Goal: Contribute content: Contribute content

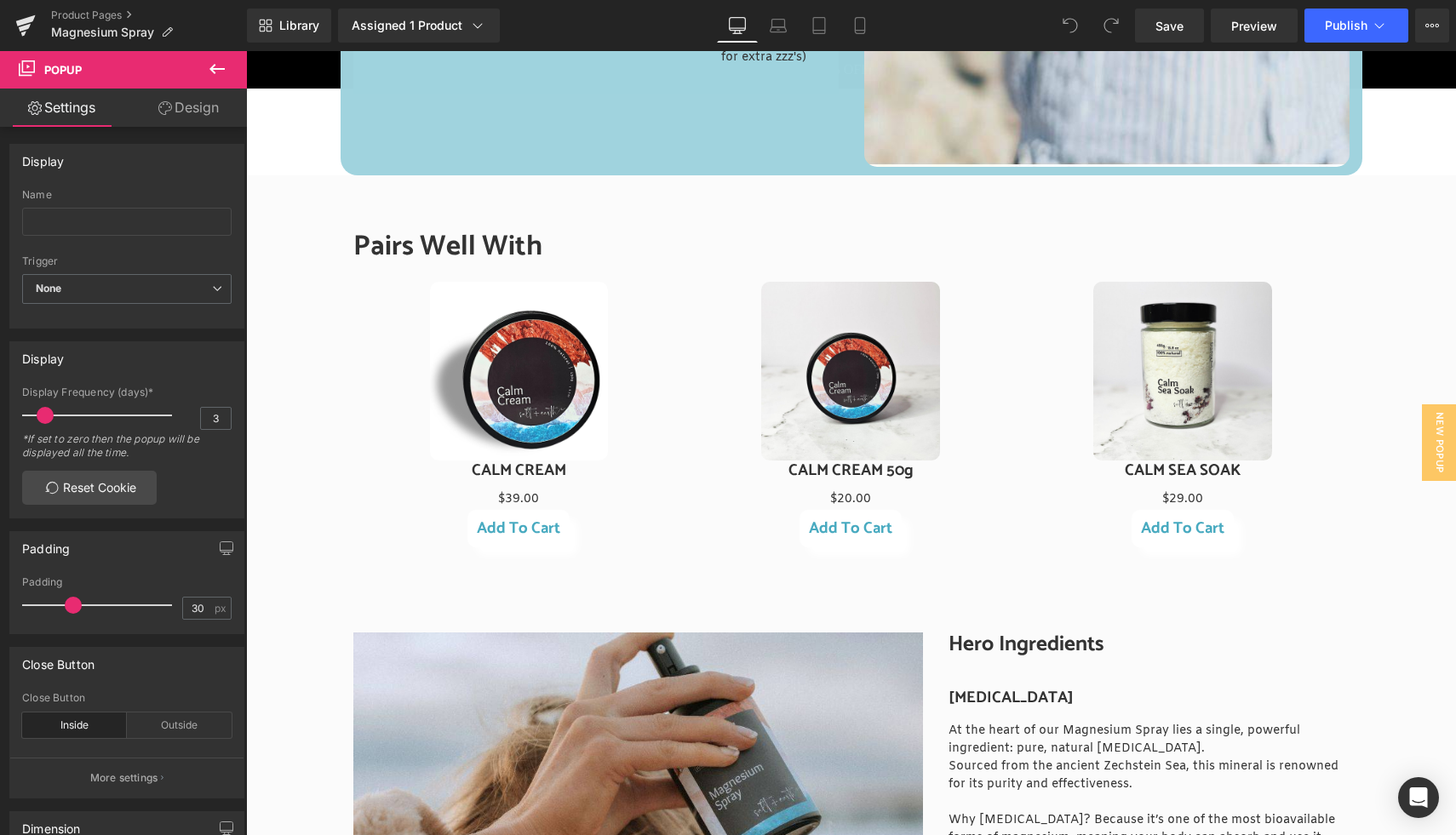
scroll to position [1411, 0]
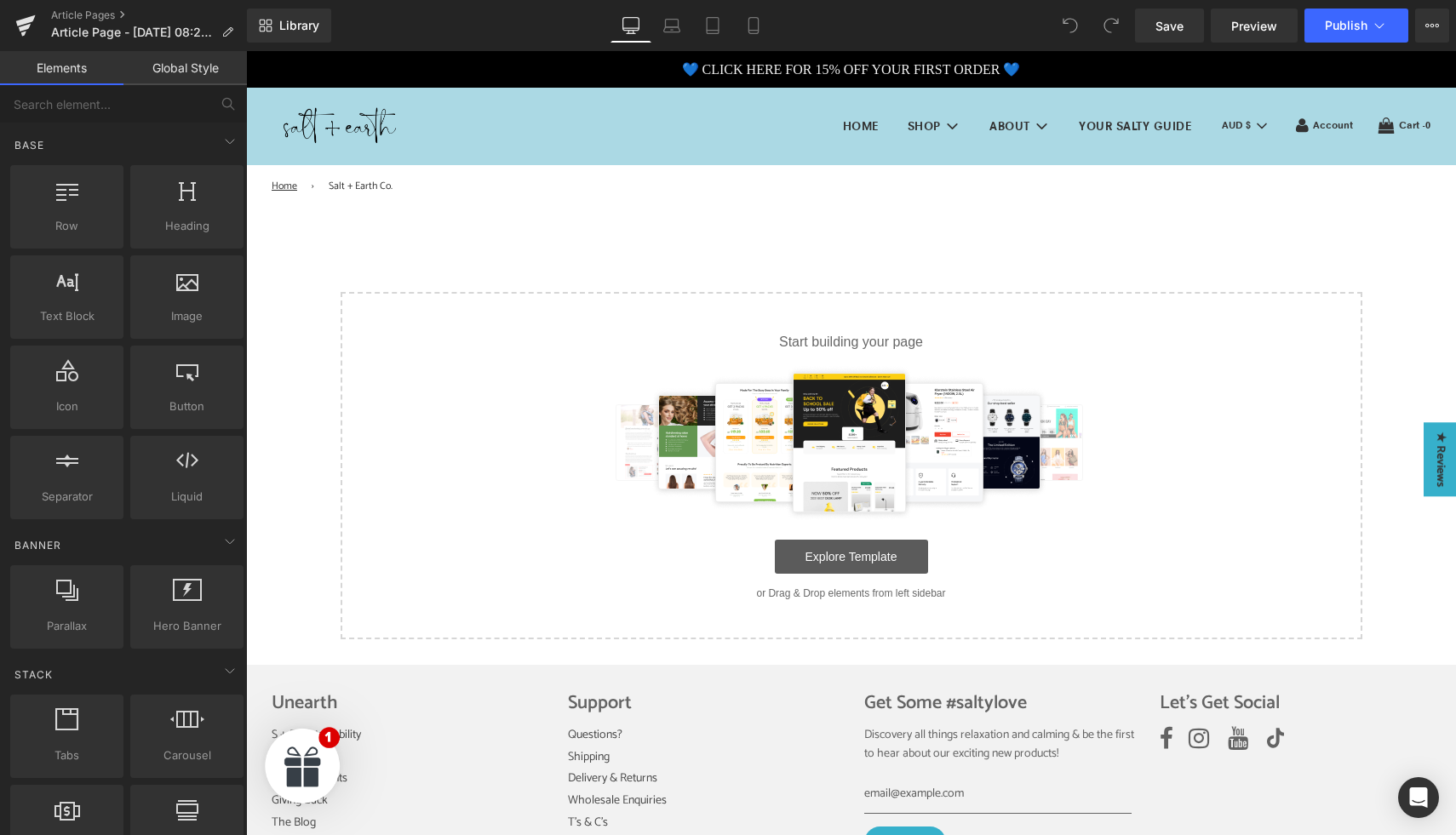
click at [850, 560] on link "Explore Template" at bounding box center [851, 556] width 153 height 34
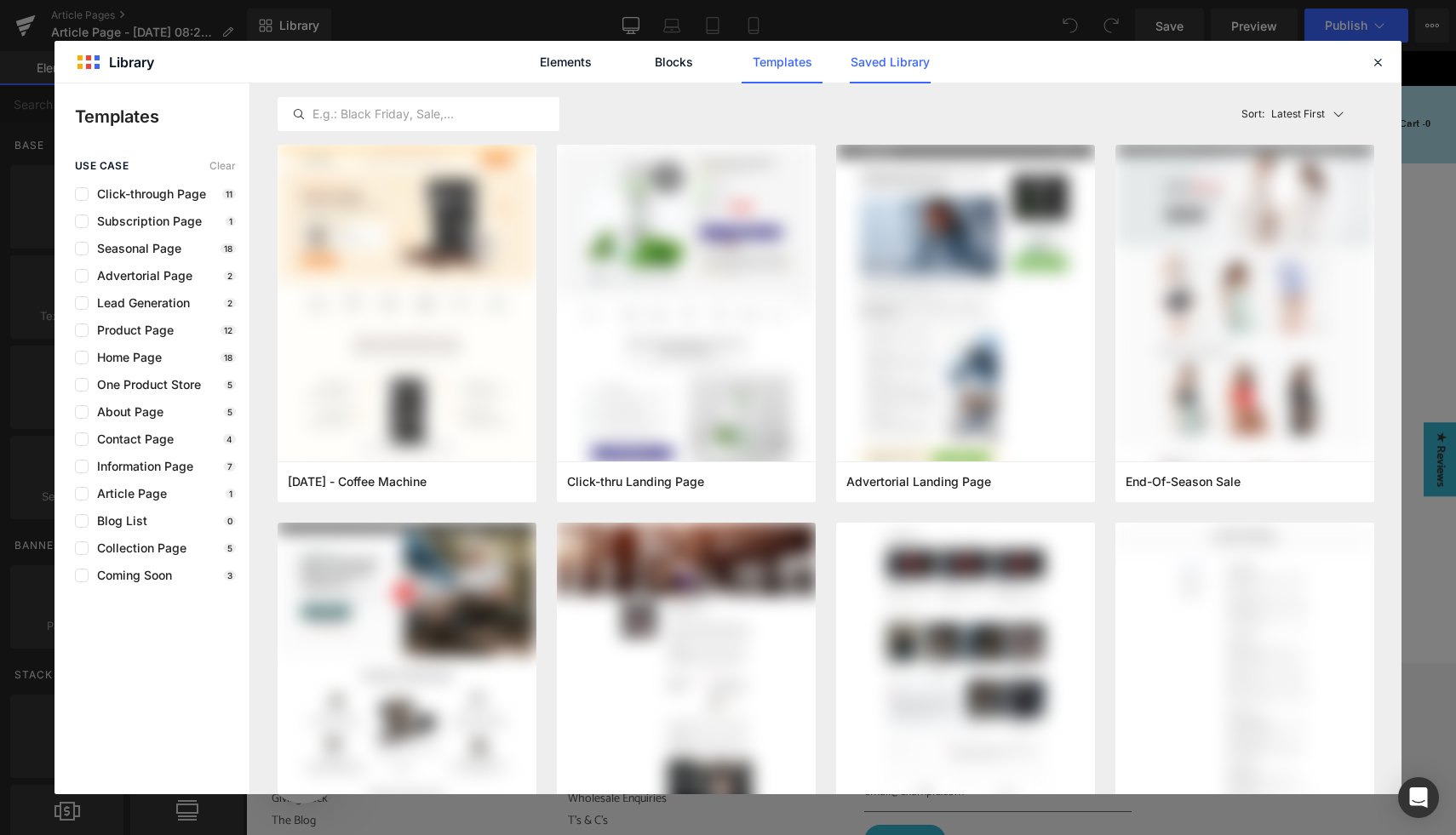
click at [885, 50] on link "Saved Library" at bounding box center [890, 62] width 80 height 42
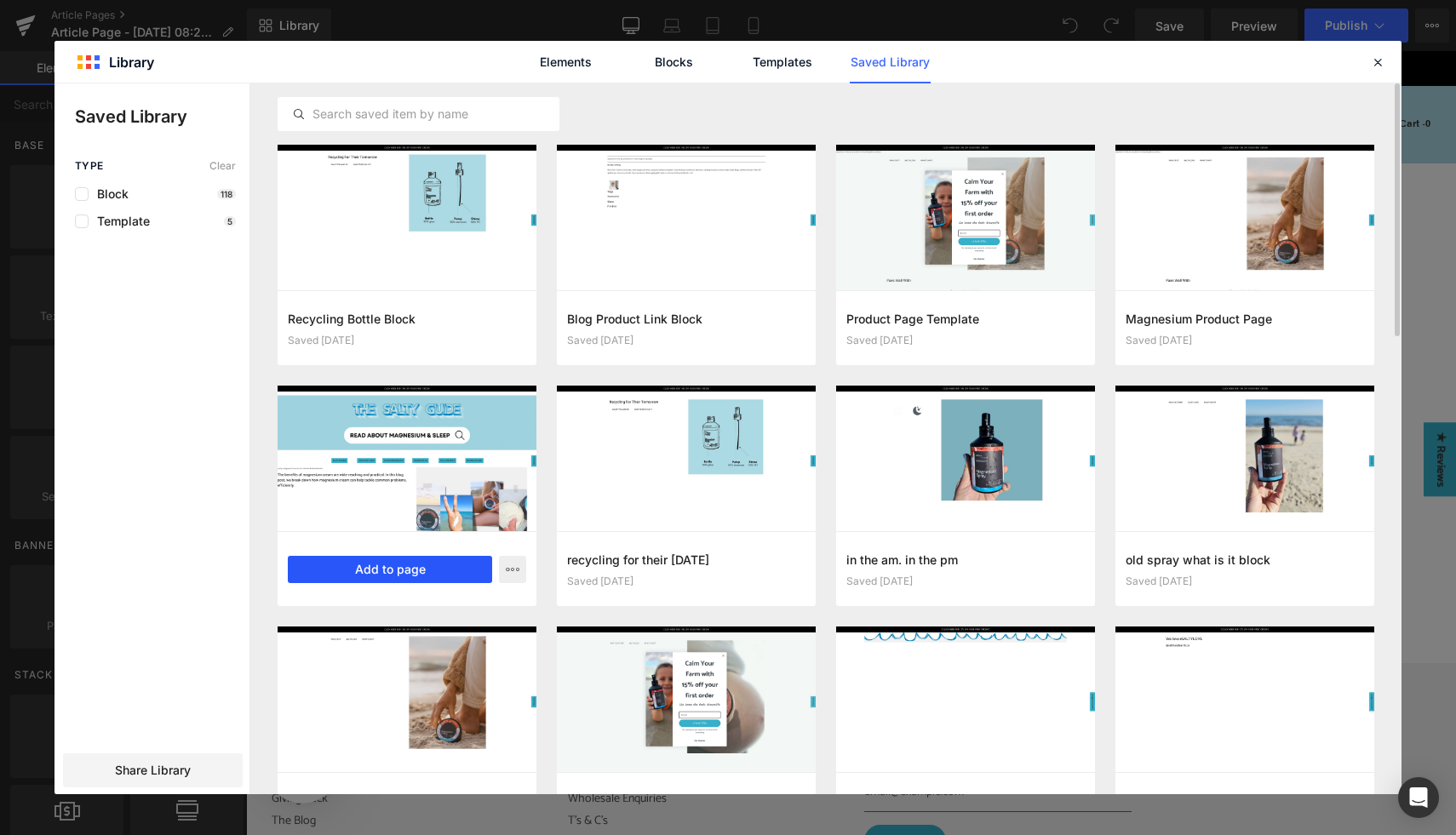
click at [416, 568] on button "Add to page" at bounding box center [389, 570] width 204 height 27
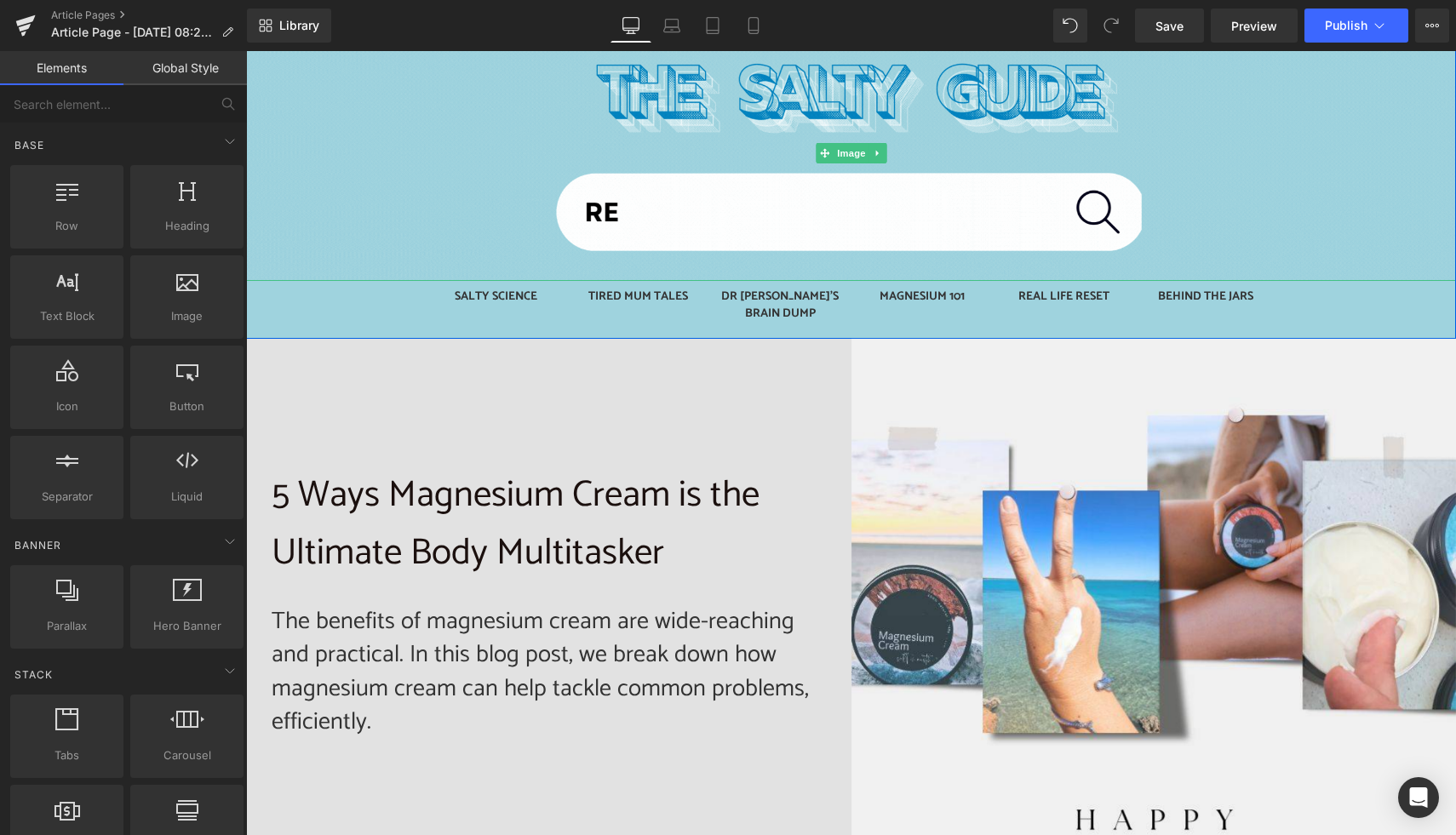
scroll to position [209, 0]
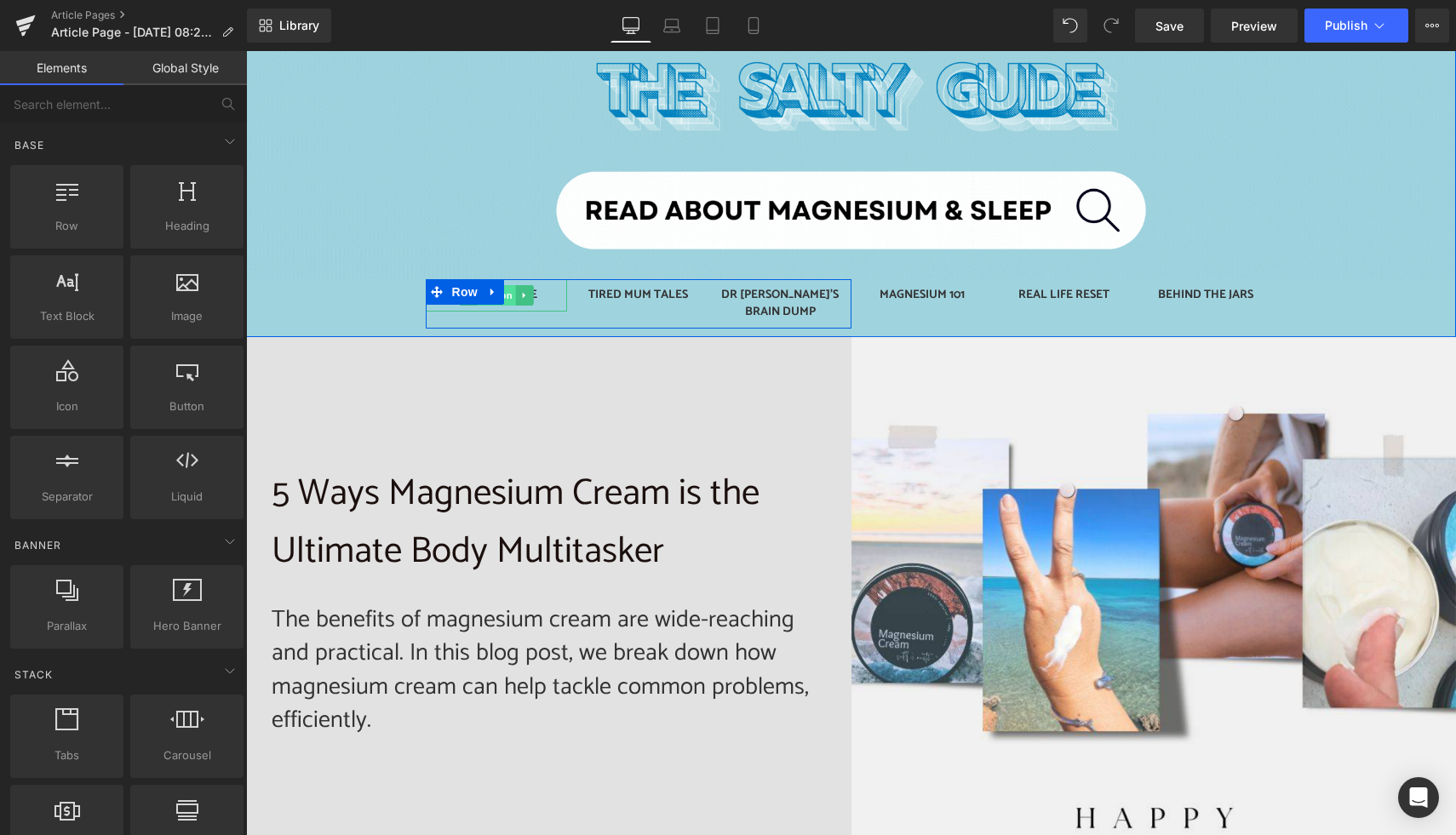
click at [510, 296] on span "Button" at bounding box center [496, 295] width 39 height 20
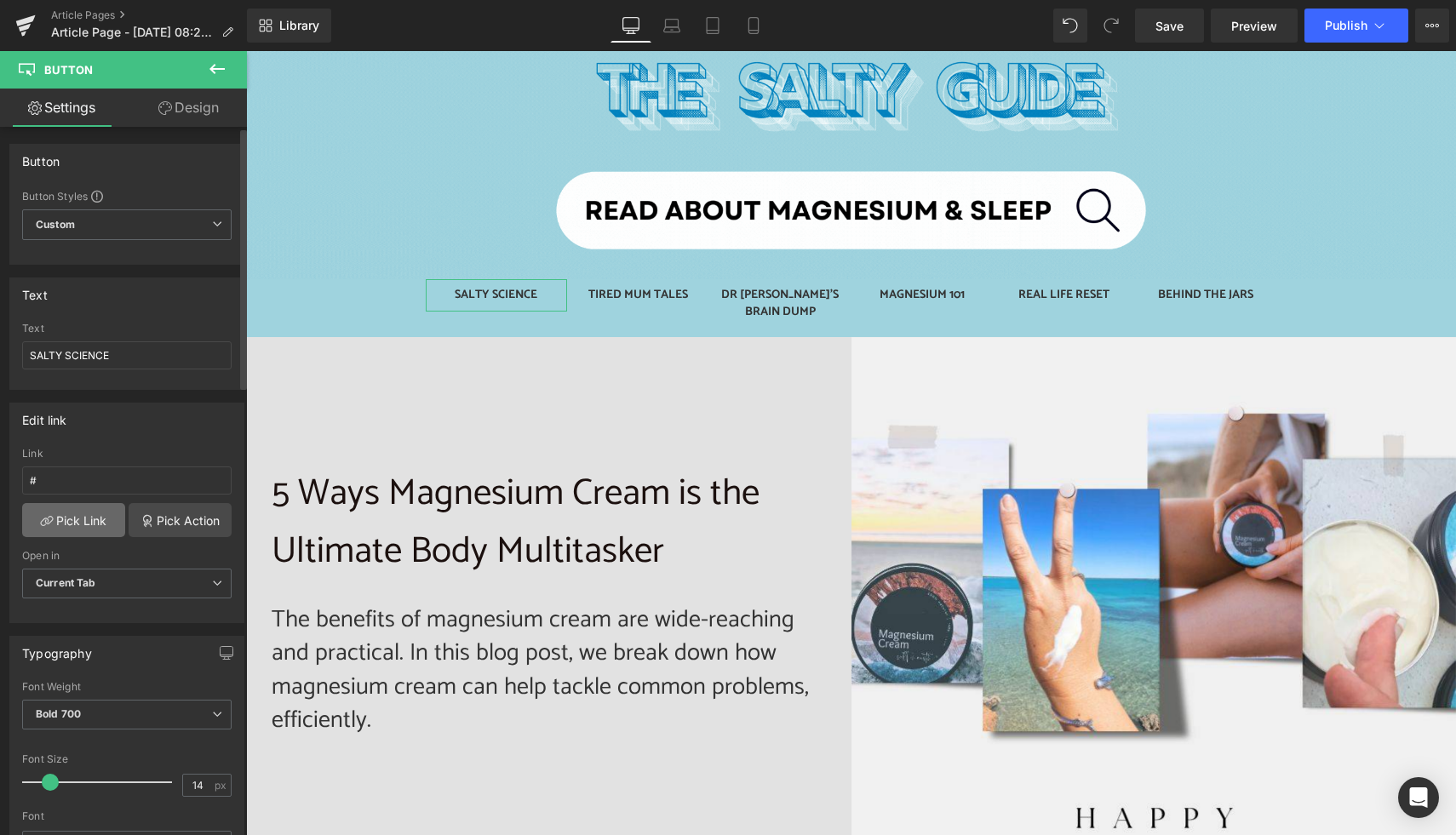
click at [70, 527] on link "Pick Link" at bounding box center [73, 520] width 103 height 34
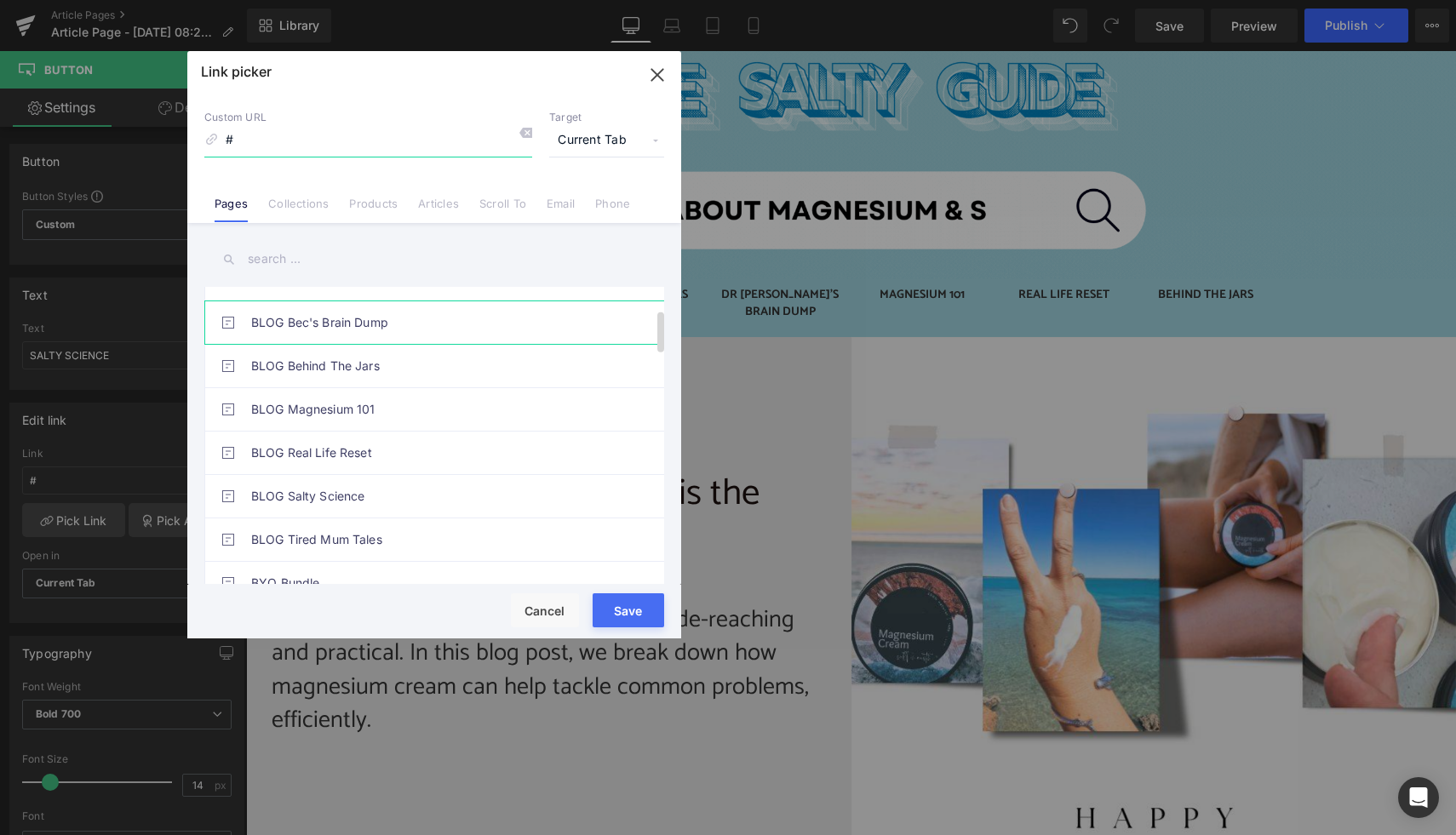
scroll to position [162, 0]
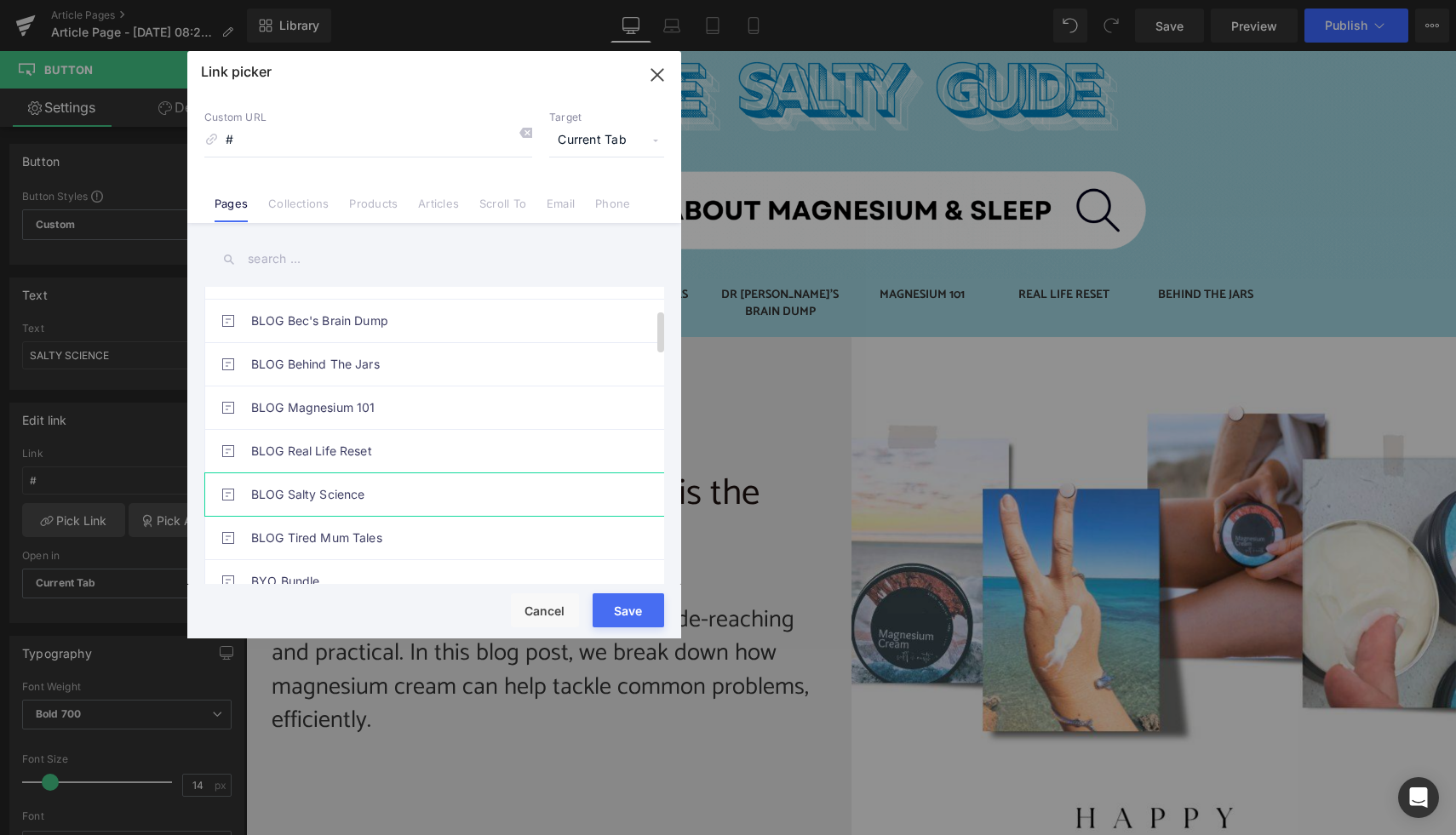
click at [366, 500] on link "BLOG Salty Science" at bounding box center [439, 494] width 375 height 42
type input "/pages/blog-salty-science"
click at [630, 603] on button "Save" at bounding box center [628, 610] width 72 height 34
type input "/pages/blog-salty-science"
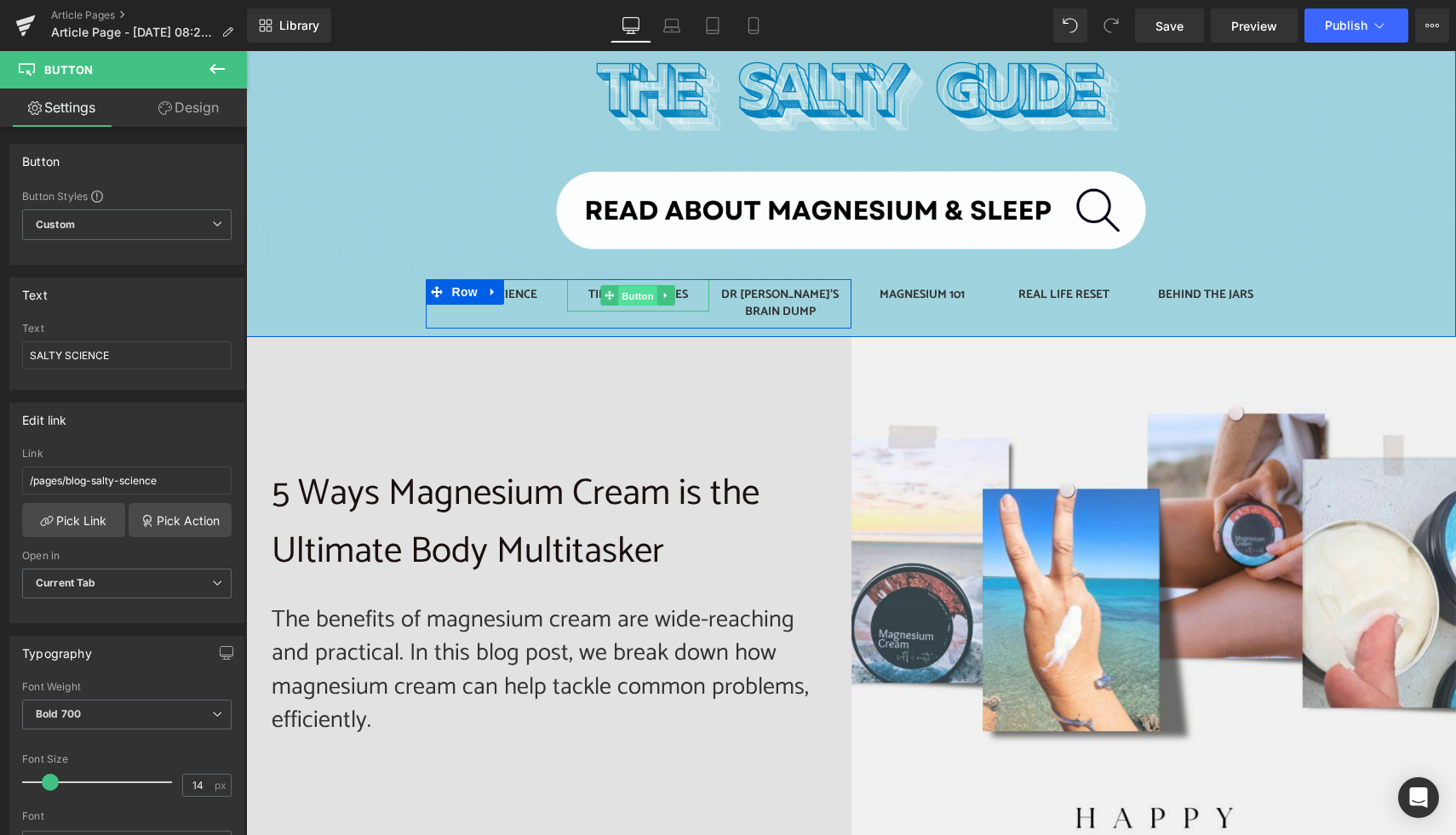
click at [630, 294] on span "Button" at bounding box center [639, 295] width 39 height 20
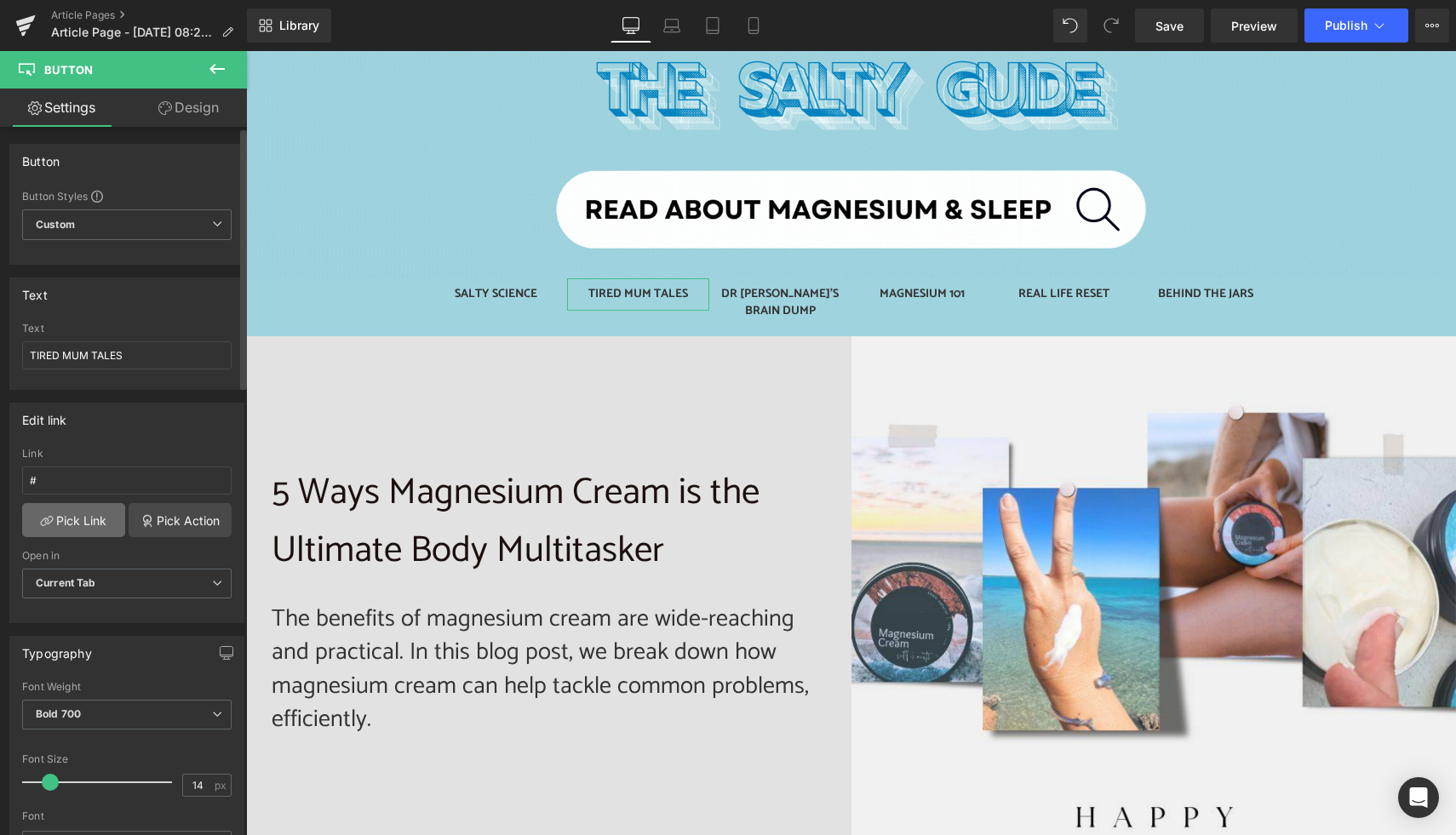
click at [97, 525] on link "Pick Link" at bounding box center [73, 520] width 103 height 34
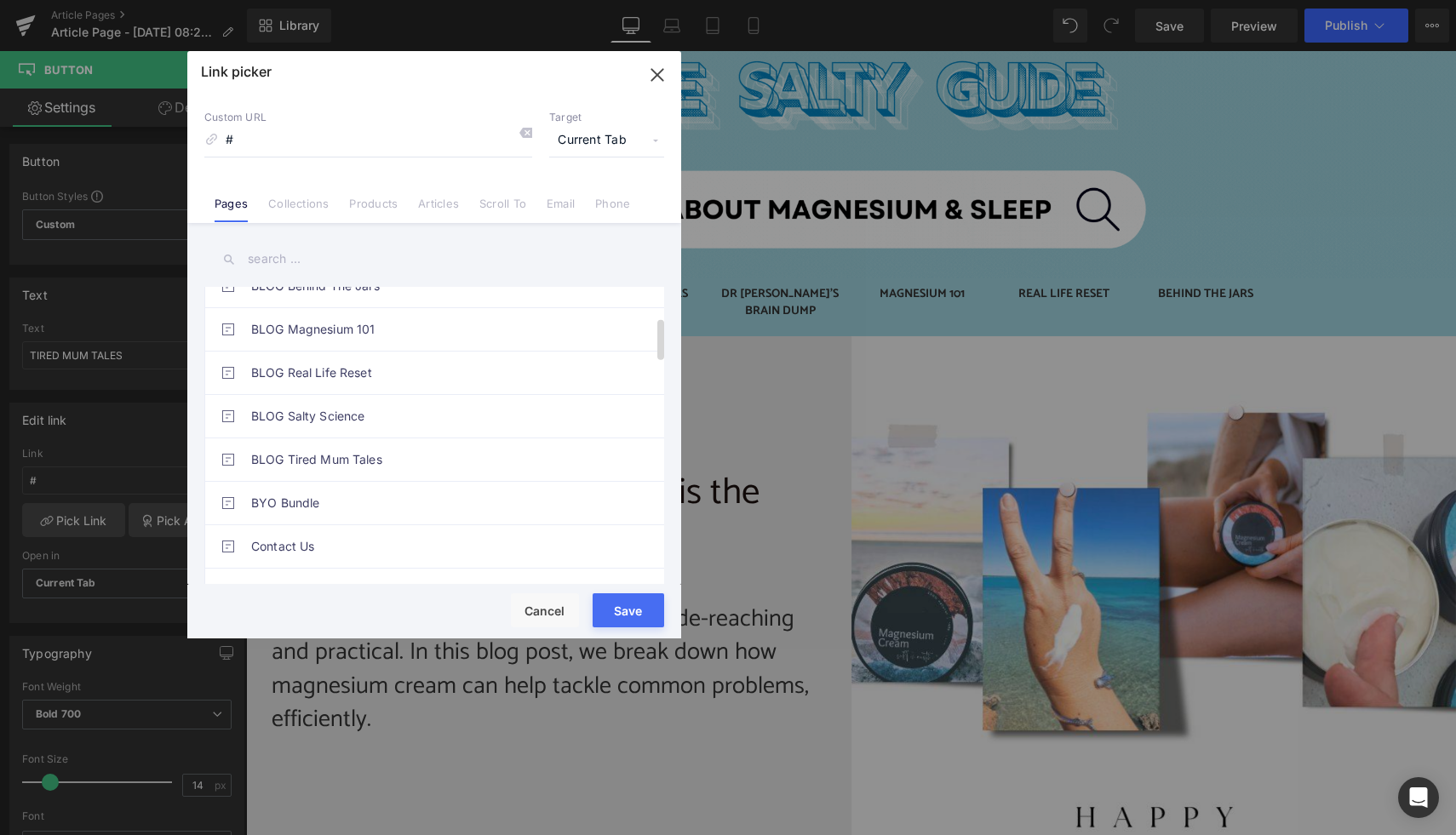
scroll to position [242, 0]
click at [418, 461] on link "BLOG Tired Mum Tales" at bounding box center [439, 457] width 375 height 42
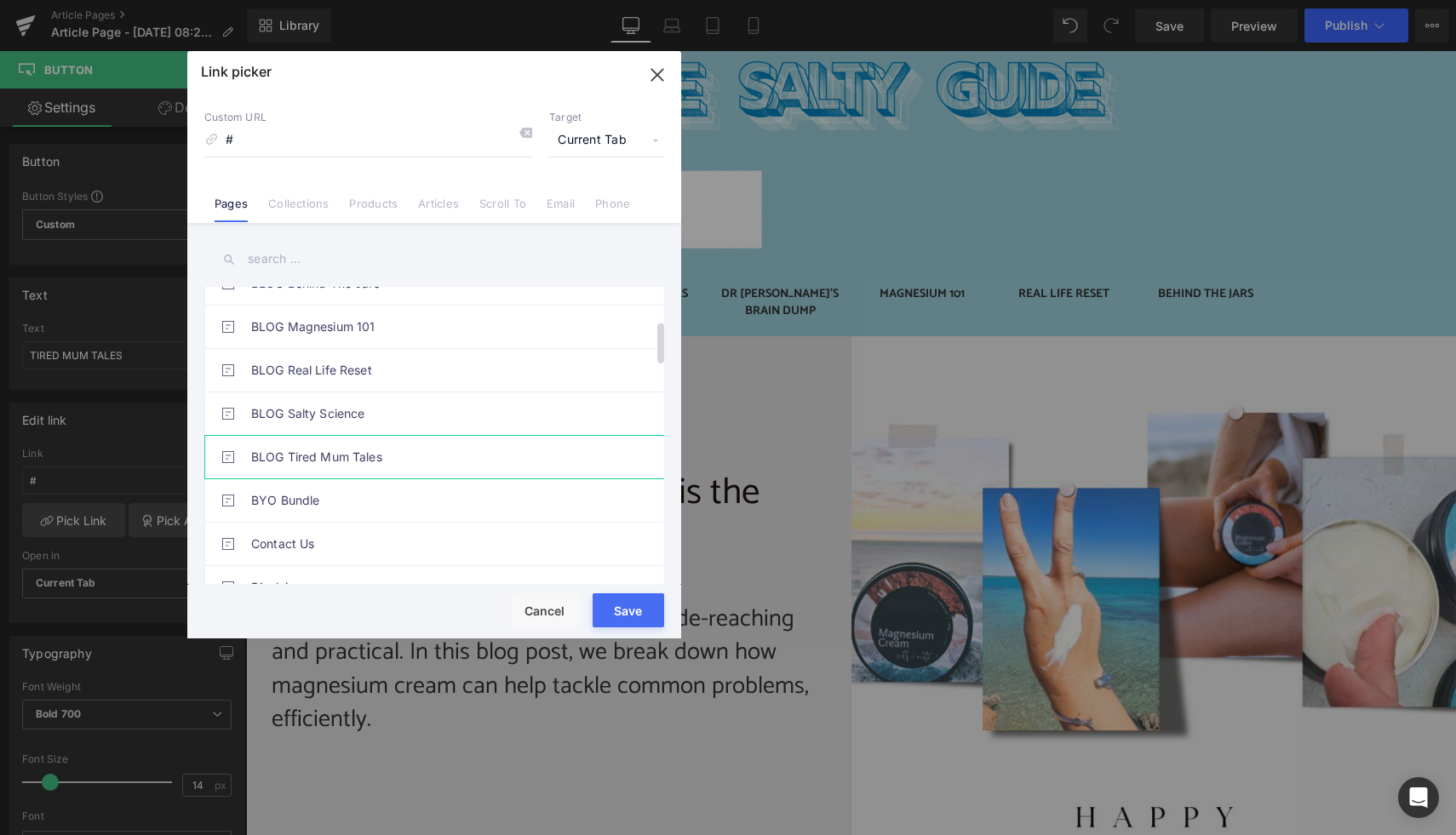
type input "/pages/blog-tired-mum-tales"
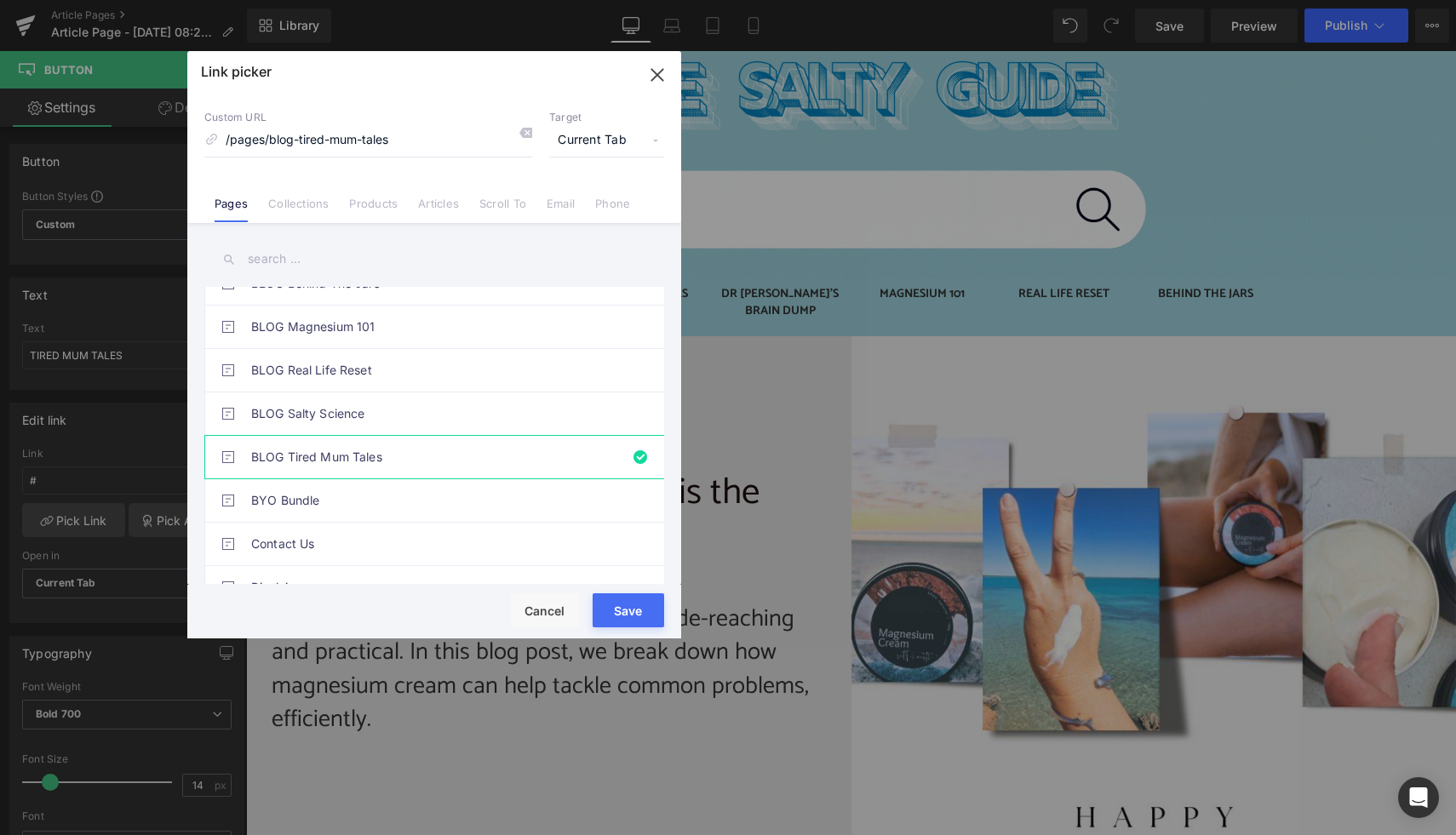
click at [632, 613] on button "Save" at bounding box center [628, 610] width 72 height 34
type input "/pages/blog-tired-mum-tales"
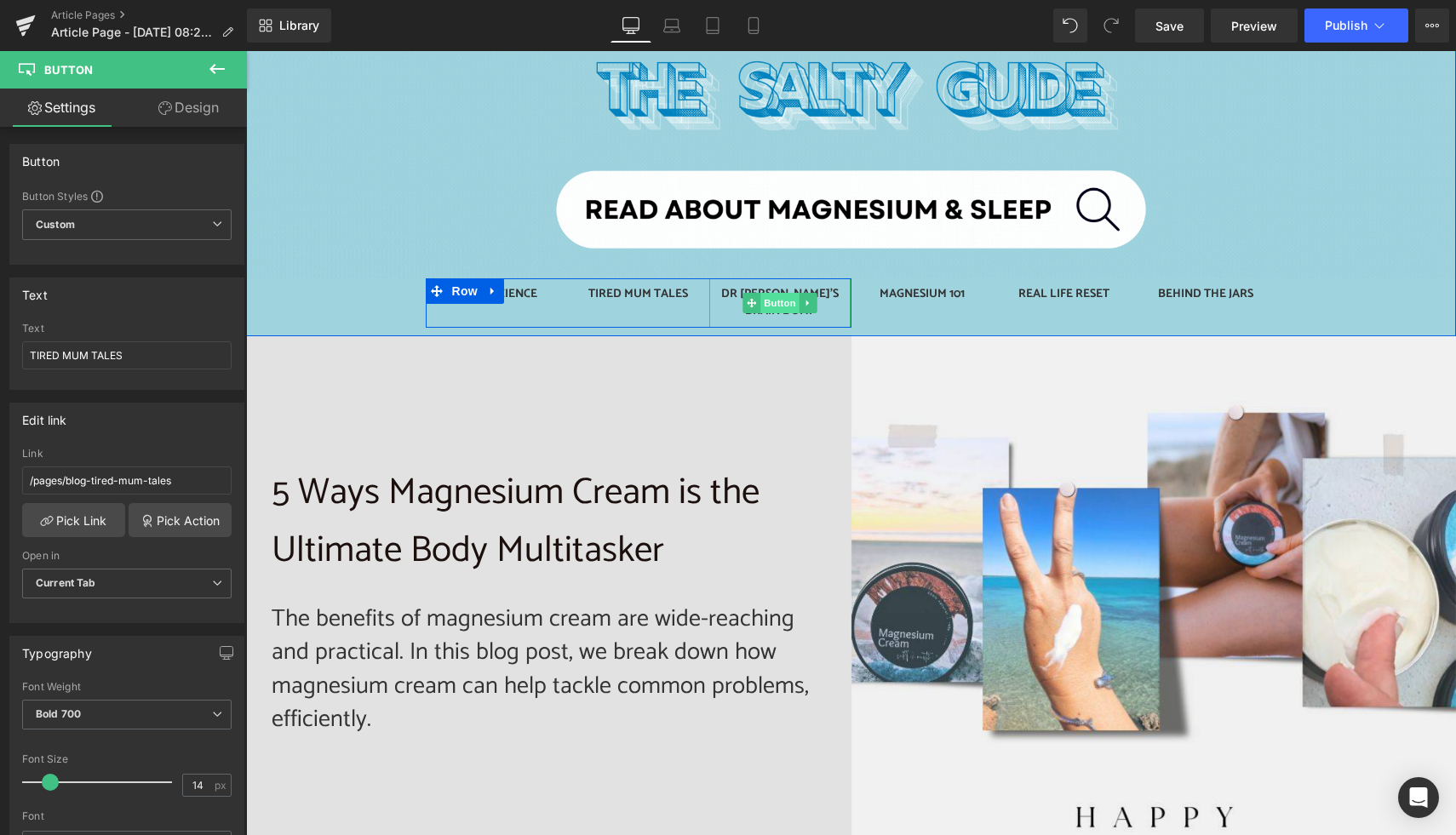
click at [783, 293] on span "Button" at bounding box center [780, 303] width 39 height 20
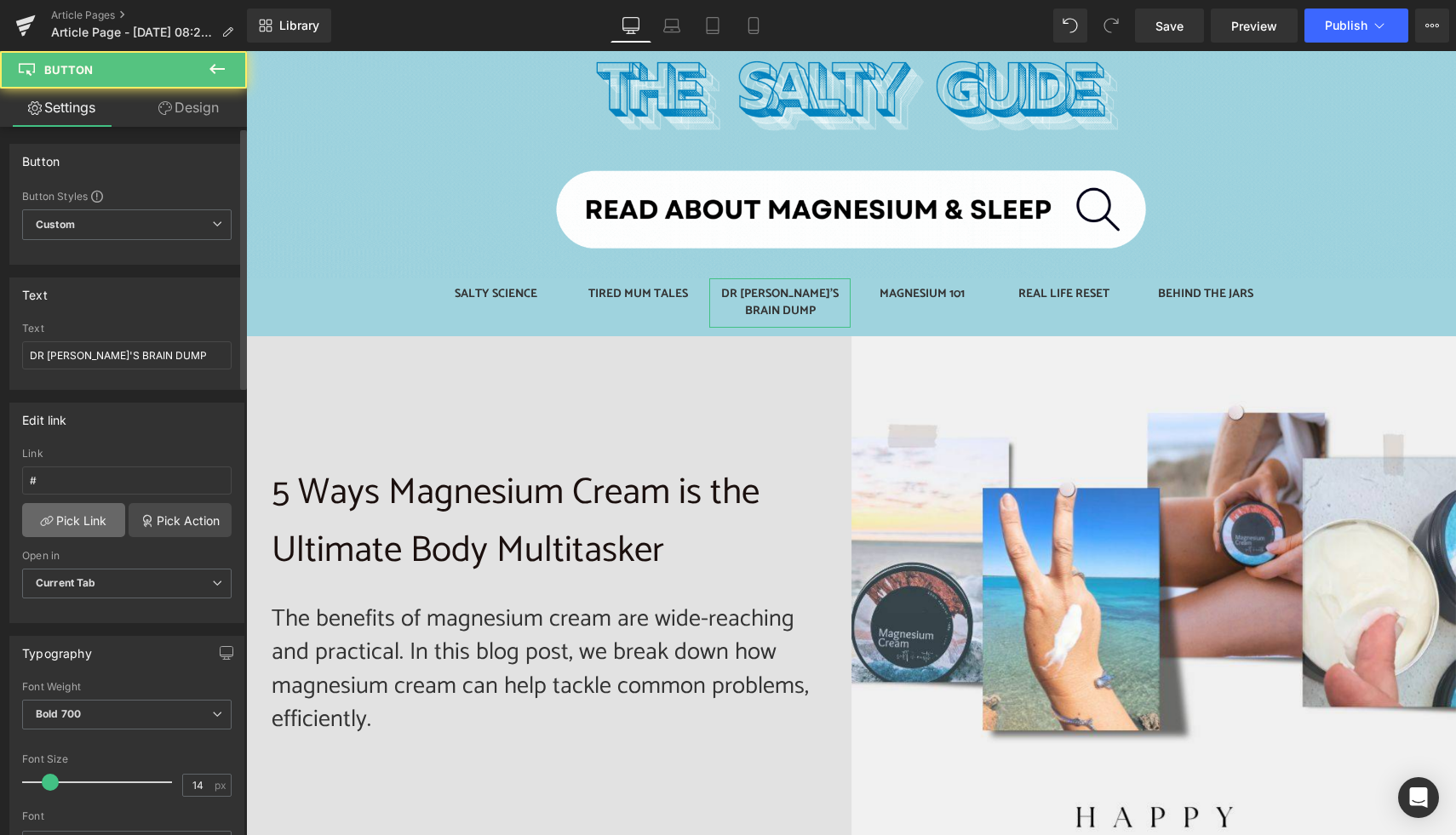
click at [86, 523] on link "Pick Link" at bounding box center [73, 520] width 103 height 34
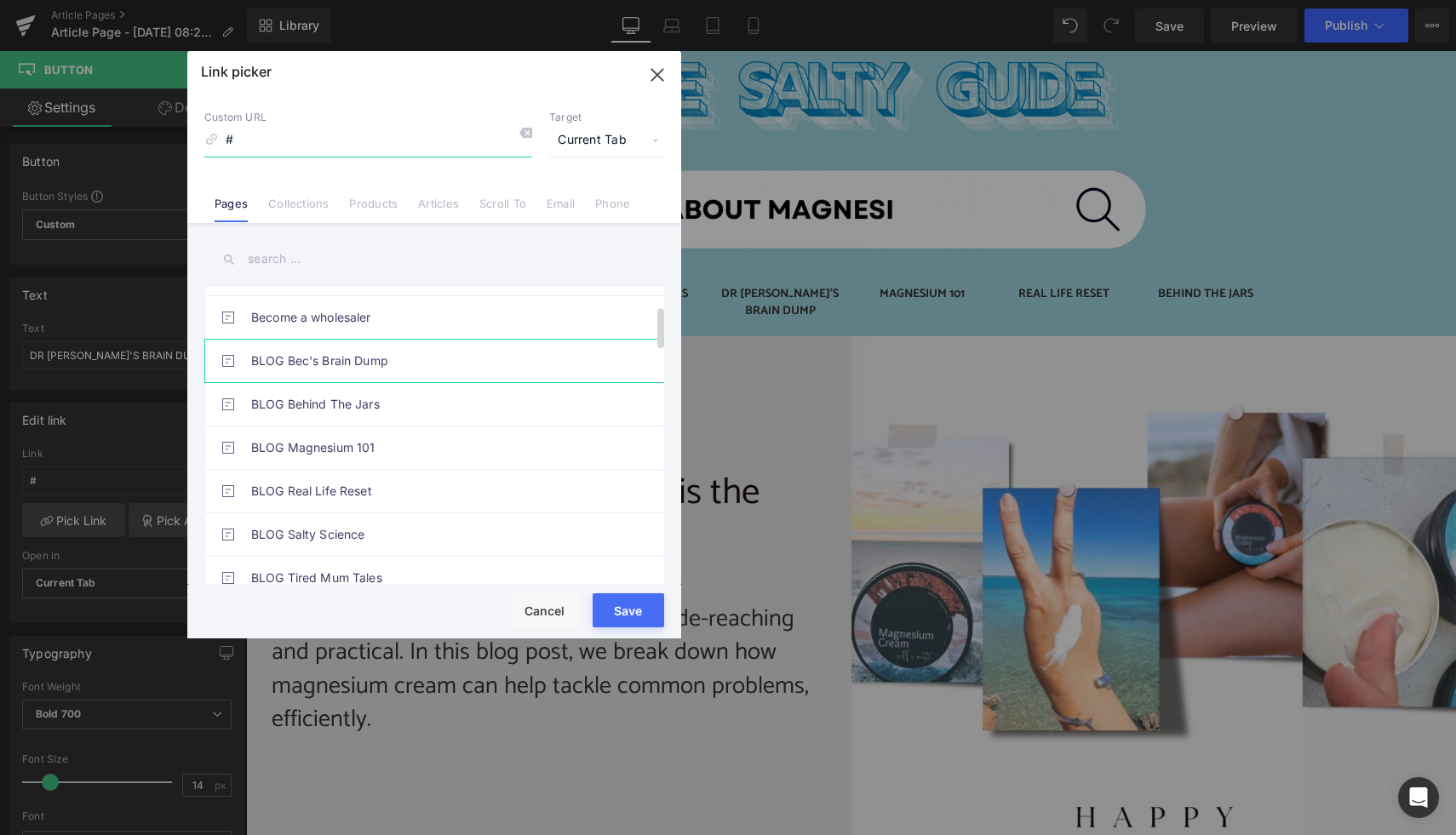
scroll to position [119, 0]
click at [406, 359] on link "BLOG Bec's Brain Dump" at bounding box center [439, 364] width 375 height 42
type input "/pages/blog-dr-becs-brain-dump"
click at [640, 618] on button "Save" at bounding box center [628, 610] width 72 height 34
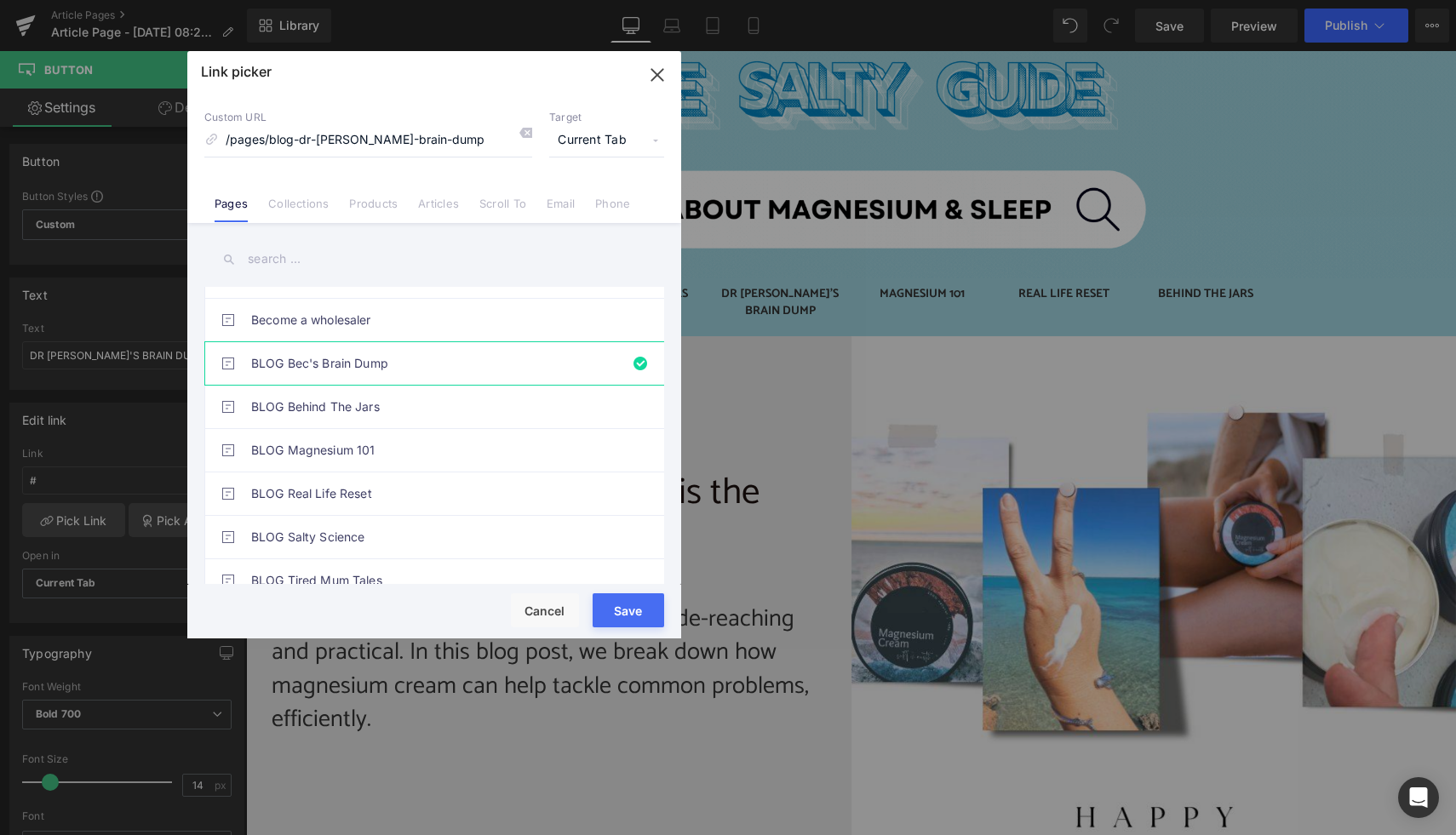
type input "/pages/blog-dr-becs-brain-dump"
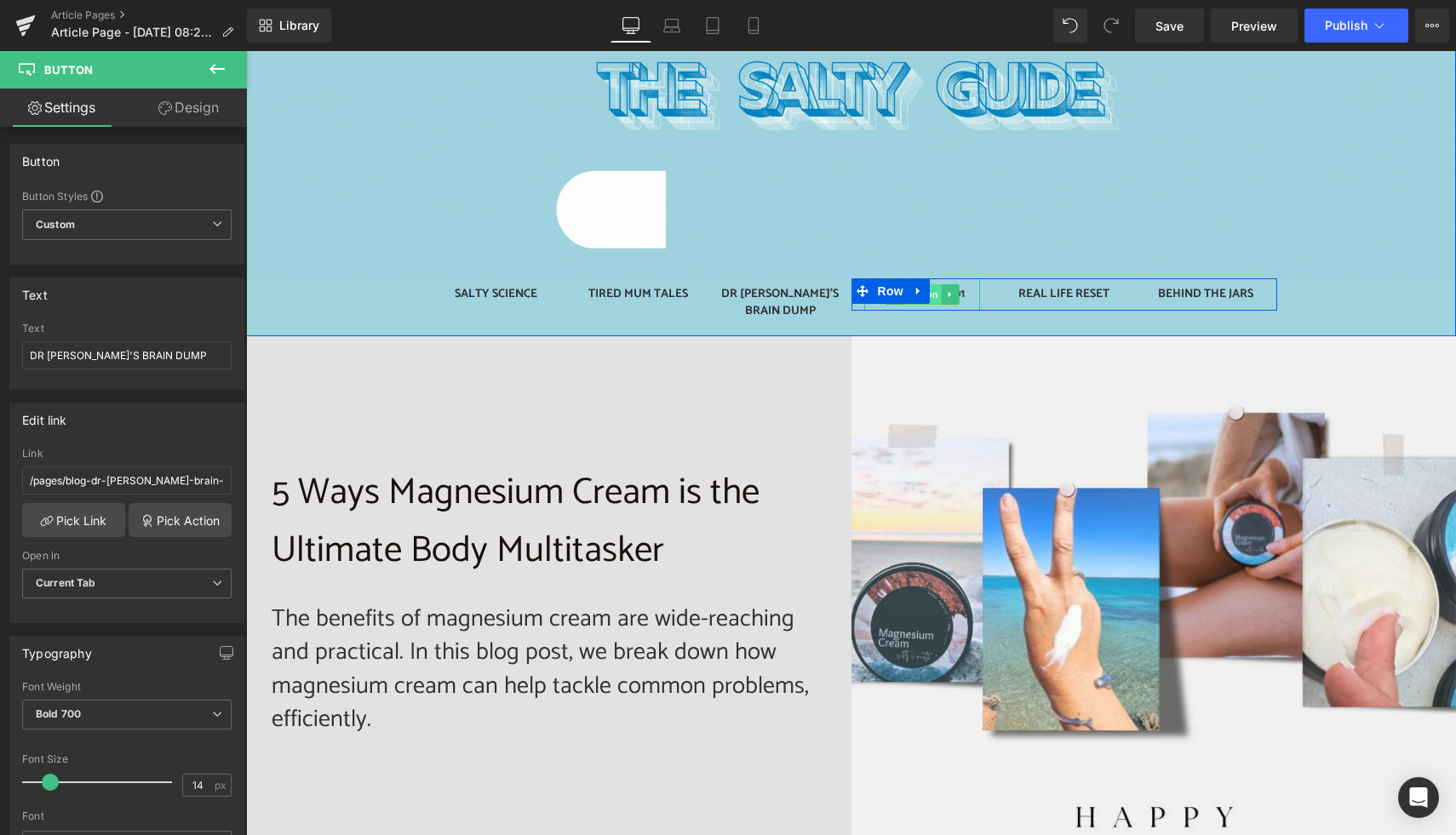
click at [935, 300] on span "Button" at bounding box center [922, 295] width 39 height 20
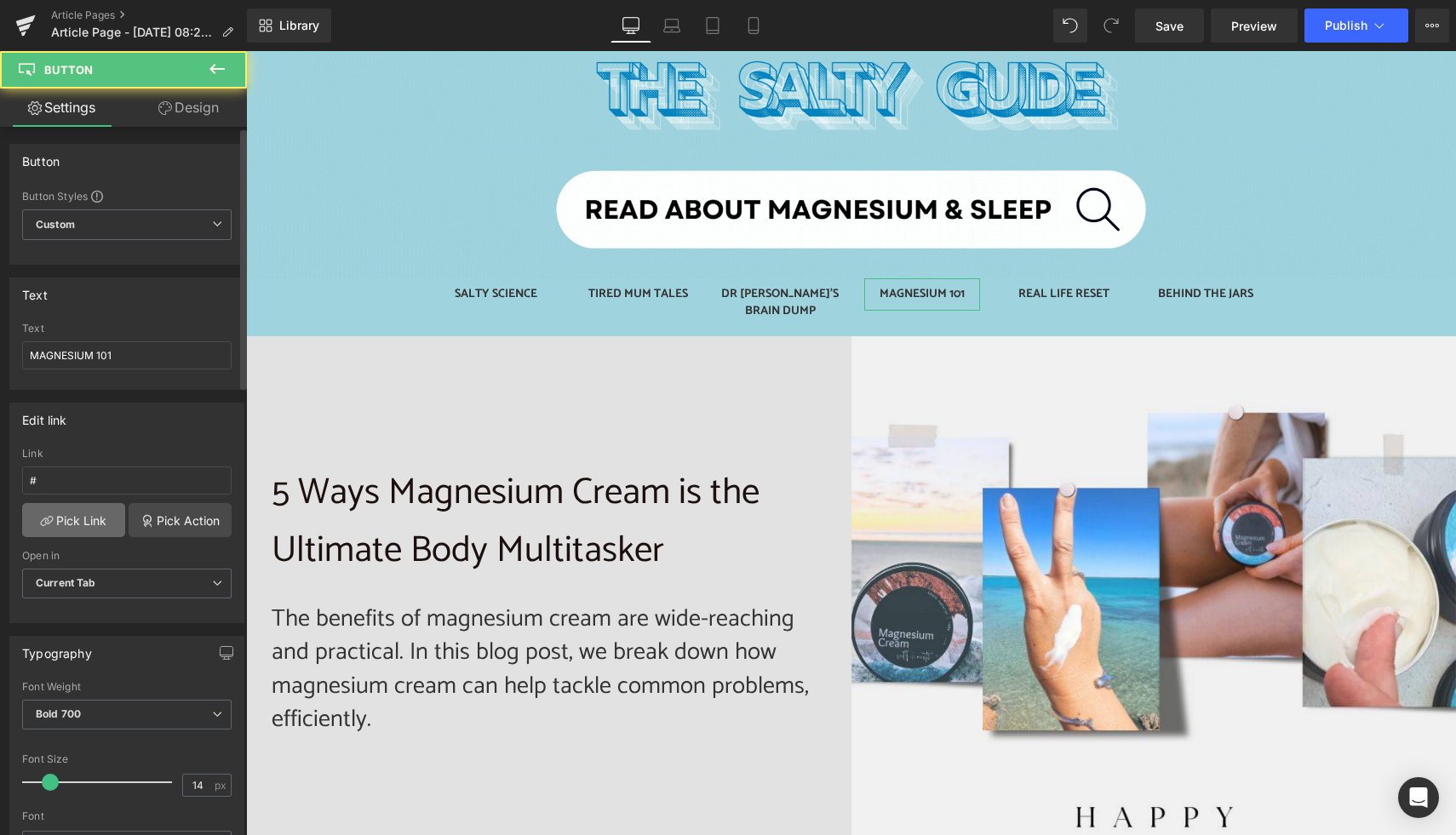
click at [92, 518] on link "Pick Link" at bounding box center [73, 520] width 103 height 34
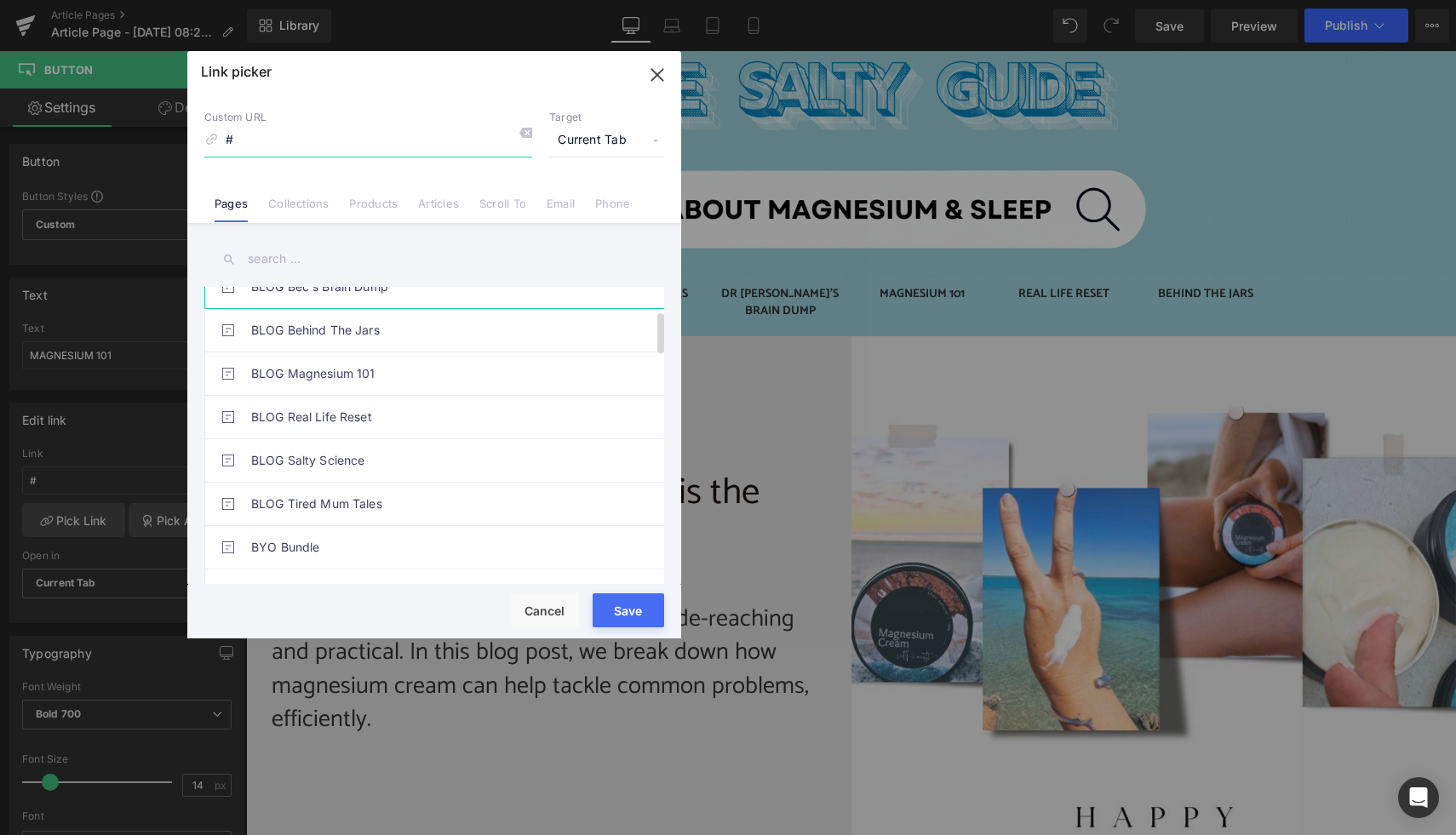
scroll to position [215, 0]
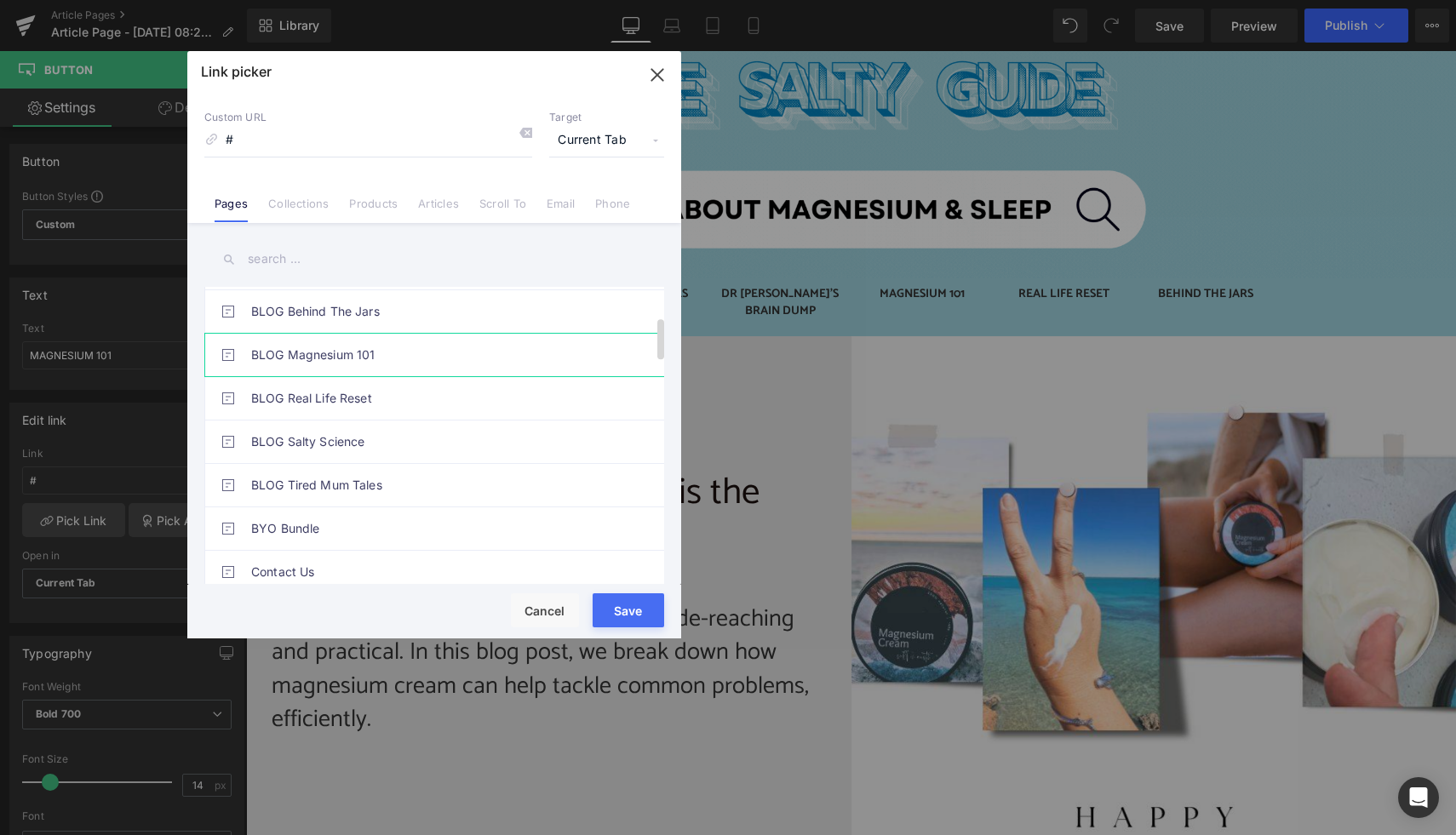
click at [395, 357] on link "BLOG Magnesium 101" at bounding box center [439, 355] width 375 height 42
type input "/pages/blog-magnesium-101"
click at [628, 604] on button "Save" at bounding box center [628, 610] width 72 height 34
type input "/pages/blog-magnesium-101"
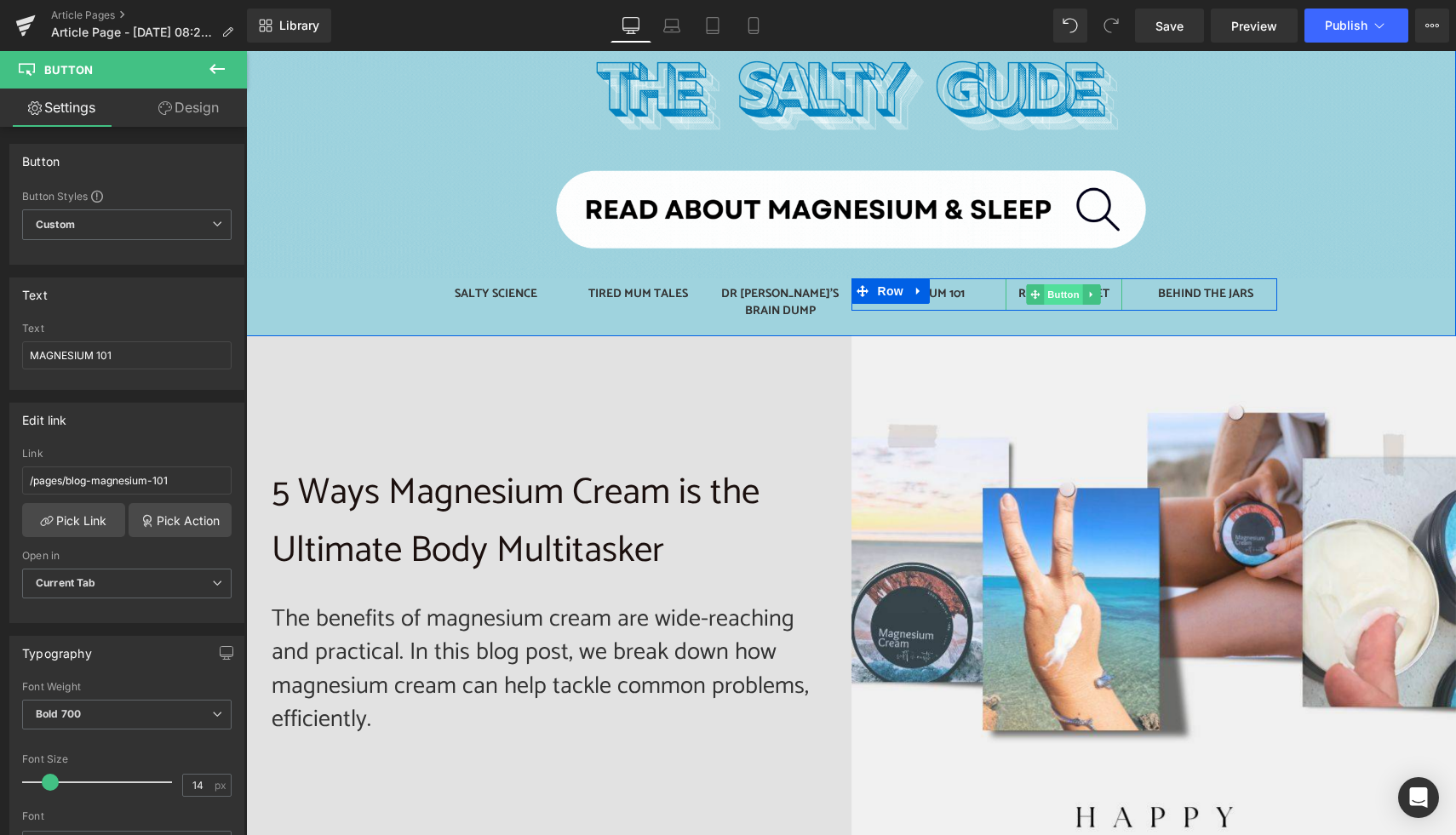
drag, startPoint x: 1061, startPoint y: 289, endPoint x: 1051, endPoint y: 294, distance: 11.2
click at [1061, 289] on span "Button" at bounding box center [1064, 295] width 39 height 20
click at [89, 520] on link "Pick Link" at bounding box center [73, 520] width 103 height 34
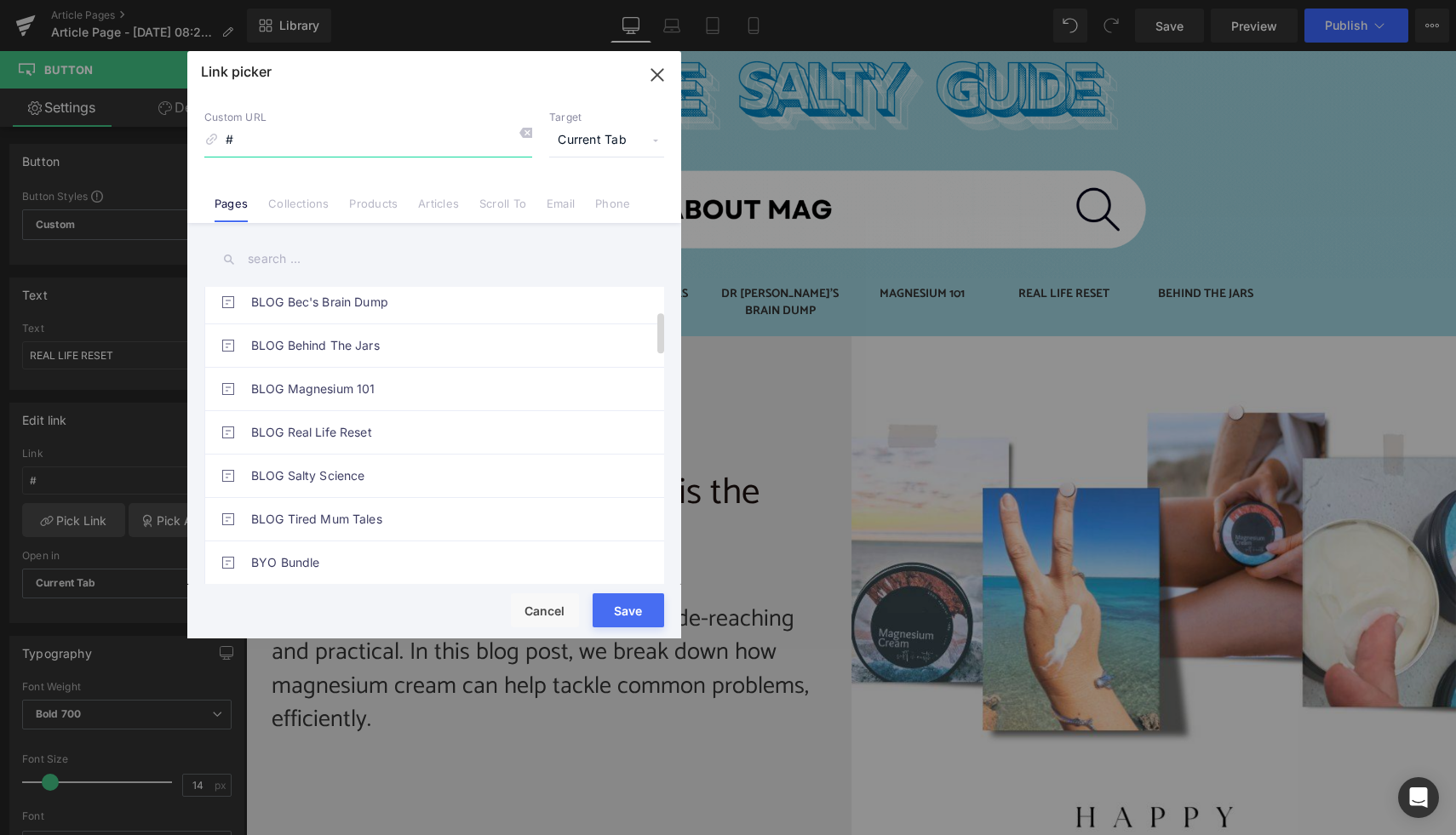
scroll to position [184, 0]
click at [471, 432] on link "BLOG Real Life Reset" at bounding box center [439, 429] width 375 height 42
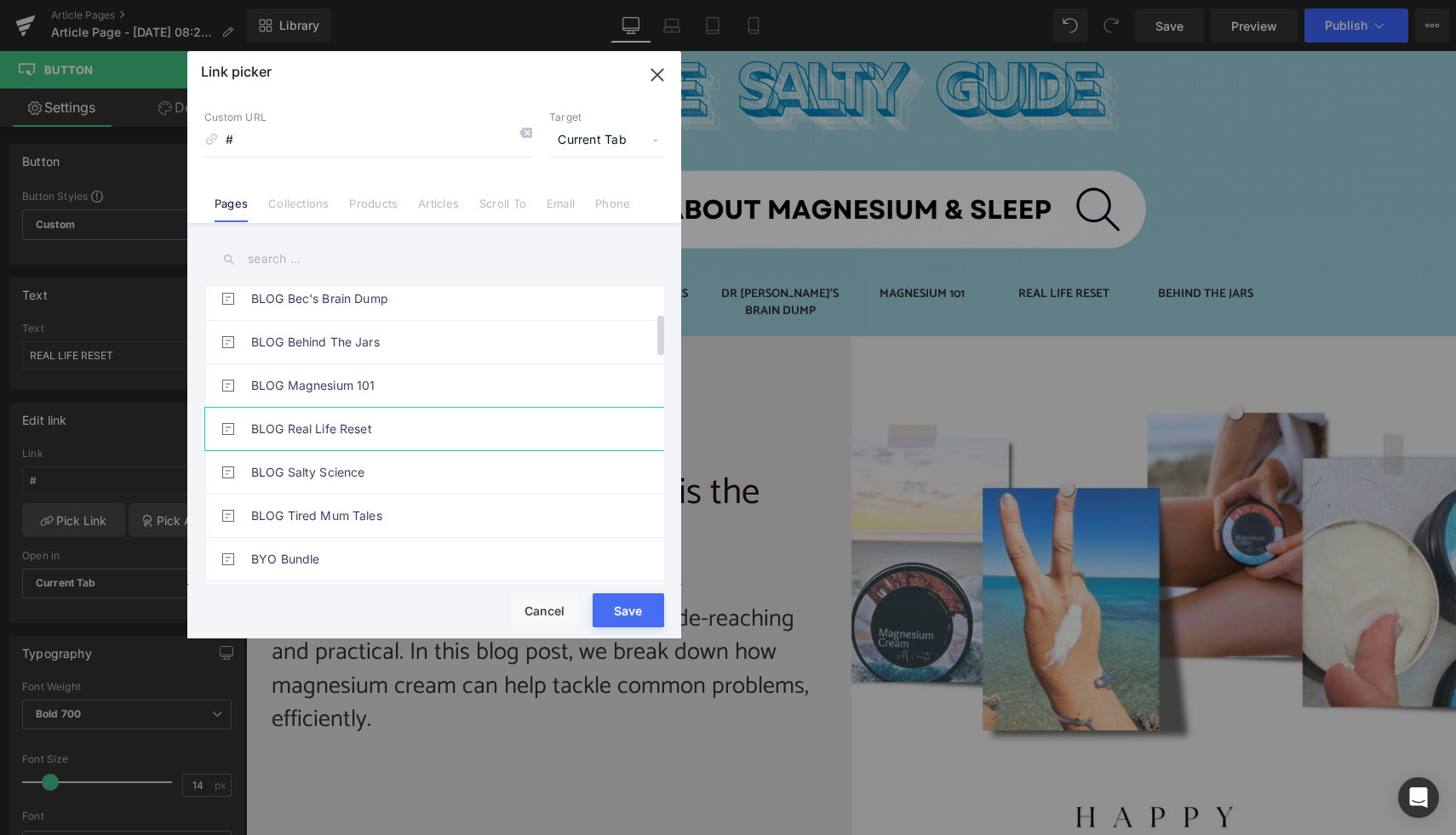
type input "/pages/blog-real-life-reset"
click at [634, 619] on button "Save" at bounding box center [628, 610] width 72 height 34
type input "/pages/blog-real-life-reset"
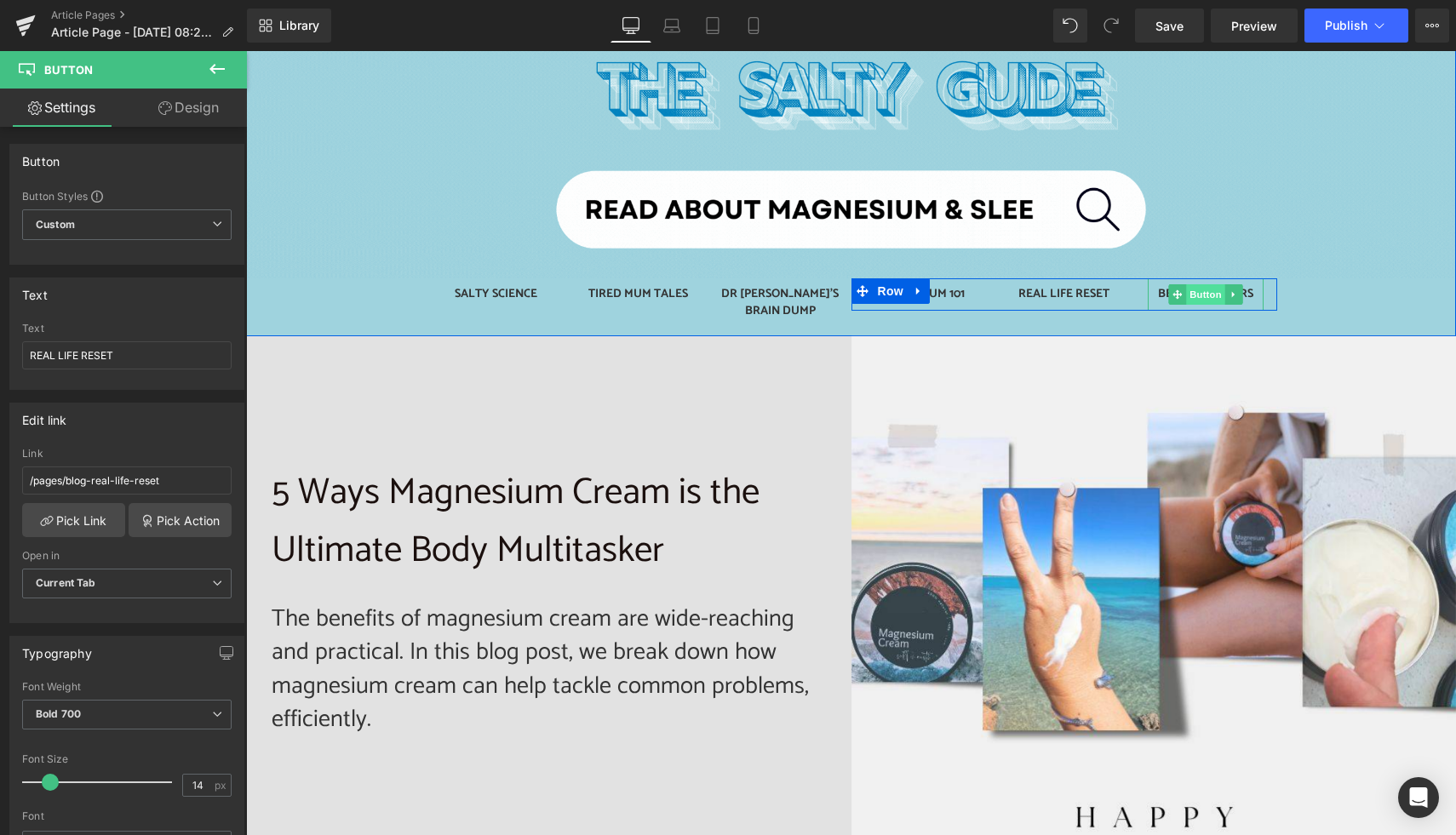
click at [1203, 295] on span "Button" at bounding box center [1206, 295] width 39 height 20
click at [87, 522] on link "Pick Link" at bounding box center [73, 520] width 103 height 34
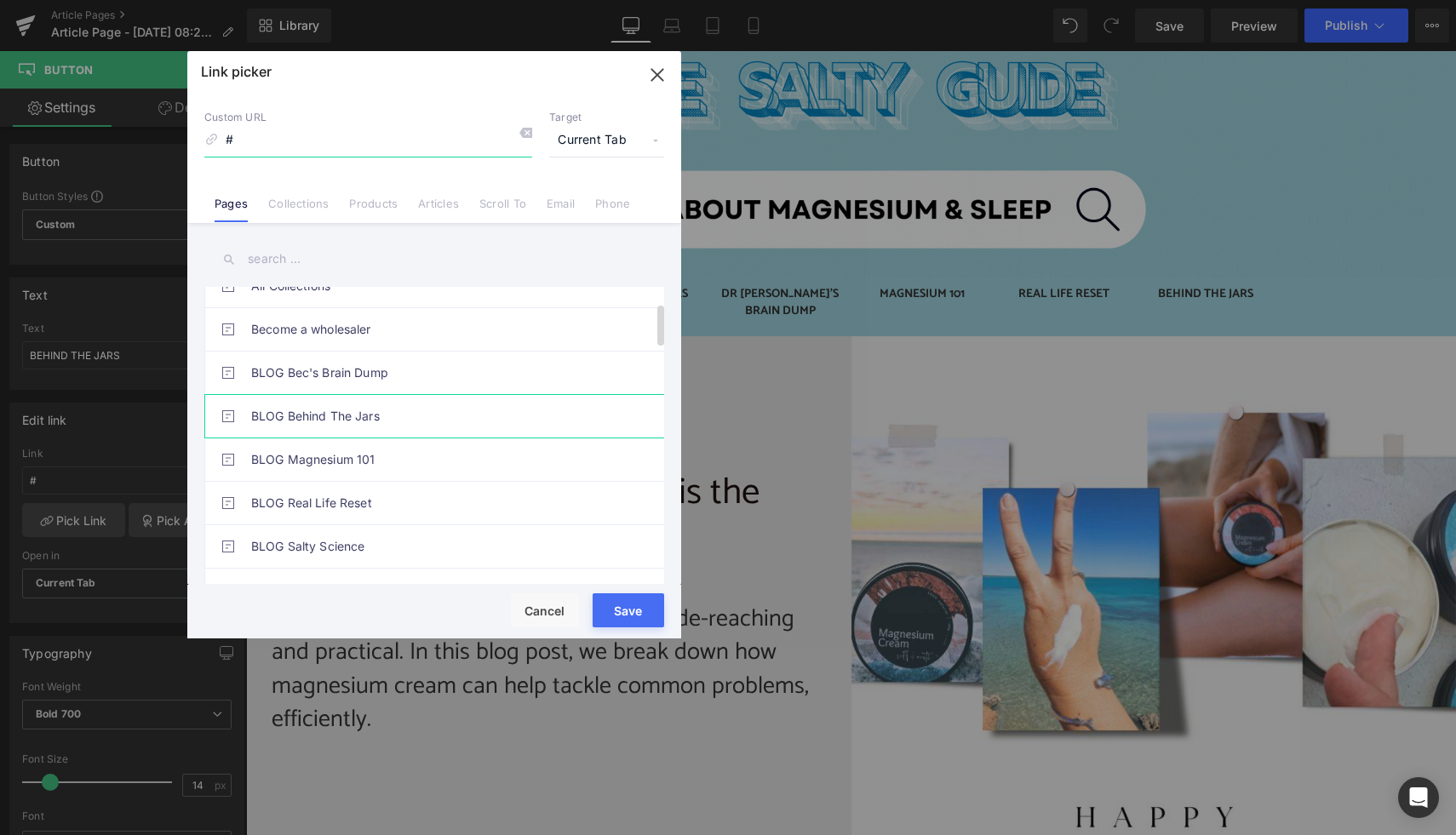
scroll to position [112, 0]
click at [411, 409] on link "BLOG Behind The Jars" at bounding box center [439, 414] width 375 height 42
type input "/pages/blog-behind-the-jars"
drag, startPoint x: 379, startPoint y: 559, endPoint x: 632, endPoint y: 613, distance: 258.7
click at [632, 613] on button "Save" at bounding box center [628, 610] width 72 height 34
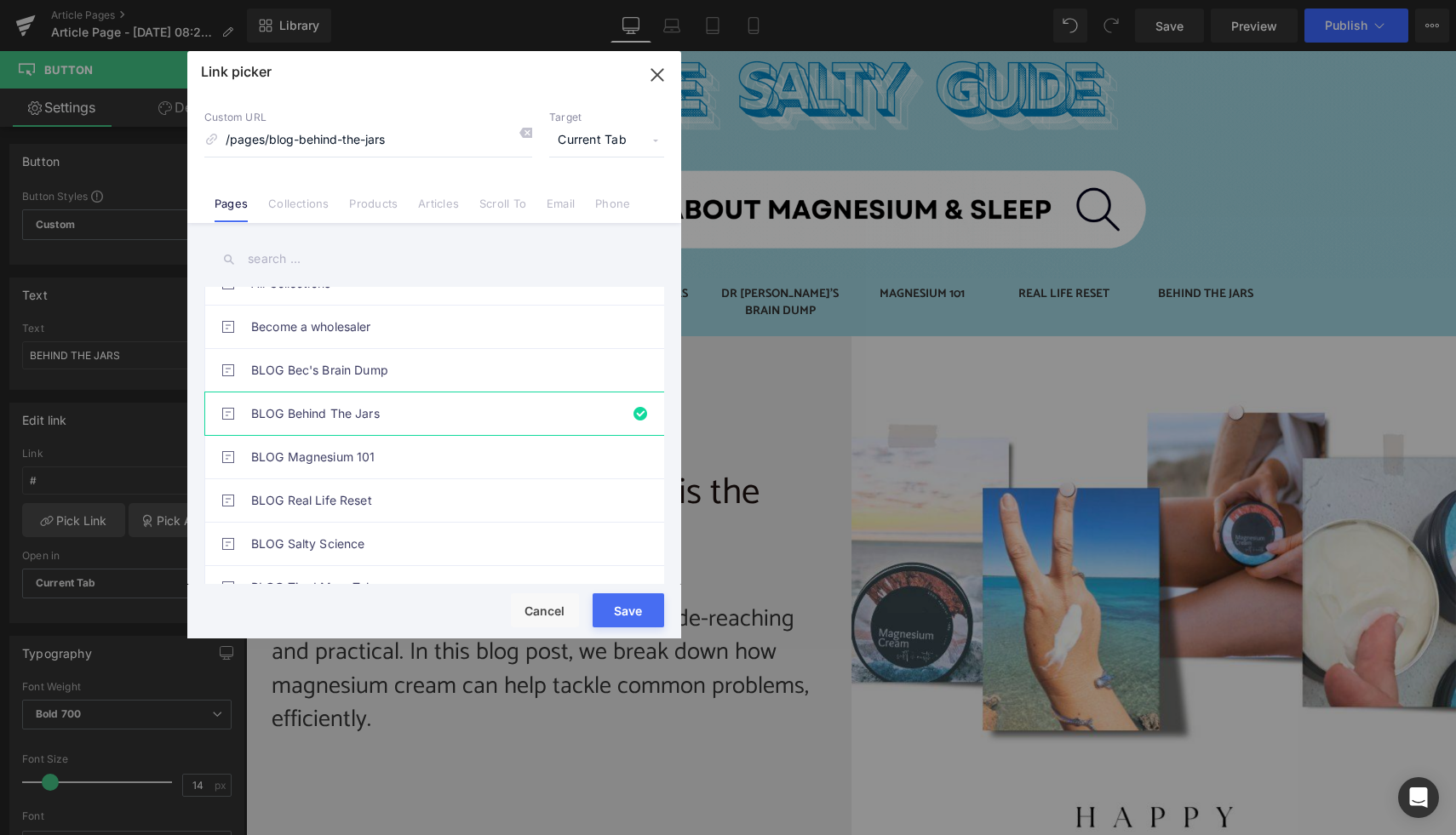
type input "/pages/blog-behind-the-jars"
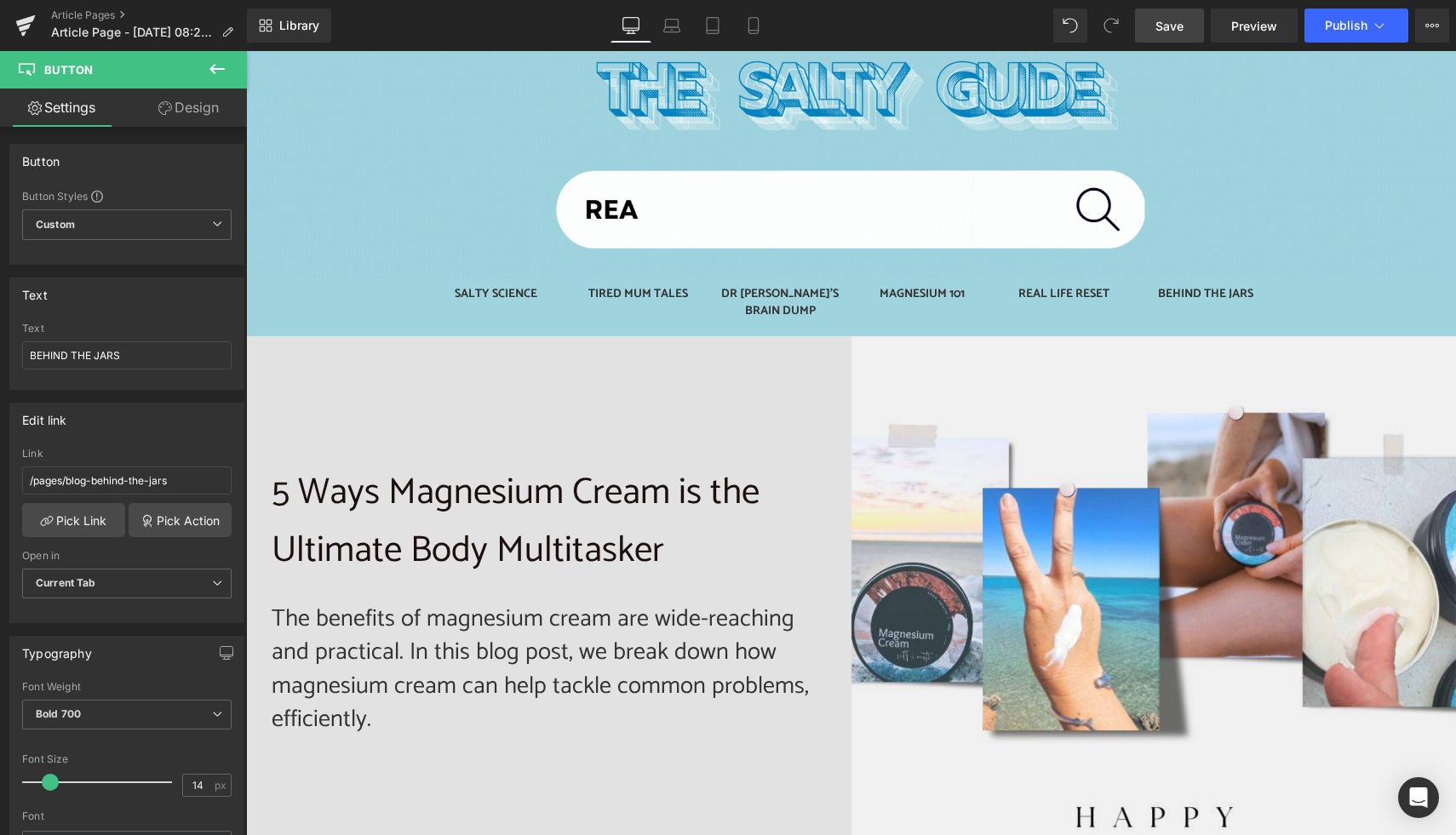
click at [1167, 25] on span "Save" at bounding box center [1169, 26] width 28 height 18
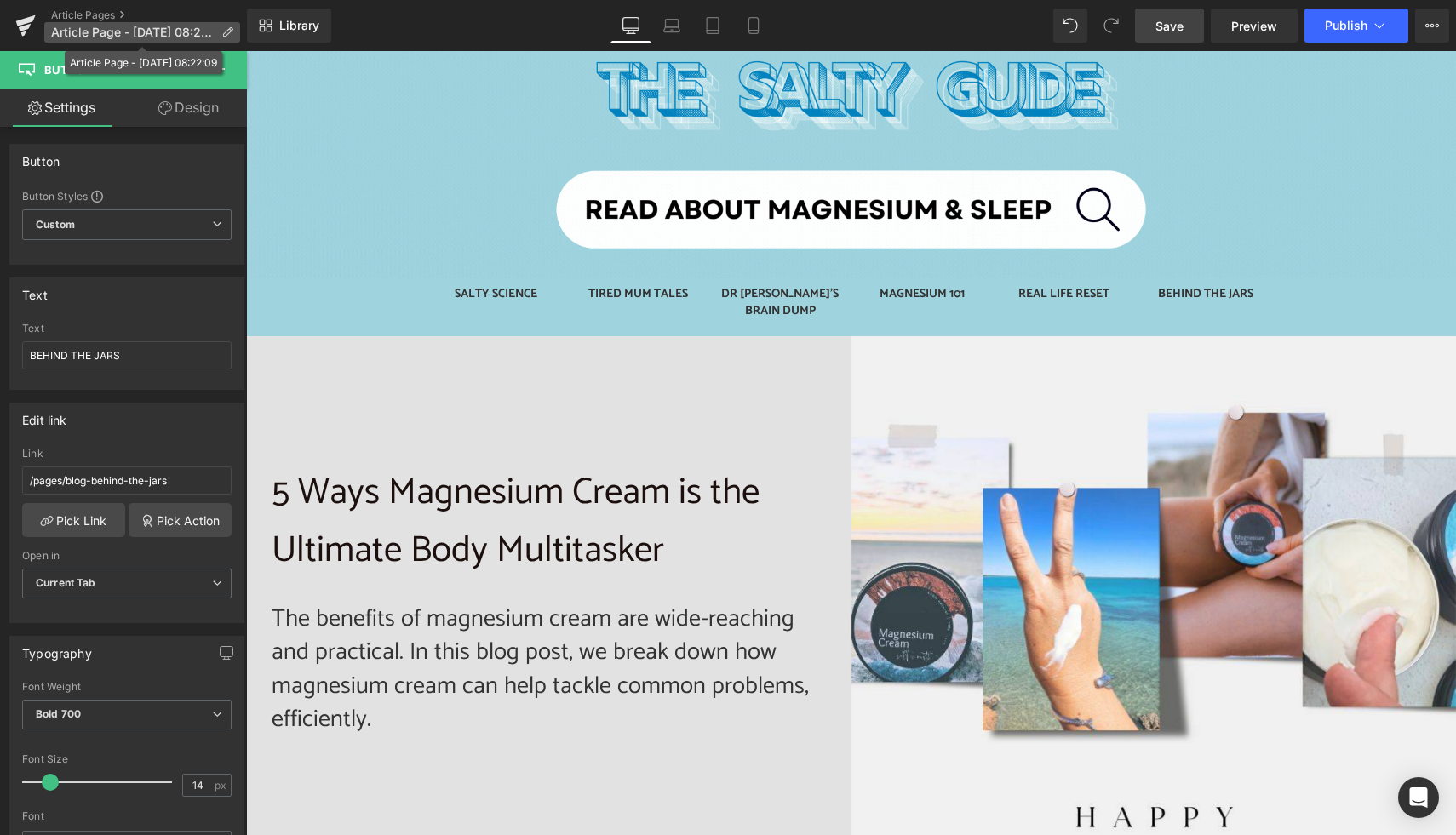
click at [153, 28] on span "Article Page - Sep 1, 08:22:09" at bounding box center [133, 32] width 164 height 13
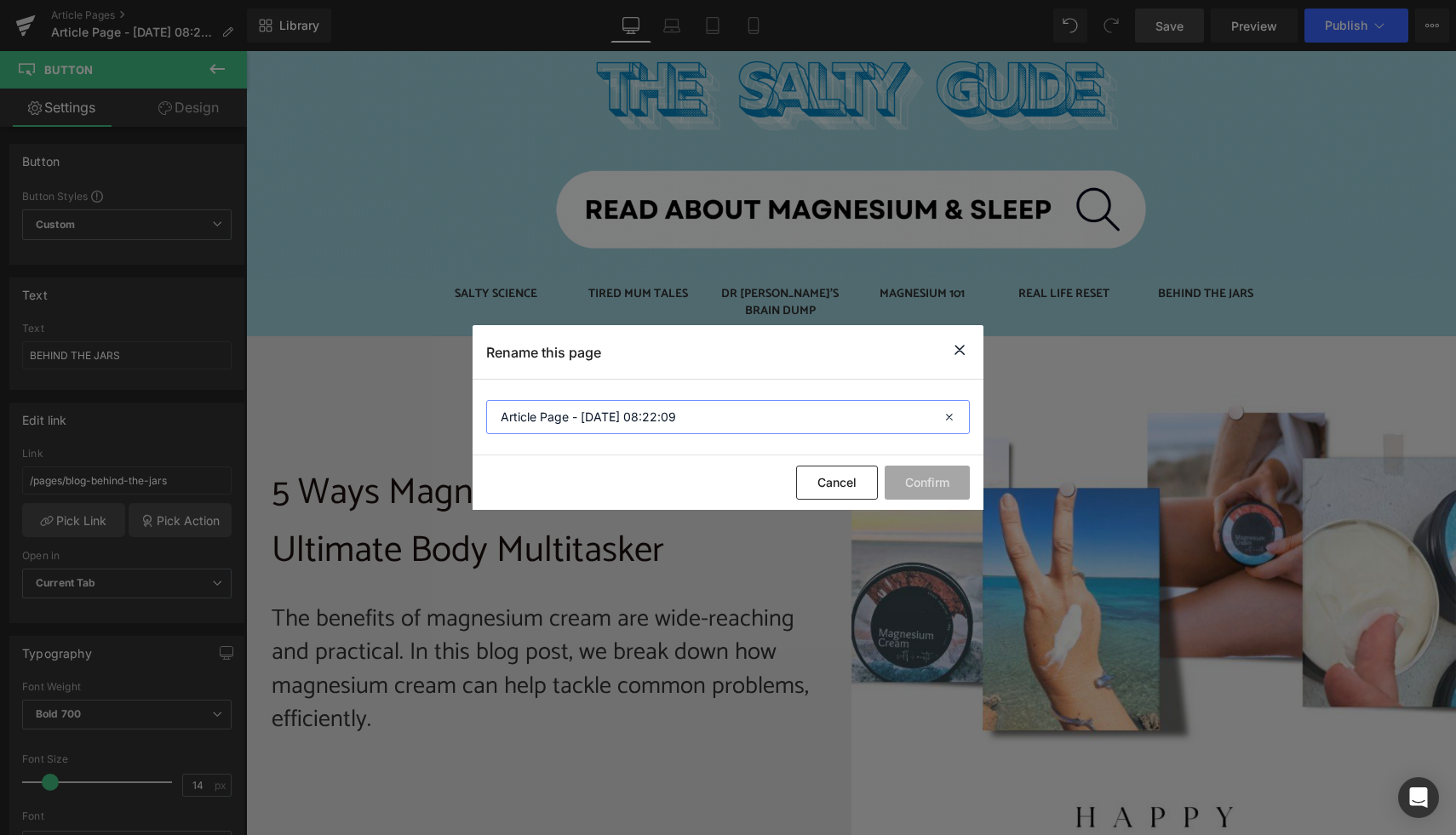
drag, startPoint x: 686, startPoint y: 426, endPoint x: 479, endPoint y: 422, distance: 207.0
click at [481, 422] on section "Article Page - Sep 1, 08:22:09" at bounding box center [728, 418] width 511 height 76
paste input "The Science of Sleep: How Dream Cream’s Ingredients Work Together for Restful N…"
type input "The Science of Sleep: How Dream Cream’s Ingredients Work Together for Restful N…"
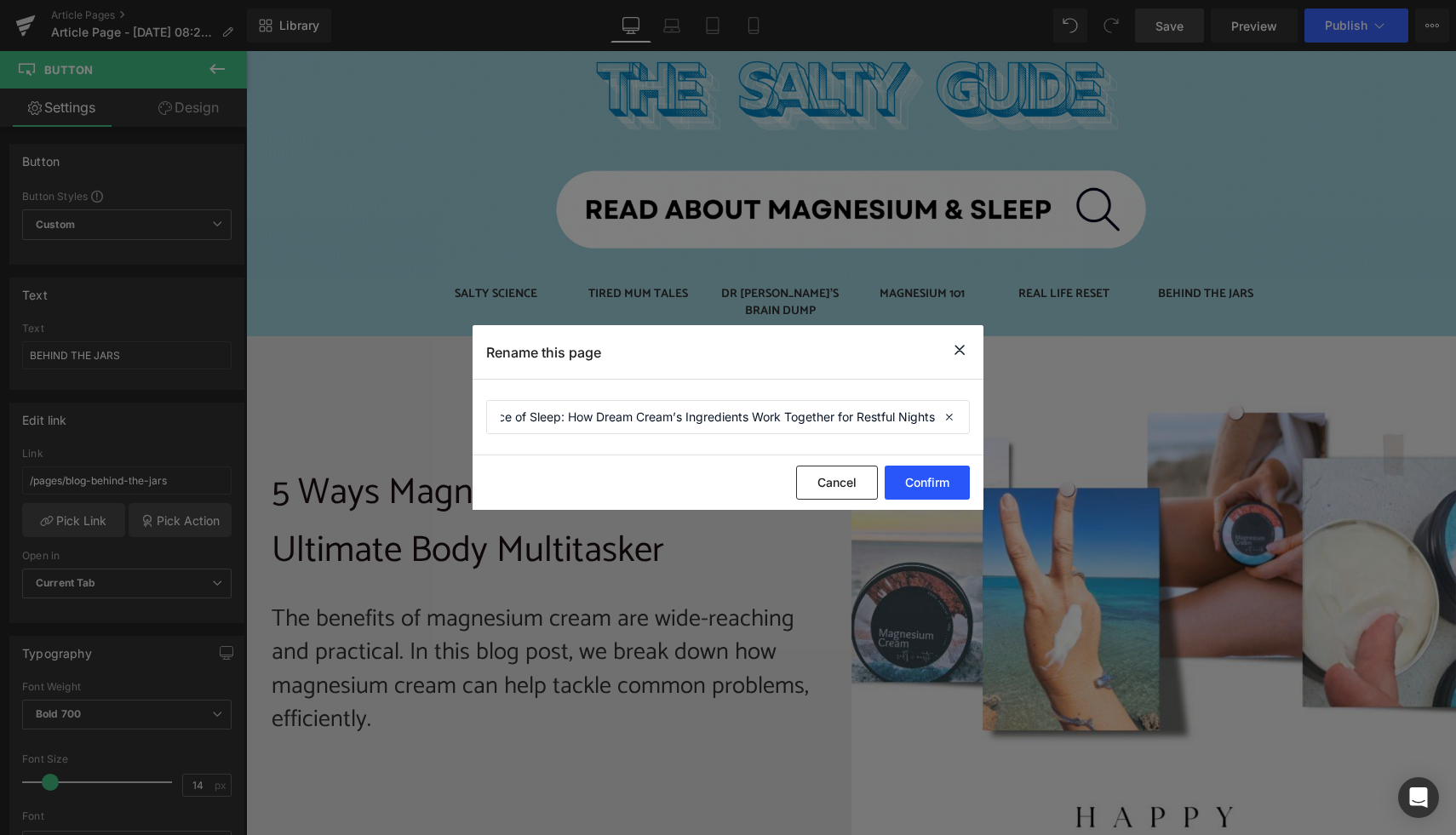
click at [933, 489] on button "Confirm" at bounding box center [927, 483] width 85 height 34
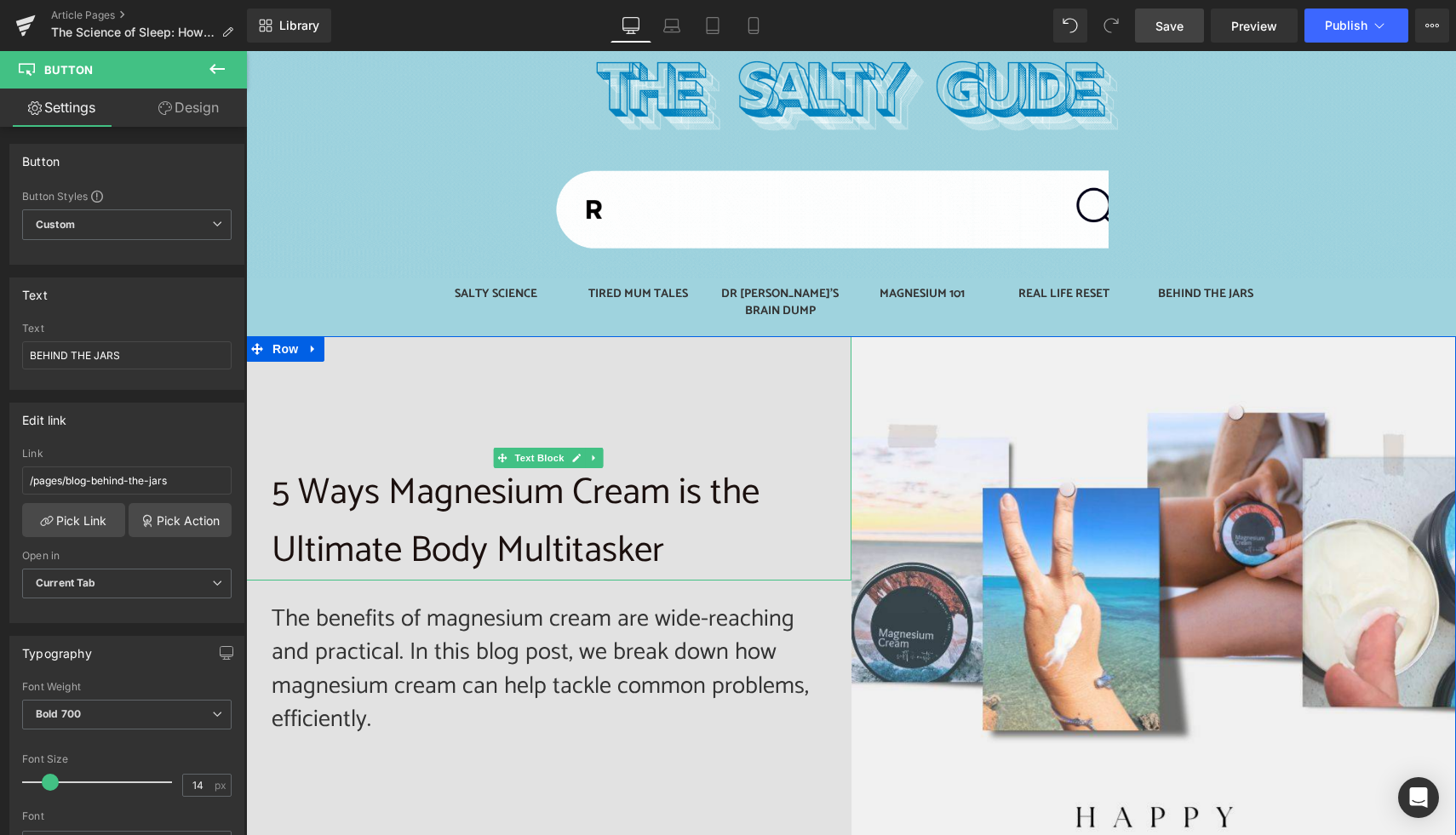
click at [350, 467] on p "5 Ways Magnesium Cream is the Ultimate Body Multitasker" at bounding box center [548, 523] width 555 height 118
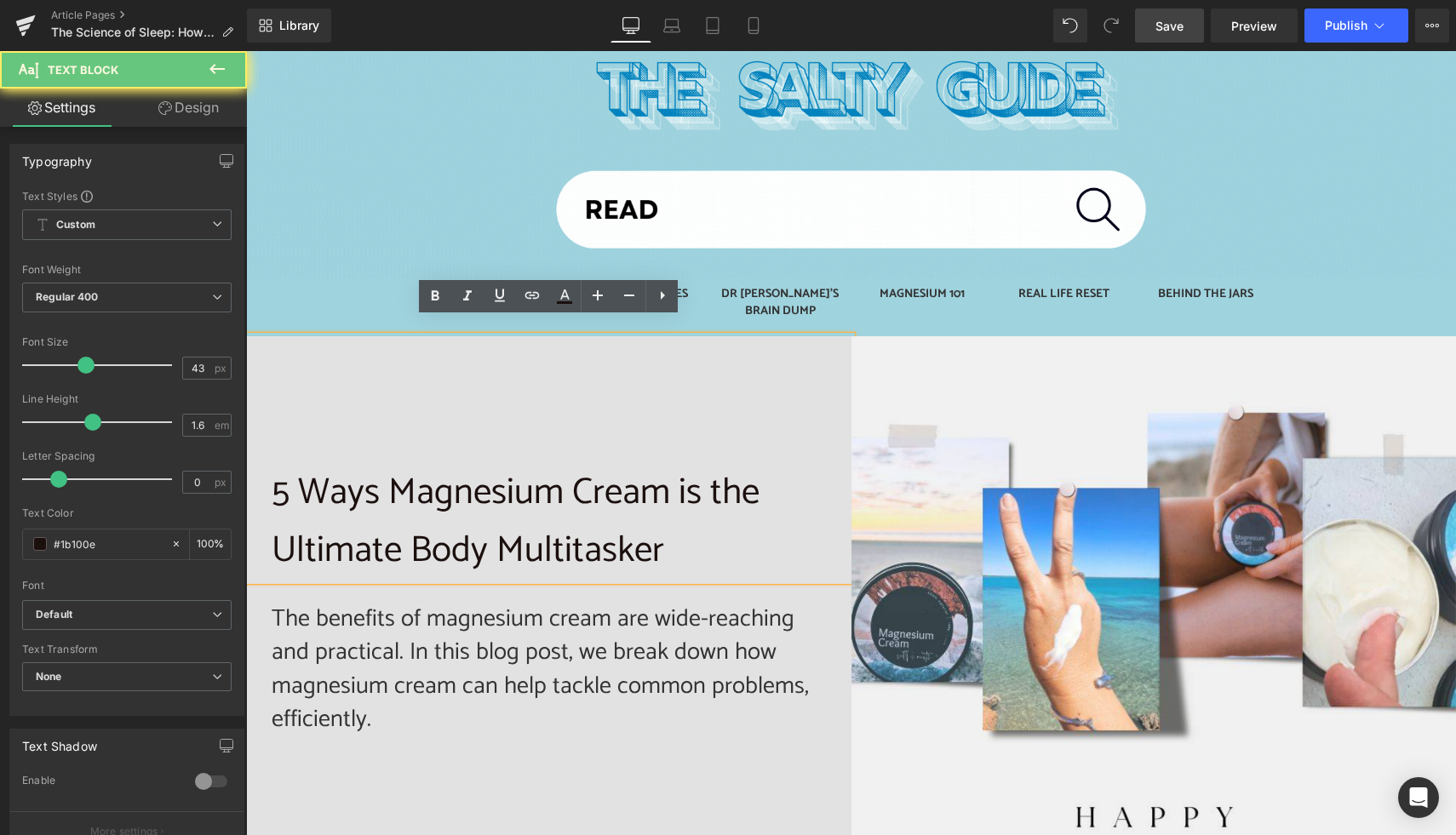
click at [280, 490] on p "5 Ways Magnesium Cream is the Ultimate Body Multitasker" at bounding box center [548, 523] width 555 height 118
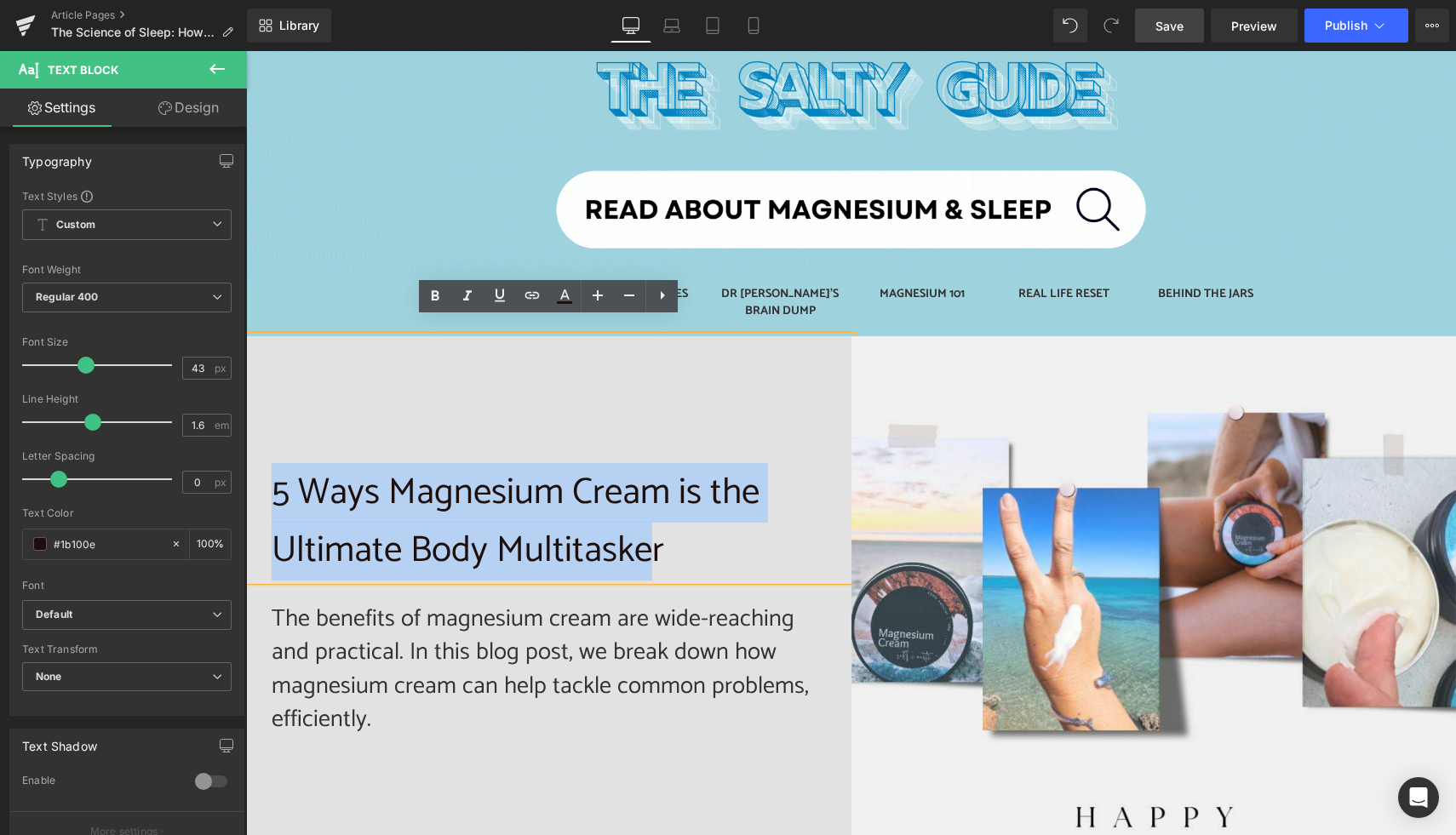
drag, startPoint x: 271, startPoint y: 478, endPoint x: 656, endPoint y: 555, distance: 392.6
click at [656, 555] on div "5 Ways Magnesium Cream is the Ultimate Body Multitasker" at bounding box center [548, 458] width 605 height 245
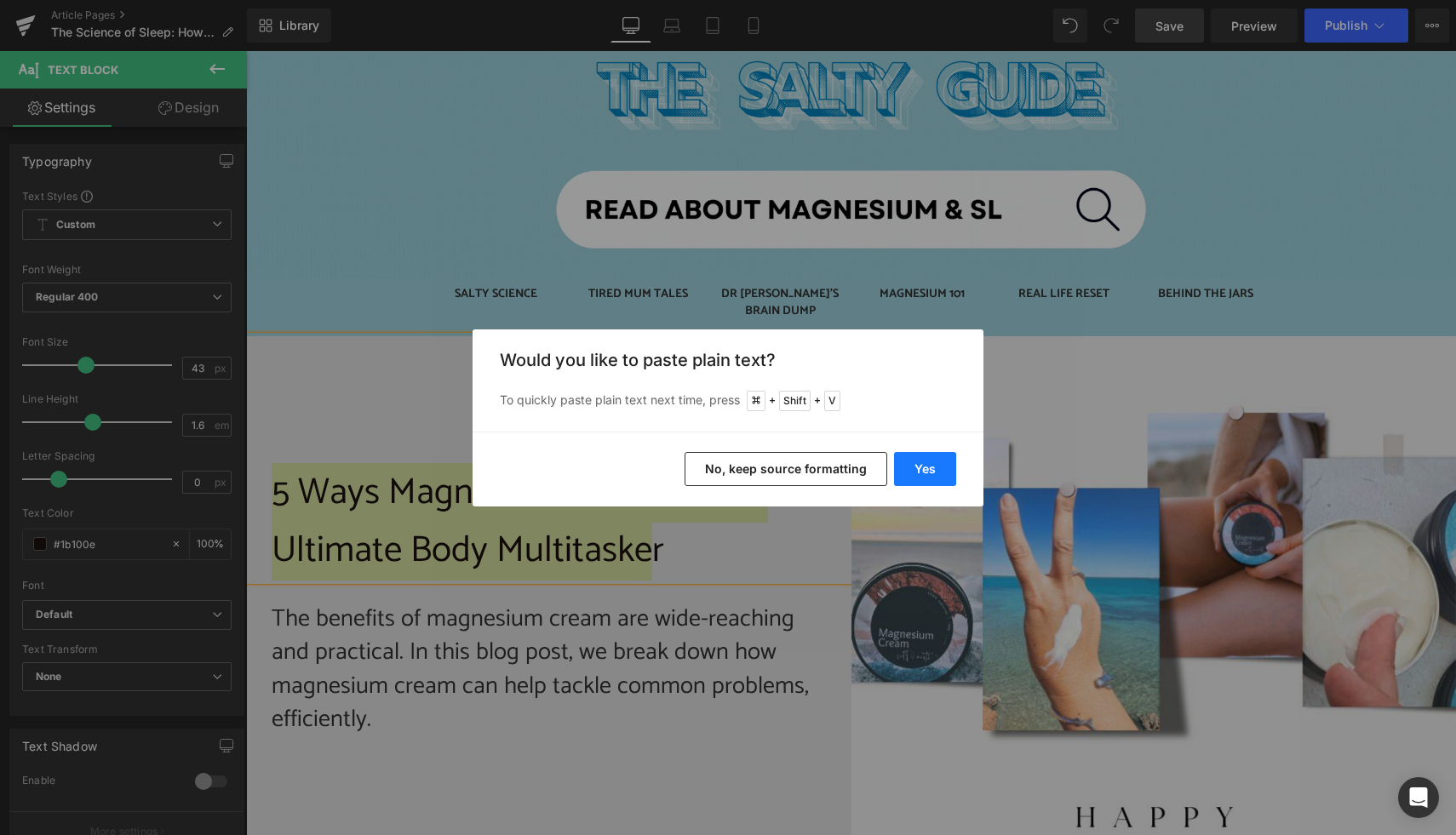
click at [936, 470] on button "Yes" at bounding box center [925, 469] width 62 height 34
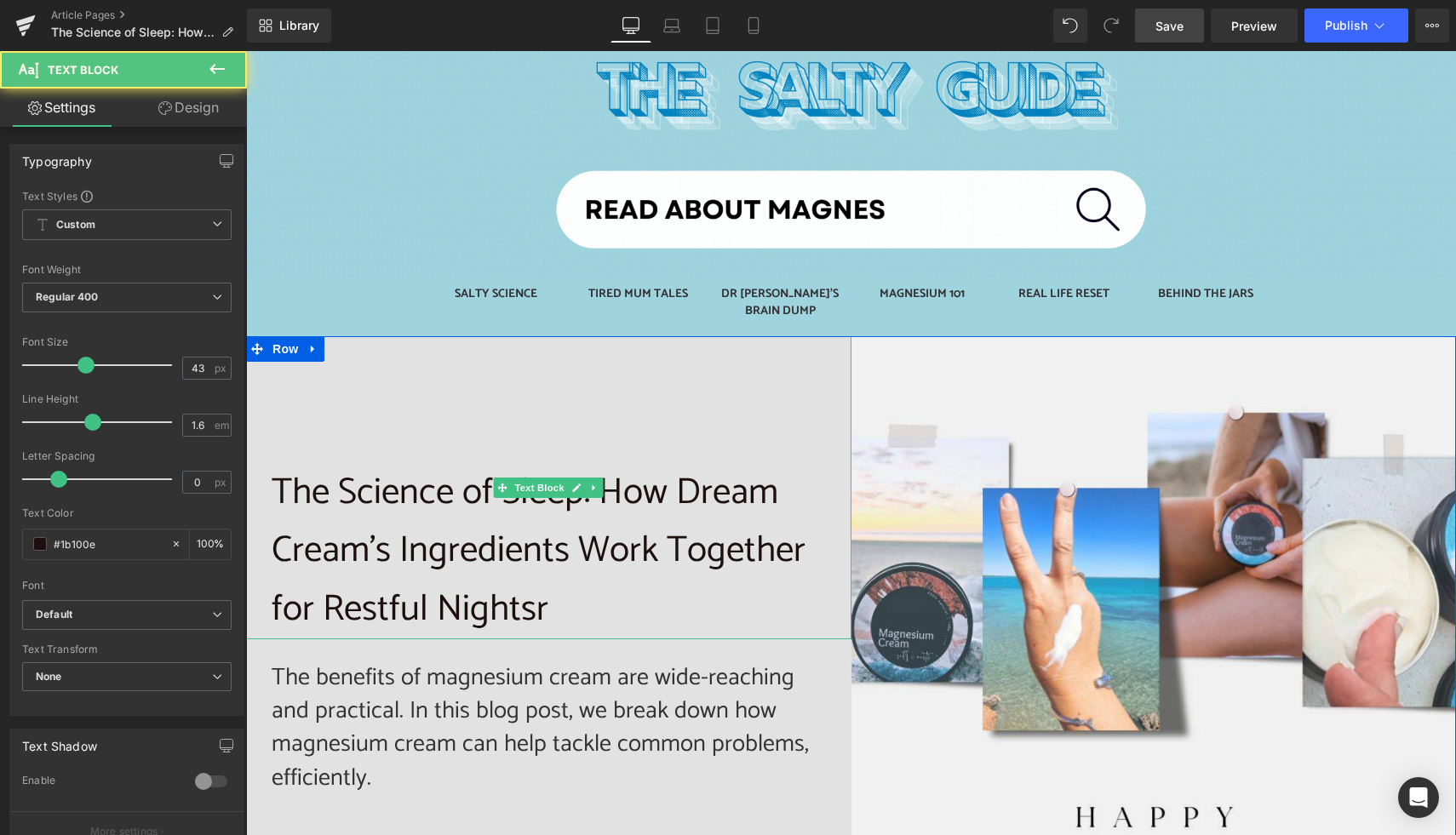
click at [552, 596] on p "The Science of Sleep: How Dream Cream’s Ingredients Work Together for Restful N…" at bounding box center [548, 552] width 555 height 175
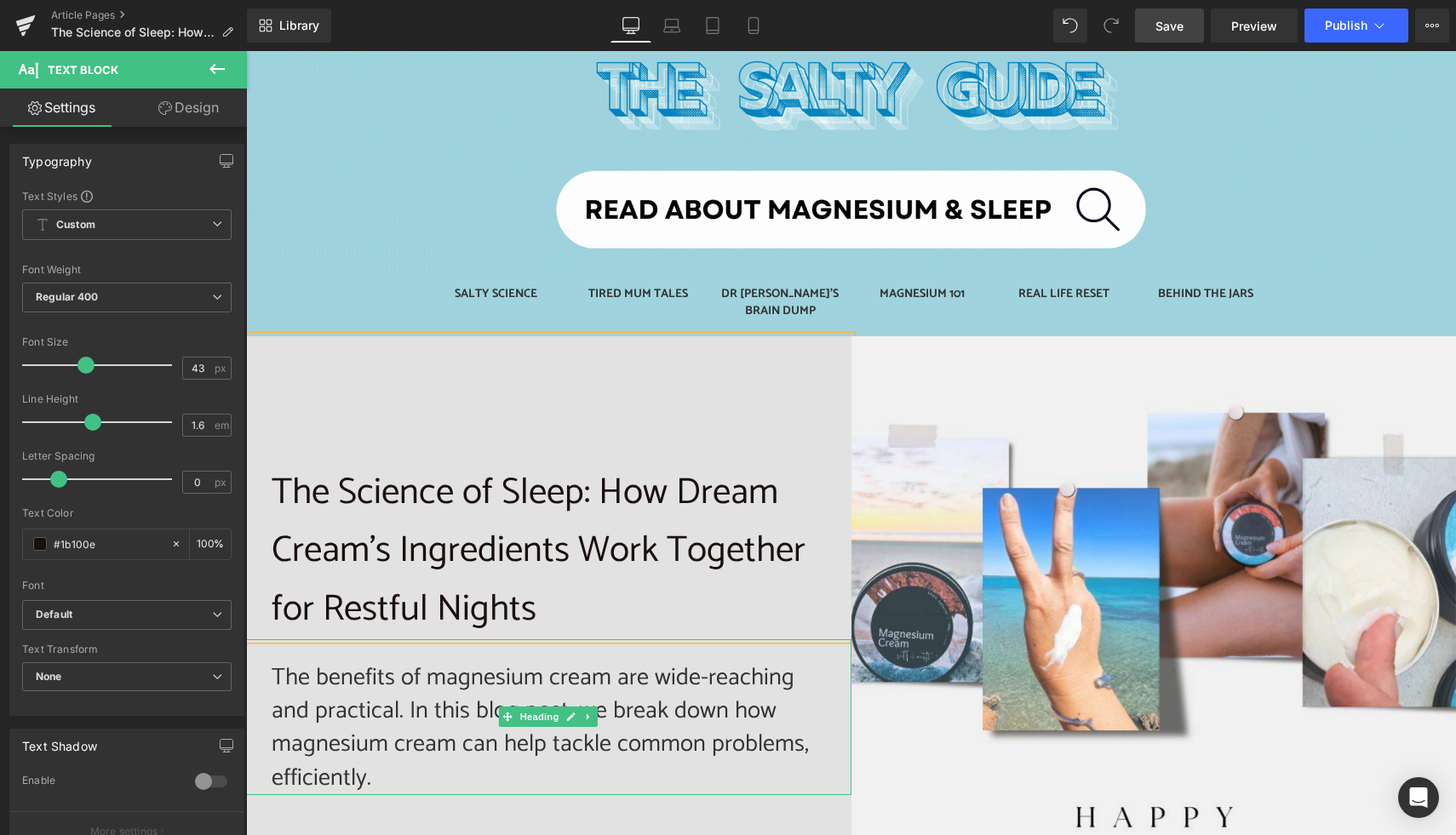
click at [354, 716] on h2 "The benefits of magnesium cream are wide-reaching and practical. In this blog p…" at bounding box center [548, 728] width 555 height 134
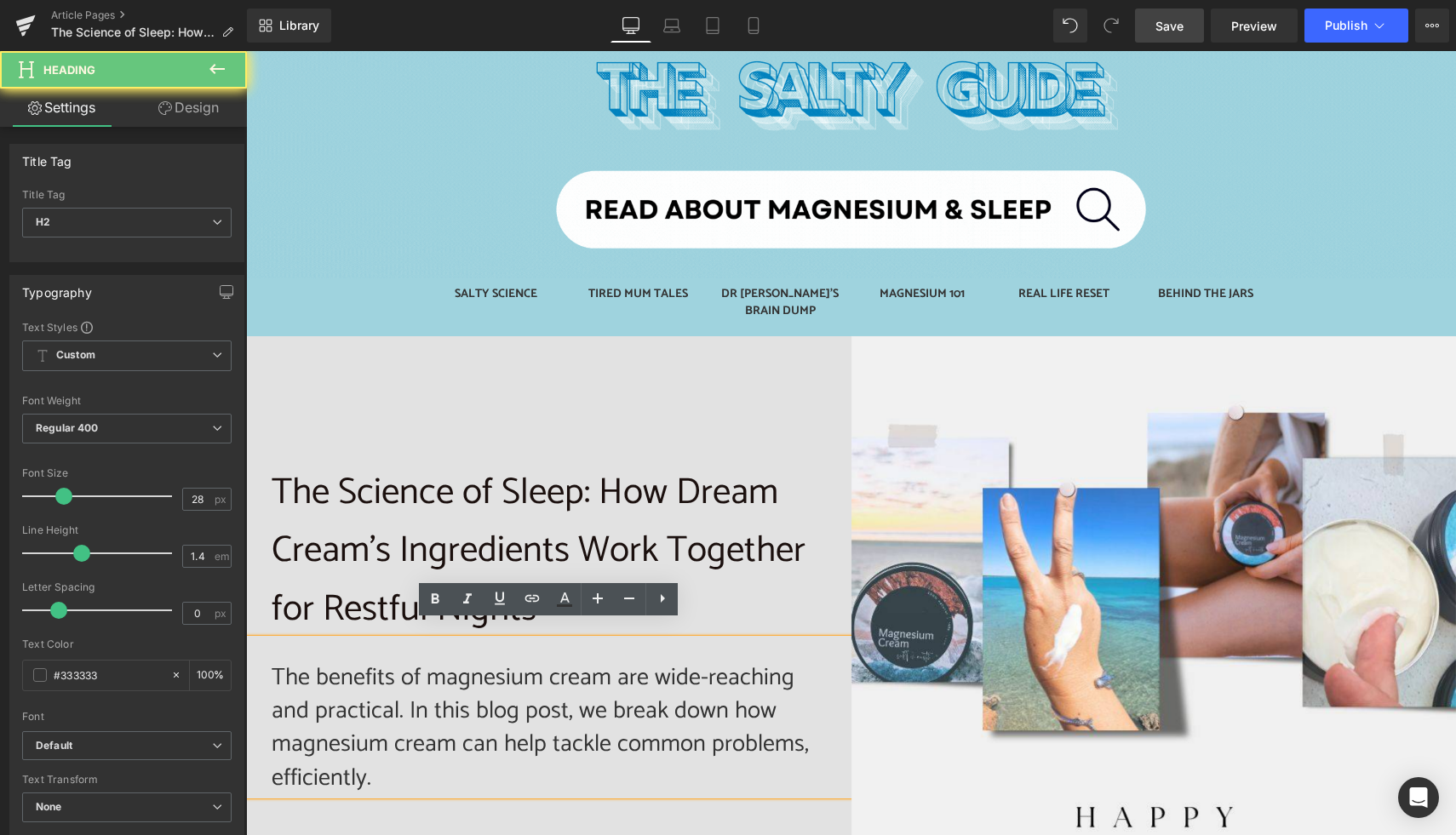
click at [354, 716] on h2 "The benefits of magnesium cream are wide-reaching and practical. In this blog p…" at bounding box center [548, 728] width 555 height 134
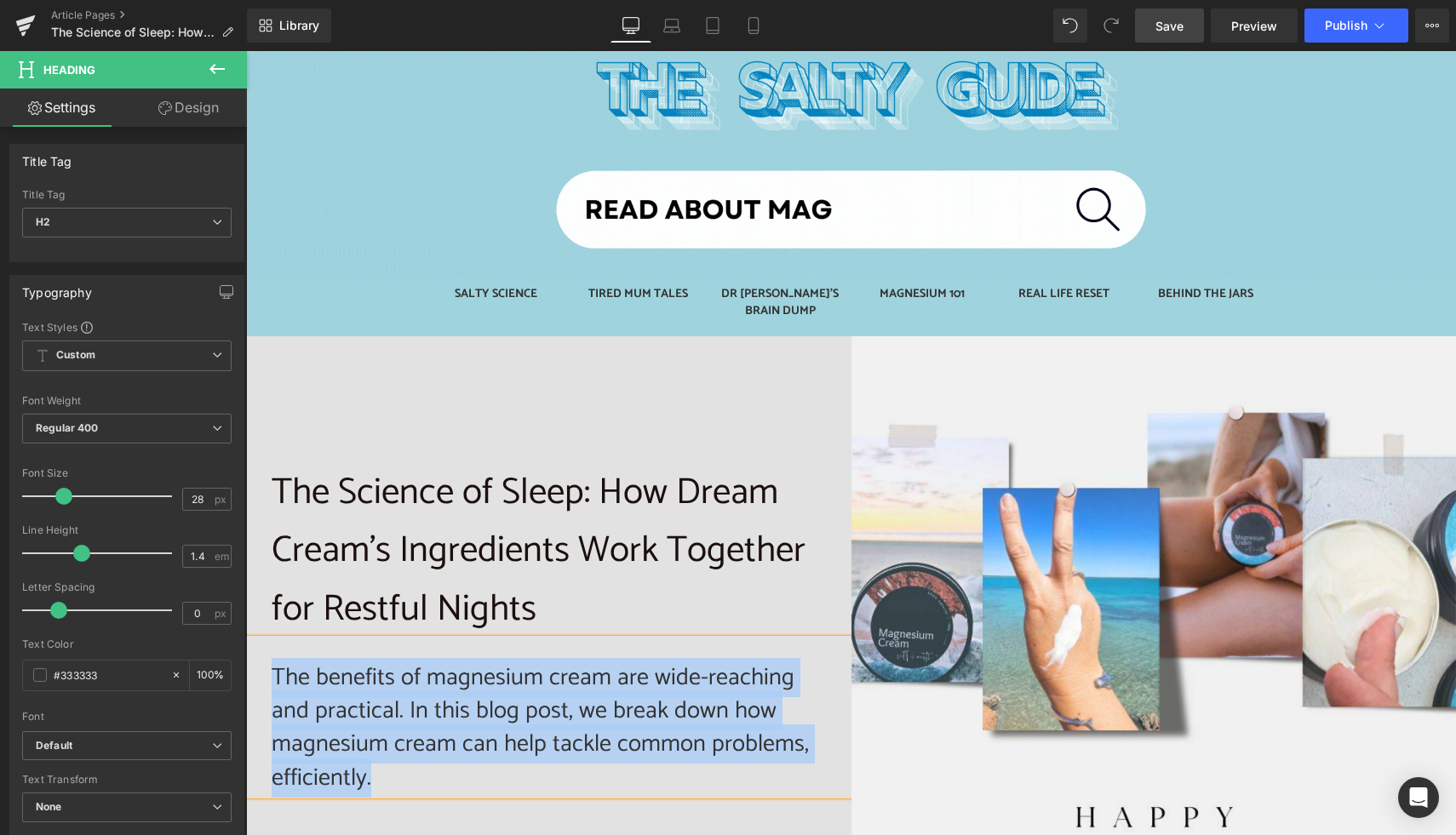
paste div
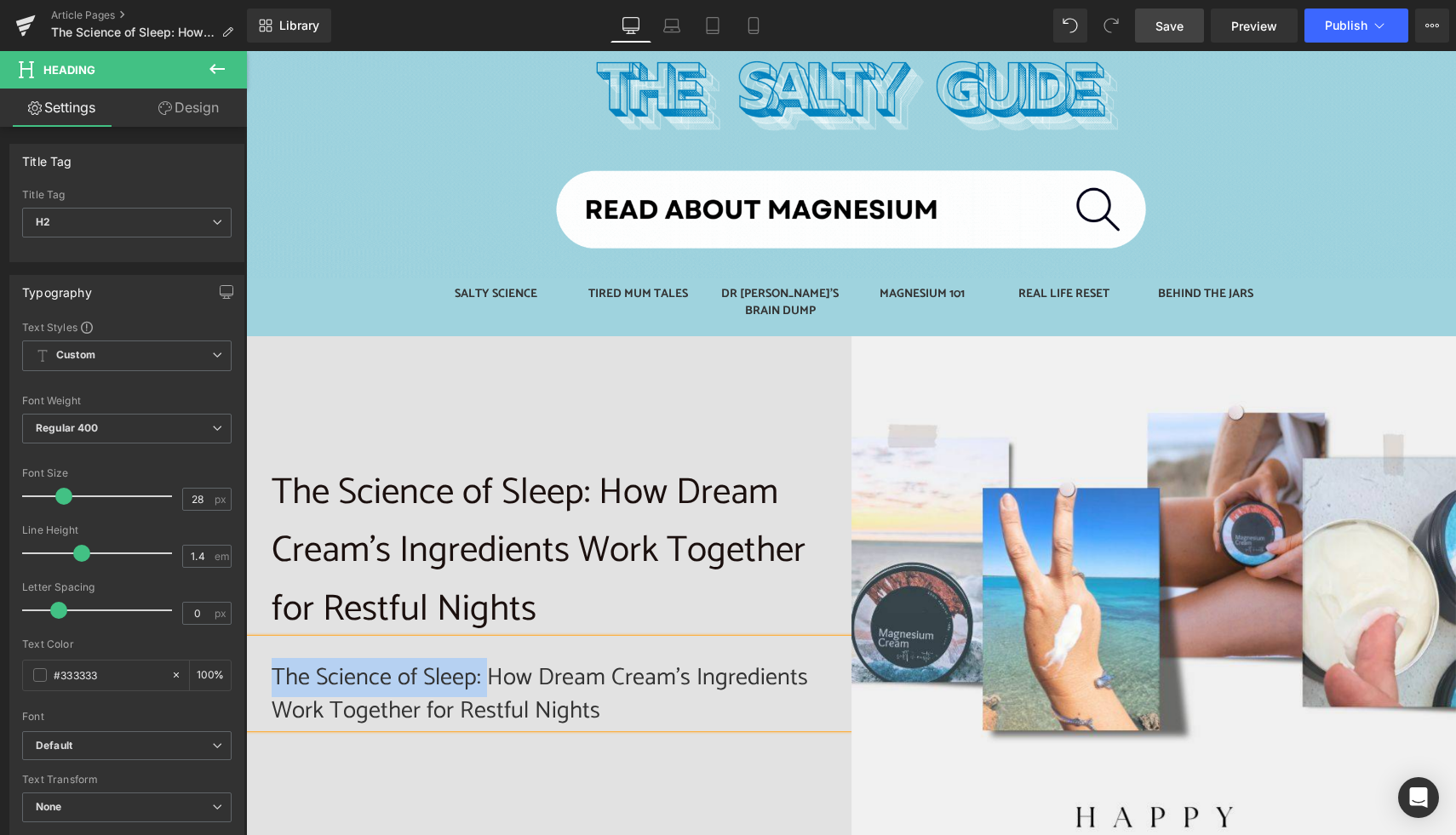
drag, startPoint x: 487, startPoint y: 663, endPoint x: 273, endPoint y: 664, distance: 214.0
click at [273, 664] on h2 "The Science of Sleep: How Dream Cream’s Ingredients Work Together for Restful N…" at bounding box center [548, 694] width 555 height 66
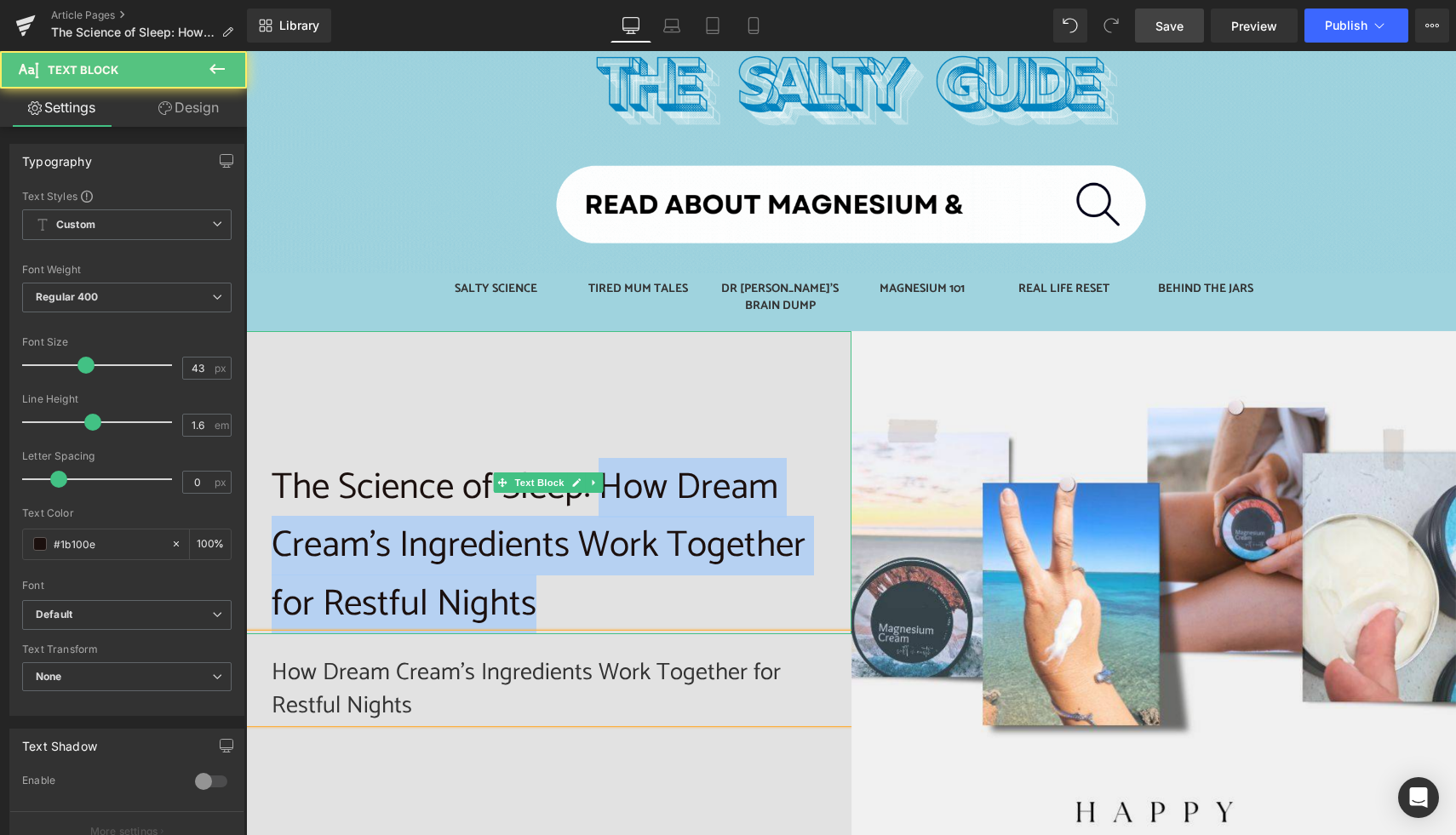
scroll to position [226, 0]
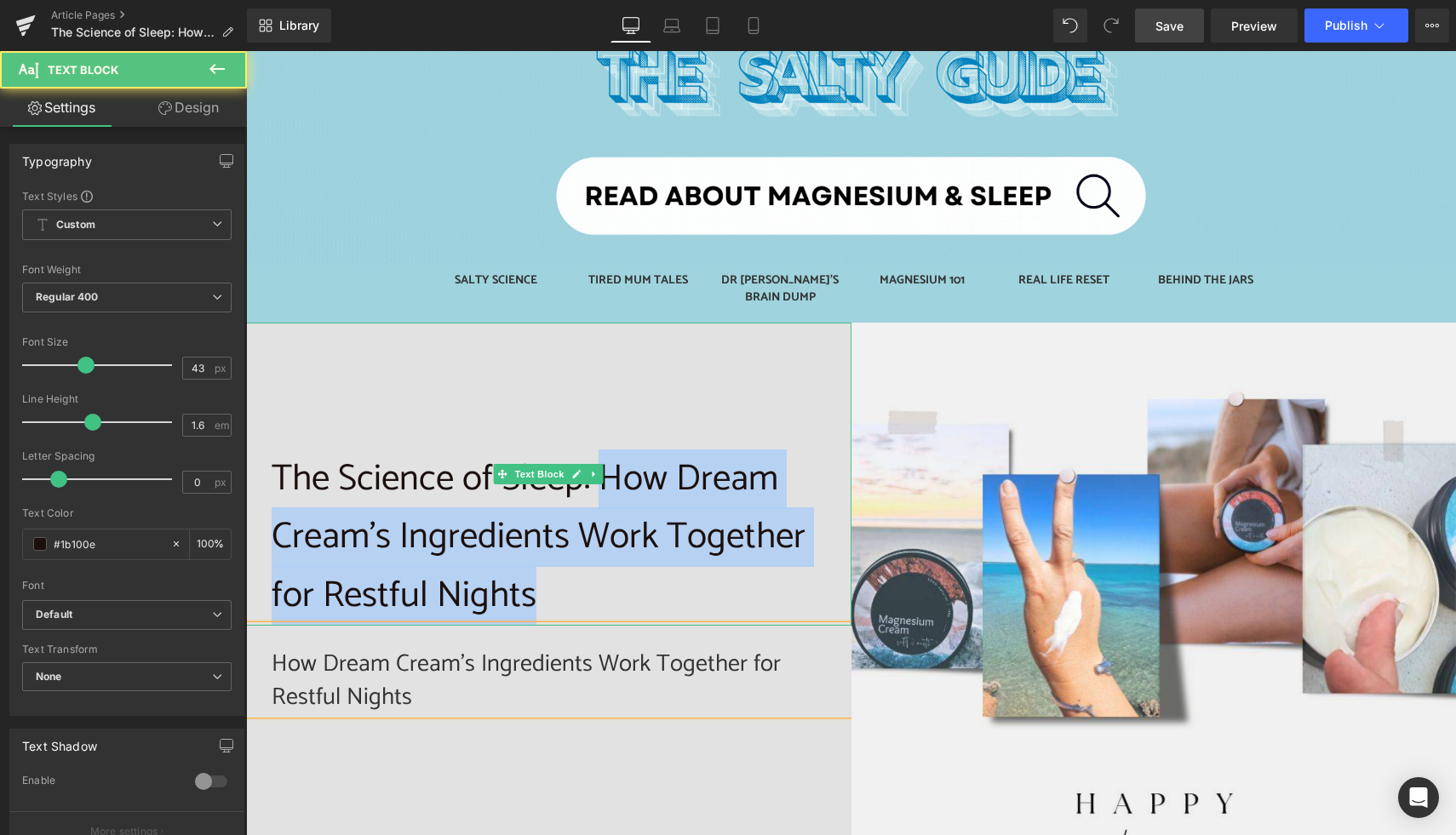
drag, startPoint x: 605, startPoint y: 477, endPoint x: 594, endPoint y: 584, distance: 107.6
click at [594, 584] on p "The Science of Sleep: How Dream Cream’s Ingredients Work Together for Restful N…" at bounding box center [548, 538] width 555 height 175
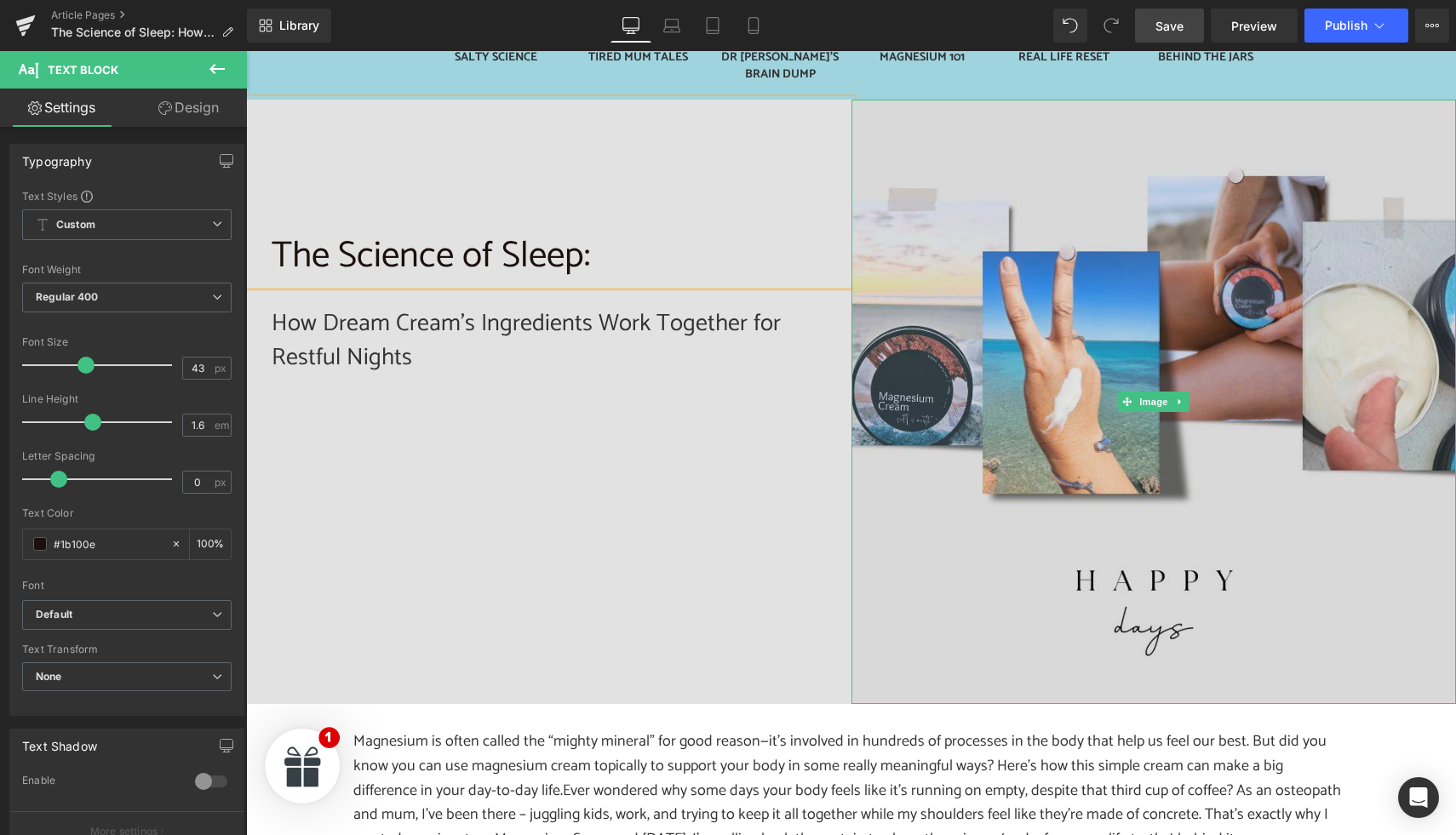
scroll to position [448, 0]
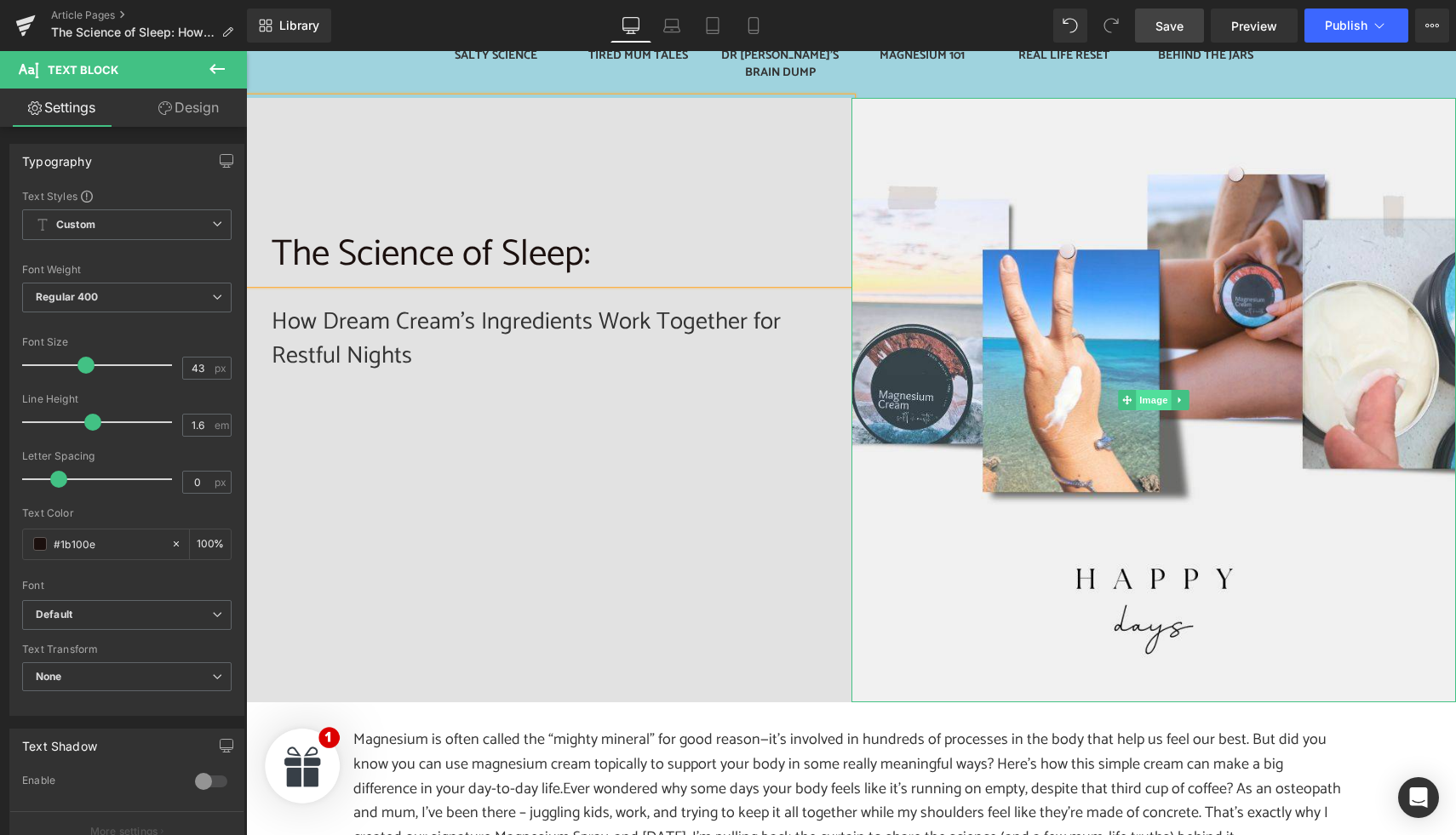
click at [1148, 390] on span "Image" at bounding box center [1153, 400] width 35 height 20
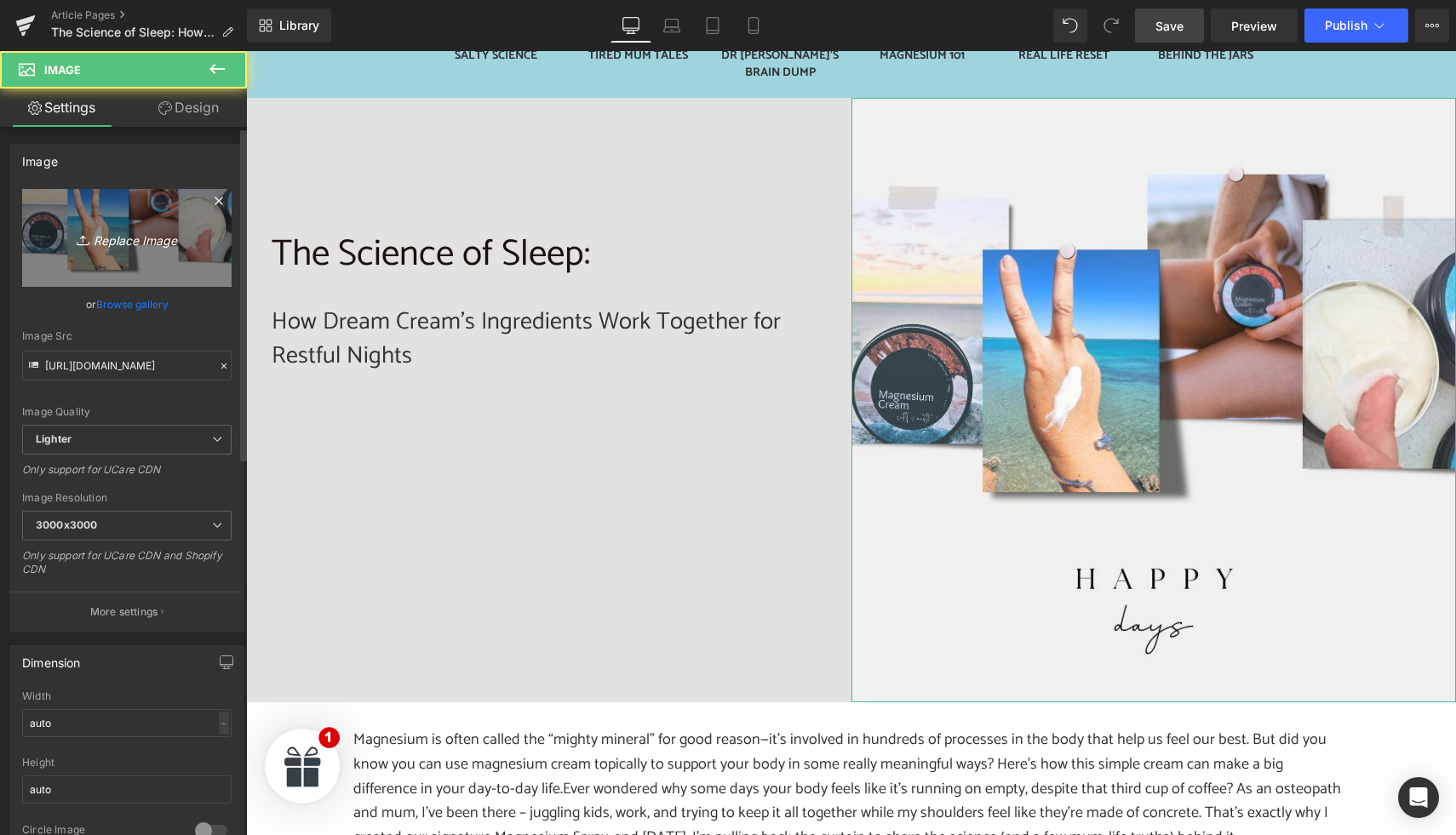
click at [157, 249] on link "Replace Image" at bounding box center [126, 238] width 210 height 98
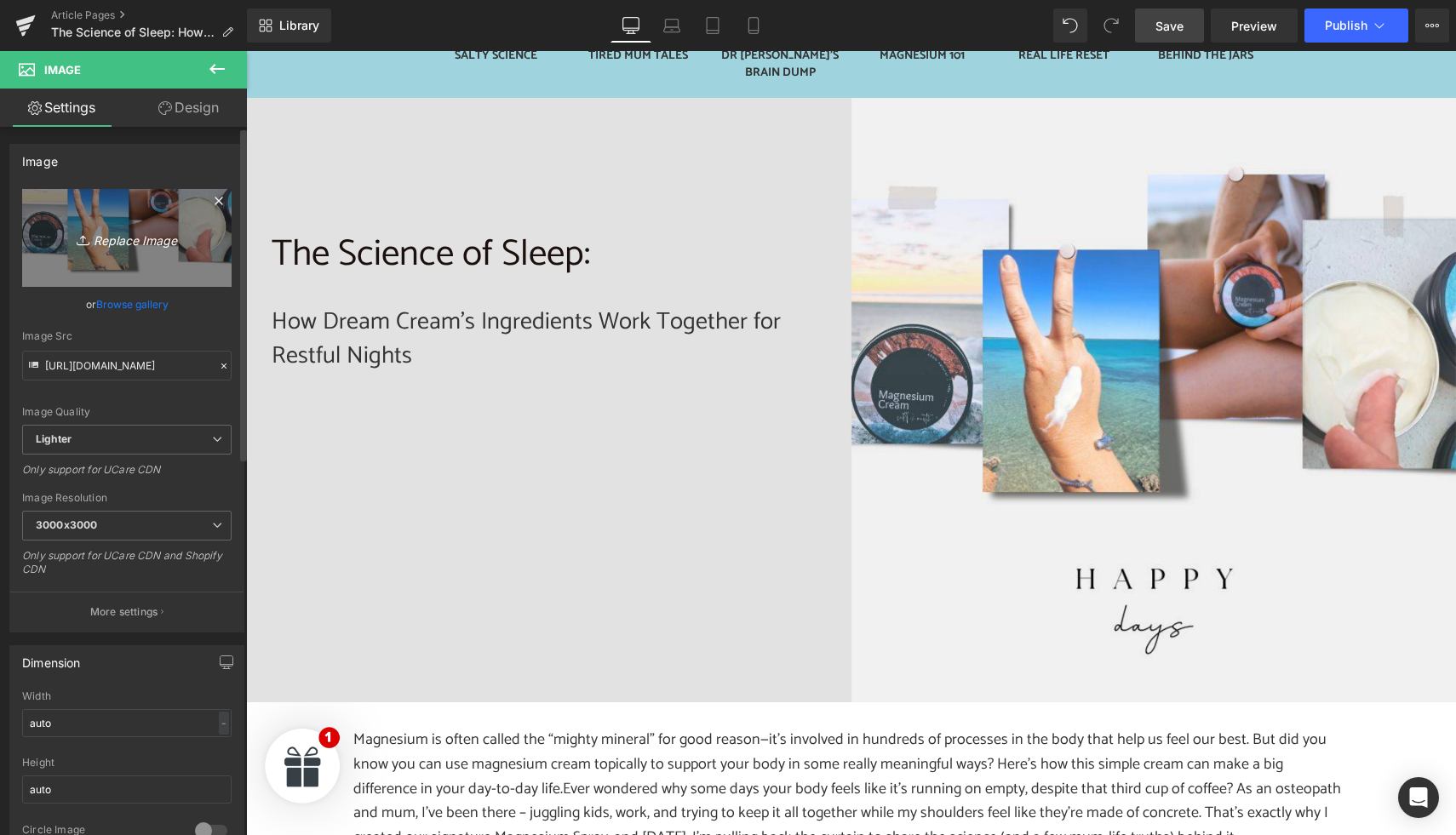
type input "C:\fakepath\S+E Blog Images (30).jpg"
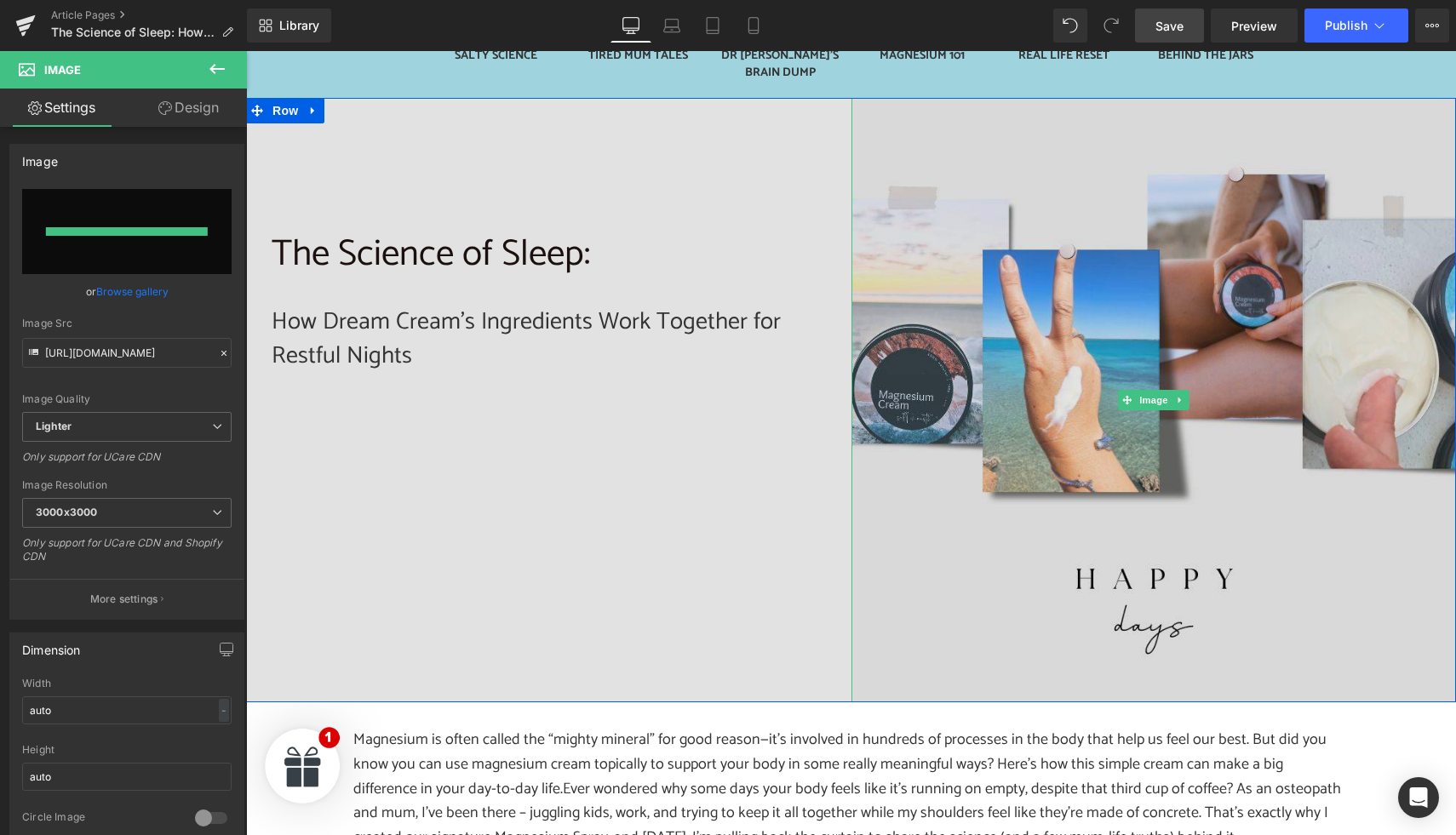
type input "https://ucarecdn.com/127a1f22-0a5a-4d14-a80b-9c04ff5c1c2f/-/format/auto/-/previ…"
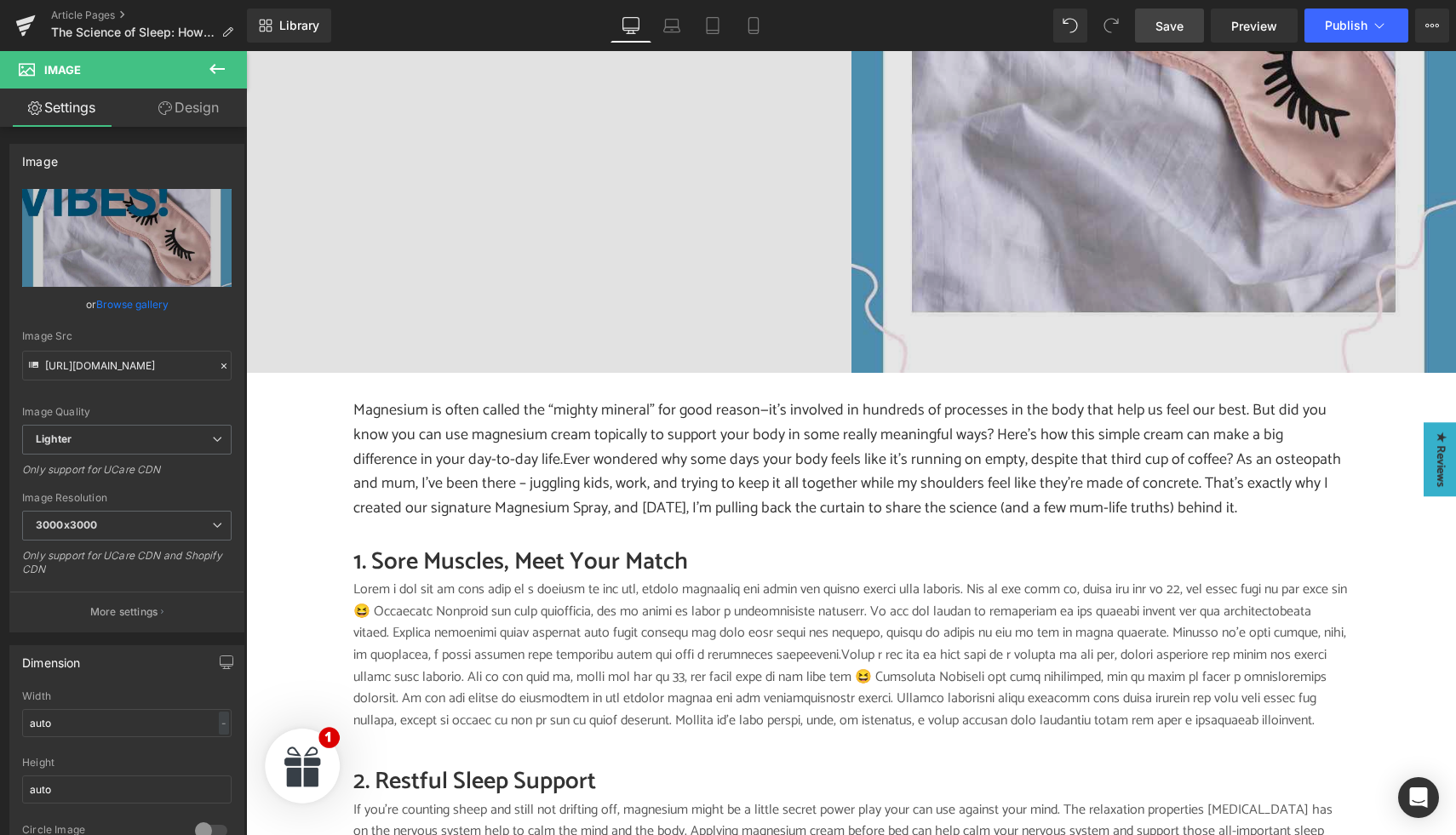
scroll to position [778, 0]
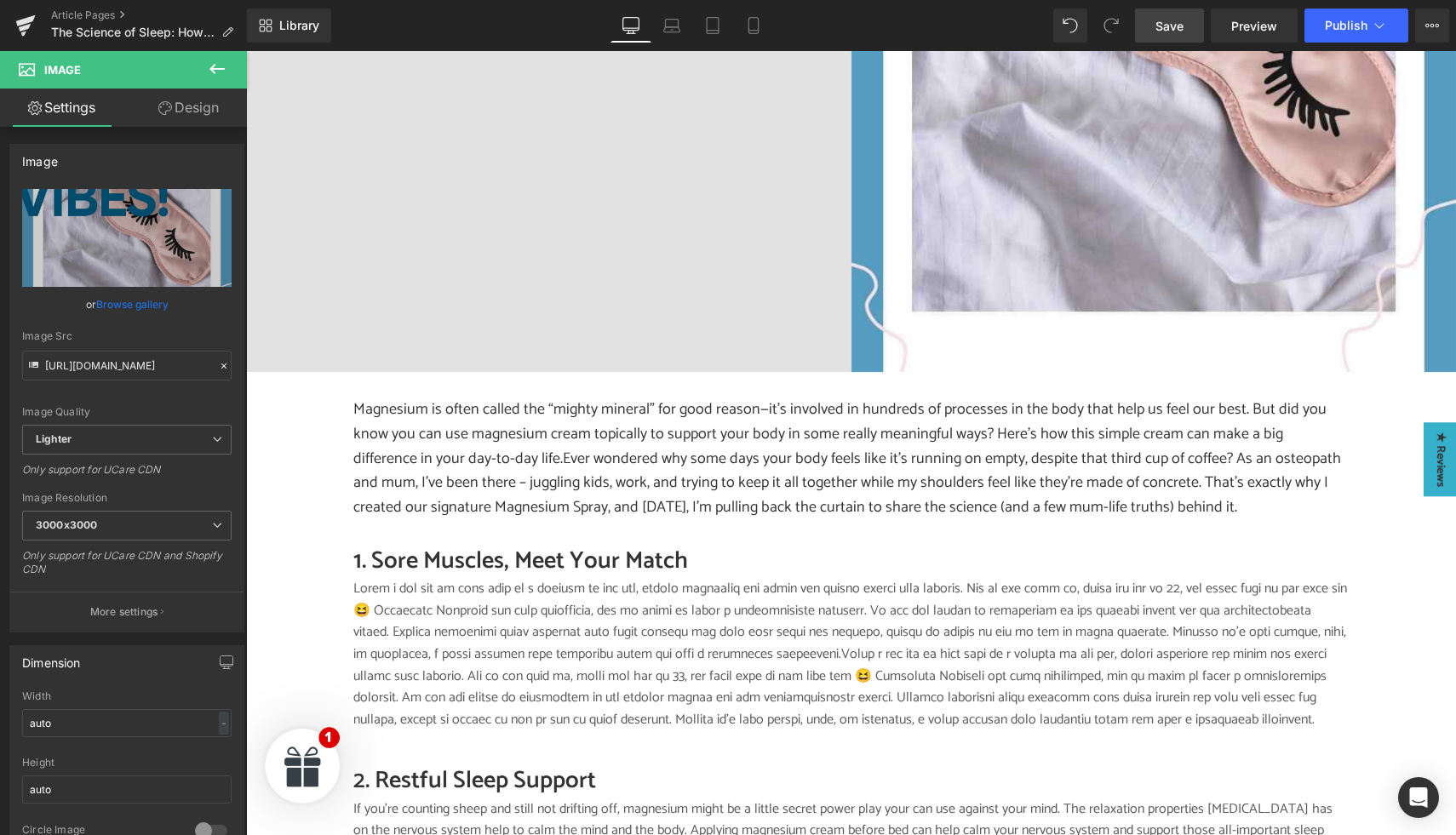
click at [1171, 30] on span "Save" at bounding box center [1169, 26] width 28 height 18
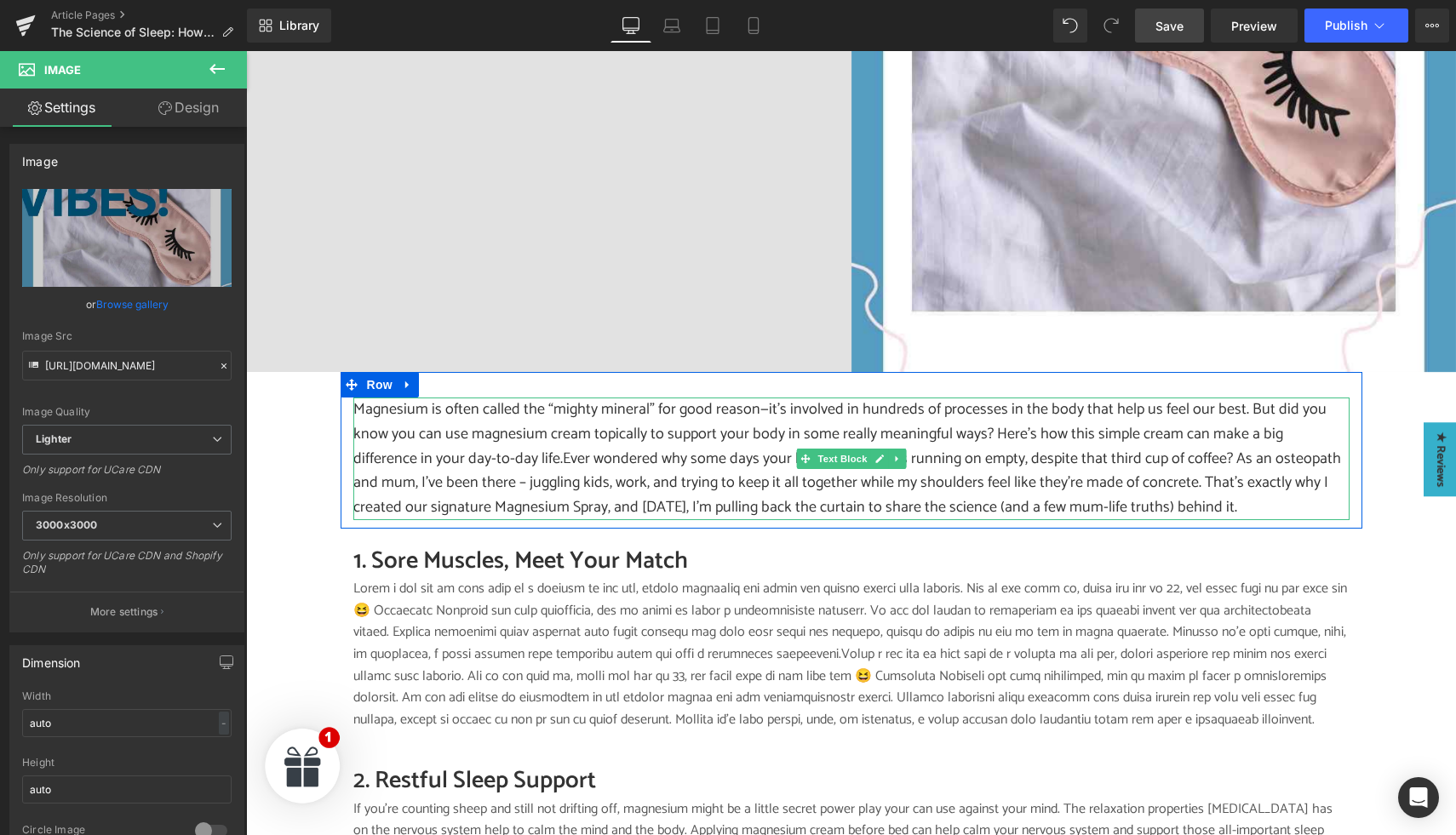
click at [367, 398] on p "Magnesium is often called the “mighty mineral” for good reason—it’s involved in…" at bounding box center [852, 459] width 996 height 123
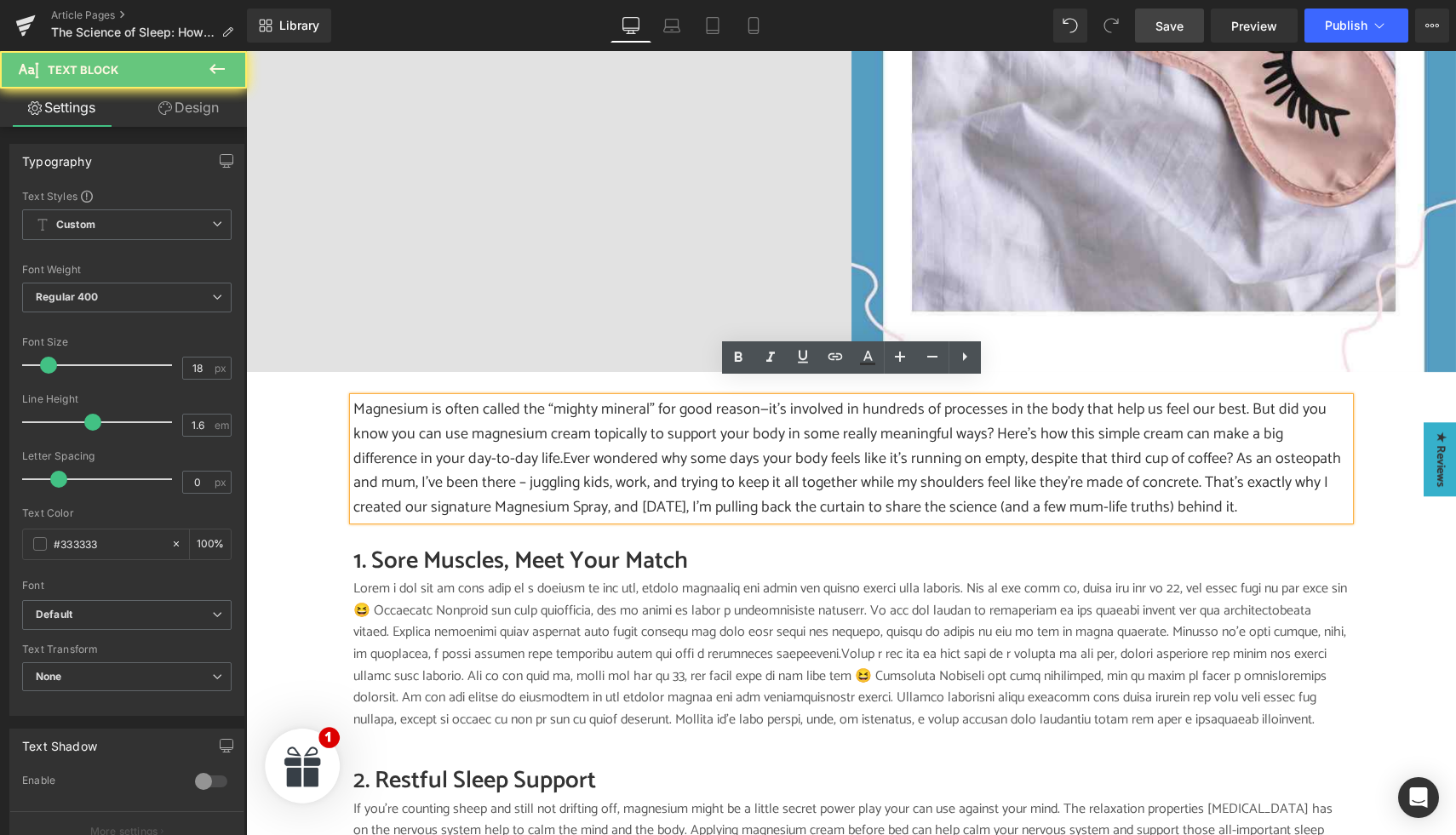
click at [425, 420] on p "Magnesium is often called the “mighty mineral” for good reason—it’s involved in…" at bounding box center [852, 459] width 996 height 123
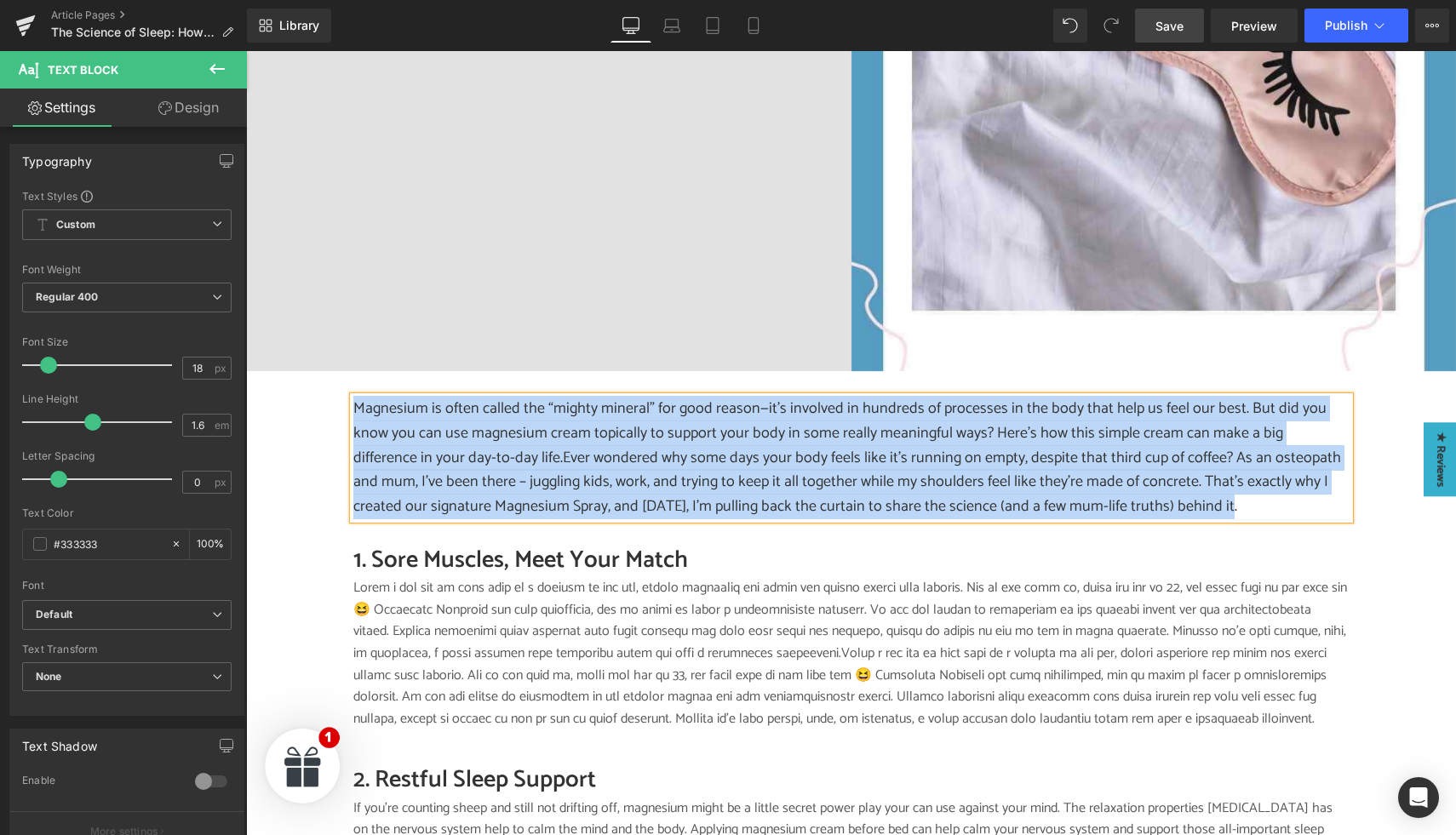
paste div
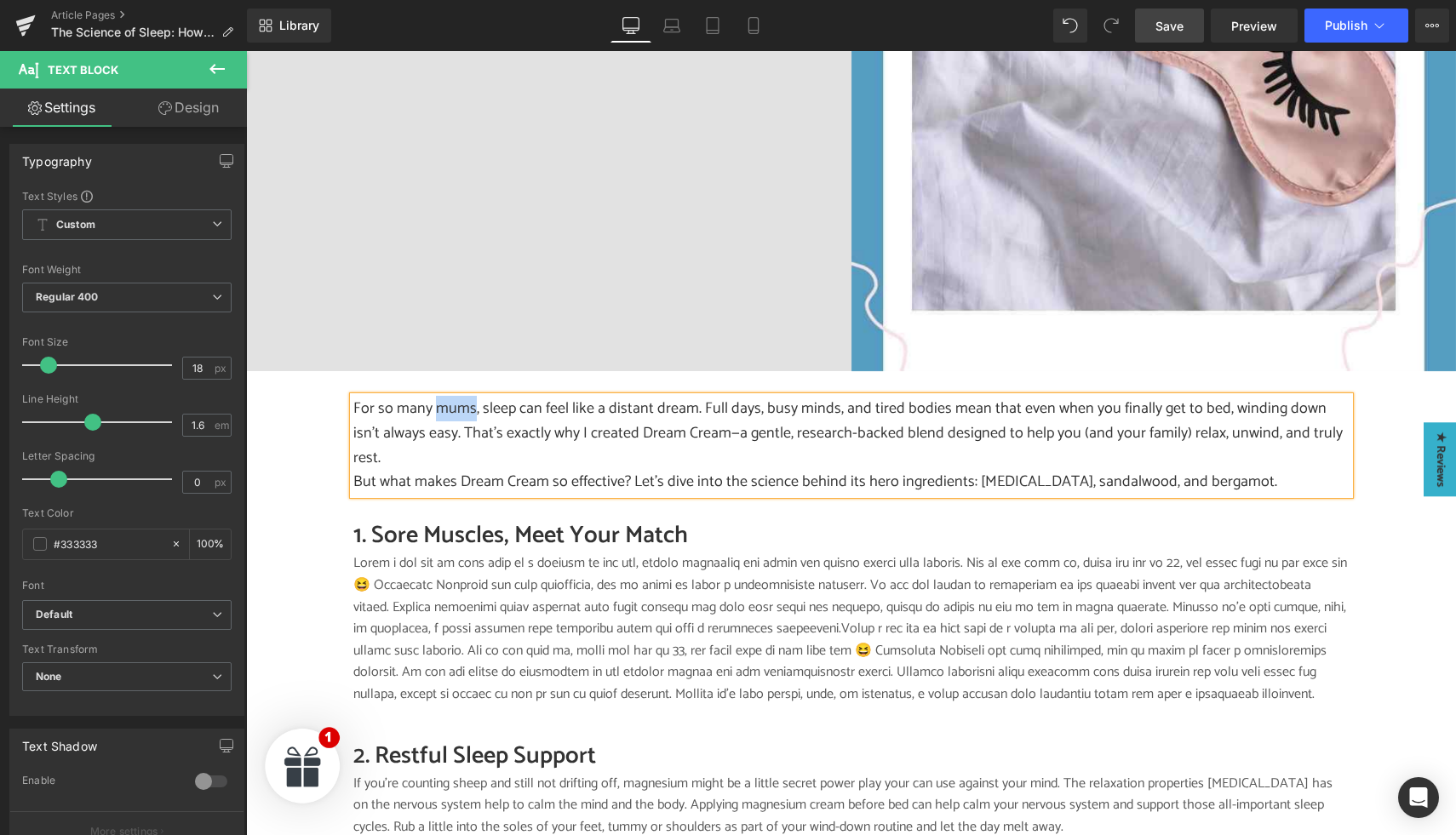
drag, startPoint x: 433, startPoint y: 395, endPoint x: 471, endPoint y: 396, distance: 38.0
click at [471, 397] on p "For so many mums, sleep can feel like a distant dream. Full days, busy minds, a…" at bounding box center [852, 433] width 996 height 73
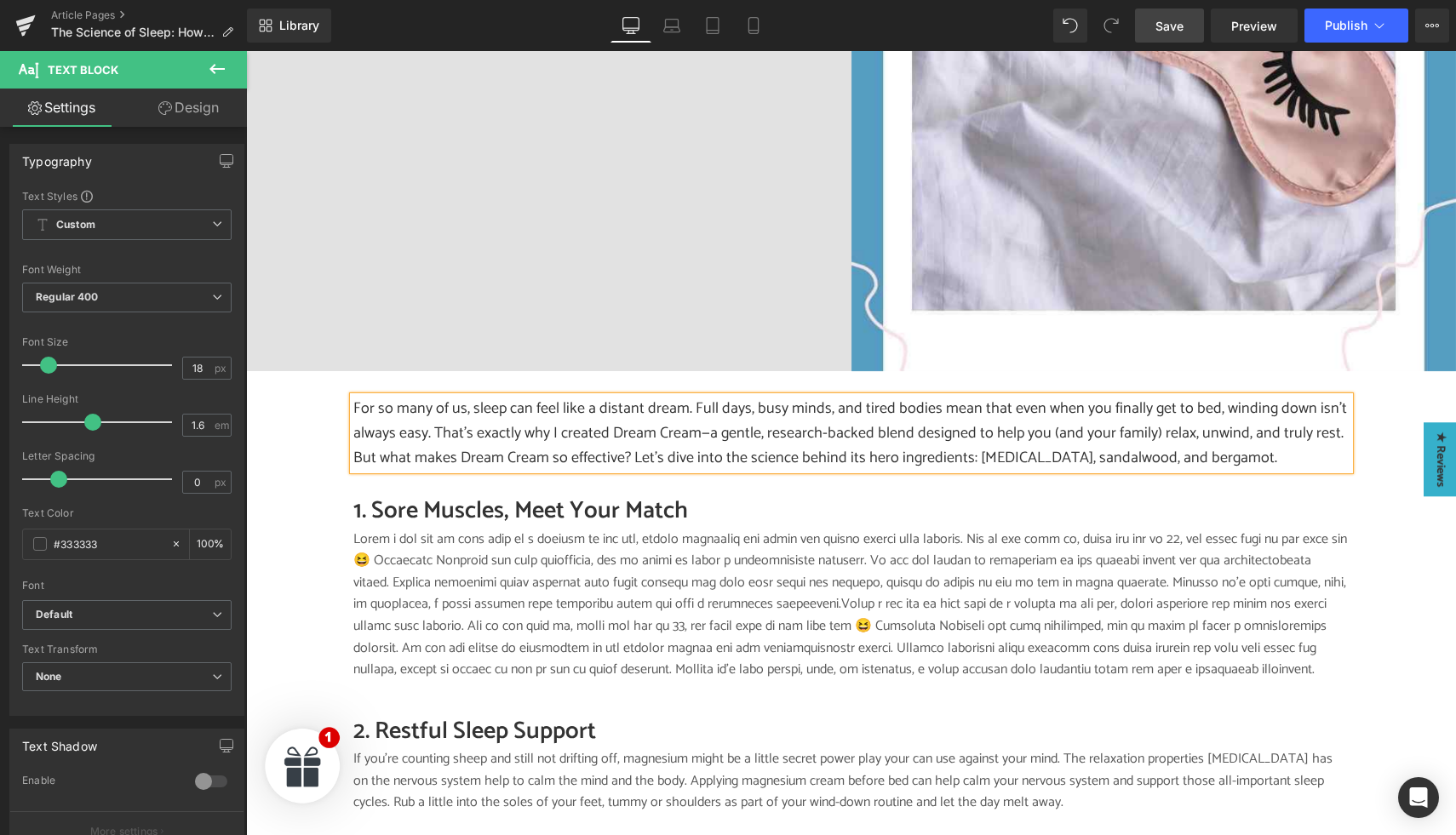
click at [687, 397] on p "For so many of us, sleep can feel like a distant dream. Full days, busy minds, …" at bounding box center [852, 422] width 996 height 50
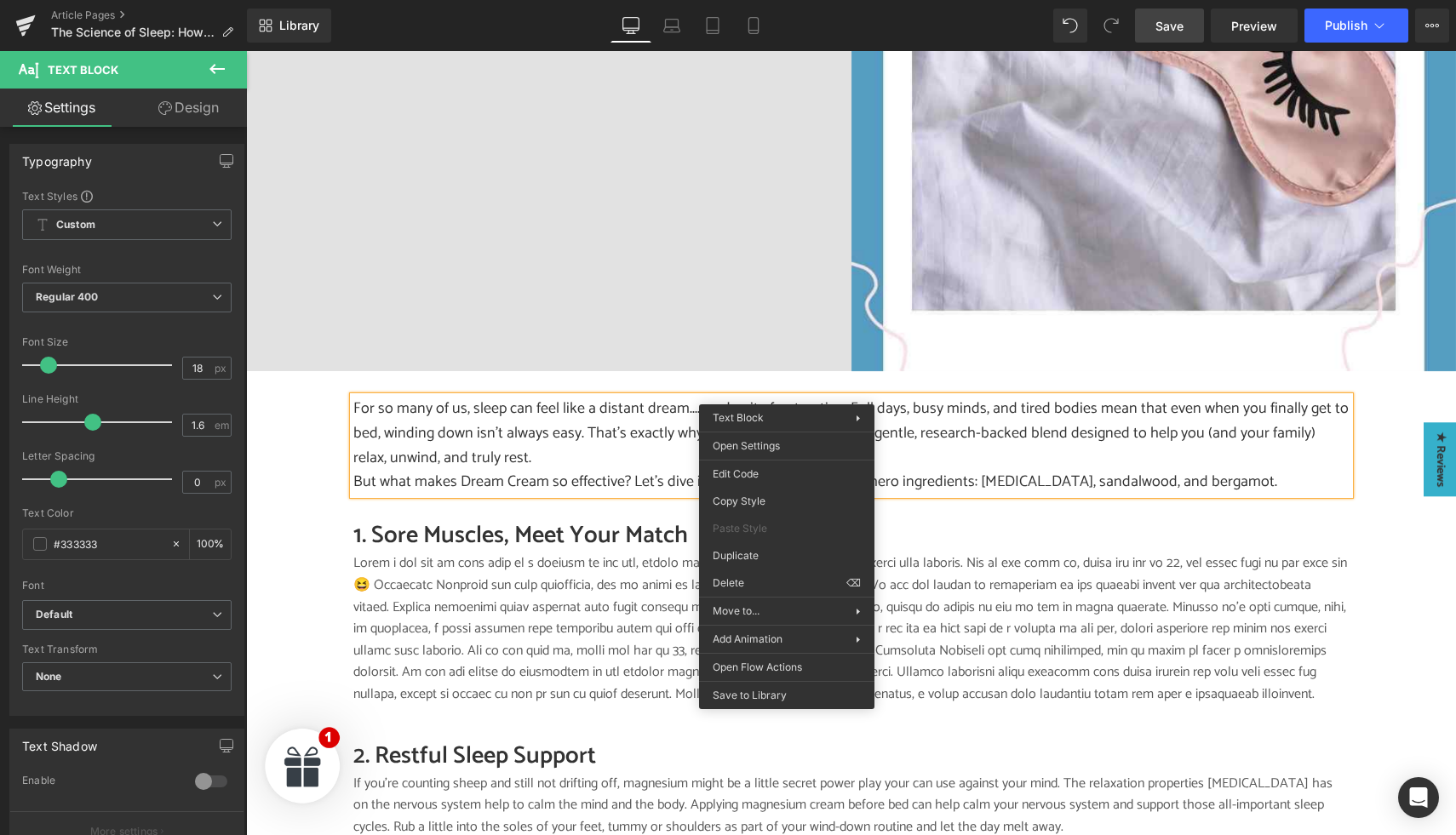
click at [787, 397] on p "For so many of us, sleep can feel like a distant dream..... and quite frusterat…" at bounding box center [852, 433] width 996 height 73
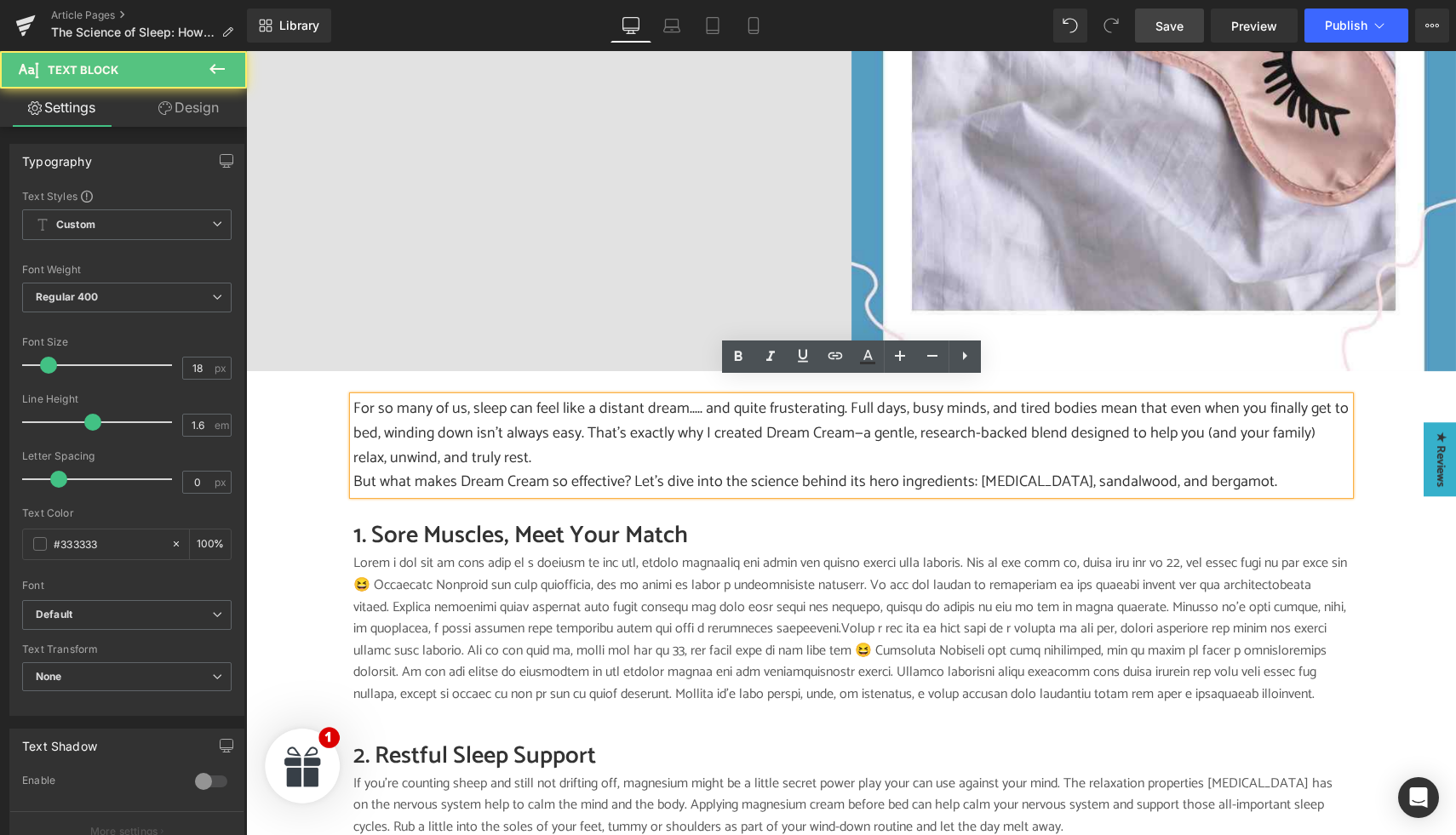
click at [789, 397] on p "For so many of us, sleep can feel like a distant dream..... and quite frusterat…" at bounding box center [852, 433] width 996 height 73
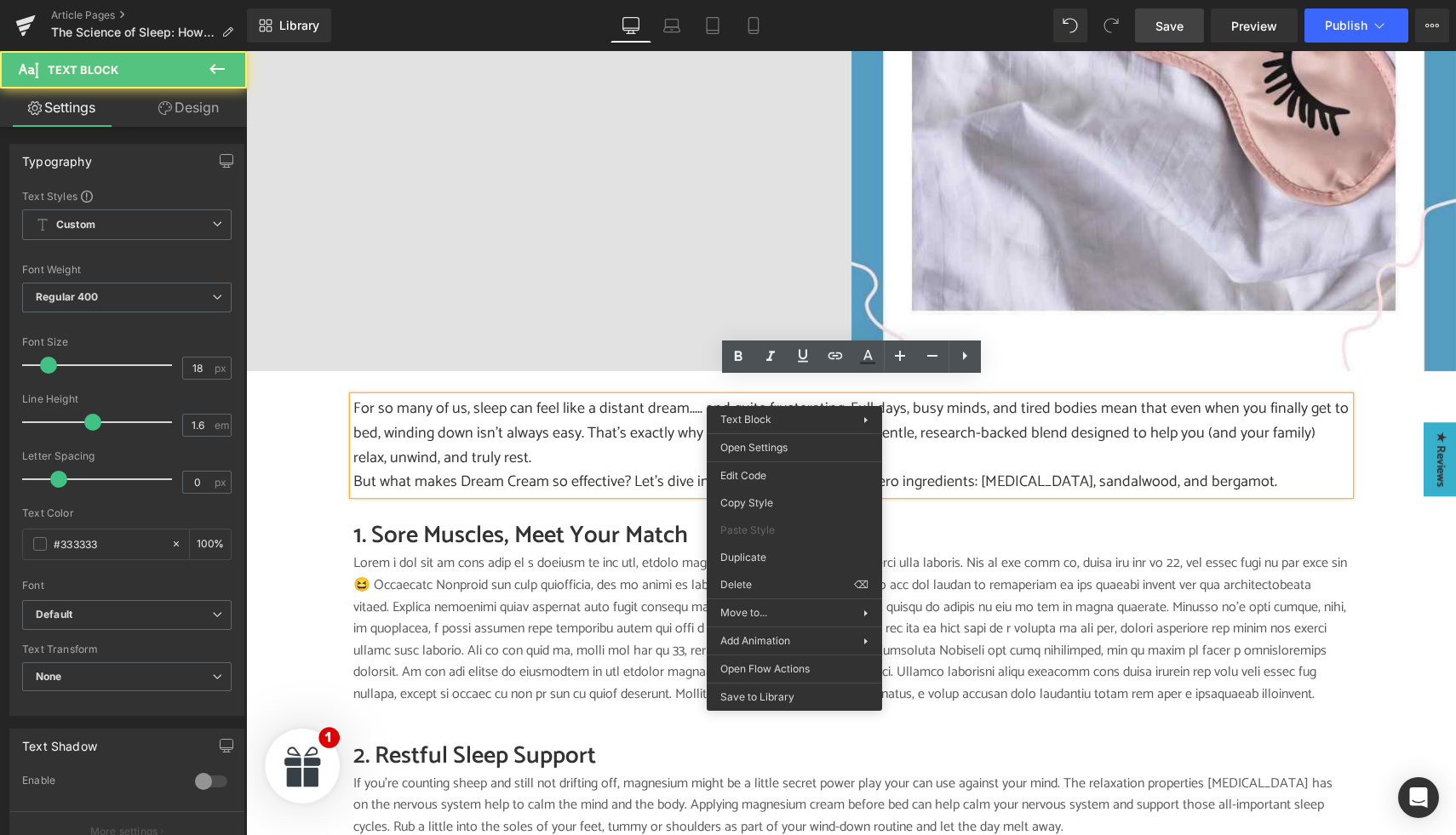
click at [788, 397] on p "For so many of us, sleep can feel like a distant dream..... and quite frusterat…" at bounding box center [852, 433] width 996 height 73
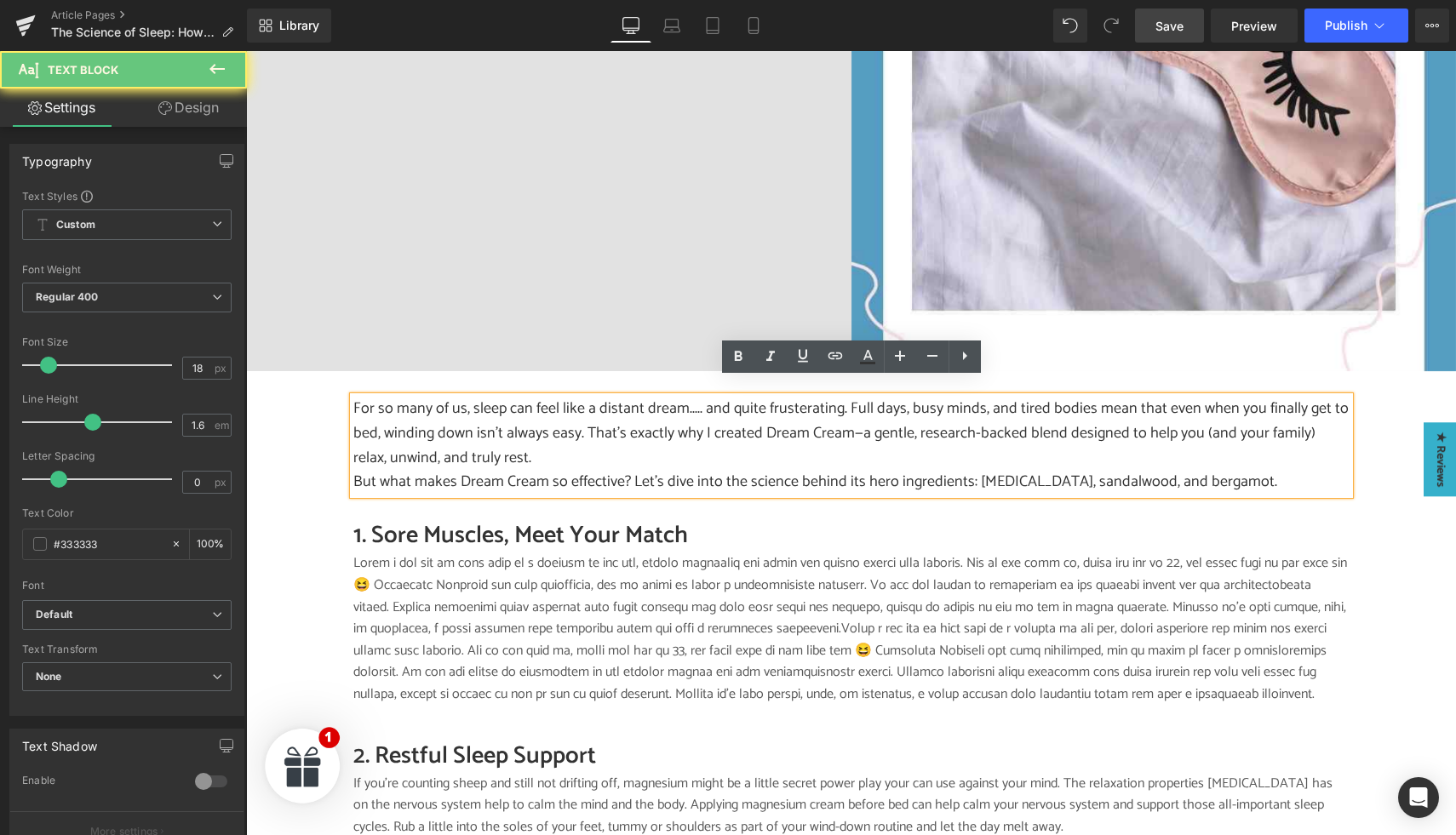
click at [772, 397] on p "For so many of us, sleep can feel like a distant dream..... and quite frusterat…" at bounding box center [852, 433] width 996 height 73
click at [802, 398] on p "For so many of us, sleep can feel like a distant dream..... and quite frusterat…" at bounding box center [852, 433] width 996 height 73
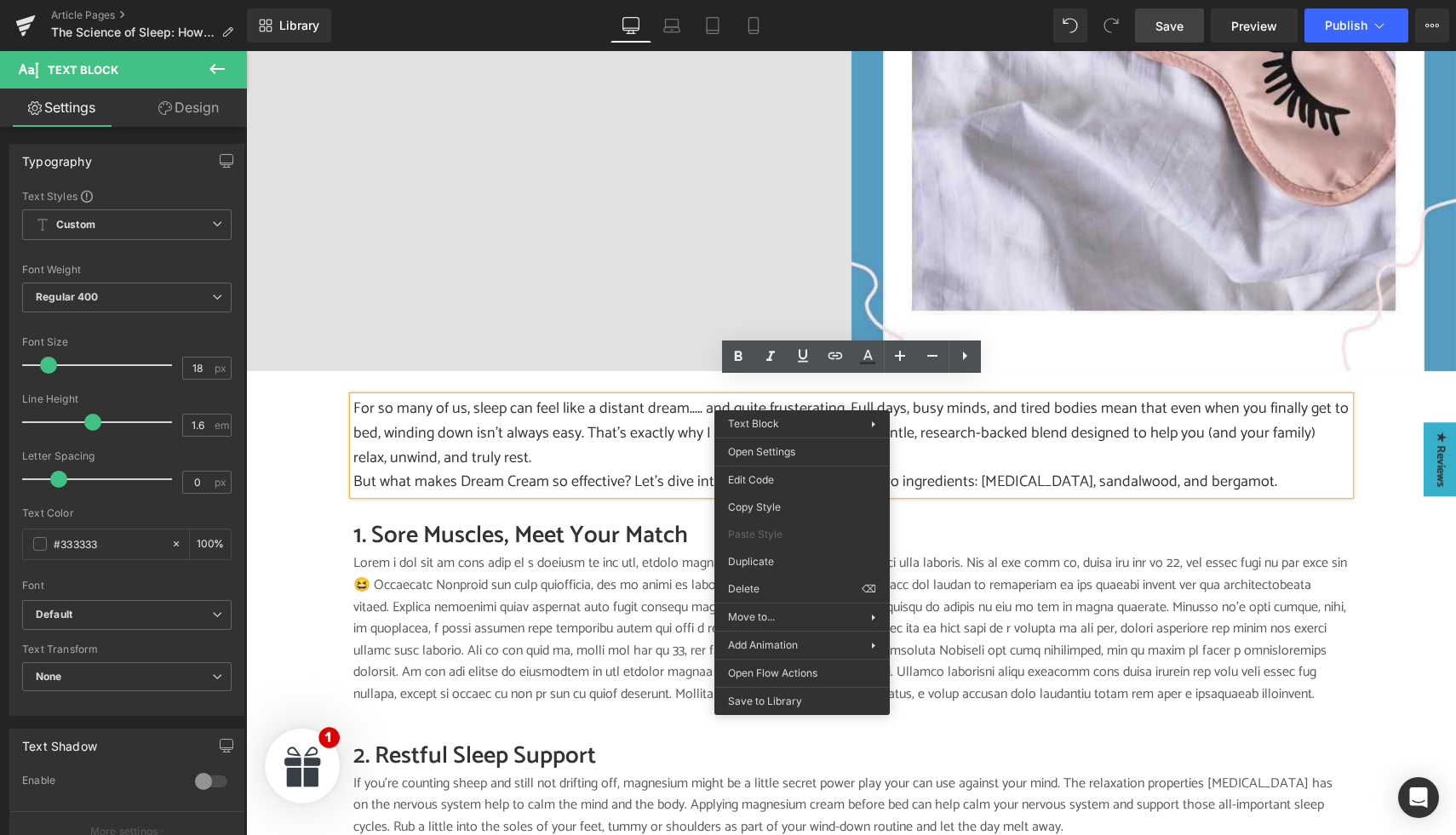
click at [678, 413] on p "For so many of us, sleep can feel like a distant dream..... and quite frusterat…" at bounding box center [852, 433] width 996 height 73
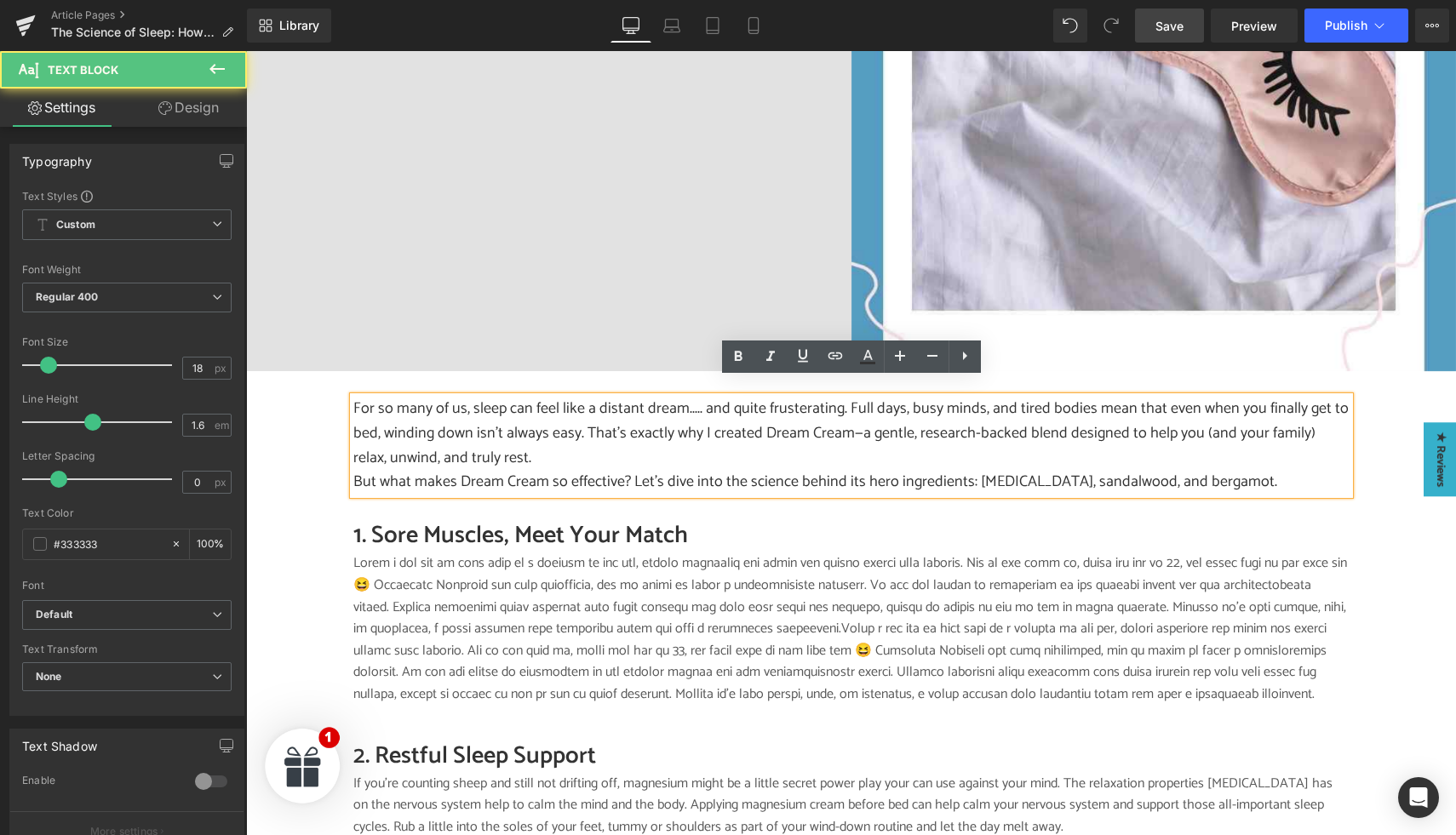
click at [679, 422] on p "For so many of us, sleep can feel like a distant dream..... and quite frusterat…" at bounding box center [852, 433] width 996 height 73
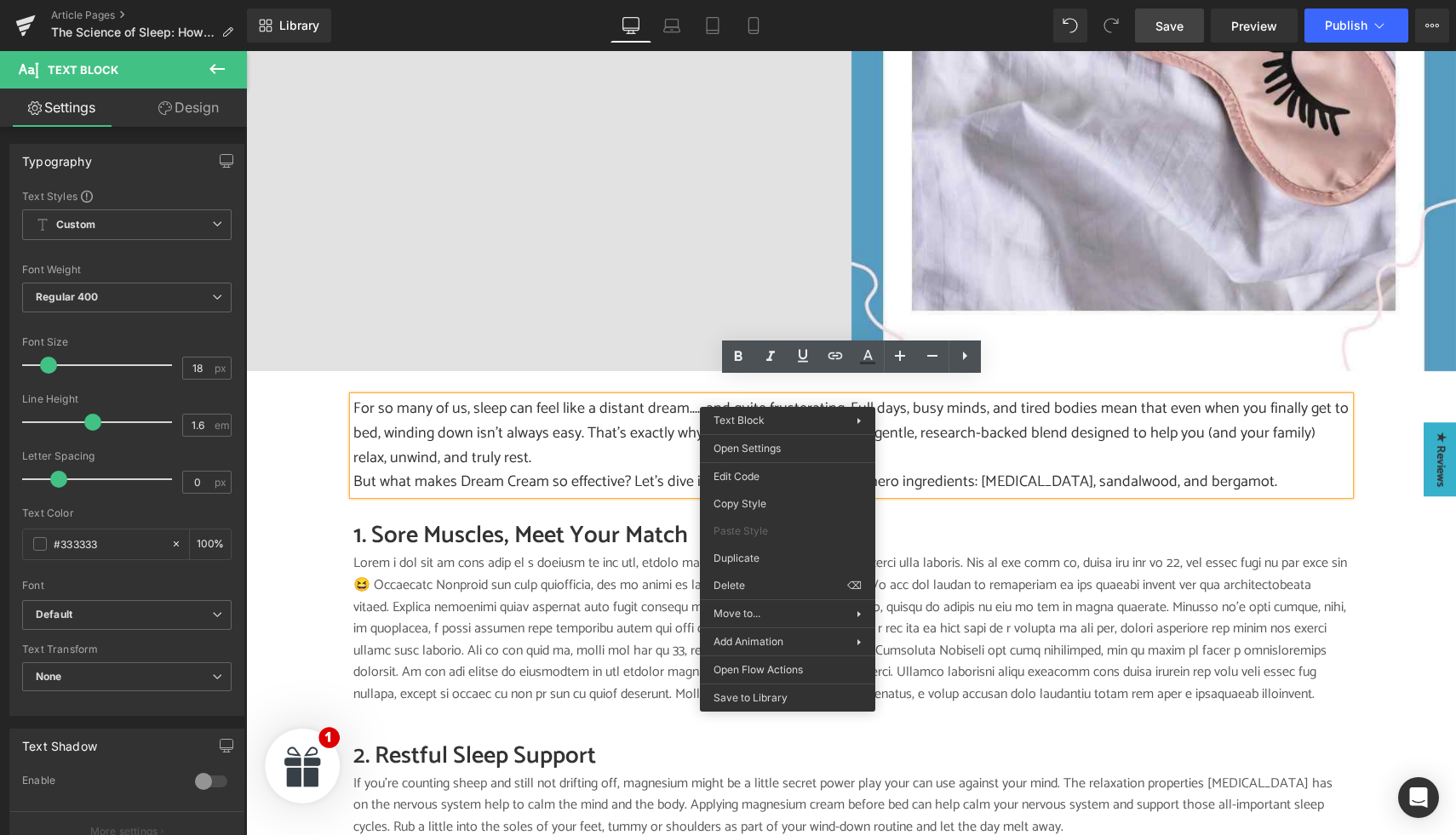
click at [869, 397] on p "For so many of us, sleep can feel like a distant dream..... and quite frusterat…" at bounding box center [852, 433] width 996 height 73
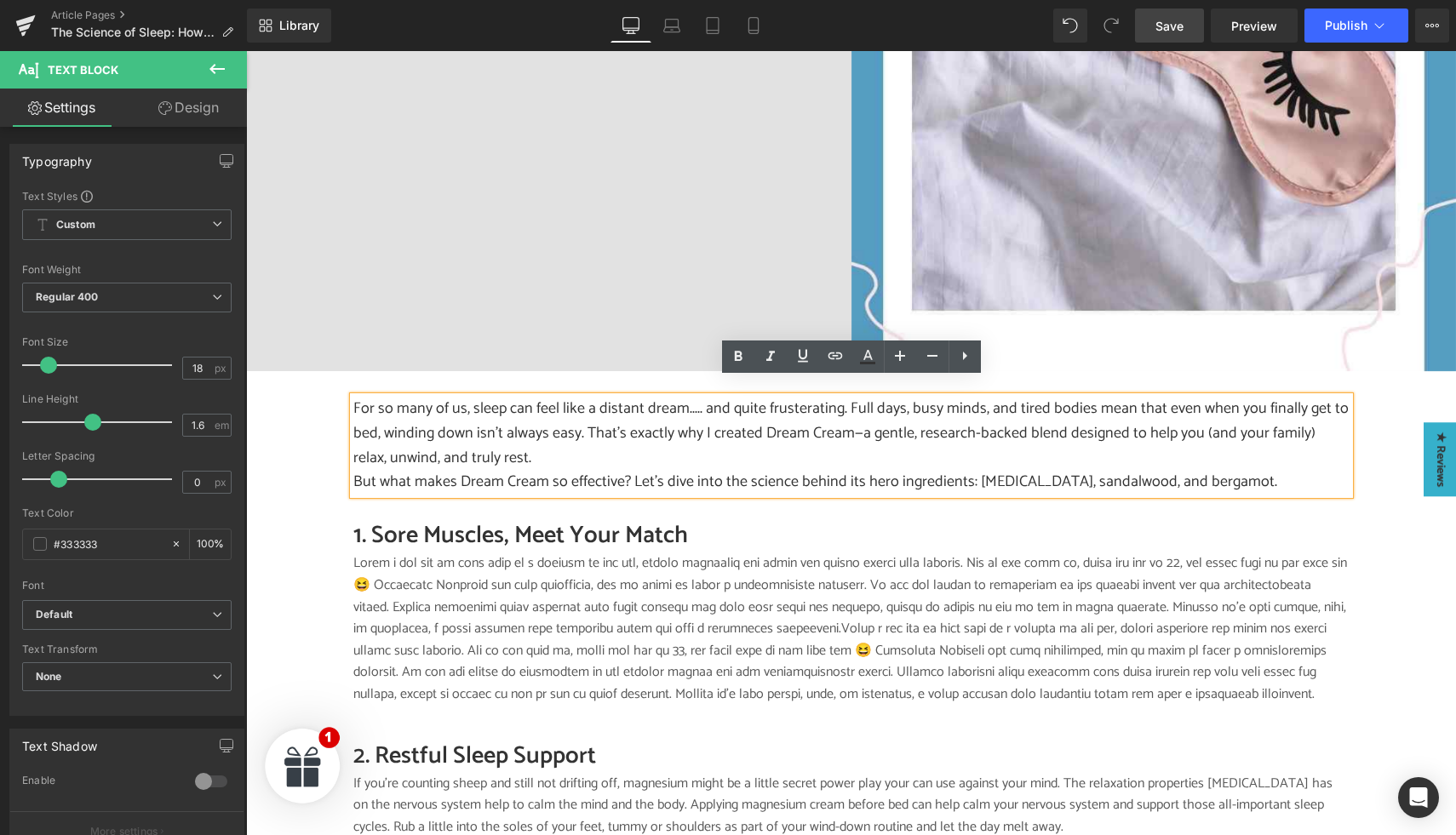
click at [801, 397] on p "For so many of us, sleep can feel like a distant dream..... and quite frusterat…" at bounding box center [852, 433] width 996 height 73
click at [858, 405] on p "For so many of us, sleep can feel like a distant dream..... and quite frustrati…" at bounding box center [852, 433] width 996 height 73
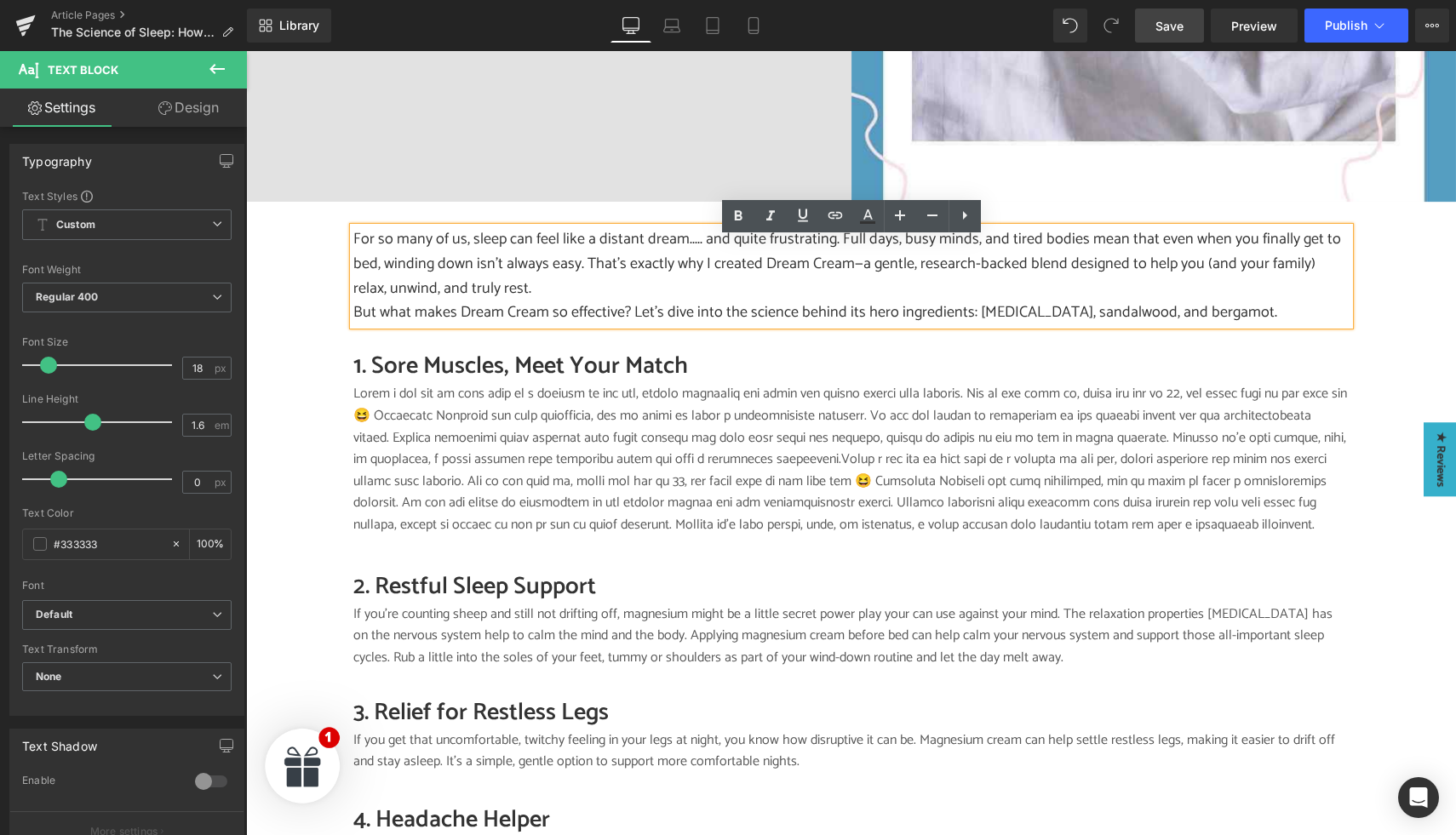
scroll to position [951, 0]
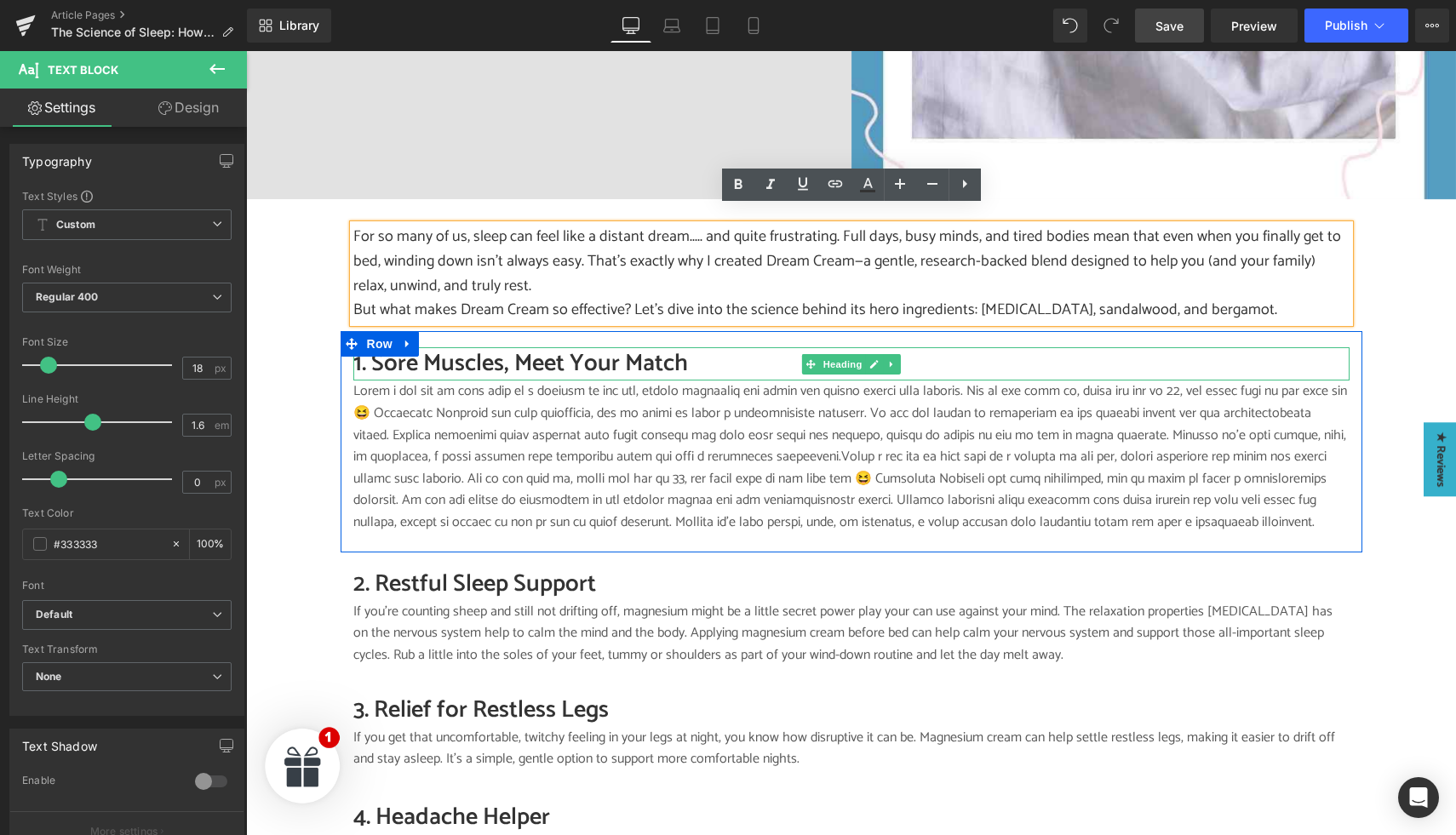
click at [423, 349] on h2 "1. Sore Muscles, Meet Your Match" at bounding box center [852, 364] width 996 height 34
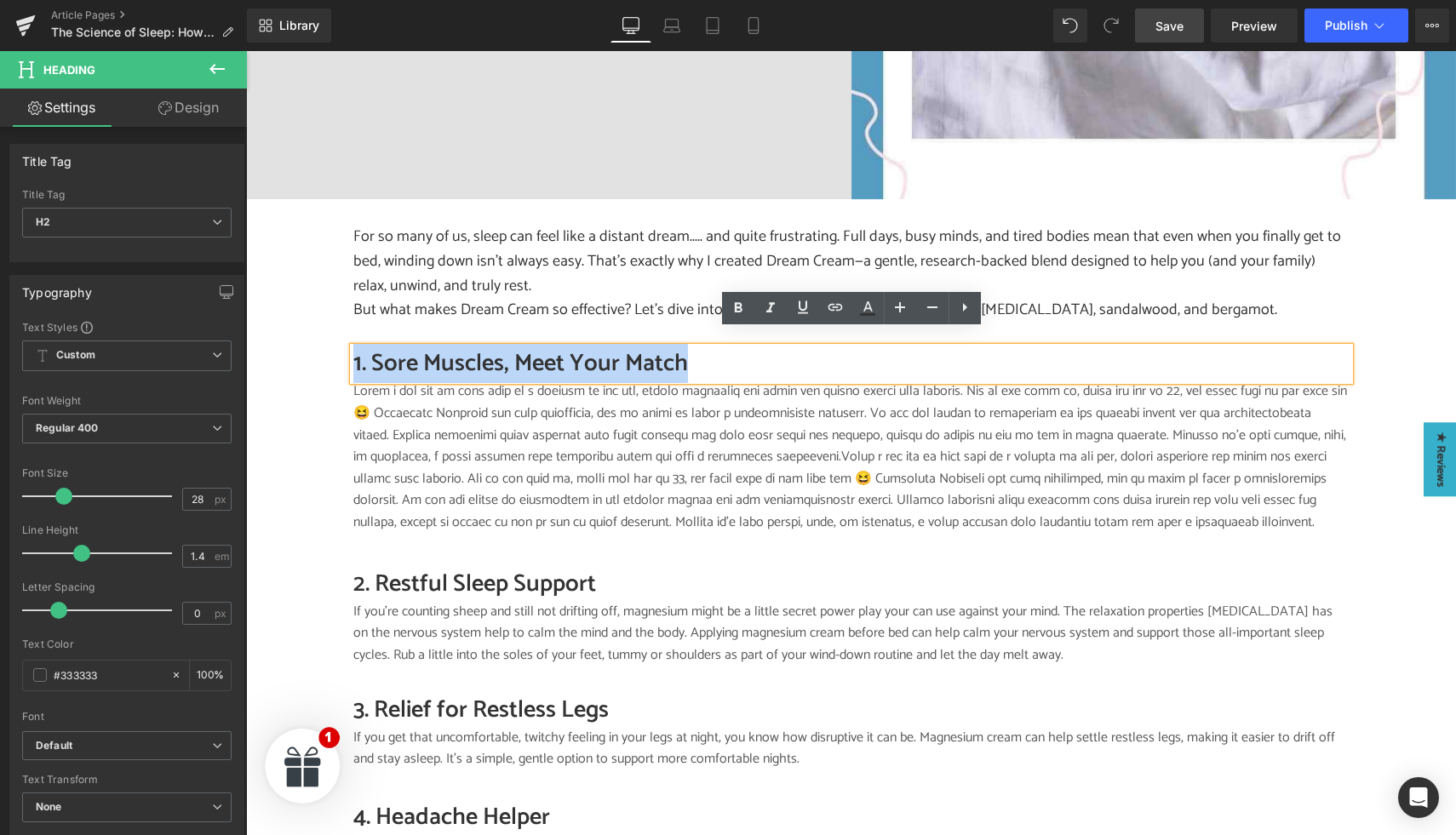
drag, startPoint x: 711, startPoint y: 345, endPoint x: 354, endPoint y: 346, distance: 357.0
click at [354, 348] on h2 "1. Sore Muscles, Meet Your Match" at bounding box center [852, 364] width 996 height 34
paste div
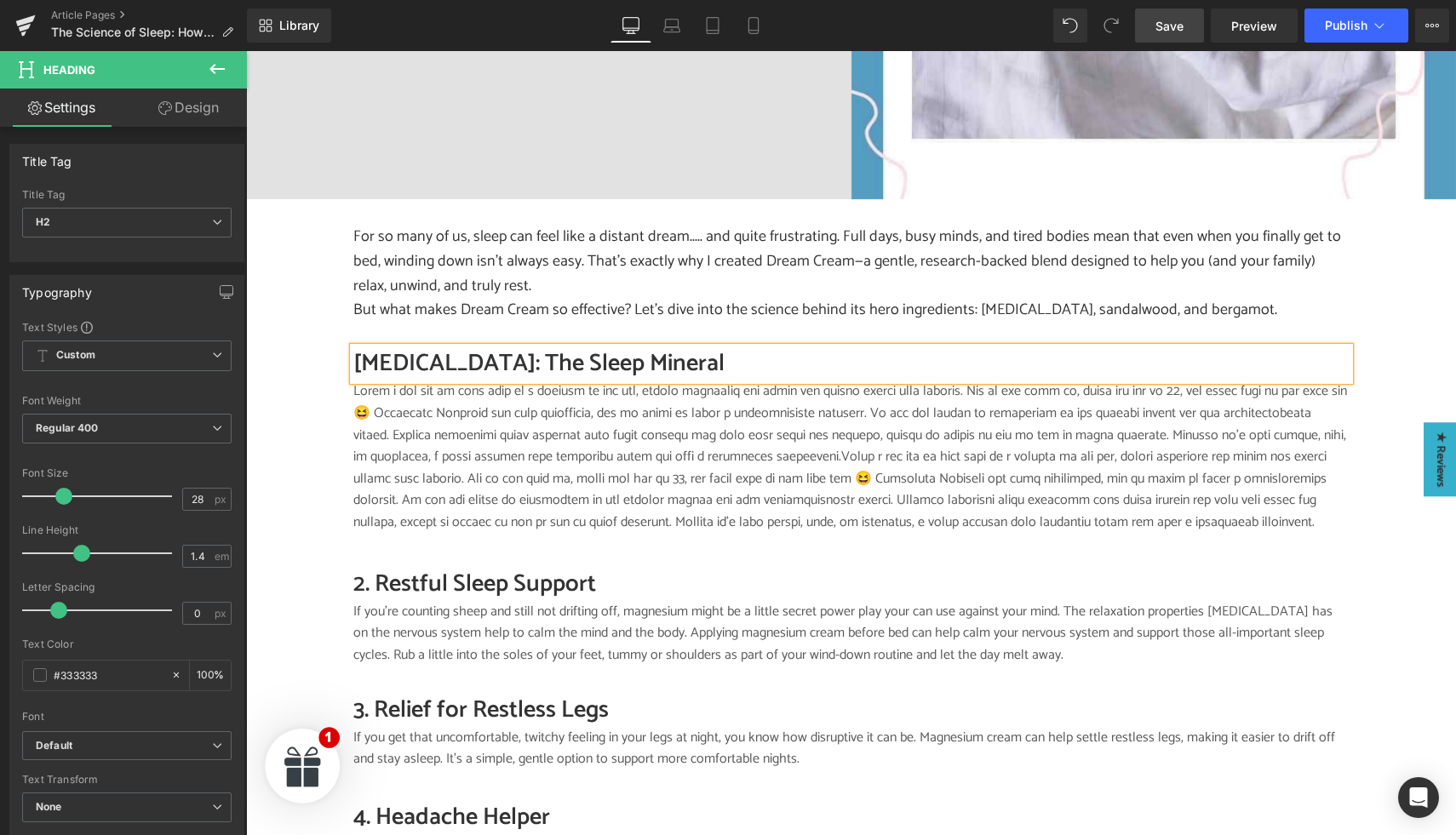
click at [468, 439] on p at bounding box center [852, 456] width 996 height 152
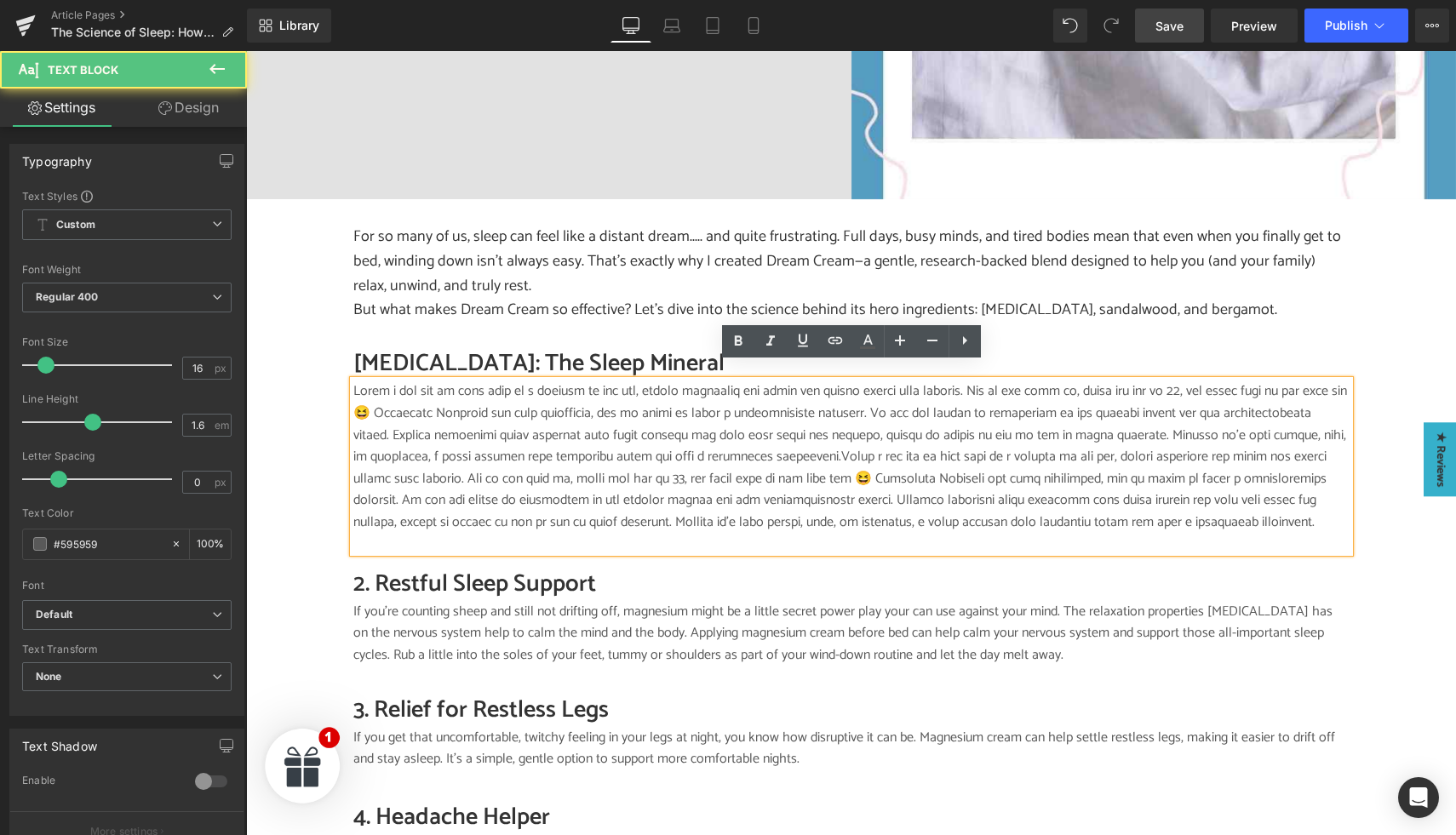
click at [512, 438] on p at bounding box center [852, 456] width 996 height 152
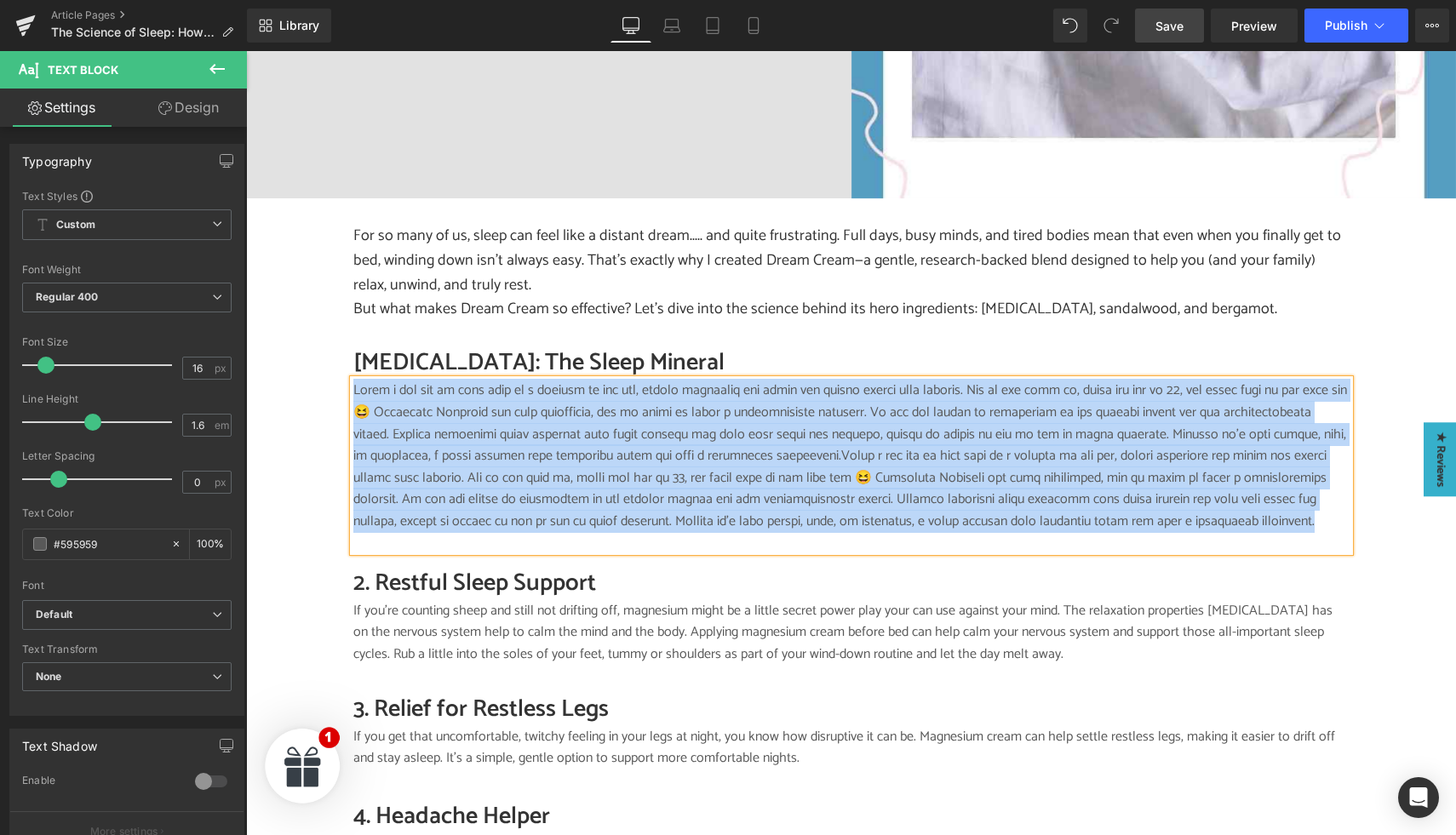
paste div
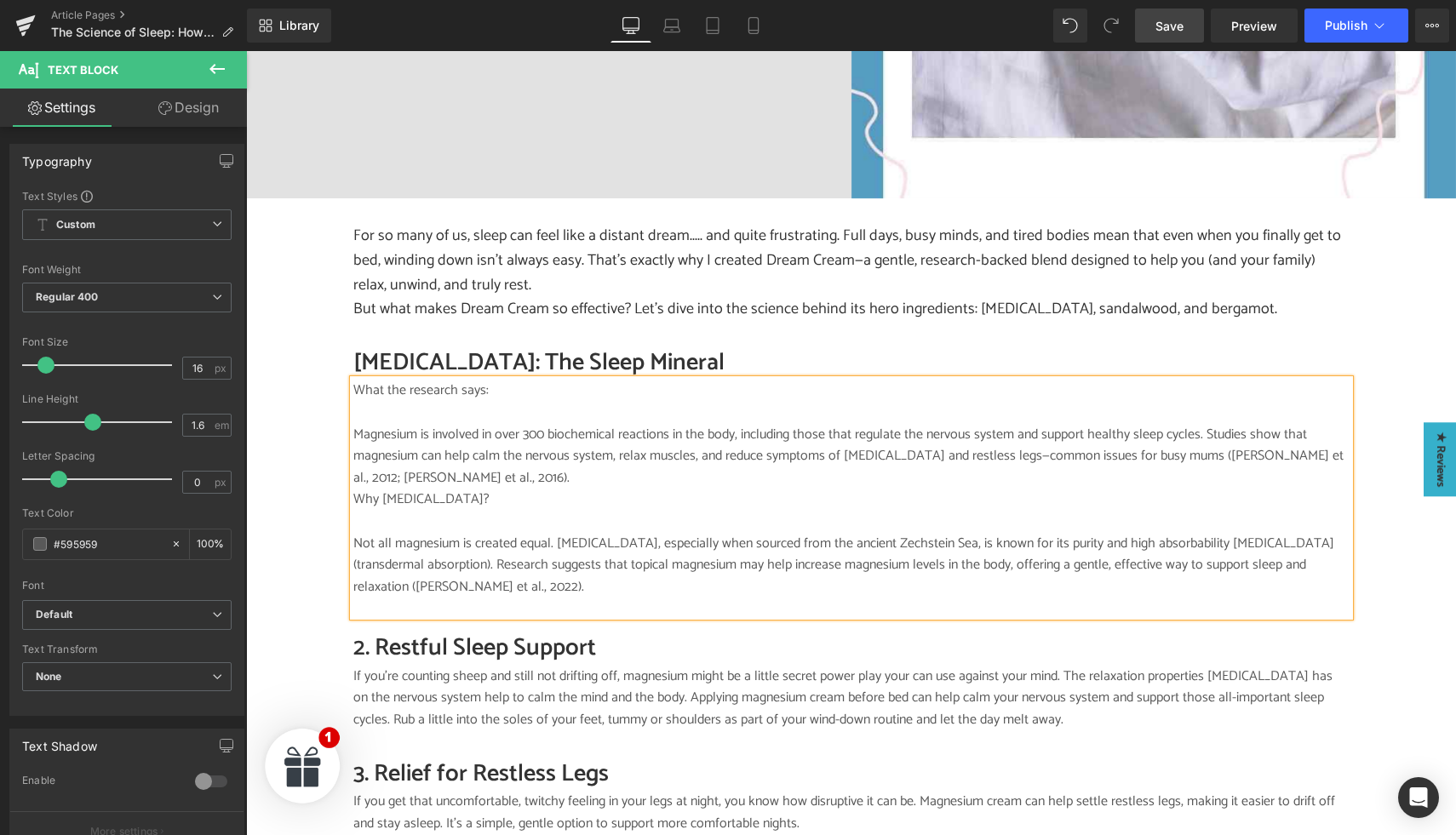
click at [511, 383] on p "What the research says:" at bounding box center [852, 390] width 996 height 22
click at [354, 489] on p "Why magnesium chloride?" at bounding box center [852, 500] width 996 height 22
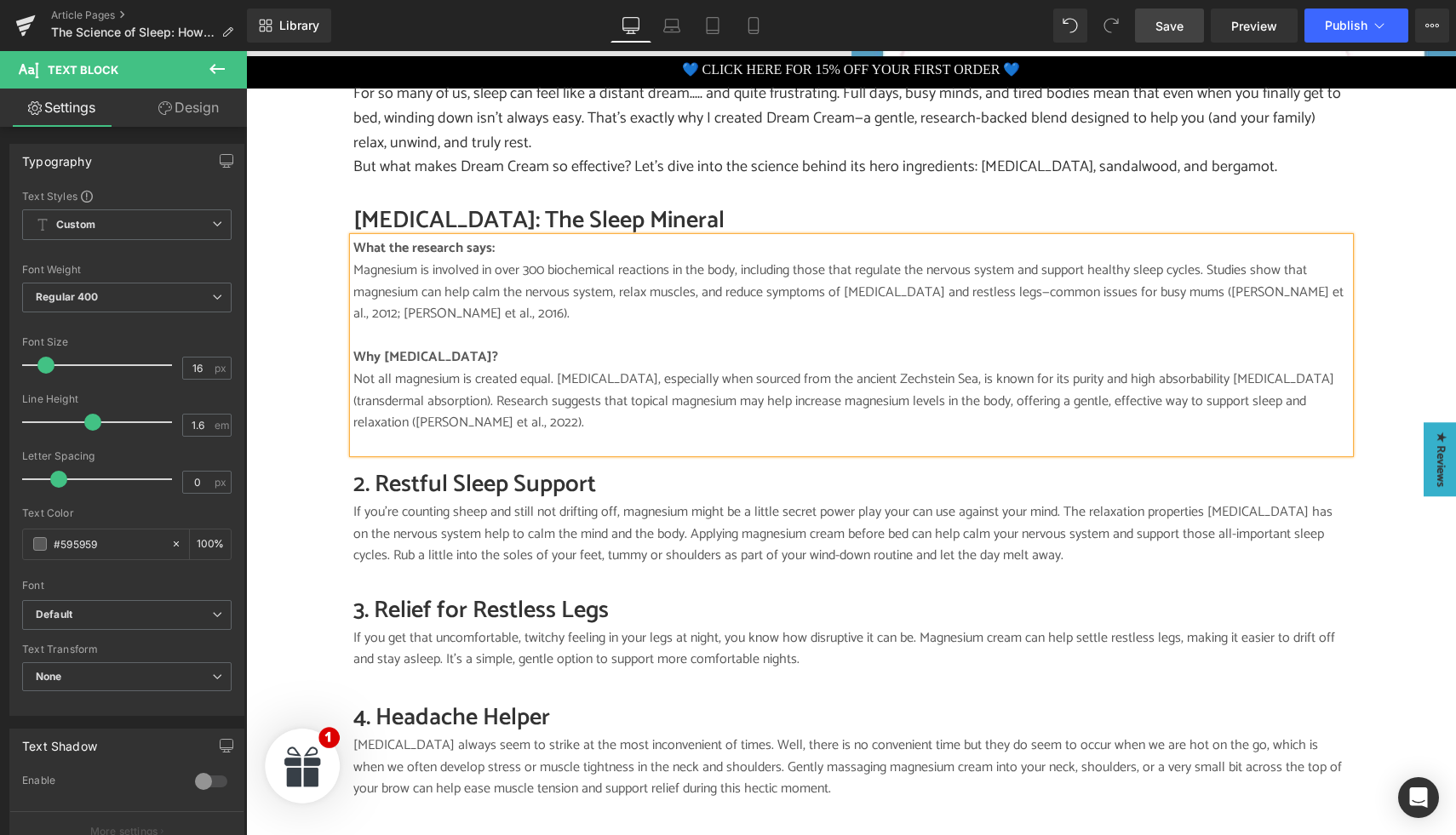
scroll to position [1097, 0]
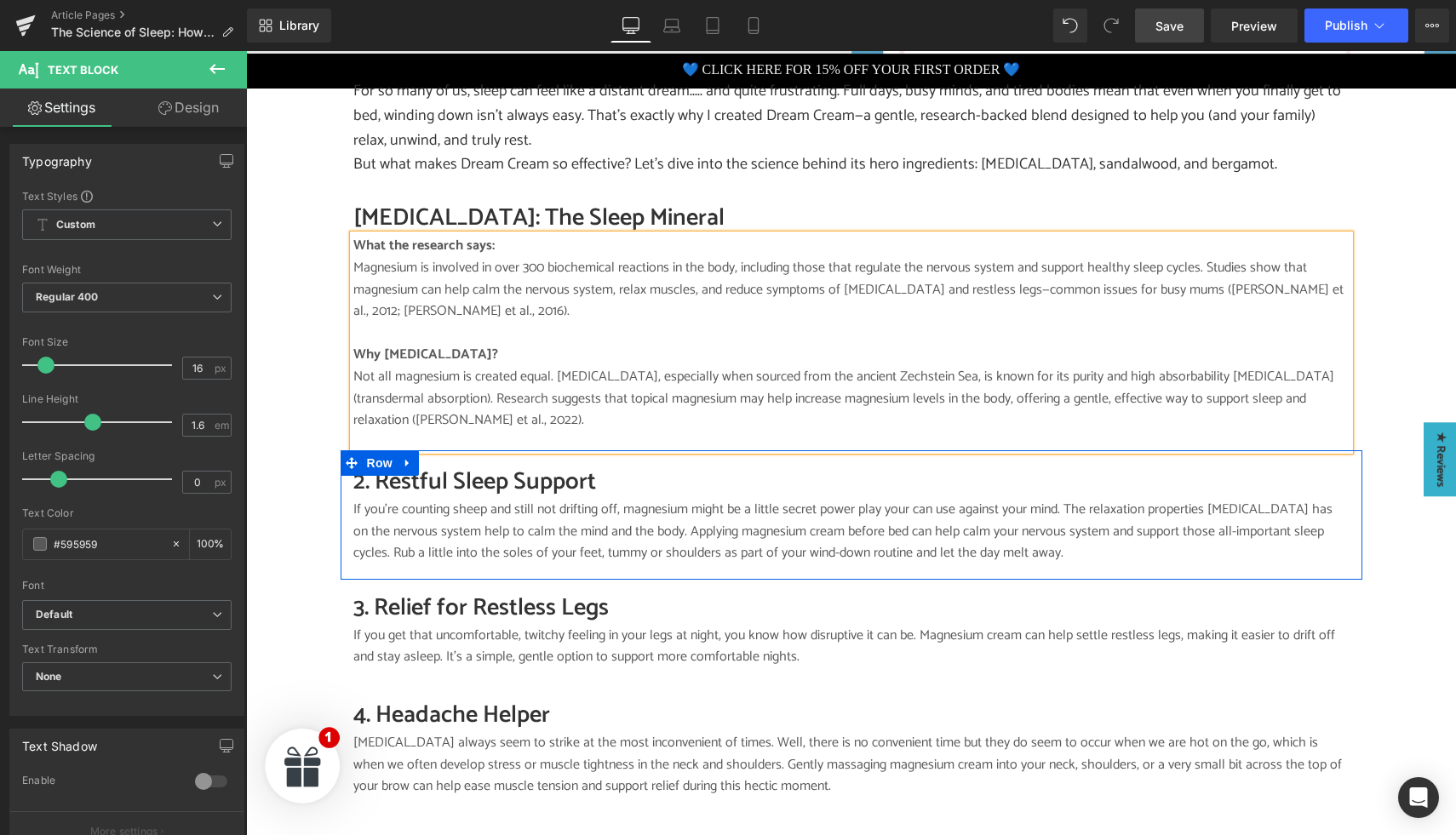
click at [416, 466] on h2 "2. Restful Sleep Support" at bounding box center [852, 483] width 996 height 34
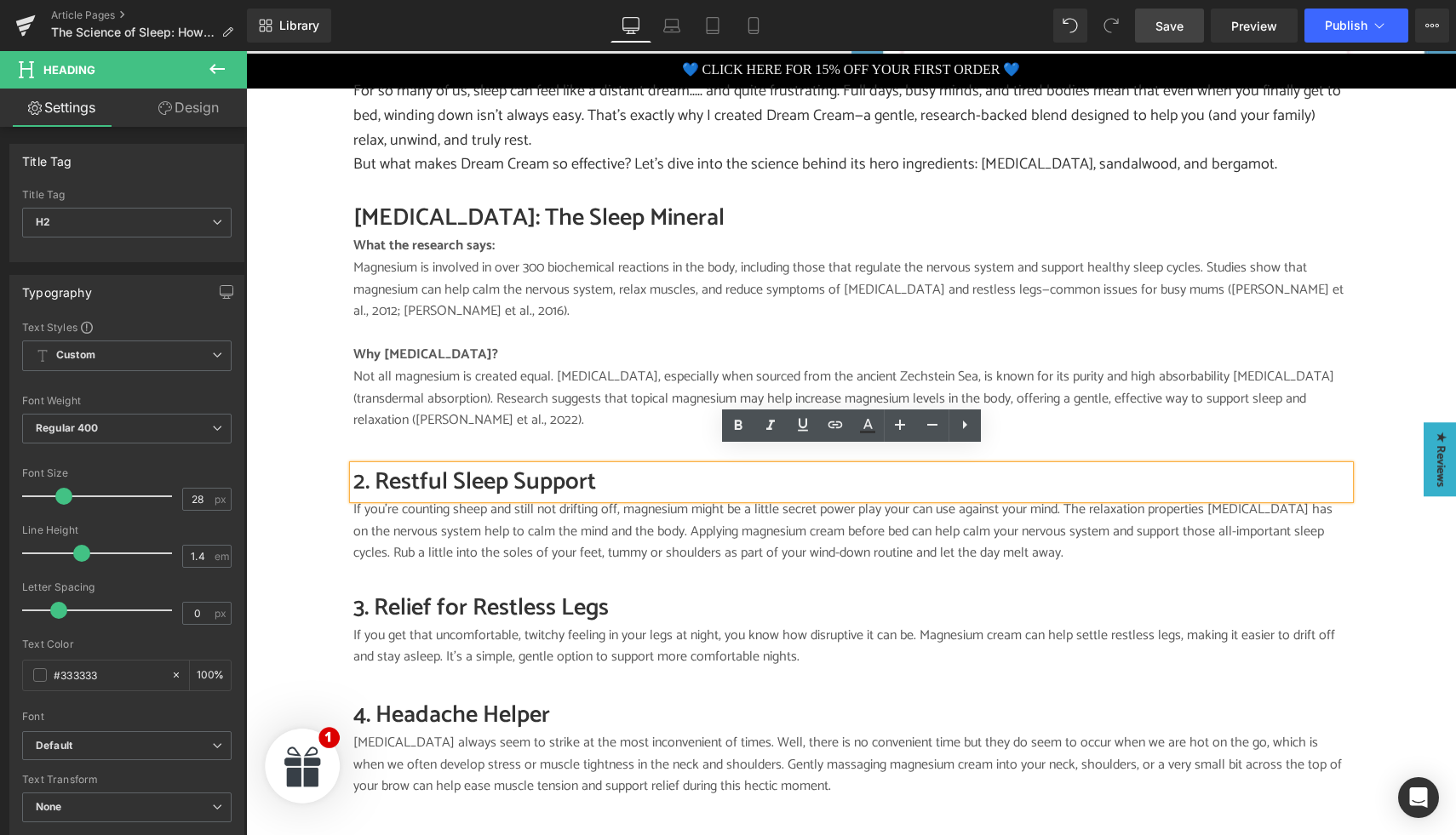
drag, startPoint x: 612, startPoint y: 465, endPoint x: 352, endPoint y: 464, distance: 260.0
click at [354, 466] on div "2. Restful Sleep Support" at bounding box center [852, 483] width 996 height 34
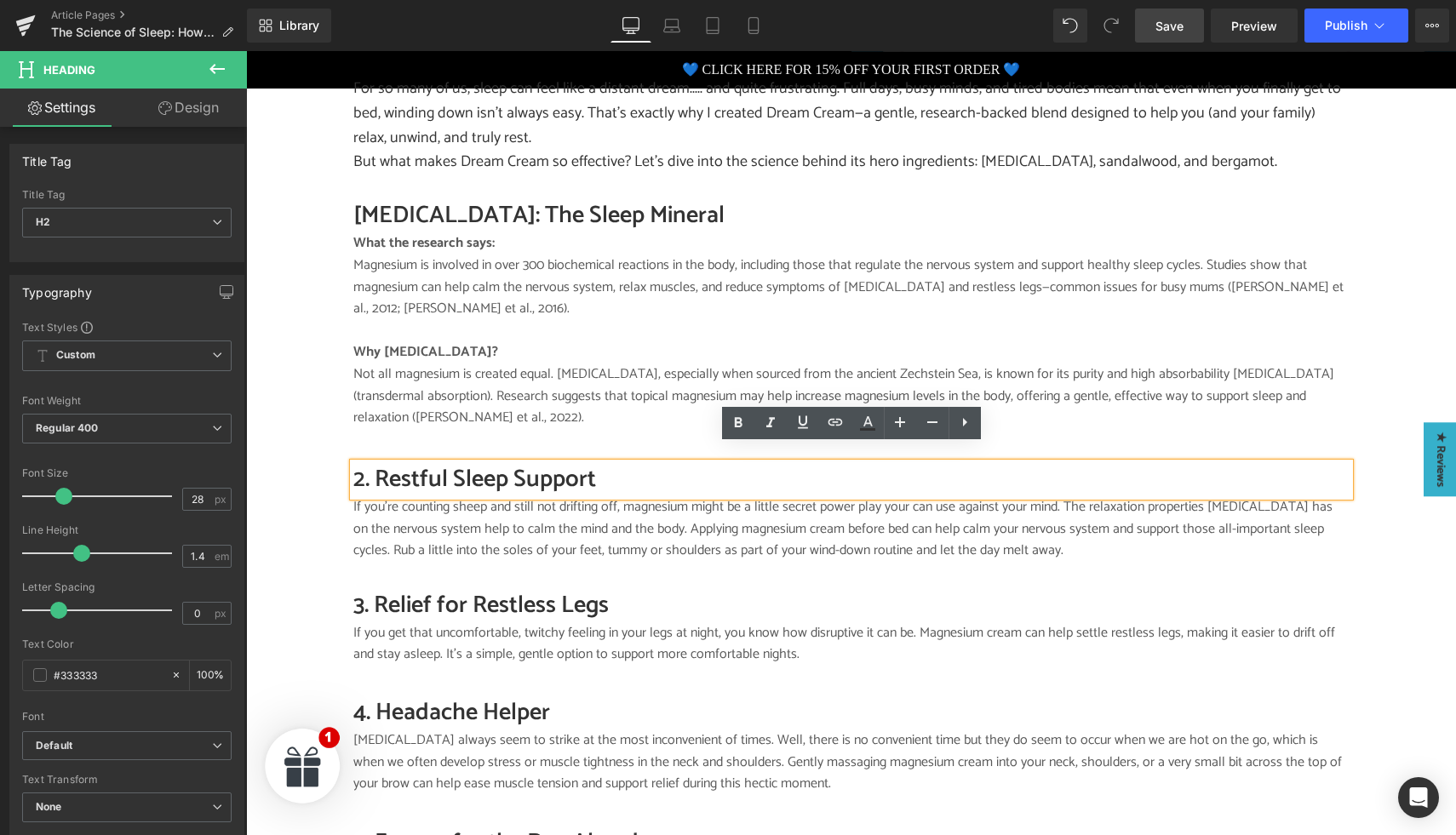
click at [486, 467] on h2 "2. Restful Sleep Support" at bounding box center [852, 480] width 996 height 34
drag, startPoint x: 605, startPoint y: 466, endPoint x: 354, endPoint y: 460, distance: 251.1
click at [356, 463] on h2 "2. Restful Sleep Support" at bounding box center [852, 480] width 996 height 34
paste div
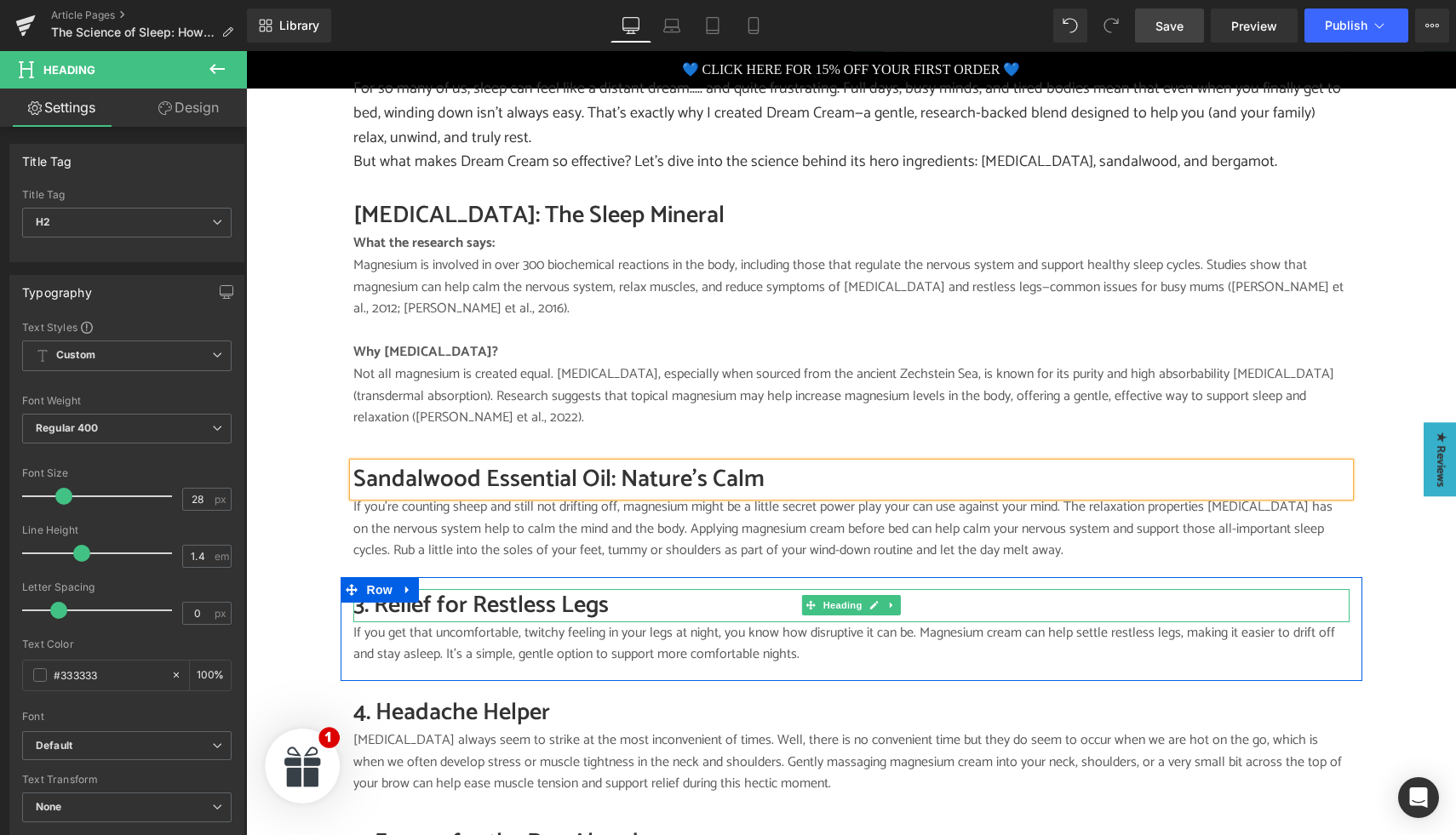
click at [419, 541] on p "If you’re counting sheep and still not drifting off, magnesium might be a littl…" at bounding box center [852, 529] width 996 height 65
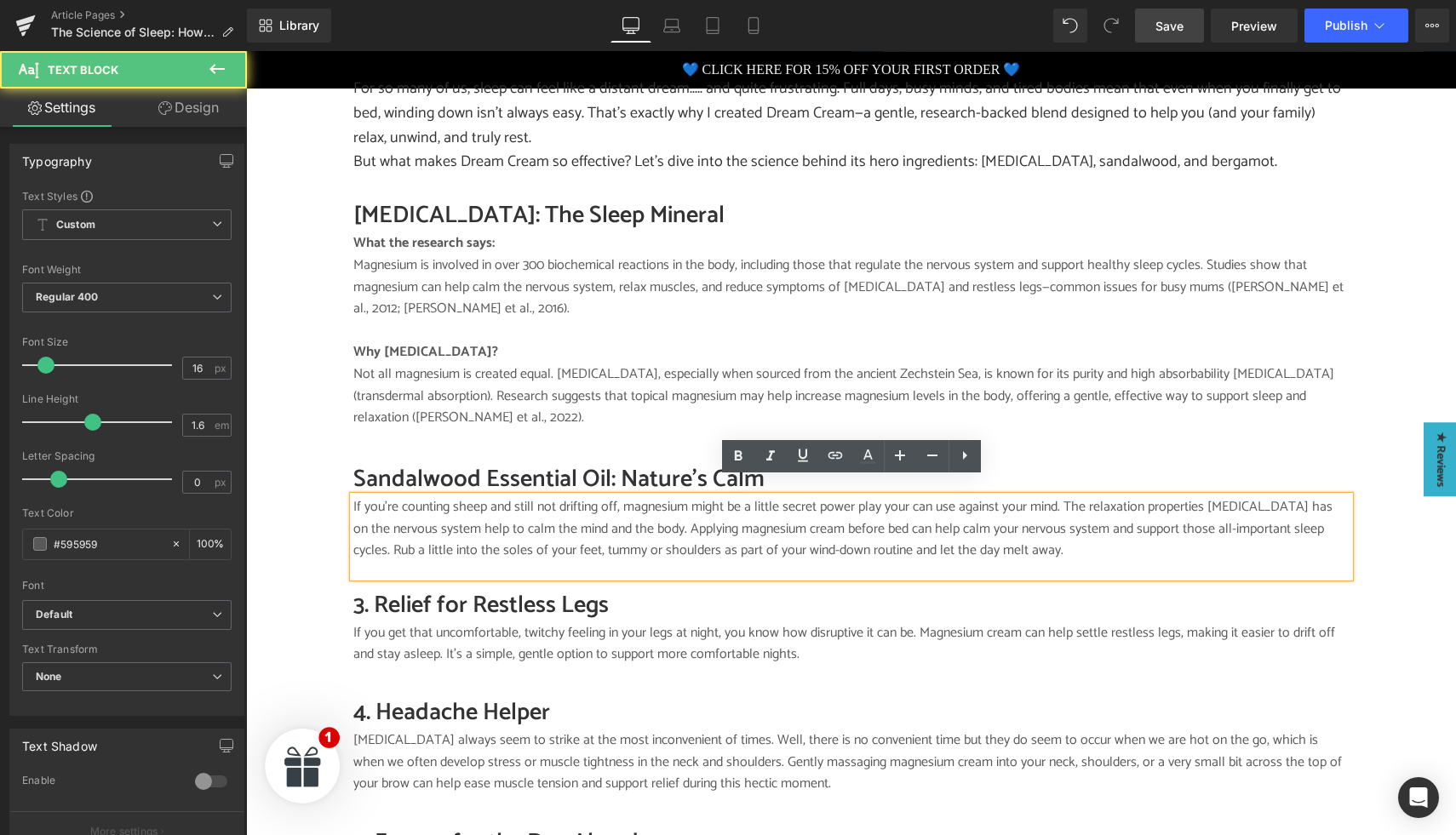
click at [446, 525] on p "If you’re counting sheep and still not drifting off, magnesium might be a littl…" at bounding box center [852, 529] width 996 height 65
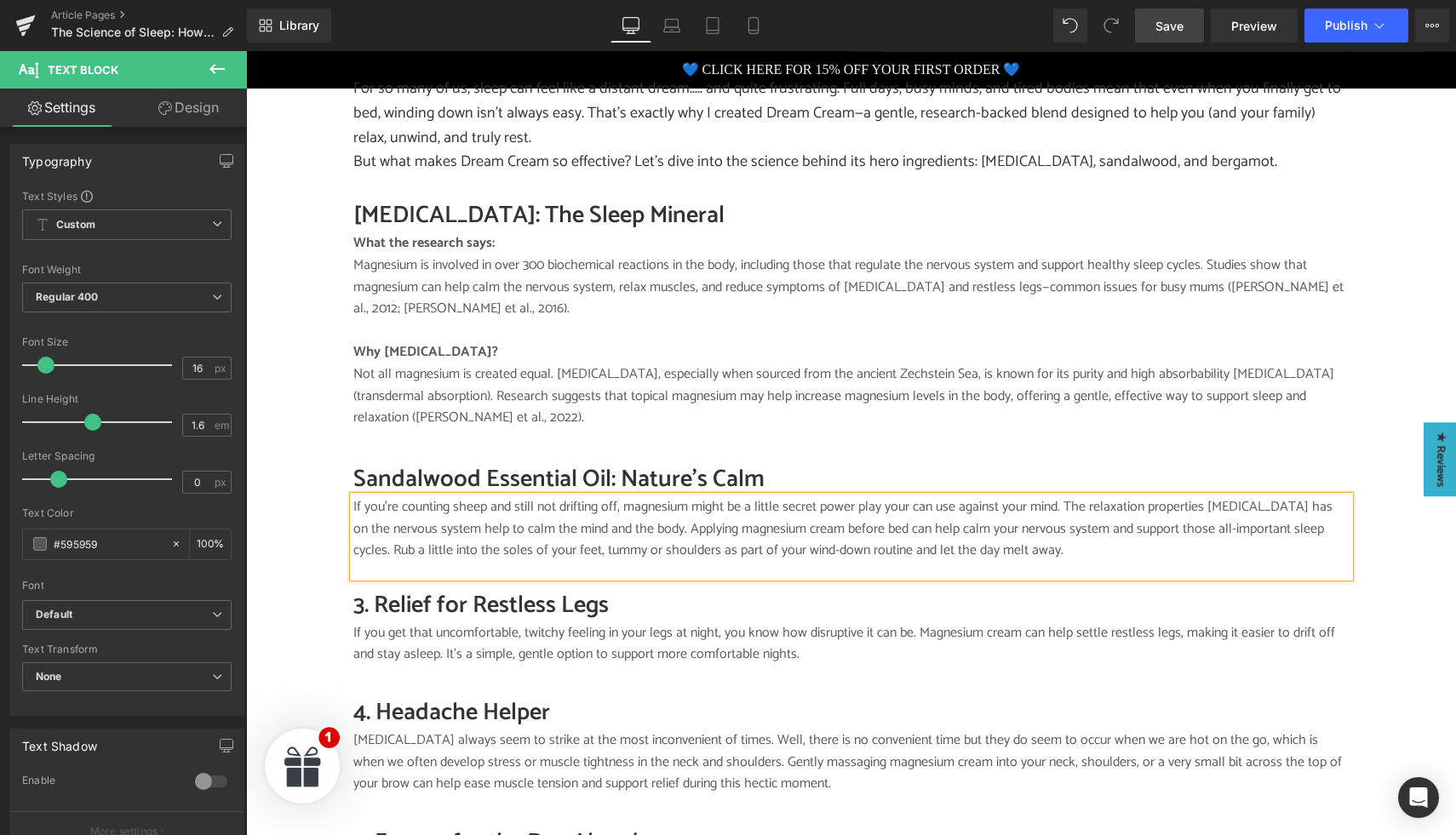
paste div
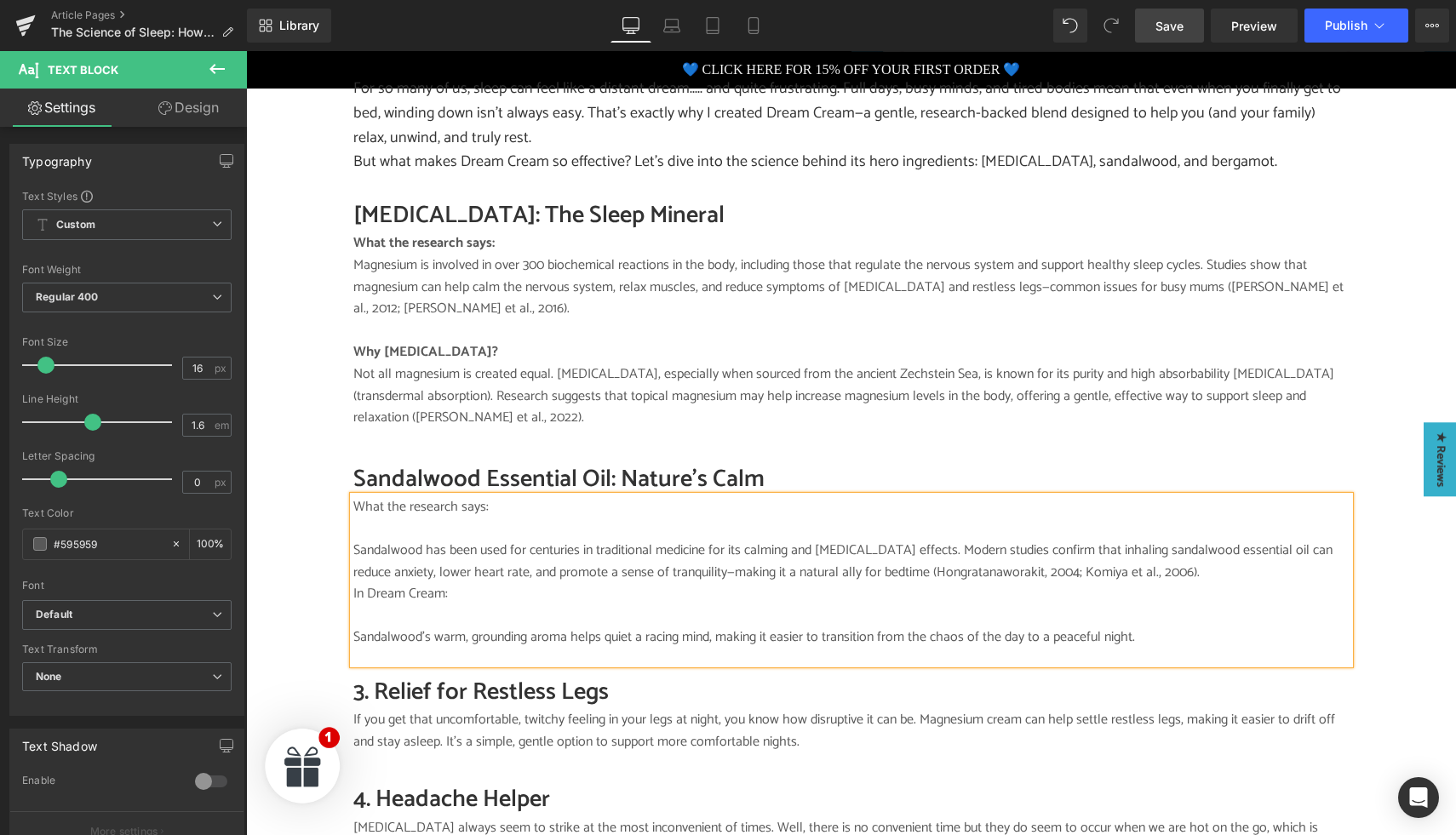
click at [512, 496] on p "What the research says:" at bounding box center [852, 507] width 996 height 22
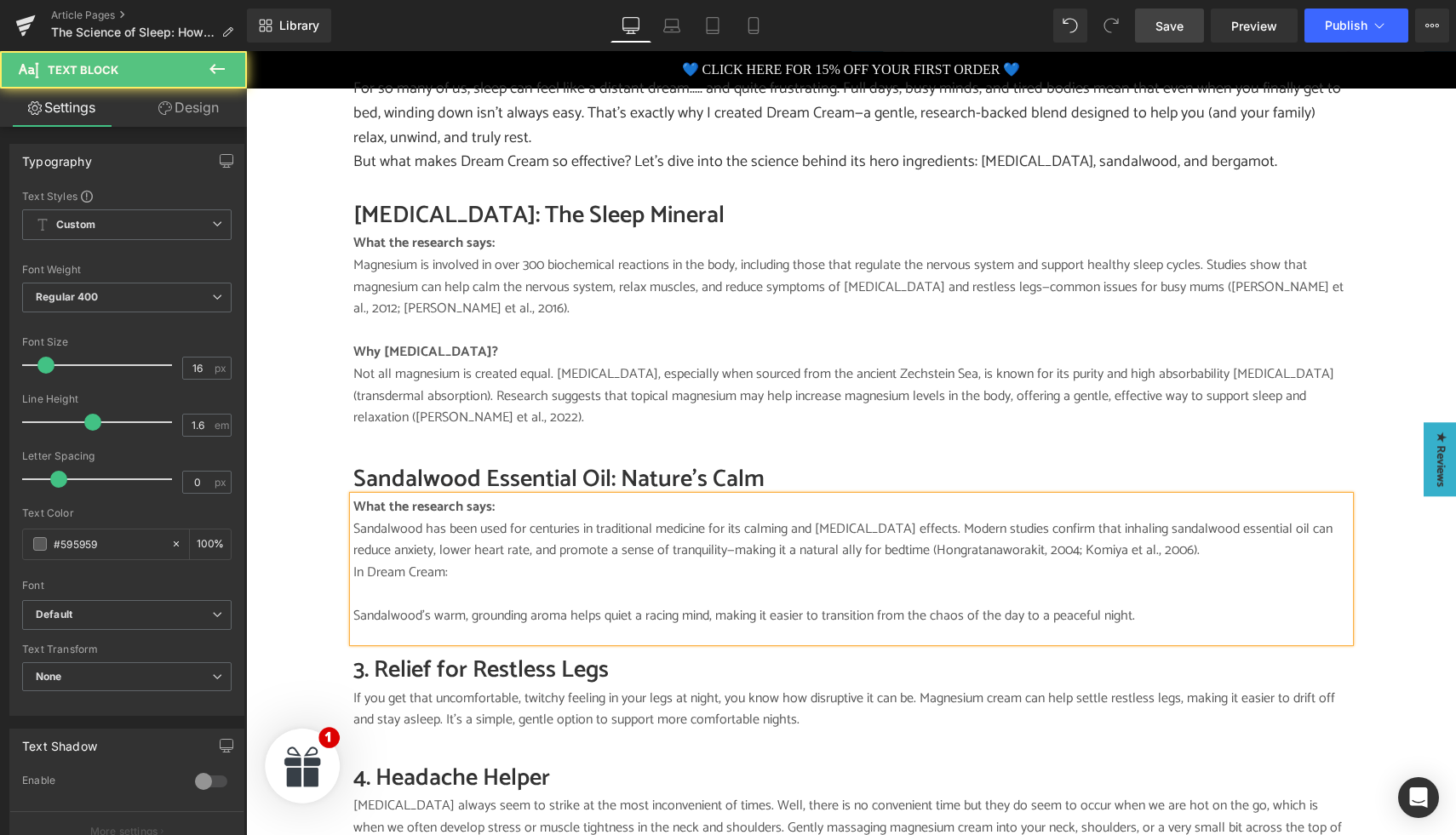
click at [375, 562] on p "In Dream Cream:" at bounding box center [852, 572] width 996 height 22
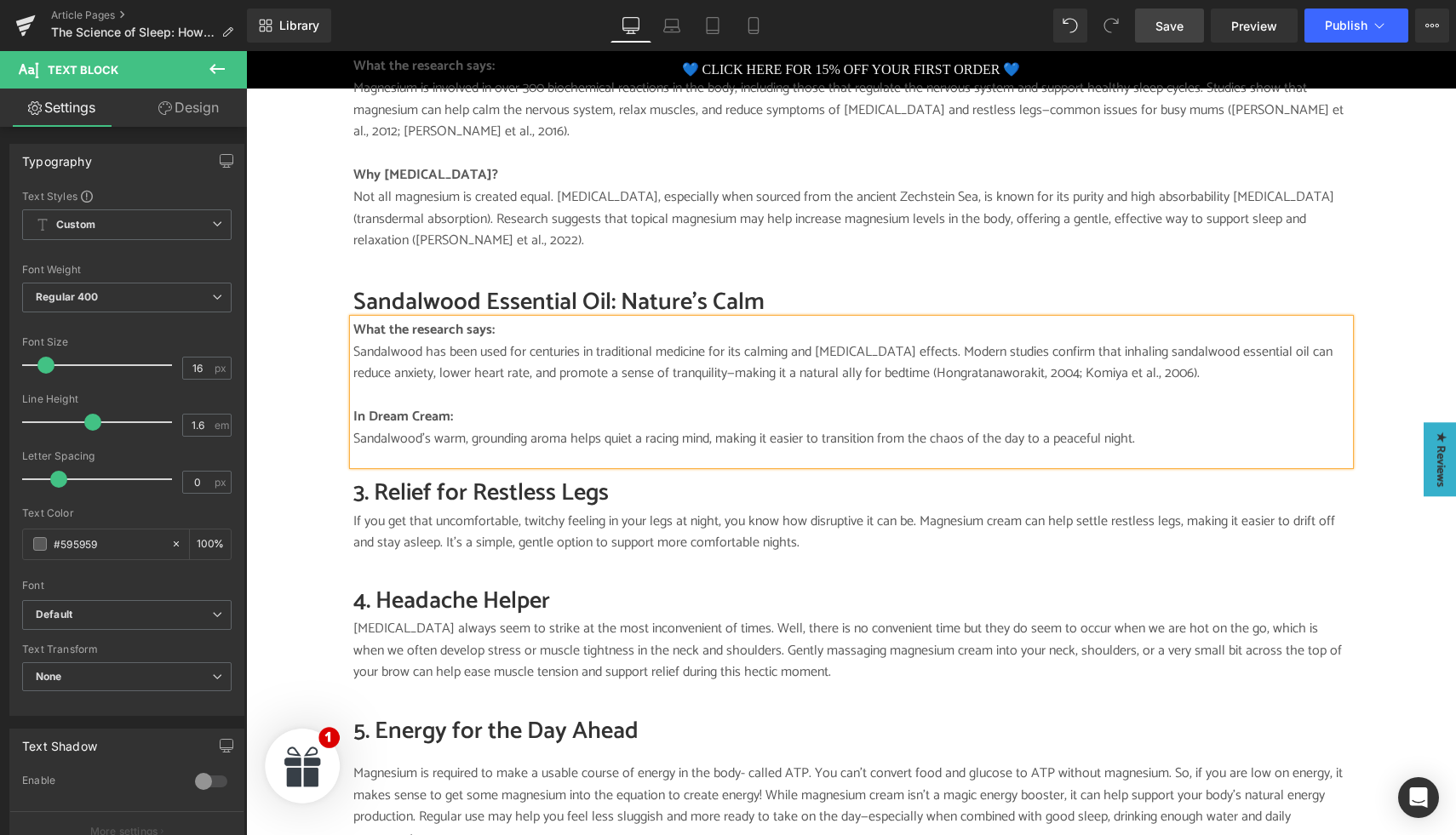
scroll to position [1277, 0]
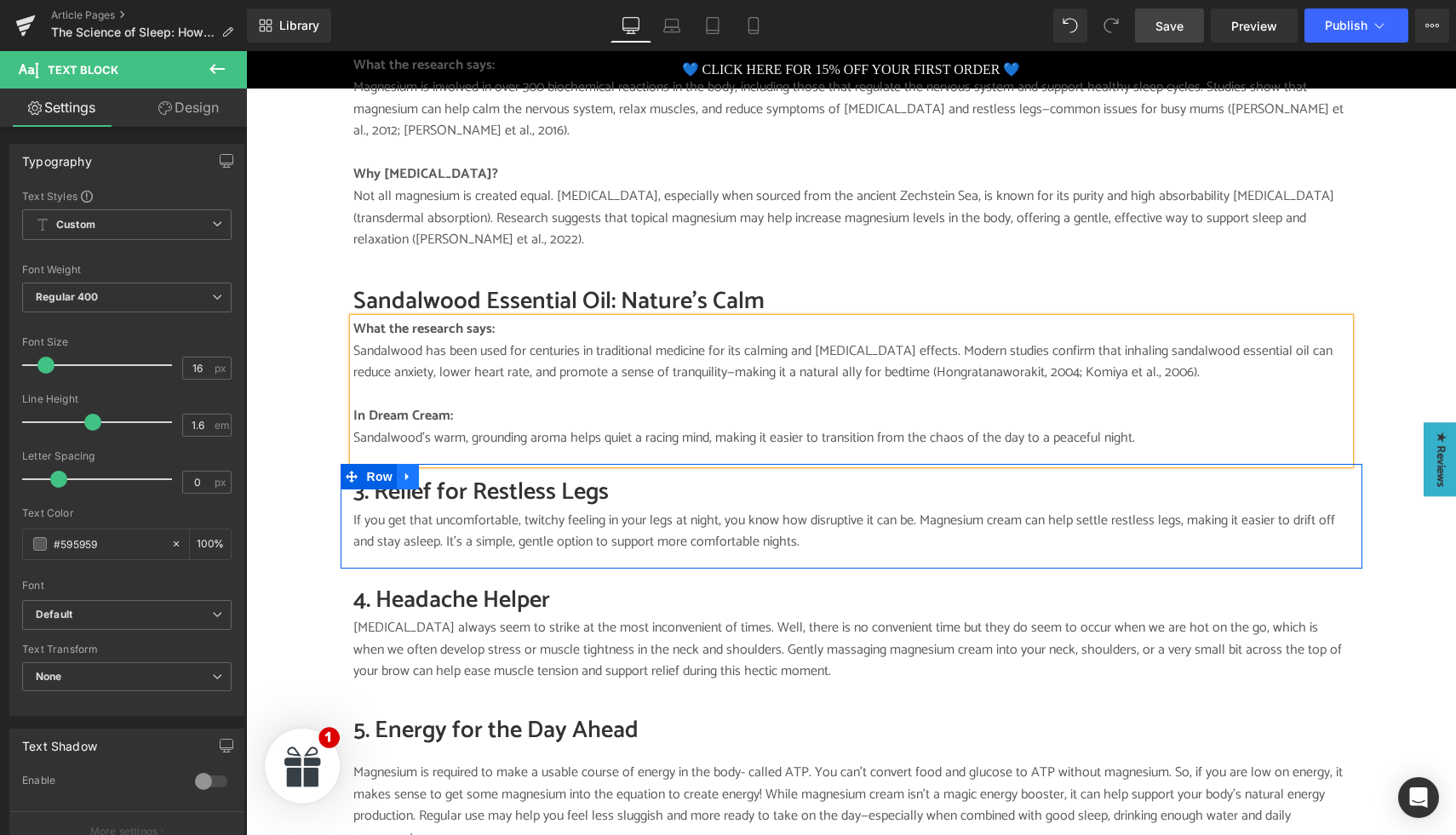
click at [407, 470] on link at bounding box center [408, 477] width 22 height 26
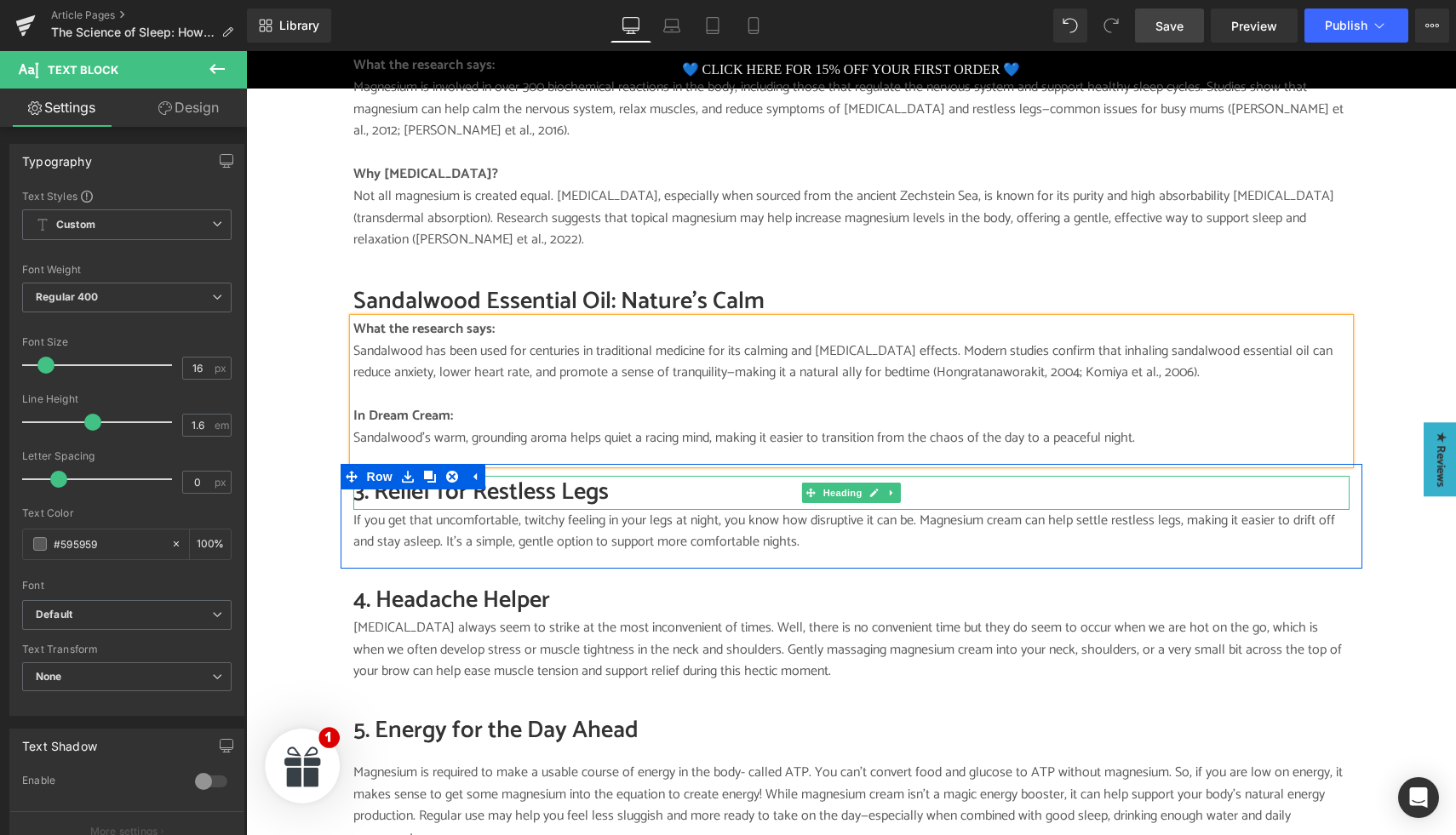
click at [520, 478] on h2 "3. Relief for Restless Legs" at bounding box center [852, 493] width 996 height 34
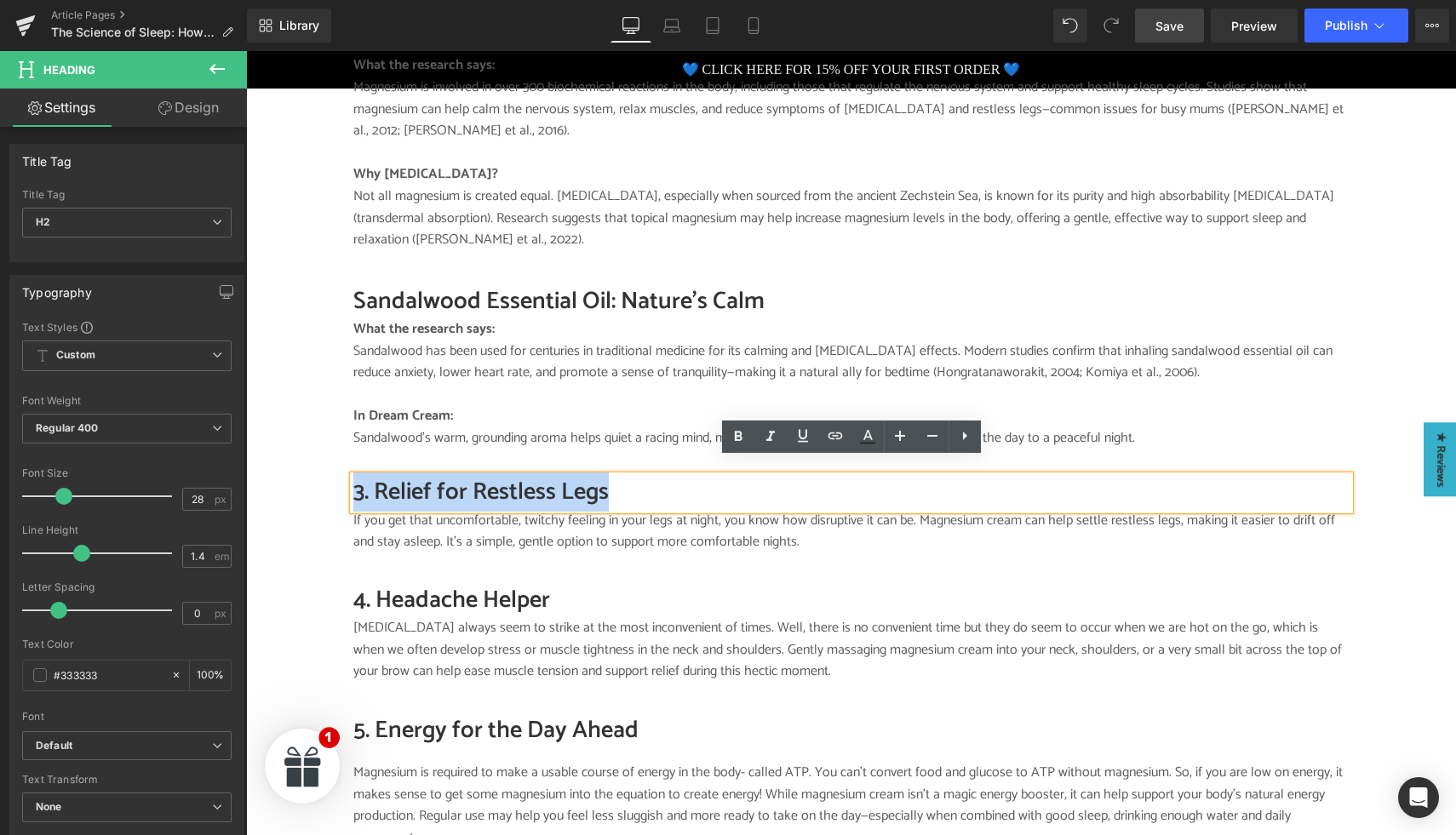
drag, startPoint x: 627, startPoint y: 479, endPoint x: 348, endPoint y: 471, distance: 279.1
click at [348, 476] on div "3. Relief for Restless Legs Heading If you get that uncomfortable, twitchy feel…" at bounding box center [851, 522] width 1022 height 92
paste div
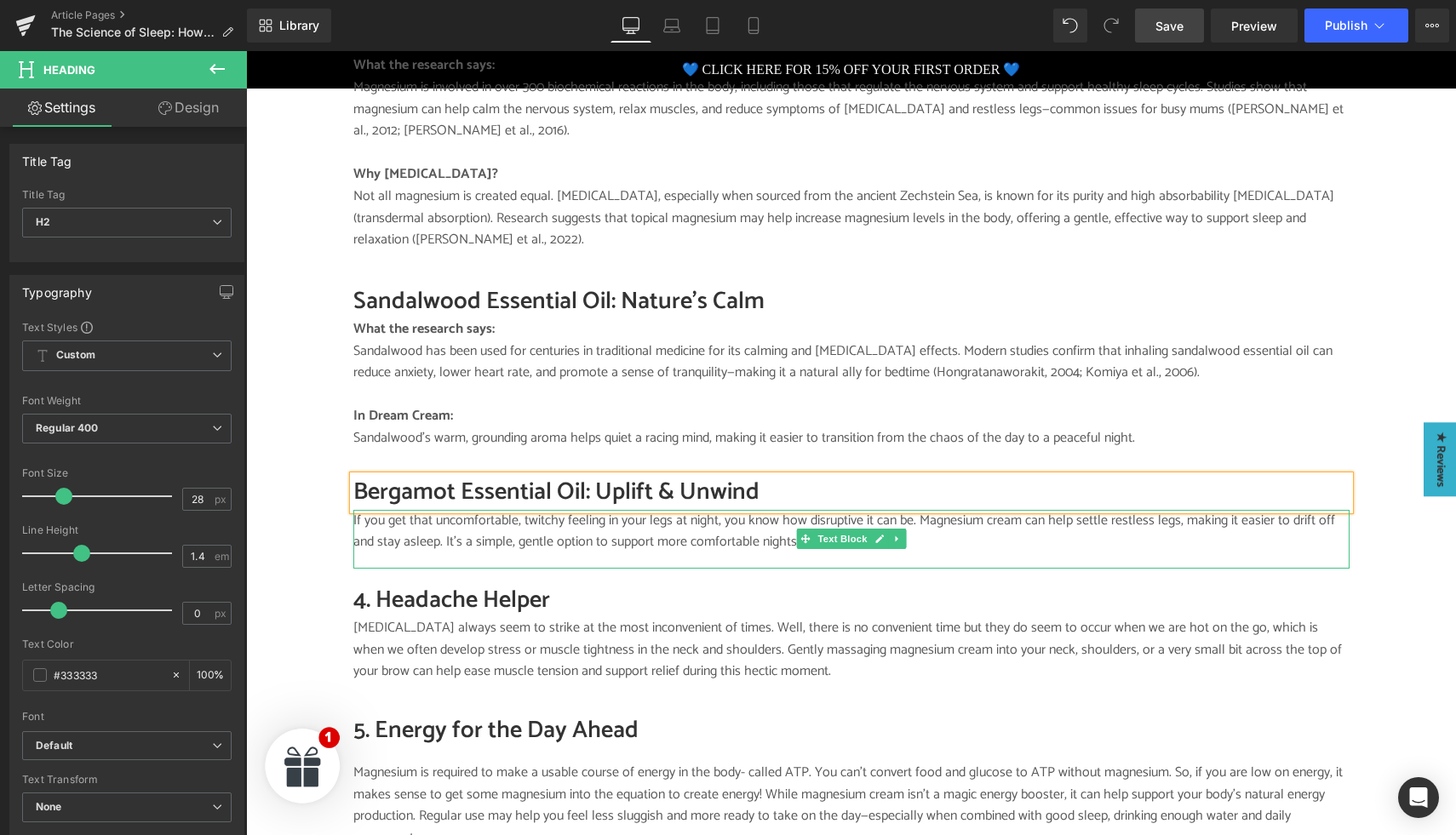
click at [417, 518] on p "If you get that uncomfortable, twitchy feeling in your legs at night, you know …" at bounding box center [852, 532] width 996 height 43
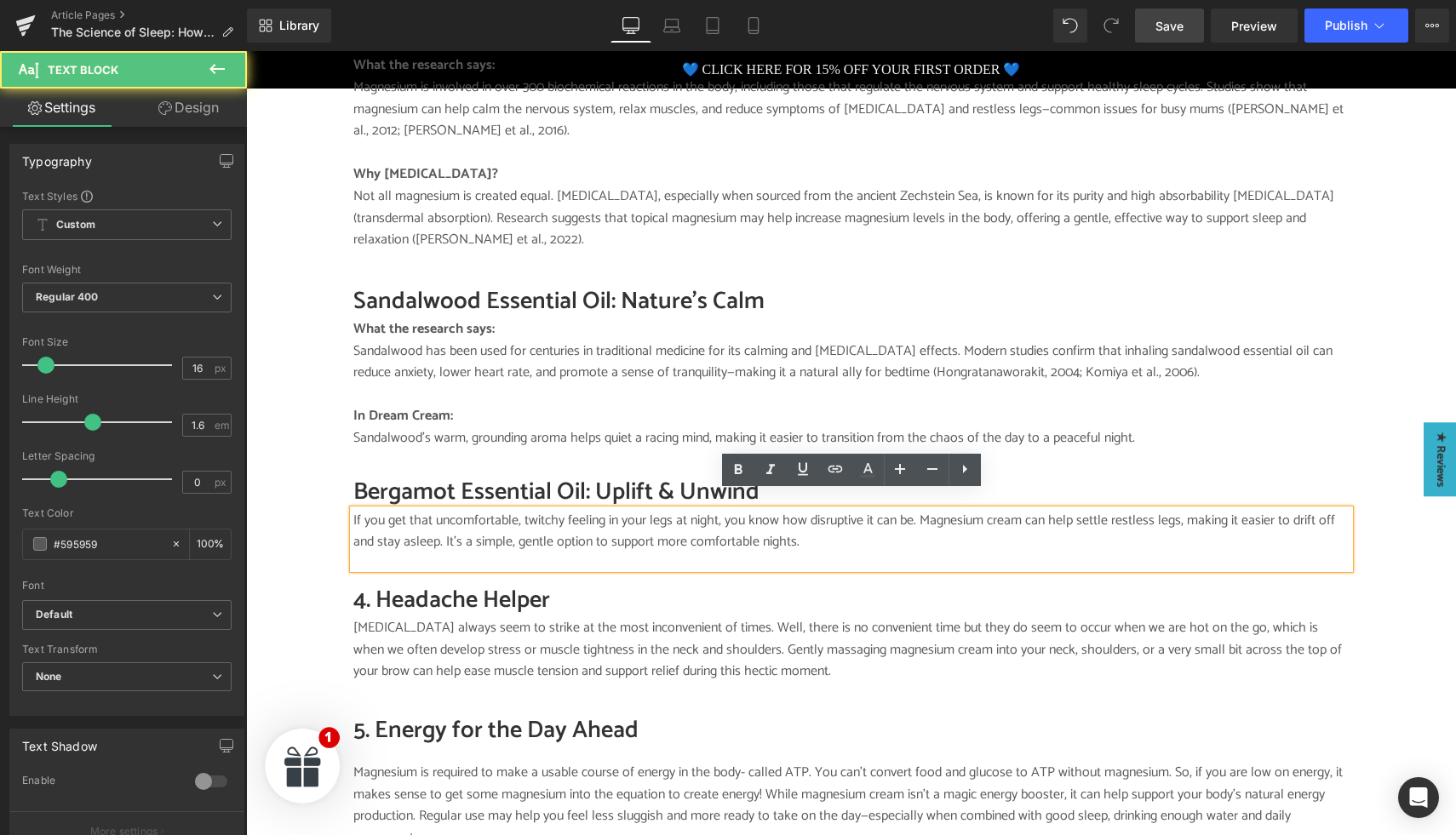
click at [435, 519] on p "If you get that uncomfortable, twitchy feeling in your legs at night, you know …" at bounding box center [852, 532] width 996 height 43
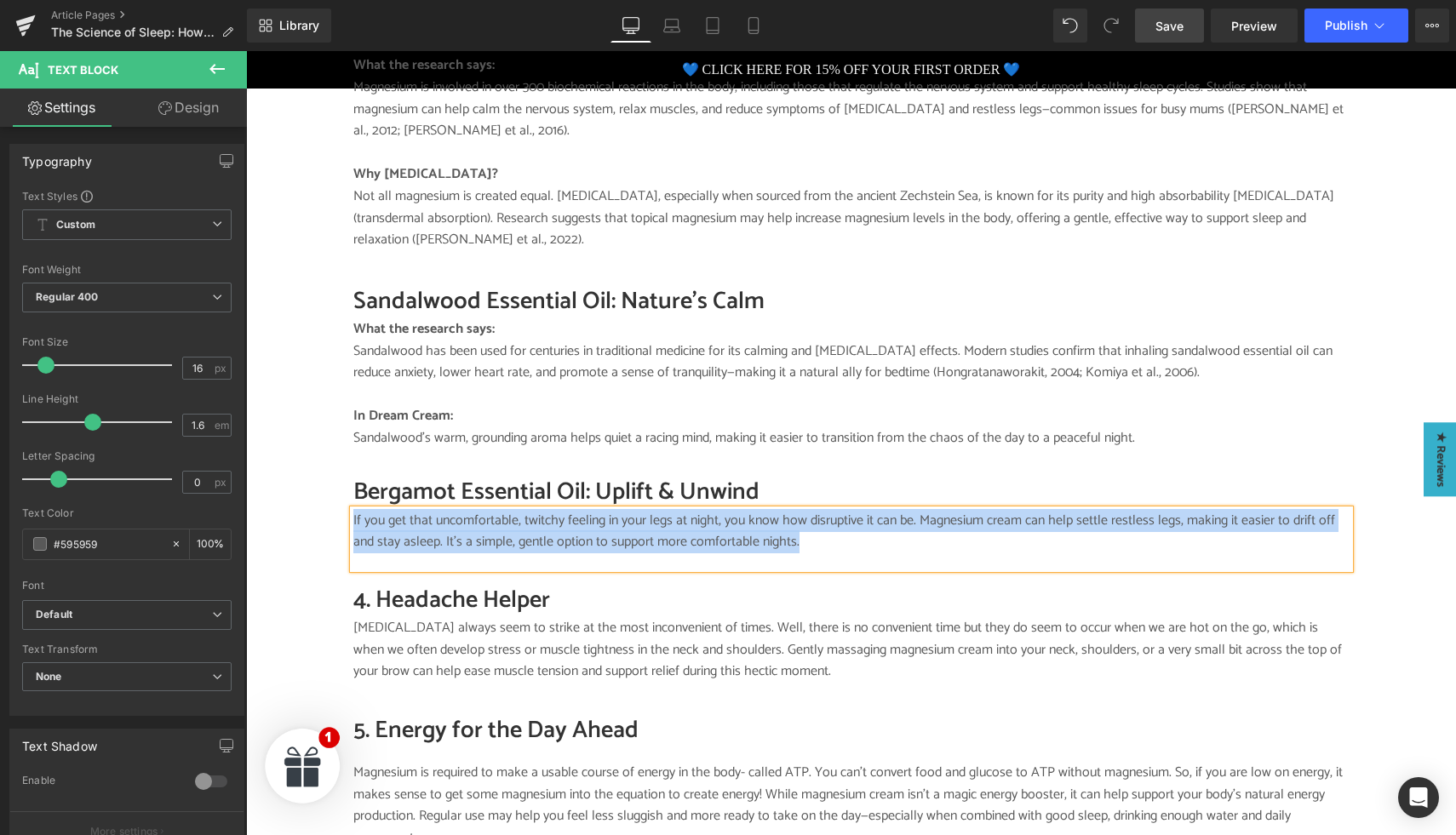
paste div
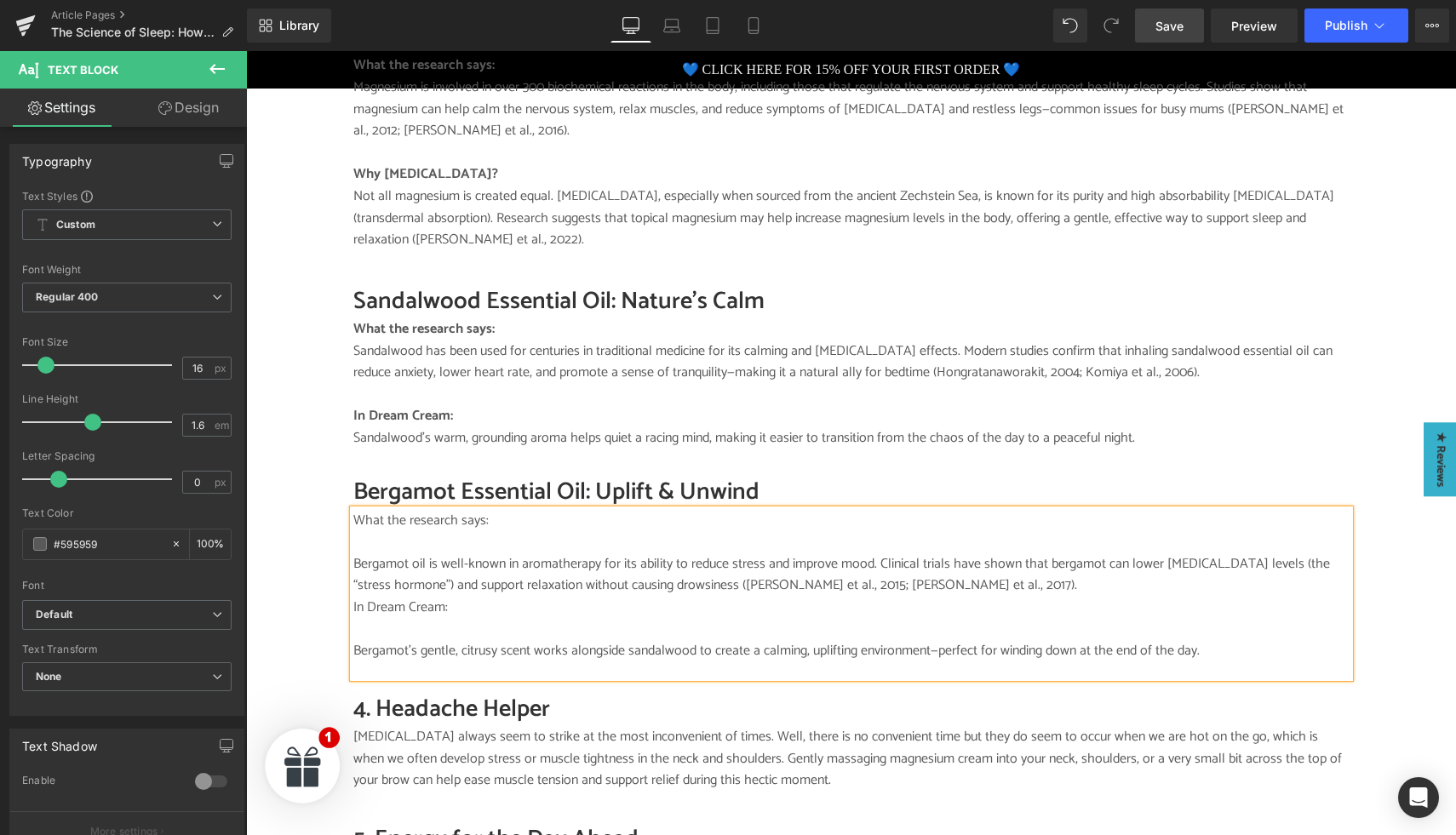
click at [497, 510] on p "What the research says:" at bounding box center [852, 521] width 996 height 22
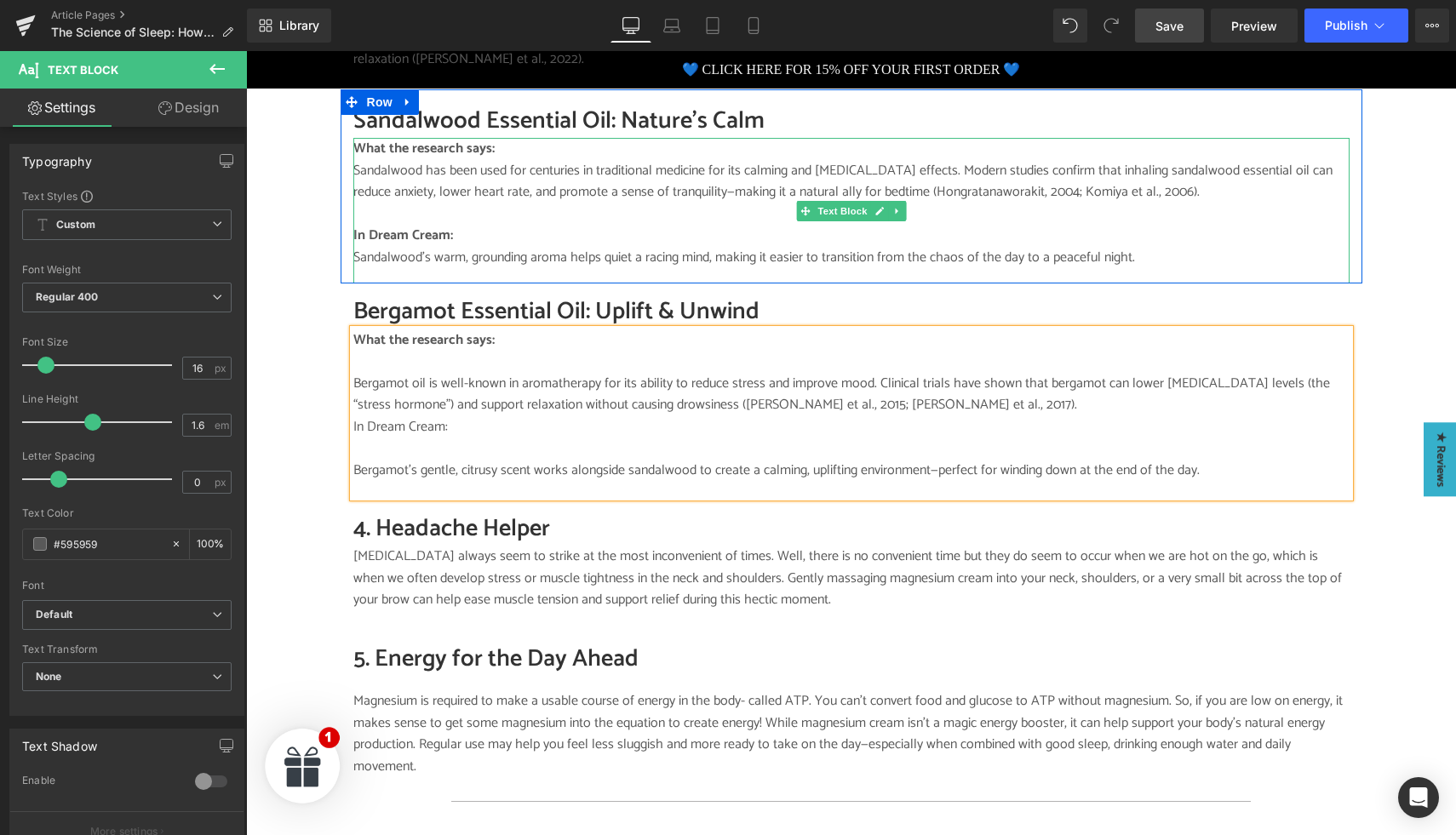
scroll to position [1492, 0]
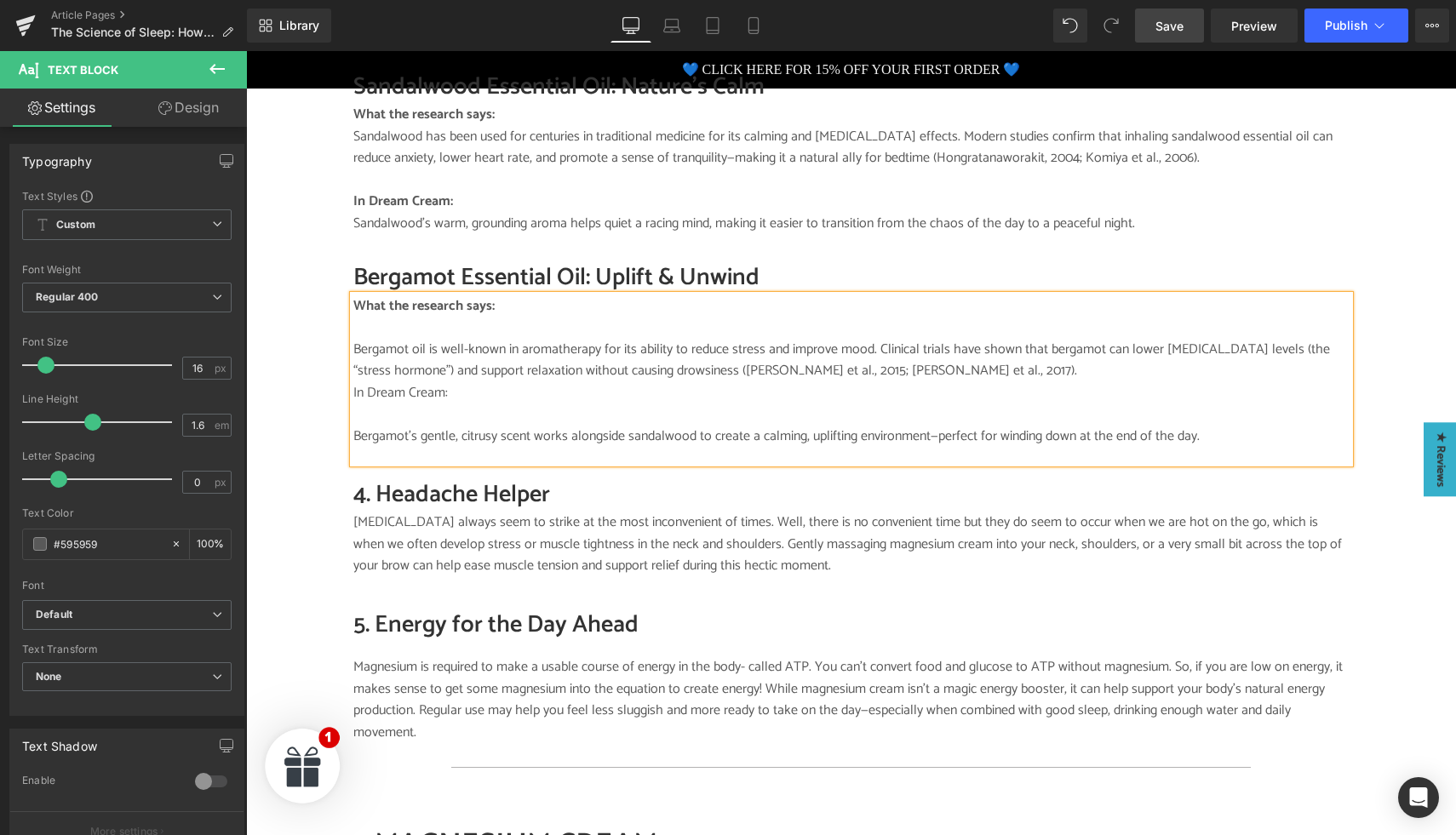
click at [423, 382] on p "In Dream Cream:" at bounding box center [852, 393] width 996 height 22
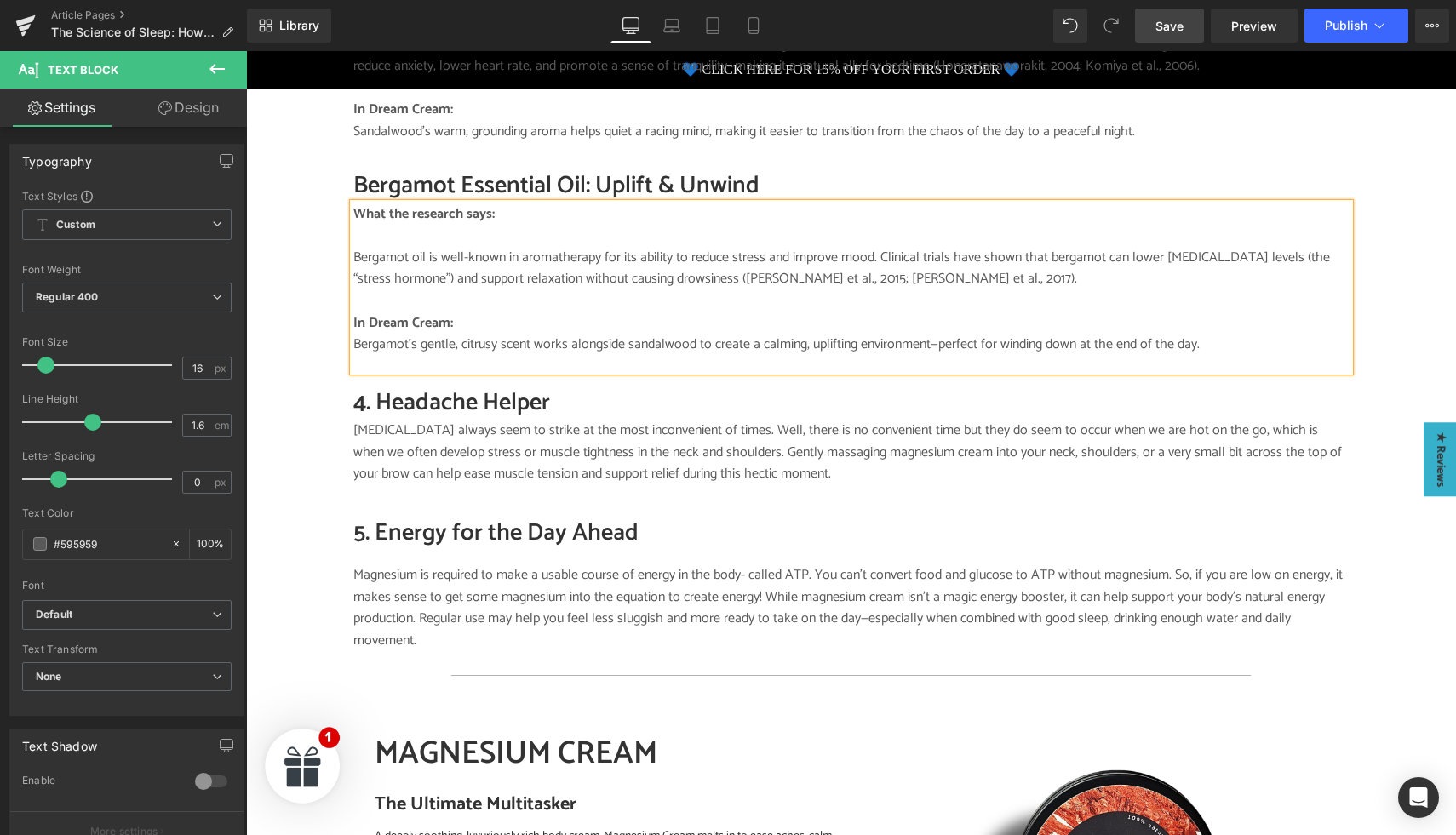
scroll to position [1590, 0]
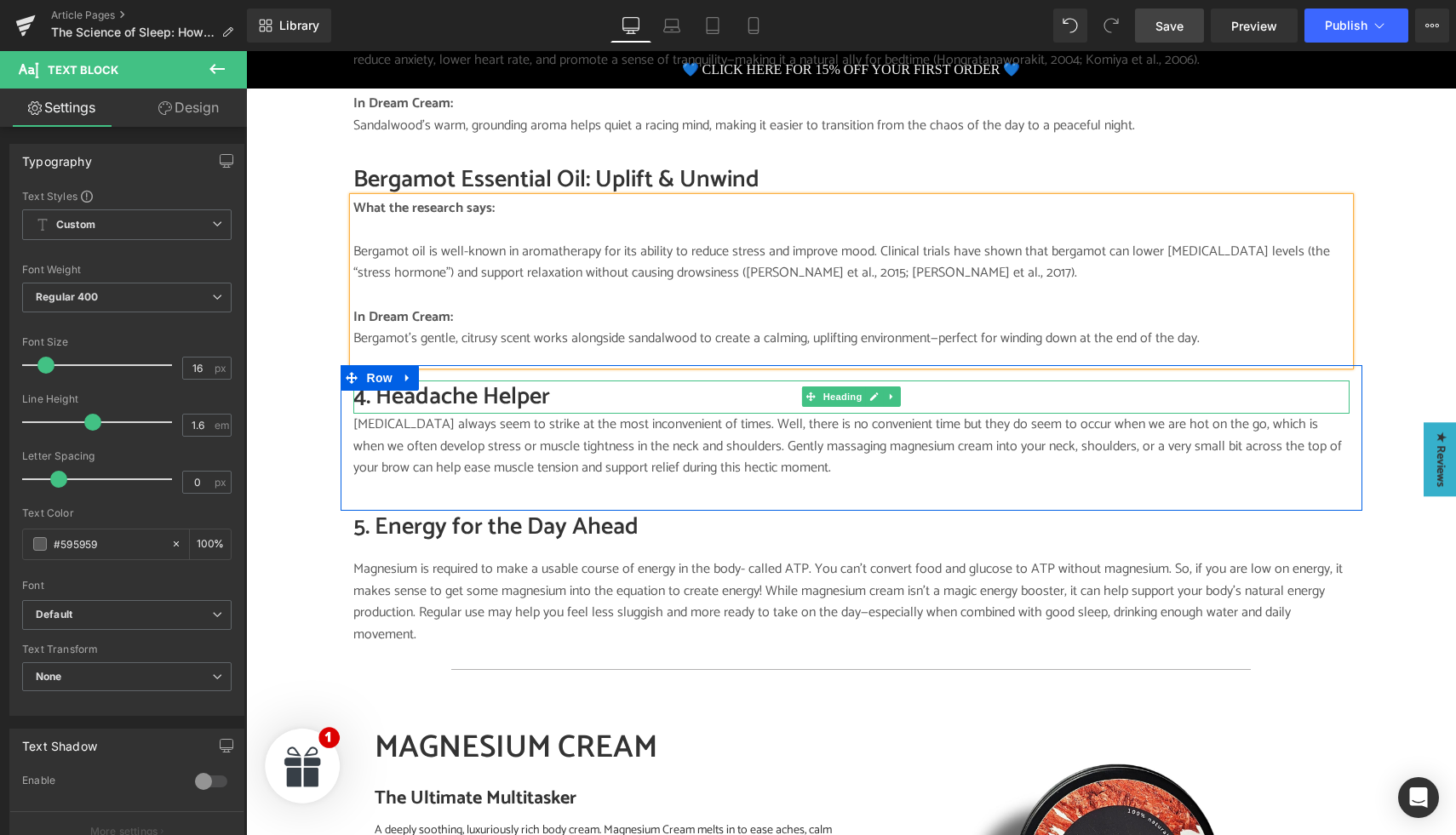
click at [422, 387] on h2 "4. Headache Helper" at bounding box center [852, 397] width 996 height 34
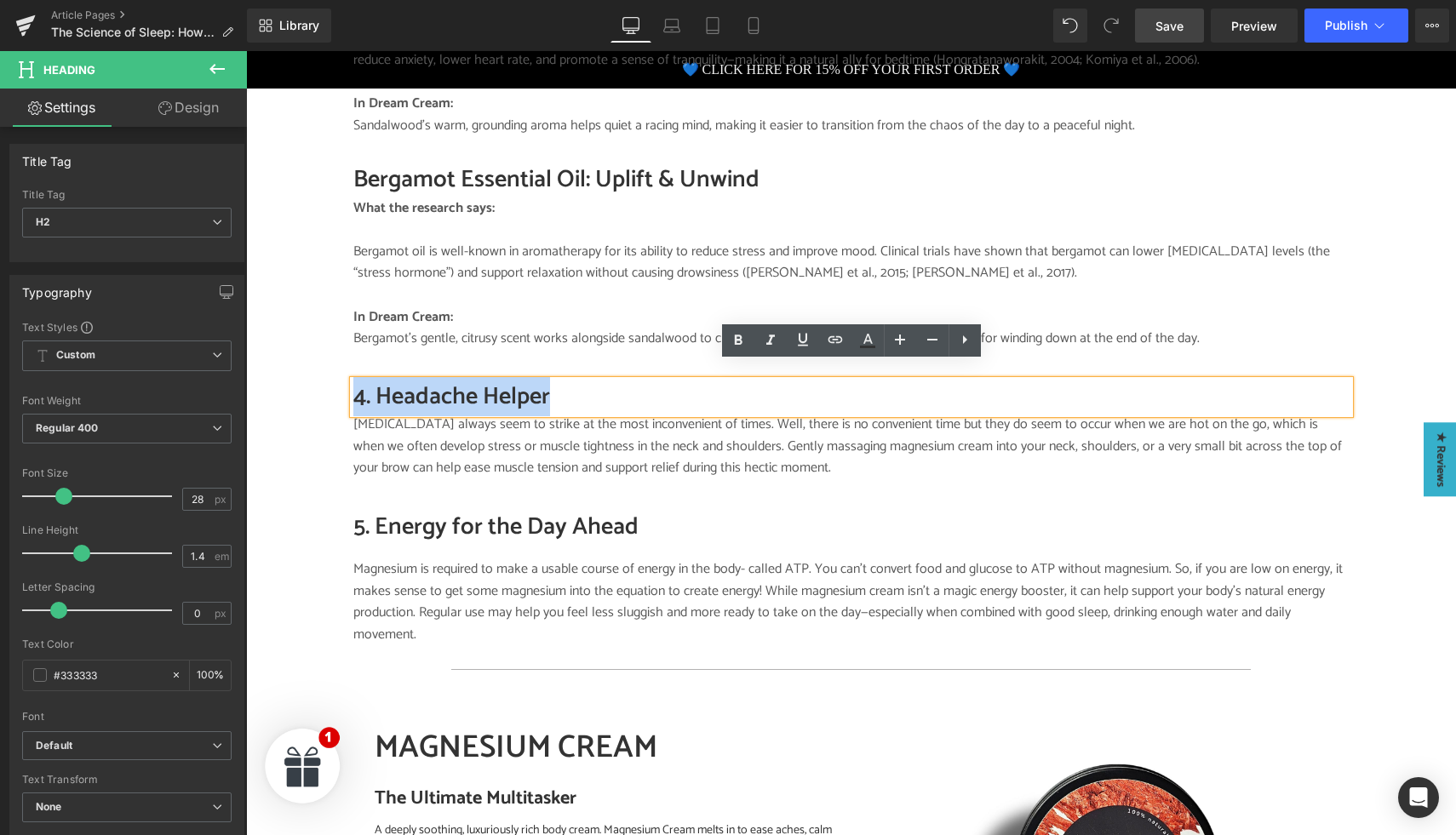
drag, startPoint x: 567, startPoint y: 382, endPoint x: 354, endPoint y: 382, distance: 213.0
click at [354, 382] on h2 "4. Headache Helper" at bounding box center [852, 397] width 996 height 34
paste div
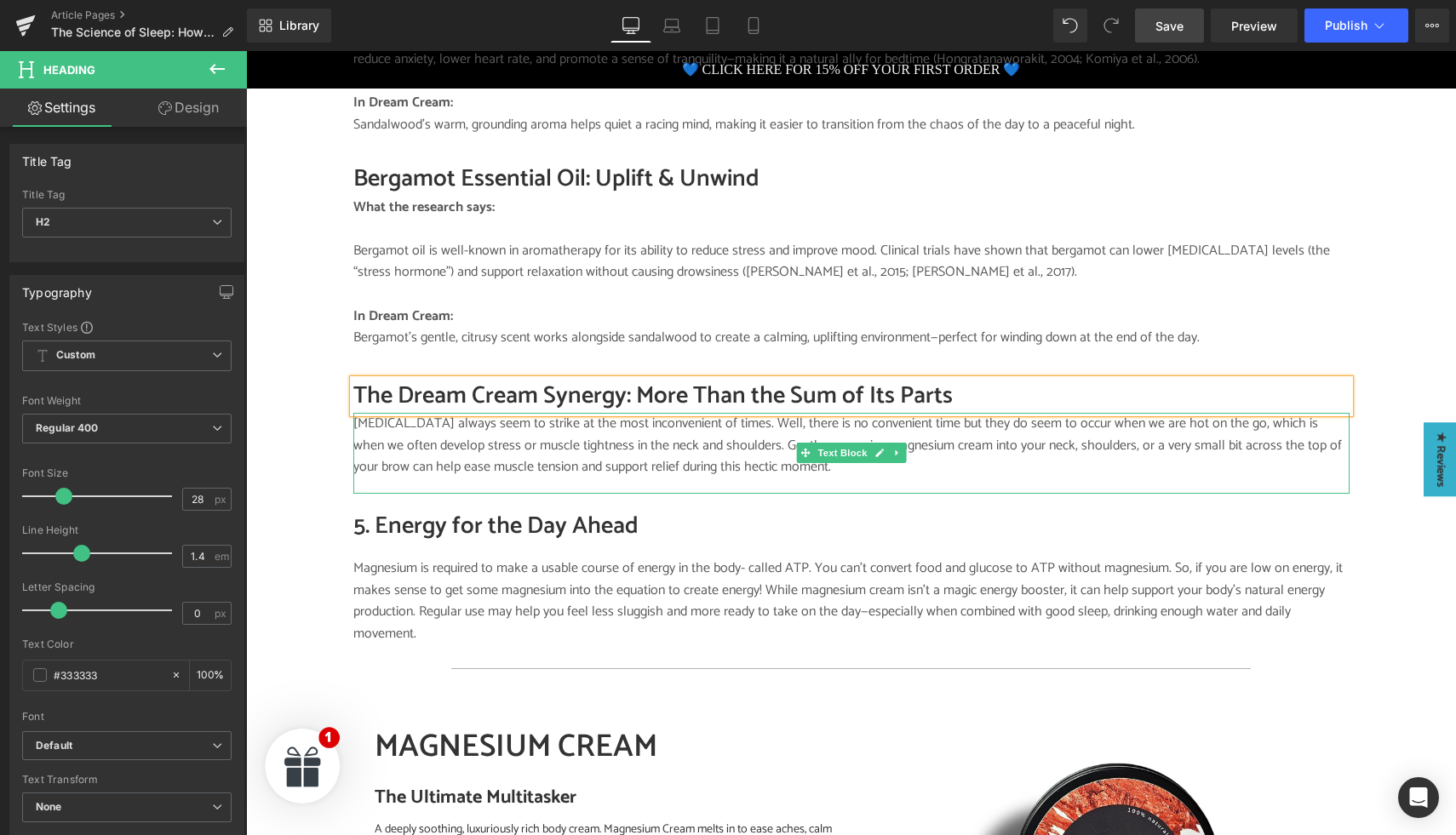
click at [437, 431] on p "Tension headaches always seem to strike at the most inconvenient of times. Well…" at bounding box center [852, 446] width 996 height 65
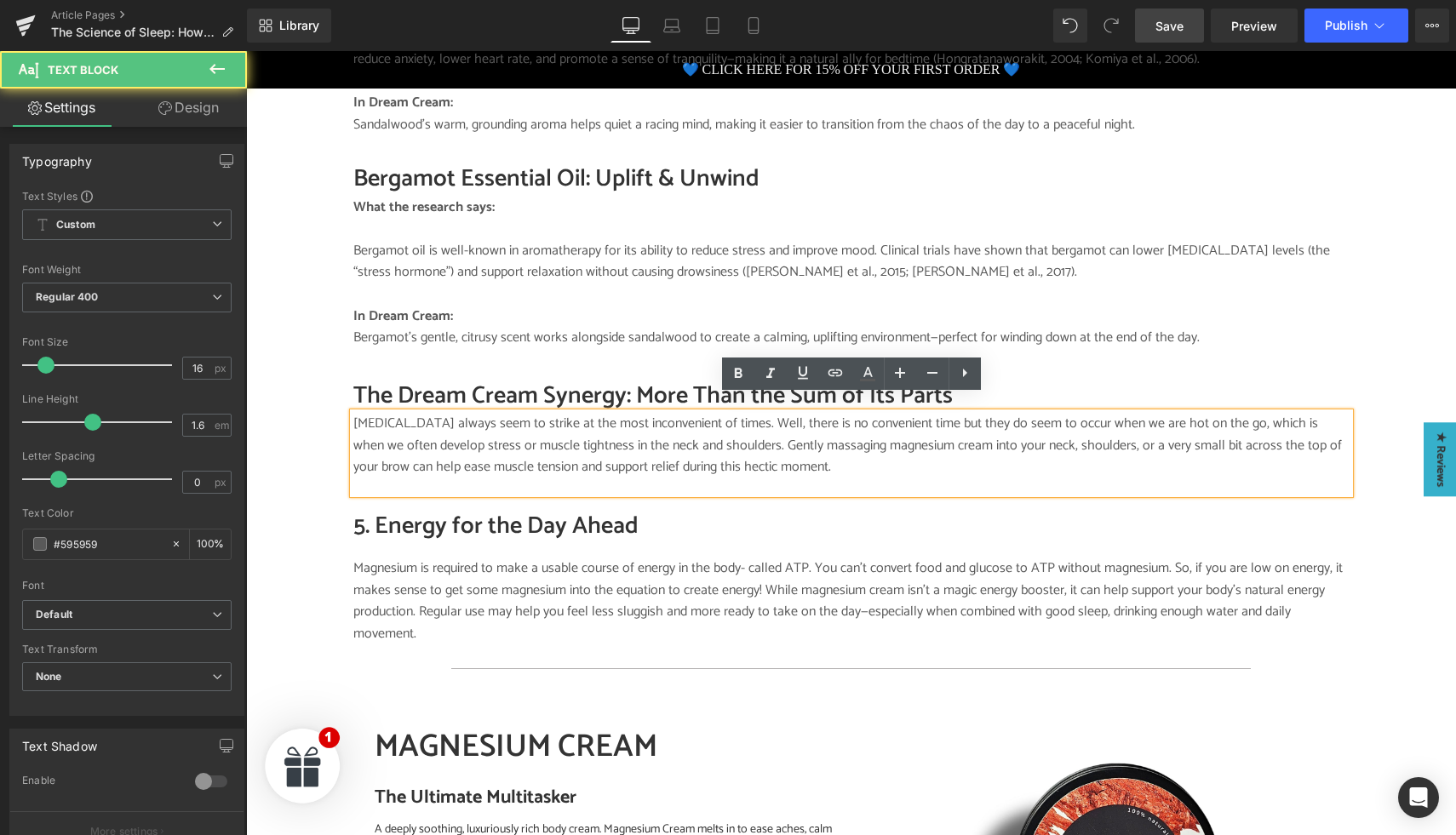
click at [450, 433] on p "Tension headaches always seem to strike at the most inconvenient of times. Well…" at bounding box center [852, 446] width 996 height 65
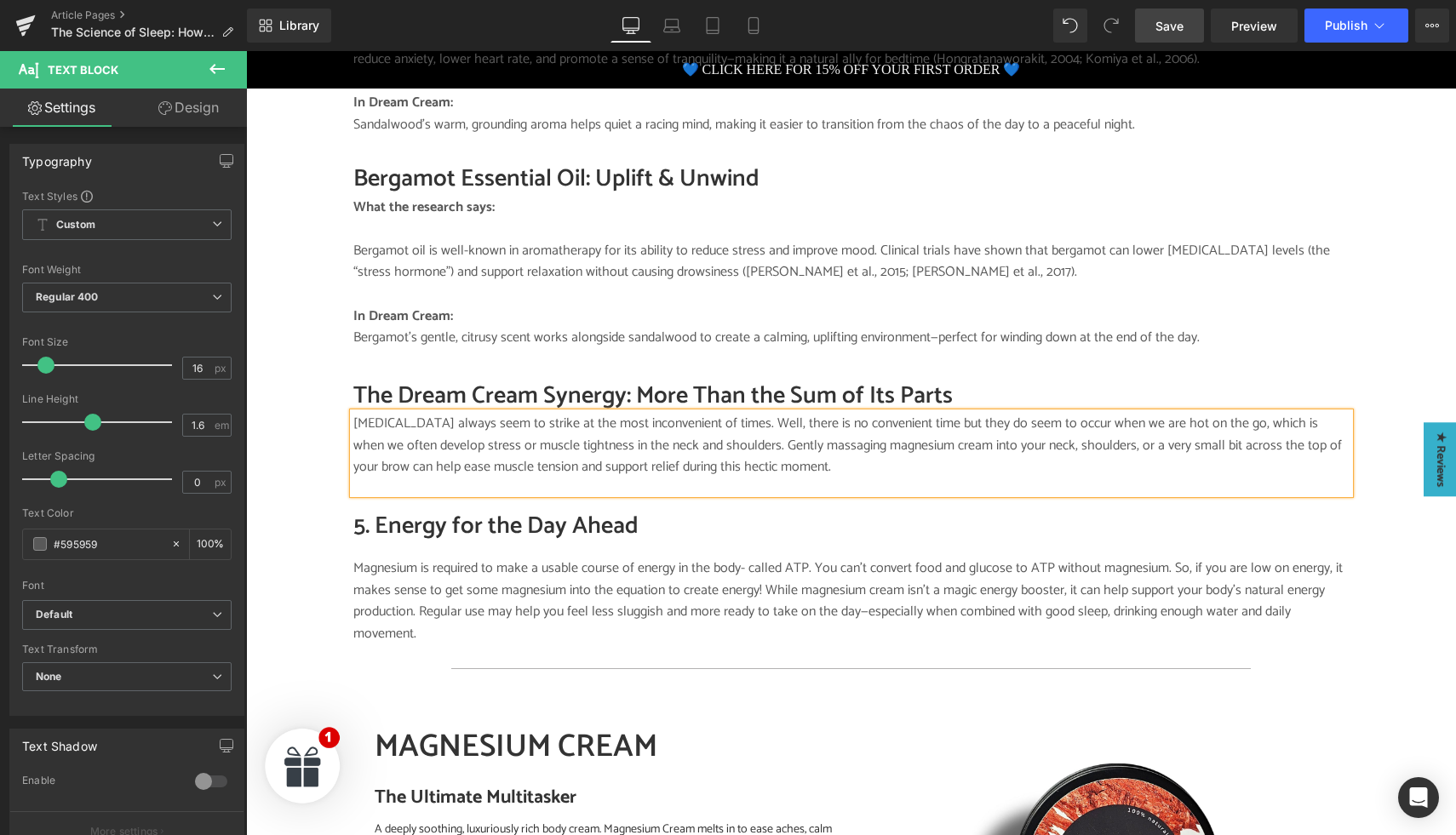
paste div
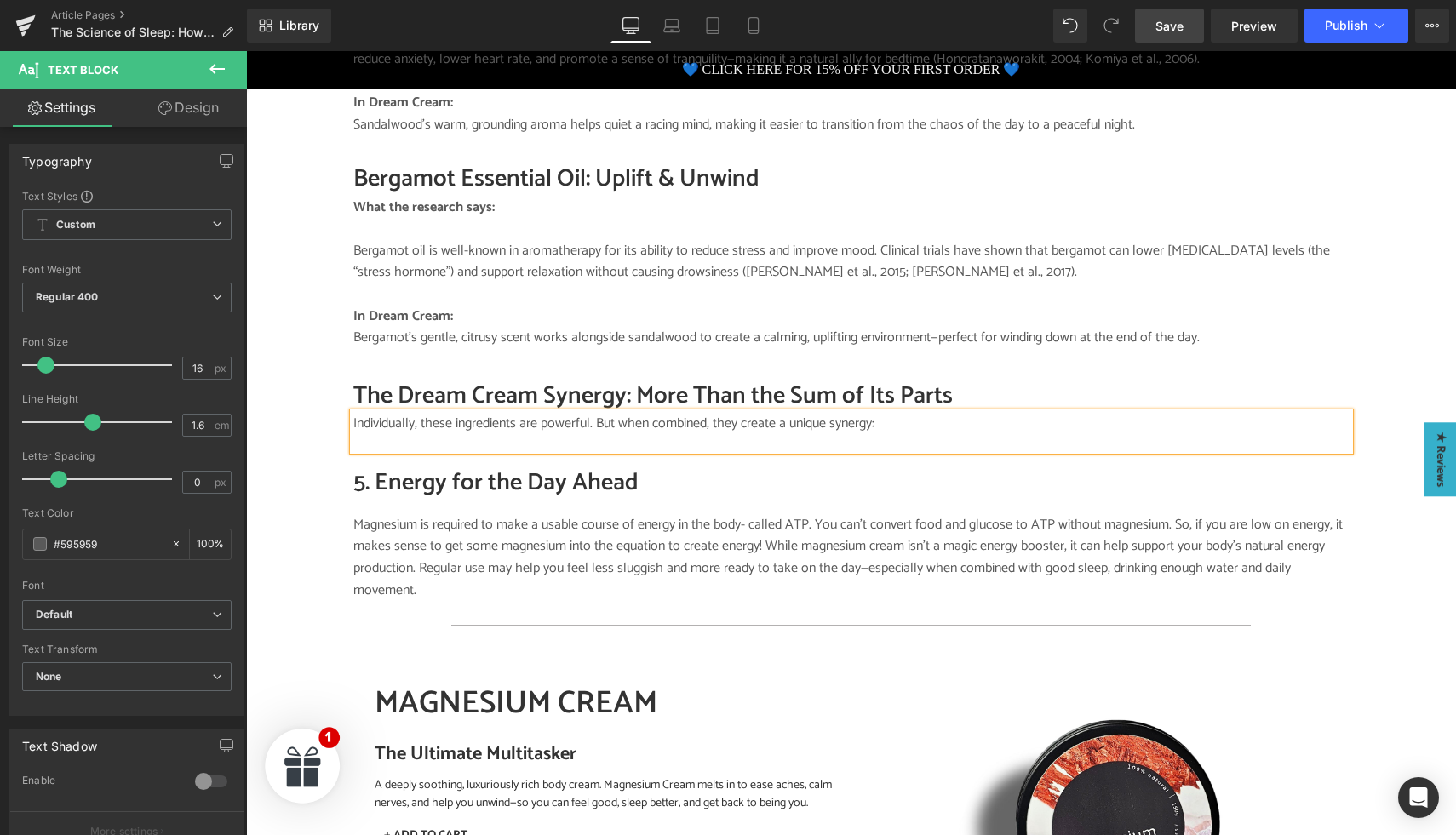
click at [747, 445] on div "The Dream Cream Synergy: More Than the Sum of Its Parts Heading Individually, t…" at bounding box center [851, 416] width 1022 height 103
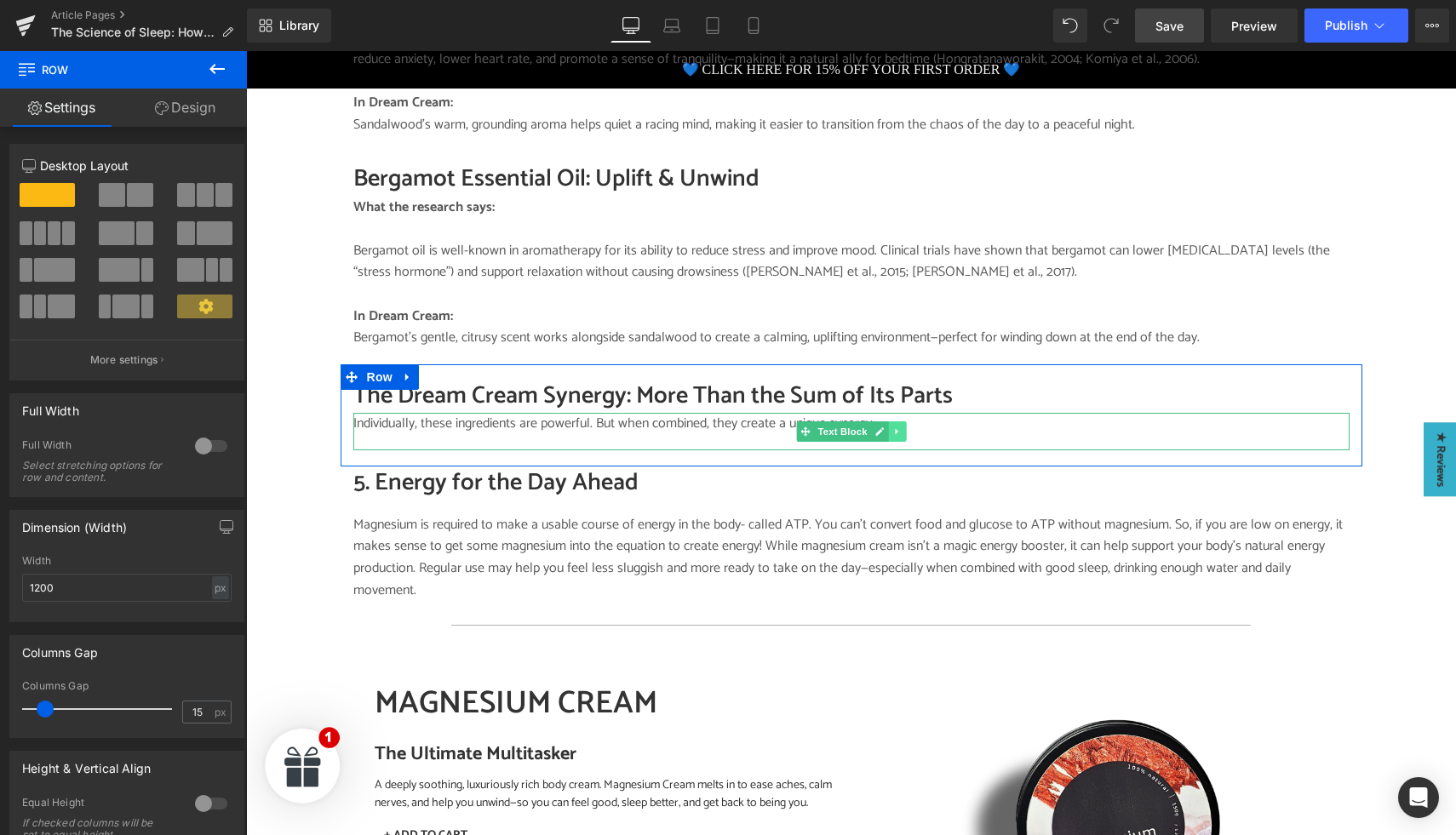
click at [893, 426] on icon at bounding box center [897, 432] width 10 height 11
click at [891, 426] on icon at bounding box center [887, 431] width 10 height 10
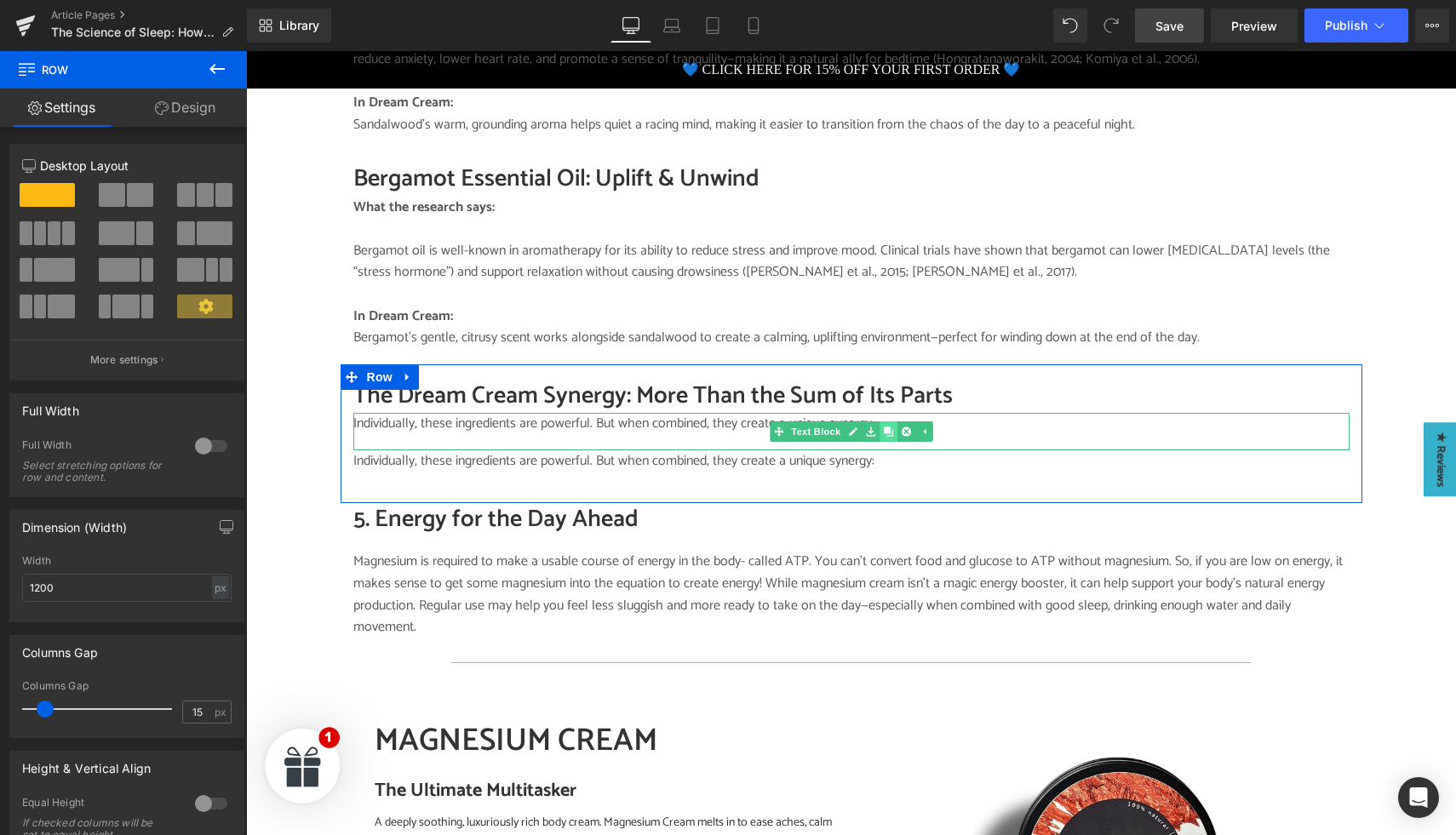
click at [891, 426] on icon at bounding box center [887, 431] width 10 height 10
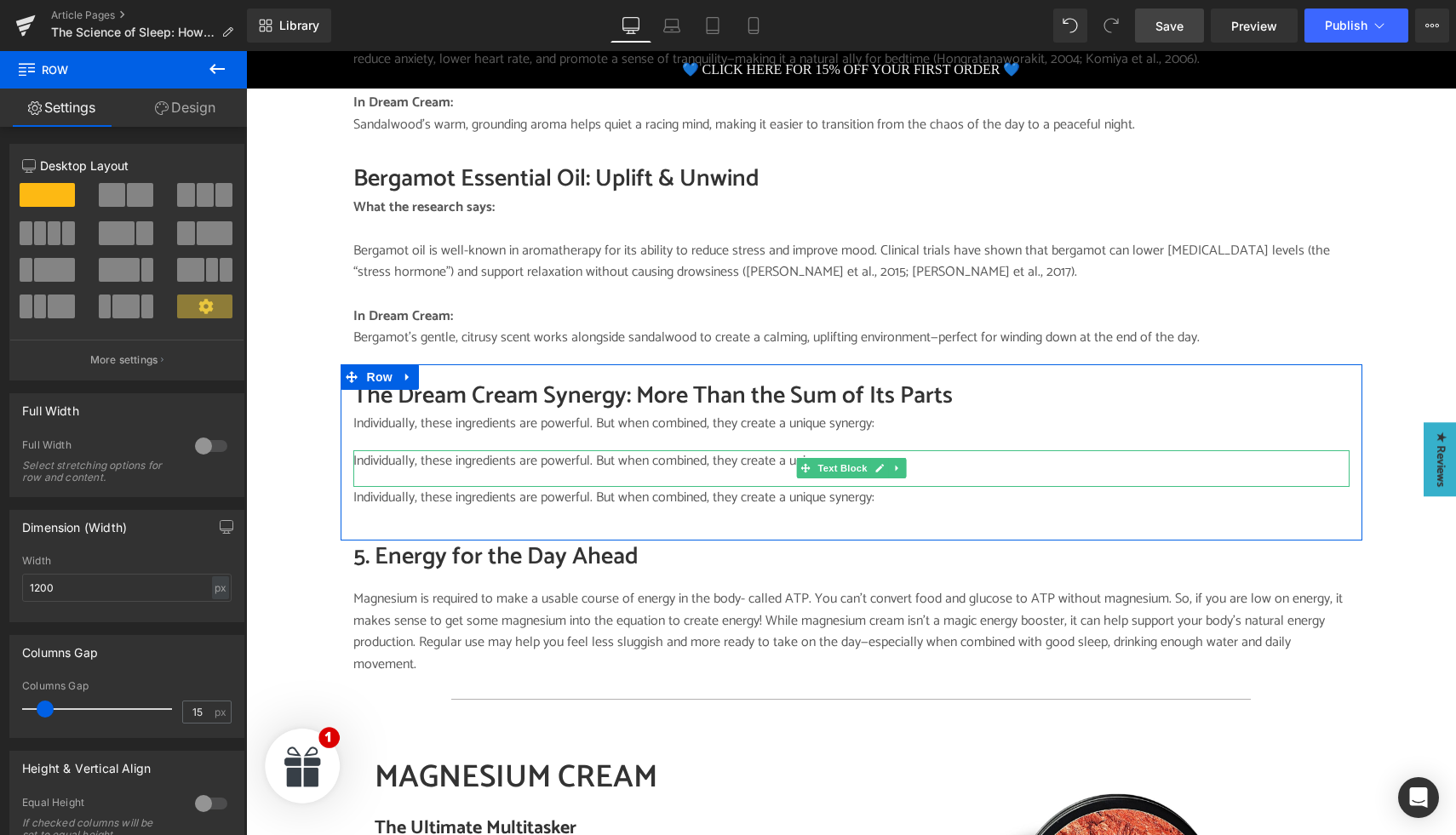
click at [420, 450] on p "Individually, these ingredients are powerful. But when combined, they create a …" at bounding box center [852, 461] width 996 height 22
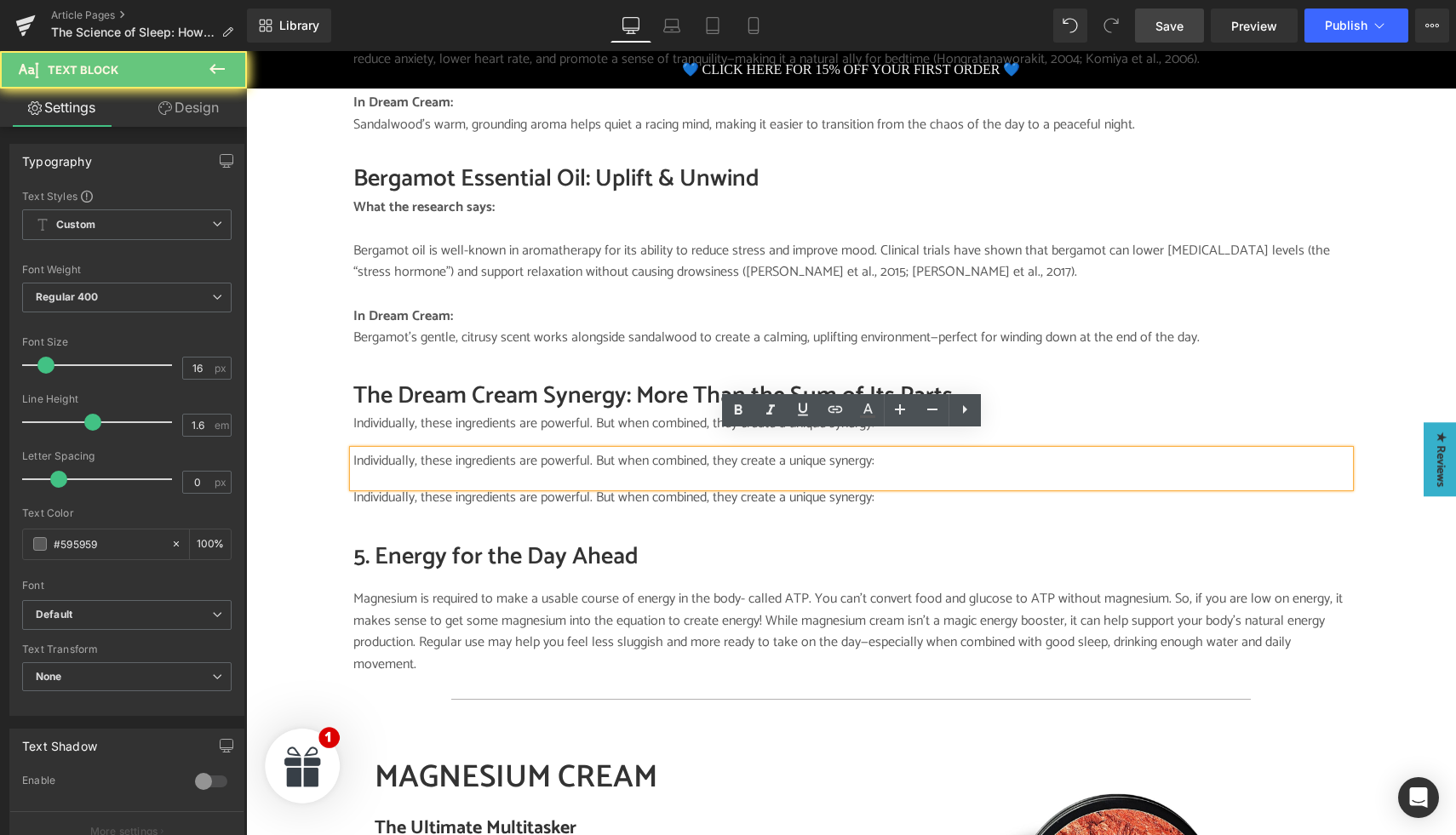
click at [441, 450] on p "Individually, these ingredients are powerful. But when combined, they create a …" at bounding box center [852, 461] width 996 height 22
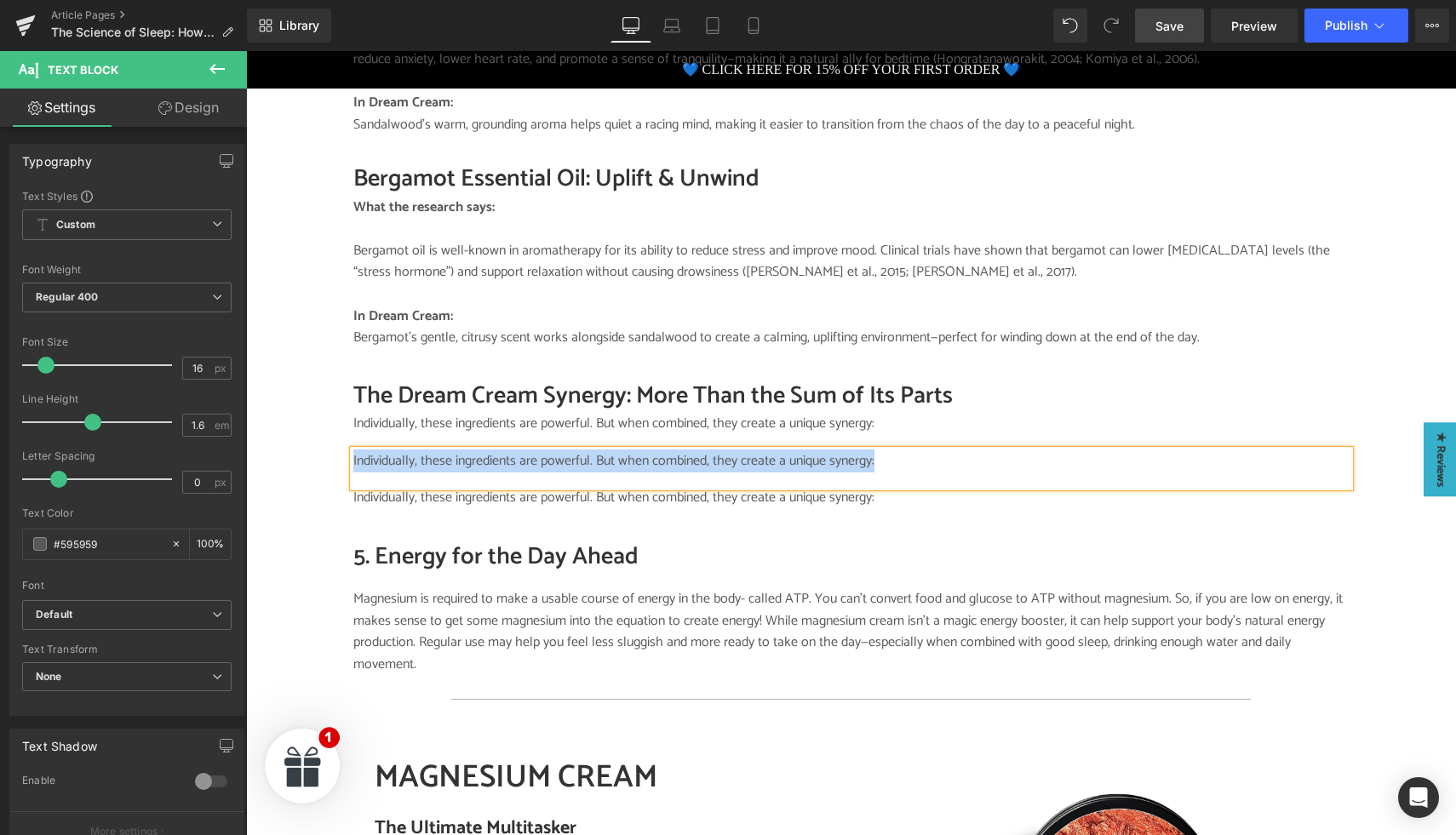
paste div
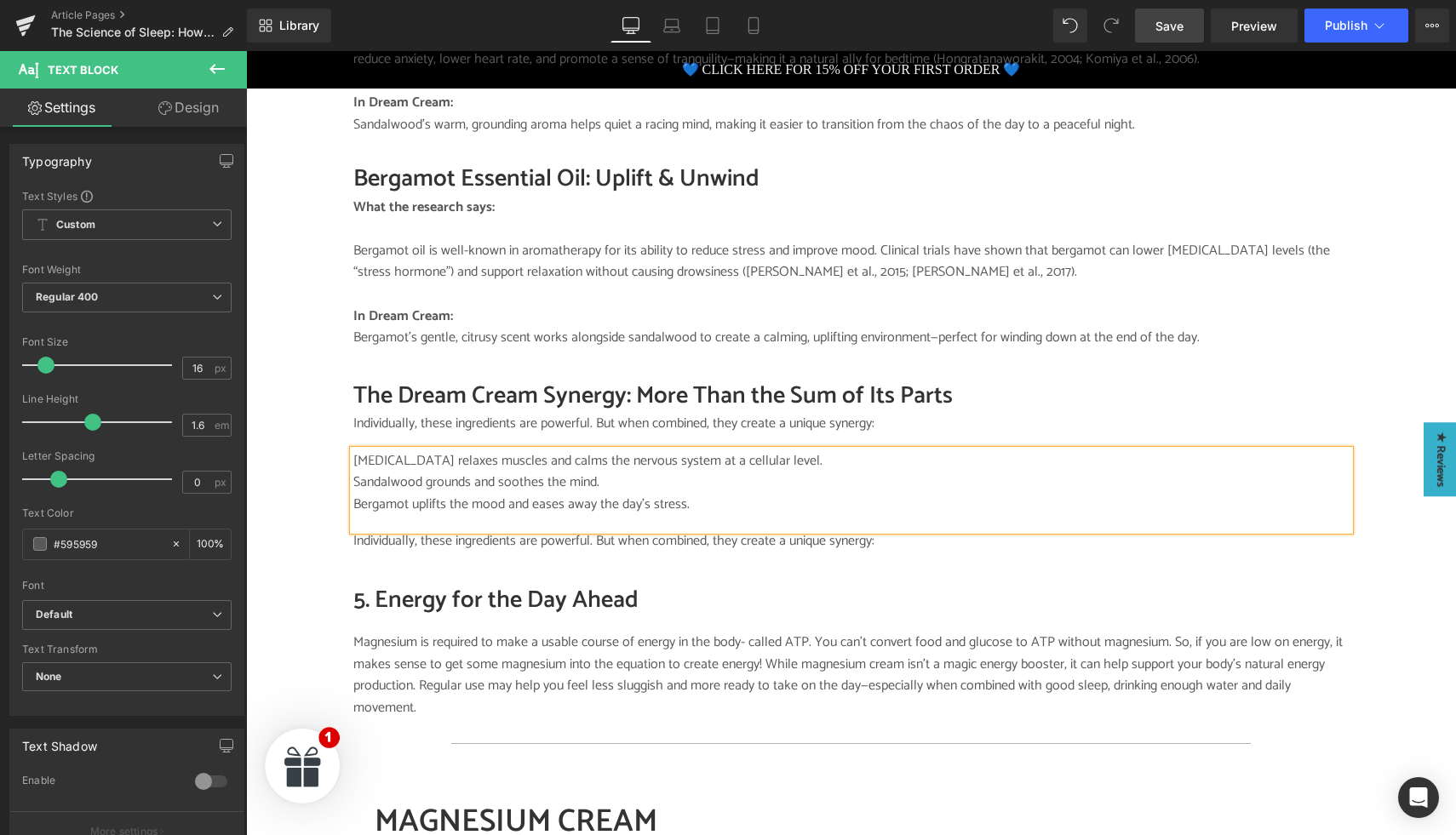
drag, startPoint x: 327, startPoint y: 463, endPoint x: 341, endPoint y: 463, distance: 14.0
click at [327, 463] on div "Image SALTY SCIENCE Button TIRED MUM TALES Button DR BEC'S BRAIN DUMP Button Ro…" at bounding box center [851, 475] width 1210 height 3718
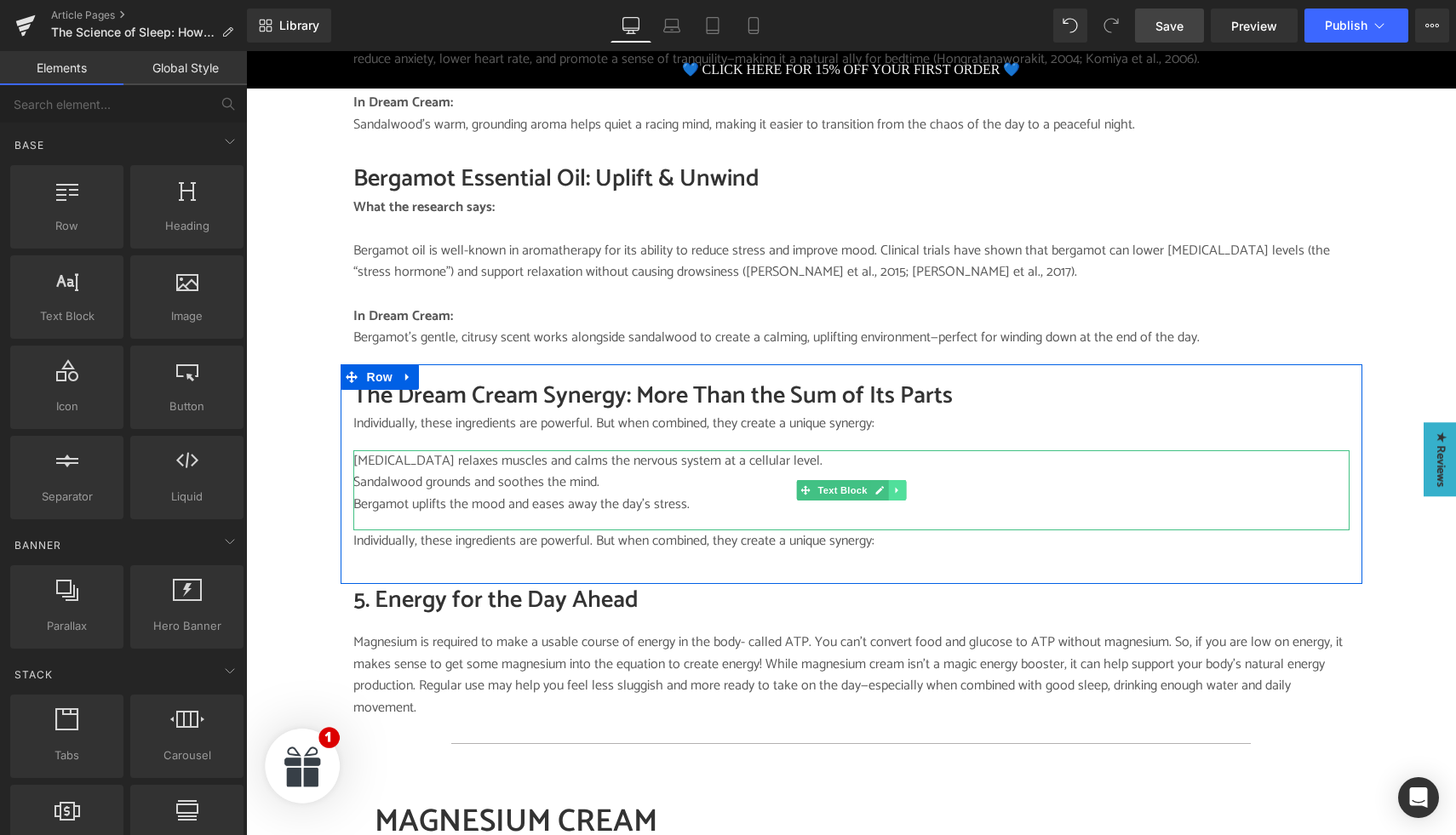
click at [900, 486] on icon at bounding box center [897, 491] width 10 height 11
click at [628, 494] on p "Bergamot uplifts the mood and eases away the day’s stress." at bounding box center [852, 504] width 996 height 22
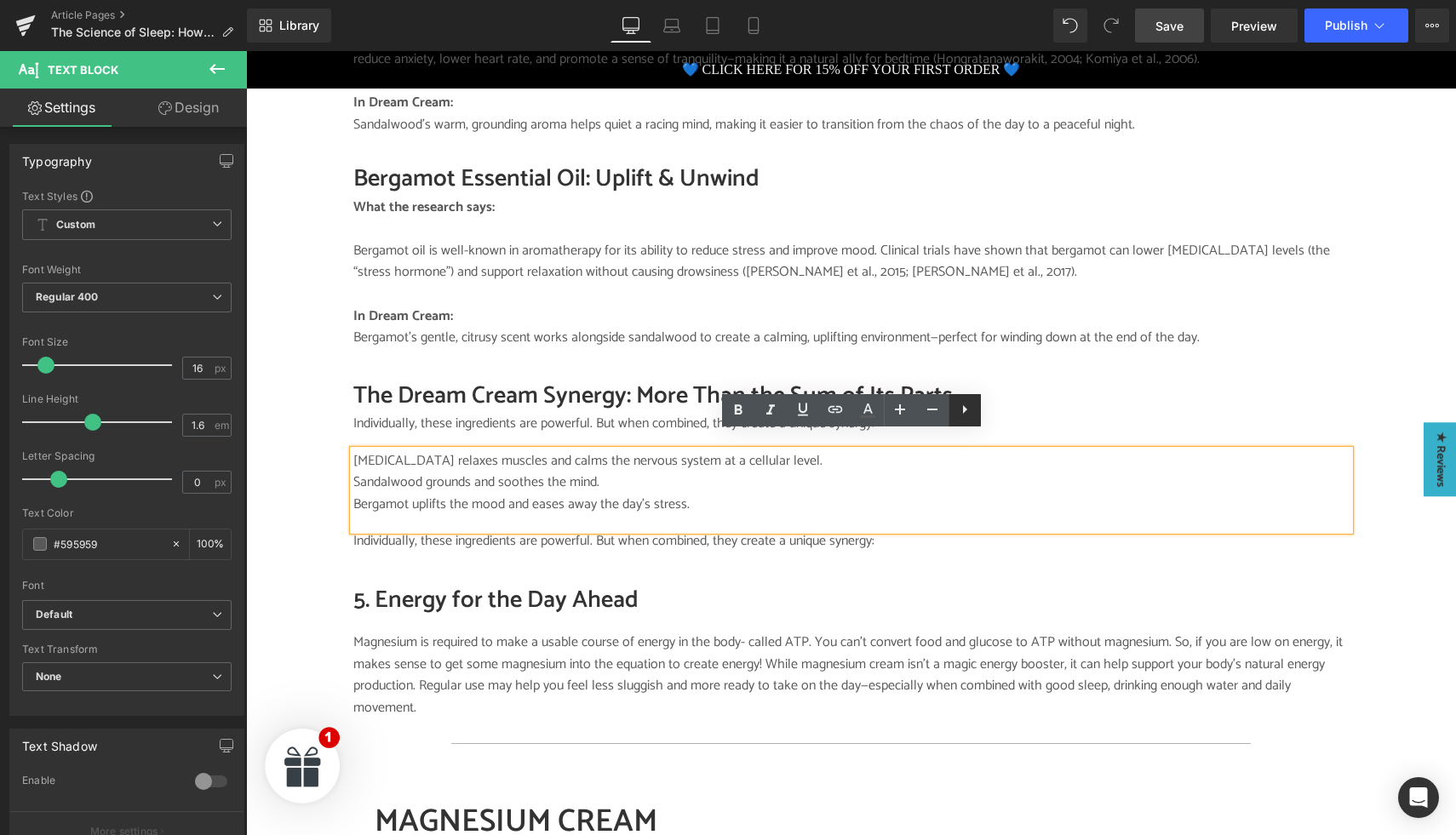
click at [961, 414] on icon at bounding box center [964, 410] width 20 height 20
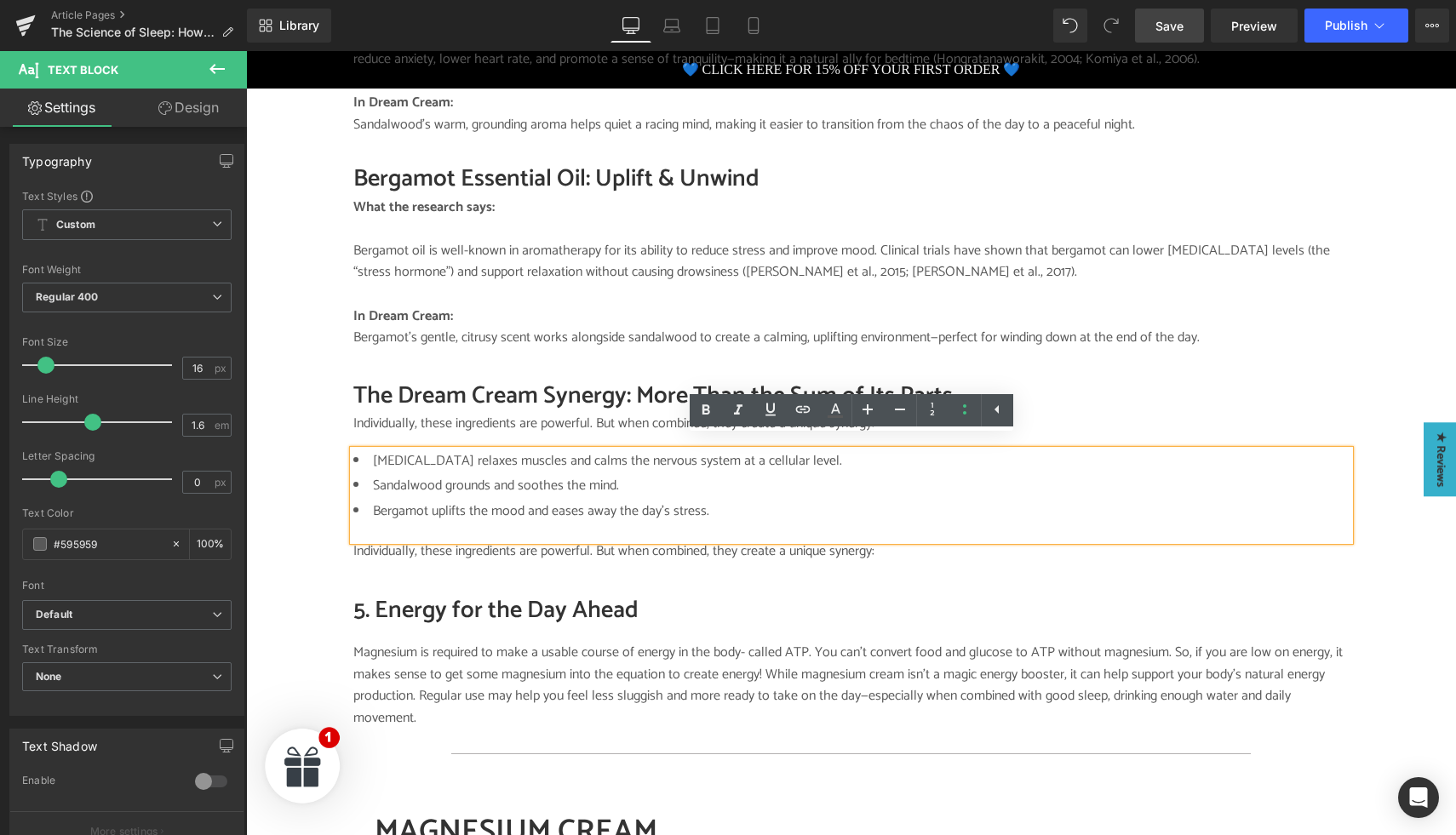
click at [331, 477] on div "Image SALTY SCIENCE Button TIRED MUM TALES Button DR BEC'S BRAIN DUMP Button Ro…" at bounding box center [851, 480] width 1210 height 3728
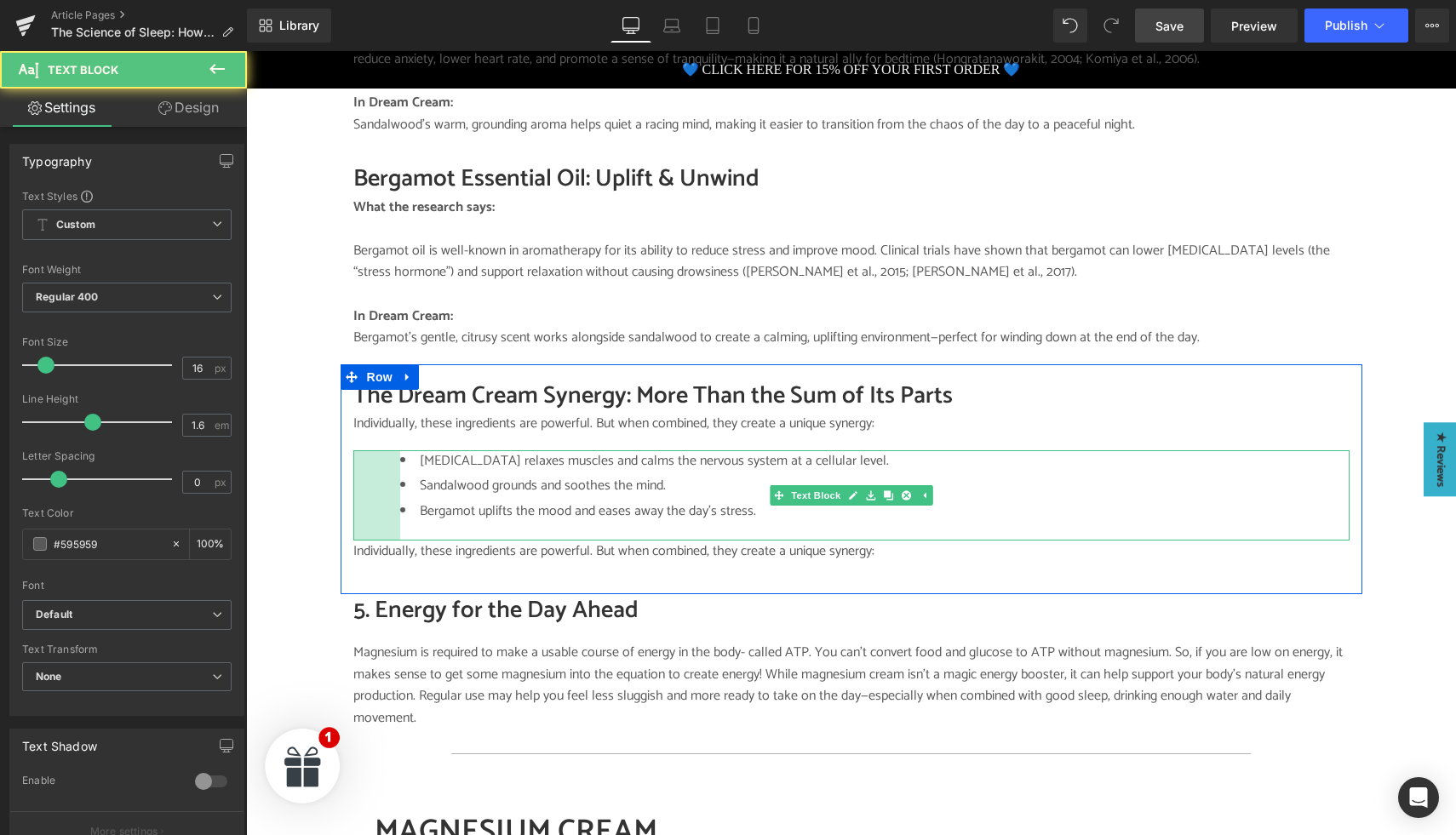
drag, startPoint x: 353, startPoint y: 469, endPoint x: 400, endPoint y: 468, distance: 47.0
click at [400, 468] on div "55px" at bounding box center [377, 495] width 47 height 91
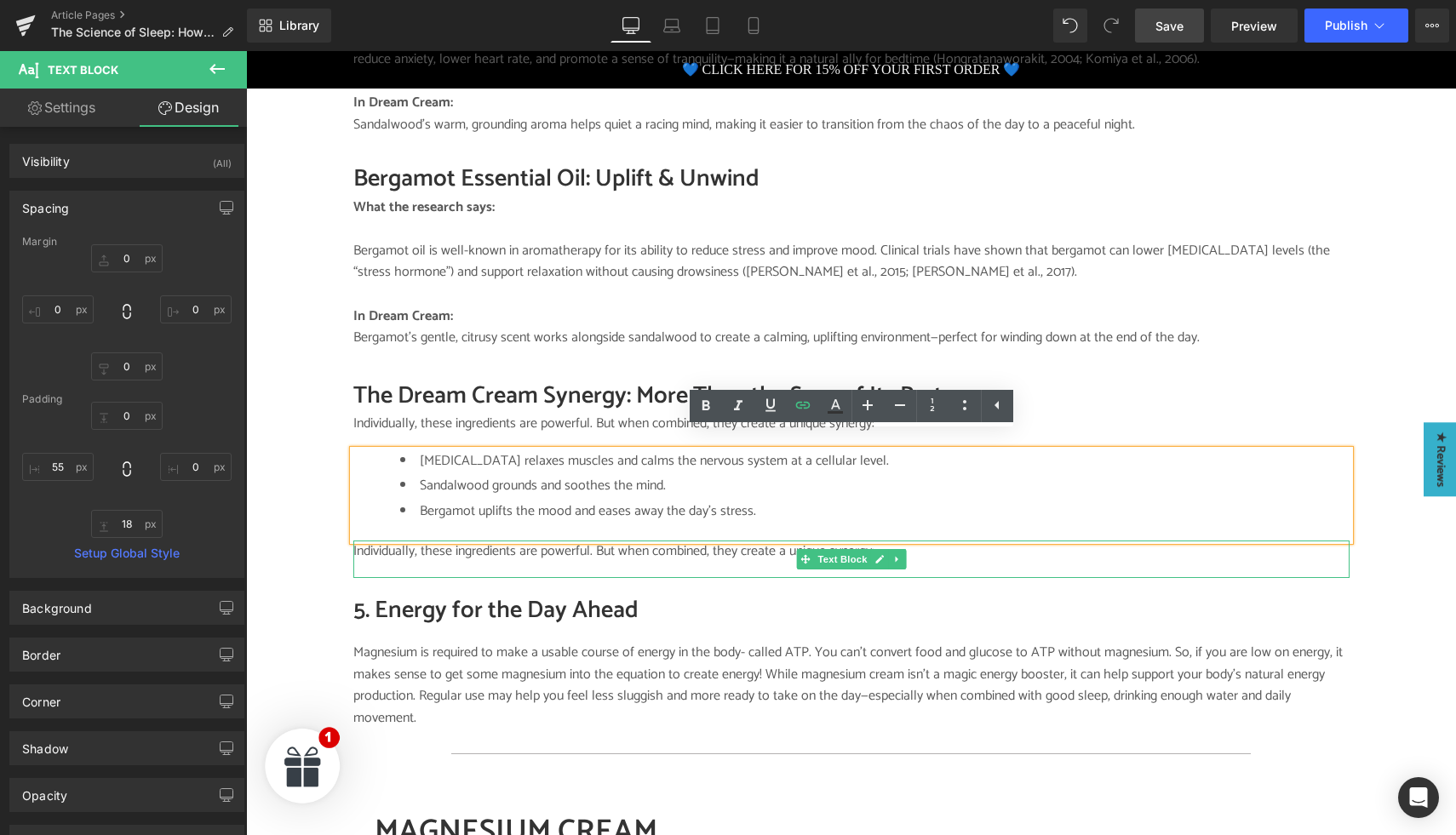
click at [404, 540] on p "Individually, these ingredients are powerful. But when combined, they create a …" at bounding box center [852, 551] width 996 height 22
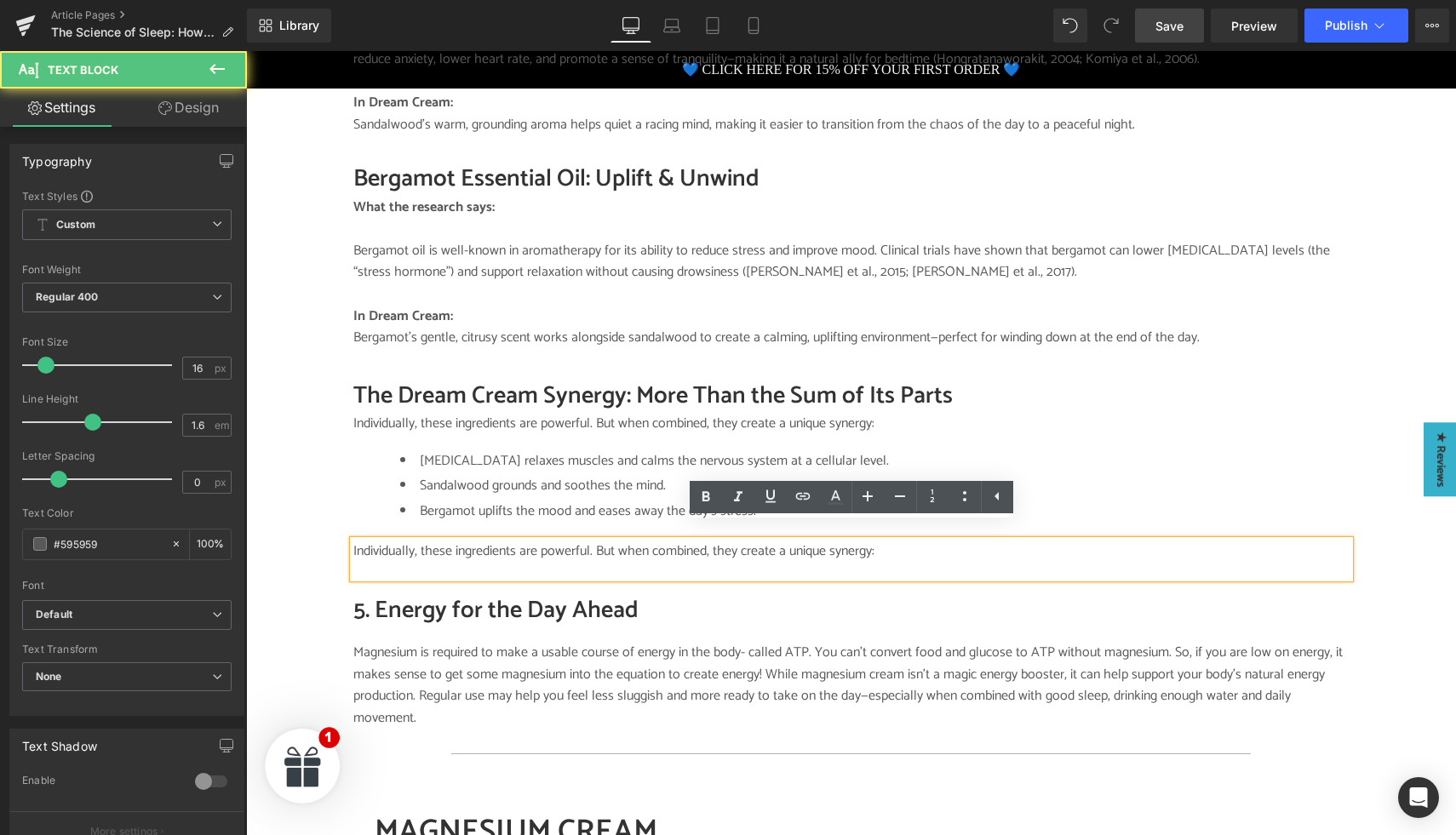
click at [438, 540] on p "Individually, these ingredients are powerful. But when combined, they create a …" at bounding box center [852, 551] width 996 height 22
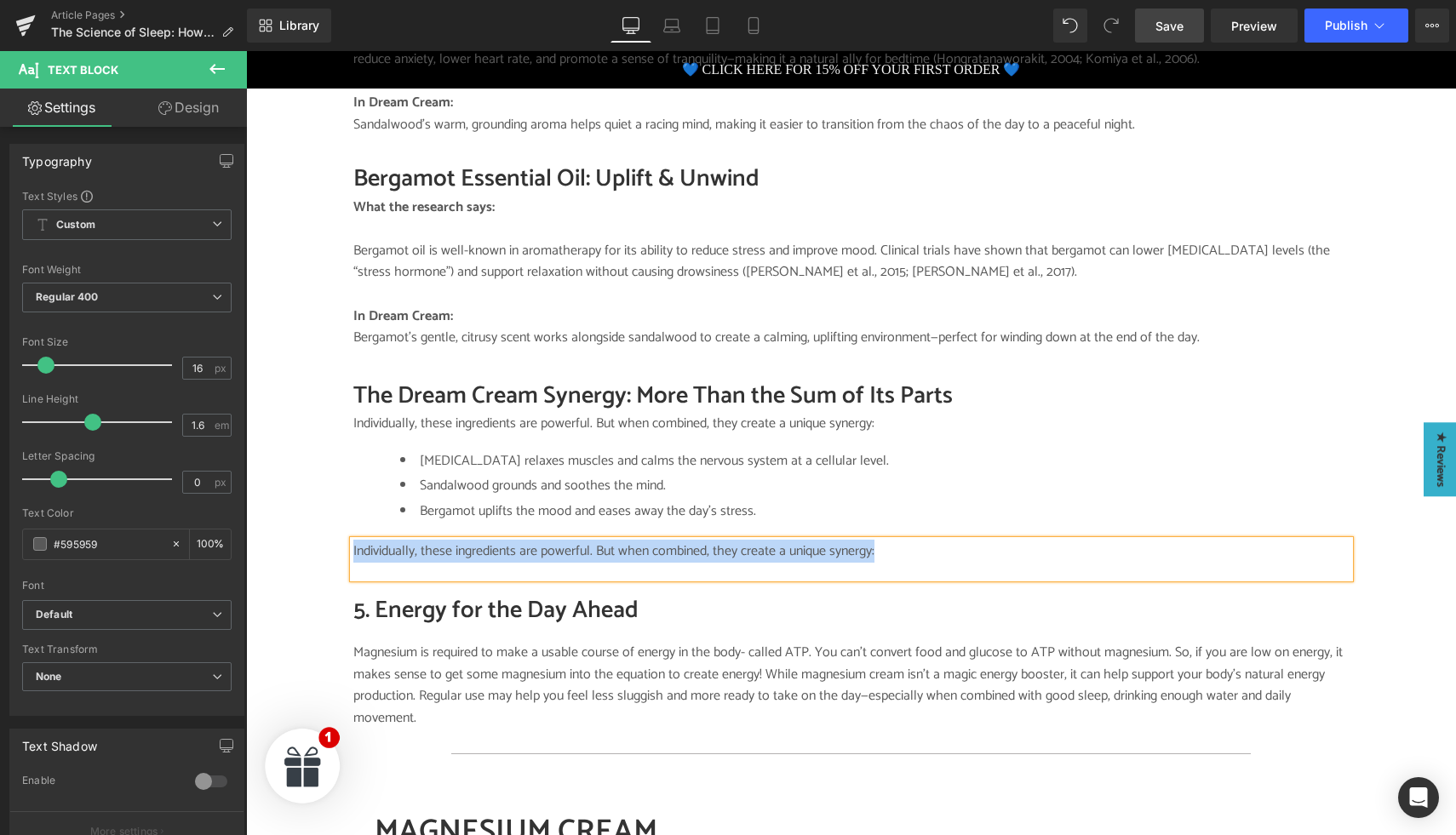
paste div
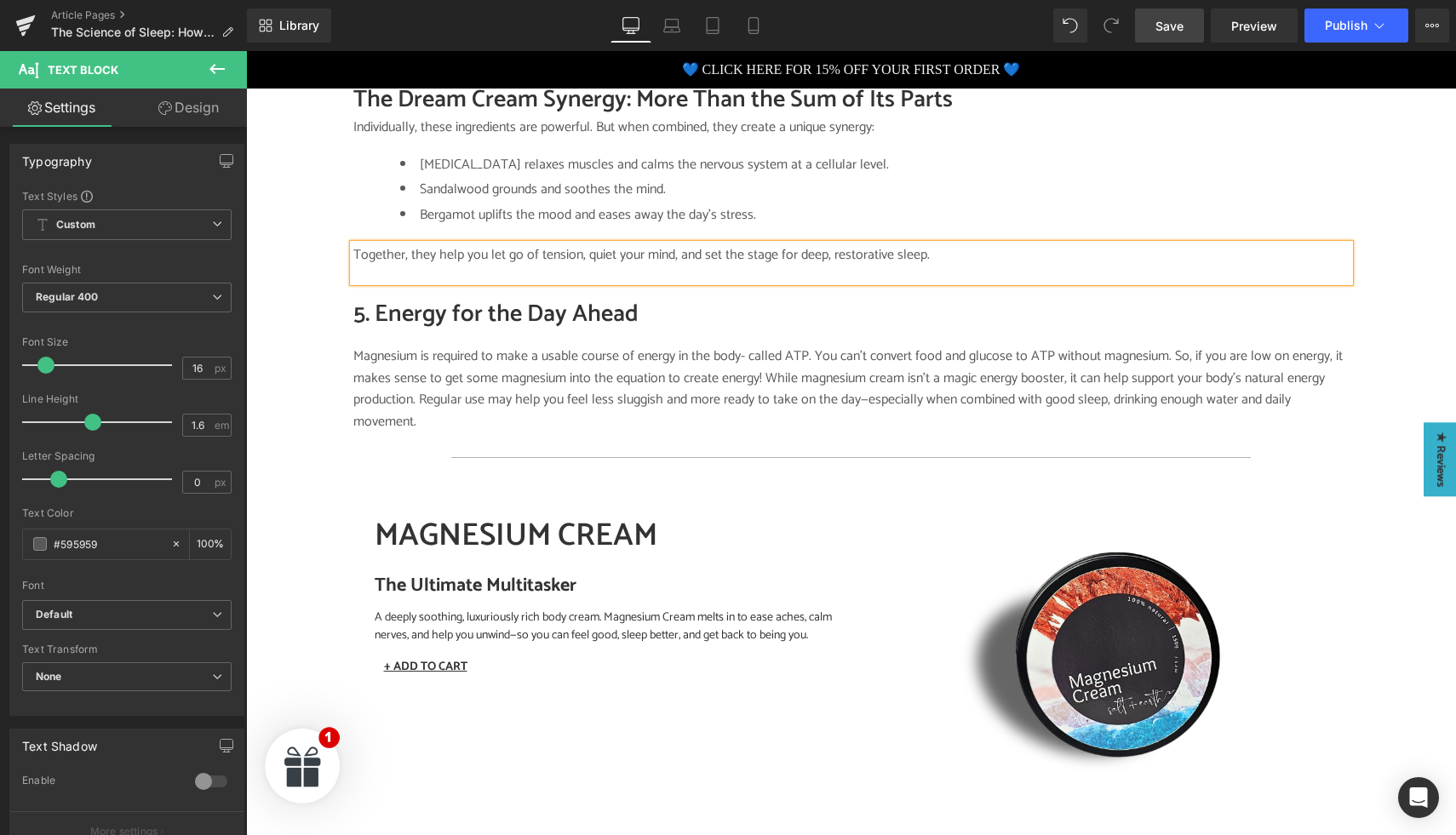
scroll to position [1892, 0]
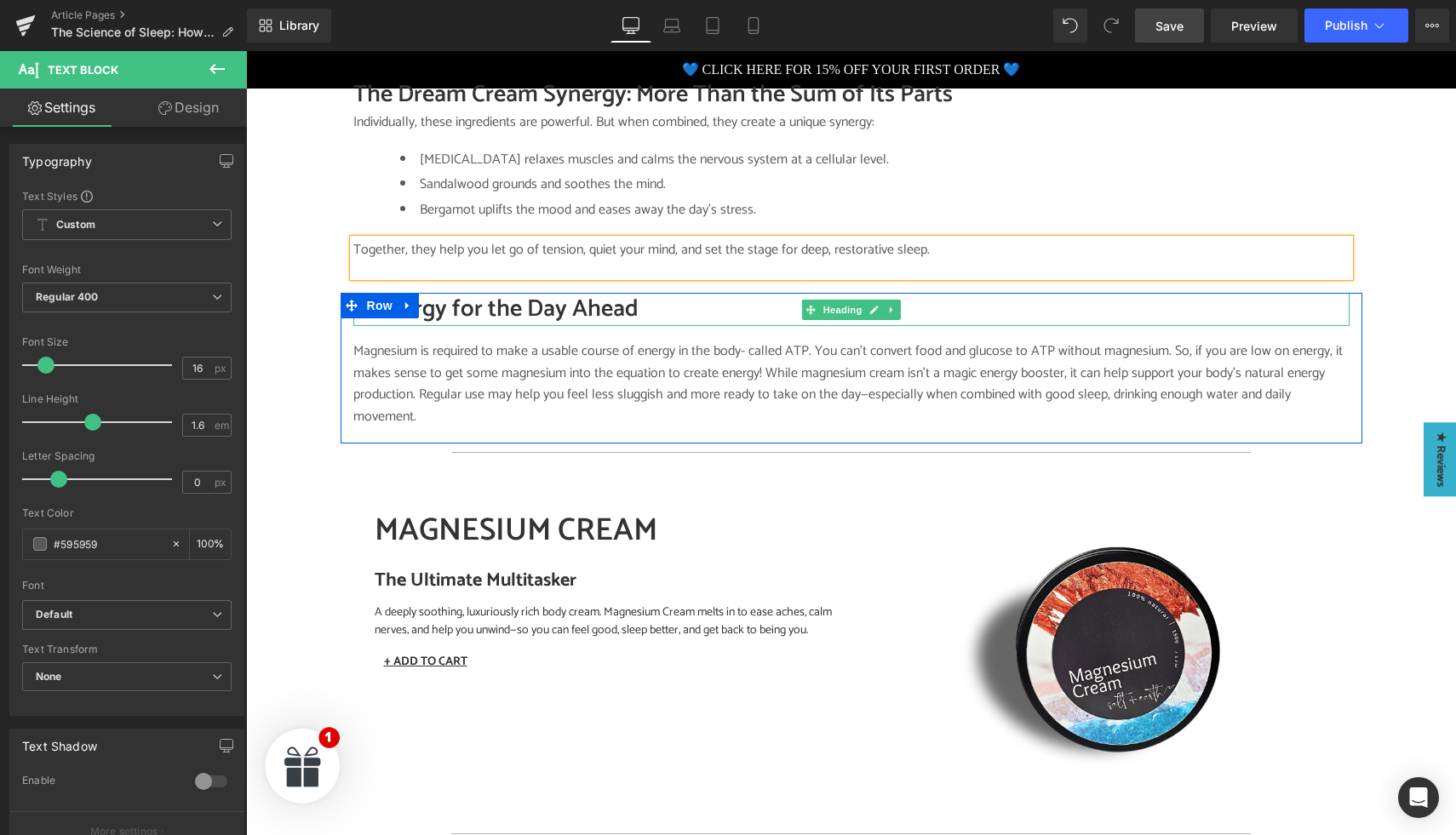
click at [476, 298] on h2 "5. Energy for the Day Ahead" at bounding box center [852, 310] width 996 height 34
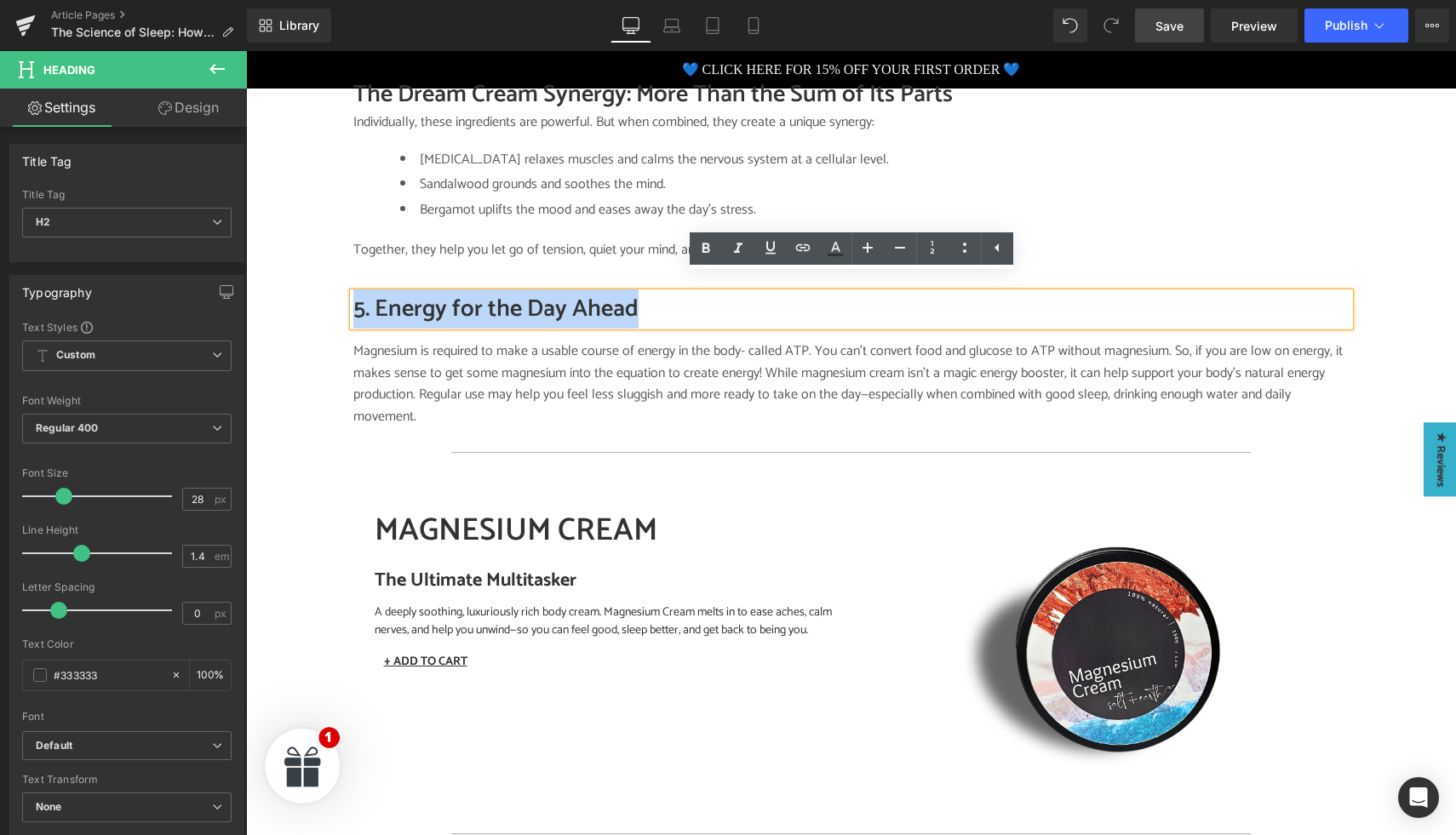
drag, startPoint x: 643, startPoint y: 291, endPoint x: 357, endPoint y: 294, distance: 286.0
click at [357, 294] on h2 "5. Energy for the Day Ahead" at bounding box center [852, 310] width 996 height 34
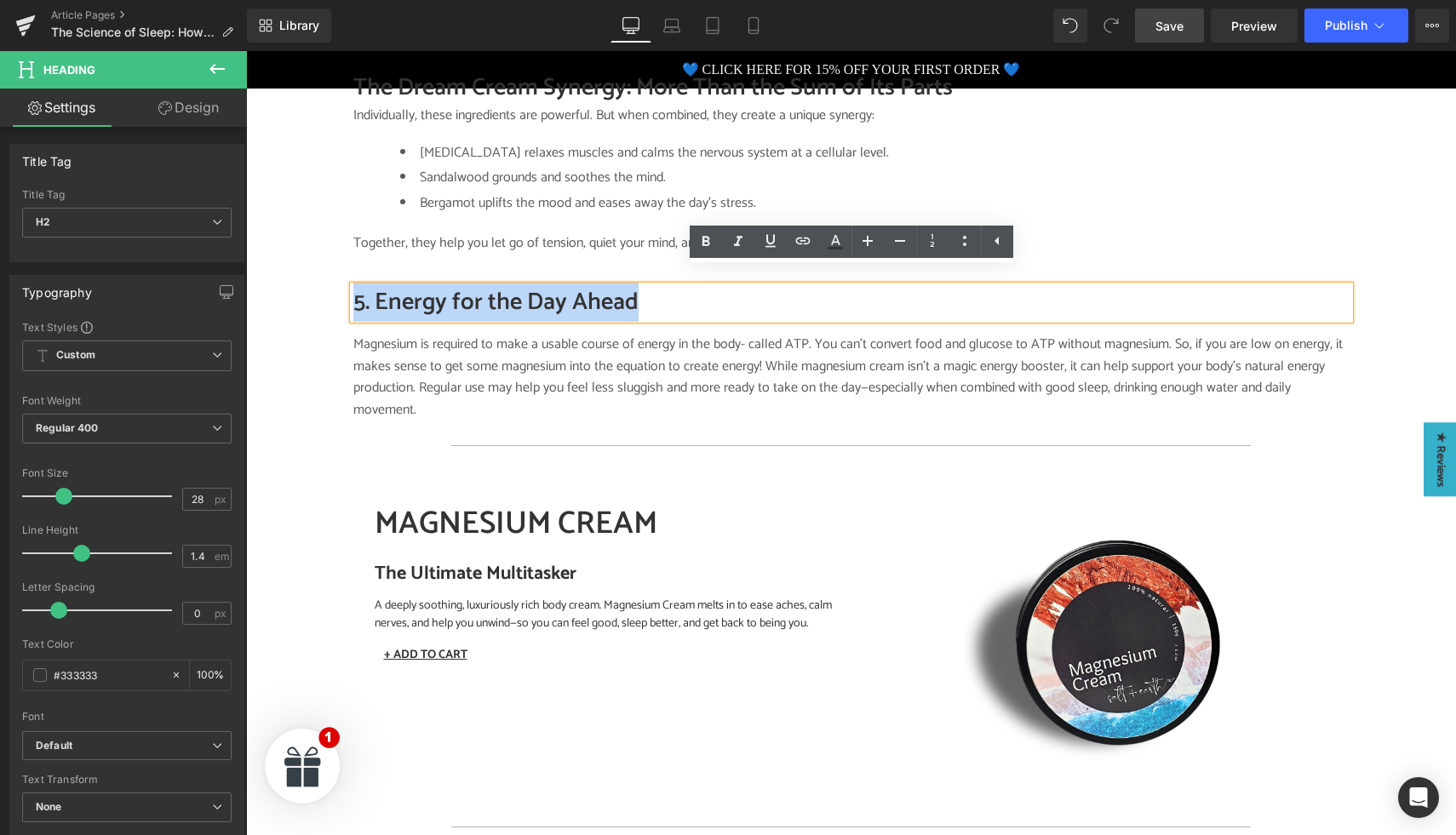
paste div
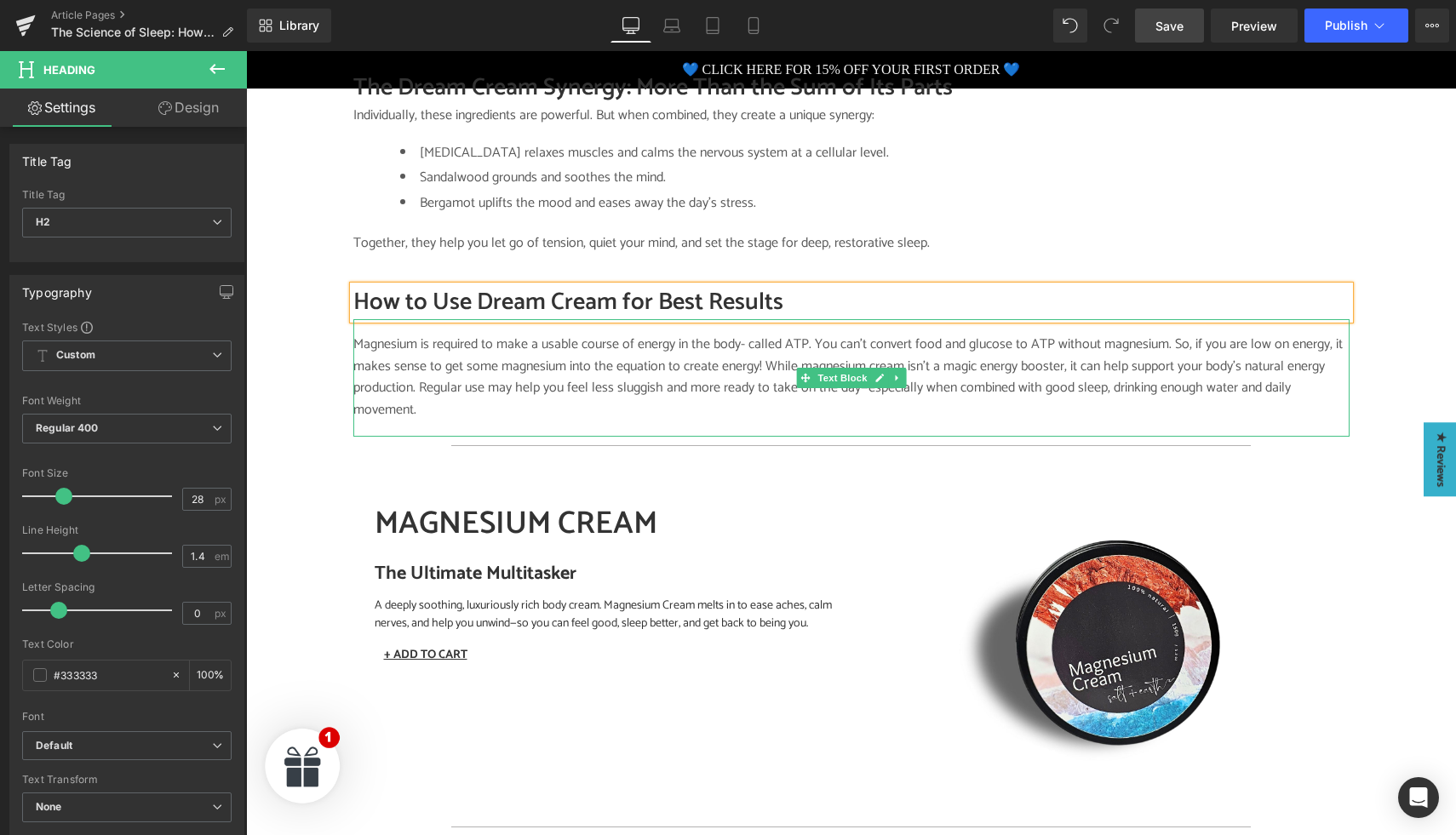
click at [687, 352] on p "Magnesium is required to make a usable course of energy in the body- called ATP…" at bounding box center [852, 377] width 996 height 87
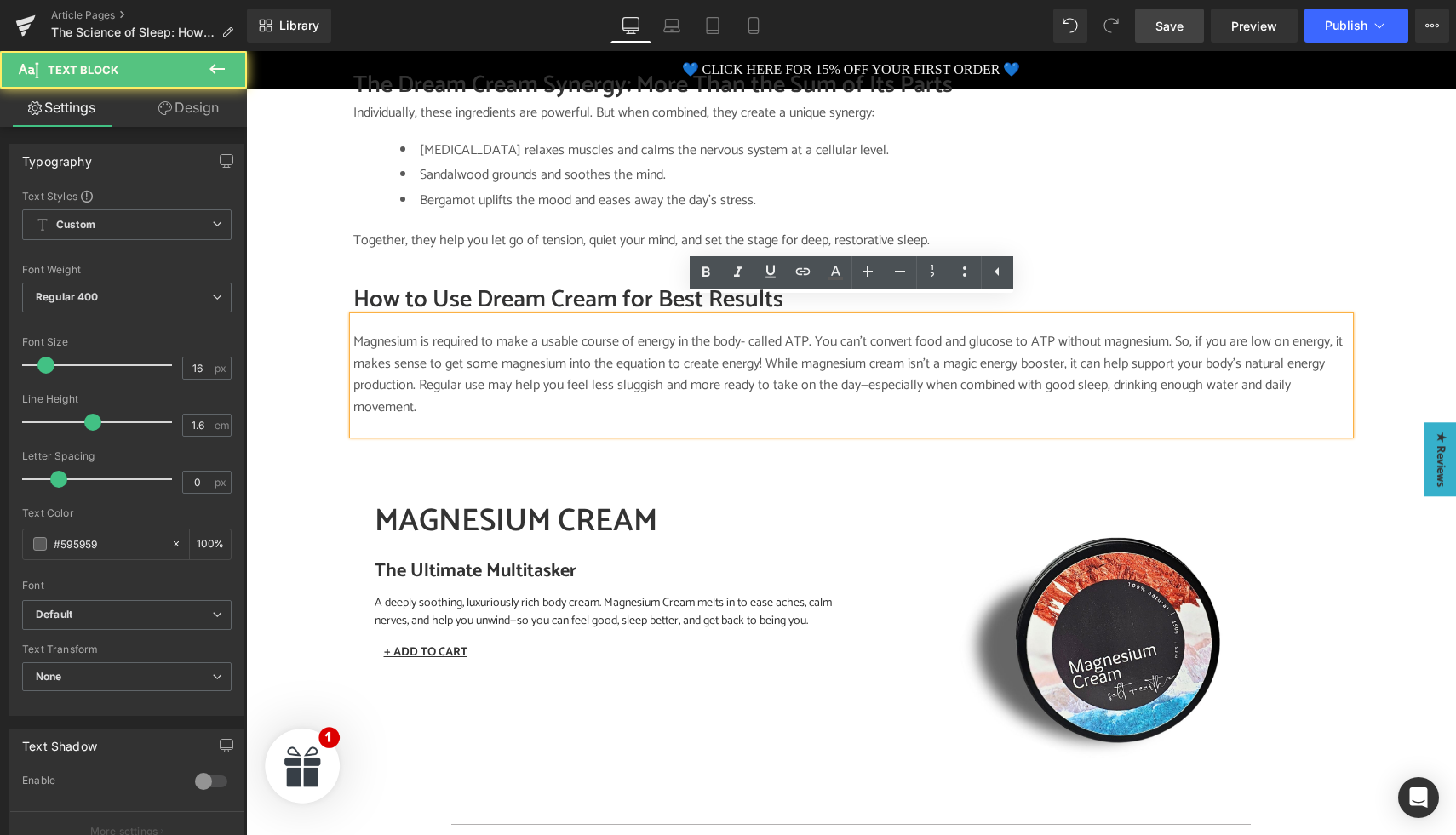
scroll to position [1898, 0]
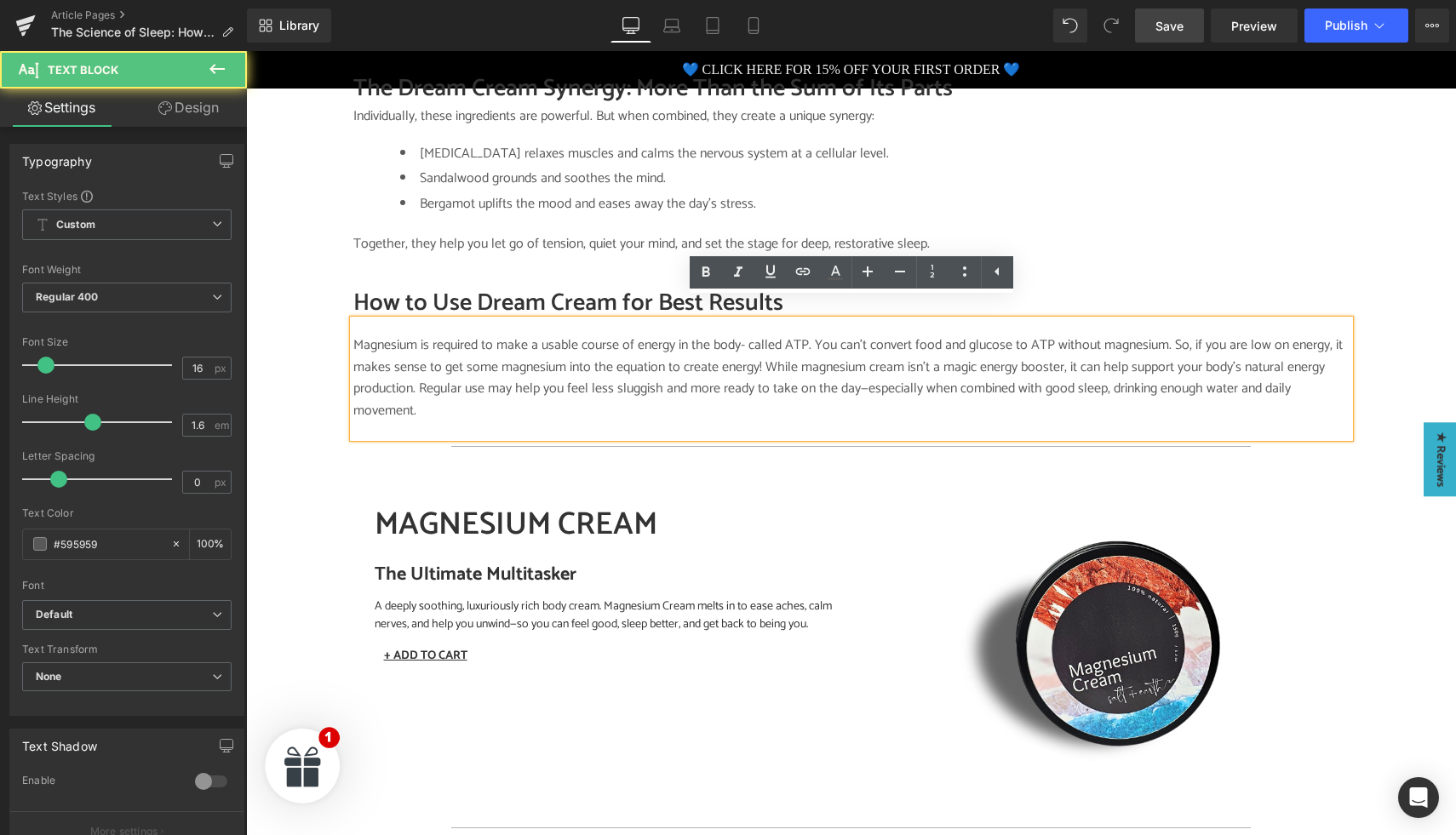
click at [687, 352] on p "Magnesium is required to make a usable course of energy in the body- called ATP…" at bounding box center [852, 378] width 996 height 87
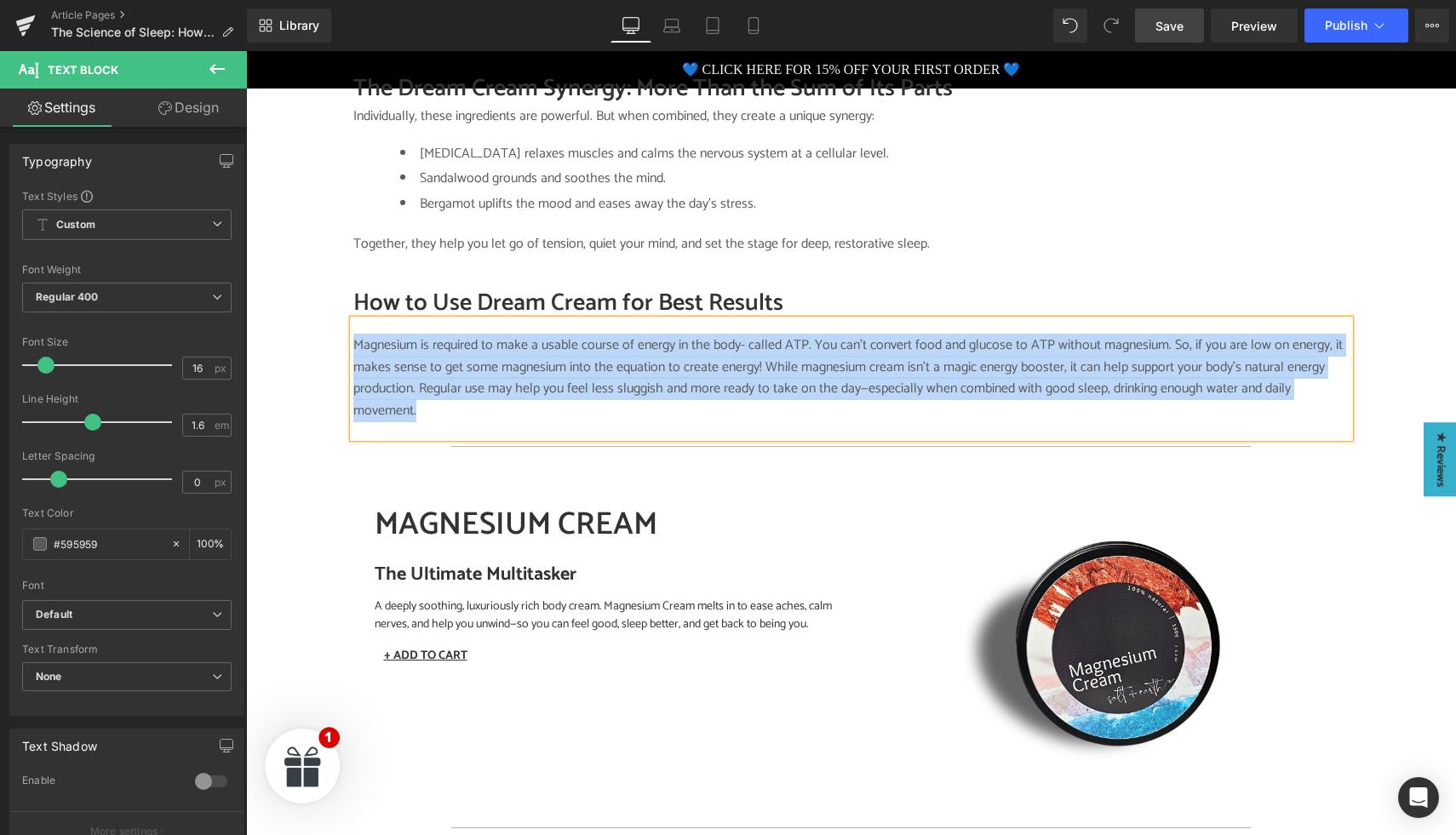
paste div
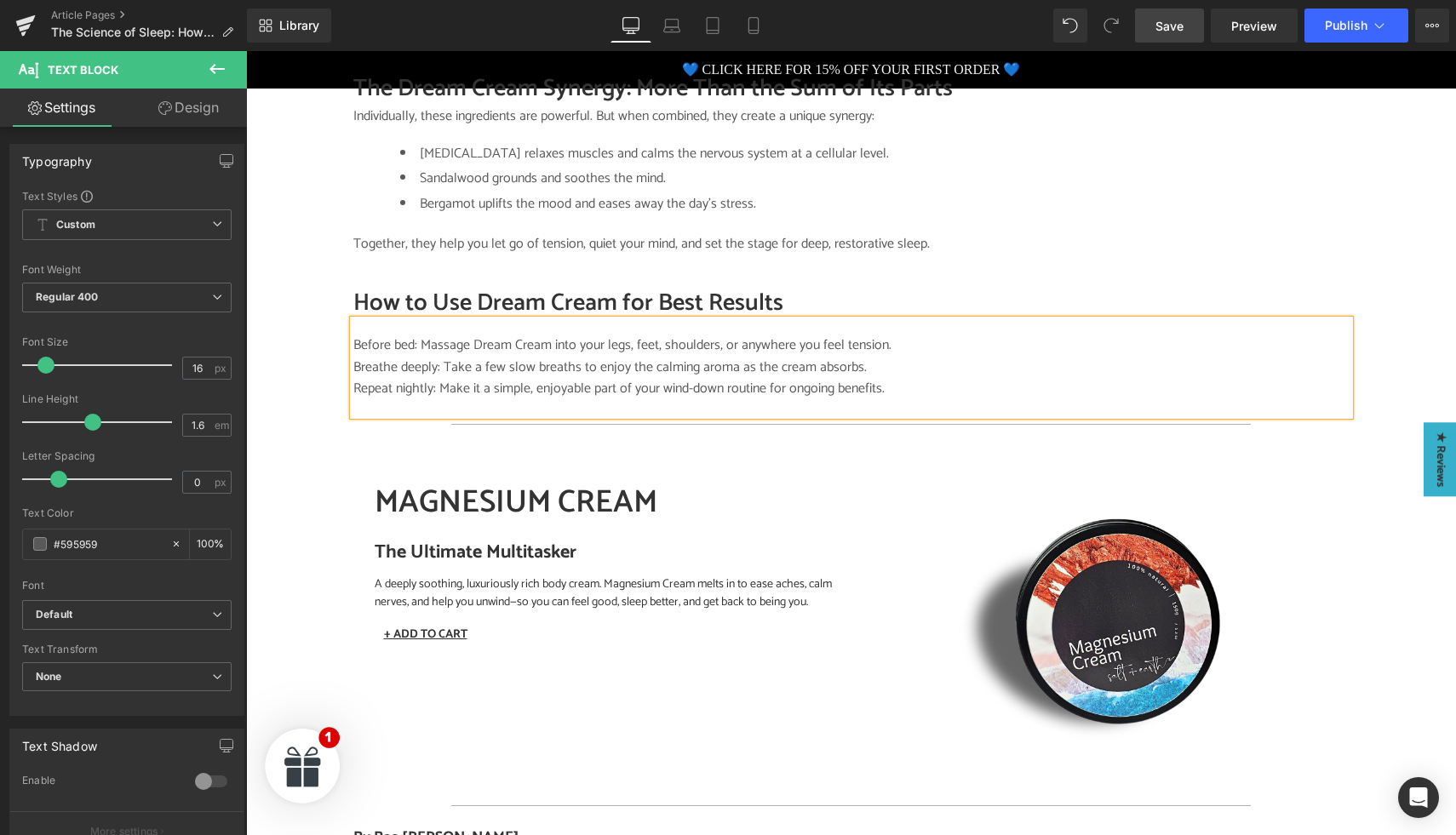
click at [364, 356] on p "Breathe deeply: Take a few slow breaths to enjoy the calming aroma as the cream…" at bounding box center [852, 367] width 996 height 22
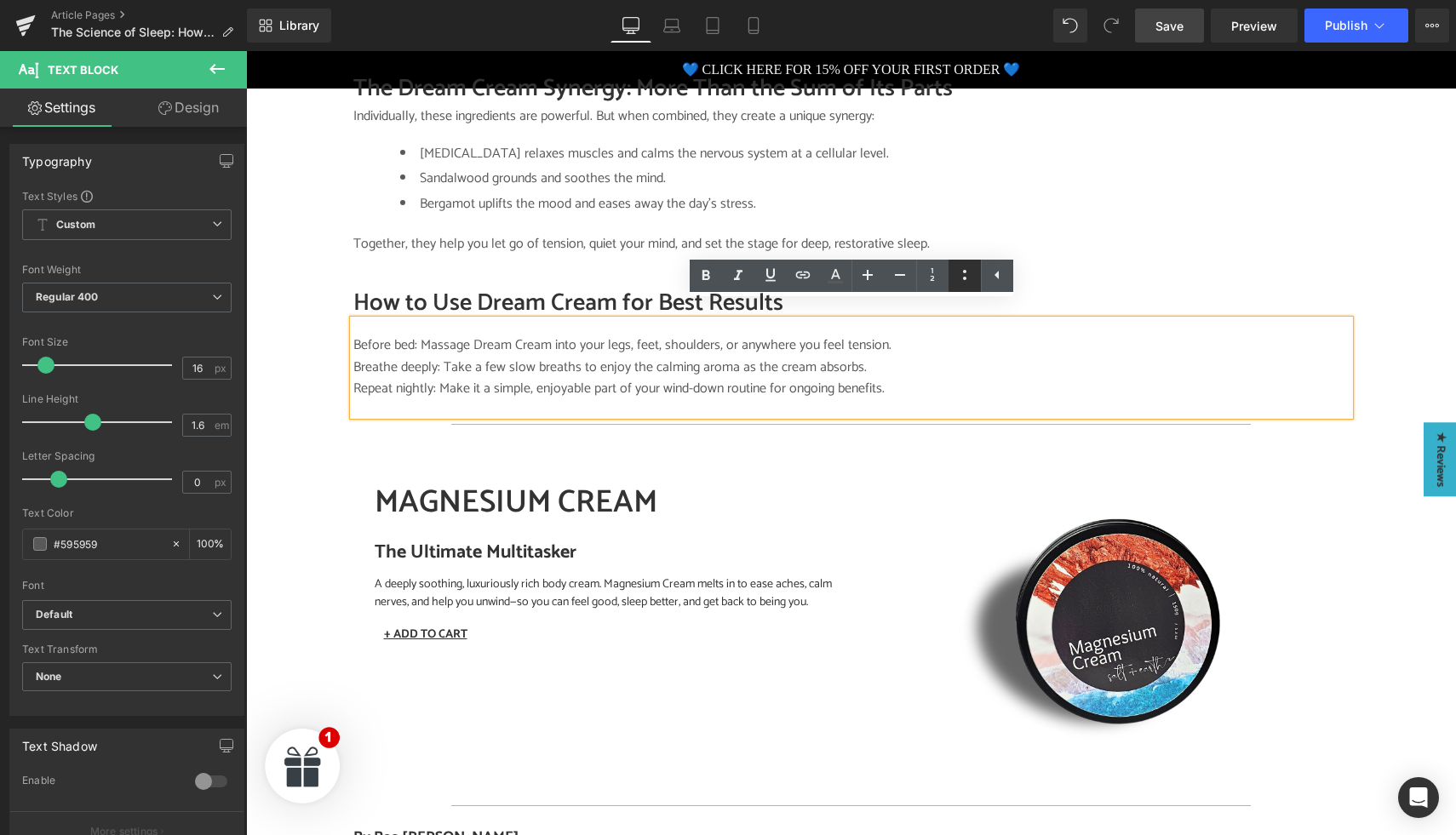
click at [965, 283] on icon at bounding box center [964, 274] width 20 height 20
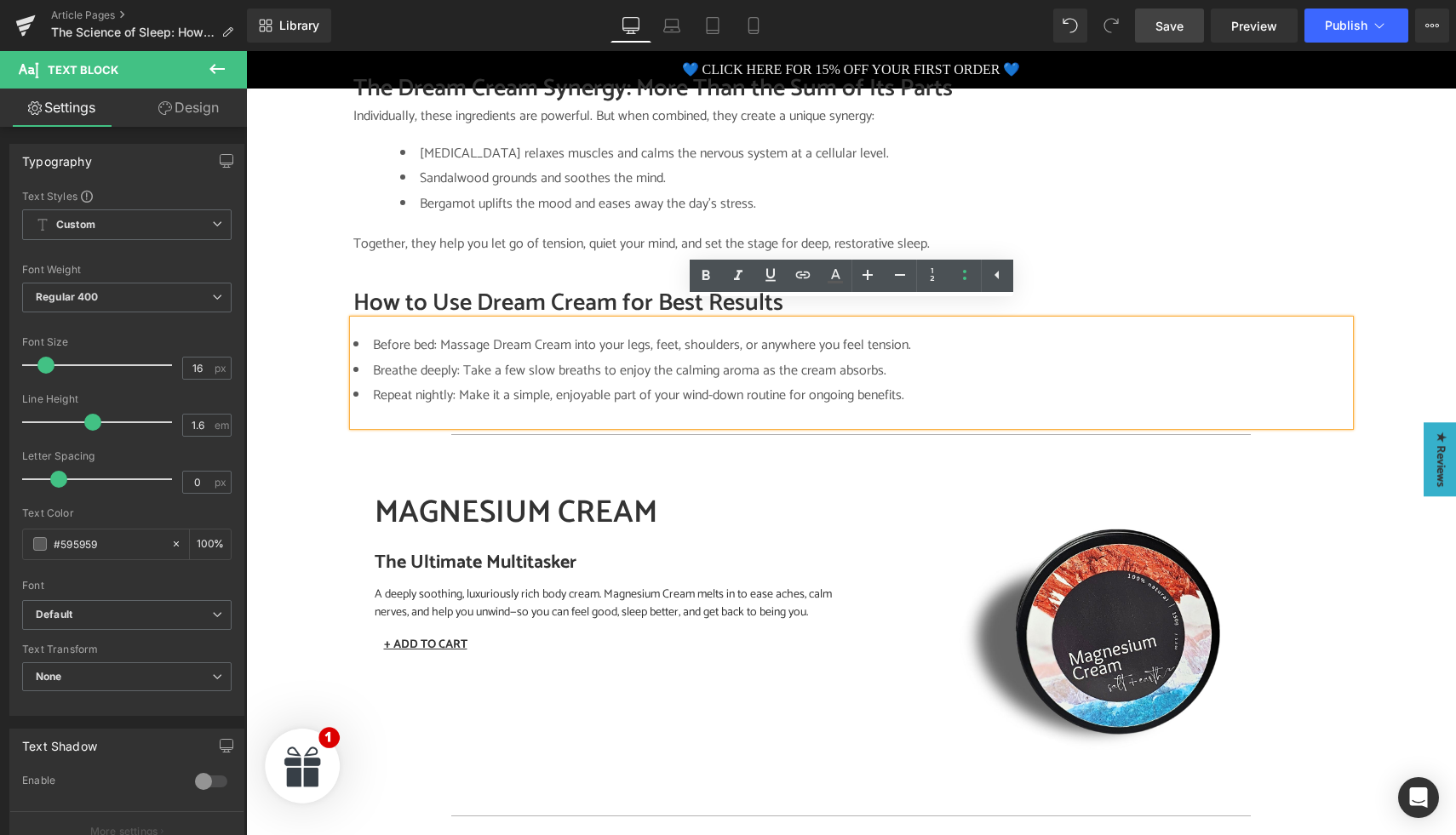
click at [333, 346] on div "Image SALTY SCIENCE Button TIRED MUM TALES Button DR BEC'S BRAIN DUMP Button Ro…" at bounding box center [851, 166] width 1210 height 3716
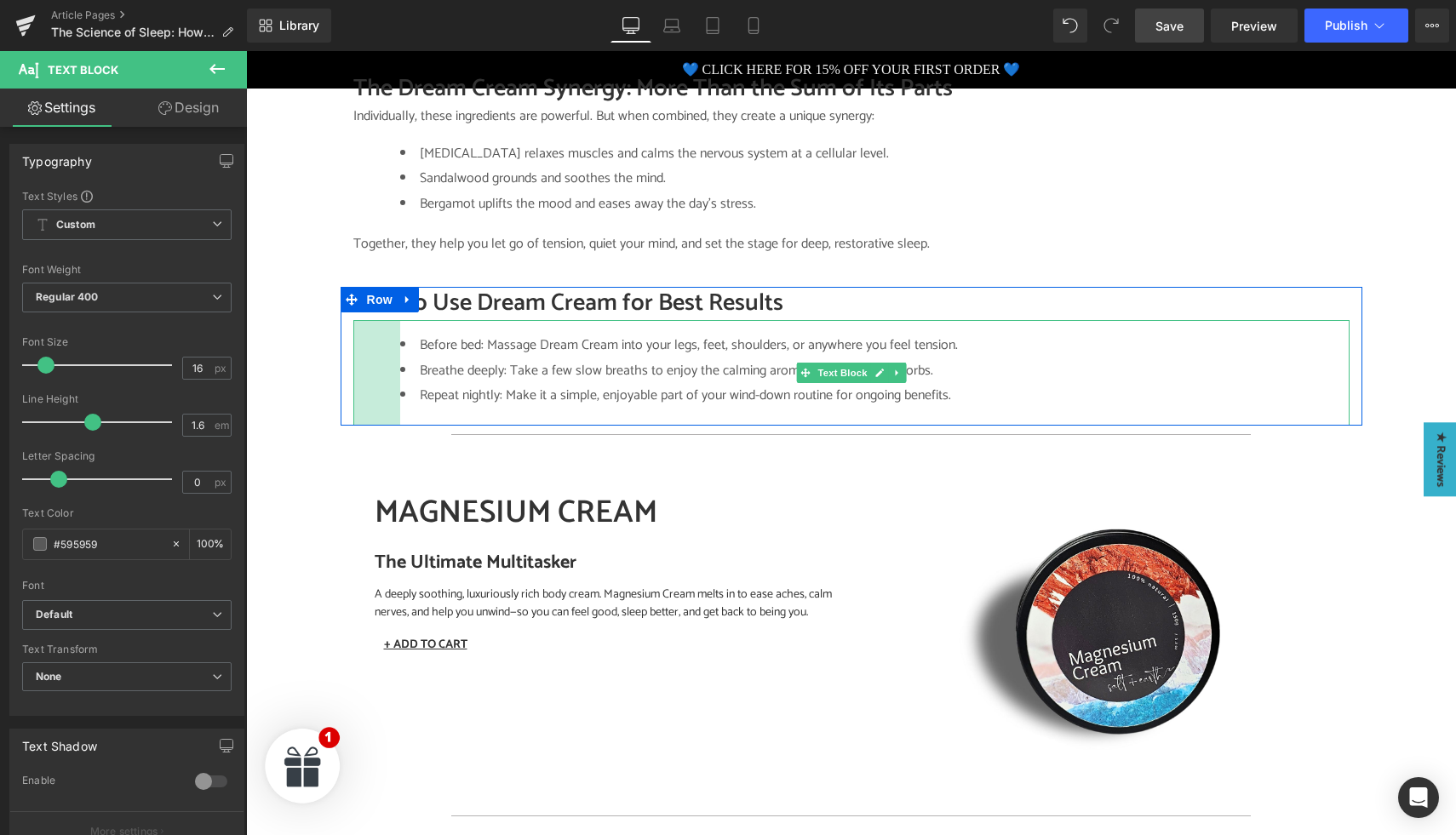
drag, startPoint x: 355, startPoint y: 346, endPoint x: 352, endPoint y: 469, distance: 123.0
click at [402, 344] on div "Before bed: Massage Dream Cream into your legs, feet, shoulders, or anywhere yo…" at bounding box center [852, 372] width 996 height 105
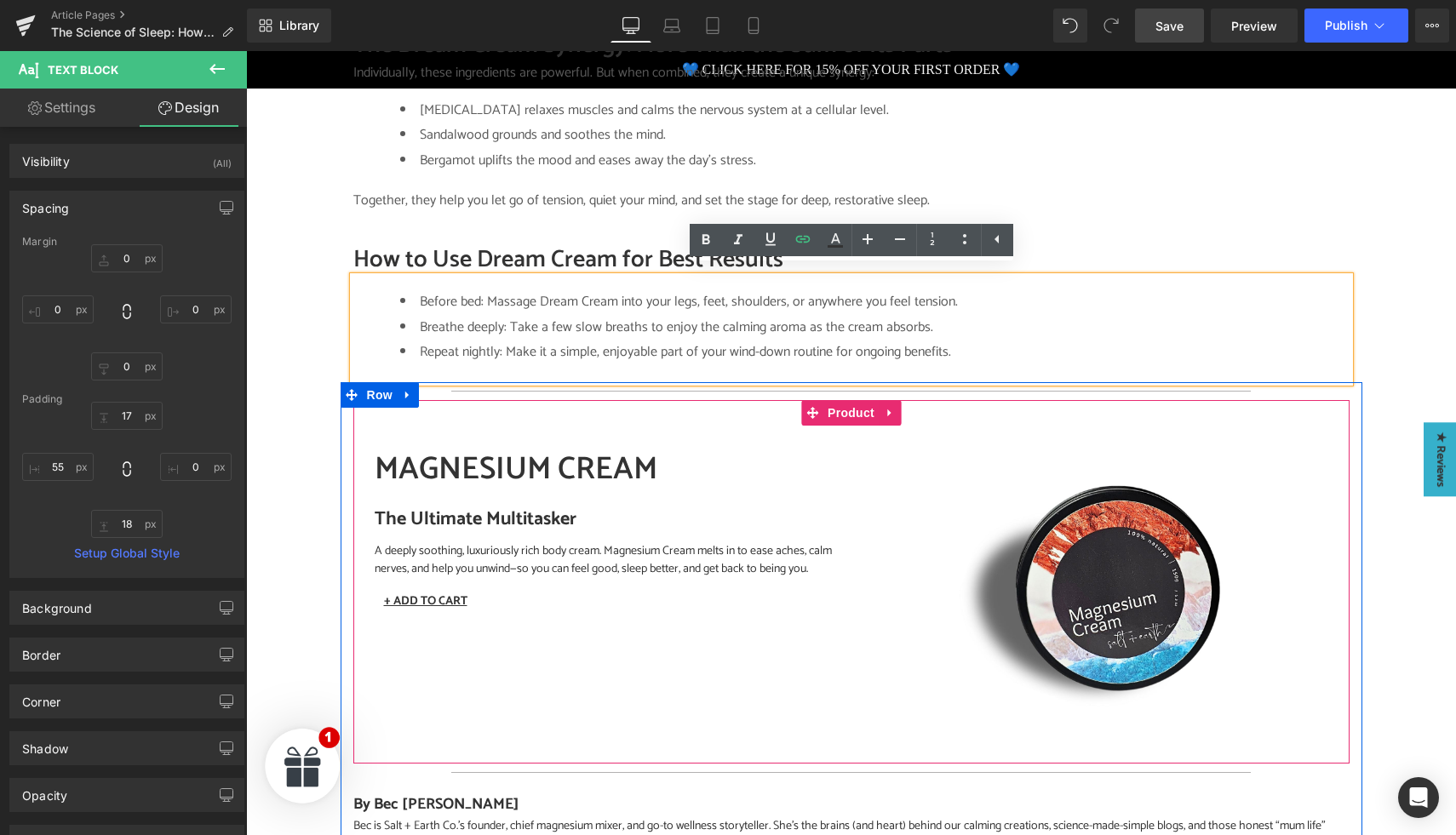
scroll to position [1957, 0]
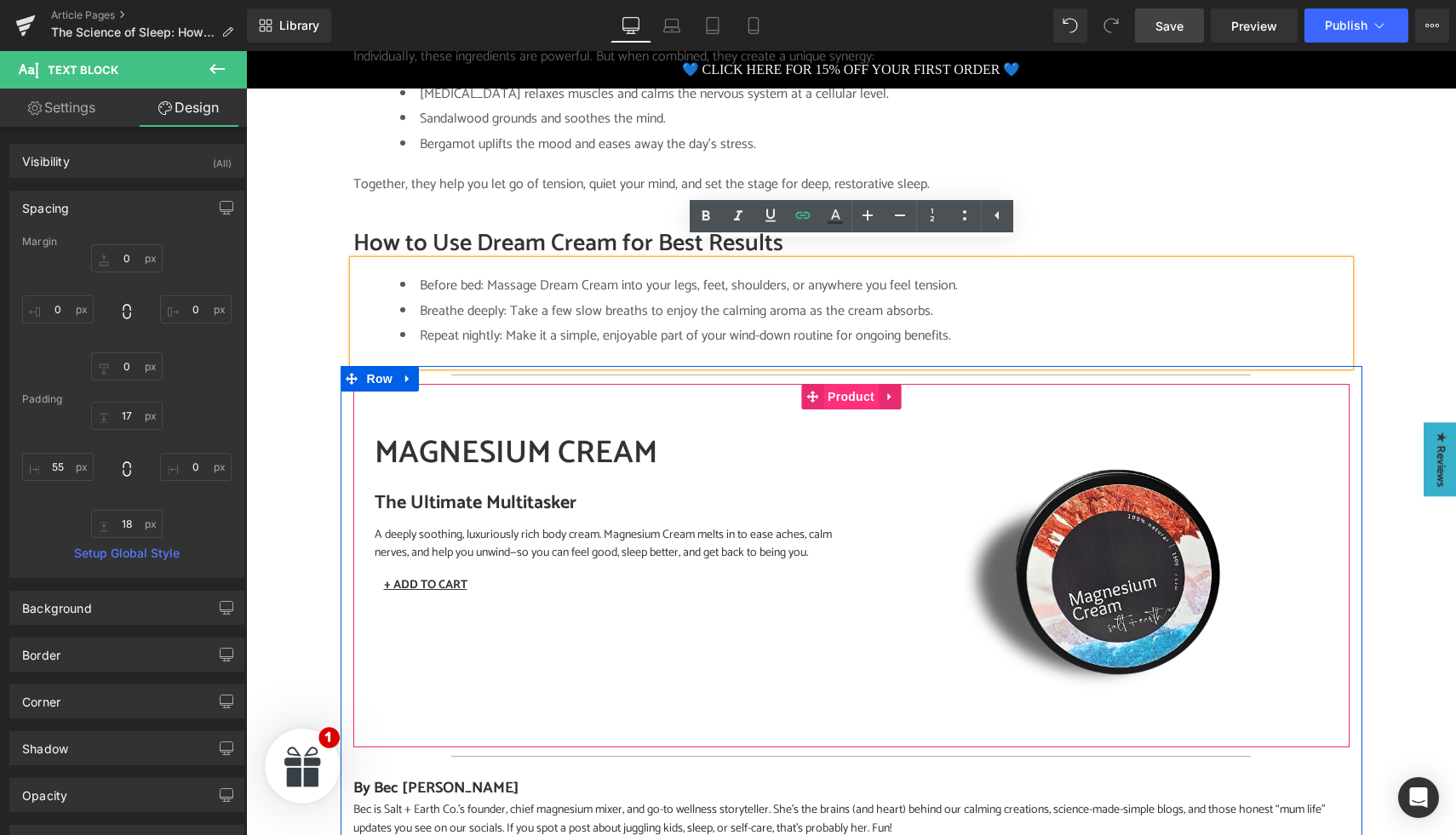
click at [854, 386] on span "Product" at bounding box center [851, 396] width 56 height 26
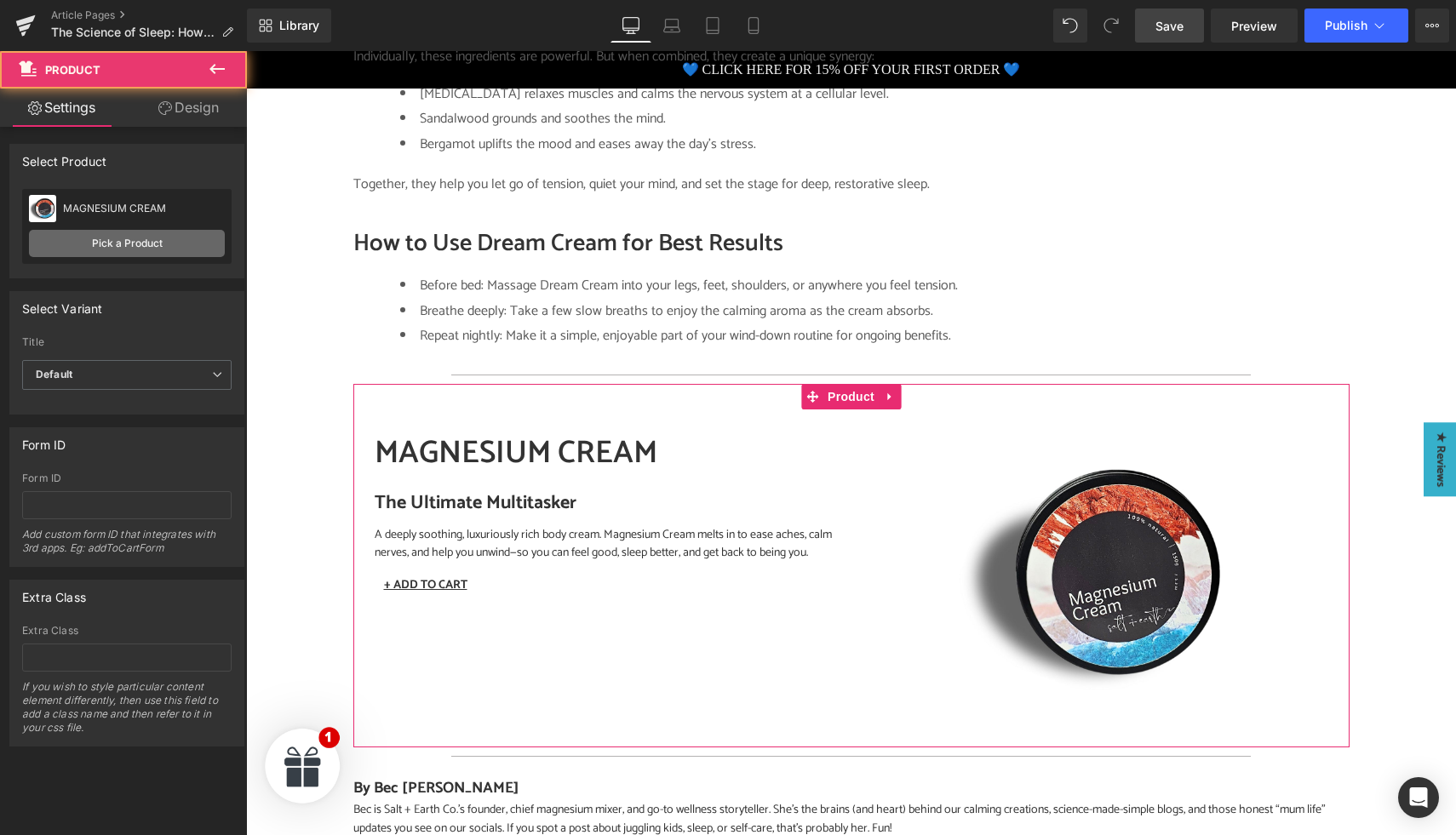
click at [147, 246] on link "Pick a Product" at bounding box center [126, 243] width 195 height 27
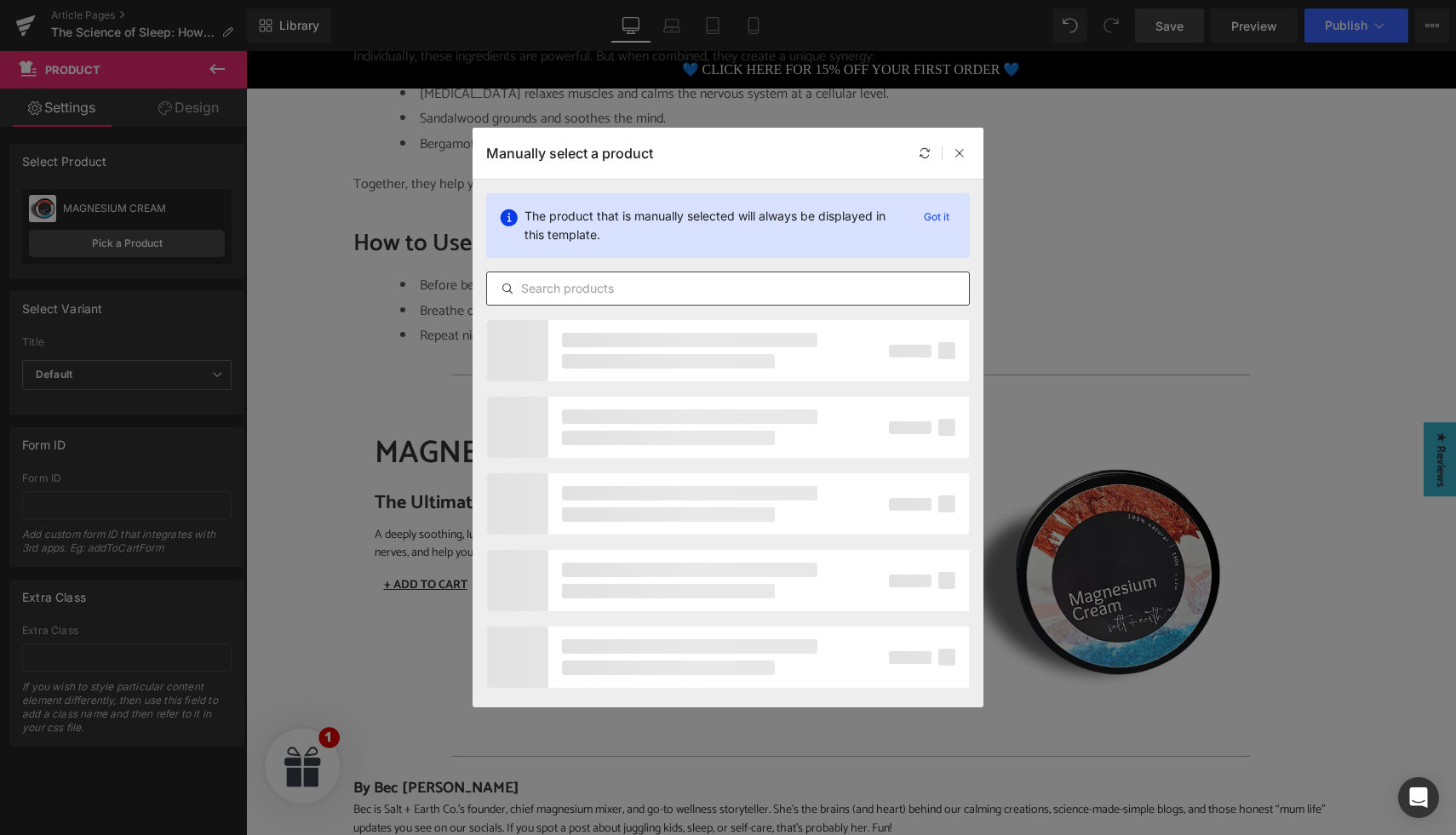
click at [579, 291] on input "text" at bounding box center [728, 288] width 482 height 20
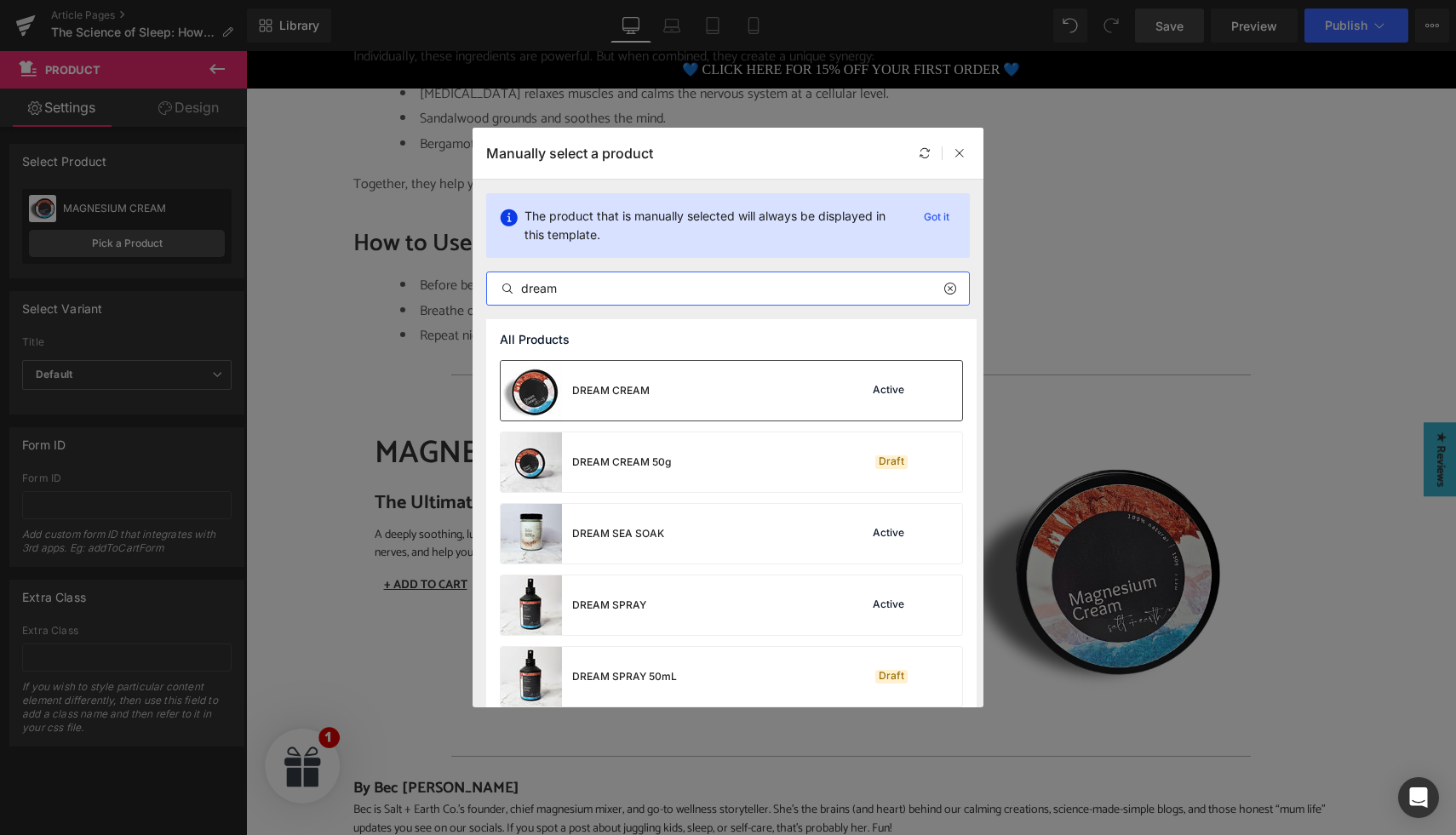
type input "dream"
click at [624, 389] on div "DREAM CREAM" at bounding box center [611, 390] width 78 height 15
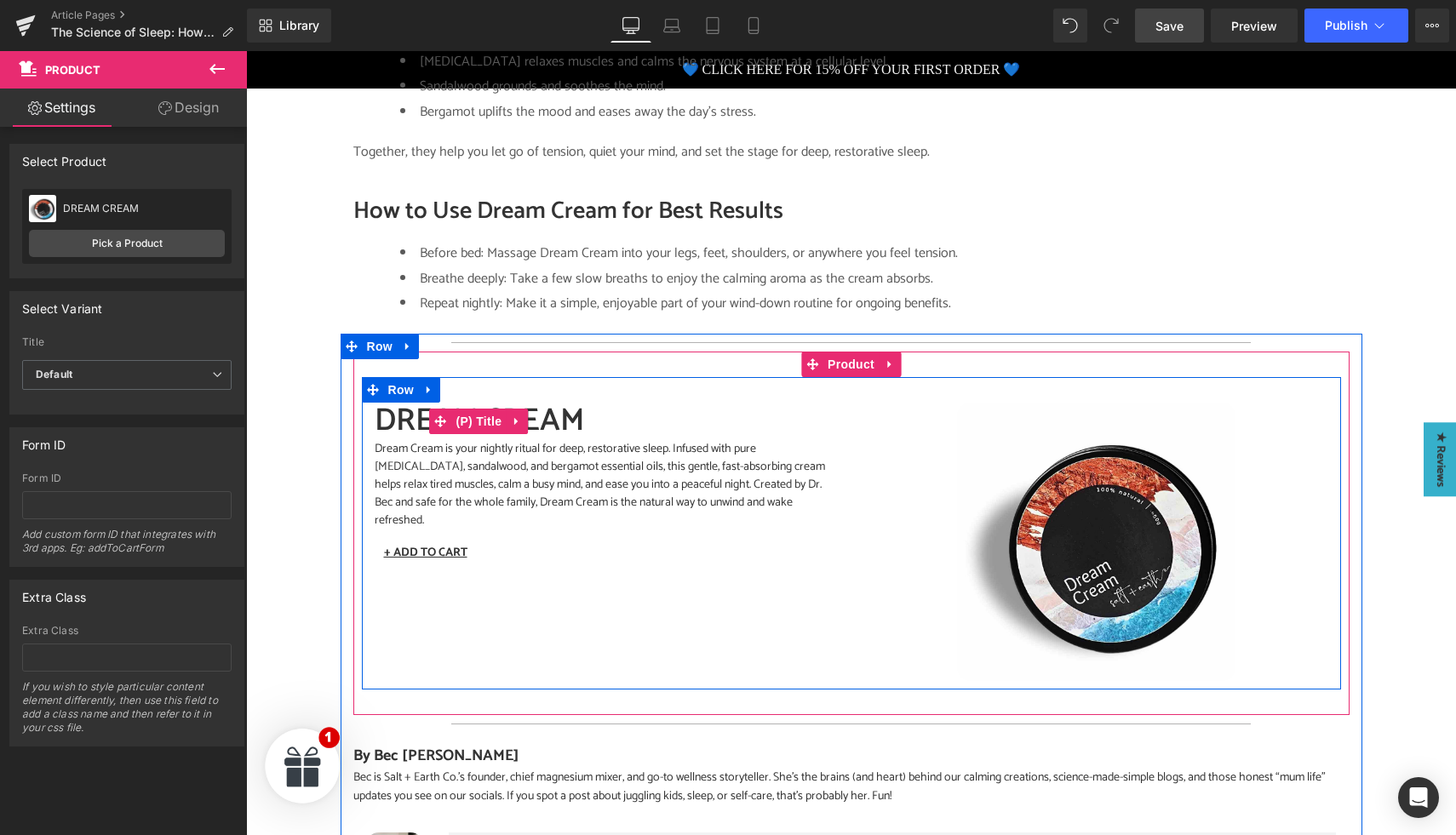
scroll to position [1996, 0]
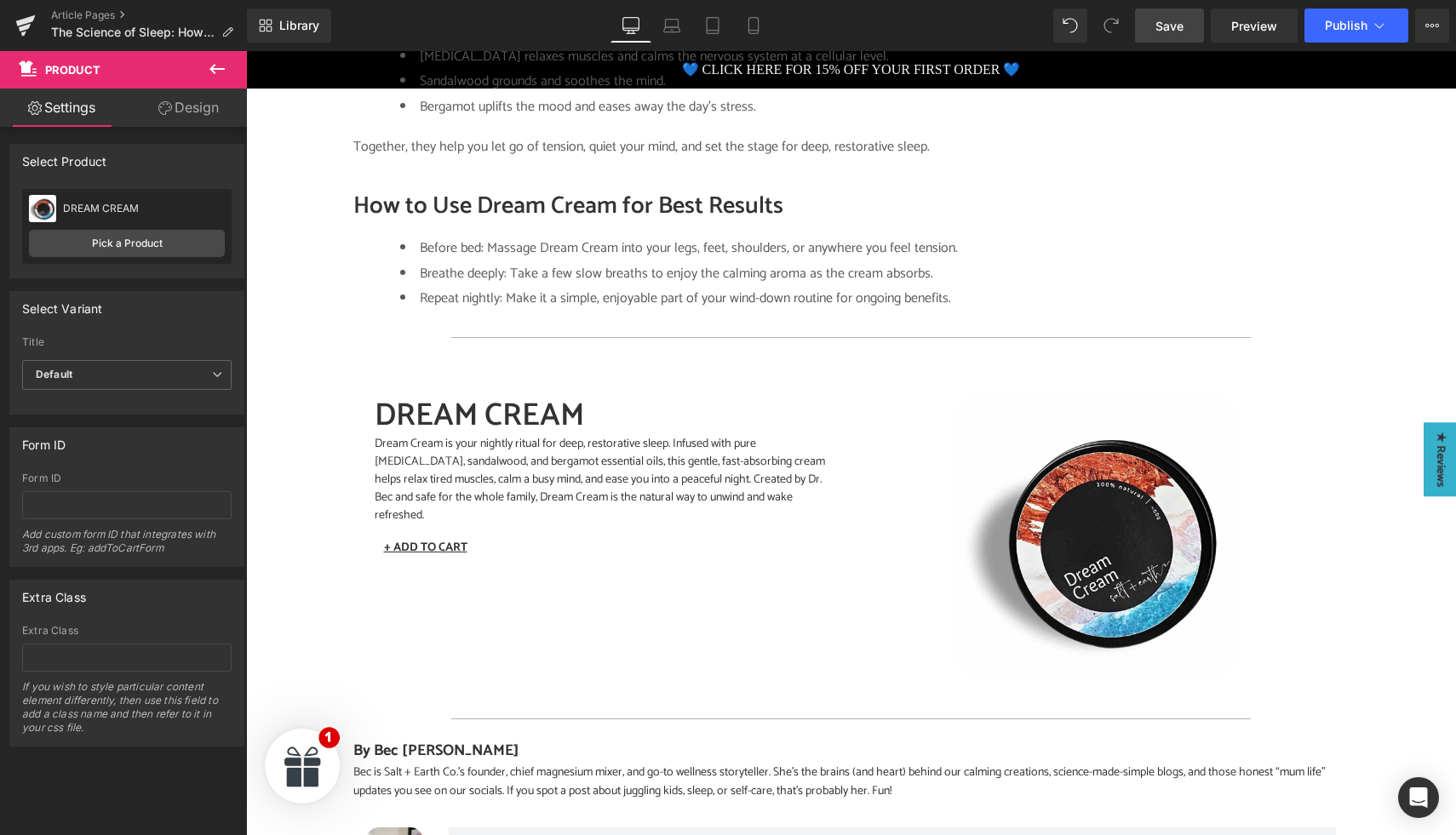
click at [1154, 29] on link "Save" at bounding box center [1169, 26] width 69 height 34
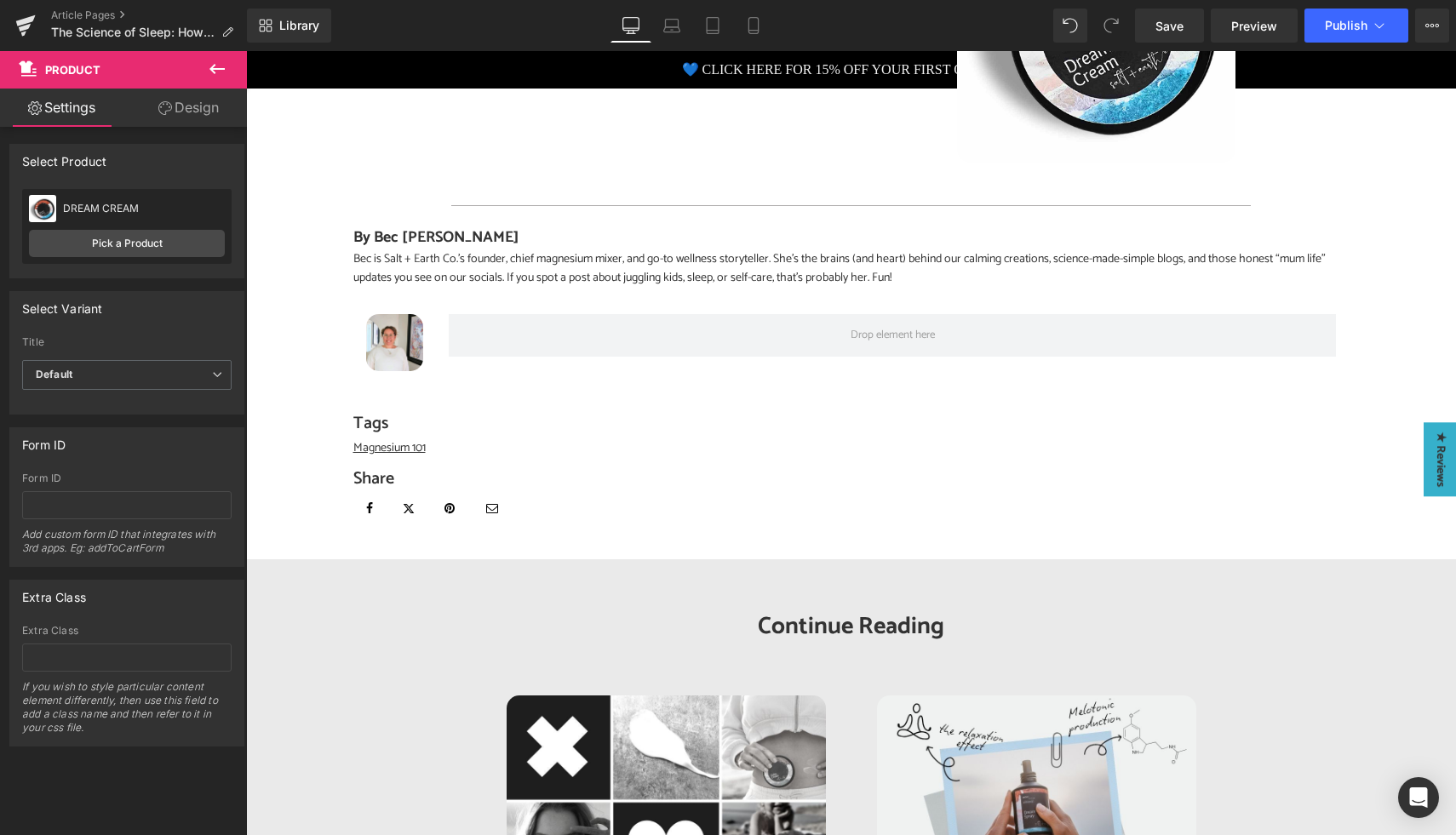
scroll to position [2504, 0]
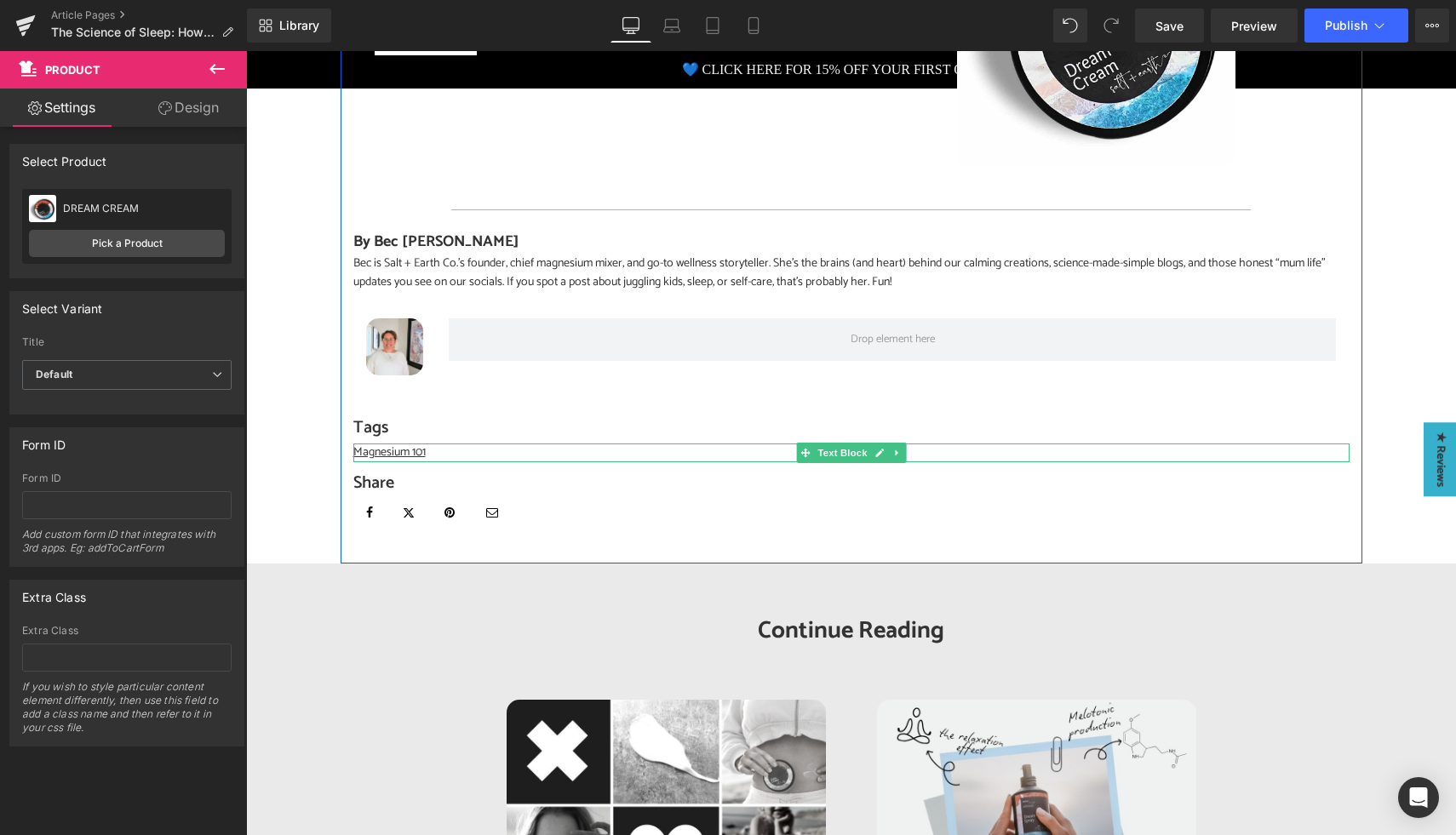
click at [435, 444] on p "Magnesium 101" at bounding box center [852, 453] width 996 height 19
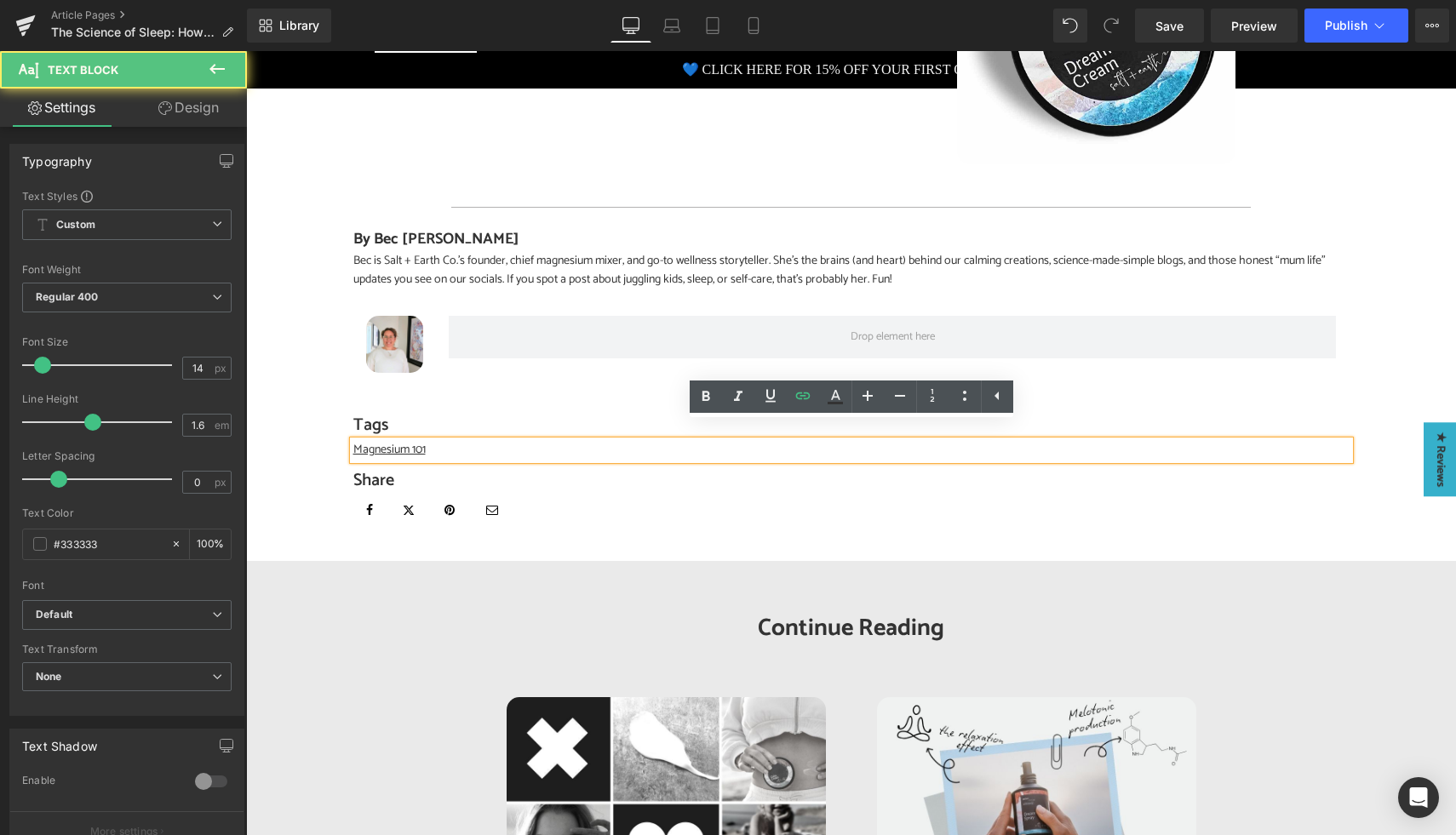
scroll to position [2501, 0]
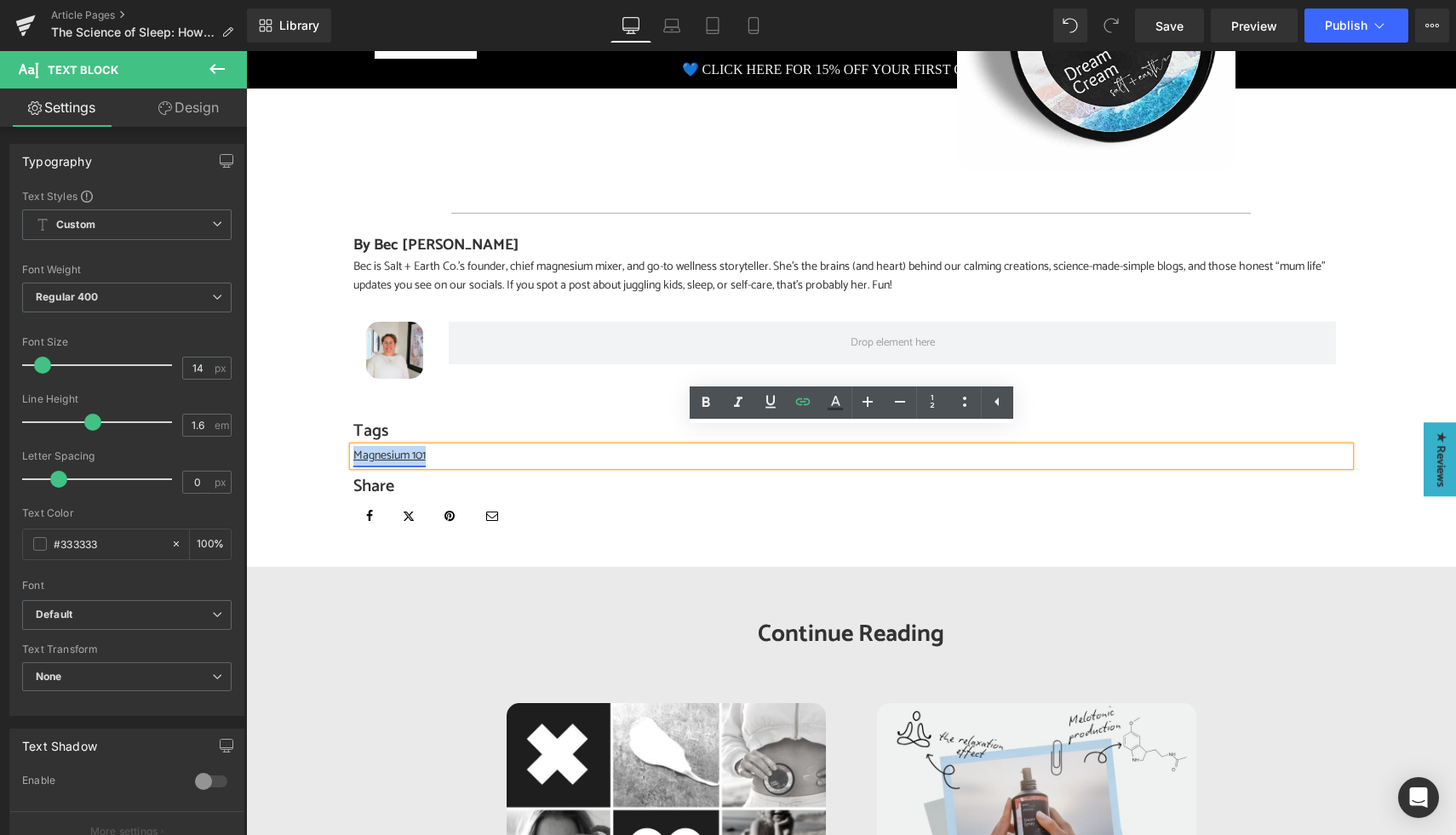
drag, startPoint x: 436, startPoint y: 434, endPoint x: 355, endPoint y: 440, distance: 81.2
click at [355, 447] on p "Magnesium 101" at bounding box center [852, 456] width 996 height 19
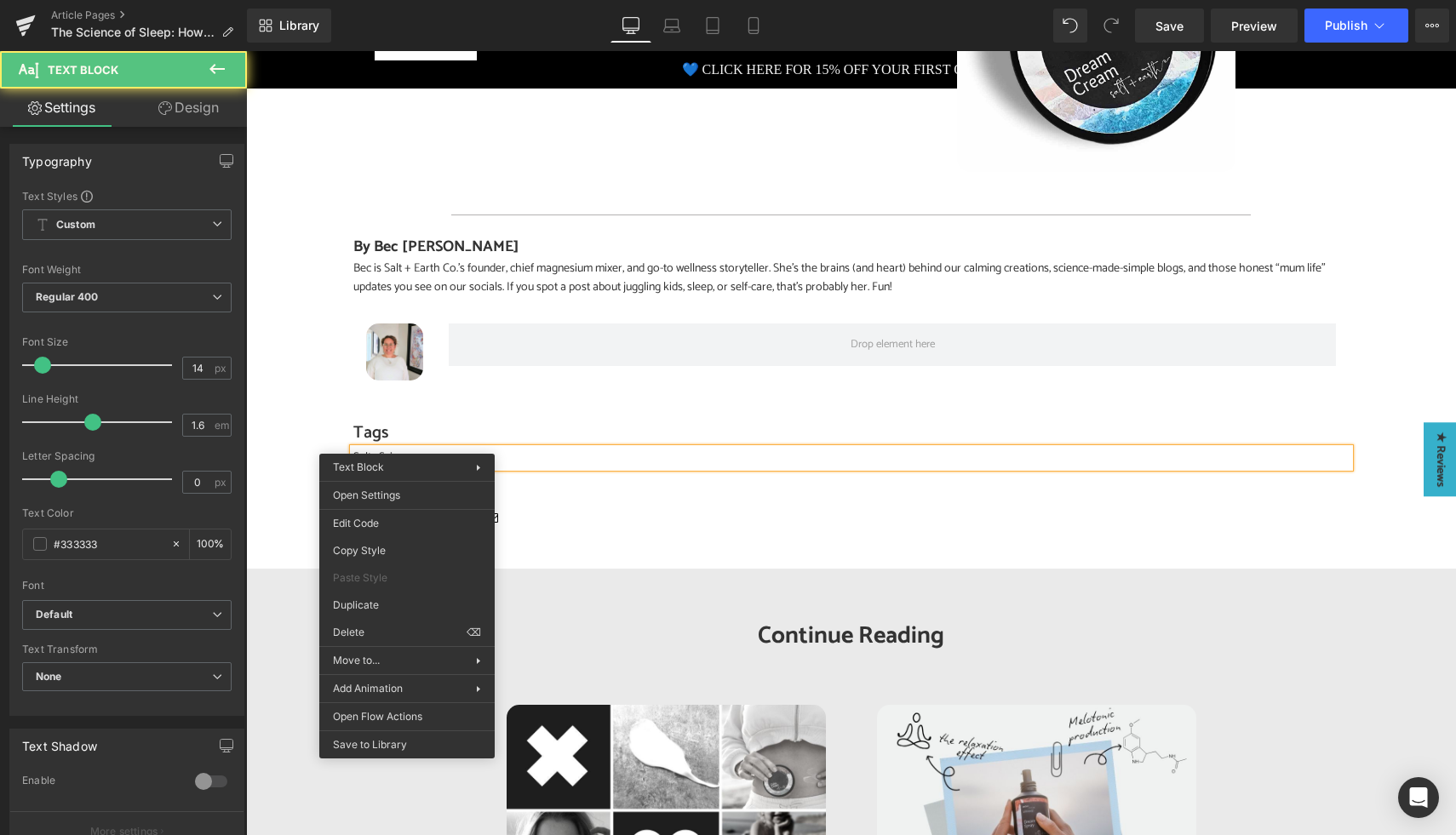
click at [407, 448] on u "Salty Science" at bounding box center [385, 457] width 62 height 19
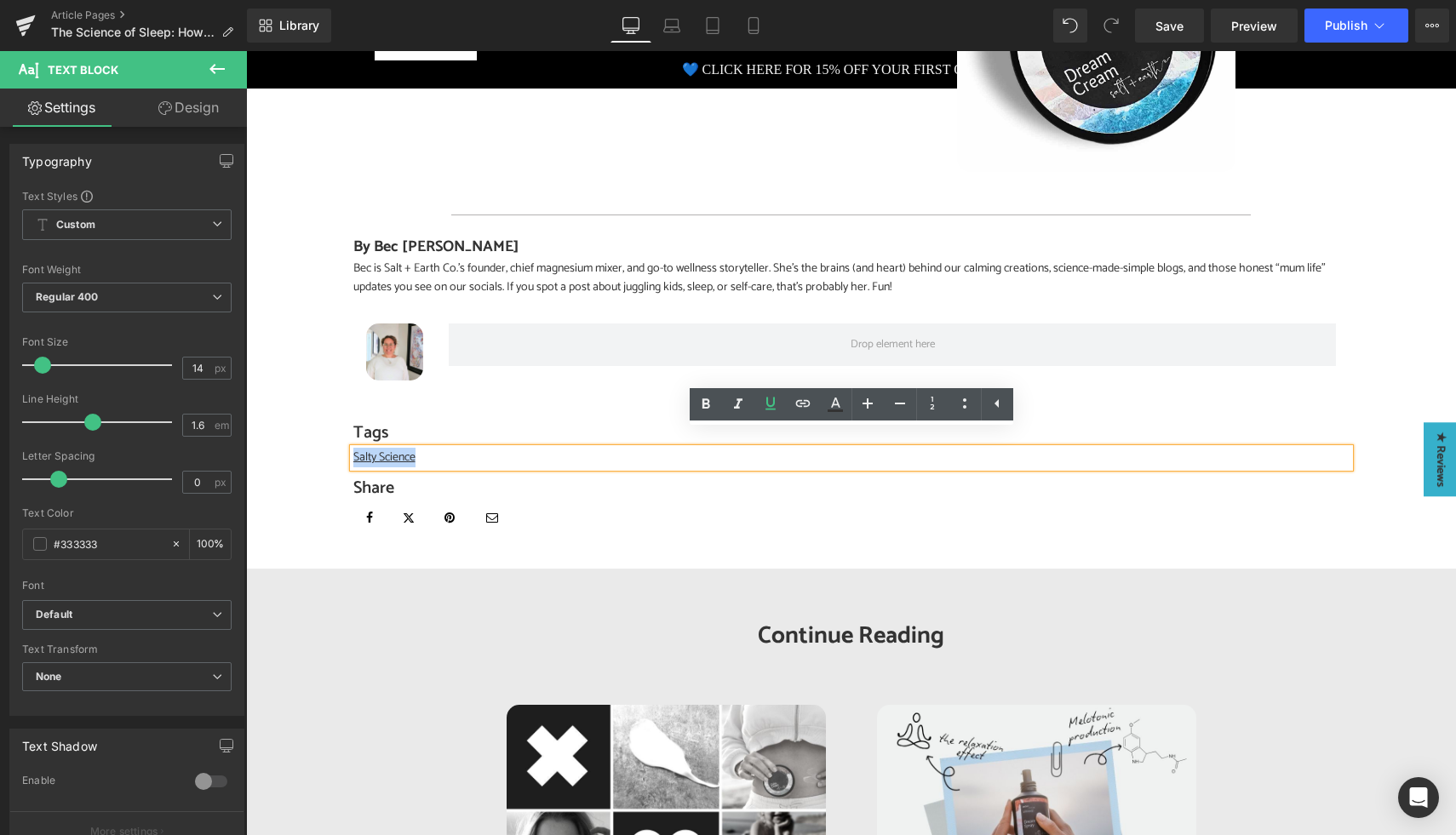
drag, startPoint x: 425, startPoint y: 441, endPoint x: 354, endPoint y: 444, distance: 71.1
click at [354, 448] on p "Salty Science" at bounding box center [852, 457] width 996 height 19
click at [790, 408] on link at bounding box center [803, 404] width 33 height 33
click at [662, 0] on div "Text Color Highlight Color #333333 Edit or remove link: Edit - Unlink - Cancel" at bounding box center [728, 0] width 1456 height 0
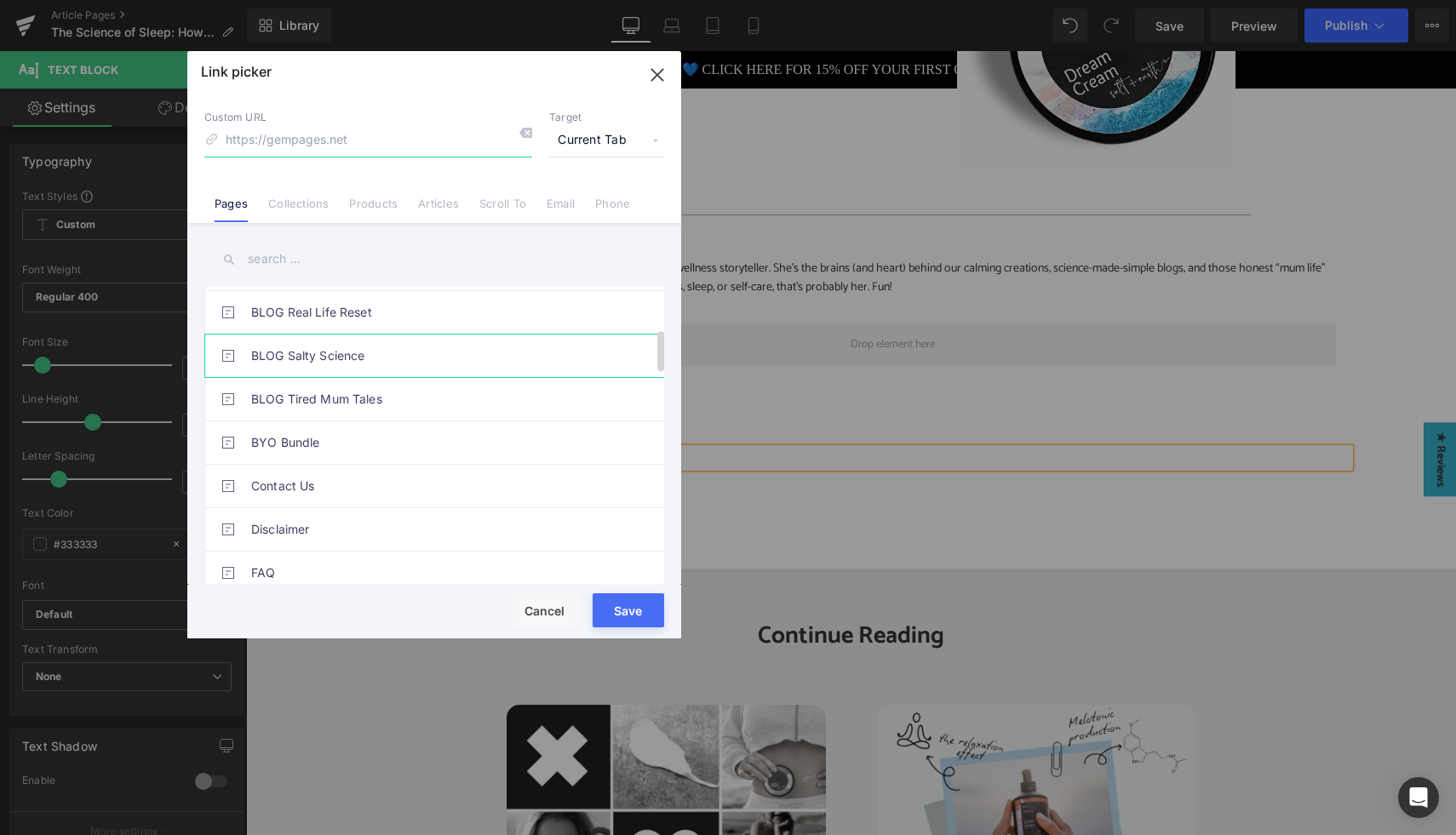
scroll to position [303, 0]
click at [341, 351] on link "BLOG Salty Science" at bounding box center [439, 354] width 375 height 42
type input "/pages/blog-salty-science"
drag, startPoint x: 643, startPoint y: 609, endPoint x: 398, endPoint y: 559, distance: 250.0
click at [643, 609] on button "Save" at bounding box center [628, 610] width 72 height 34
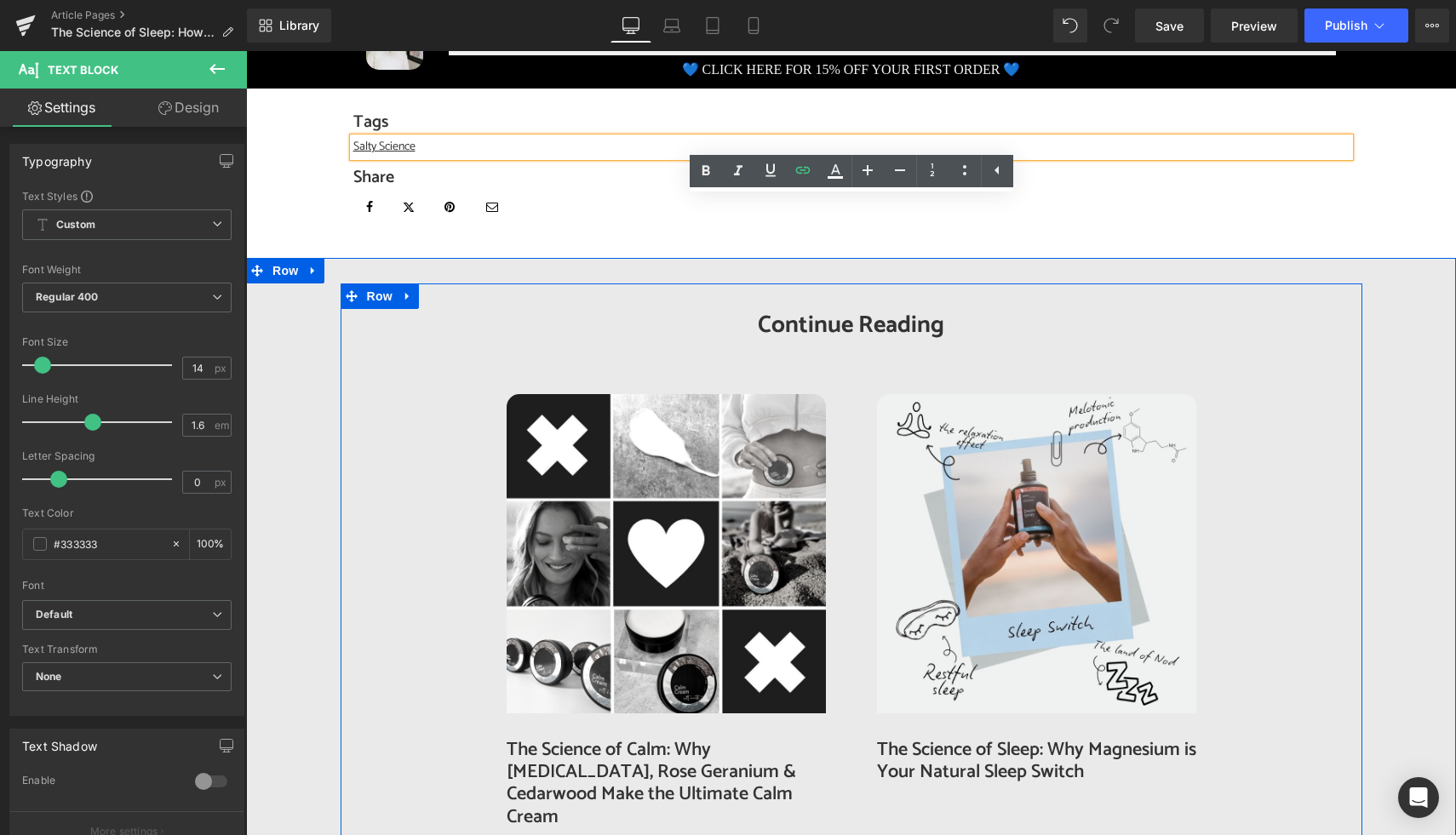
scroll to position [2815, 0]
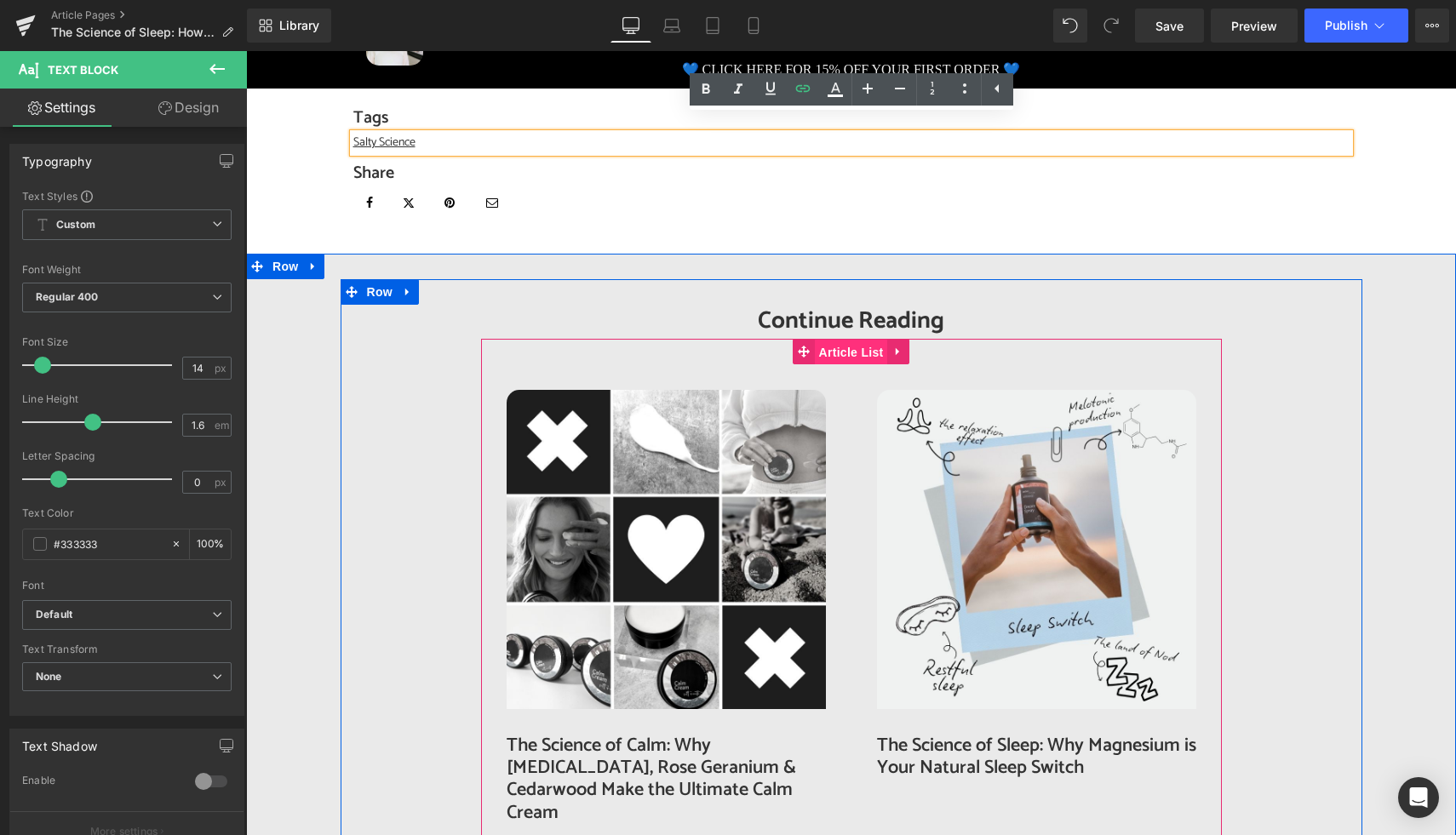
click at [847, 340] on span "Article List" at bounding box center [851, 352] width 73 height 26
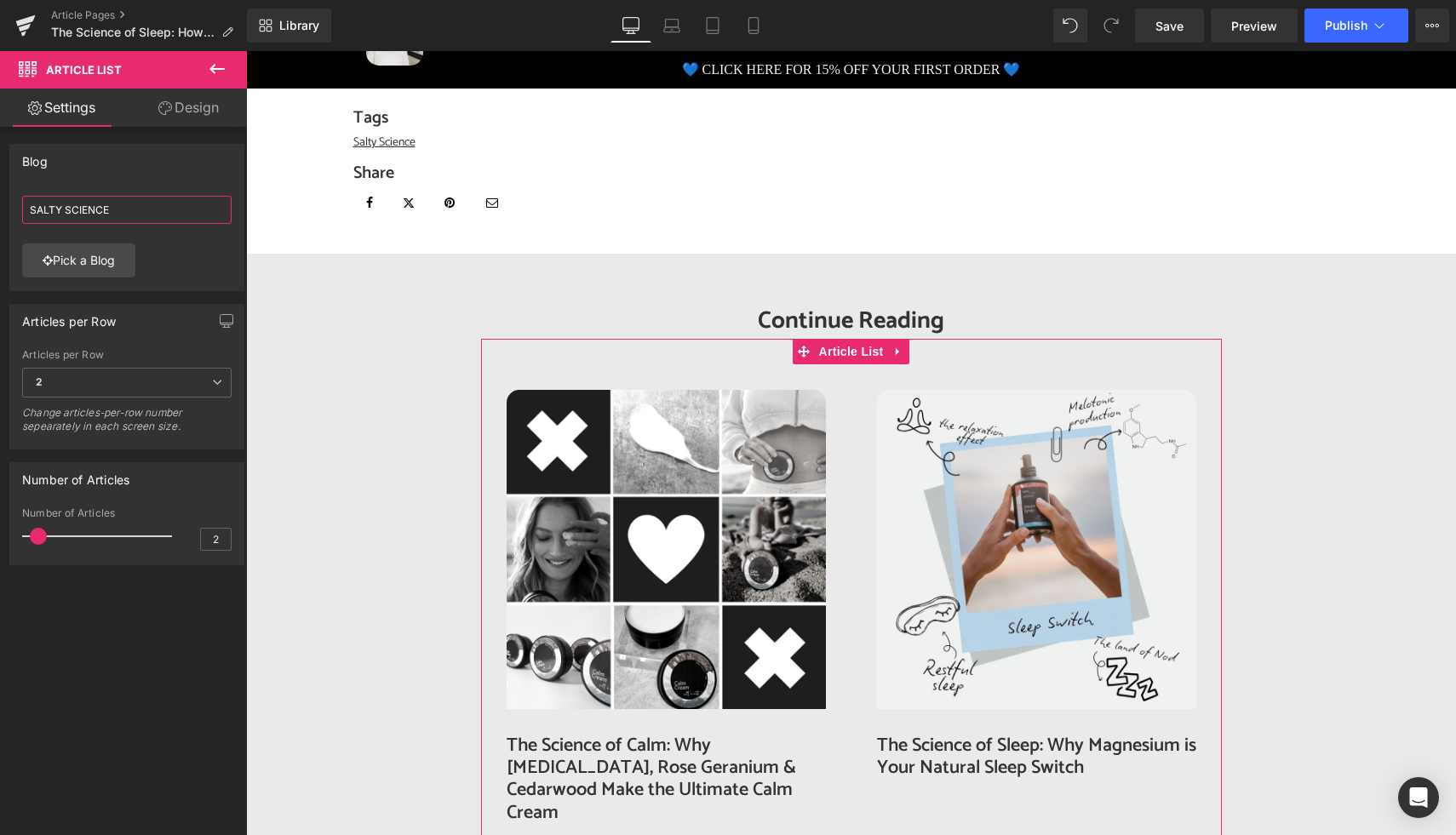
click at [126, 214] on input "SALTY SCIENCE" at bounding box center [126, 210] width 210 height 28
click at [107, 252] on link "Pick a Blog" at bounding box center [79, 260] width 113 height 34
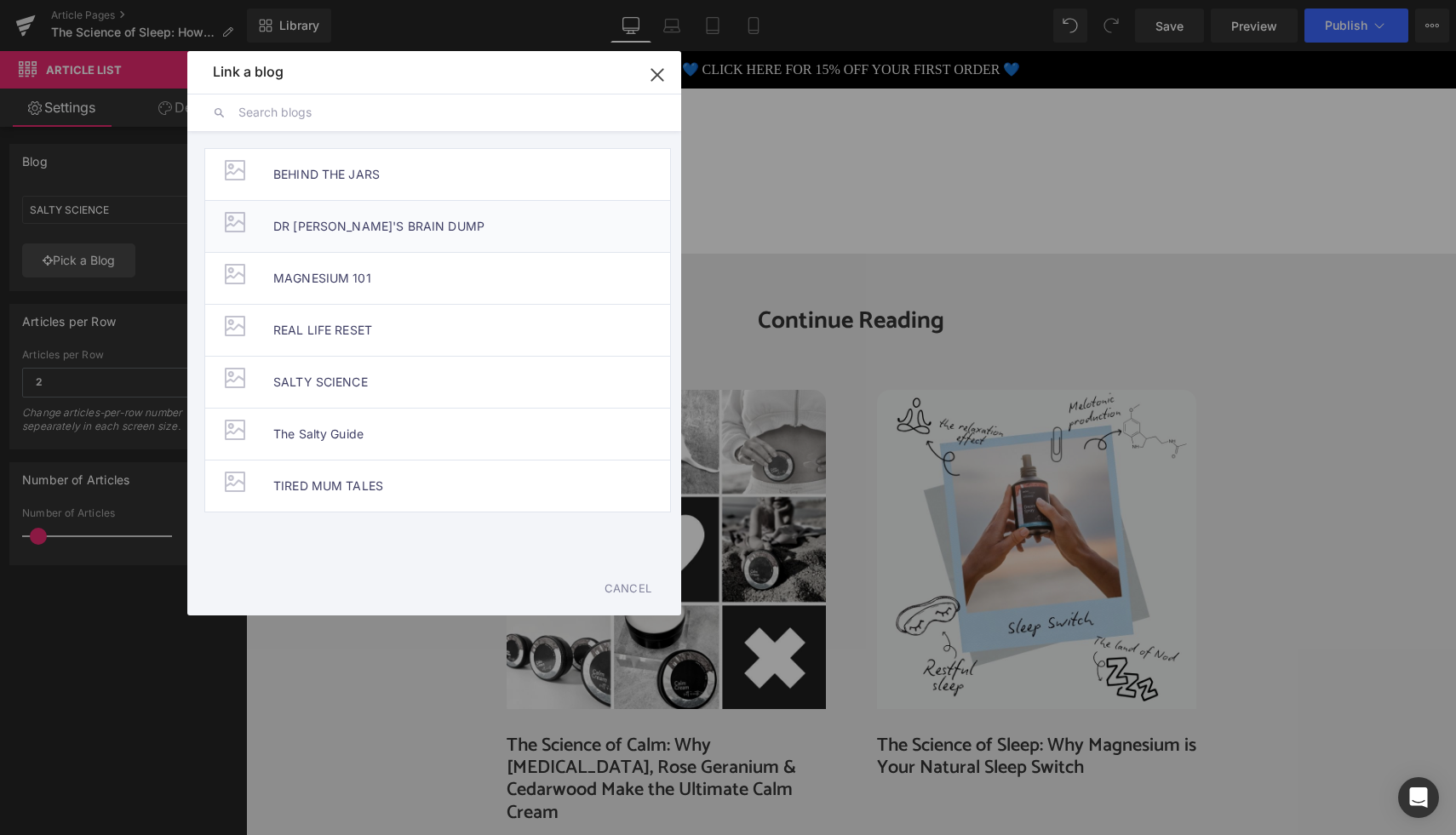
click at [326, 218] on span "DR BEC'S BRAIN DUMP" at bounding box center [379, 226] width 211 height 51
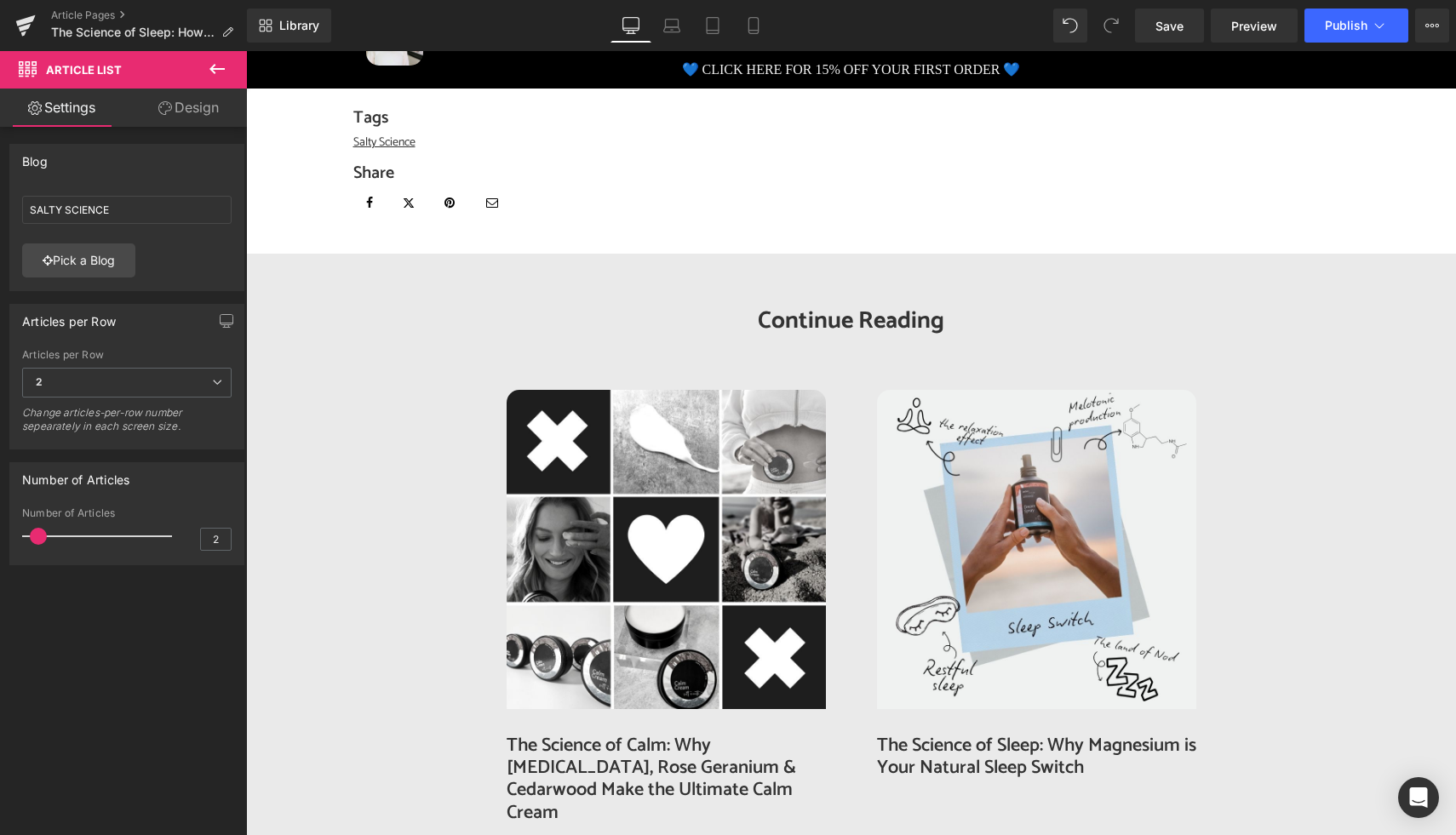
type input "DR BEC'S BRAIN DUMP"
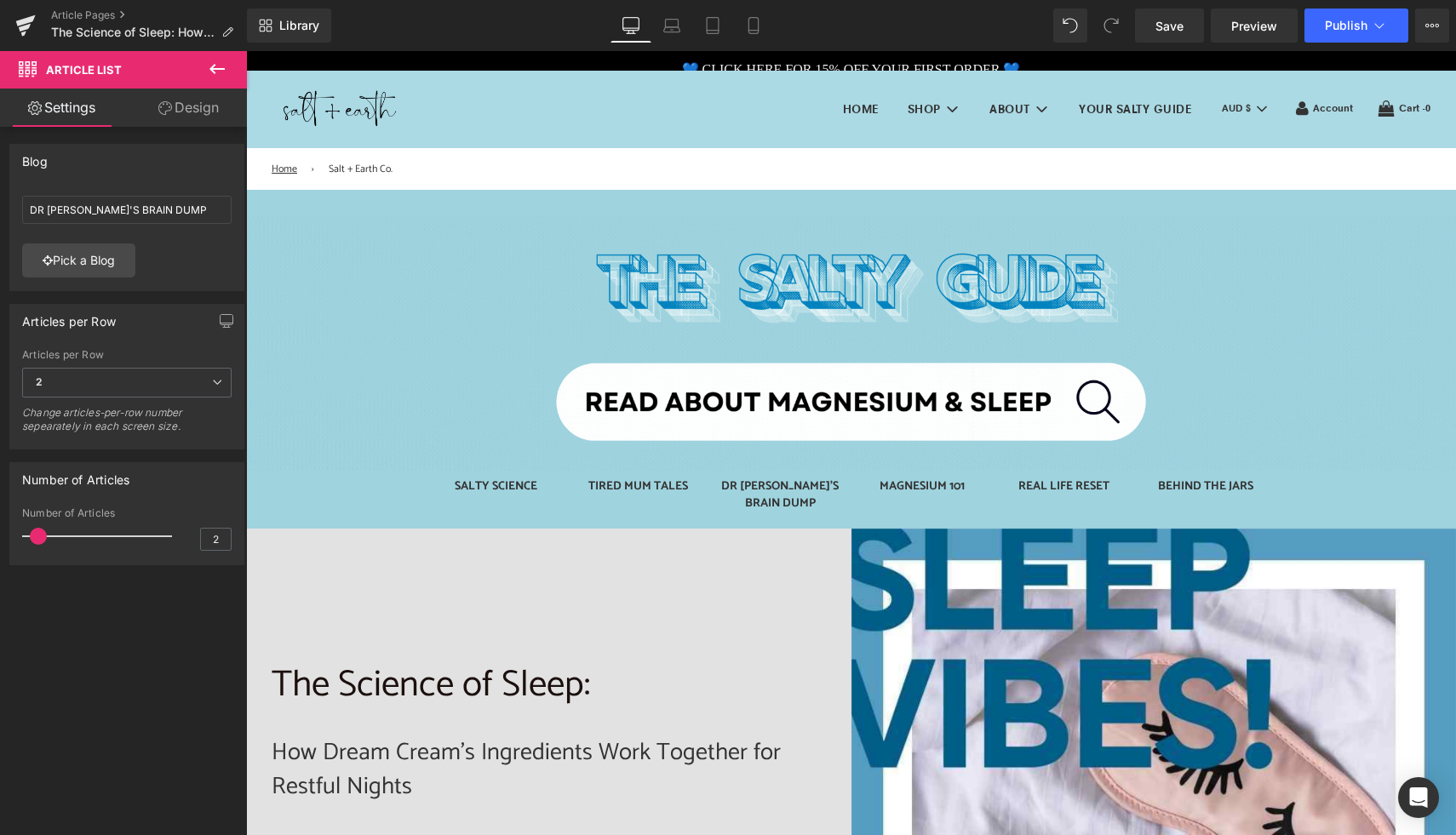
scroll to position [0, 0]
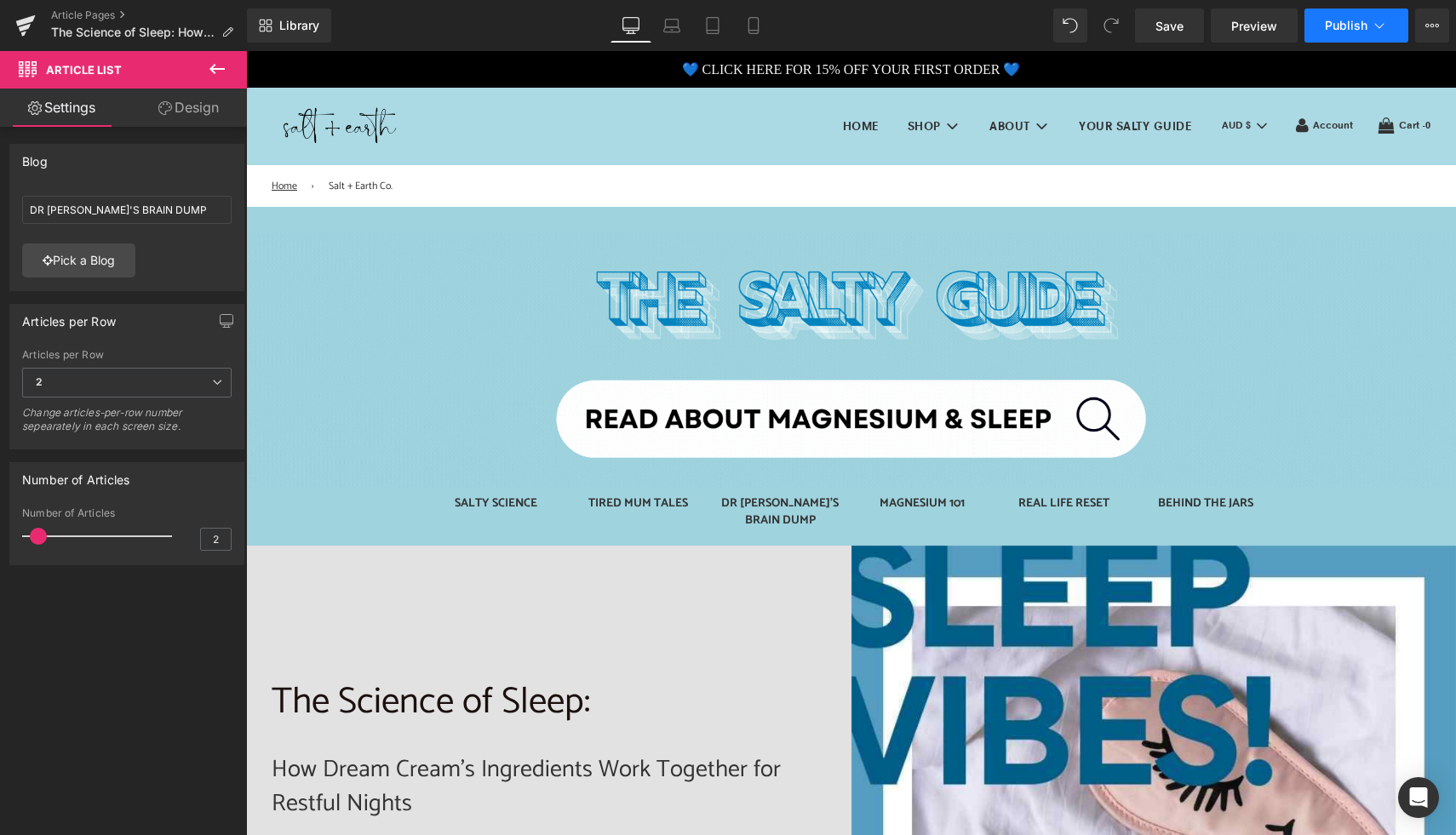
click at [1380, 23] on icon at bounding box center [1379, 25] width 17 height 17
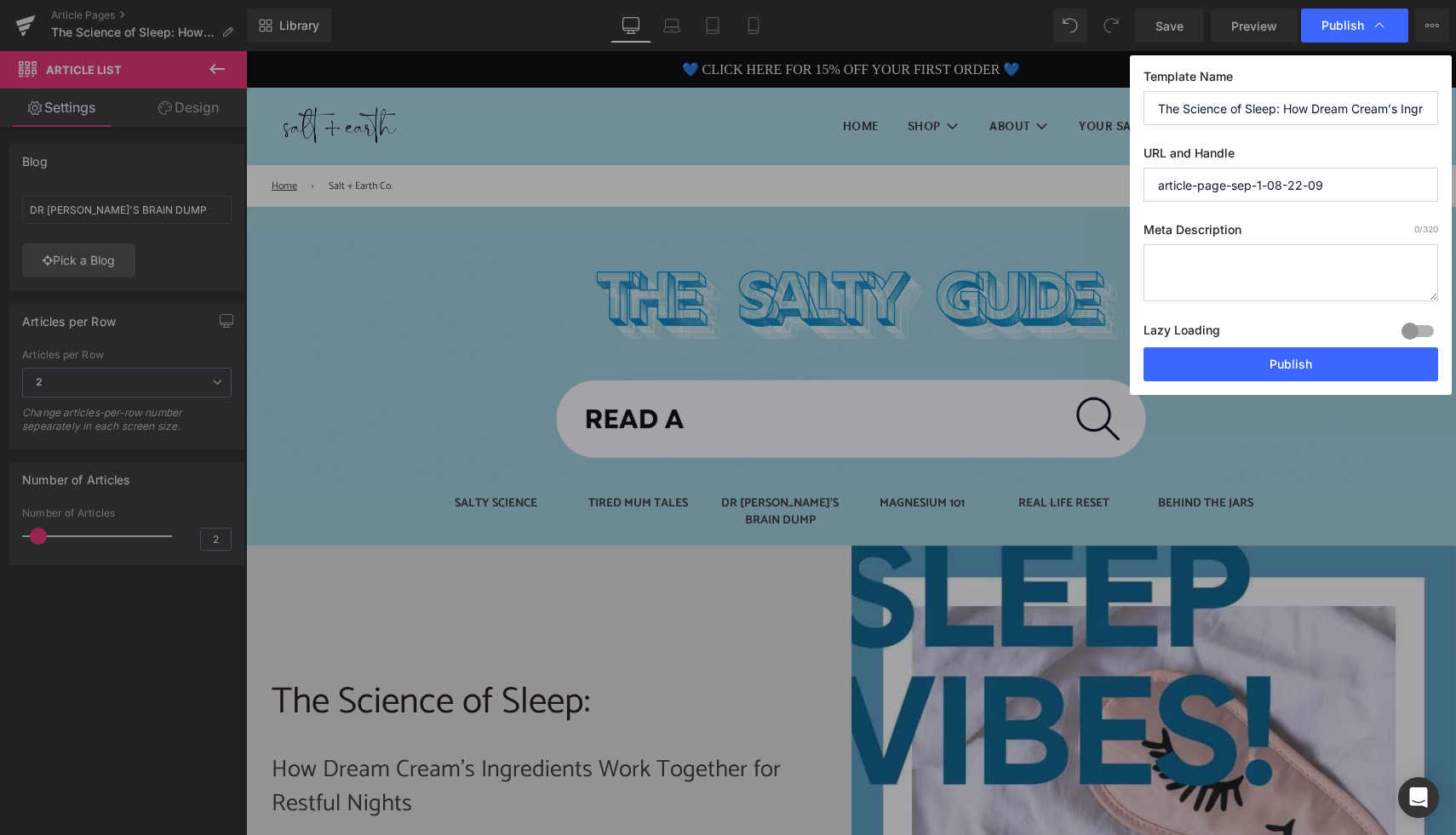
drag, startPoint x: 1346, startPoint y: 184, endPoint x: 1123, endPoint y: 182, distance: 223.0
click at [1123, 182] on div "Publish Template Name The Science of Sleep: How Dream Cream’s Ingredients Work …" at bounding box center [728, 418] width 1456 height 835
paste input "The Science of Sleep: How Dream Cream’s Ingredients Work Together for Restful N…"
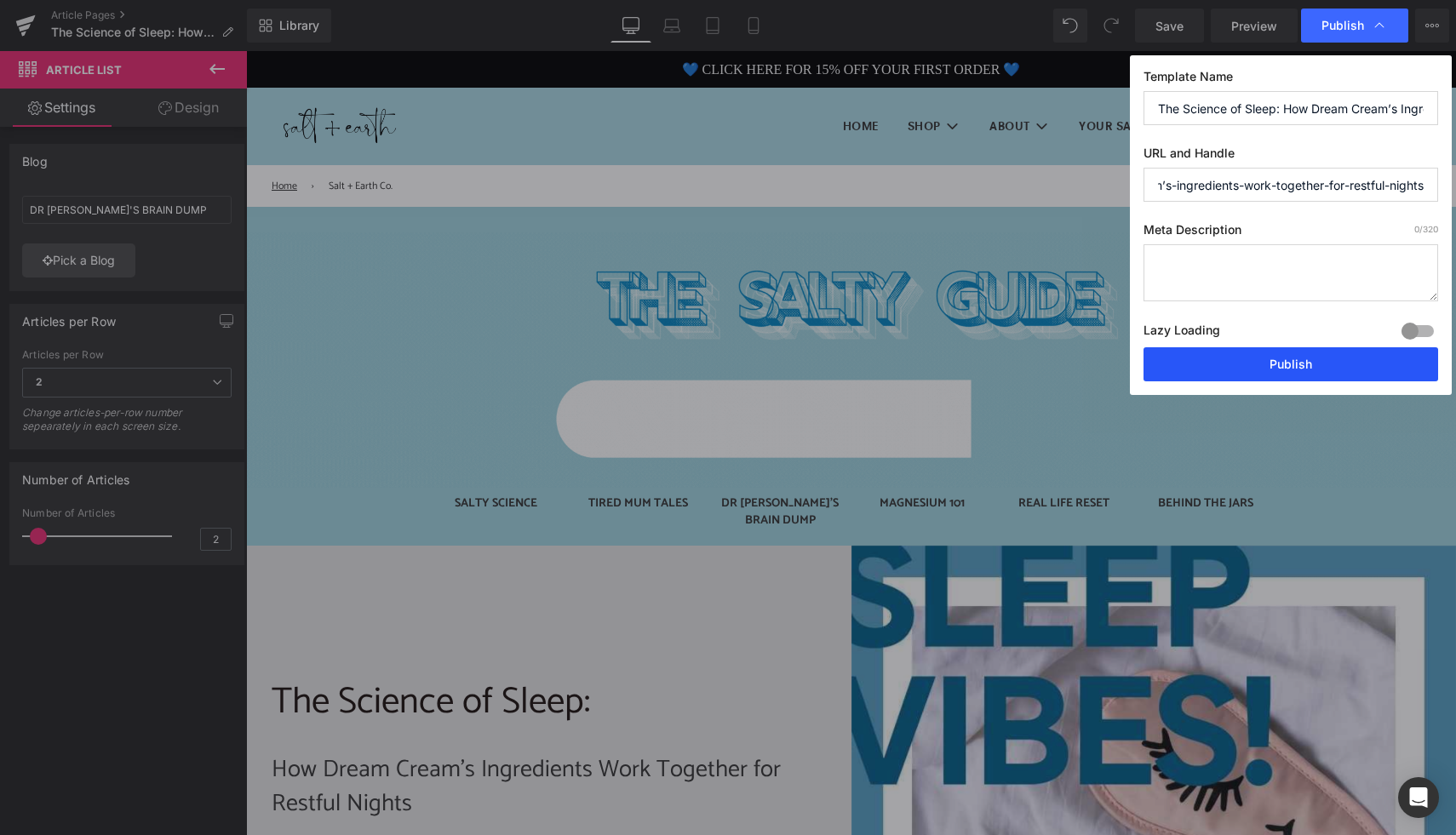
type input "the-science-of-sleep-how-dream-cream’s-ingredients-work-together-for-restful-ni…"
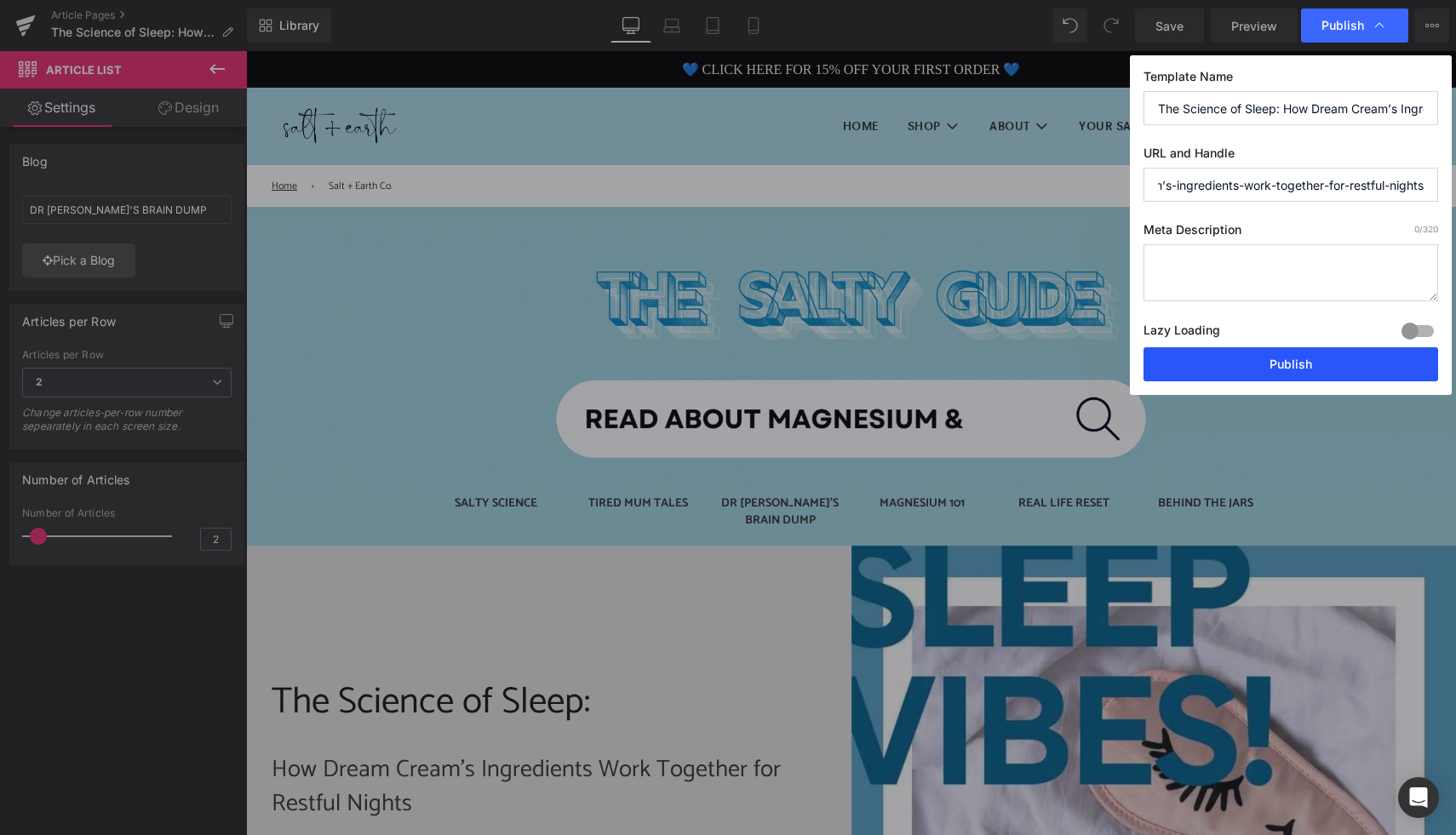
scroll to position [0, 0]
click at [1291, 360] on button "Publish" at bounding box center [1291, 364] width 295 height 34
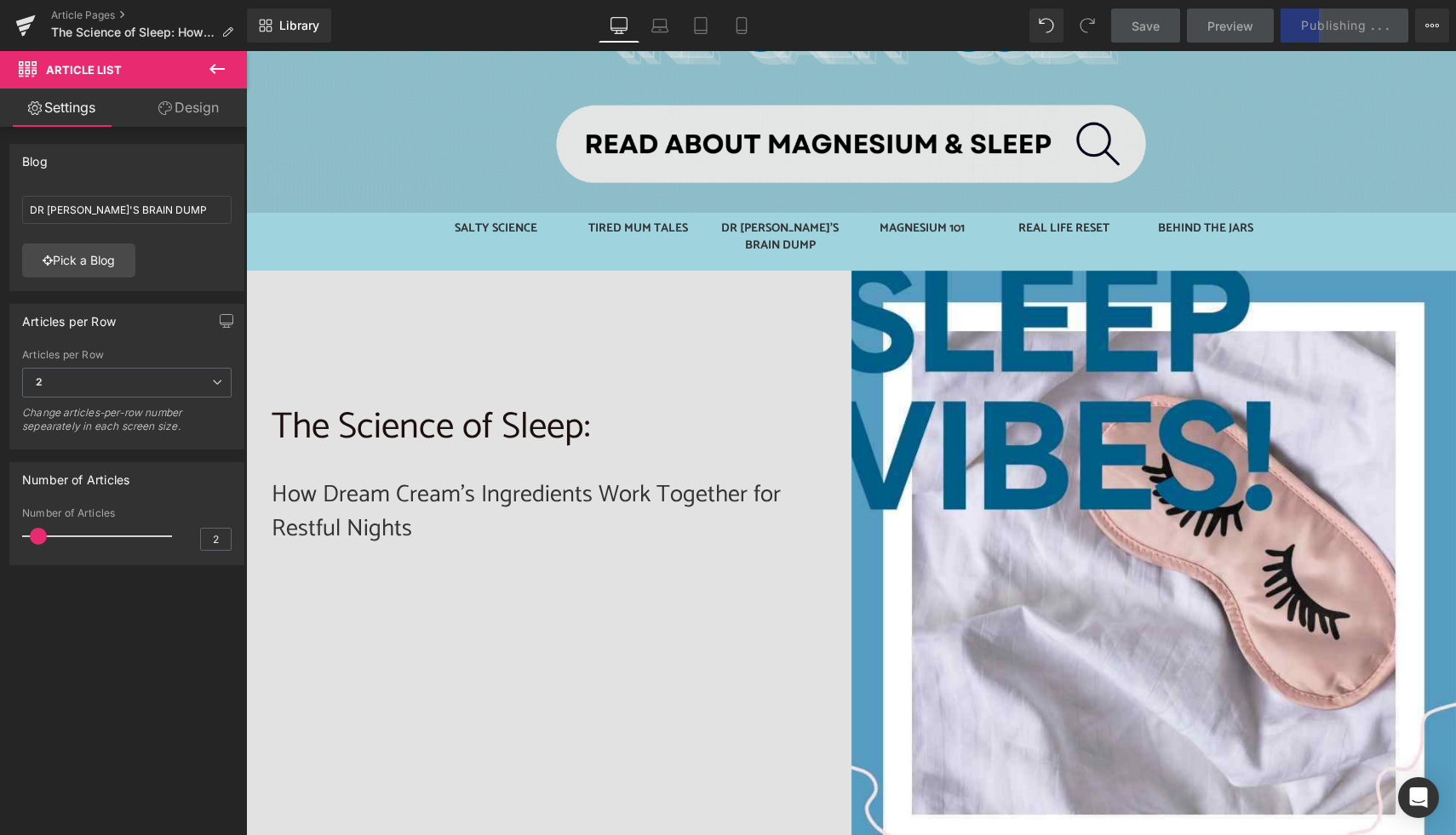
scroll to position [263, 0]
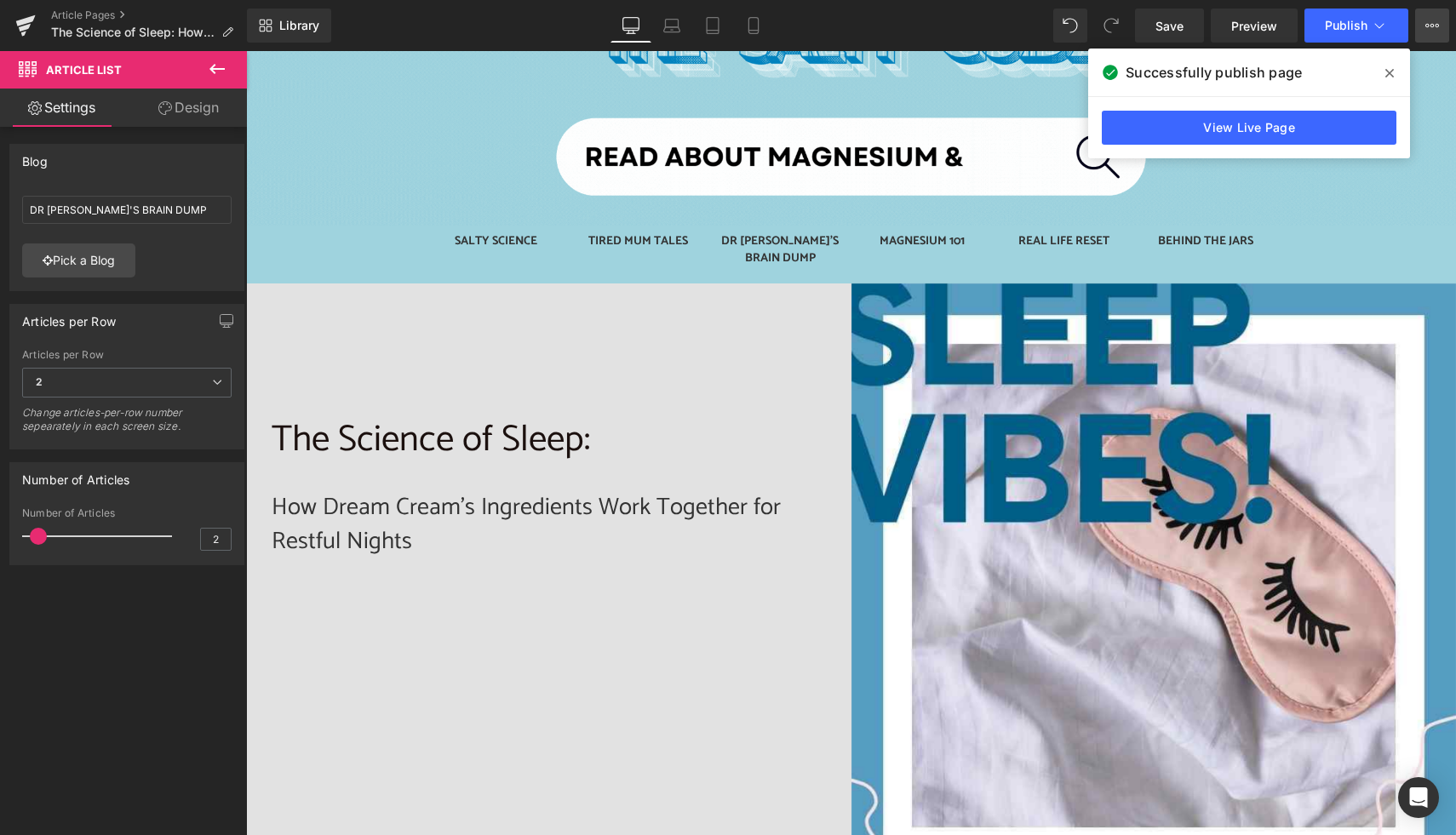
click at [1429, 25] on icon at bounding box center [1432, 25] width 13 height 13
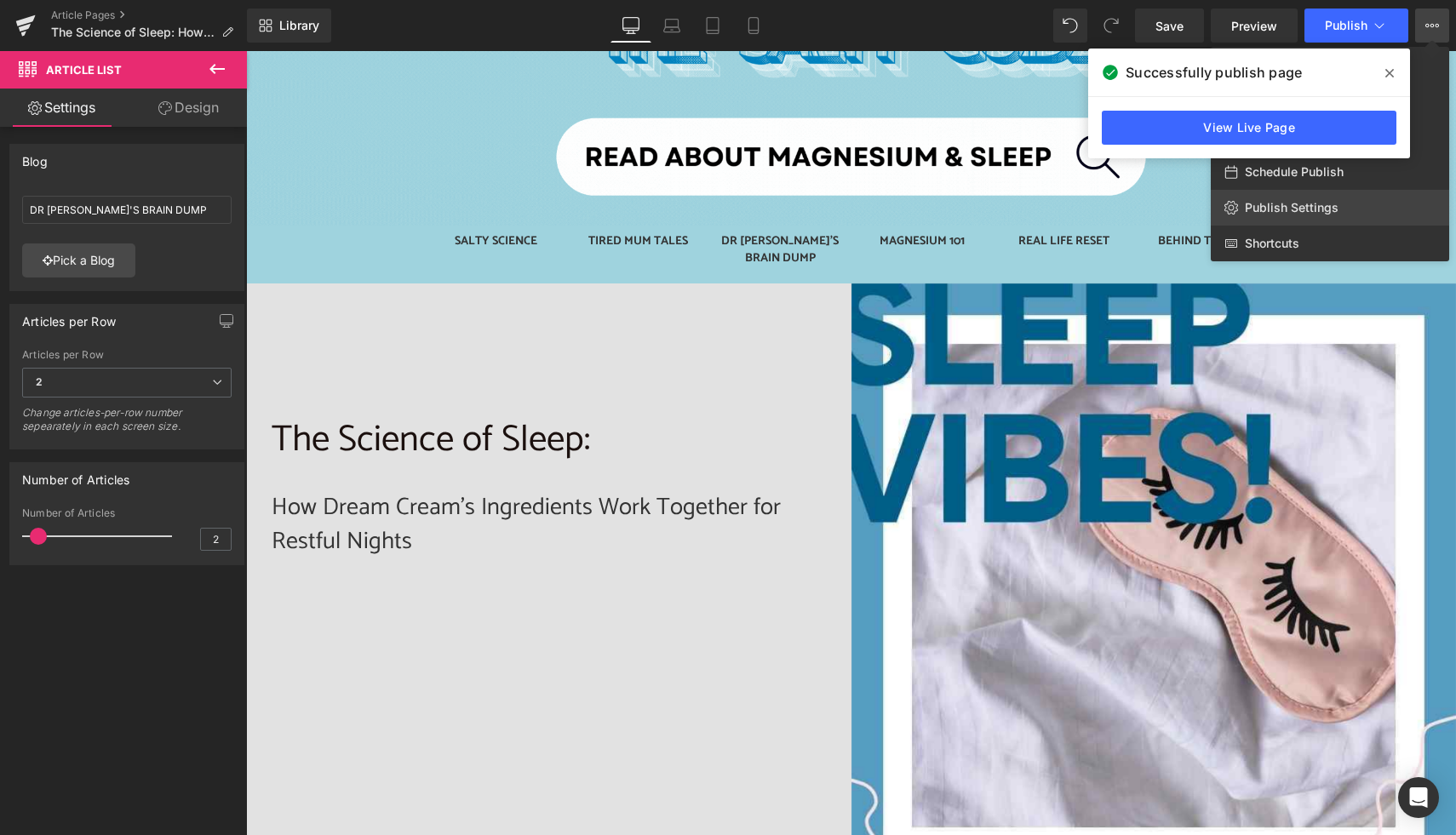
click at [1281, 203] on span "Publish Settings" at bounding box center [1291, 207] width 94 height 15
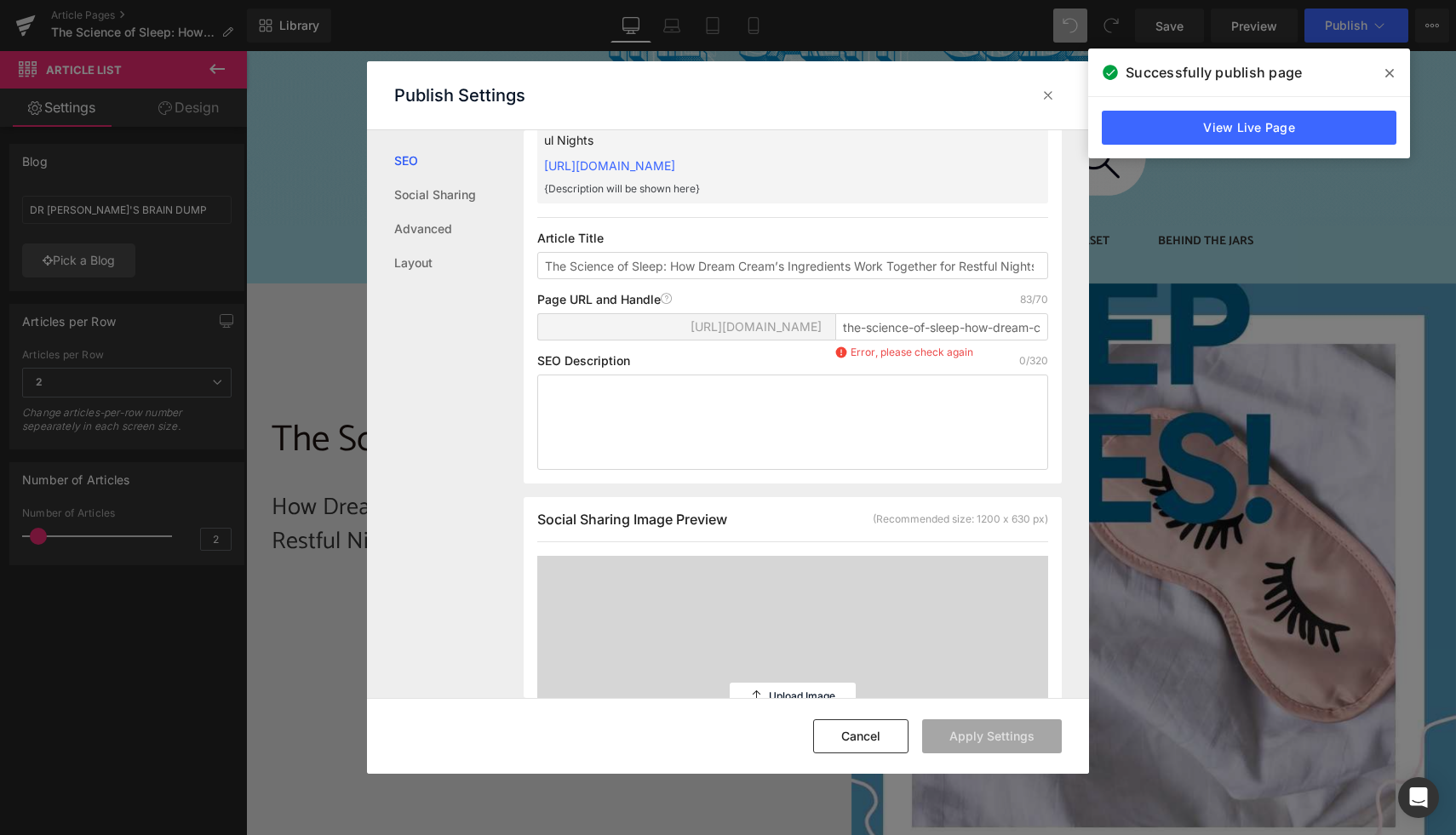
scroll to position [99, 0]
click at [938, 339] on input "the-science-of-sleep-how-dream-cream-s-ingredients-work-together-for-restful-ni…" at bounding box center [941, 325] width 213 height 27
click at [947, 339] on input "the-science-of-sleep-how-dream-cream-s-ingredients-work-together-for-restful-ni…" at bounding box center [941, 325] width 213 height 27
click at [971, 339] on input "the-science-of-sleep-how-dream-cream-s-ingredients-work-together-for-restful-ni…" at bounding box center [941, 325] width 213 height 27
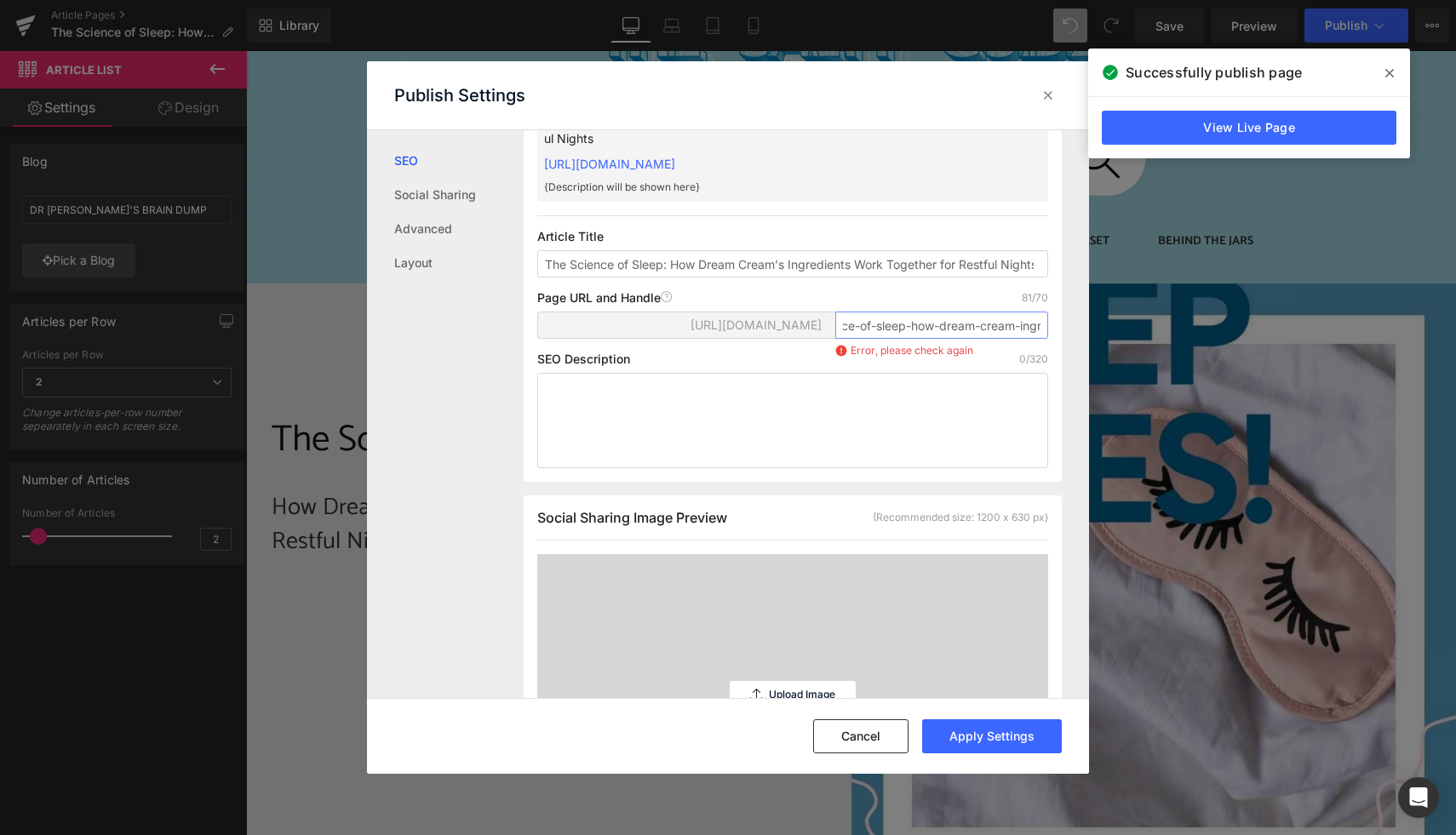
scroll to position [0, 0]
drag, startPoint x: 912, startPoint y: 345, endPoint x: 828, endPoint y: 346, distance: 84.0
click at [828, 346] on div "https://the-wild-flora-dispensary.myshopify.com/blogs/news/ the-science-of-slee…" at bounding box center [793, 332] width 511 height 41
type input "how-dream-cream-ingredients-work-together-for-restful-nights"
click at [605, 406] on textarea at bounding box center [793, 421] width 511 height 96
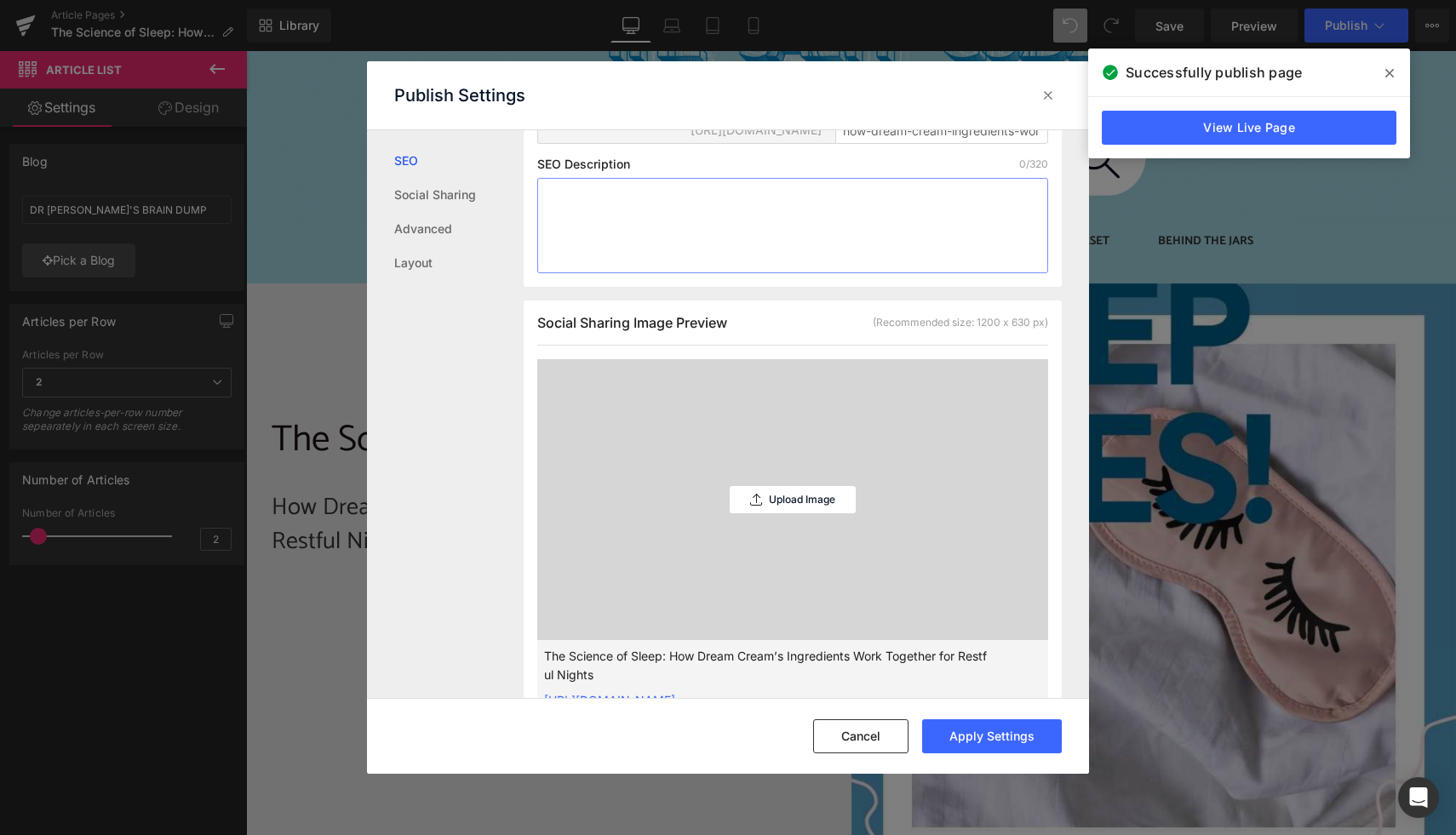
scroll to position [314, 0]
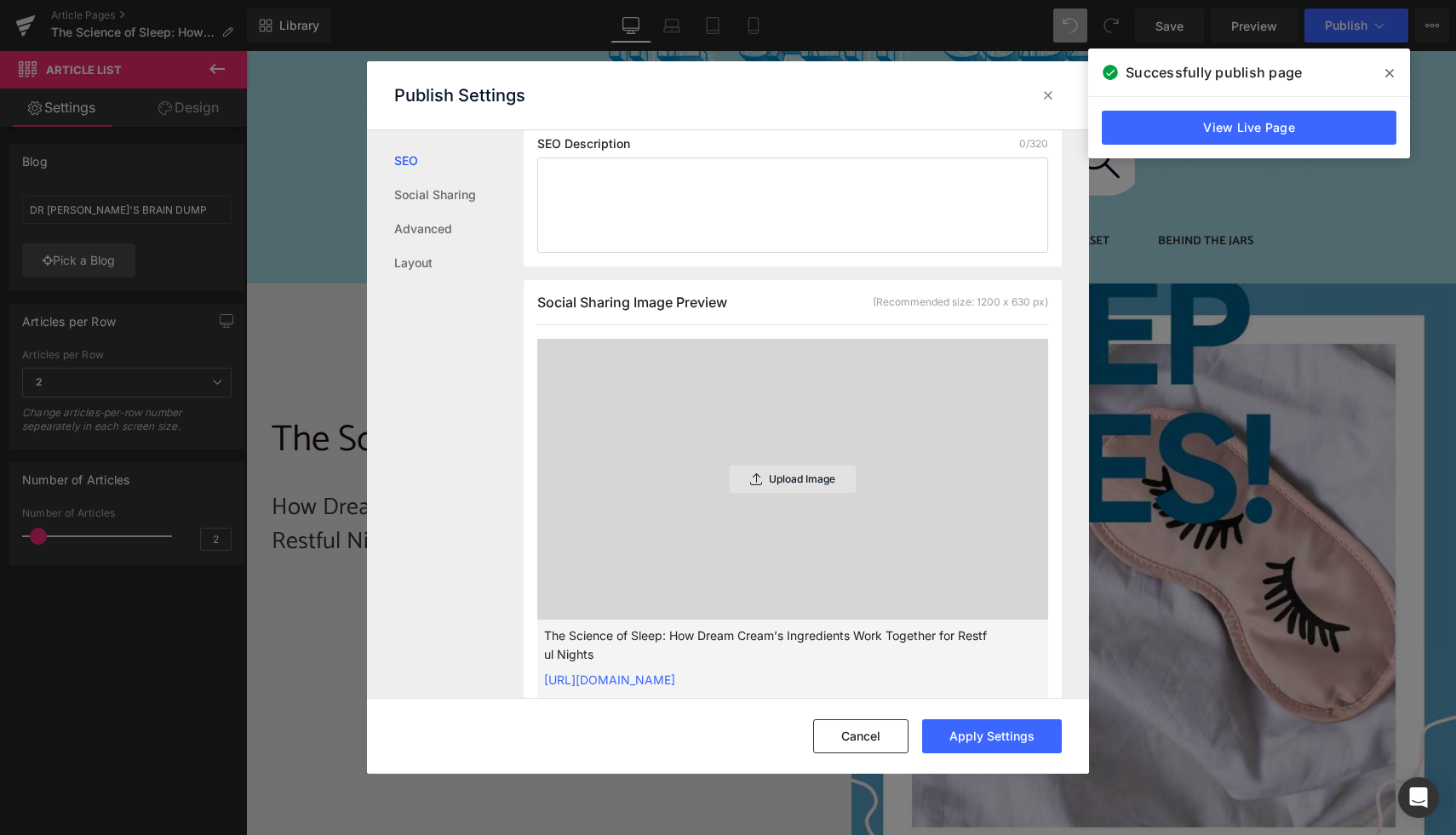
click at [777, 486] on p "Upload Image" at bounding box center [801, 479] width 66 height 11
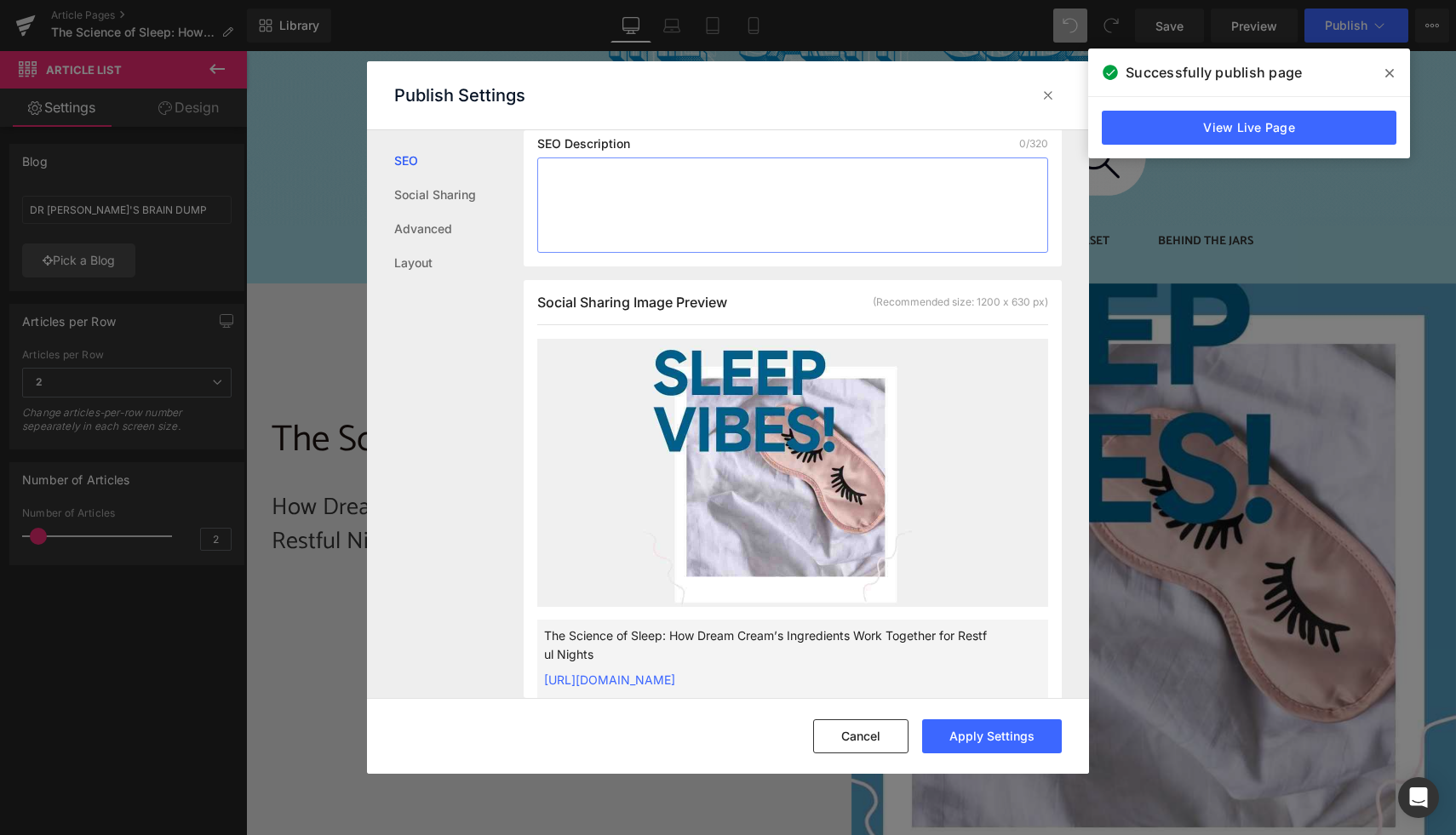
click at [597, 214] on textarea at bounding box center [793, 205] width 511 height 96
paste textarea "Discover how Dream Cream’s unique blend of magnesium chloride, sandalwood, and …"
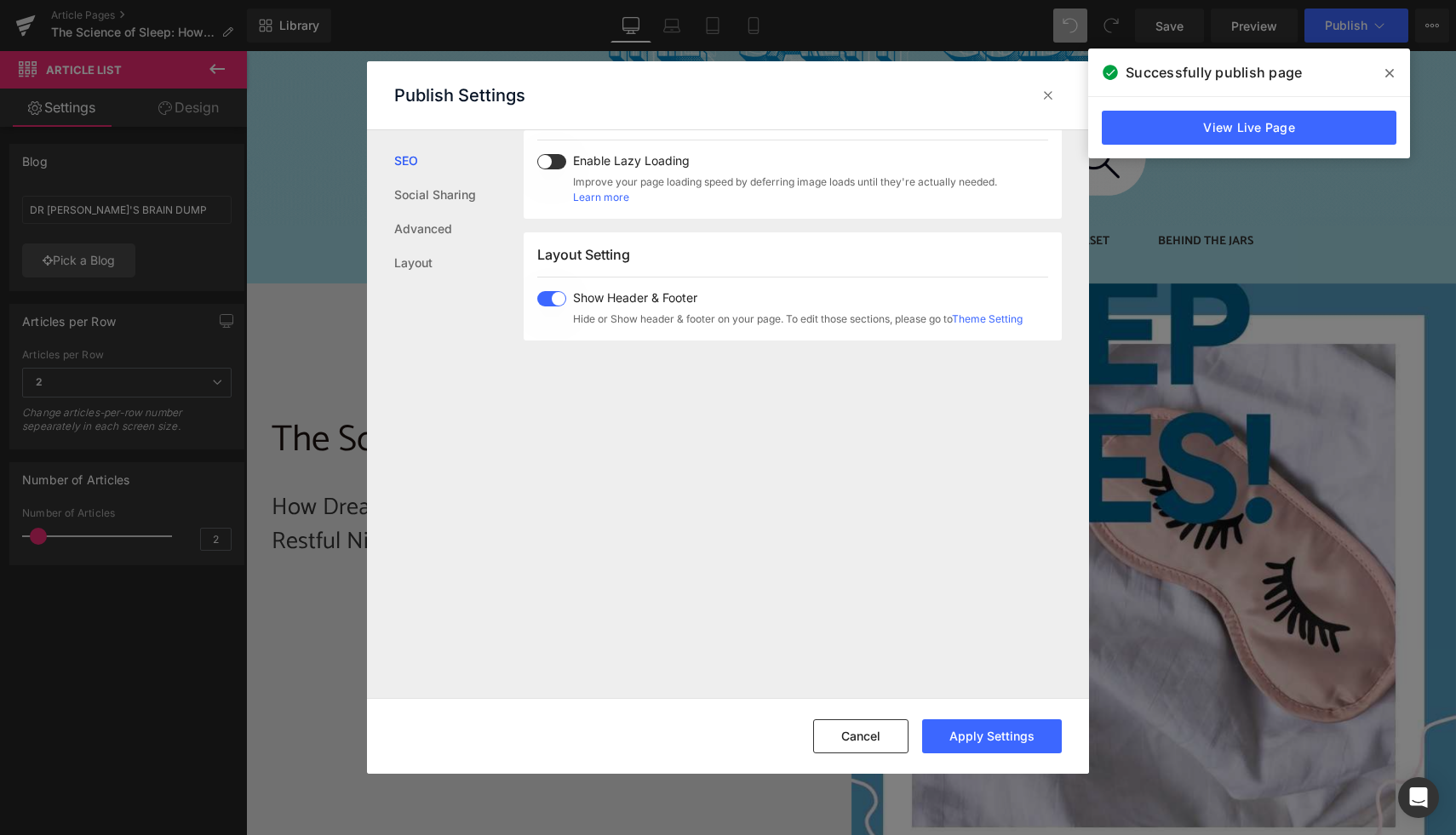
scroll to position [1130, 0]
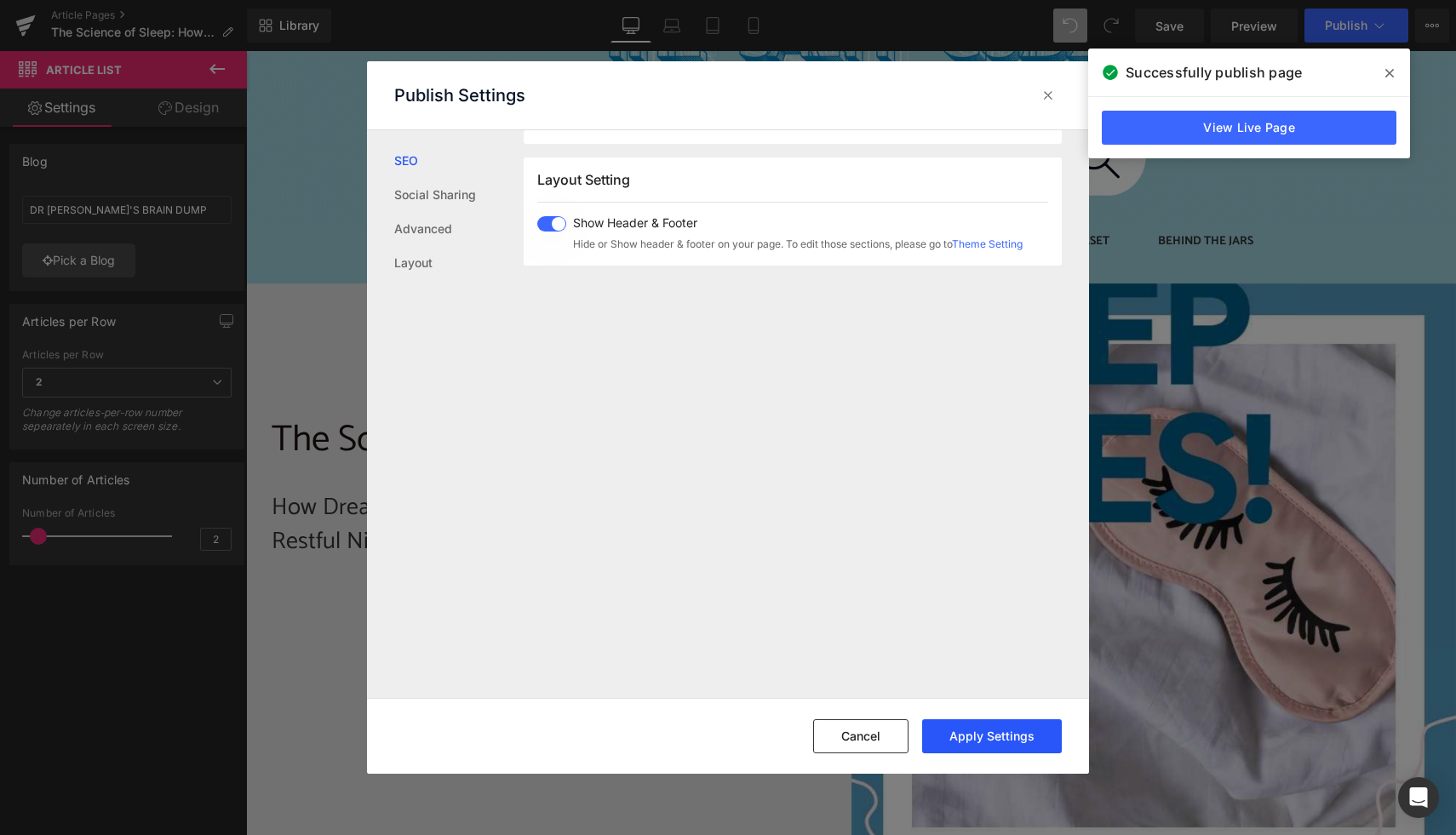
type textarea "Discover how Dream Cream’s unique blend of magnesium chloride, sandalwood, and …"
click at [1008, 740] on button "Apply Settings" at bounding box center [992, 736] width 140 height 34
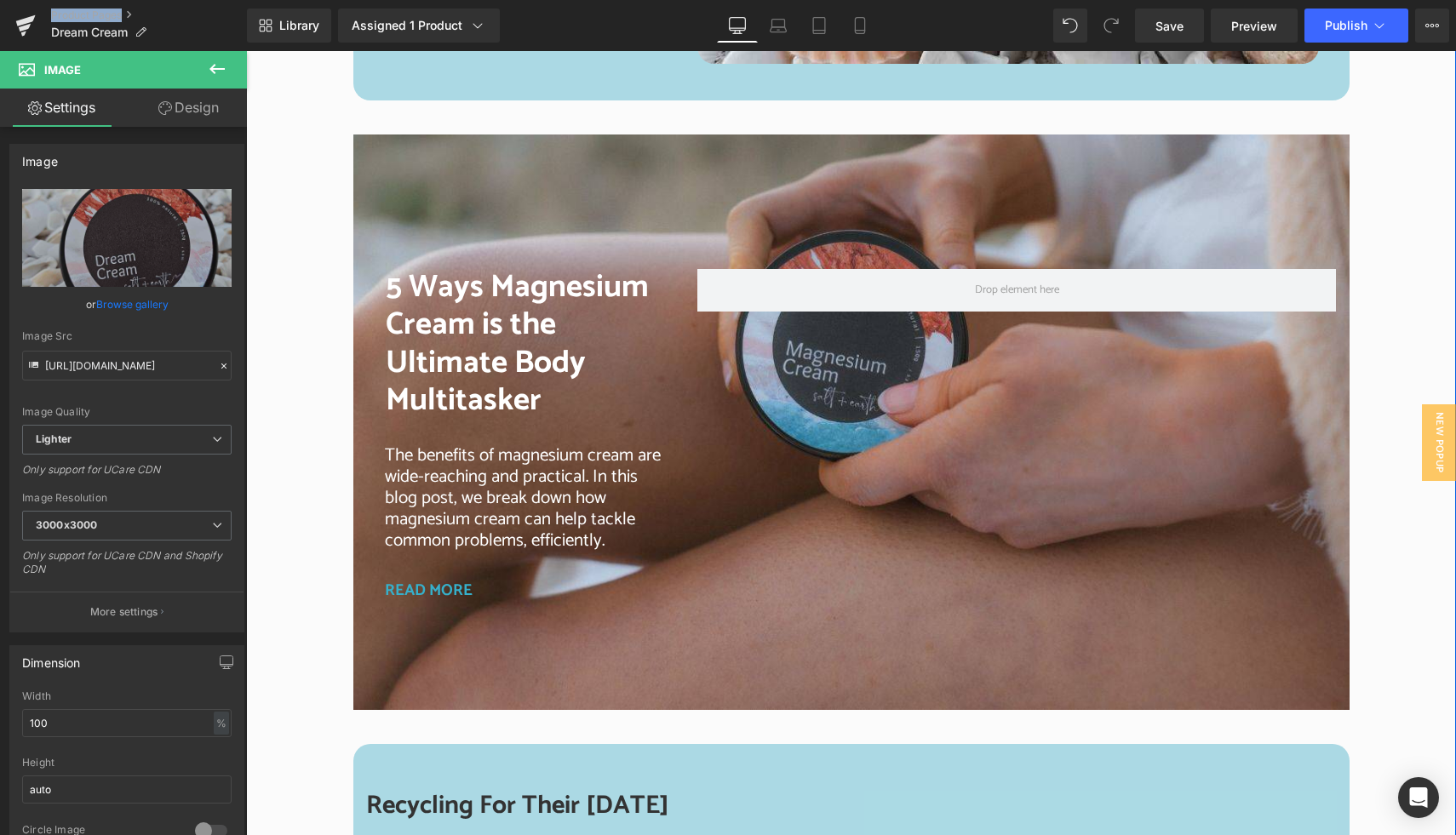
scroll to position [3399, 0]
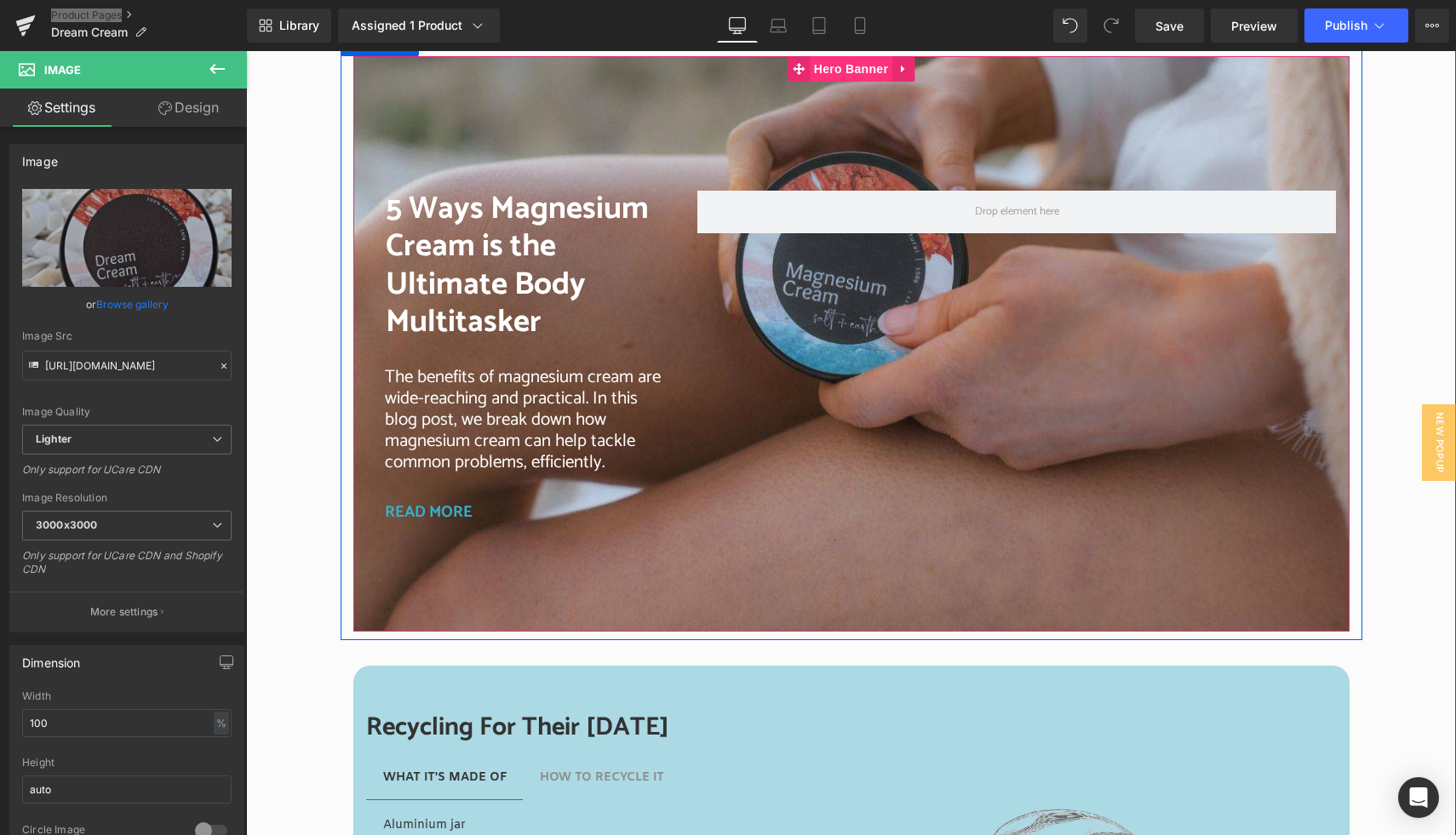
click at [839, 75] on span "Hero Banner" at bounding box center [851, 69] width 82 height 26
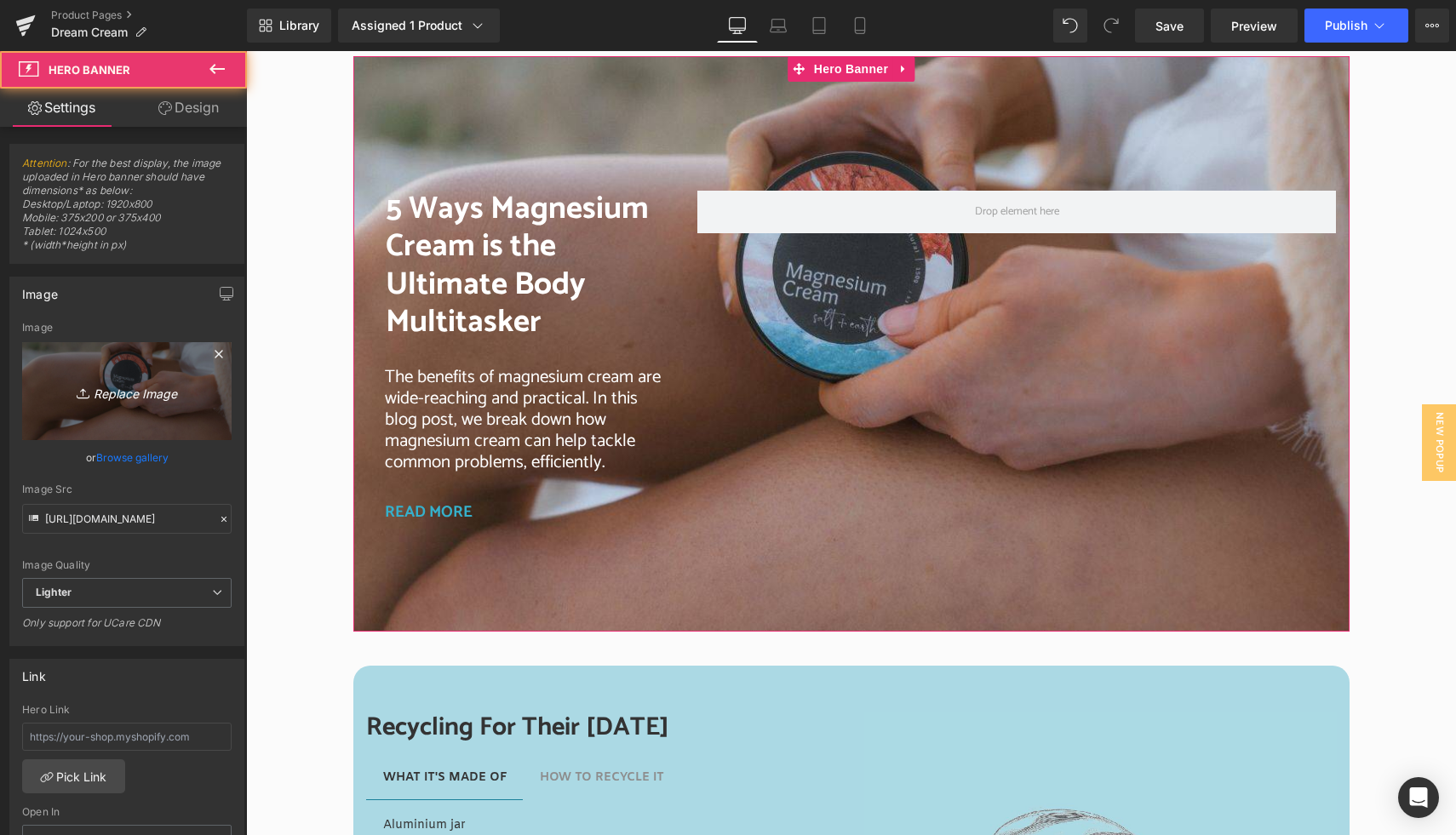
click at [125, 396] on icon "Replace Image" at bounding box center [126, 391] width 136 height 21
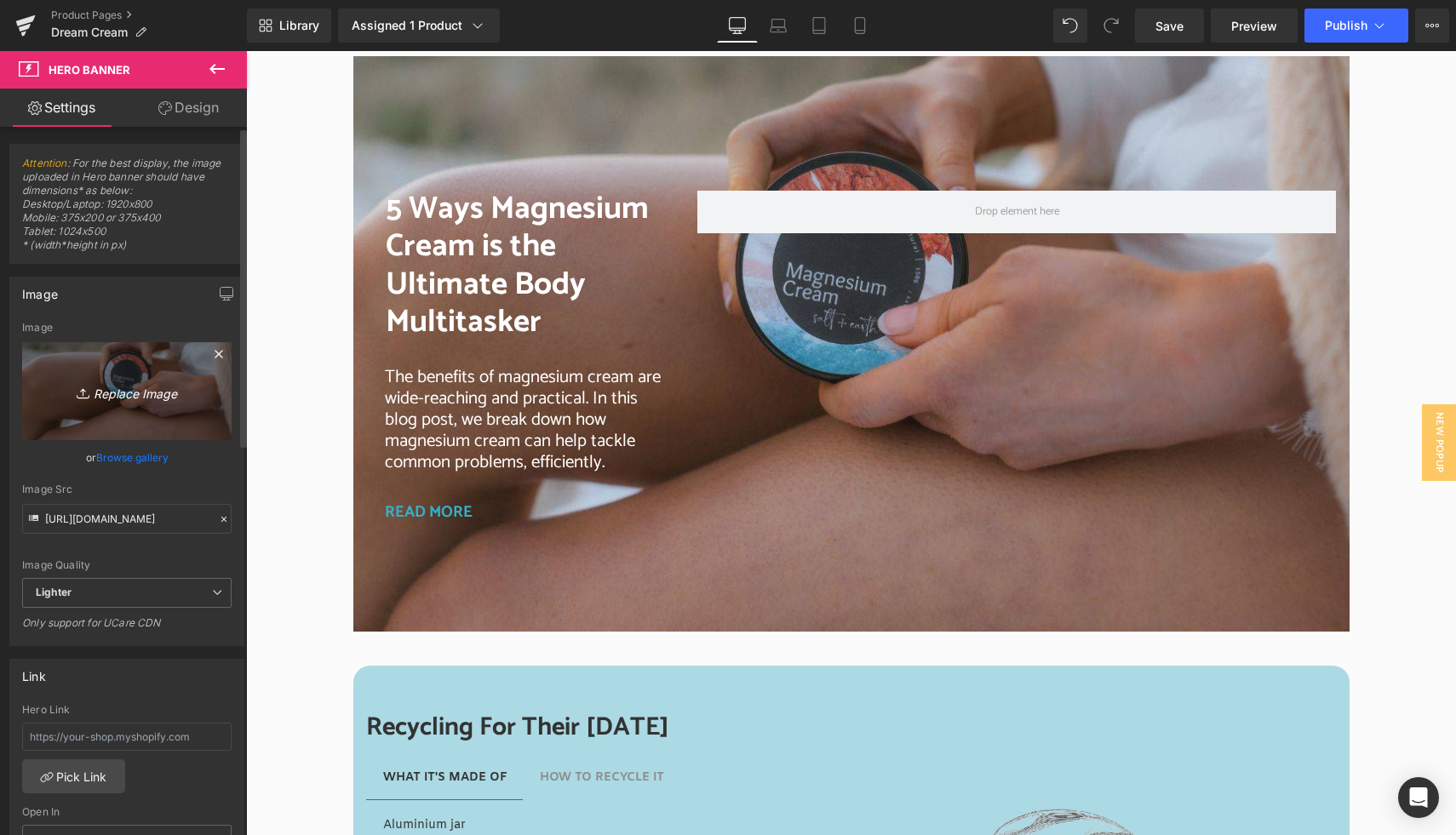
type input "C:\fakepath\S + E Website block (3).jpg"
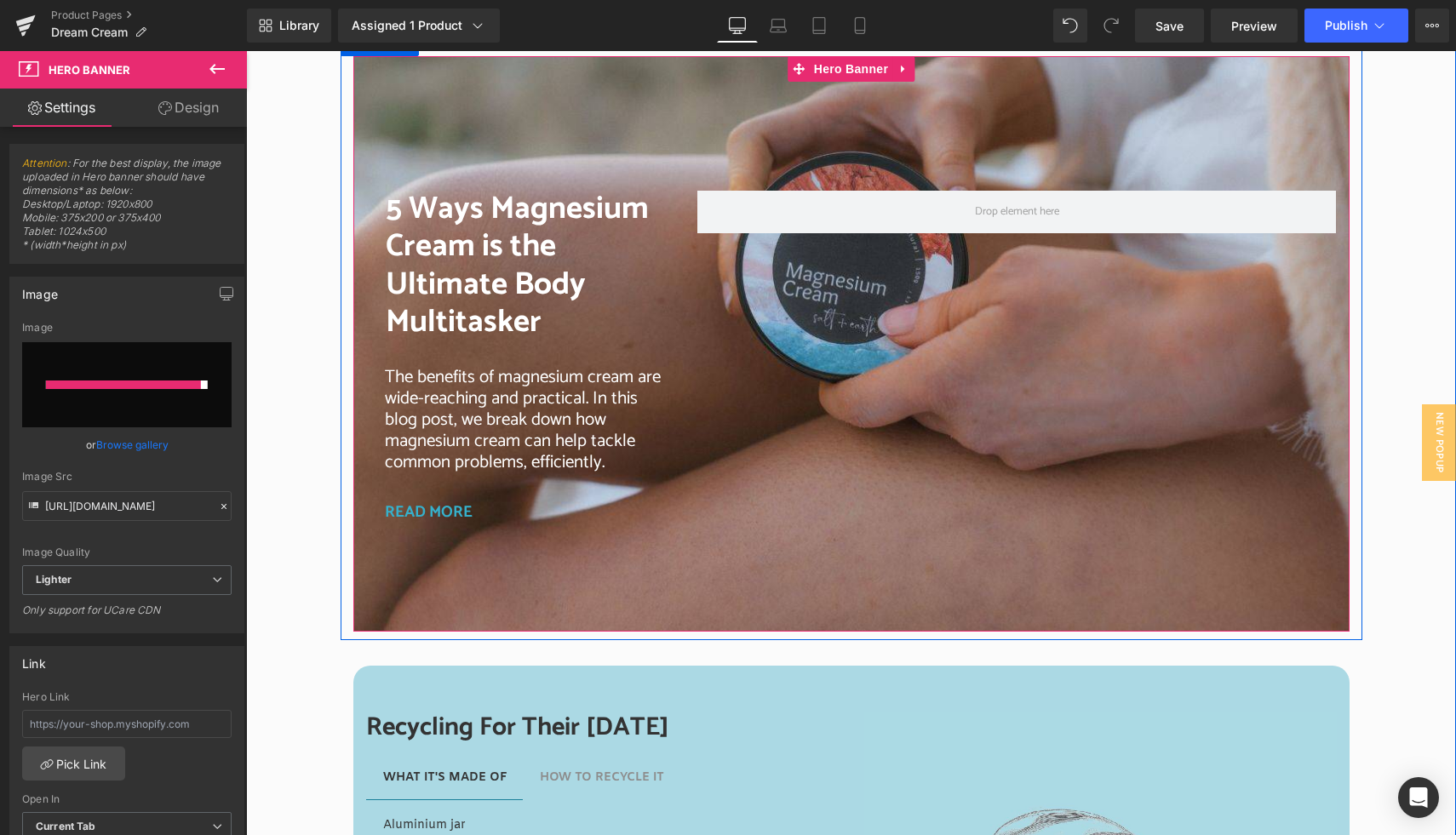
type input "https://ucarecdn.com/e9900232-4c6c-465d-8387-9024f9142bff/-/format/auto/-/previ…"
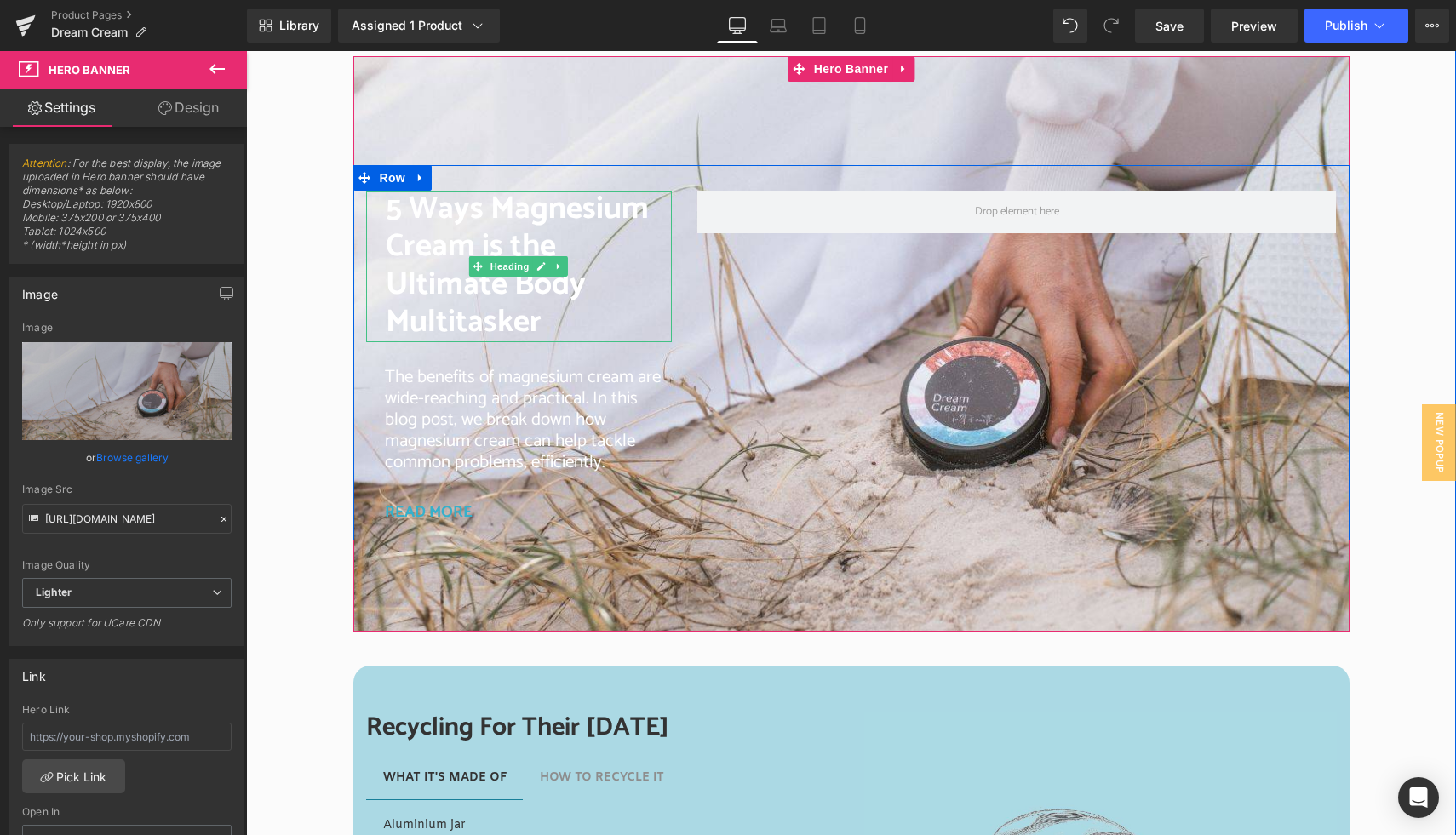
click at [448, 229] on span "5 Ways Magnesium Cream is the Ultimate Body Multitasker" at bounding box center [517, 265] width 263 height 165
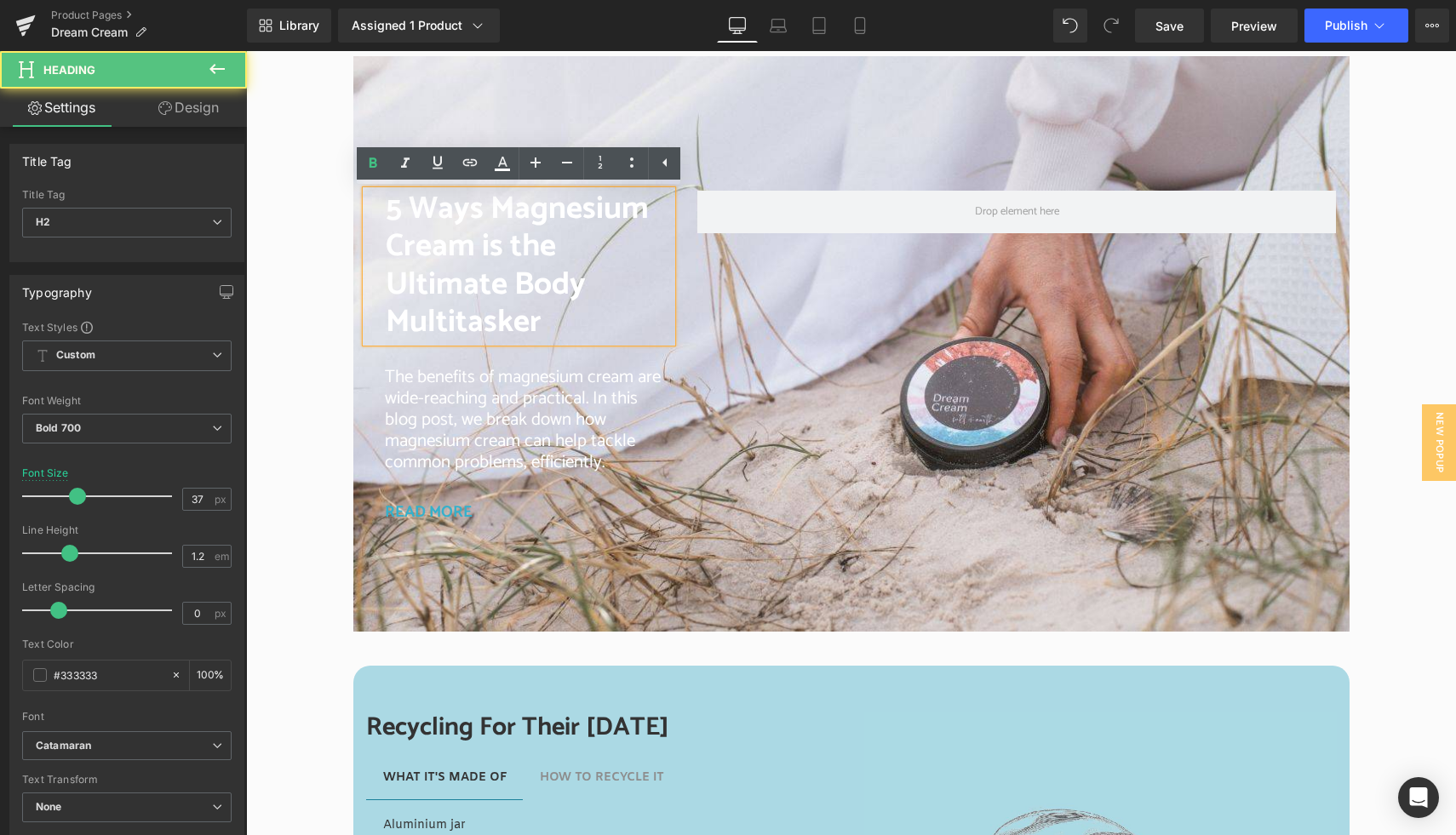
click at [418, 253] on span "5 Ways Magnesium Cream is the Ultimate Body Multitasker" at bounding box center [517, 265] width 263 height 165
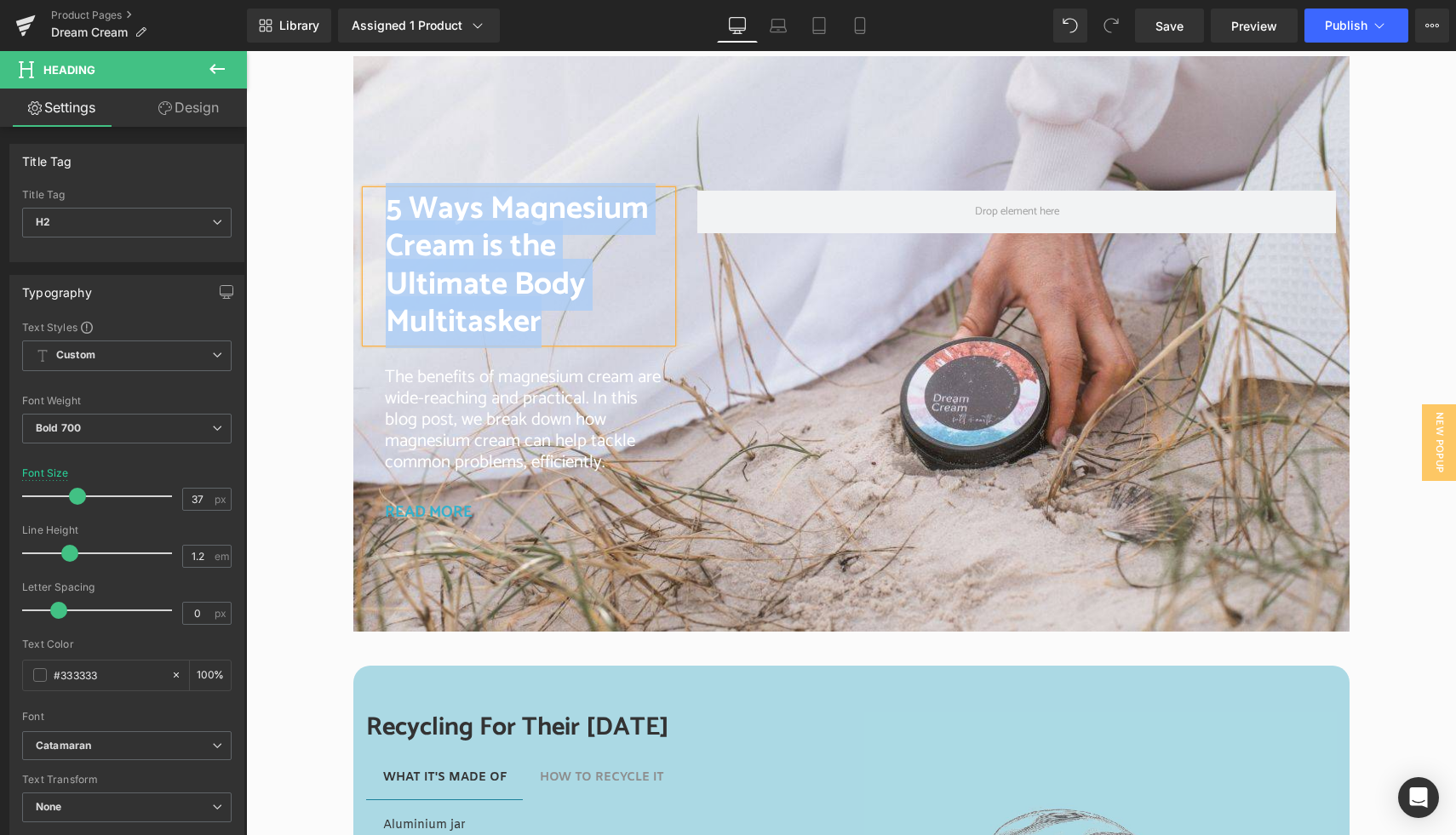
paste div
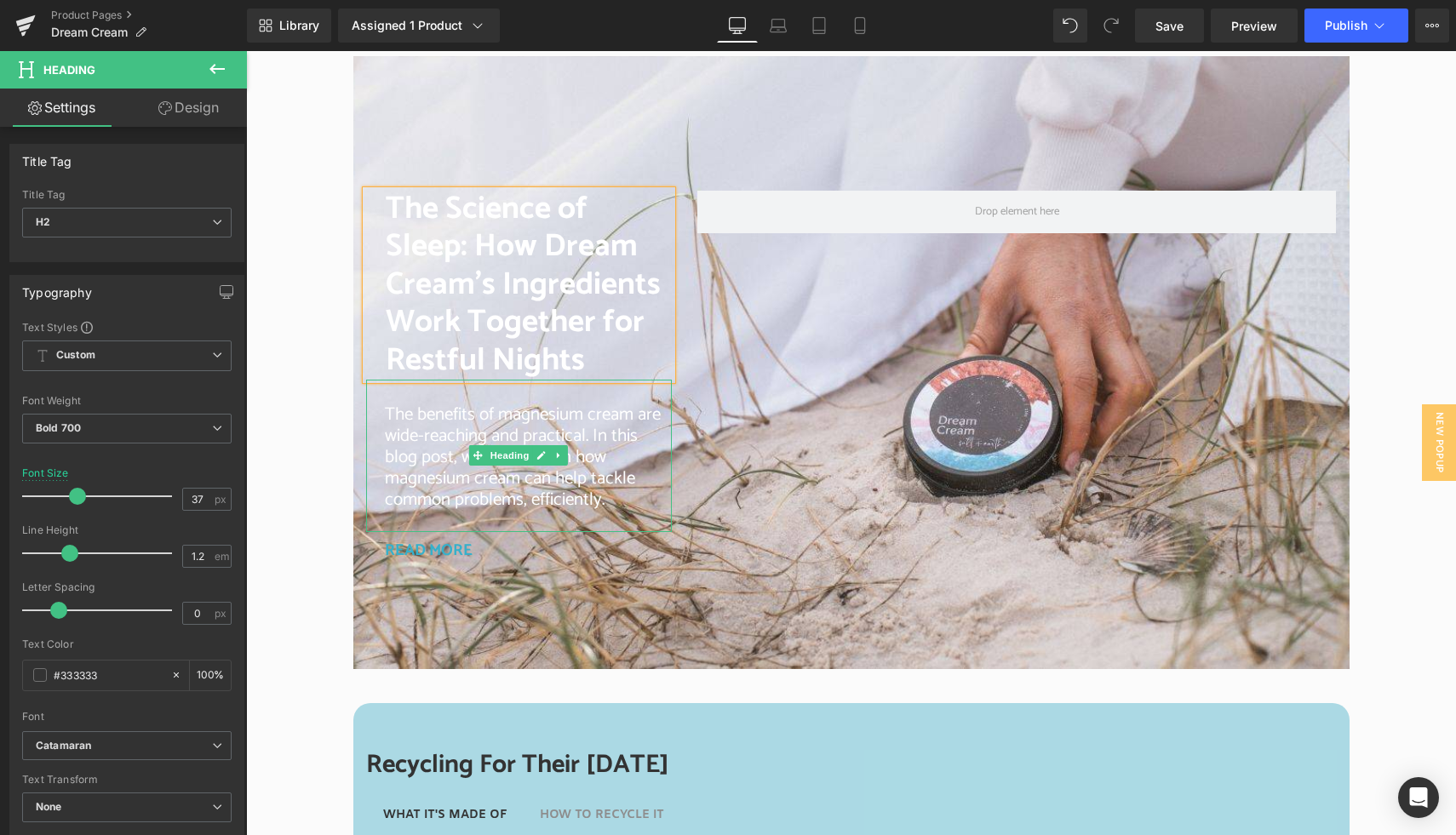
click at [406, 420] on span "The benefits of magnesium cream are wide-reaching and practical. In this blog p…" at bounding box center [523, 456] width 276 height 114
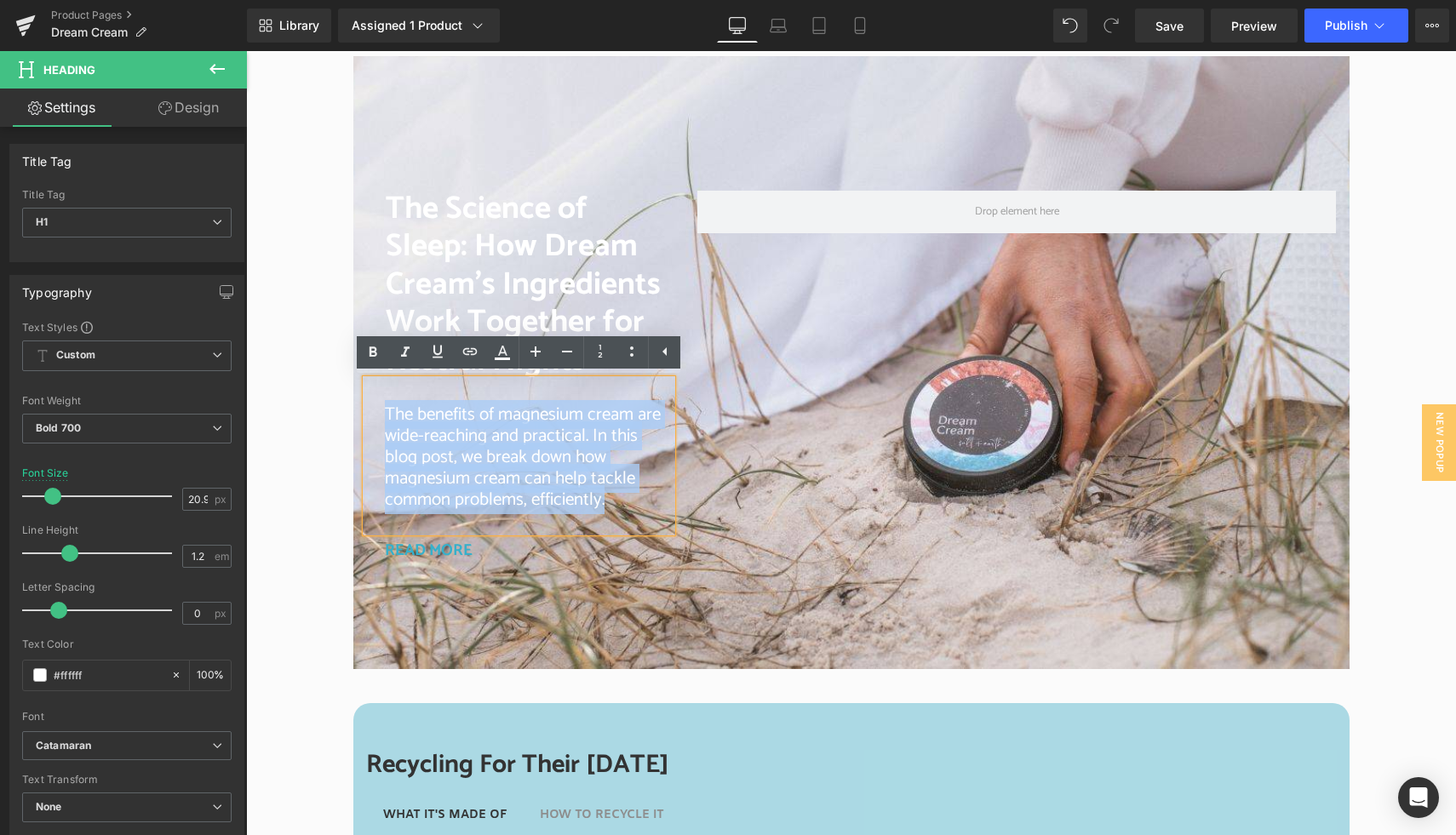
drag, startPoint x: 386, startPoint y: 413, endPoint x: 611, endPoint y: 502, distance: 242.0
click at [611, 502] on h1 "The benefits of magnesium cream are wide-reaching and practical. In this blog p…" at bounding box center [528, 457] width 287 height 107
copy span "The benefits of magnesium cream are wide-reaching and practical. In this blog p…"
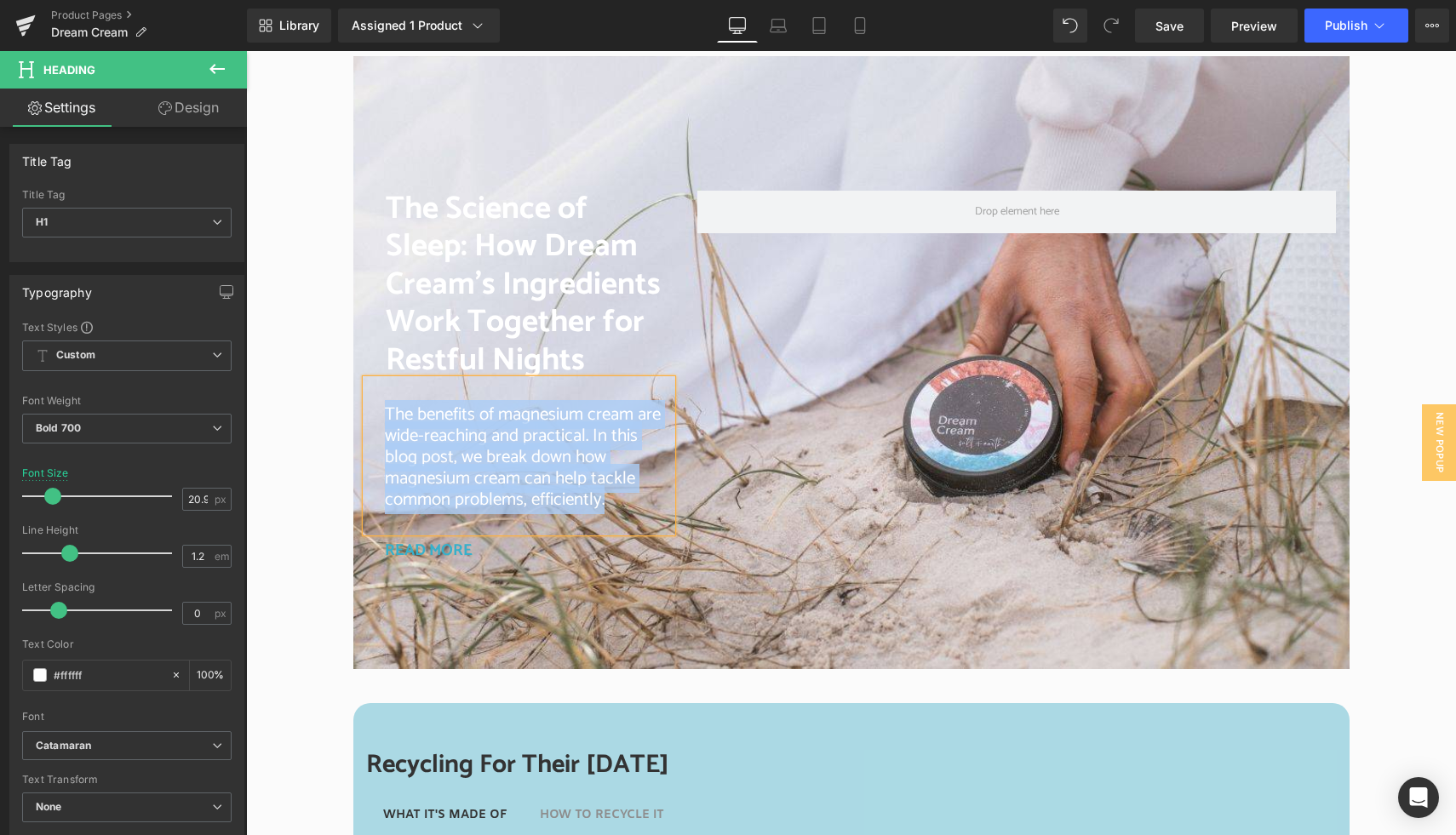
paste div
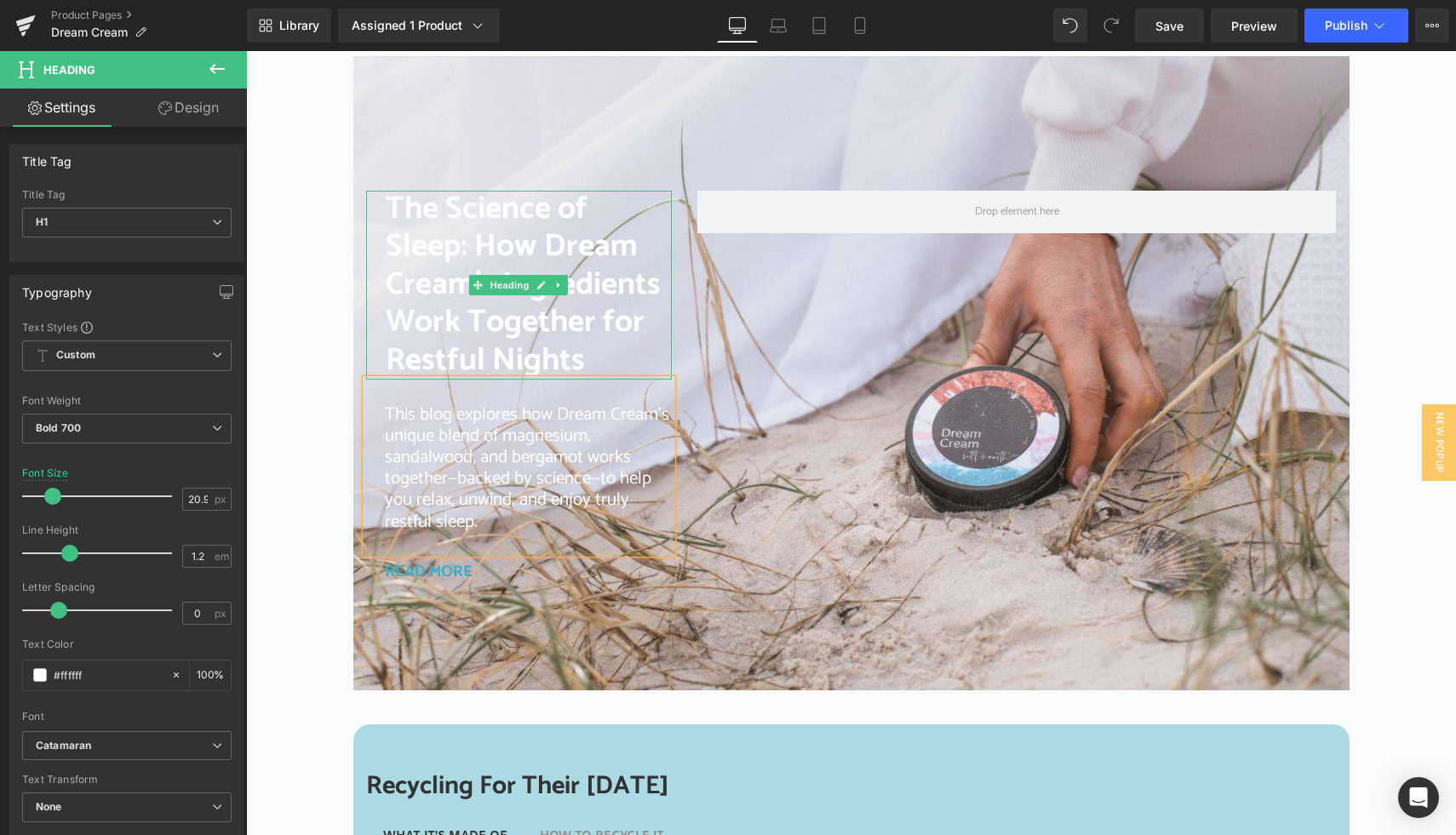
click at [502, 249] on font "The Science of Sleep: How Dream Cream’s Ingredients Work Together for Restful N…" at bounding box center [523, 285] width 275 height 203
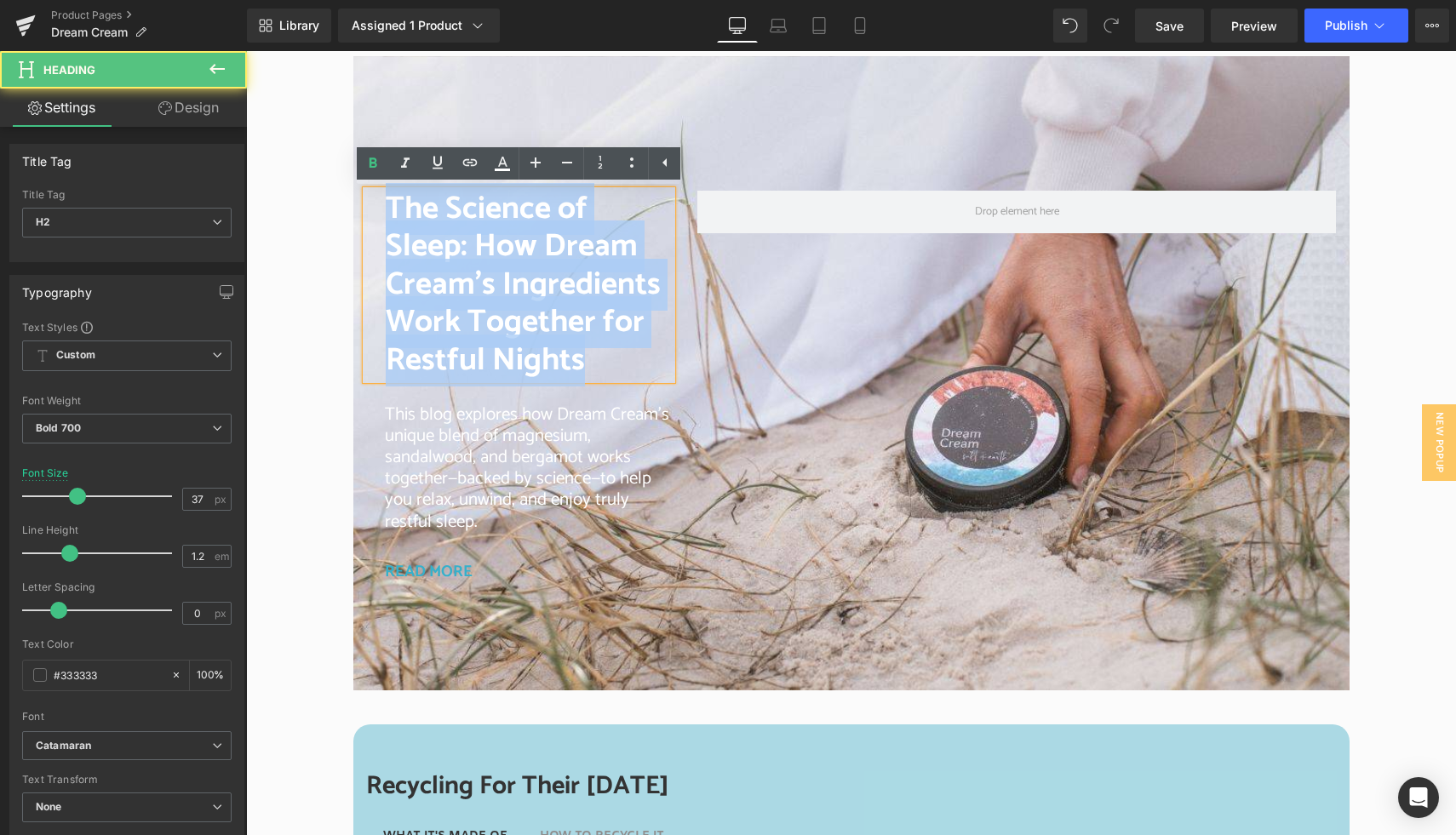
drag, startPoint x: 381, startPoint y: 211, endPoint x: 588, endPoint y: 353, distance: 251.0
click at [588, 353] on div "The Science of Sleep: How Dream Cream’s Ingredients Work Together for Restful N…" at bounding box center [519, 286] width 307 height 189
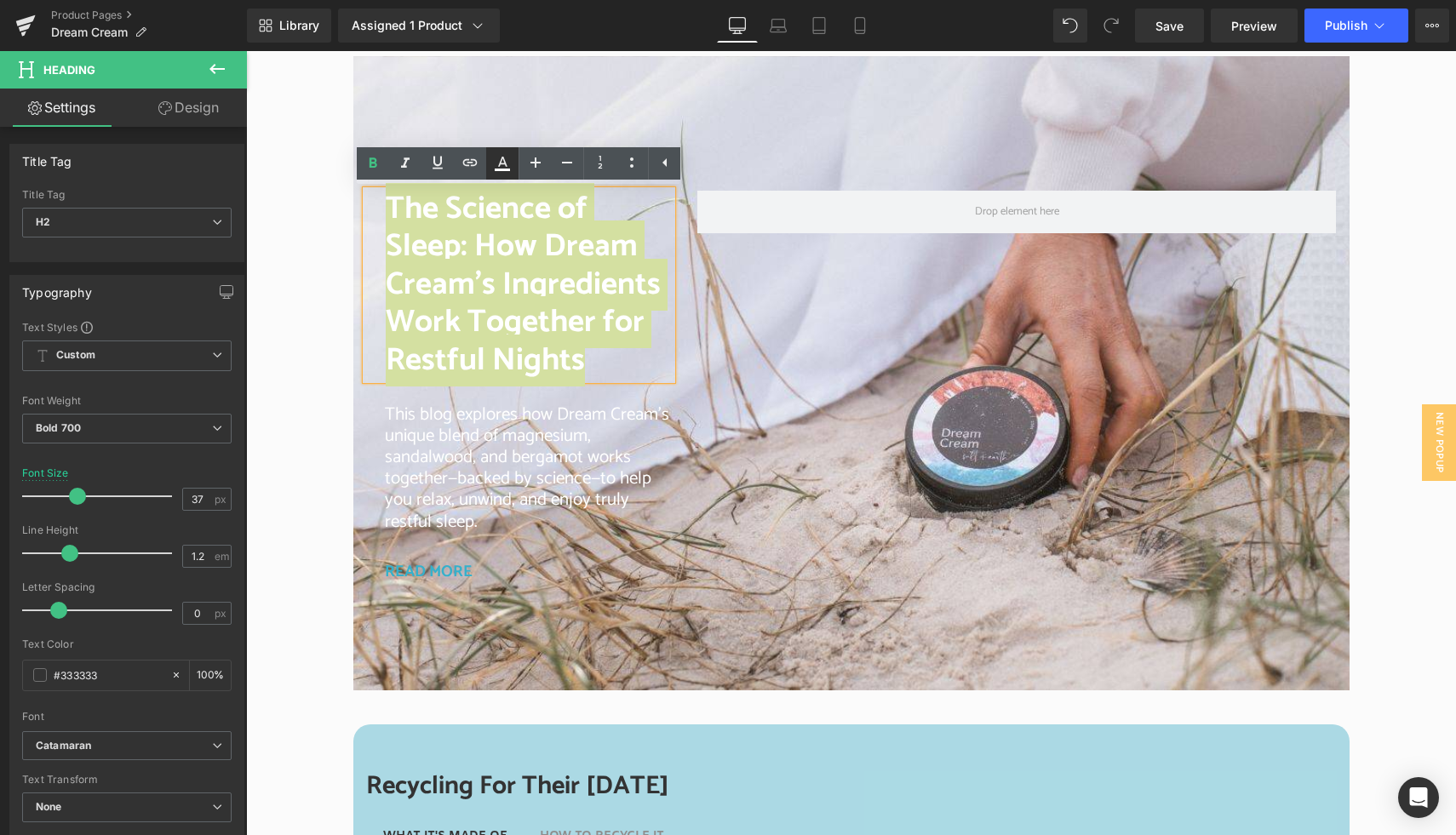
click at [501, 166] on icon at bounding box center [502, 163] width 20 height 20
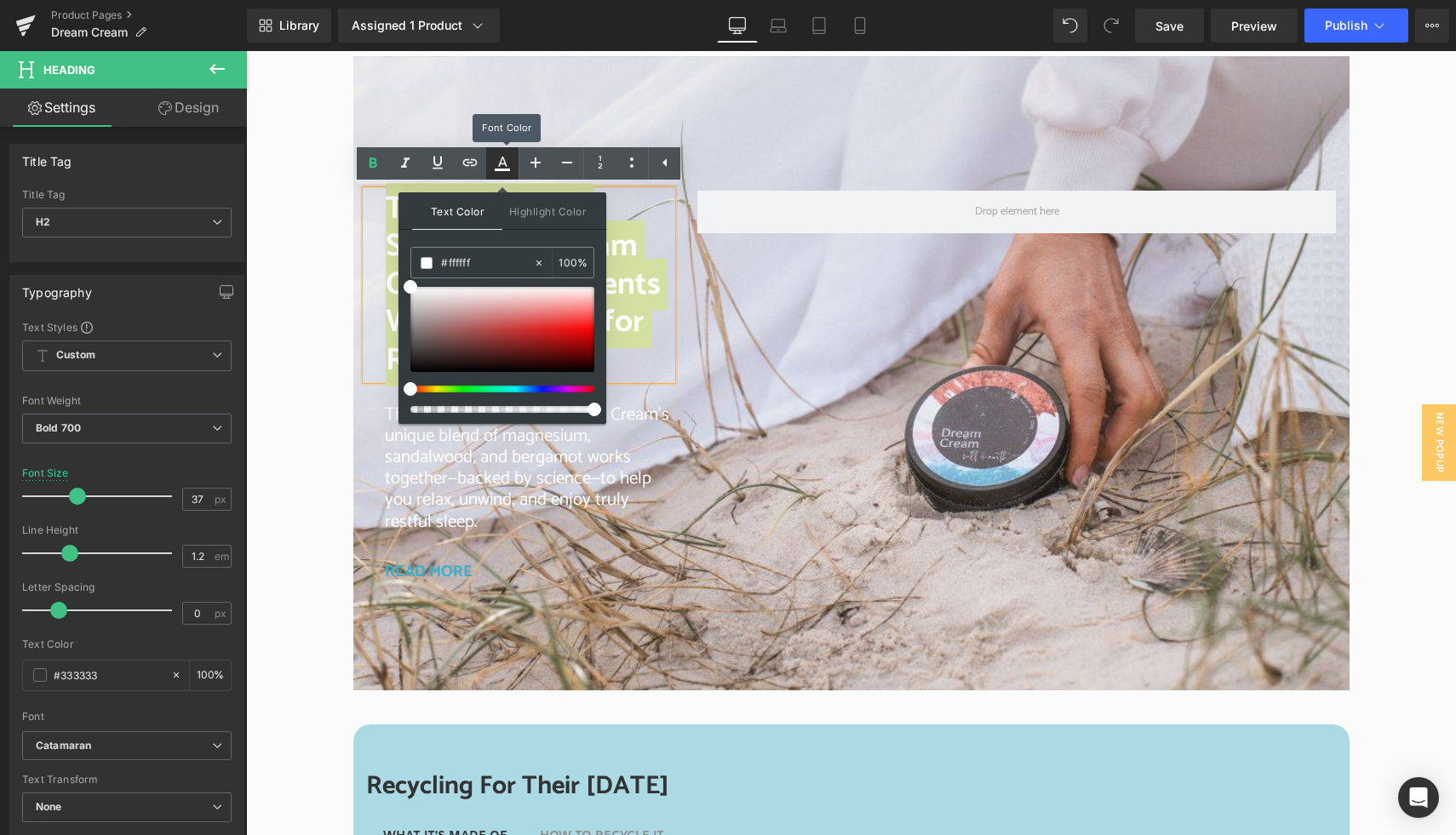
click at [501, 166] on icon at bounding box center [502, 163] width 20 height 20
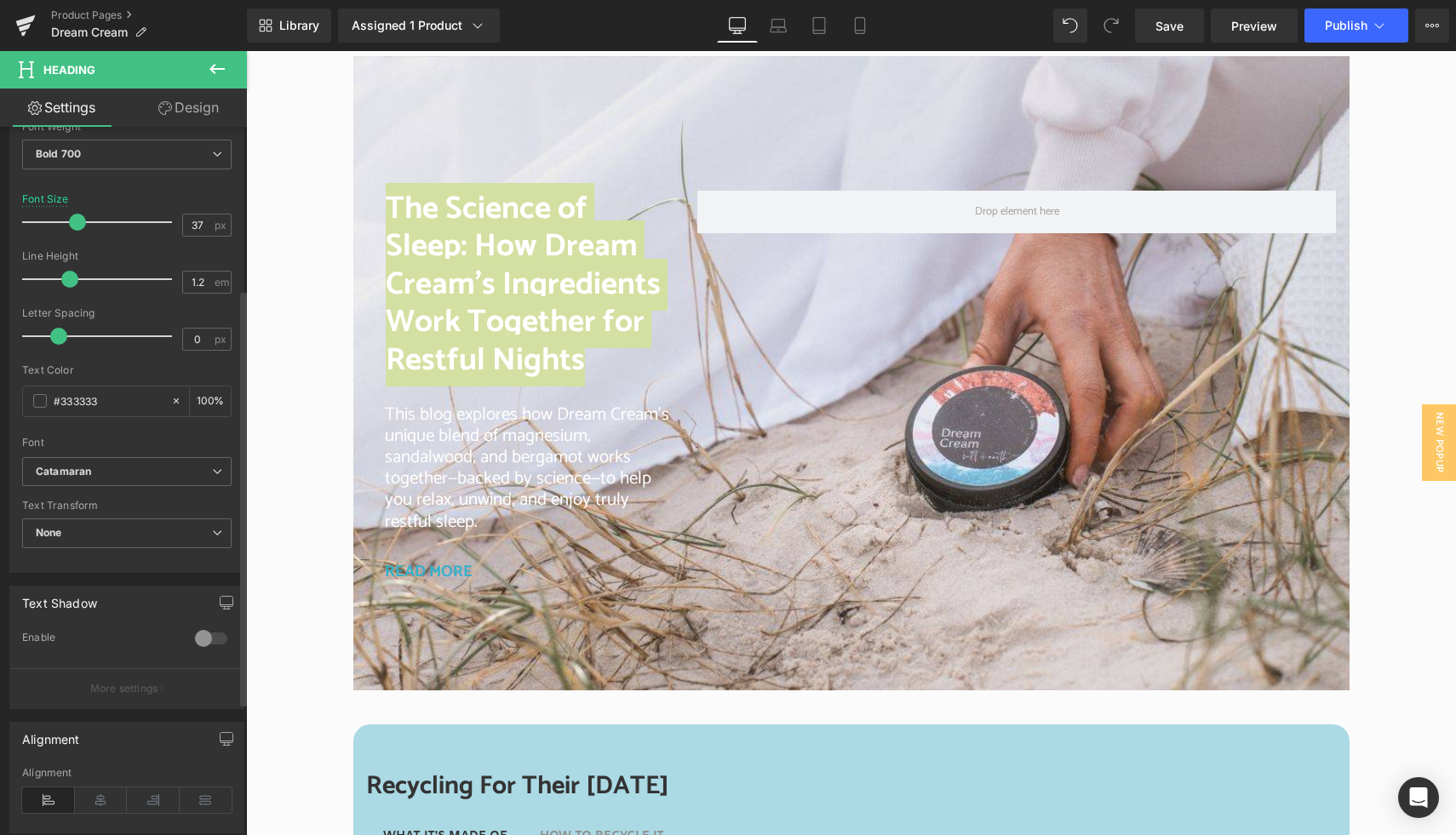
scroll to position [286, 0]
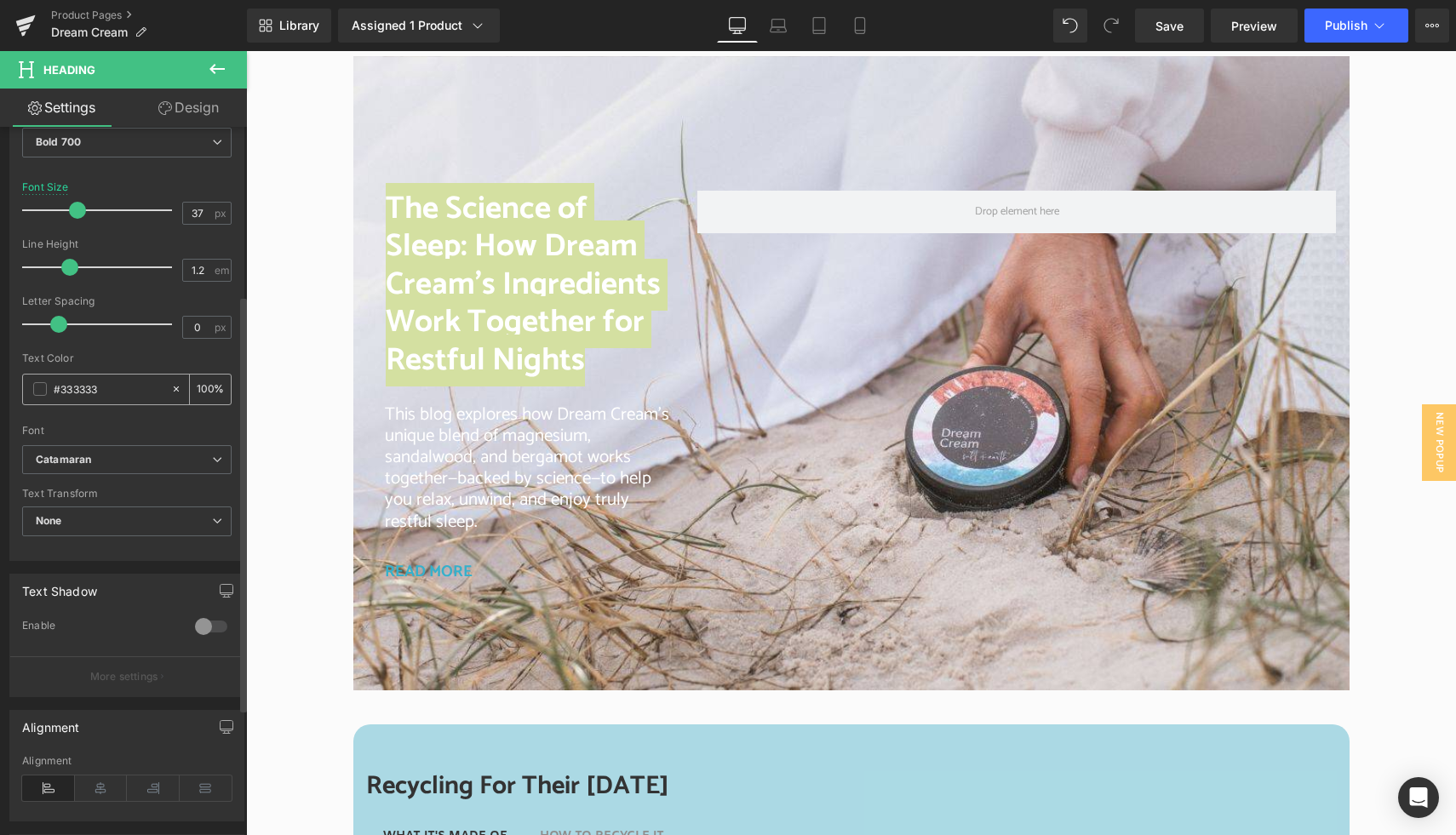
click at [45, 391] on span at bounding box center [40, 388] width 13 height 13
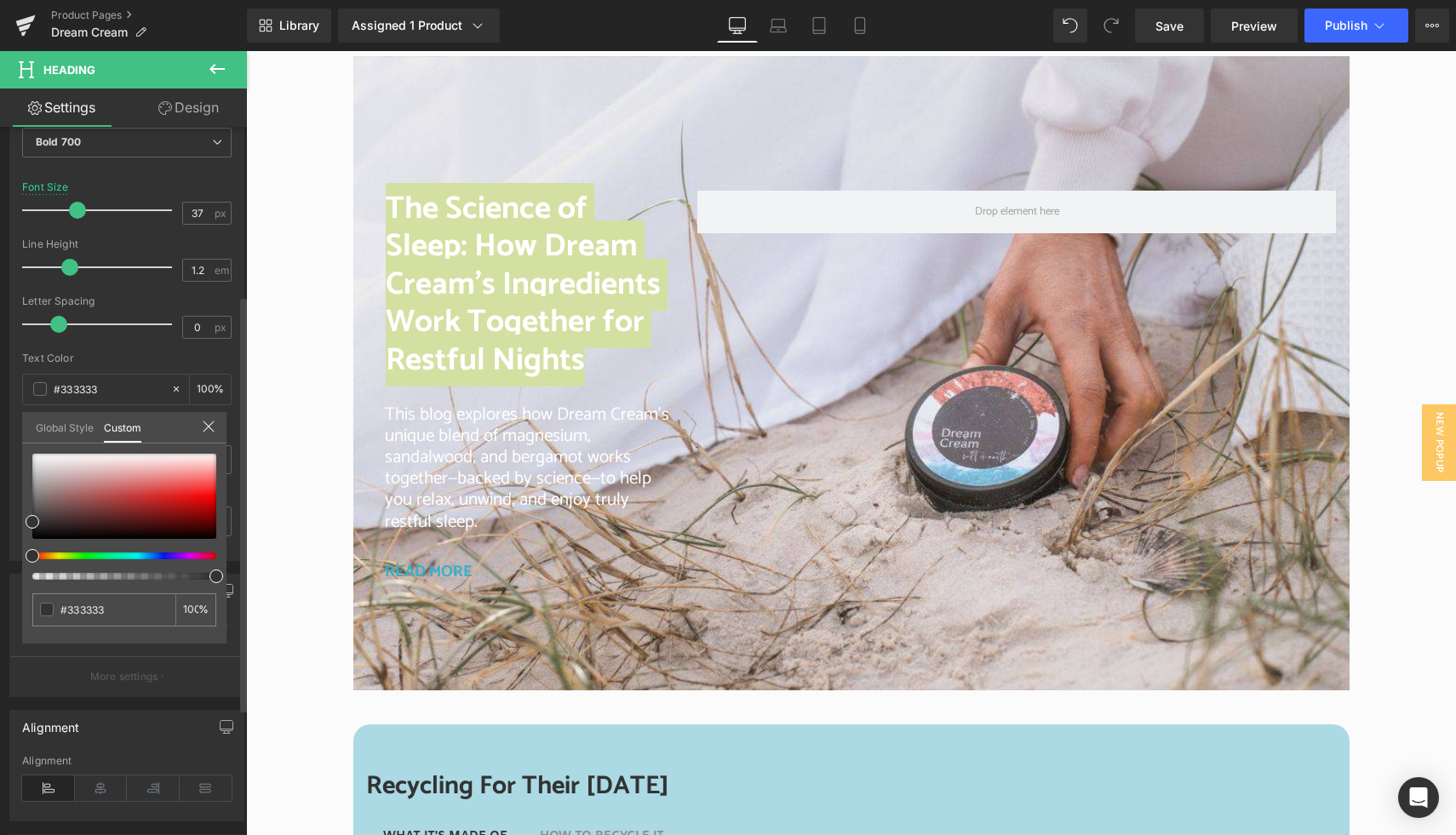
click at [54, 429] on link "Global Style" at bounding box center [64, 426] width 57 height 29
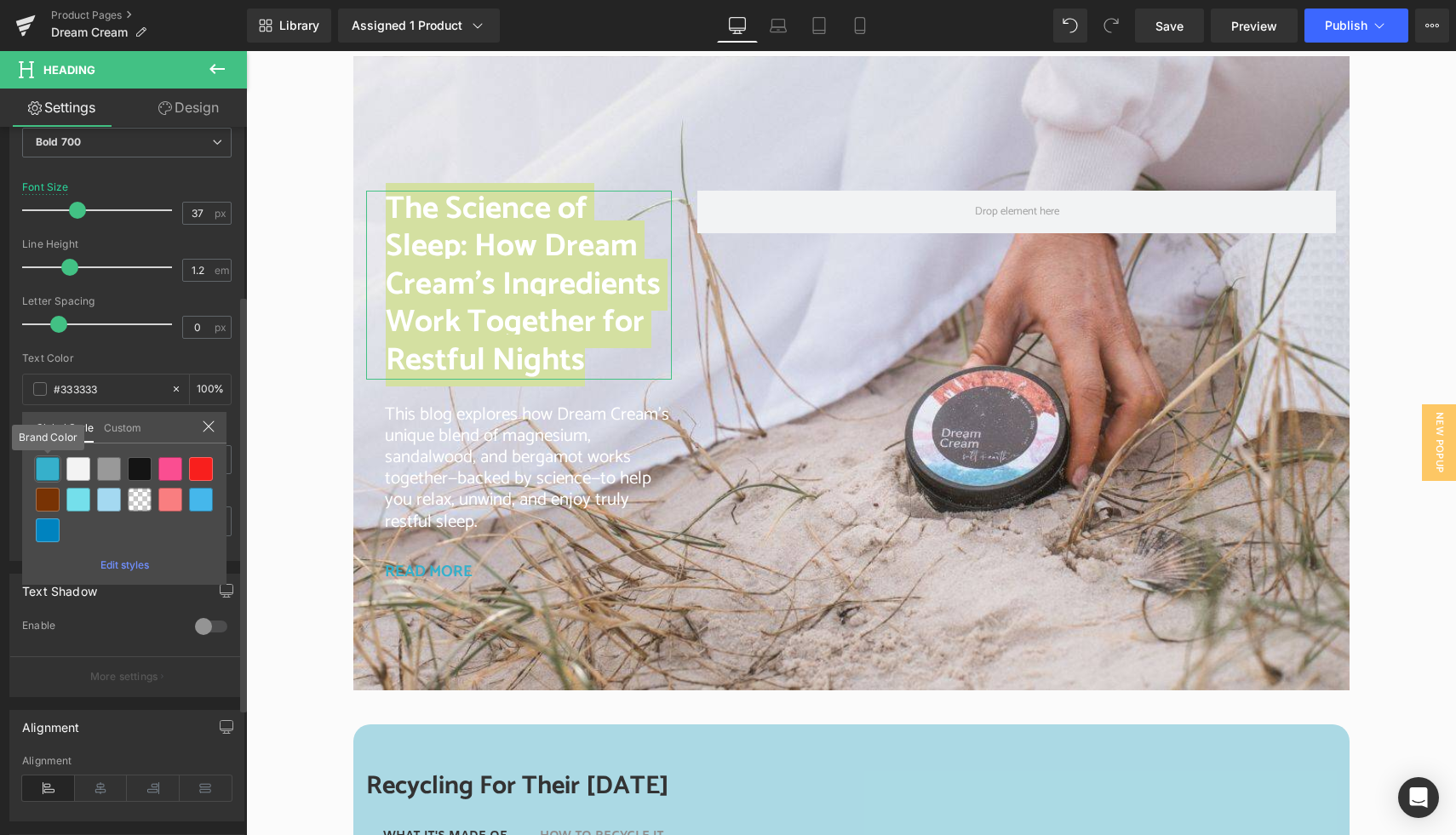
click at [46, 468] on div at bounding box center [47, 469] width 24 height 24
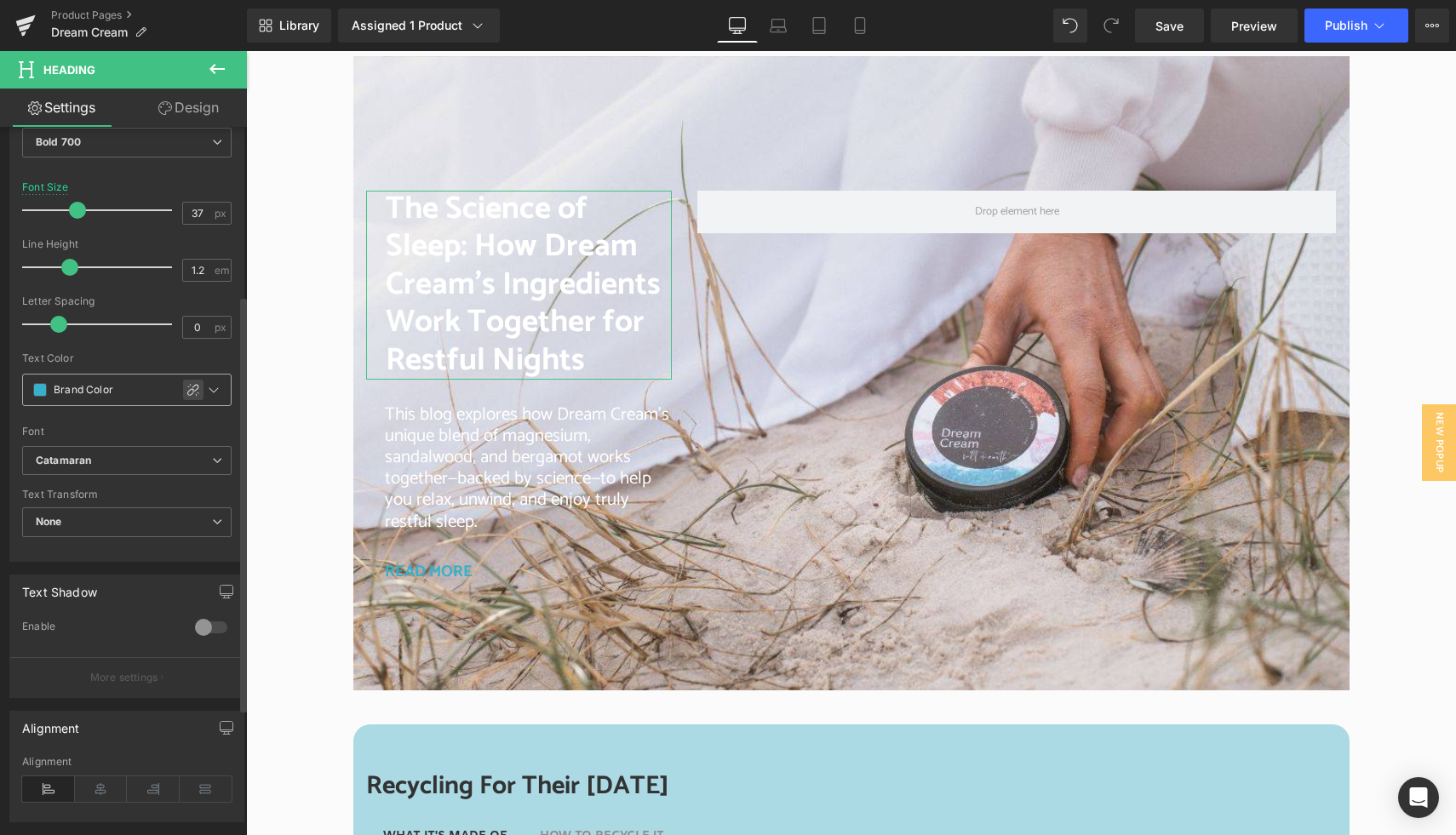
click at [187, 393] on icon at bounding box center [193, 389] width 13 height 13
type input "#36b0cb"
type input "100"
drag, startPoint x: 122, startPoint y: 393, endPoint x: 56, endPoint y: 391, distance: 66.0
click at [56, 391] on input "#36b0cb" at bounding box center [108, 390] width 109 height 19
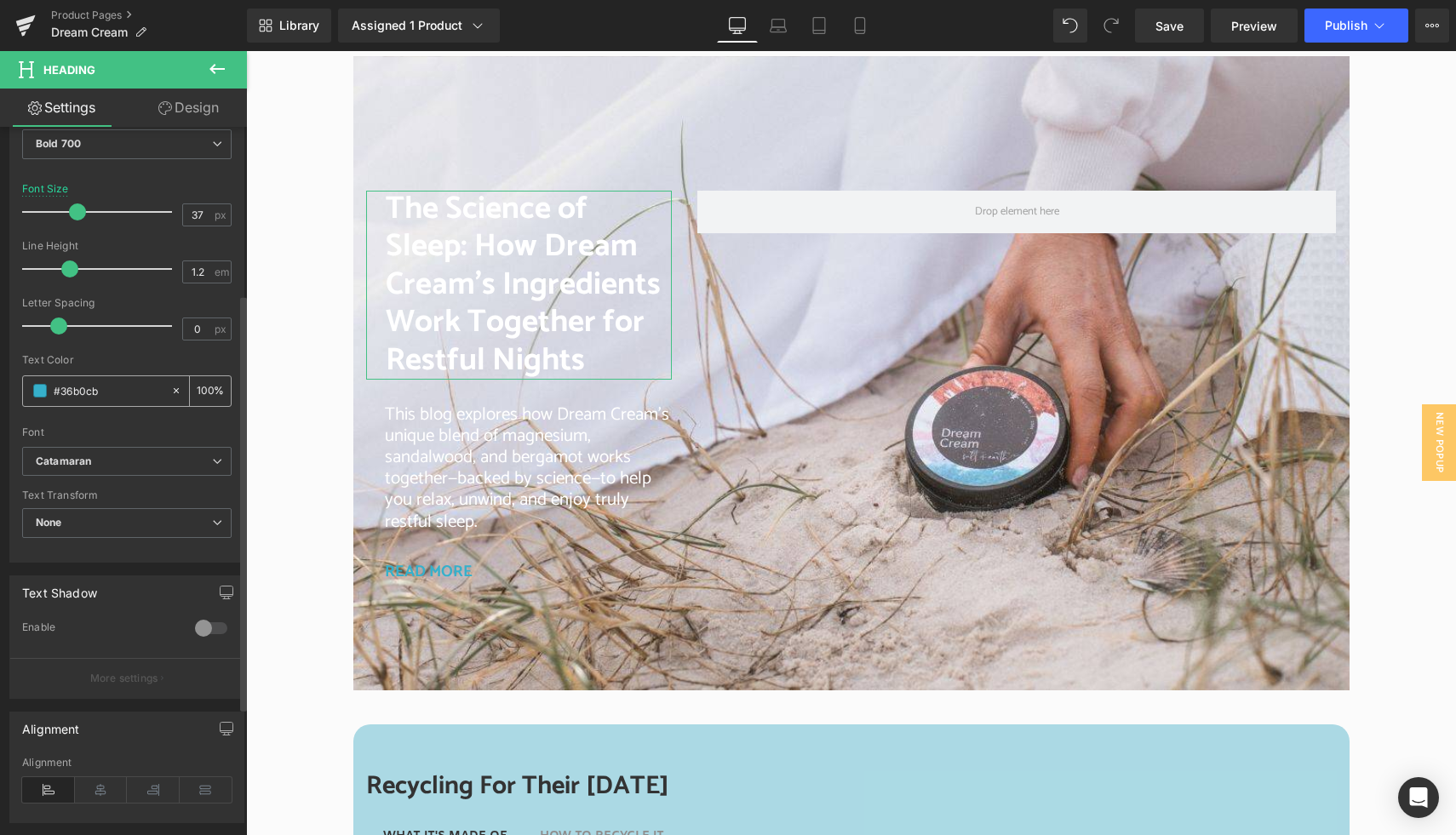
scroll to position [304, 0]
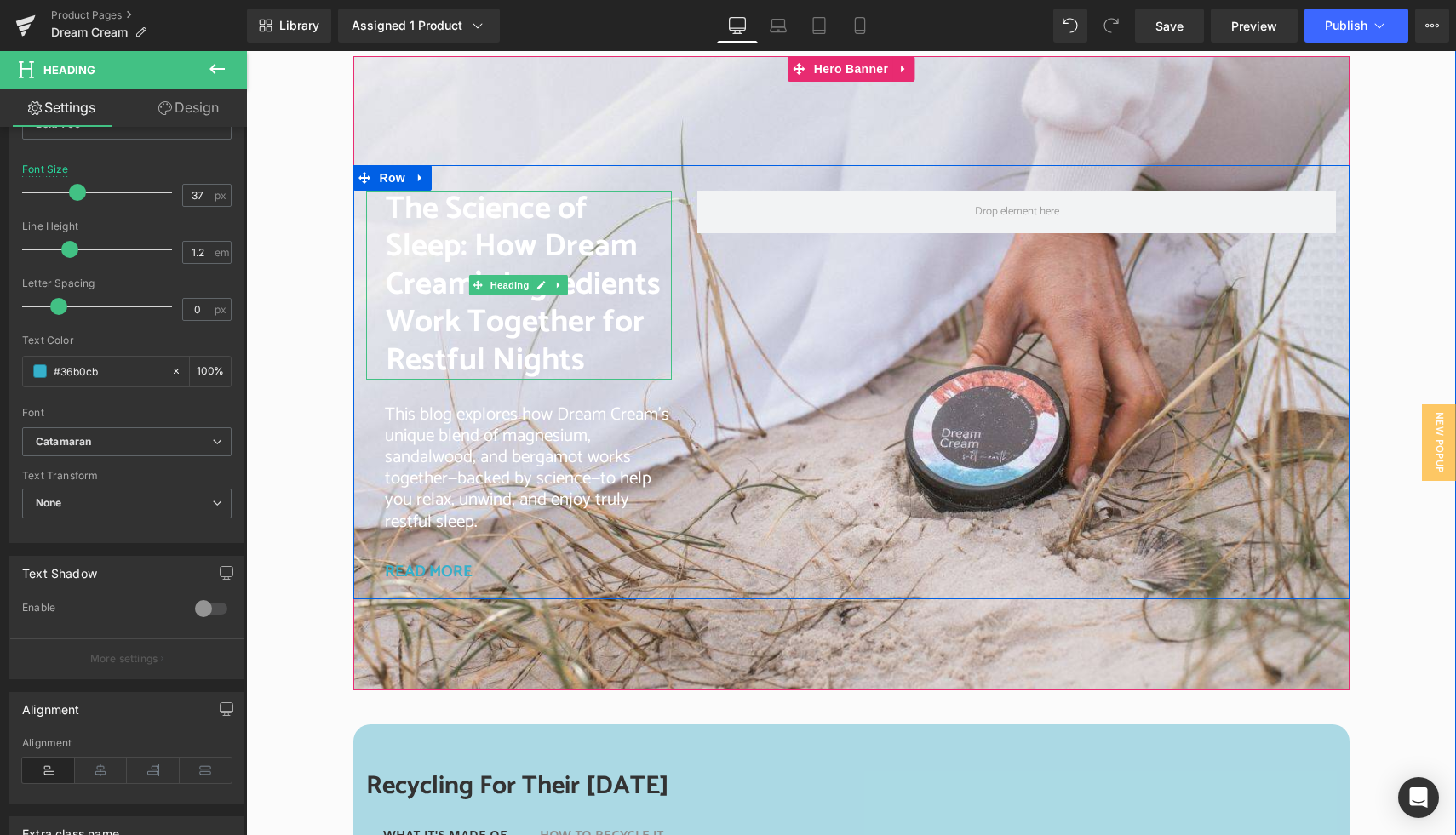
click at [430, 344] on font "The Science of Sleep: How Dream Cream’s Ingredients Work Together for Restful N…" at bounding box center [523, 285] width 275 height 203
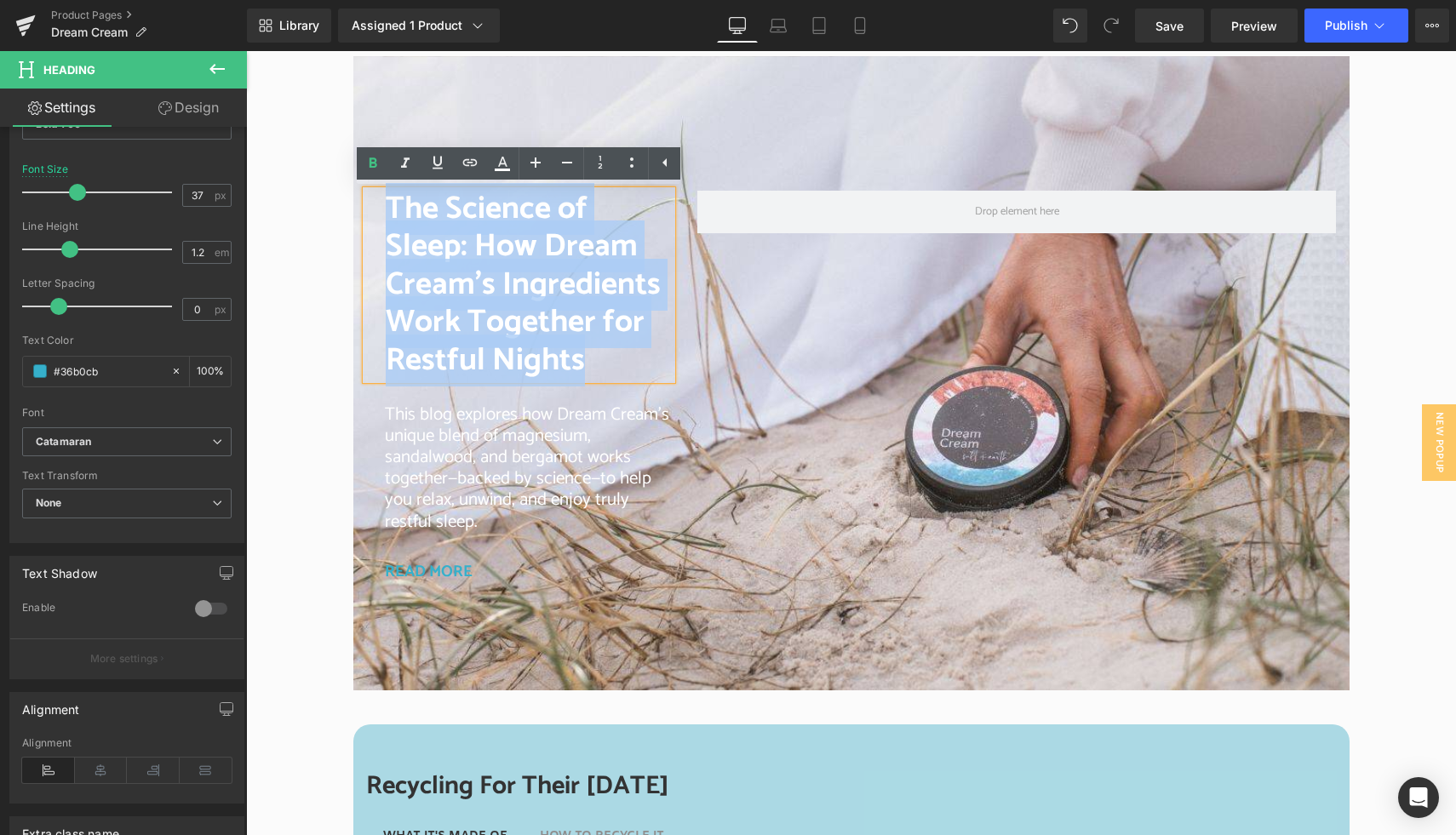
drag, startPoint x: 389, startPoint y: 208, endPoint x: 604, endPoint y: 354, distance: 259.9
click at [603, 357] on h2 "The Science of Sleep: How Dream Cream’s Ingredients Work Together for Restful N…" at bounding box center [529, 286] width 287 height 189
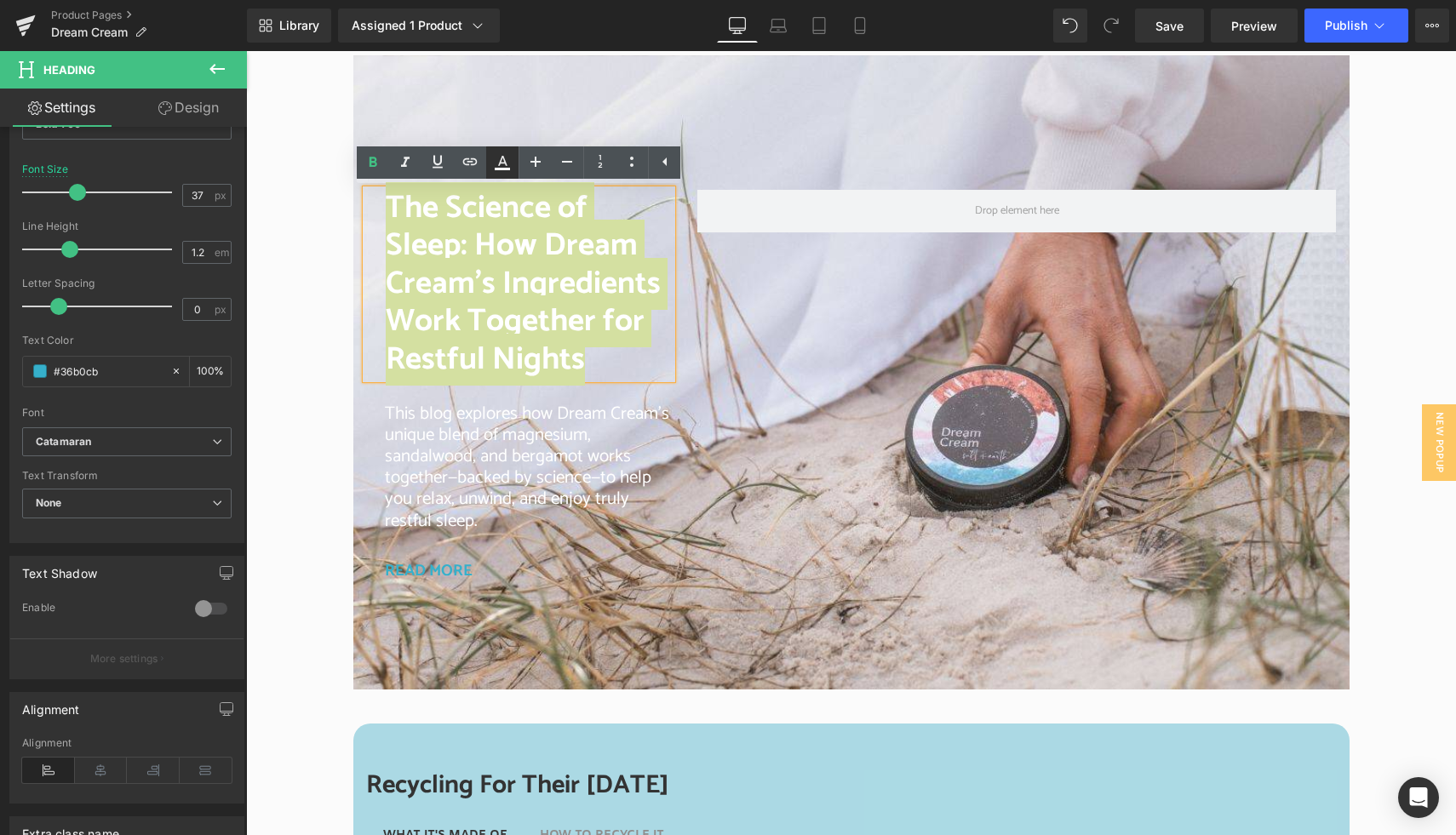
click at [502, 162] on icon at bounding box center [502, 161] width 10 height 11
type input "100"
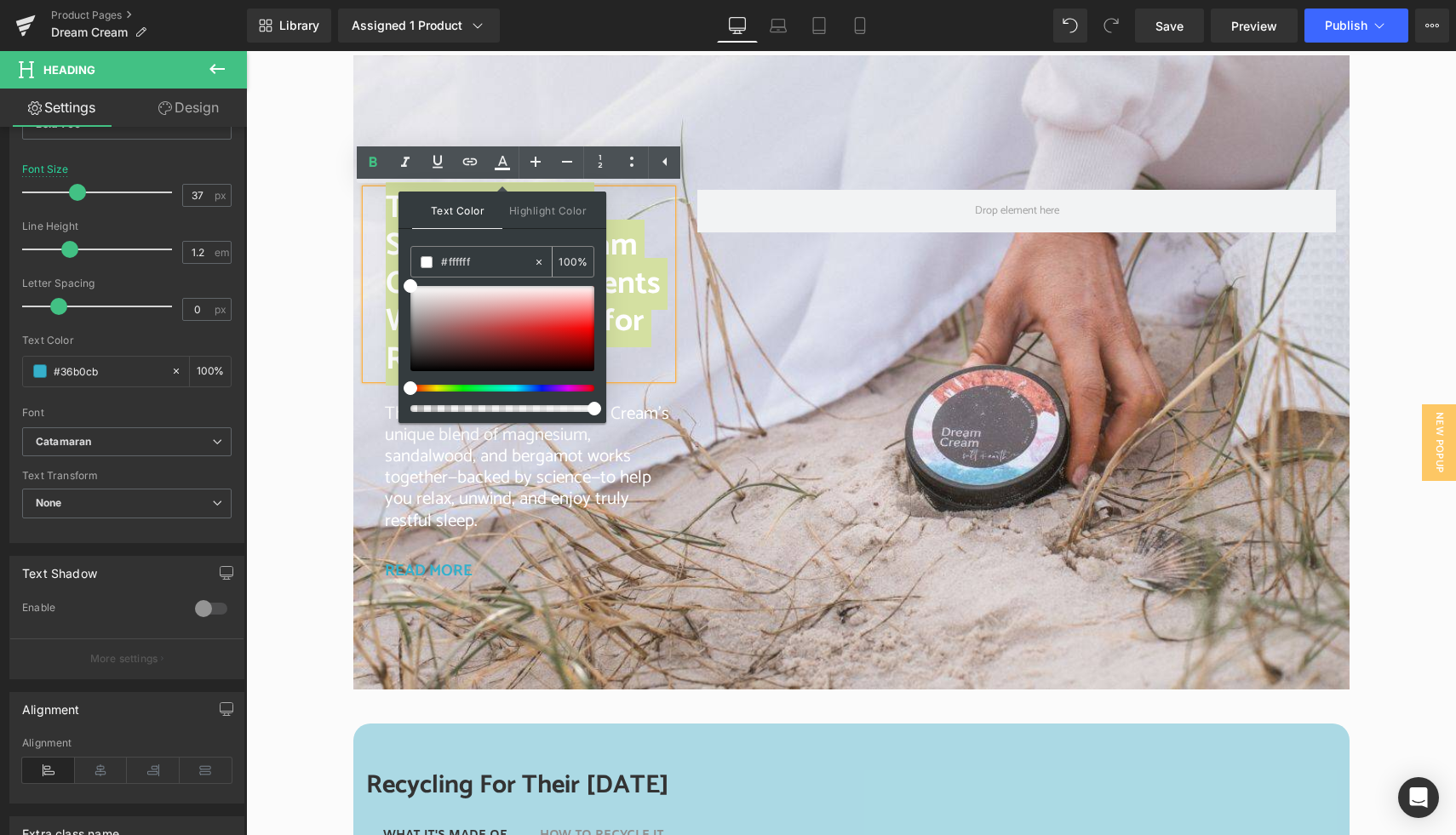
drag, startPoint x: 491, startPoint y: 261, endPoint x: 436, endPoint y: 260, distance: 55.0
click at [436, 260] on div "#ffffff" at bounding box center [472, 262] width 122 height 30
paste input "36b0cb"
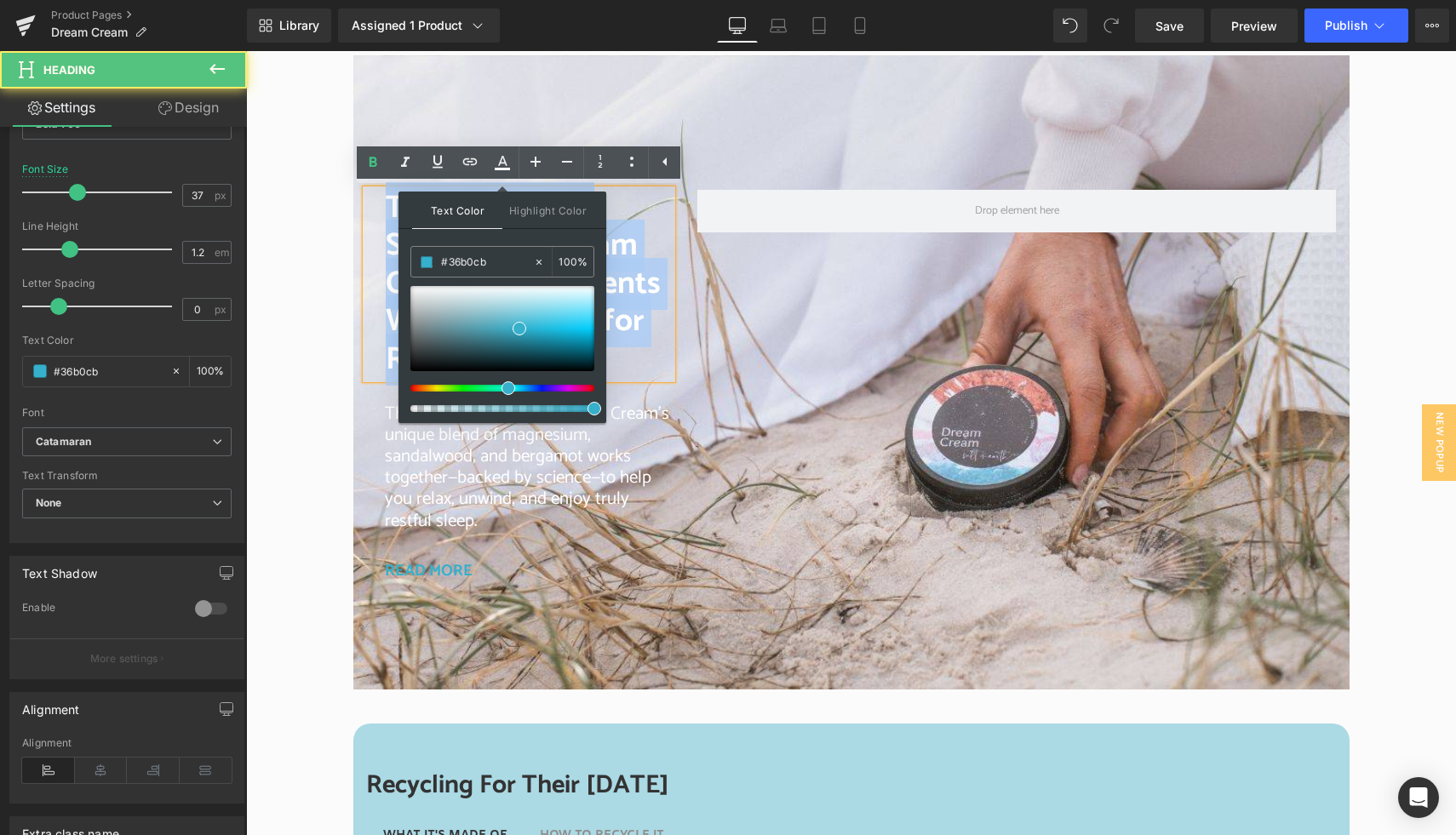
click at [628, 359] on h2 "The Science of Sleep: How Dream Cream’s Ingredients Work Together for Restful N…" at bounding box center [529, 285] width 287 height 189
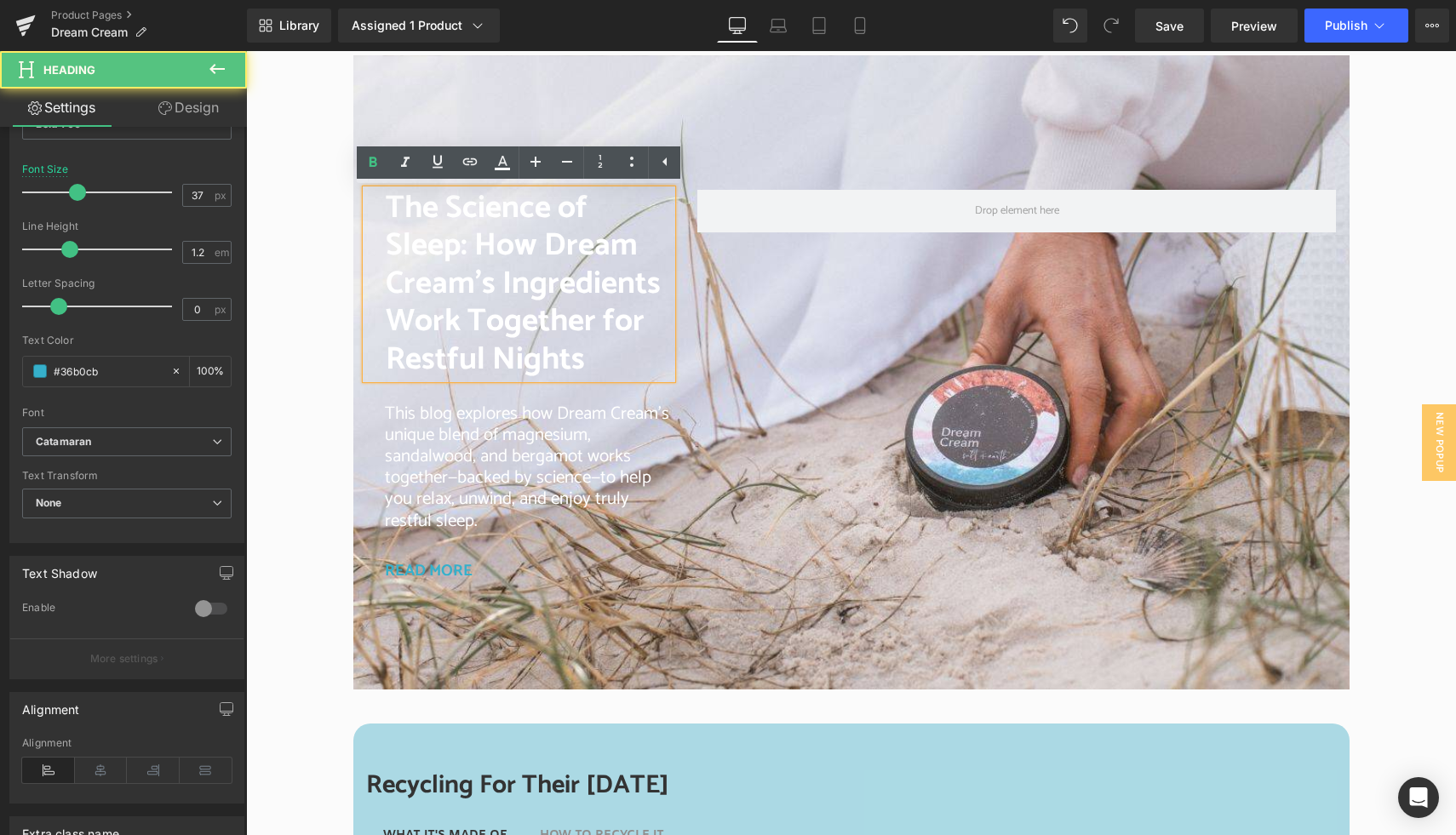
click at [602, 361] on h2 "The Science of Sleep: How Dream Cream’s Ingredients Work Together for Restful N…" at bounding box center [529, 285] width 287 height 189
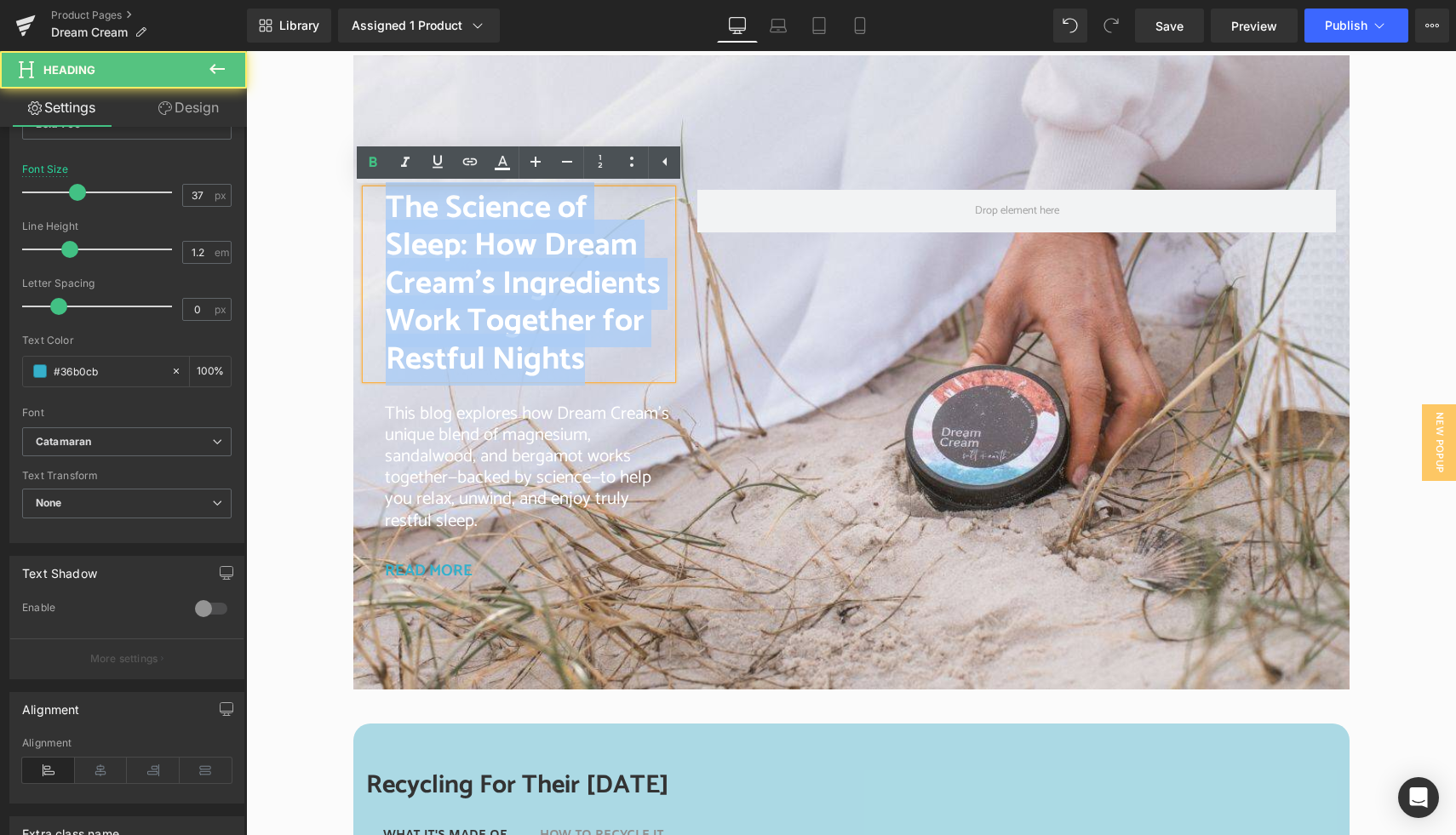
drag, startPoint x: 602, startPoint y: 359, endPoint x: 377, endPoint y: 209, distance: 270.4
click at [377, 209] on div "The Science of Sleep: How Dream Cream’s Ingredients Work Together for Restful N…" at bounding box center [519, 285] width 307 height 189
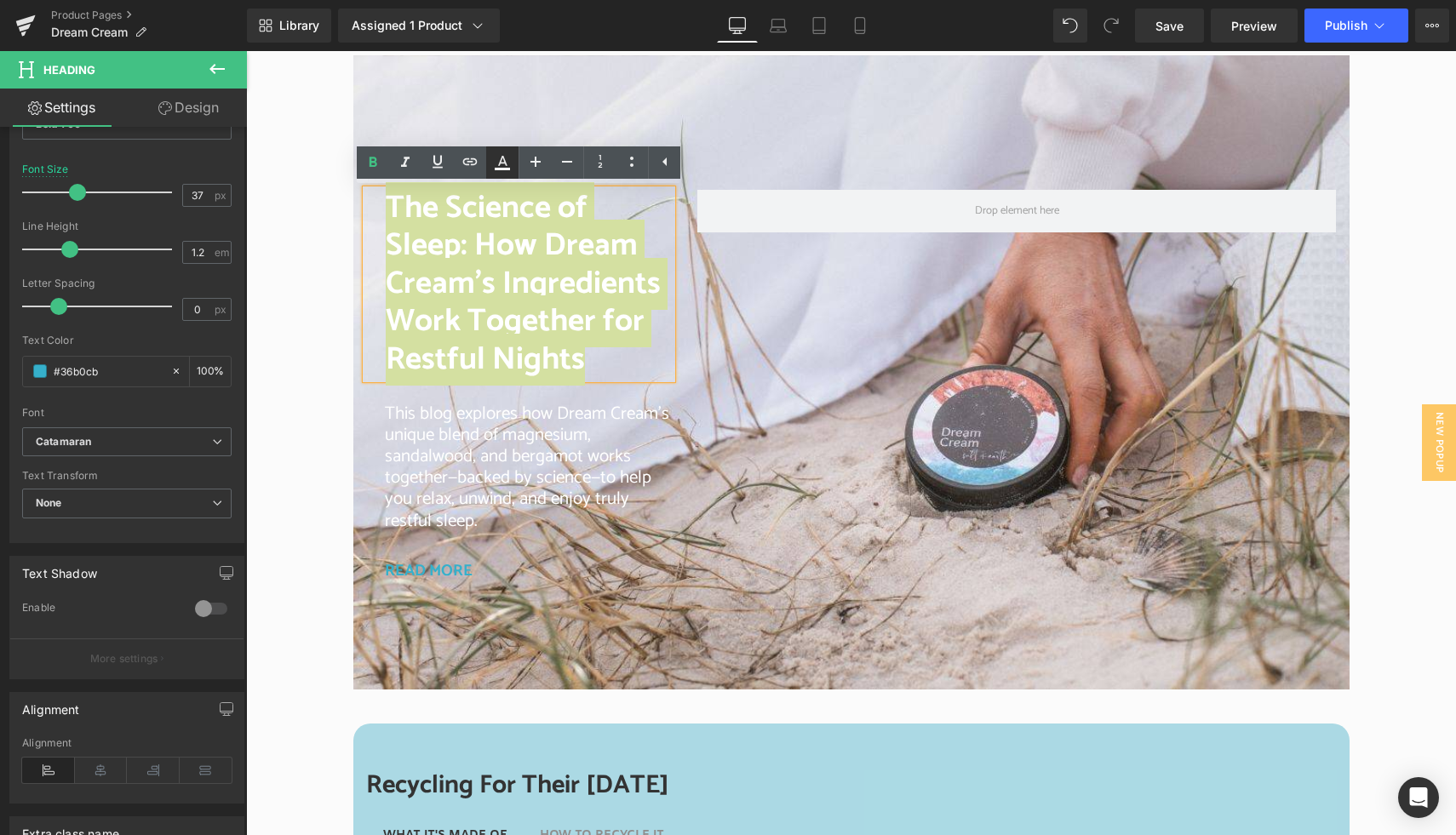
click at [498, 165] on icon at bounding box center [502, 162] width 20 height 20
type input "#ffffff"
type input "100"
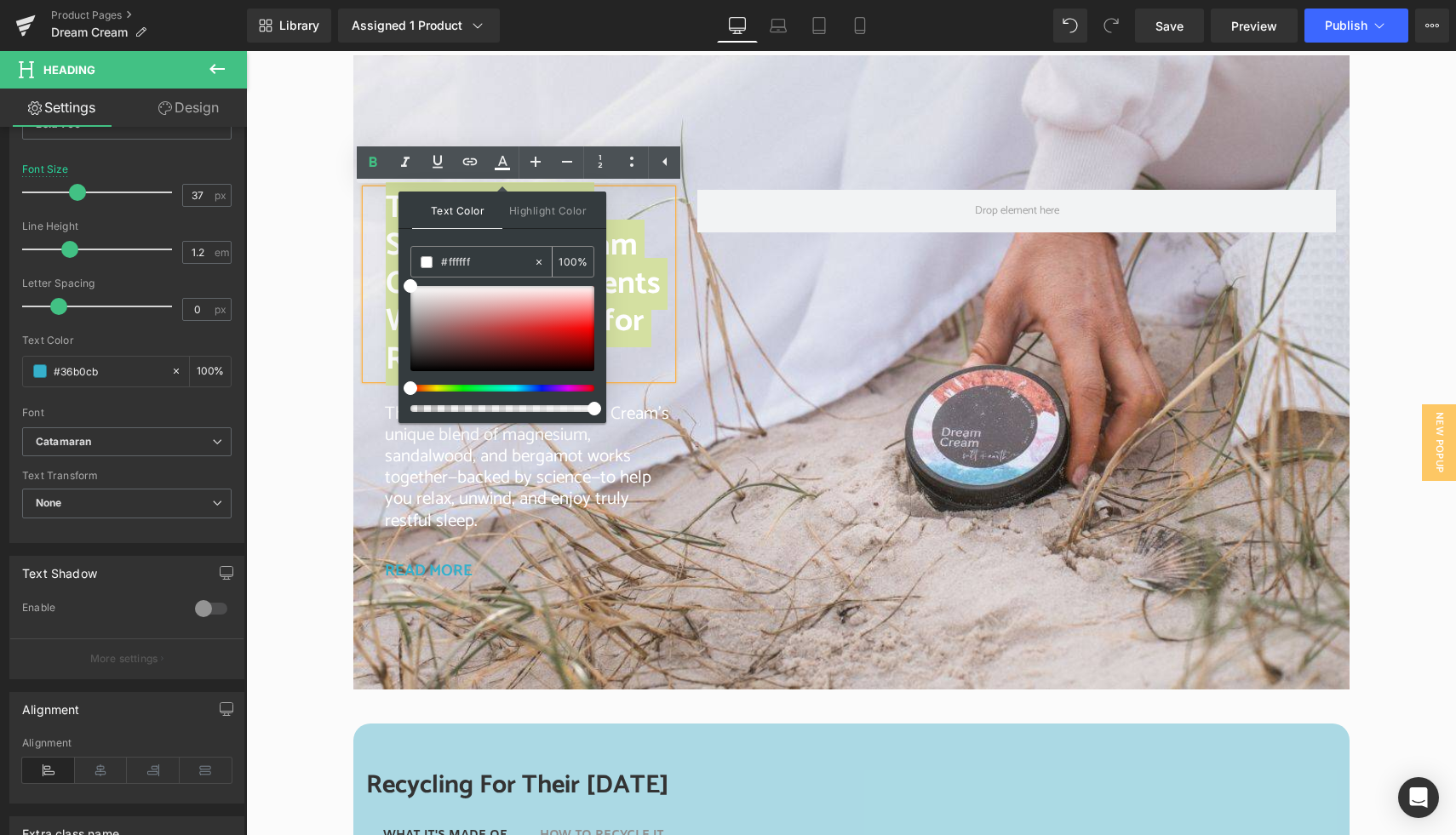
drag, startPoint x: 493, startPoint y: 257, endPoint x: 436, endPoint y: 256, distance: 57.0
click at [437, 256] on div "#ffffff" at bounding box center [472, 262] width 122 height 30
paste input "36b0cb"
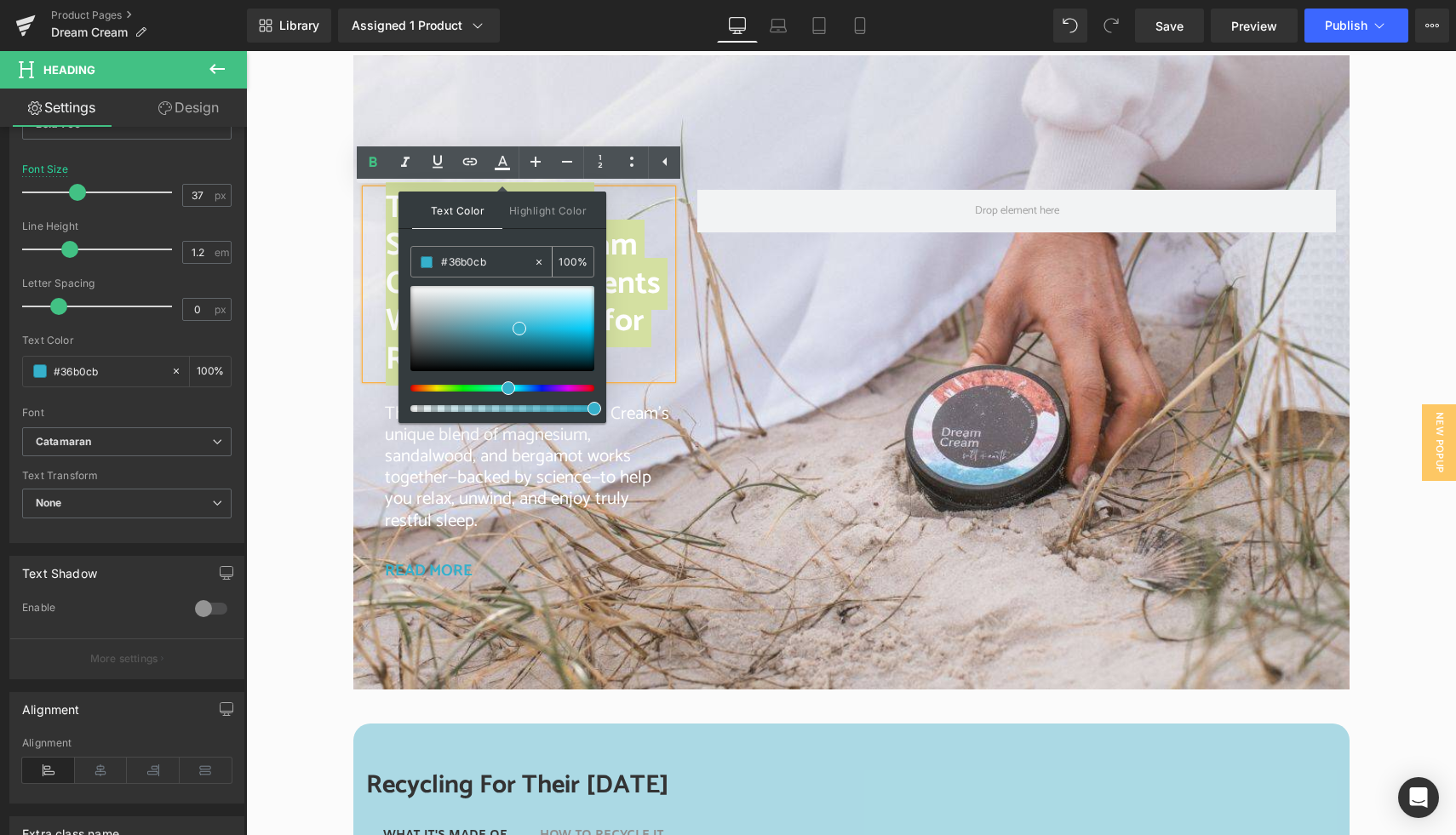
type input "#36b0cb"
click at [519, 234] on div "Text Color Highlight Color rgba(54, 176, 203, 1) #36b0cb 100 % transparent tran…" at bounding box center [502, 308] width 208 height 232
click at [666, 343] on h2 "The Science of Sleep: How Dream Cream’s Ingredients Work Together for Restful N…" at bounding box center [529, 285] width 287 height 189
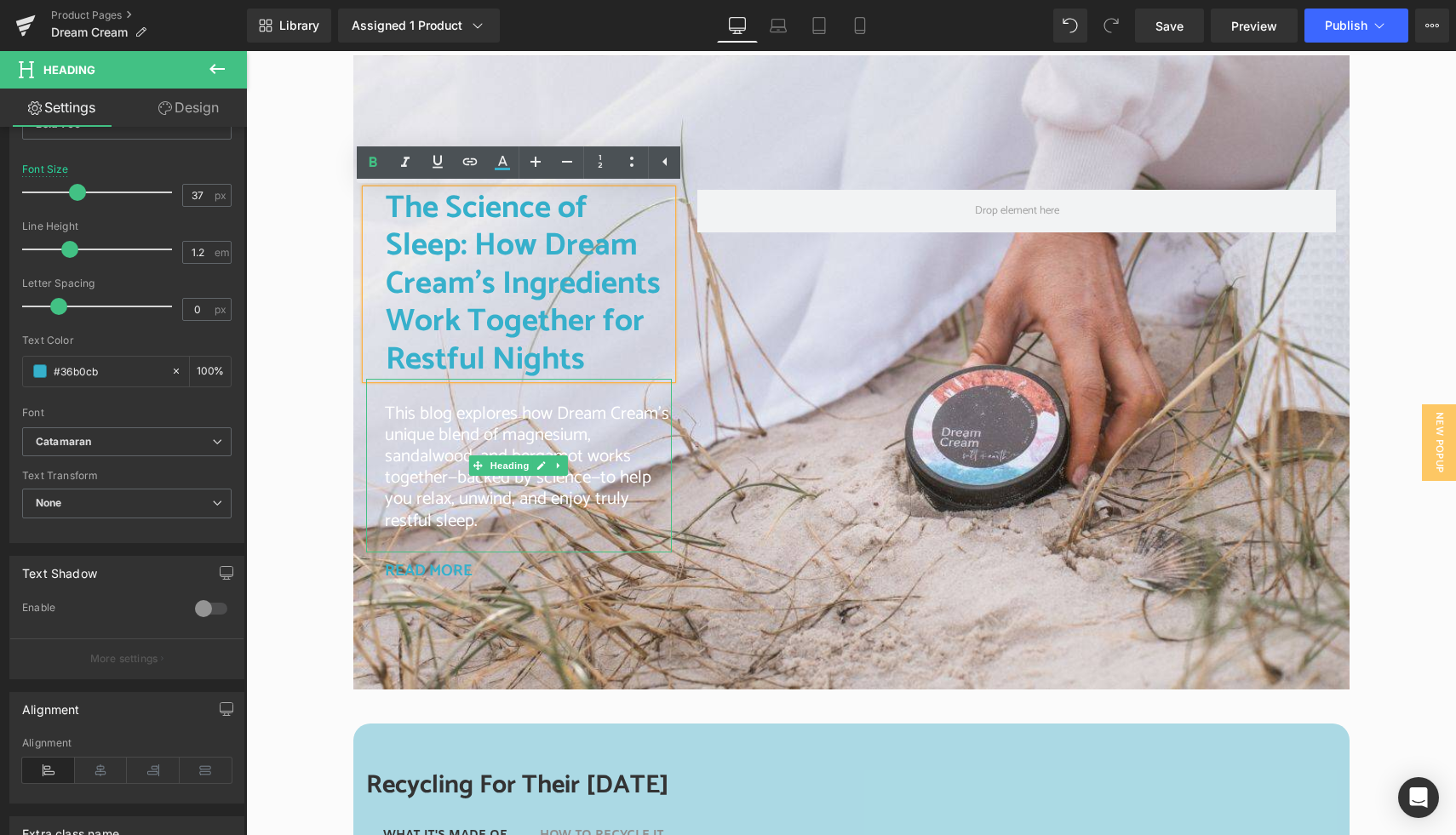
click at [444, 445] on span "This blog explores how Dream Cream’s unique blend of magnesium, sandalwood, and…" at bounding box center [527, 468] width 285 height 136
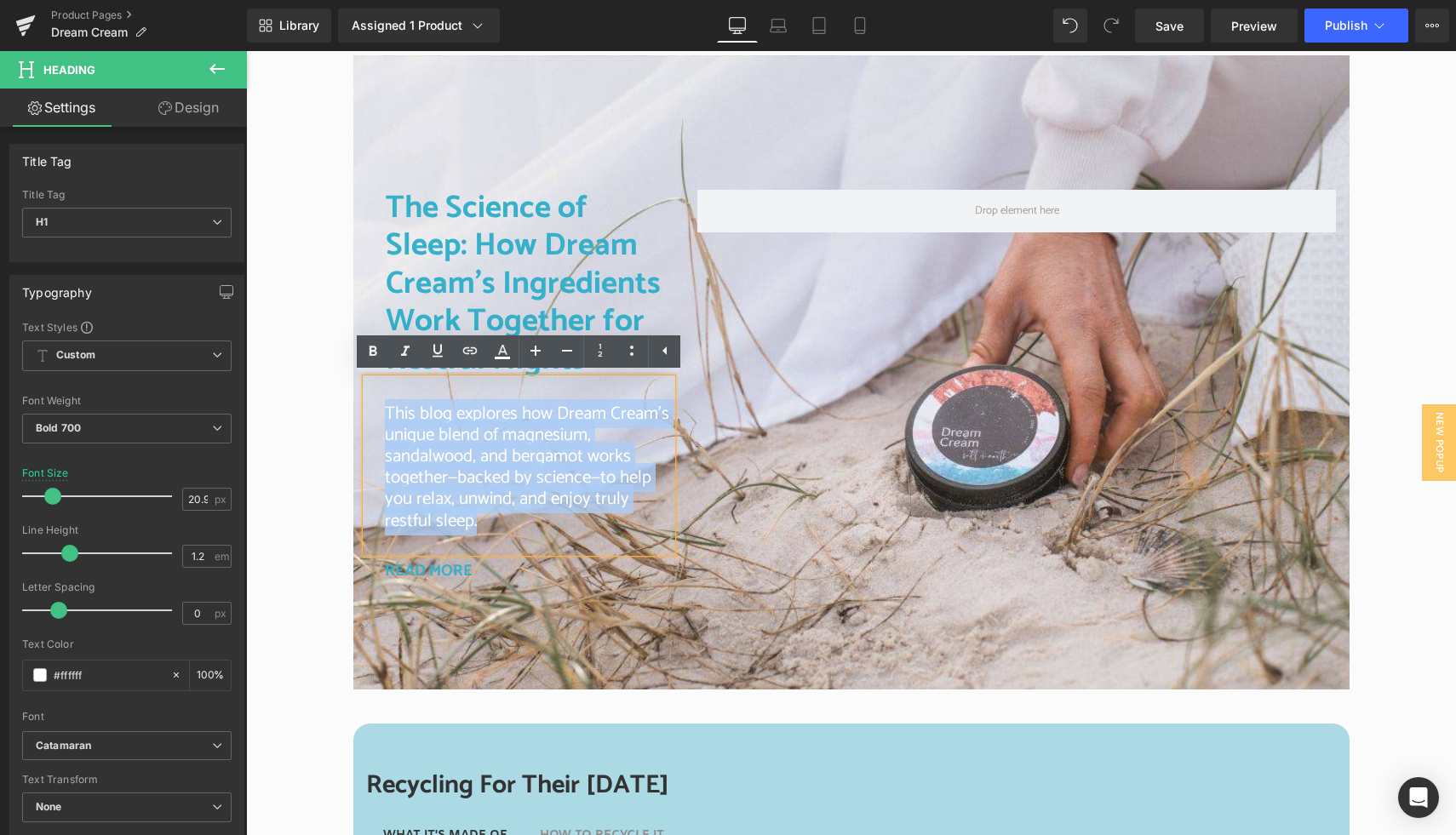
drag, startPoint x: 380, startPoint y: 414, endPoint x: 486, endPoint y: 517, distance: 147.8
click at [483, 520] on div "This blog explores how Dream Cream’s unique blend of magnesium, sandalwood, and…" at bounding box center [519, 465] width 307 height 173
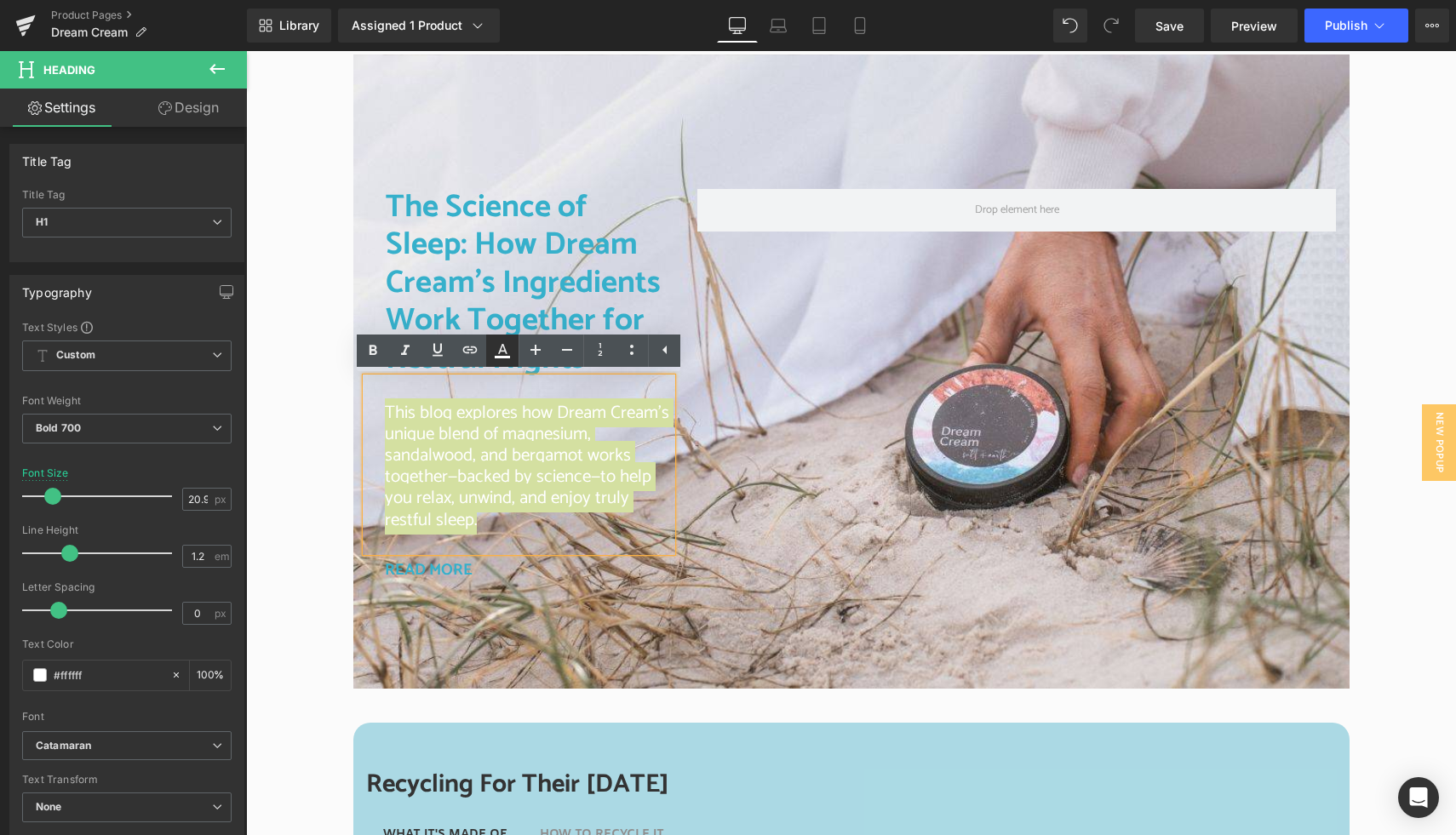
click at [499, 353] on icon at bounding box center [502, 349] width 10 height 11
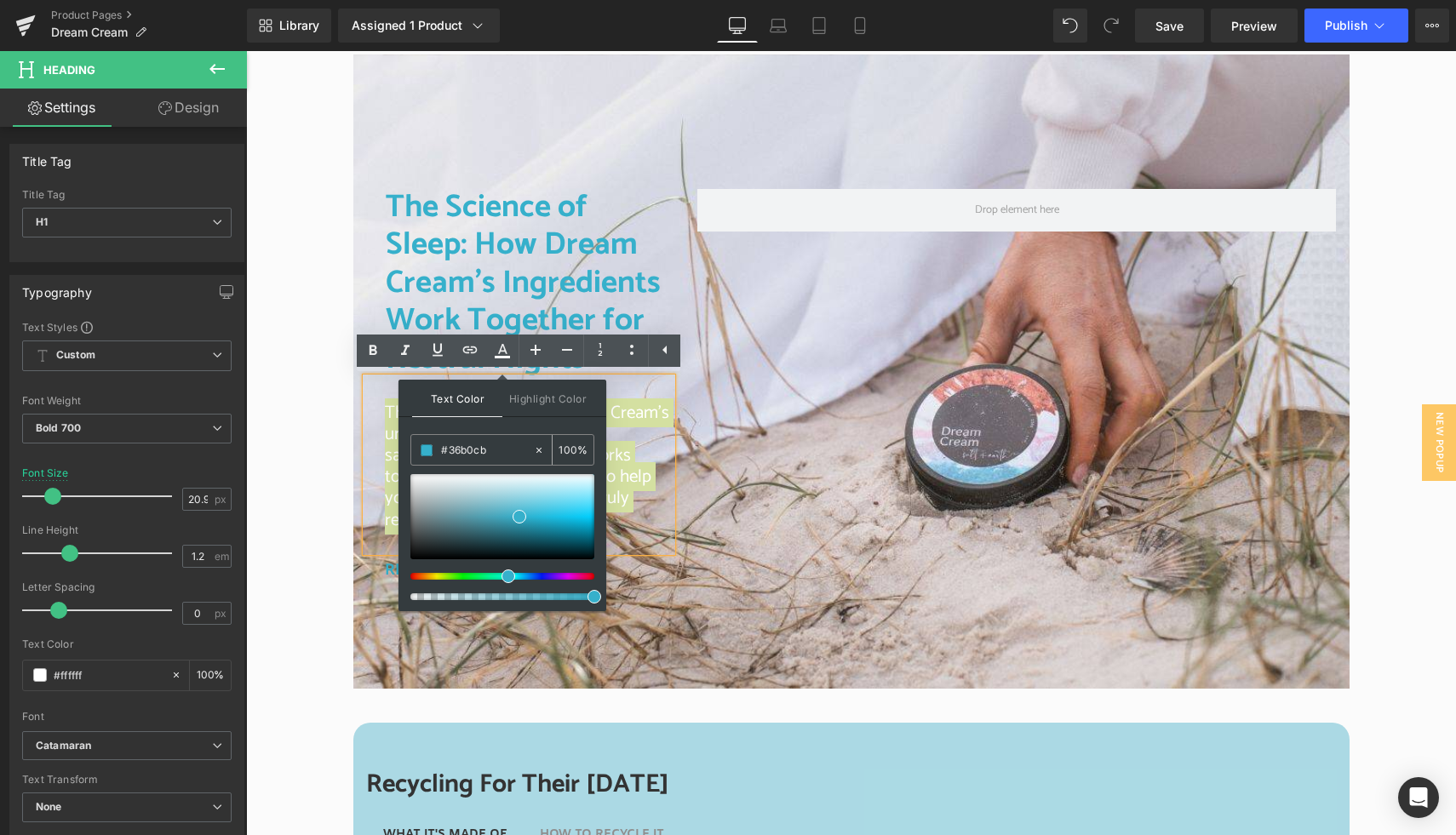
click at [498, 452] on input "#36b0cb" at bounding box center [487, 450] width 92 height 19
click at [510, 430] on div "Text Color Highlight Color rgba(54, 176, 203, 1) #36b0cb 100 % transparent tran…" at bounding box center [502, 495] width 208 height 232
click at [513, 428] on div "Text Color Highlight Color rgba(54, 176, 203, 1) #36b0cb 100 % transparent tran…" at bounding box center [502, 495] width 208 height 232
drag, startPoint x: 501, startPoint y: 453, endPoint x: 437, endPoint y: 448, distance: 64.2
click at [437, 448] on div "#36b0cb" at bounding box center [472, 450] width 122 height 30
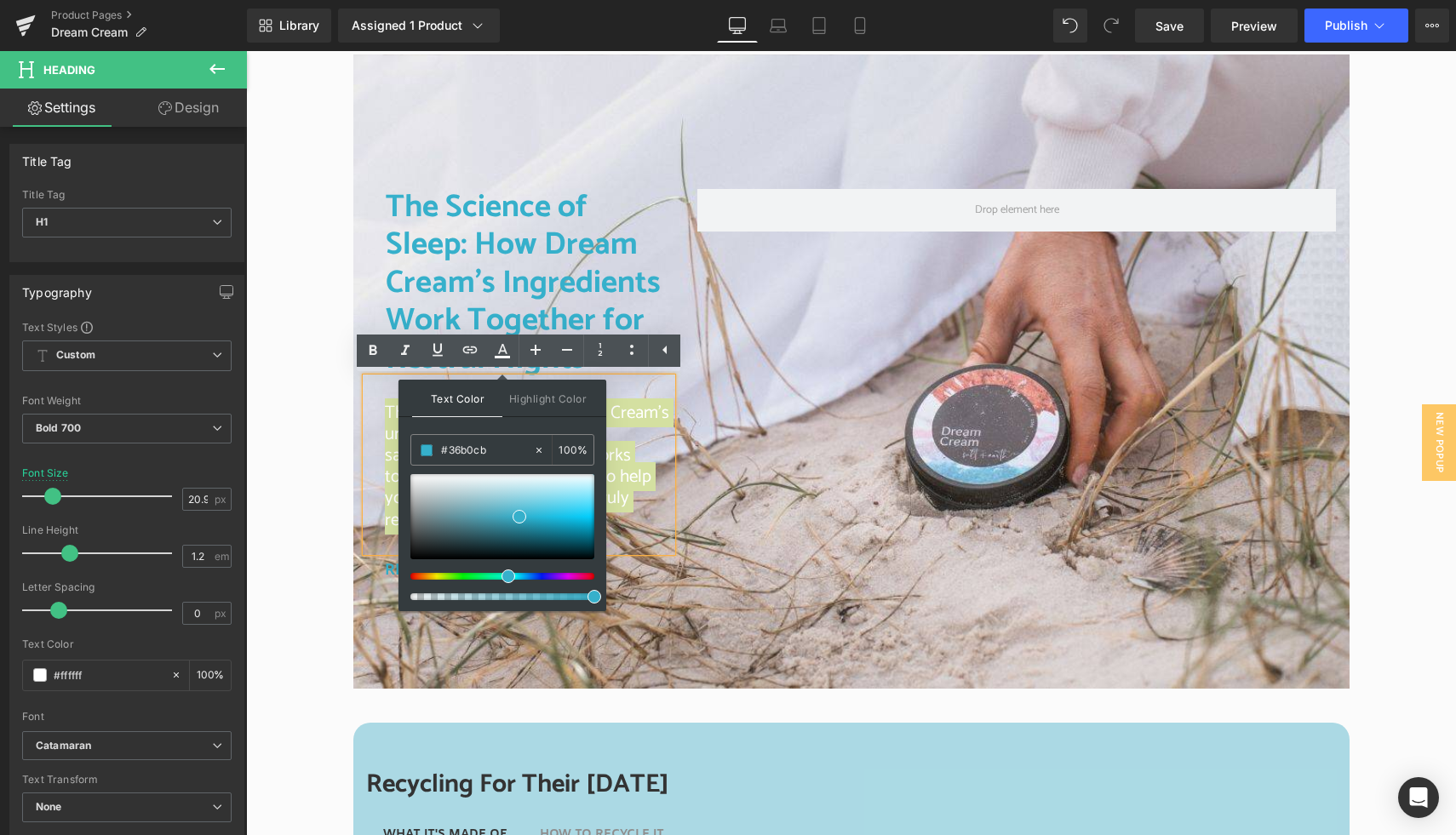
click at [518, 426] on div "Text Color Highlight Color rgba(54, 176, 203, 1) #36b0cb 100 % transparent tran…" at bounding box center [502, 495] width 208 height 232
click at [525, 426] on div "Text Color Highlight Color rgba(54, 176, 203, 1) #36b0cb 100 % transparent tran…" at bounding box center [502, 495] width 208 height 232
click at [595, 423] on div "Text Color Highlight Color rgba(54, 176, 203, 1) #36b0cb 100 % transparent tran…" at bounding box center [502, 495] width 208 height 232
click at [520, 517] on span at bounding box center [519, 517] width 13 height 13
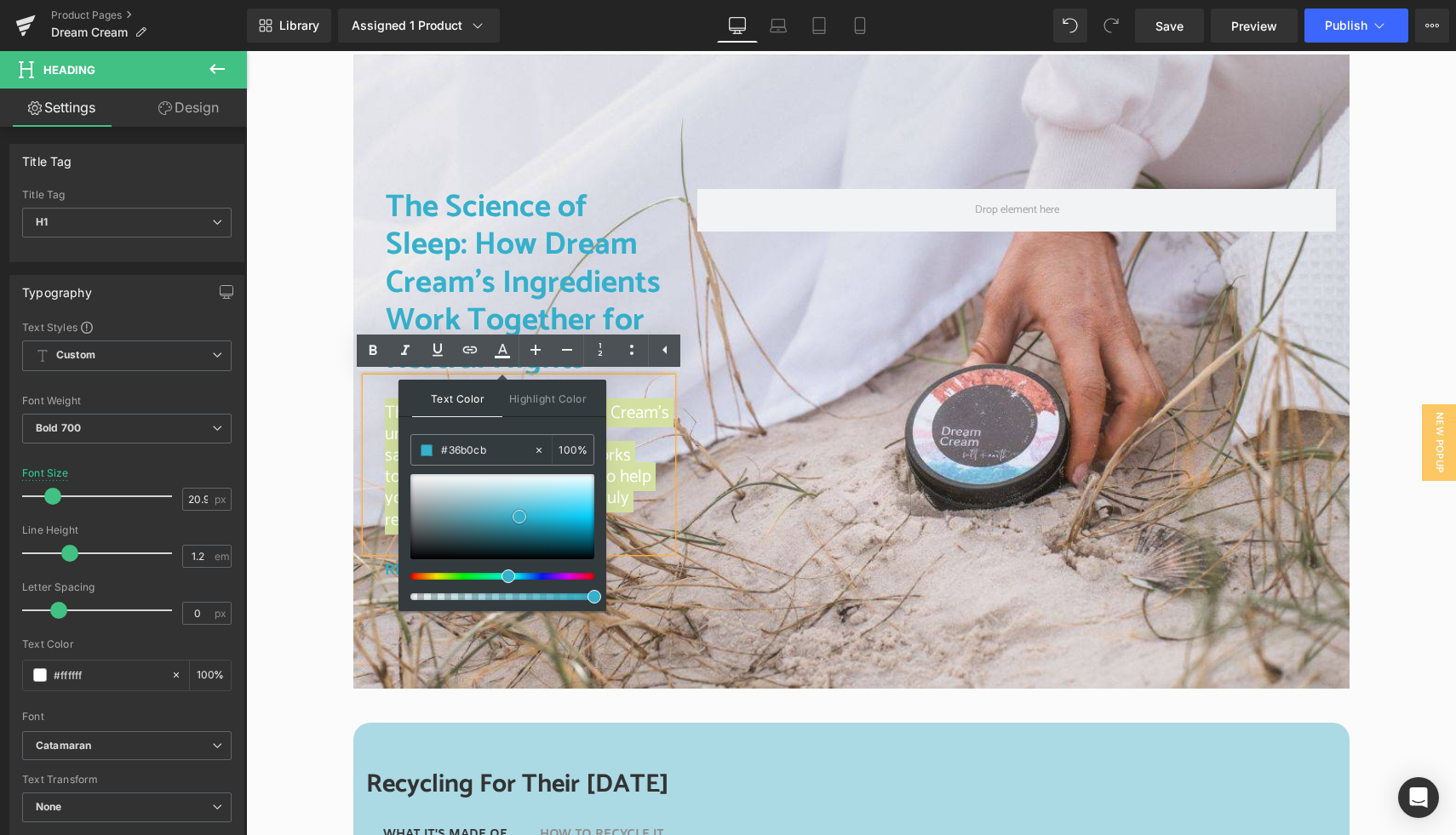
click at [520, 517] on span at bounding box center [519, 517] width 13 height 13
click at [520, 516] on span at bounding box center [519, 517] width 13 height 13
click at [413, 389] on span "Text Color" at bounding box center [457, 398] width 90 height 37
click at [725, 488] on div "The Science of Sleep: How Dream Cream’s Ingredients Work Together for Restful N…" at bounding box center [852, 380] width 996 height 434
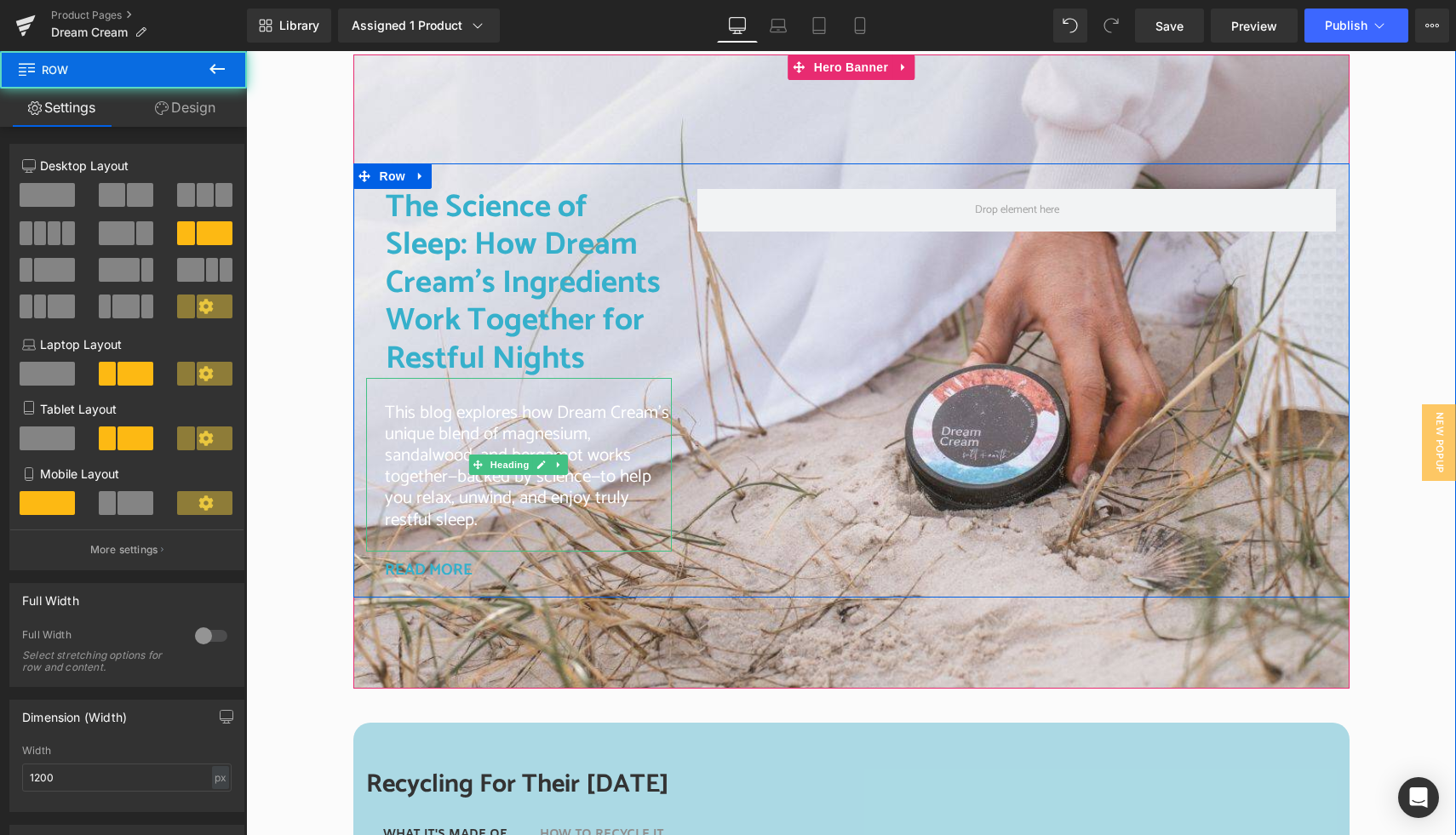
click at [577, 463] on span "This blog explores how Dream Cream’s unique blend of magnesium, sandalwood, and…" at bounding box center [527, 467] width 285 height 136
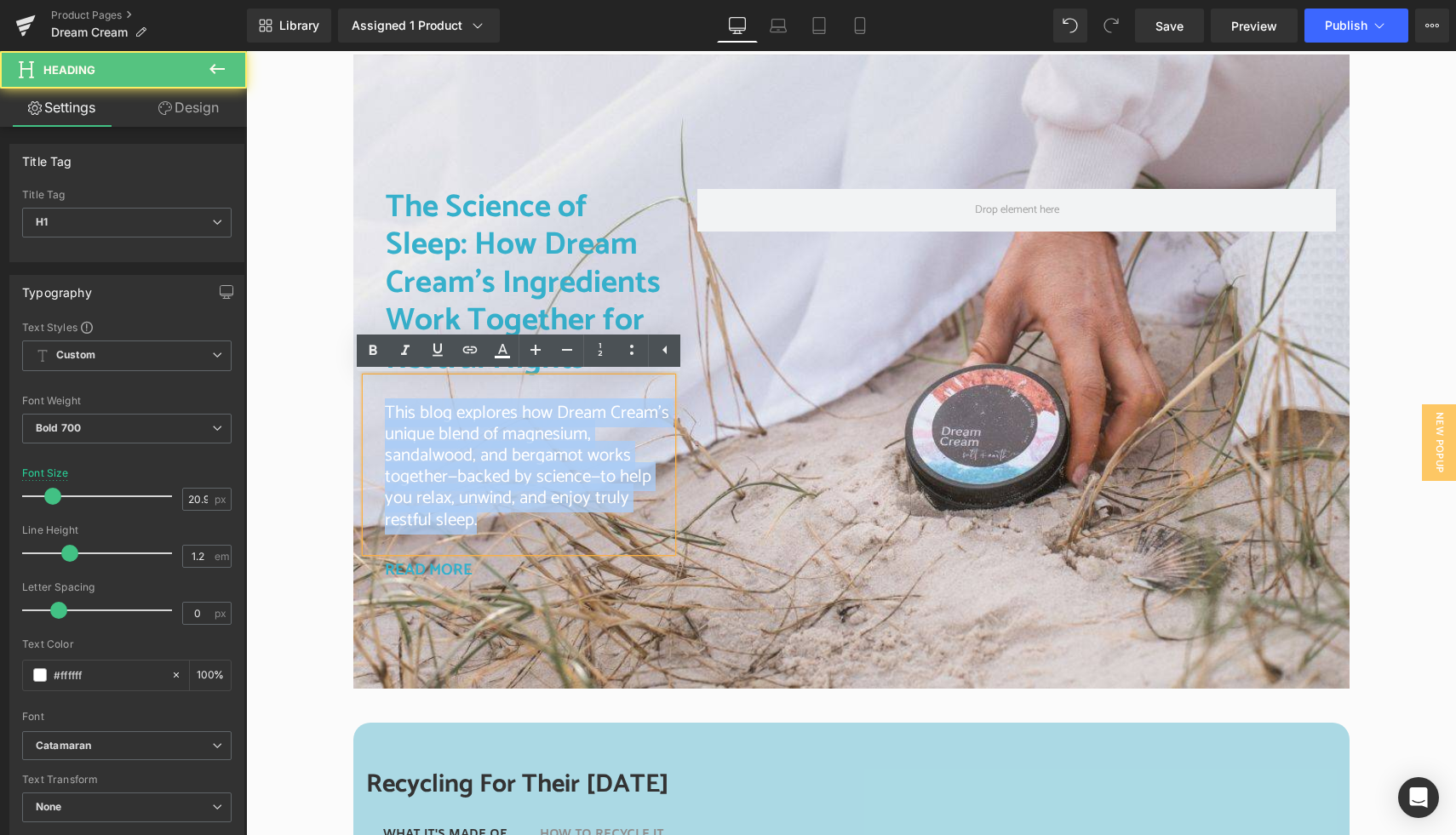
drag, startPoint x: 376, startPoint y: 409, endPoint x: 510, endPoint y: 523, distance: 175.9
click at [510, 523] on div "This blog explores how Dream Cream’s unique blend of magnesium, sandalwood, and…" at bounding box center [519, 464] width 307 height 173
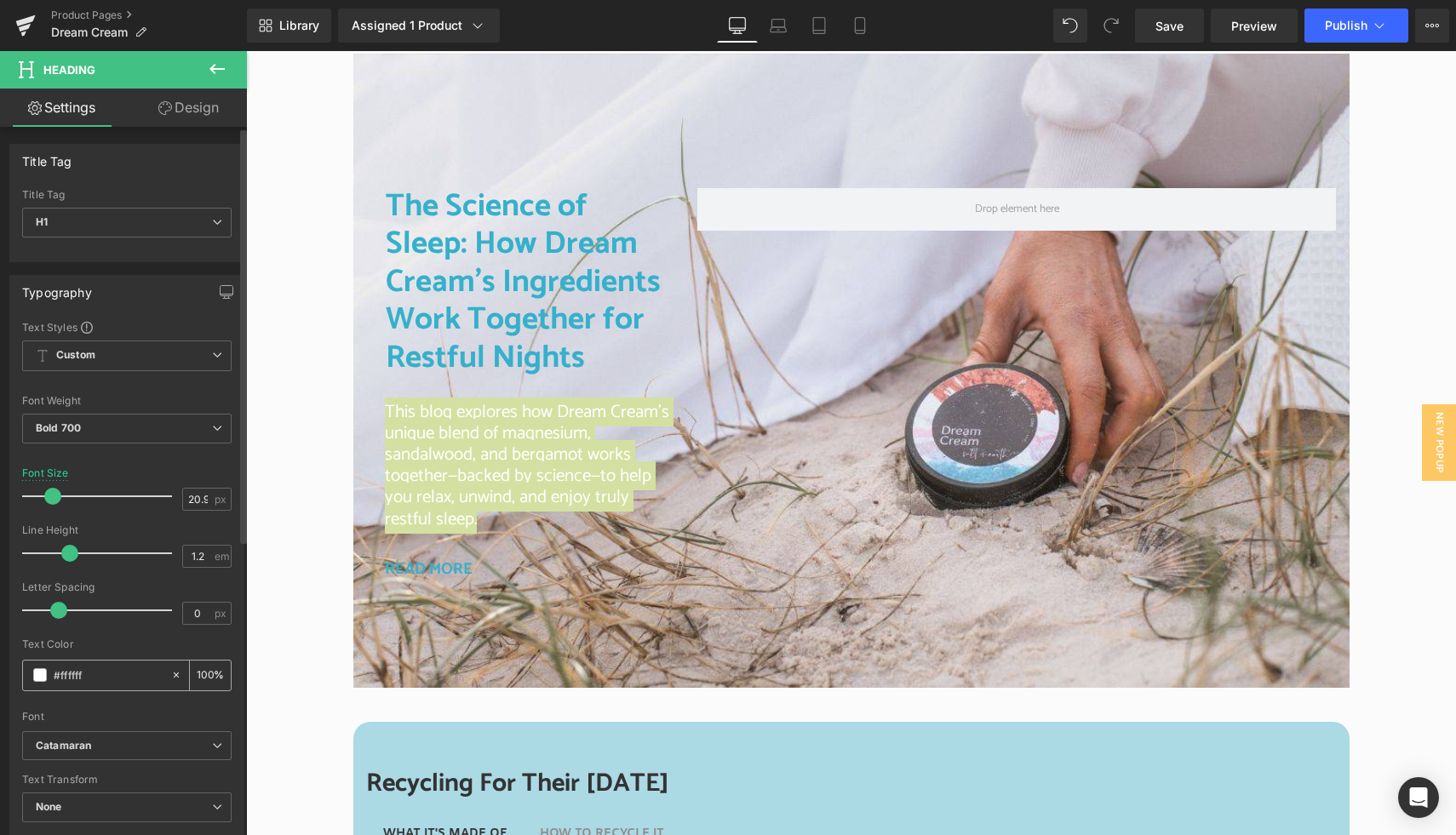
click at [46, 677] on span at bounding box center [40, 675] width 13 height 13
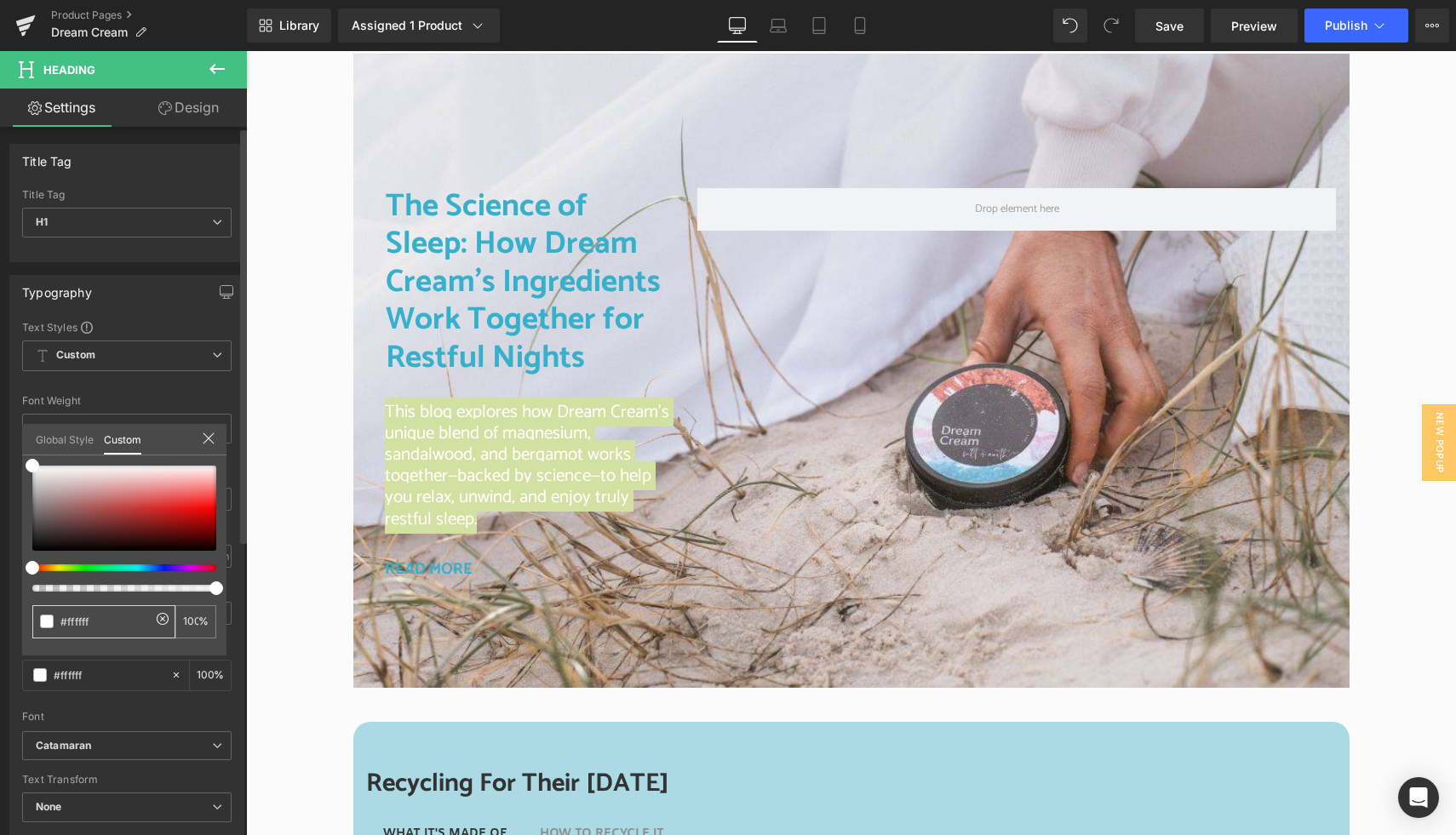
drag, startPoint x: 111, startPoint y: 619, endPoint x: 56, endPoint y: 618, distance: 55.0
click at [56, 618] on div "#ffffff" at bounding box center [104, 622] width 143 height 34
paste input "36b0cb"
type input "#36b0cb"
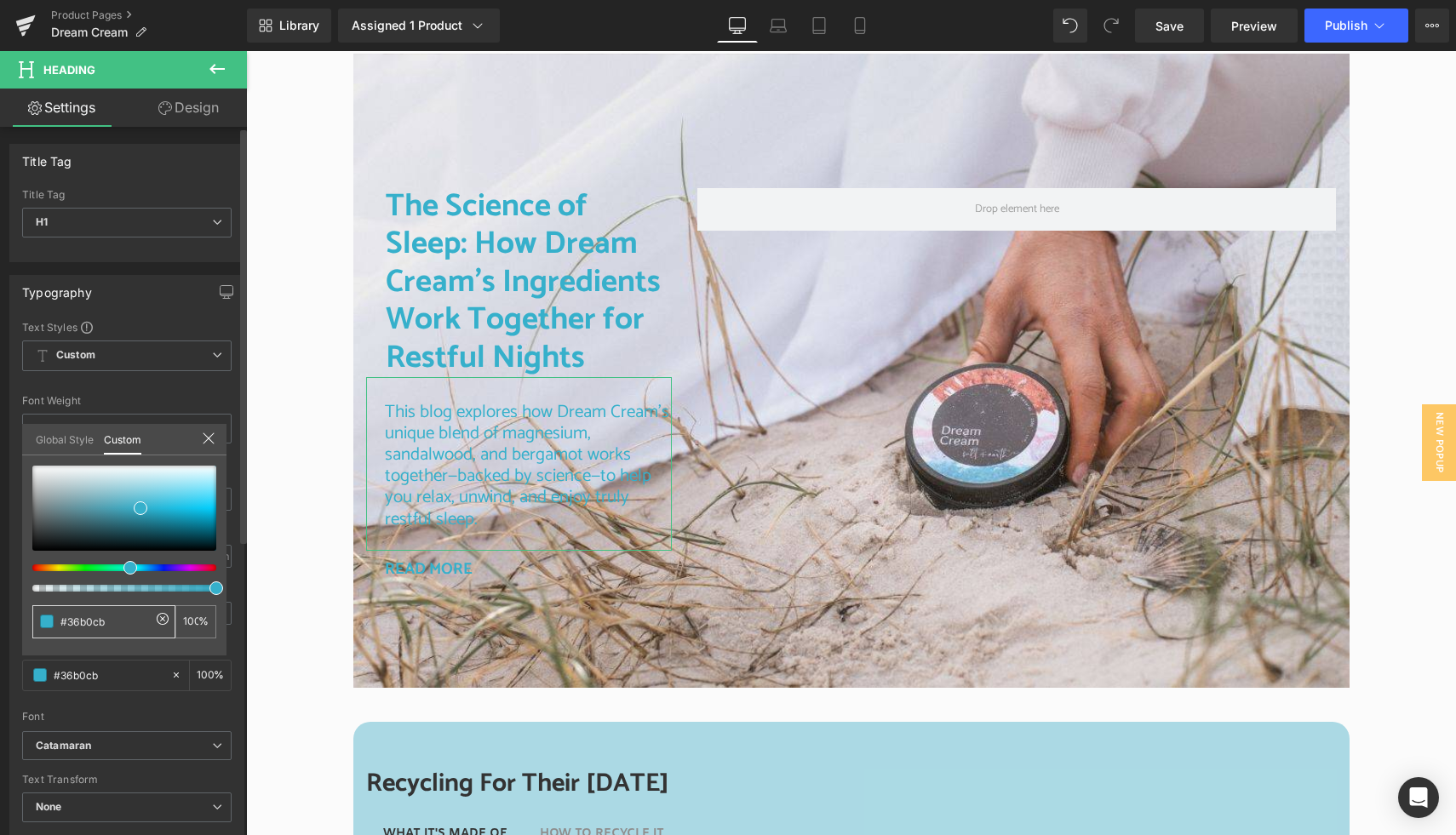
type input "#36b0cb"
click at [48, 621] on span at bounding box center [46, 621] width 13 height 13
click at [47, 619] on span at bounding box center [46, 621] width 13 height 13
type input "#0c0d0d"
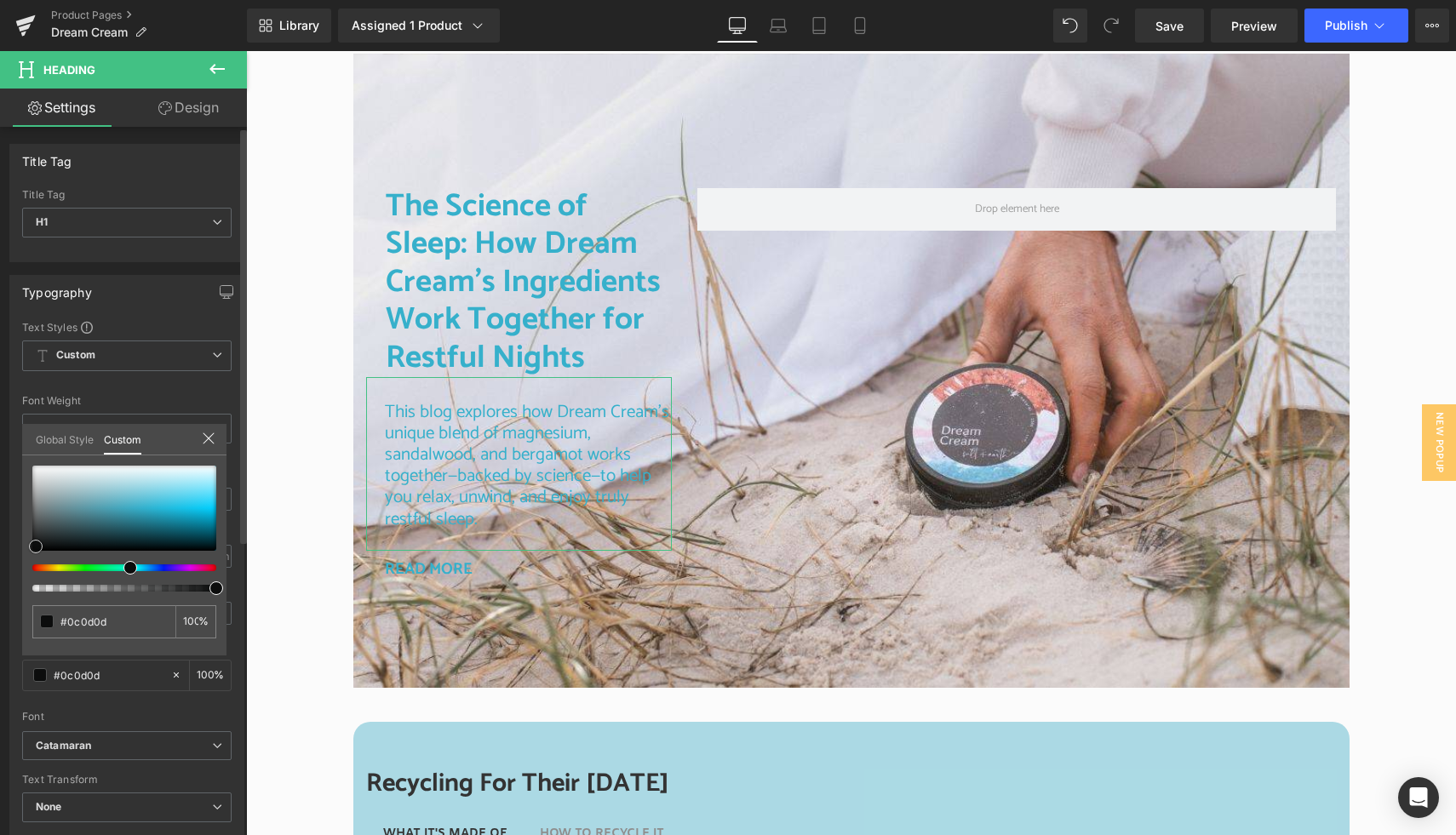
click at [35, 547] on div at bounding box center [125, 509] width 184 height 85
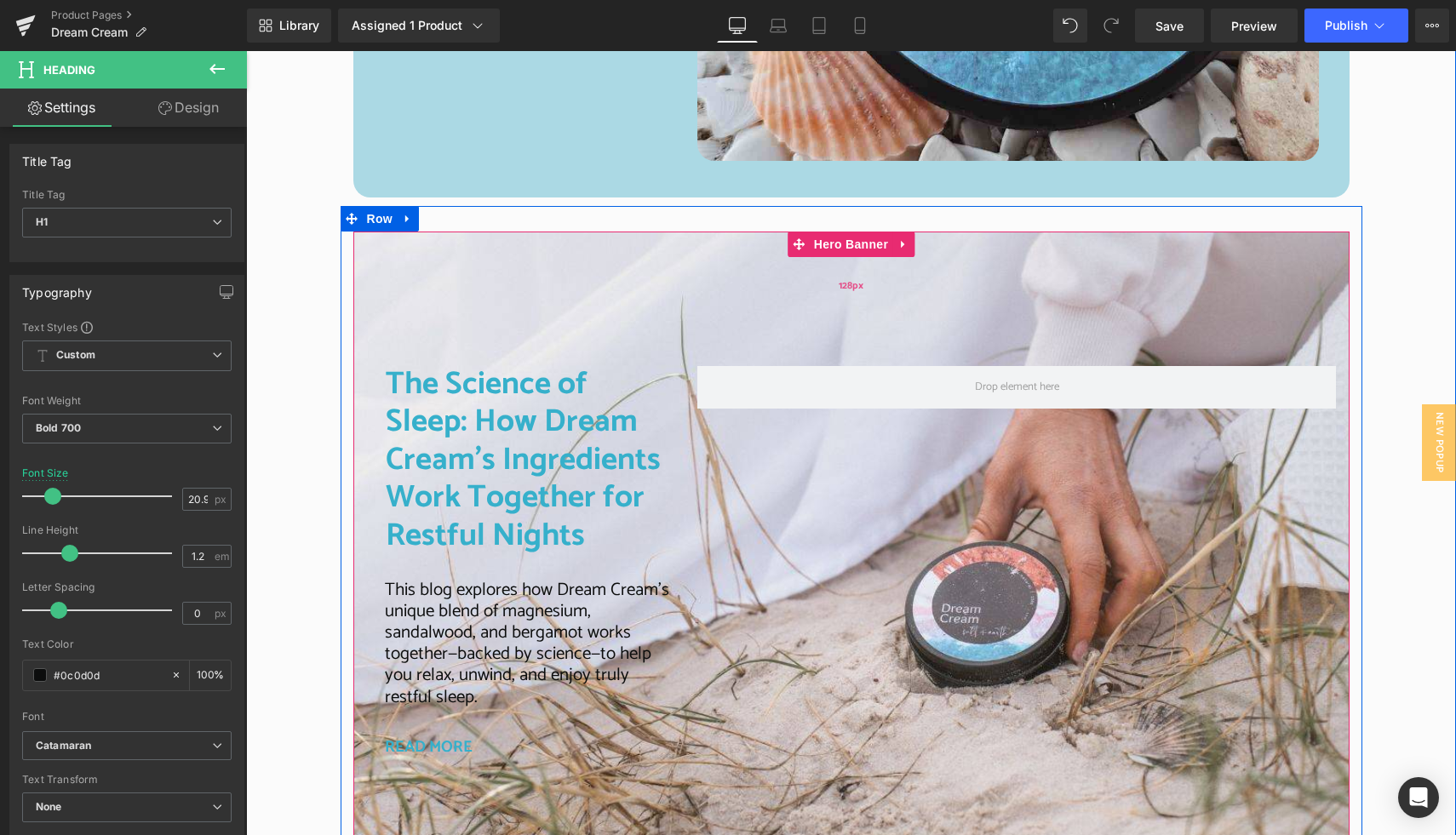
scroll to position [3213, 0]
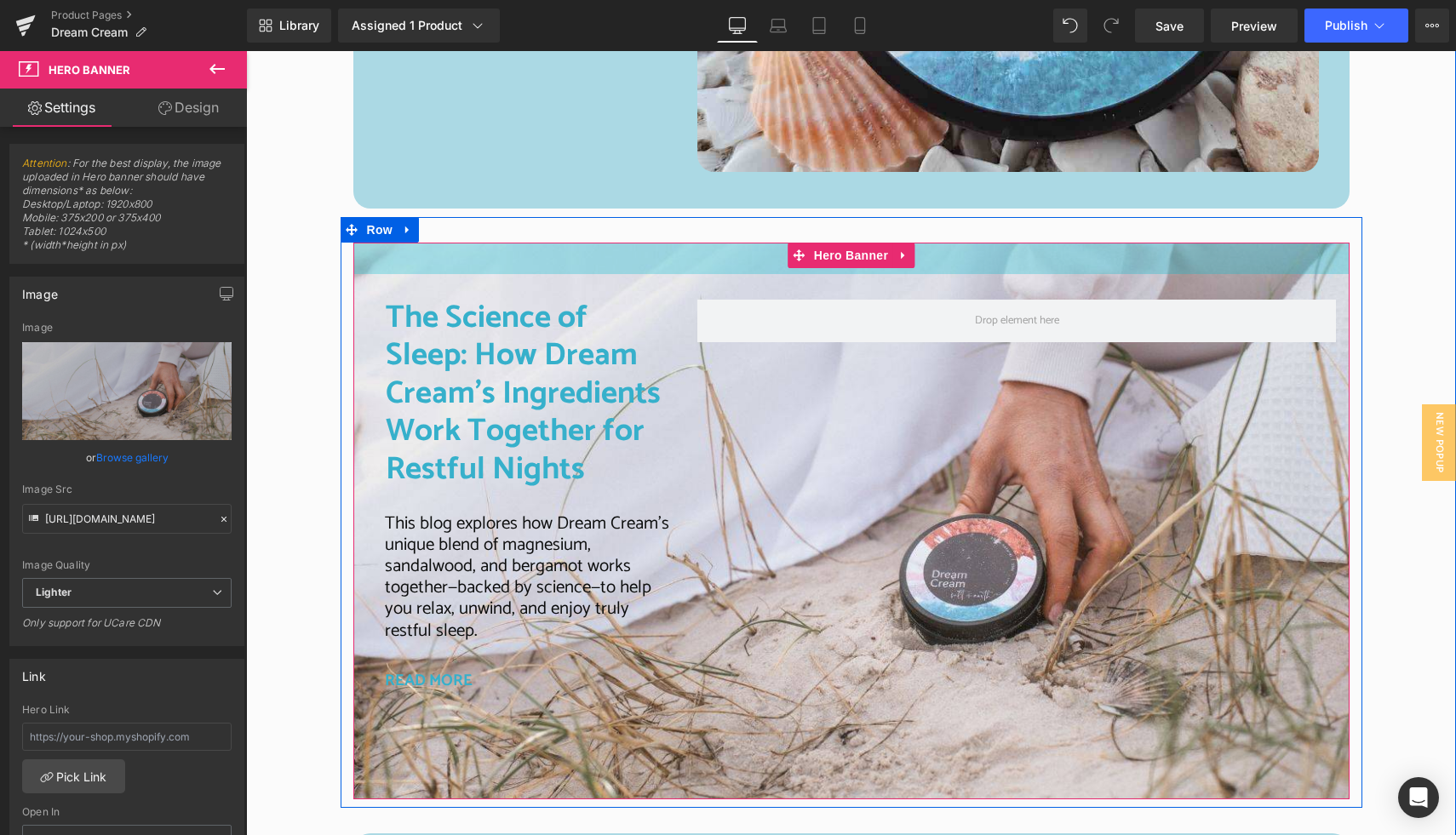
drag, startPoint x: 751, startPoint y: 303, endPoint x: 751, endPoint y: 225, distance: 78.0
click at [751, 225] on div "The Science of Sleep: How Dream Cream’s Ingredients Work Together for Restful N…" at bounding box center [851, 512] width 1022 height 591
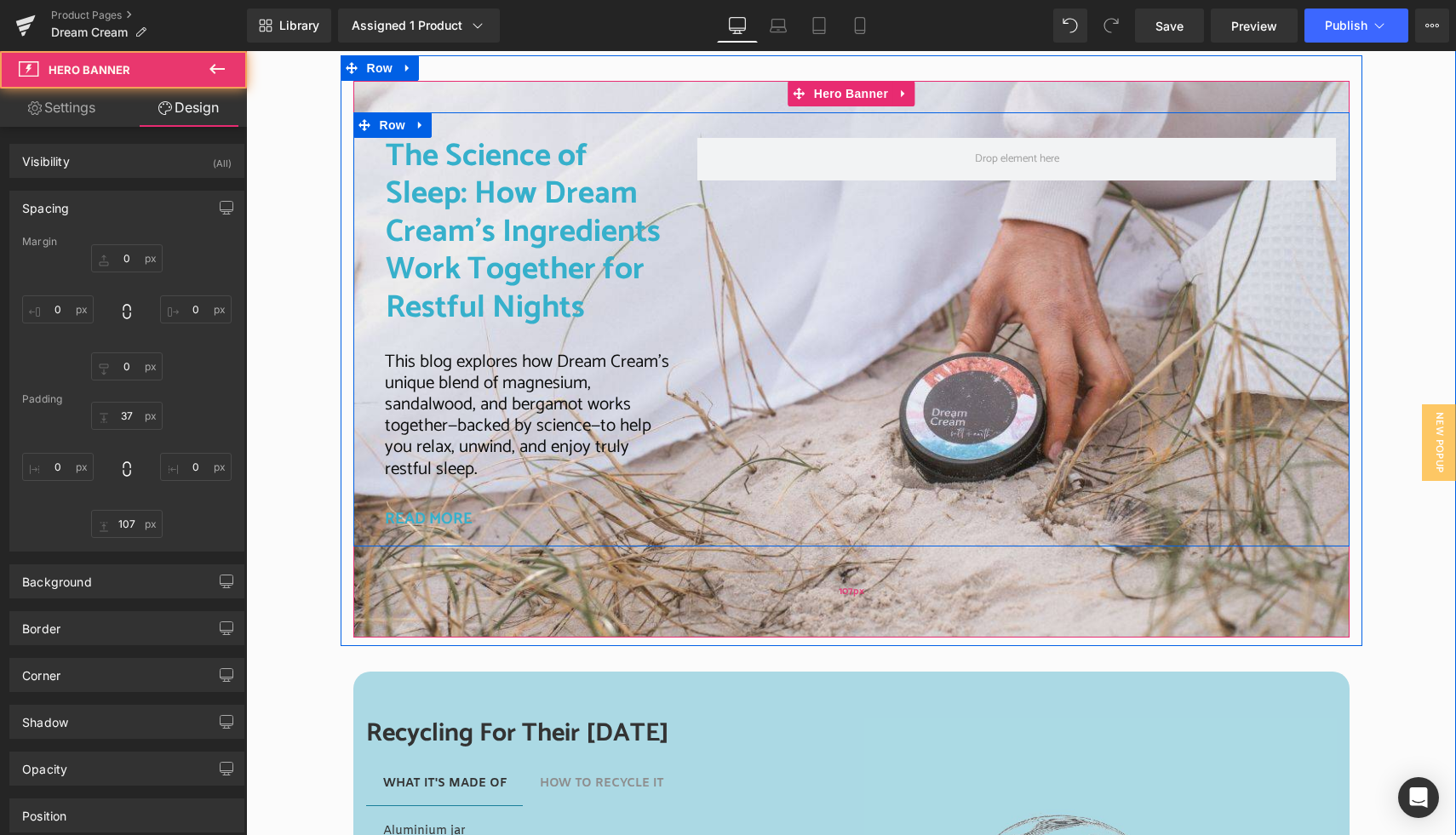
scroll to position [3377, 0]
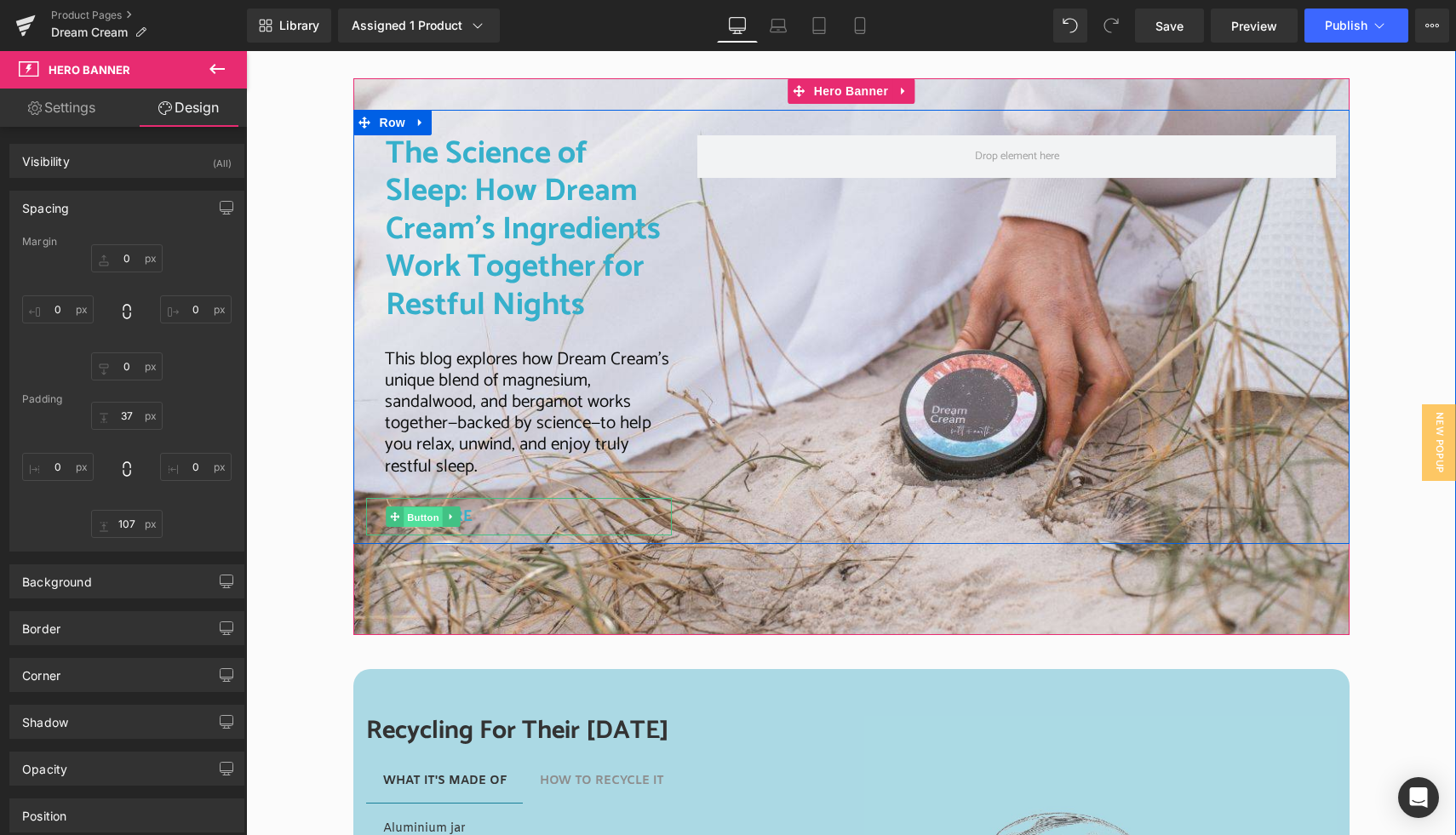
click at [424, 515] on span "Button" at bounding box center [424, 517] width 39 height 20
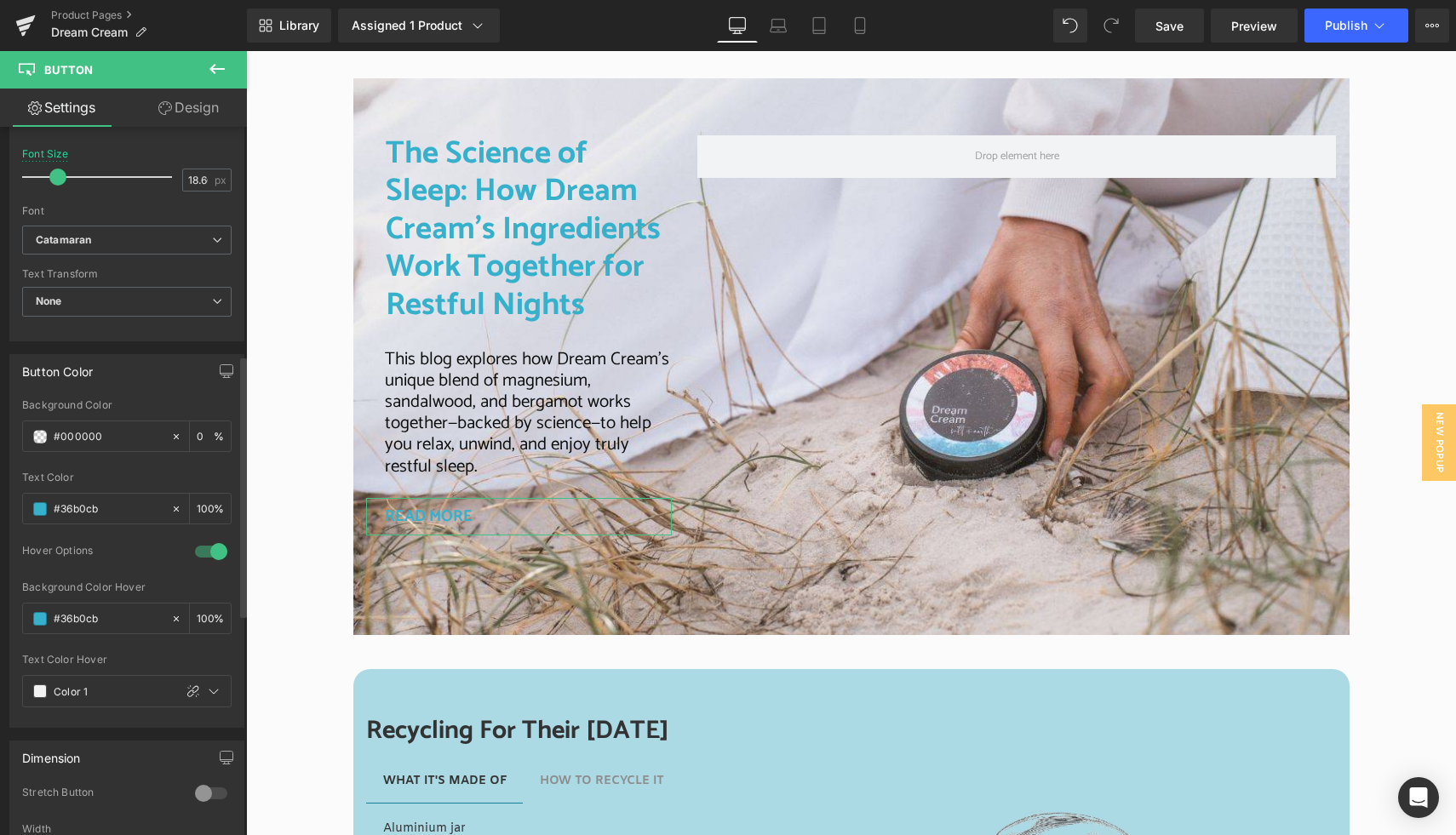
scroll to position [625, 0]
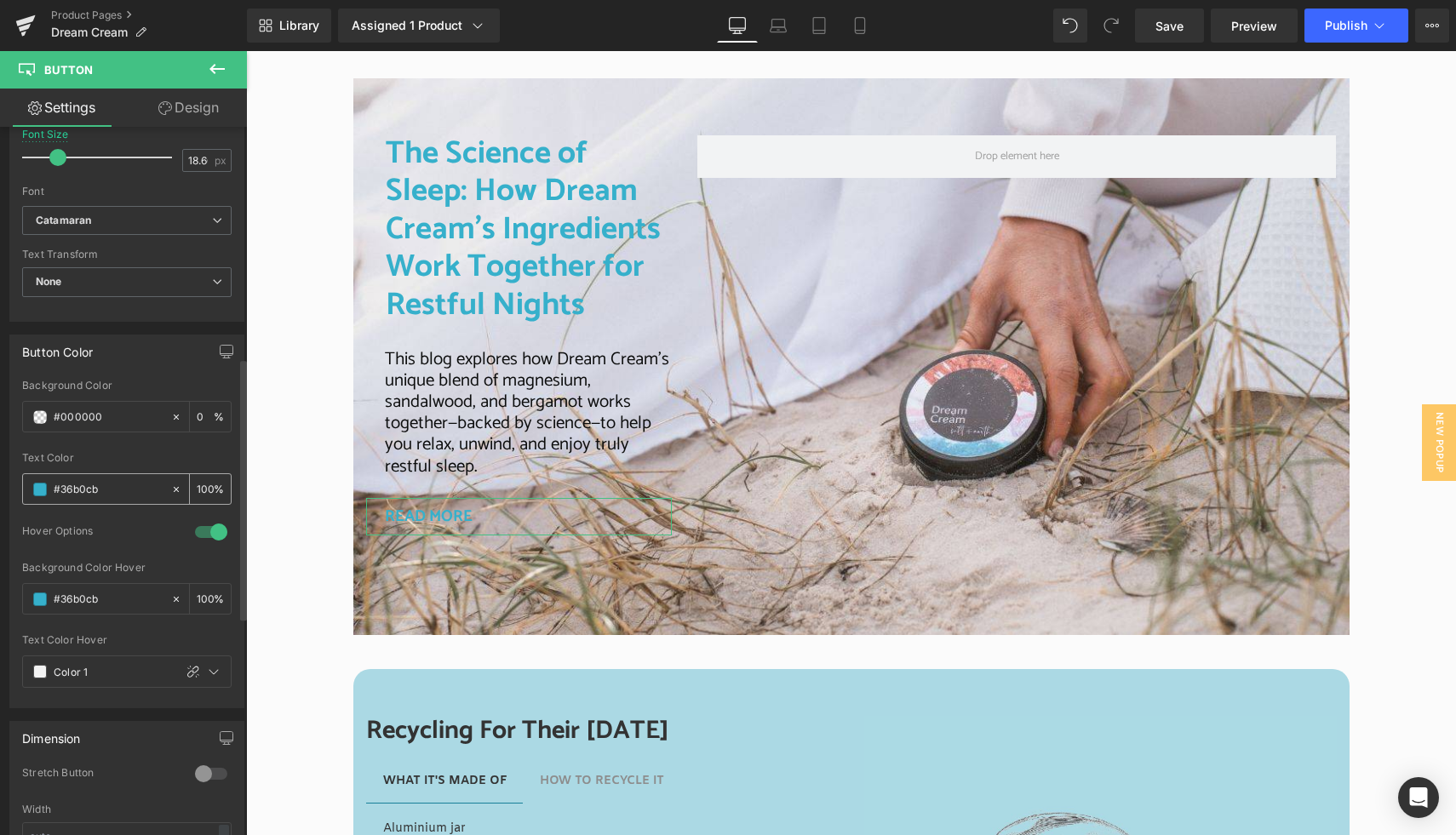
click at [40, 487] on span at bounding box center [40, 489] width 13 height 13
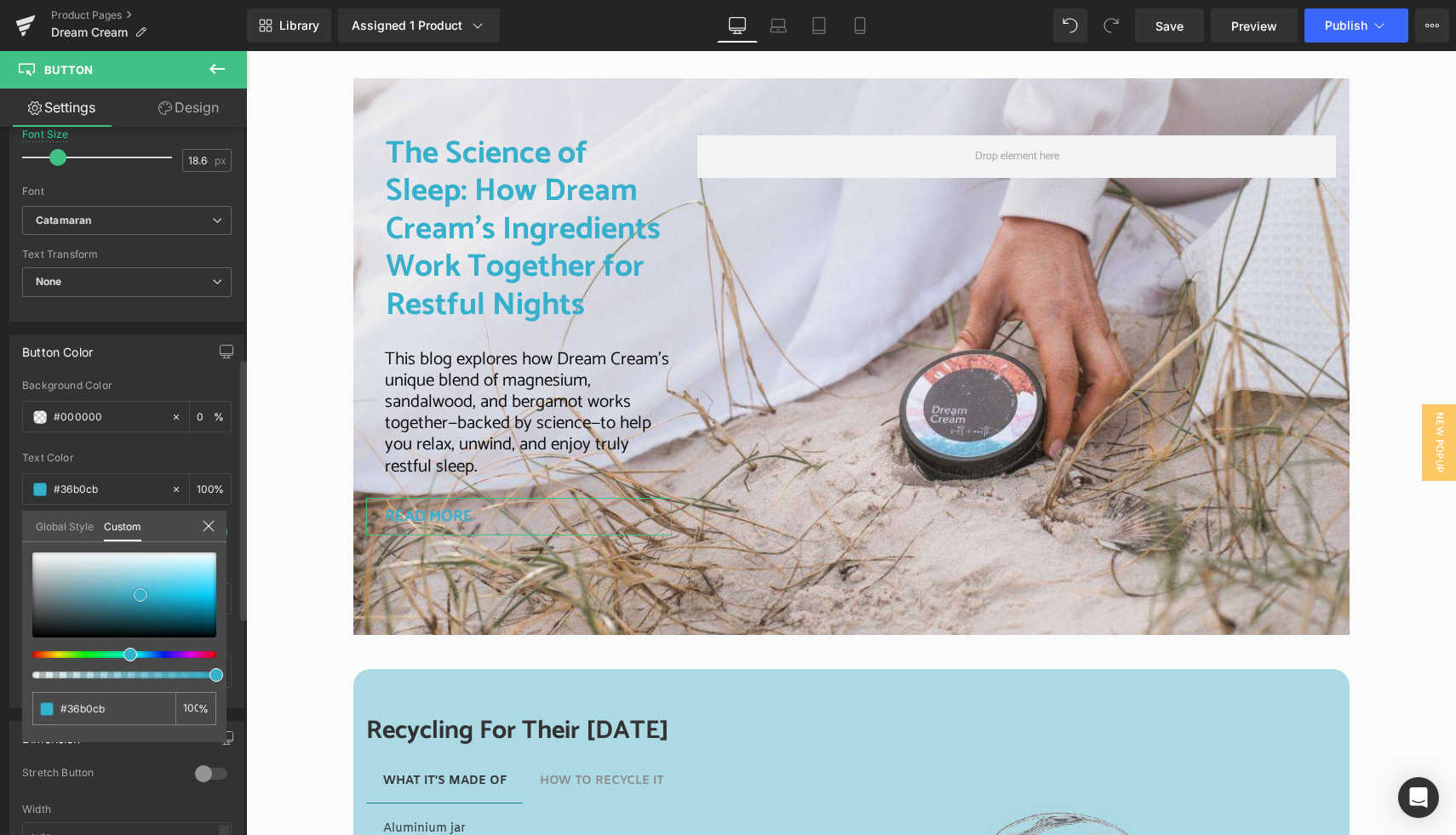
type input "#f4f5f5"
click at [35, 556] on div at bounding box center [125, 595] width 184 height 85
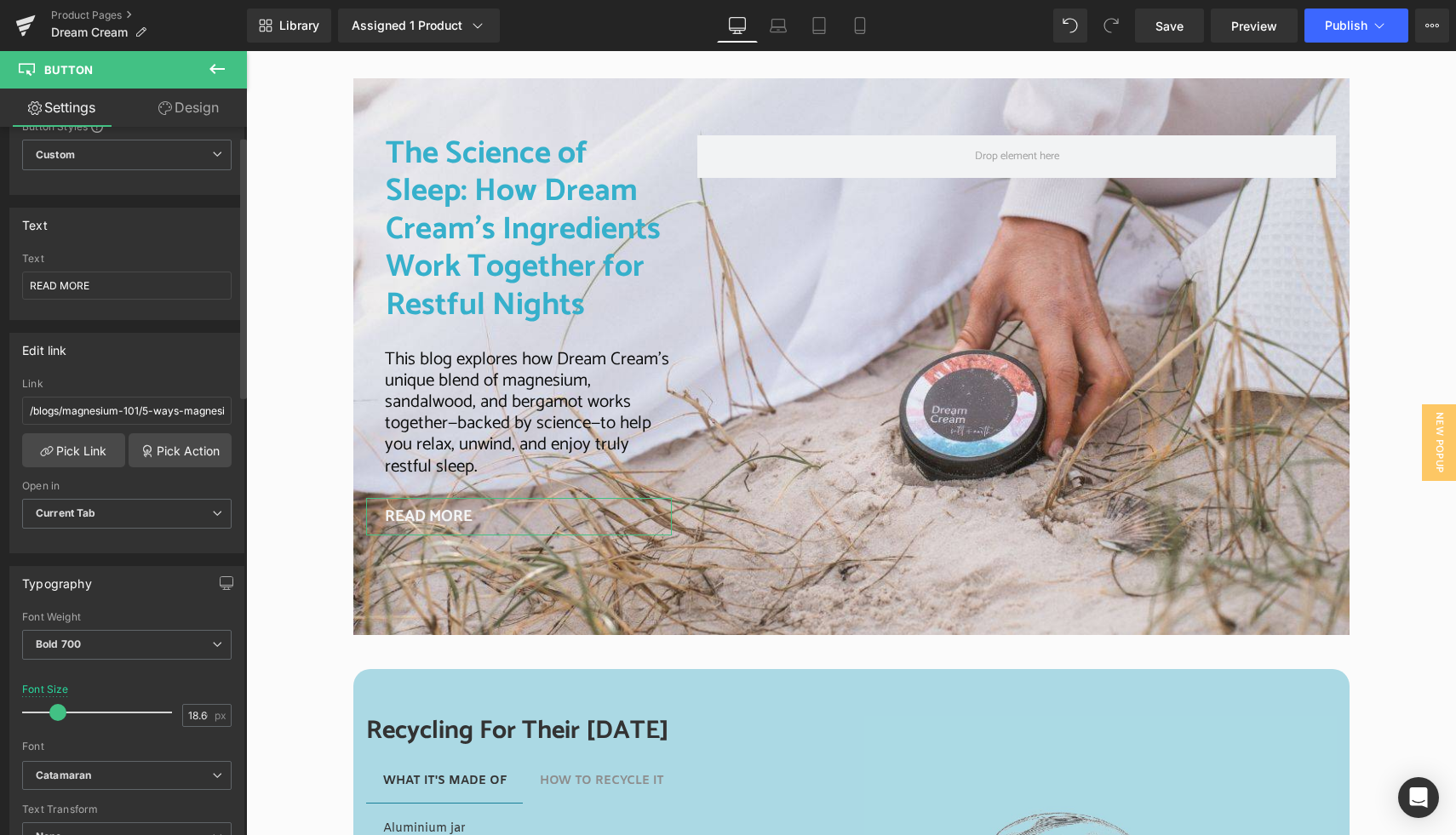
scroll to position [0, 0]
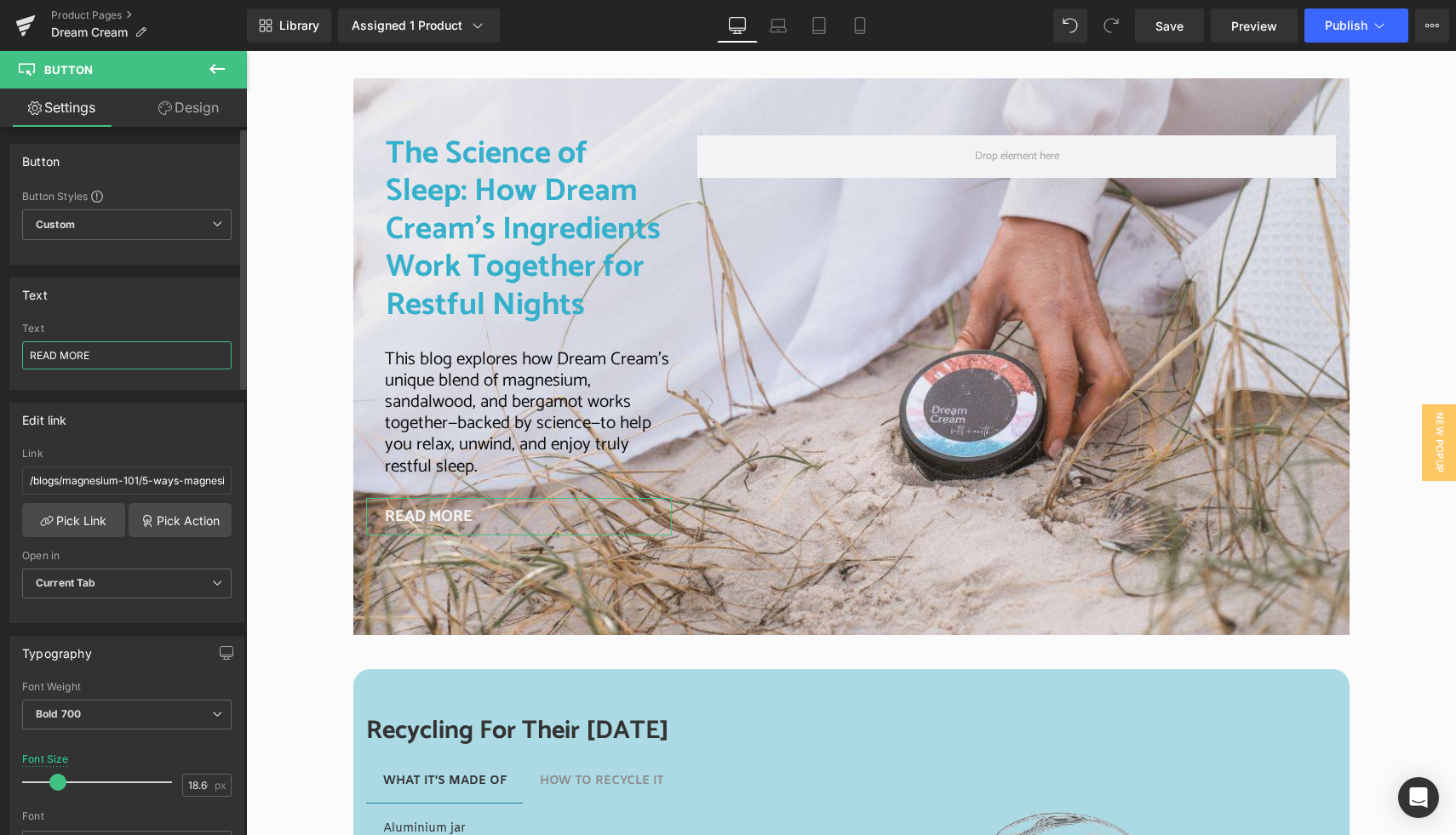
click at [121, 356] on input "READ MORE" at bounding box center [126, 356] width 210 height 28
type input "READ MORE +"
drag, startPoint x: 1157, startPoint y: 30, endPoint x: 658, endPoint y: 394, distance: 617.7
click at [1157, 30] on span "Save" at bounding box center [1169, 26] width 28 height 18
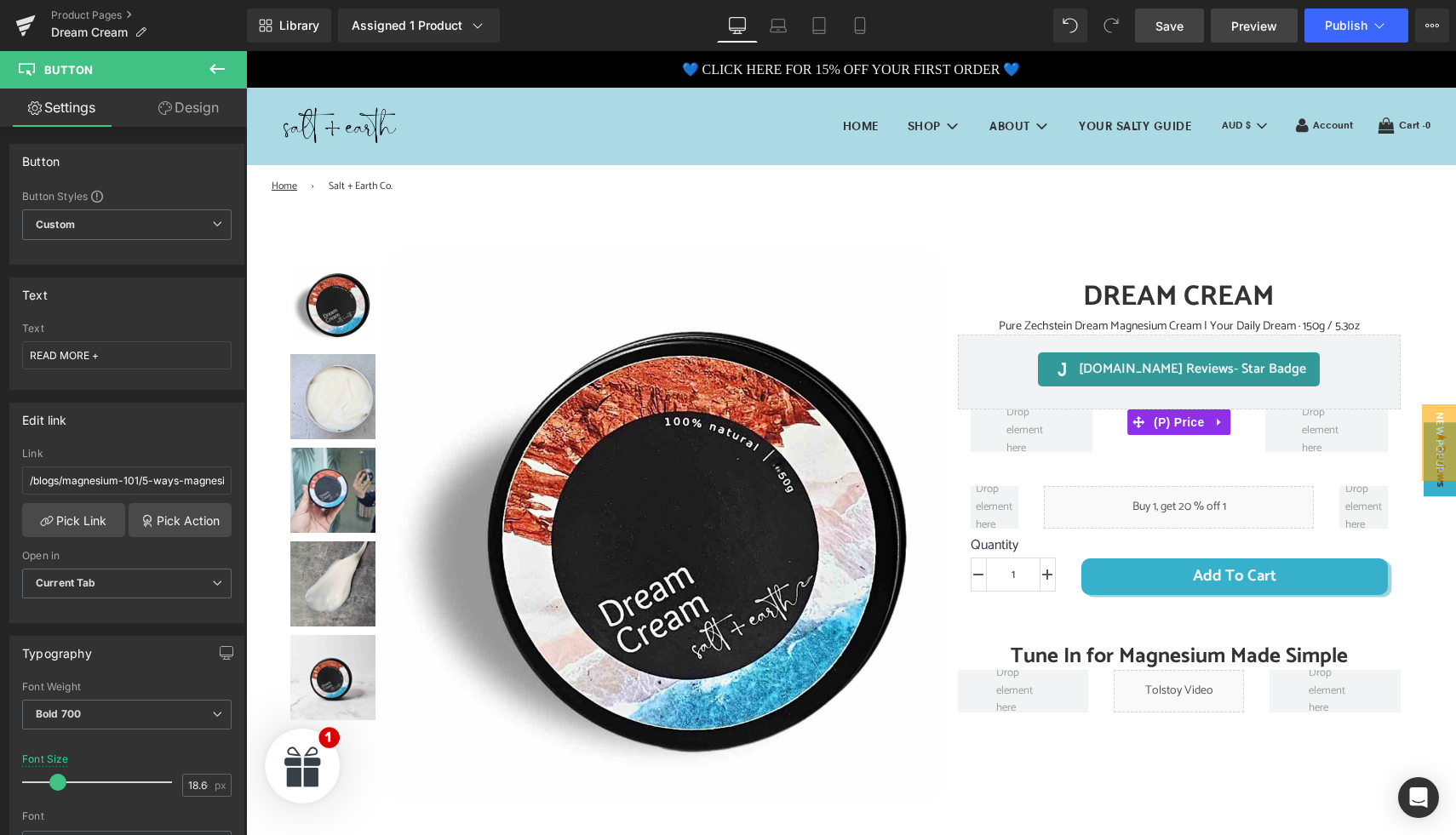
click at [1231, 30] on link "Preview" at bounding box center [1254, 26] width 87 height 34
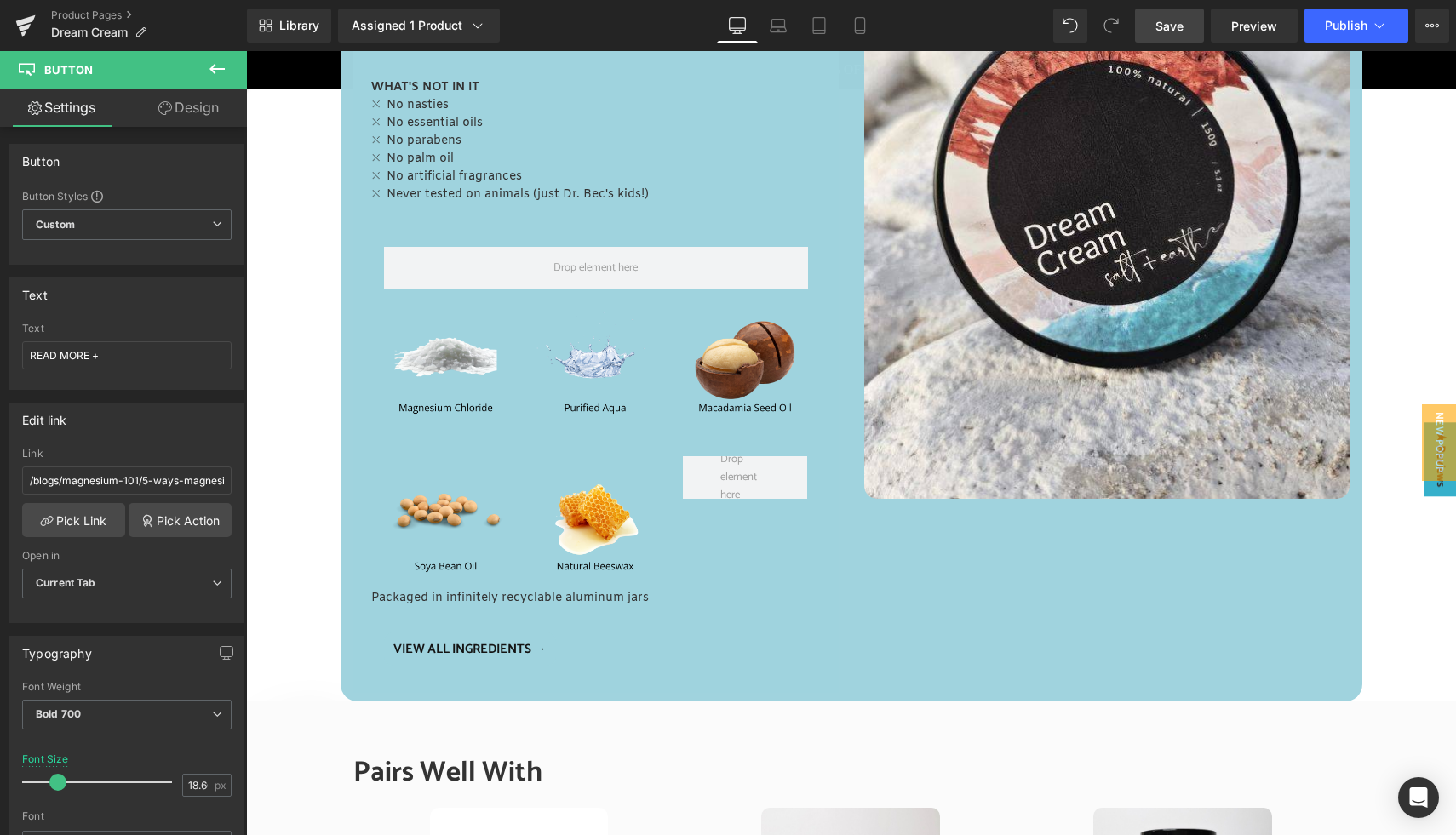
scroll to position [1084, 0]
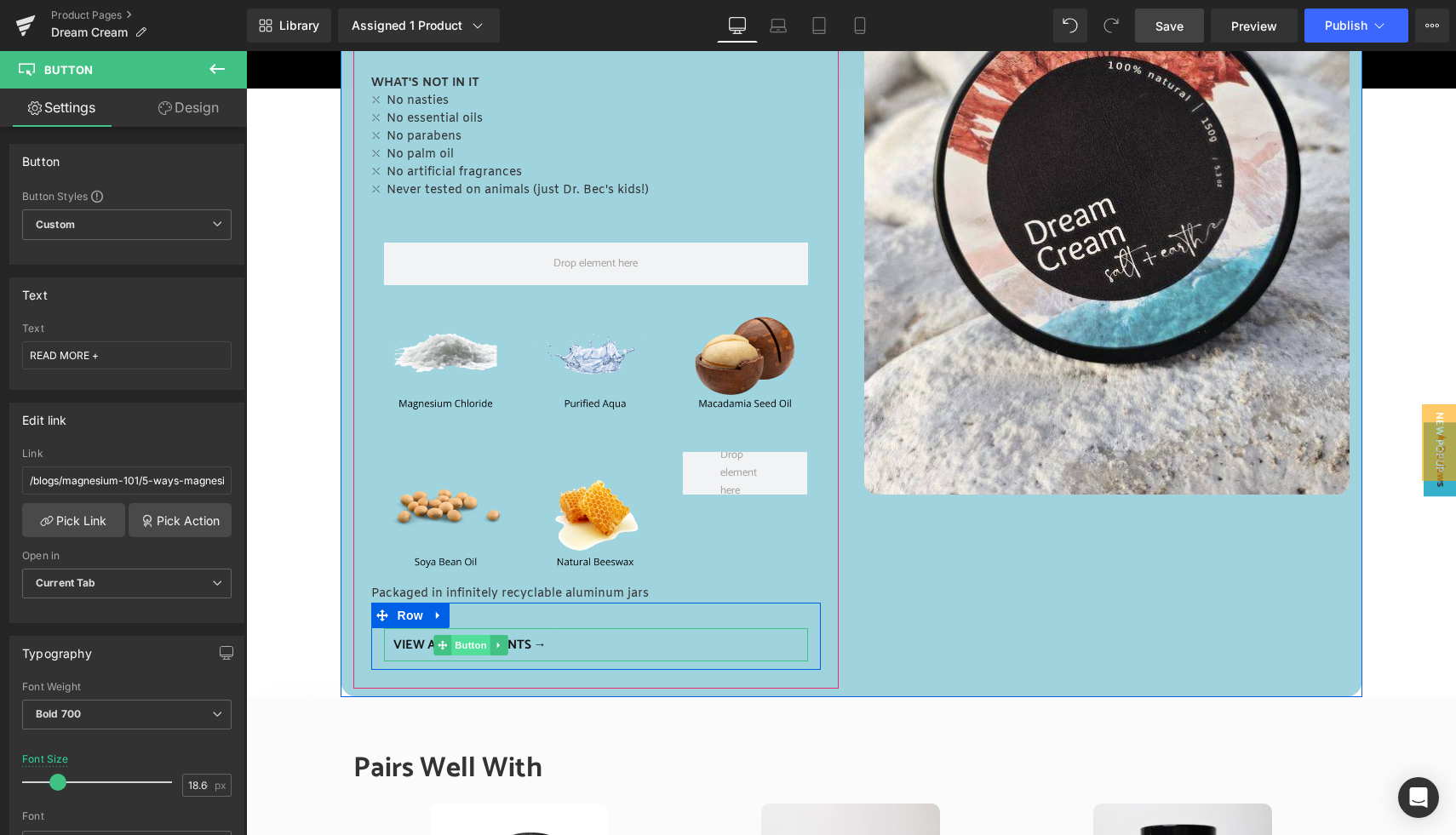
click at [464, 647] on span "Button" at bounding box center [471, 645] width 39 height 20
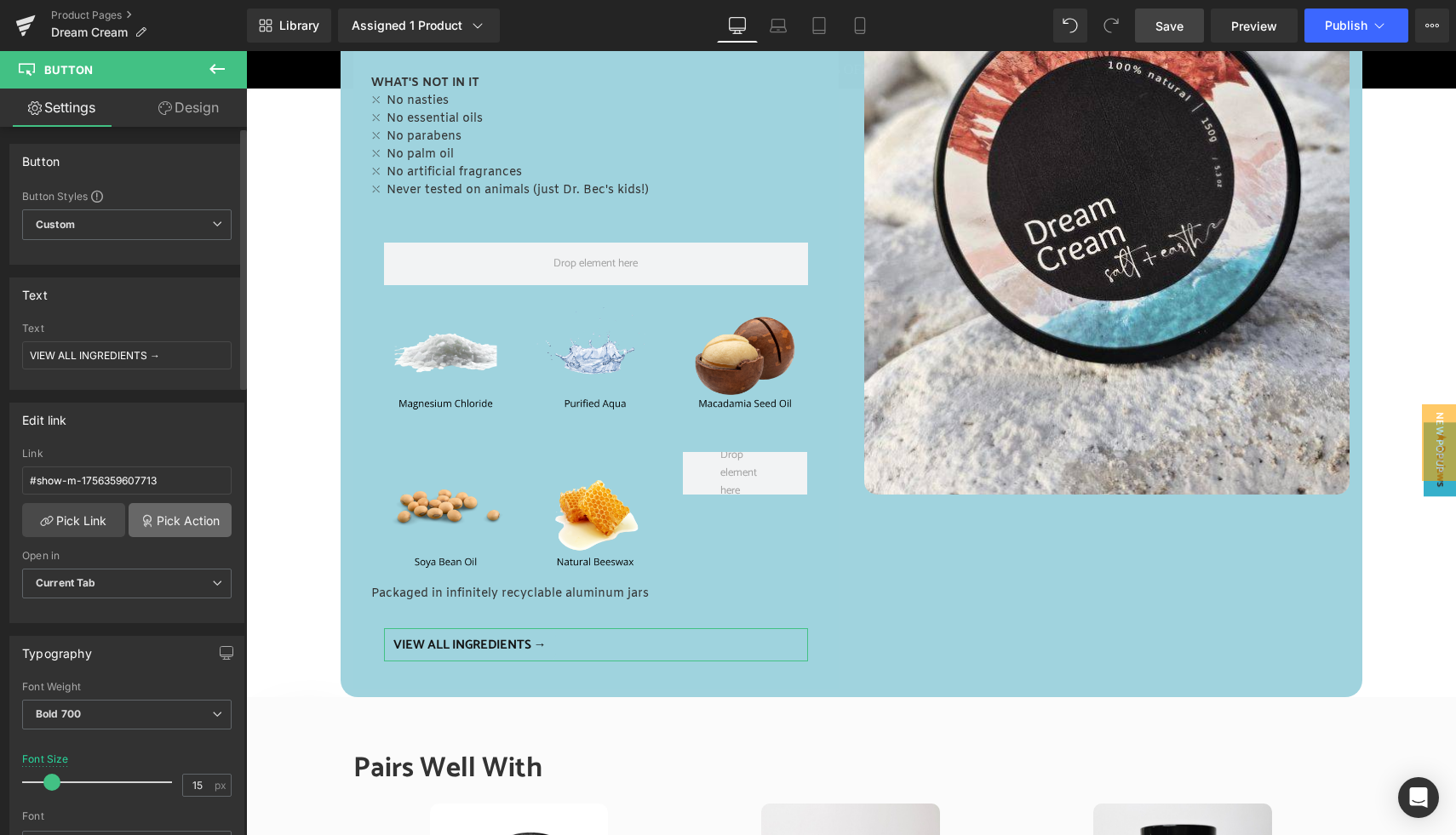
click at [167, 520] on link "Pick Action" at bounding box center [180, 520] width 103 height 34
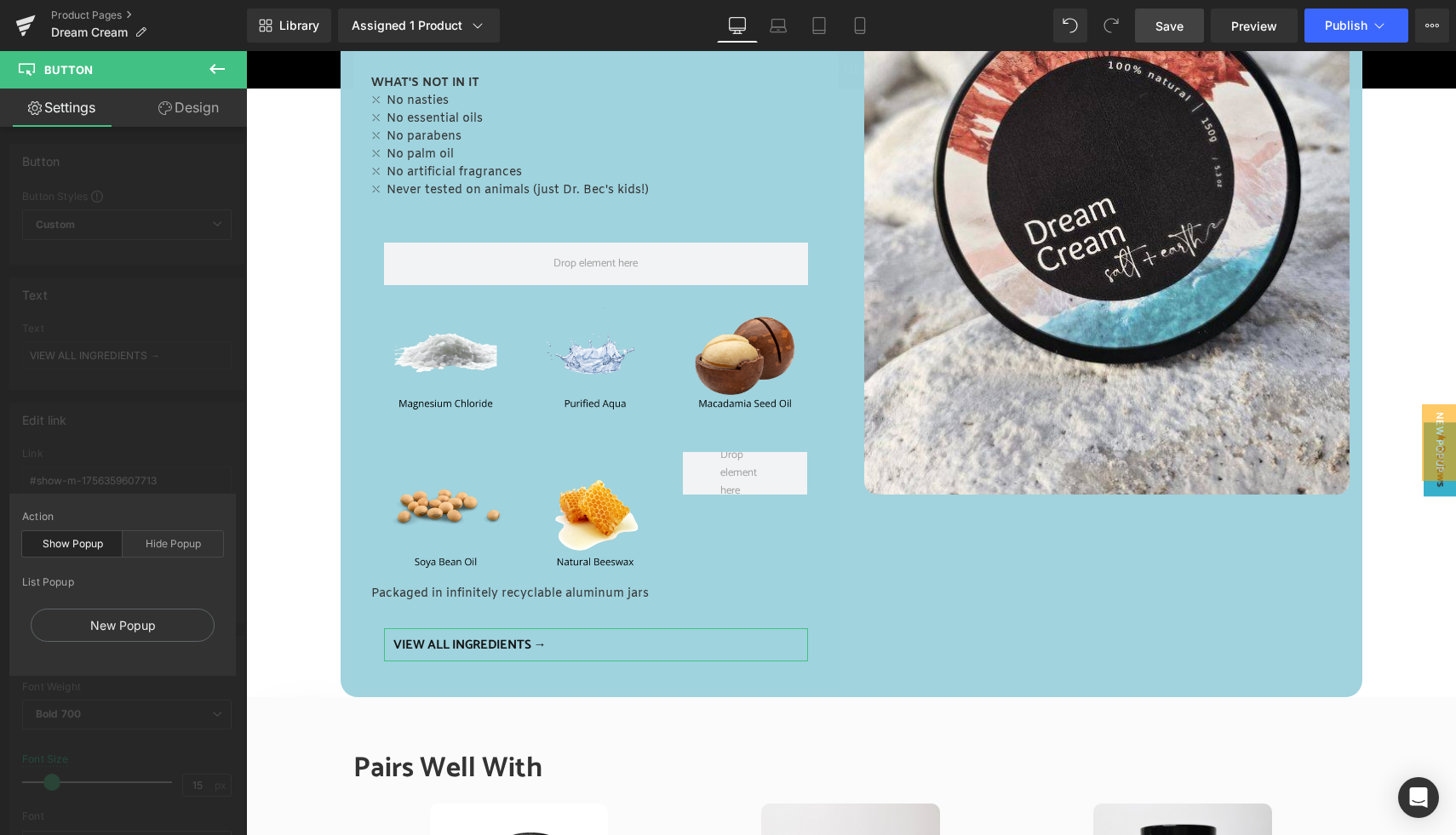
click at [85, 543] on div "Show Popup" at bounding box center [73, 544] width 101 height 26
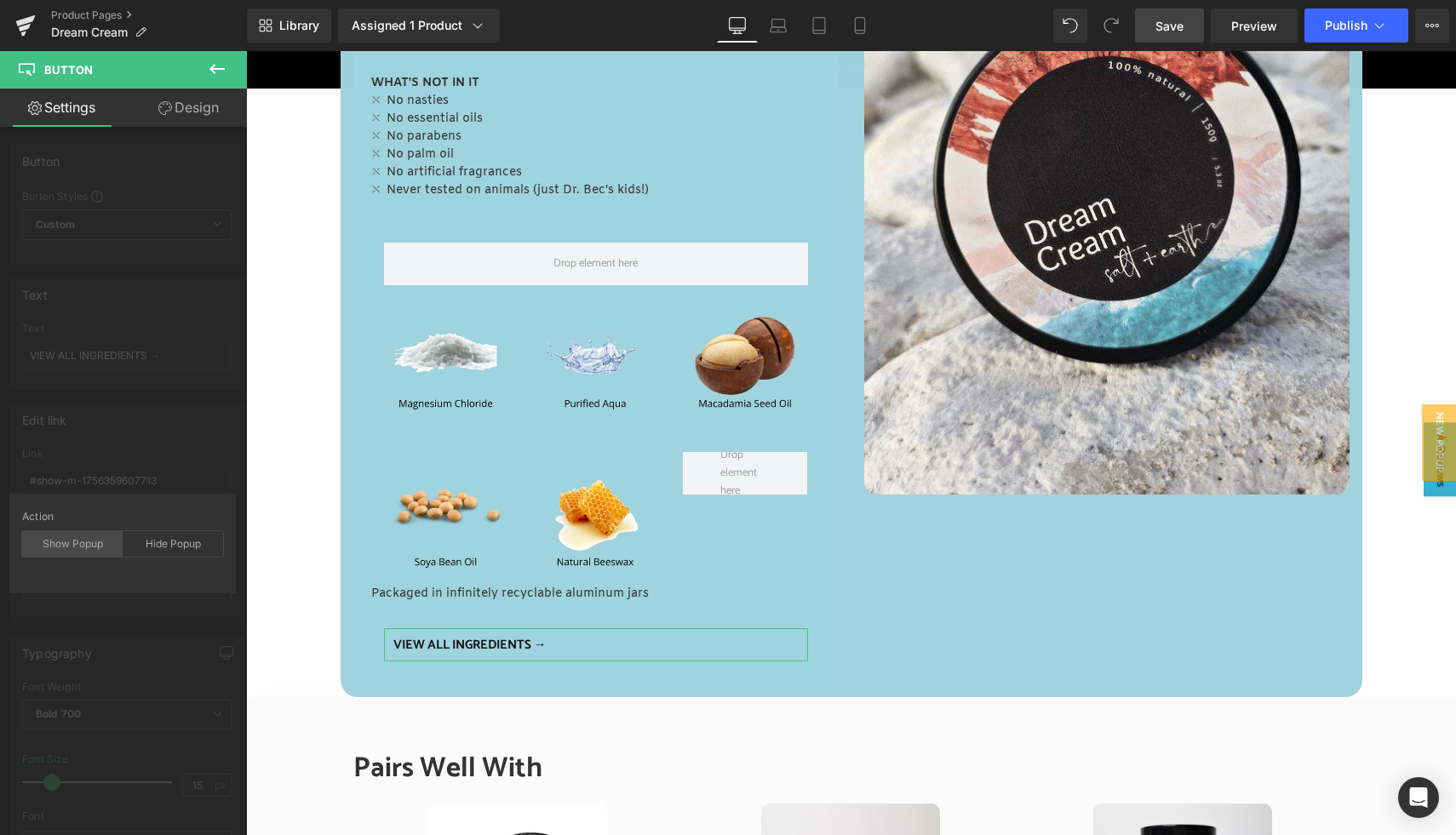
click at [84, 544] on div "Show Popup" at bounding box center [73, 544] width 101 height 26
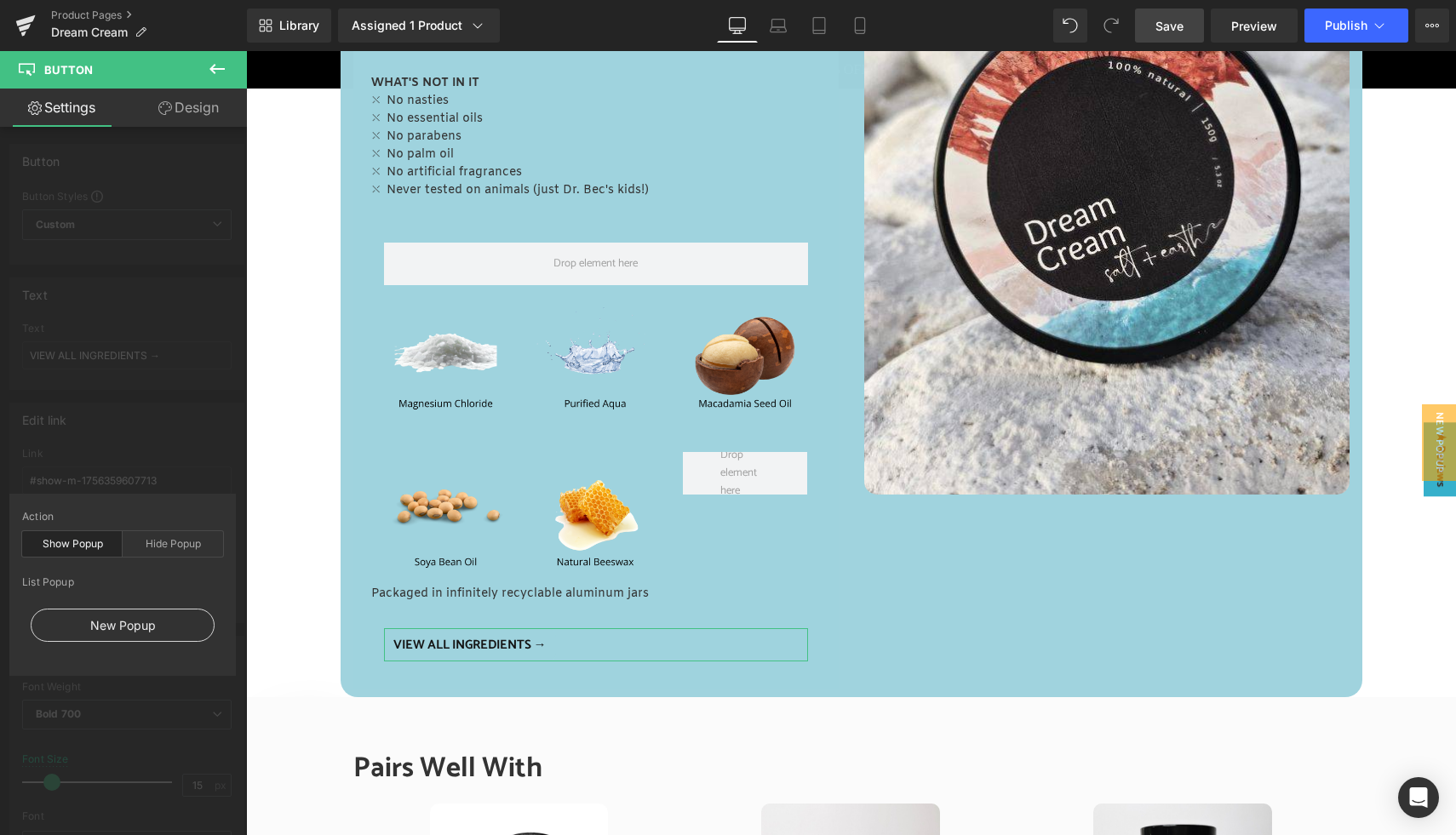
click at [126, 629] on div "New Popup" at bounding box center [123, 625] width 184 height 34
type input "#show-m-1675367123878"
click at [1161, 23] on span "Save" at bounding box center [1169, 26] width 28 height 18
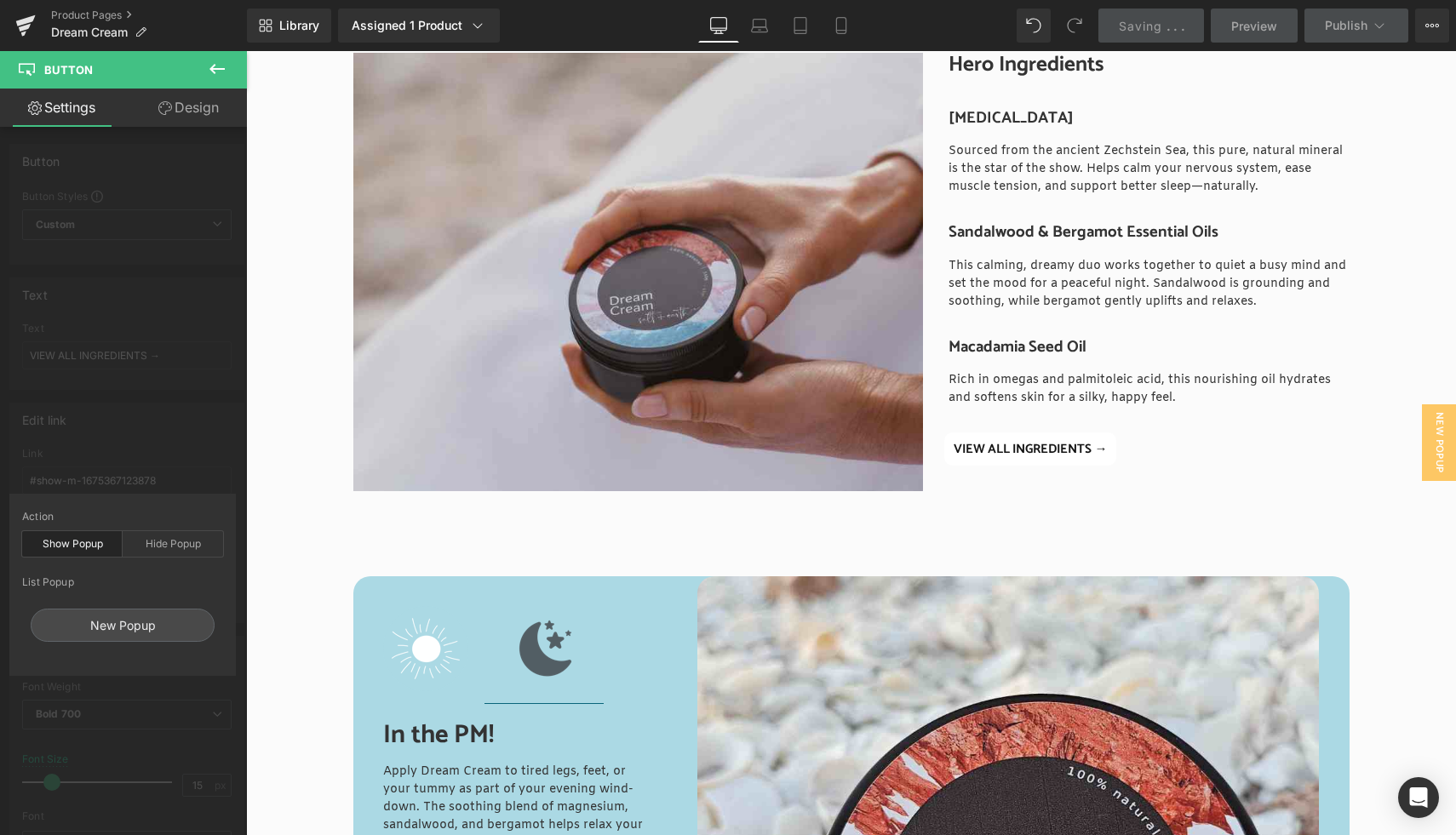
scroll to position [2282, 0]
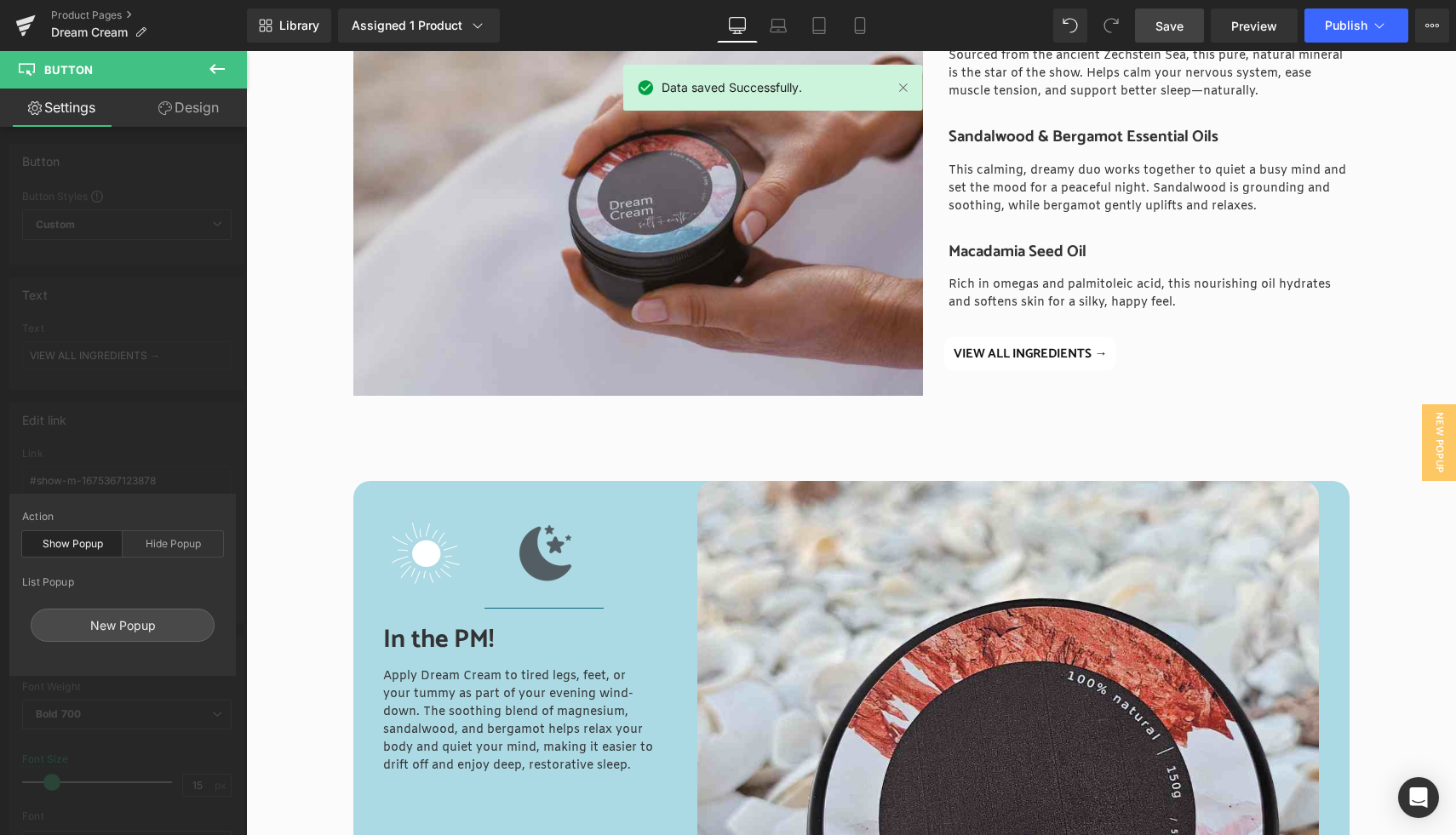
click at [1034, 355] on body "💙 CLICK HERE FOR 15% OFF YOUR FIRST ORDER 💙 HOME SHOP See more "Close Cart" By …" at bounding box center [851, 562] width 1210 height 5586
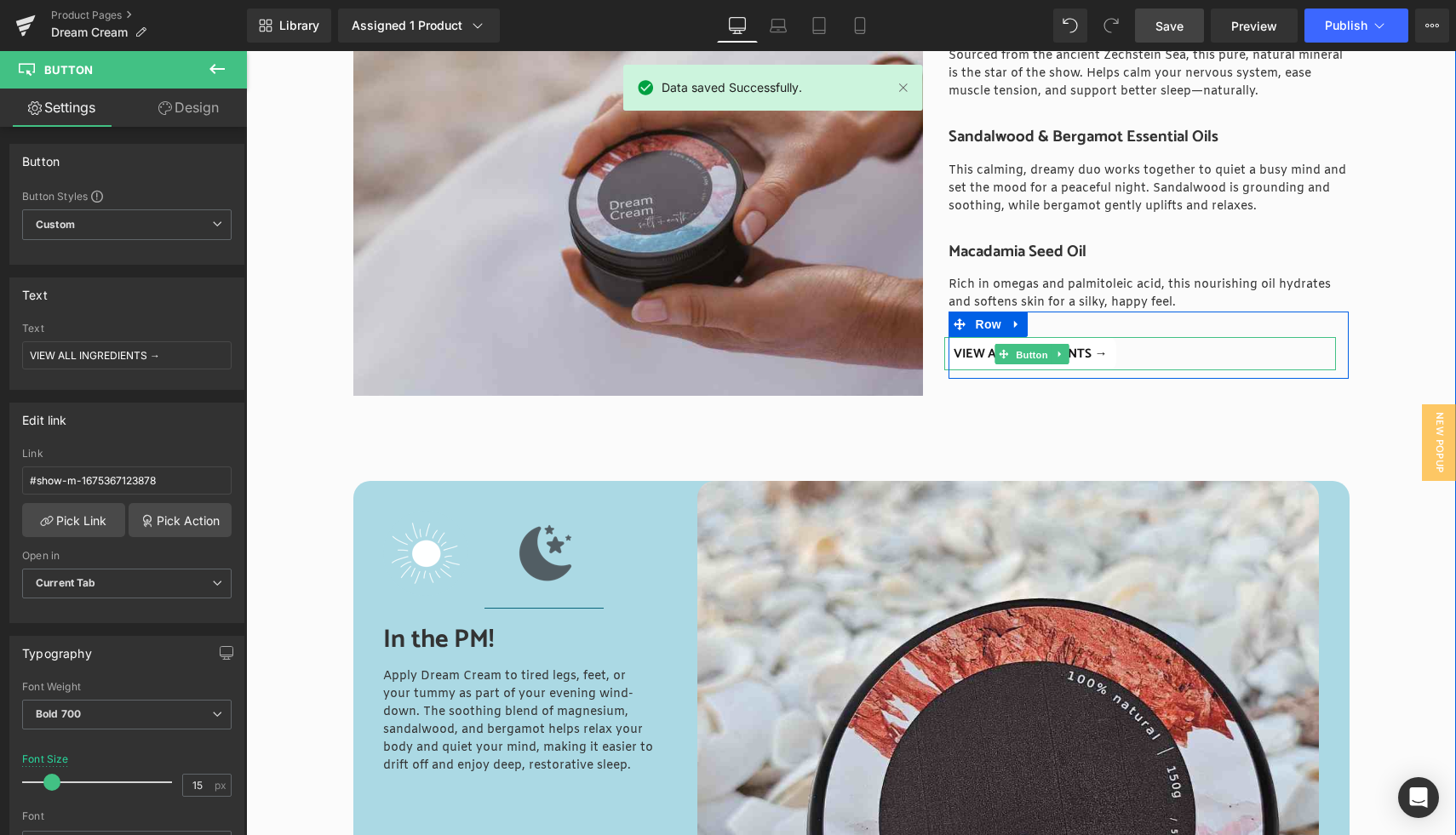
click at [1034, 355] on span "Button" at bounding box center [1032, 354] width 39 height 20
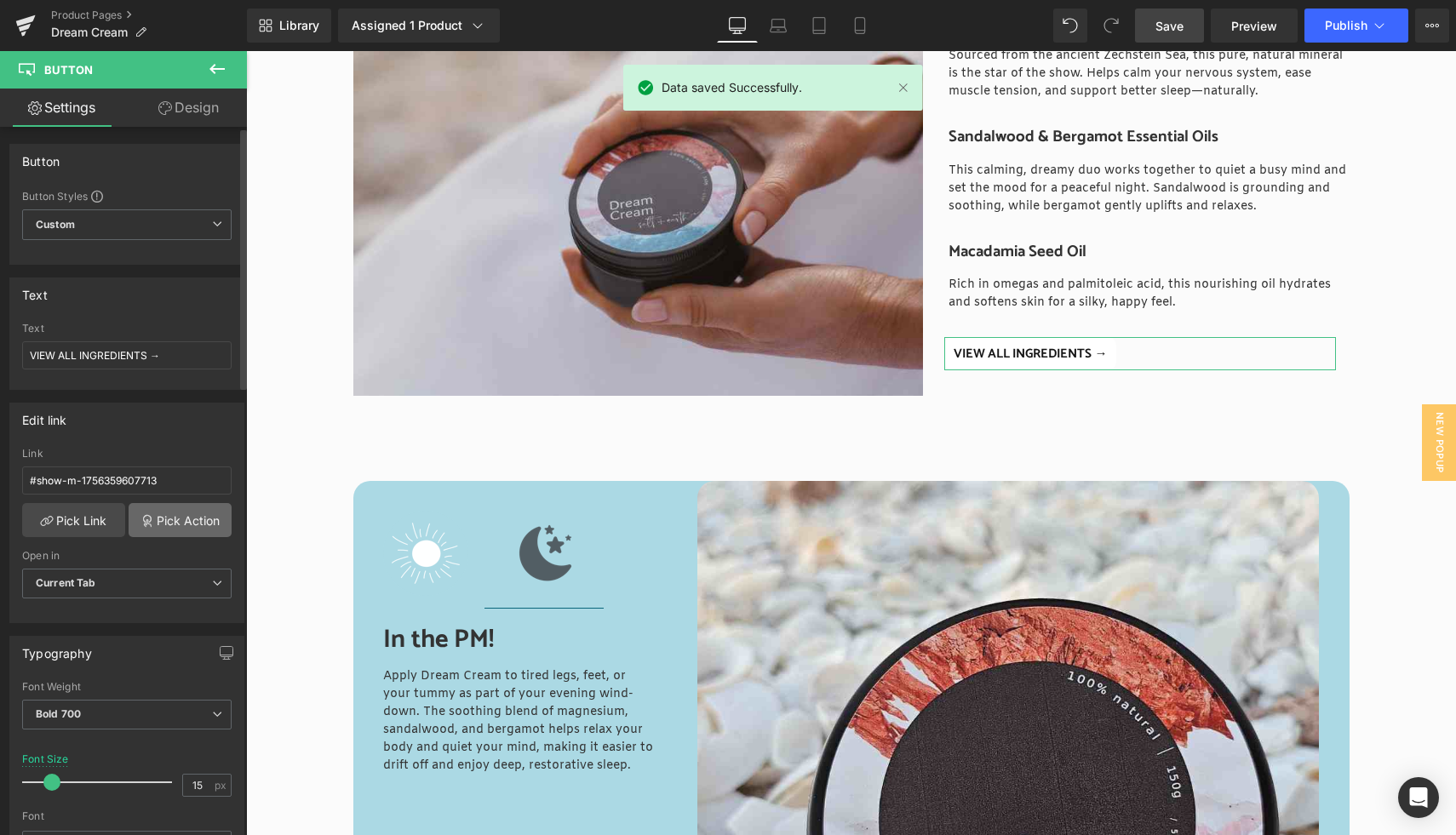
click at [179, 509] on link "Pick Action" at bounding box center [180, 520] width 103 height 34
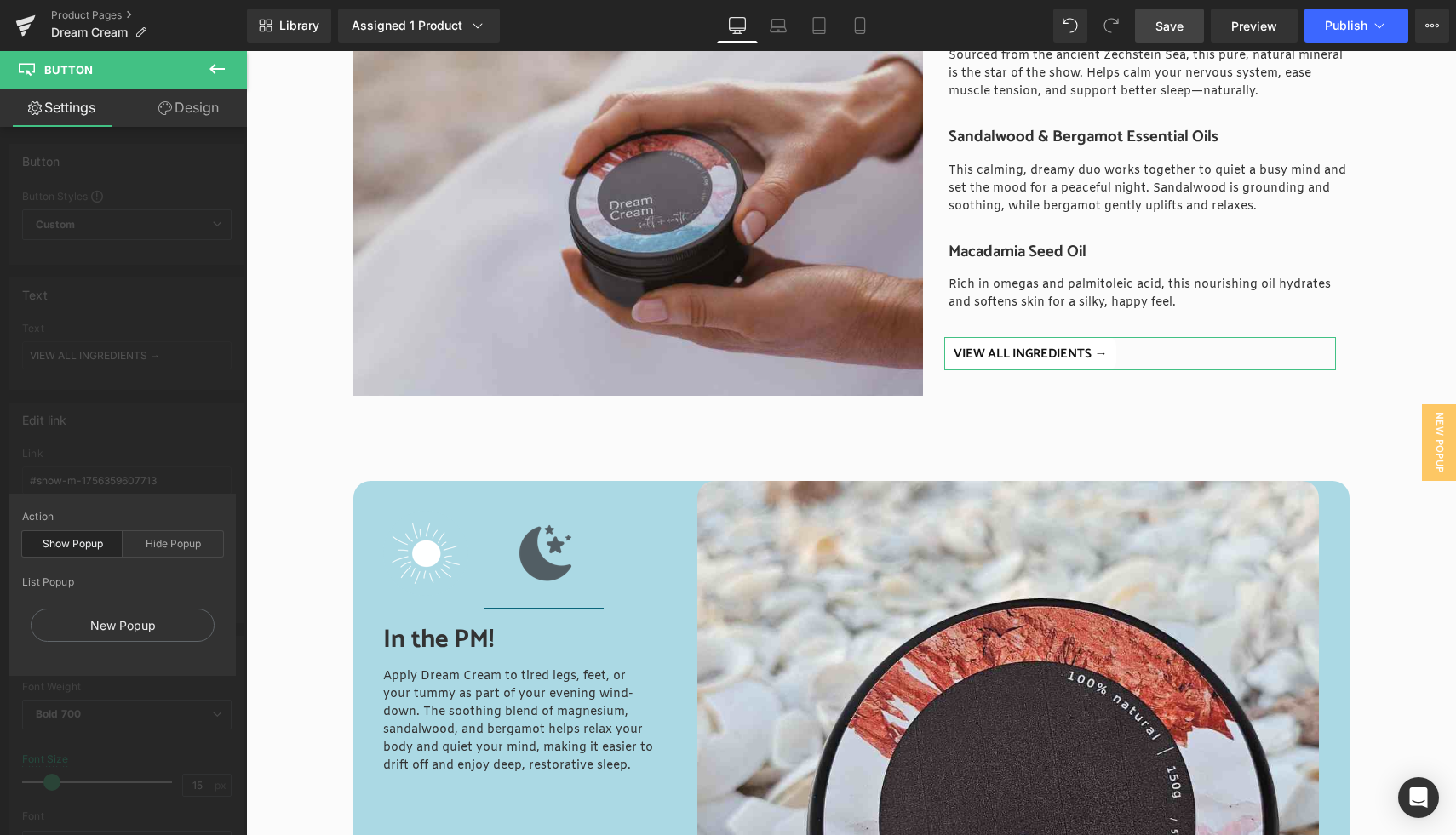
click at [88, 545] on div "Show Popup" at bounding box center [73, 544] width 101 height 26
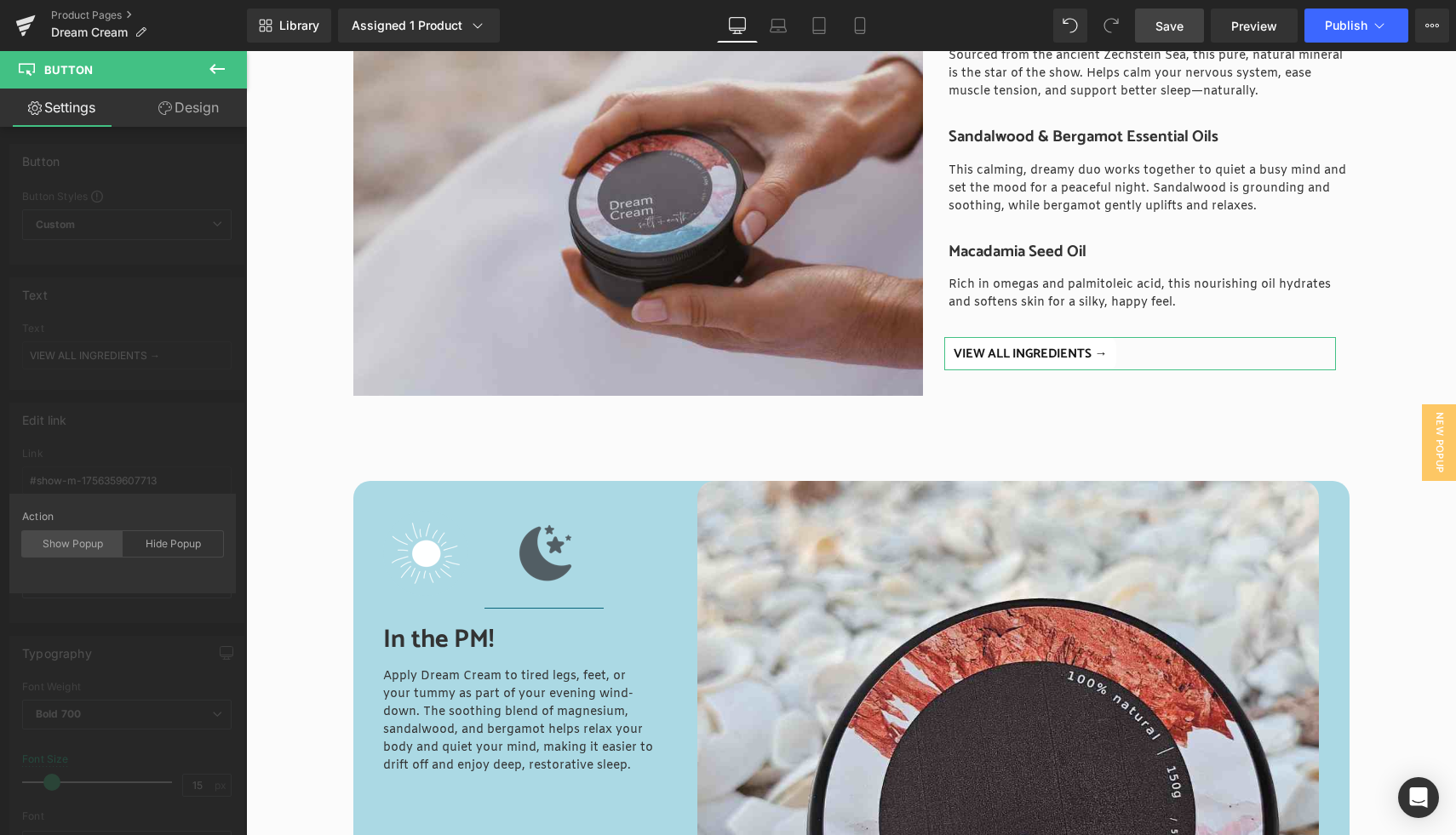
click at [88, 545] on div "Show Popup" at bounding box center [73, 544] width 101 height 26
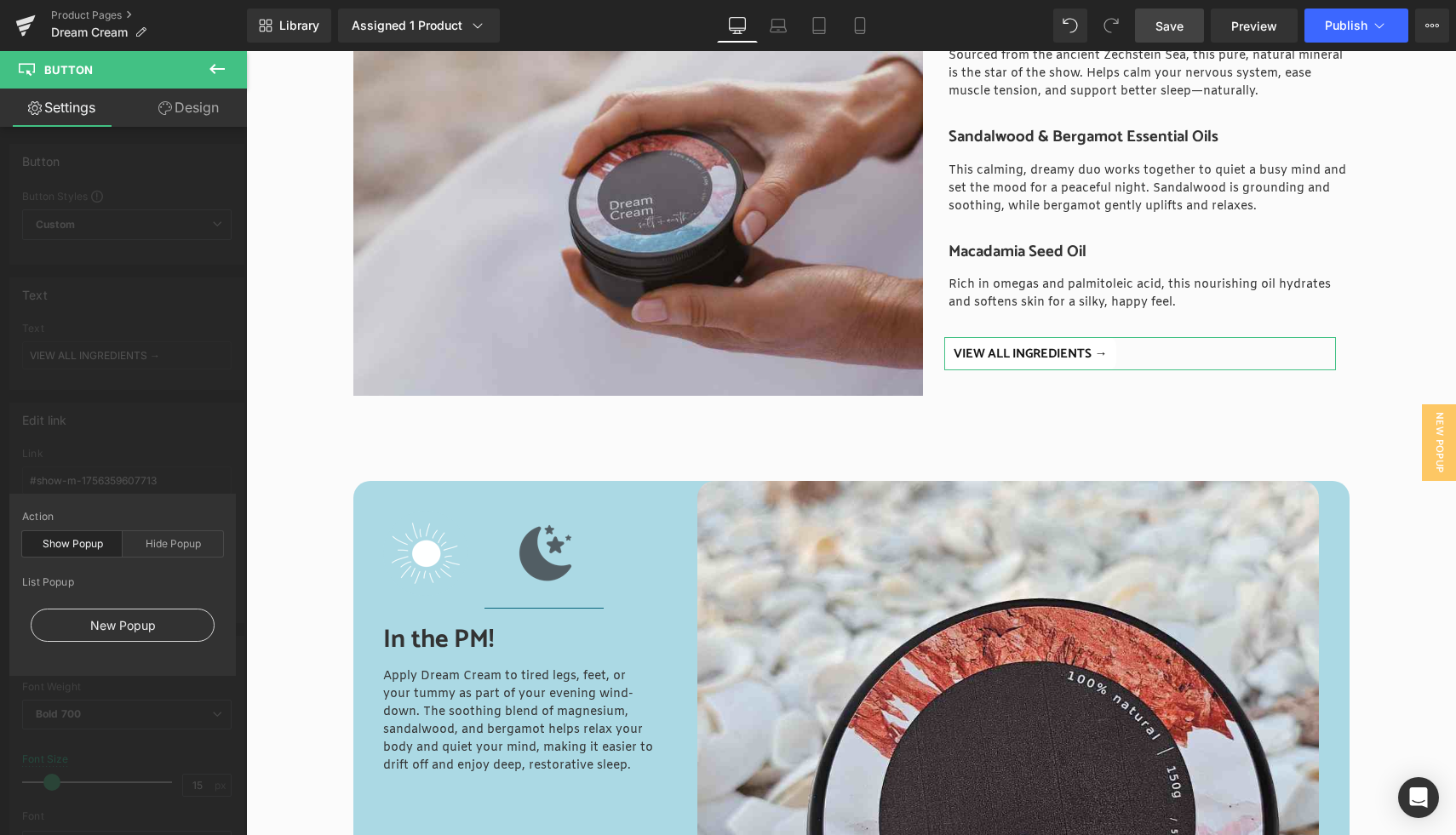
click at [114, 630] on div "New Popup" at bounding box center [123, 625] width 184 height 34
type input "#show-m-1675367123878"
click at [1161, 23] on span "Save" at bounding box center [1169, 26] width 28 height 18
click at [1254, 22] on span "Preview" at bounding box center [1254, 26] width 46 height 18
click at [1362, 23] on span "Publish" at bounding box center [1346, 25] width 42 height 13
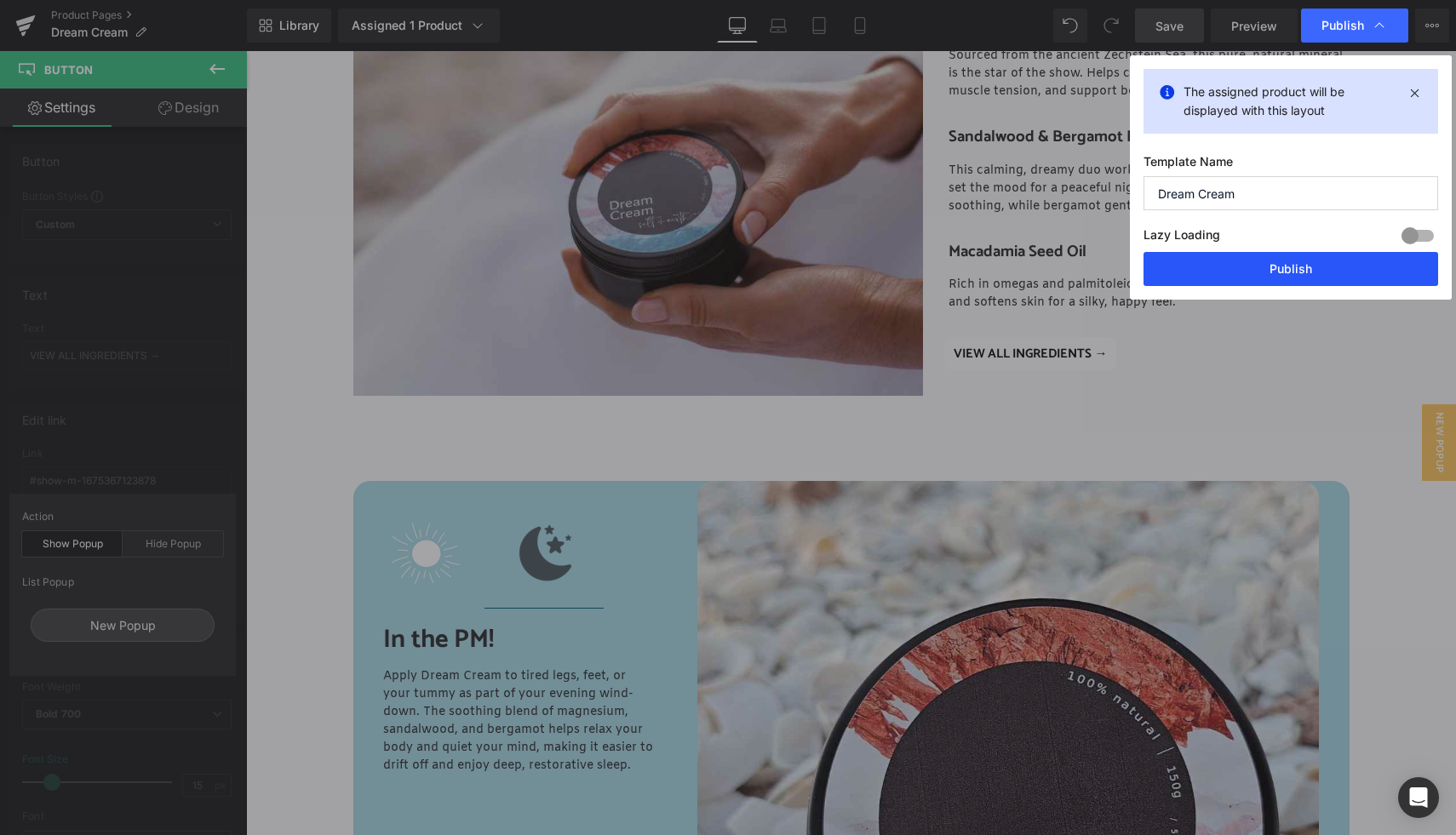
click at [1283, 266] on button "Publish" at bounding box center [1291, 269] width 295 height 34
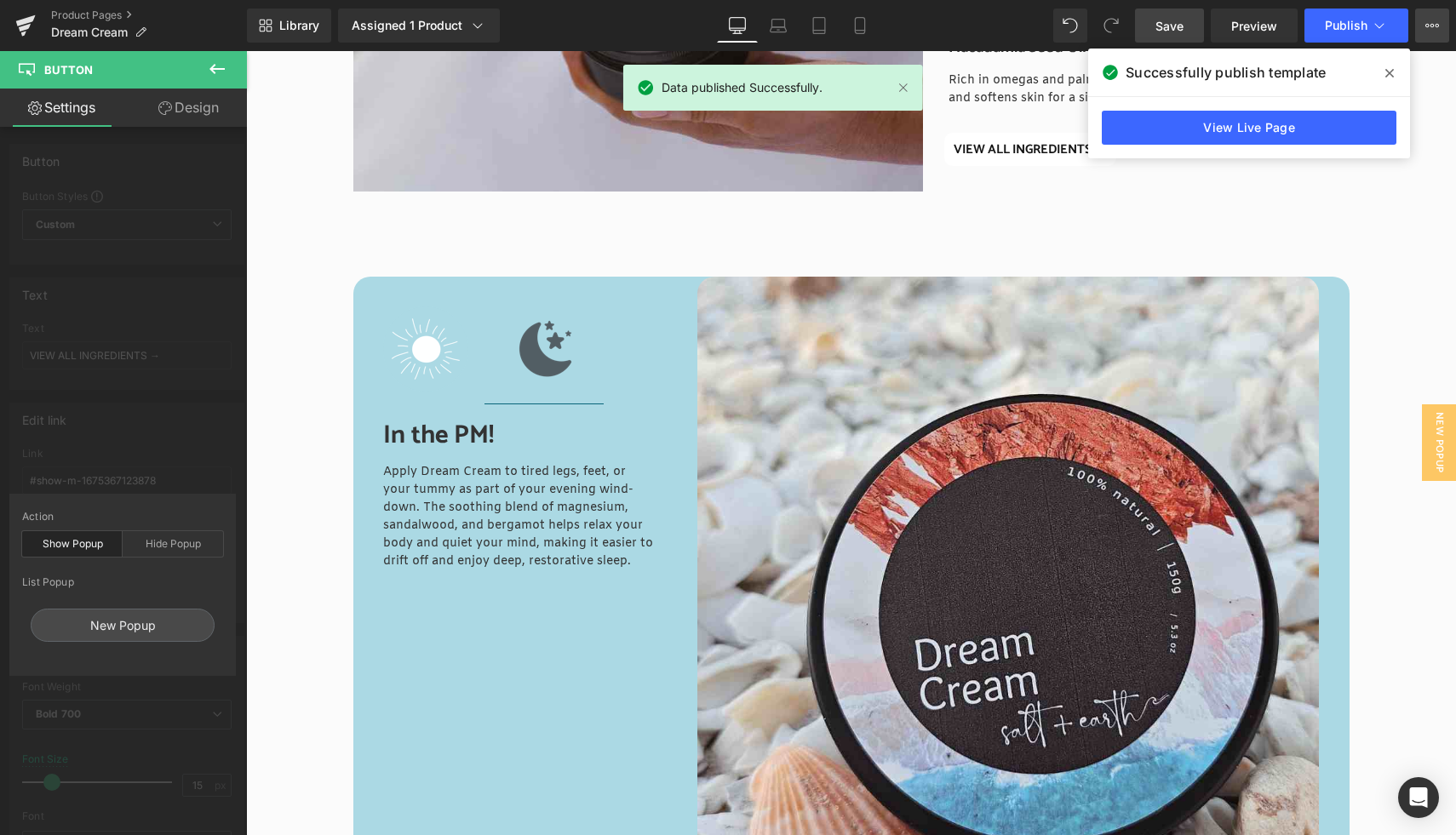
scroll to position [2483, 0]
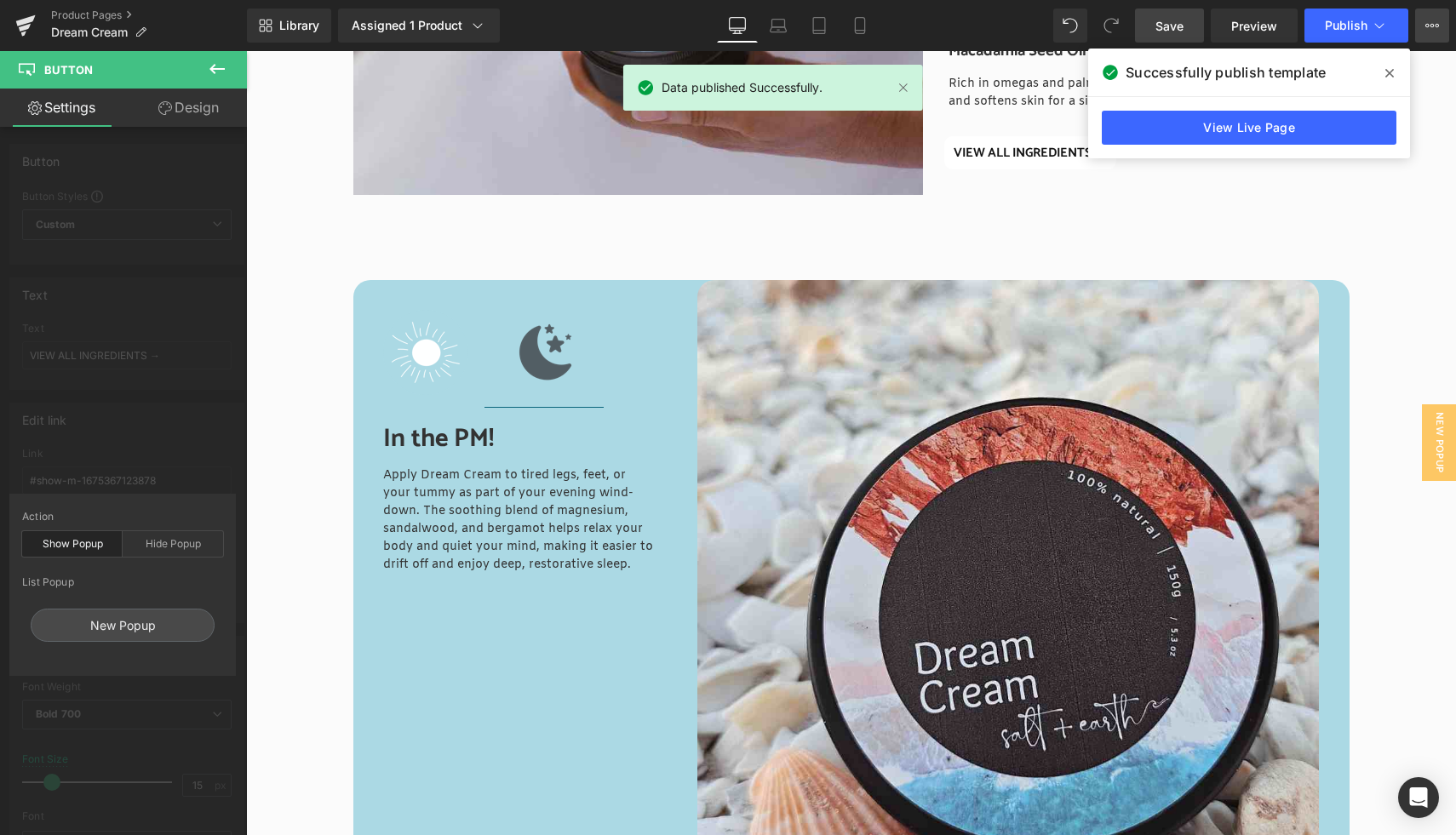
click at [1430, 30] on icon at bounding box center [1432, 25] width 13 height 13
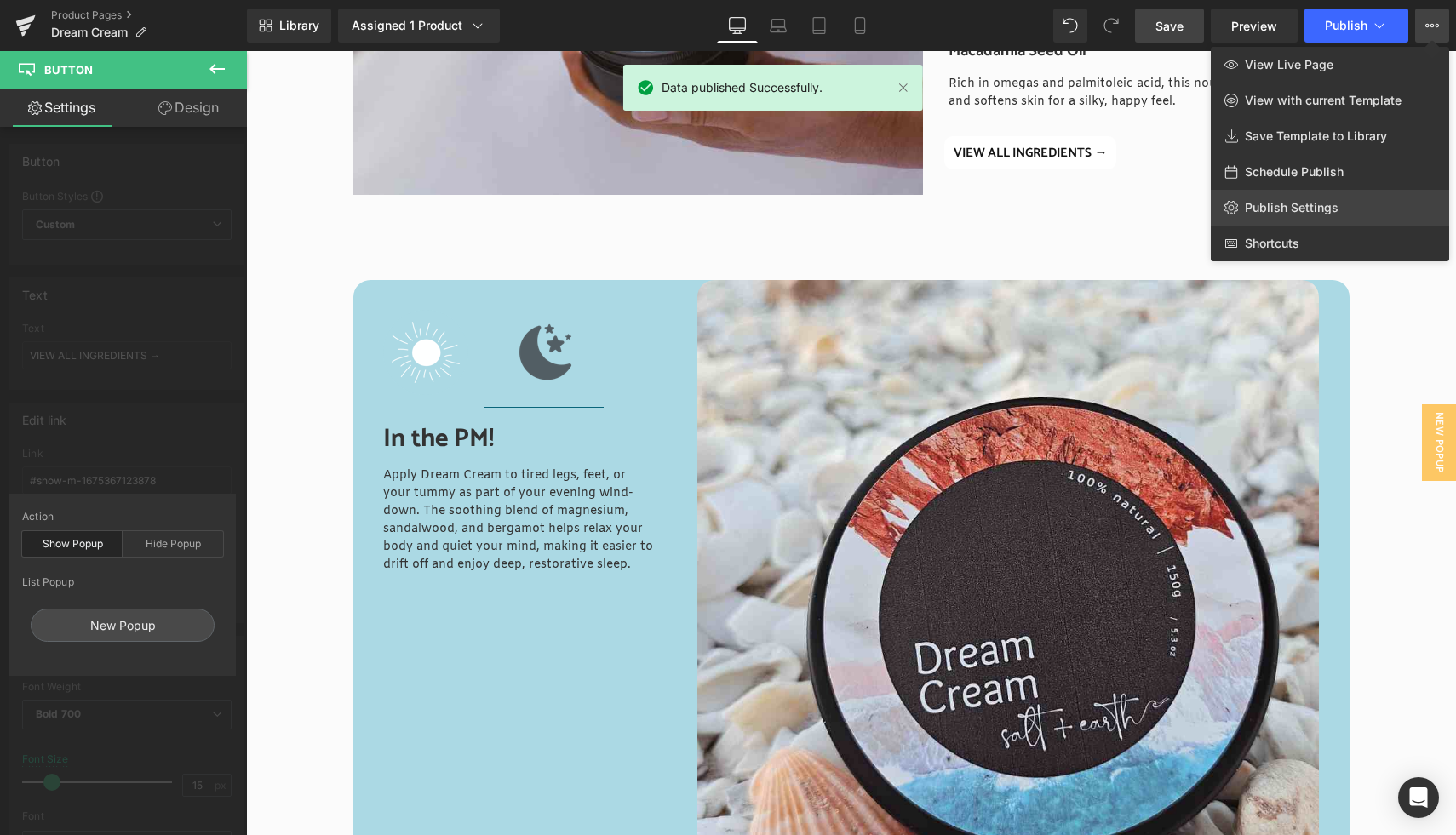
click at [1311, 210] on span "Publish Settings" at bounding box center [1291, 207] width 94 height 15
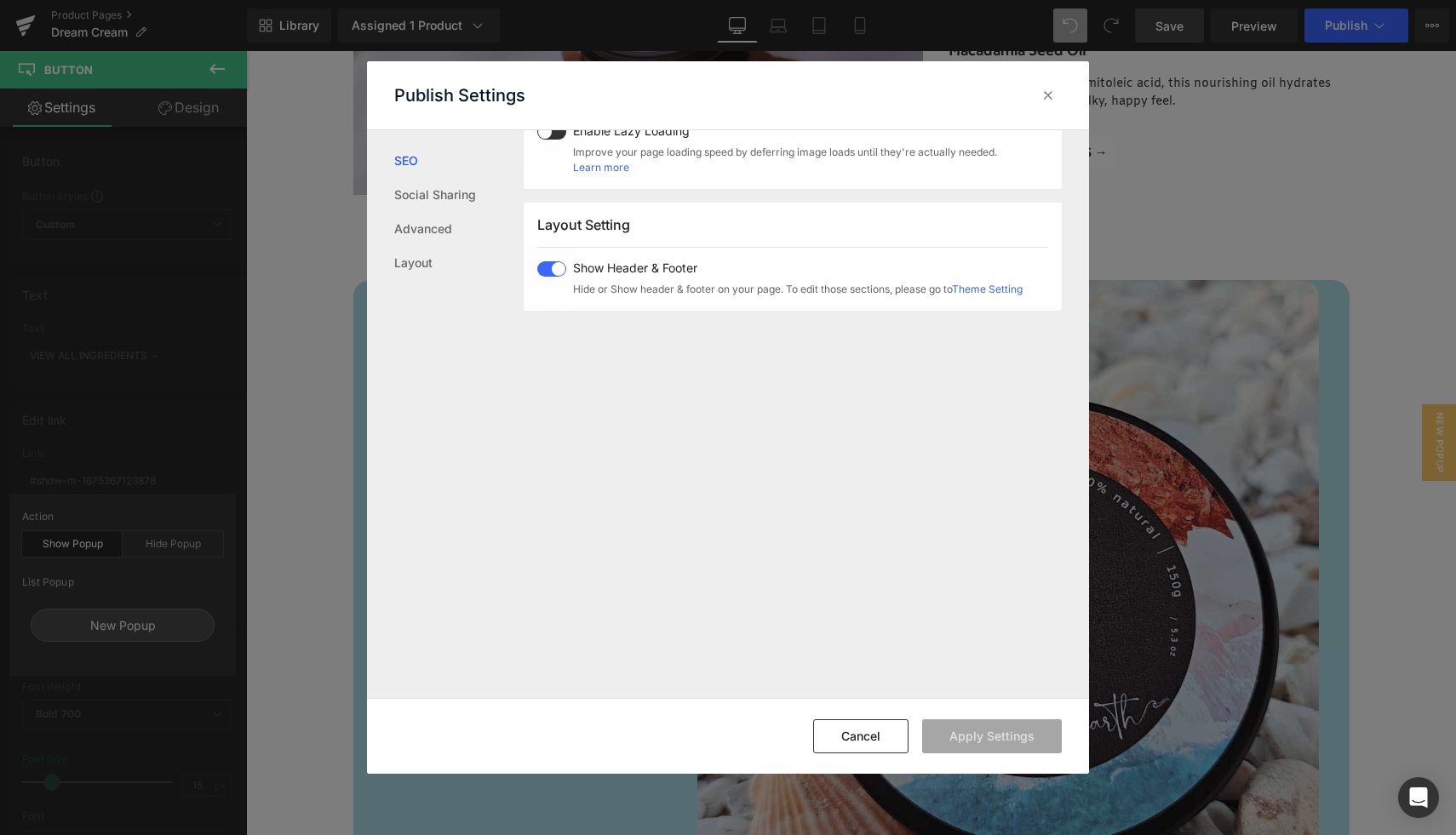
scroll to position [422, 0]
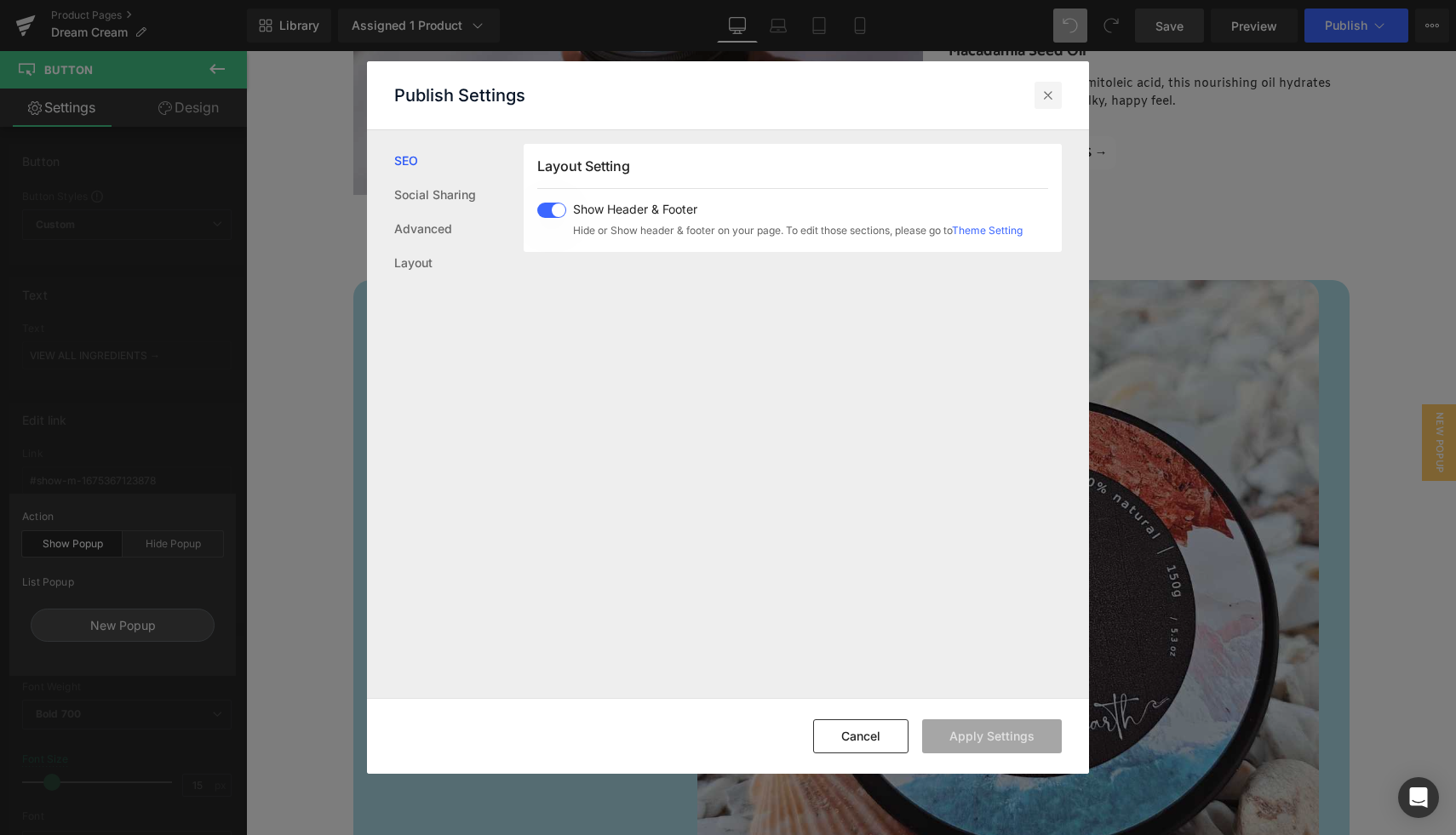
click at [1046, 93] on icon at bounding box center [1047, 95] width 17 height 17
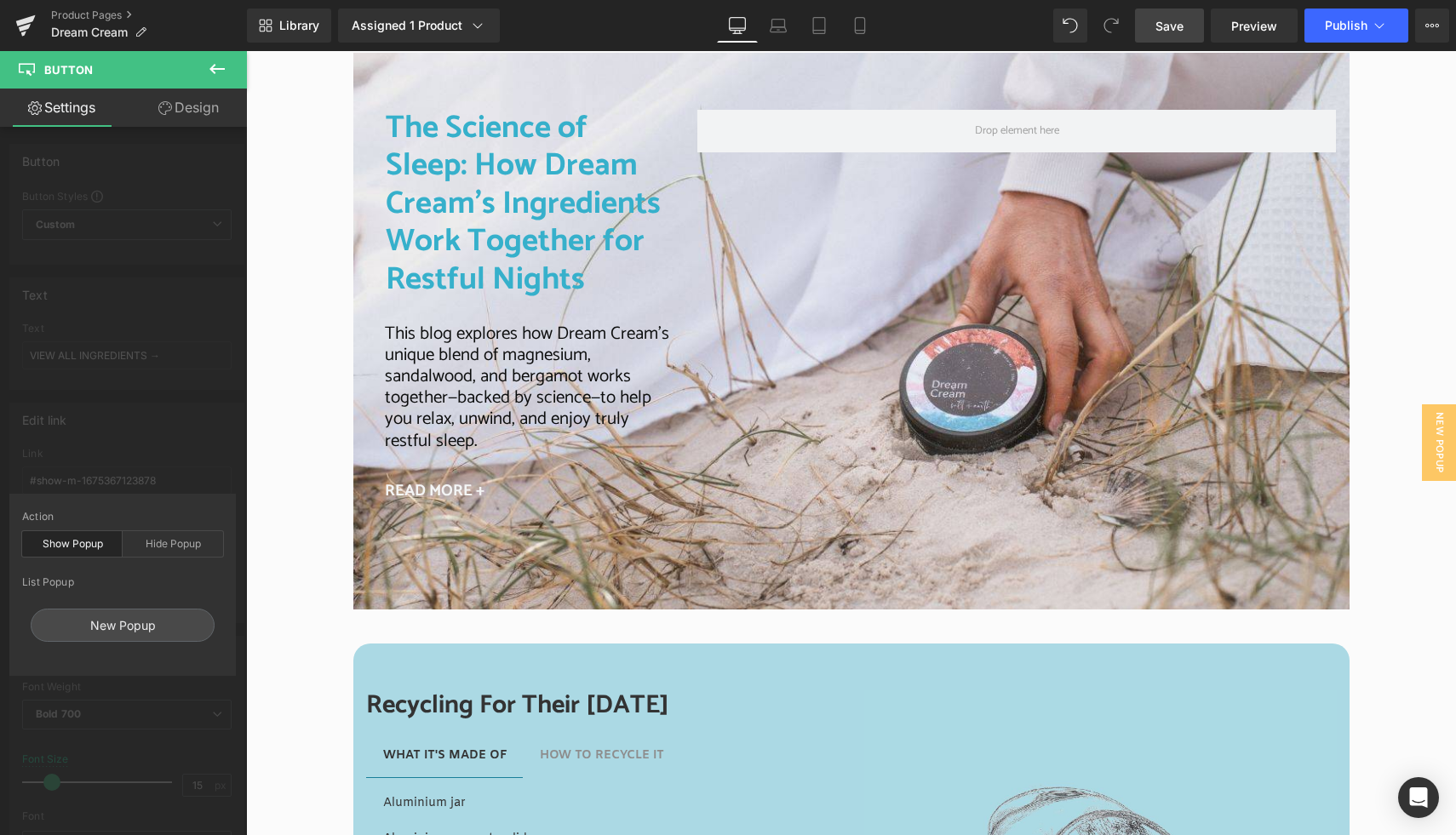
scroll to position [3405, 0]
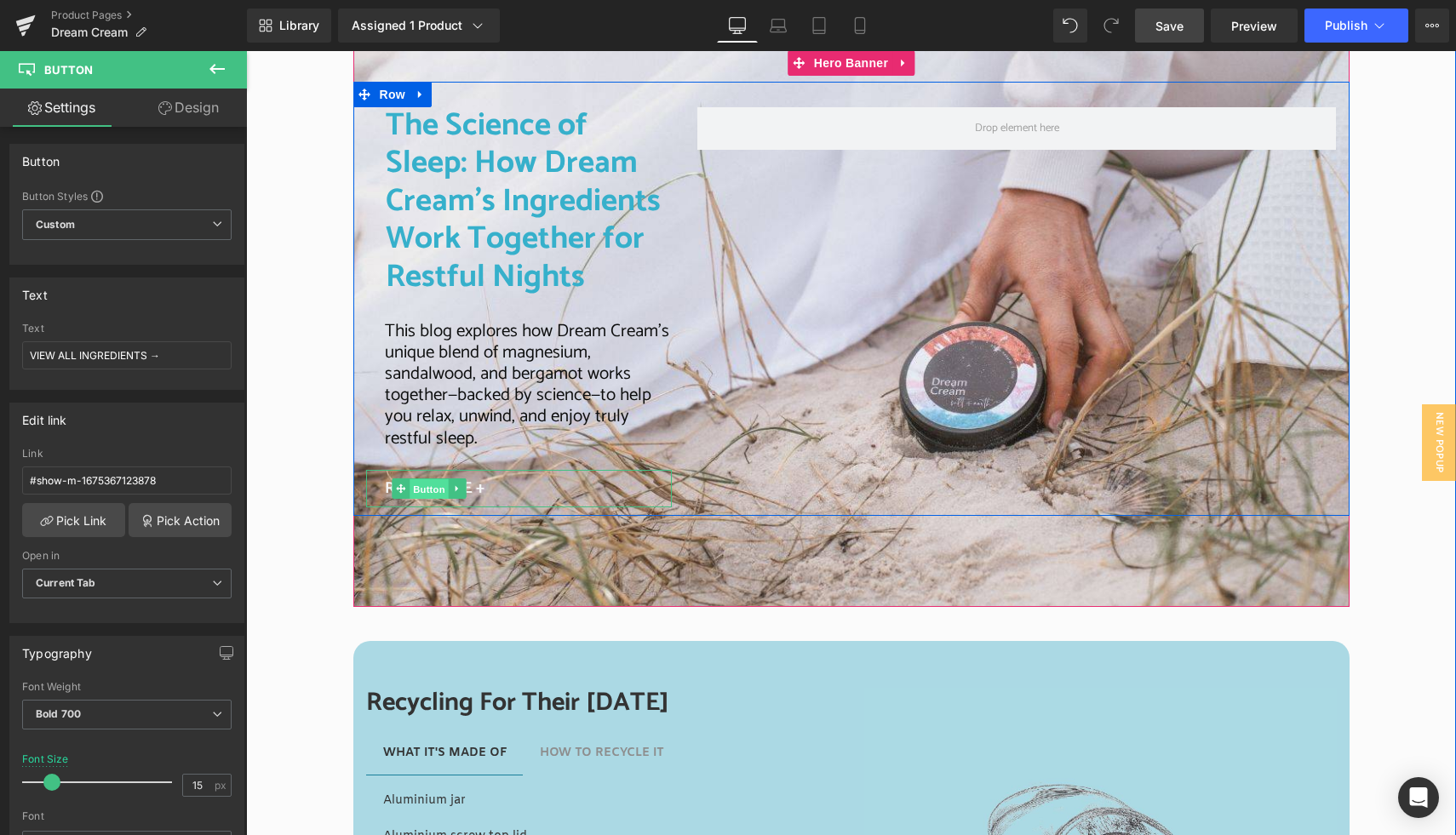
click at [424, 488] on span "Button" at bounding box center [430, 489] width 39 height 20
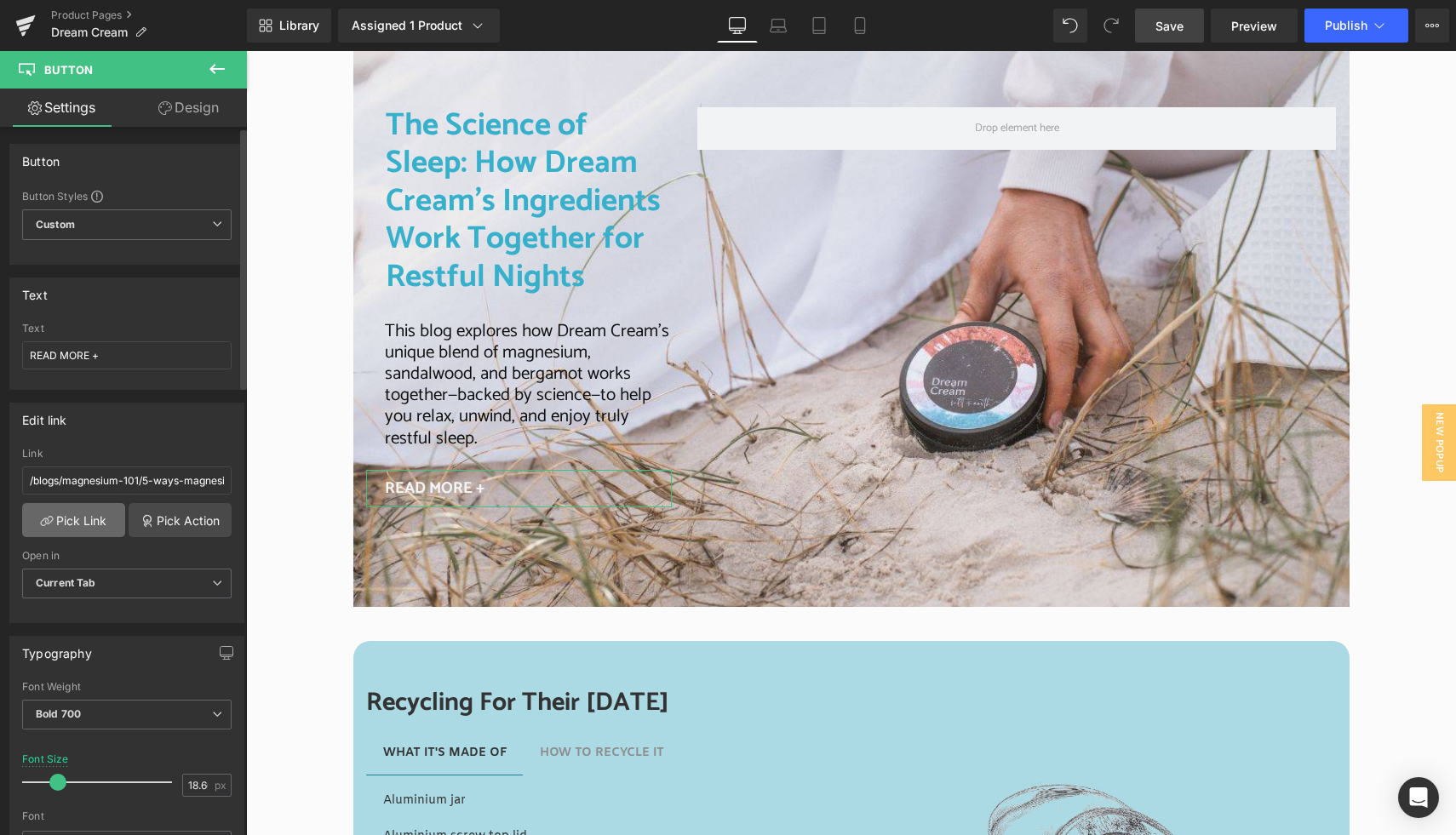
click at [104, 520] on link "Pick Link" at bounding box center [73, 520] width 103 height 34
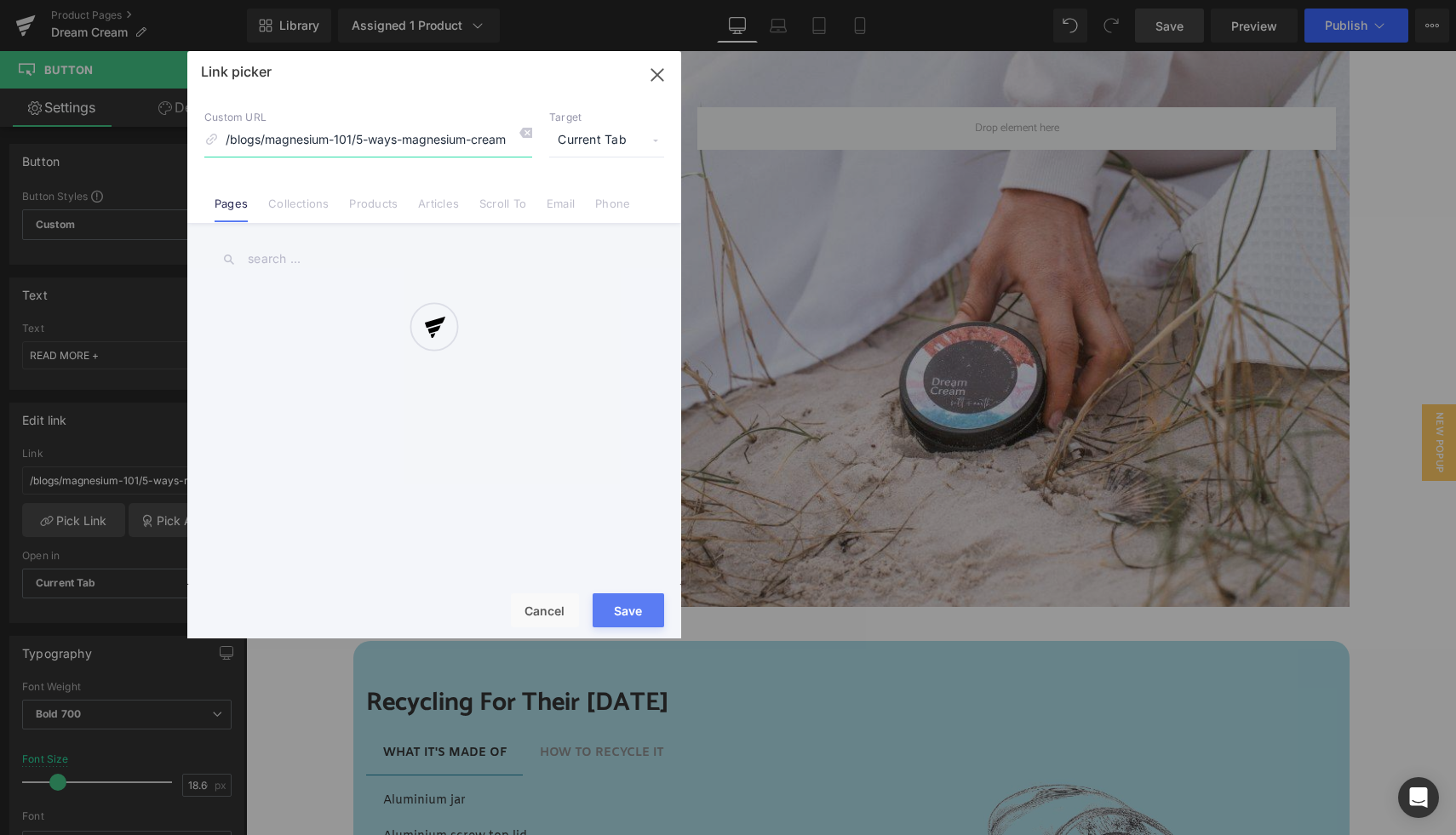
scroll to position [0, 177]
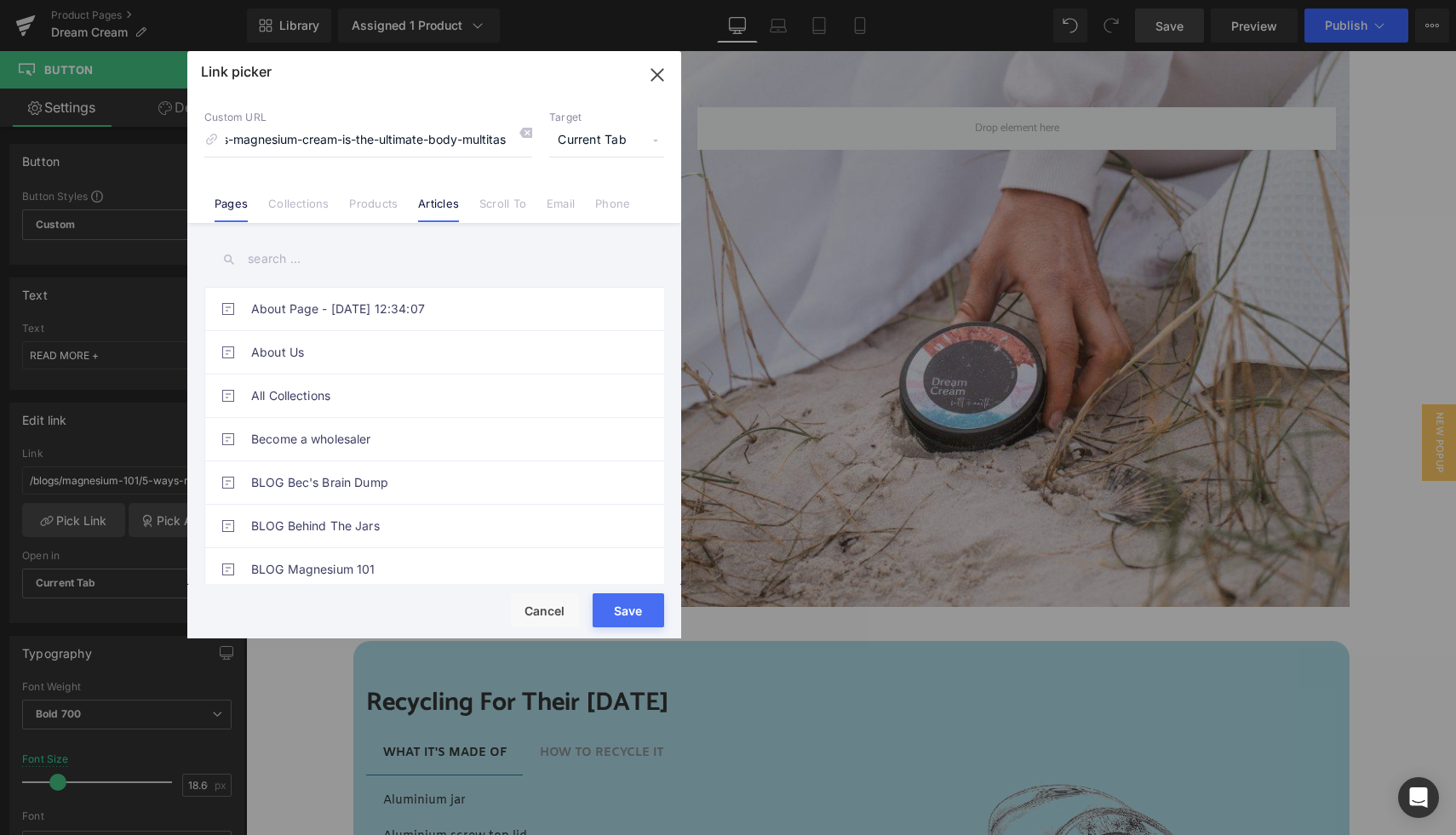
click at [434, 195] on li "Articles" at bounding box center [438, 197] width 61 height 30
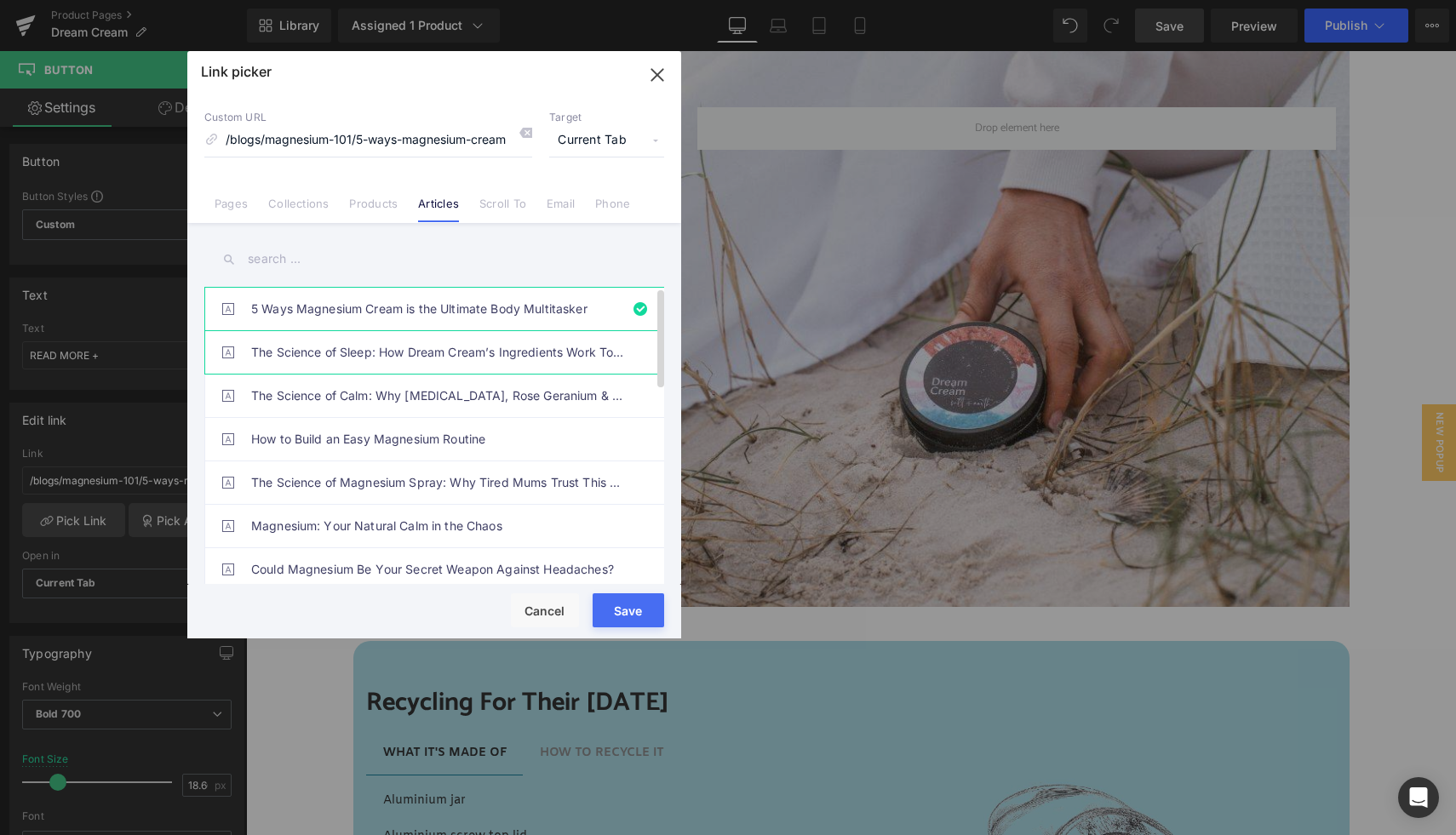
click at [366, 350] on link "The Science of Sleep: How Dream Cream’s Ingredients Work Together for Restful N…" at bounding box center [439, 352] width 375 height 42
type input "/blogs/salty-science/how-dream-cream-ingredients-work-together-for-restful-nigh…"
click at [627, 614] on button "Save" at bounding box center [628, 610] width 72 height 34
type input "/blogs/salty-science/how-dream-cream-ingredients-work-together-for-restful-nigh…"
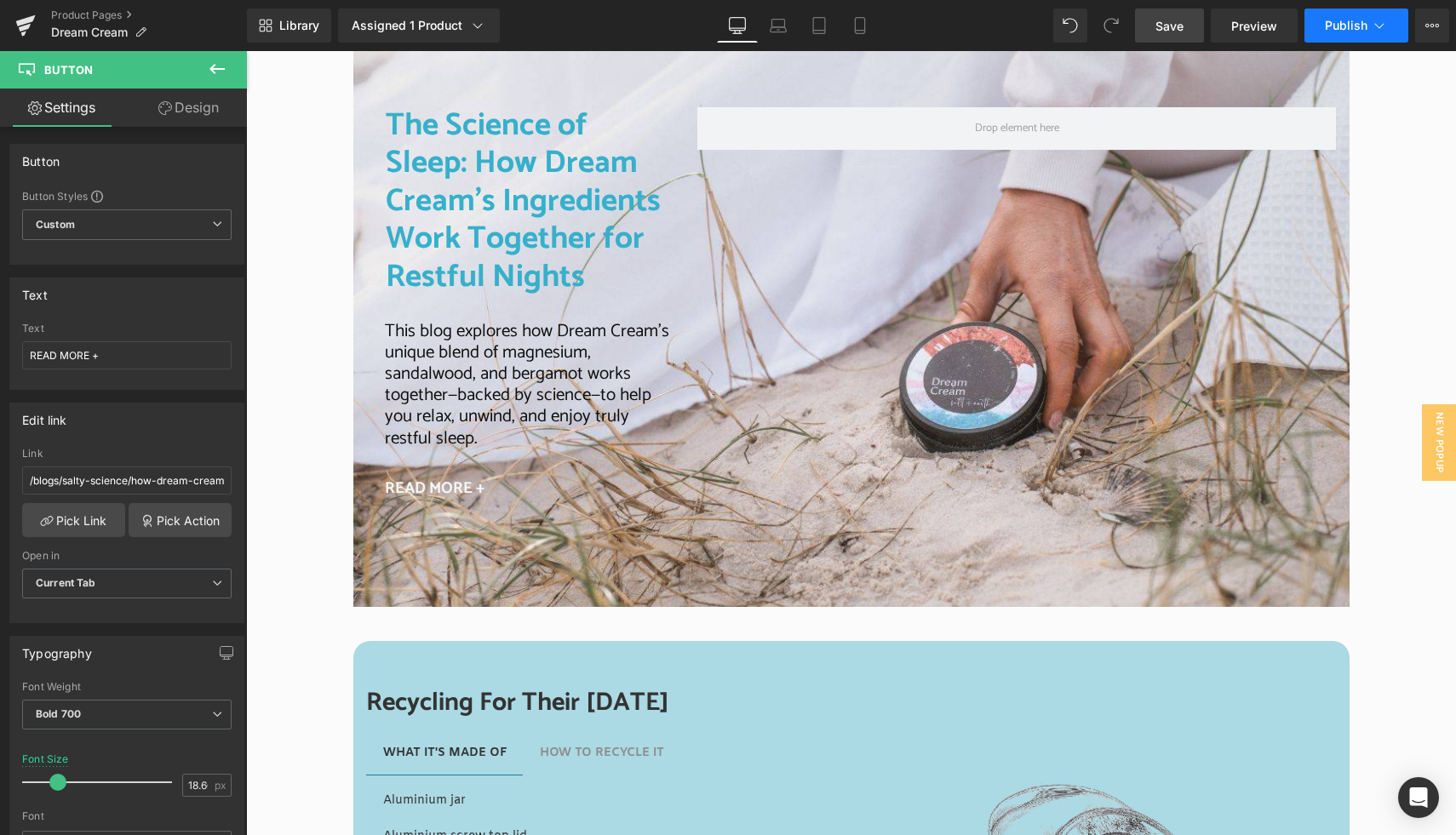
click at [1353, 15] on button "Publish" at bounding box center [1356, 26] width 103 height 34
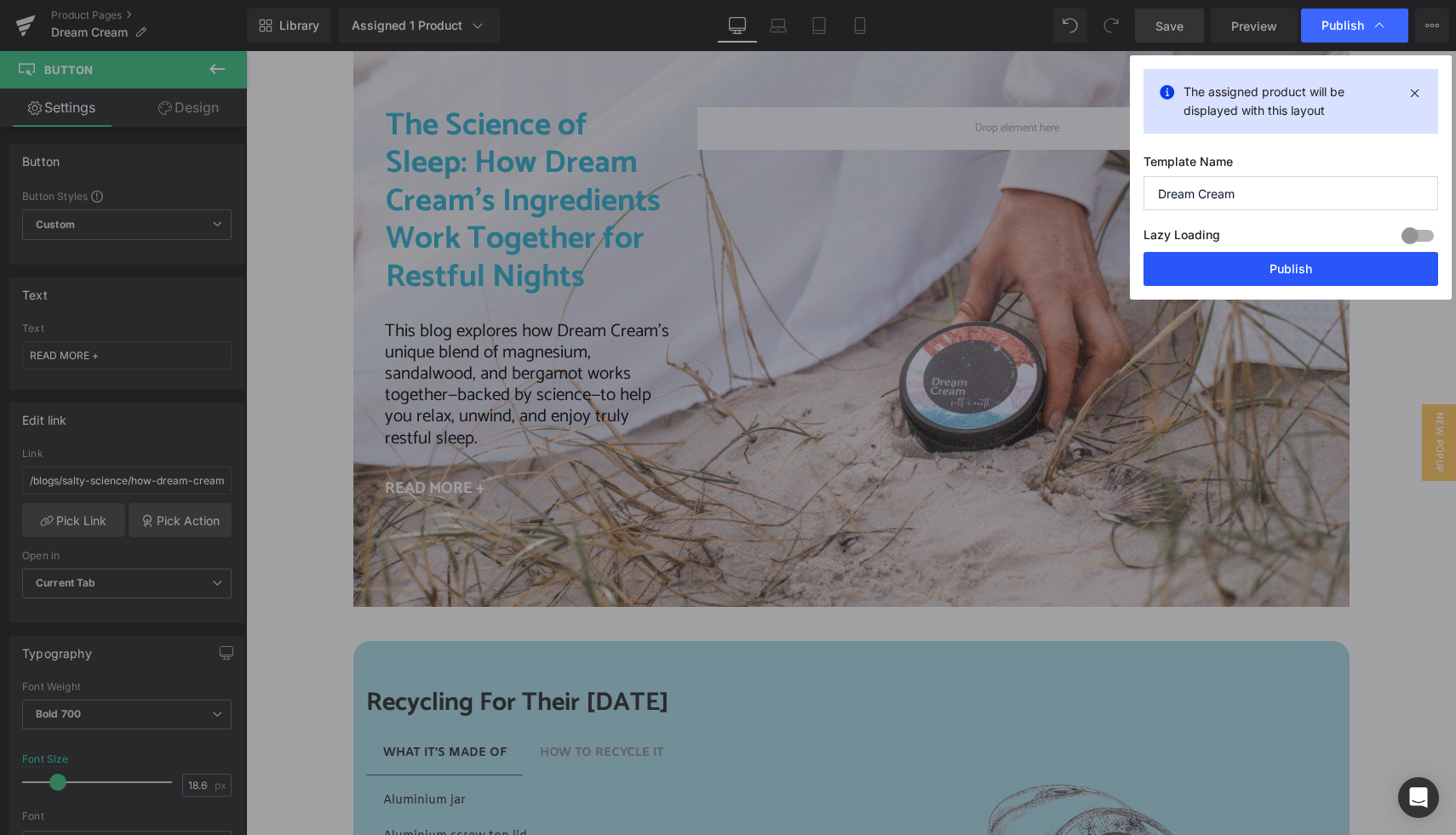
click at [1295, 272] on button "Publish" at bounding box center [1291, 269] width 295 height 34
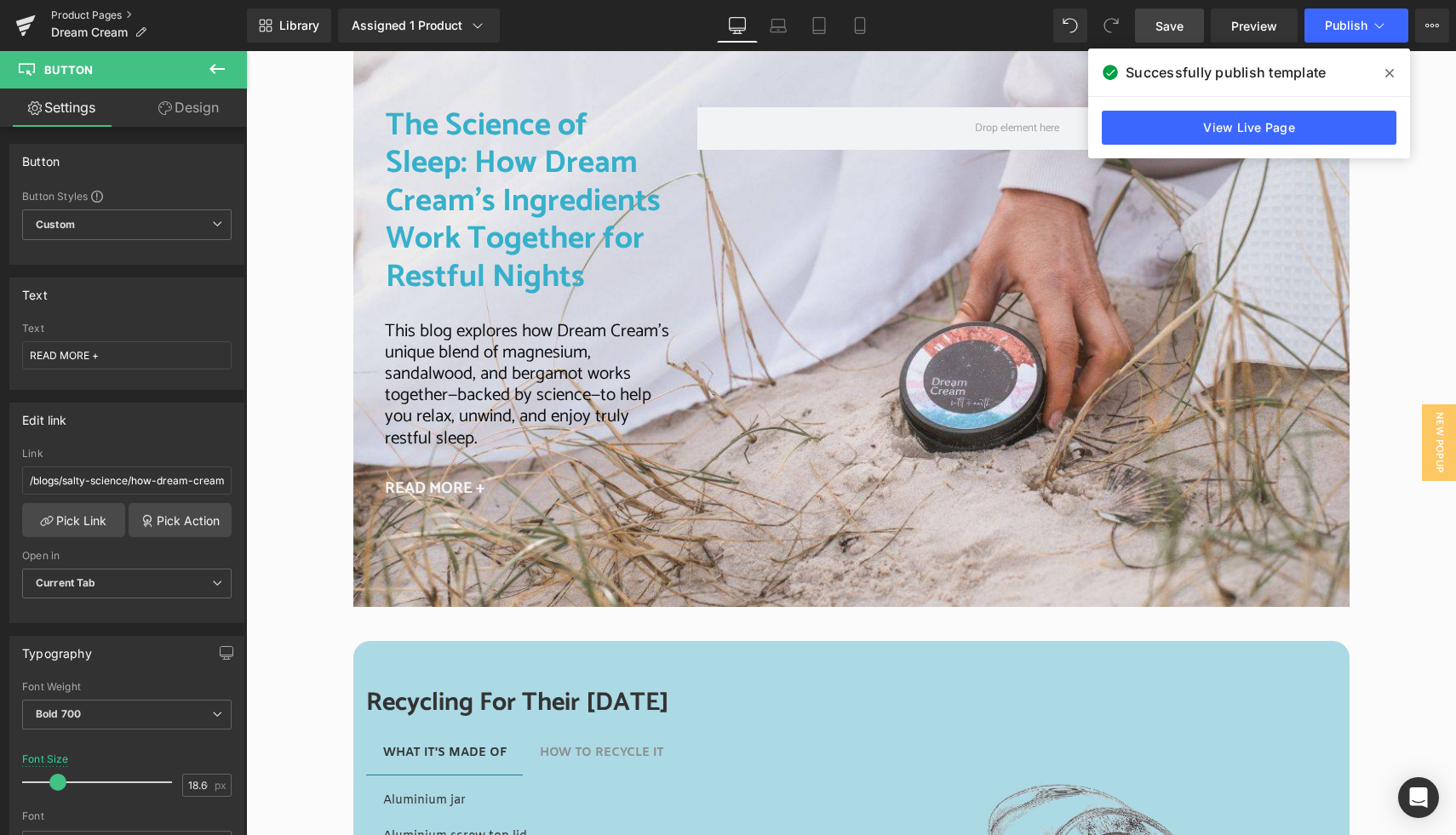
click at [88, 15] on link "Product Pages" at bounding box center [149, 15] width 195 height 13
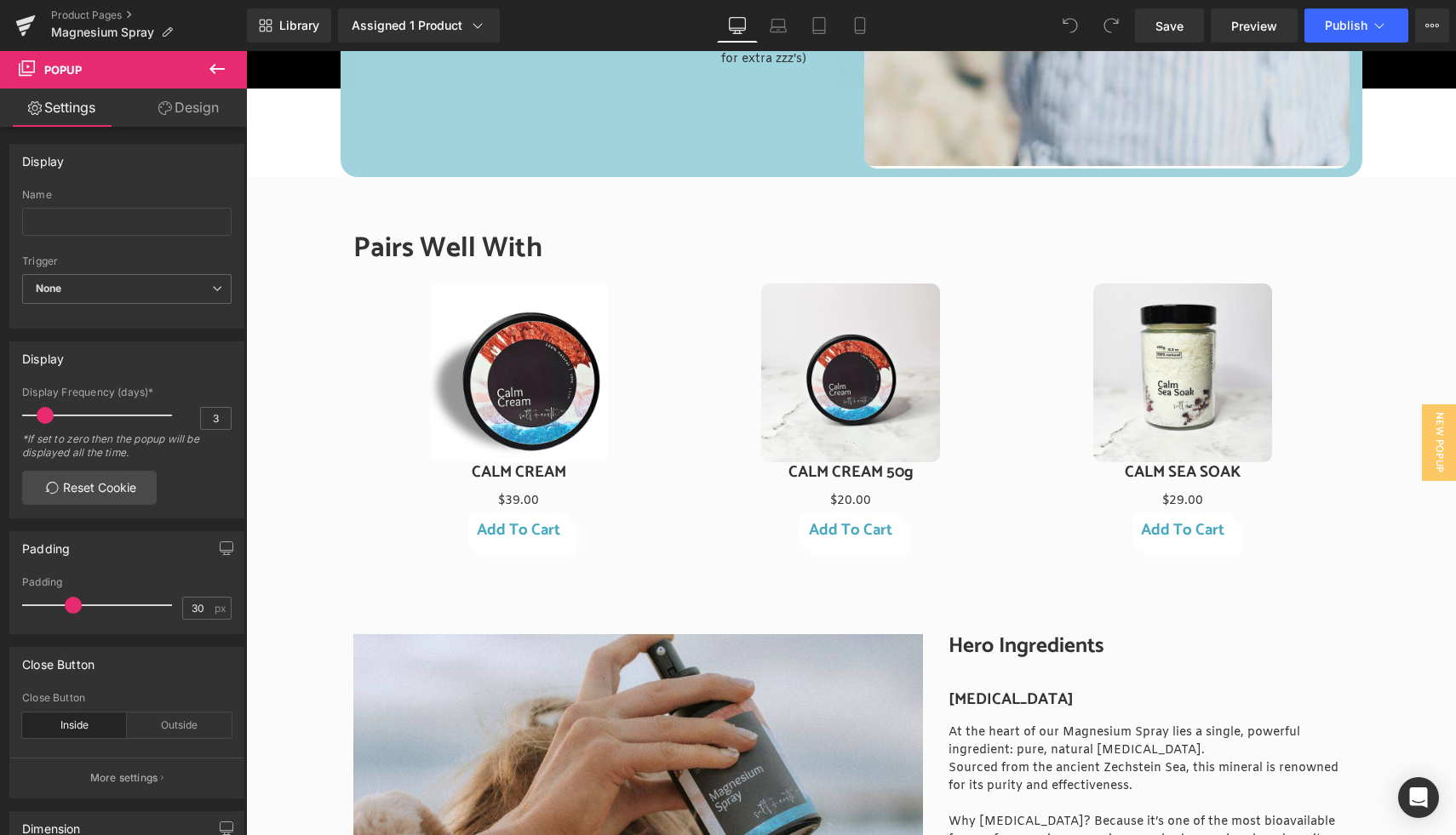
click at [73, 13] on link "Product Pages" at bounding box center [149, 15] width 195 height 13
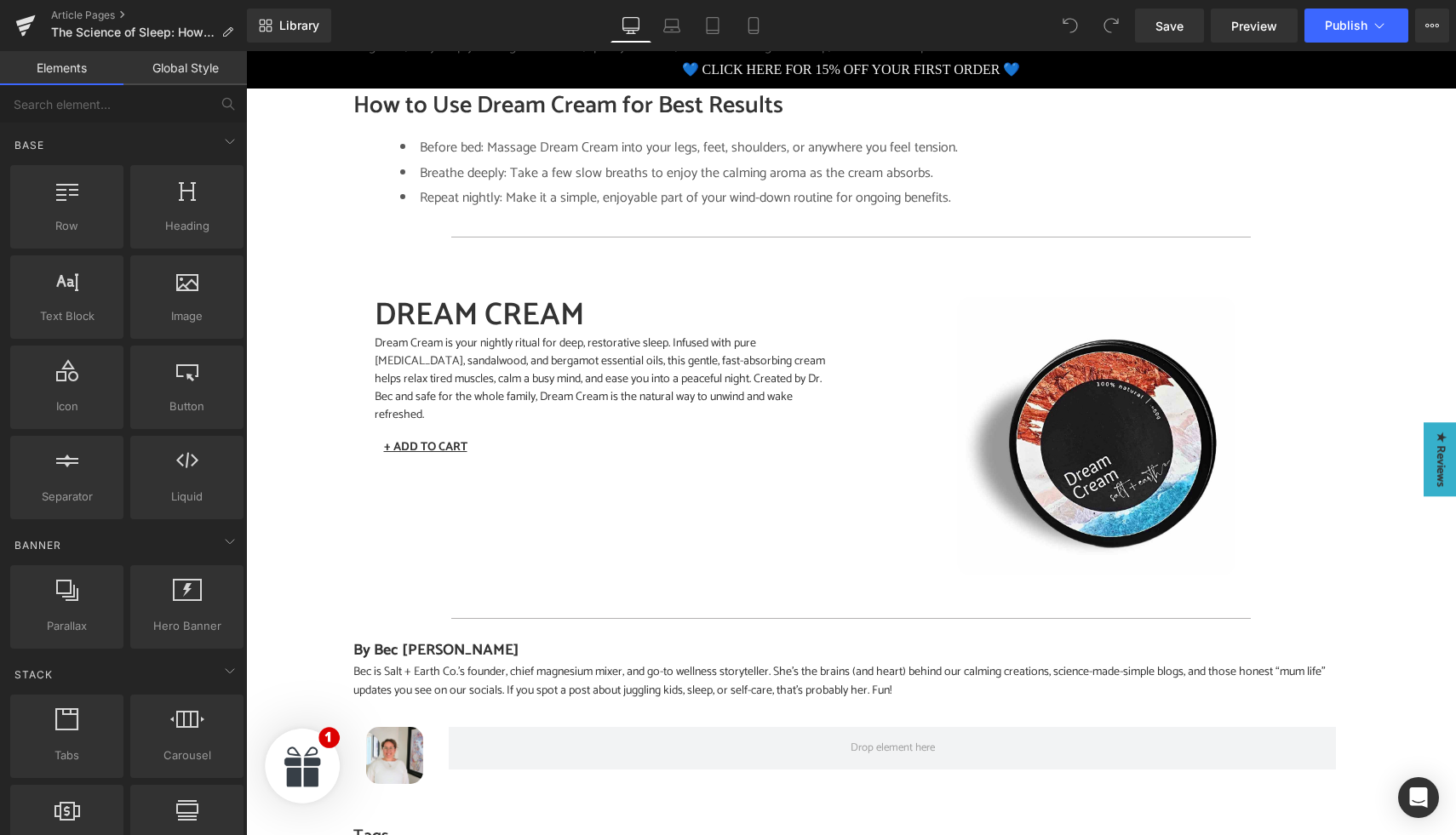
scroll to position [2033, 0]
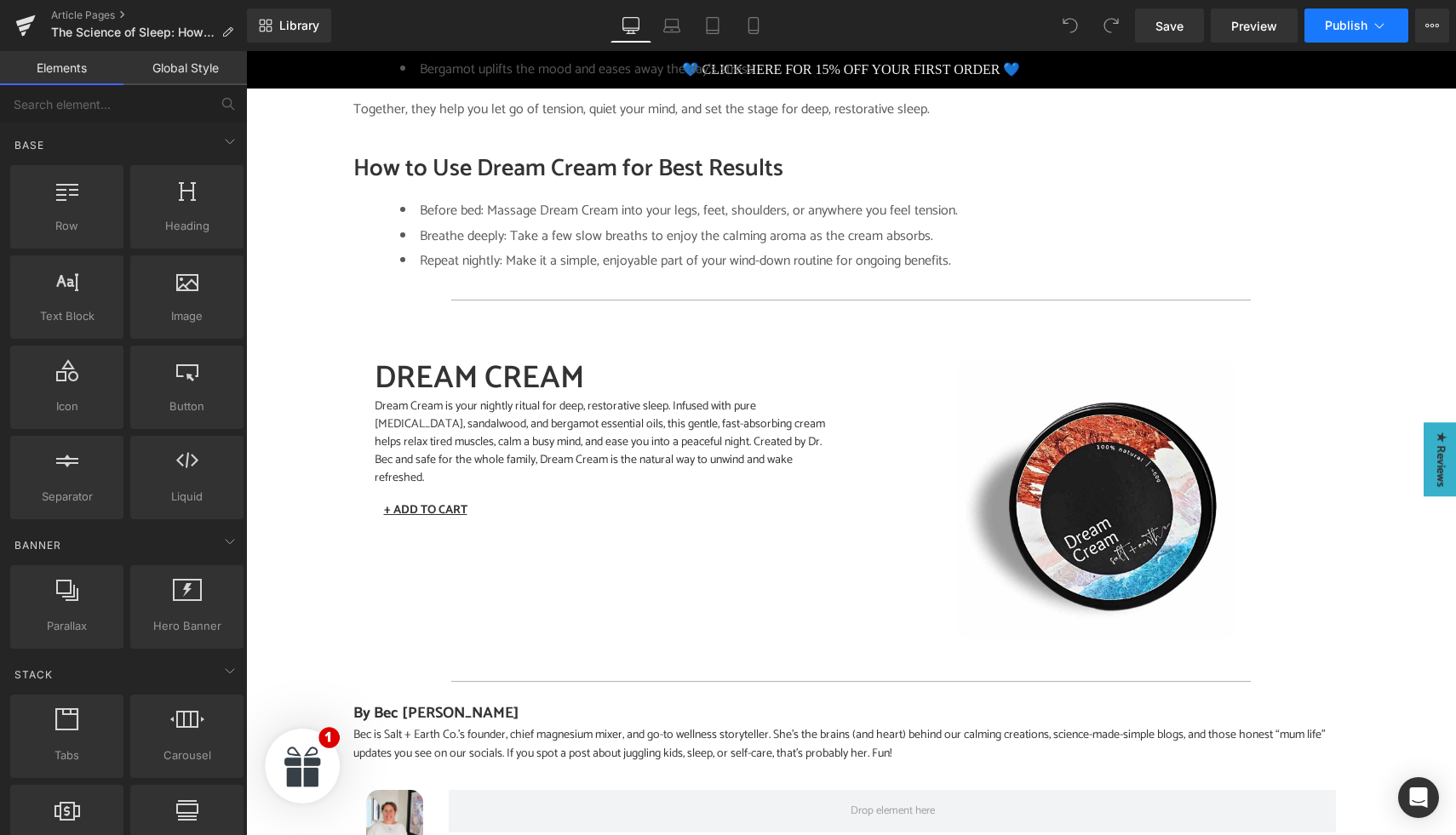
click at [1348, 23] on span "Publish" at bounding box center [1346, 25] width 42 height 13
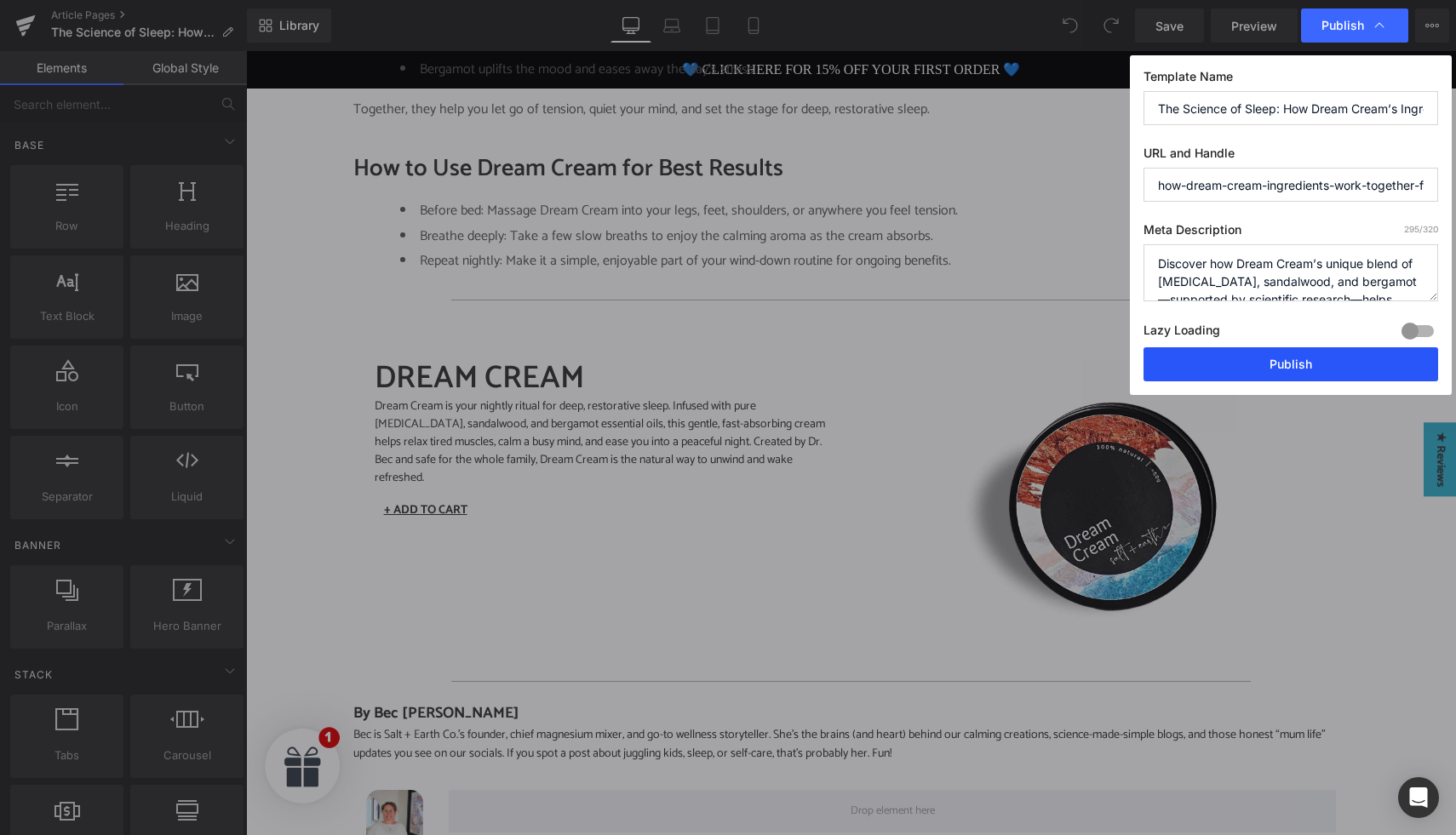
click at [1266, 365] on button "Publish" at bounding box center [1291, 364] width 295 height 34
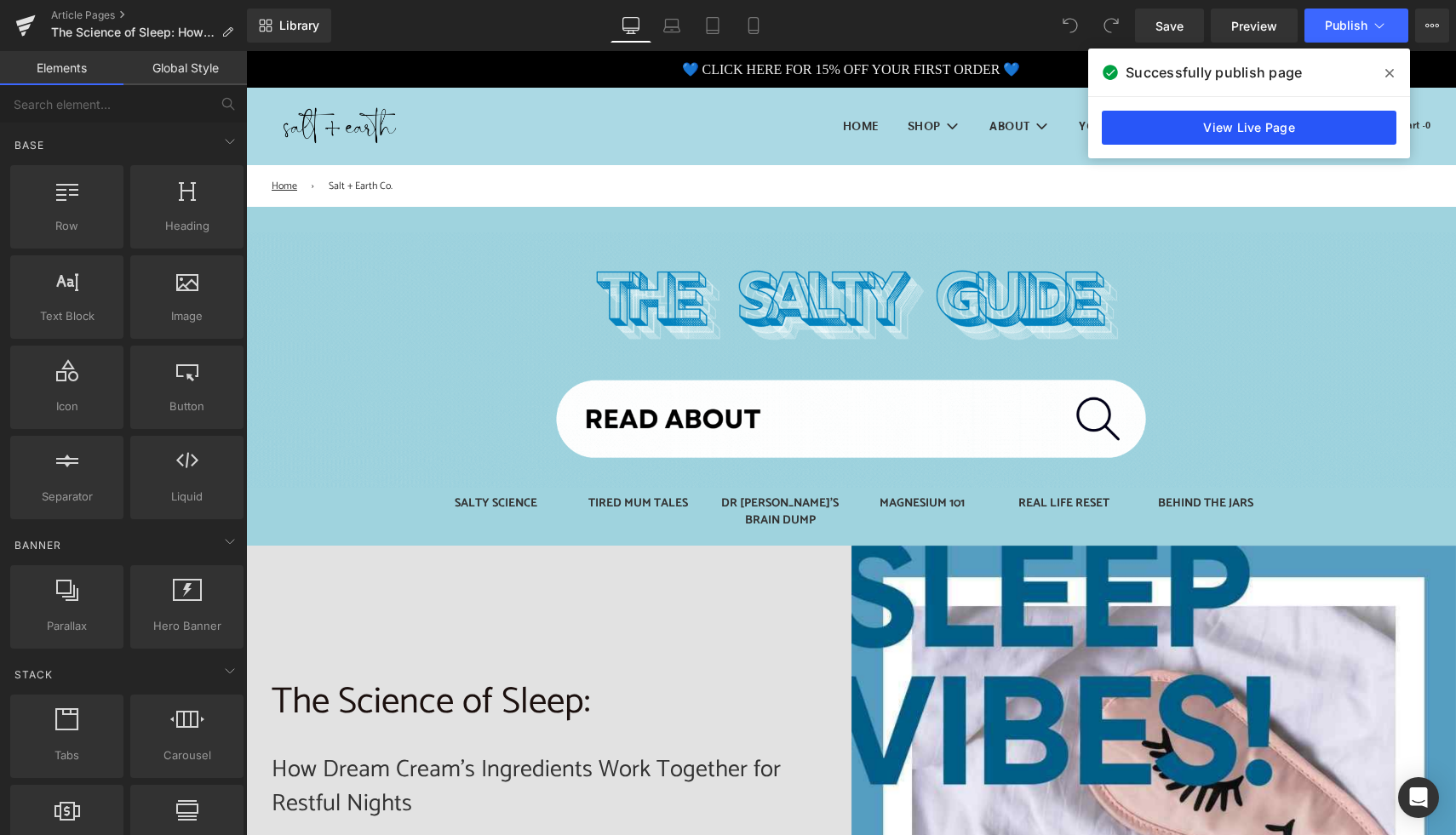
click at [1161, 143] on link "View Live Page" at bounding box center [1249, 127] width 295 height 34
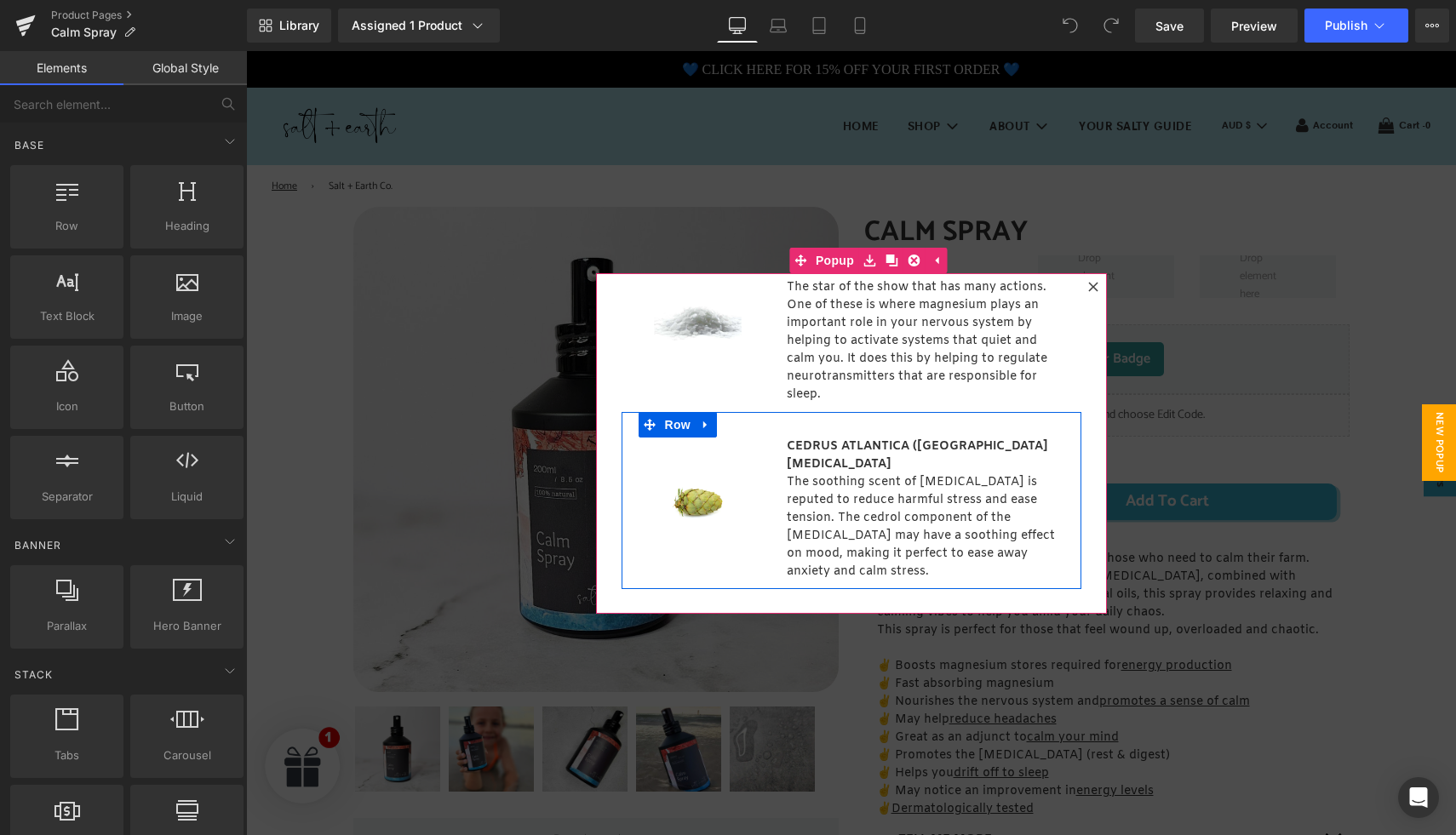
scroll to position [92, 0]
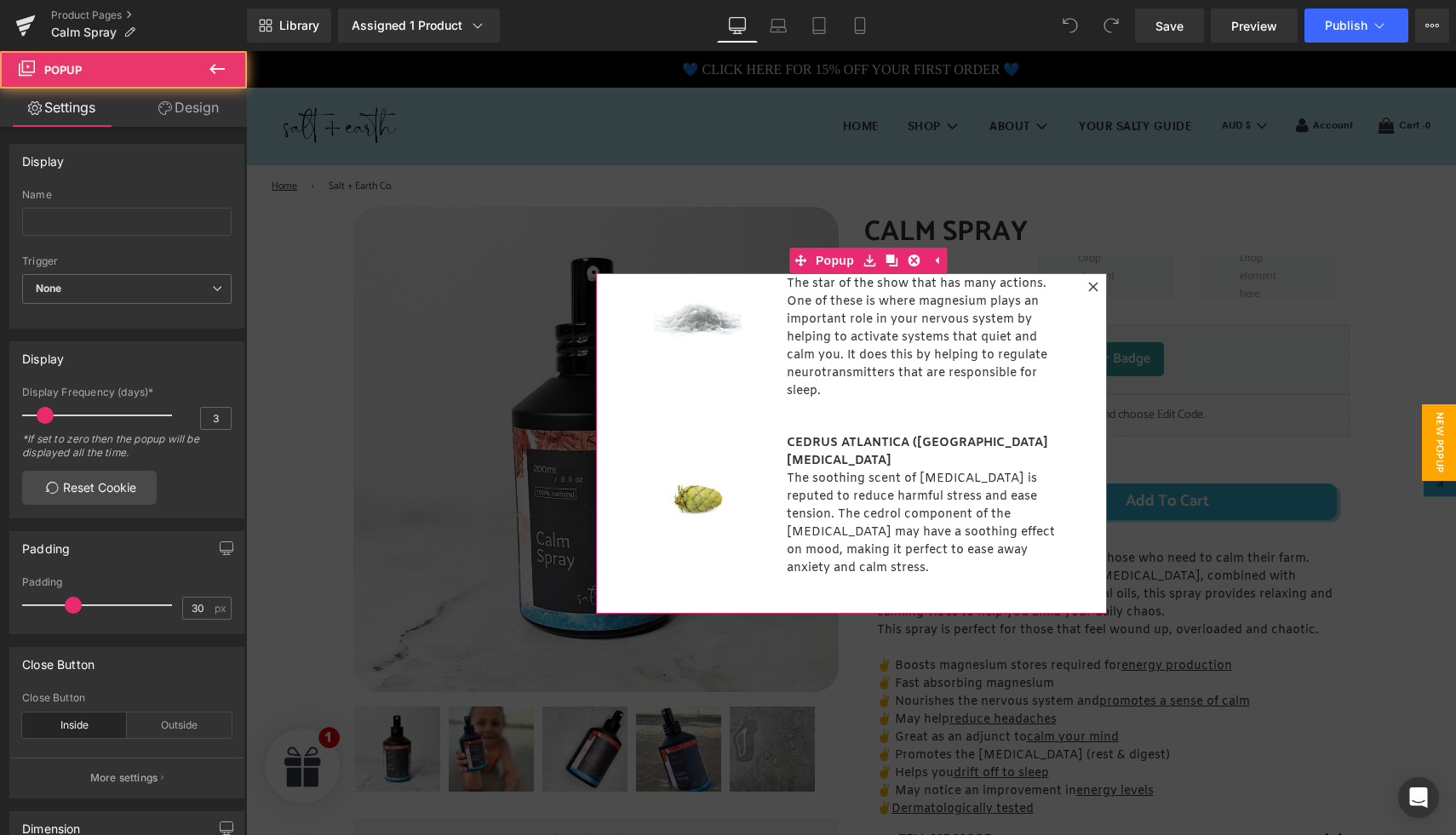
click at [1098, 287] on div at bounding box center [1093, 287] width 20 height 20
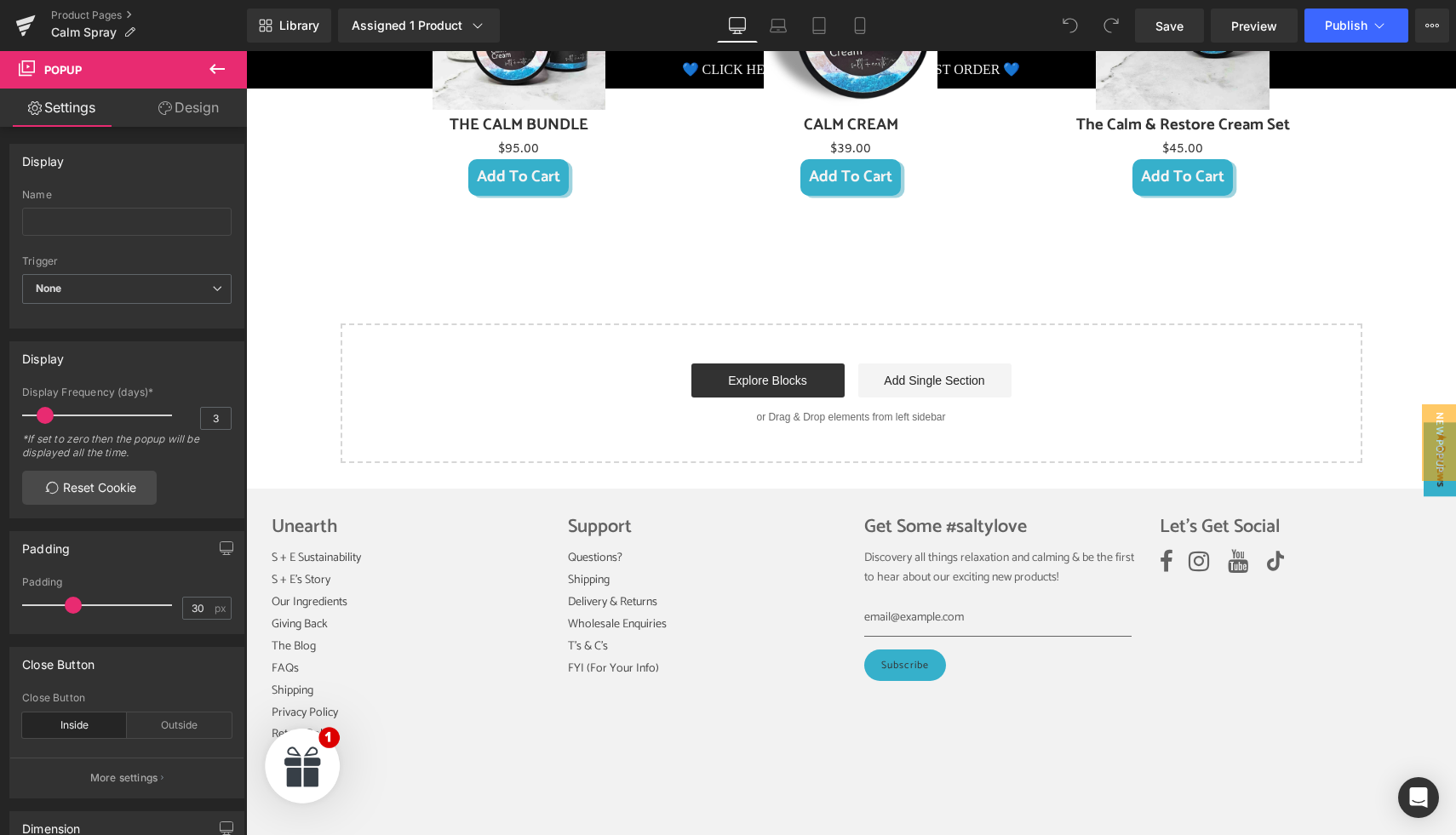
scroll to position [1666, 0]
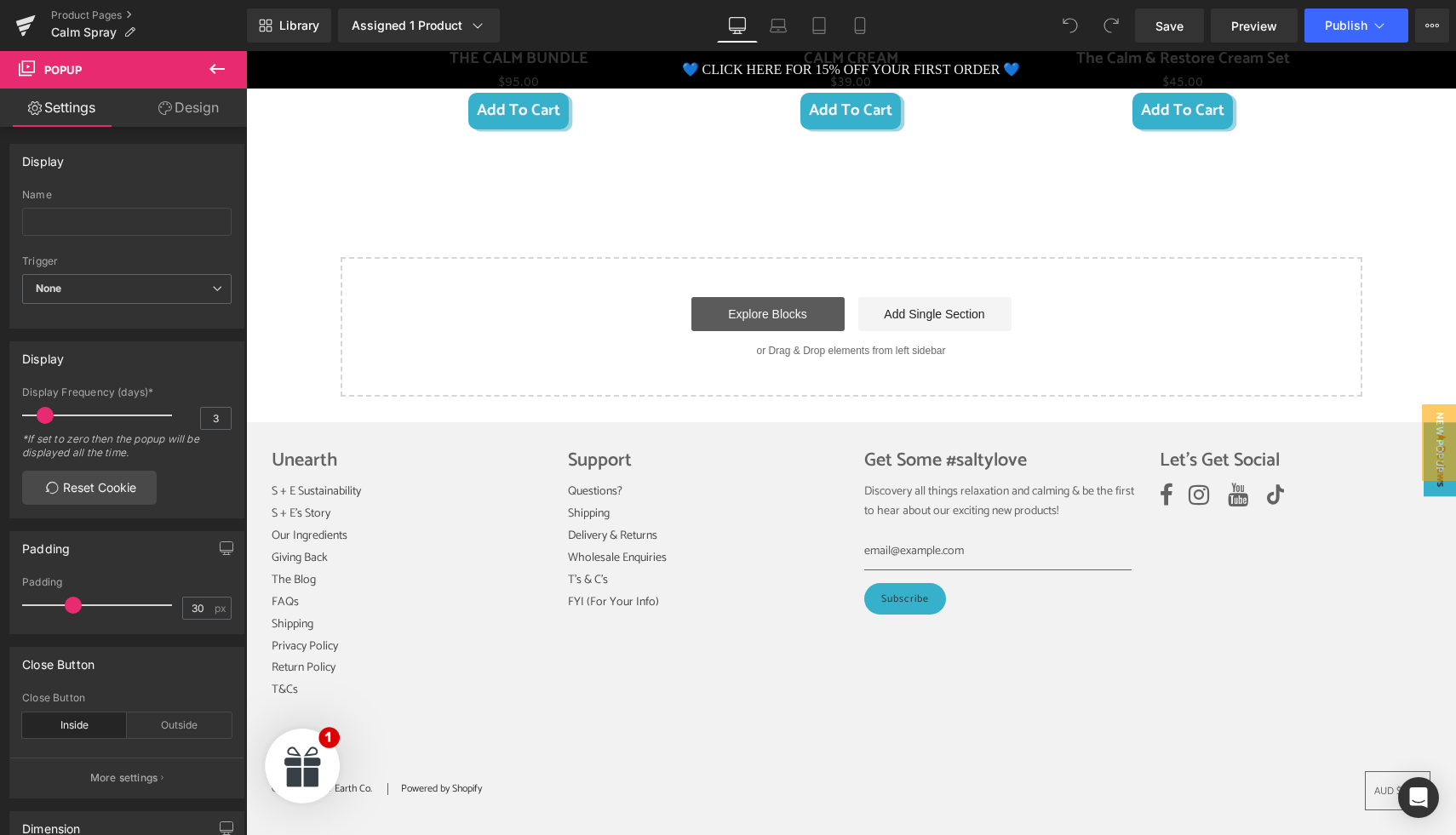
click at [763, 308] on link "Explore Blocks" at bounding box center [768, 314] width 153 height 34
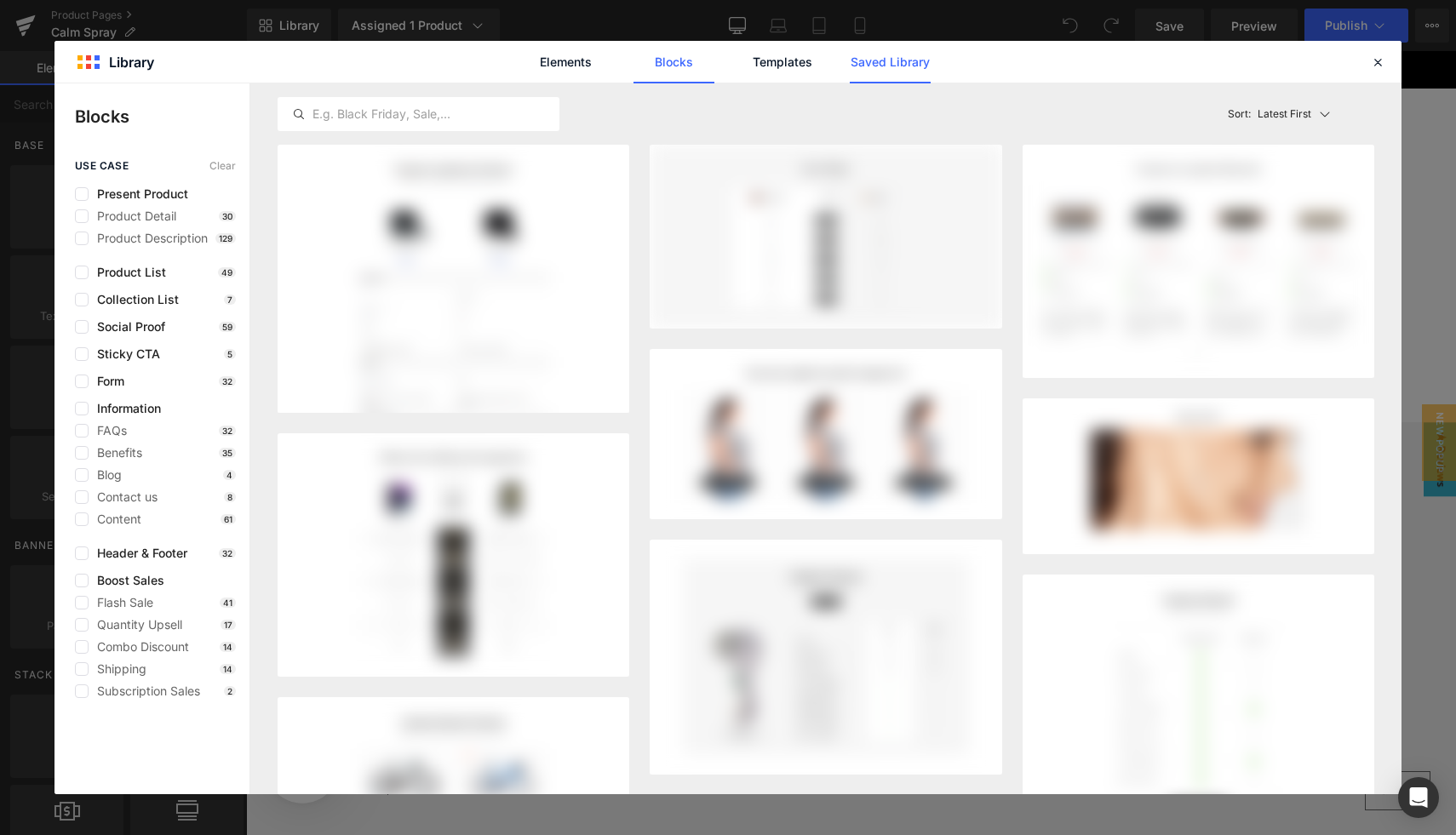
click at [875, 61] on link "Saved Library" at bounding box center [890, 62] width 80 height 42
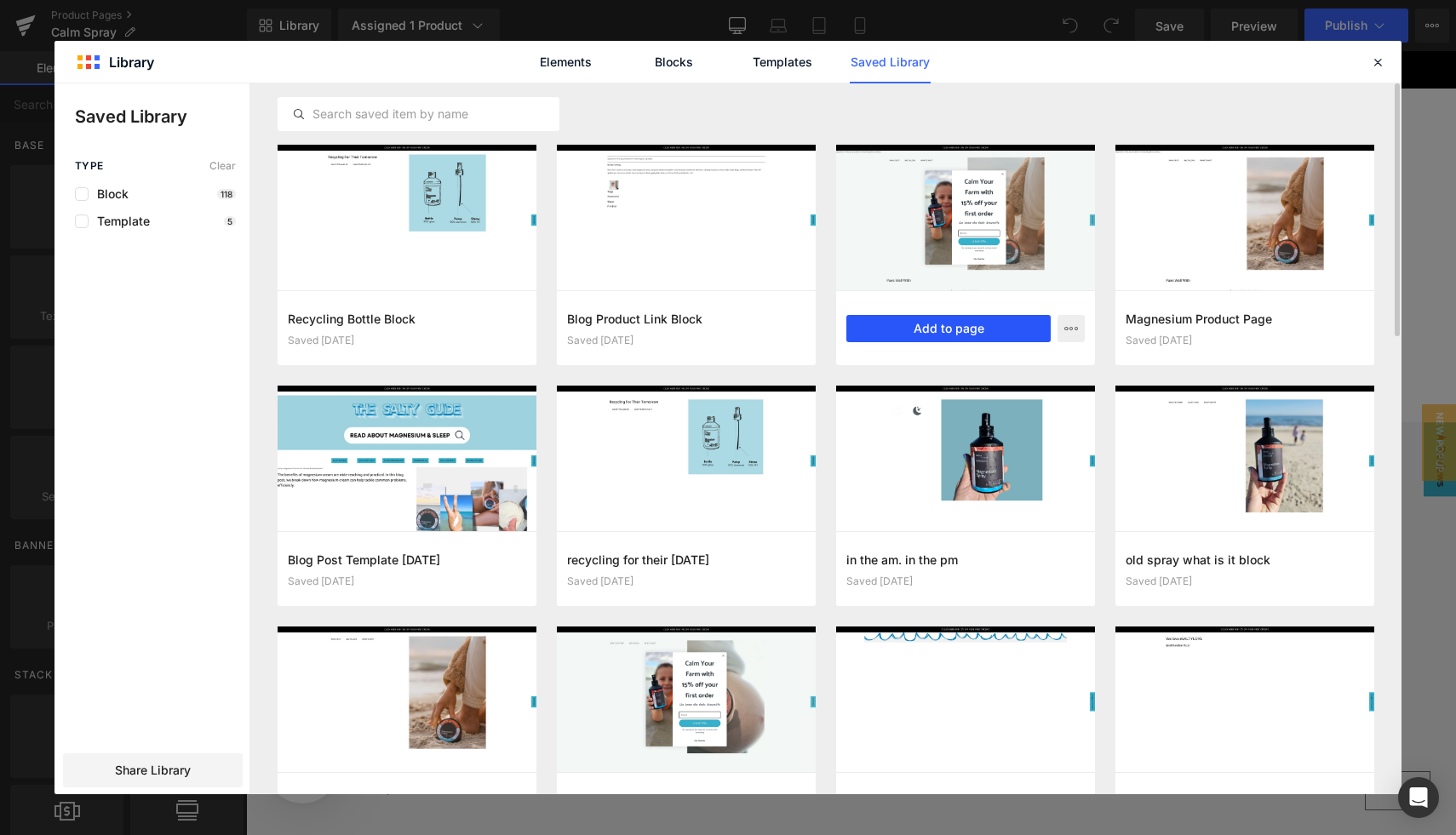
click at [957, 326] on button "Add to page" at bounding box center [948, 328] width 204 height 27
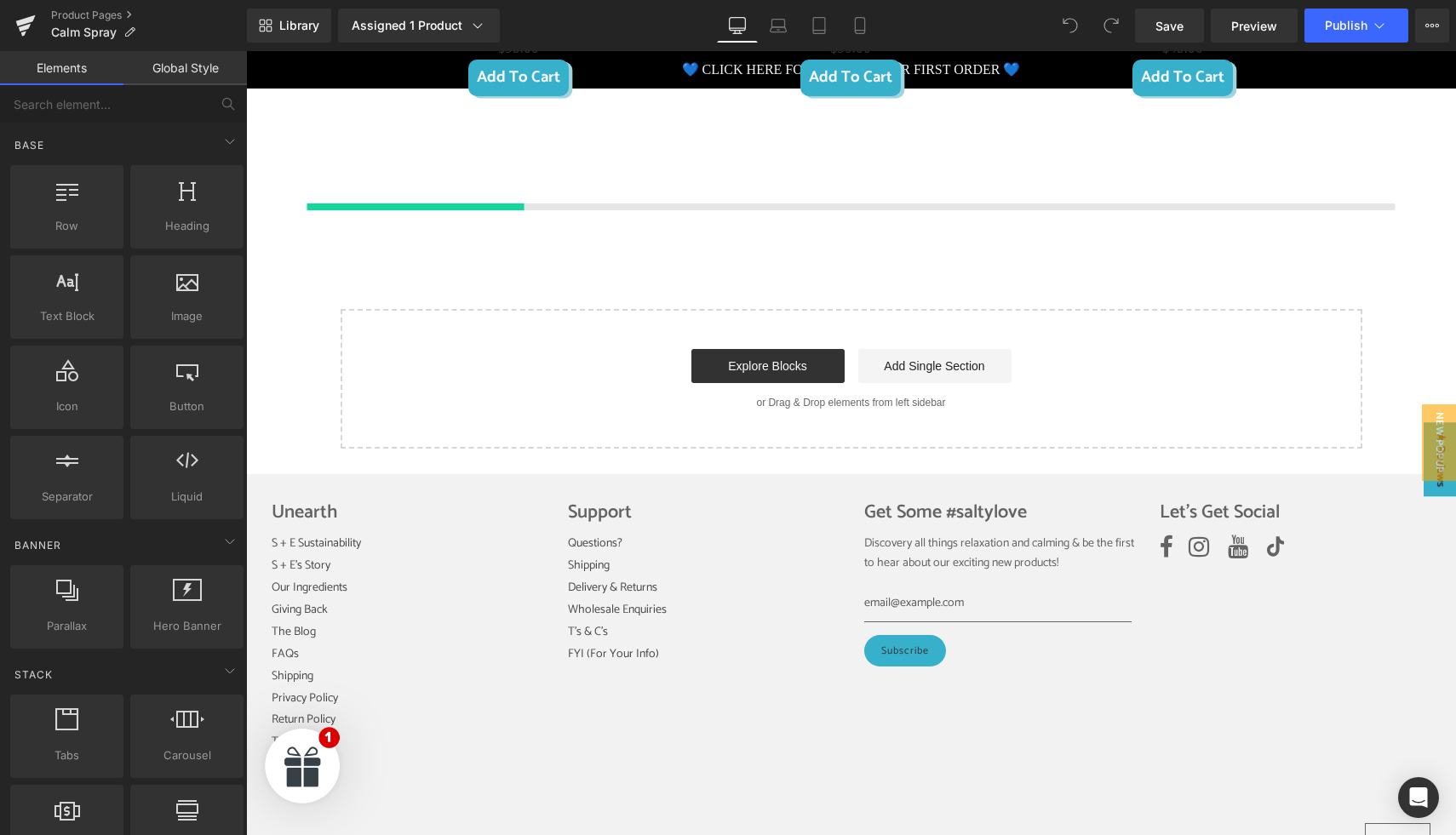
scroll to position [1700, 0]
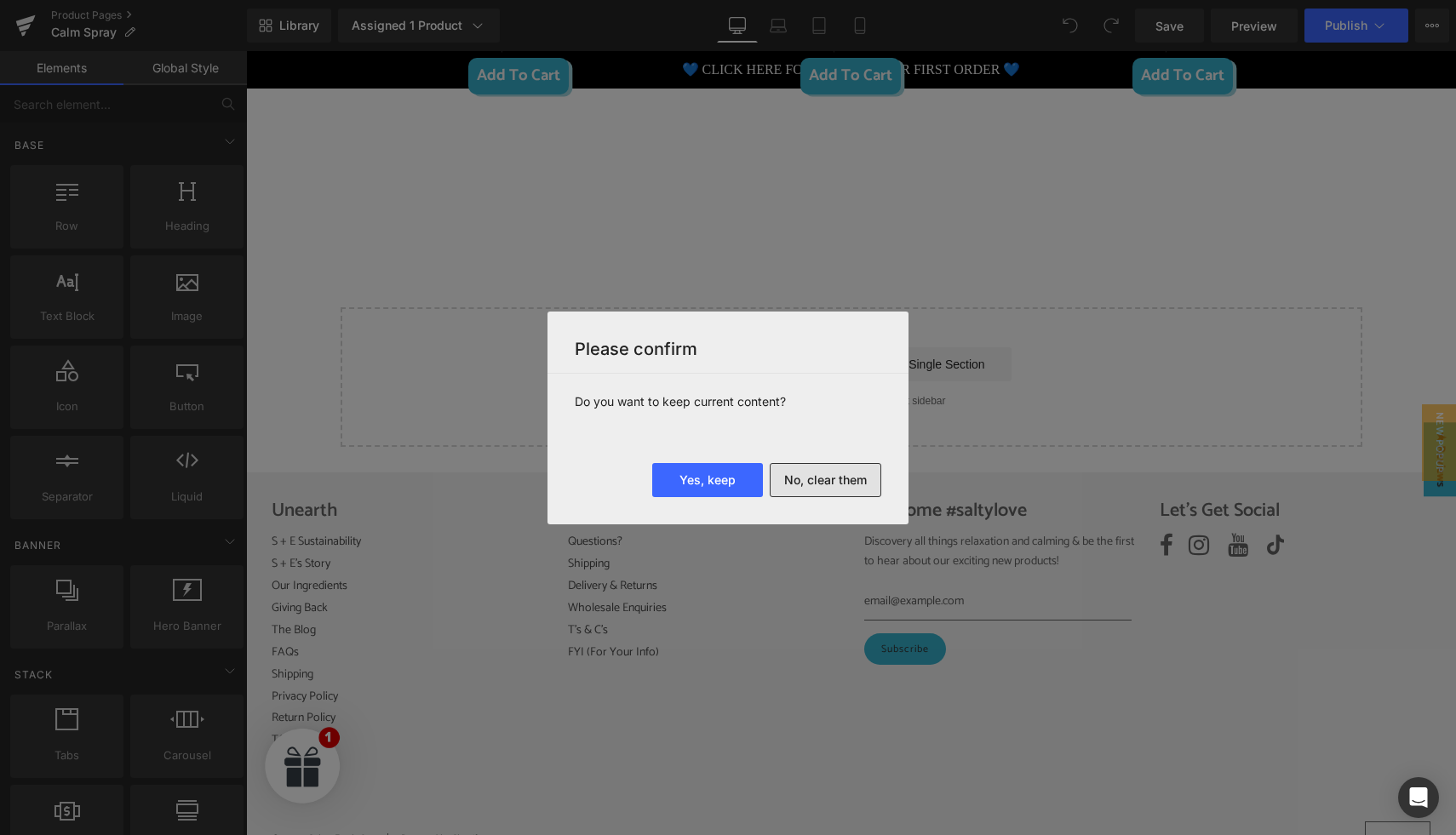
click at [824, 477] on button "No, clear them" at bounding box center [825, 480] width 111 height 34
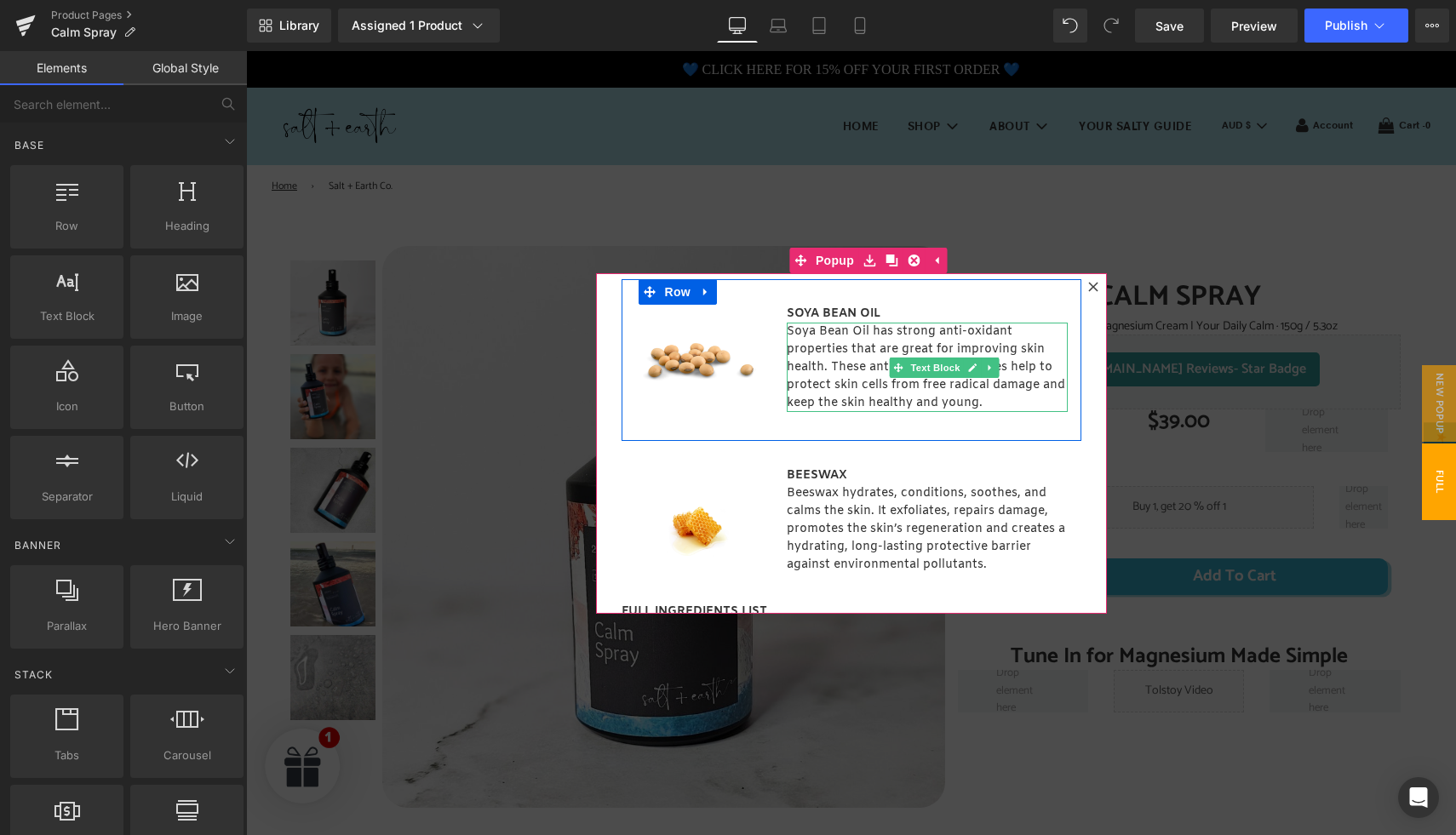
scroll to position [488, 0]
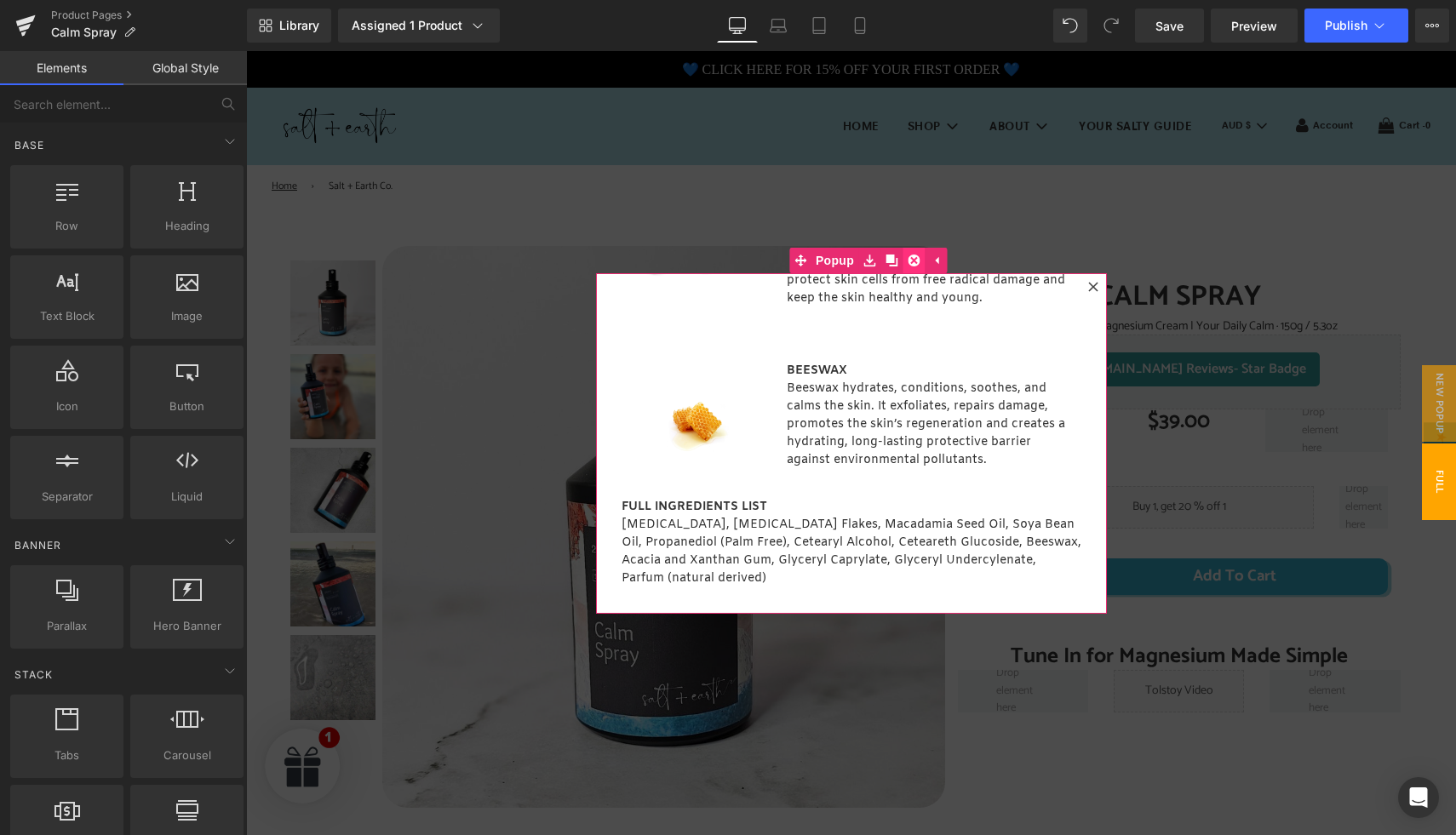
click at [916, 258] on icon at bounding box center [913, 260] width 11 height 11
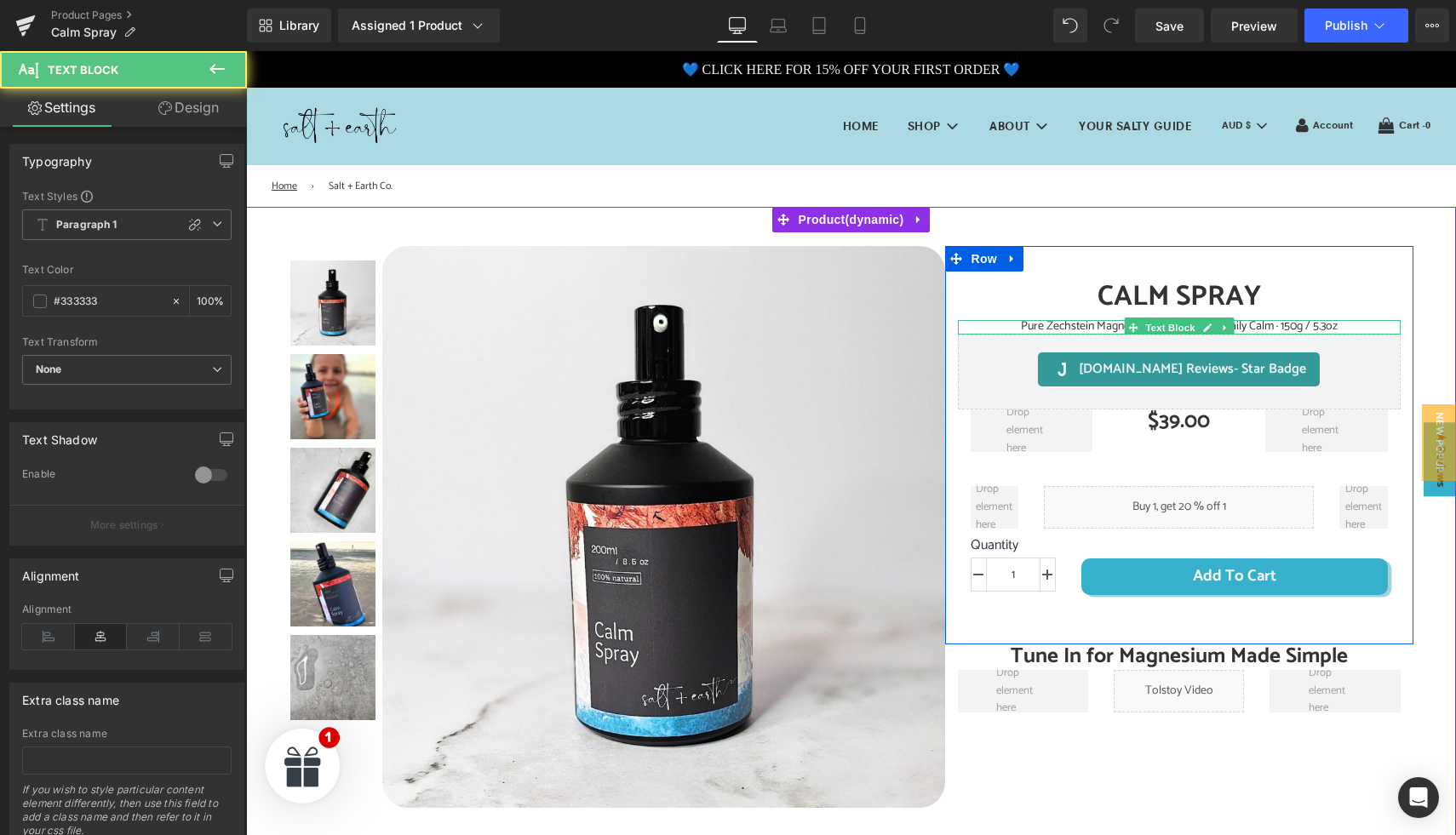
click at [1103, 327] on span "Pure Zechstein Magnesium Cream | Your Daily Calm · 150g / 5.3oz" at bounding box center [1179, 326] width 317 height 19
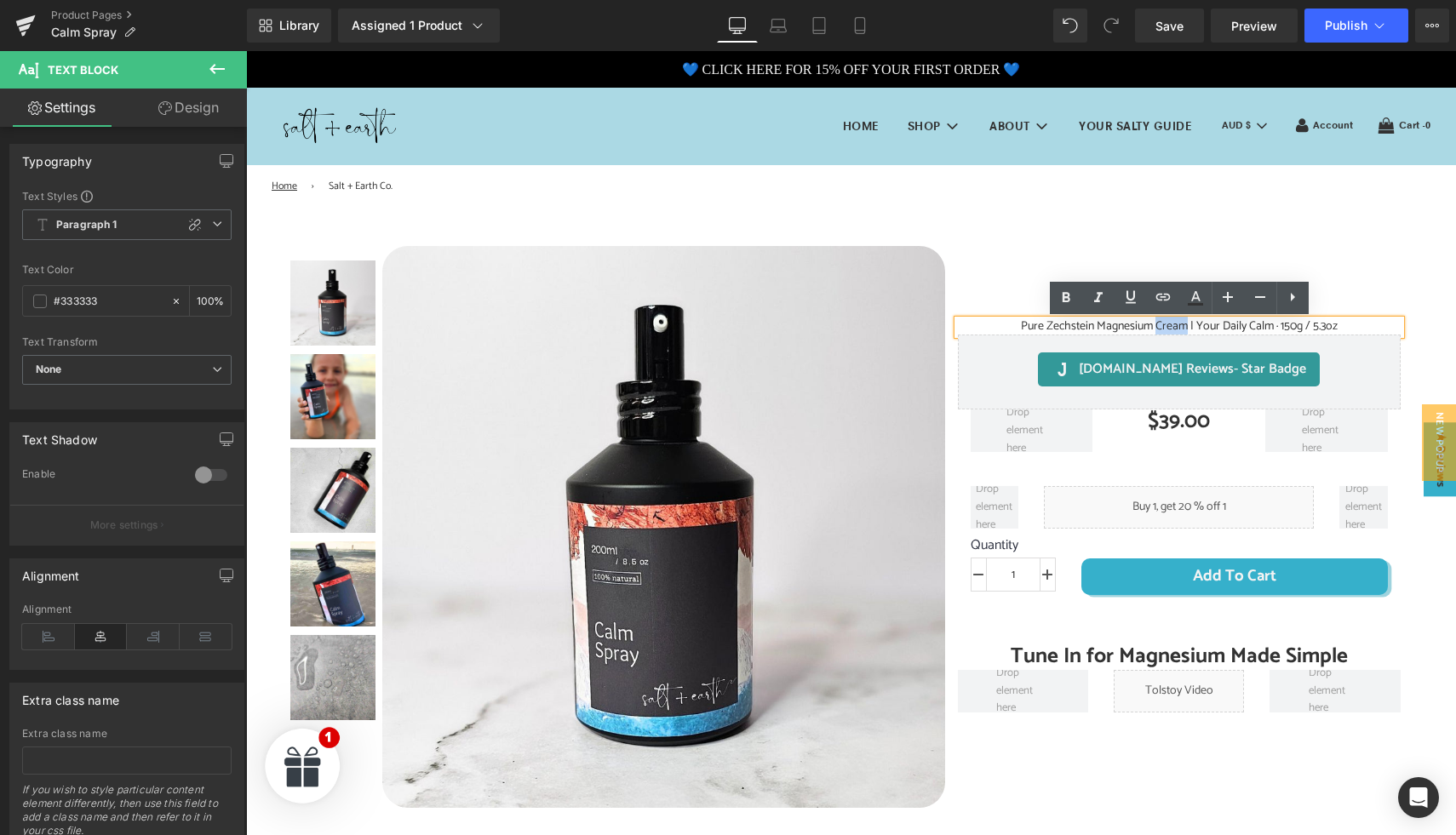
drag, startPoint x: 1155, startPoint y: 329, endPoint x: 1184, endPoint y: 328, distance: 29.0
click at [1184, 328] on span "Pure Zechstein Magnesium Cream | Your Daily Calm · 150g / 5.3oz" at bounding box center [1179, 326] width 317 height 19
click at [1112, 329] on span "Pure Zechstein Magnesium Cream | Your Daily Calm · 150g / 5.3oz" at bounding box center [1179, 326] width 317 height 19
drag, startPoint x: 1156, startPoint y: 329, endPoint x: 1184, endPoint y: 330, distance: 28.0
click at [1184, 330] on span "Pure Zechstein Magnesium Cream | Your Daily Calm · 150g / 5.3oz" at bounding box center [1179, 326] width 317 height 19
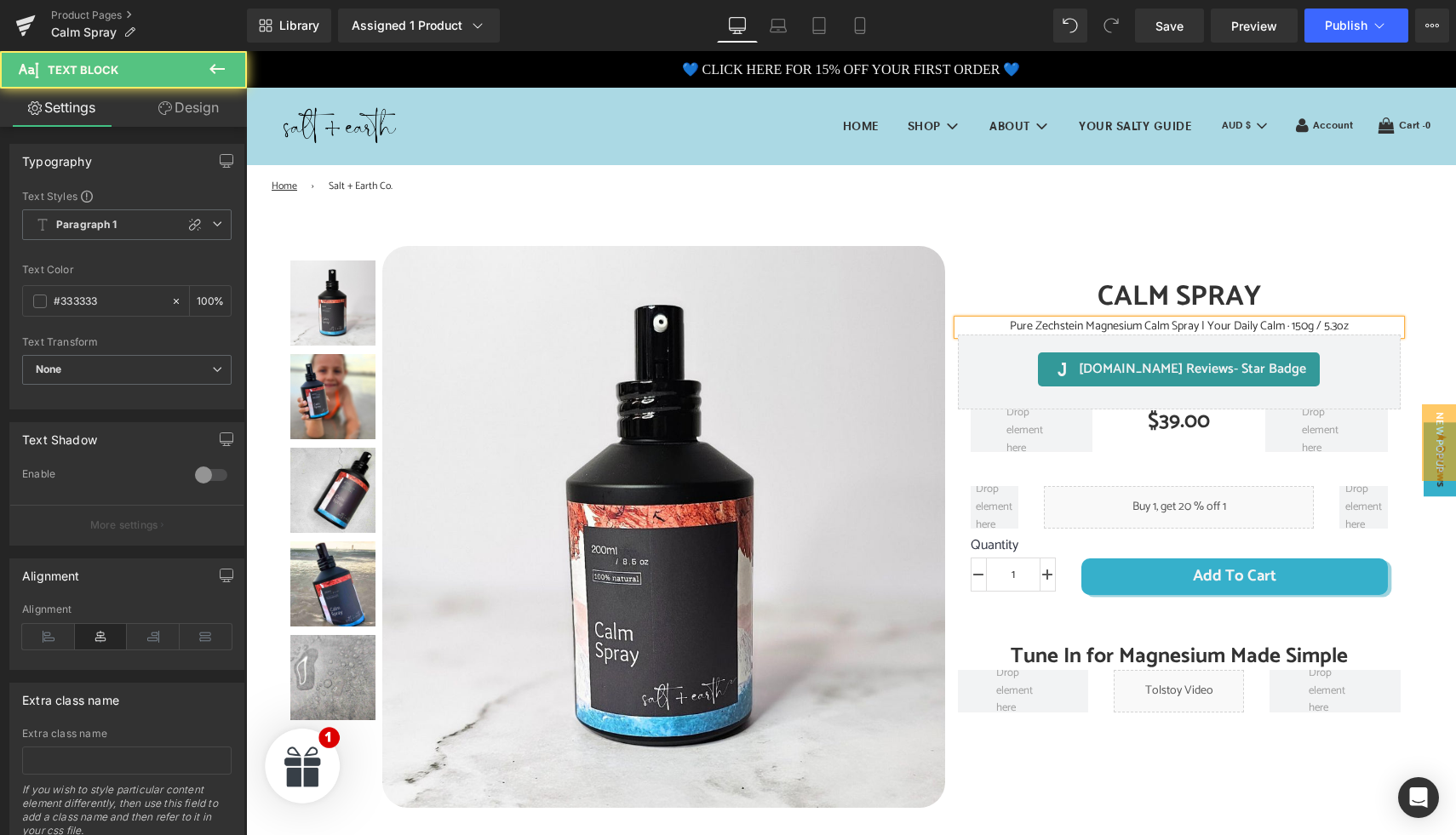
click at [1296, 329] on span "Pure Zechstein Magnesium Calm Spray | Your Daily Calm · 150g / 5.3oz" at bounding box center [1179, 326] width 339 height 19
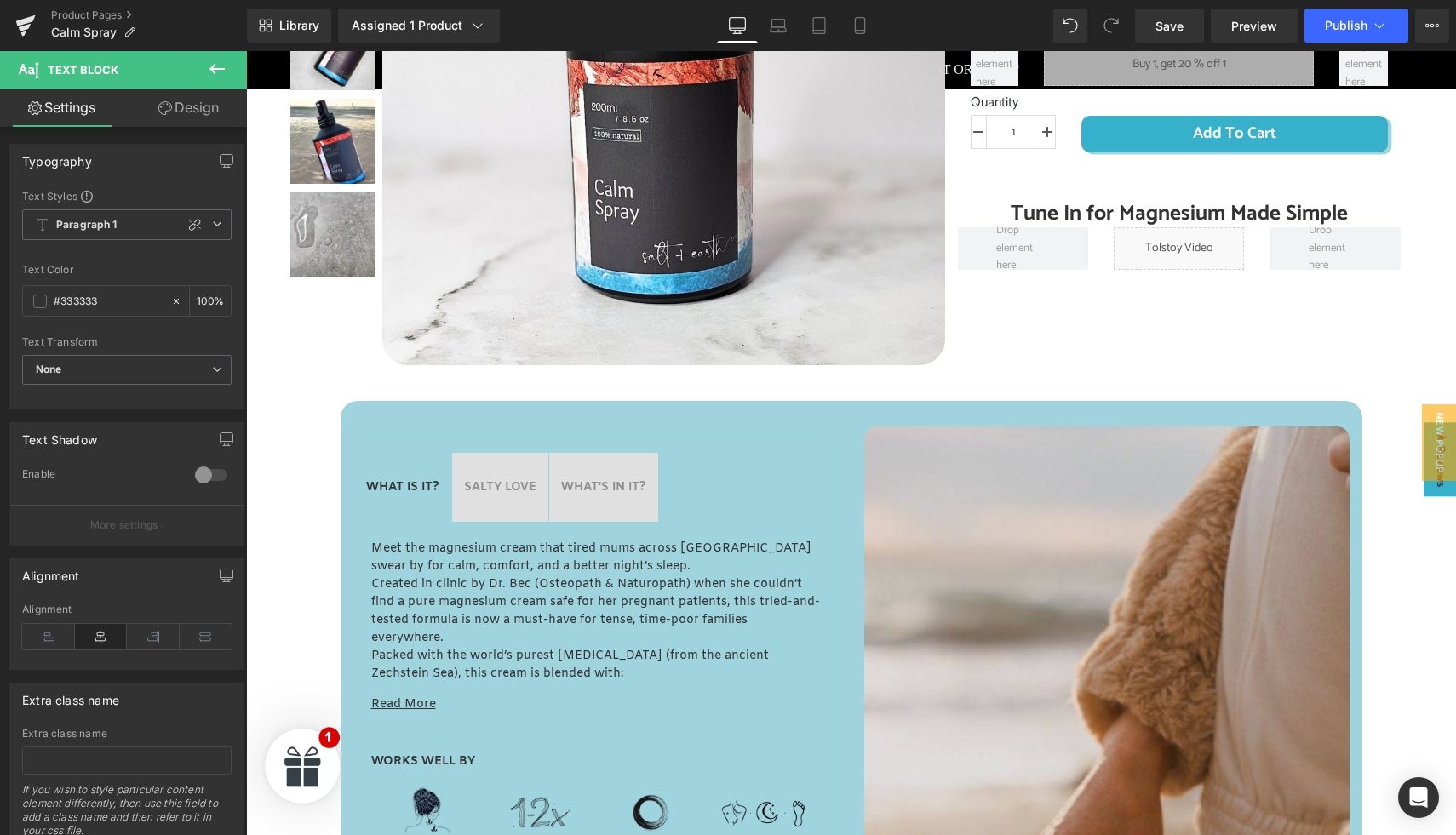
scroll to position [473, 0]
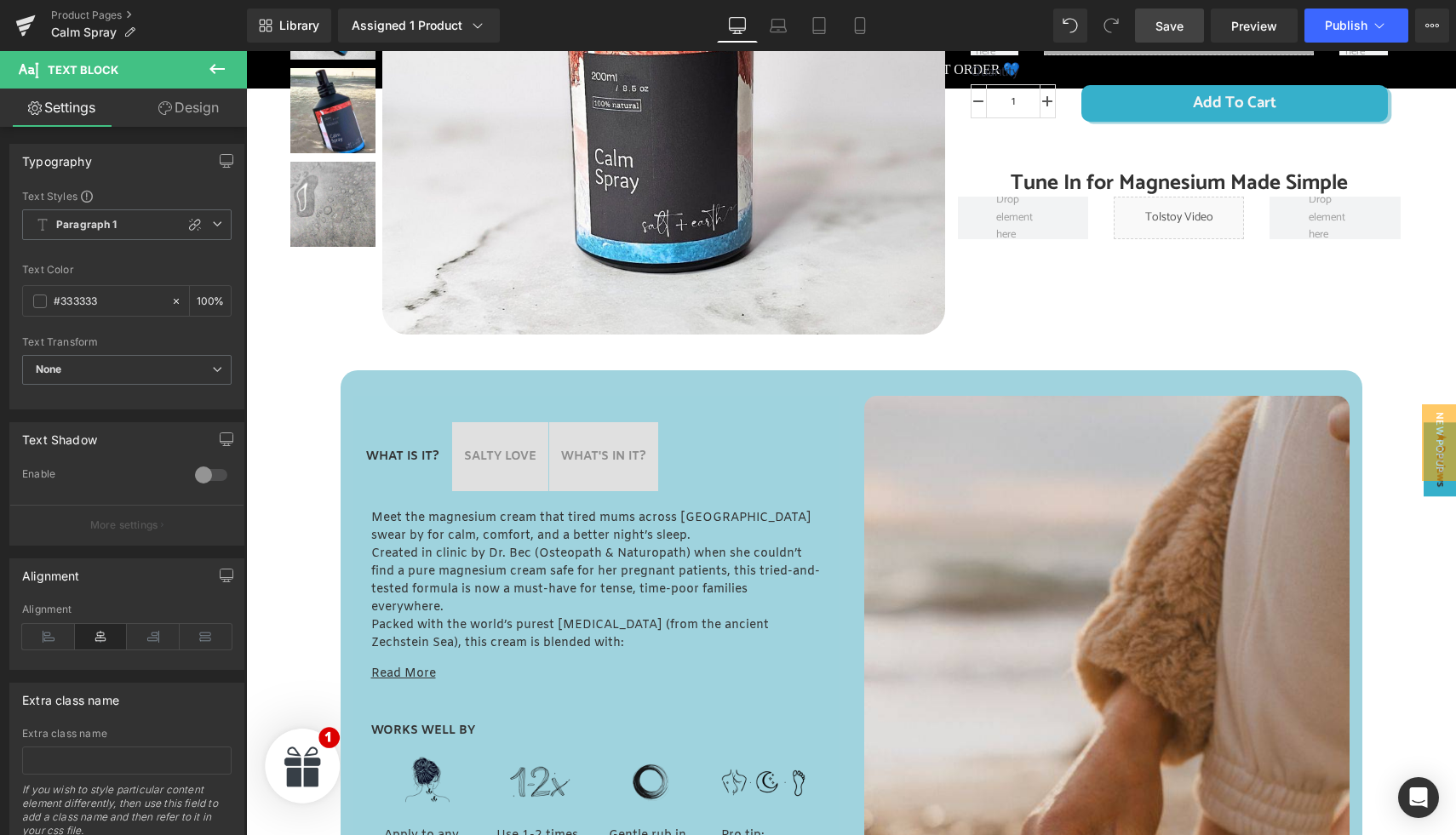
click at [1163, 21] on span "Save" at bounding box center [1169, 26] width 28 height 18
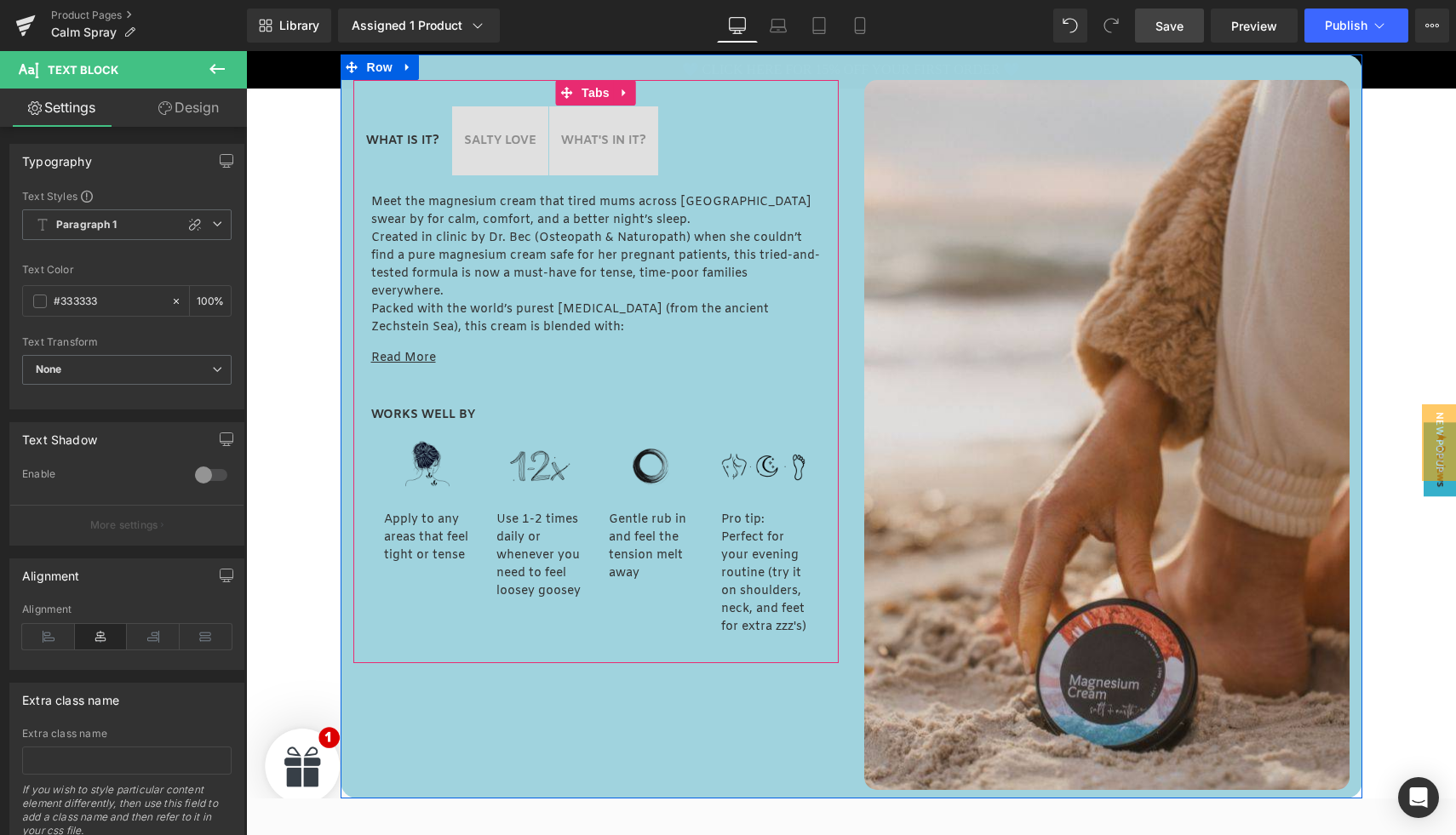
scroll to position [792, 0]
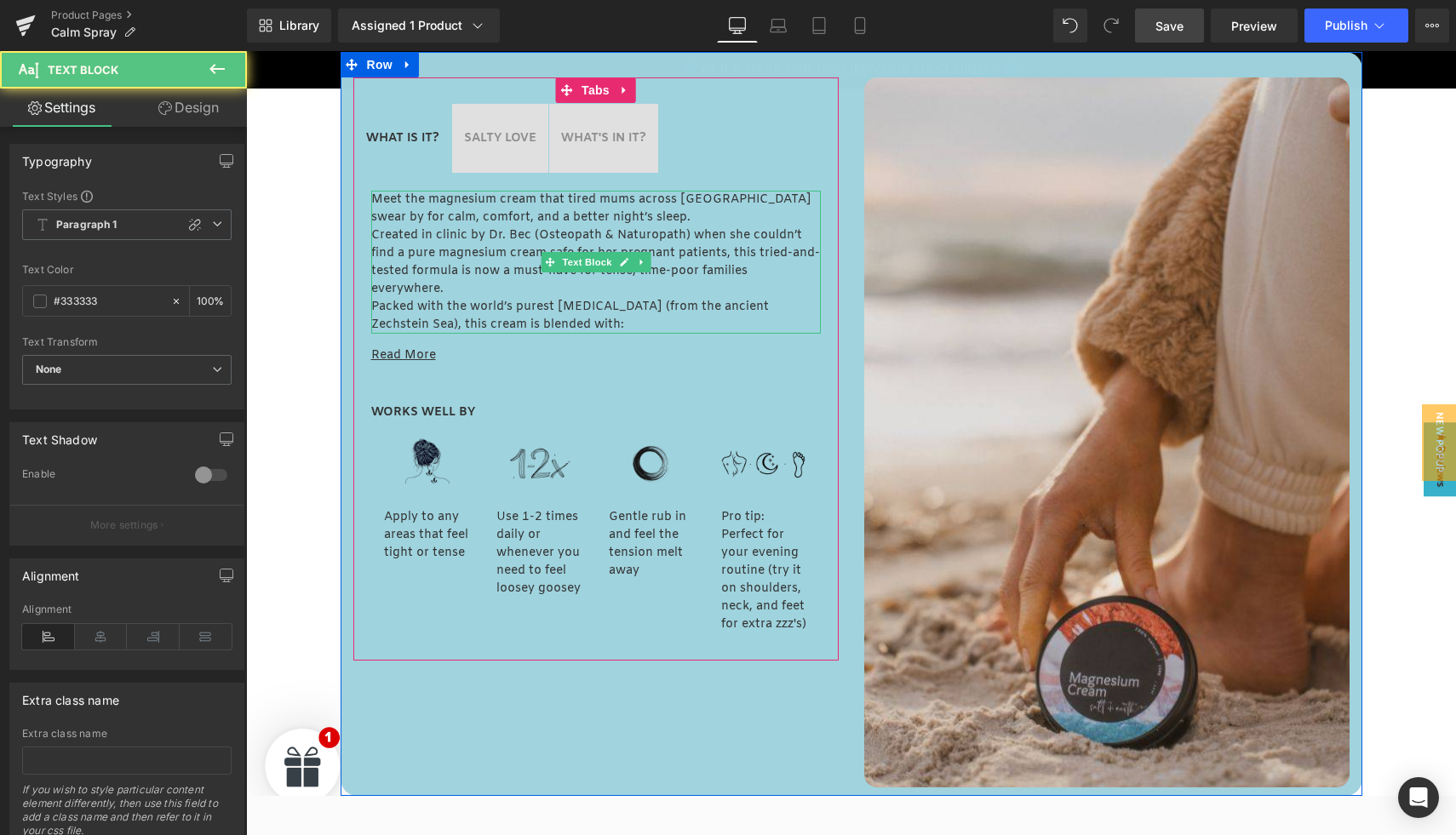
click at [473, 249] on p "Created in clinic by Dr. Bec (Osteopath & Naturopath) when she couldn’t find a …" at bounding box center [596, 262] width 449 height 72
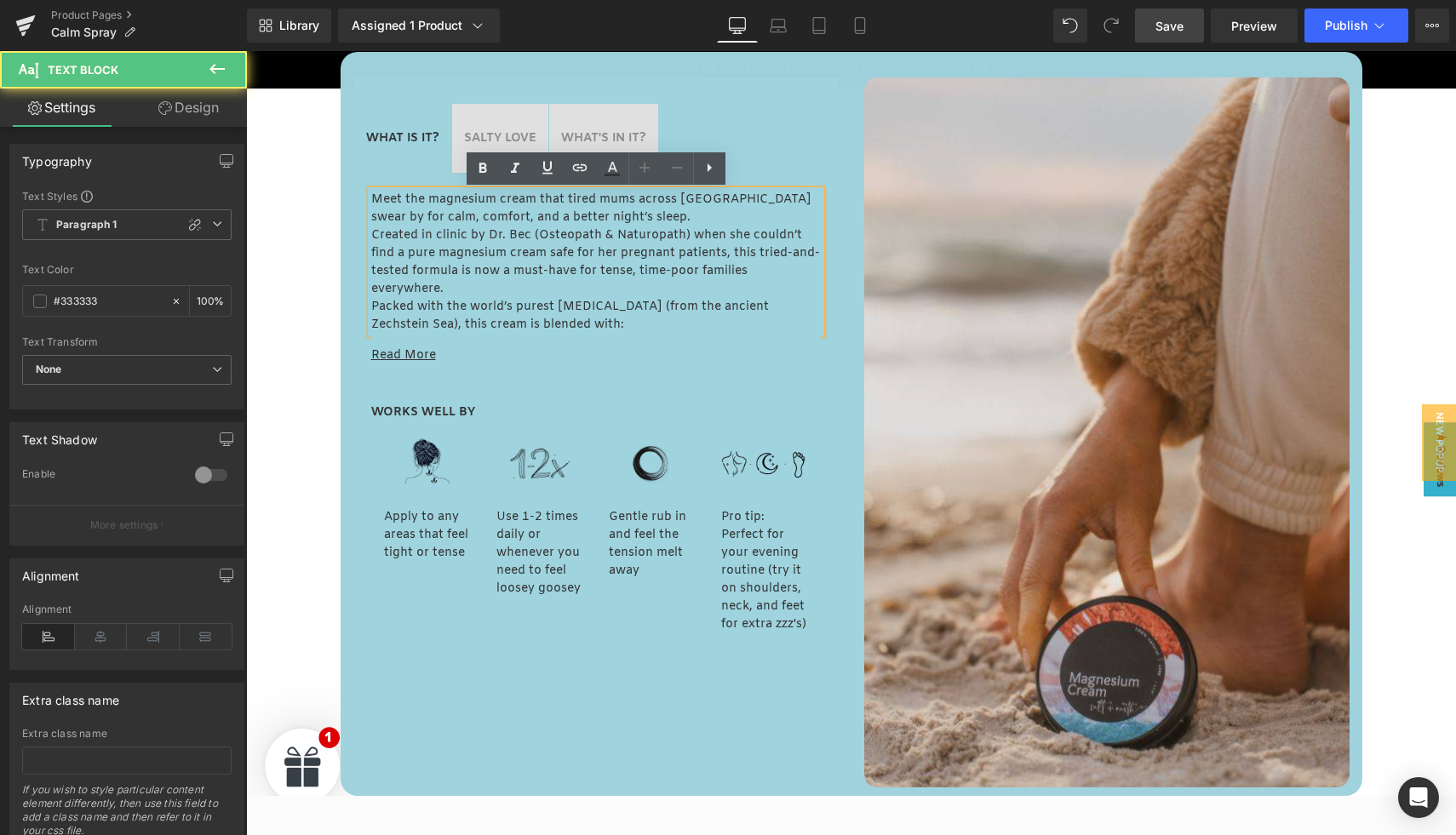
click at [432, 235] on p "Created in clinic by Dr. Bec (Osteopath & Naturopath) when she couldn’t find a …" at bounding box center [596, 262] width 449 height 72
drag, startPoint x: 371, startPoint y: 199, endPoint x: 450, endPoint y: 241, distance: 89.5
click at [450, 241] on div "Meet the magnesium cream that tired mums across Australia swear by for calm, co…" at bounding box center [596, 263] width 449 height 143
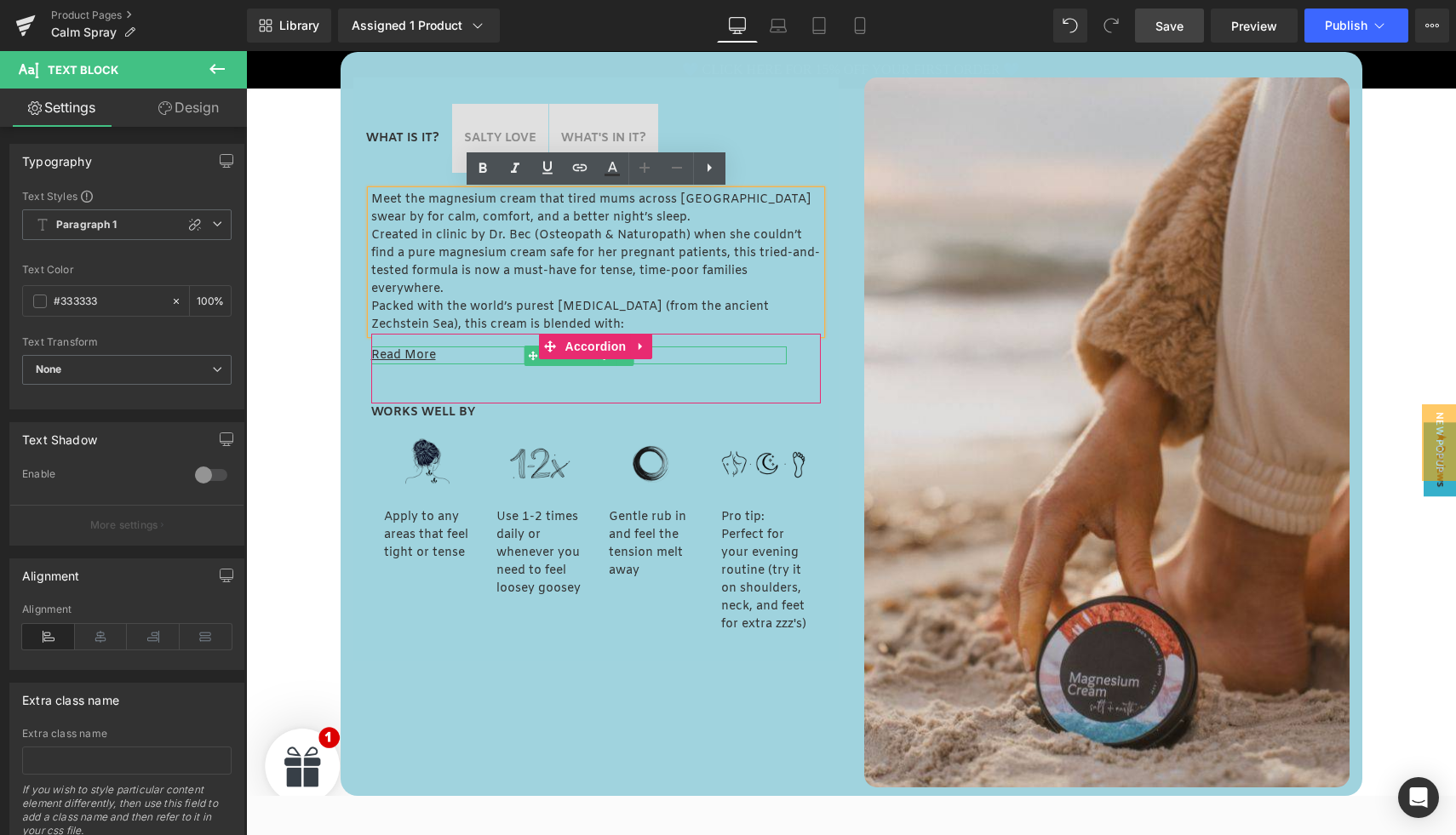
click at [401, 354] on u "Read More" at bounding box center [403, 356] width 65 height 16
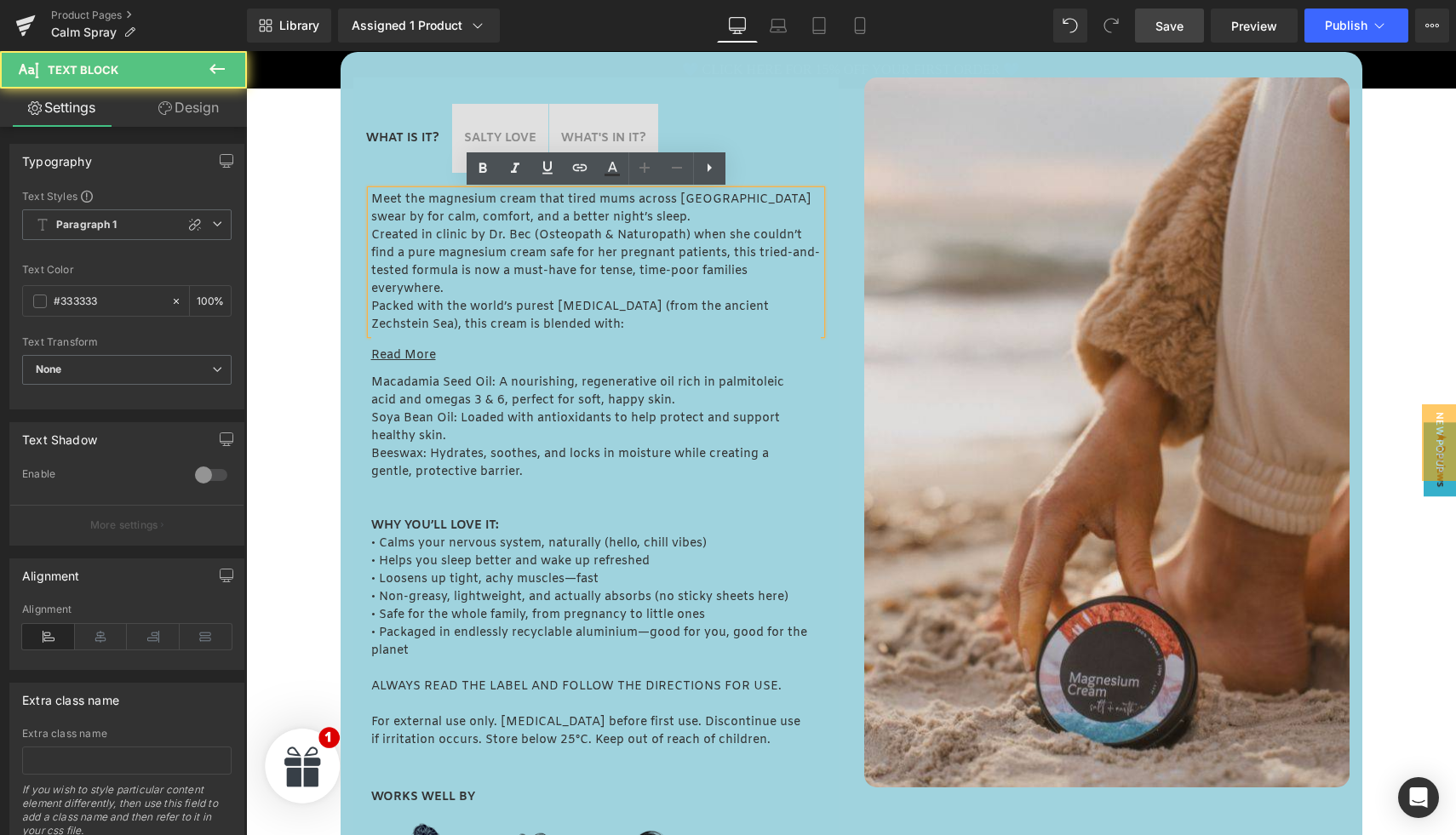
click at [402, 250] on p "Created in clinic by Dr. Bec (Osteopath & Naturopath) when she couldn’t find a …" at bounding box center [596, 262] width 449 height 72
drag, startPoint x: 370, startPoint y: 198, endPoint x: 617, endPoint y: 318, distance: 274.6
click at [617, 318] on div "Meet the magnesium cream that tired mums across Australia swear by for calm, co…" at bounding box center [596, 263] width 449 height 143
click at [617, 317] on p "Packed with the world’s purest magnesium chloride (from the ancient Zechstein S…" at bounding box center [596, 316] width 449 height 35
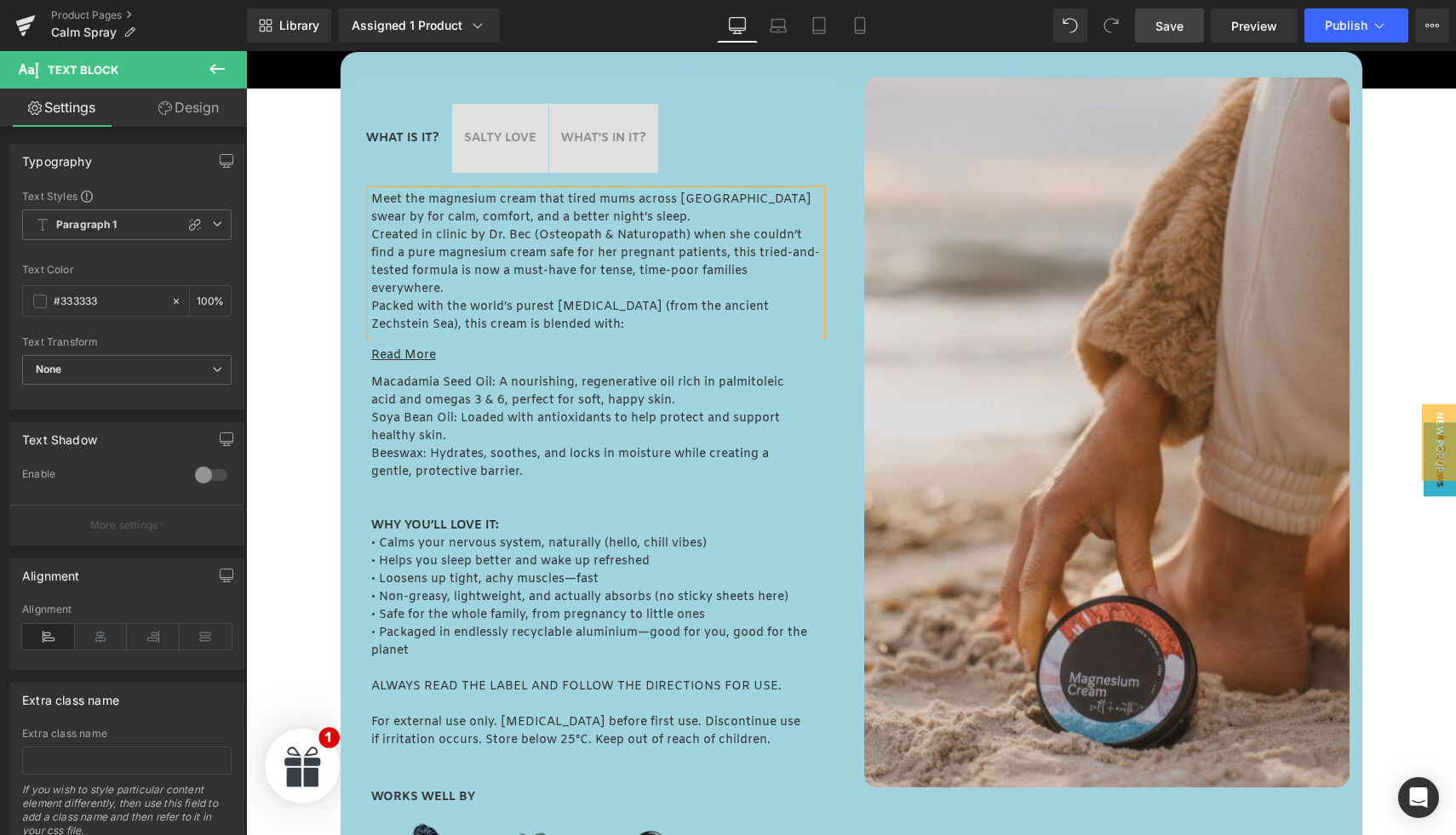
copy div "Meet the magnesium cream that tired mums across Australia swear by for calm, co…"
click at [388, 393] on p "Macadamia Seed Oil: A nourishing, regenerative oil rich in palmitoleic acid and…" at bounding box center [590, 392] width 437 height 35
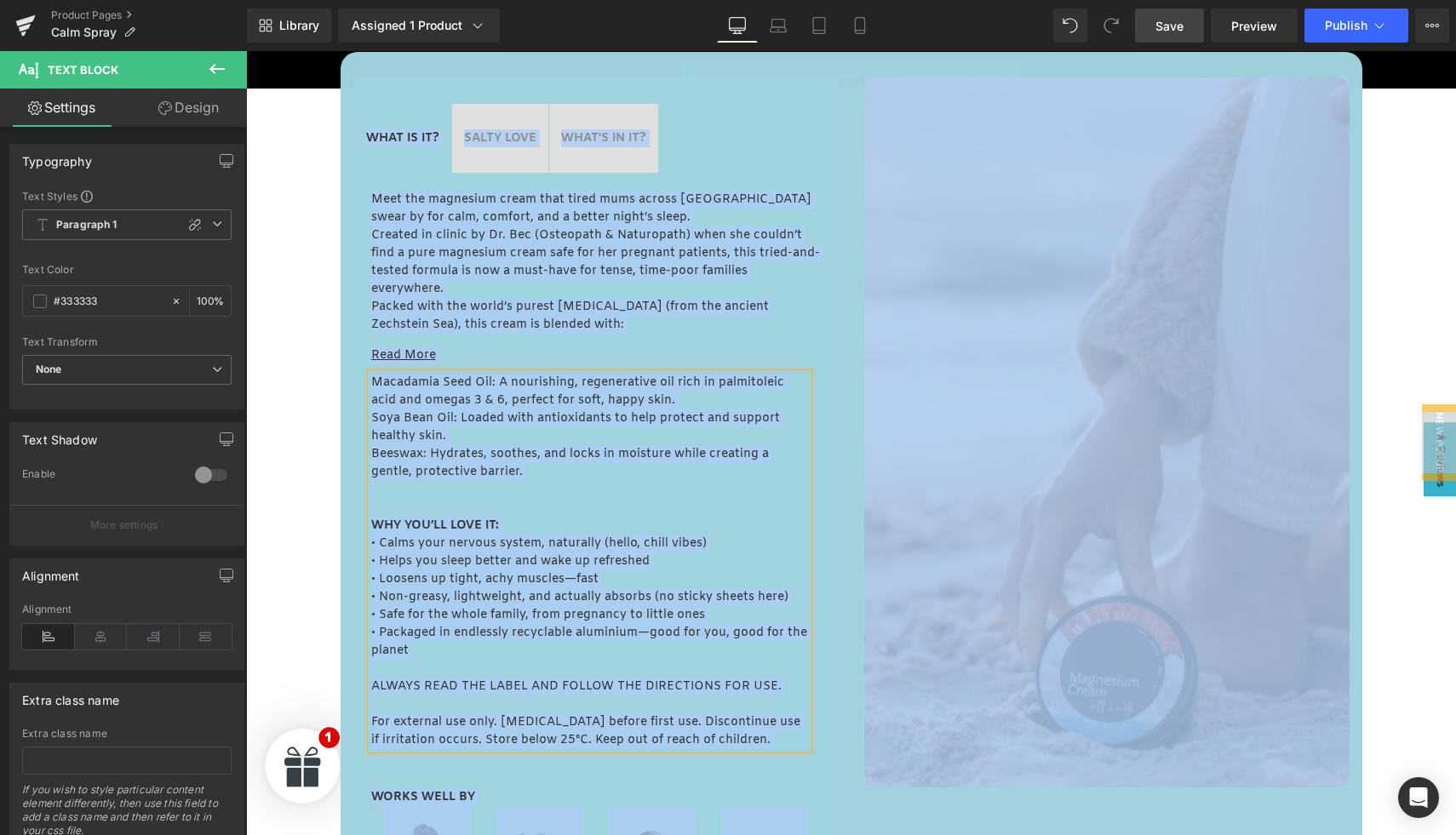
click at [388, 393] on p "Macadamia Seed Oil: A nourishing, regenerative oil rich in palmitoleic acid and…" at bounding box center [590, 392] width 437 height 35
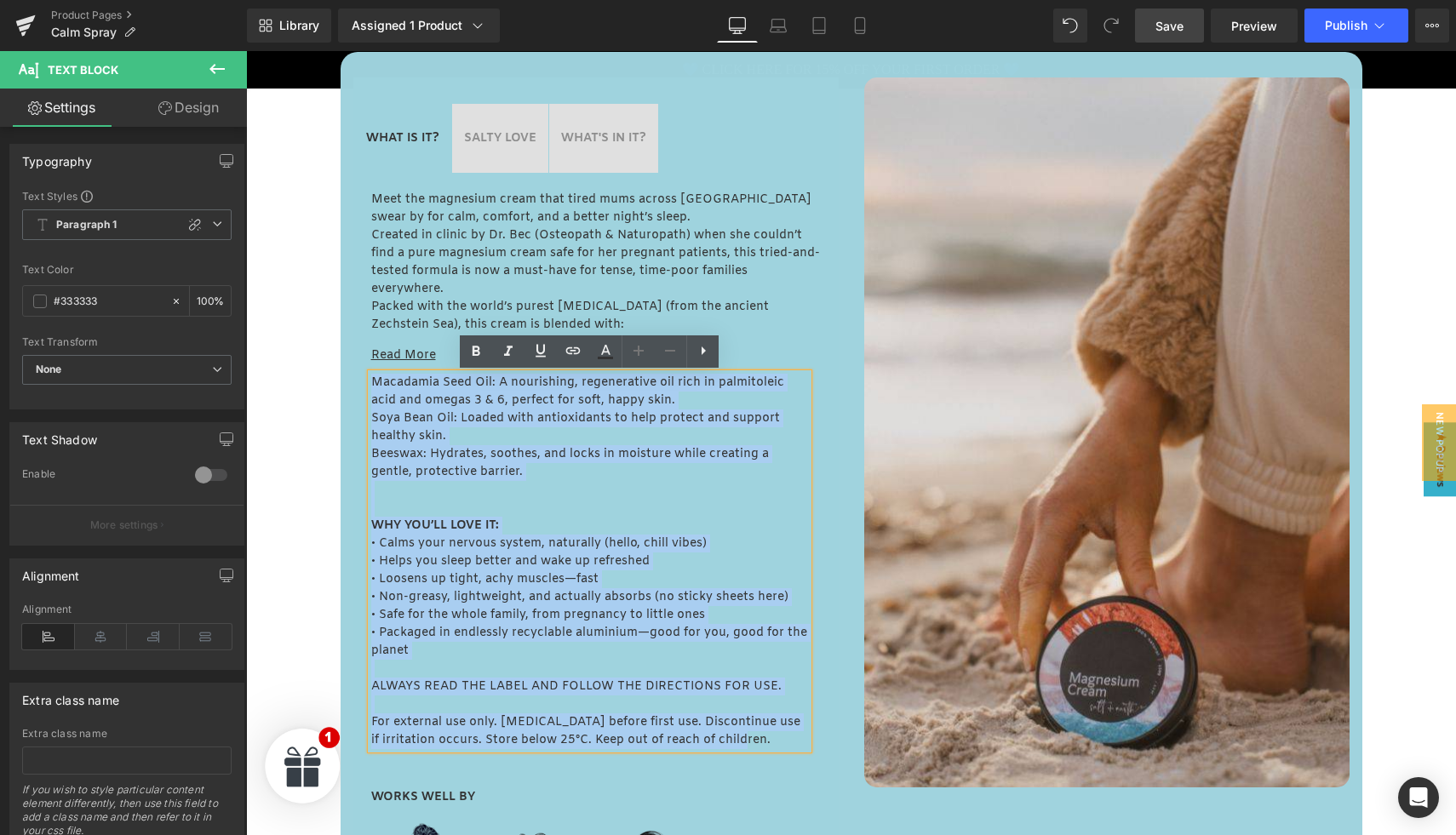
drag, startPoint x: 372, startPoint y: 385, endPoint x: 768, endPoint y: 736, distance: 529.2
click at [768, 736] on div "Macadamia Seed Oil: A nourishing, regenerative oil rich in palmitoleic acid and…" at bounding box center [590, 562] width 437 height 376
copy div "Macadamia Seed Oil: A nourishing, regenerative oil rich in palmitoleic acid and…"
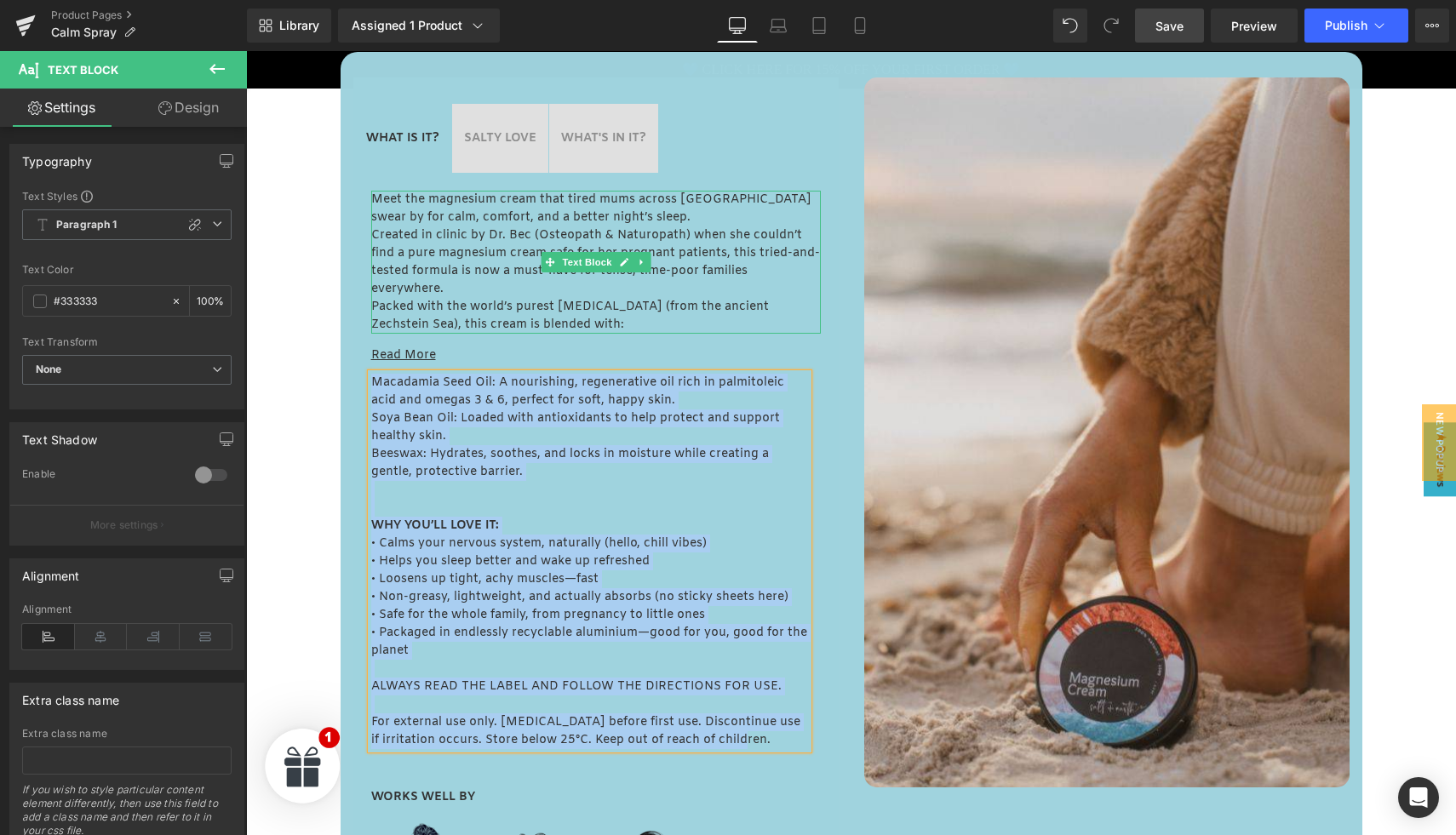
click at [514, 227] on p "Created in clinic by Dr. Bec (Osteopath & Naturopath) when she couldn’t find a …" at bounding box center [596, 262] width 449 height 72
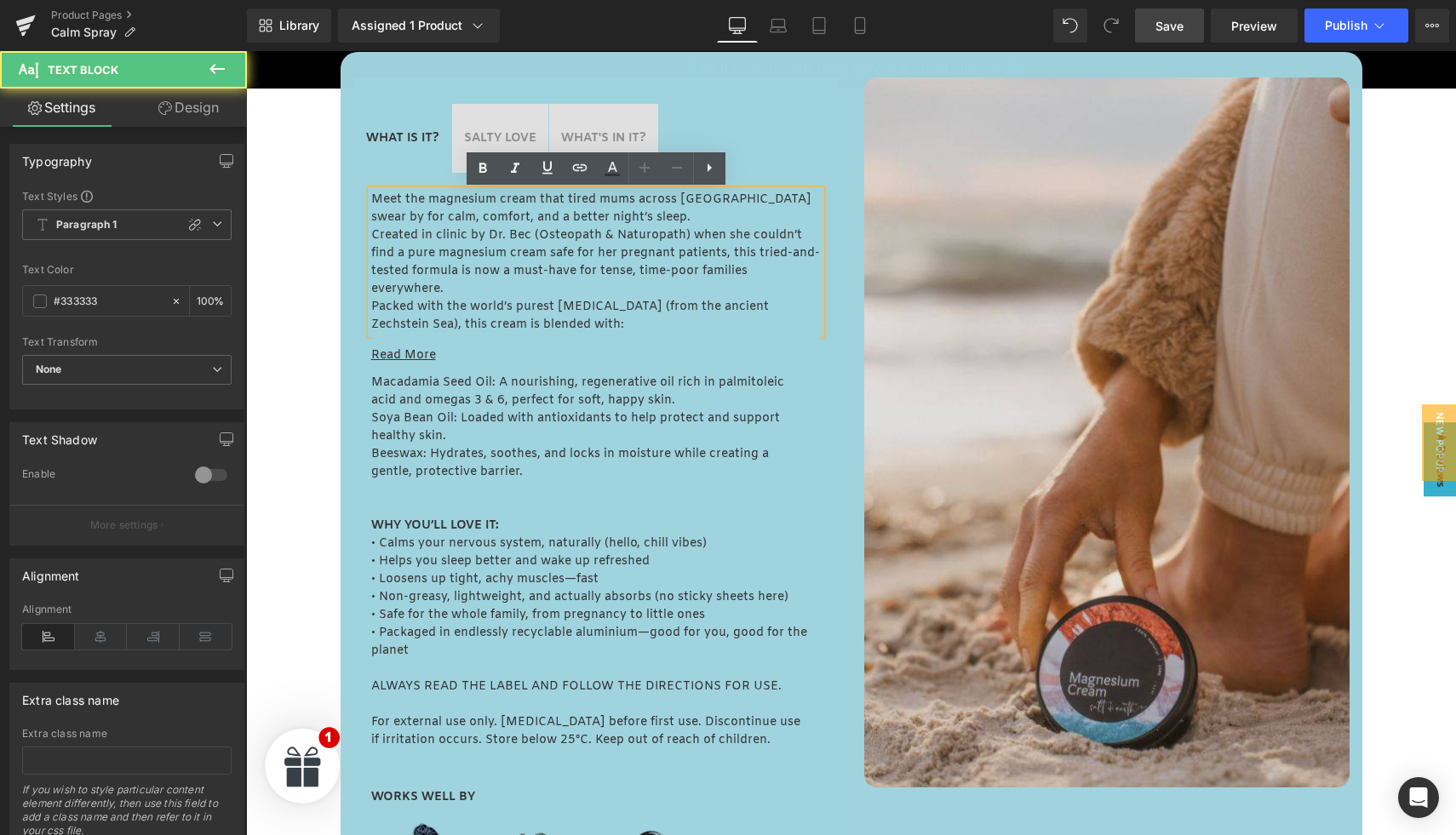
click at [492, 229] on p "Created in clinic by Dr. Bec (Osteopath & Naturopath) when she couldn’t find a …" at bounding box center [596, 262] width 449 height 72
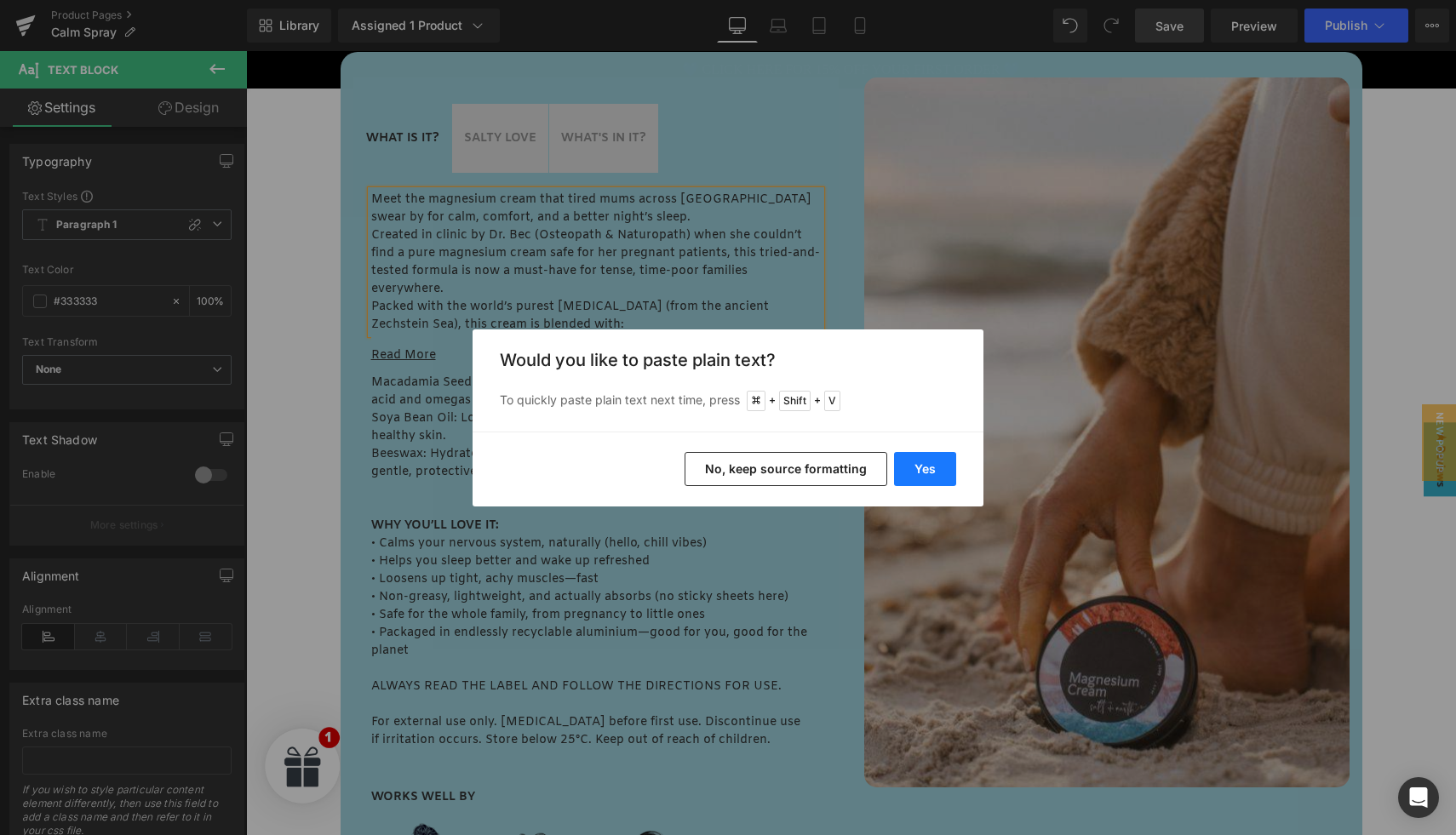
click at [921, 471] on button "Yes" at bounding box center [925, 469] width 62 height 34
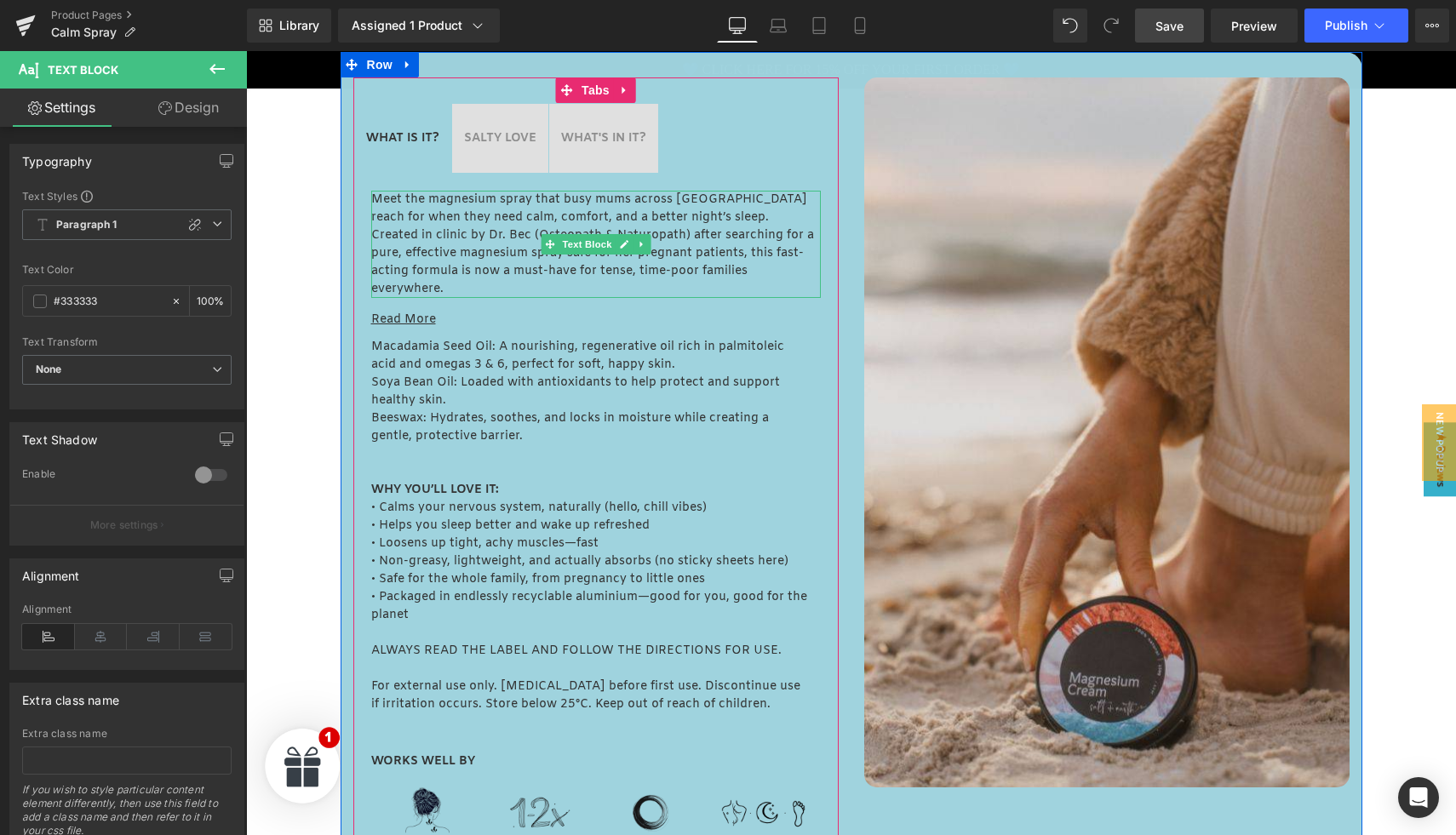
click at [439, 227] on p "Created in clinic by Dr. Bec (Osteopath & Naturopath) after searching for a pur…" at bounding box center [596, 262] width 449 height 72
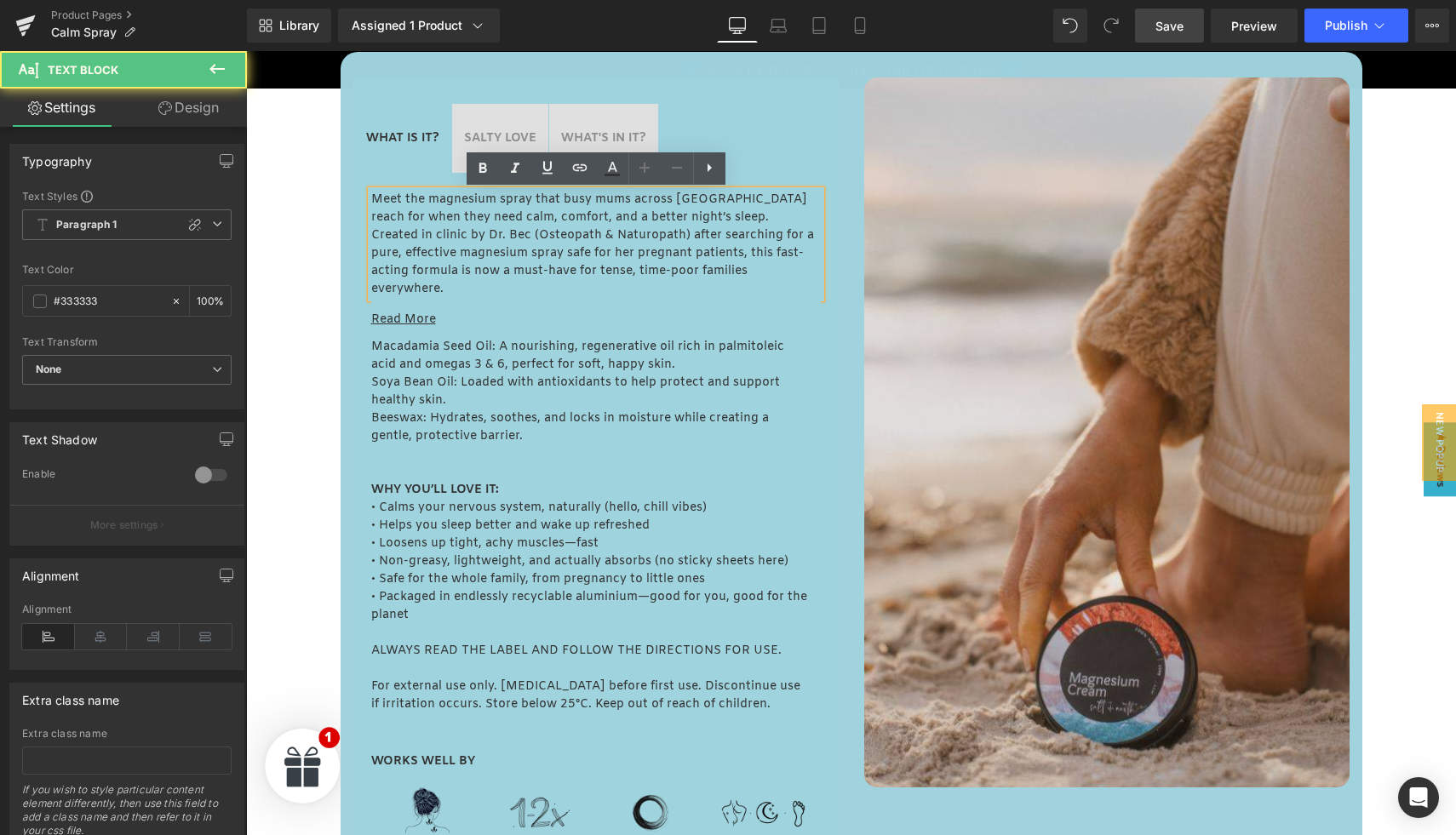
click at [464, 232] on p "Created in clinic by Dr. Bec (Osteopath & Naturopath) after searching for a pur…" at bounding box center [596, 262] width 449 height 72
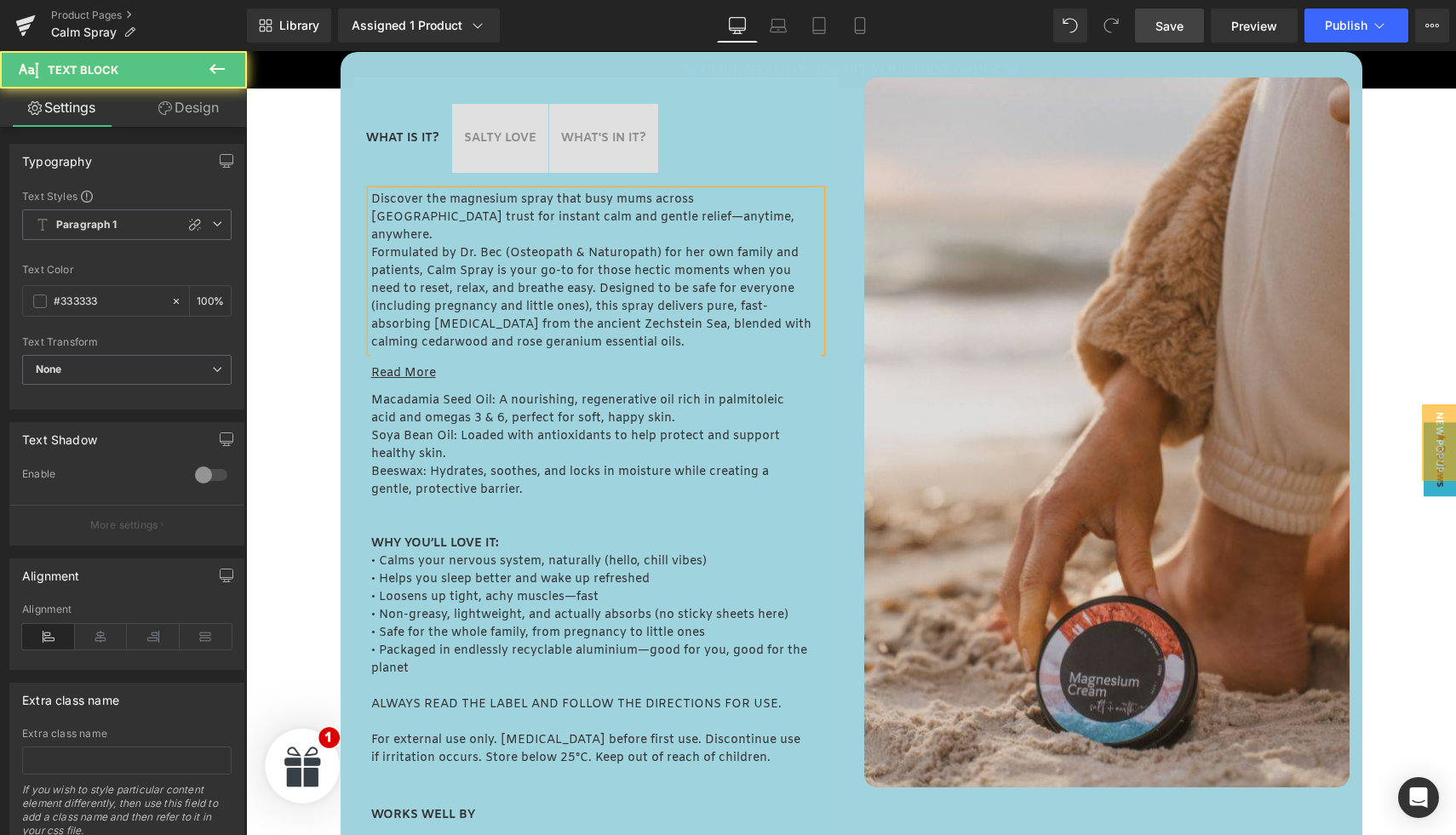
click at [540, 244] on p "Formulated by Dr. Bec (Osteopath & Naturopath) for her own family and patients,…" at bounding box center [596, 297] width 449 height 107
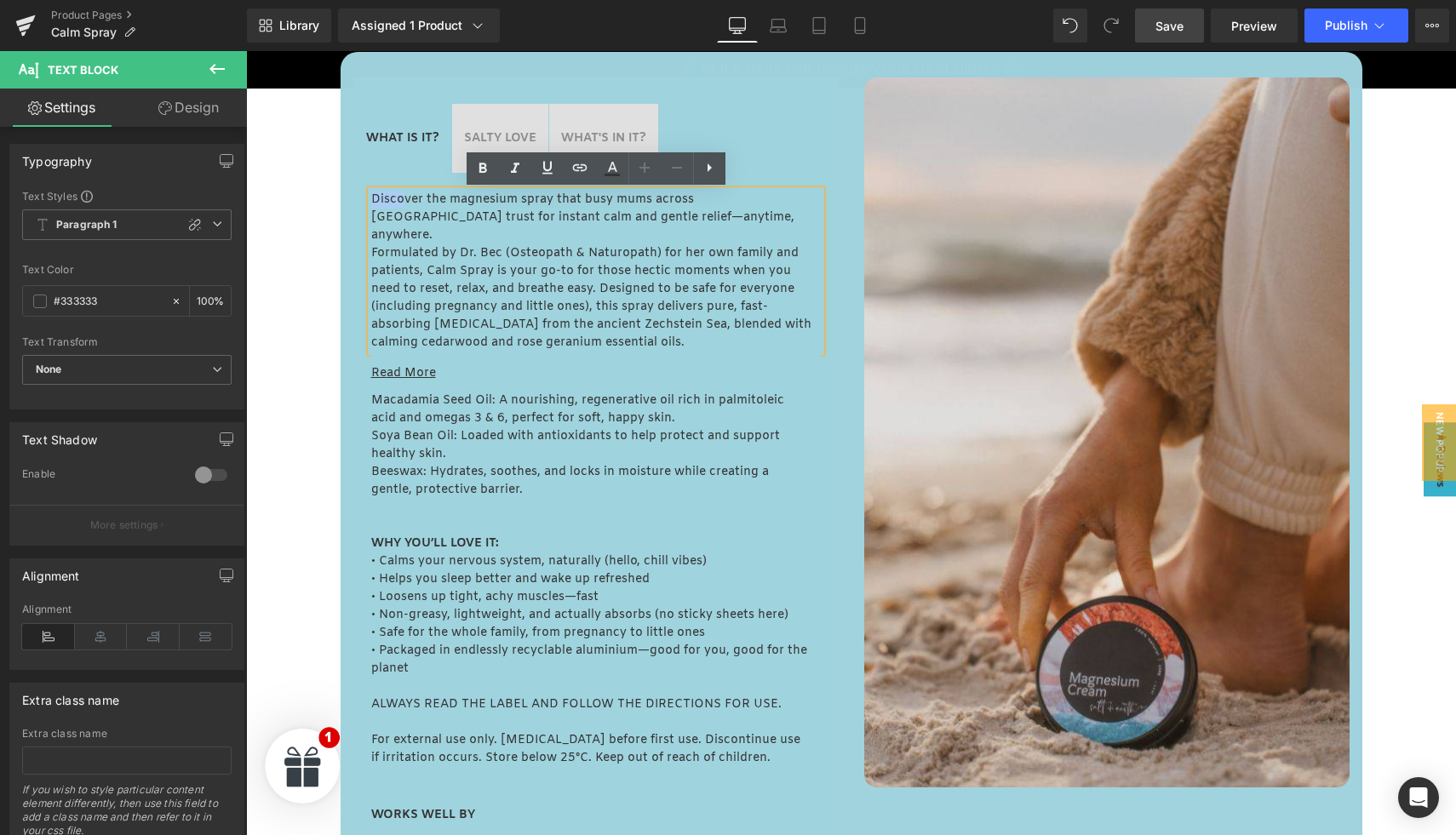
drag, startPoint x: 373, startPoint y: 203, endPoint x: 401, endPoint y: 203, distance: 28.0
click at [401, 203] on p "Discover the magnesium spray that busy mums across Australia trust for instant …" at bounding box center [596, 218] width 449 height 54
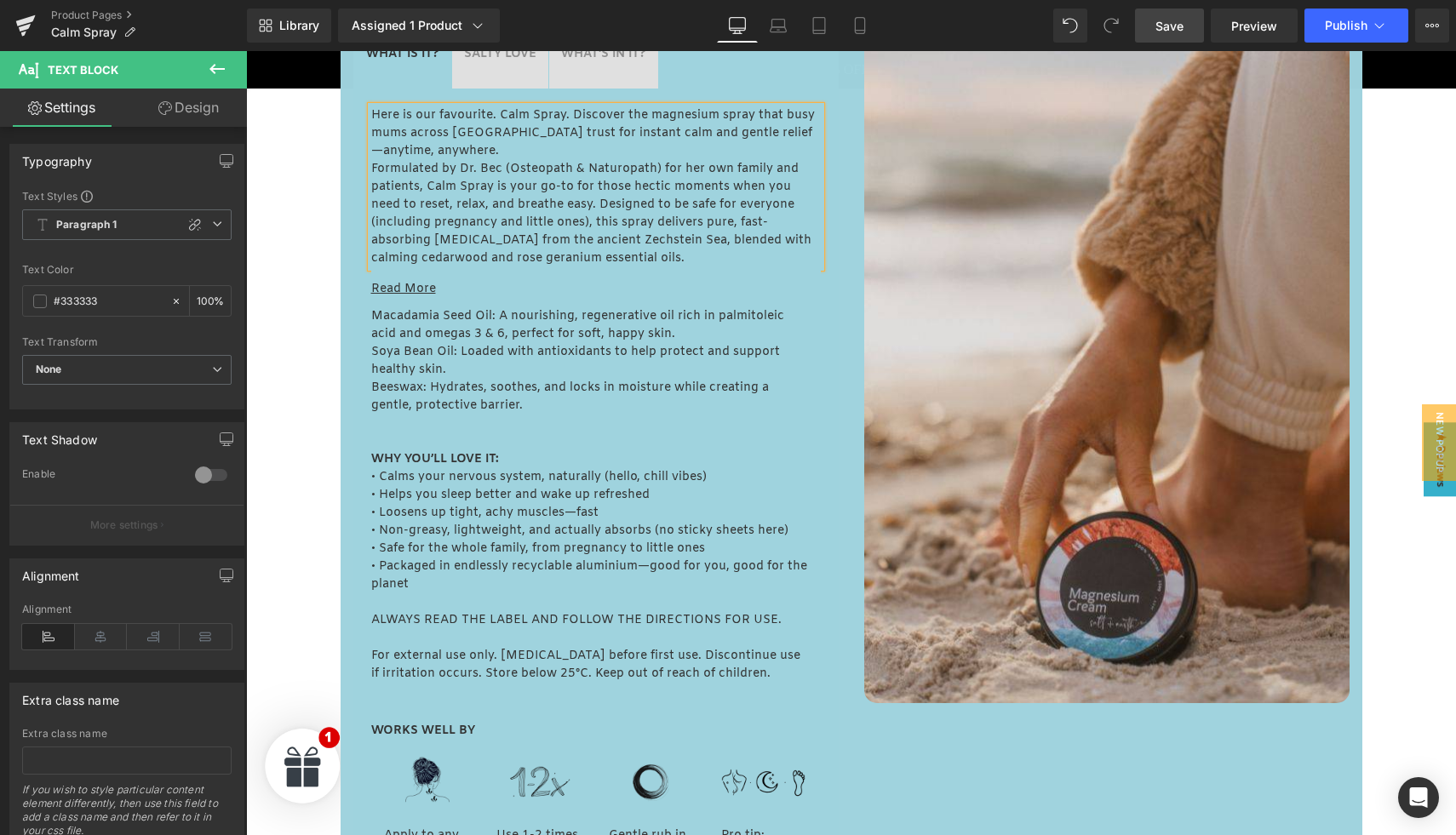
scroll to position [882, 0]
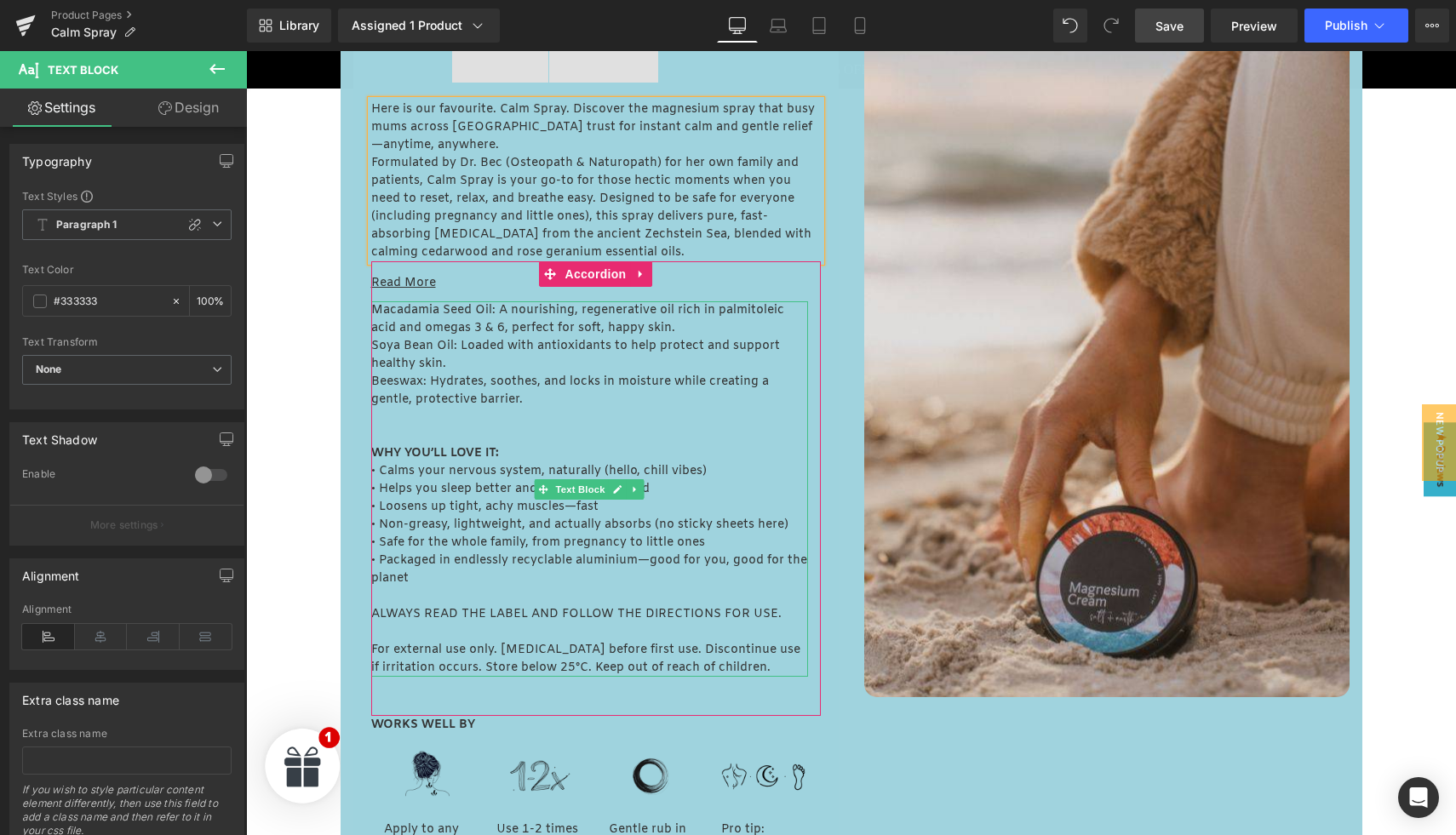
click at [436, 367] on p "Soya Bean Oil: Loaded with antioxidants to help protect and support healthy ski…" at bounding box center [590, 355] width 437 height 35
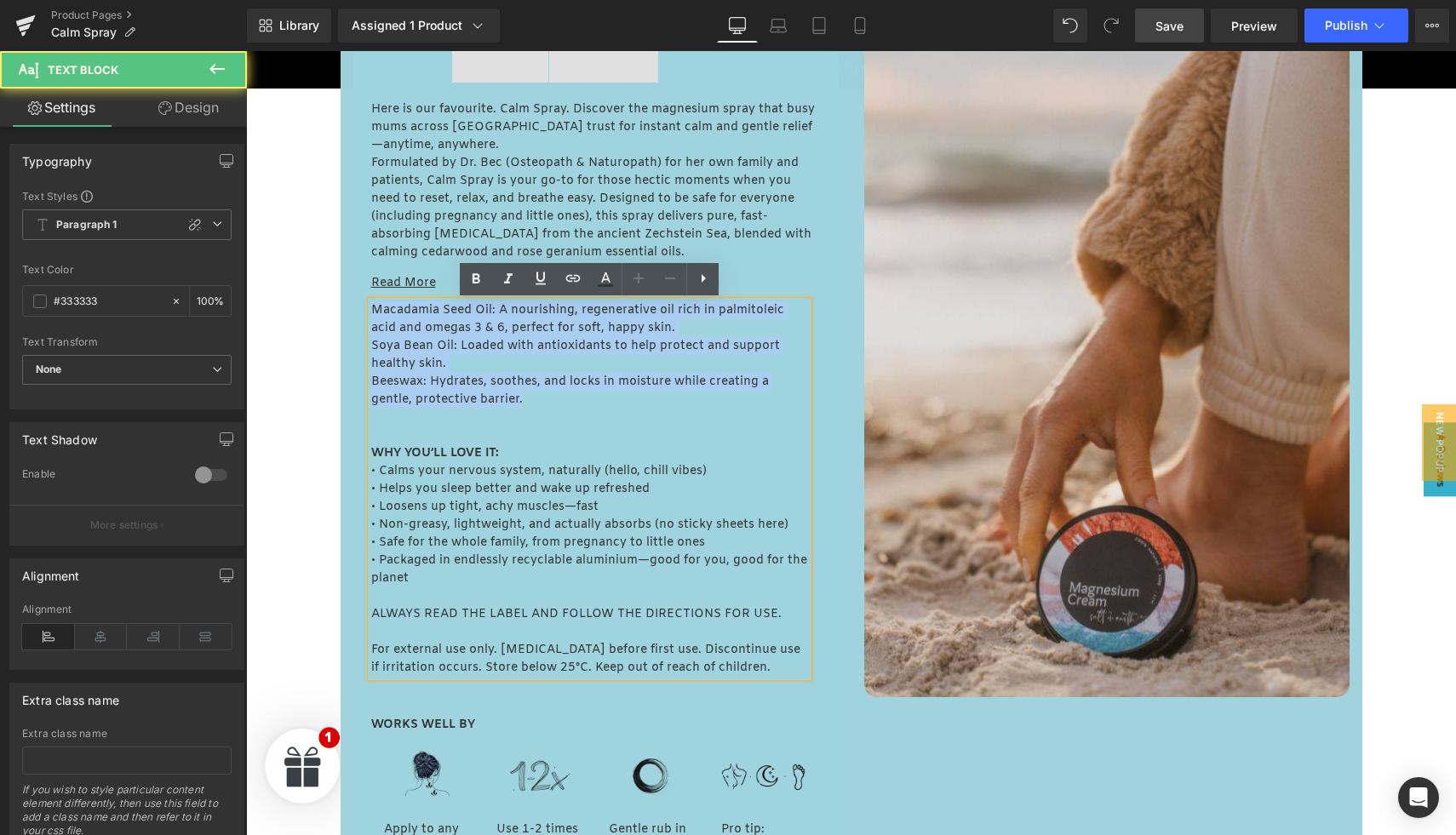
drag, startPoint x: 372, startPoint y: 309, endPoint x: 540, endPoint y: 403, distance: 192.5
click at [540, 403] on div "Macadamia Seed Oil: A nourishing, regenerative oil rich in palmitoleic acid and…" at bounding box center [590, 489] width 437 height 376
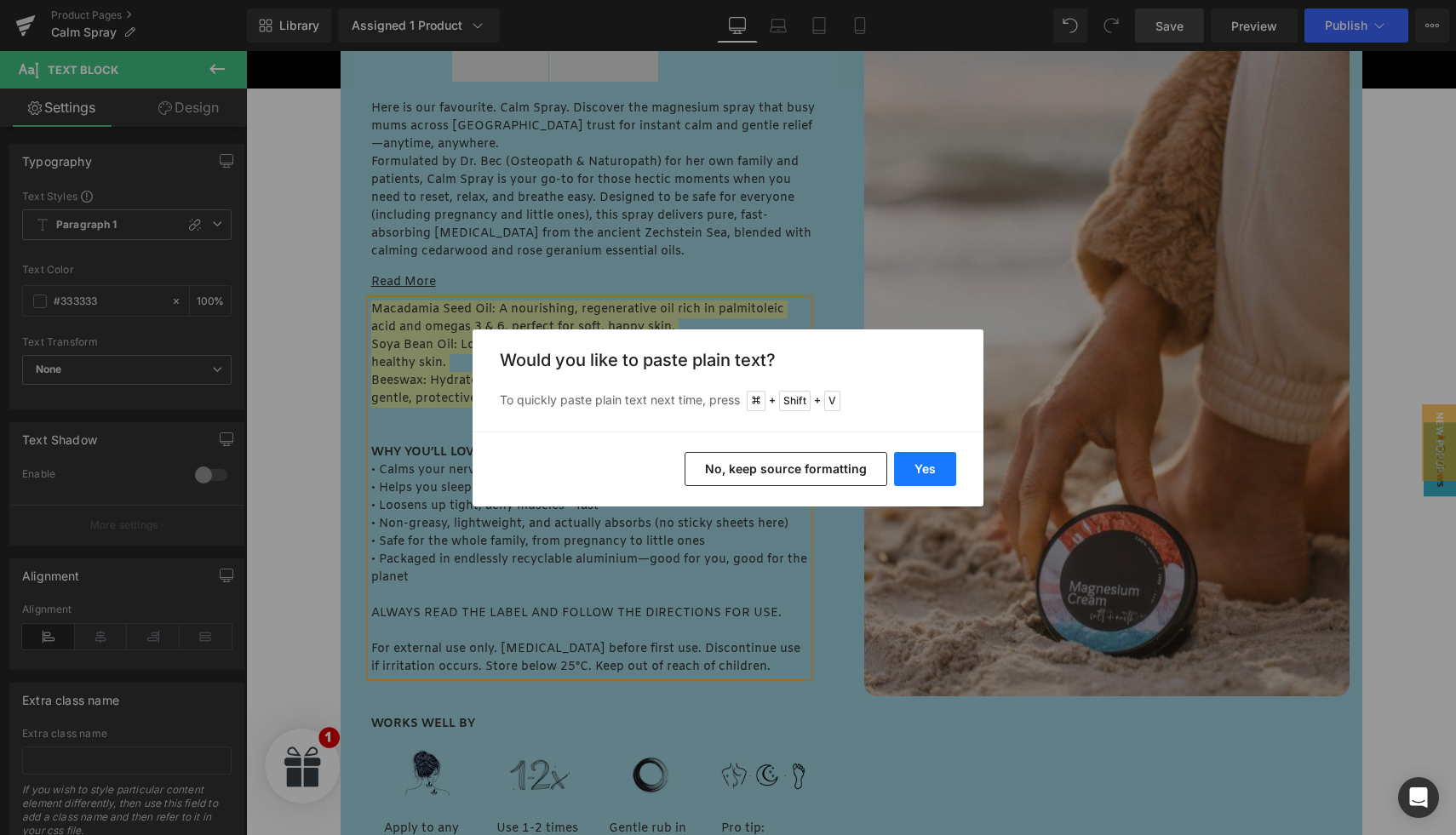
click at [914, 468] on button "Yes" at bounding box center [925, 469] width 62 height 34
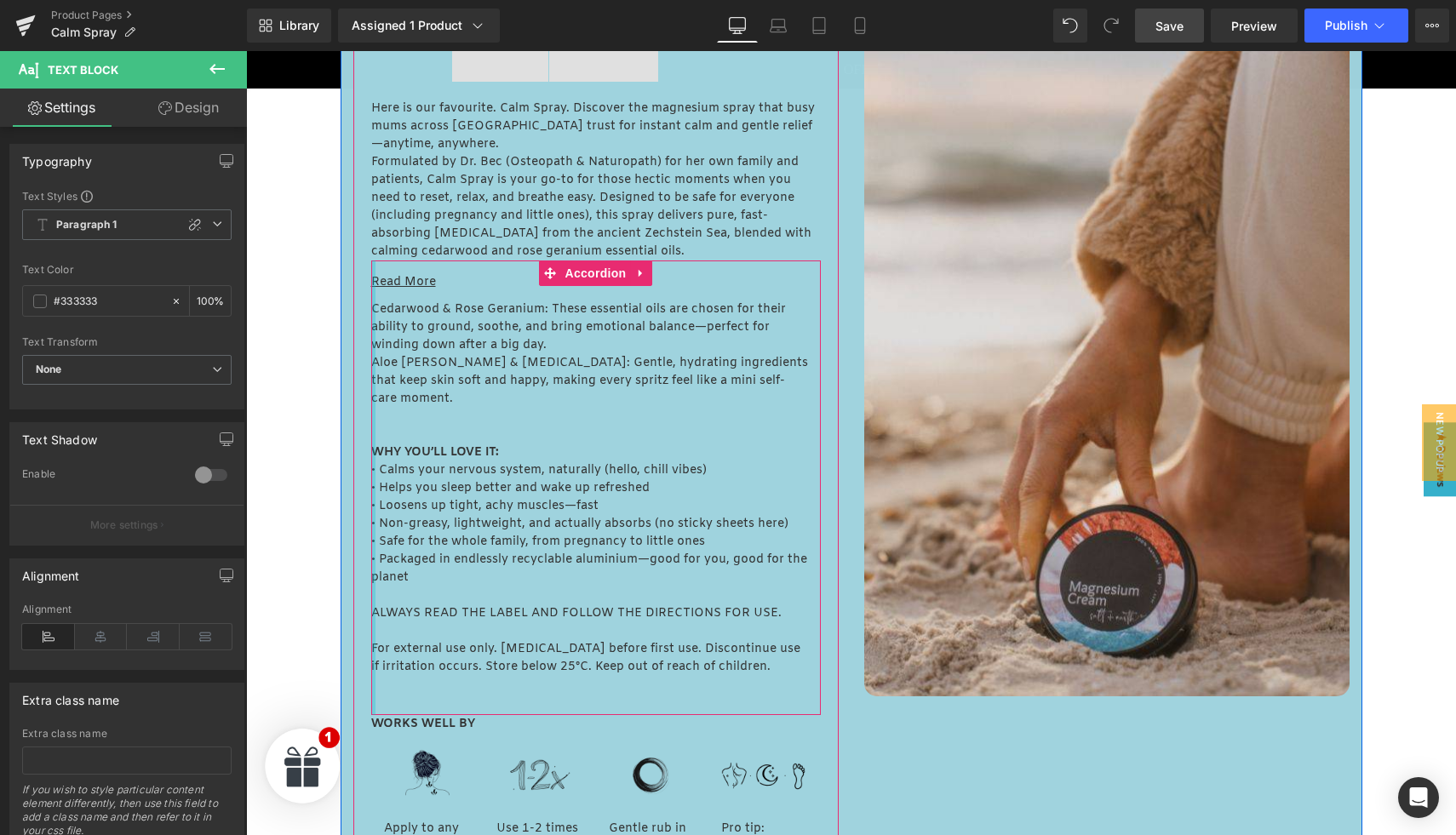
click at [373, 313] on div at bounding box center [373, 488] width 4 height 455
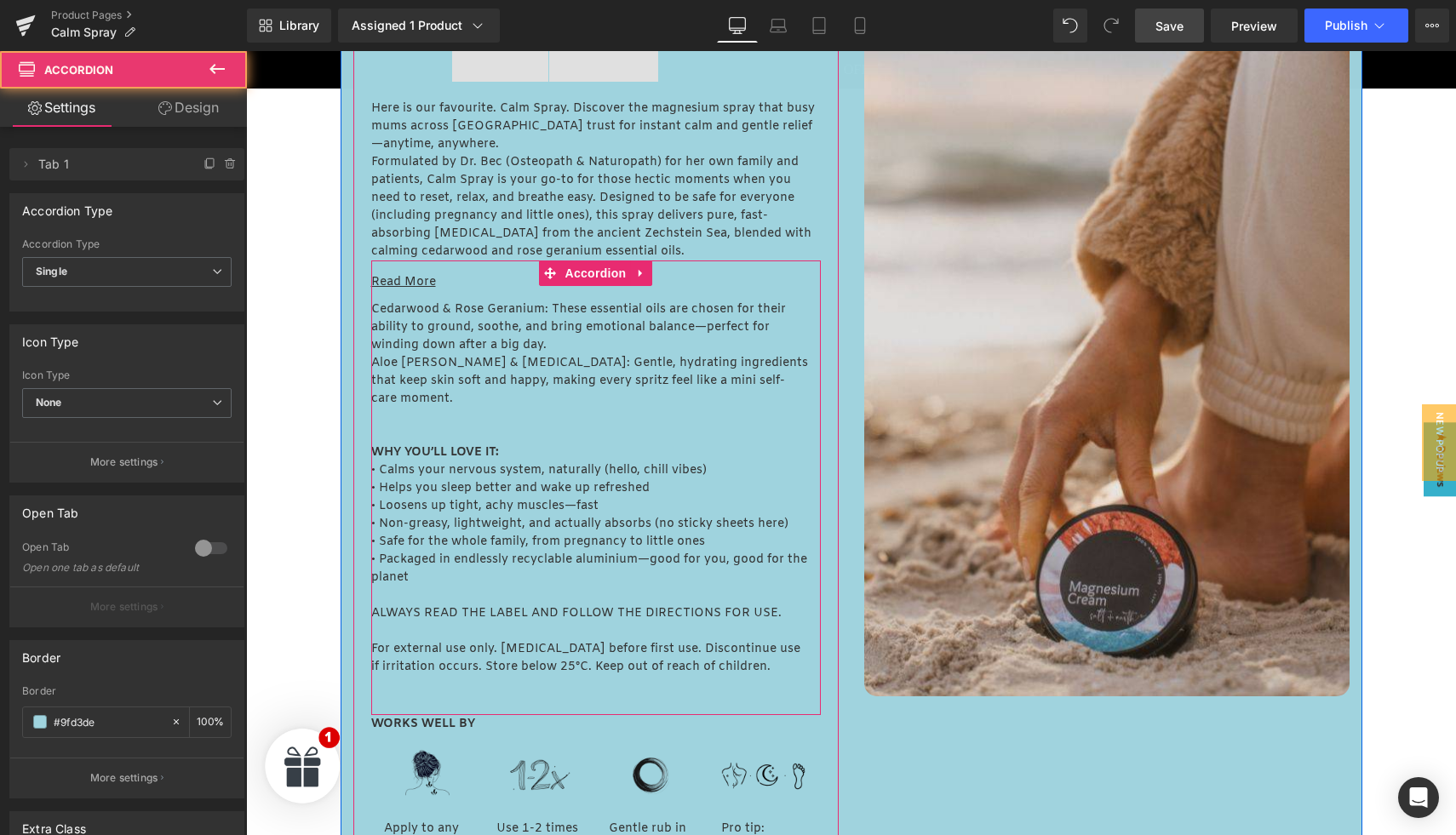
scroll to position [884, 0]
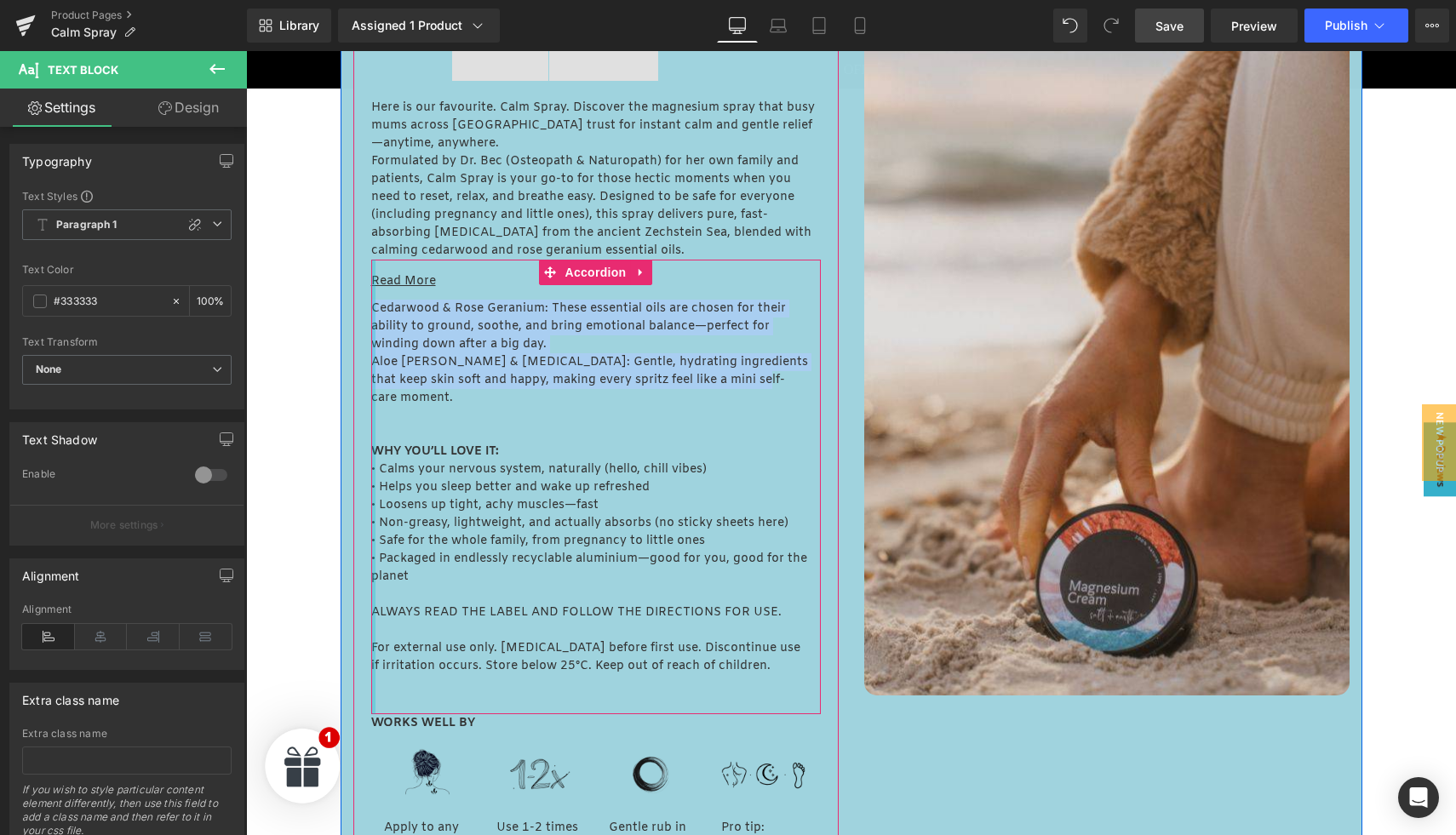
drag, startPoint x: 769, startPoint y: 387, endPoint x: 374, endPoint y: 308, distance: 402.8
click at [374, 308] on div "Read More Text Block Cedarwood & Rose Geranium: These essential oils are chosen…" at bounding box center [596, 487] width 449 height 455
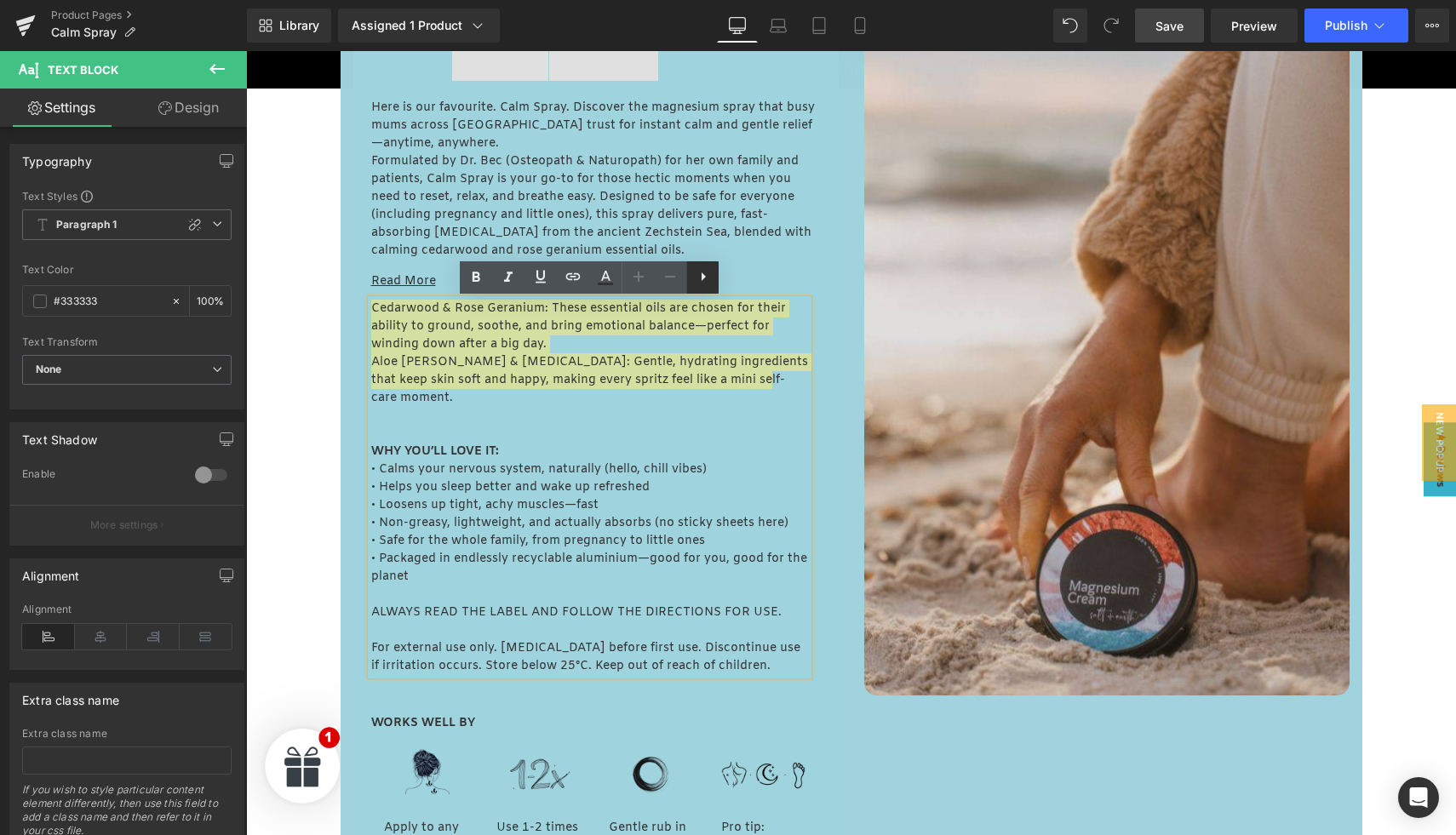
click at [701, 277] on icon at bounding box center [703, 276] width 20 height 20
click at [694, 278] on icon at bounding box center [702, 276] width 20 height 20
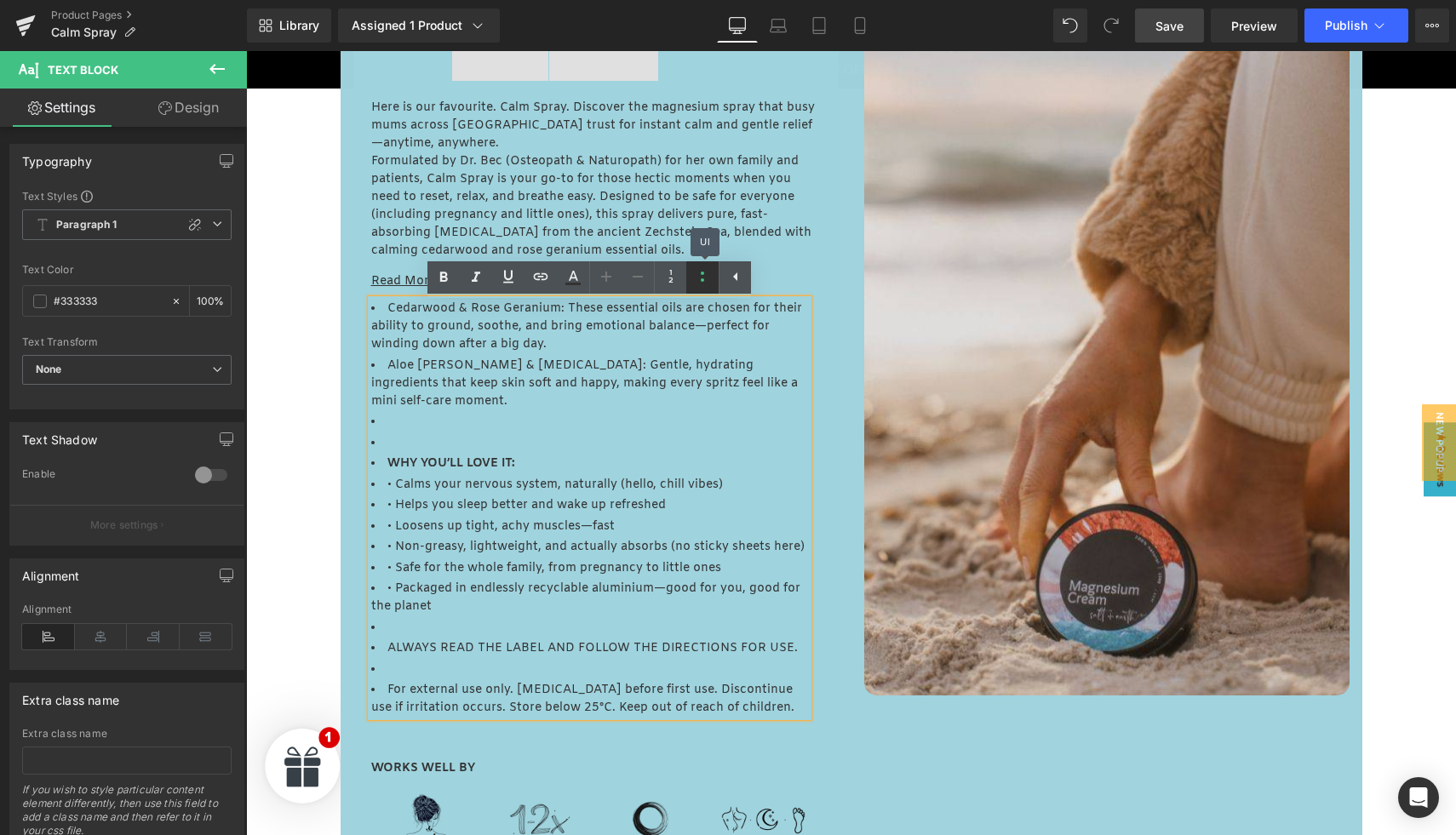
click at [694, 278] on icon at bounding box center [702, 276] width 20 height 20
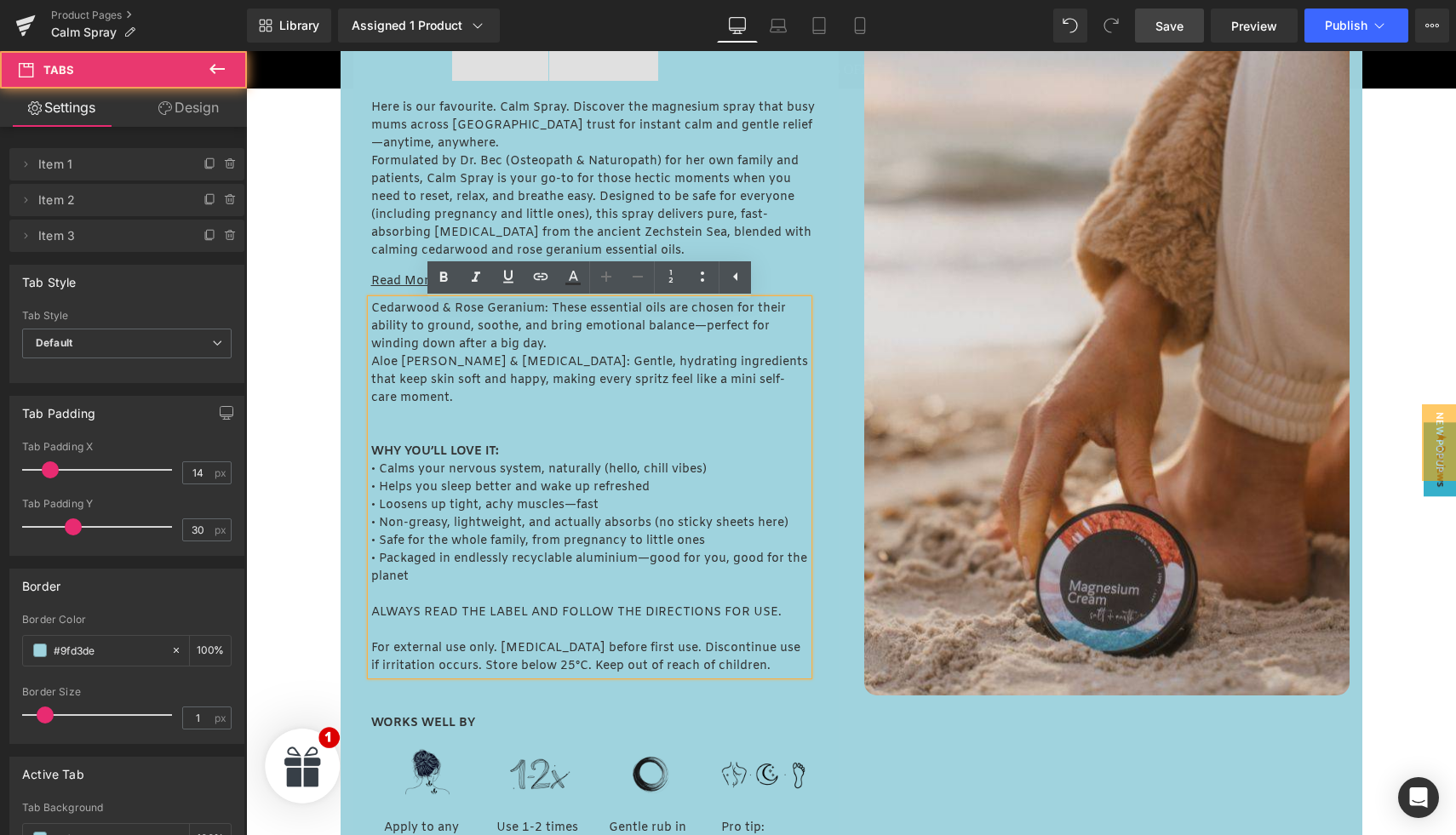
click at [354, 398] on div "Here is our favourite. Calm Spray. Discover the magnesium spray that busy mums …" at bounding box center [596, 525] width 486 height 890
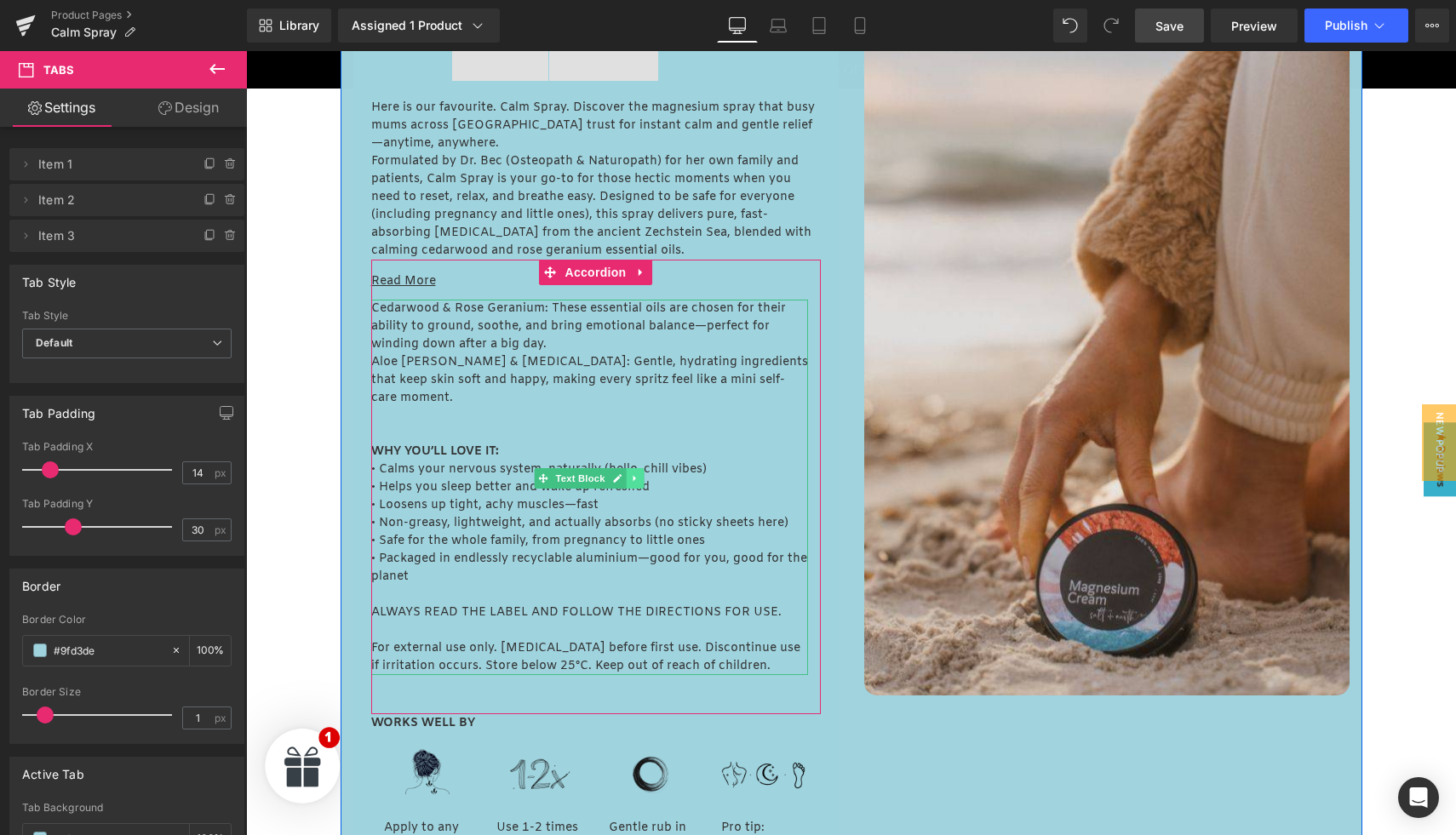
click at [635, 476] on icon at bounding box center [634, 479] width 10 height 11
click at [628, 481] on icon at bounding box center [626, 479] width 10 height 10
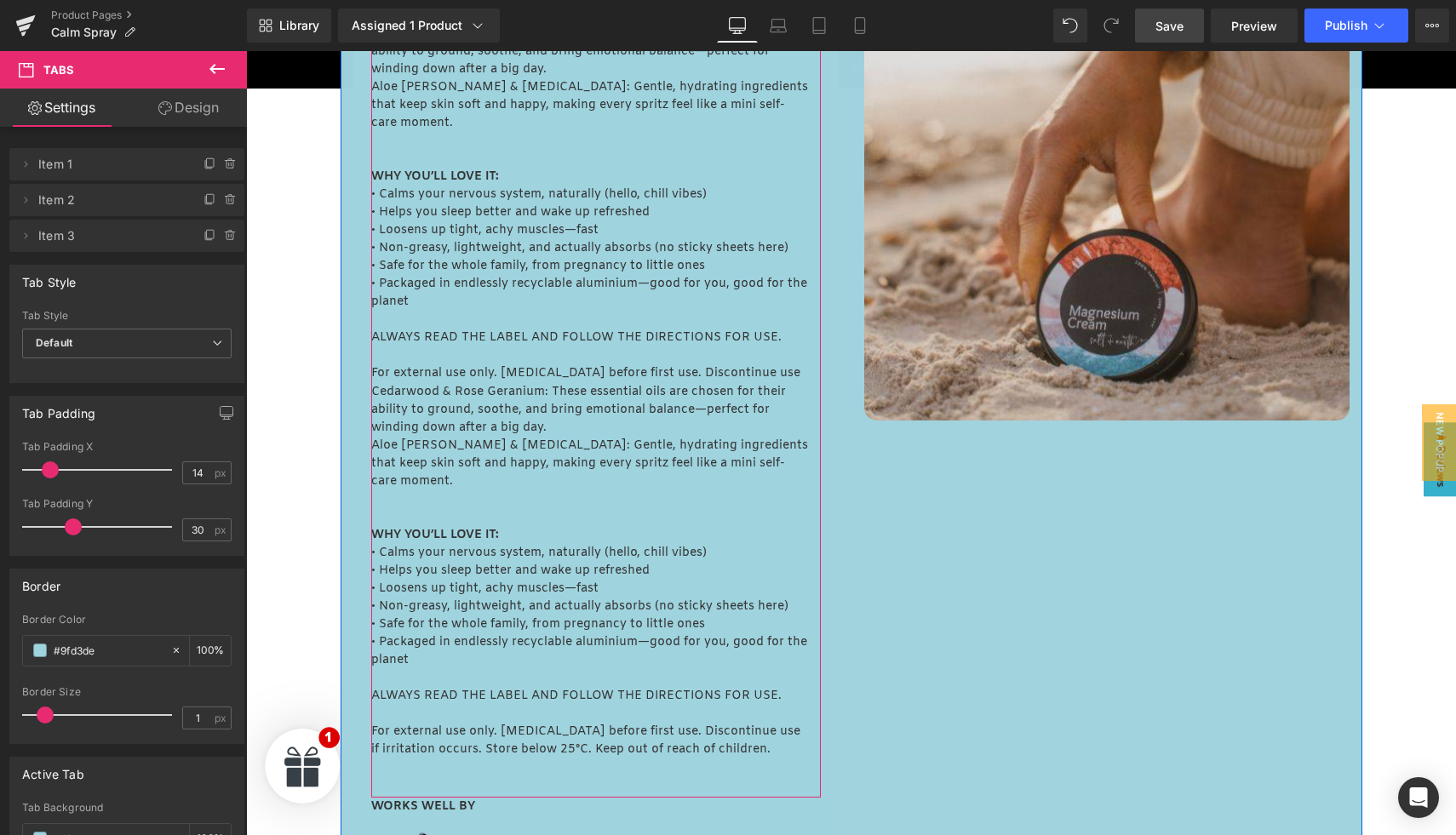
scroll to position [1126, 0]
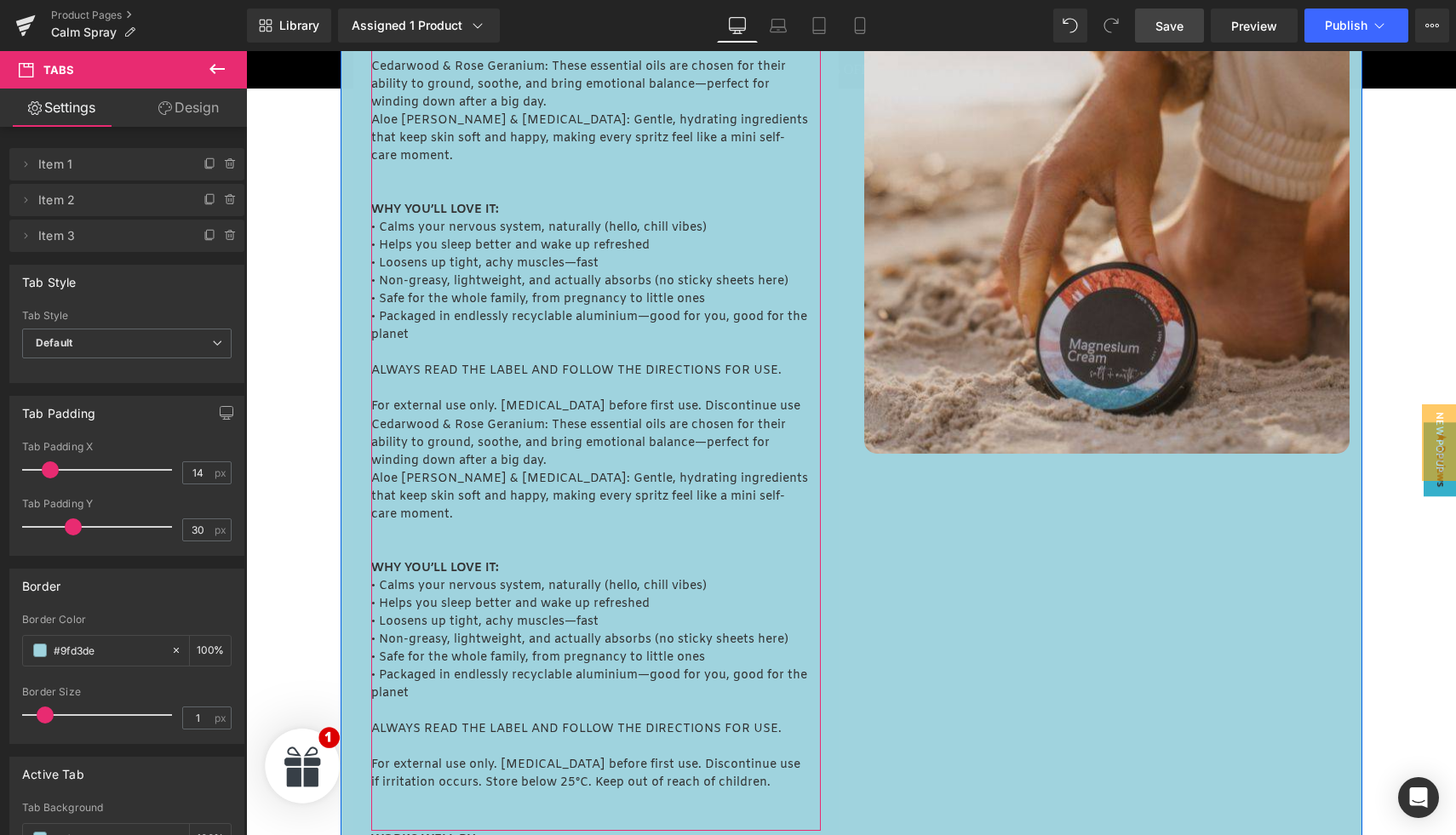
click at [456, 238] on span "• Helps you sleep better and wake up refreshed" at bounding box center [510, 246] width 279 height 16
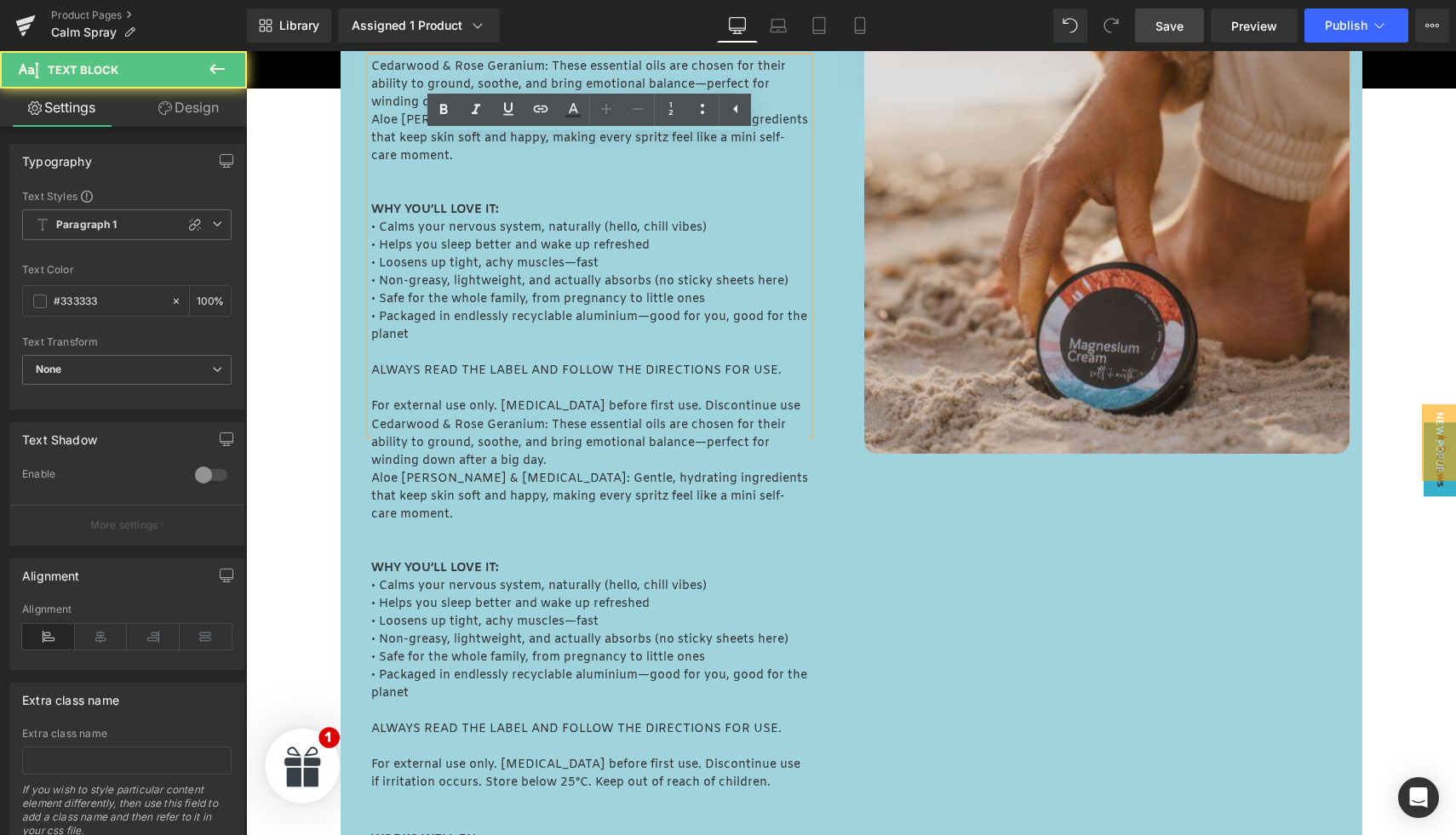
click at [427, 202] on strong "WHY YOU’LL LOVE IT:" at bounding box center [435, 210] width 127 height 16
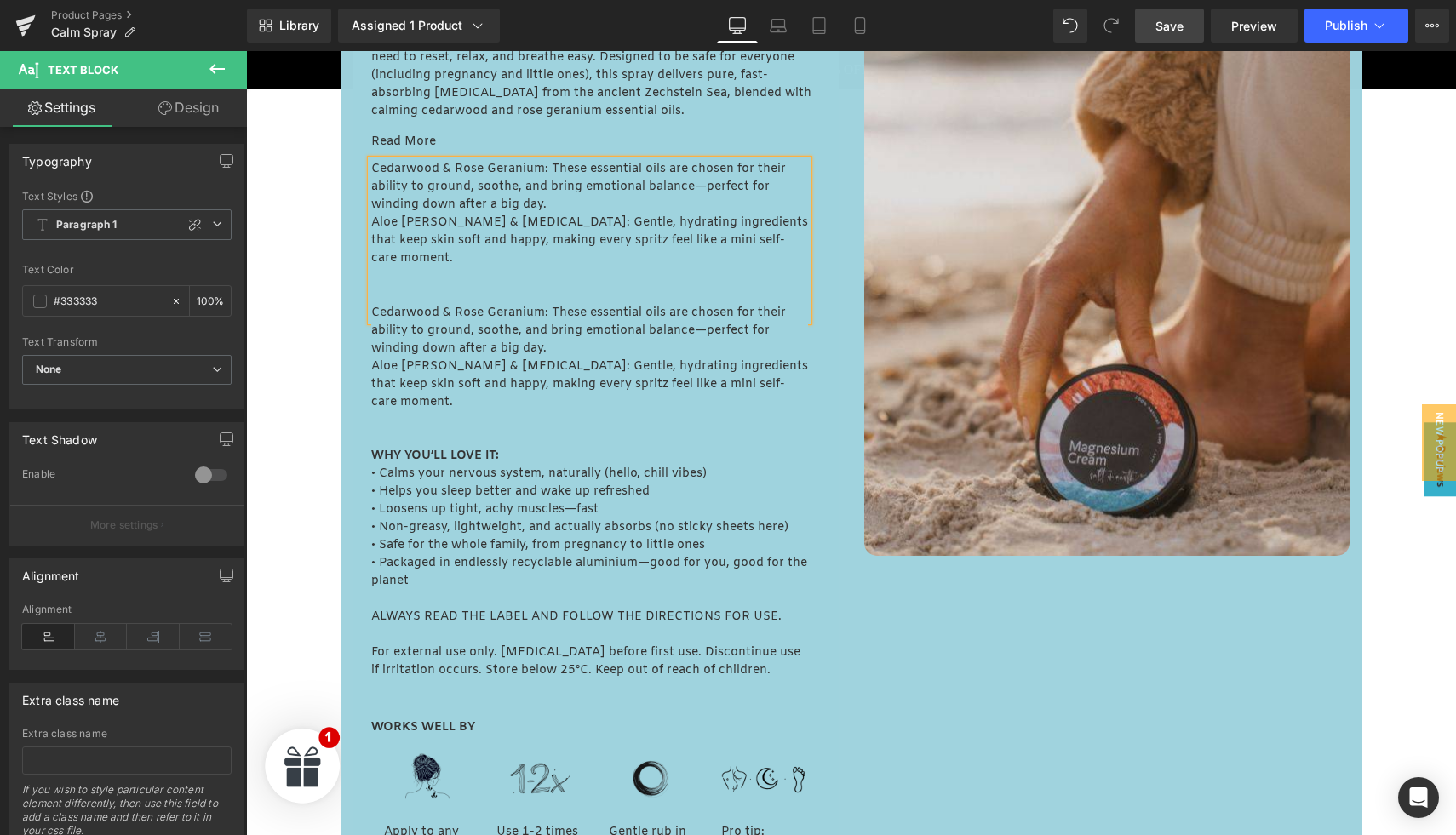
scroll to position [1025, 0]
click at [354, 211] on div "Here is our favourite. Calm Spray. Discover the magnesium spray that busy mums …" at bounding box center [596, 456] width 486 height 1034
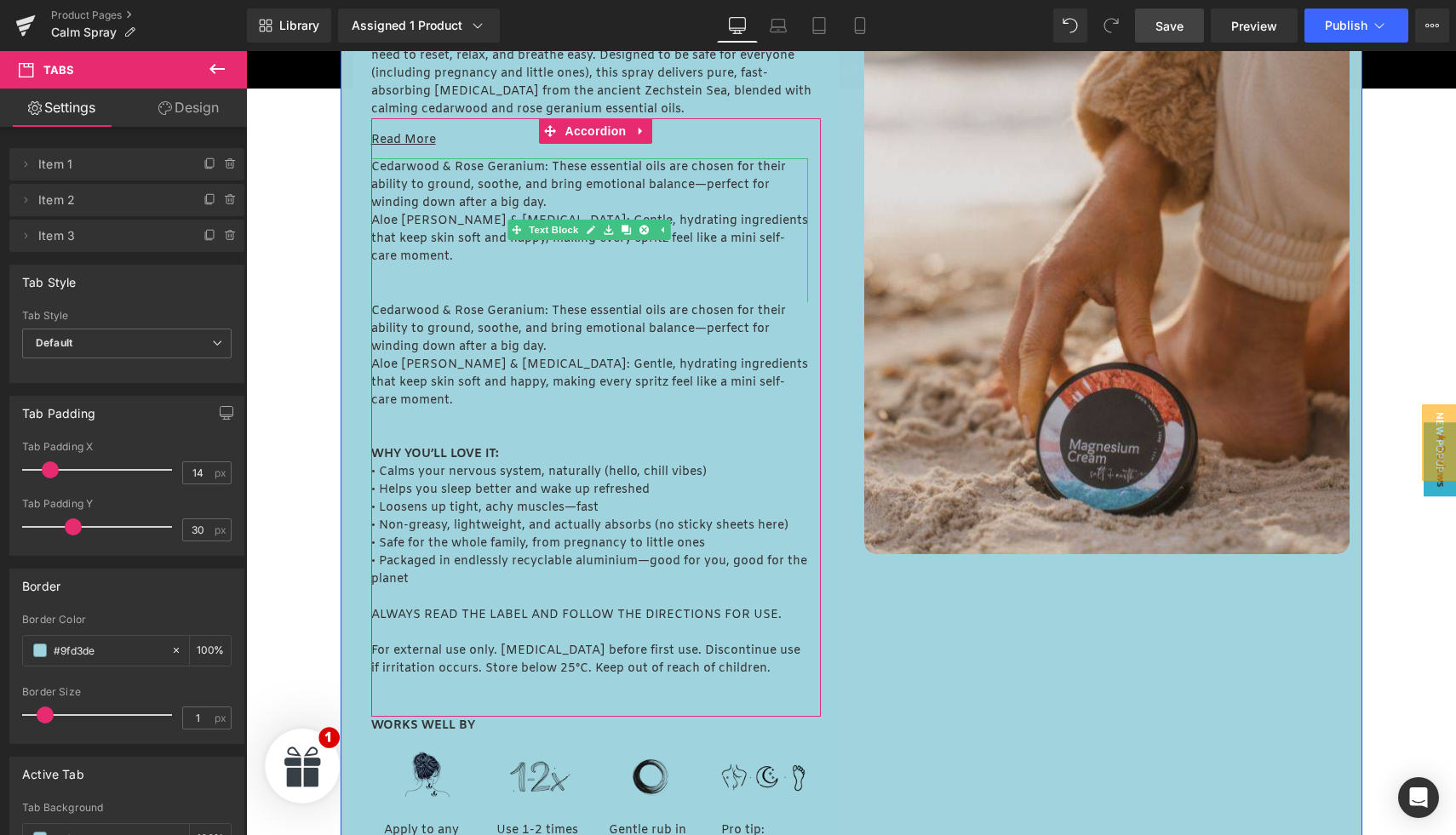
click at [517, 195] on span "Cedarwood & Rose Geranium: These essential oils are chosen for their ability to…" at bounding box center [579, 185] width 415 height 52
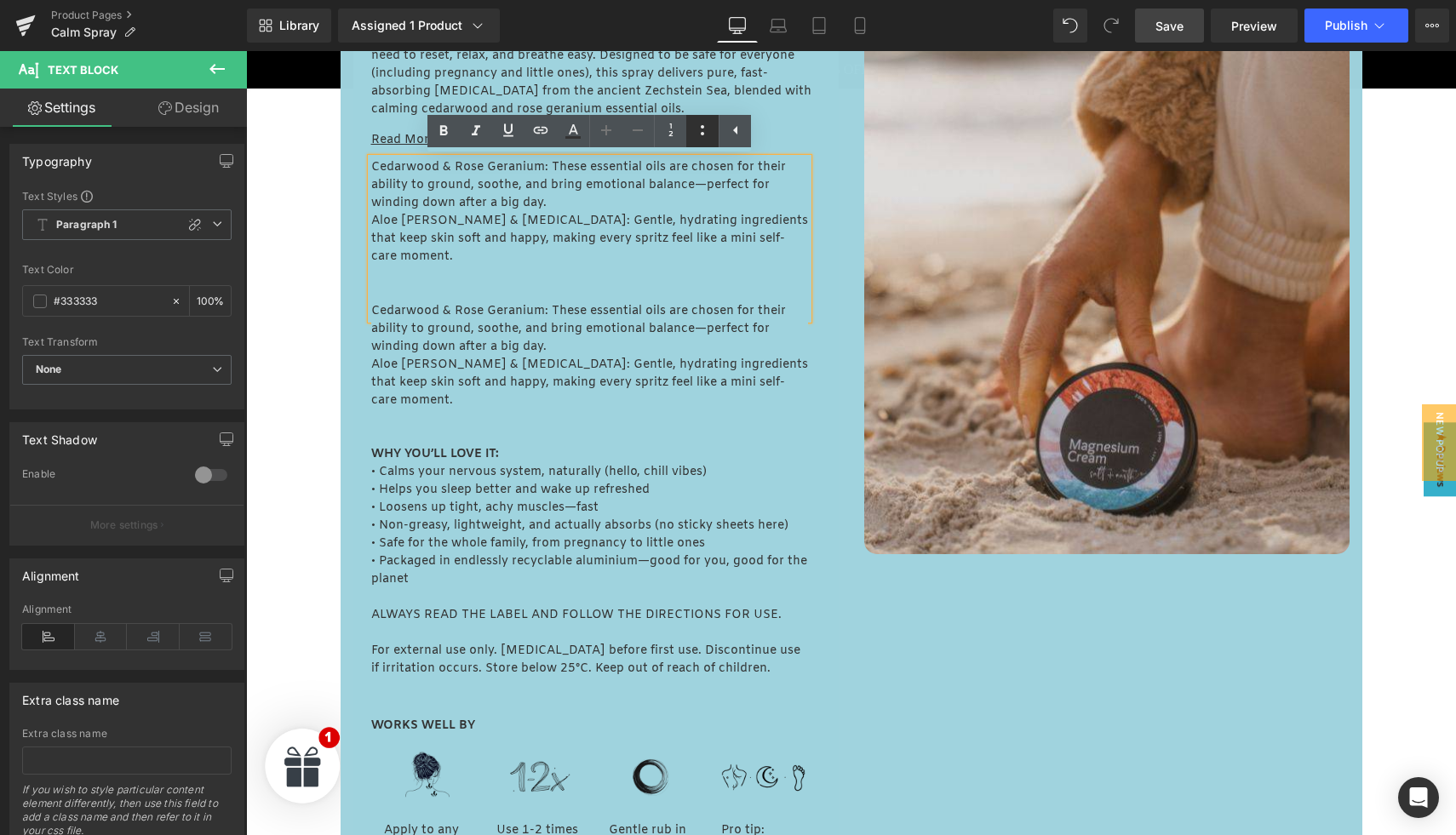
click at [697, 129] on icon at bounding box center [702, 130] width 20 height 20
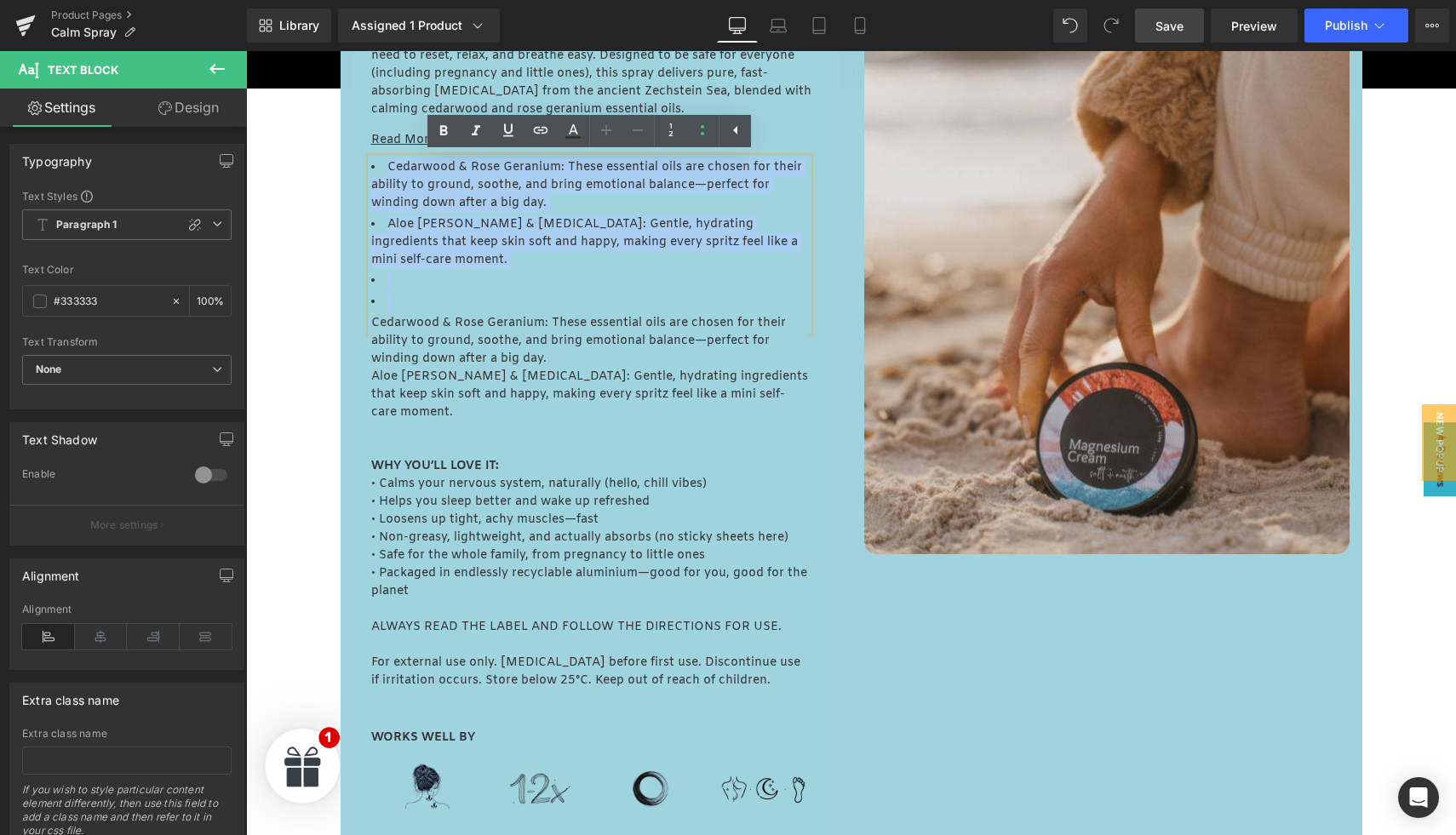
click at [394, 293] on li at bounding box center [590, 302] width 437 height 18
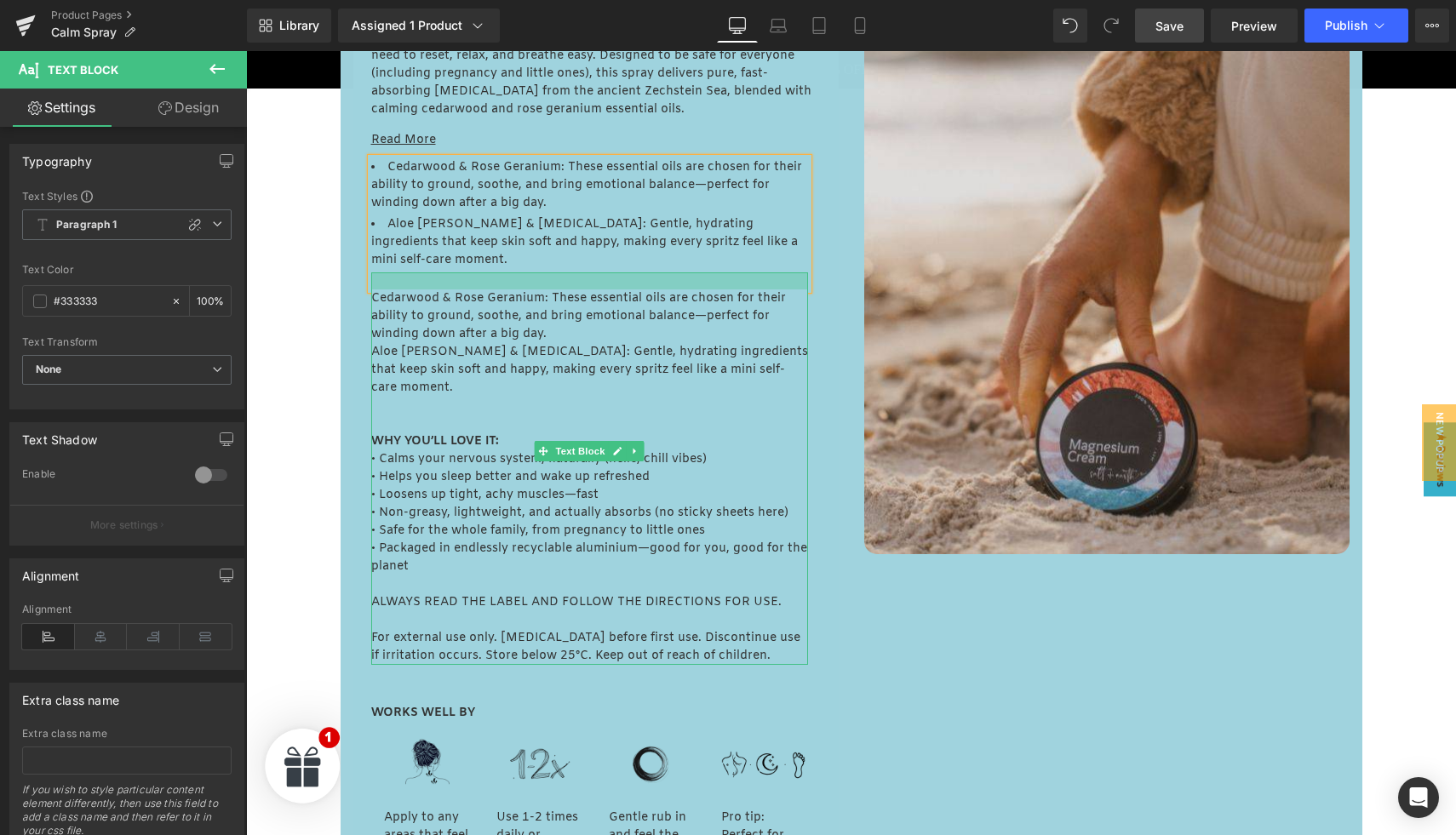
drag, startPoint x: 478, startPoint y: 257, endPoint x: 479, endPoint y: 274, distance: 17.0
click at [479, 274] on div "Cedarwood & Rose Geranium: These essential oils are chosen for their ability to…" at bounding box center [590, 469] width 437 height 393
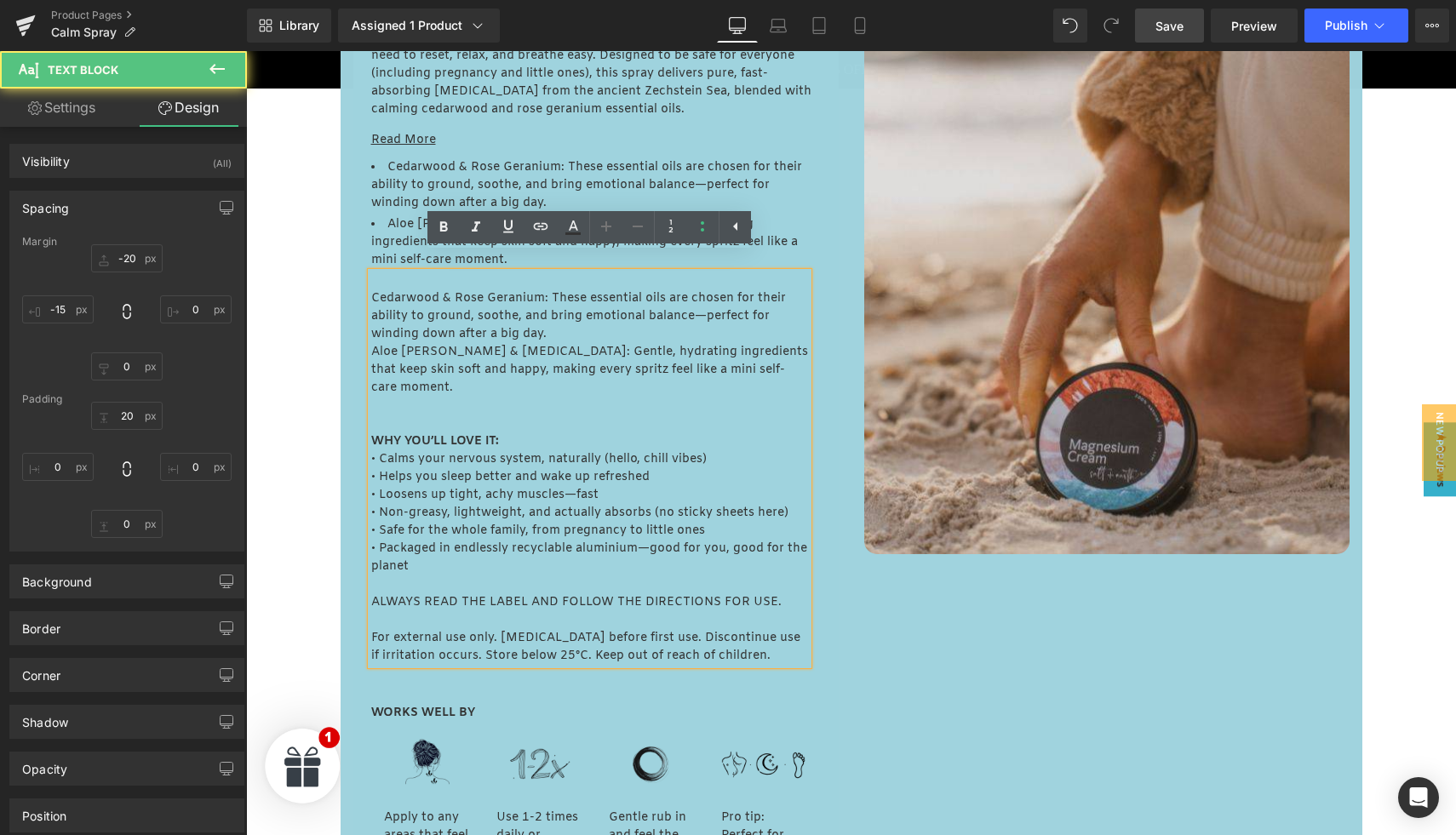
click at [355, 313] on div "Here is our favourite. Calm Spray. Discover the magnesium spray that busy mums …" at bounding box center [596, 450] width 486 height 1021
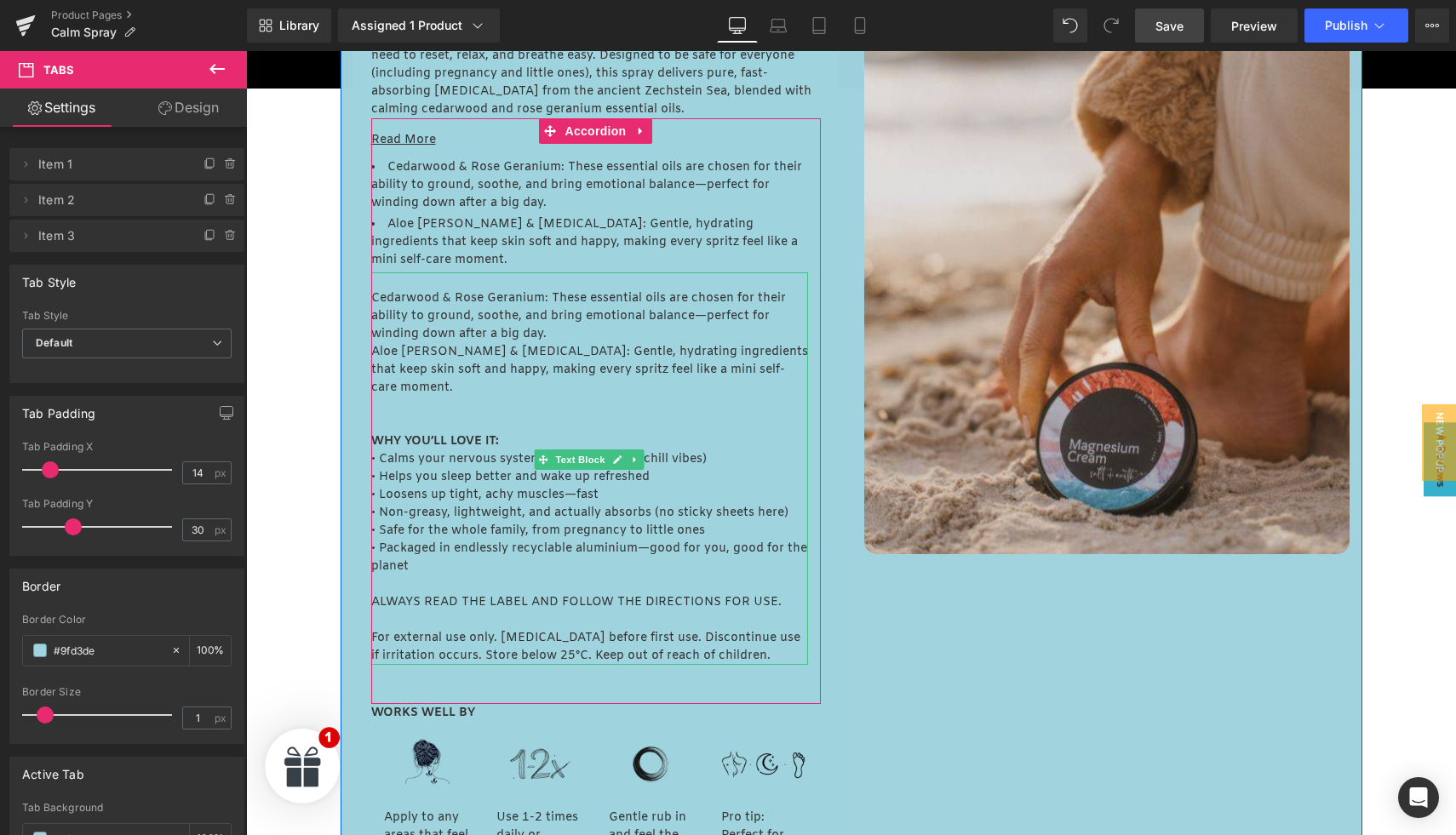
click at [432, 317] on span "Cedarwood & Rose Geranium: These essential oils are chosen for their ability to…" at bounding box center [579, 316] width 415 height 52
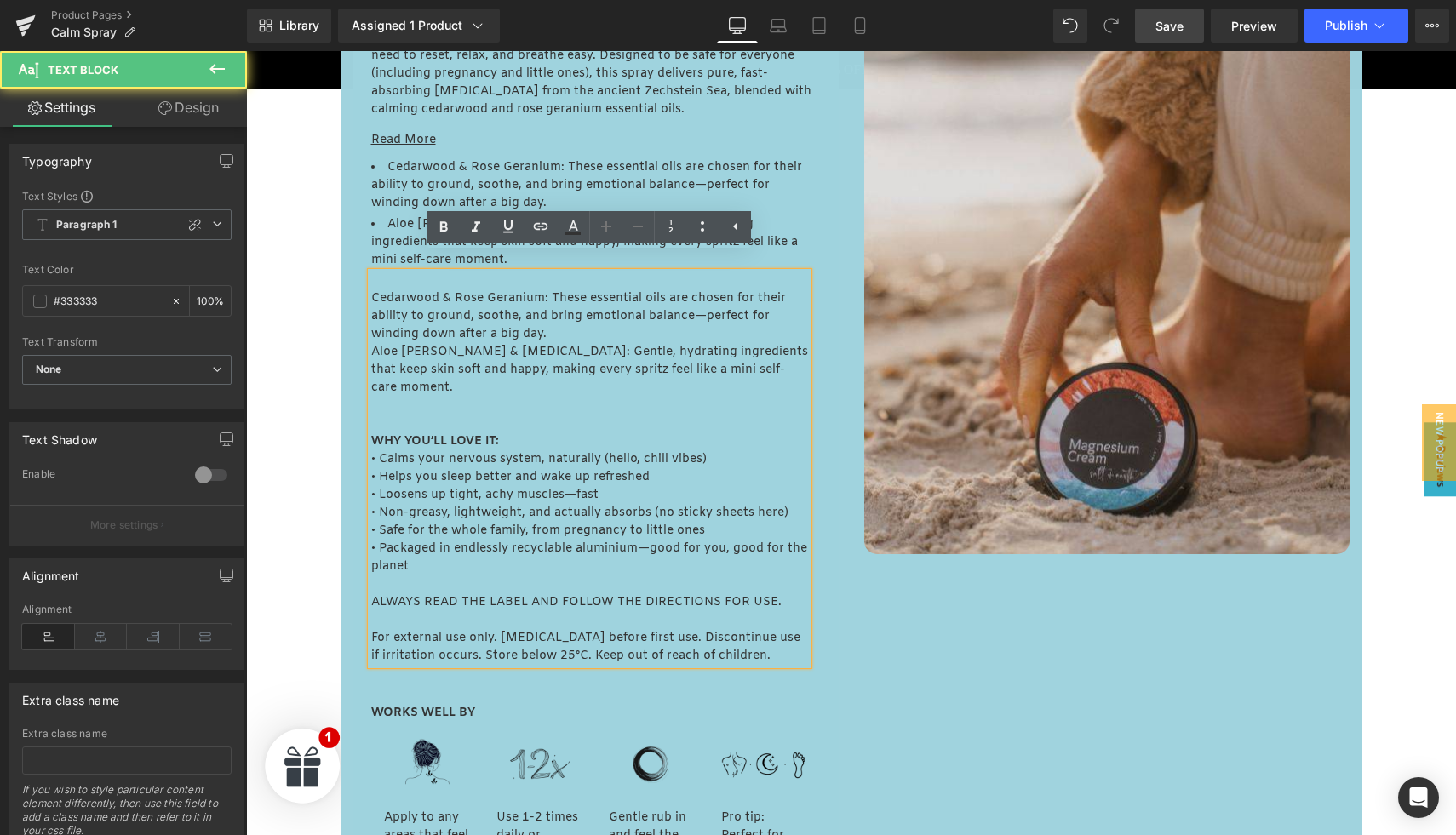
scroll to position [1026, 0]
click at [445, 318] on span "Cedarwood & Rose Geranium: These essential oils are chosen for their ability to…" at bounding box center [579, 315] width 415 height 52
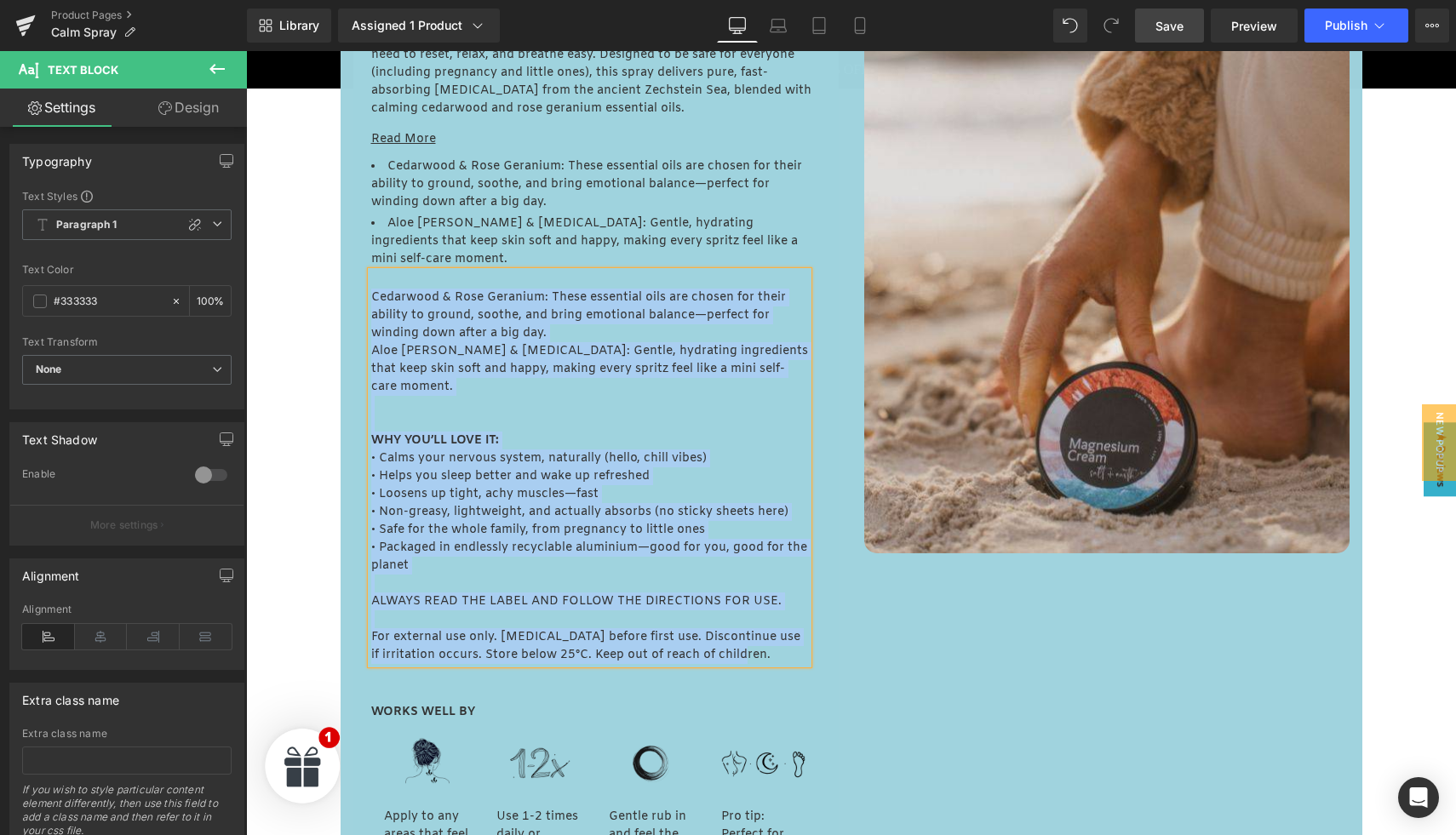
paste div
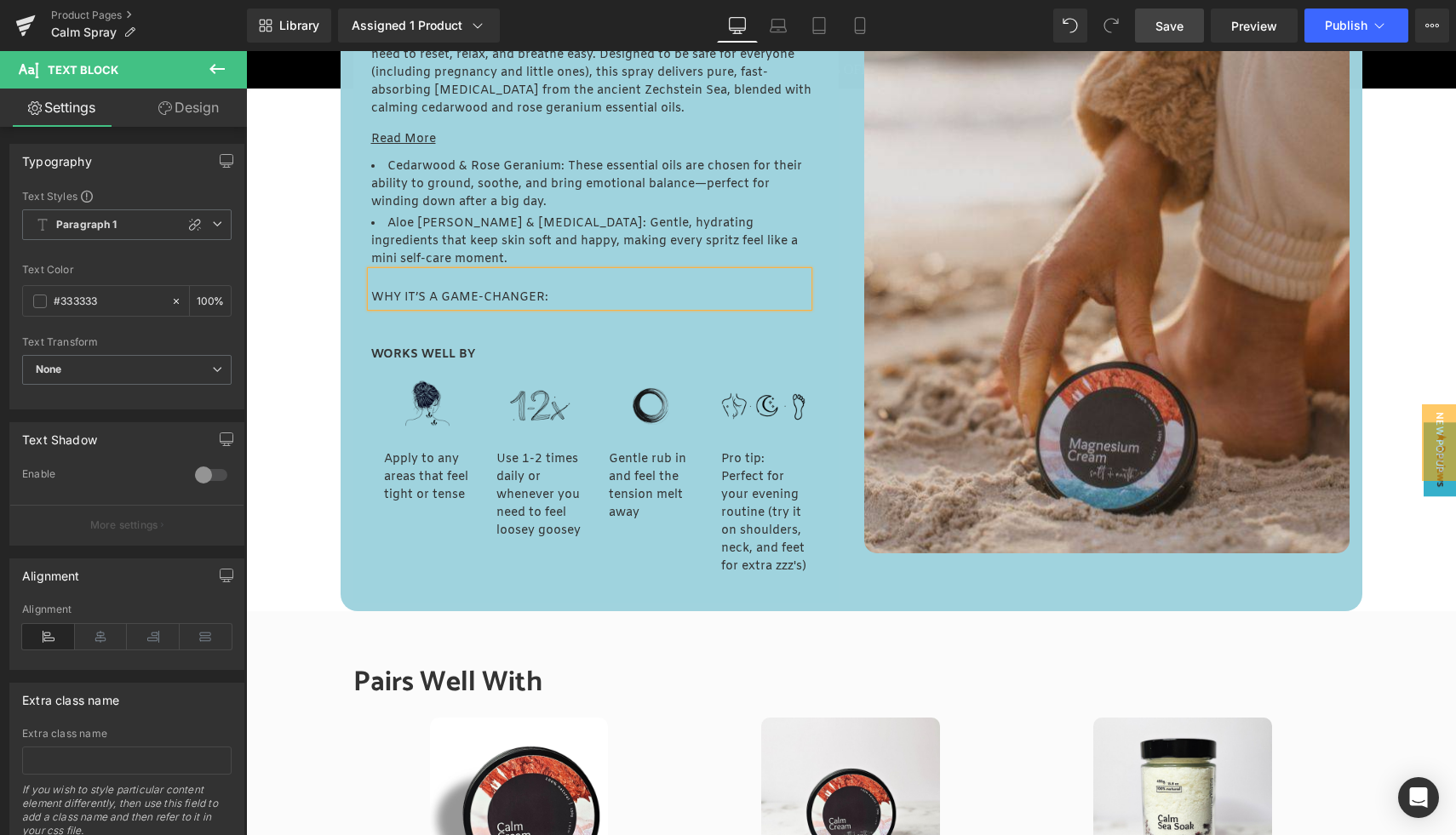
click at [517, 307] on div "Read More Text Block Cedarwood & Rose Geranium: These essential oils are chosen…" at bounding box center [596, 232] width 449 height 228
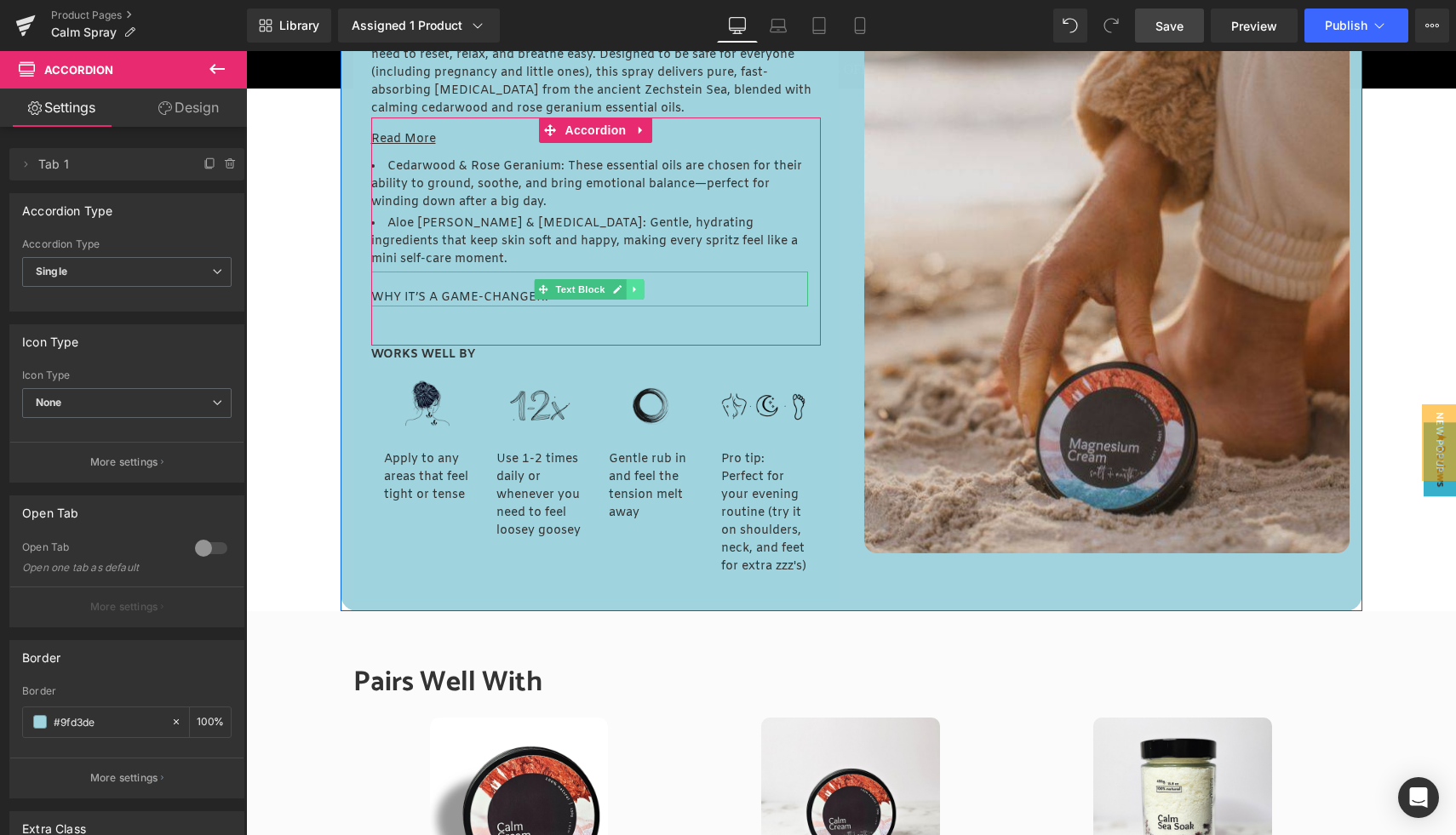
click at [633, 285] on icon at bounding box center [634, 290] width 10 height 11
click at [627, 285] on icon at bounding box center [626, 290] width 10 height 11
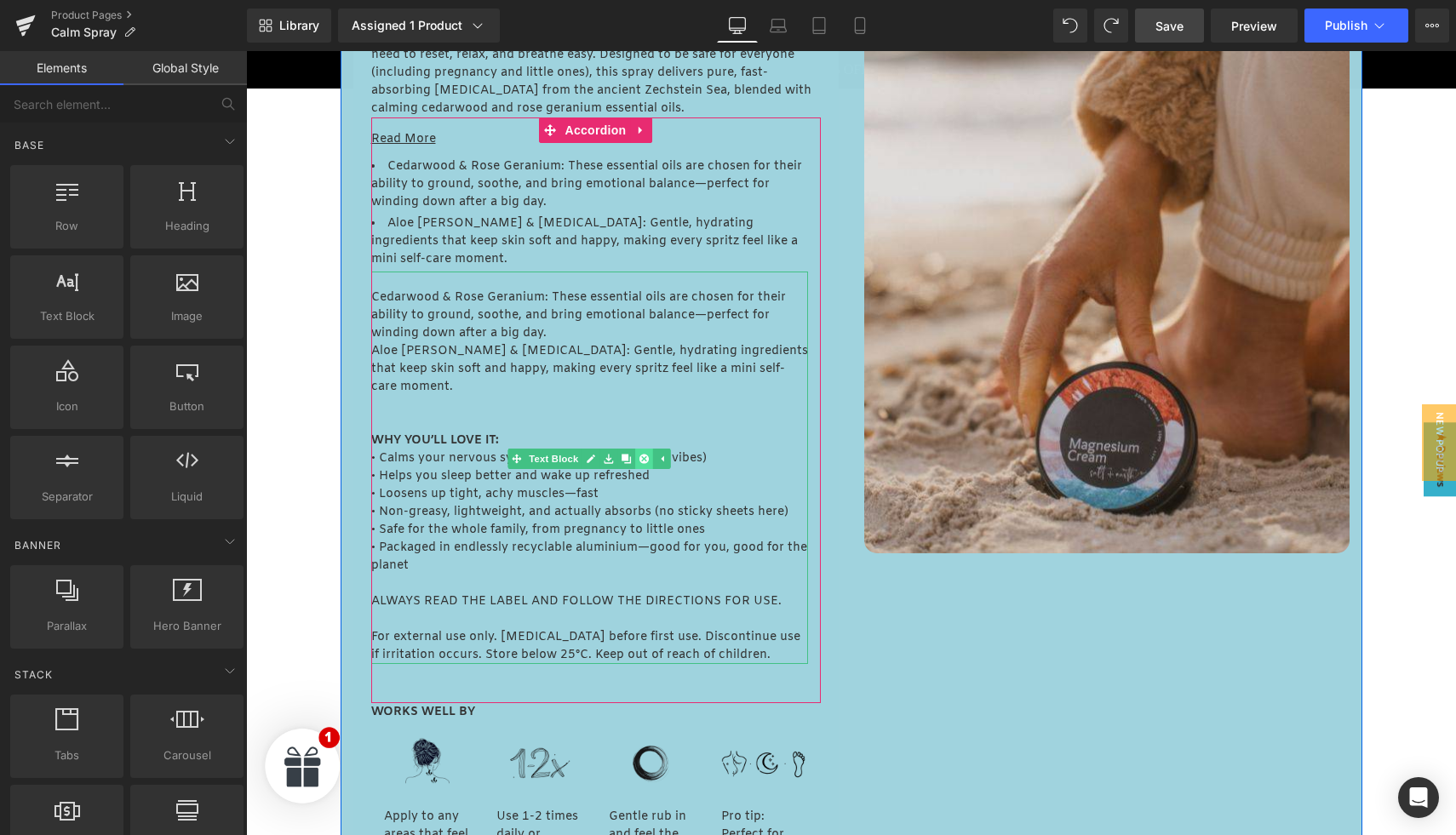
click at [646, 448] on link at bounding box center [644, 458] width 18 height 20
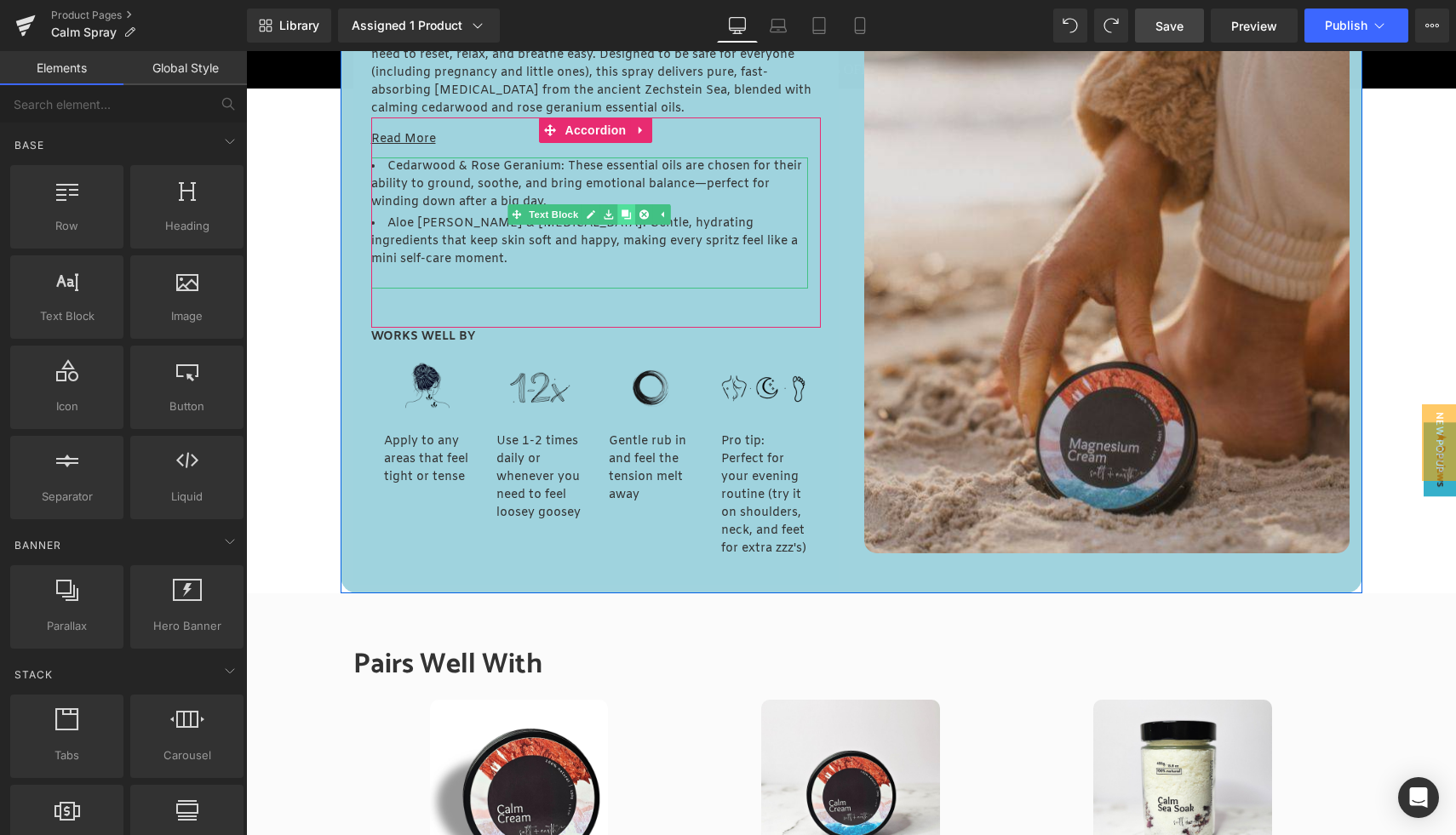
click at [625, 212] on icon at bounding box center [626, 214] width 10 height 10
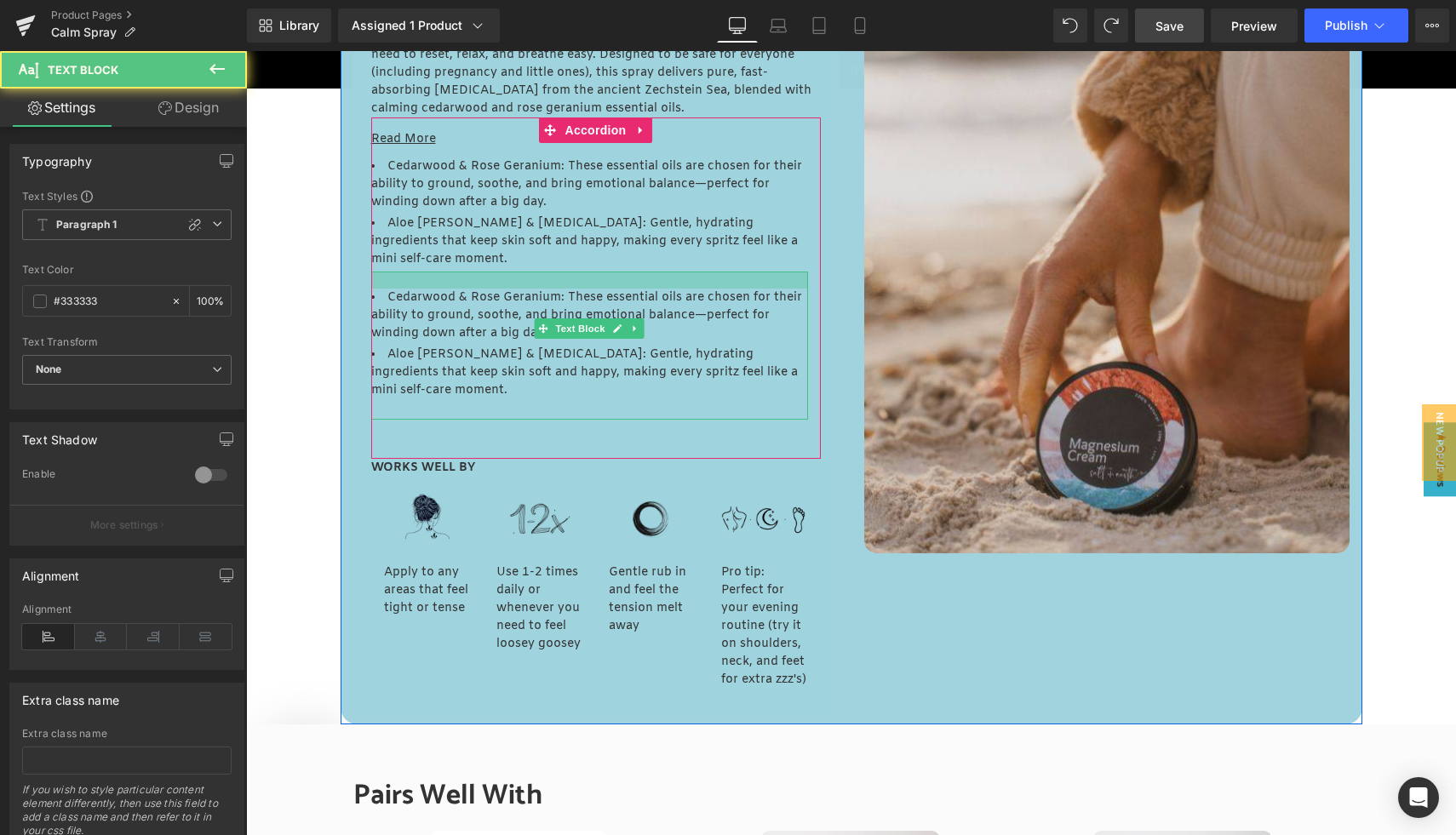
drag, startPoint x: 565, startPoint y: 255, endPoint x: 564, endPoint y: 272, distance: 17.0
click at [564, 272] on div "Cedarwood & Rose Geranium: These essential oils are chosen for their ability to…" at bounding box center [590, 346] width 437 height 149
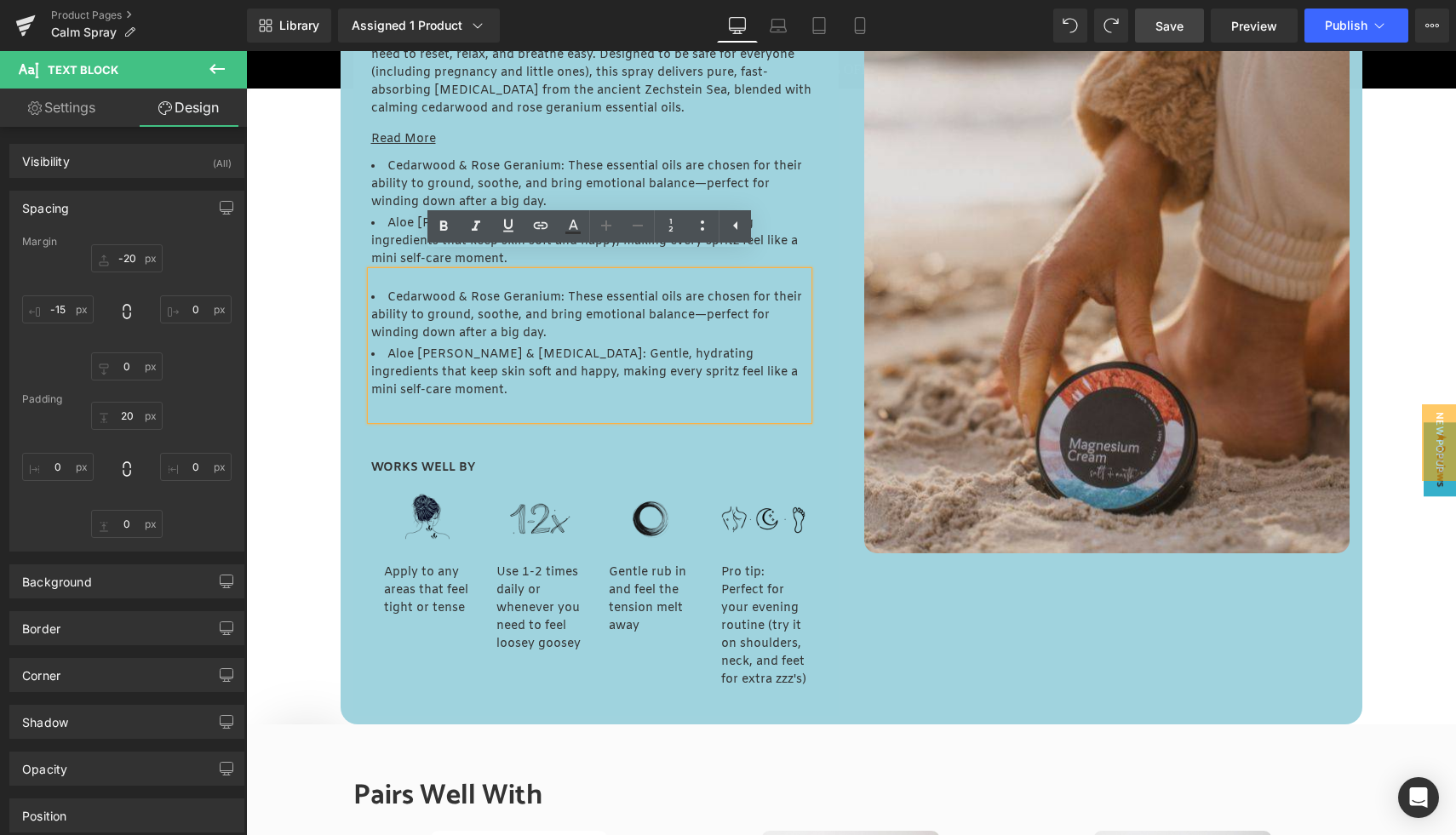
click at [446, 326] on ul "Cedarwood & Rose Geranium: These essential oils are chosen for their ability to…" at bounding box center [590, 343] width 437 height 111
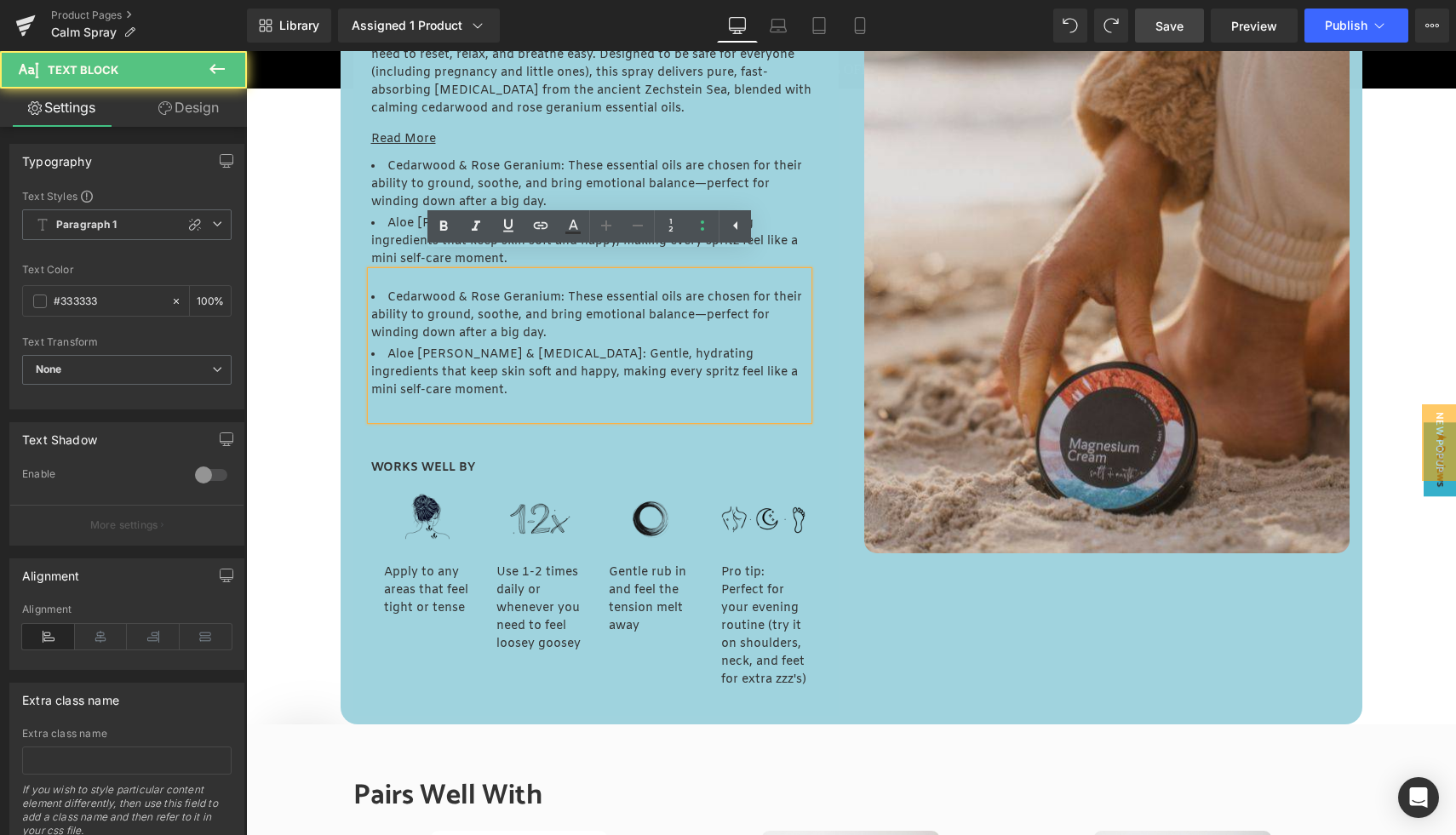
click at [462, 322] on span "Cedarwood & Rose Geranium: These essential oils are chosen for their ability to…" at bounding box center [586, 315] width 431 height 52
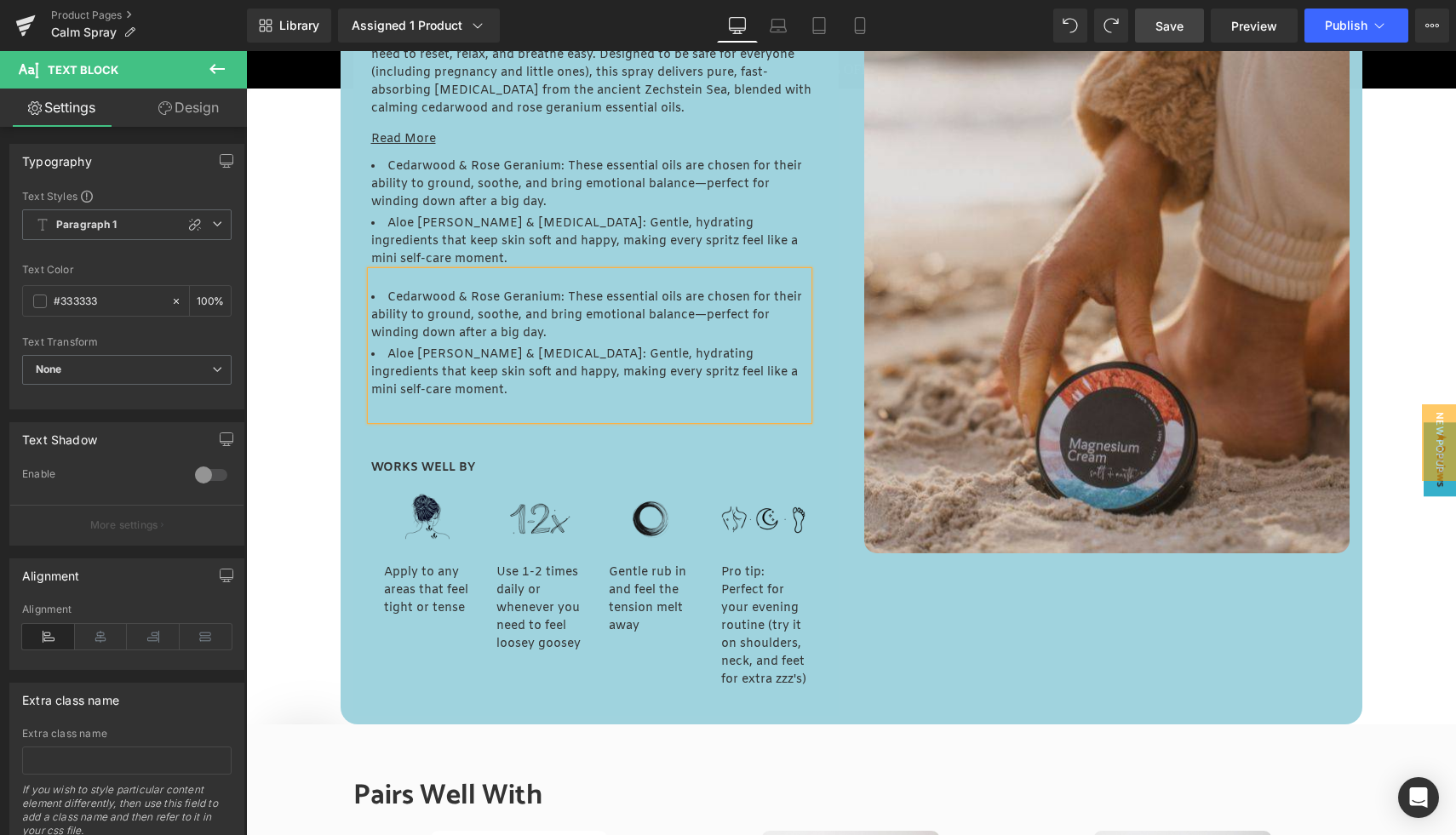
paste div
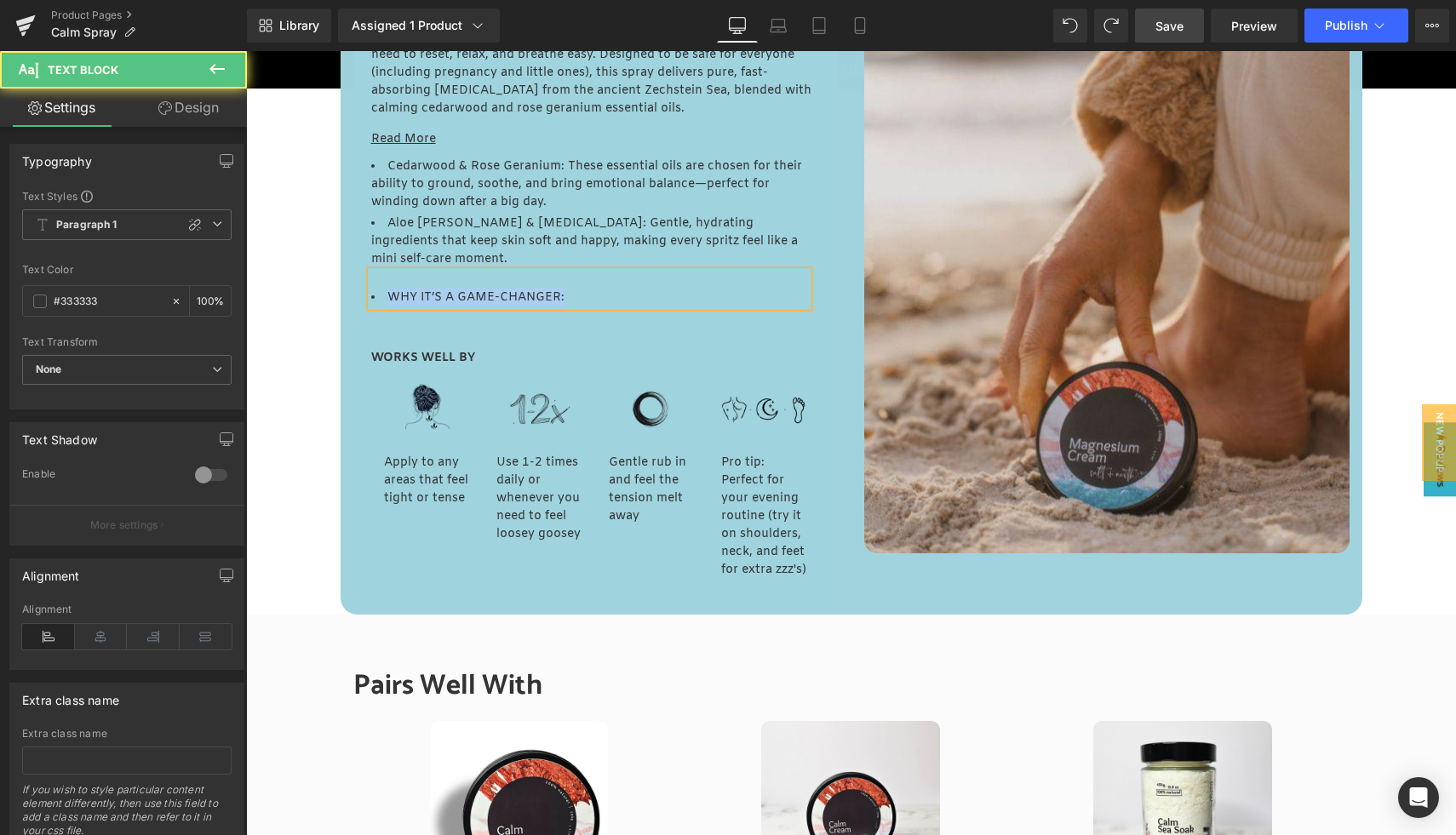
drag, startPoint x: 572, startPoint y: 275, endPoint x: 387, endPoint y: 284, distance: 185.2
click at [387, 288] on li "WHY IT’S A GAME-CHANGER:" at bounding box center [590, 297] width 437 height 18
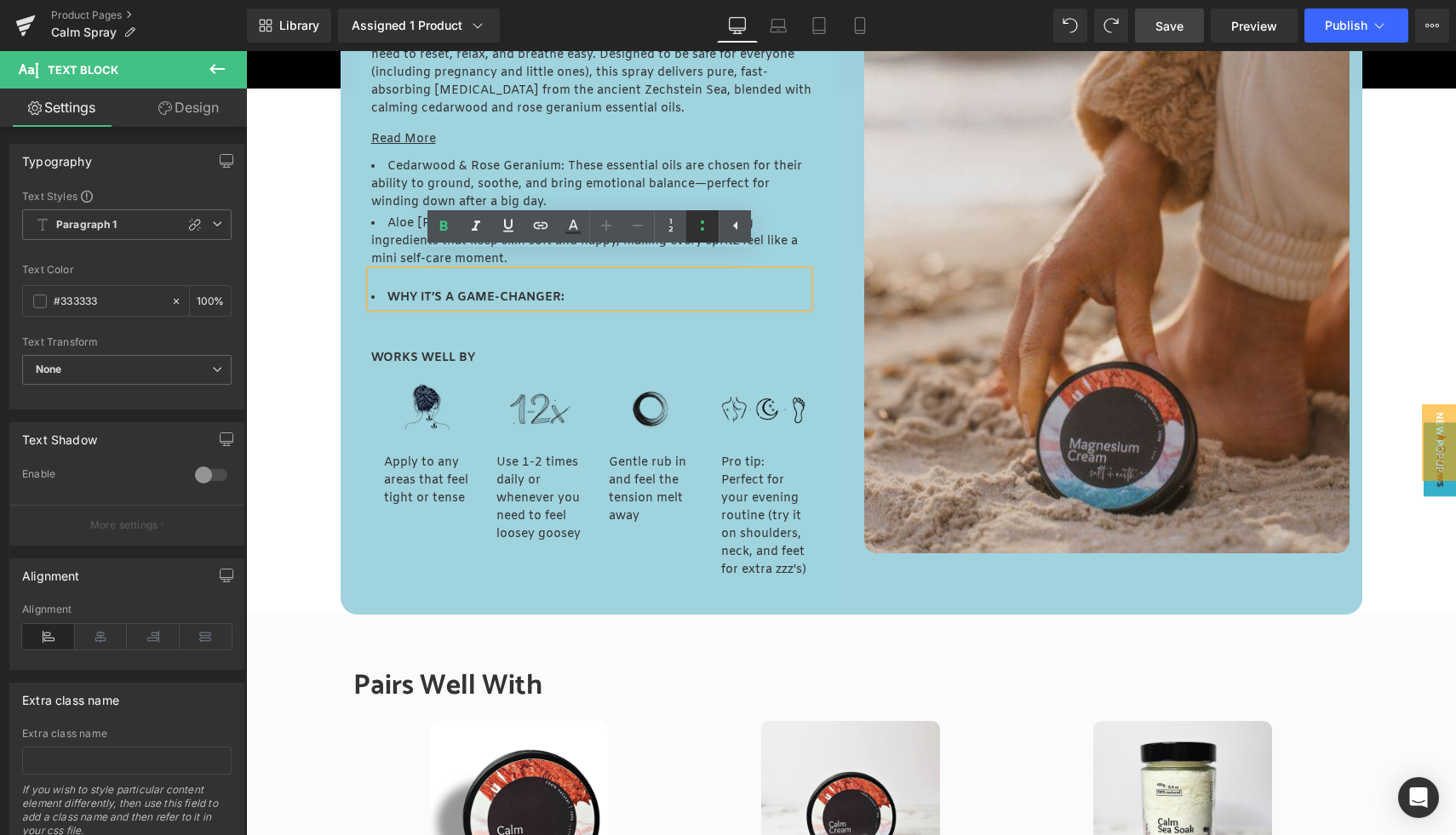
click at [713, 222] on link at bounding box center [702, 226] width 33 height 33
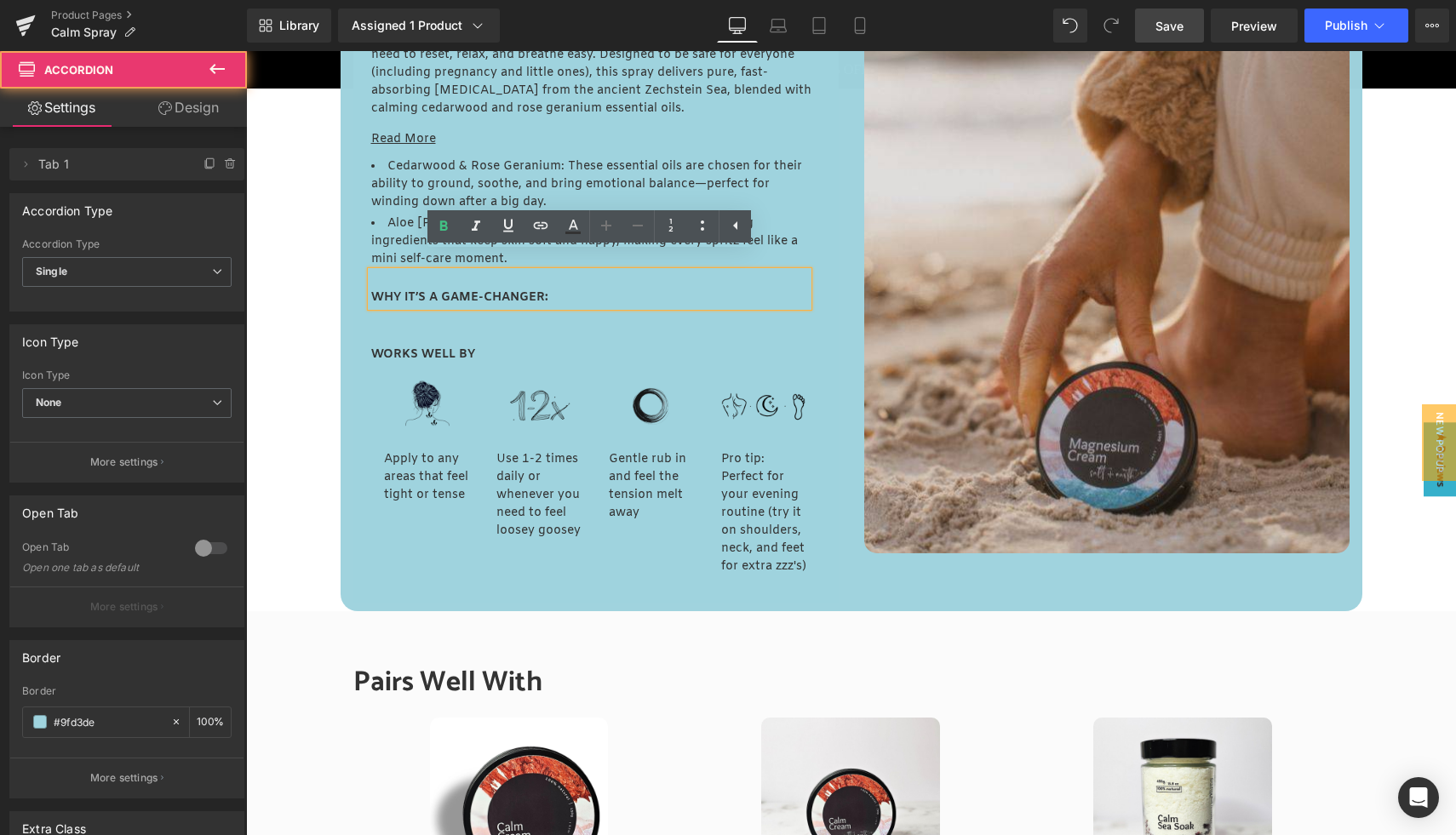
click at [569, 303] on div "Read More Text Block Cedarwood & Rose Geranium: These essential oils are chosen…" at bounding box center [596, 232] width 449 height 228
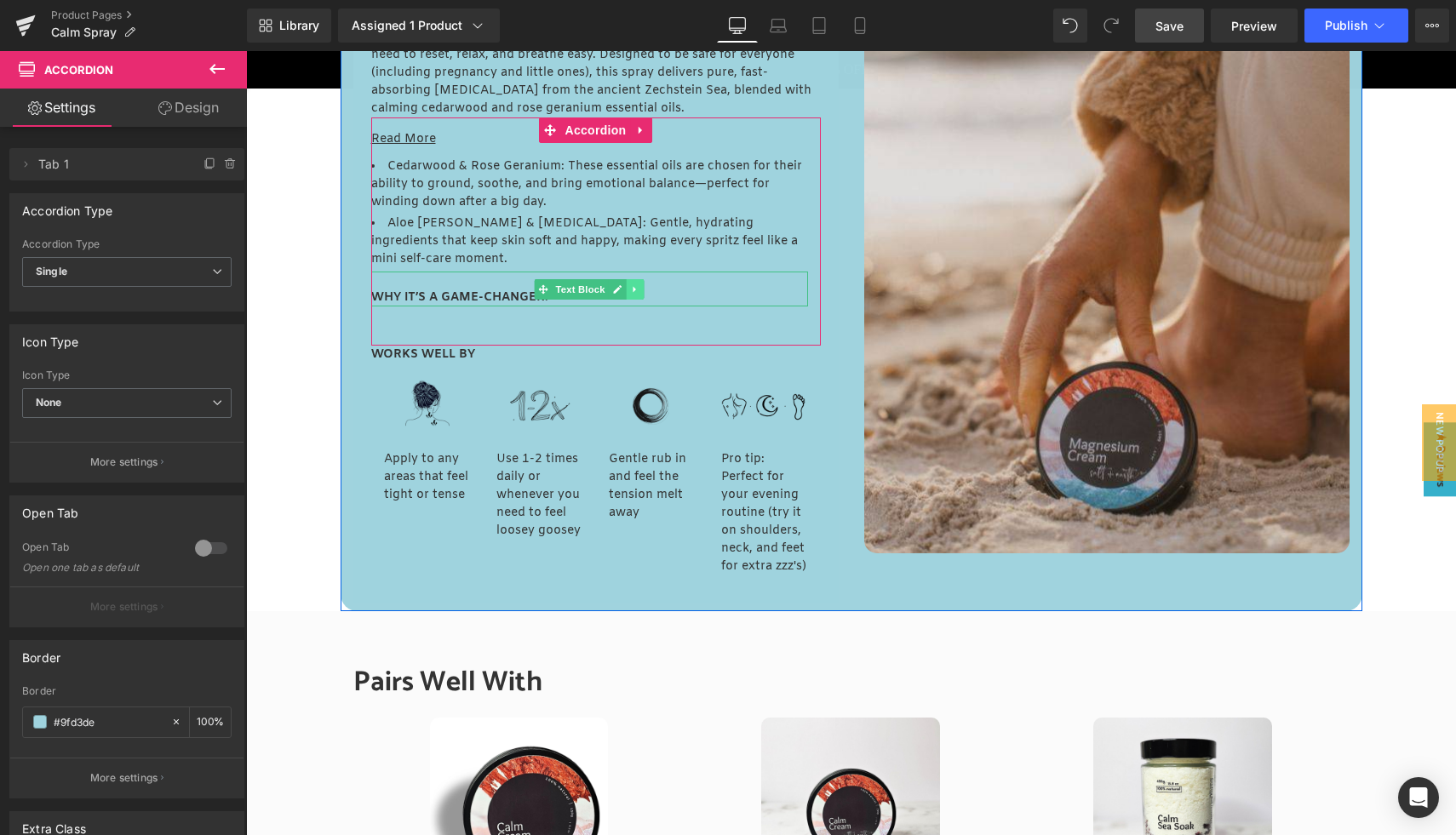
click at [640, 280] on link at bounding box center [636, 289] width 18 height 20
click at [629, 285] on icon at bounding box center [626, 289] width 10 height 10
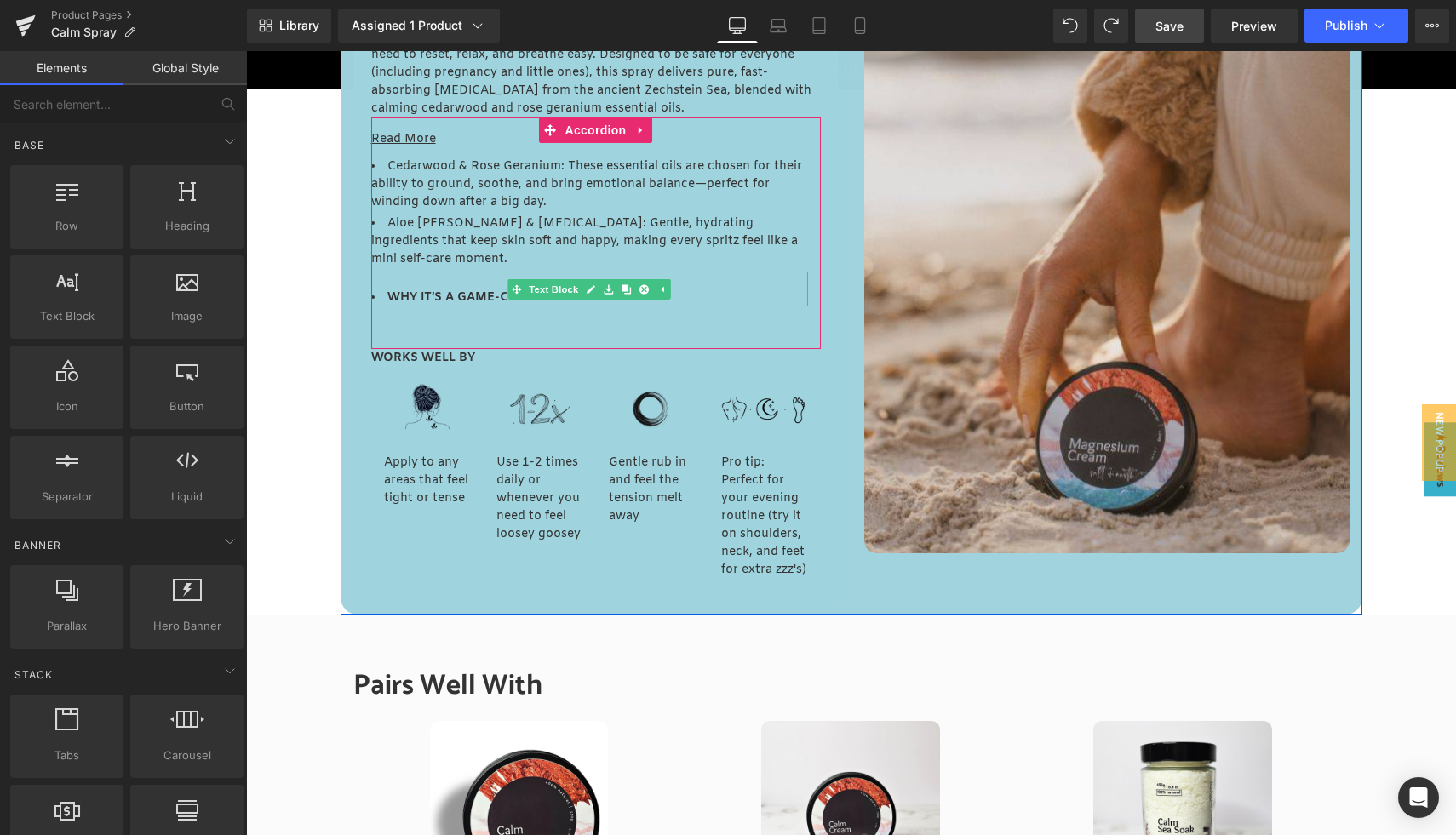
click at [433, 289] on strong "WHY IT’S A GAME-CHANGER:" at bounding box center [476, 297] width 177 height 16
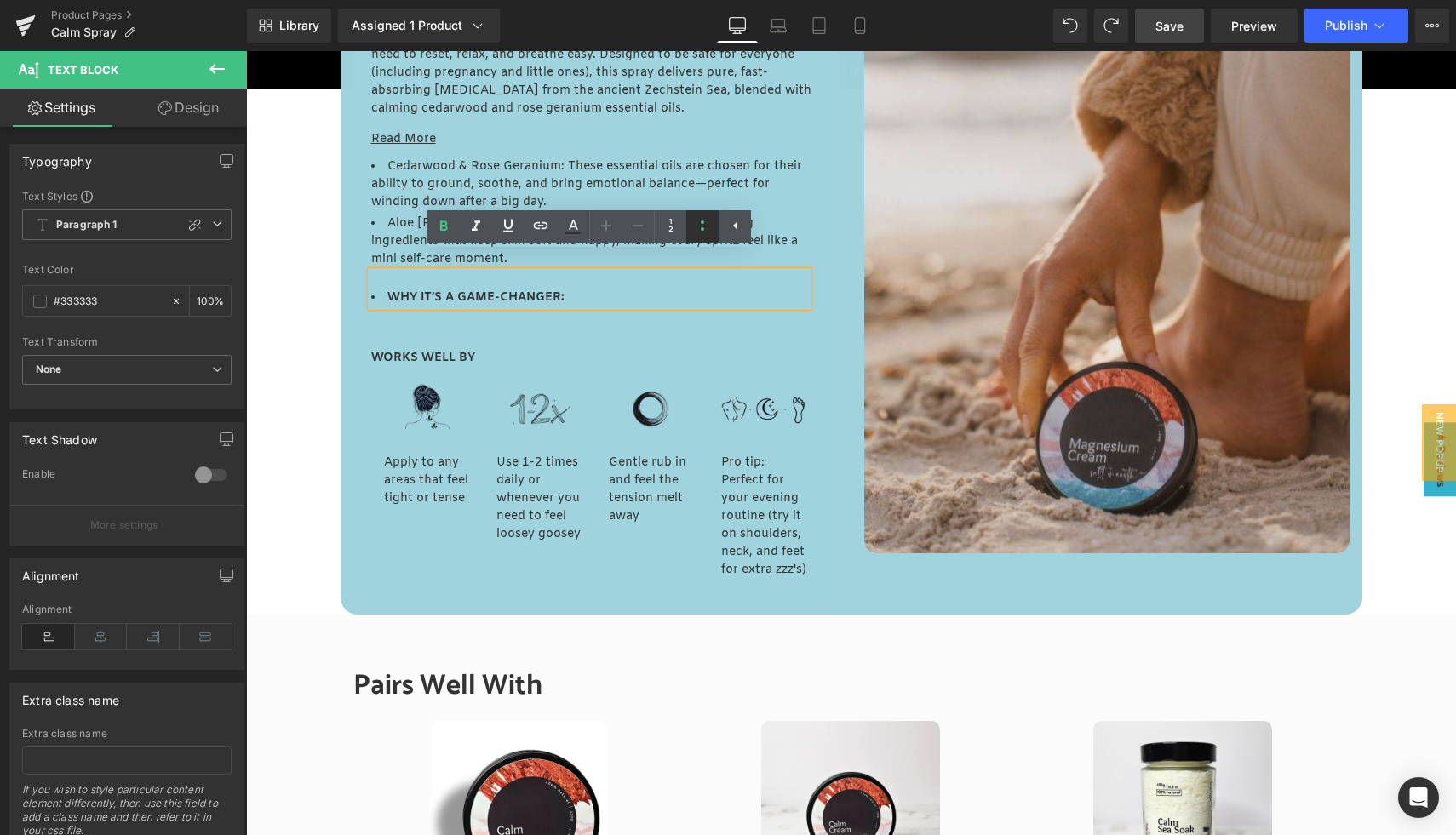
click at [689, 225] on link at bounding box center [702, 226] width 33 height 33
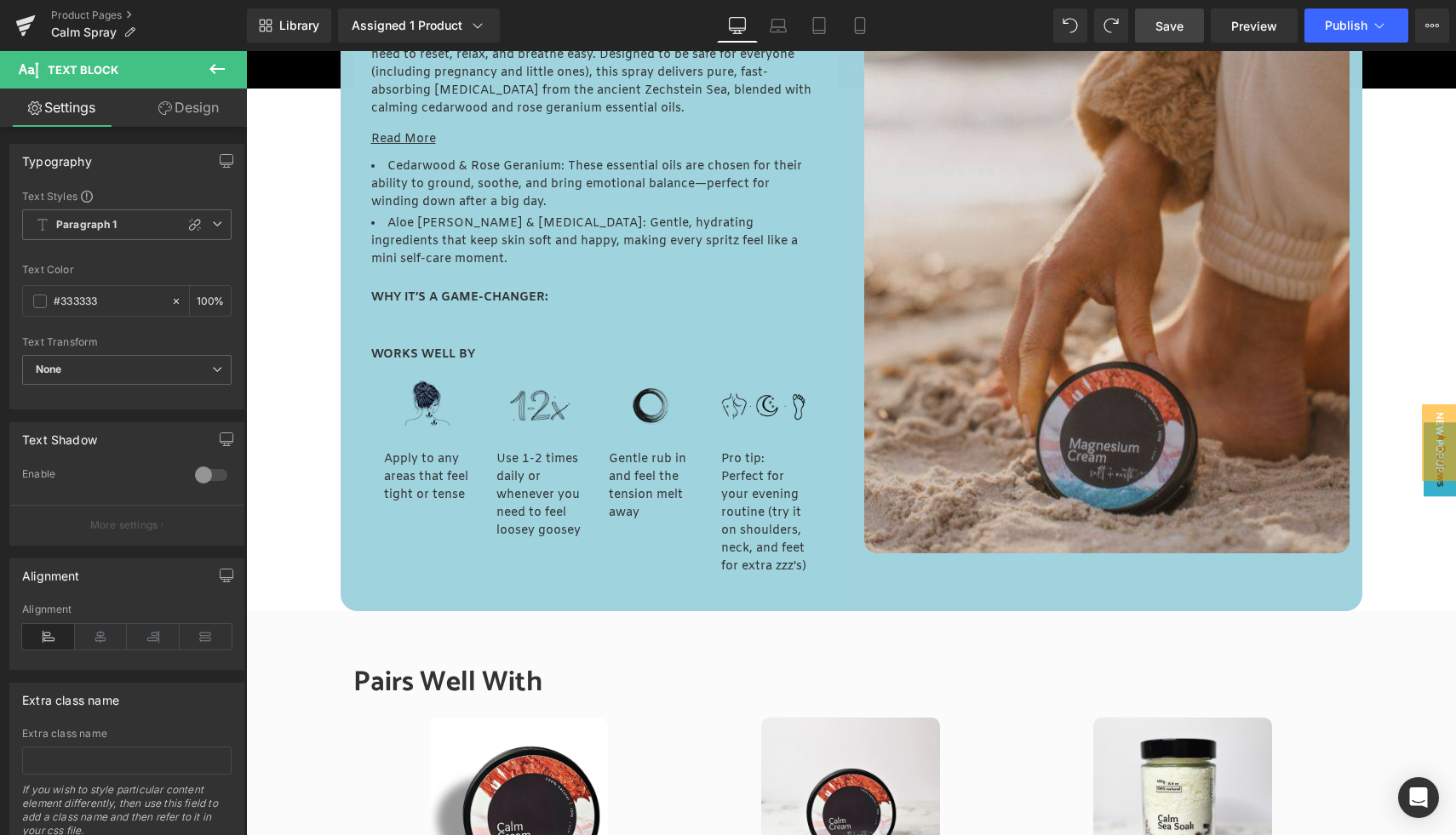
click at [216, 77] on icon at bounding box center [217, 68] width 20 height 20
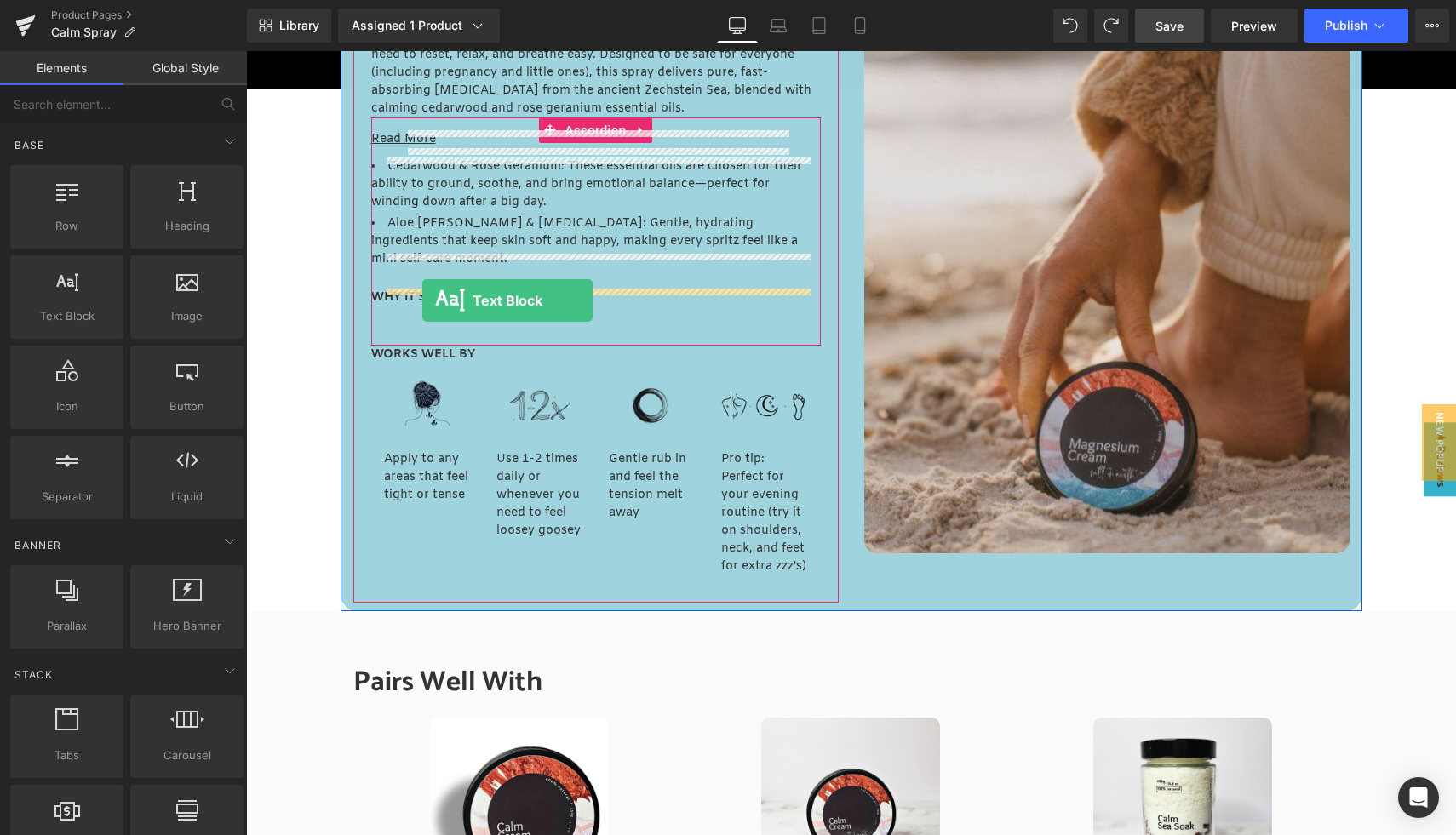
drag, startPoint x: 310, startPoint y: 361, endPoint x: 422, endPoint y: 300, distance: 127.5
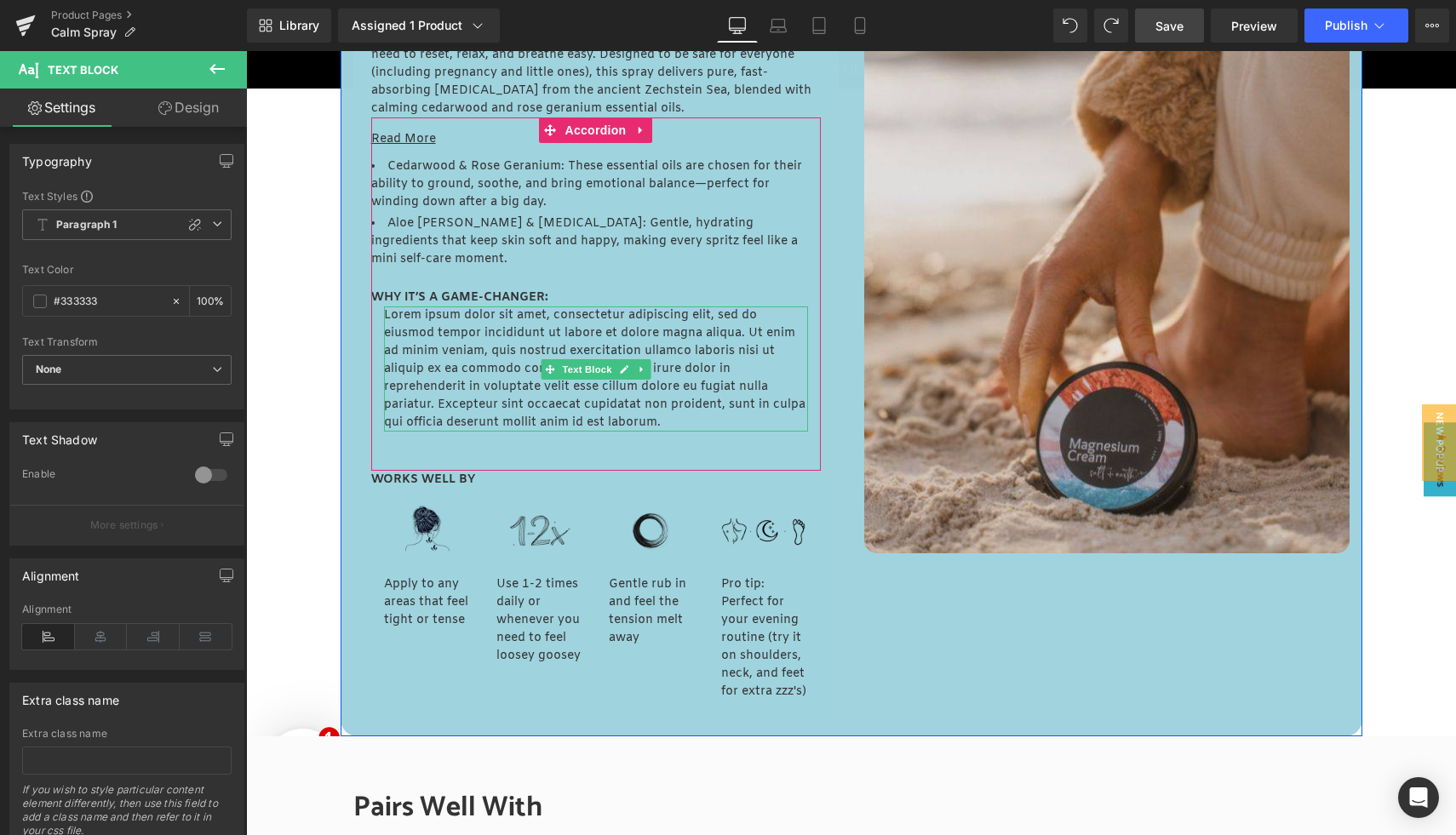
click at [441, 326] on p "Lorem ipsum dolor sit amet, consectetur adipiscing elit, sed do eiusmod tempor …" at bounding box center [595, 370] width 424 height 126
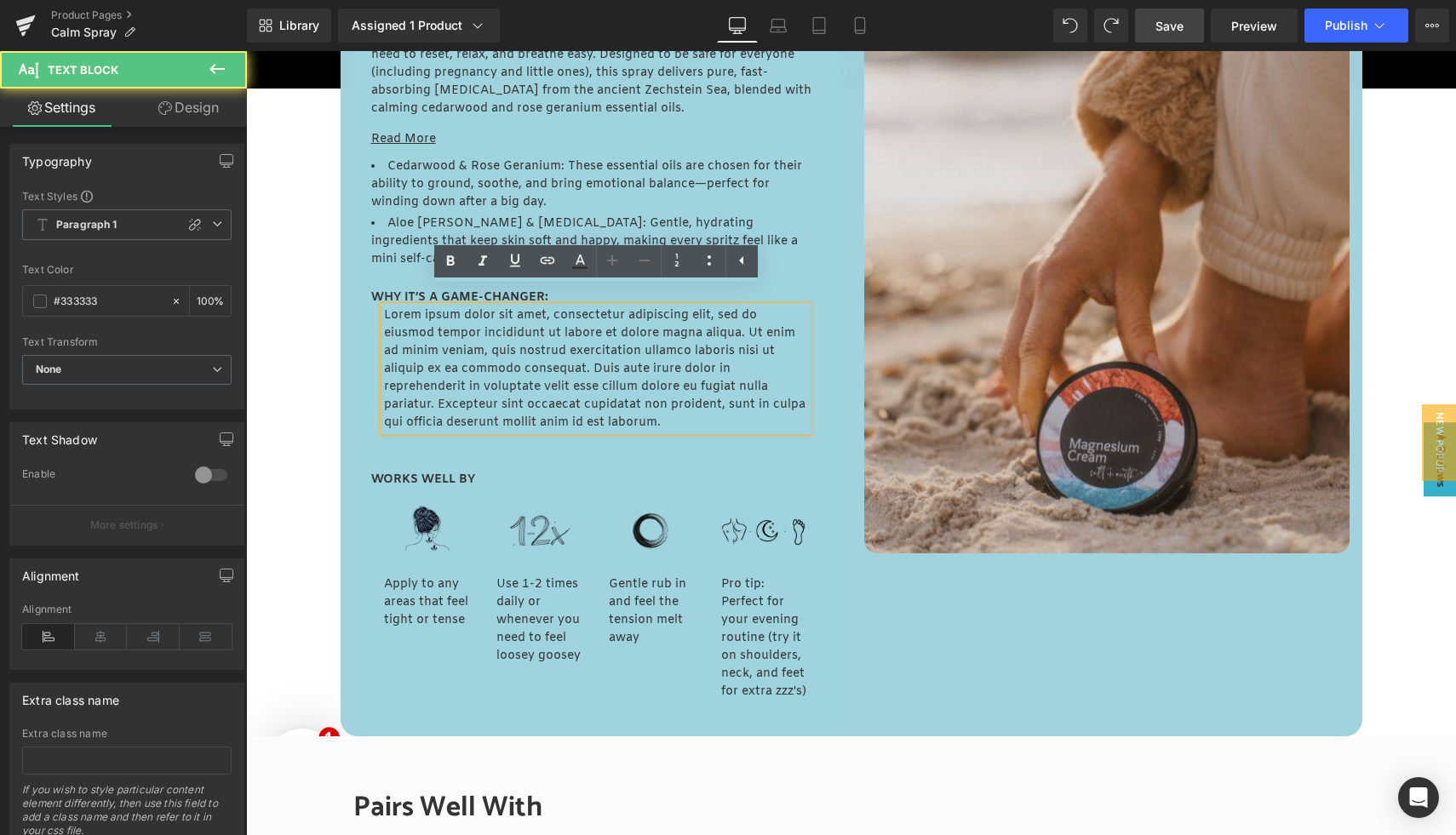
click at [450, 333] on p "Lorem ipsum dolor sit amet, consectetur adipiscing elit, sed do eiusmod tempor …" at bounding box center [595, 370] width 424 height 126
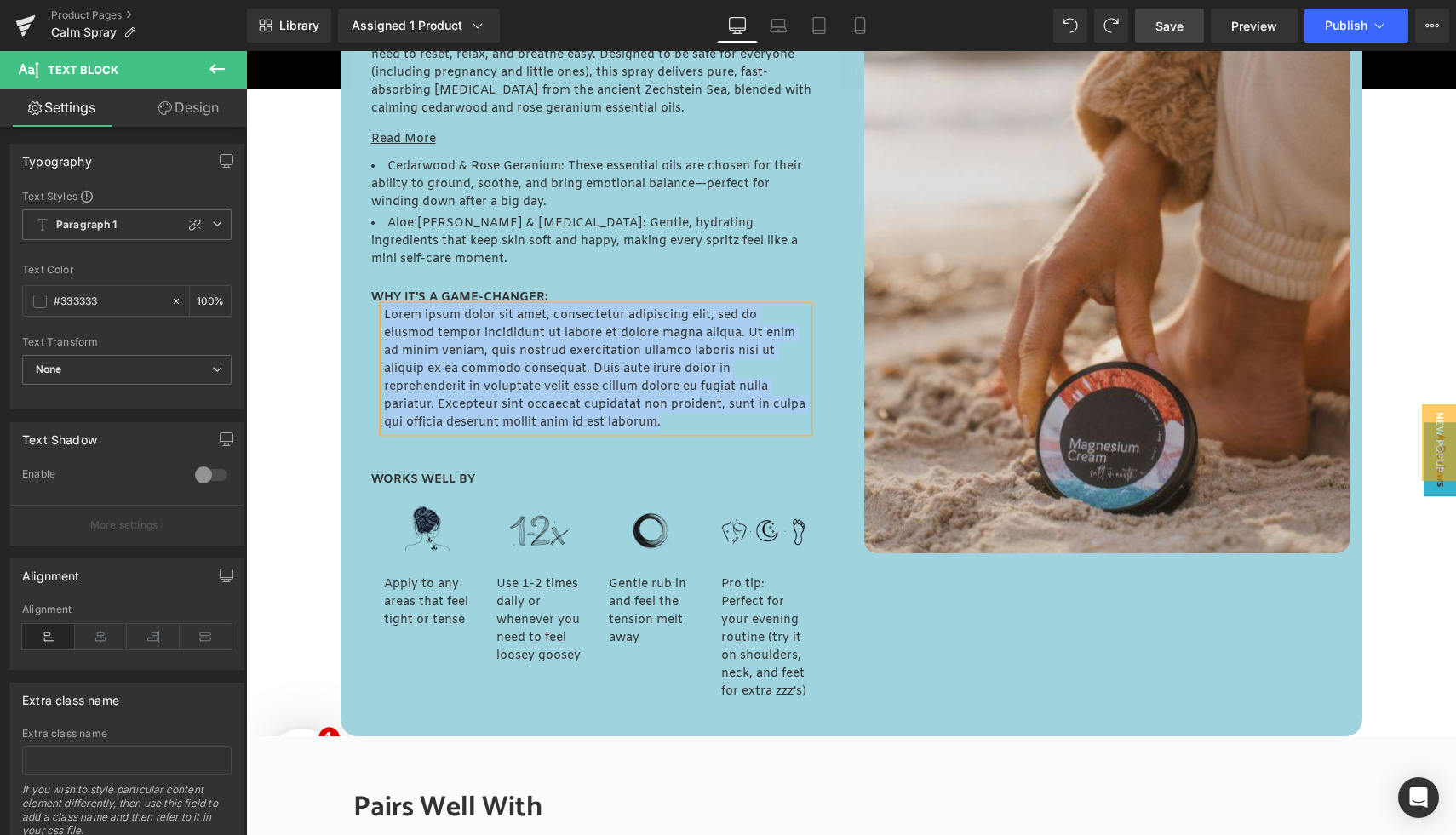
paste div
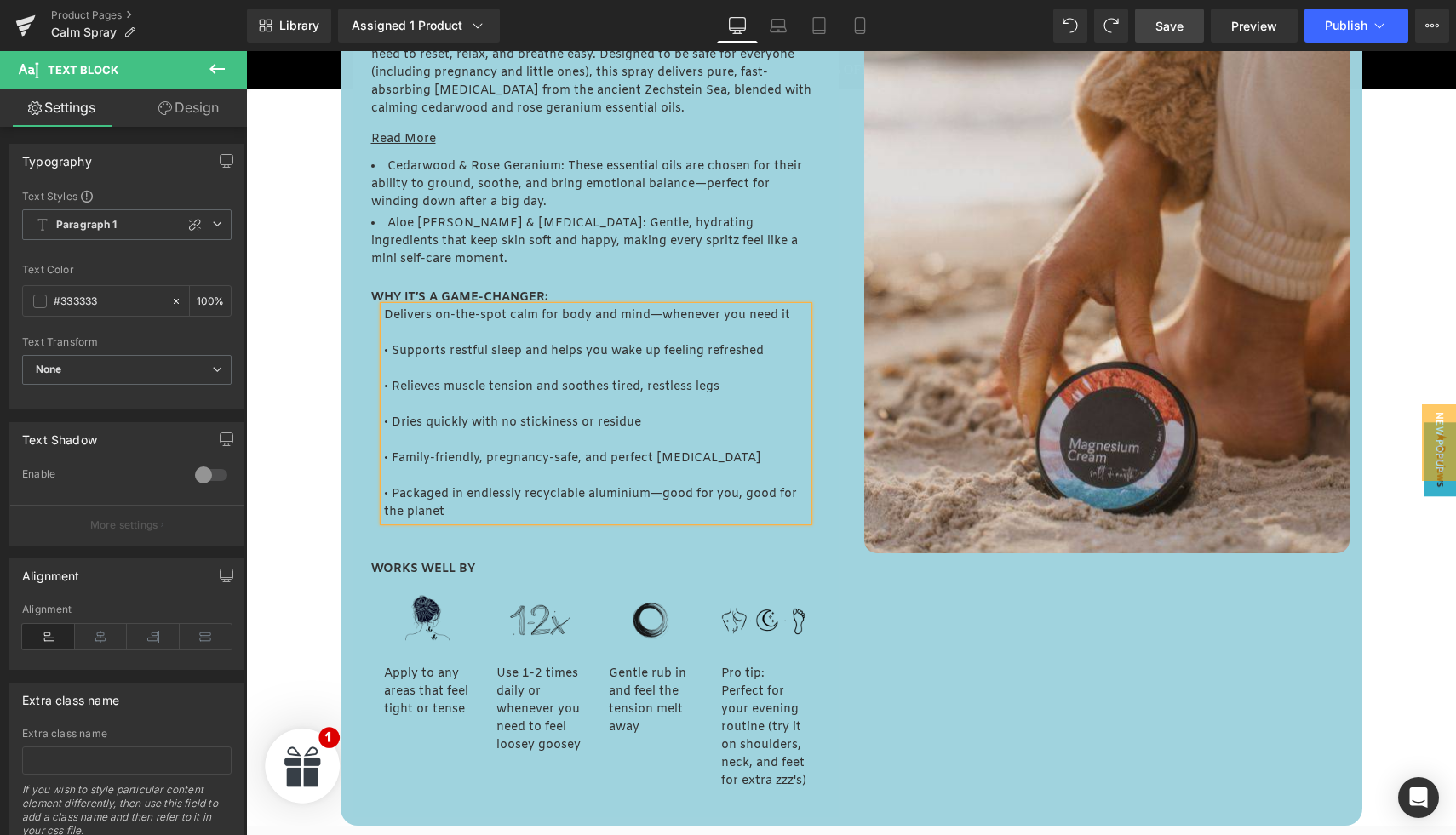
click at [450, 342] on p "• Supports restful sleep and helps you wake up feeling refreshed" at bounding box center [595, 351] width 424 height 18
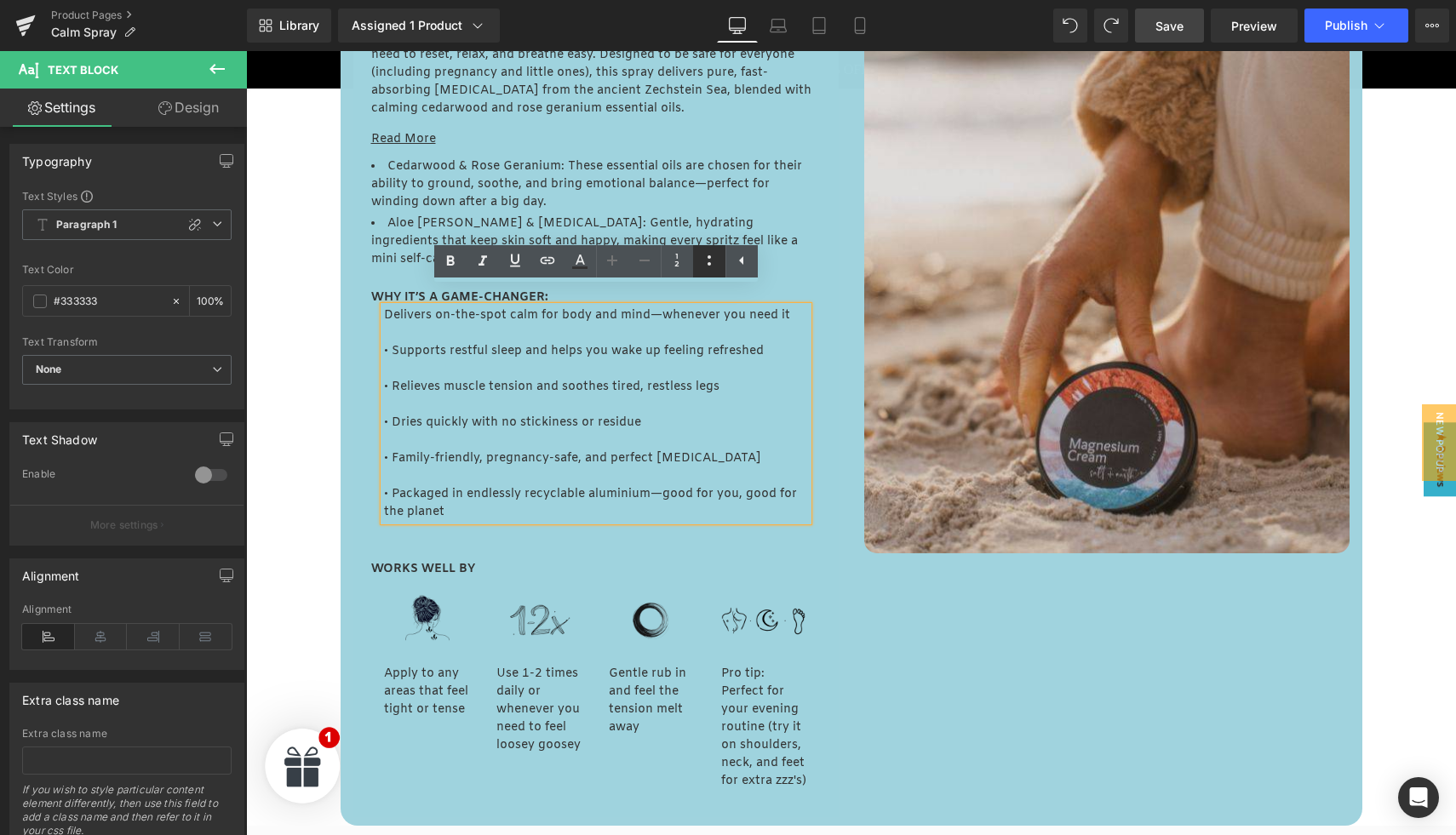
click at [711, 268] on icon at bounding box center [709, 260] width 20 height 20
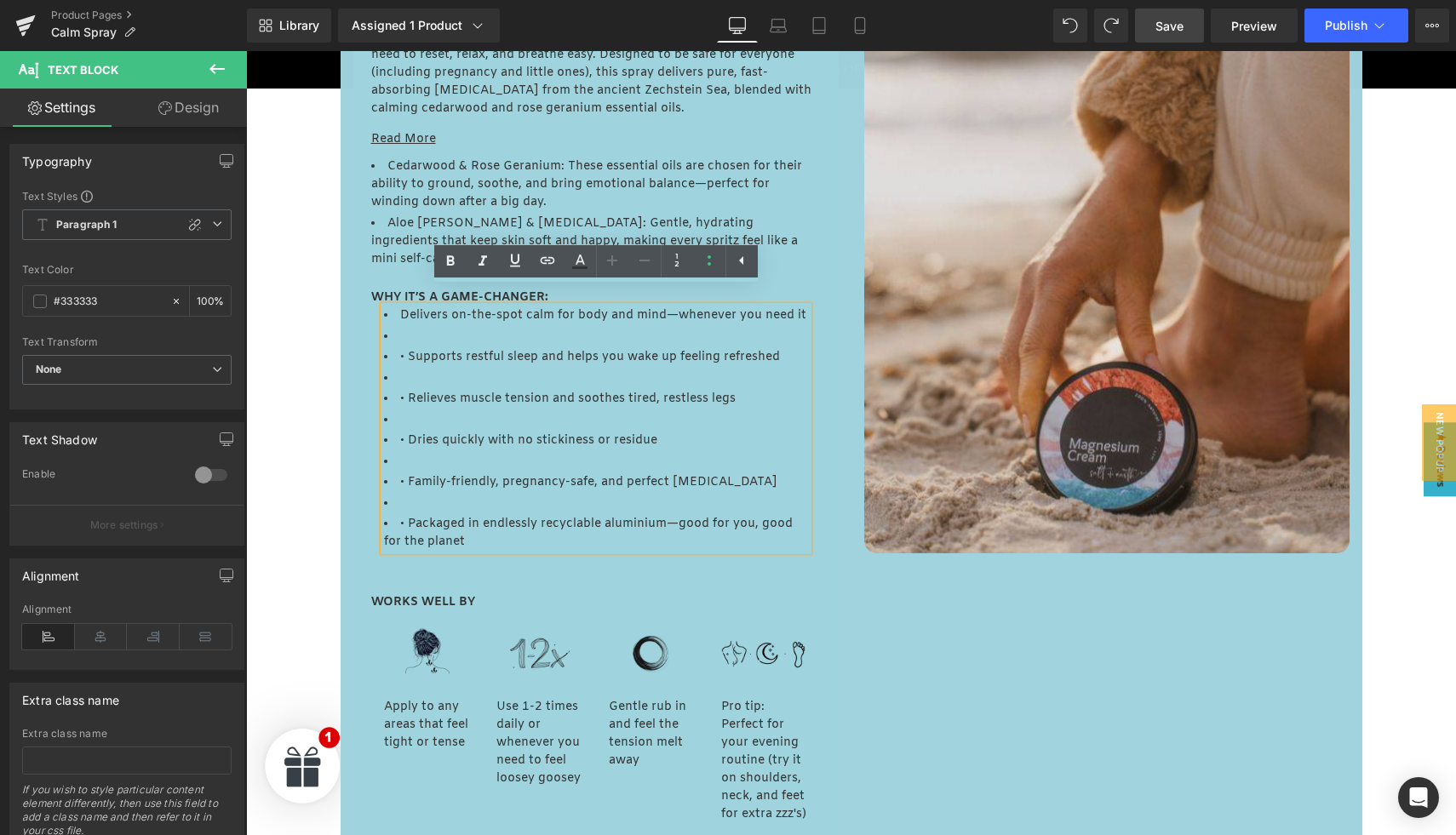
click at [415, 328] on li at bounding box center [595, 337] width 424 height 18
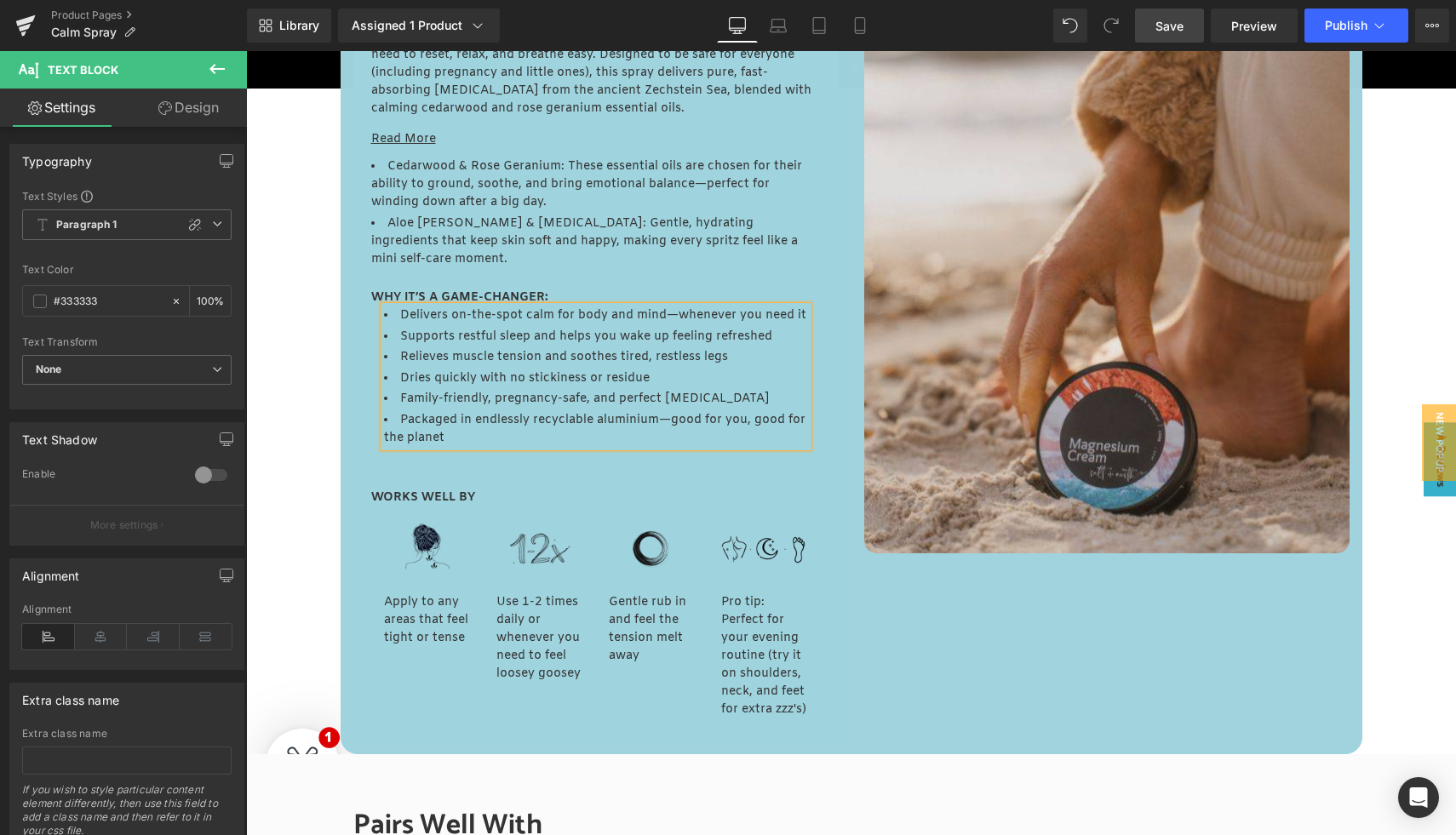
click at [349, 378] on div "WHAT IS IT? Text Block SALTY LOVE Text Block WHAT'S IN IT? Text Block Here is o…" at bounding box center [596, 295] width 511 height 902
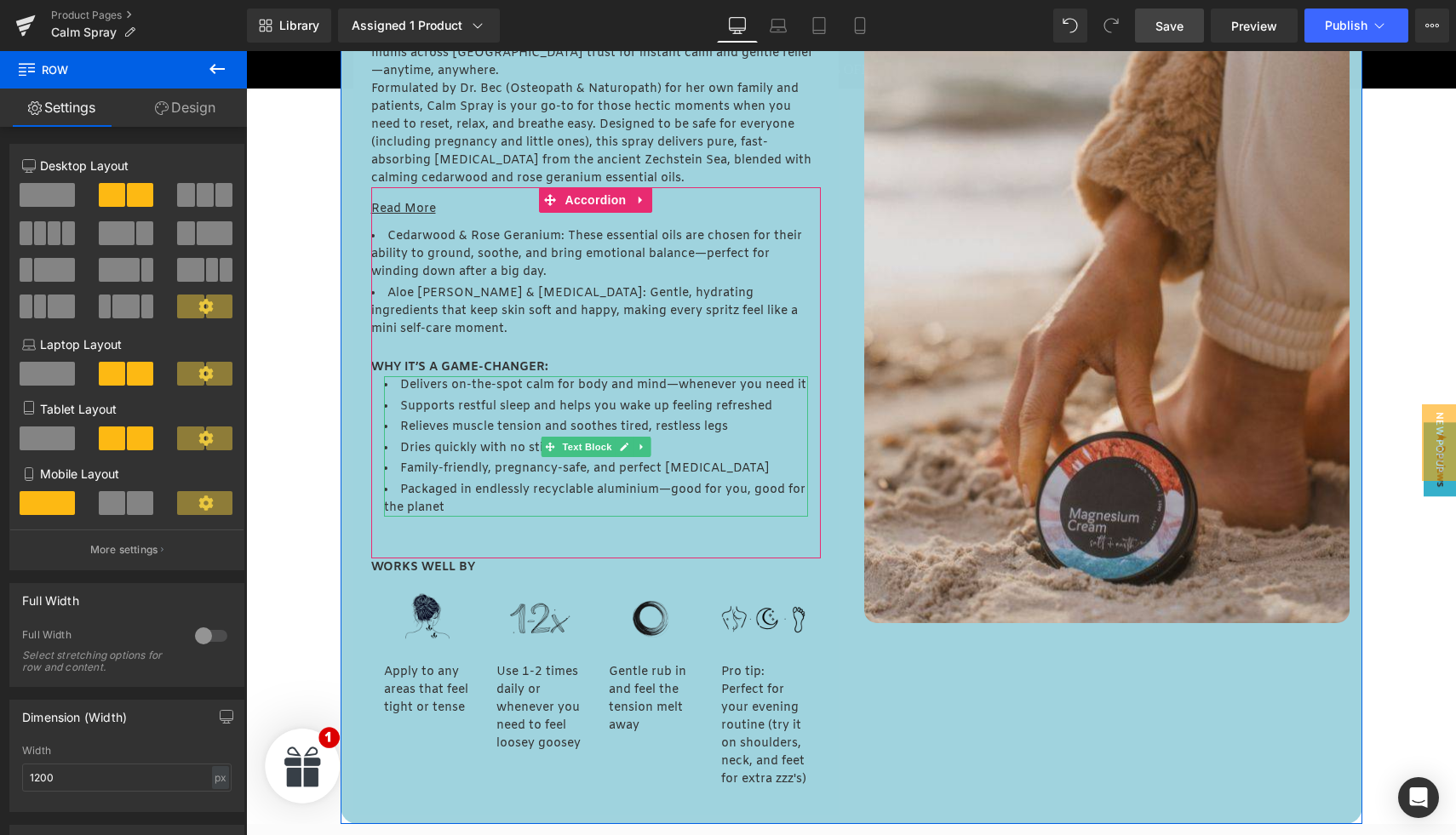
scroll to position [957, 0]
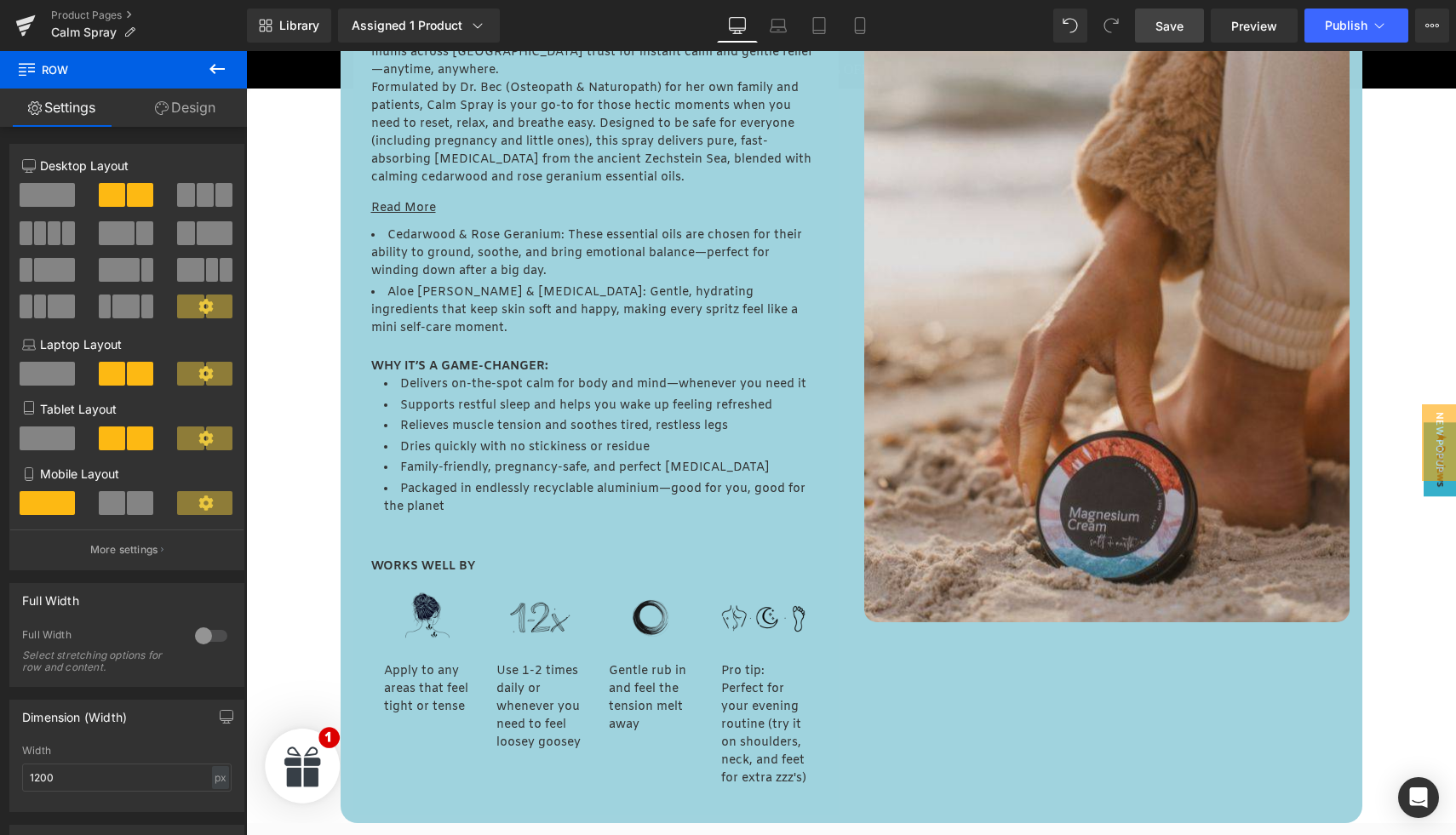
click at [238, 73] on button at bounding box center [217, 70] width 59 height 37
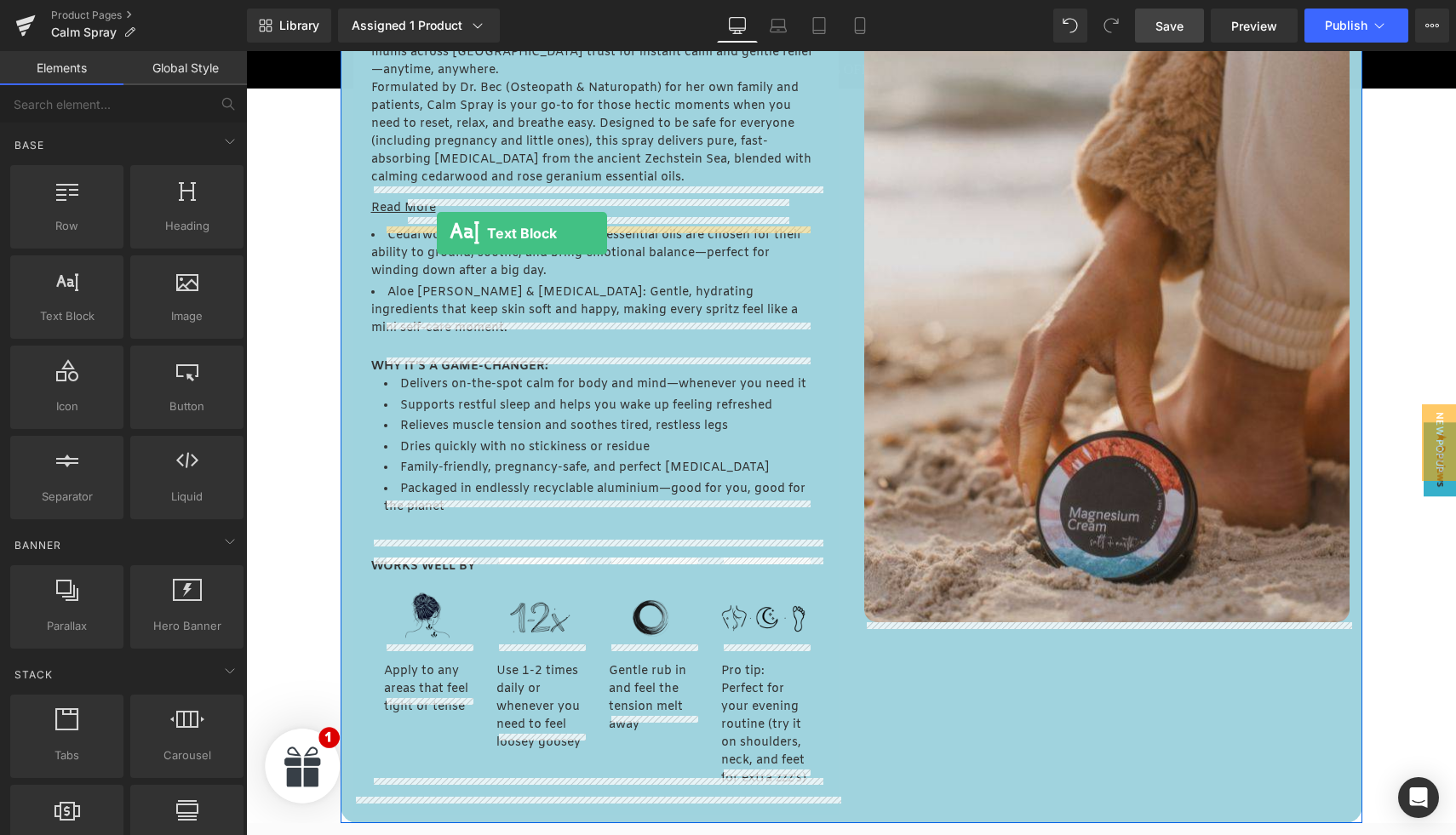
drag, startPoint x: 317, startPoint y: 350, endPoint x: 437, endPoint y: 233, distance: 167.6
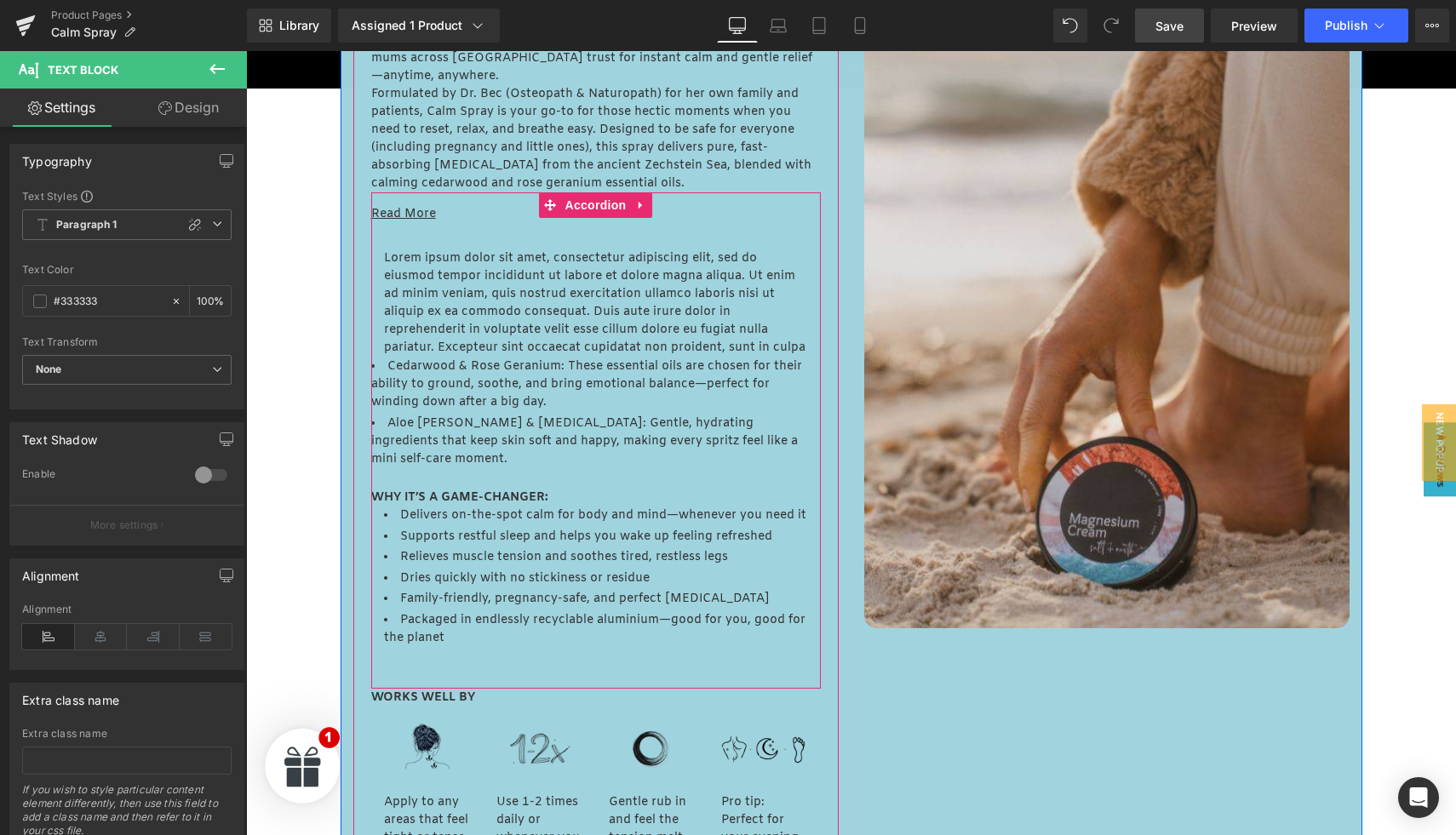
click at [413, 392] on li "Cedarwood & Rose Geranium: These essential oils are chosen for their ability to…" at bounding box center [590, 384] width 437 height 54
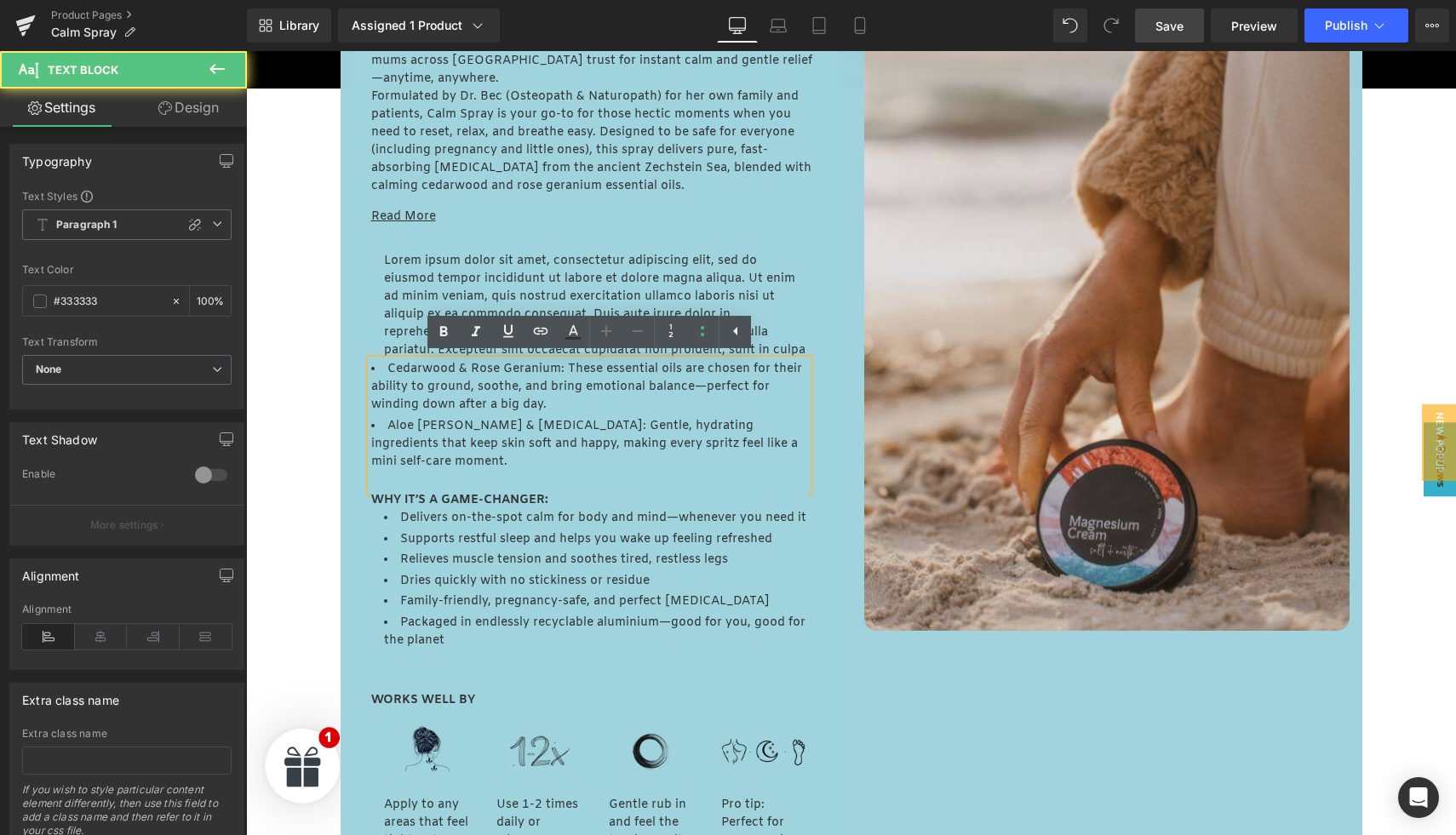
scroll to position [949, 0]
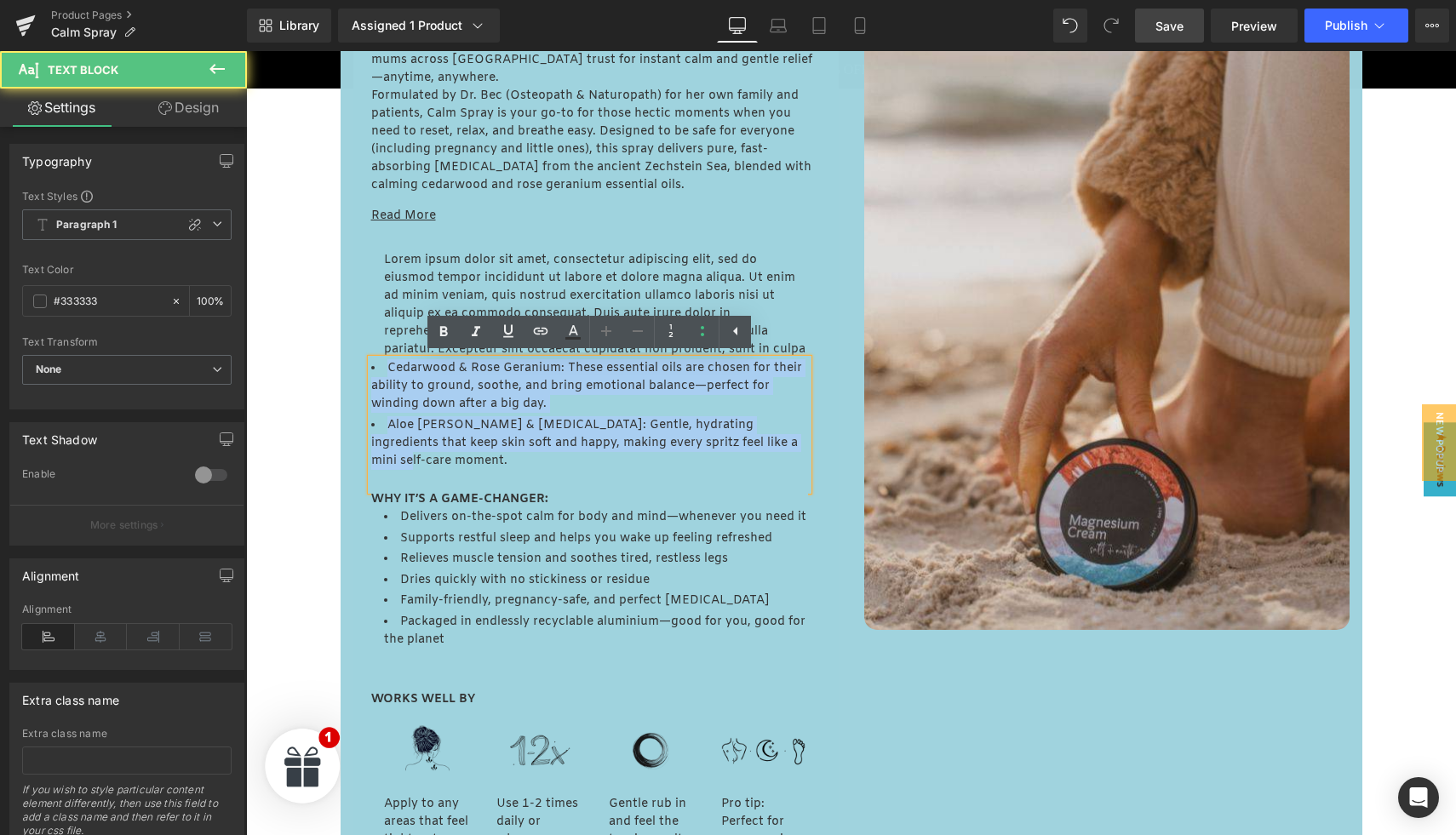
drag, startPoint x: 384, startPoint y: 369, endPoint x: 759, endPoint y: 446, distance: 382.8
click at [759, 446] on ul "Cedarwood & Rose Geranium: These essential oils are chosen for their ability to…" at bounding box center [590, 414] width 437 height 111
copy ul "Cedarwood & Rose Geranium: These essential oils are chosen for their ability to…"
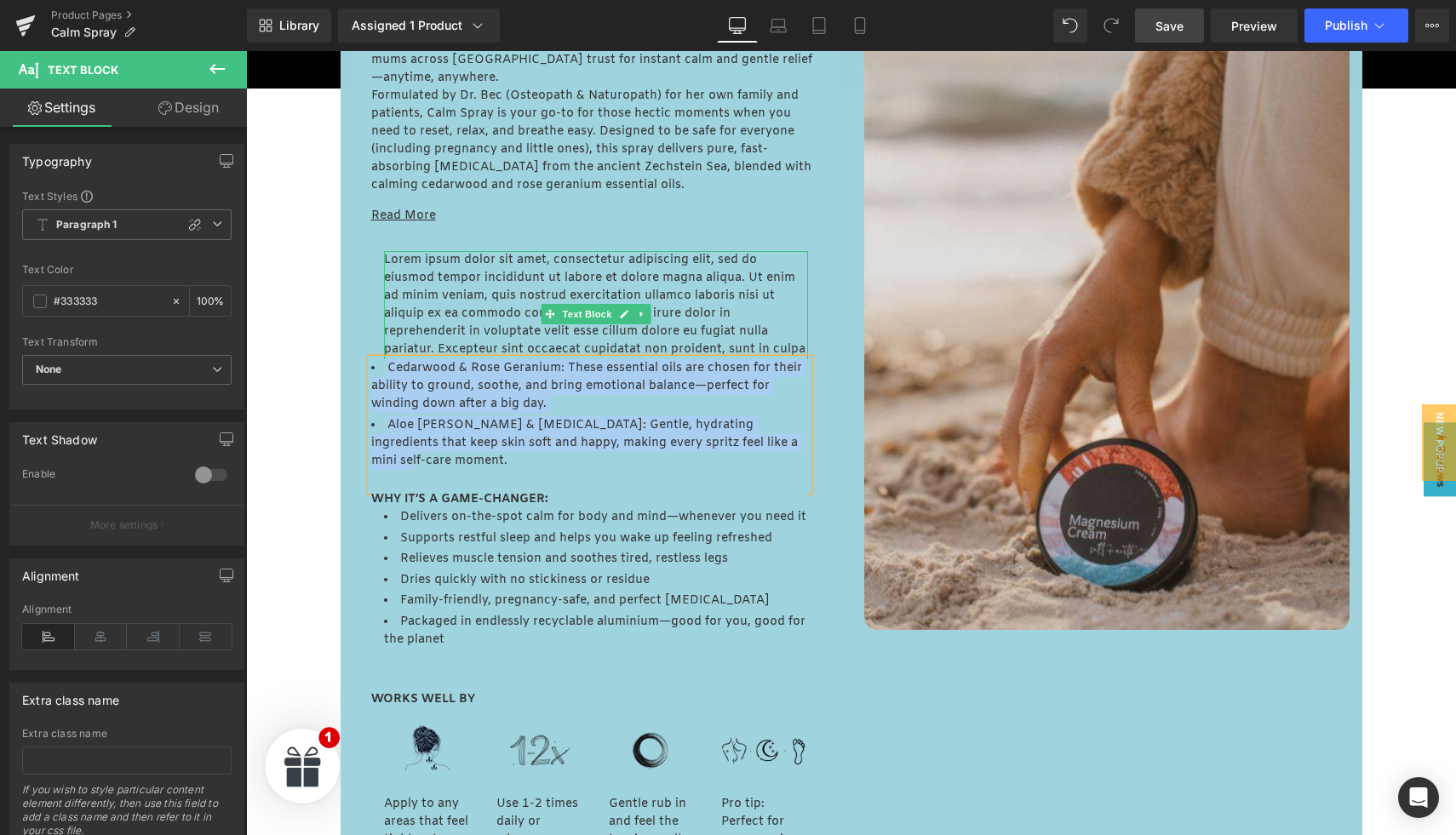
click at [460, 287] on p "Lorem ipsum dolor sit amet, consectetur adipiscing elit, sed do eiusmod tempor …" at bounding box center [595, 314] width 424 height 126
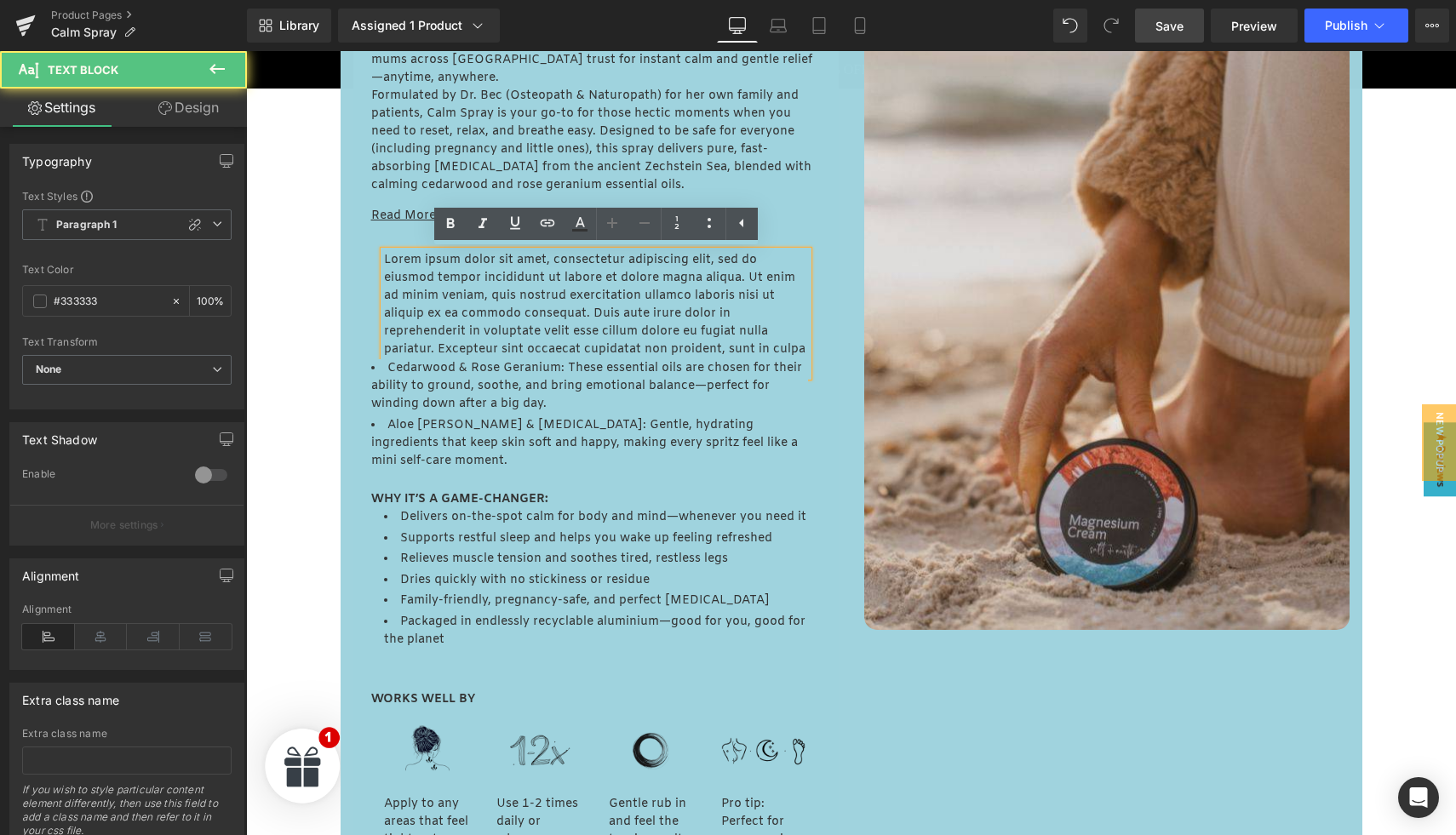
click at [444, 291] on p "Lorem ipsum dolor sit amet, consectetur adipiscing elit, sed do eiusmod tempor …" at bounding box center [595, 314] width 424 height 126
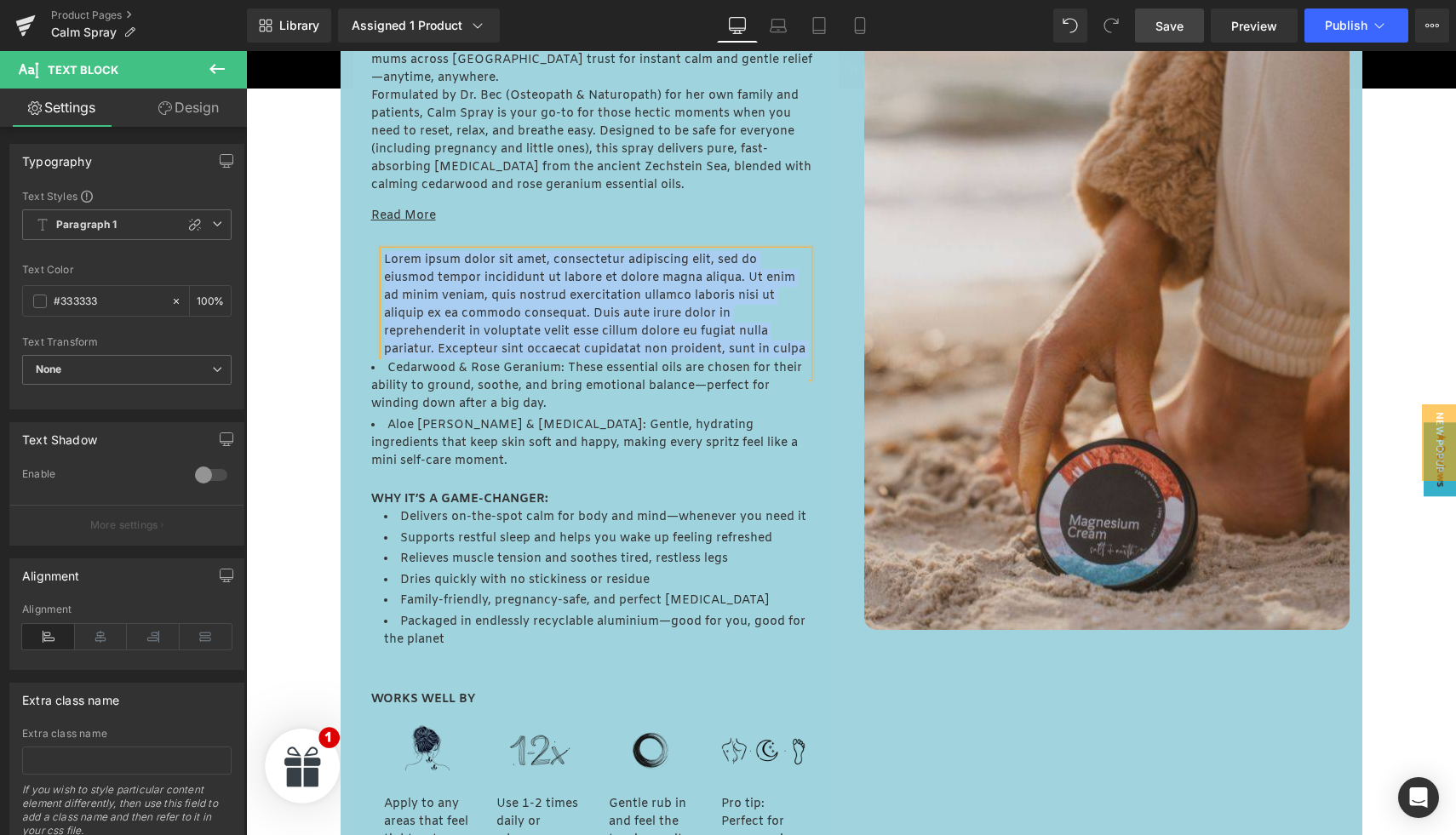
paste div
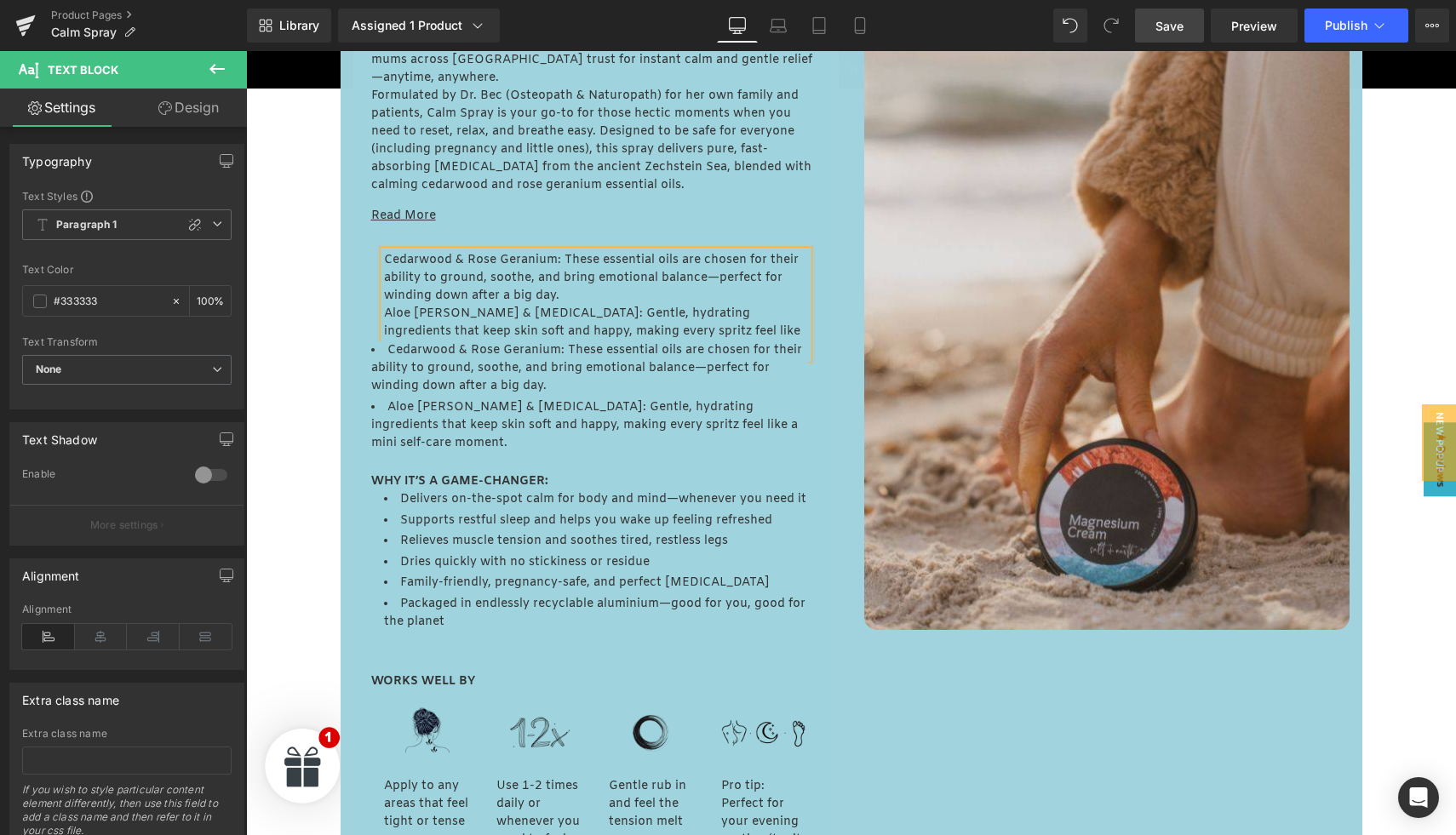
click at [444, 291] on p "Cedarwood & Rose Geranium: These essential oils are chosen for their ability to…" at bounding box center [595, 278] width 424 height 54
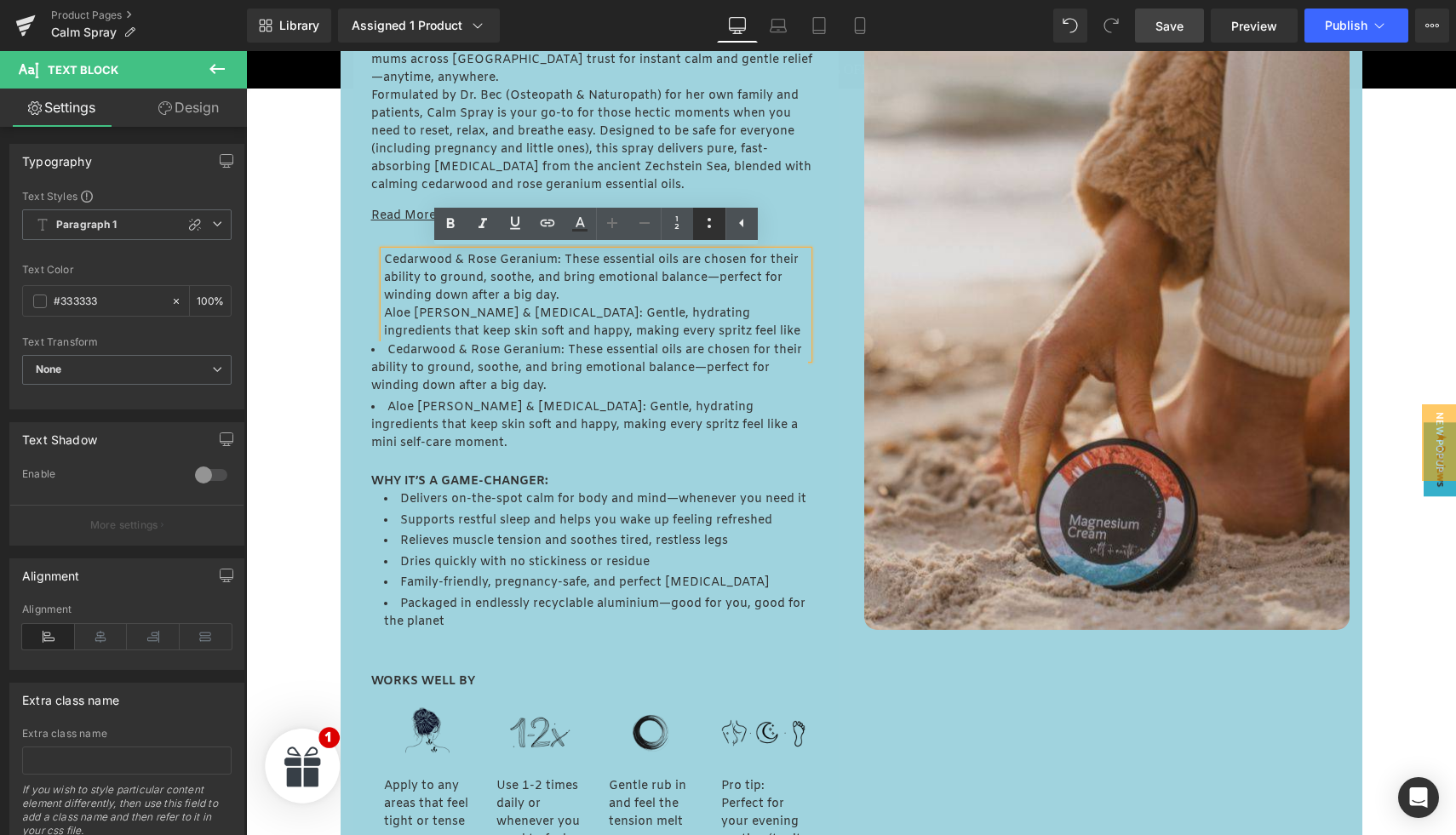
click at [709, 224] on icon at bounding box center [709, 223] width 4 height 11
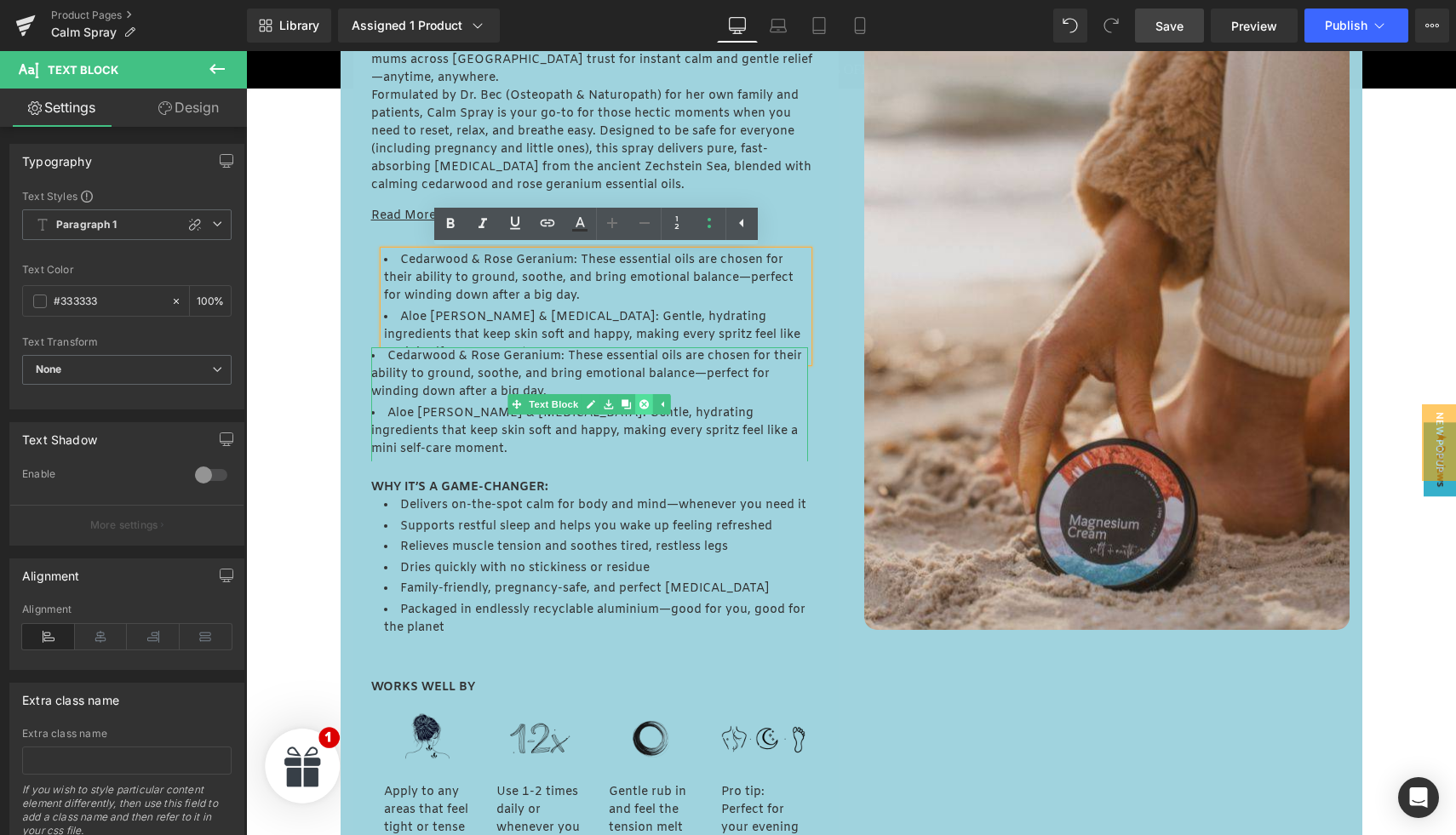
click at [640, 400] on icon at bounding box center [644, 404] width 10 height 10
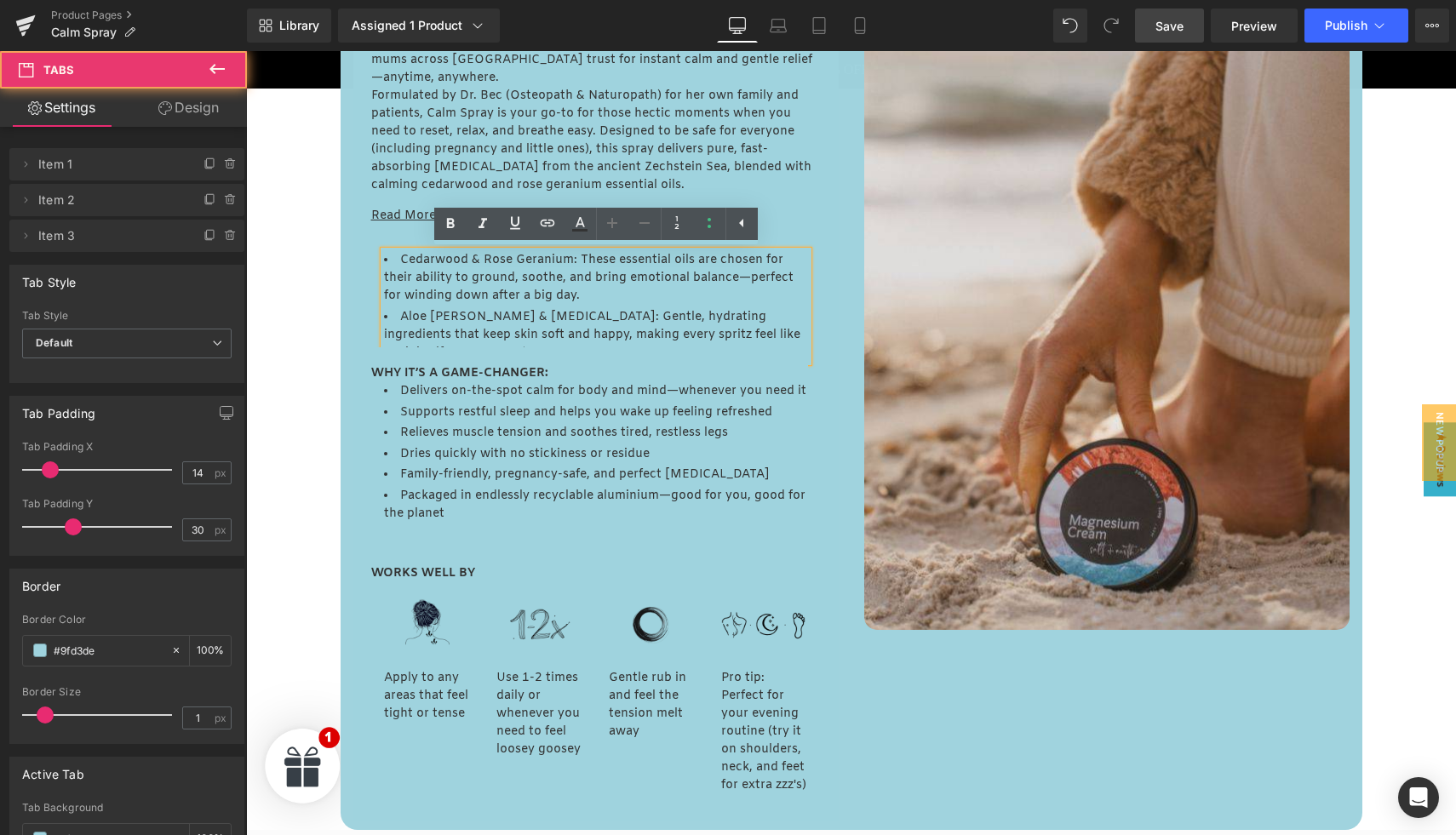
click at [829, 316] on div "Here is our favourite. Calm Spray. Discover the magnesium spray that busy mums …" at bounding box center [596, 418] width 486 height 806
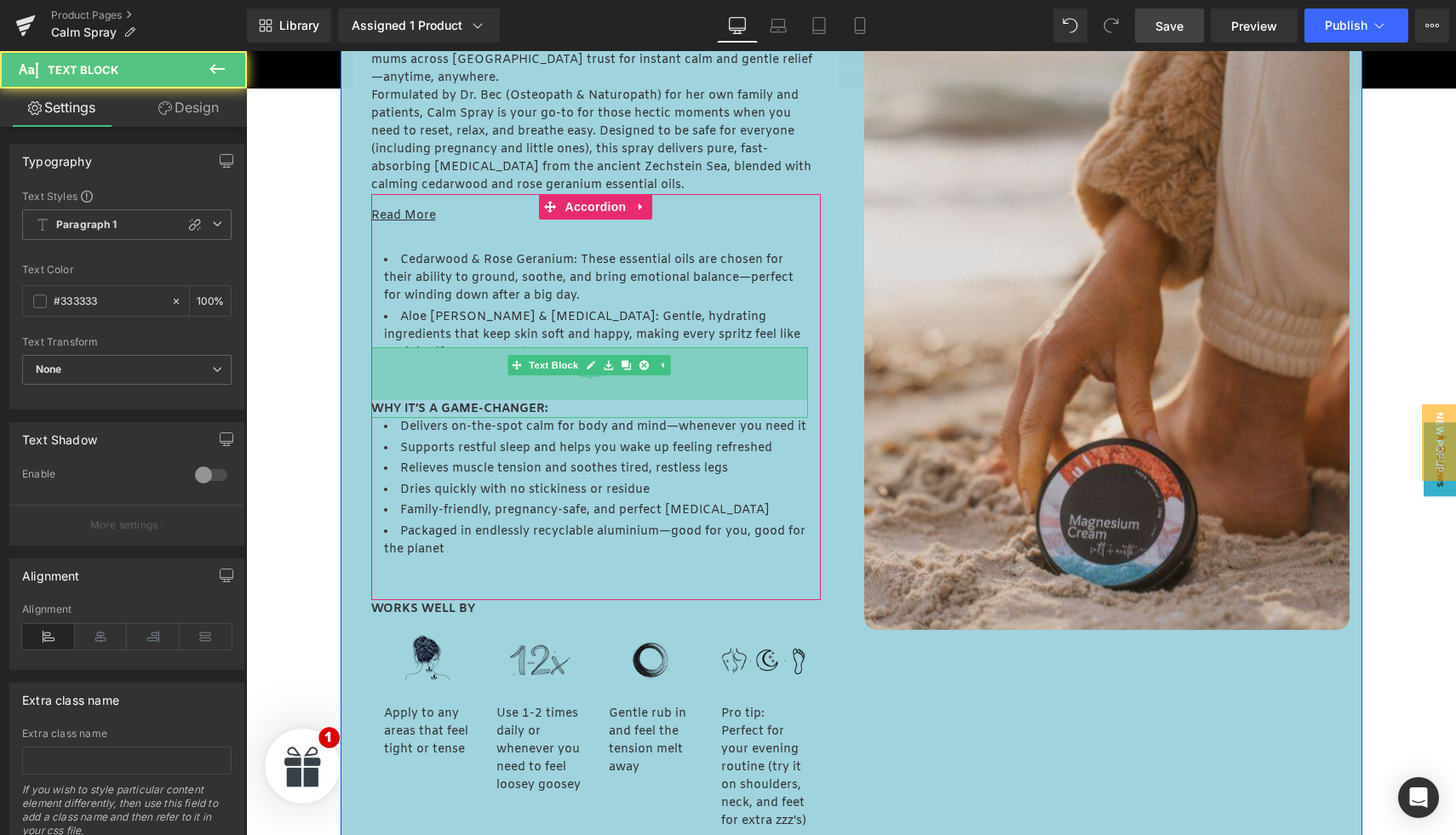
drag, startPoint x: 749, startPoint y: 331, endPoint x: 748, endPoint y: 366, distance: 35.0
click at [748, 366] on div "62px" at bounding box center [590, 374] width 437 height 53
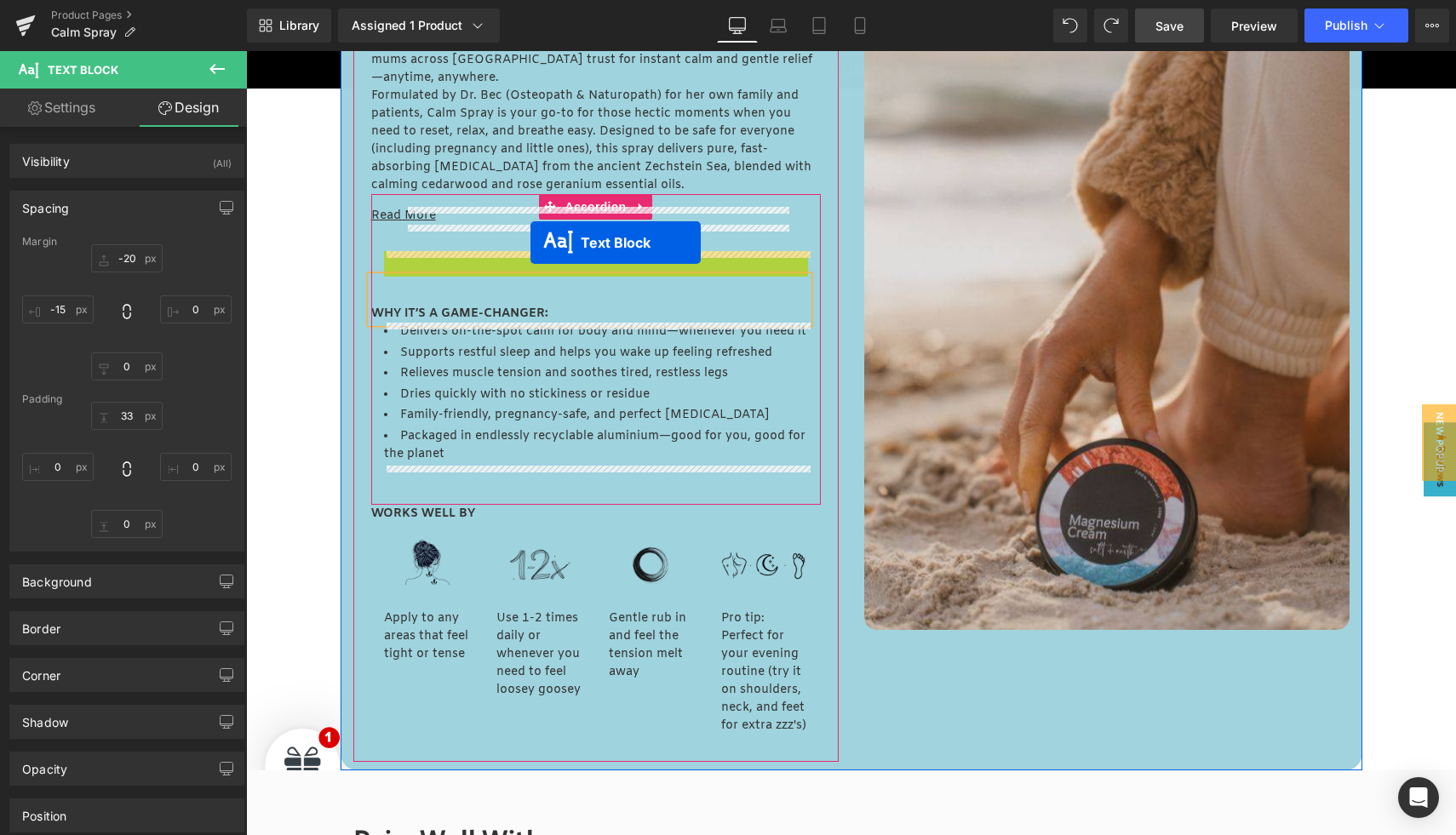
drag, startPoint x: 549, startPoint y: 293, endPoint x: 531, endPoint y: 242, distance: 54.1
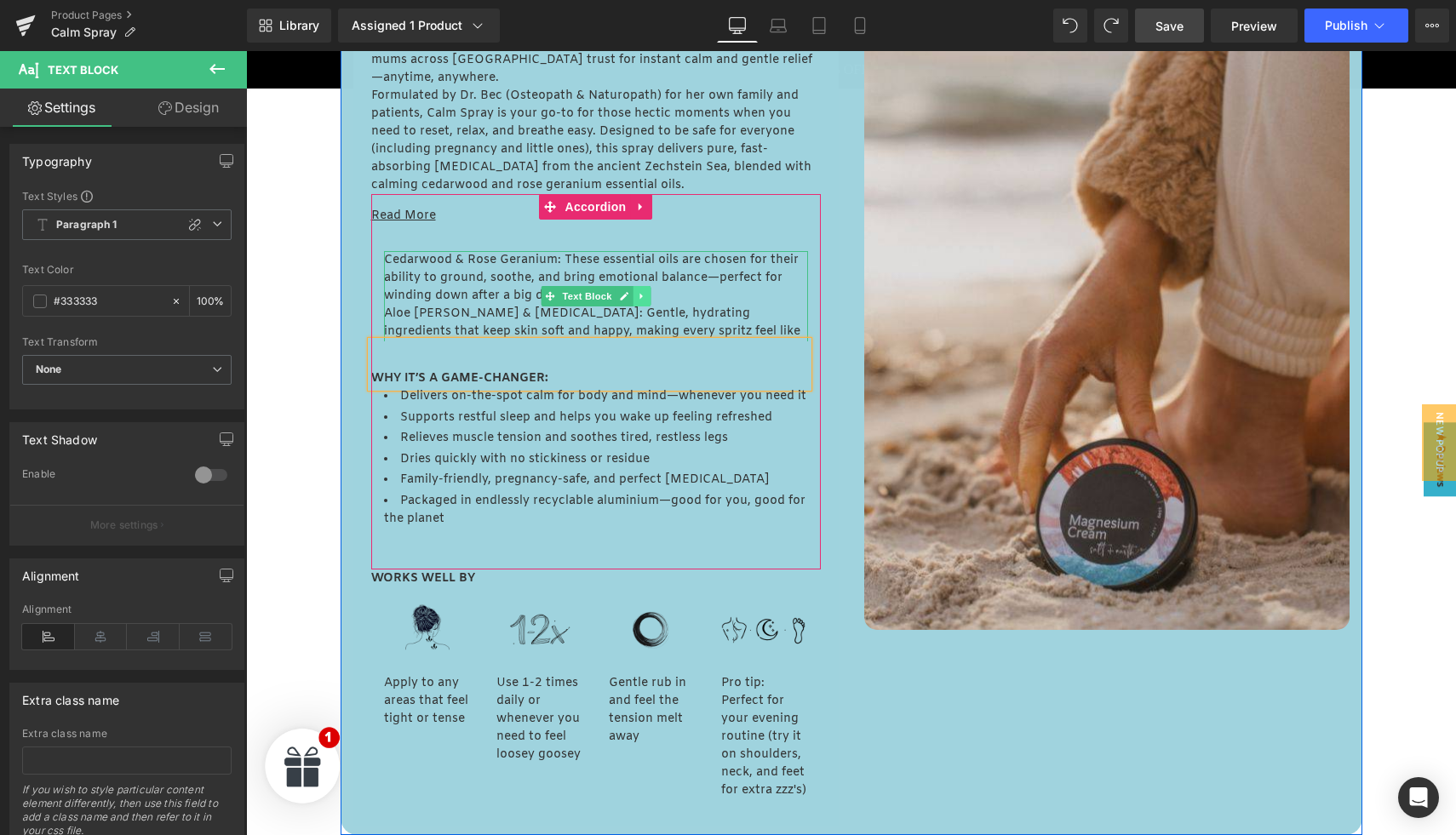
click at [635, 298] on link at bounding box center [641, 295] width 18 height 20
click at [646, 298] on icon at bounding box center [650, 296] width 10 height 11
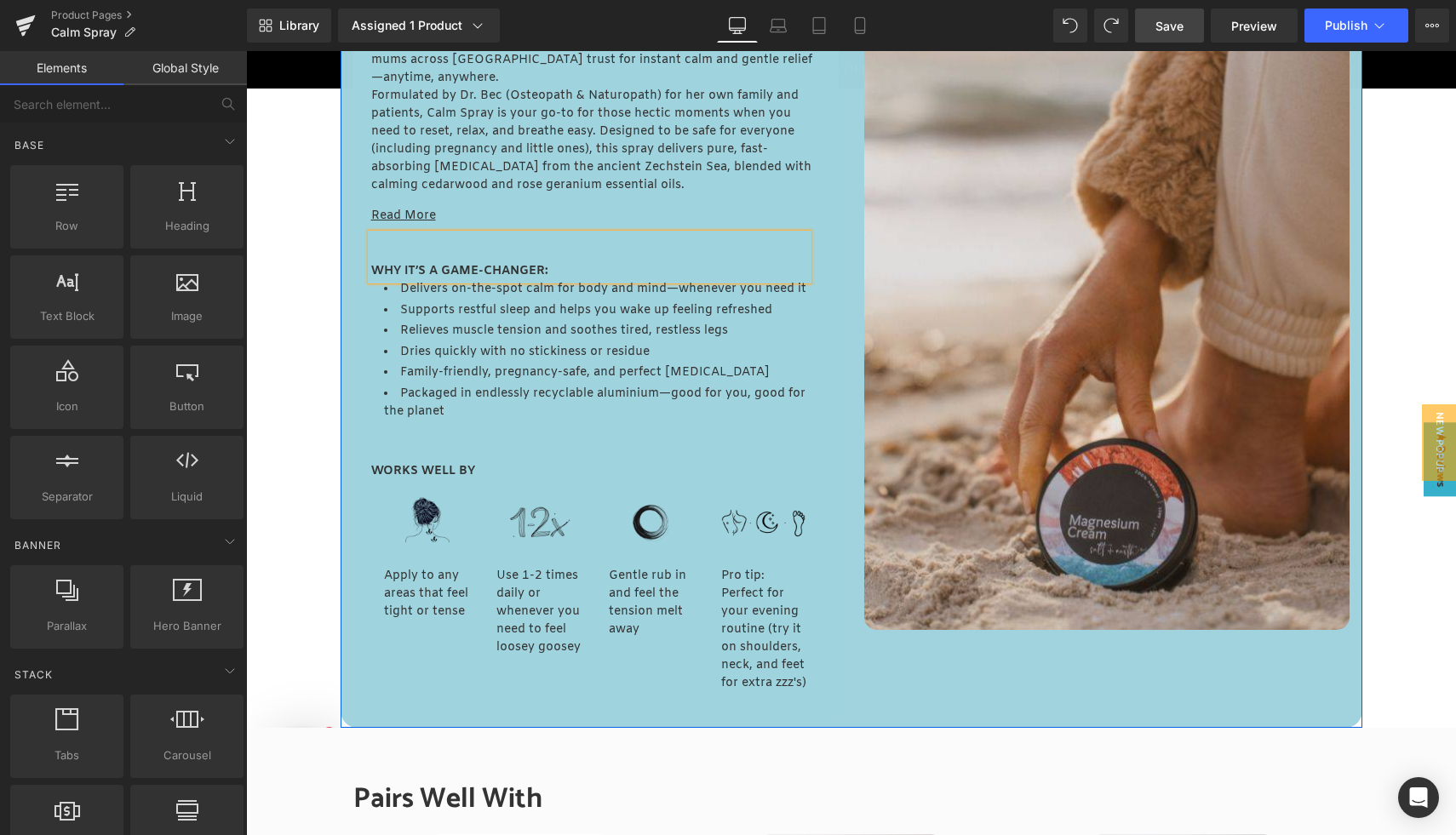
click at [356, 283] on div "Here is our favourite. Calm Spray. Discover the magnesium spray that busy mums …" at bounding box center [596, 366] width 486 height 703
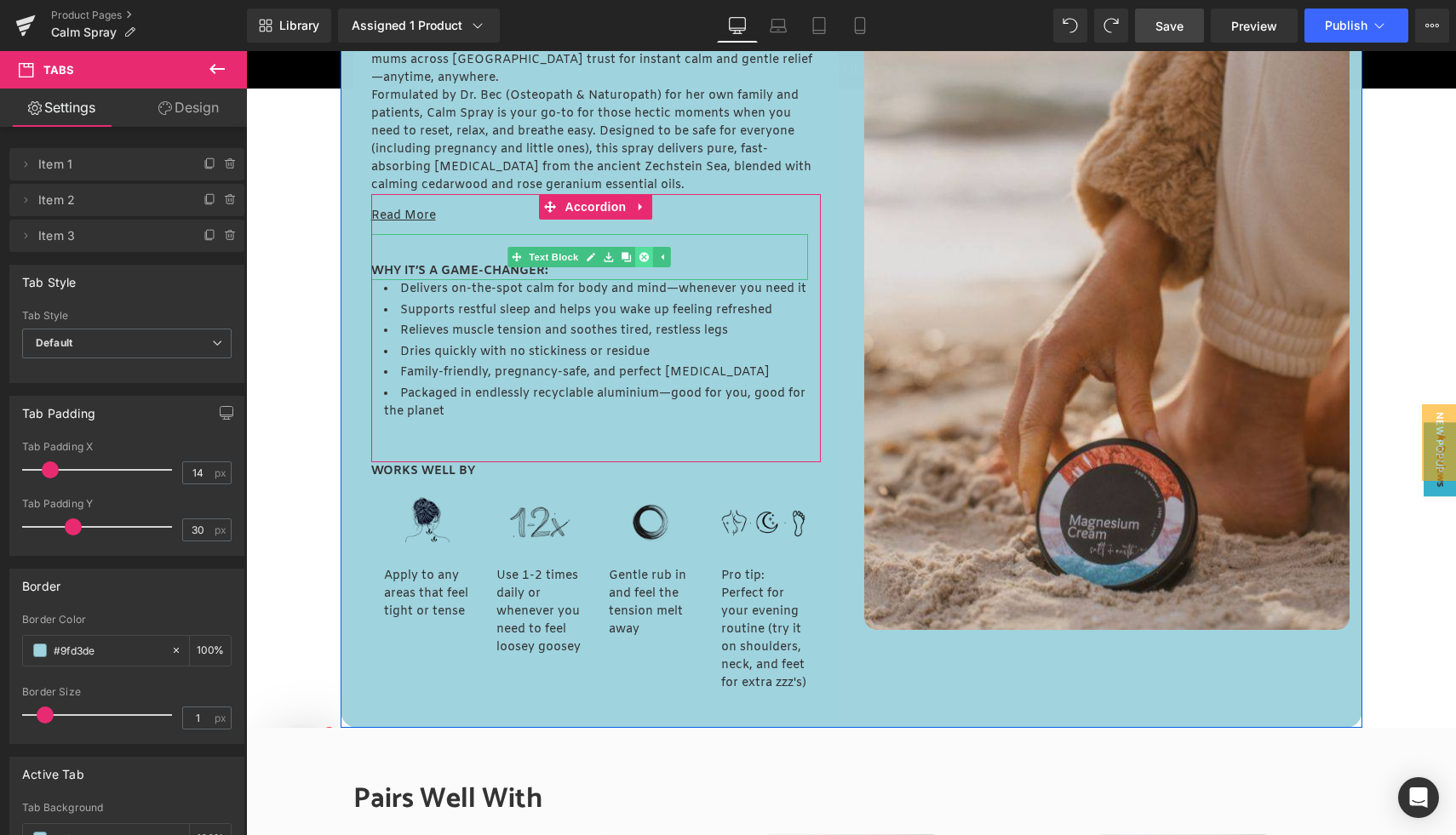
click at [648, 263] on link at bounding box center [644, 257] width 18 height 20
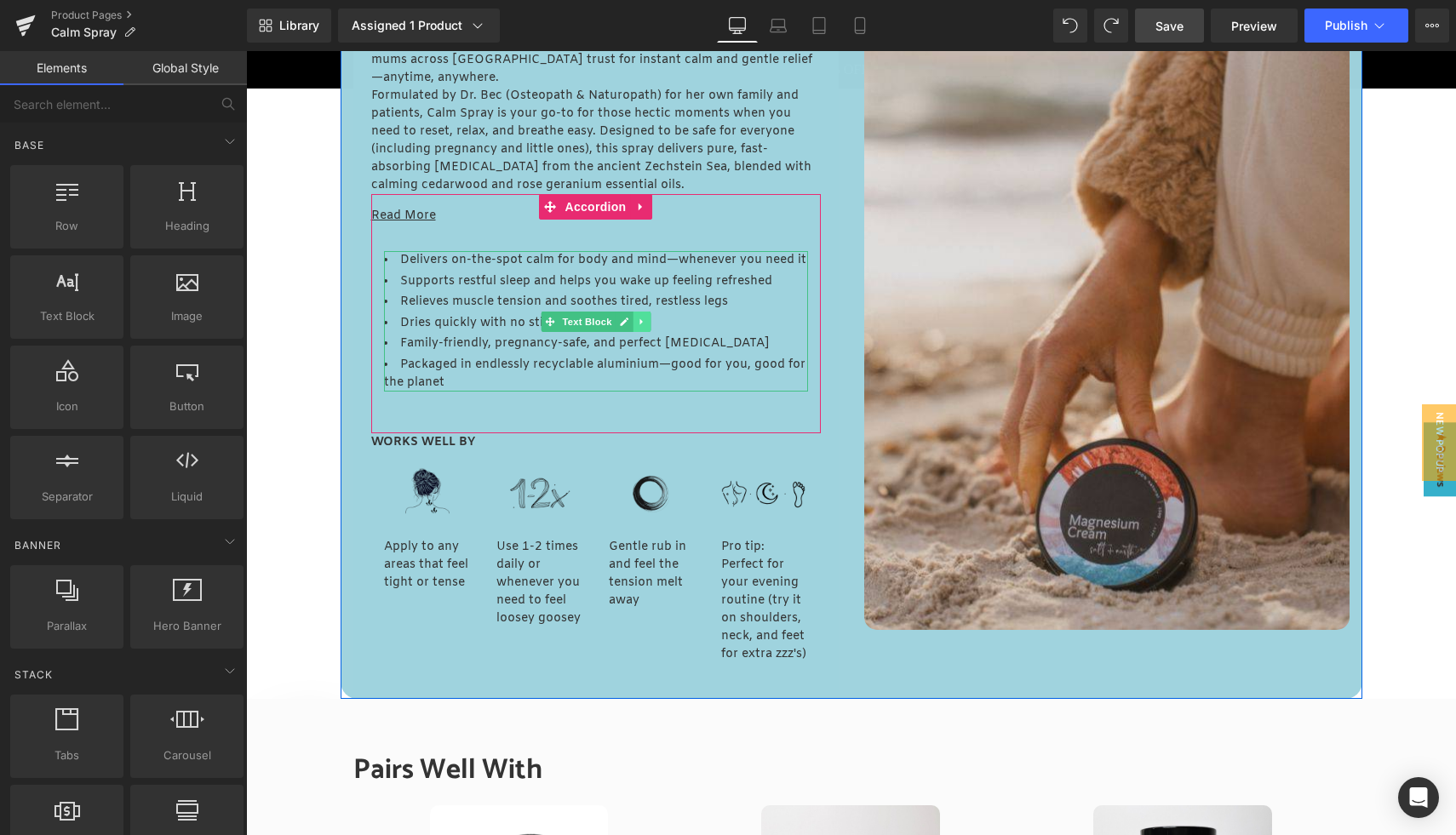
click at [640, 323] on icon at bounding box center [640, 321] width 3 height 6
click at [646, 322] on icon at bounding box center [650, 321] width 10 height 10
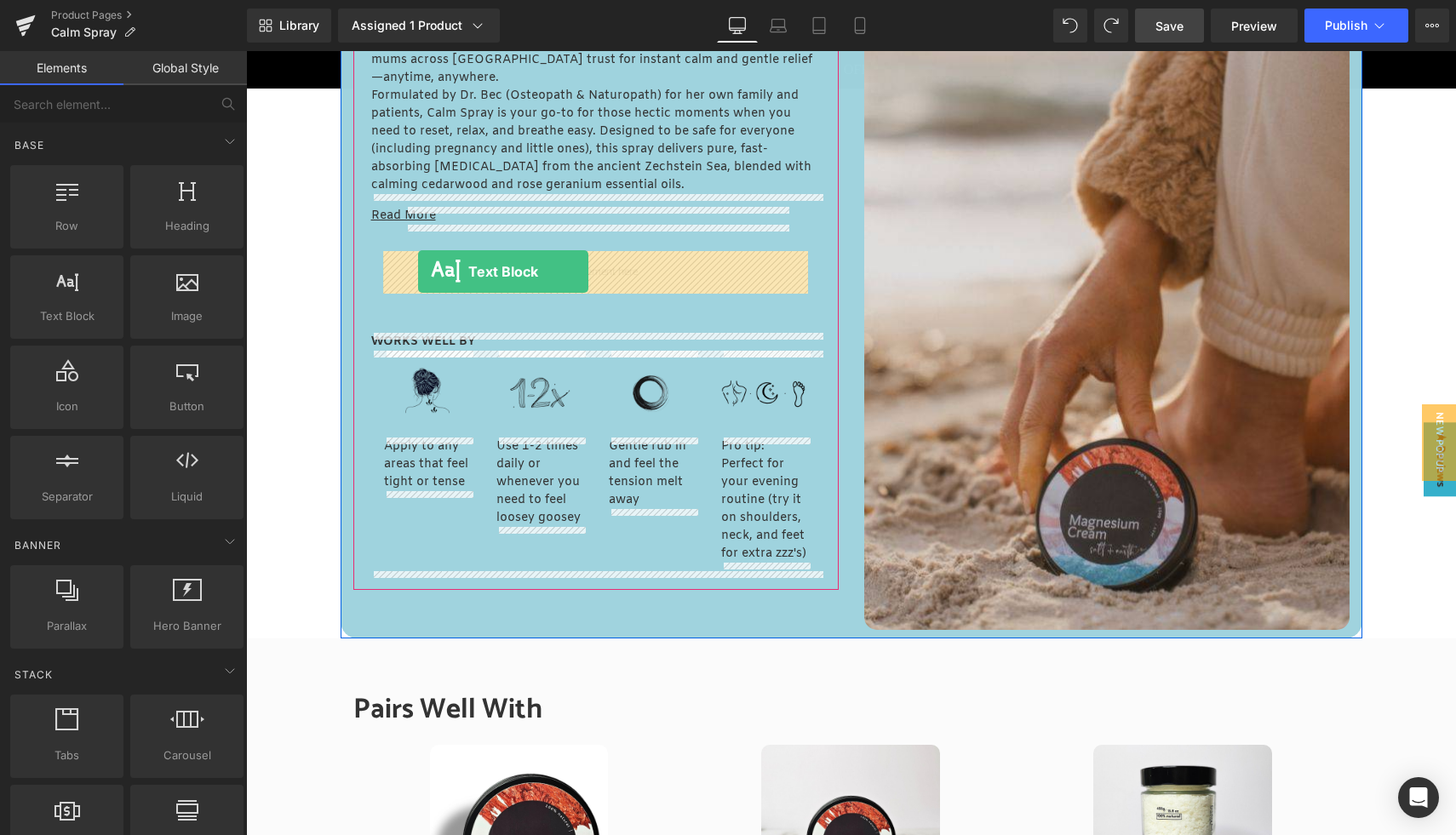
drag, startPoint x: 321, startPoint y: 359, endPoint x: 418, endPoint y: 272, distance: 130.3
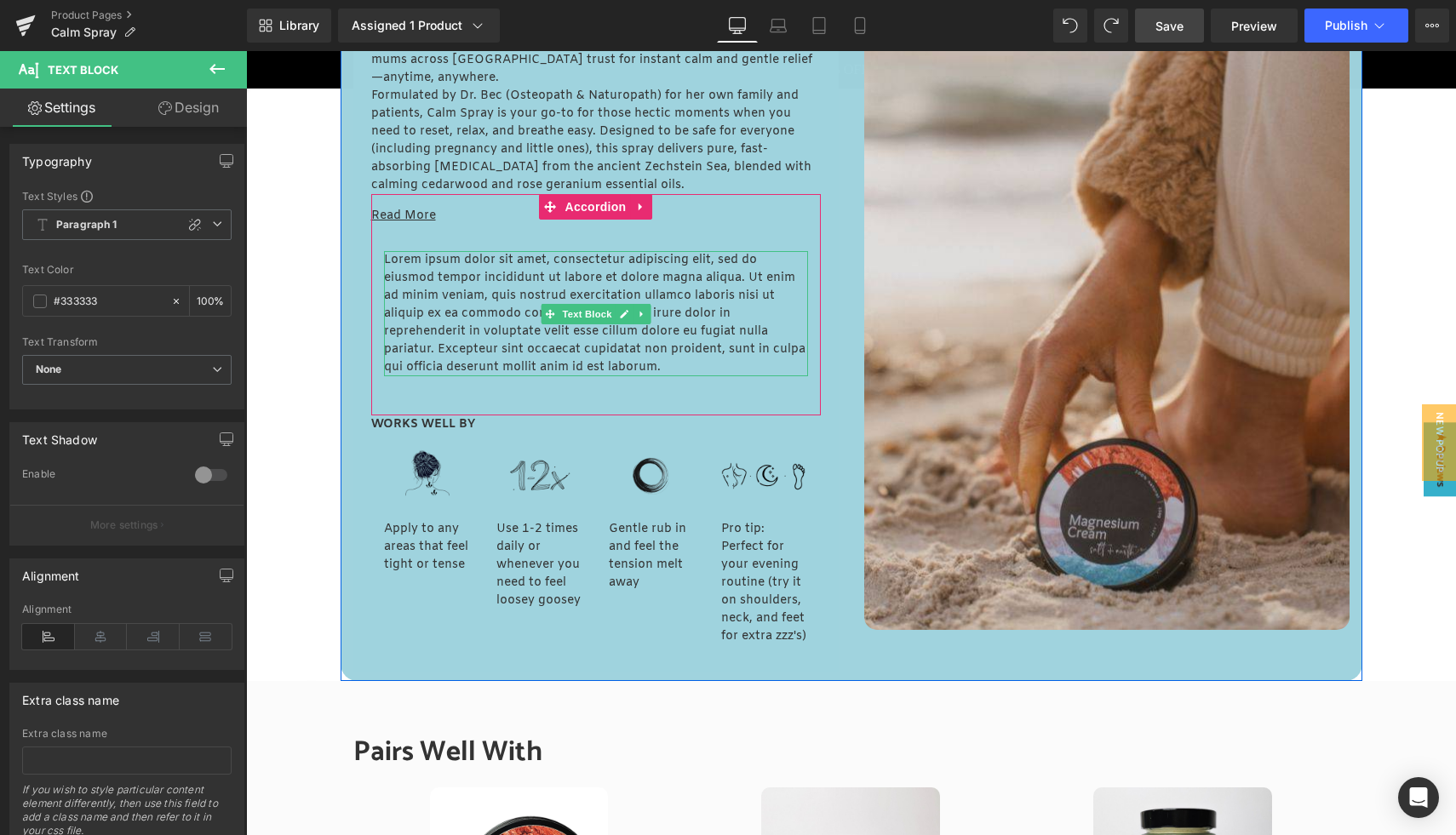
click at [435, 307] on p "Lorem ipsum dolor sit amet, consectetur adipiscing elit, sed do eiusmod tempor …" at bounding box center [595, 314] width 424 height 126
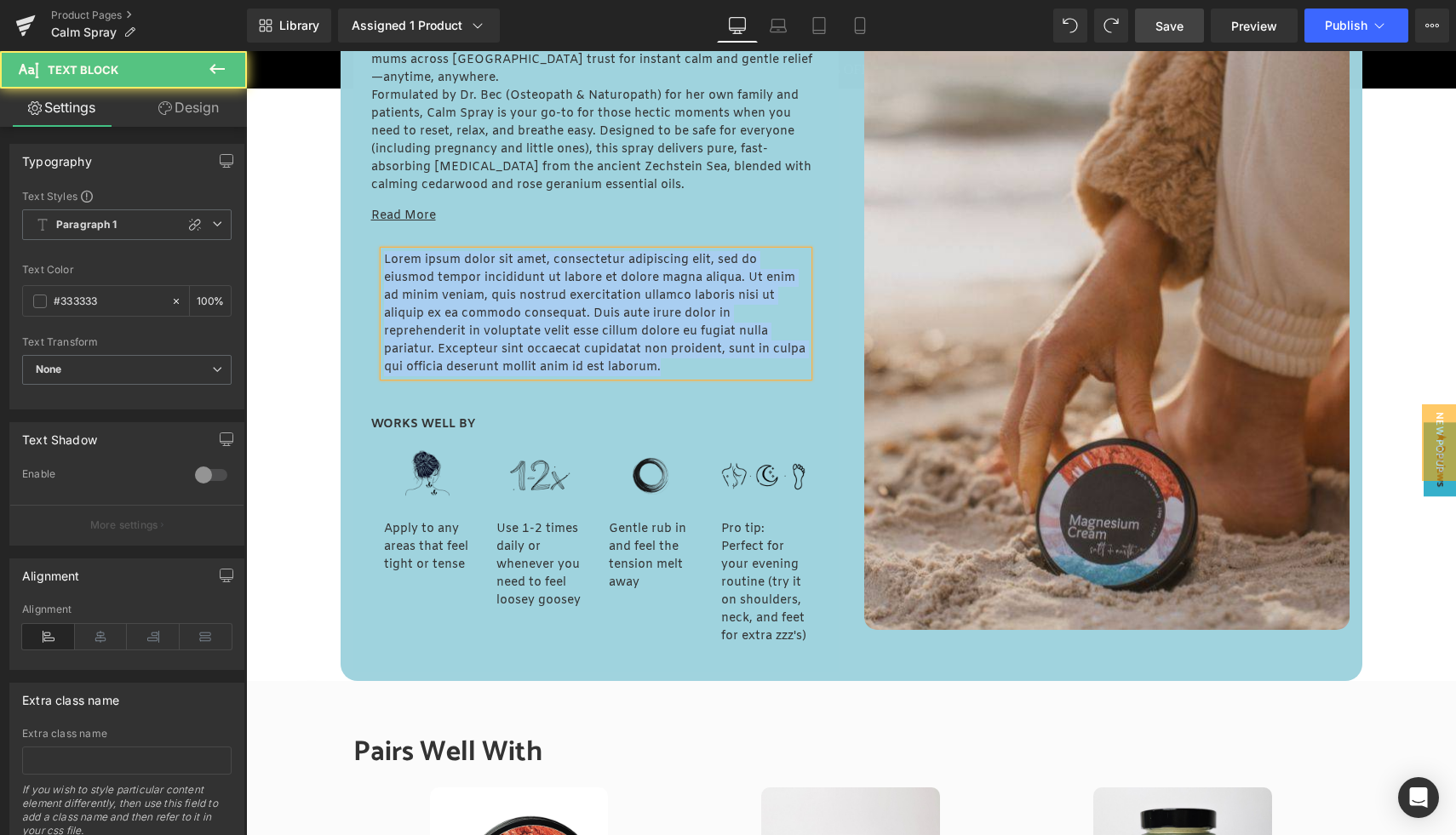
paste div
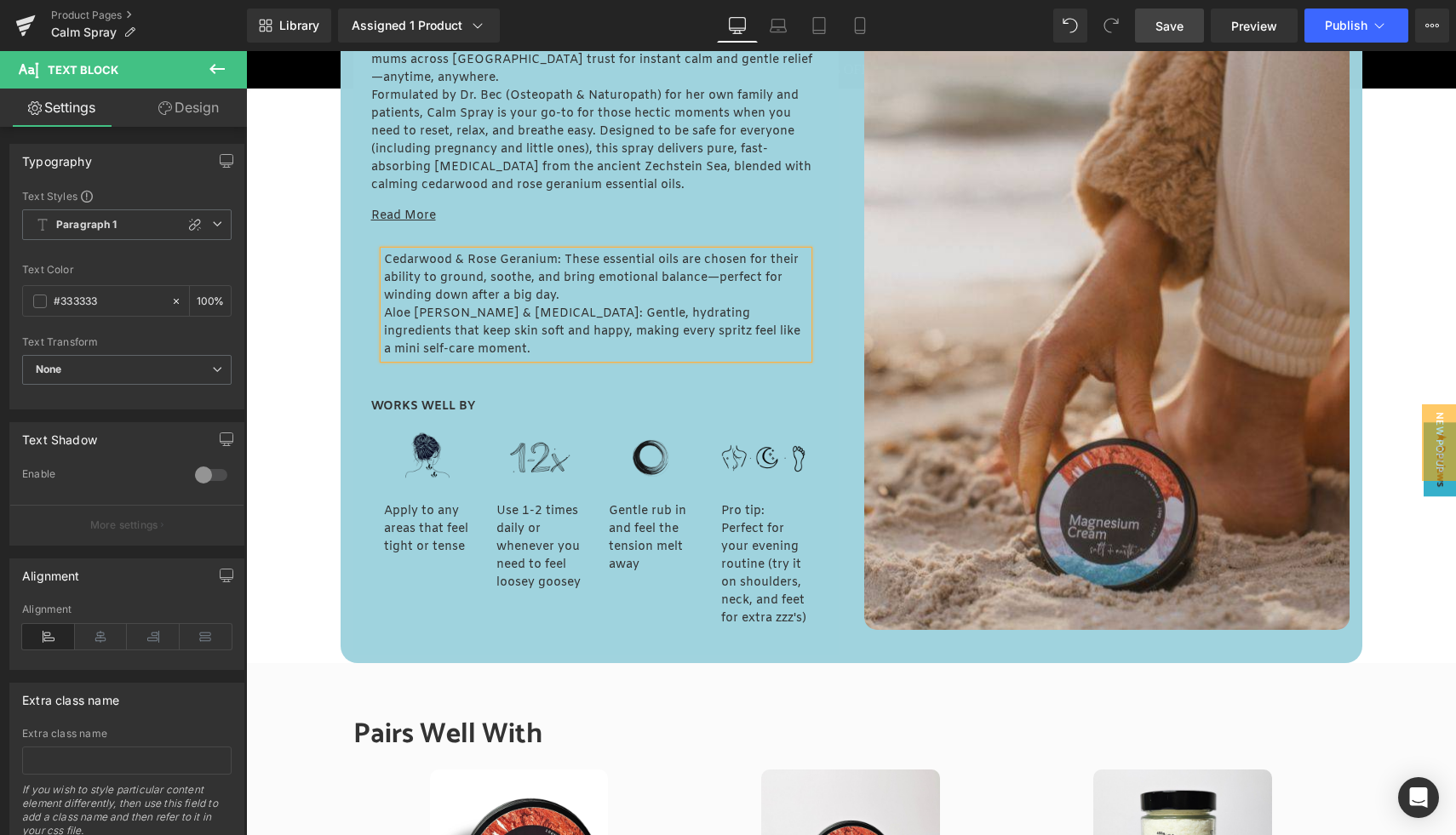
click at [436, 307] on p "Aloe Vera & Glycerin: Gentle, hydrating ingredients that keep skin soft and hap…" at bounding box center [595, 332] width 424 height 54
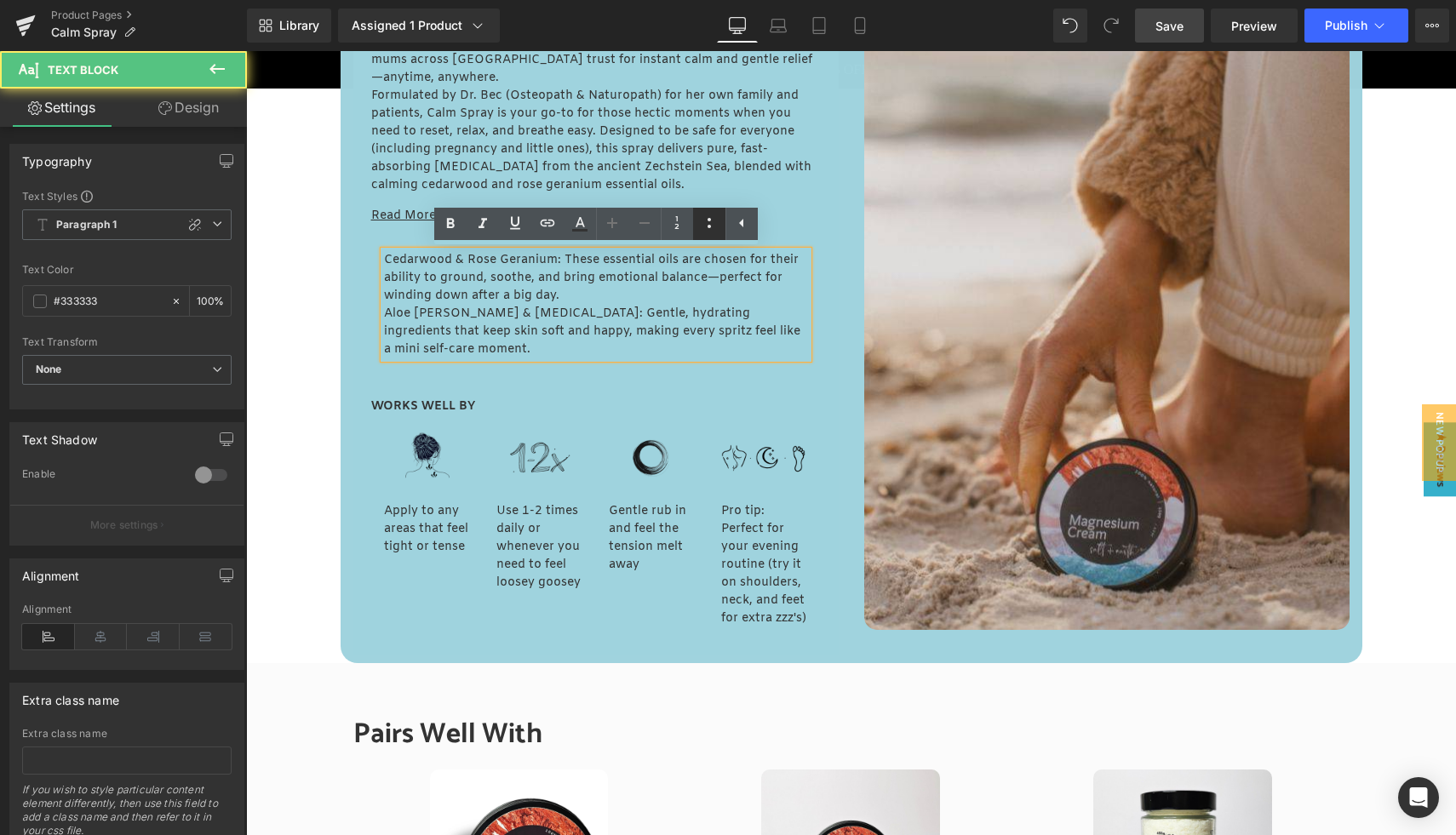
click at [703, 225] on icon at bounding box center [709, 223] width 20 height 20
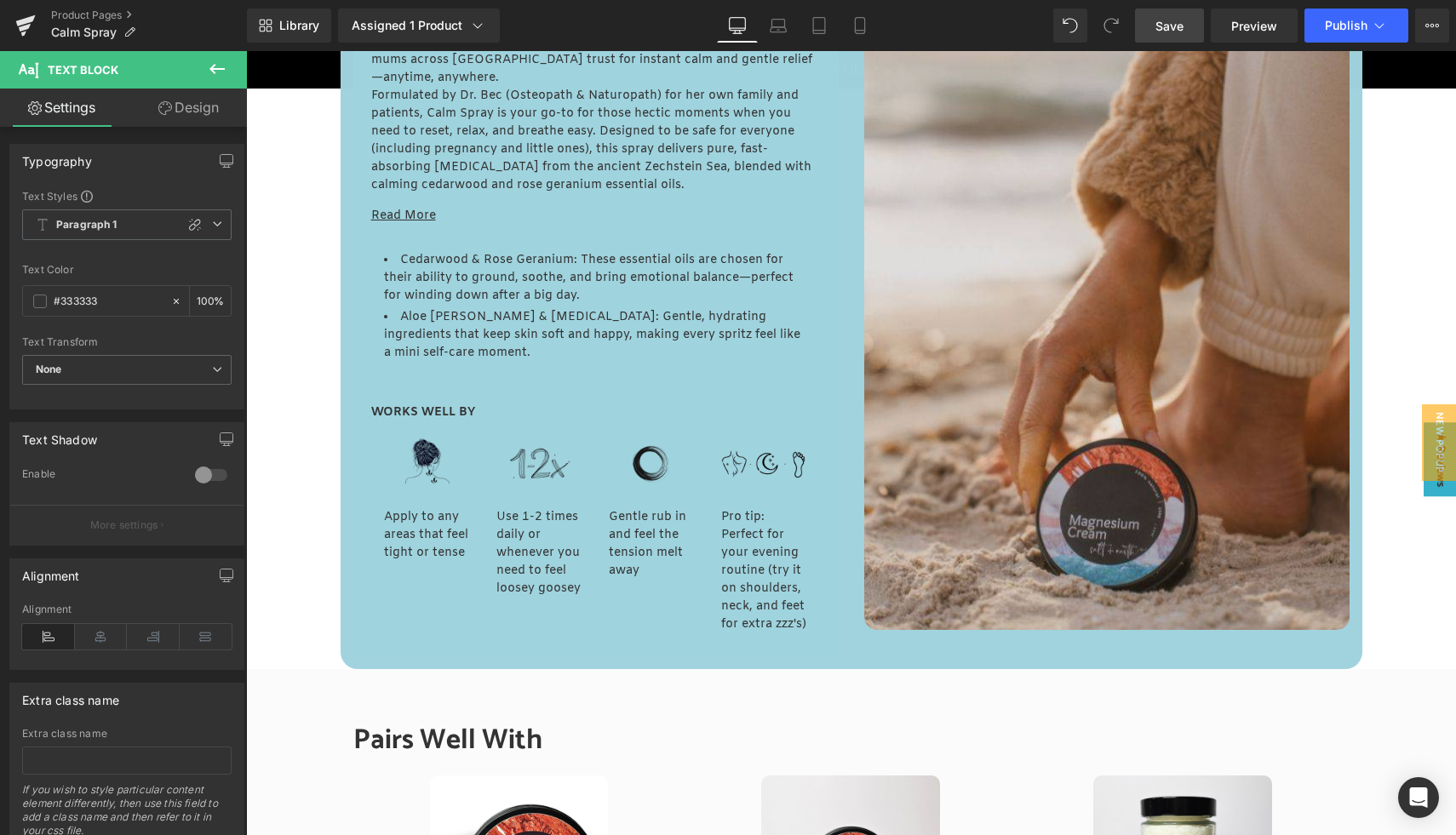
click at [222, 77] on icon at bounding box center [217, 68] width 20 height 20
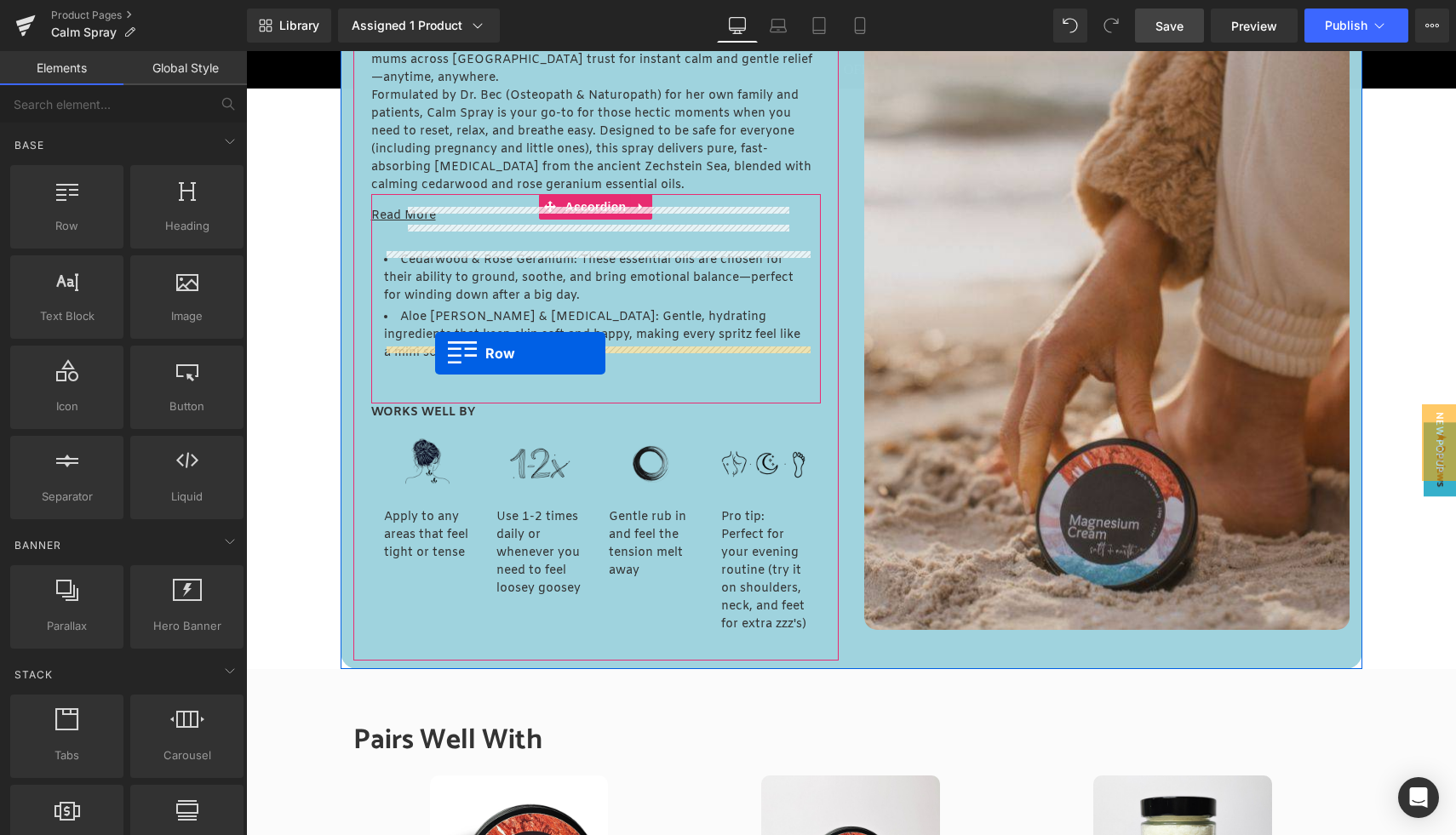
drag, startPoint x: 310, startPoint y: 281, endPoint x: 435, endPoint y: 353, distance: 144.3
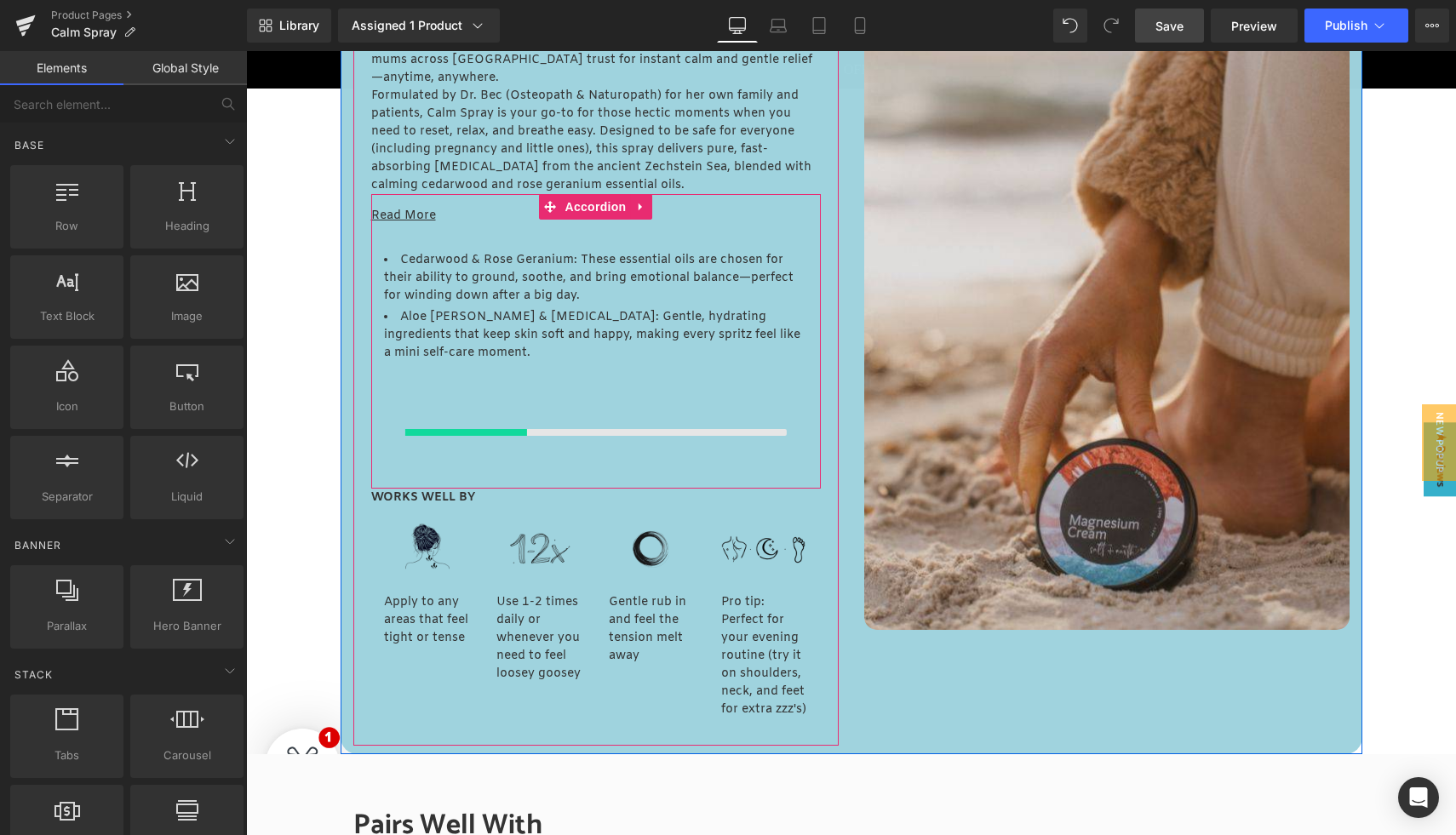
scroll to position [961, 0]
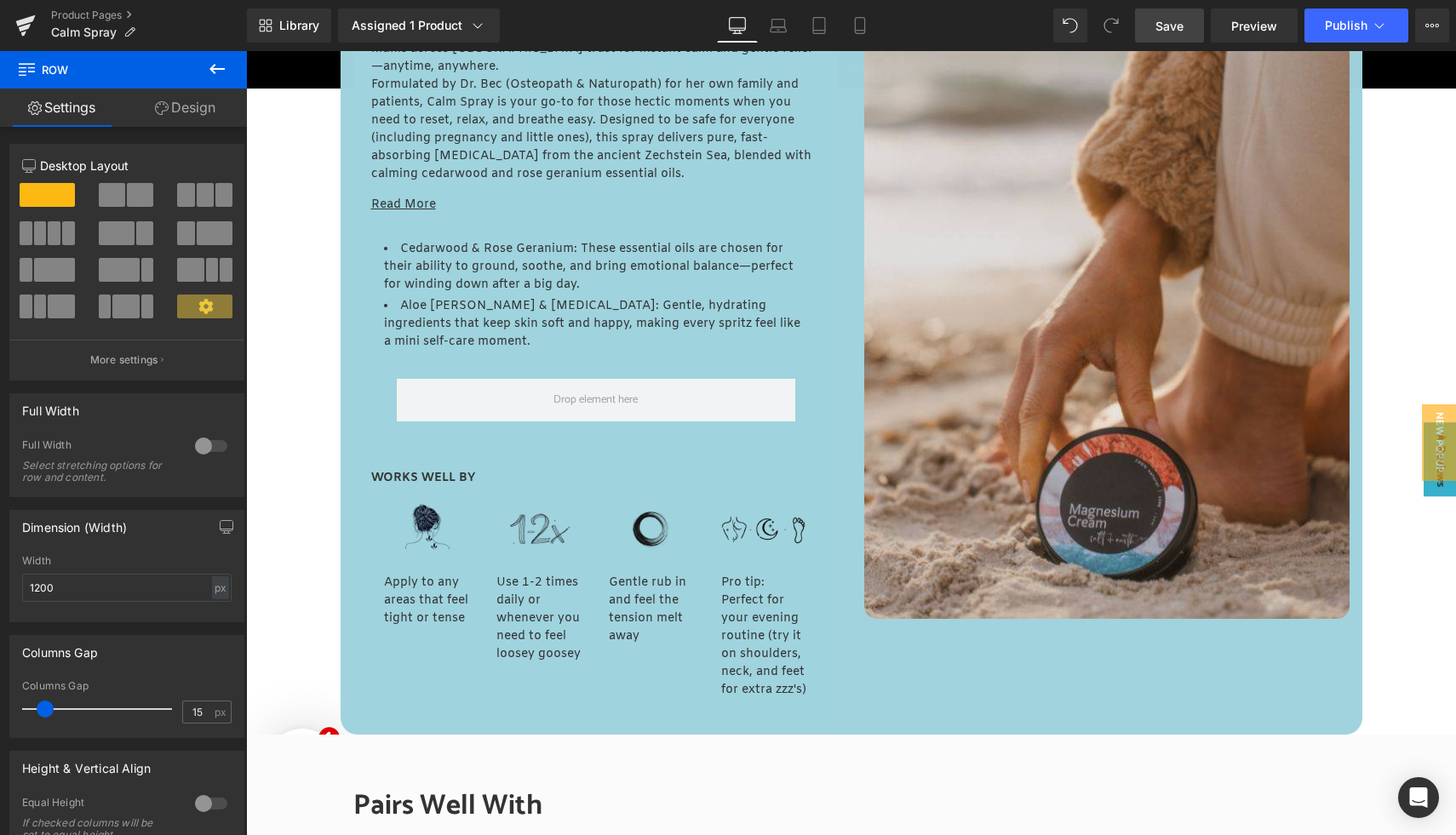
click at [229, 66] on button at bounding box center [217, 70] width 59 height 37
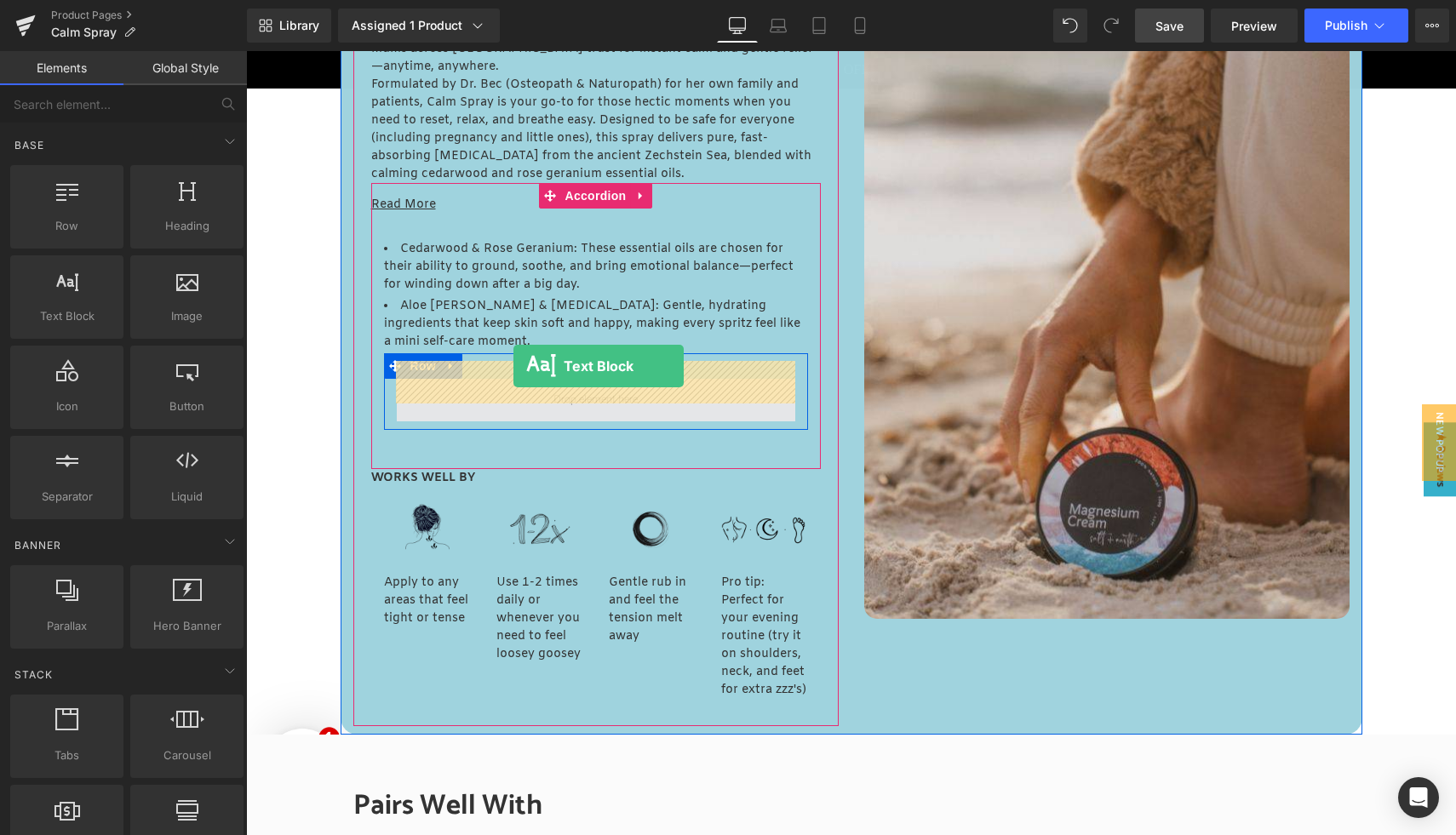
drag, startPoint x: 308, startPoint y: 360, endPoint x: 514, endPoint y: 365, distance: 206.1
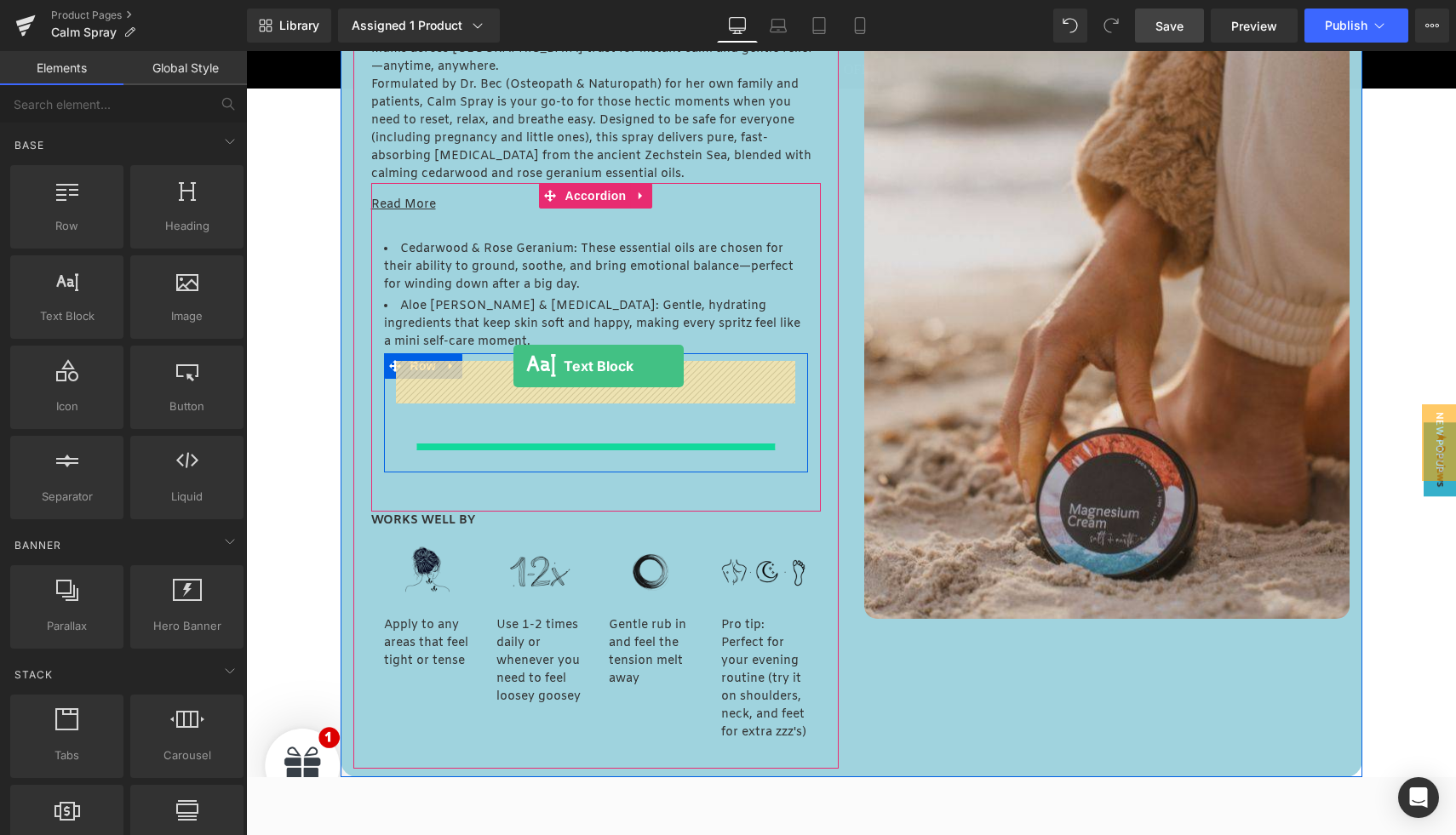
scroll to position [961, 0]
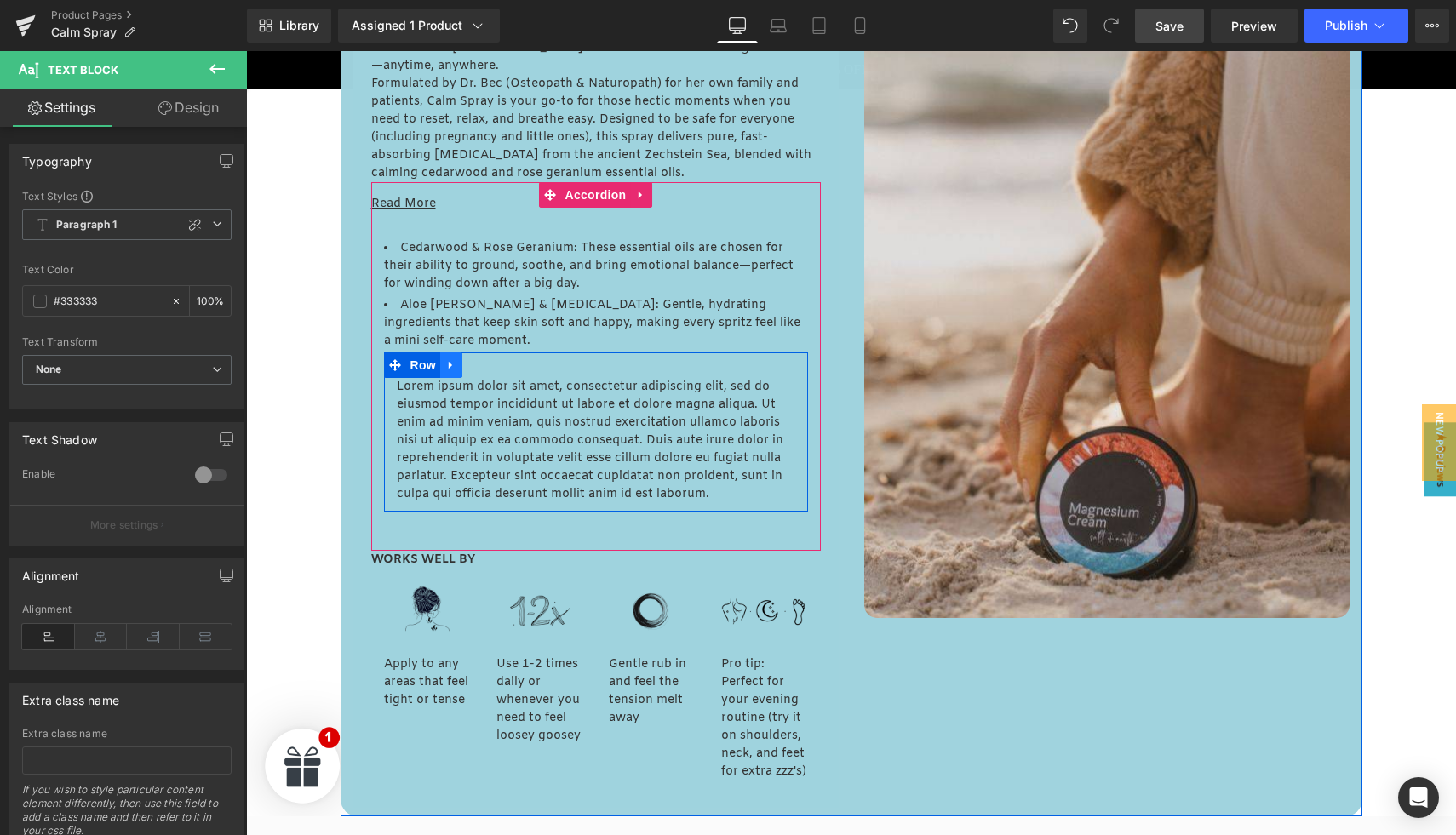
click at [448, 359] on icon at bounding box center [450, 365] width 11 height 12
click at [501, 358] on icon at bounding box center [495, 364] width 11 height 11
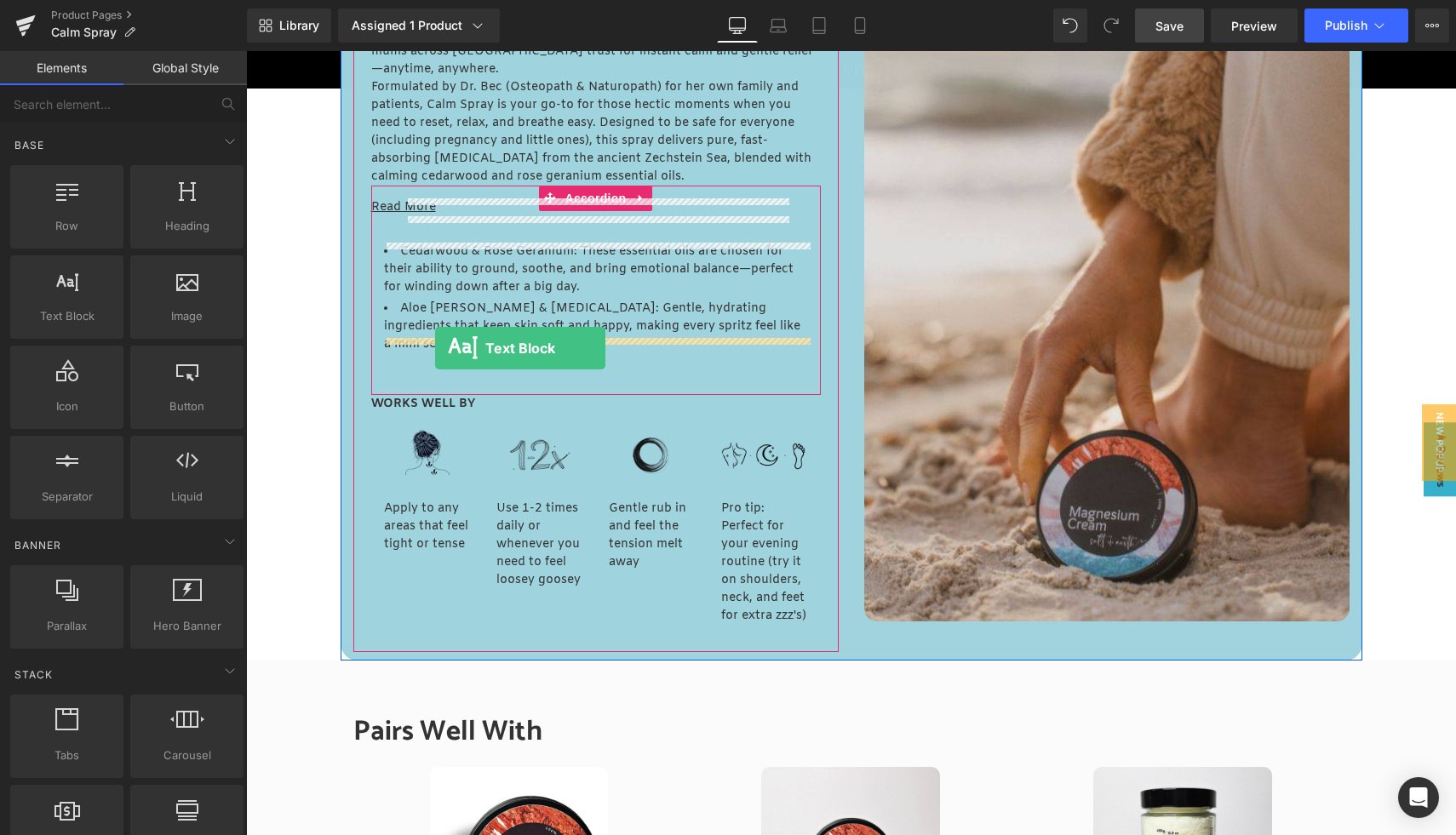
drag, startPoint x: 304, startPoint y: 356, endPoint x: 435, endPoint y: 349, distance: 131.2
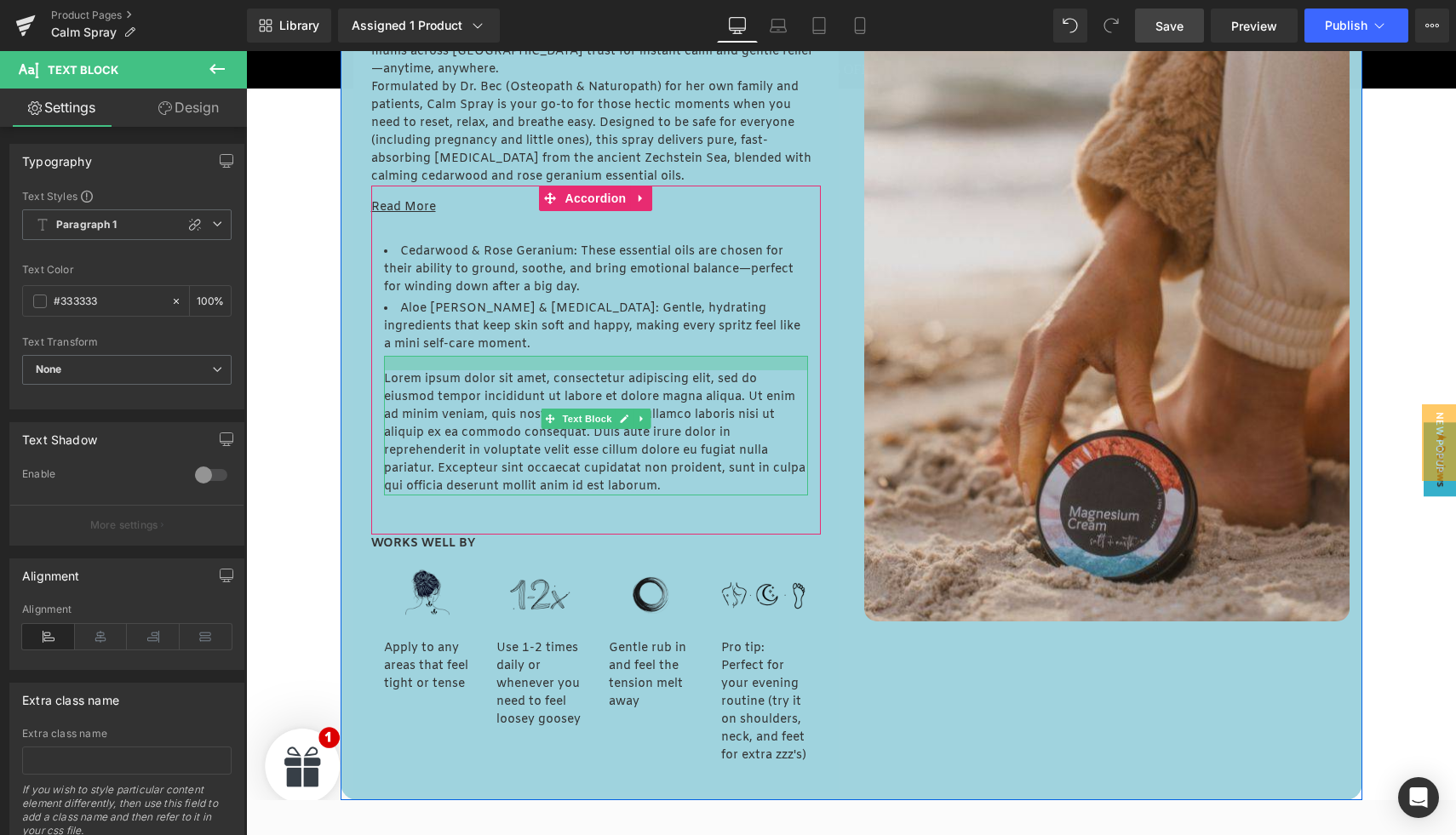
drag, startPoint x: 459, startPoint y: 340, endPoint x: 458, endPoint y: 355, distance: 15.0
click at [458, 356] on div "Lorem ipsum dolor sit amet, consectetur adipiscing elit, sed do eiusmod tempor …" at bounding box center [595, 425] width 424 height 140
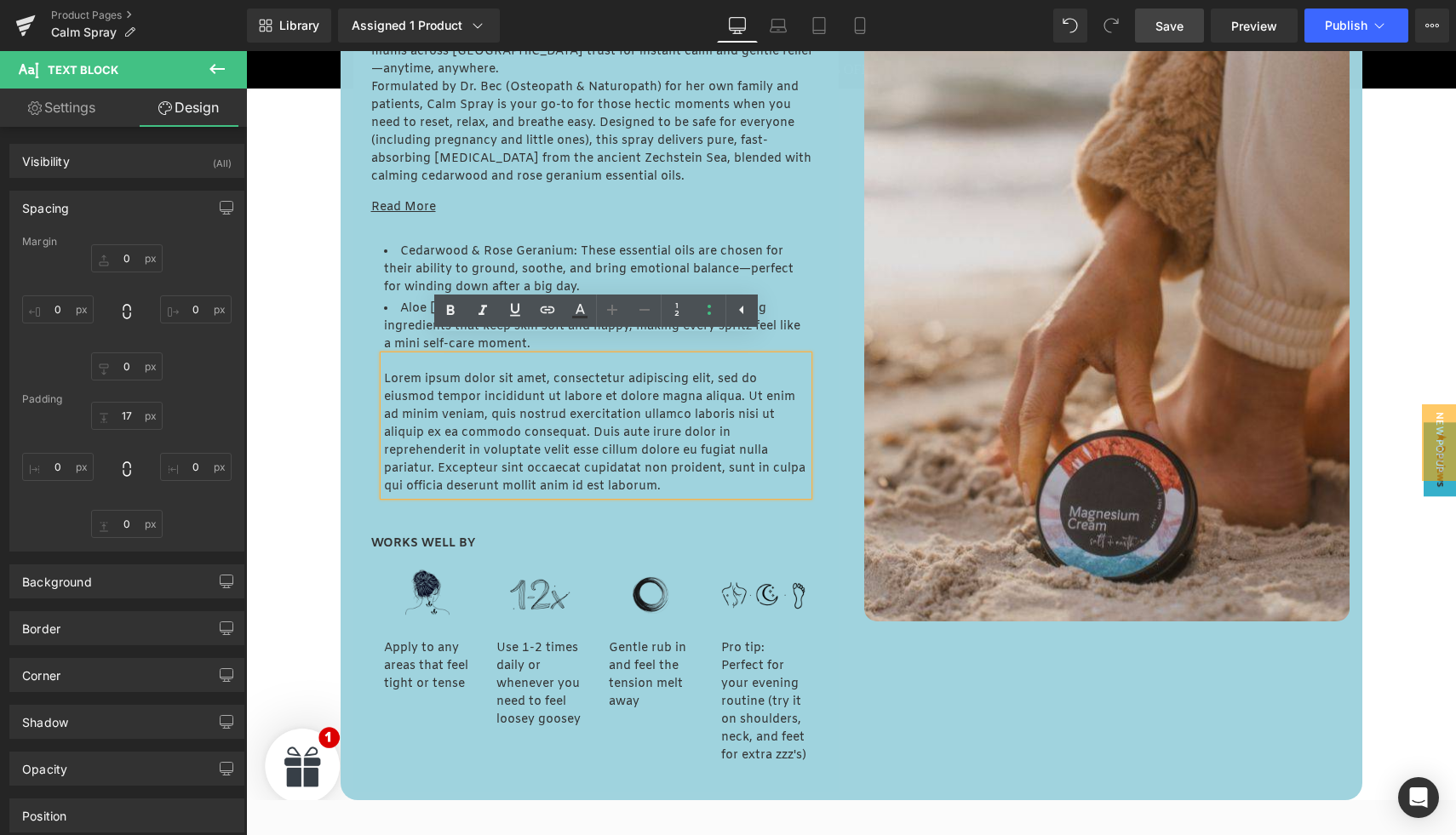
click at [437, 416] on p "Lorem ipsum dolor sit amet, consectetur adipiscing elit, sed do eiusmod tempor …" at bounding box center [595, 433] width 424 height 126
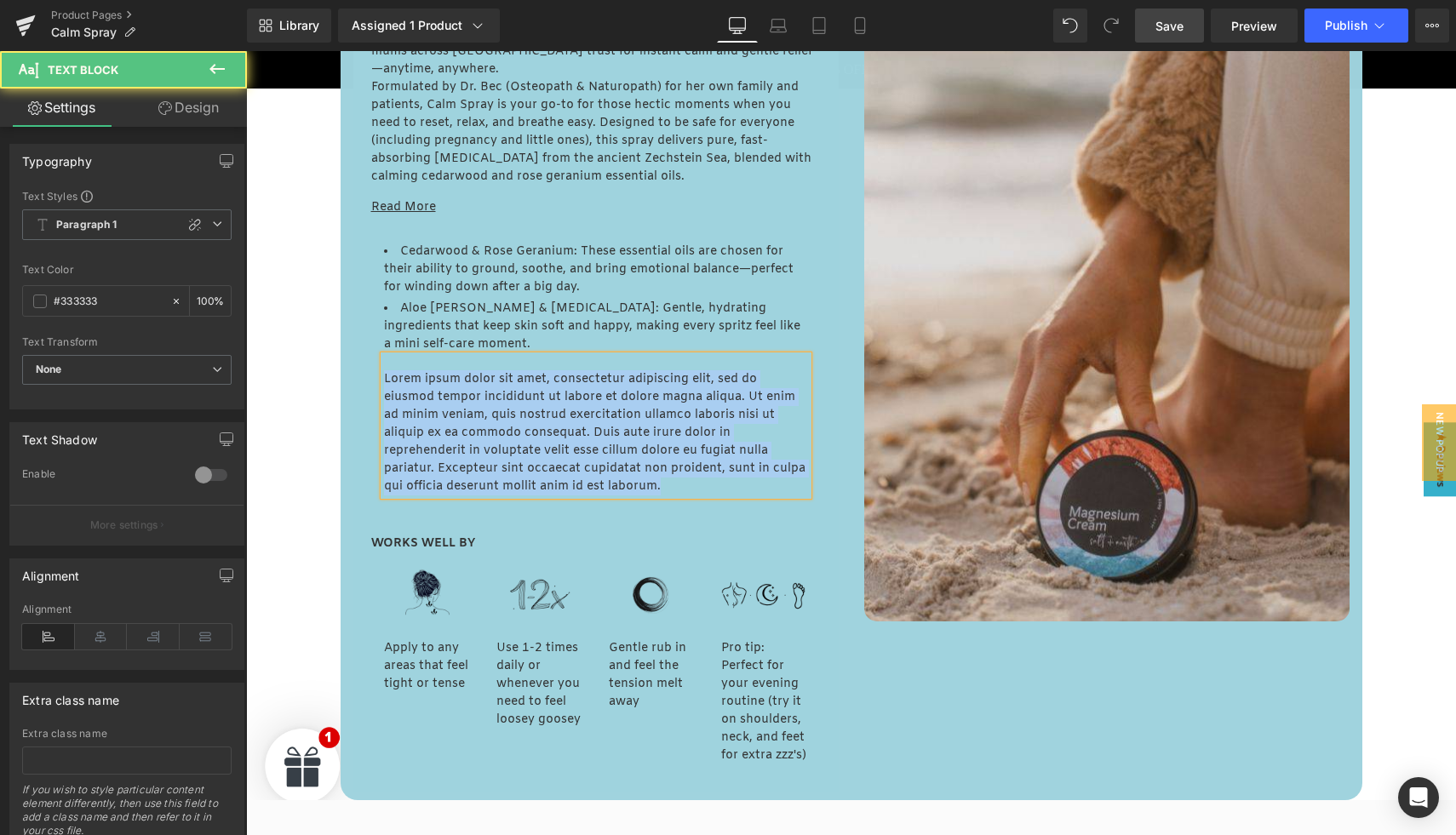
paste div
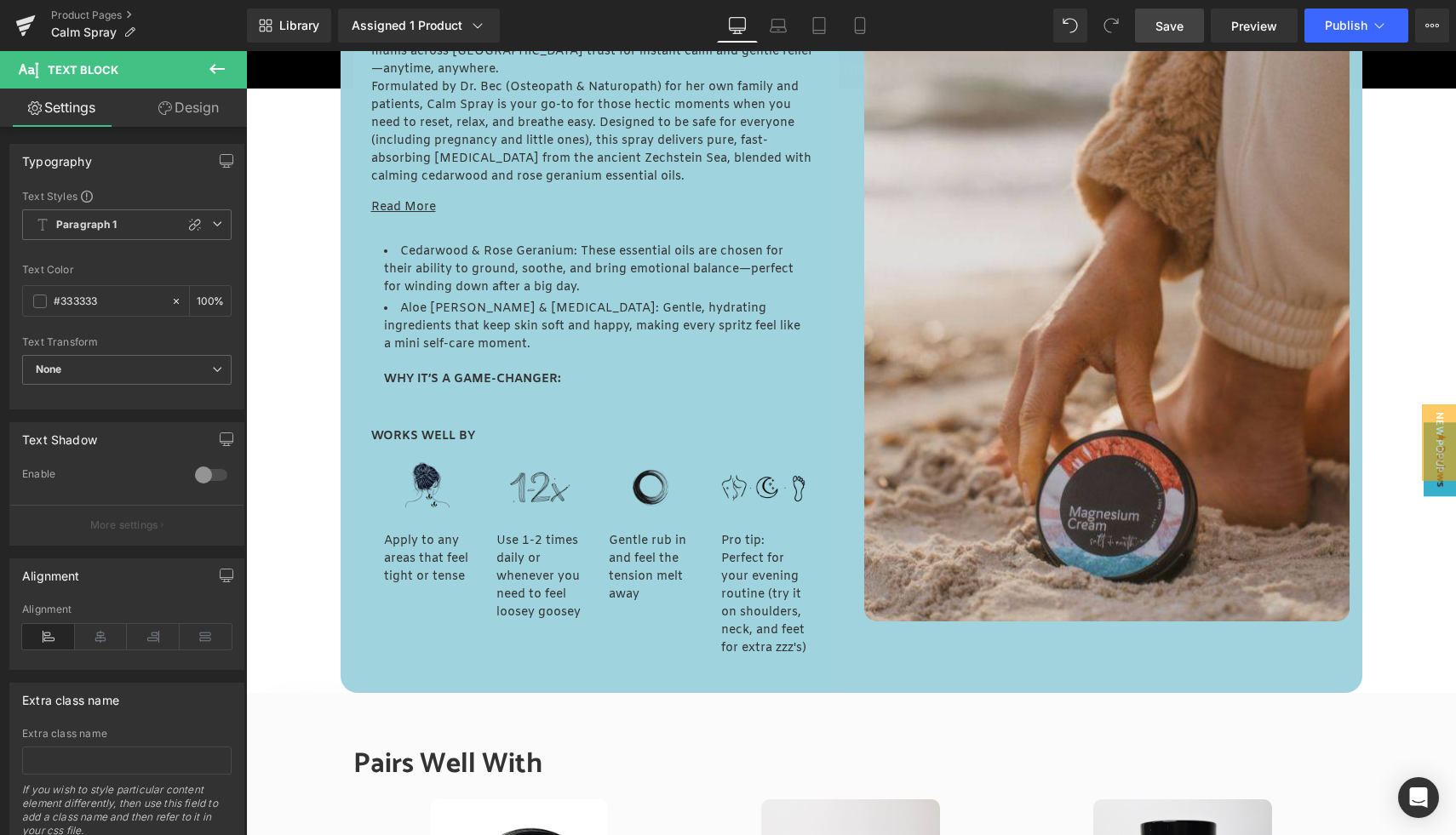
click at [226, 65] on icon at bounding box center [217, 68] width 20 height 20
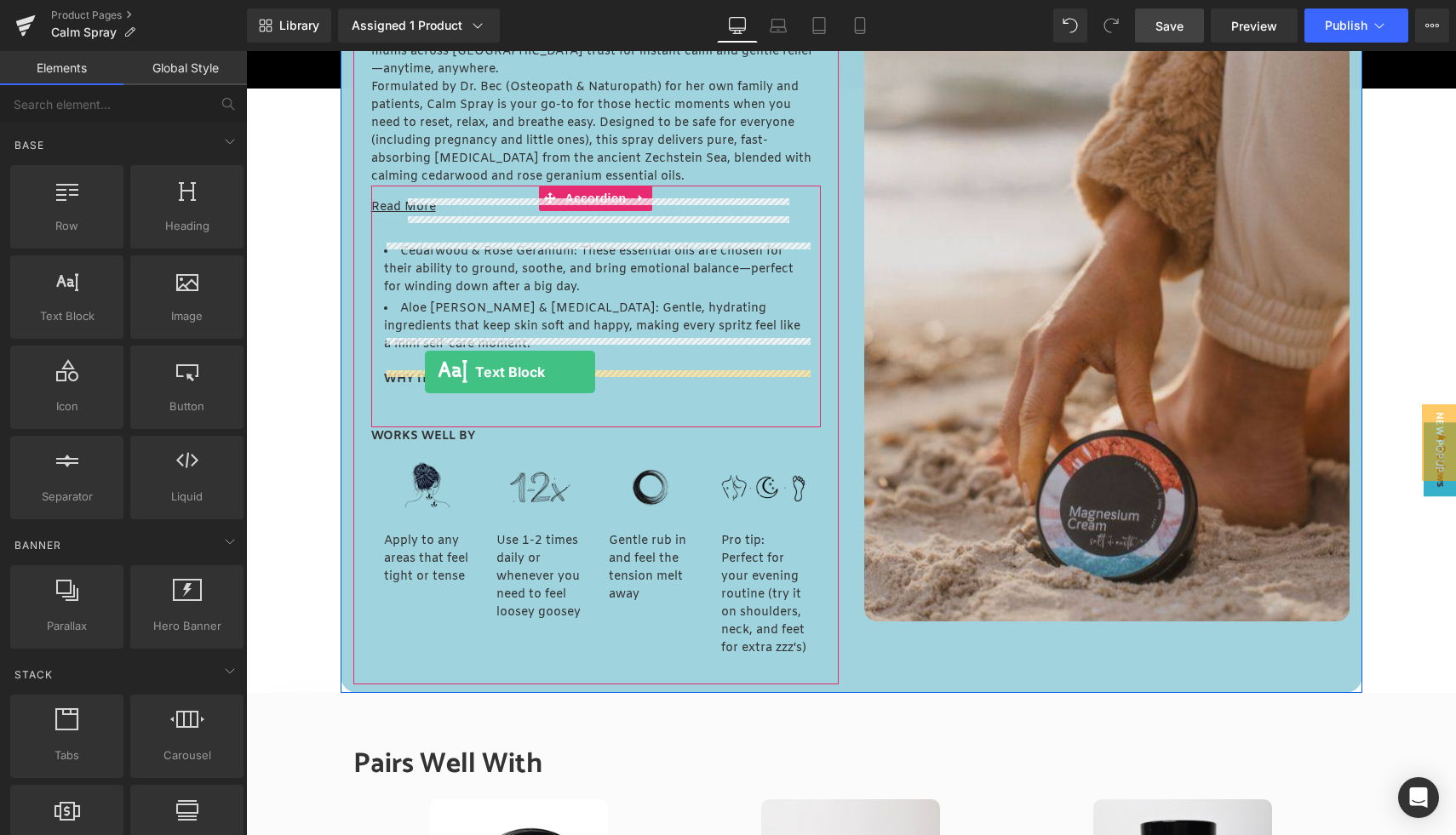
drag, startPoint x: 310, startPoint y: 369, endPoint x: 425, endPoint y: 372, distance: 115.0
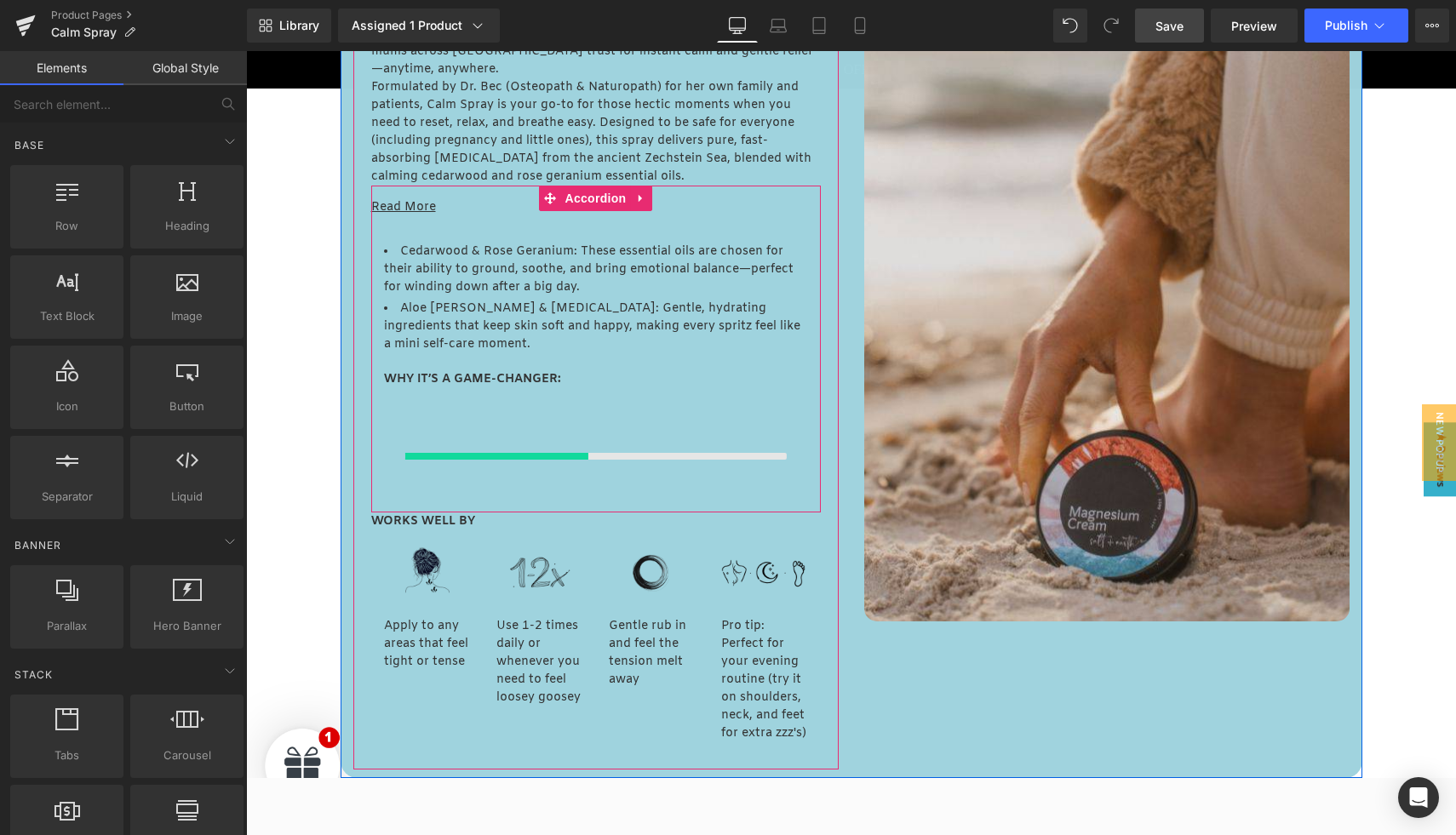
scroll to position [959, 0]
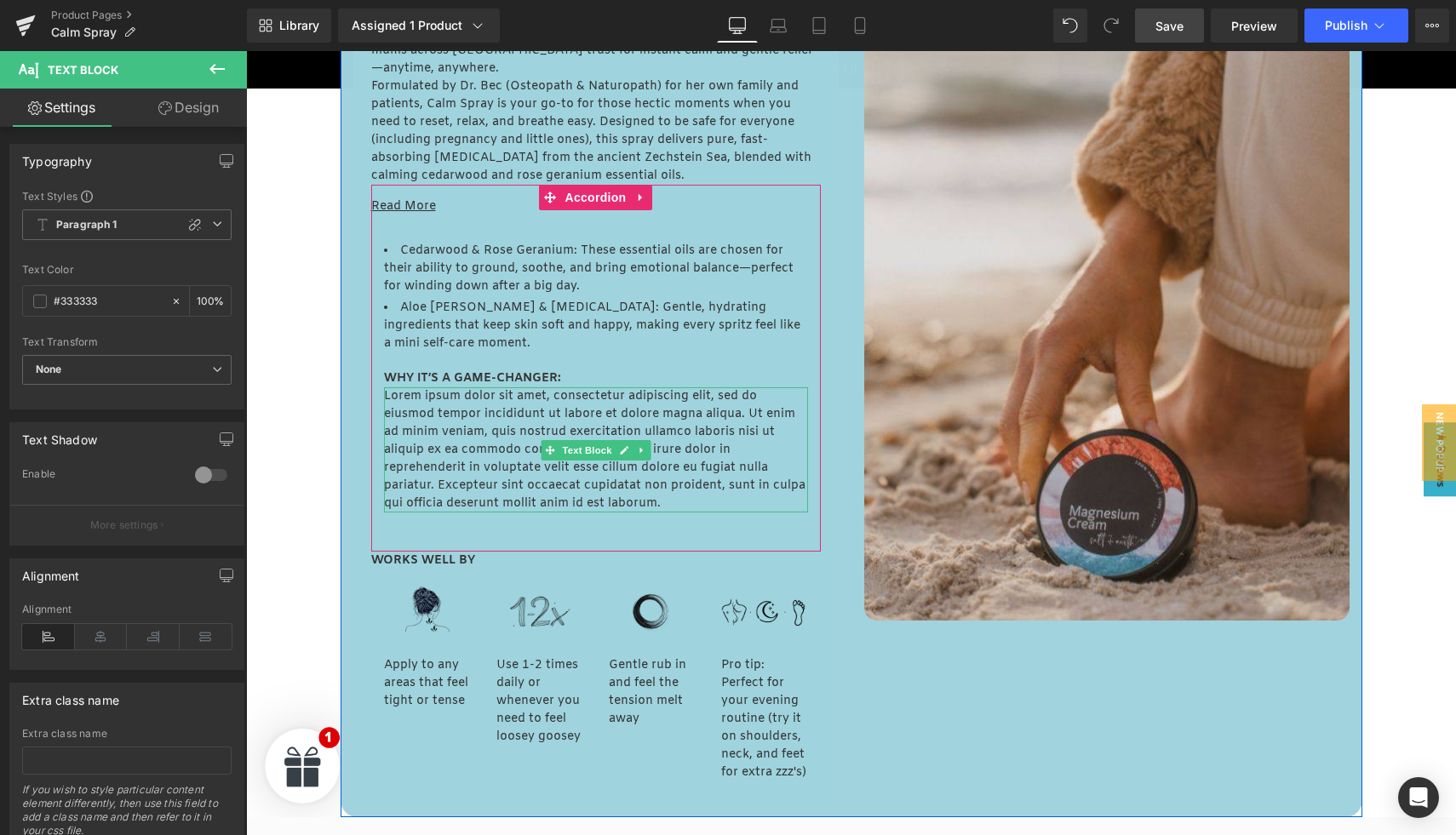
click at [455, 425] on p "Lorem ipsum dolor sit amet, consectetur adipiscing elit, sed do eiusmod tempor …" at bounding box center [595, 450] width 424 height 126
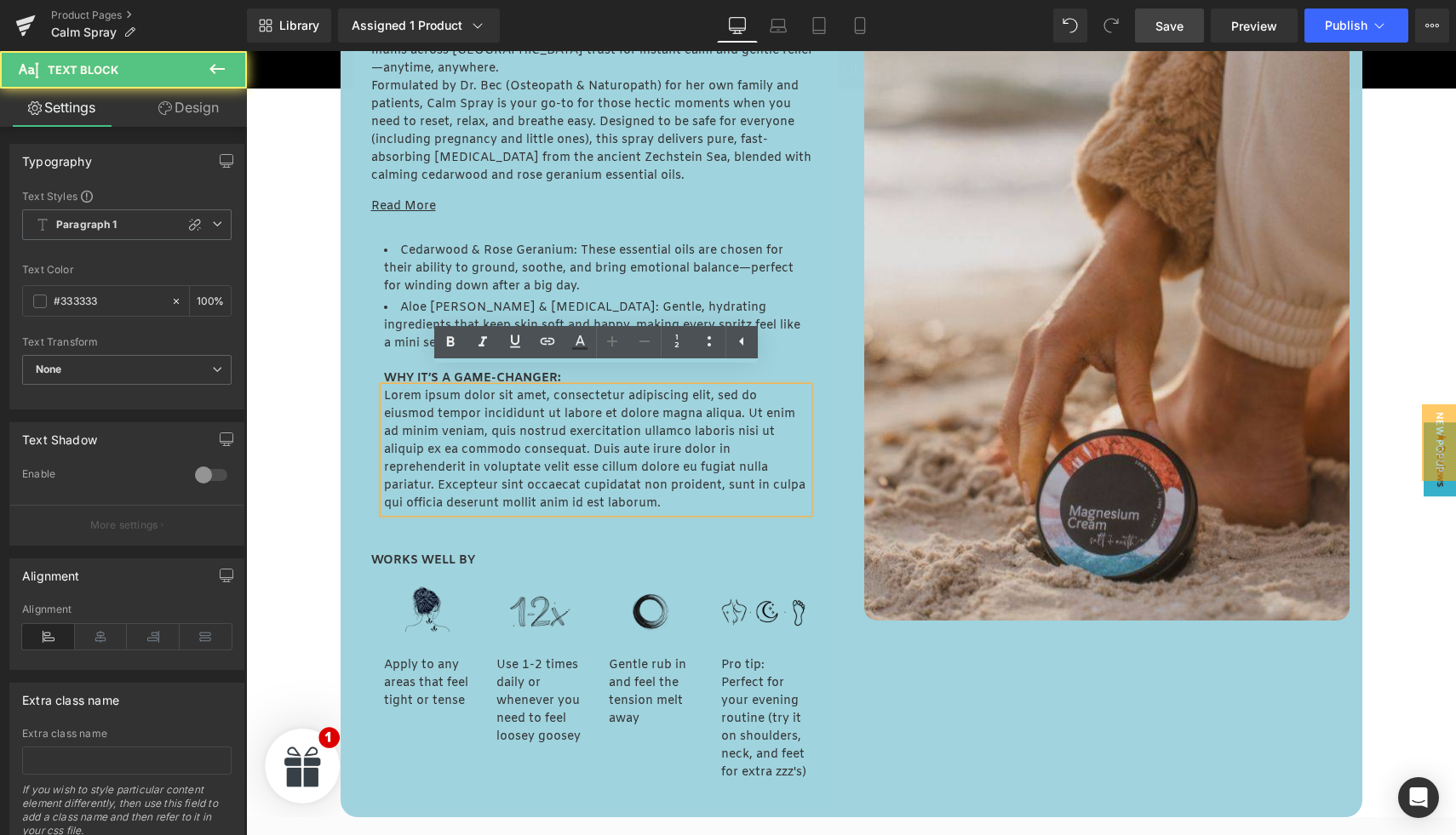
click at [473, 420] on p "Lorem ipsum dolor sit amet, consectetur adipiscing elit, sed do eiusmod tempor …" at bounding box center [595, 450] width 424 height 126
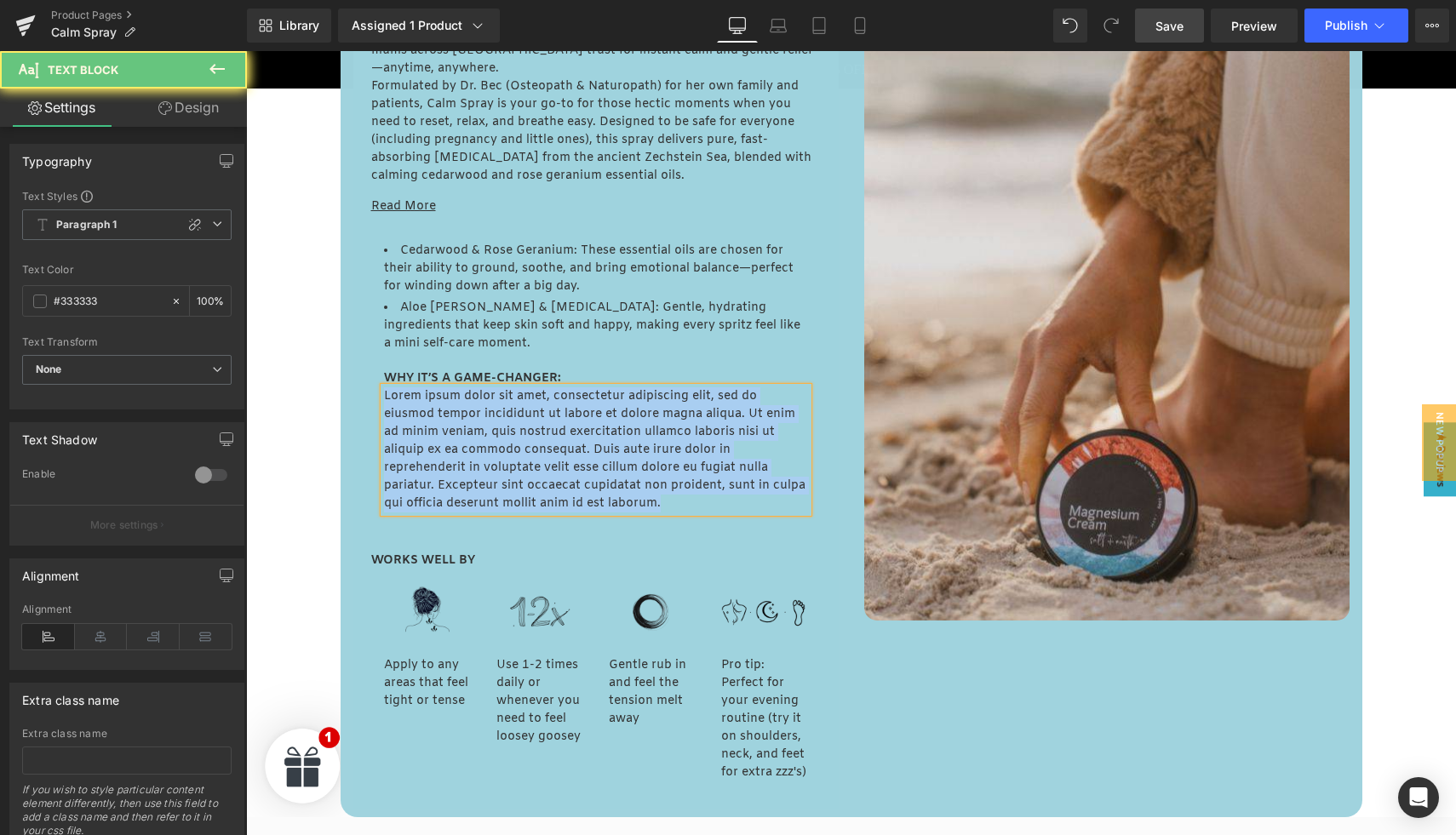
paste div
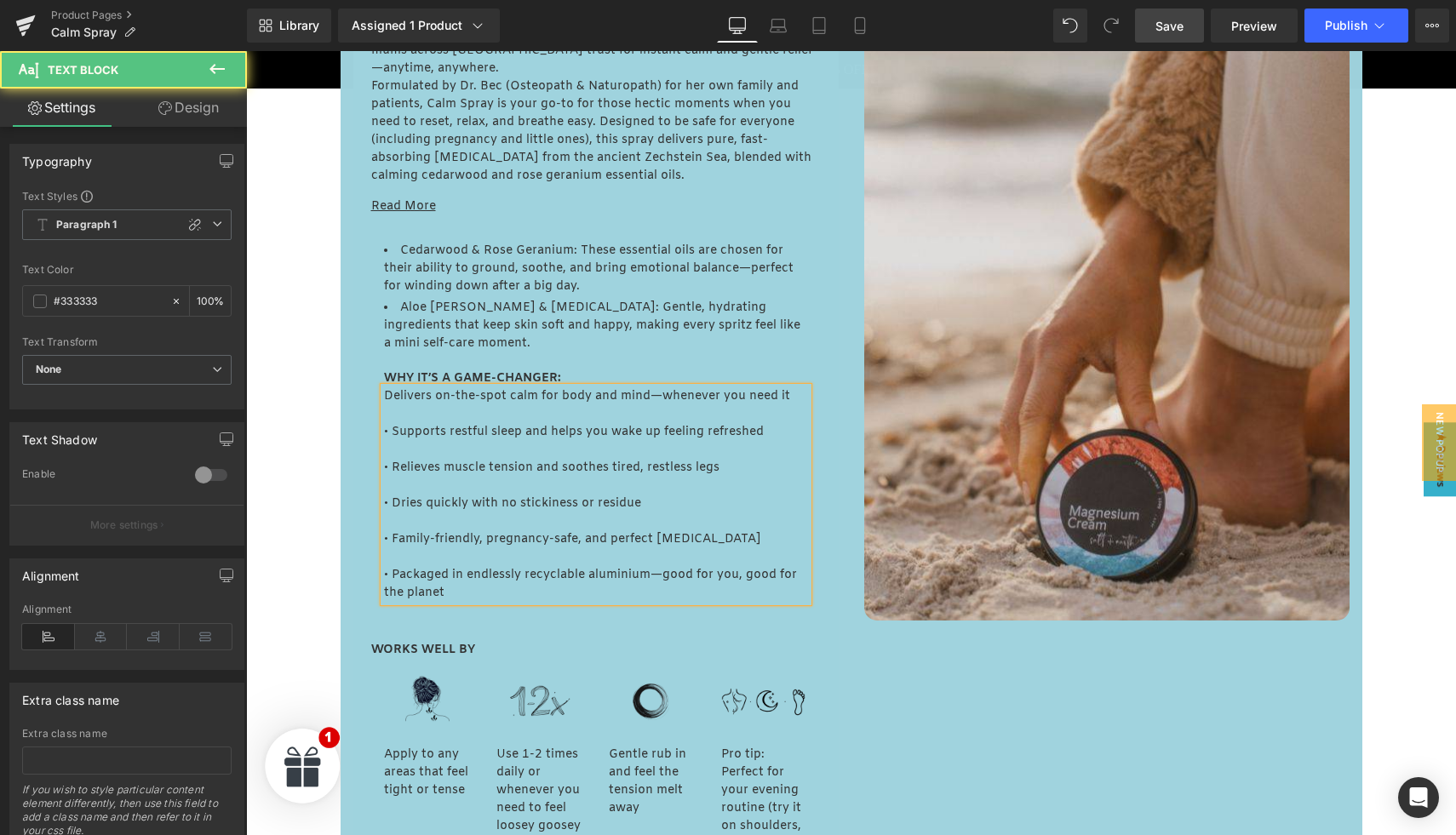
click at [473, 423] on p "• Supports restful sleep and helps you wake up feeling refreshed" at bounding box center [595, 432] width 424 height 18
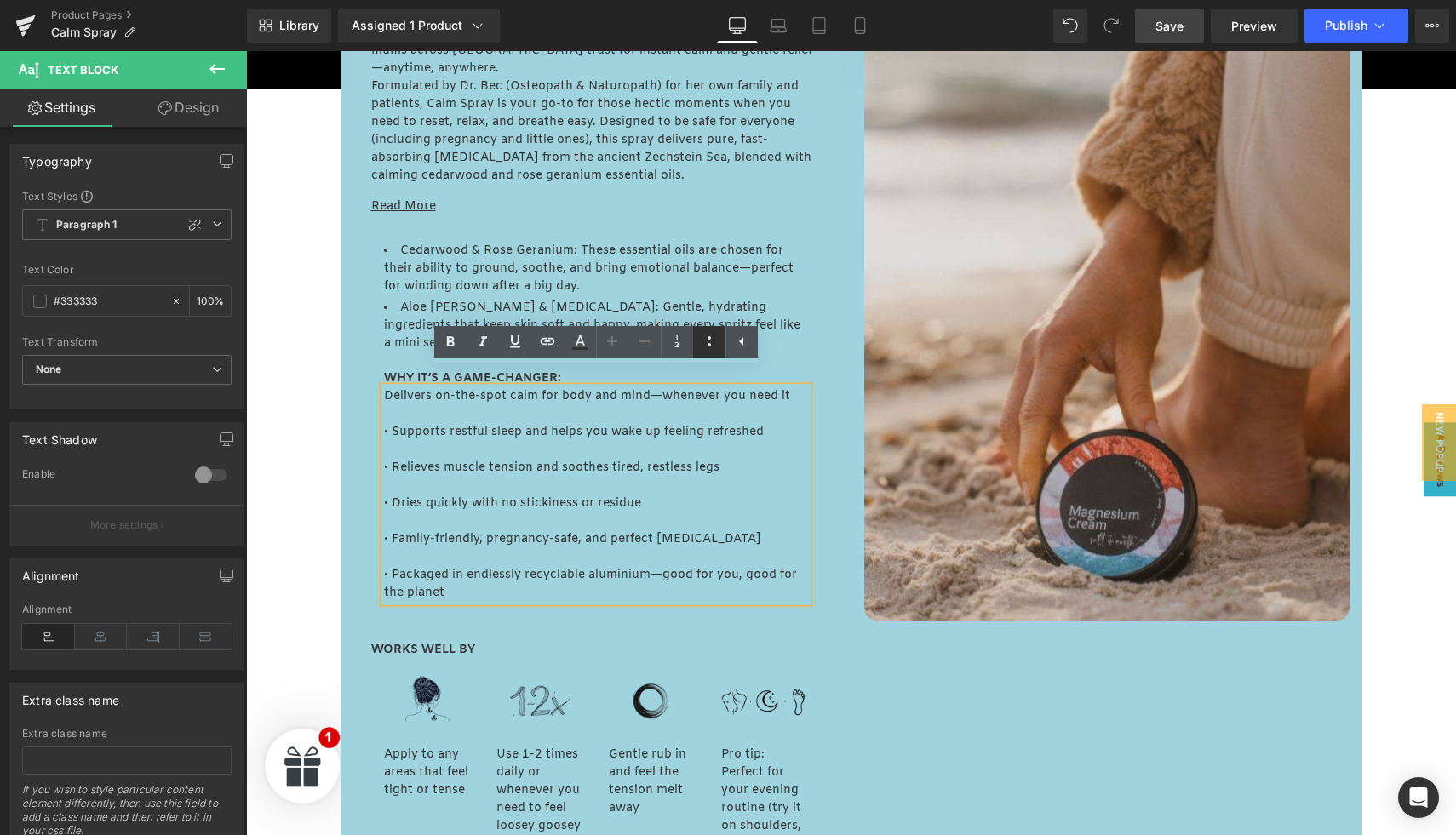
click at [709, 338] on icon at bounding box center [709, 341] width 4 height 11
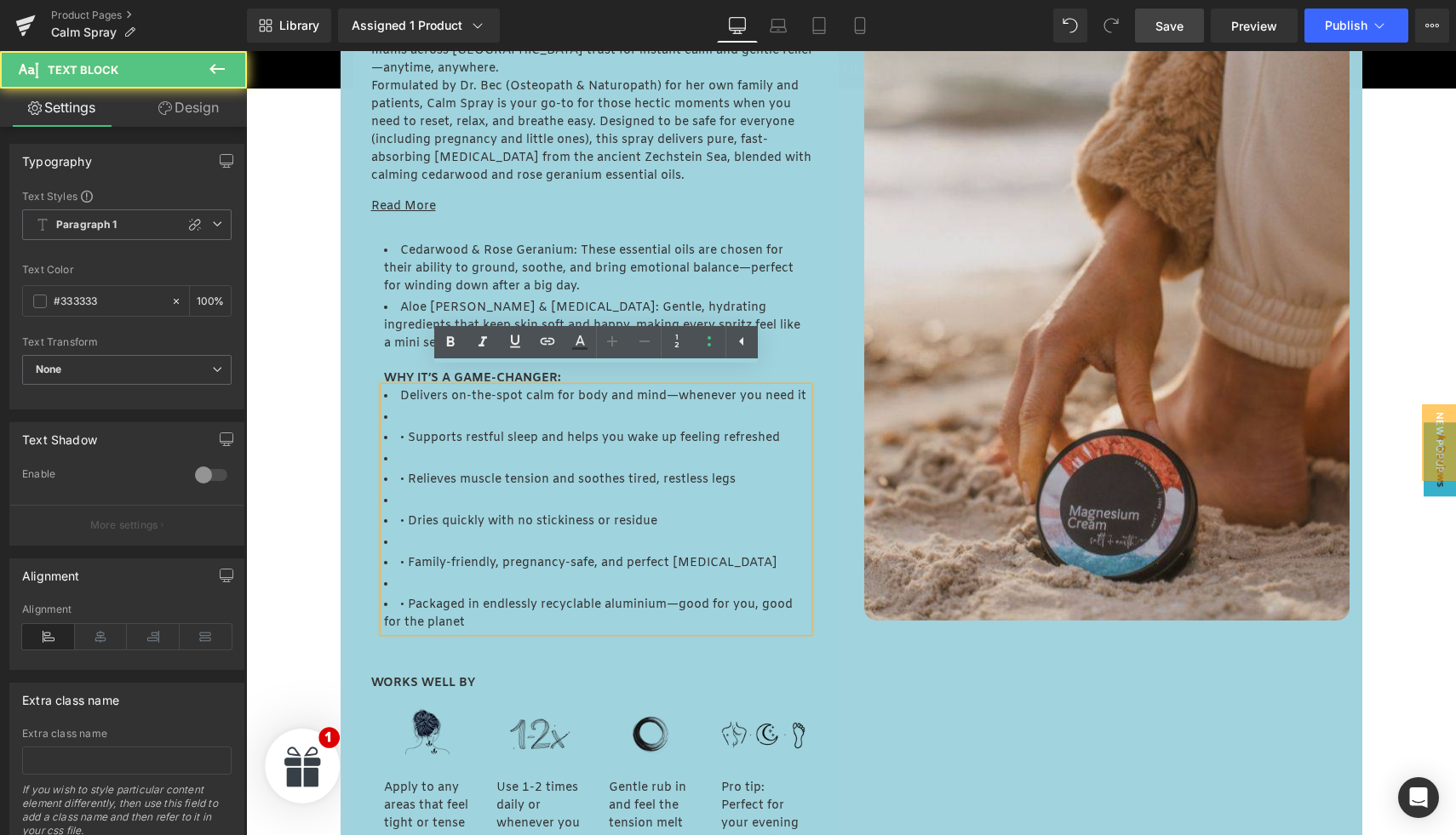
click at [425, 409] on li at bounding box center [595, 418] width 424 height 18
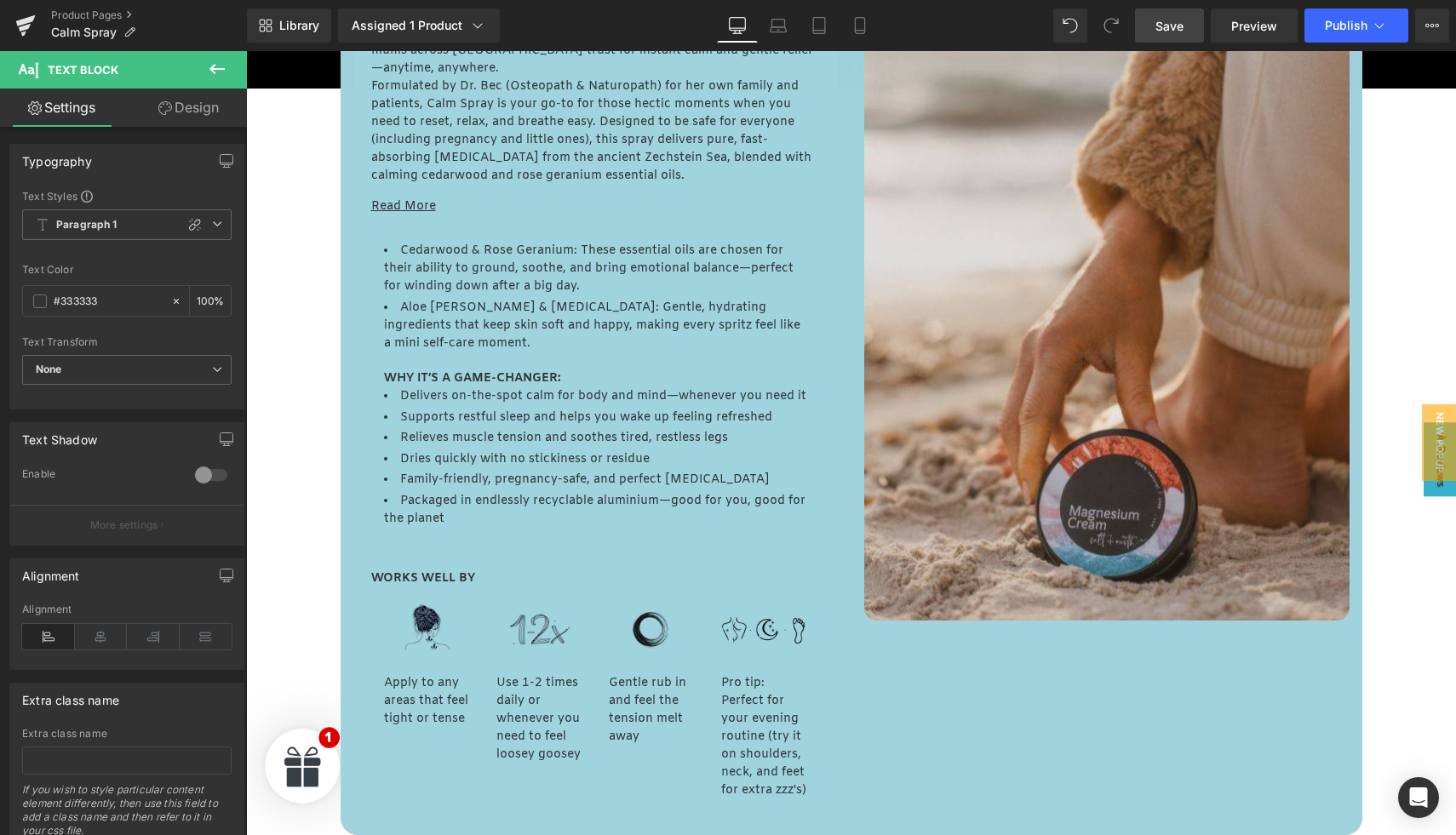
click at [212, 68] on icon at bounding box center [217, 69] width 15 height 11
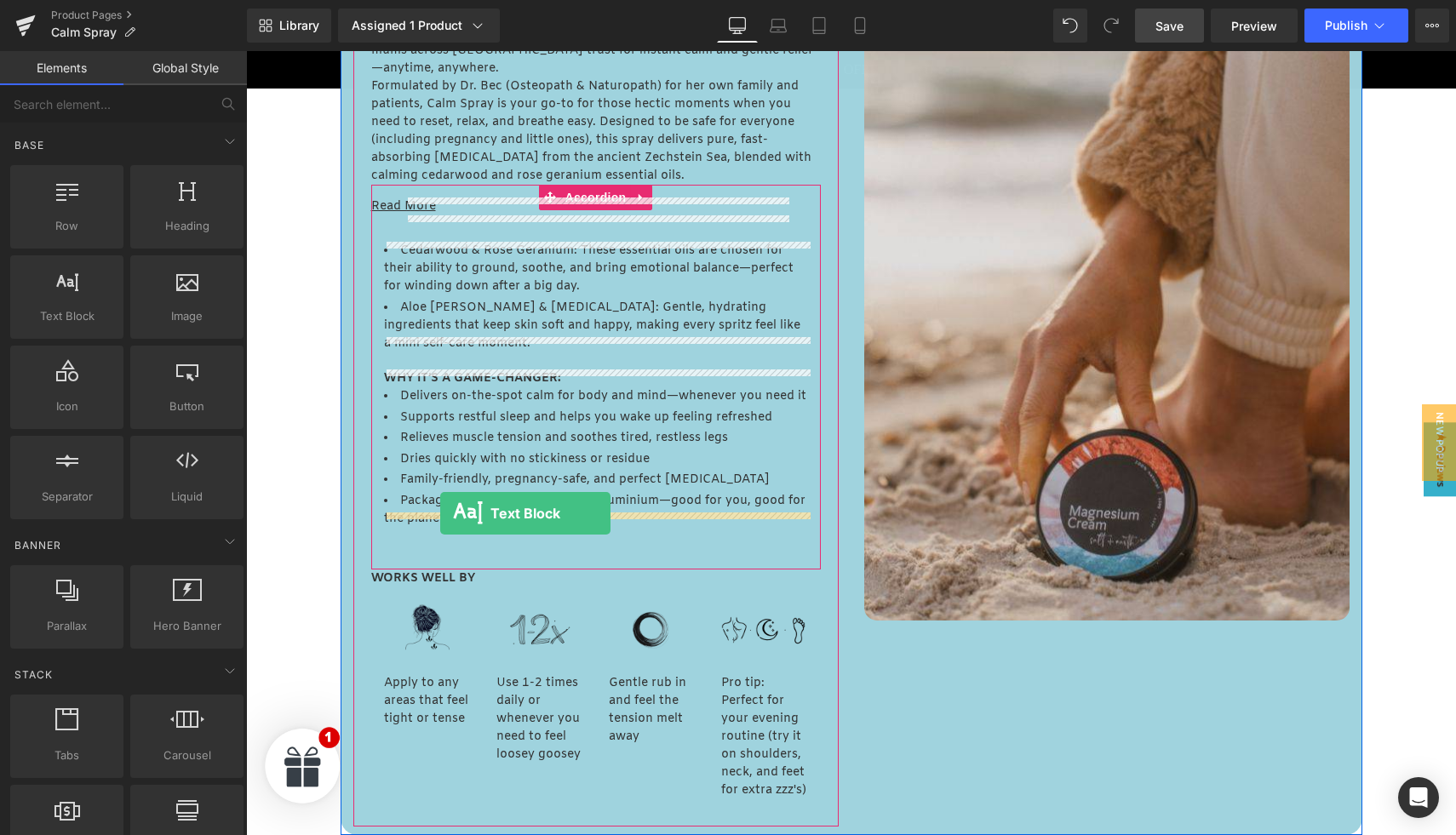
drag, startPoint x: 306, startPoint y: 341, endPoint x: 441, endPoint y: 514, distance: 219.4
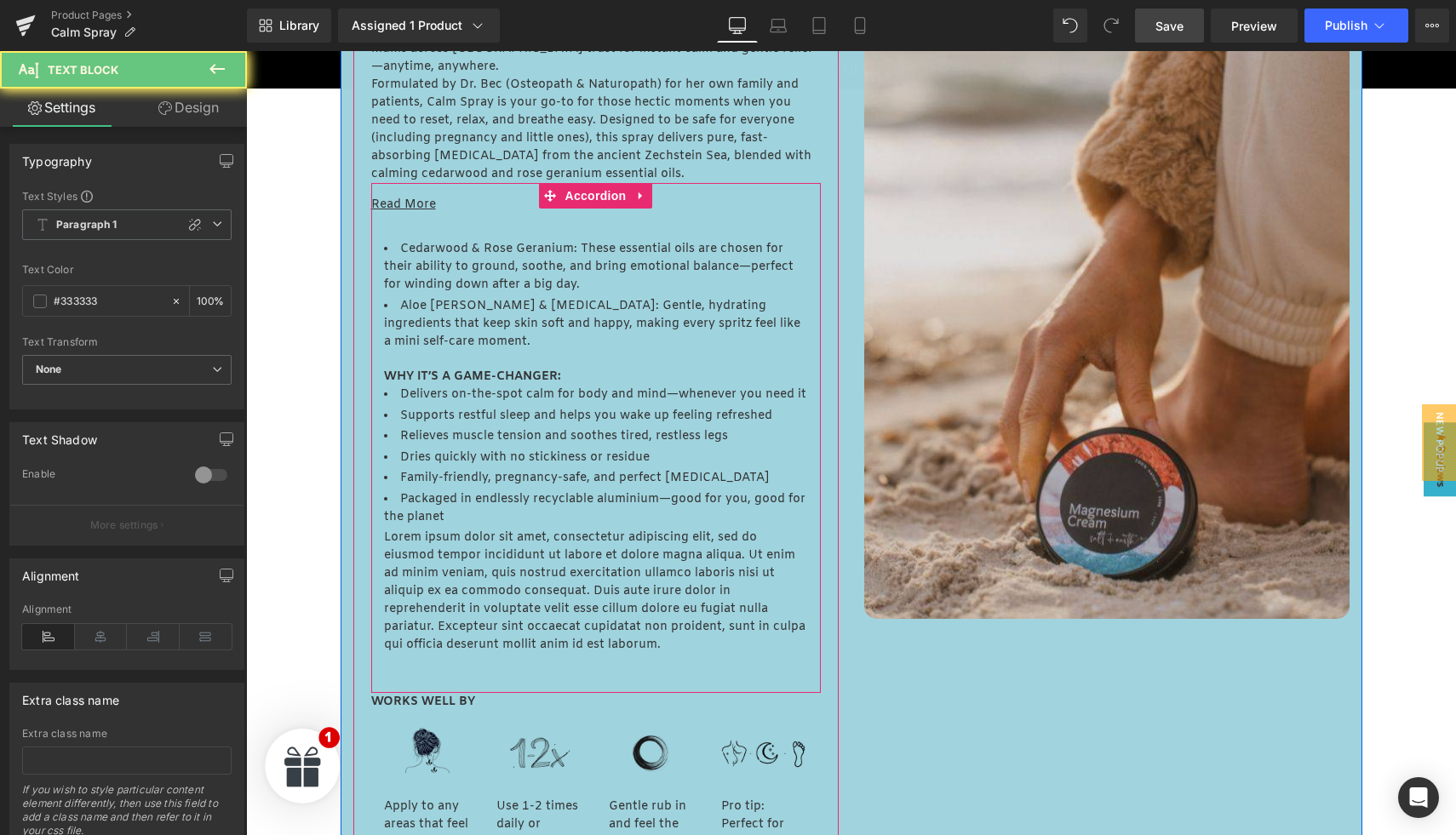
click at [452, 548] on p "Lorem ipsum dolor sit amet, consectetur adipiscing elit, sed do eiusmod tempor …" at bounding box center [595, 592] width 424 height 126
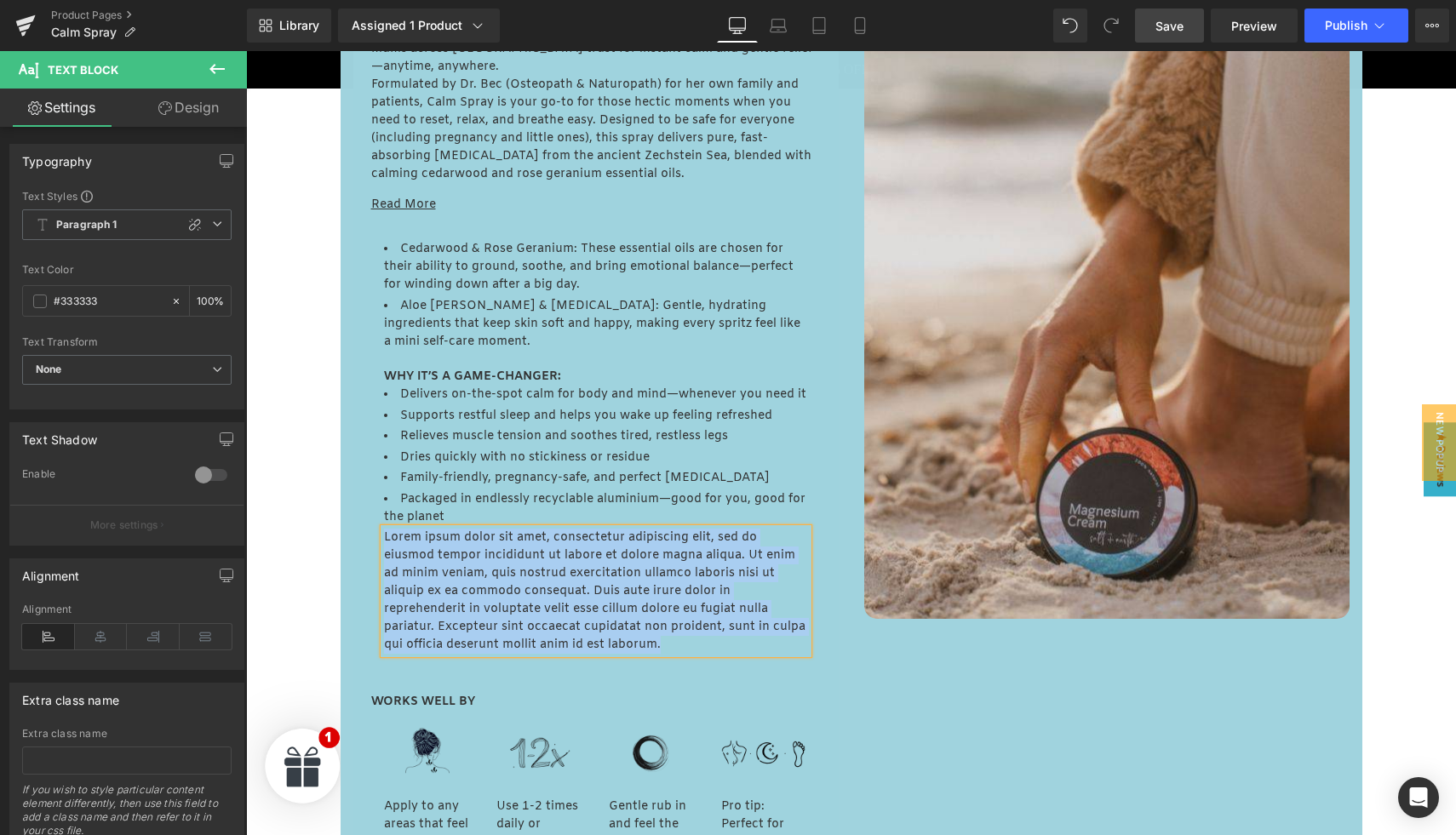
paste div
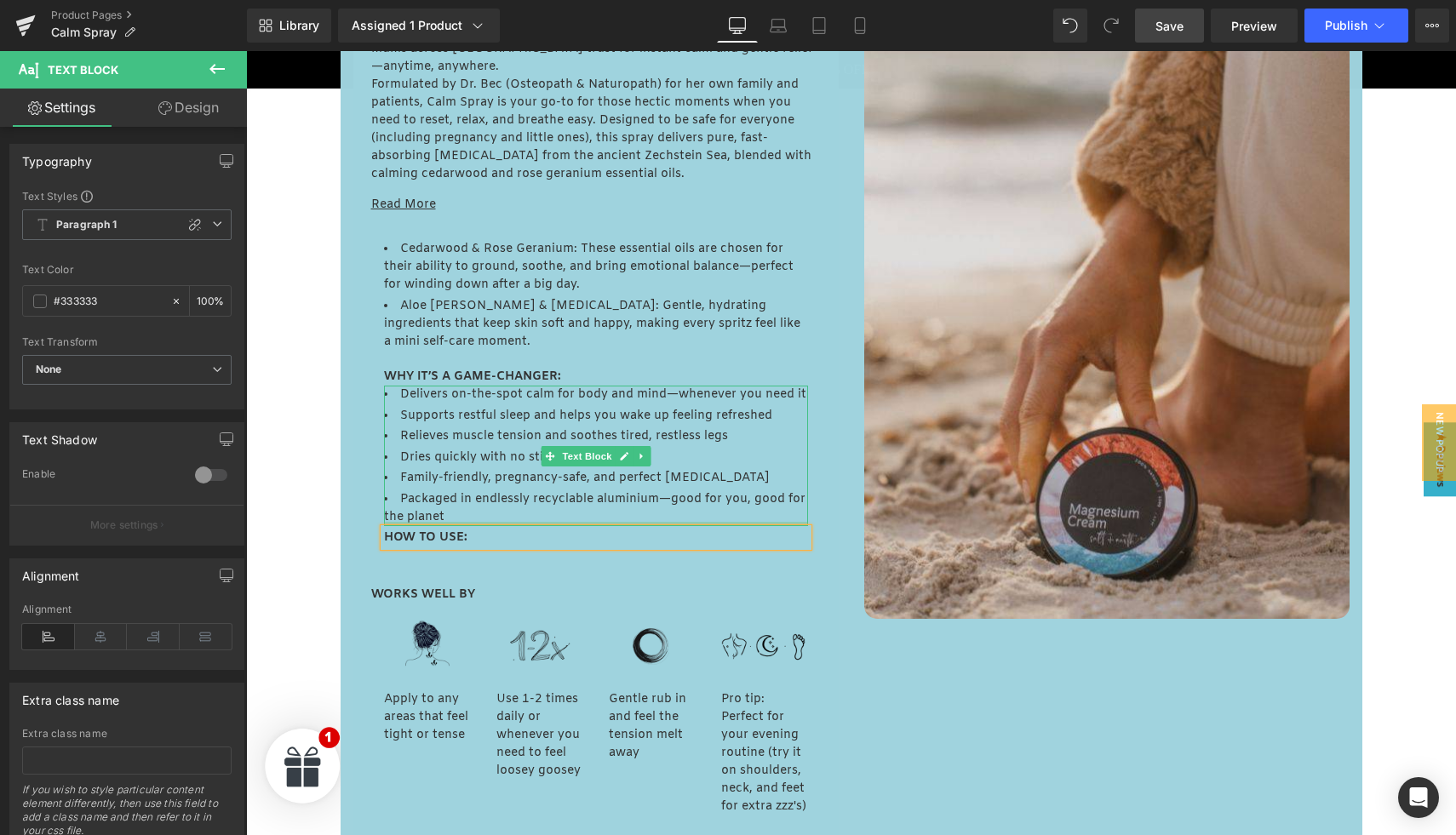
drag, startPoint x: 458, startPoint y: 506, endPoint x: 461, endPoint y: 437, distance: 69.1
click at [461, 437] on div "Delivers on-the-spot calm for body and mind—whenever you need it Supports restf…" at bounding box center [595, 456] width 424 height 141
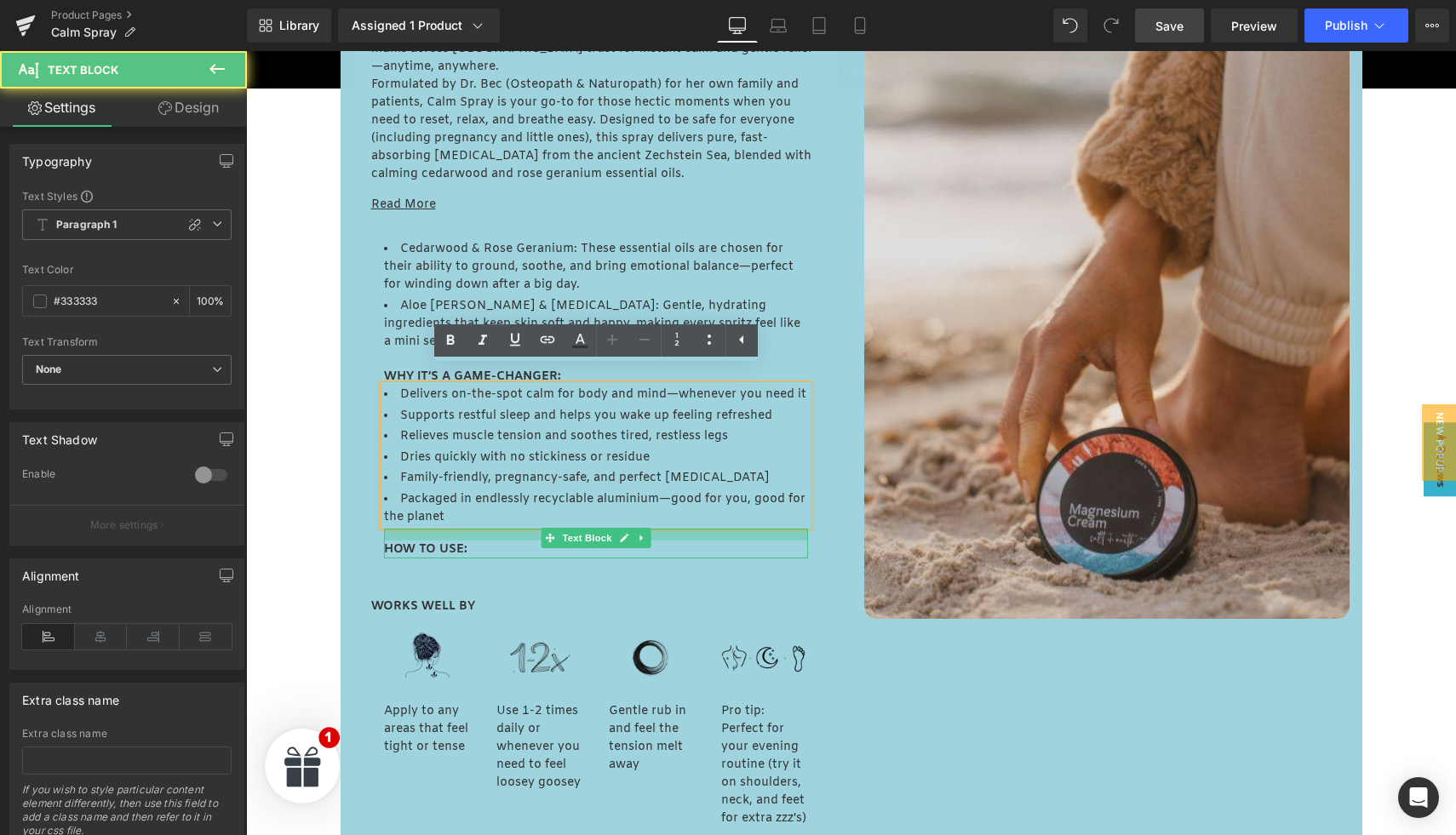
drag, startPoint x: 479, startPoint y: 514, endPoint x: 478, endPoint y: 526, distance: 12.0
click at [478, 529] on div "HOW TO USE: Text Block" at bounding box center [595, 544] width 424 height 30
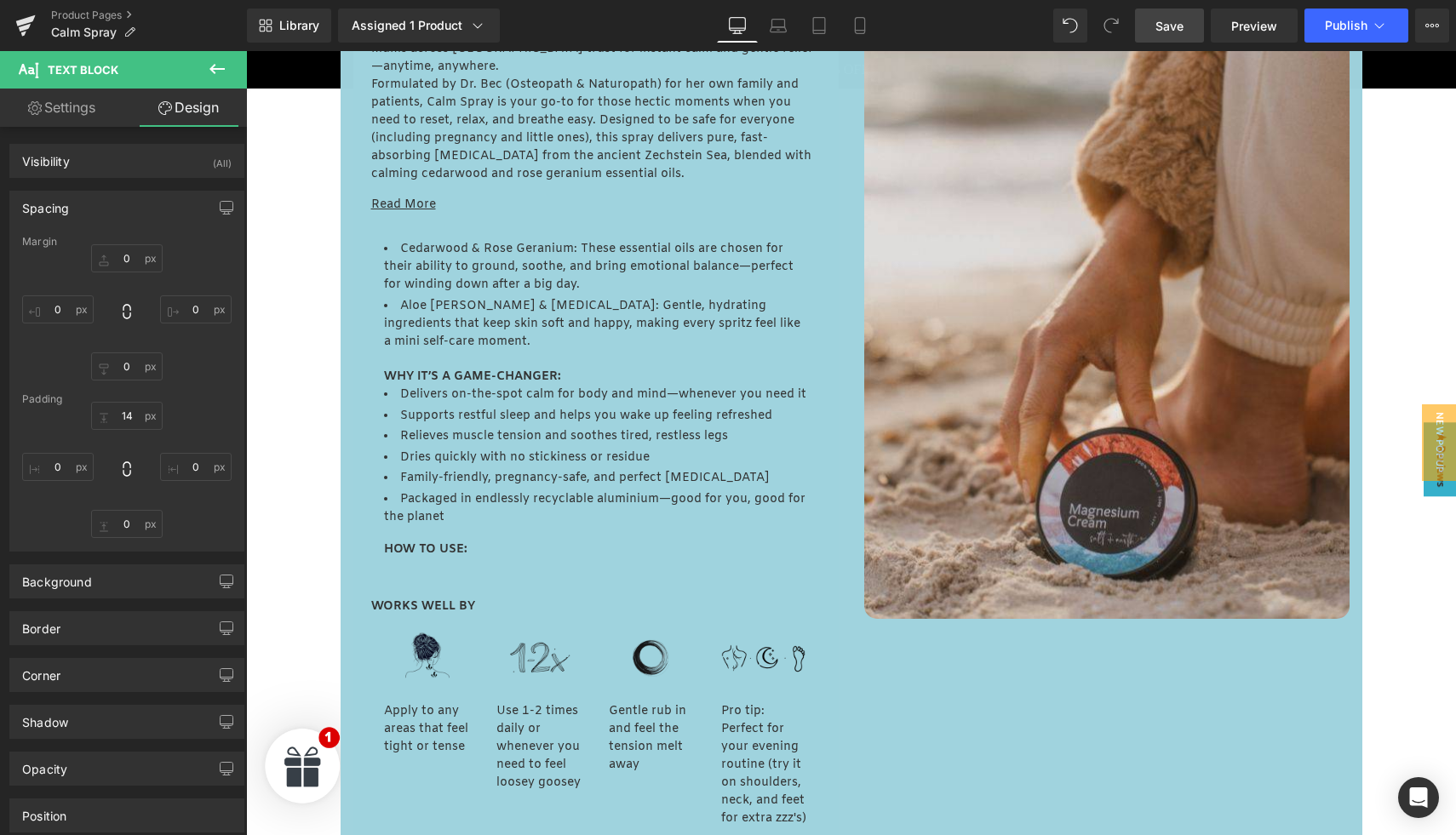
click at [215, 60] on icon at bounding box center [217, 68] width 20 height 20
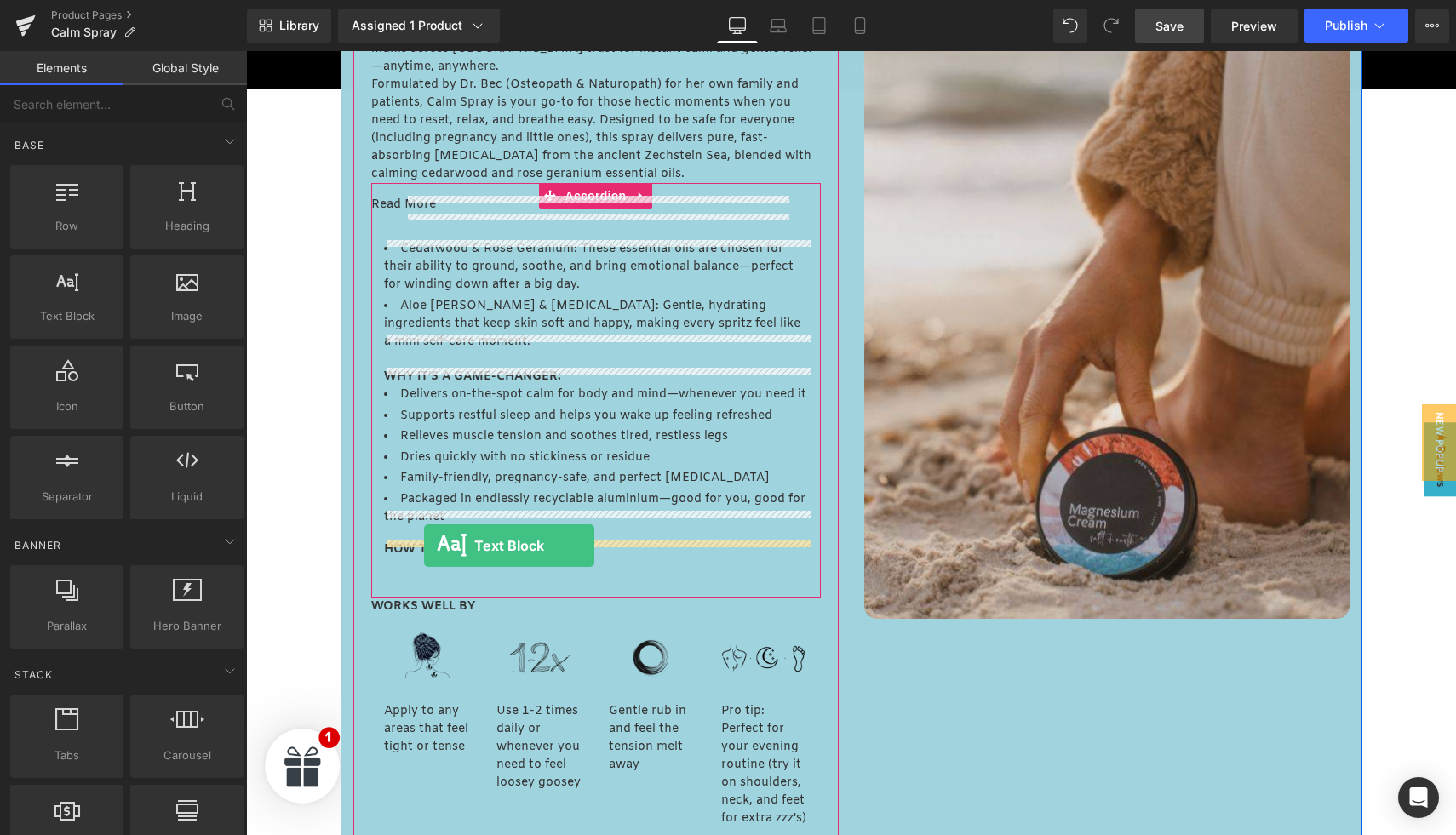
drag, startPoint x: 293, startPoint y: 364, endPoint x: 424, endPoint y: 545, distance: 223.4
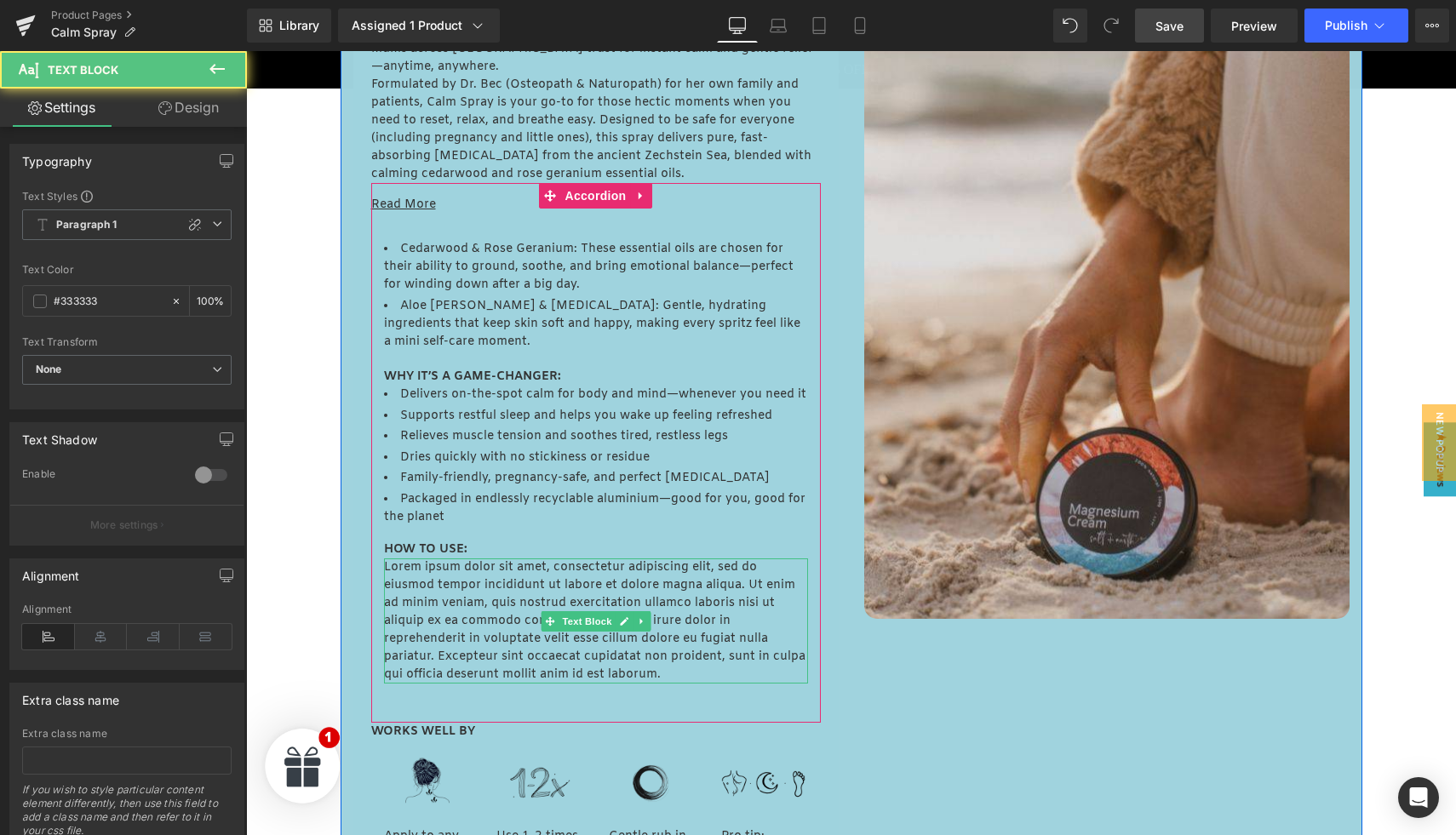
click at [426, 591] on p "Lorem ipsum dolor sit amet, consectetur adipiscing elit, sed do eiusmod tempor …" at bounding box center [595, 622] width 424 height 126
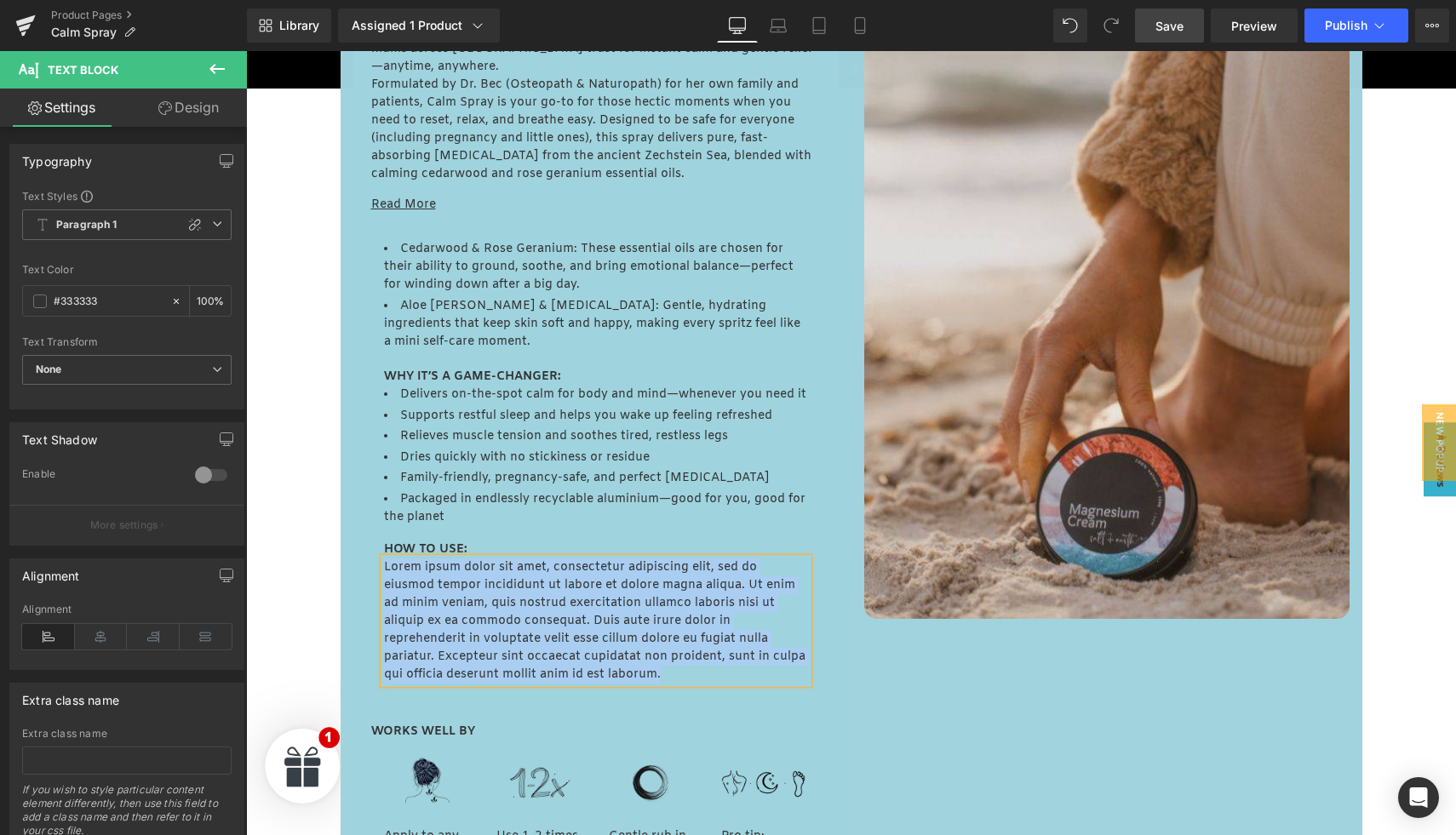
paste div
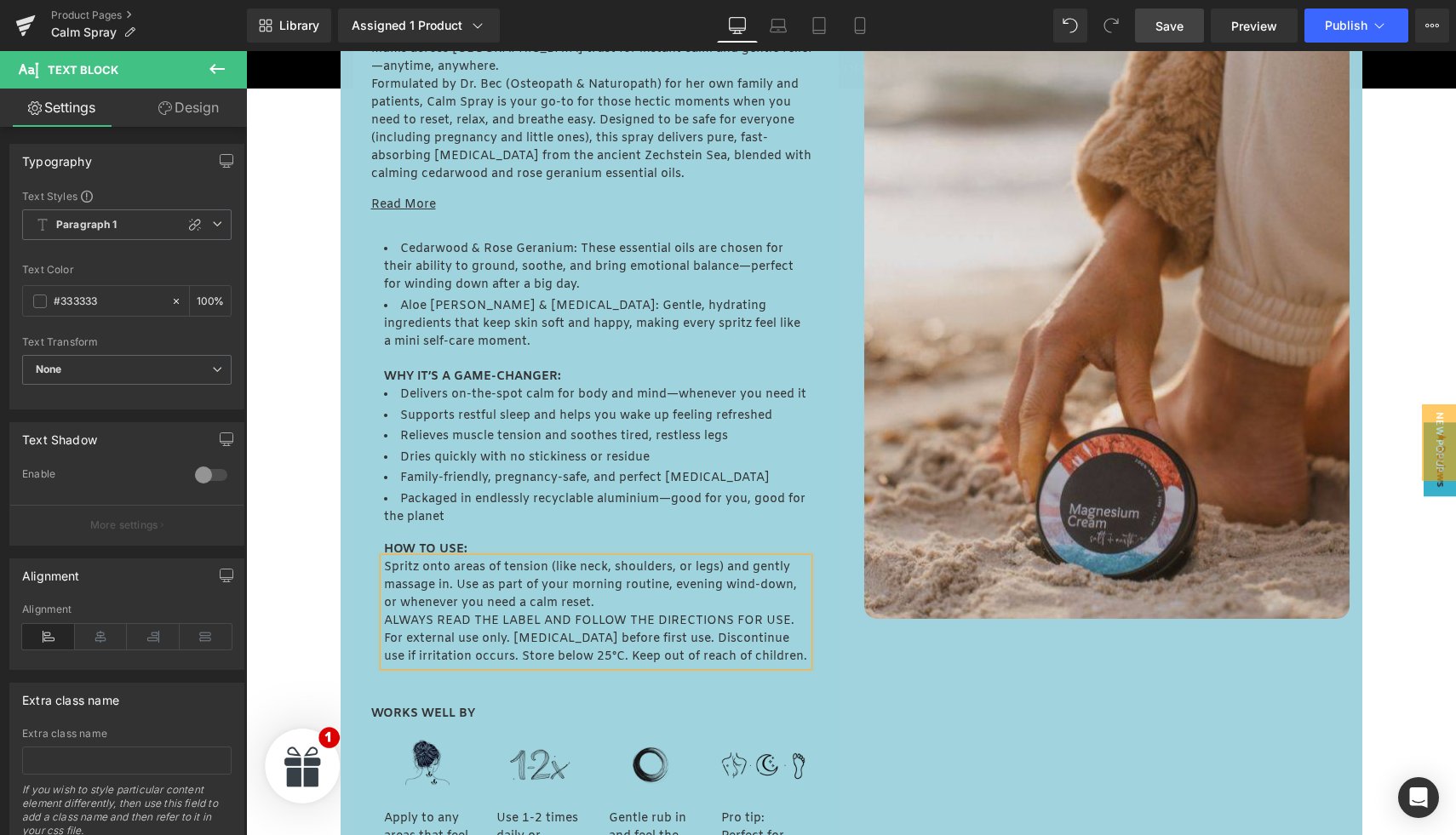
click at [608, 585] on p "Spritz onto areas of tension (like neck, shoulders, or legs) and gently massage…" at bounding box center [595, 586] width 424 height 54
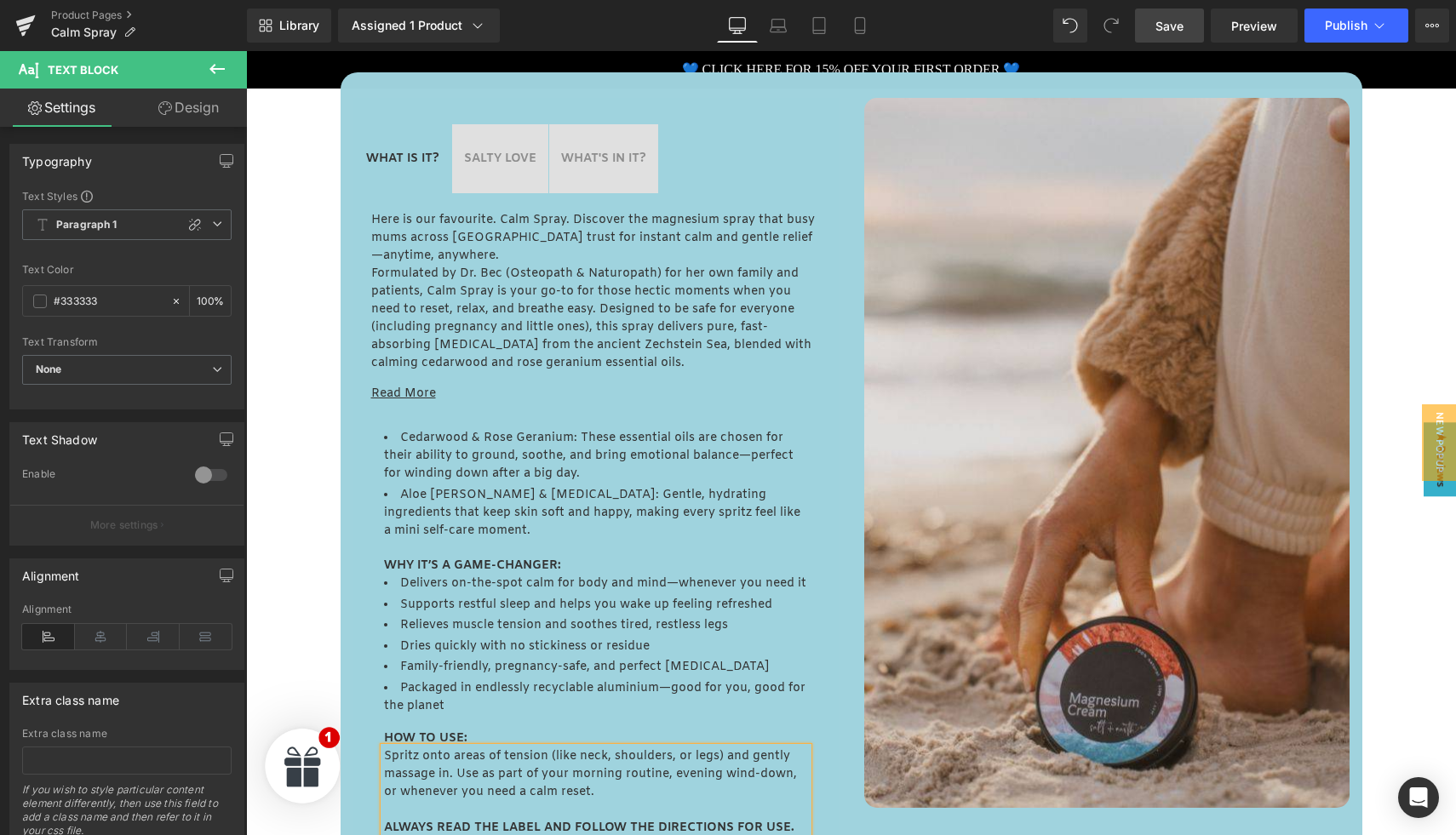
scroll to position [755, 0]
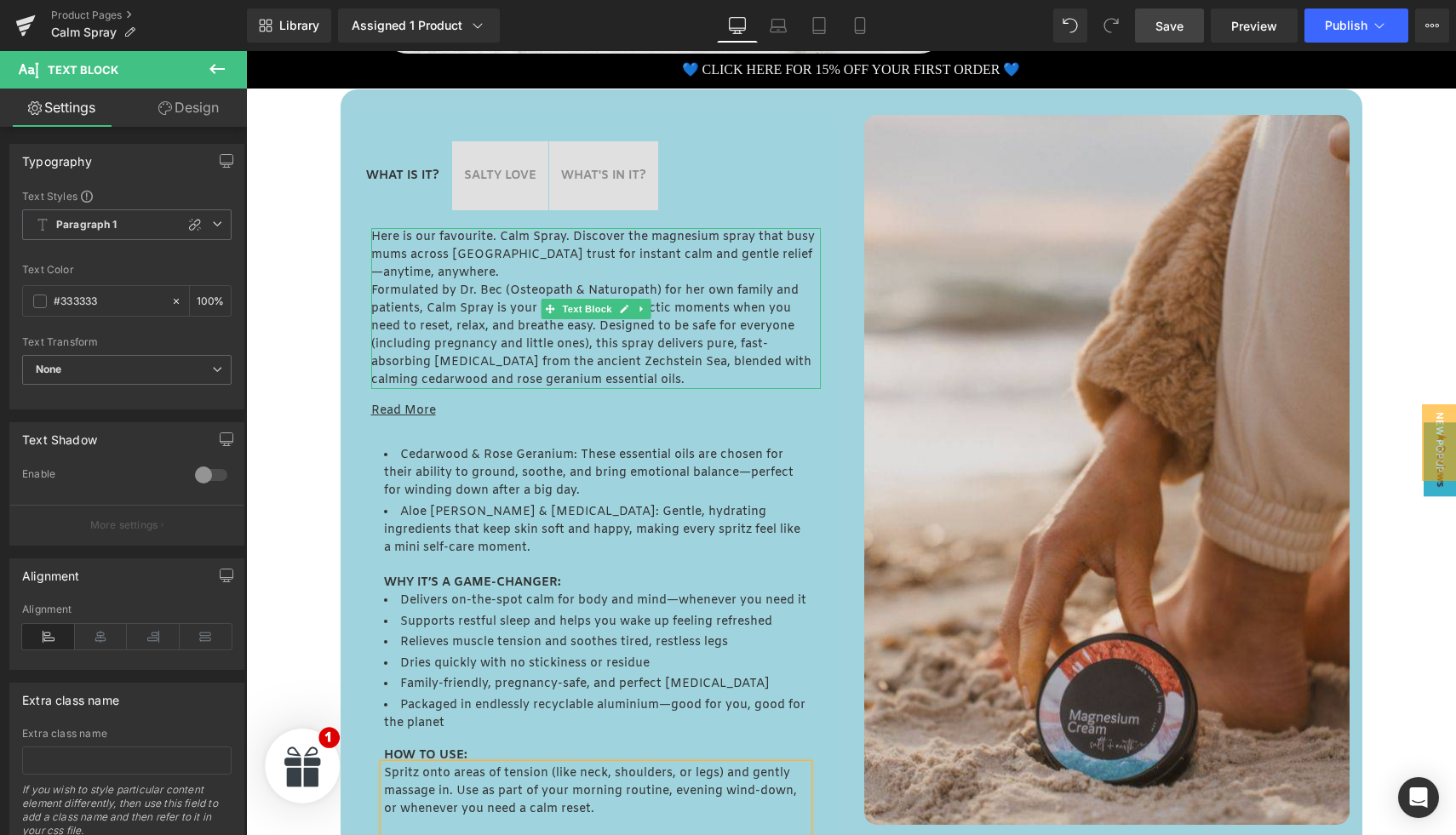
click at [494, 238] on p "Here is our favourite. Calm Spray. Discover the magnesium spray that busy mums …" at bounding box center [596, 255] width 449 height 54
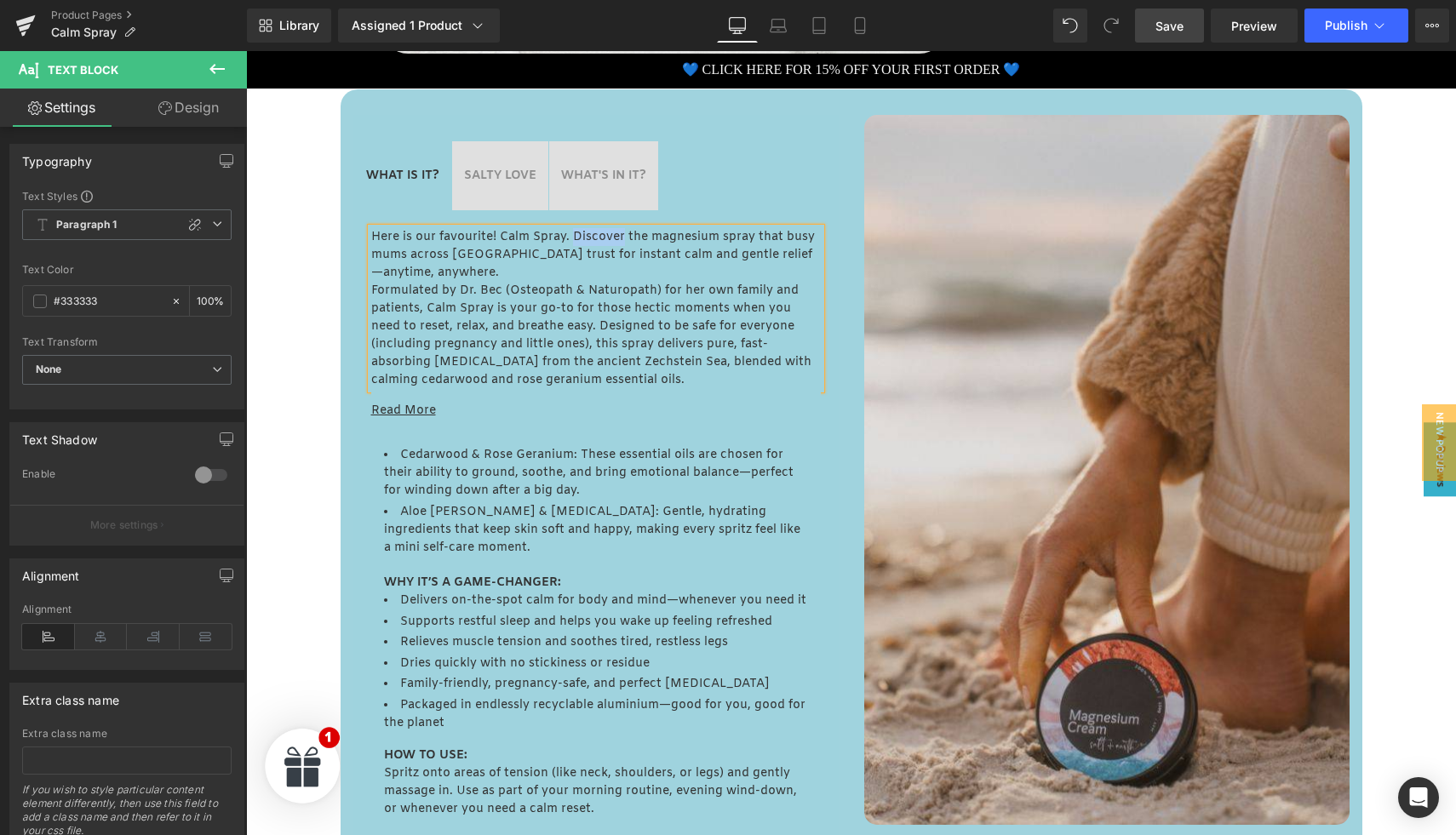
drag, startPoint x: 571, startPoint y: 236, endPoint x: 623, endPoint y: 238, distance: 52.0
click at [623, 238] on p "Here is our favourite! Calm Spray. Discover the magnesium spray that busy mums …" at bounding box center [596, 255] width 449 height 54
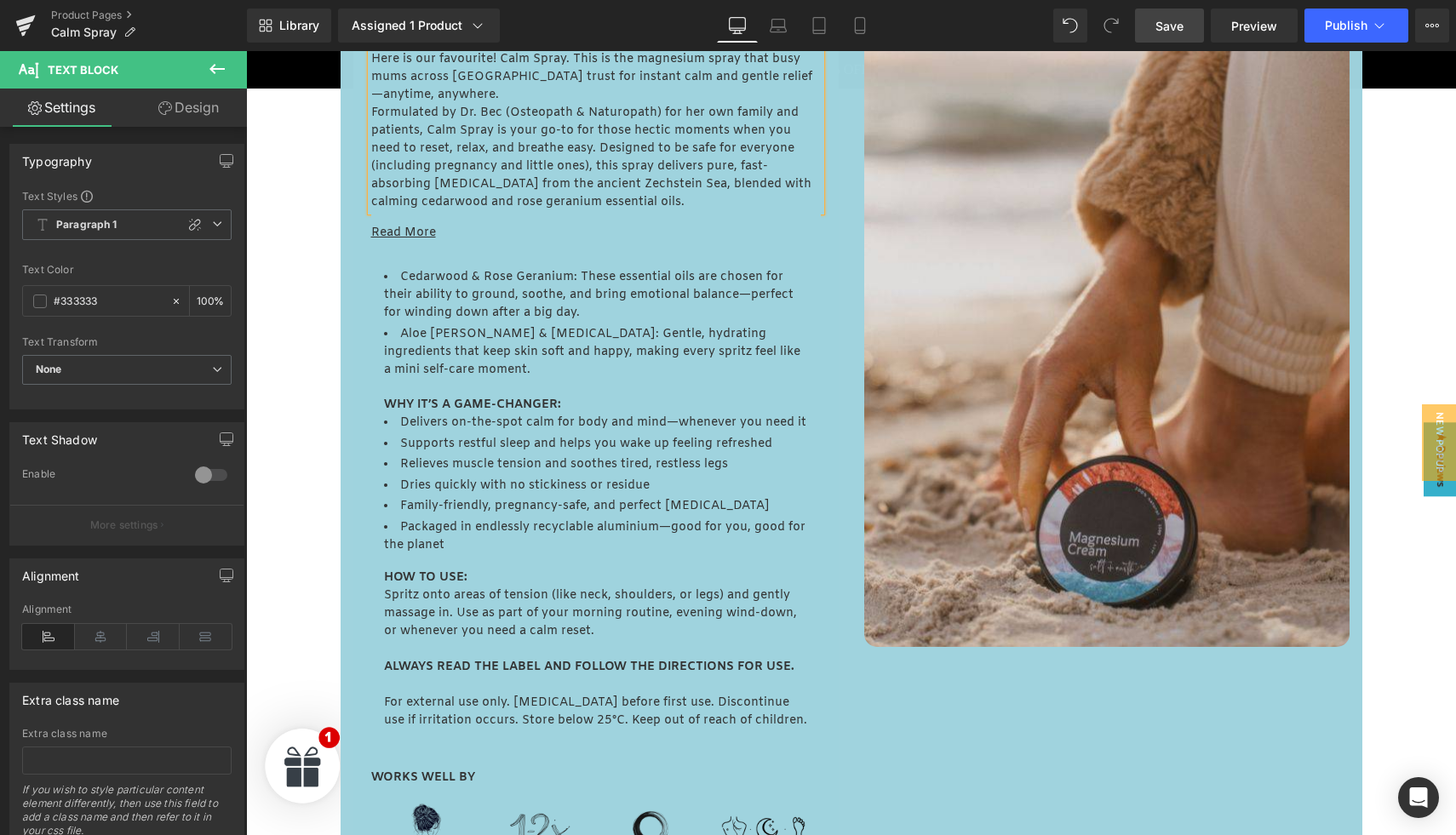
scroll to position [937, 0]
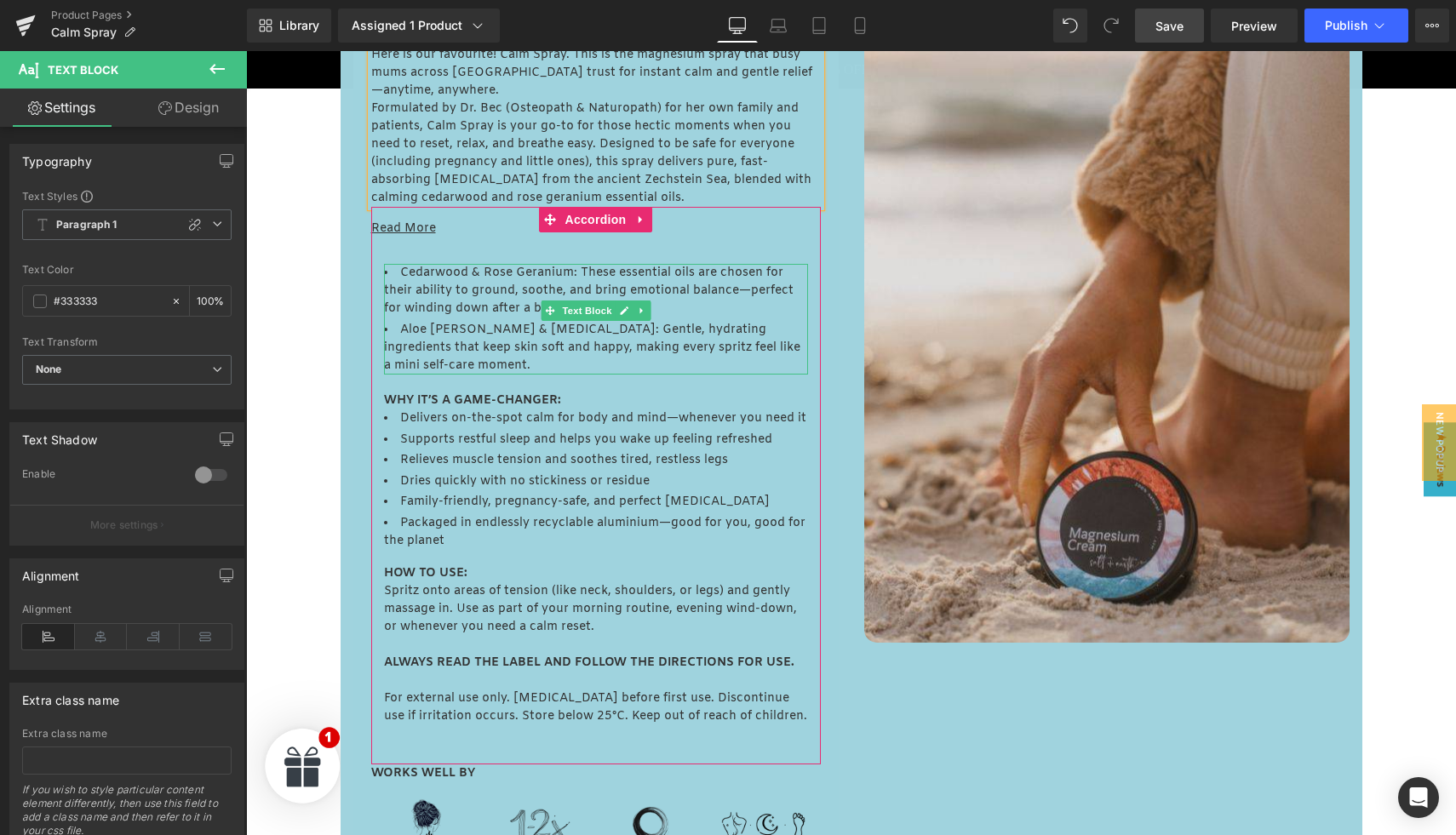
click at [436, 331] on li "Aloe Vera & Glycerin: Gentle, hydrating ingredients that keep skin soft and hap…" at bounding box center [595, 348] width 424 height 54
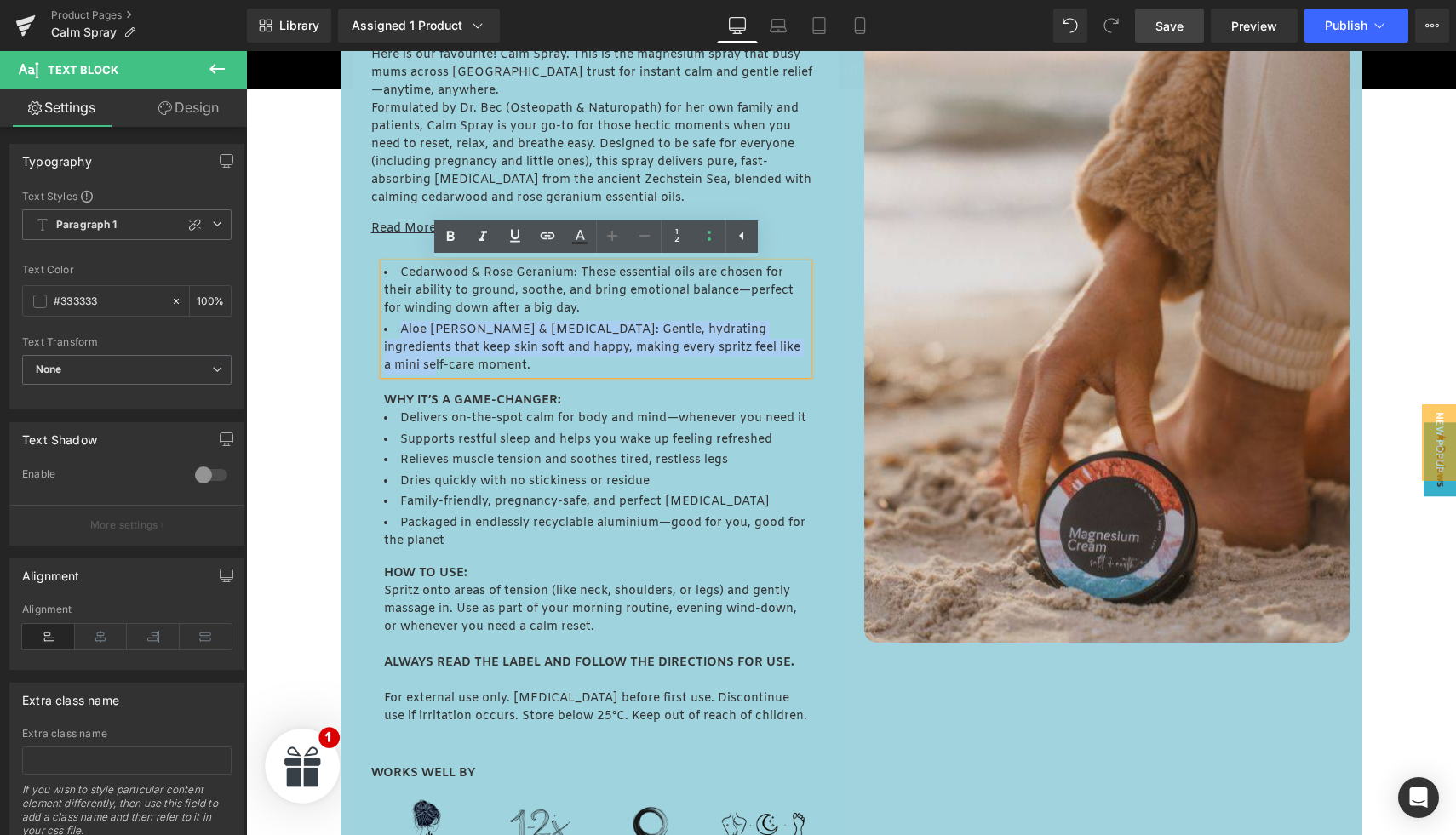
drag, startPoint x: 400, startPoint y: 329, endPoint x: 798, endPoint y: 343, distance: 398.2
click at [798, 343] on li "Aloe Vera & Glycerin: Gentle, hydrating ingredients that keep skin soft and hap…" at bounding box center [595, 348] width 424 height 54
copy li "Aloe Vera & Glycerin: Gentle, hydrating ingredients that keep skin soft and hap…"
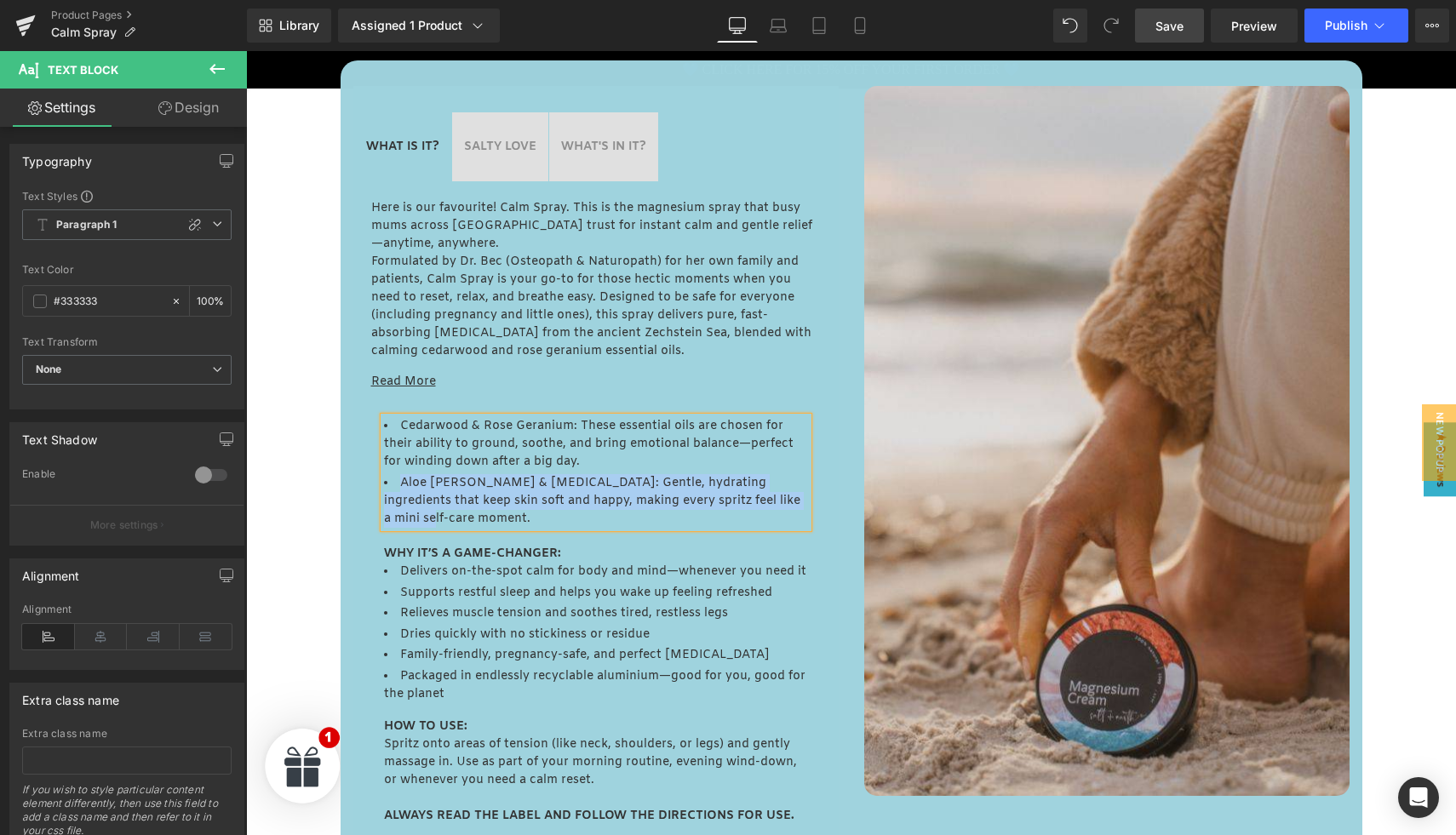
scroll to position [786, 0]
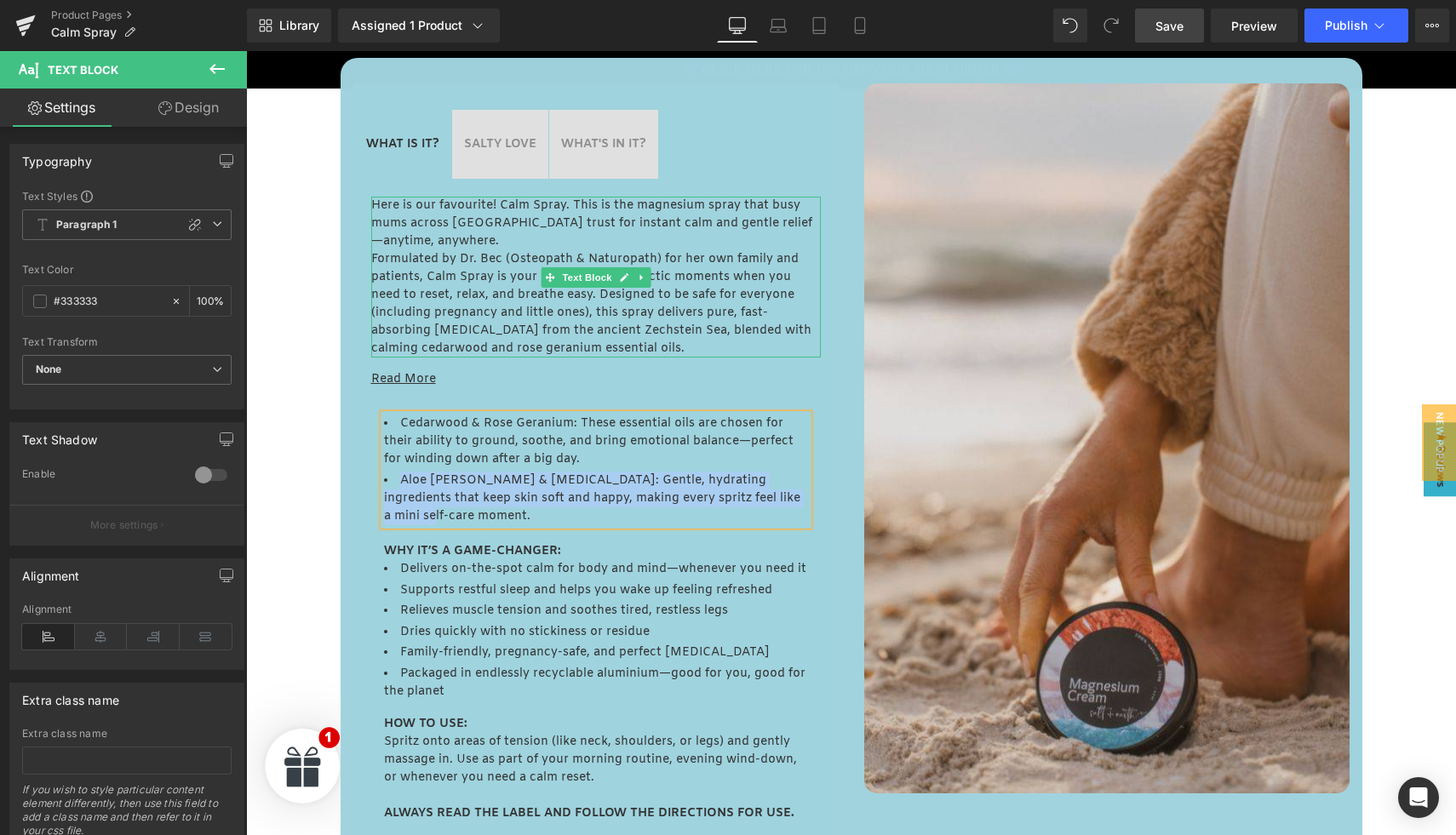
click at [421, 227] on p "Here is our favourite! Calm Spray. This is the magnesium spray that busy mums a…" at bounding box center [596, 223] width 449 height 54
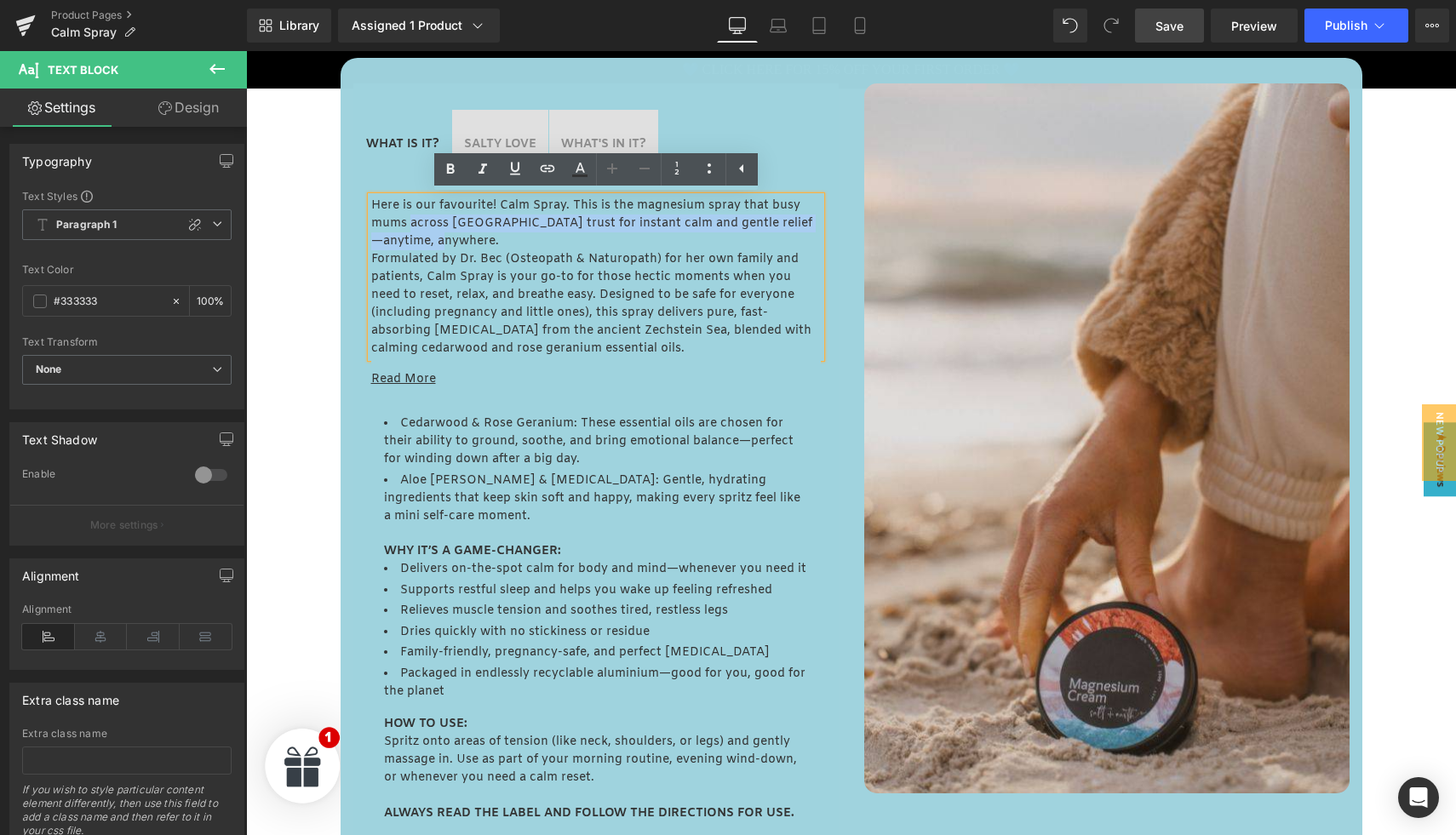
drag, startPoint x: 410, startPoint y: 226, endPoint x: 433, endPoint y: 237, distance: 25.5
click at [433, 237] on p "Here is our favourite! Calm Spray. This is the magnesium spray that busy mums a…" at bounding box center [596, 223] width 449 height 54
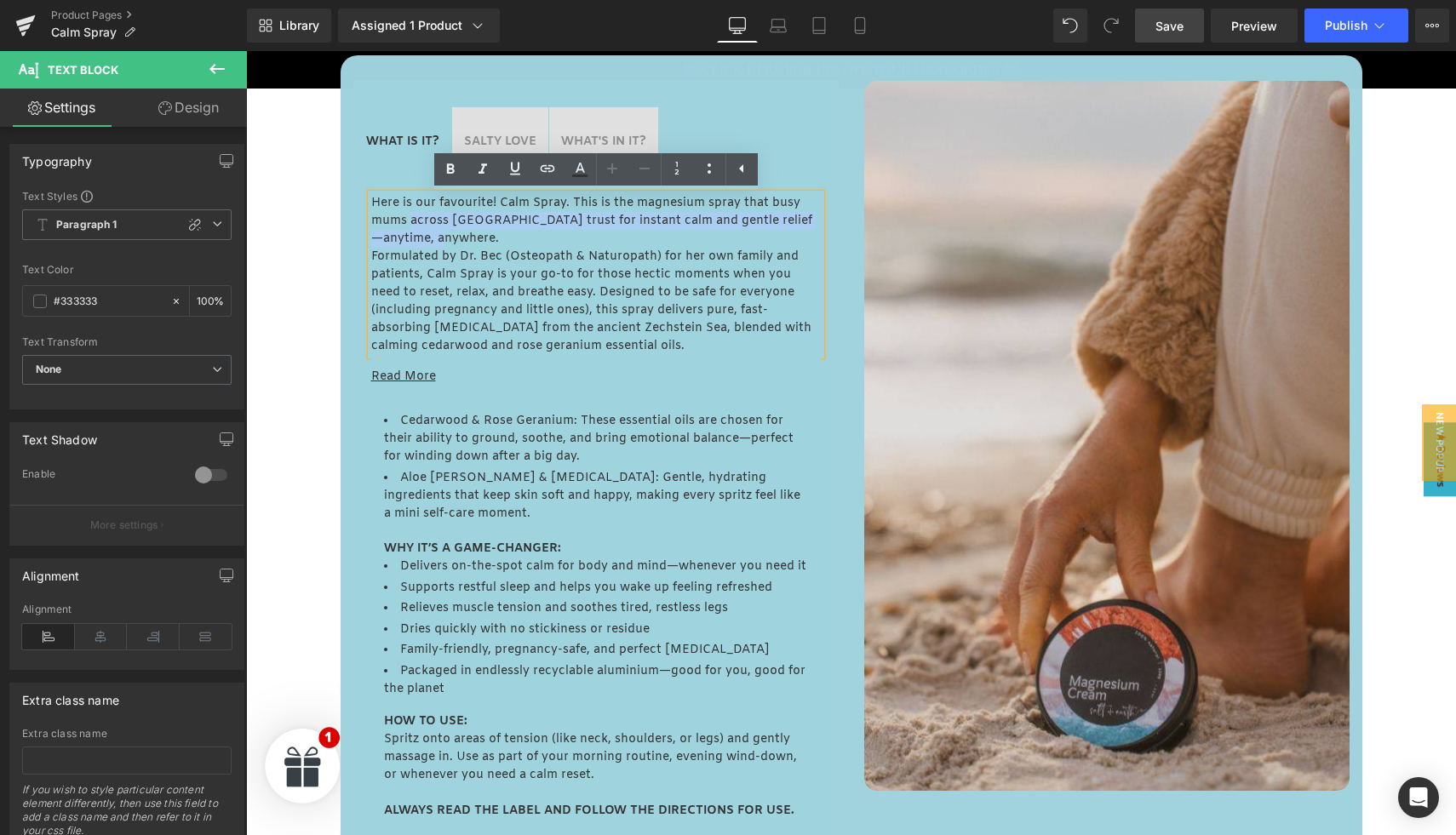
scroll to position [792, 0]
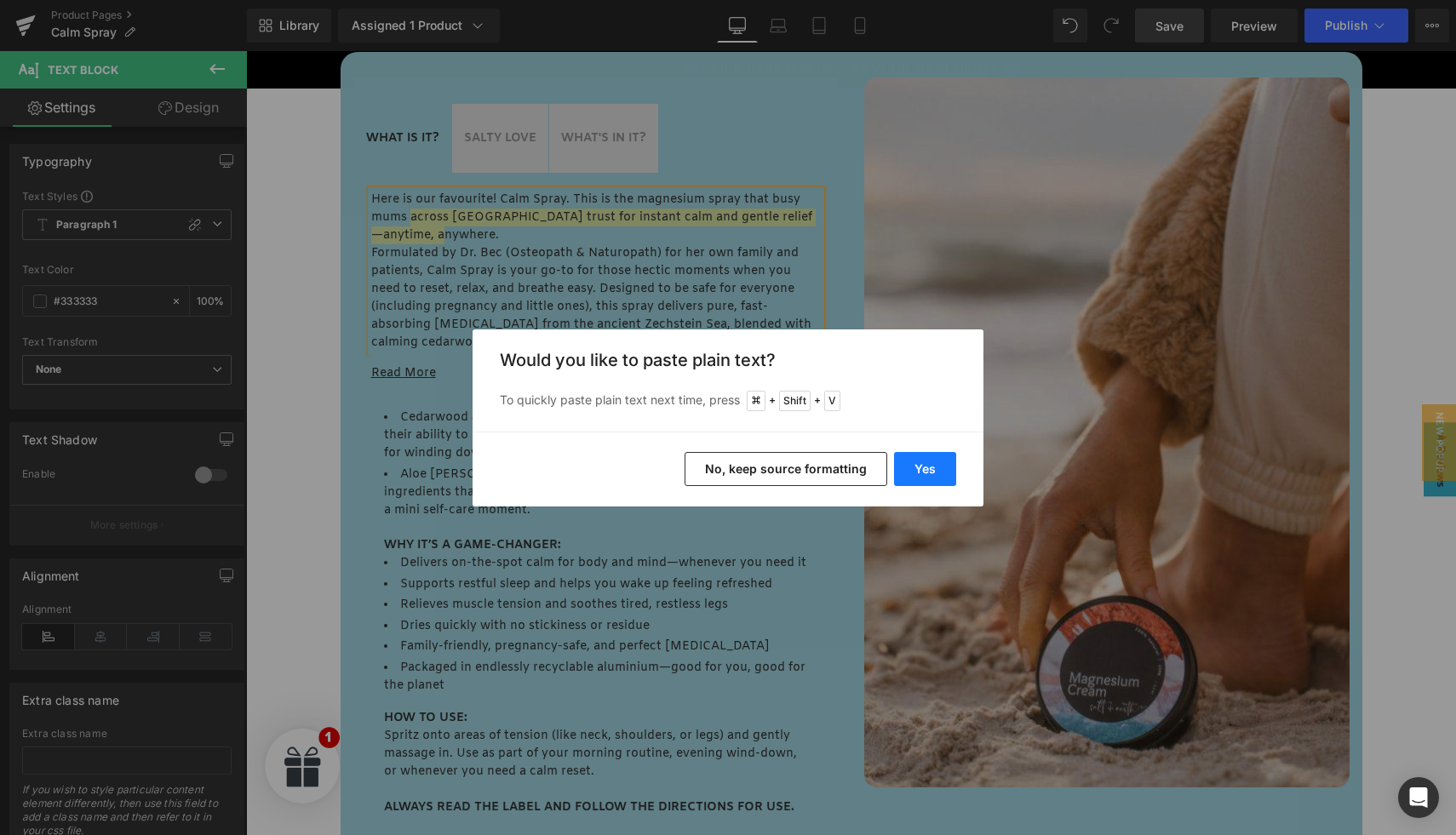
click at [944, 473] on button "Yes" at bounding box center [925, 469] width 62 height 34
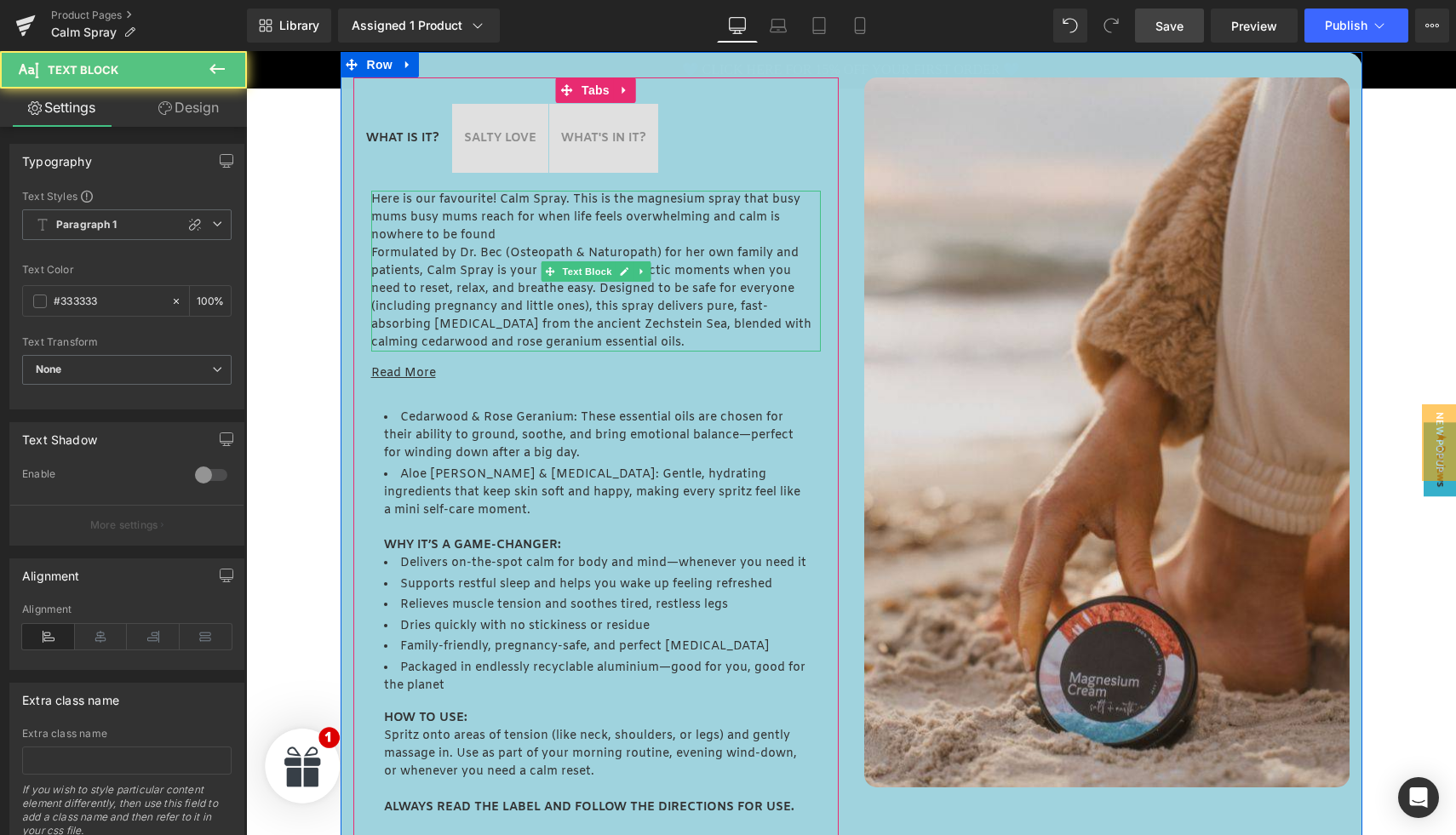
click at [503, 235] on p "Here is our favourite! Calm Spray. This is the magnesium spray that busy mums b…" at bounding box center [596, 218] width 449 height 54
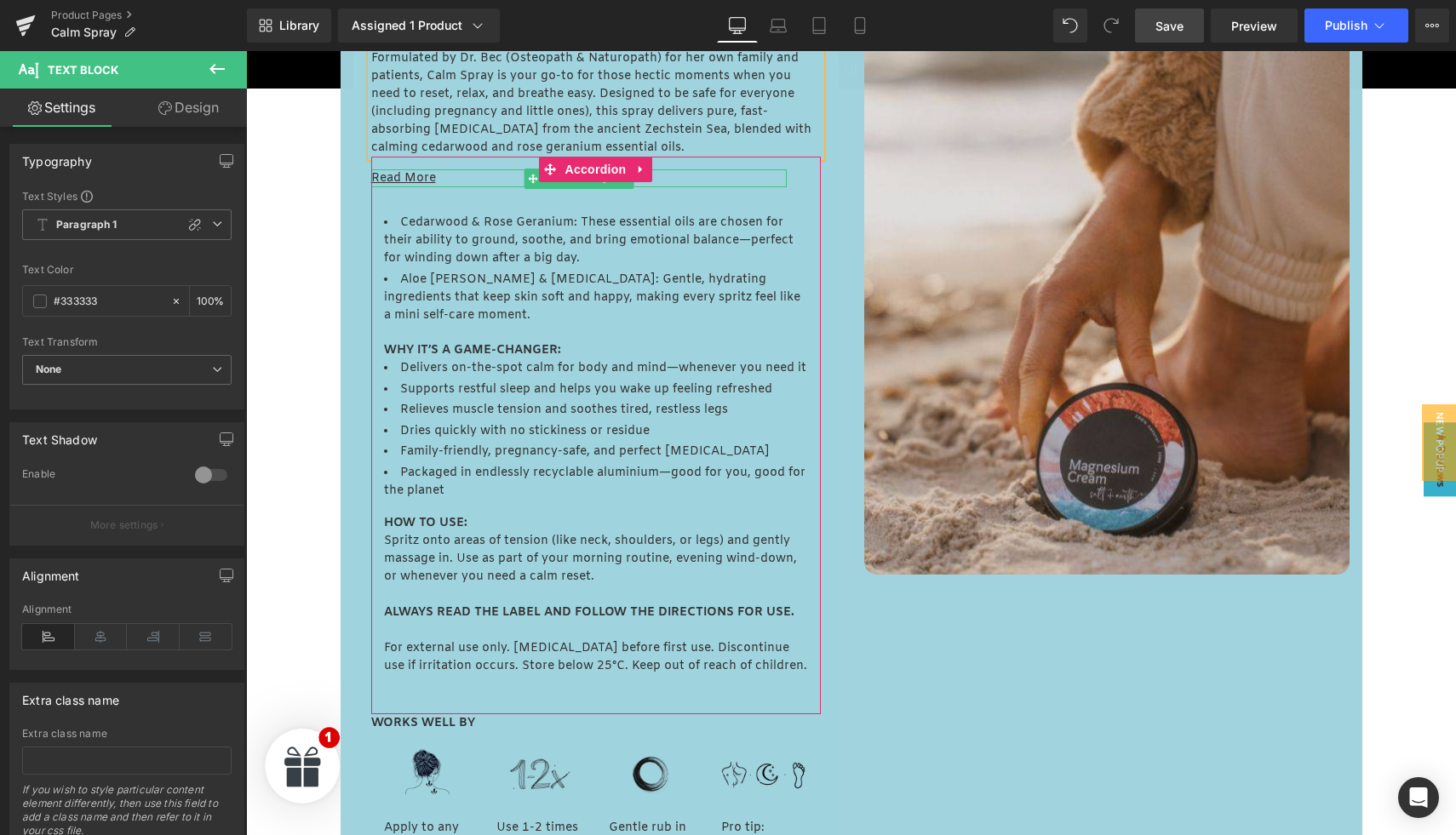
scroll to position [1006, 0]
click at [429, 280] on li "Aloe Vera & Glycerin: Gentle, hydrating ingredients that keep skin soft and hap…" at bounding box center [595, 296] width 424 height 54
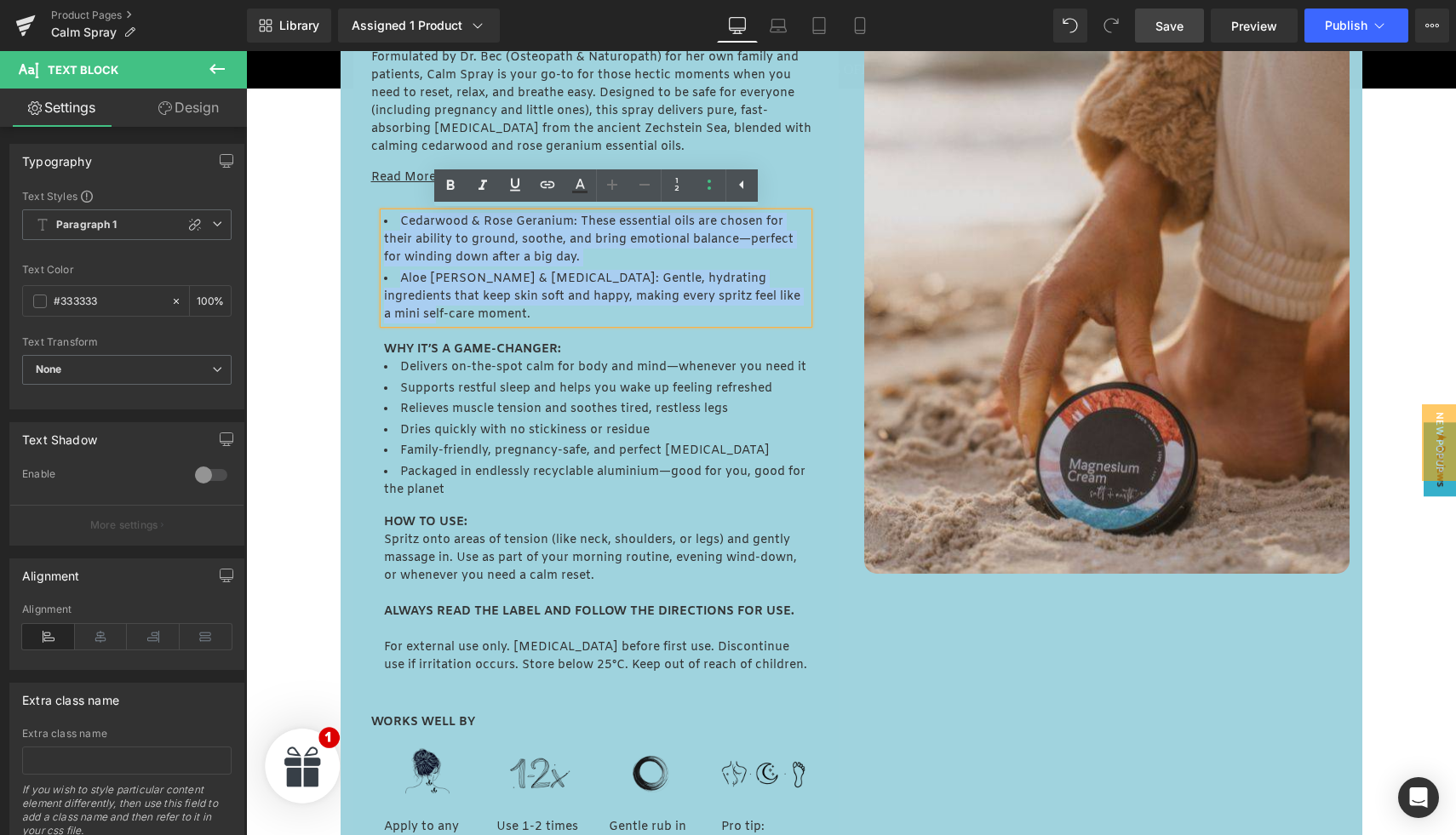
drag, startPoint x: 399, startPoint y: 219, endPoint x: 796, endPoint y: 302, distance: 405.6
click at [796, 302] on ul "Cedarwood & Rose Geranium: These essential oils are chosen for their ability to…" at bounding box center [595, 268] width 424 height 111
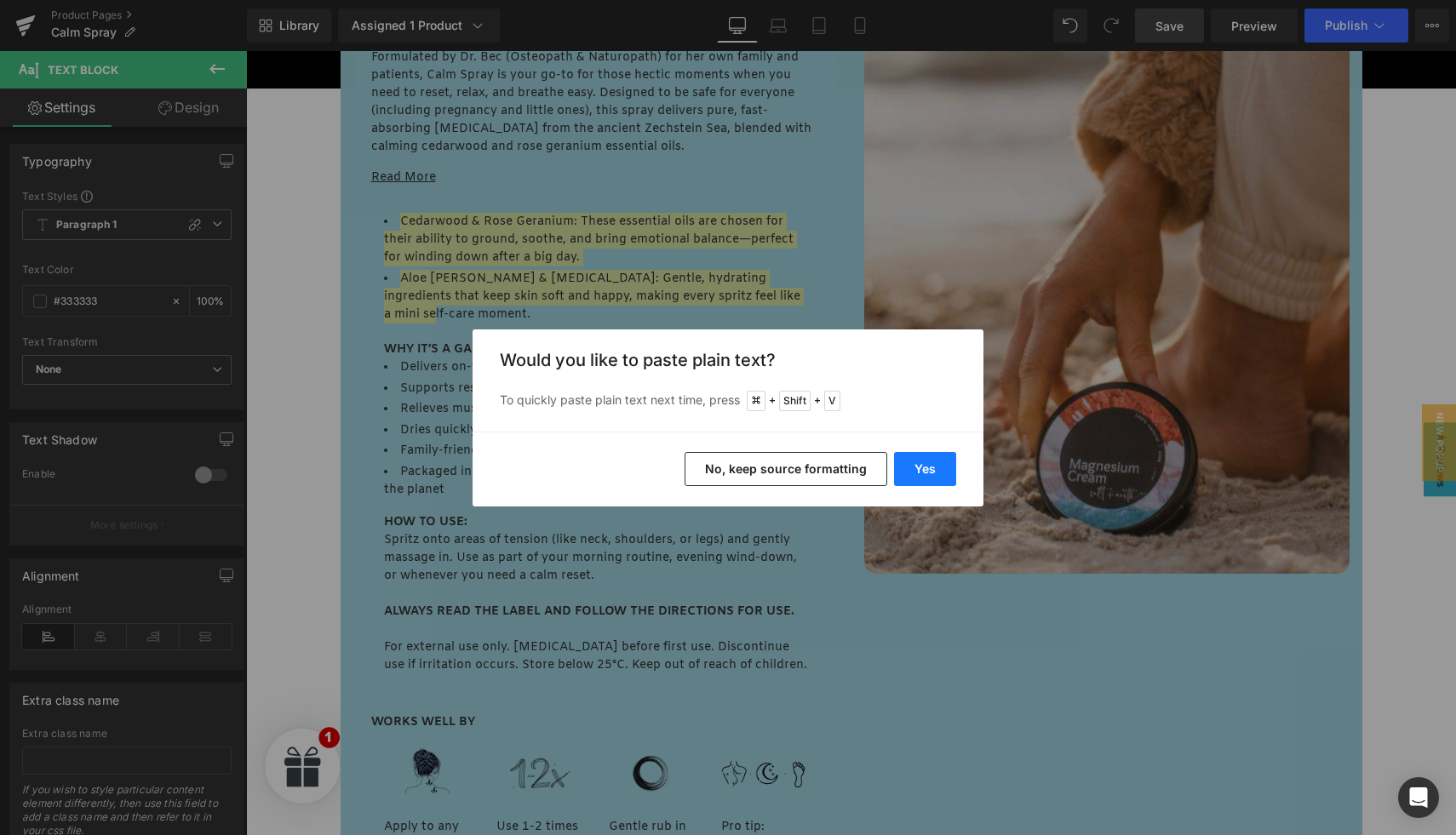
click at [915, 466] on button "Yes" at bounding box center [925, 469] width 62 height 34
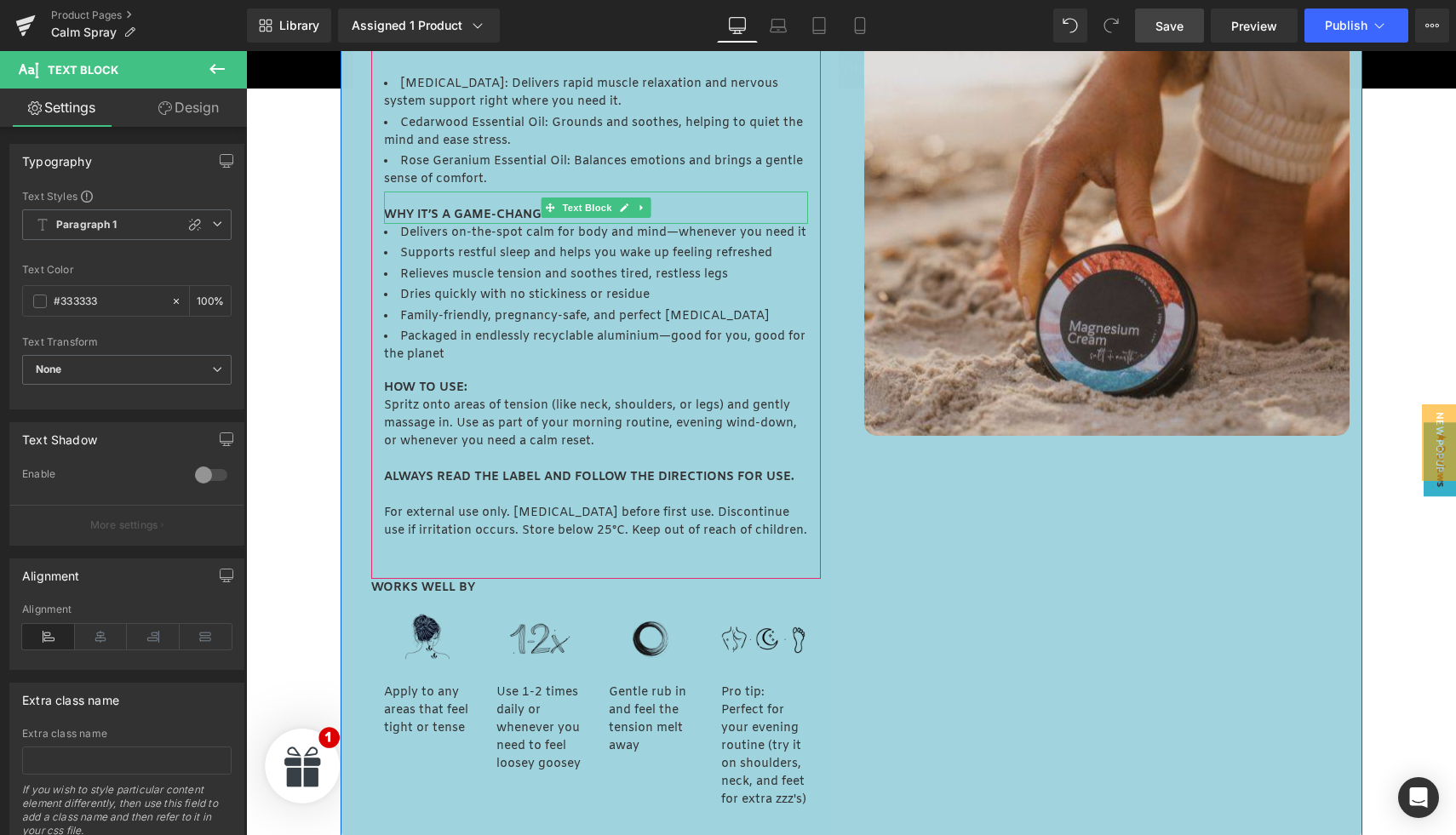
scroll to position [1146, 0]
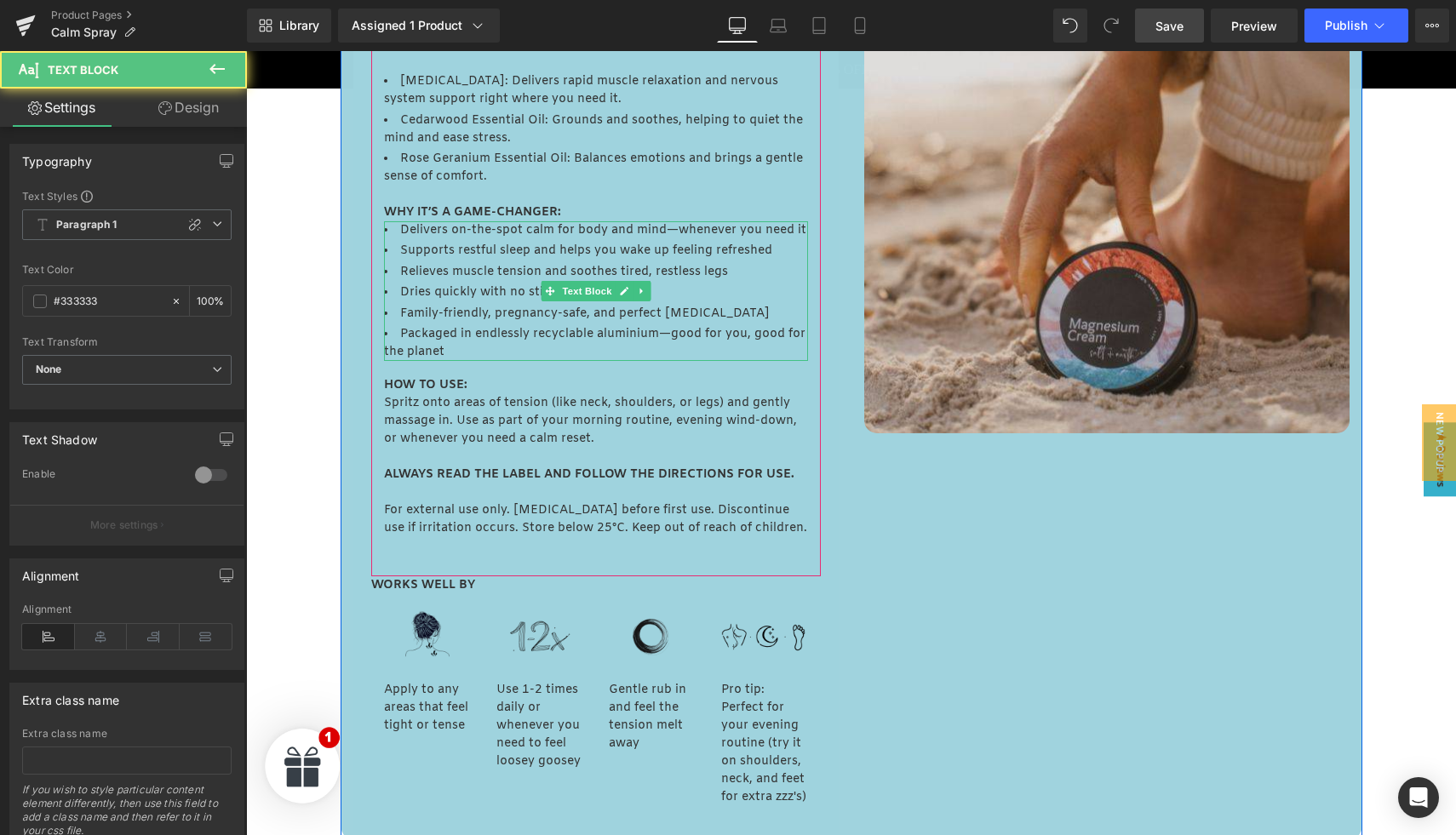
click at [405, 232] on li "Delivers on-the-spot calm for body and mind—whenever you need it" at bounding box center [595, 230] width 424 height 18
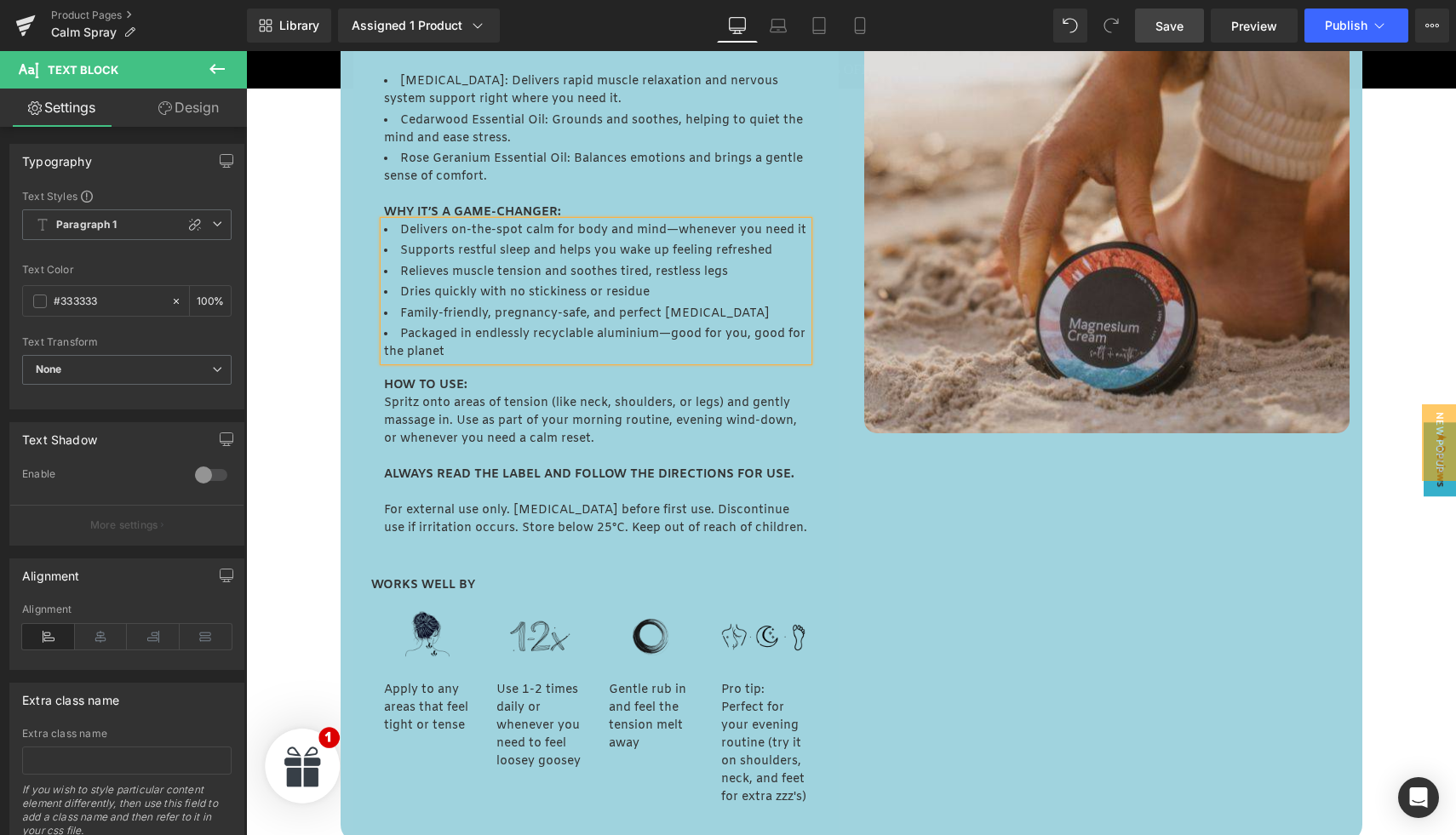
click at [418, 415] on p "Spritz onto areas of tension (like neck, shoulders, or legs) and gently massage…" at bounding box center [595, 430] width 424 height 72
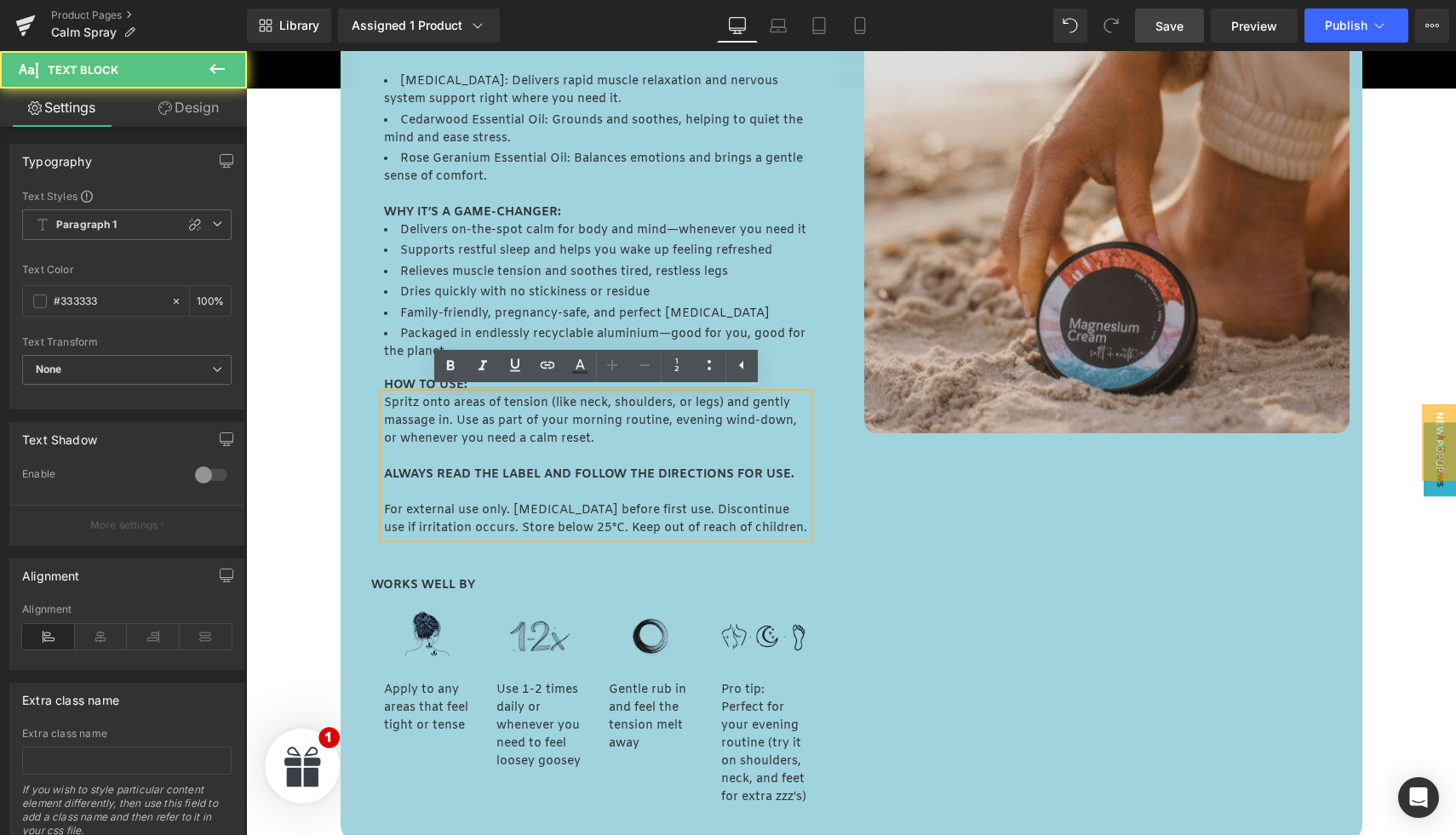
scroll to position [1147, 0]
click at [434, 413] on p "Spritz onto areas of tension (like neck, shoulders, or legs) and gently massage…" at bounding box center [595, 429] width 424 height 72
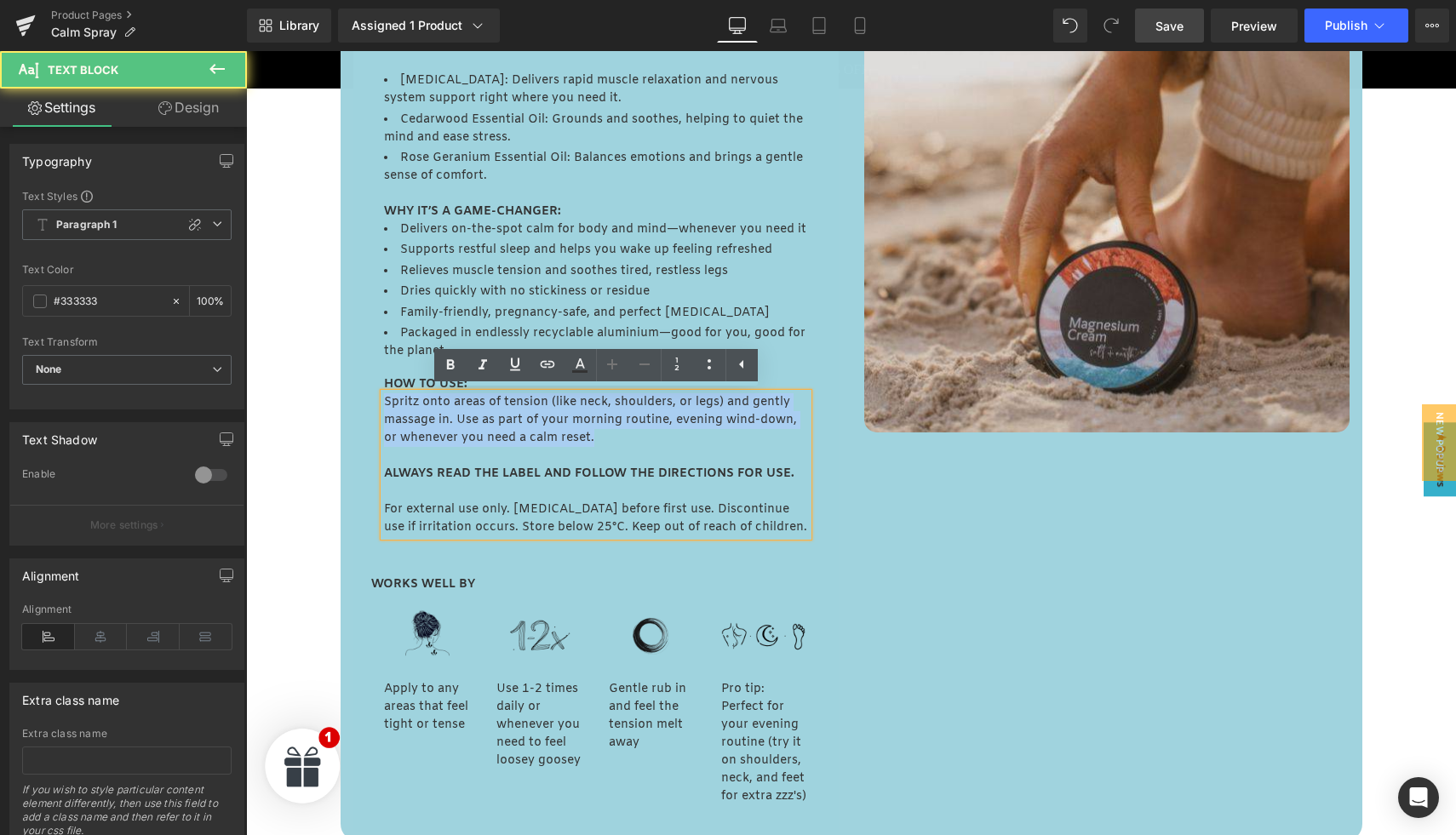
drag, startPoint x: 385, startPoint y: 402, endPoint x: 609, endPoint y: 440, distance: 227.2
click at [609, 440] on p "Spritz onto areas of tension (like neck, shoulders, or legs) and gently massage…" at bounding box center [595, 429] width 424 height 72
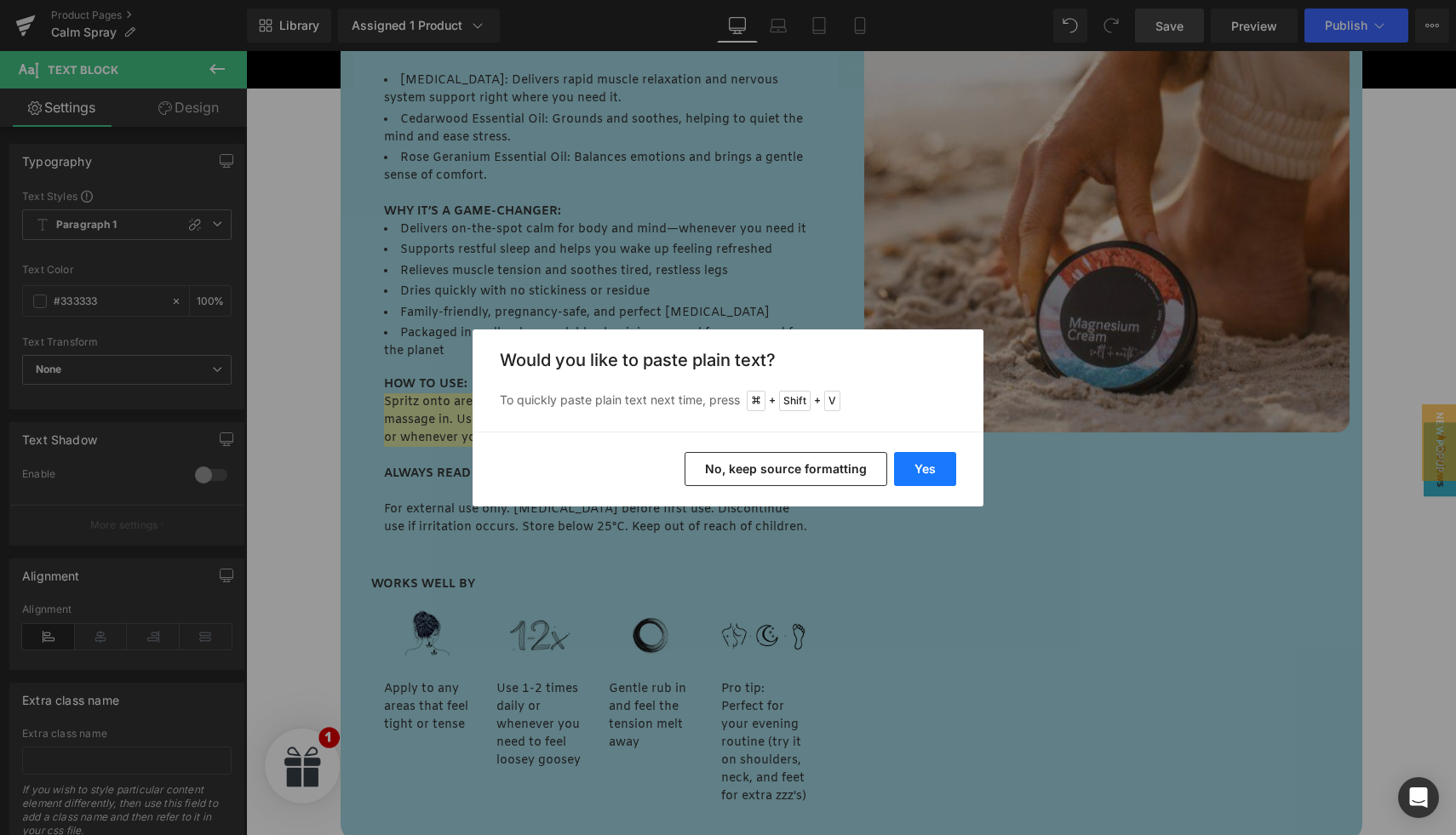
click at [924, 461] on button "Yes" at bounding box center [925, 469] width 62 height 34
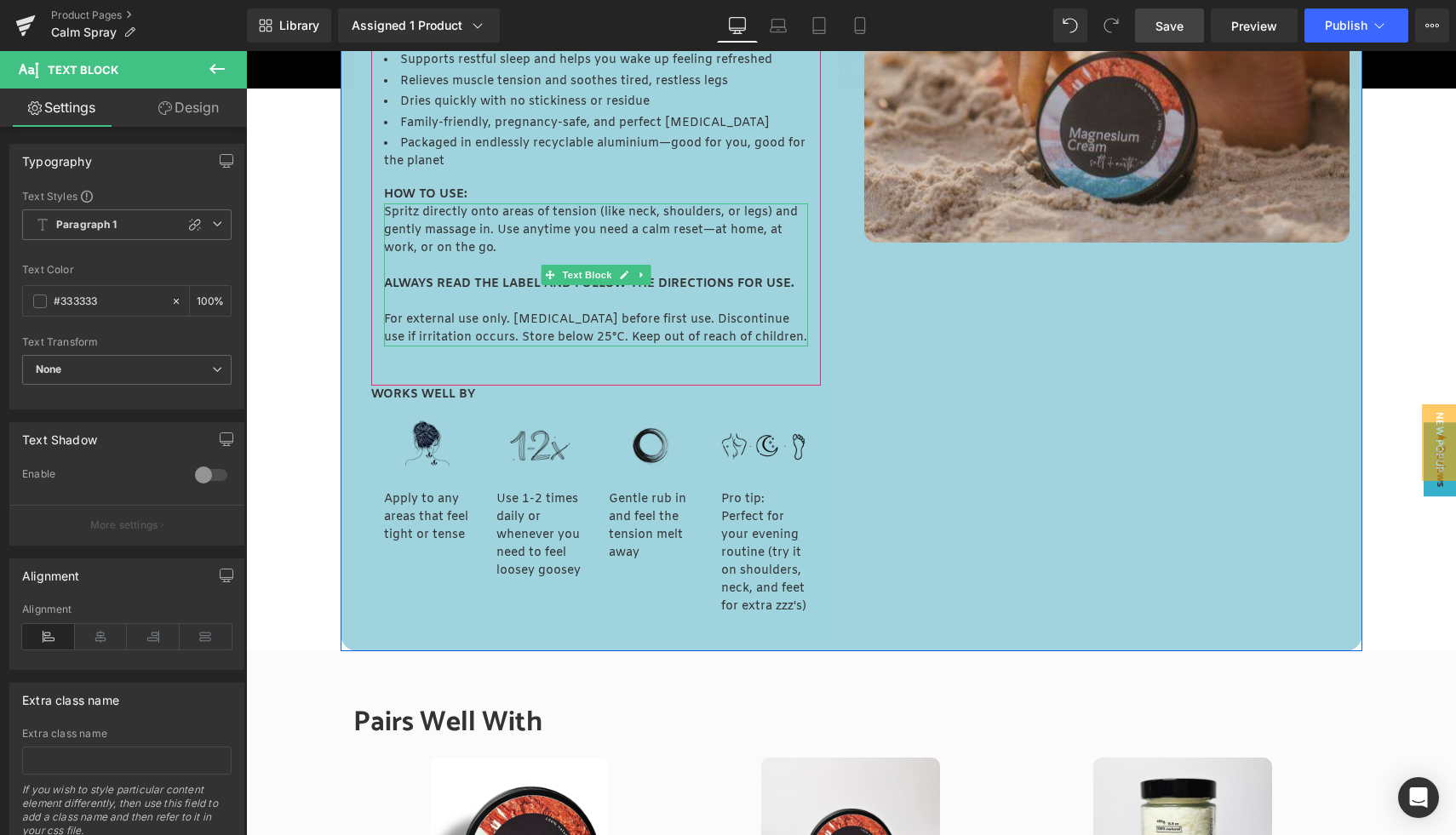
scroll to position [1337, 0]
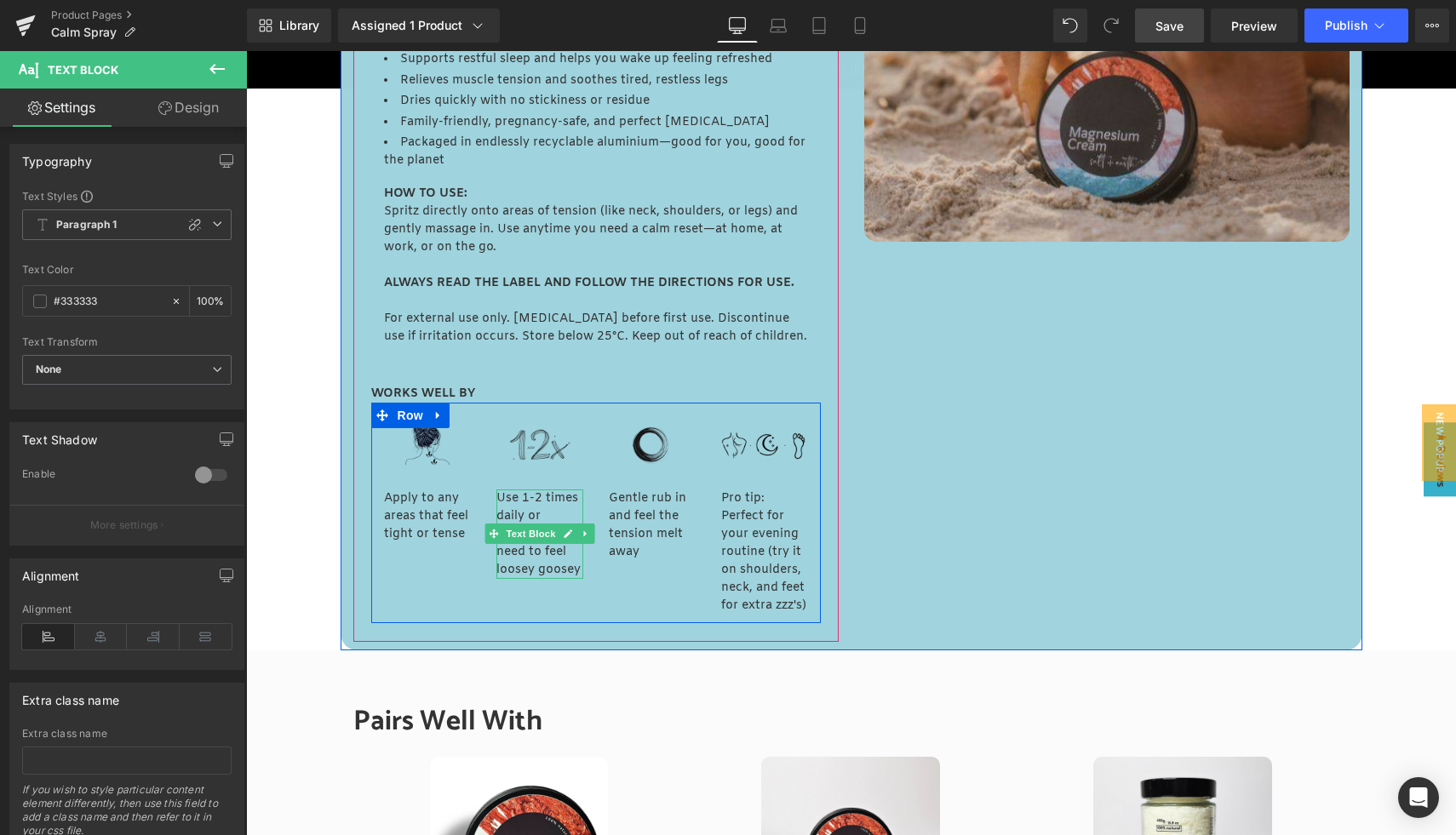
click at [531, 562] on p "Use 1-2 times daily or whenever you need to feel loosey goosey" at bounding box center [540, 534] width 87 height 89
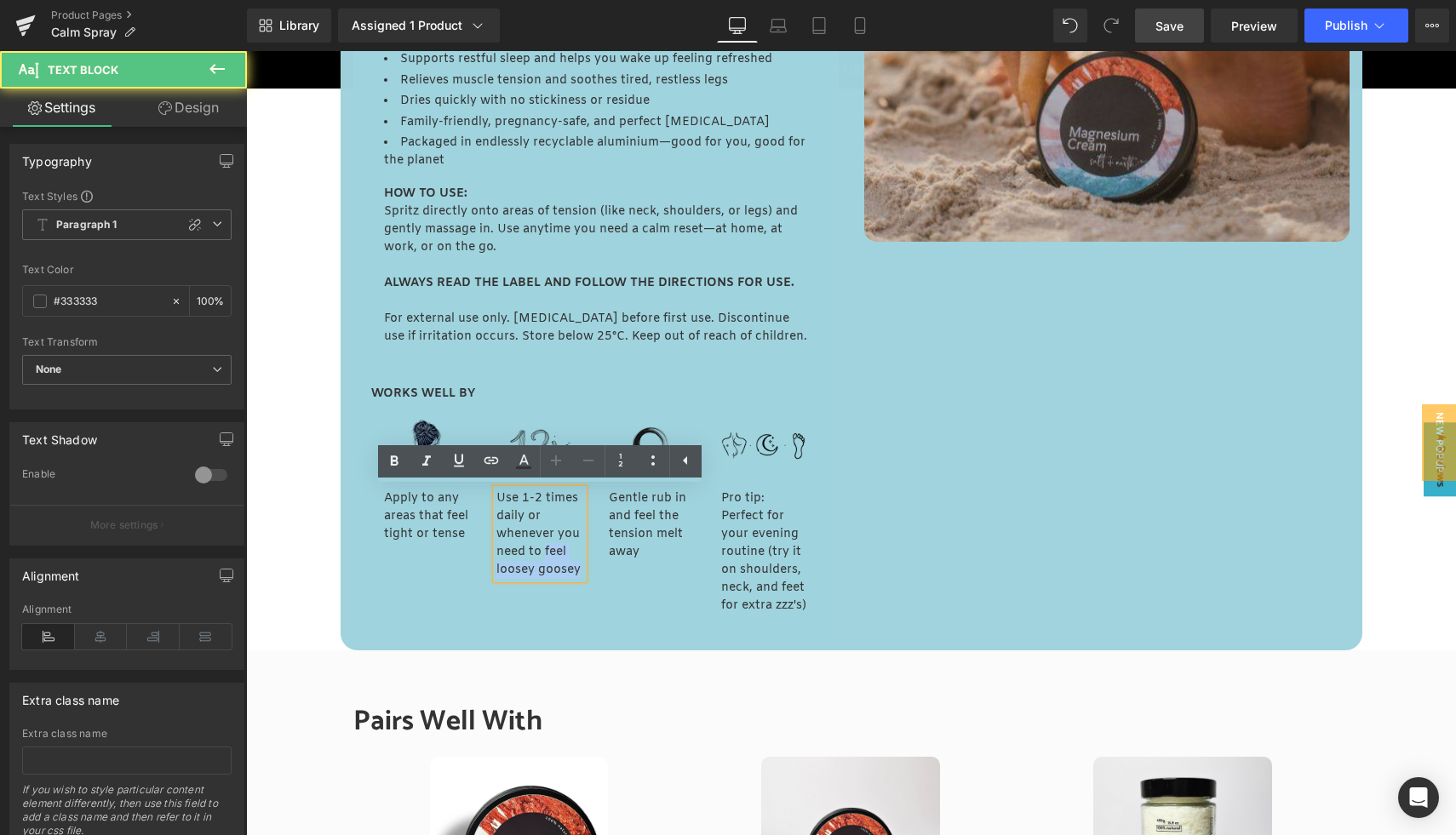
drag, startPoint x: 544, startPoint y: 555, endPoint x: 579, endPoint y: 570, distance: 38.1
click at [579, 570] on p "Use 1-2 times daily or whenever you need to feel loosey goosey" at bounding box center [540, 534] width 87 height 89
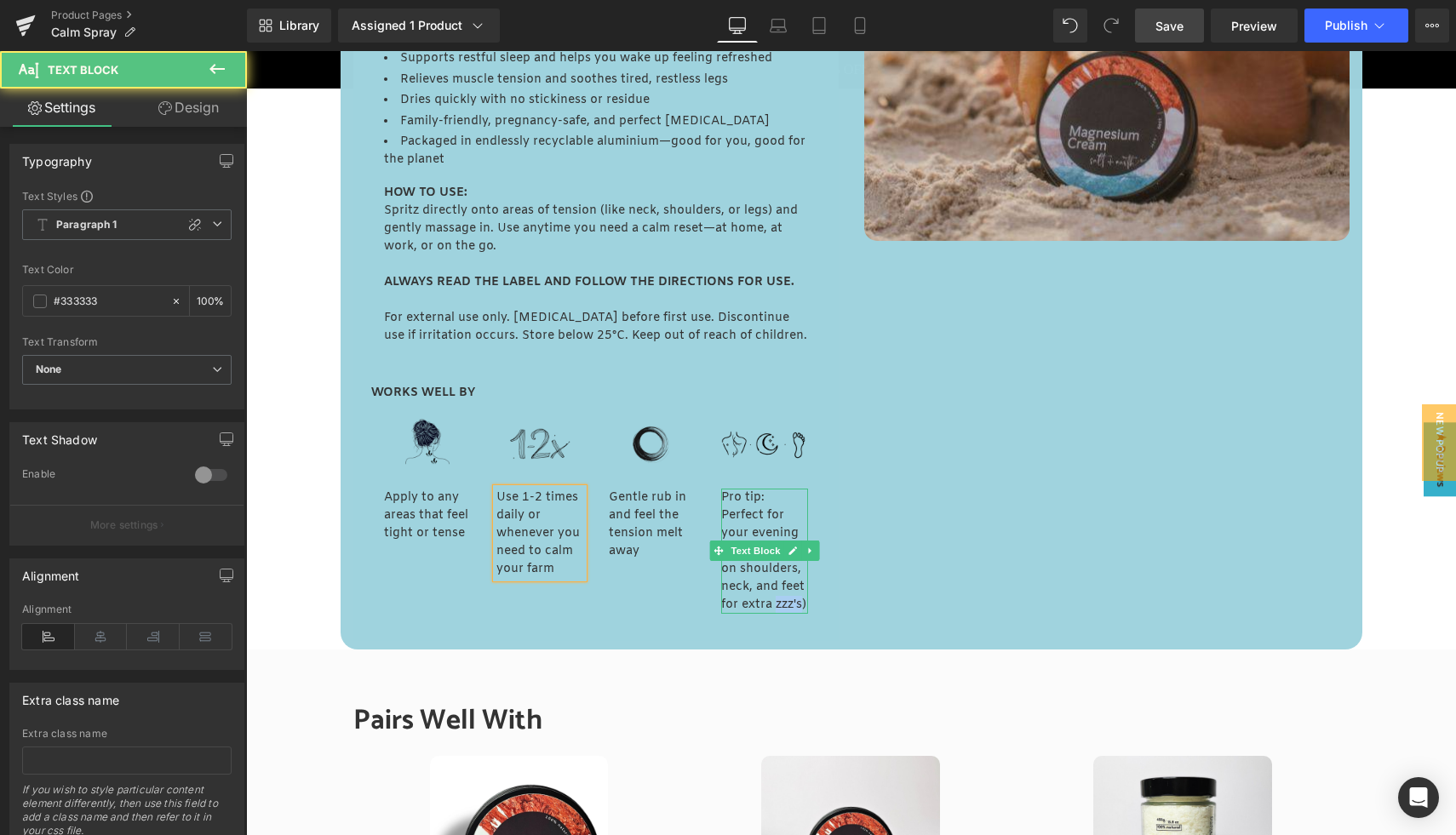
drag, startPoint x: 775, startPoint y: 603, endPoint x: 801, endPoint y: 604, distance: 26.0
click at [801, 604] on p "Pro tip: Perfect for your evening routine (try it on shoulders, neck, and feet …" at bounding box center [764, 552] width 87 height 126
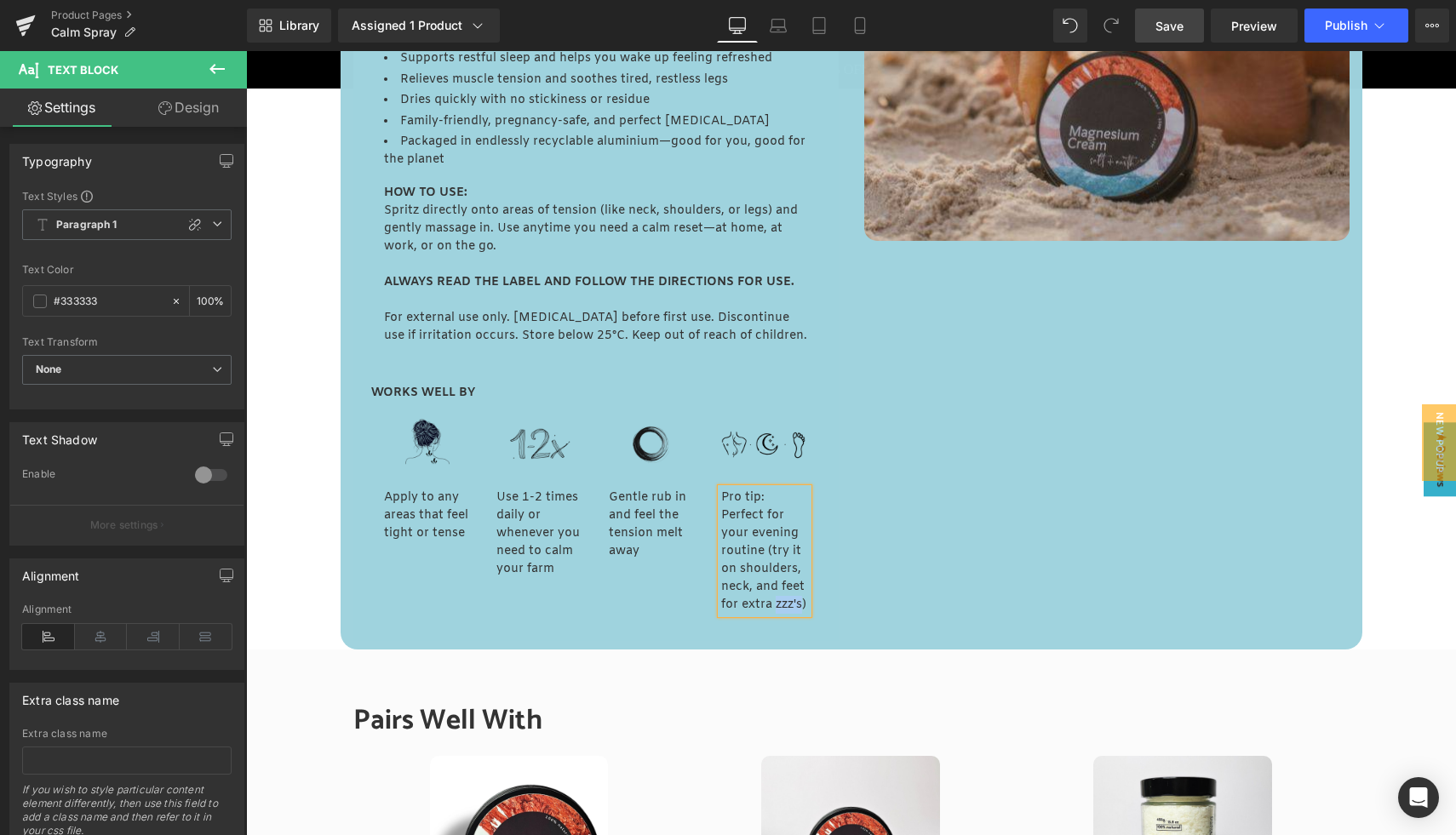
click at [796, 602] on p "Pro tip: Perfect for your evening routine (try it on shoulders, neck, and feet …" at bounding box center [764, 552] width 87 height 126
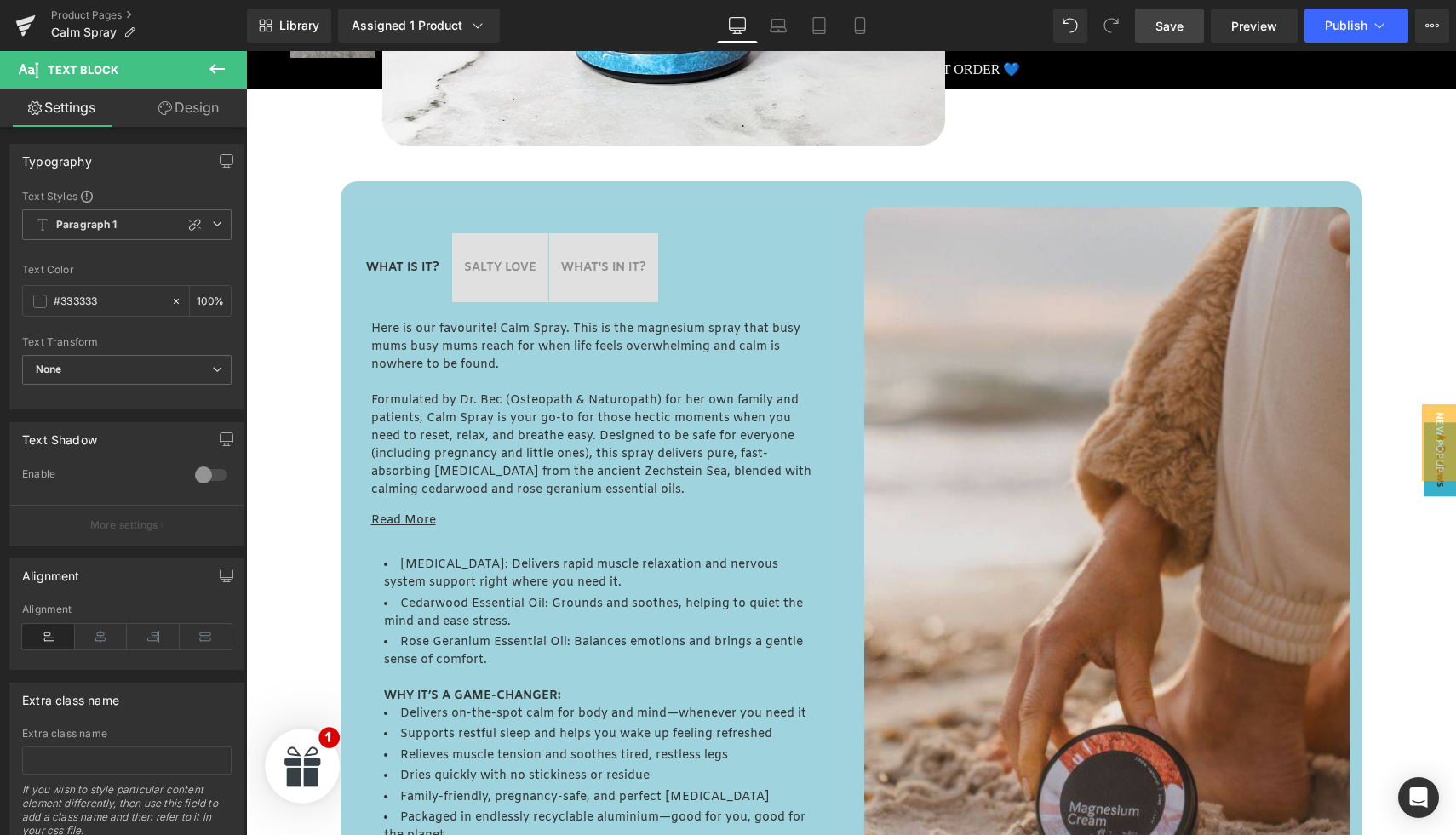
scroll to position [664, 0]
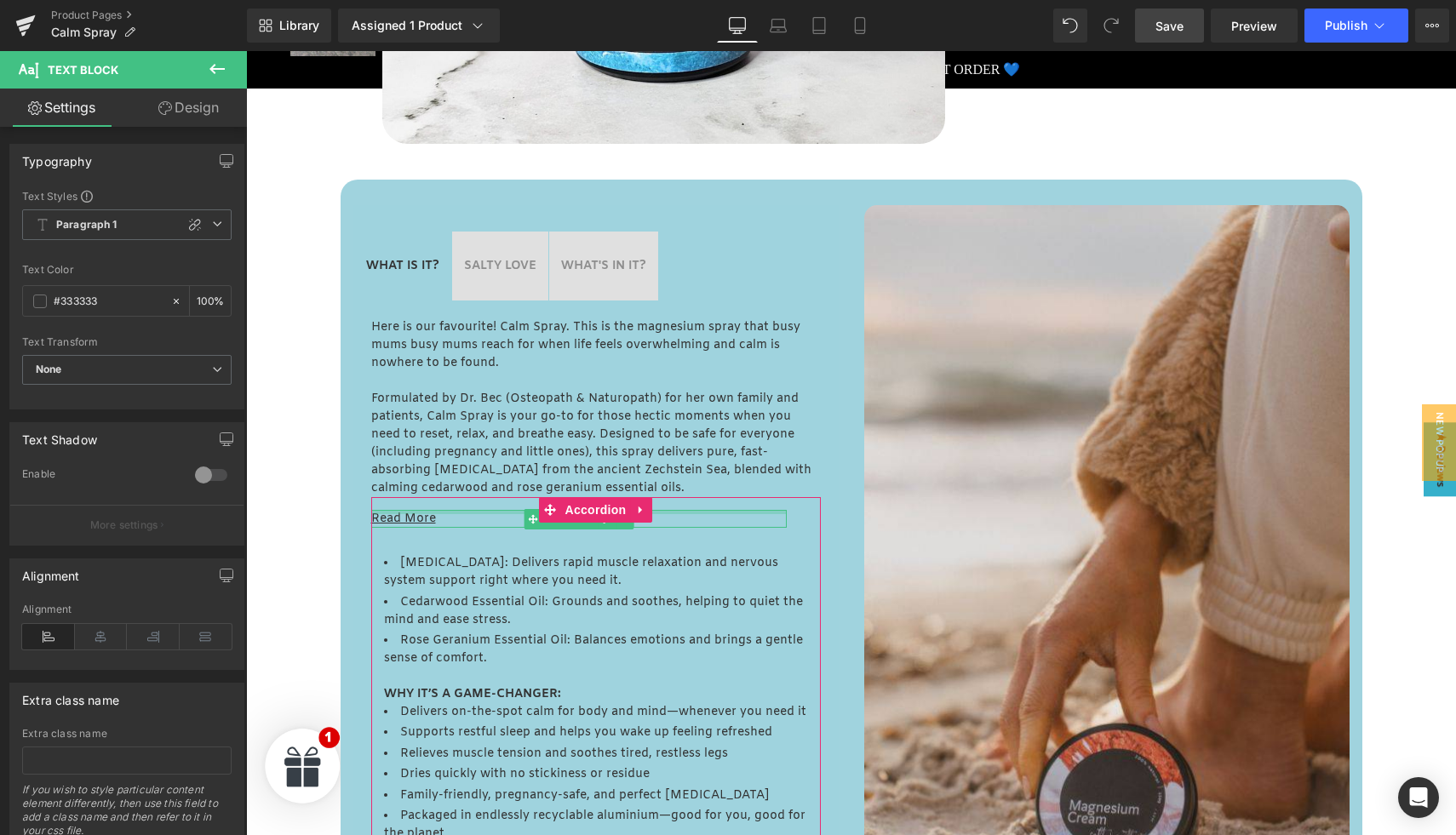
click at [404, 512] on div at bounding box center [579, 512] width 416 height 4
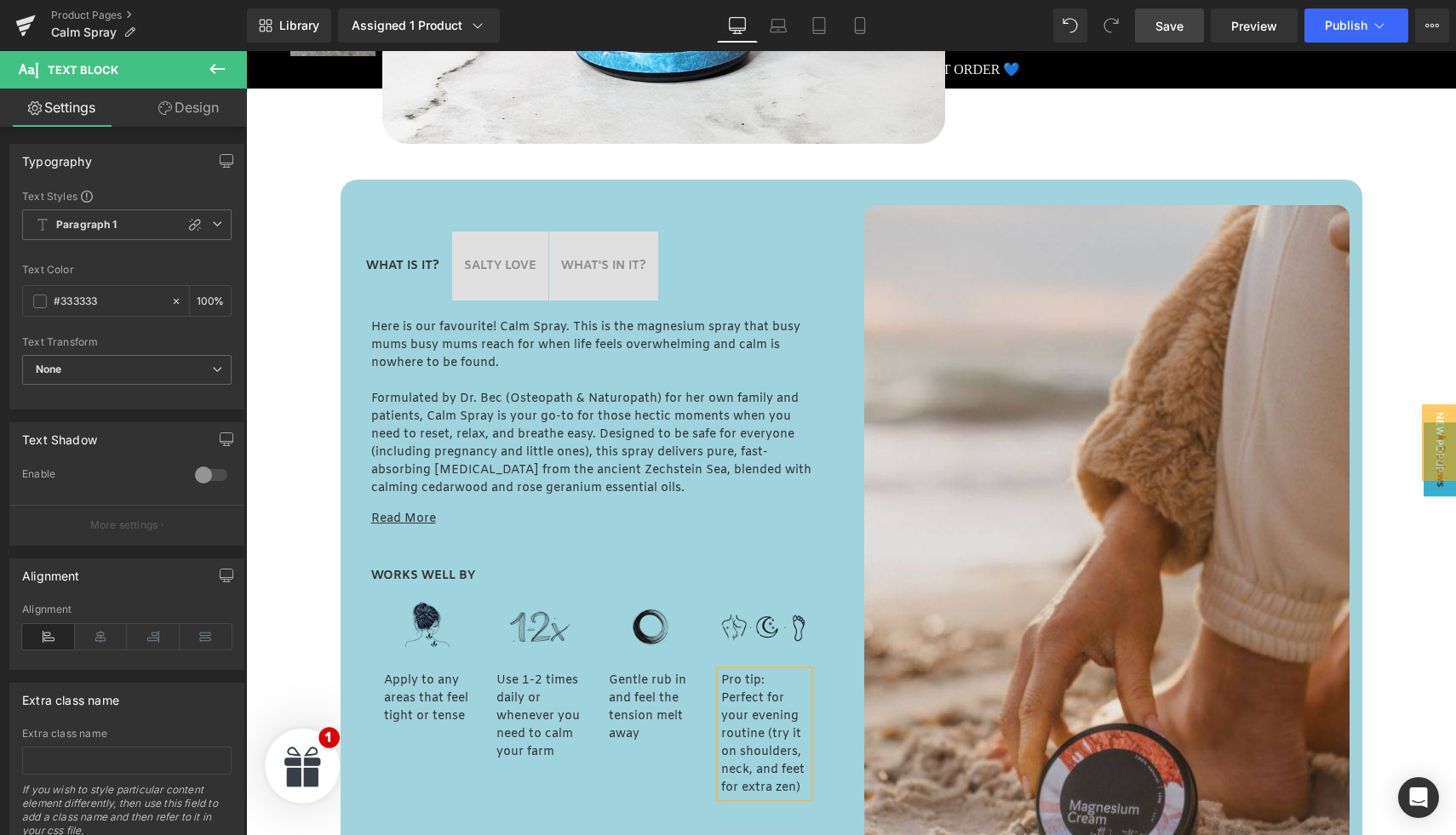
click at [507, 241] on span "SALTY LOVE Text Block" at bounding box center [500, 266] width 96 height 69
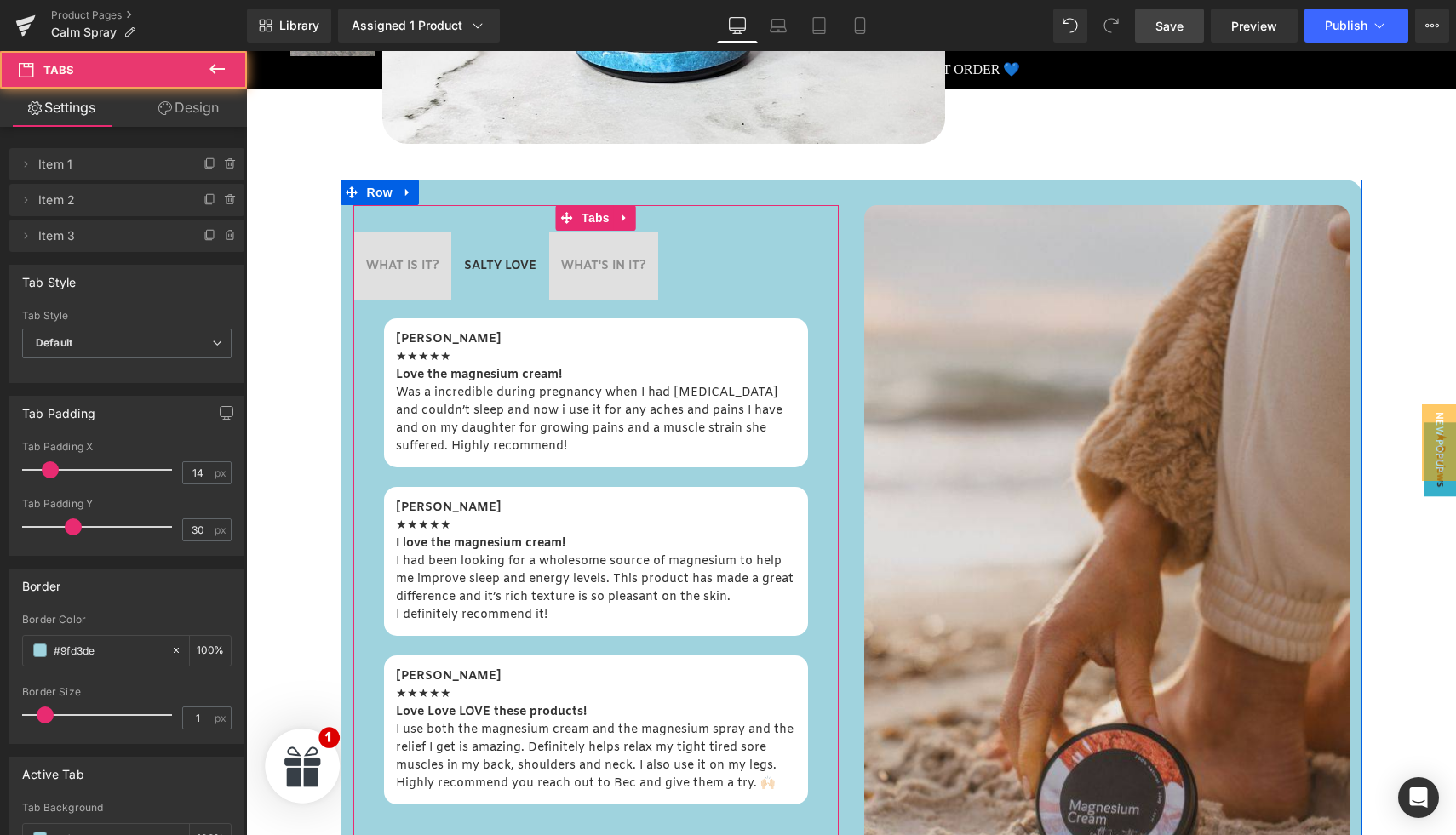
click at [586, 253] on span "WHAT'S IN IT? Text Block" at bounding box center [603, 266] width 109 height 69
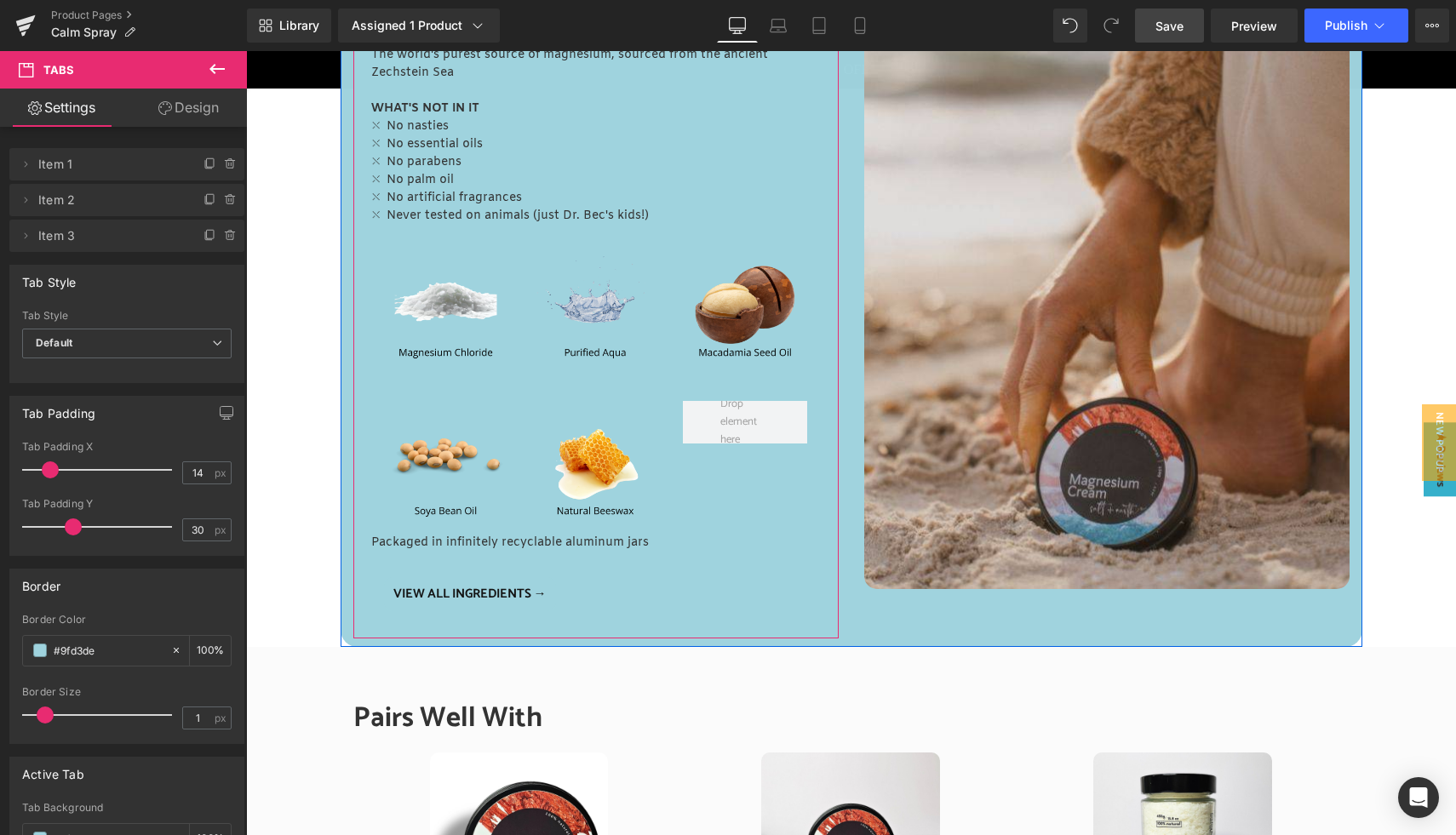
scroll to position [994, 0]
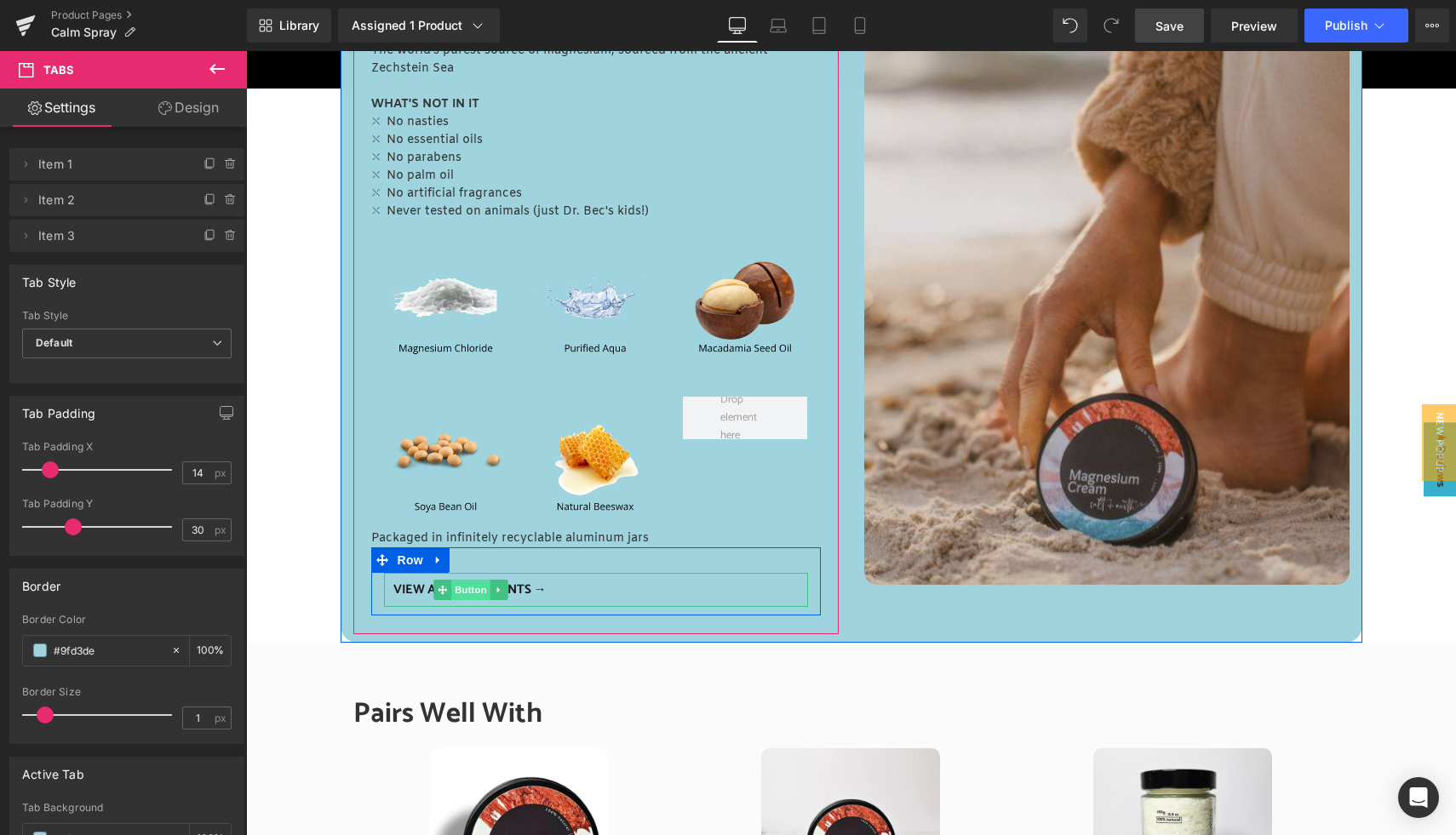
click at [464, 586] on span "Button" at bounding box center [471, 590] width 39 height 20
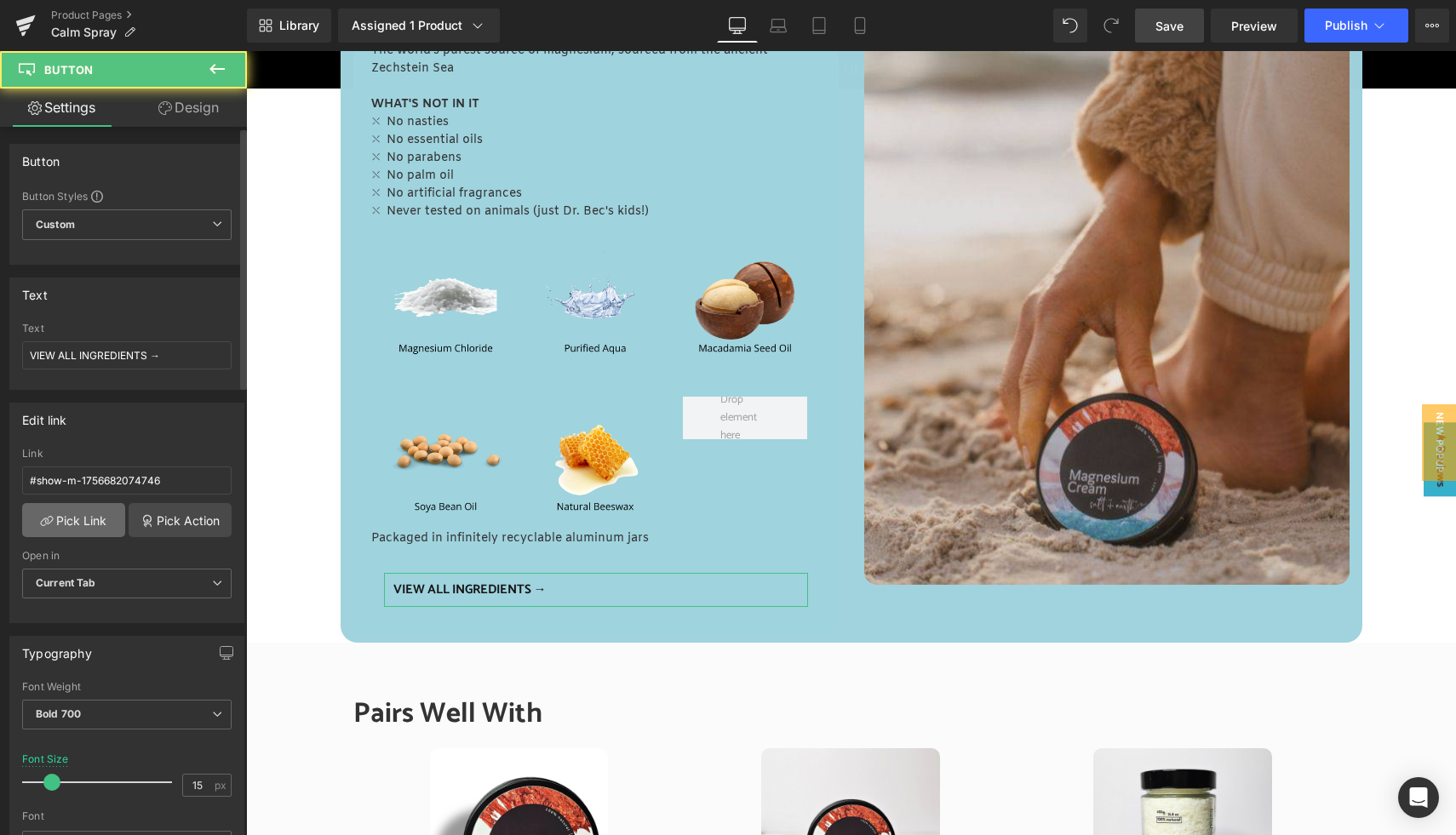
click at [80, 510] on link "Pick Link" at bounding box center [73, 520] width 103 height 34
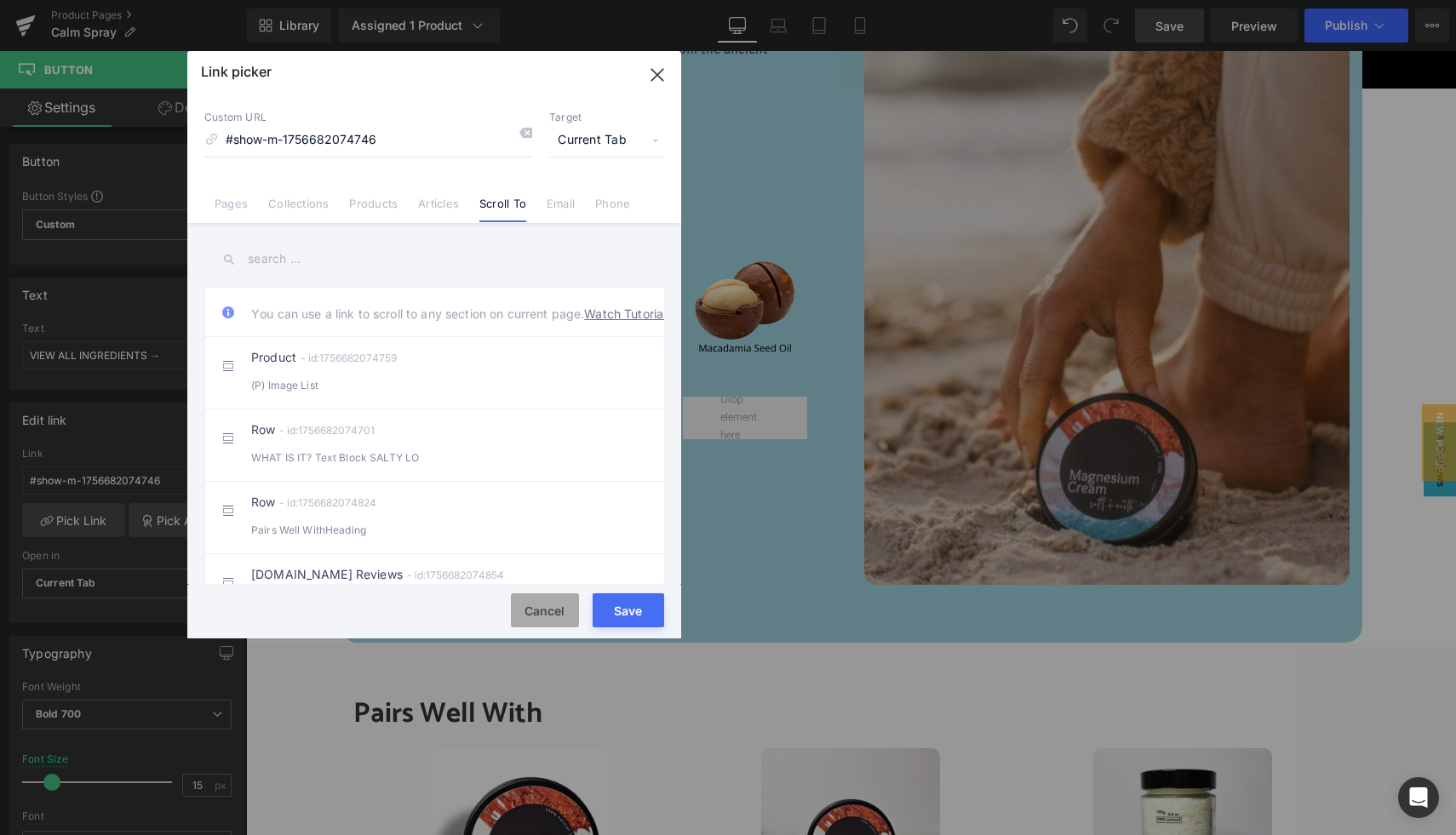
click at [532, 605] on button "Cancel" at bounding box center [545, 610] width 68 height 34
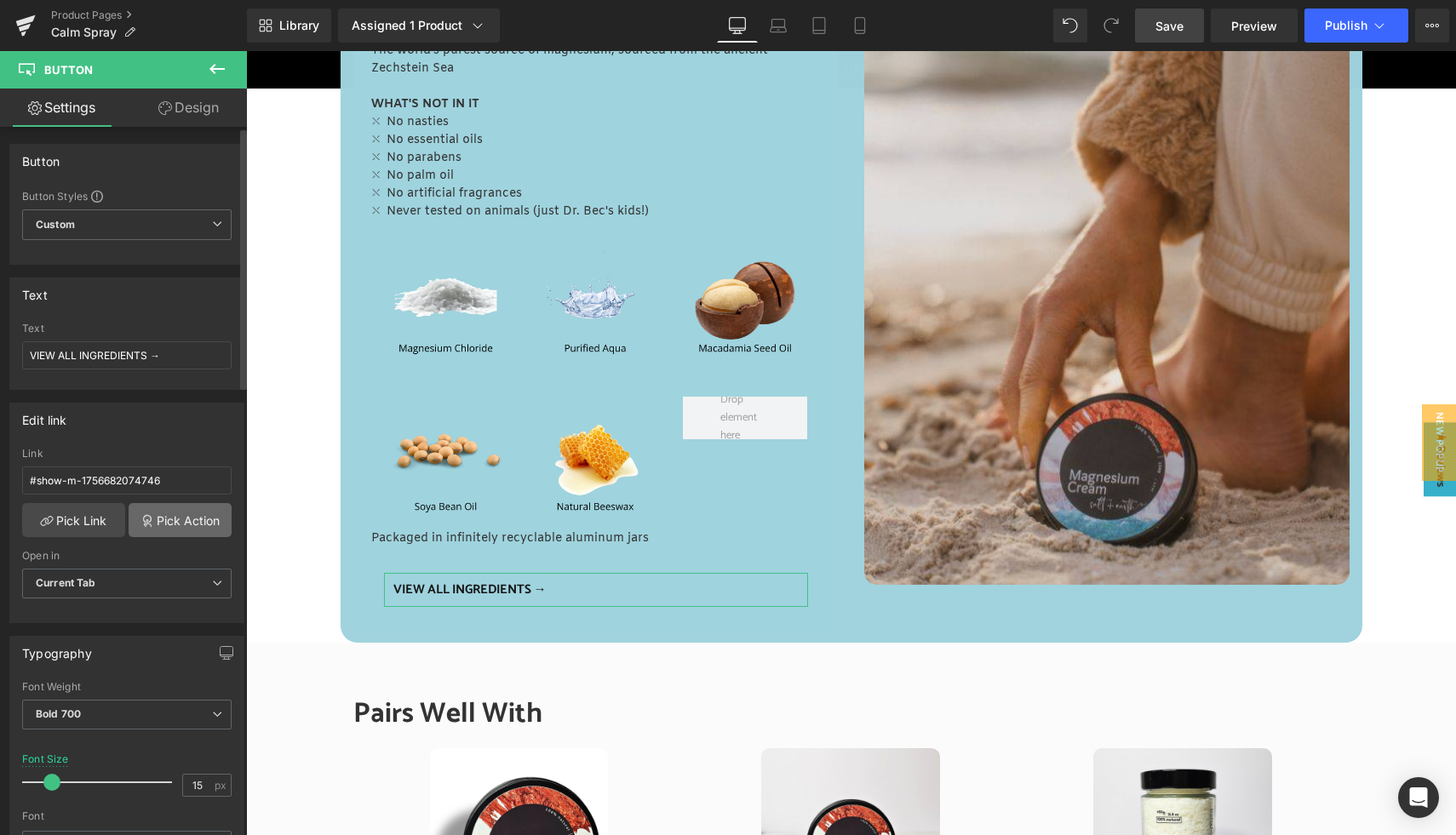
click at [167, 527] on link "Pick Action" at bounding box center [180, 520] width 103 height 34
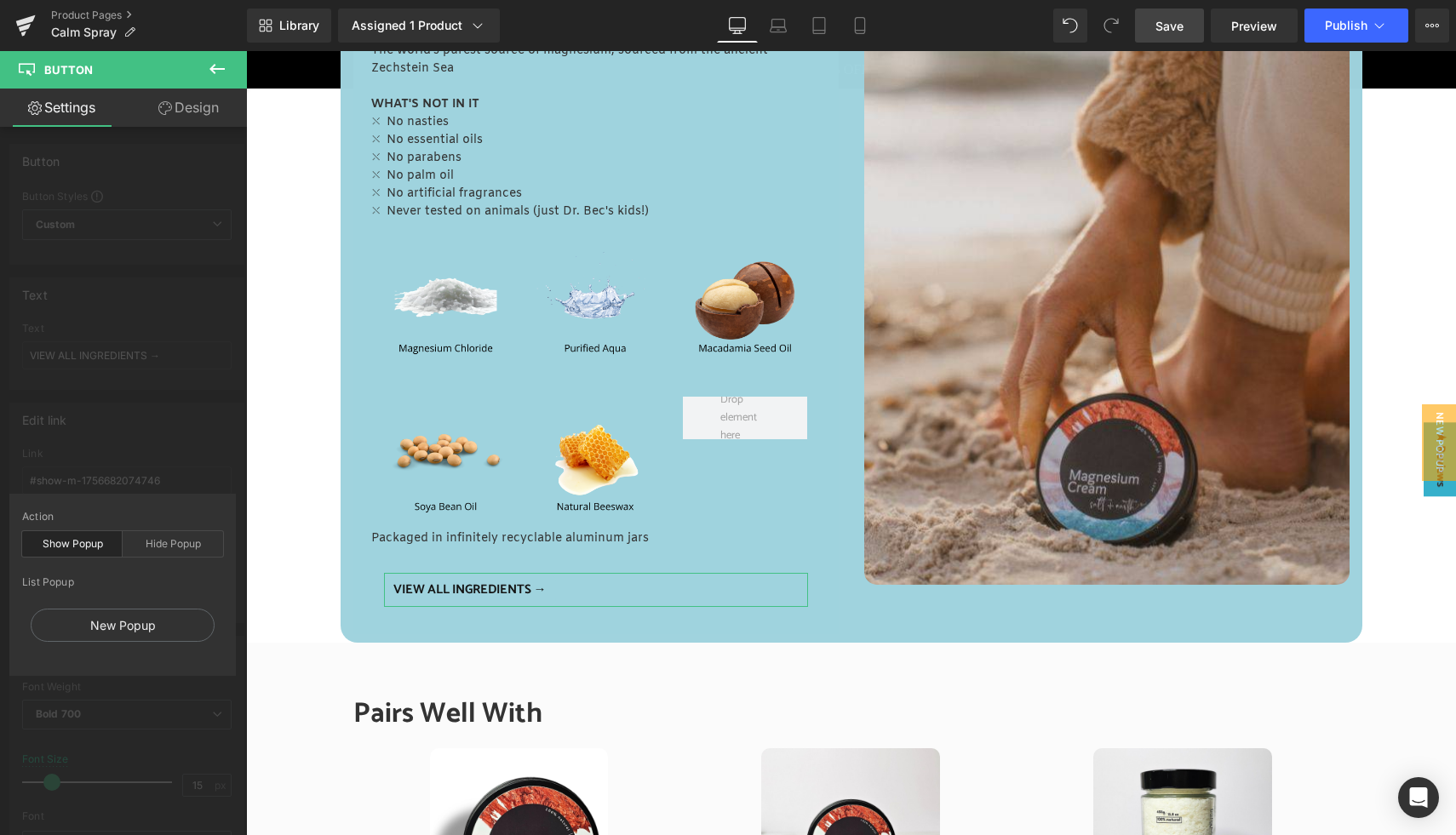
click at [81, 546] on div "Show Popup" at bounding box center [73, 544] width 101 height 26
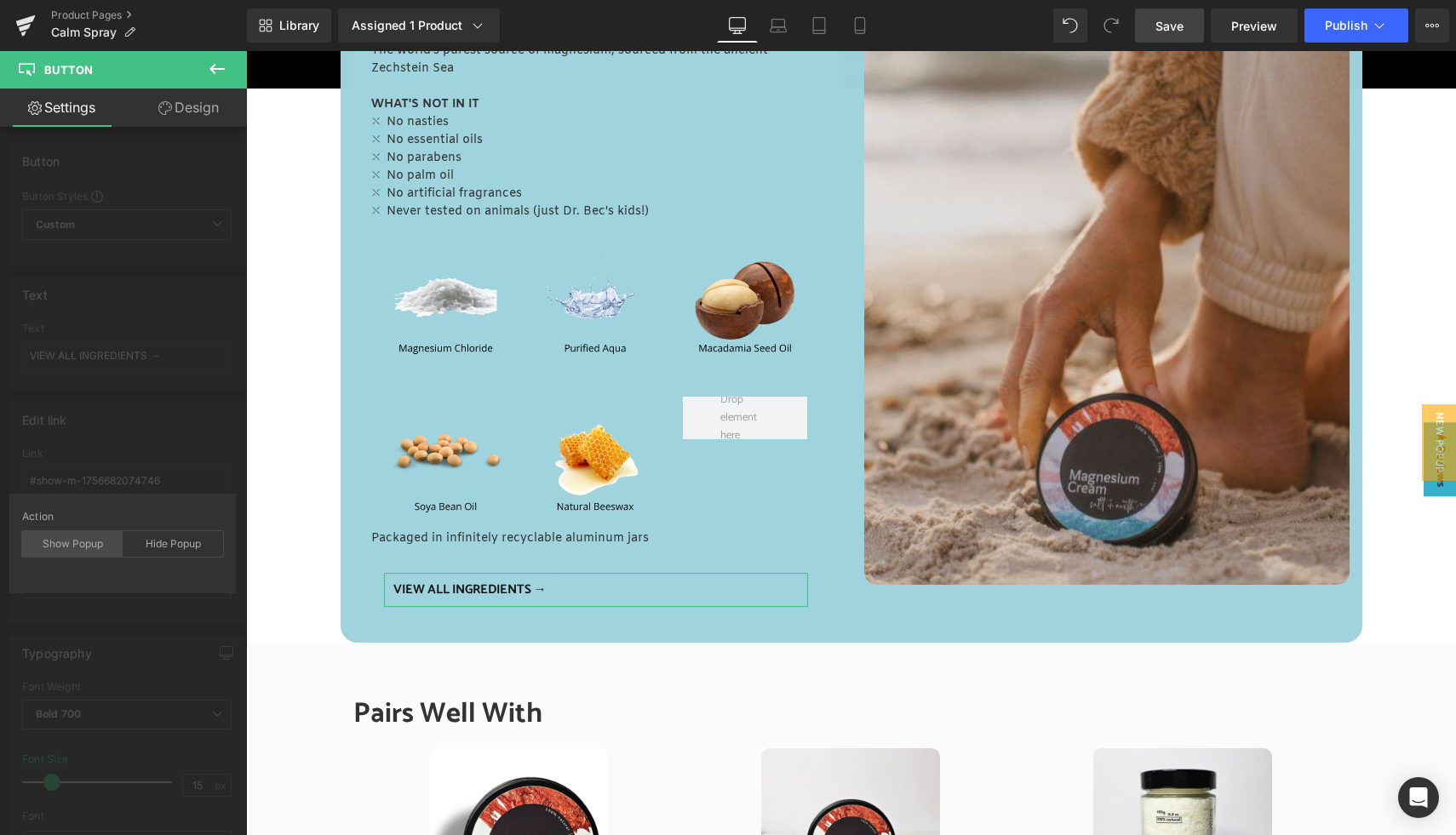
click at [81, 546] on div "Show Popup" at bounding box center [73, 544] width 101 height 26
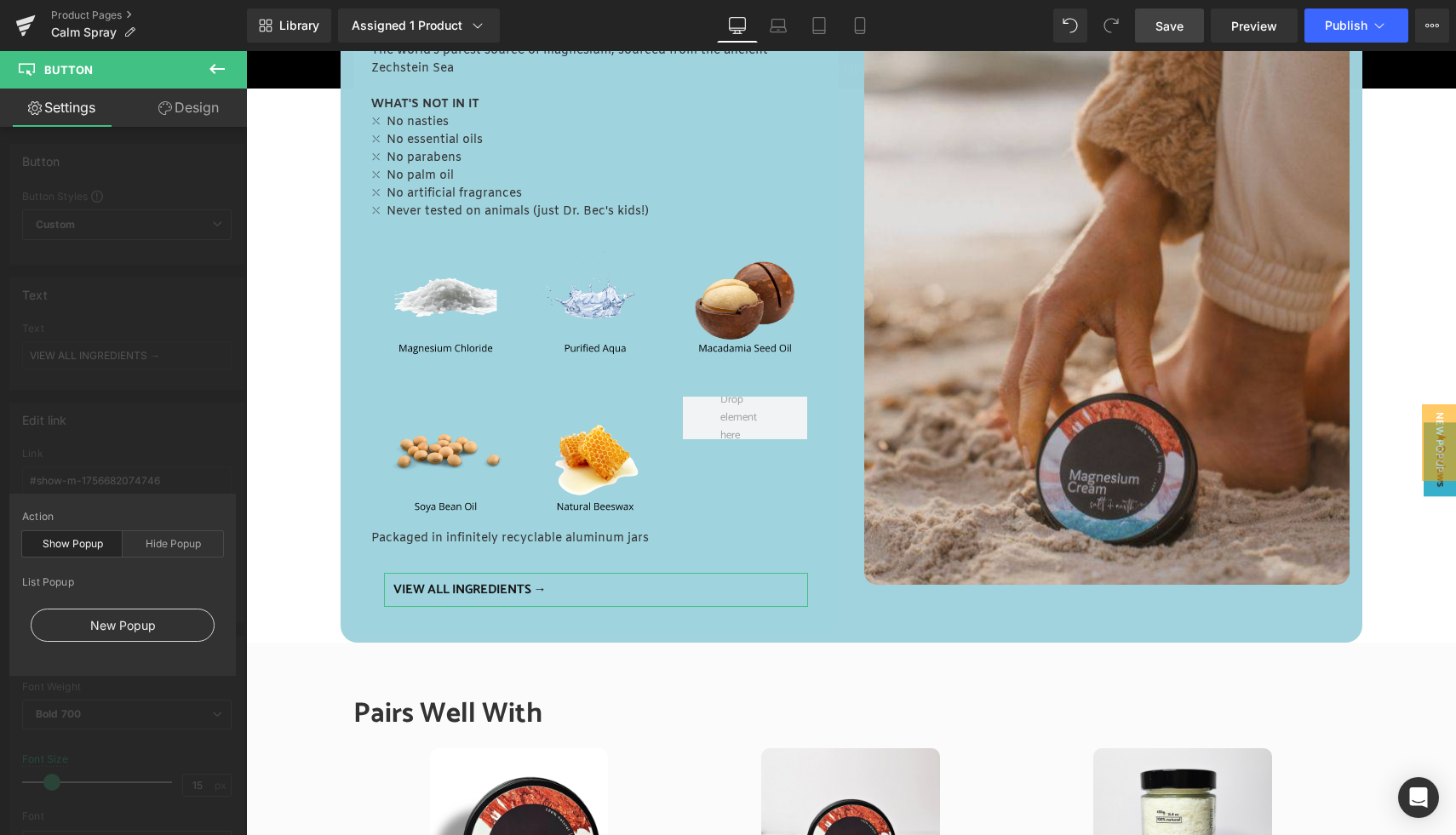
click at [119, 625] on div "New Popup" at bounding box center [123, 625] width 184 height 34
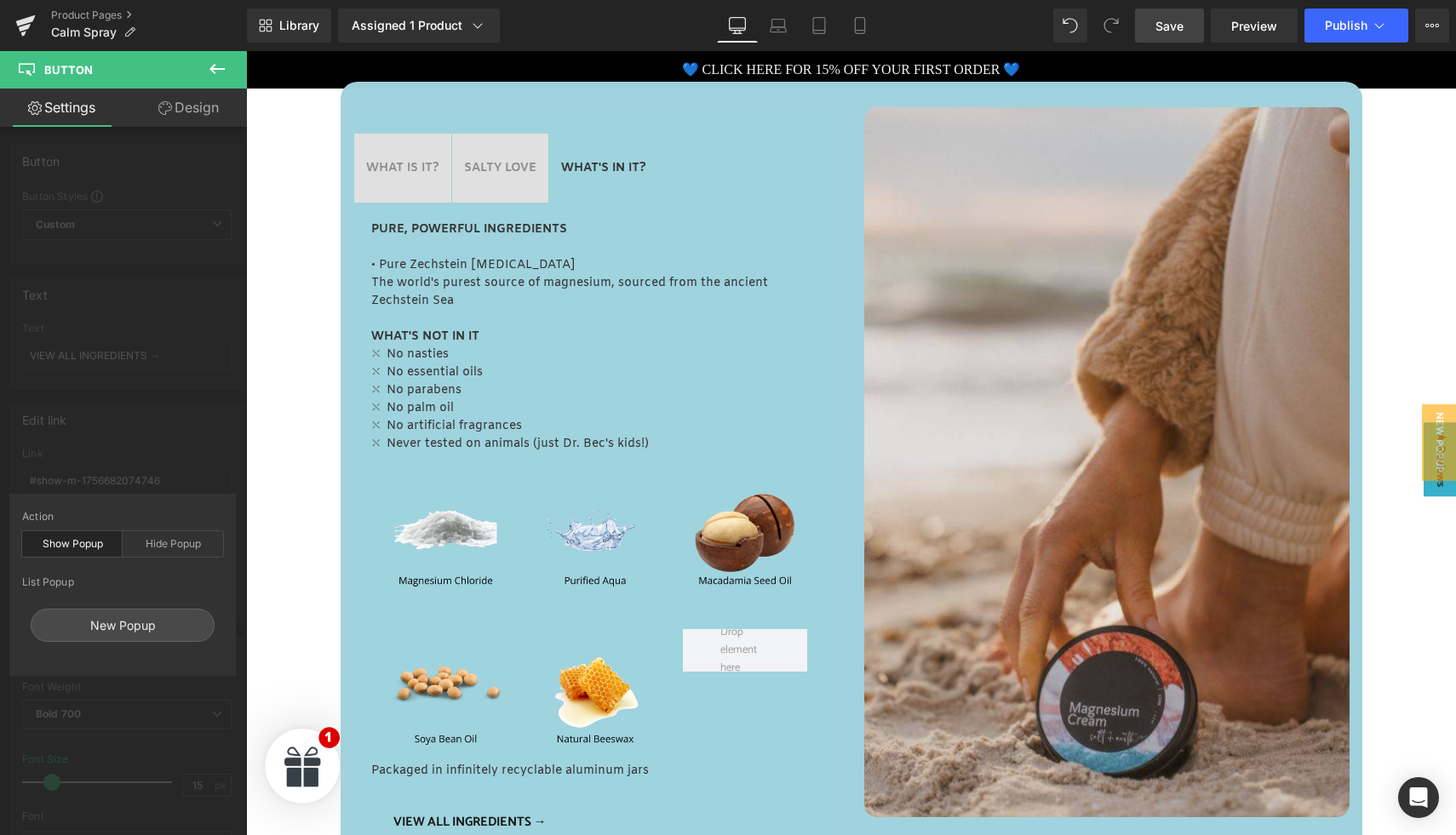
scroll to position [751, 0]
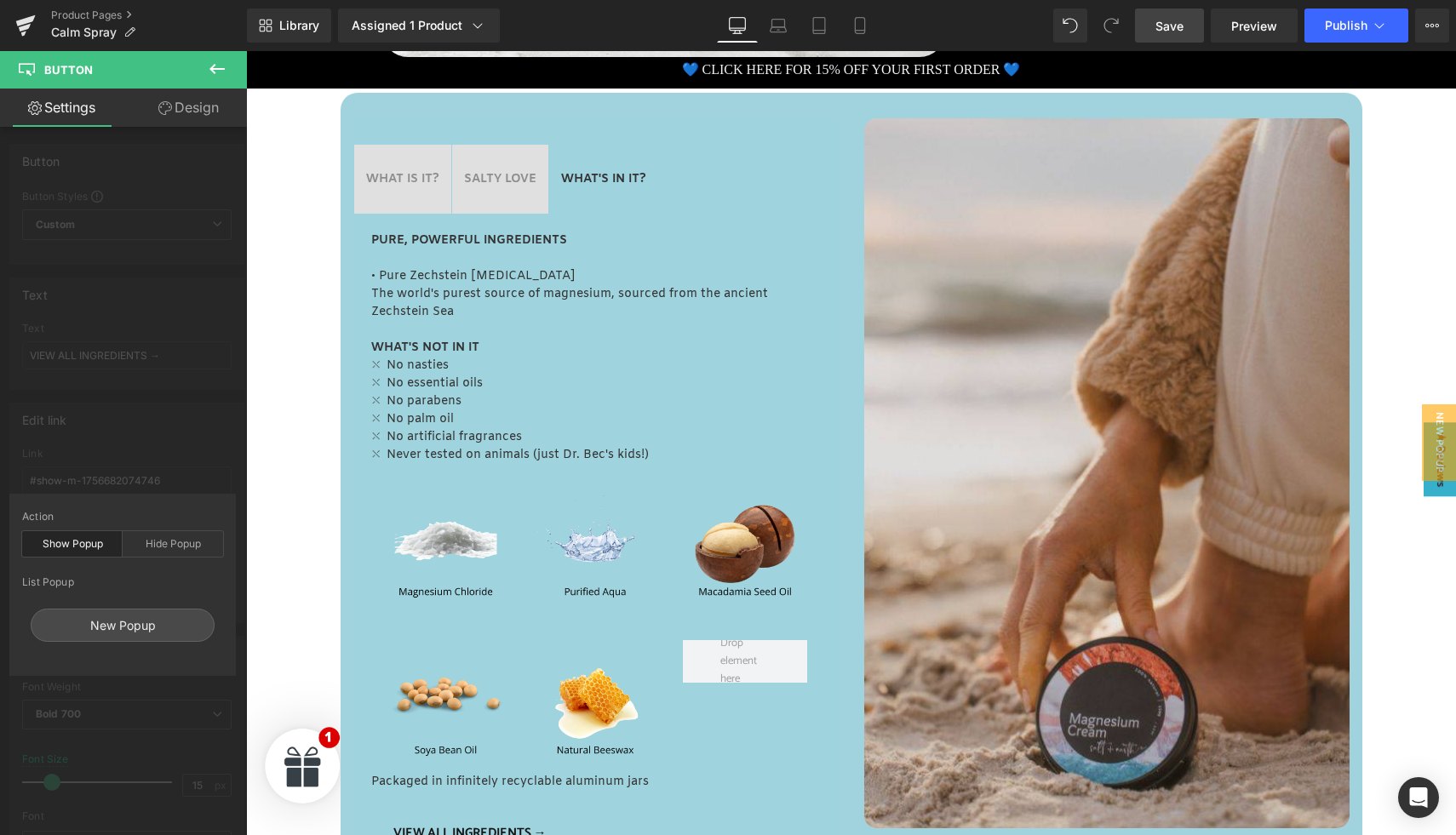
click at [1181, 18] on span "Save" at bounding box center [1169, 26] width 28 height 18
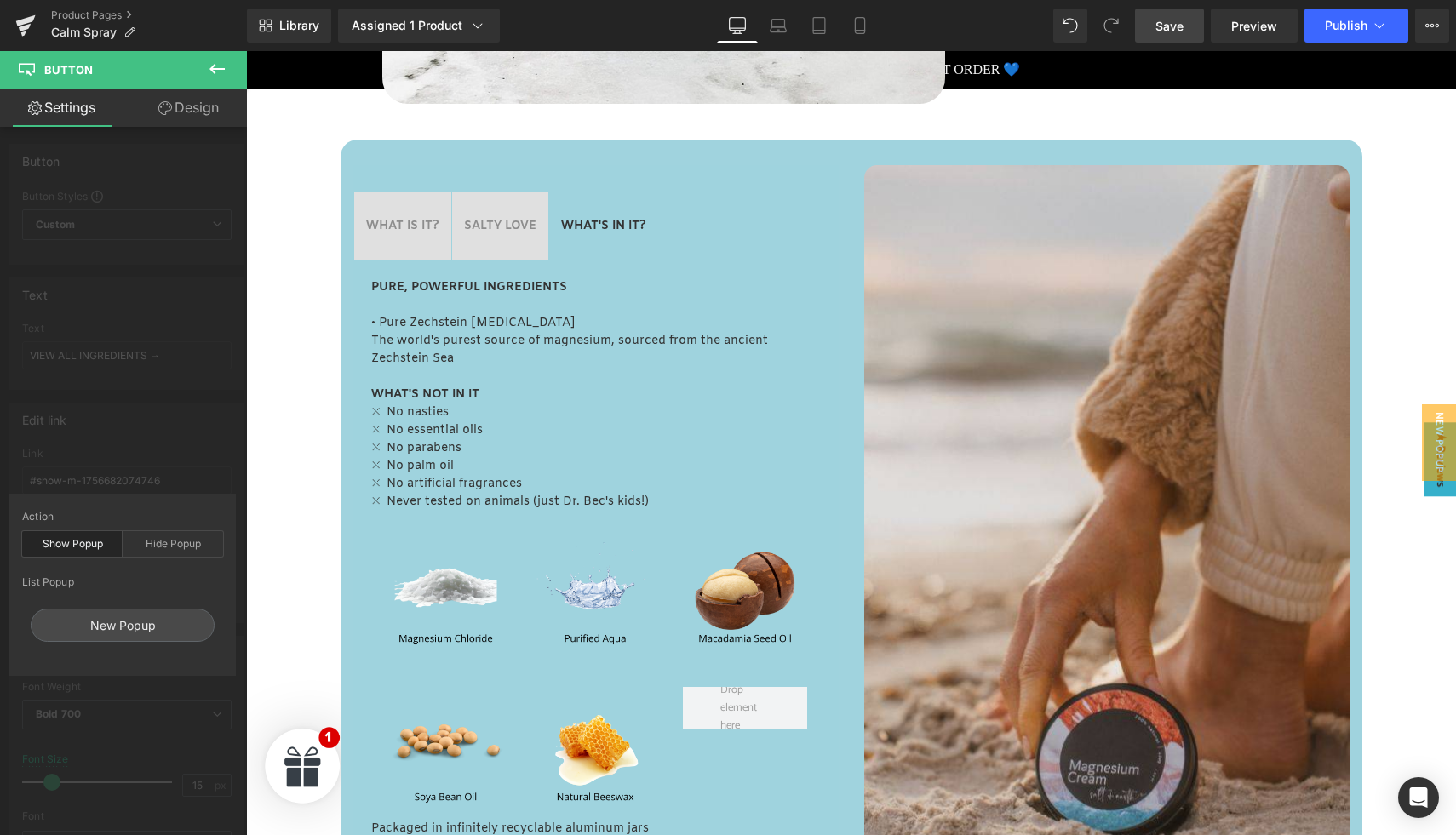
scroll to position [703, 0]
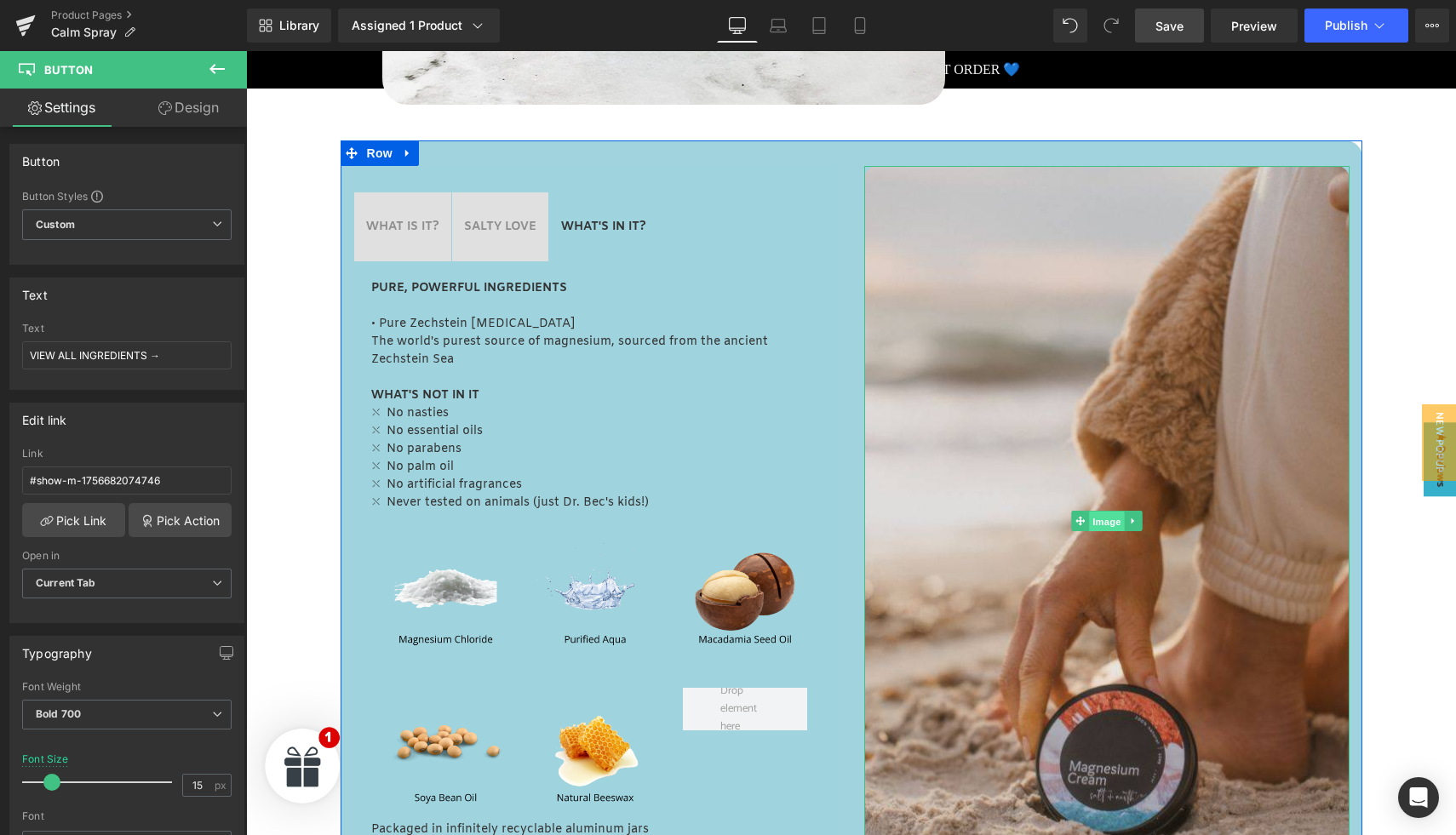
click at [1101, 518] on span "Image" at bounding box center [1107, 522] width 35 height 20
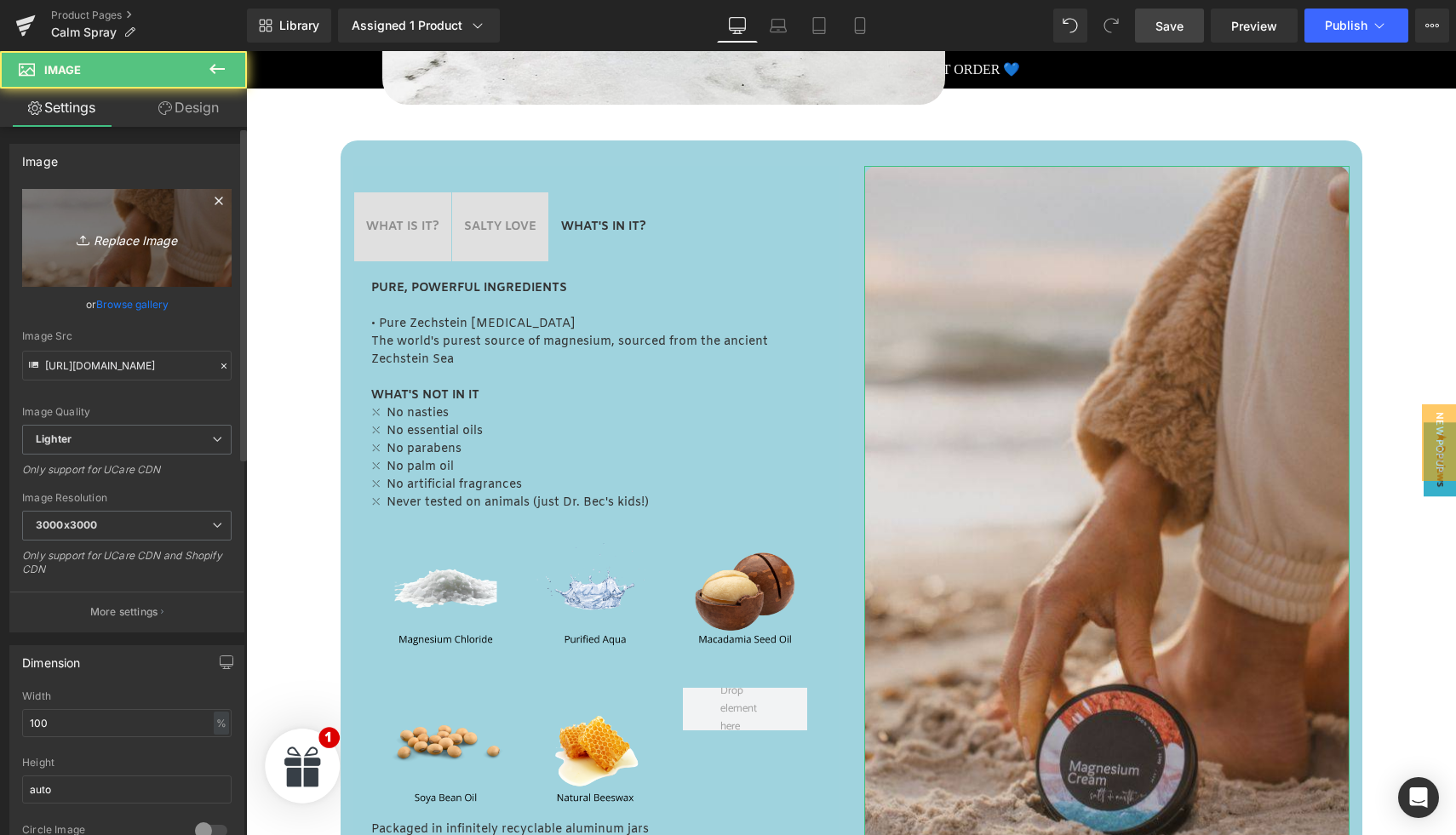
click at [103, 240] on icon "Replace Image" at bounding box center [126, 238] width 136 height 21
type input "C:\fakepath\S+E Magnesium Portraint Images (34).jpg"
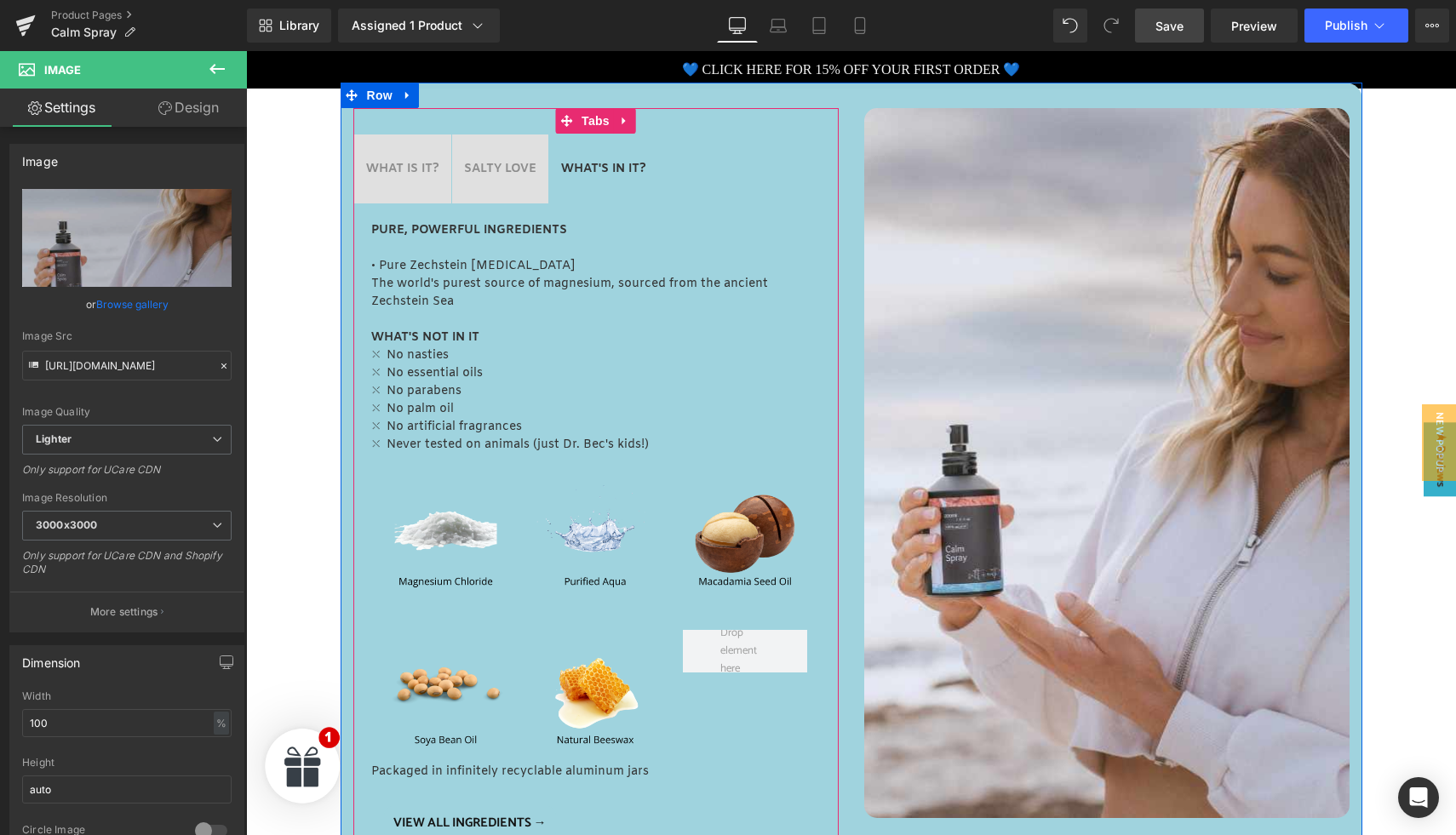
scroll to position [760, 0]
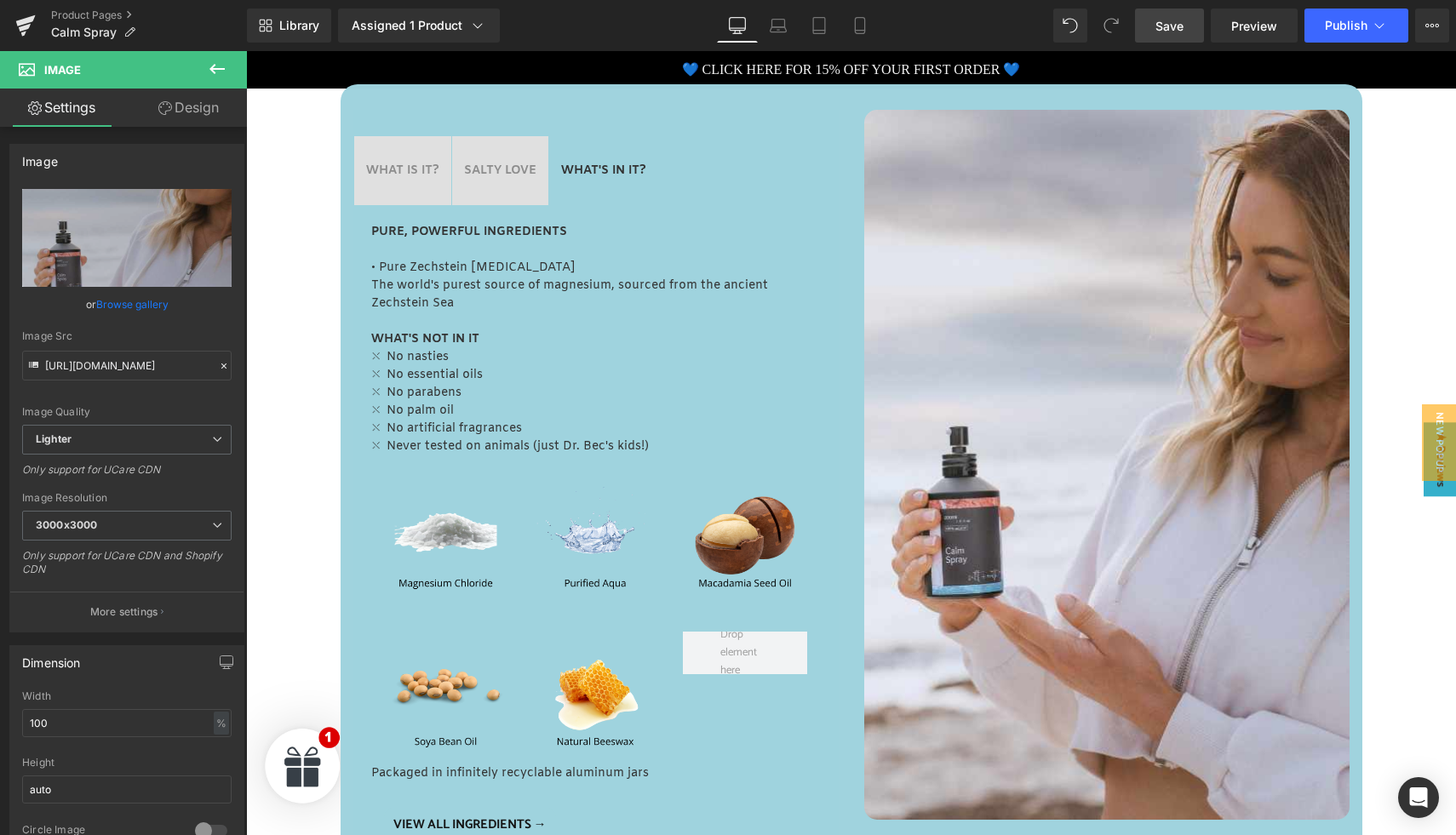
click at [1147, 25] on link "Save" at bounding box center [1169, 26] width 69 height 34
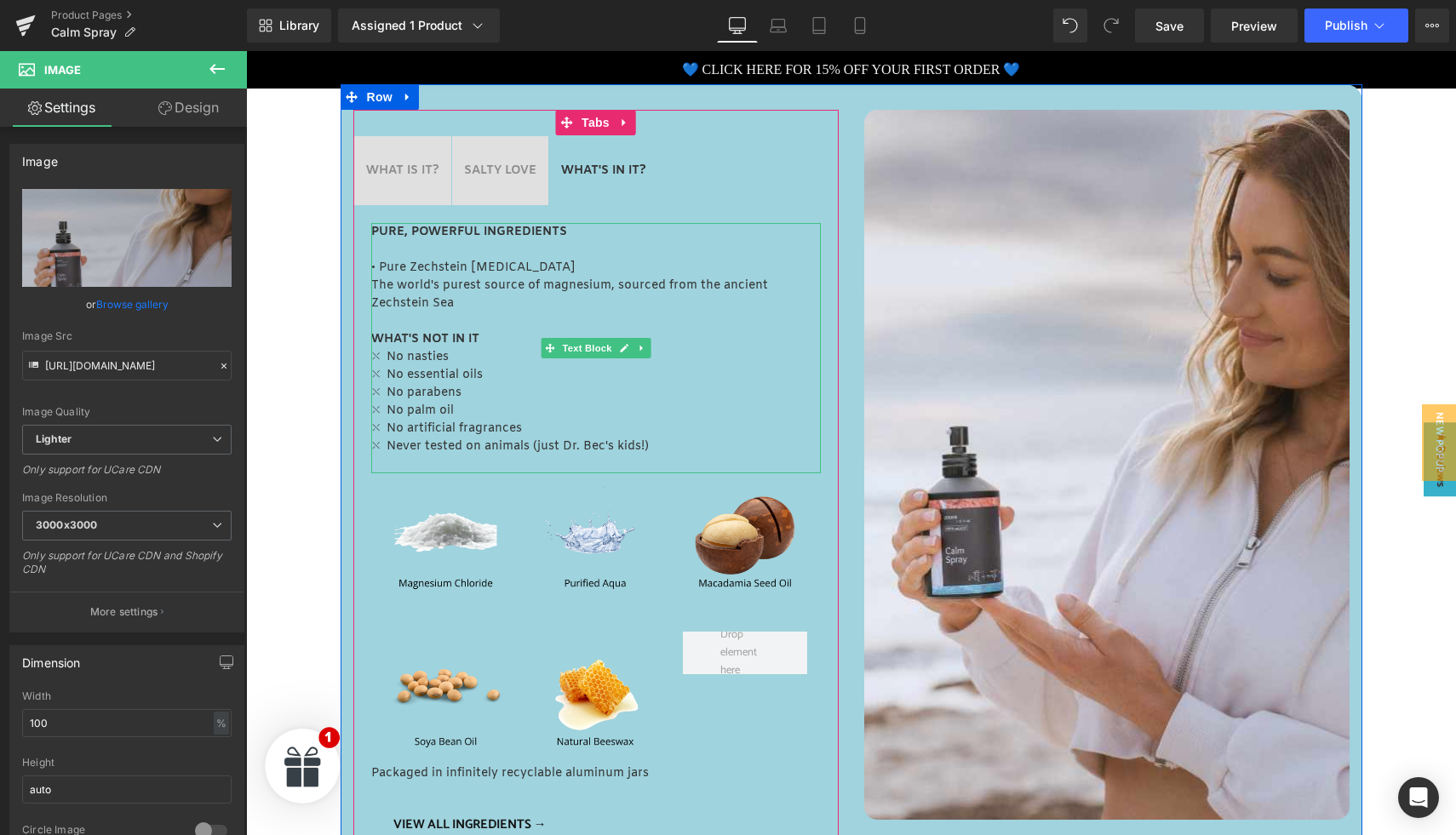
click at [473, 304] on p "The world's purest source of magnesium, sourced from the ancient Zechstein Sea" at bounding box center [596, 295] width 449 height 35
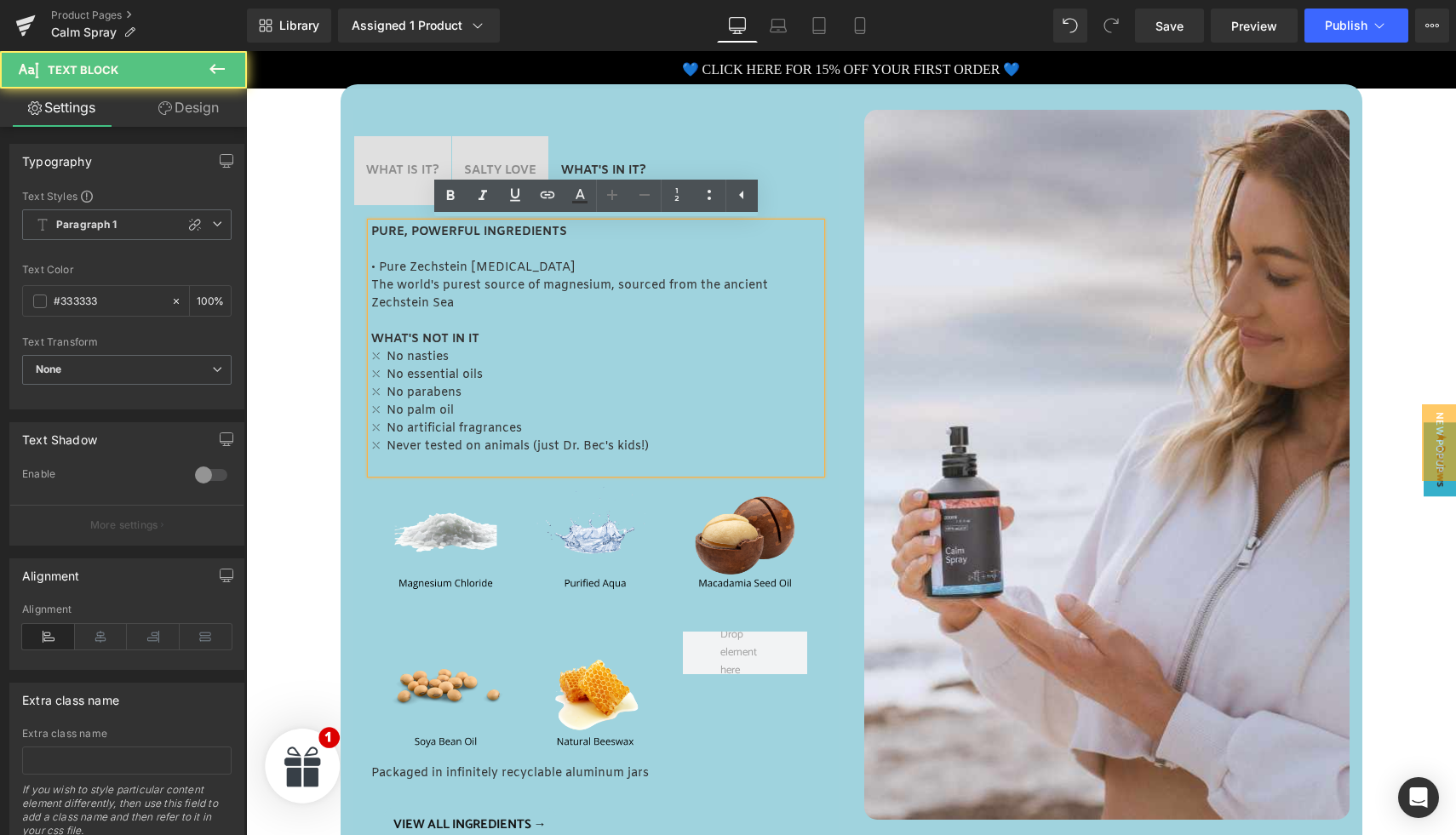
click at [463, 304] on p "The world's purest source of magnesium, sourced from the ancient Zechstein Sea" at bounding box center [596, 295] width 449 height 35
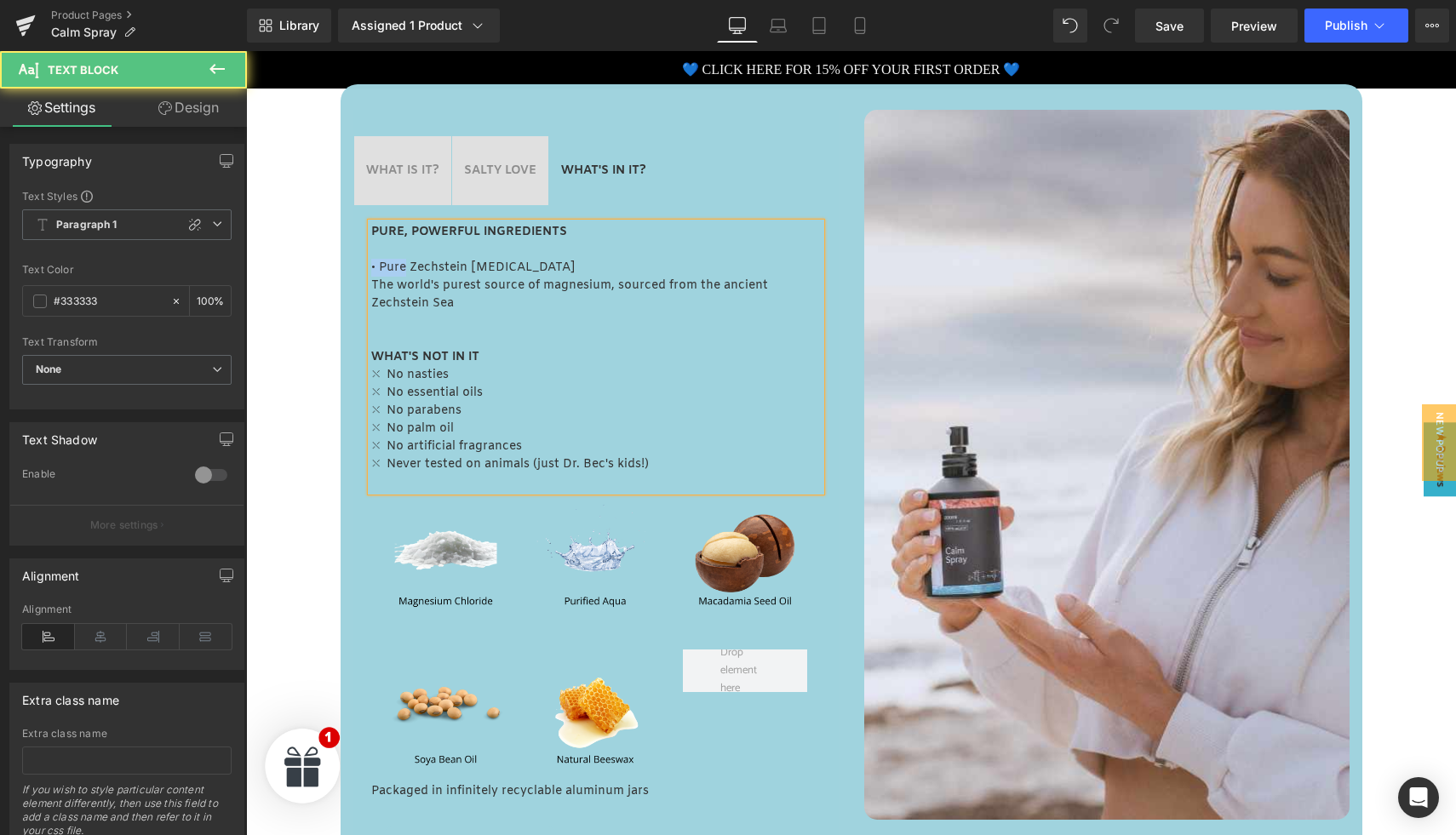
drag, startPoint x: 372, startPoint y: 269, endPoint x: 406, endPoint y: 268, distance: 34.0
click at [406, 268] on p "• Pure Zechstein Magnesium Chloride" at bounding box center [596, 268] width 449 height 18
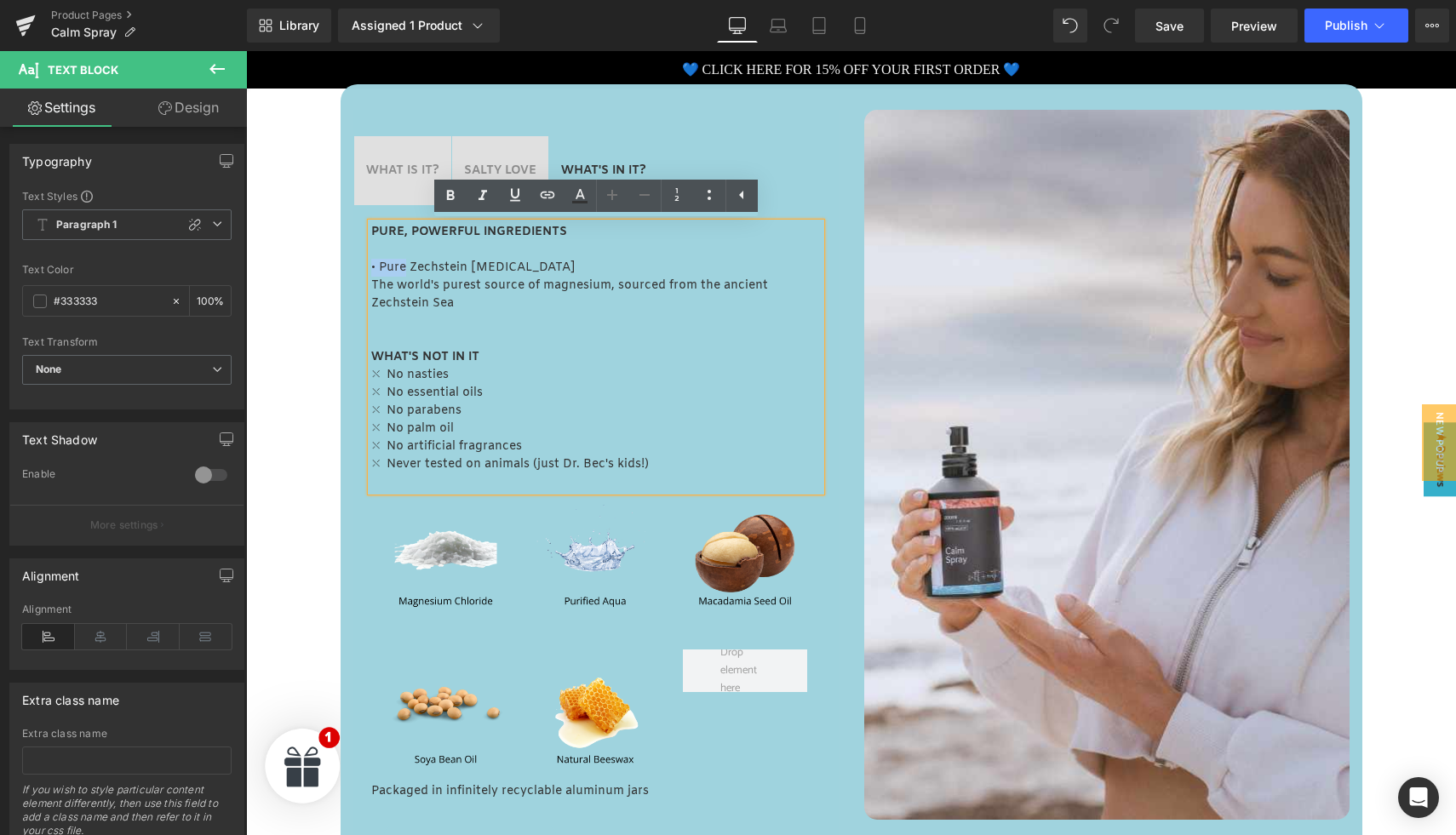
copy p "• Pure"
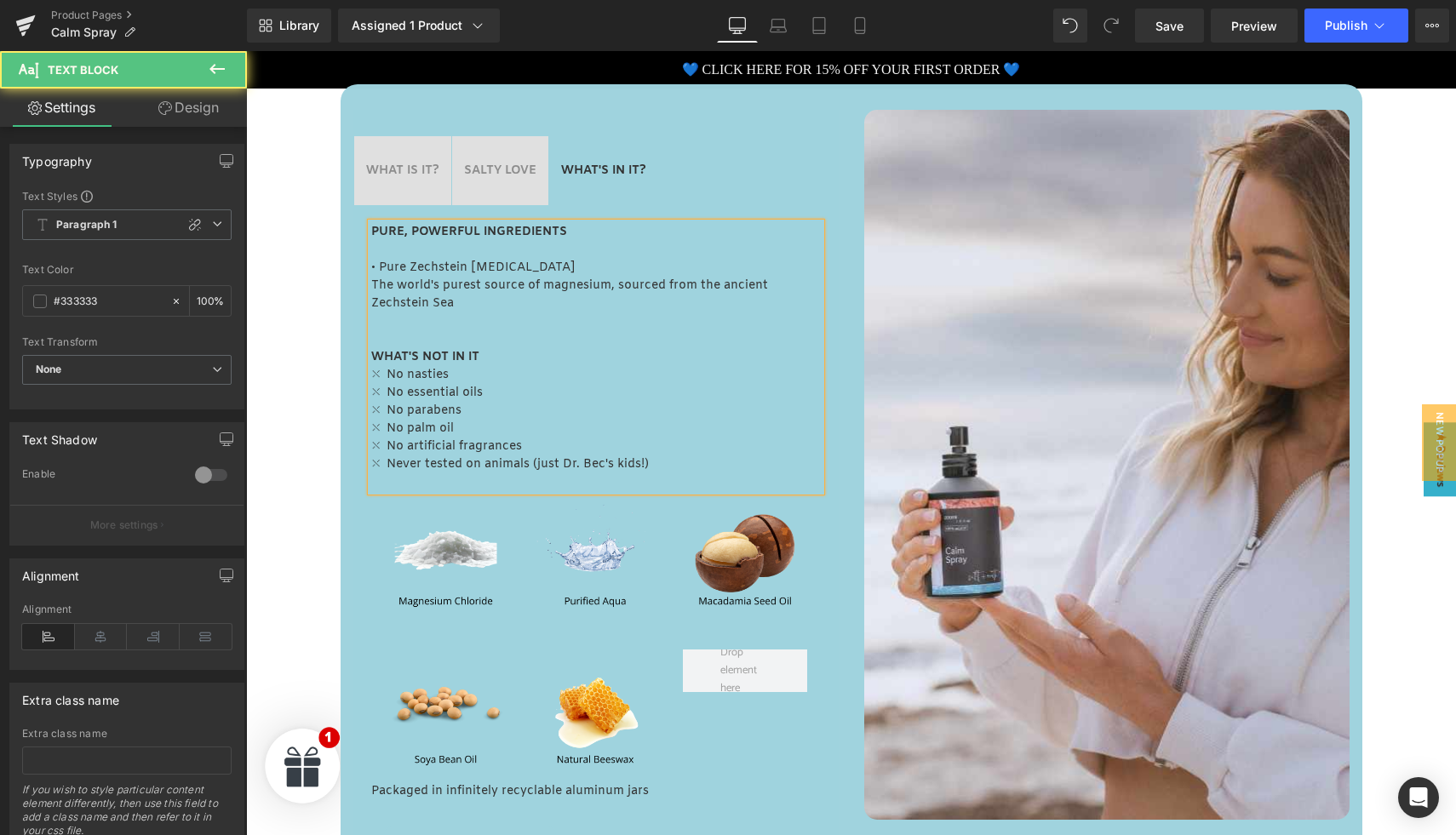
click at [388, 325] on p at bounding box center [596, 321] width 449 height 18
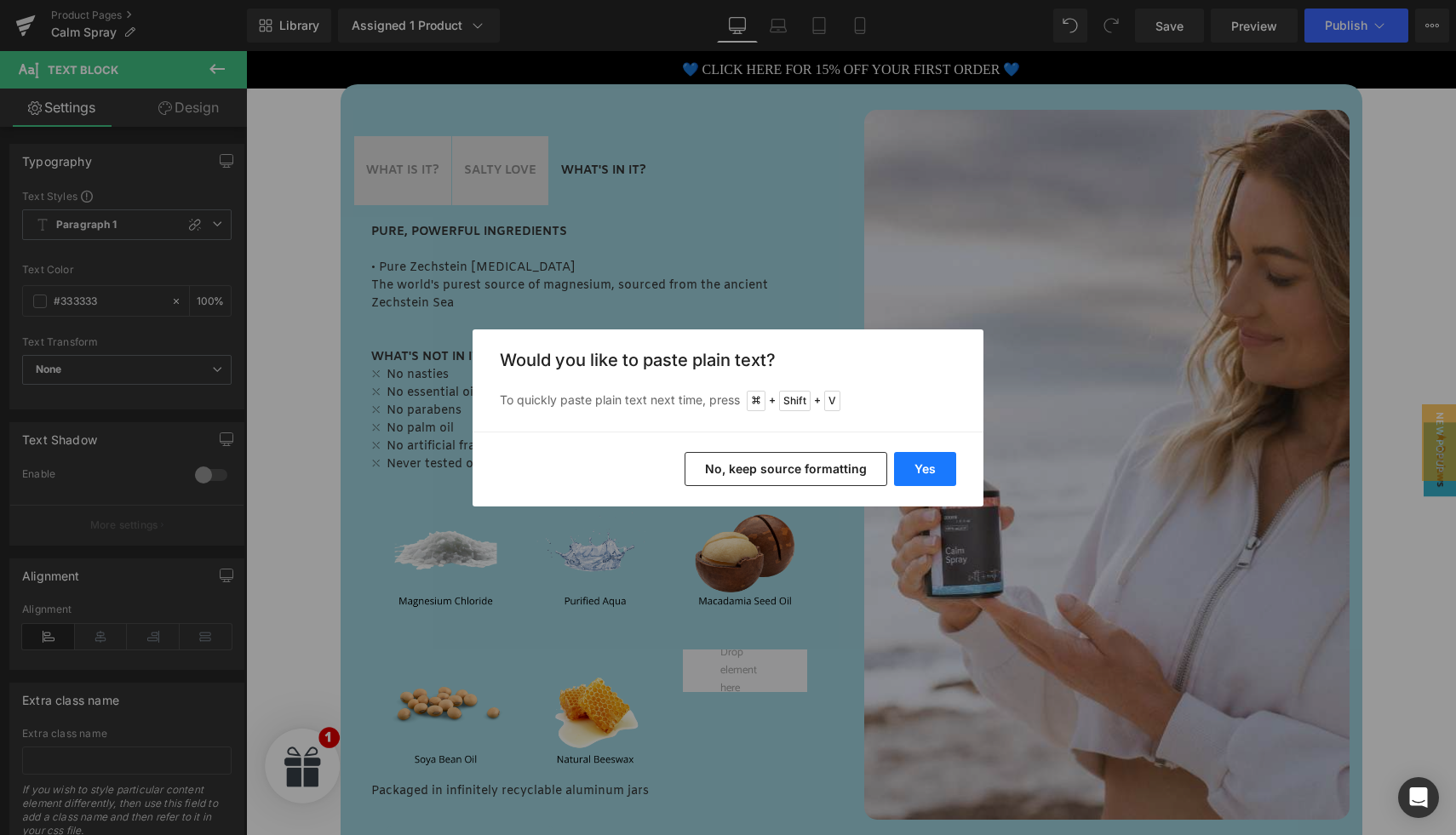
drag, startPoint x: 927, startPoint y: 468, endPoint x: 510, endPoint y: 377, distance: 426.8
click at [927, 468] on button "Yes" at bounding box center [925, 469] width 62 height 34
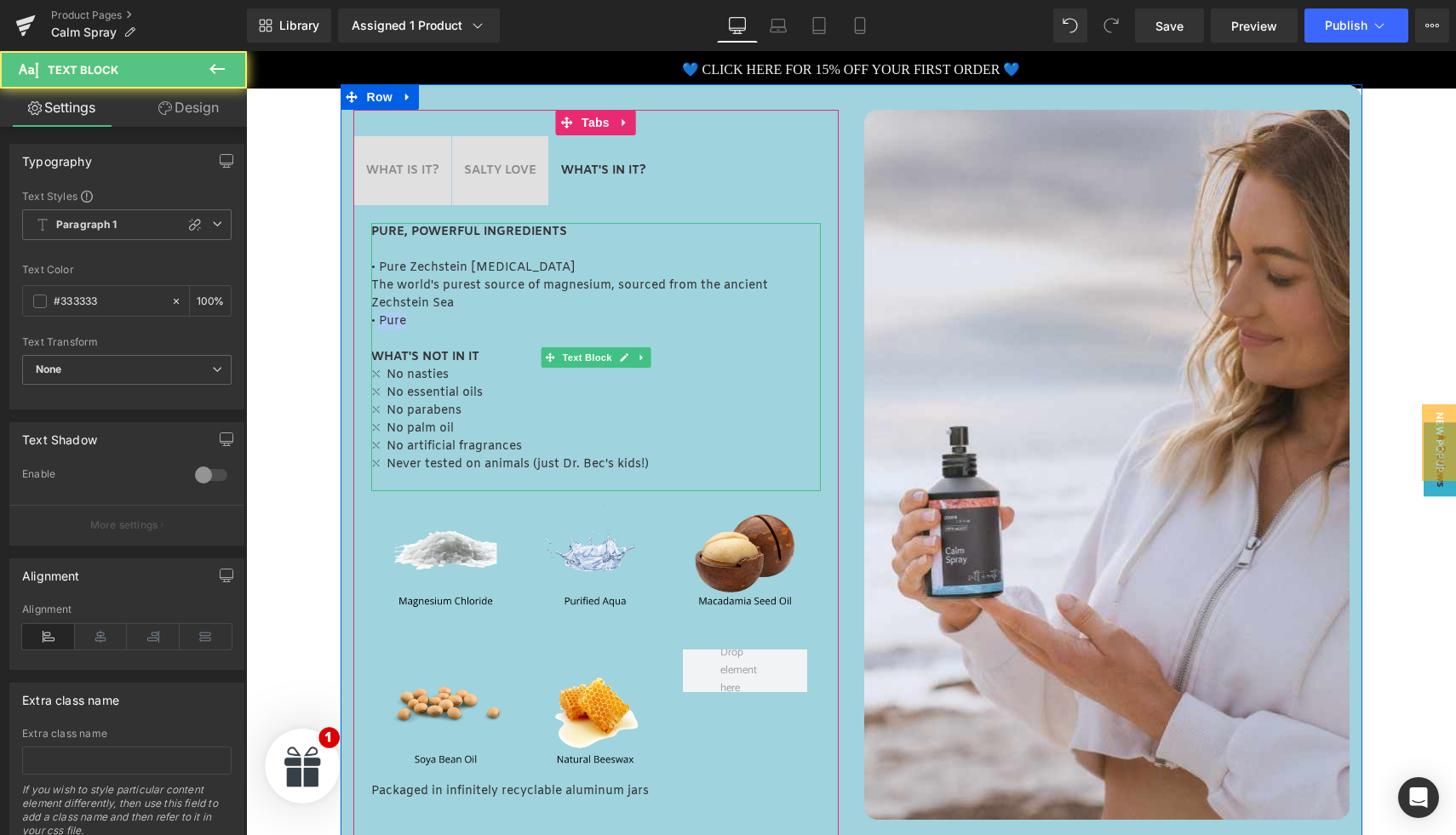
drag, startPoint x: 379, startPoint y: 325, endPoint x: 403, endPoint y: 326, distance: 24.0
click at [403, 326] on p "• Pure" at bounding box center [596, 321] width 449 height 18
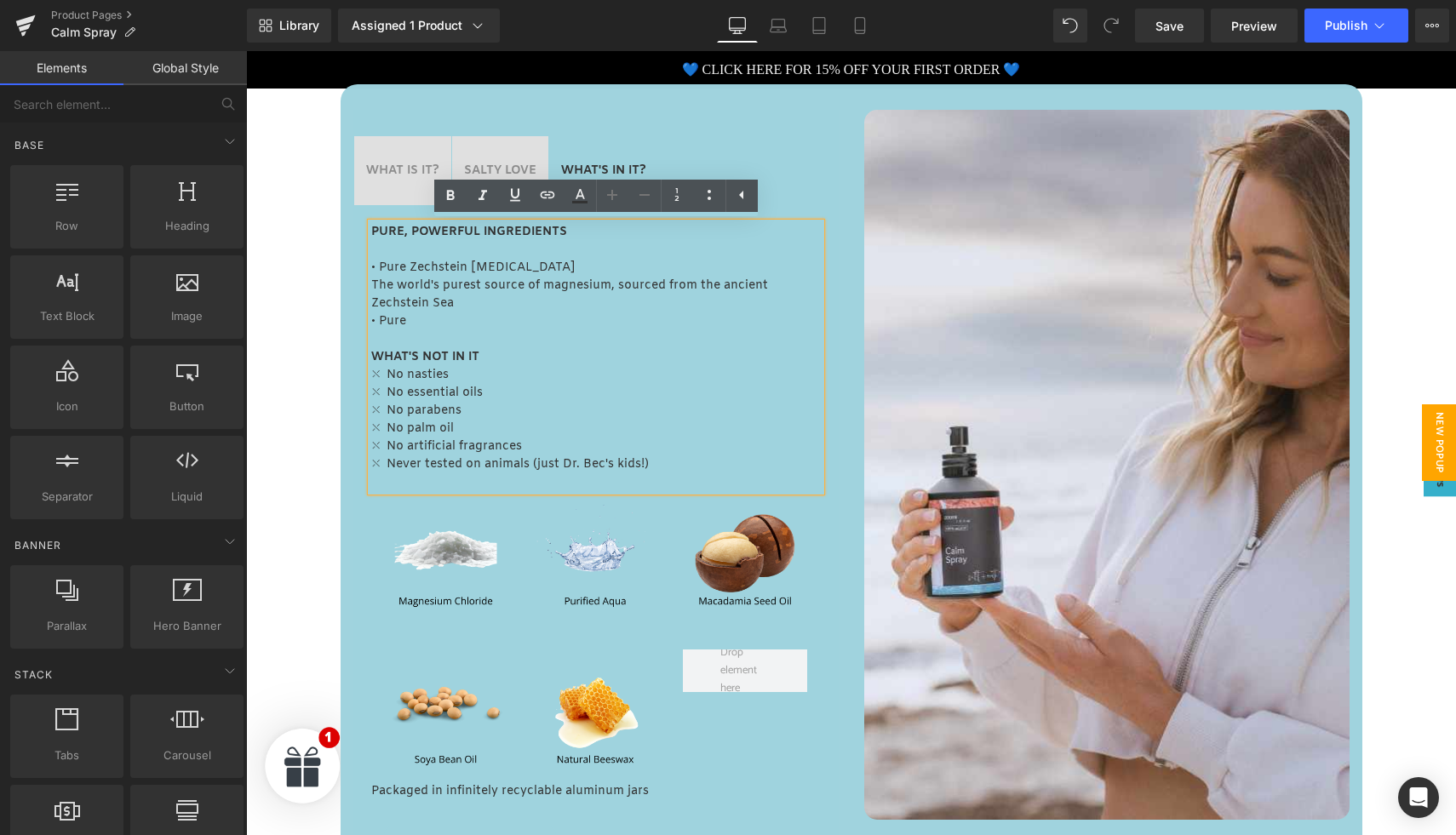
click at [1438, 432] on span "New Popup" at bounding box center [1439, 442] width 34 height 77
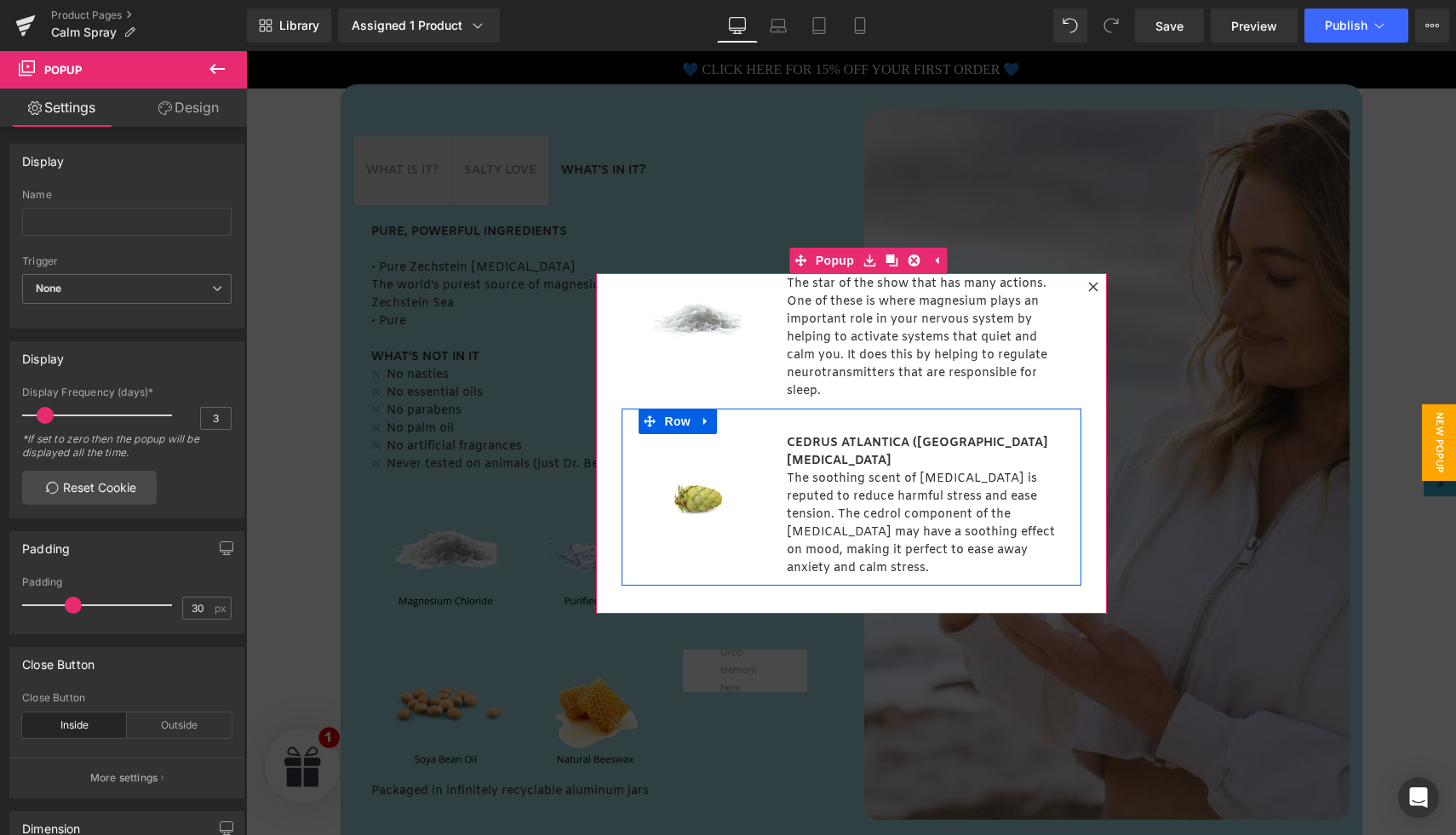
scroll to position [101, 0]
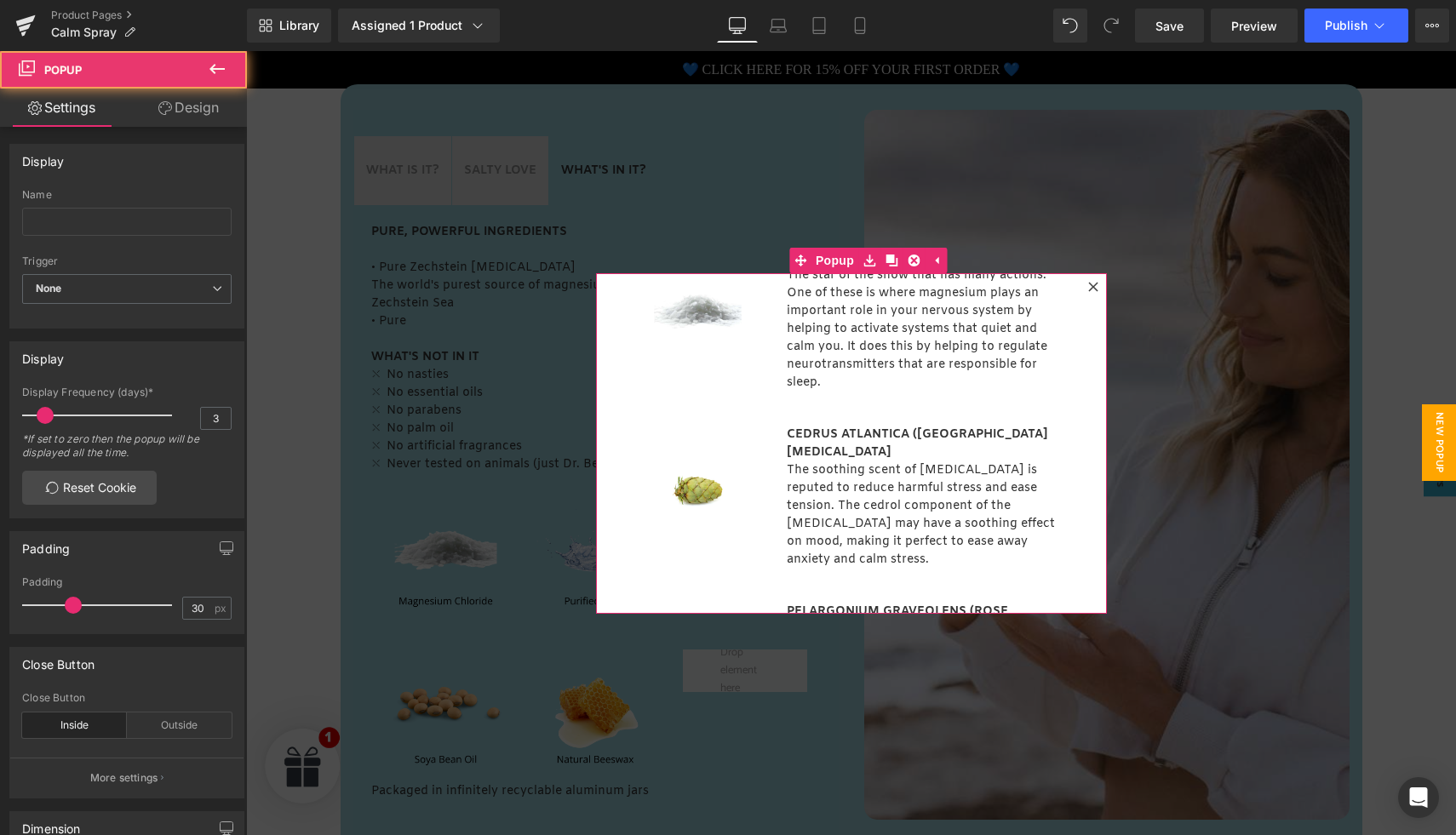
click at [1092, 287] on icon at bounding box center [1093, 287] width 11 height 11
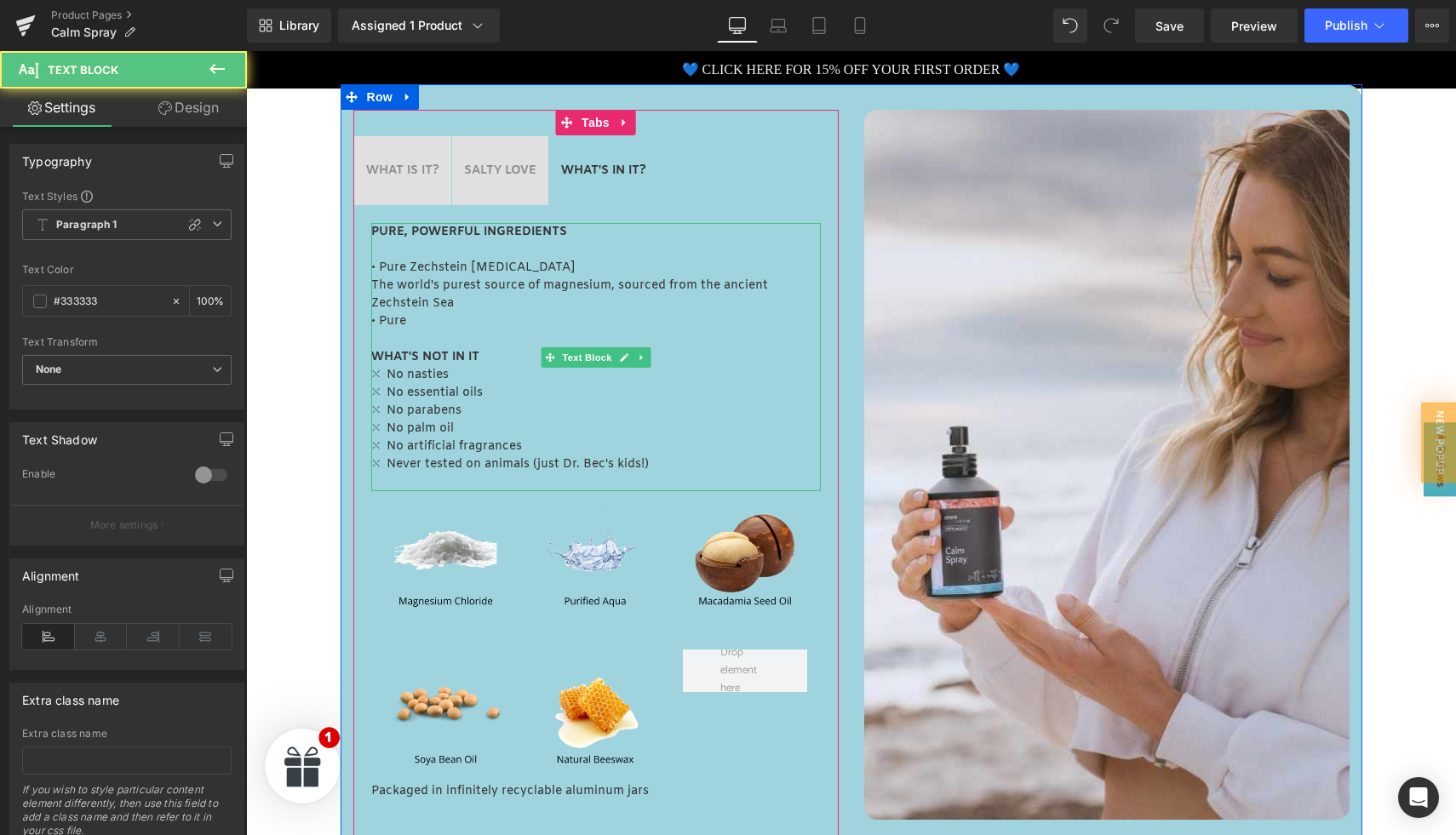
click at [410, 323] on p "• Pure" at bounding box center [596, 321] width 449 height 18
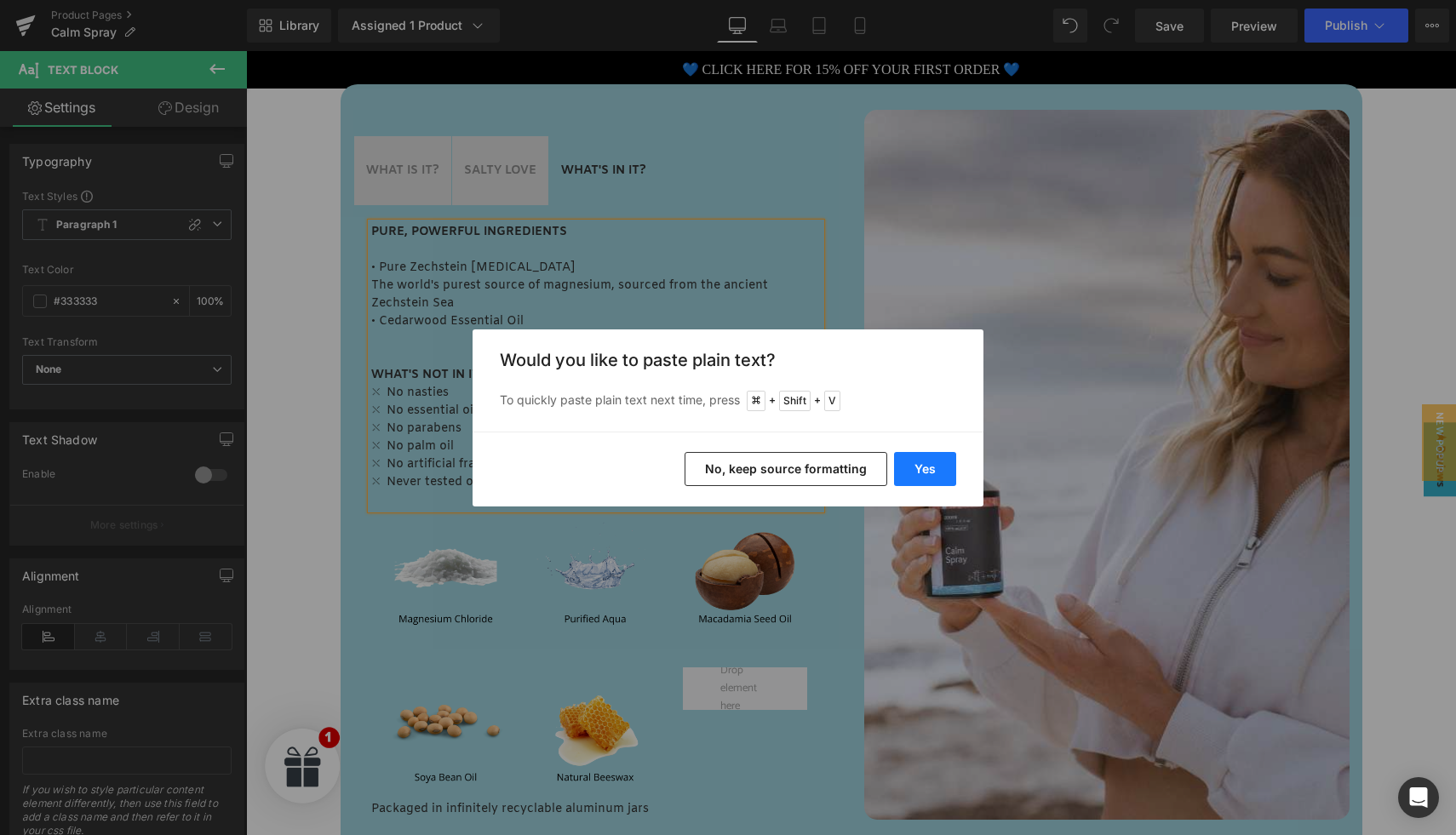
click at [941, 471] on button "Yes" at bounding box center [925, 469] width 62 height 34
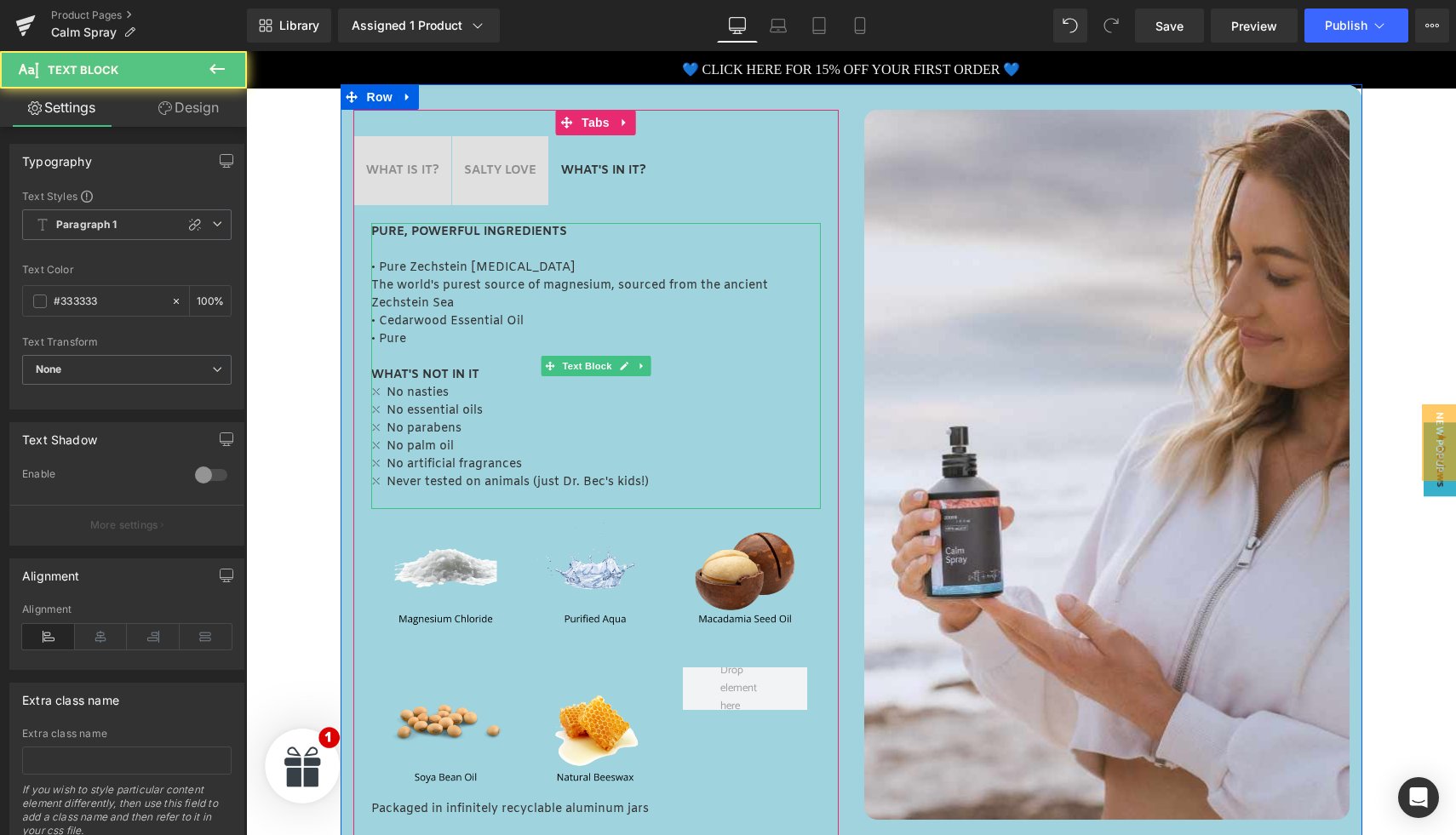
click at [404, 340] on p "• Pure" at bounding box center [596, 340] width 449 height 18
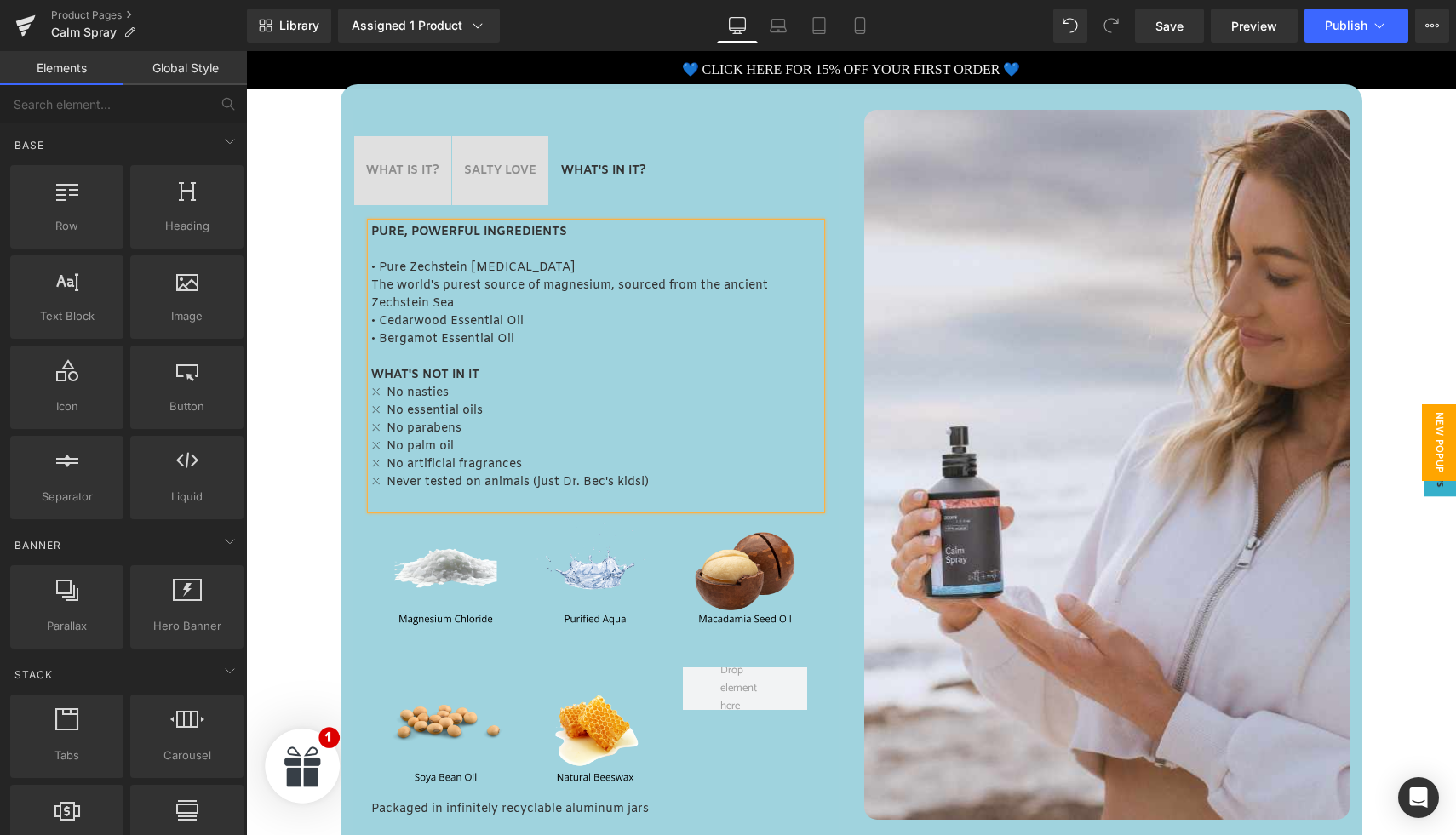
click at [1440, 443] on span "New Popup" at bounding box center [1439, 442] width 34 height 77
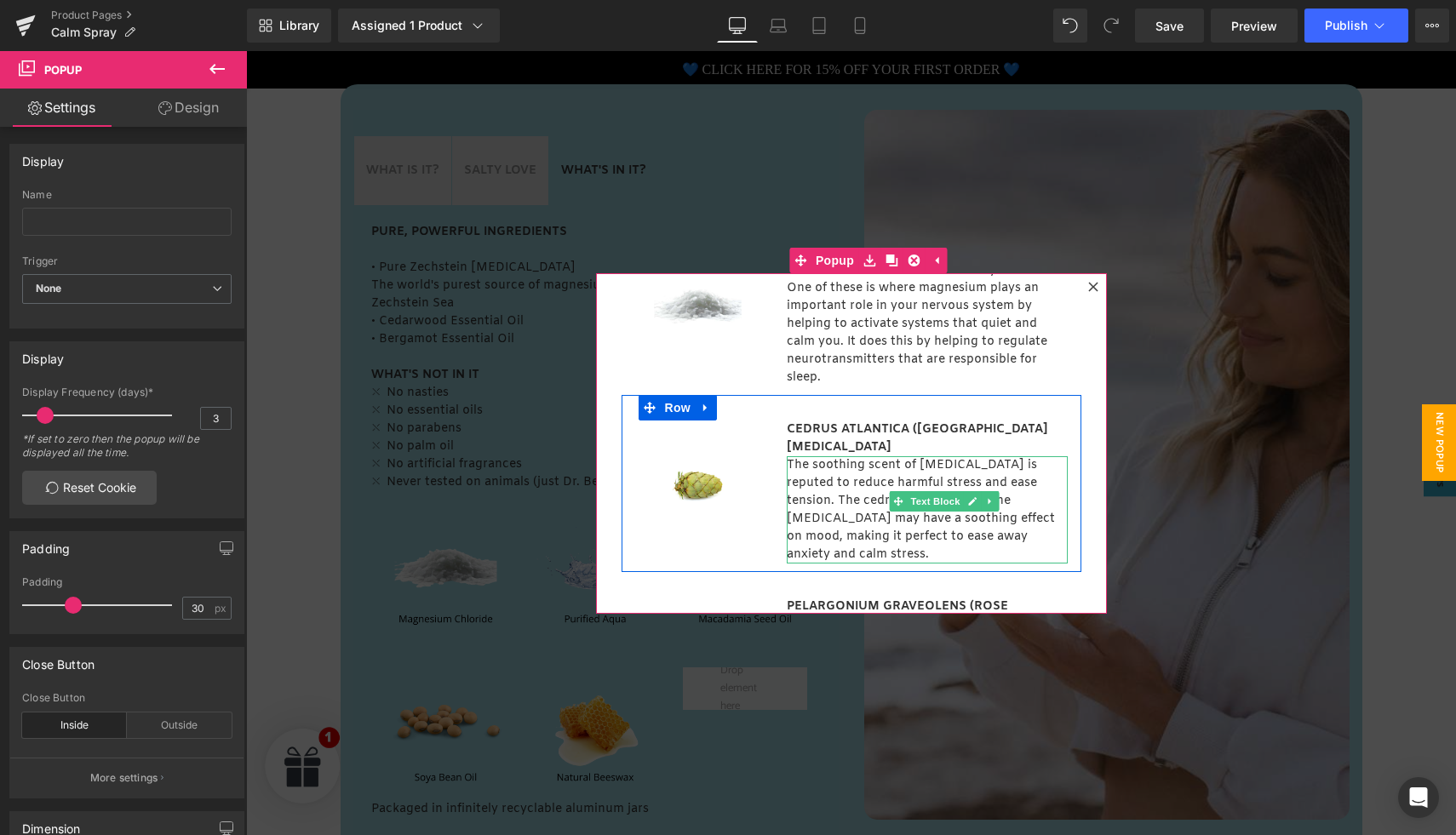
scroll to position [107, 0]
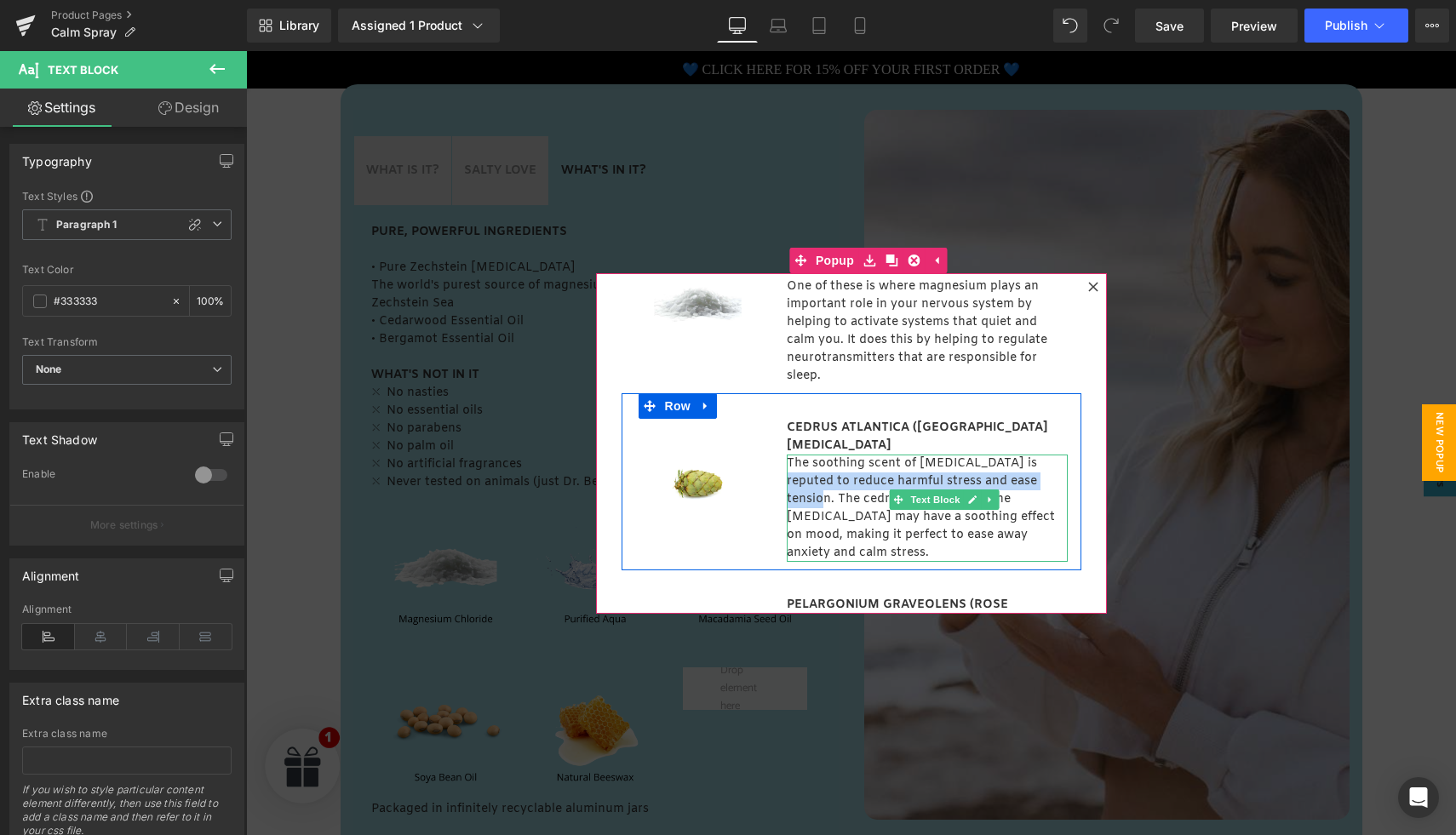
drag, startPoint x: 1020, startPoint y: 446, endPoint x: 1035, endPoint y: 463, distance: 22.7
click at [1035, 463] on p "The soothing scent of cedarwood oil is reputed to reduce harmful stress and eas…" at bounding box center [928, 508] width 281 height 107
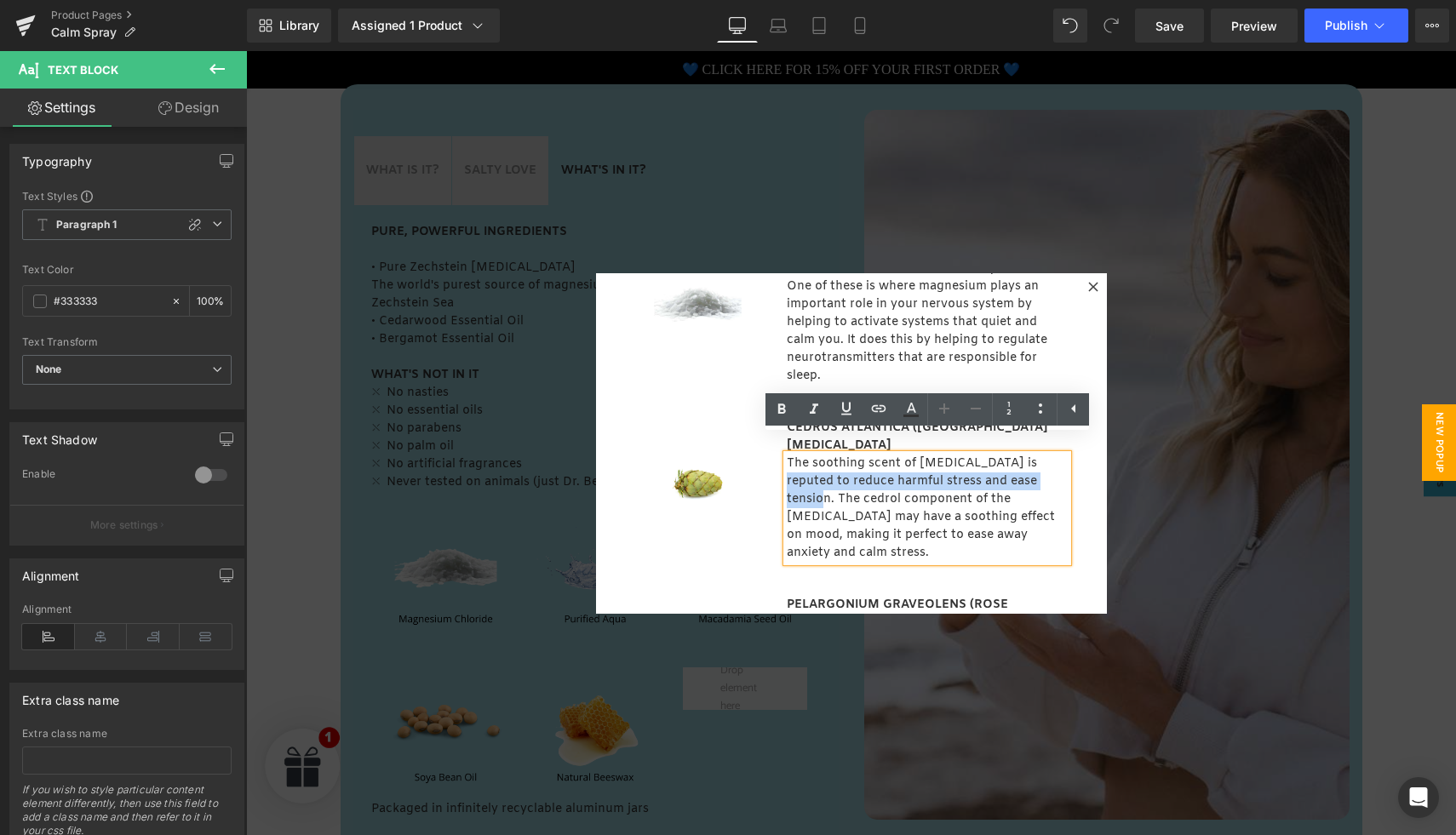
copy p "reputed to reduce harmful stress and ease tension"
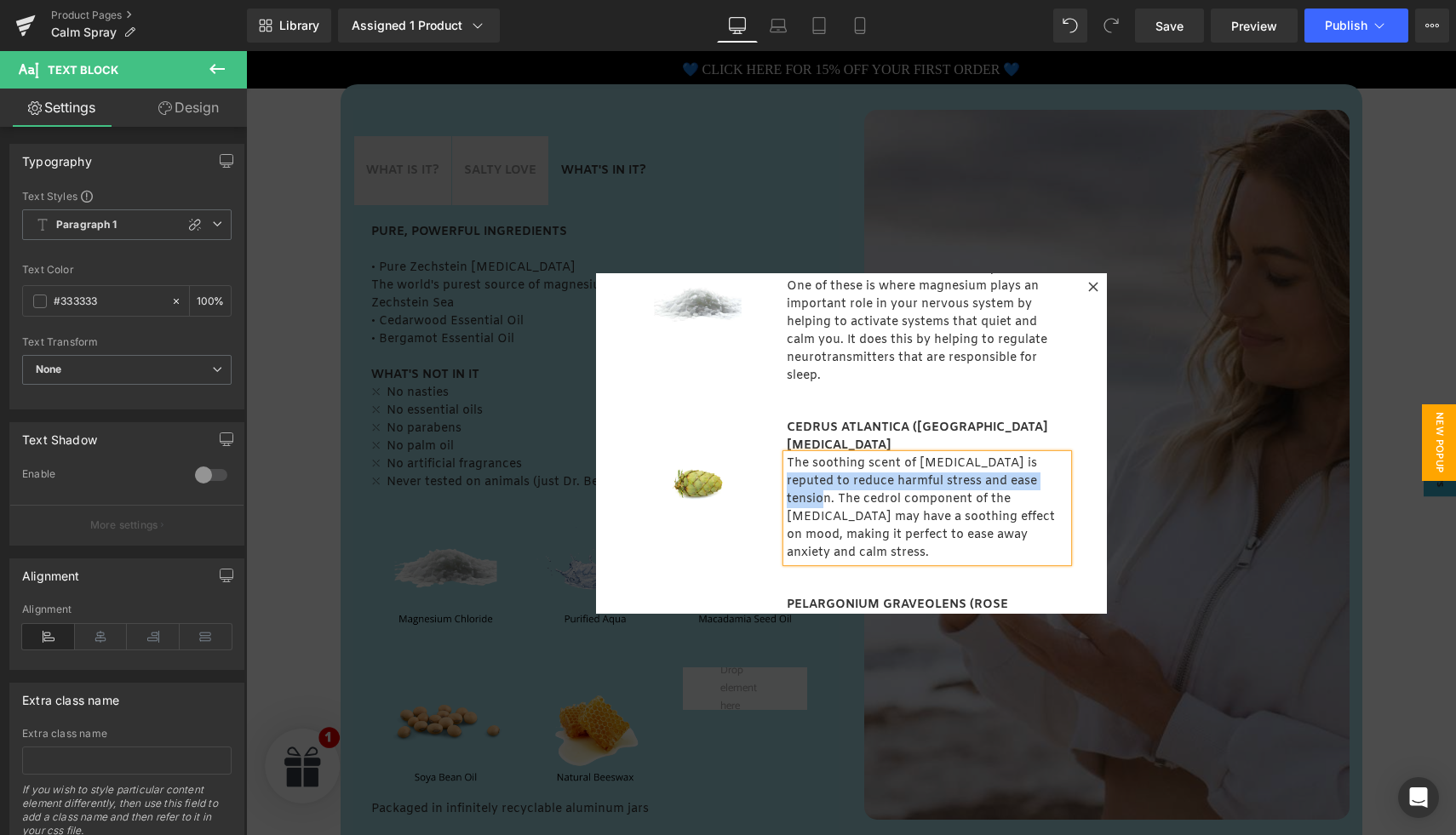
click at [1090, 282] on icon at bounding box center [1093, 287] width 11 height 11
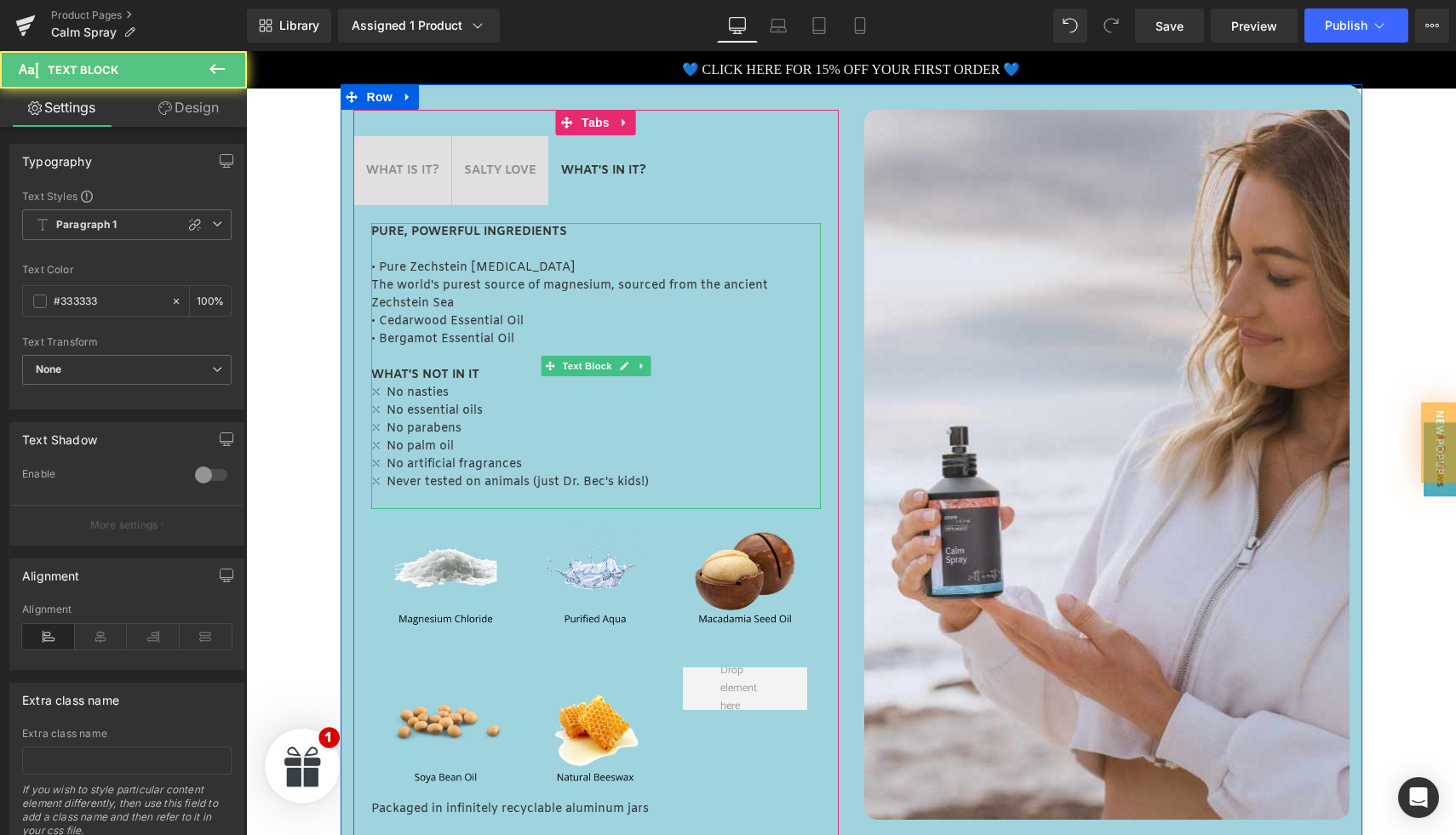
click at [534, 327] on p "• Cedarwood Essential Oil" at bounding box center [596, 321] width 449 height 18
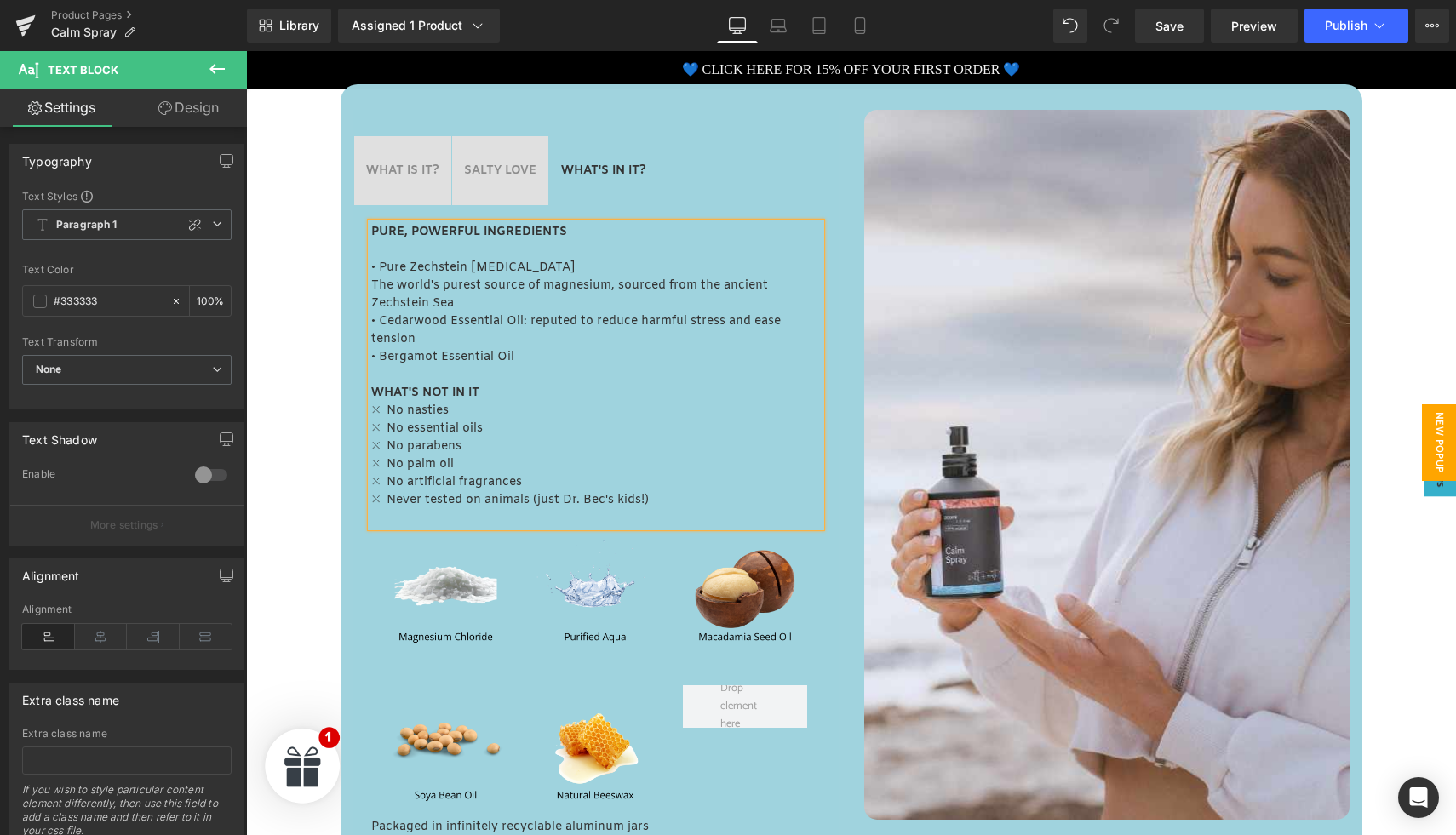
drag, startPoint x: 1439, startPoint y: 439, endPoint x: 1429, endPoint y: 439, distance: 10.0
click at [1439, 439] on span "New Popup" at bounding box center [1439, 442] width 34 height 77
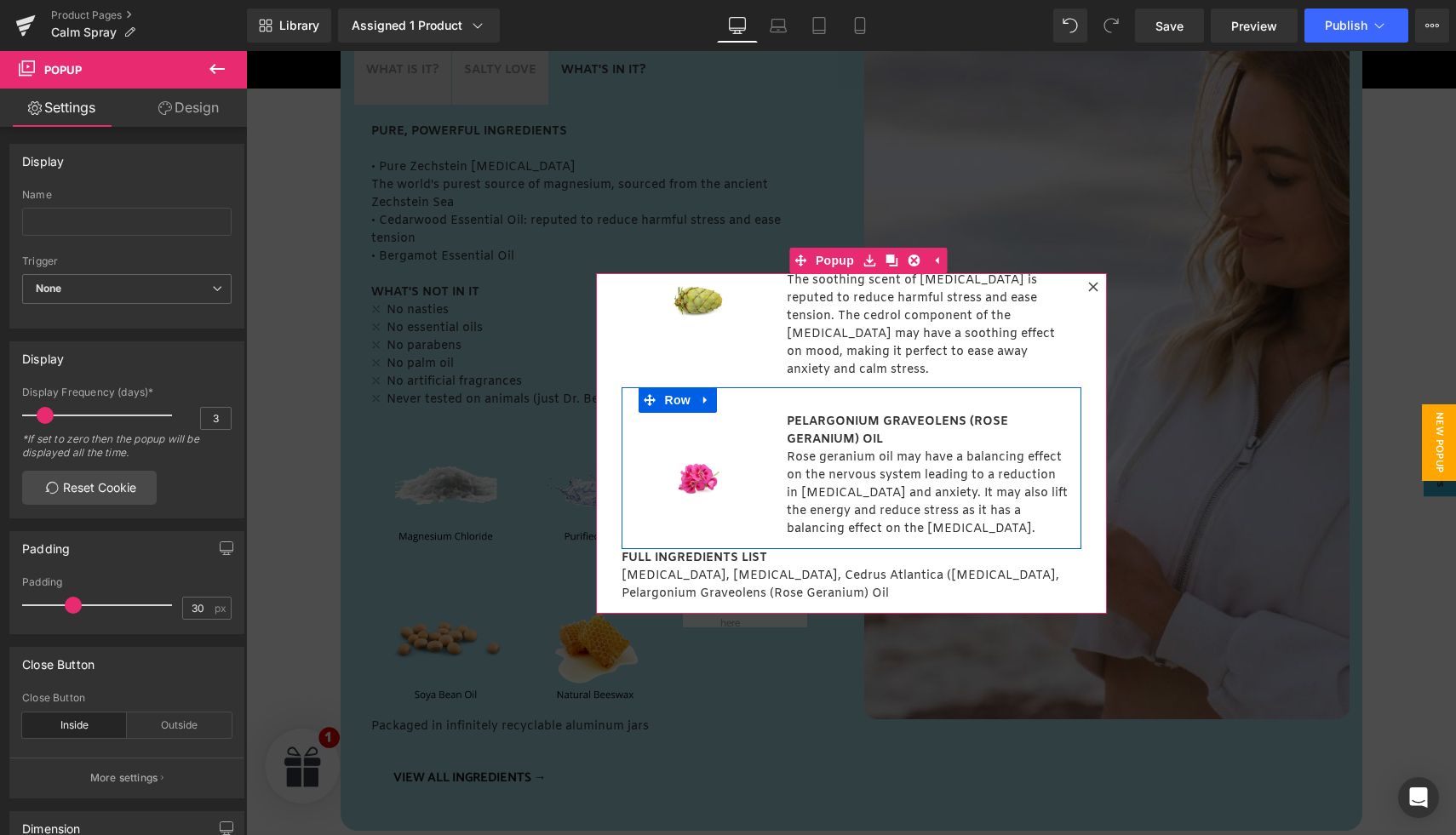
scroll to position [869, 0]
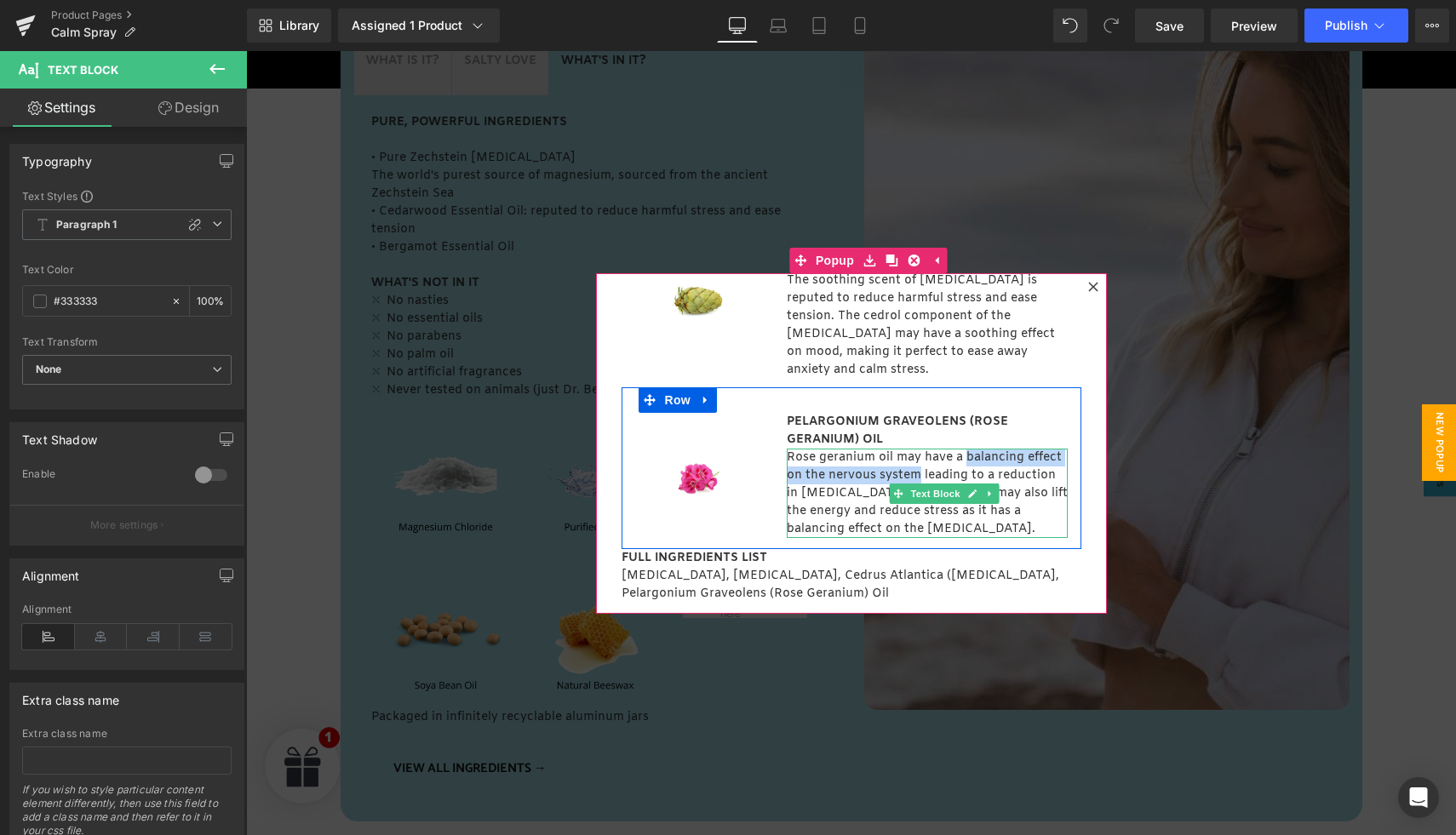
drag, startPoint x: 969, startPoint y: 442, endPoint x: 920, endPoint y: 458, distance: 51.5
click at [920, 458] on p "Rose geranium oil may have a balancing effect on the nervous system leading to …" at bounding box center [928, 493] width 281 height 89
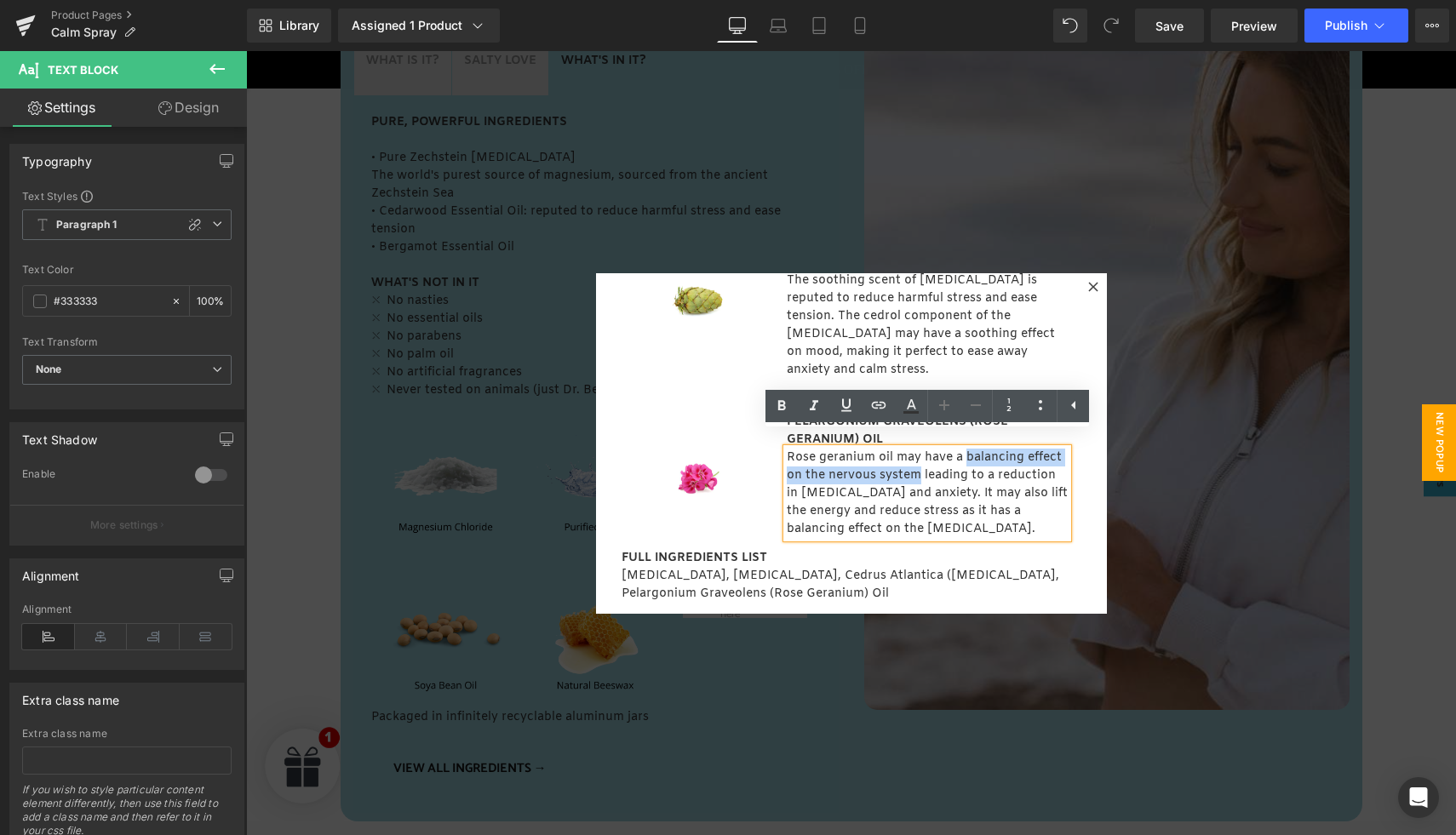
copy p "balancing effect on the nervous system"
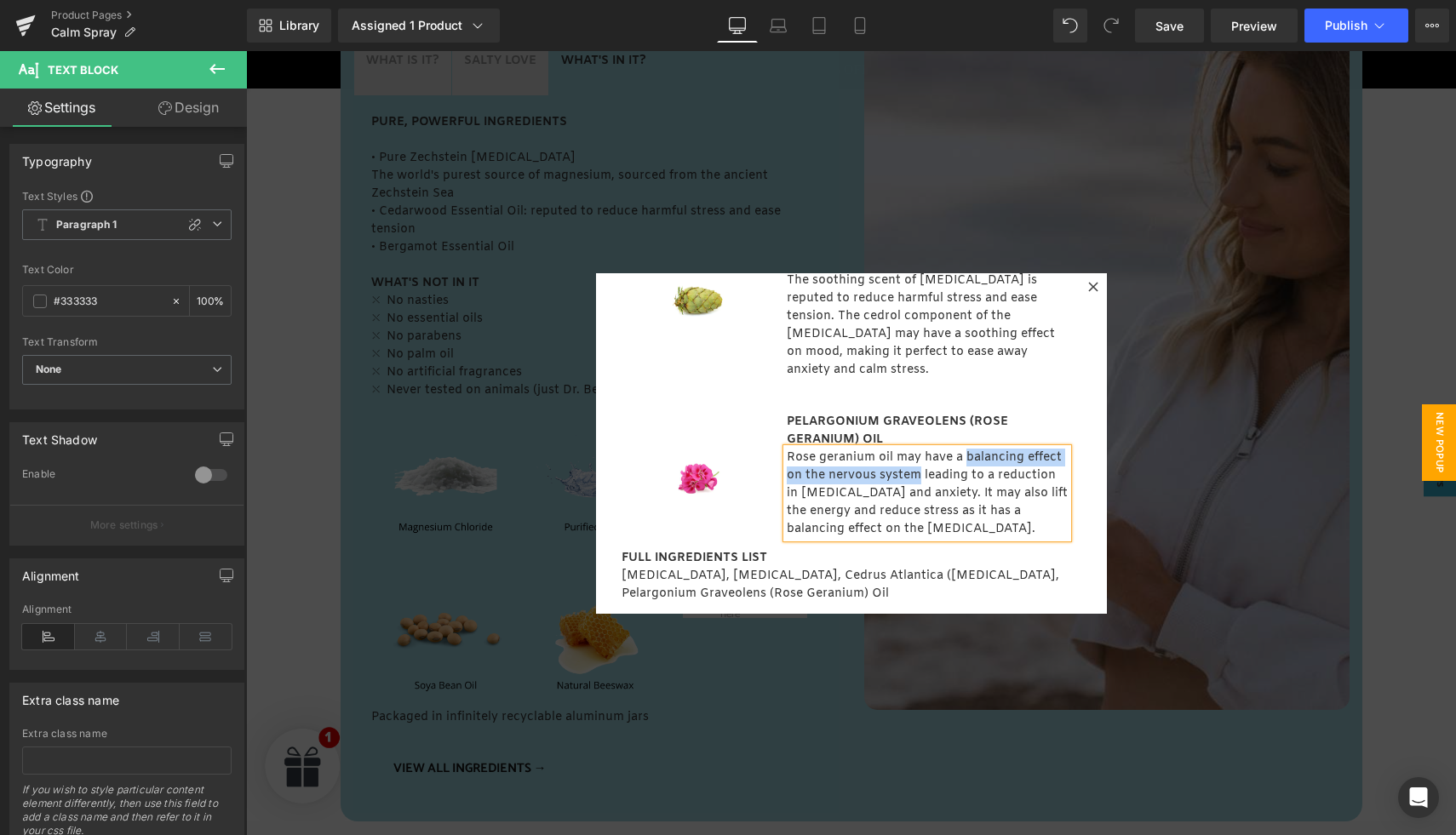
click at [1094, 289] on icon at bounding box center [1093, 287] width 11 height 11
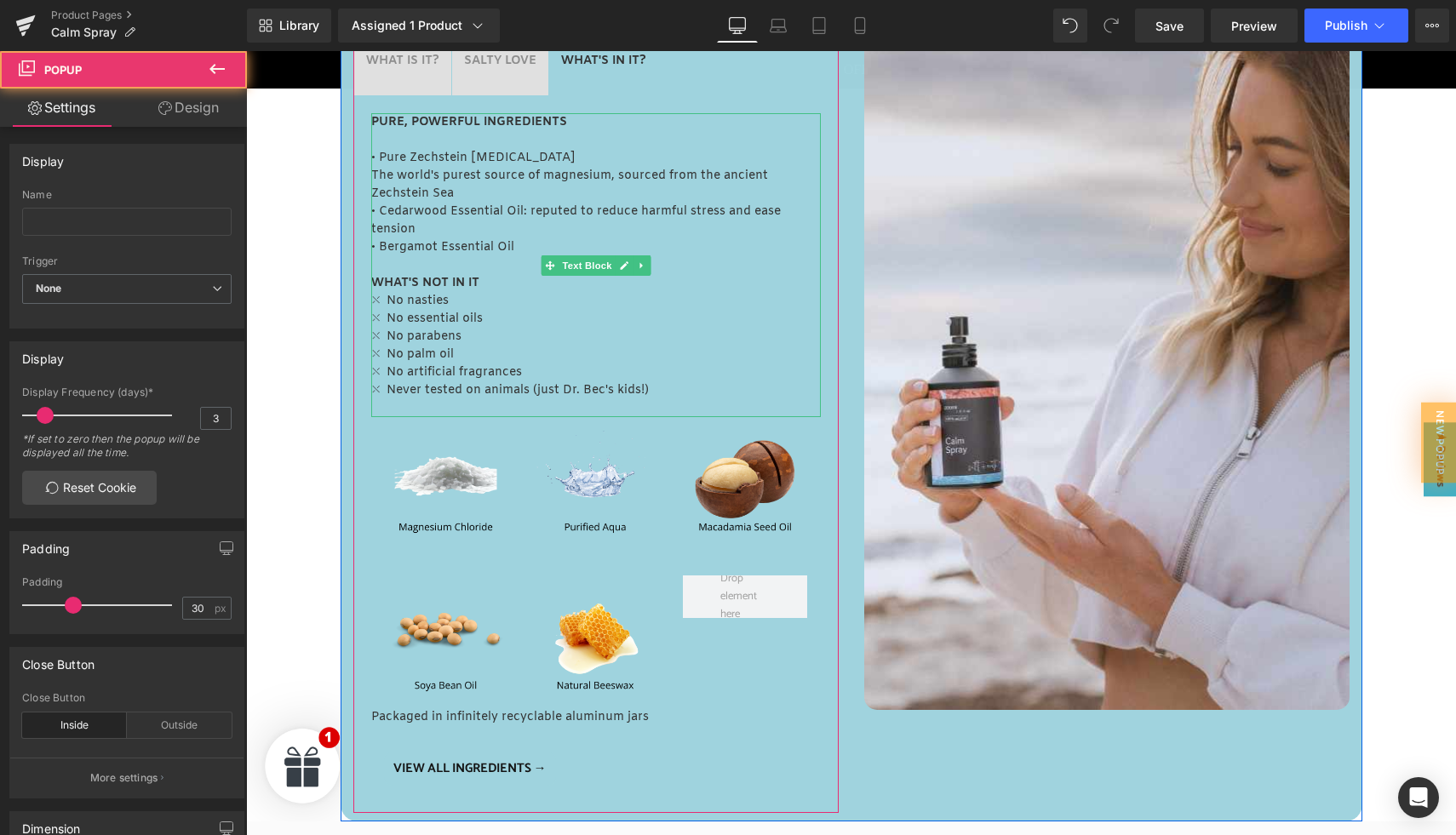
click at [390, 251] on p "• Bergamot Essential Oil" at bounding box center [596, 248] width 449 height 18
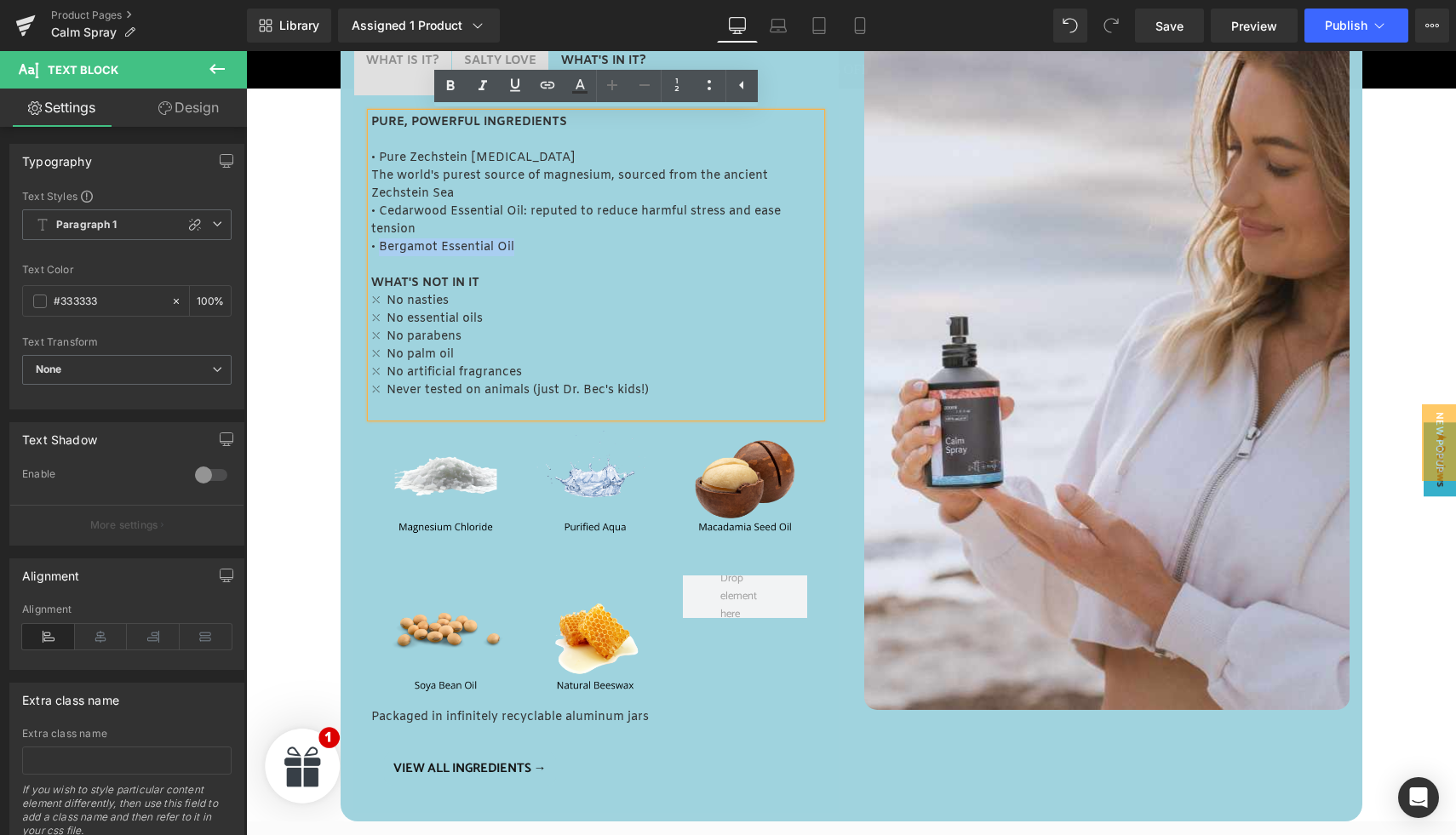
drag, startPoint x: 379, startPoint y: 249, endPoint x: 519, endPoint y: 252, distance: 140.0
click at [519, 252] on p "• Bergamot Essential Oil" at bounding box center [596, 248] width 449 height 18
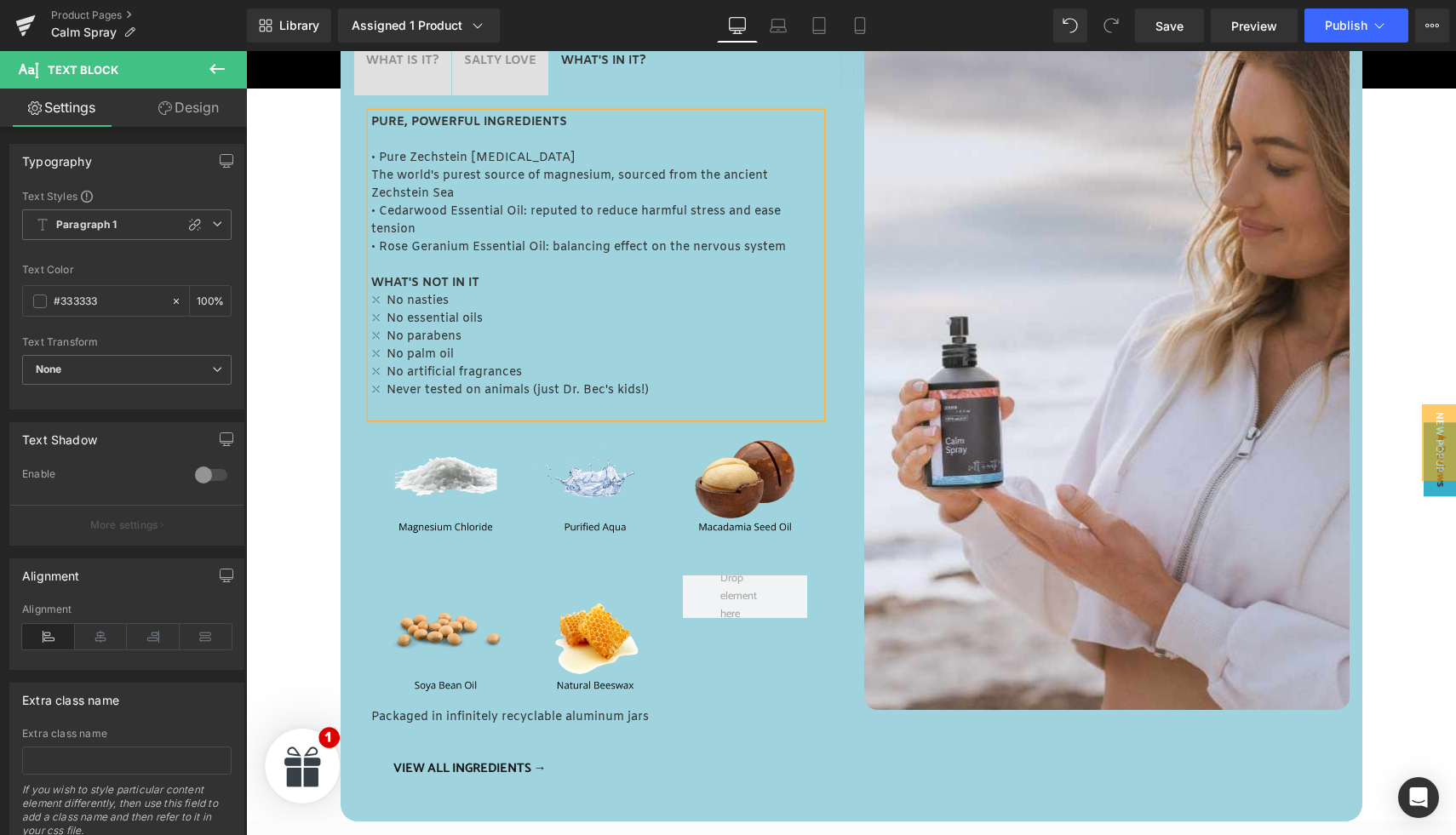
click at [553, 250] on p "• Rose Geranium Essential Oil: balancing effect on the nervous system" at bounding box center [596, 248] width 449 height 18
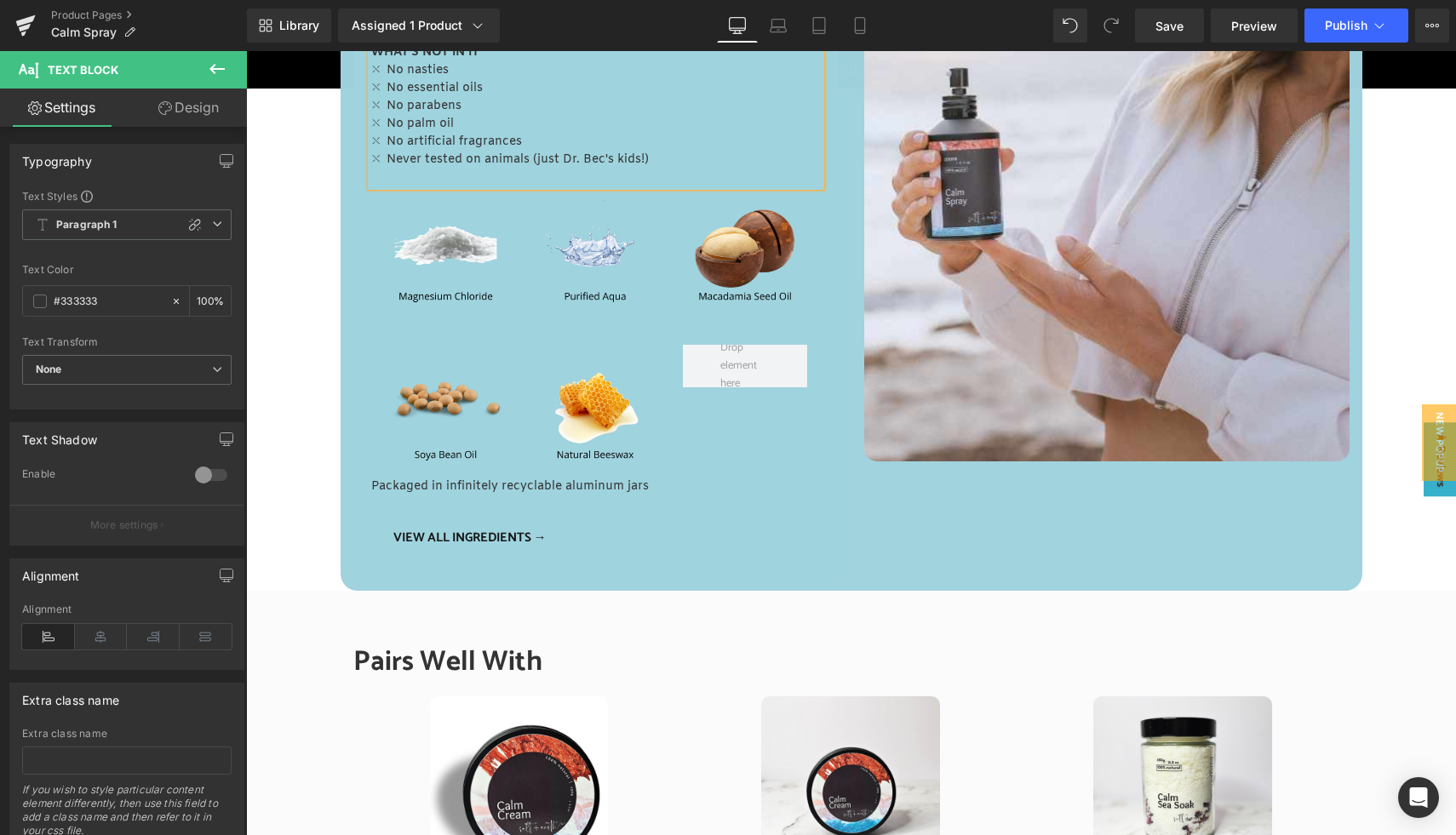
scroll to position [1132, 0]
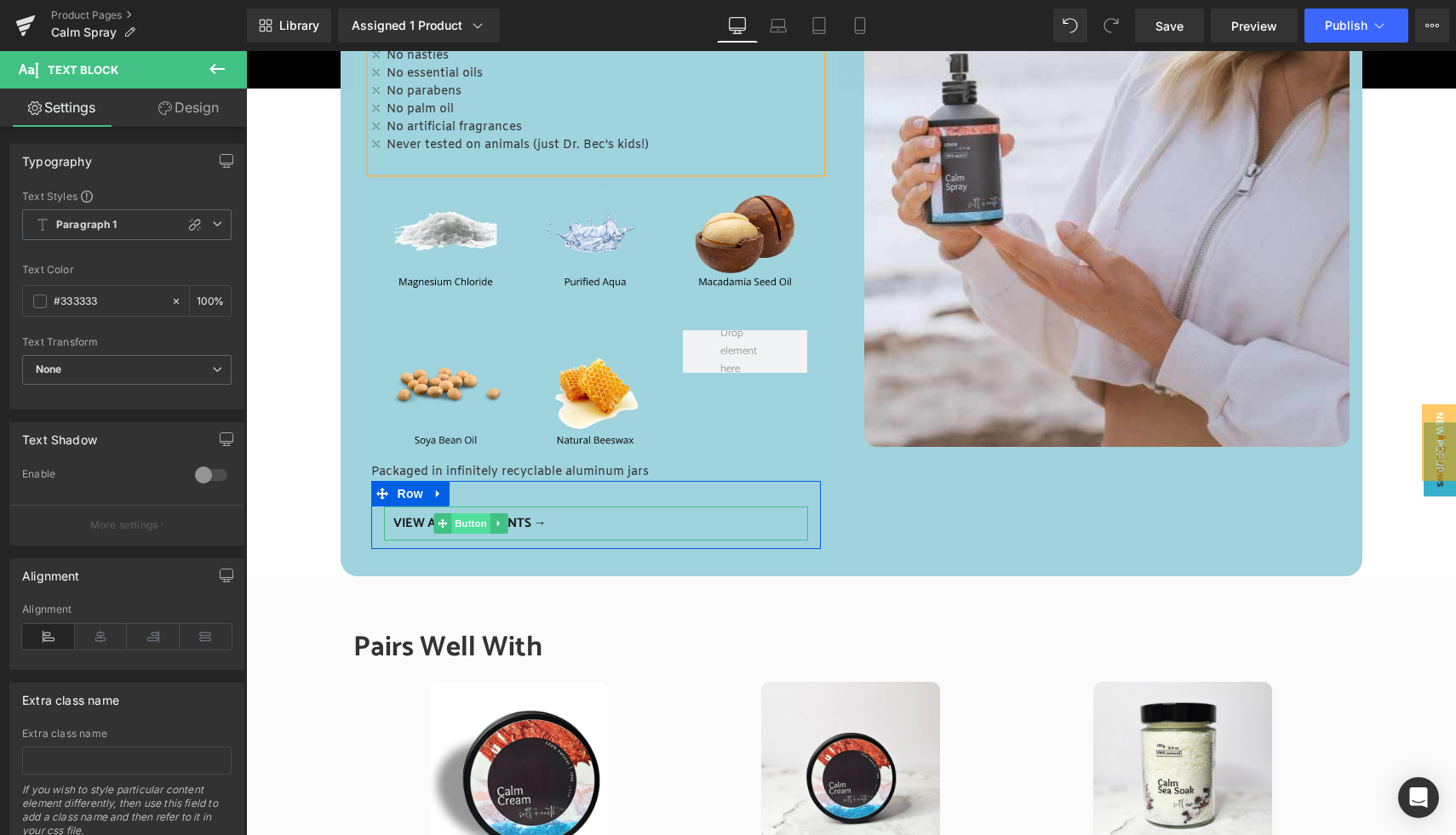
click at [458, 521] on span "Button" at bounding box center [471, 524] width 39 height 20
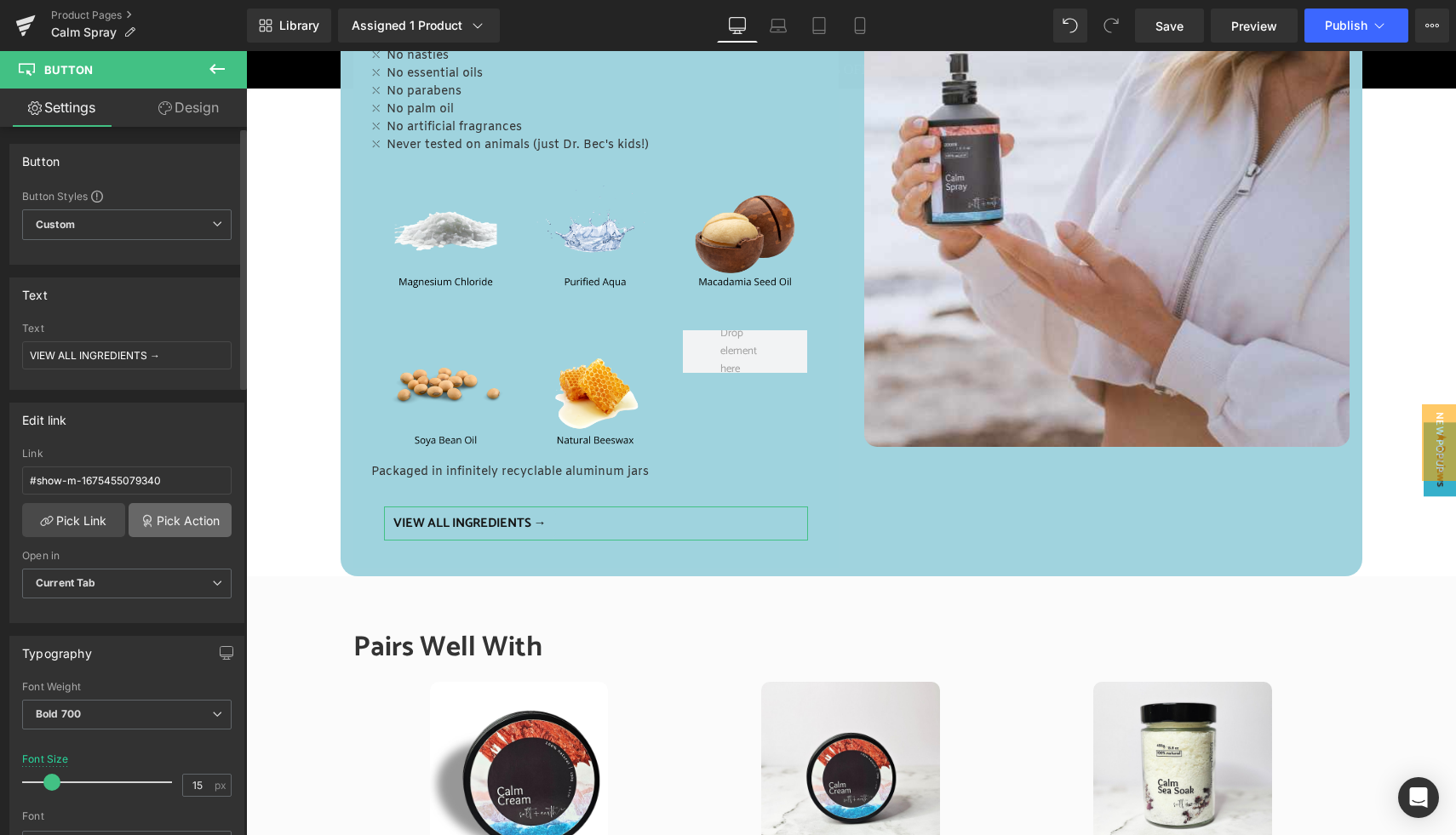
click at [177, 522] on link "Pick Action" at bounding box center [180, 520] width 103 height 34
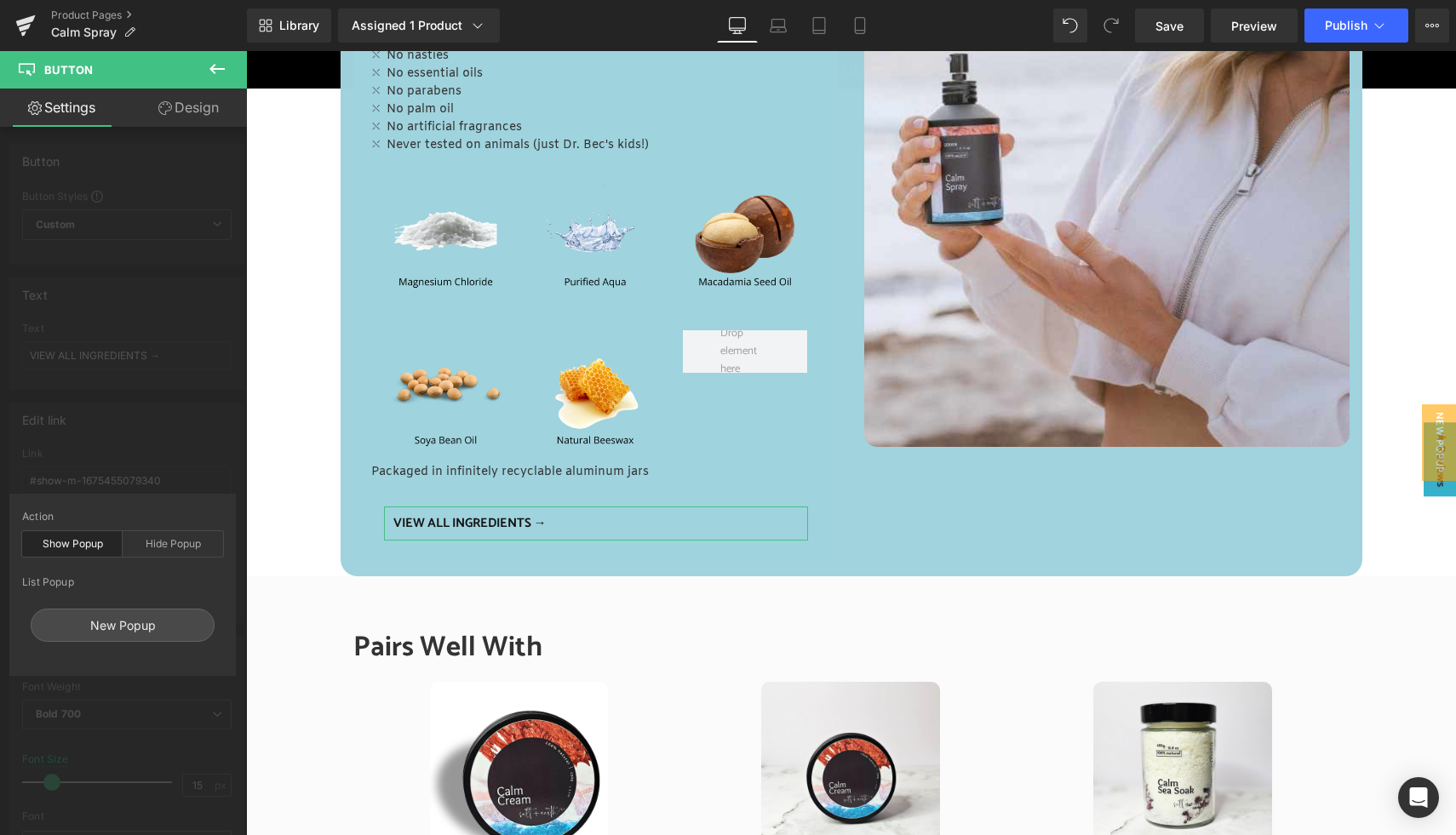
click at [76, 547] on div "Show Popup" at bounding box center [73, 544] width 101 height 26
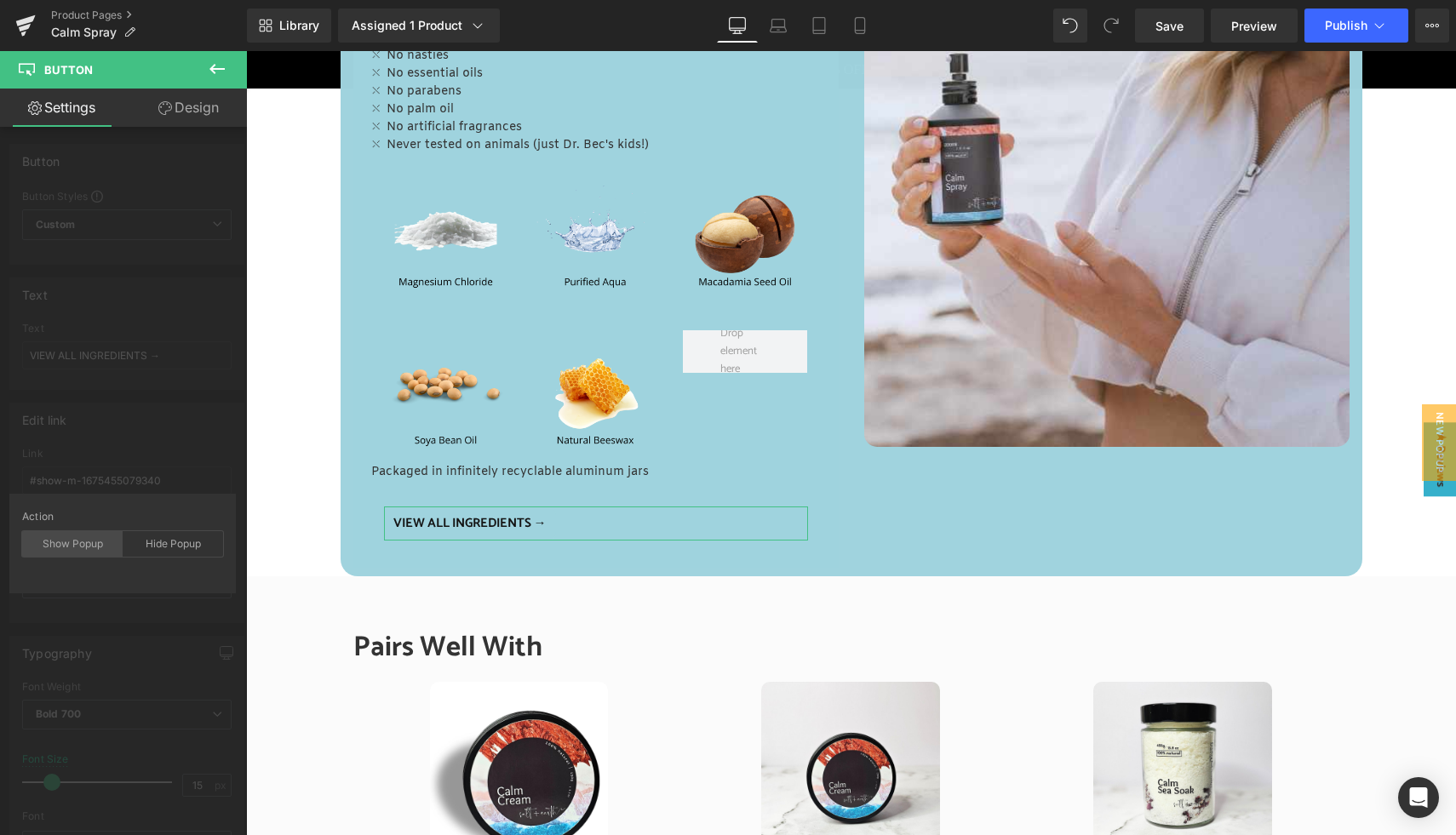
click at [76, 547] on div "Show Popup" at bounding box center [73, 544] width 101 height 26
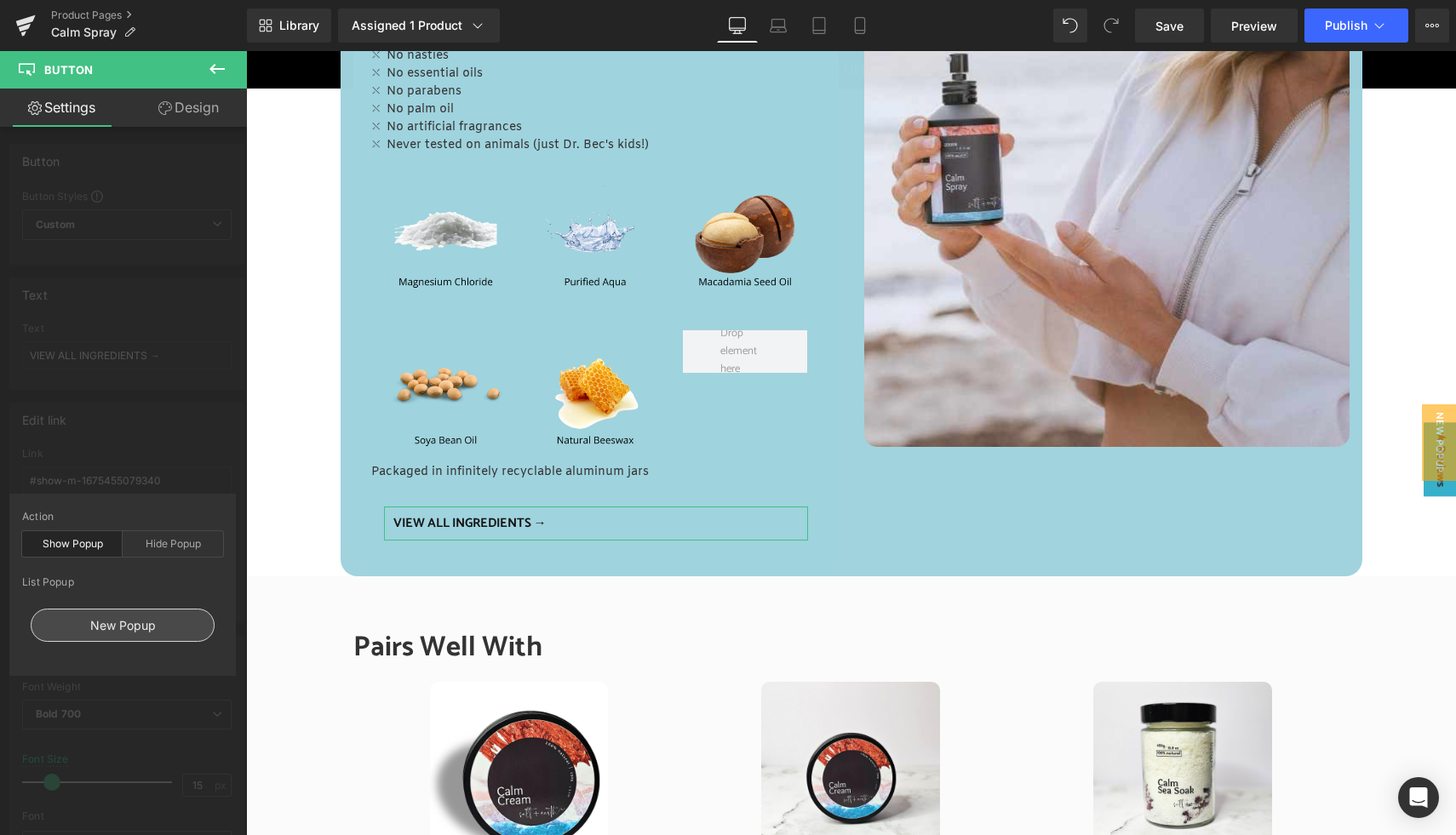
click at [113, 632] on div "New Popup" at bounding box center [123, 625] width 184 height 34
click at [1163, 31] on span "Save" at bounding box center [1169, 26] width 28 height 18
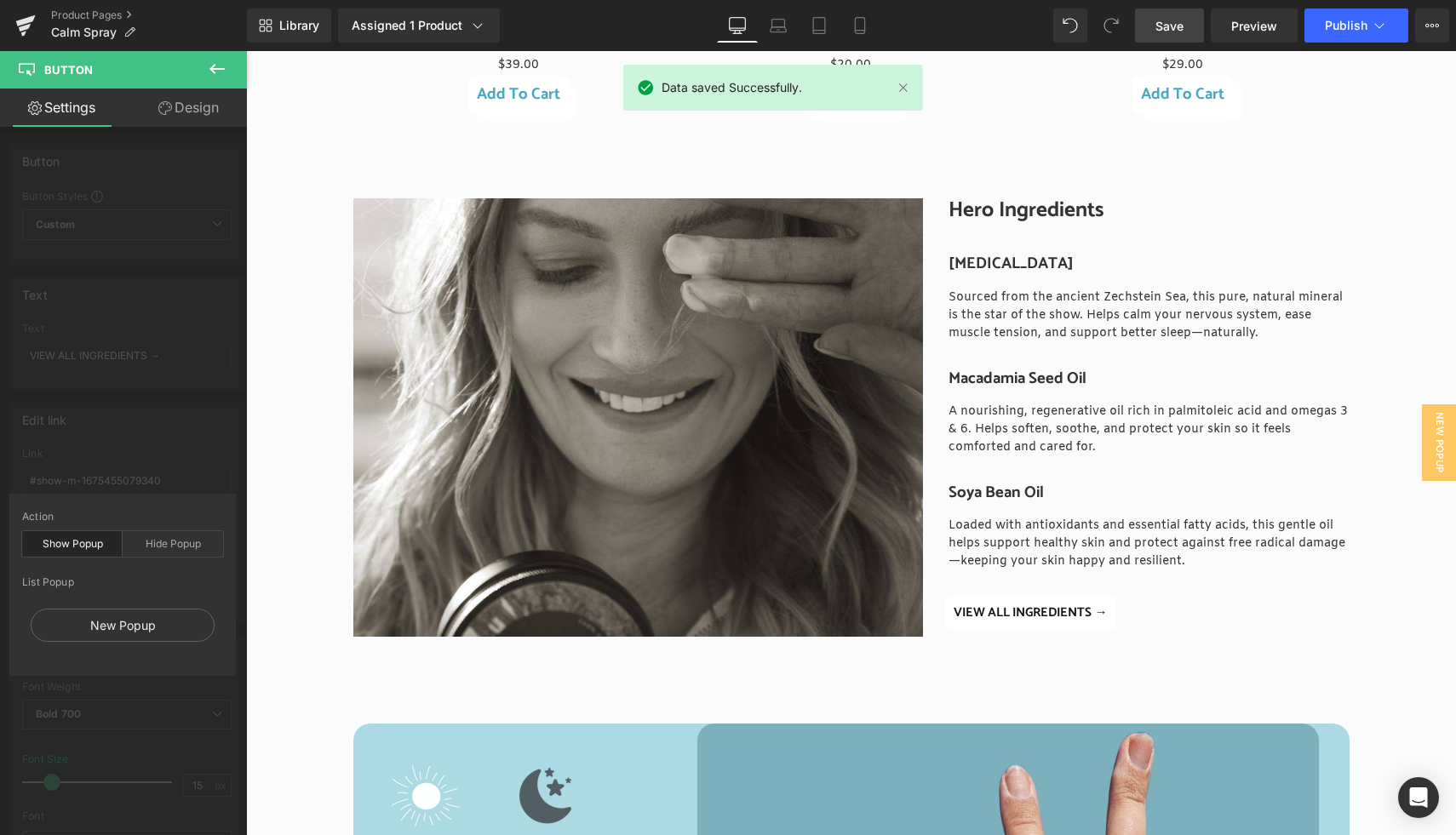
scroll to position [1964, 0]
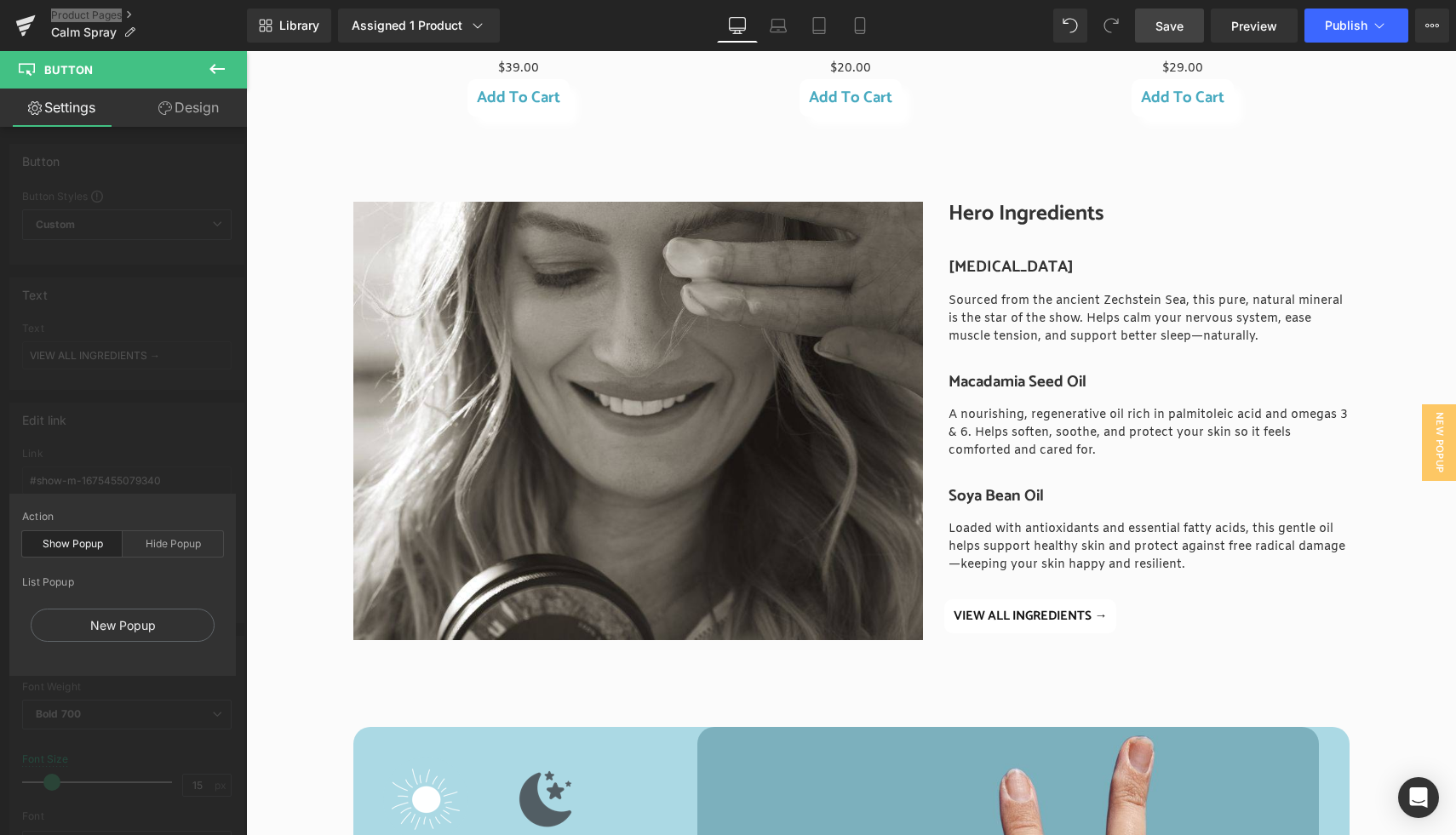
drag, startPoint x: 103, startPoint y: 14, endPoint x: 190, endPoint y: 1, distance: 88.0
click at [0, 0] on div "Product Pages Calm Spray" at bounding box center [123, 26] width 247 height 51
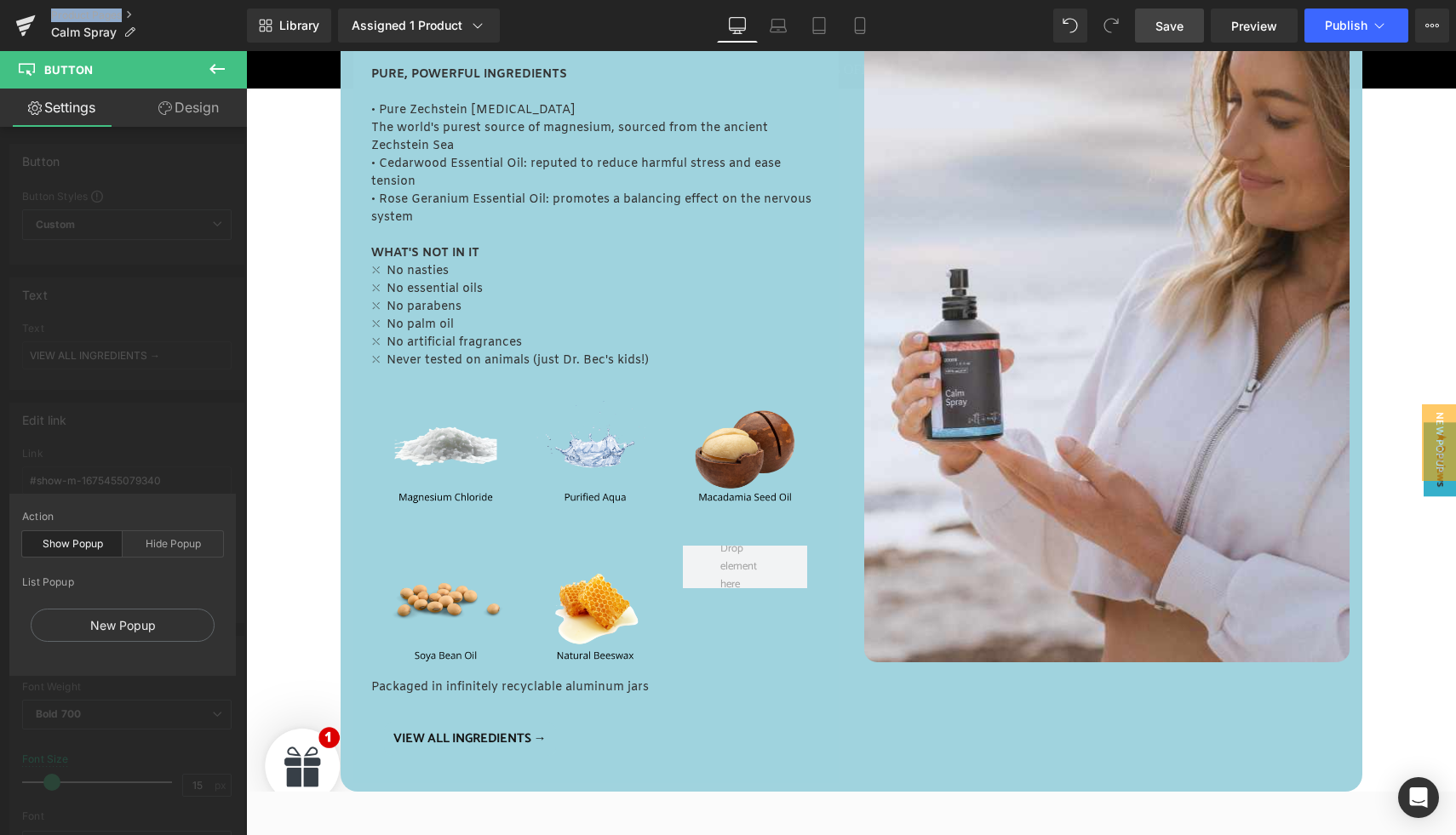
scroll to position [740, 0]
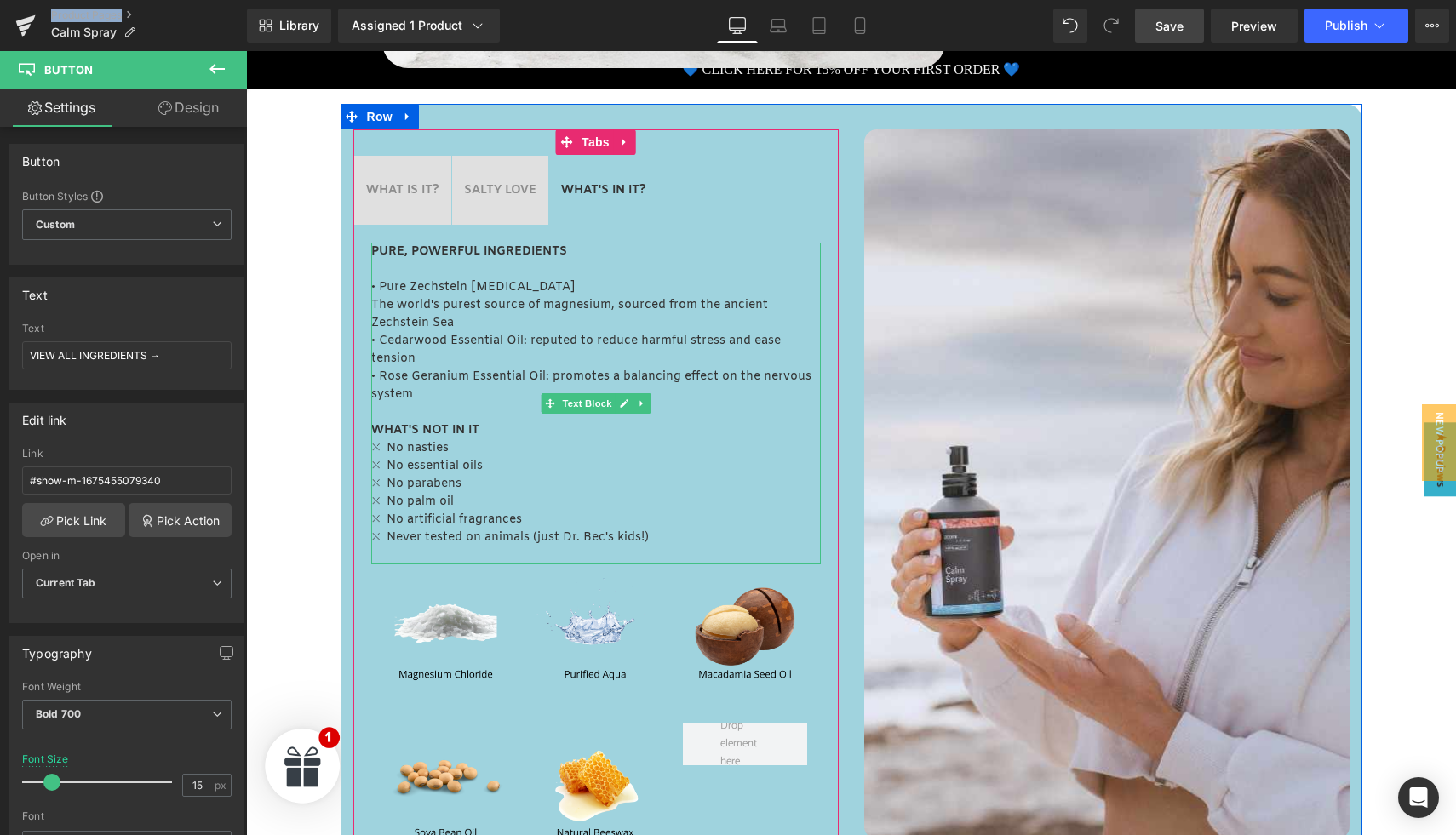
click at [444, 310] on p "The world's purest source of magnesium, sourced from the ancient Zechstein Sea" at bounding box center [596, 314] width 449 height 35
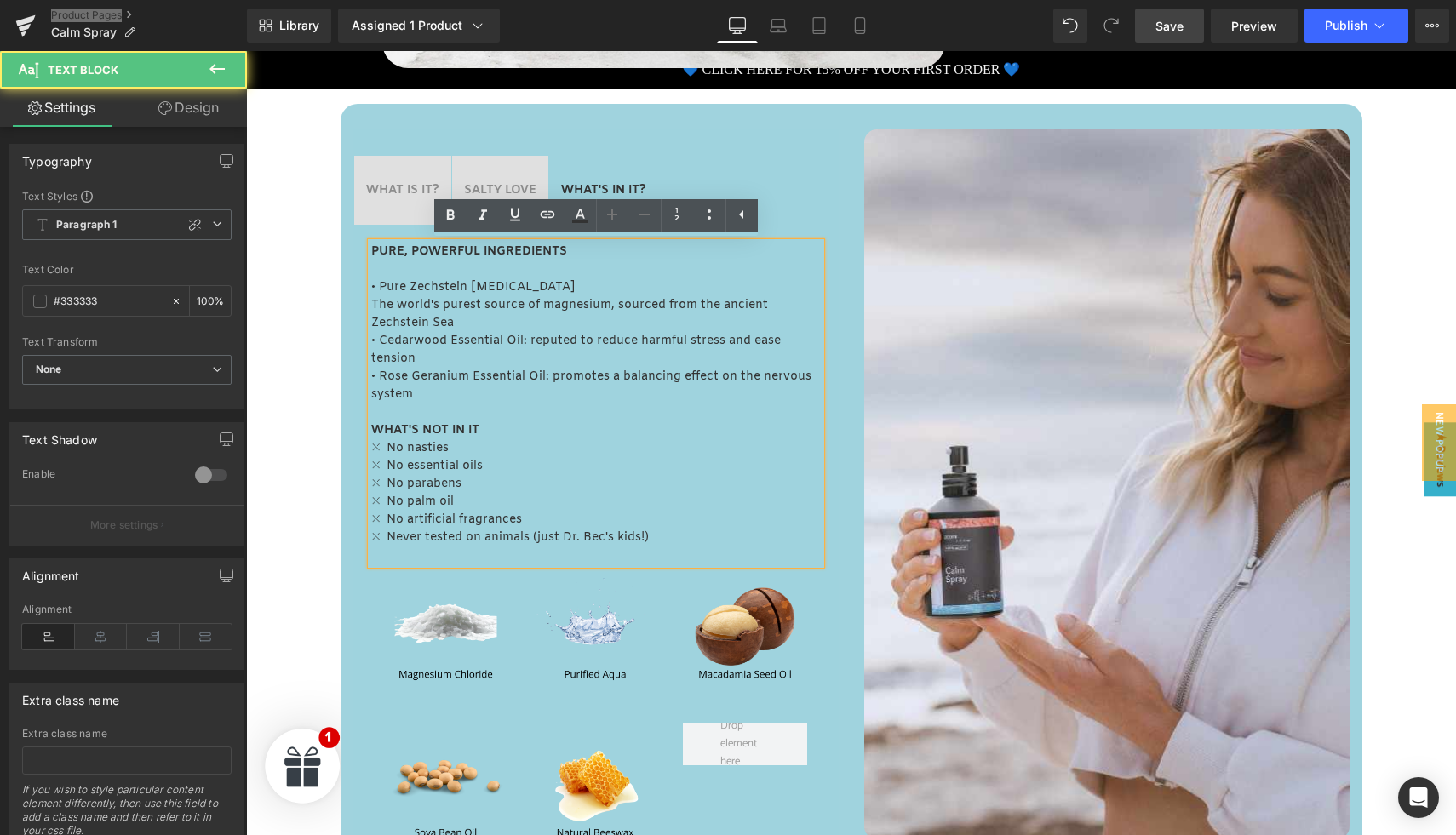
drag, startPoint x: 377, startPoint y: 306, endPoint x: 496, endPoint y: 326, distance: 120.7
click at [492, 328] on p "The world's purest source of magnesium, sourced from the ancient Zechstein Sea" at bounding box center [596, 314] width 449 height 35
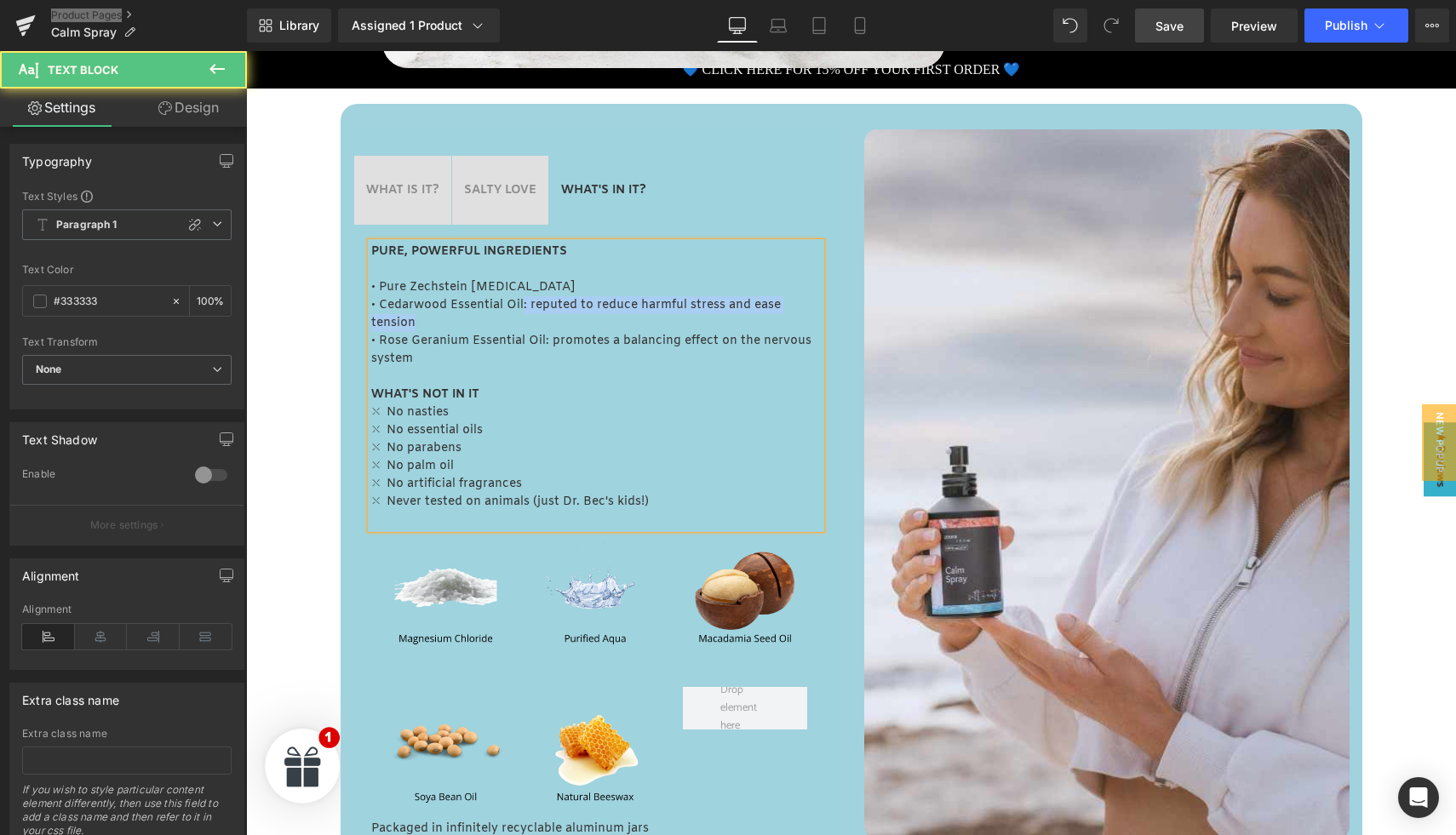
drag, startPoint x: 524, startPoint y: 306, endPoint x: 524, endPoint y: 316, distance: 10.0
click at [524, 315] on p "• Cedarwood Essential Oil: reputed to reduce harmful stress and ease tension" at bounding box center [596, 314] width 449 height 35
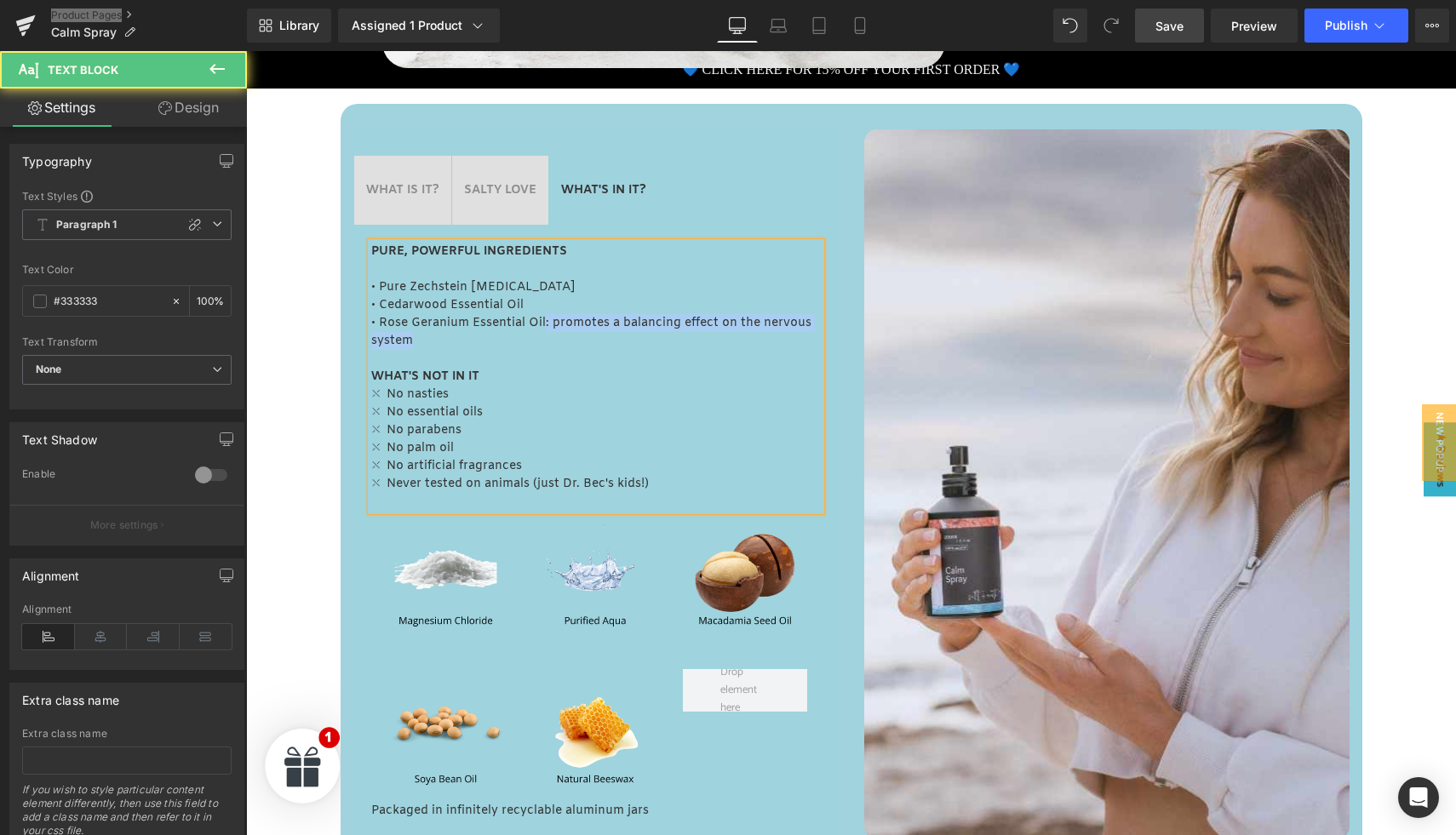
drag, startPoint x: 545, startPoint y: 325, endPoint x: 548, endPoint y: 338, distance: 13.3
click at [548, 338] on p "• Rose Geranium Essential Oil: promotes a balancing effect on the nervous system" at bounding box center [596, 332] width 449 height 35
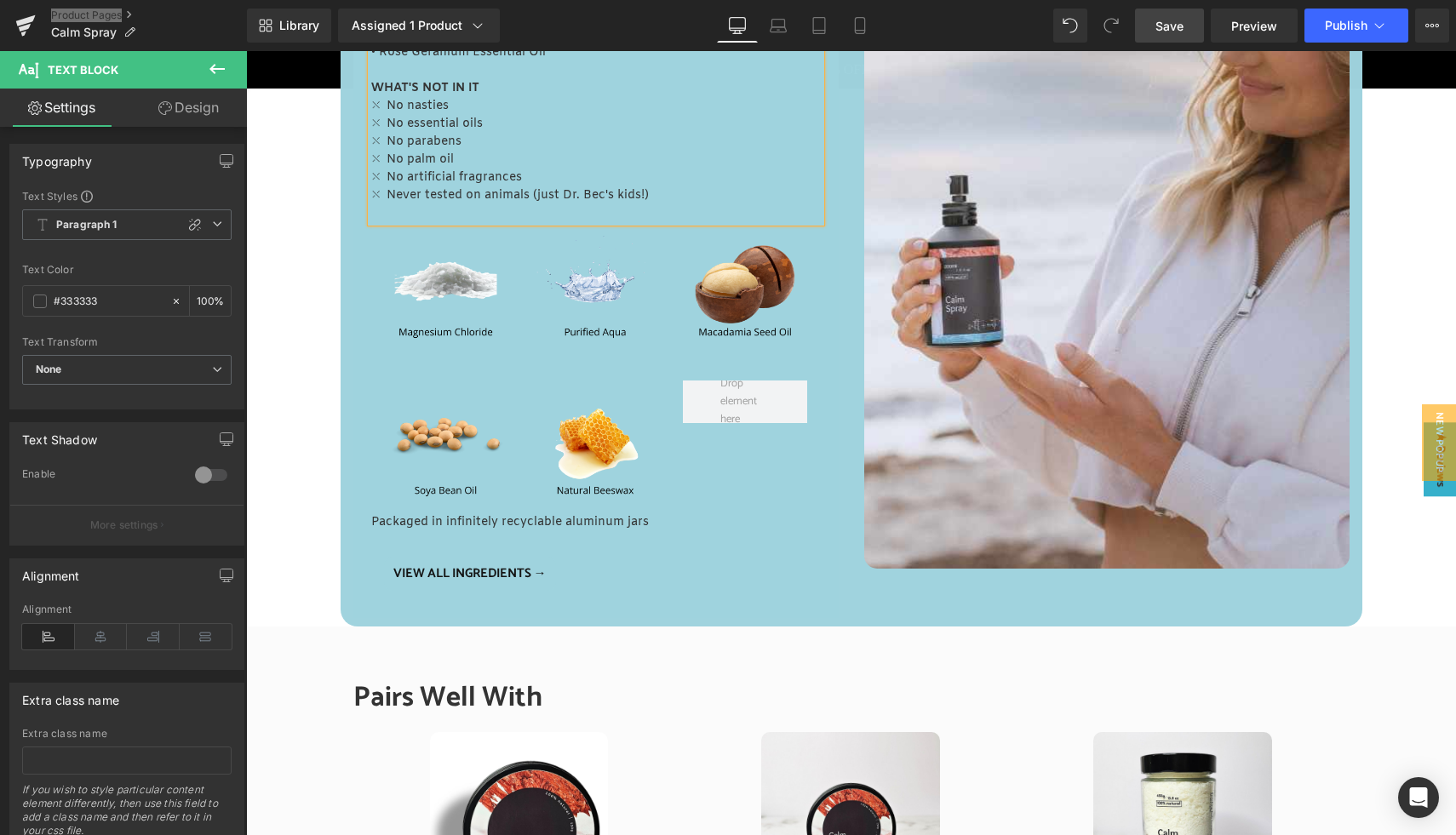
scroll to position [1014, 0]
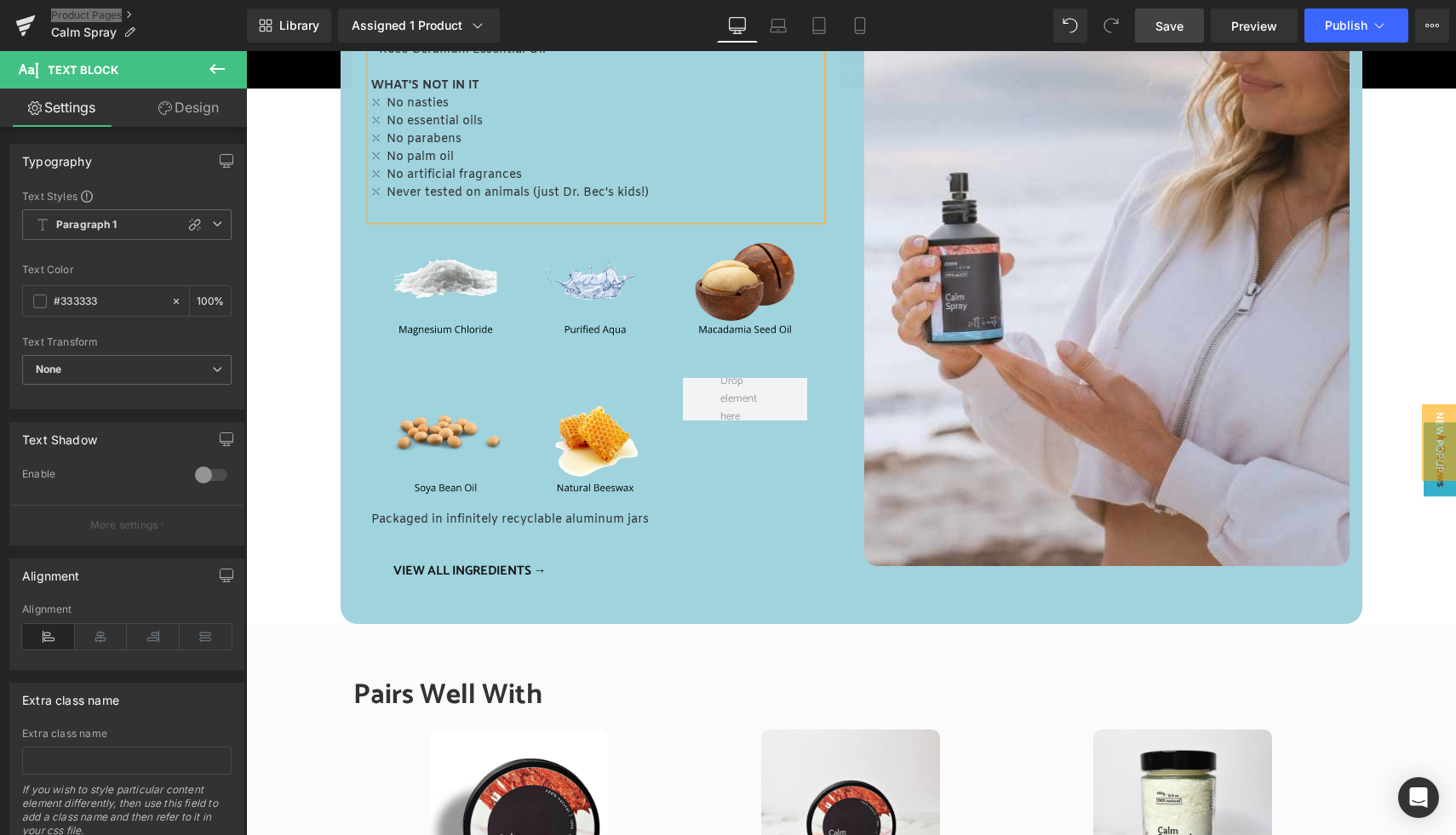
click at [1169, 20] on span "Save" at bounding box center [1169, 26] width 28 height 18
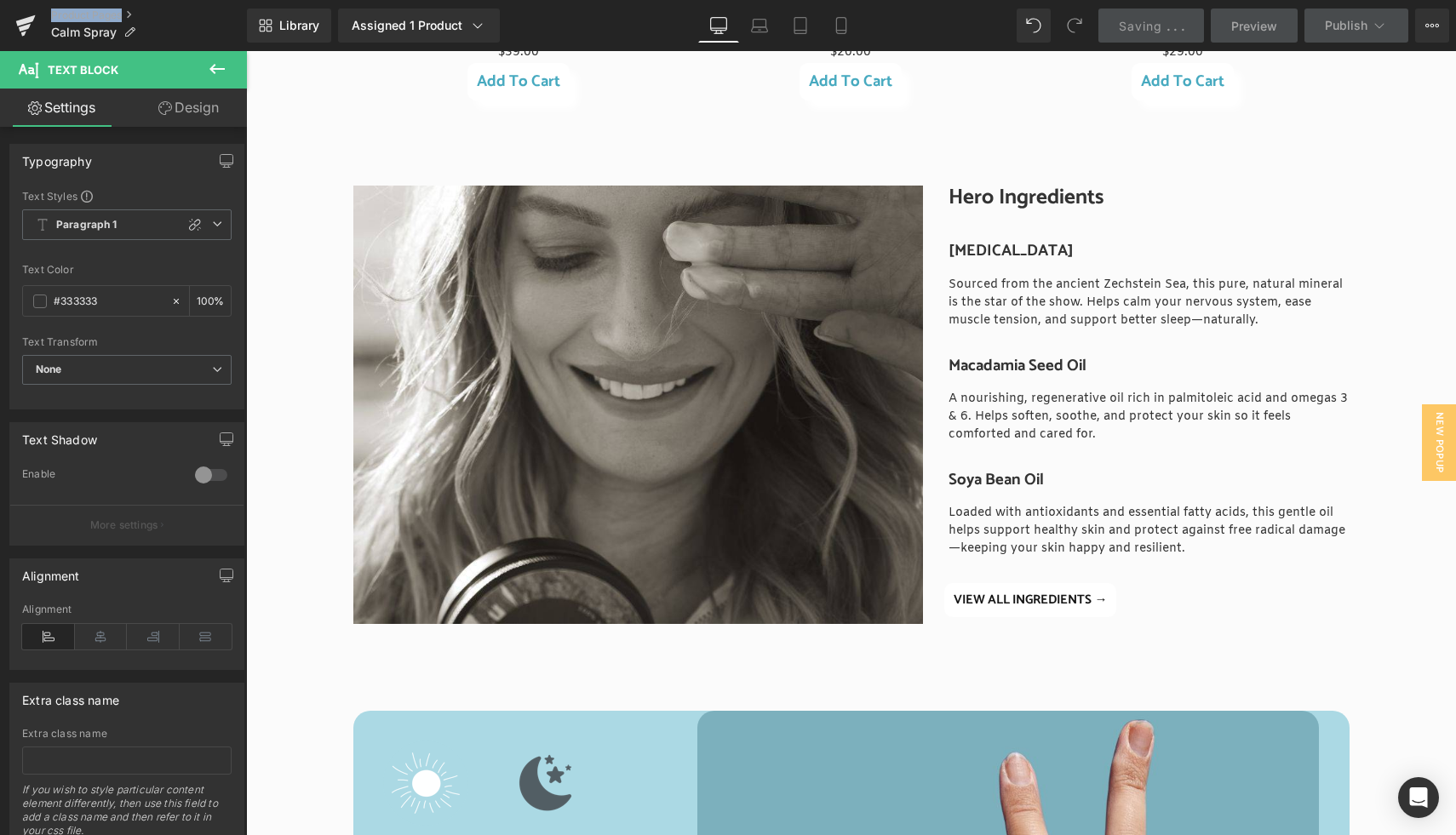
scroll to position [1910, 0]
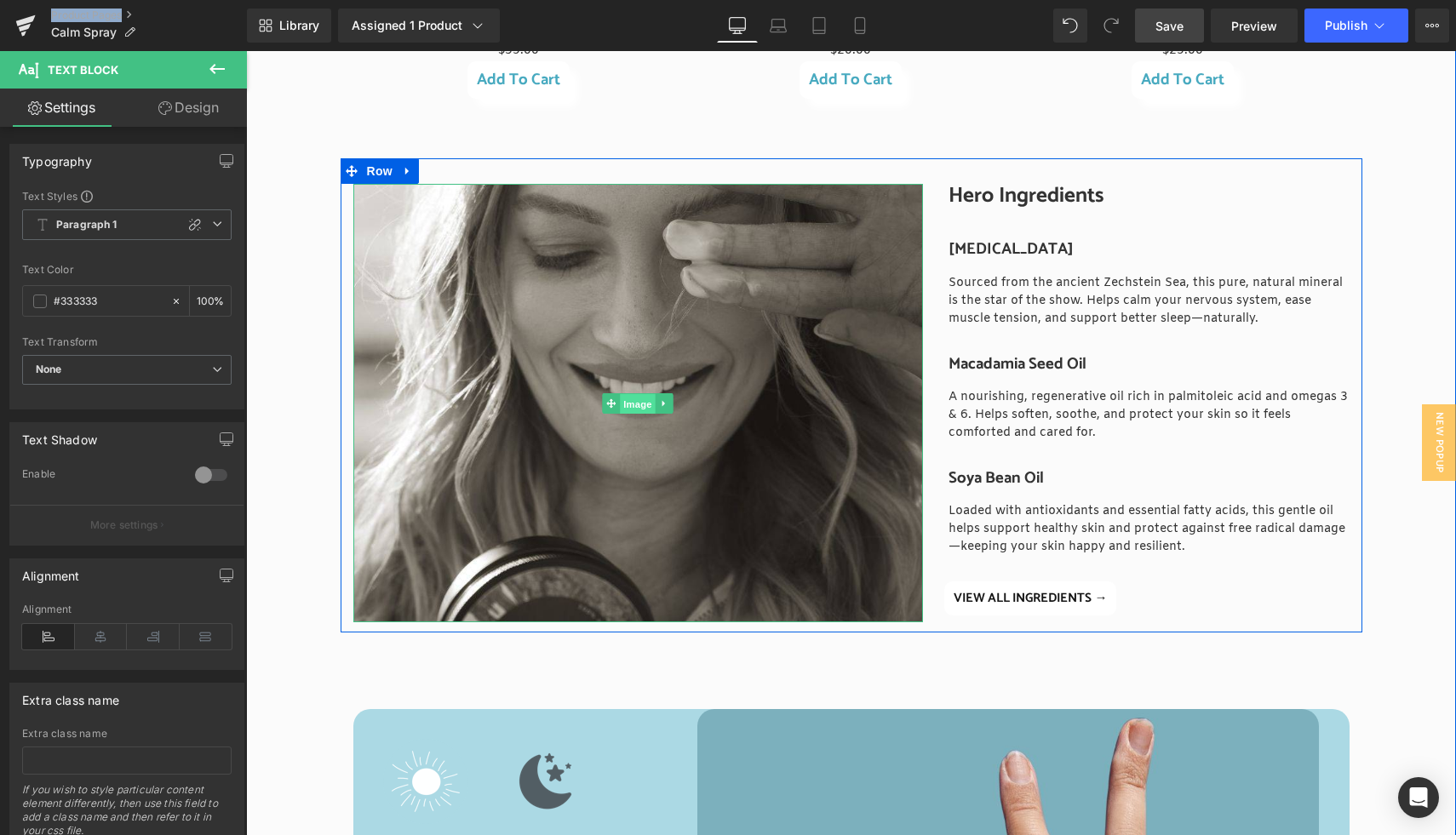
click at [640, 406] on span "Image" at bounding box center [639, 404] width 35 height 20
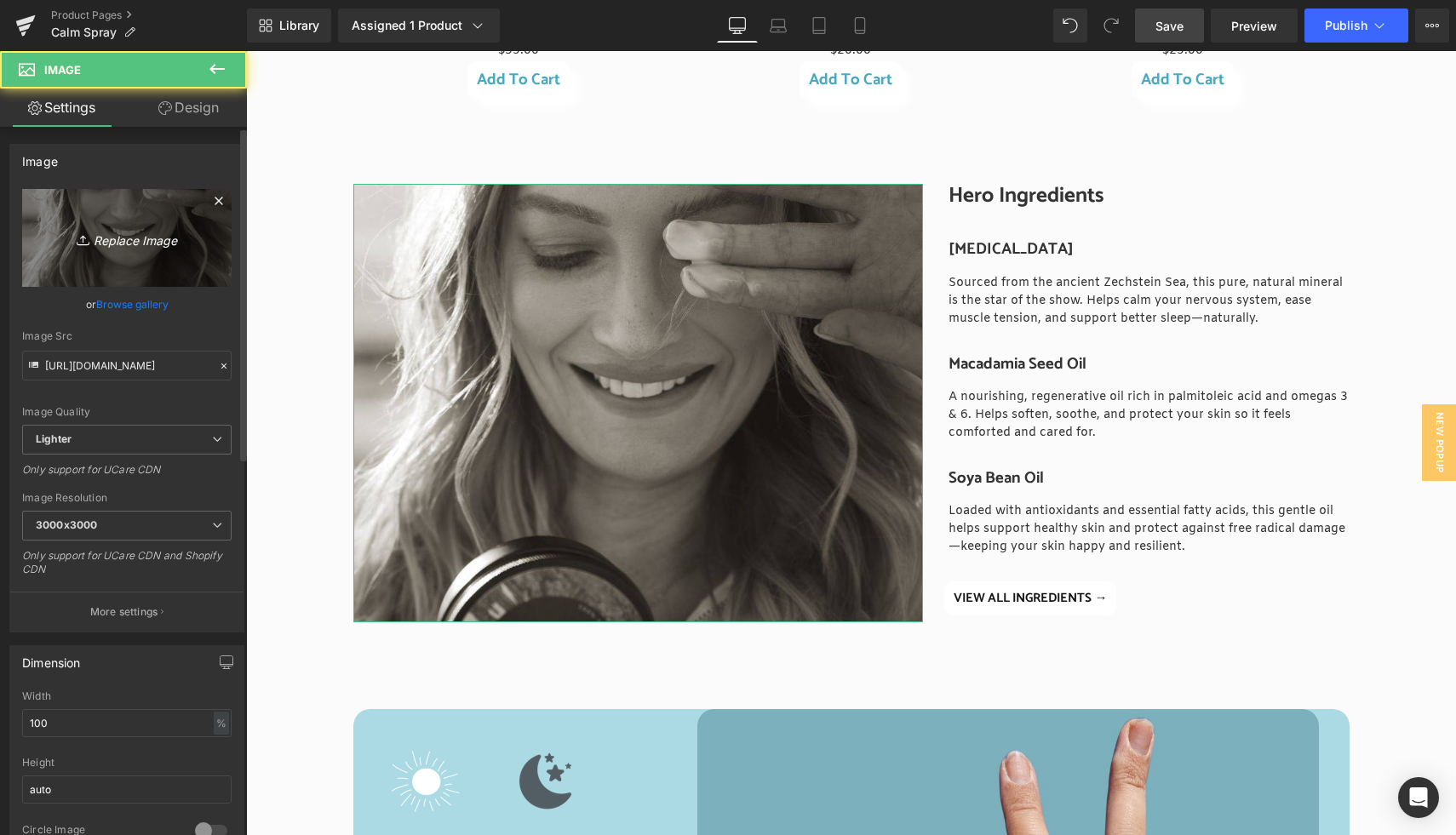
click at [113, 239] on icon "Replace Image" at bounding box center [126, 238] width 136 height 21
type input "C:\fakepath\S+E website landscape (5).jpg"
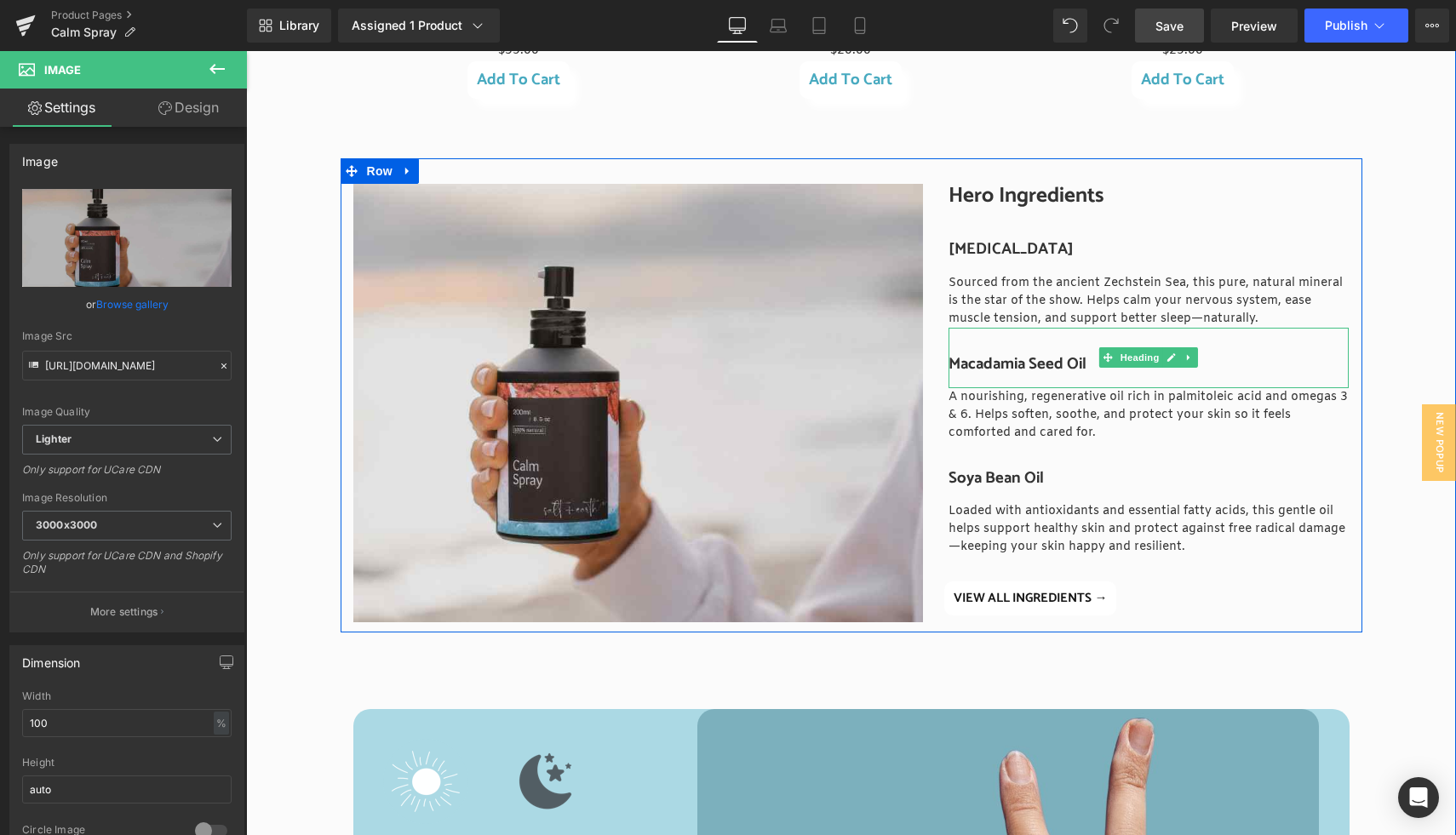
click at [1023, 367] on h3 "Macadamia Seed Oil" at bounding box center [1148, 364] width 400 height 19
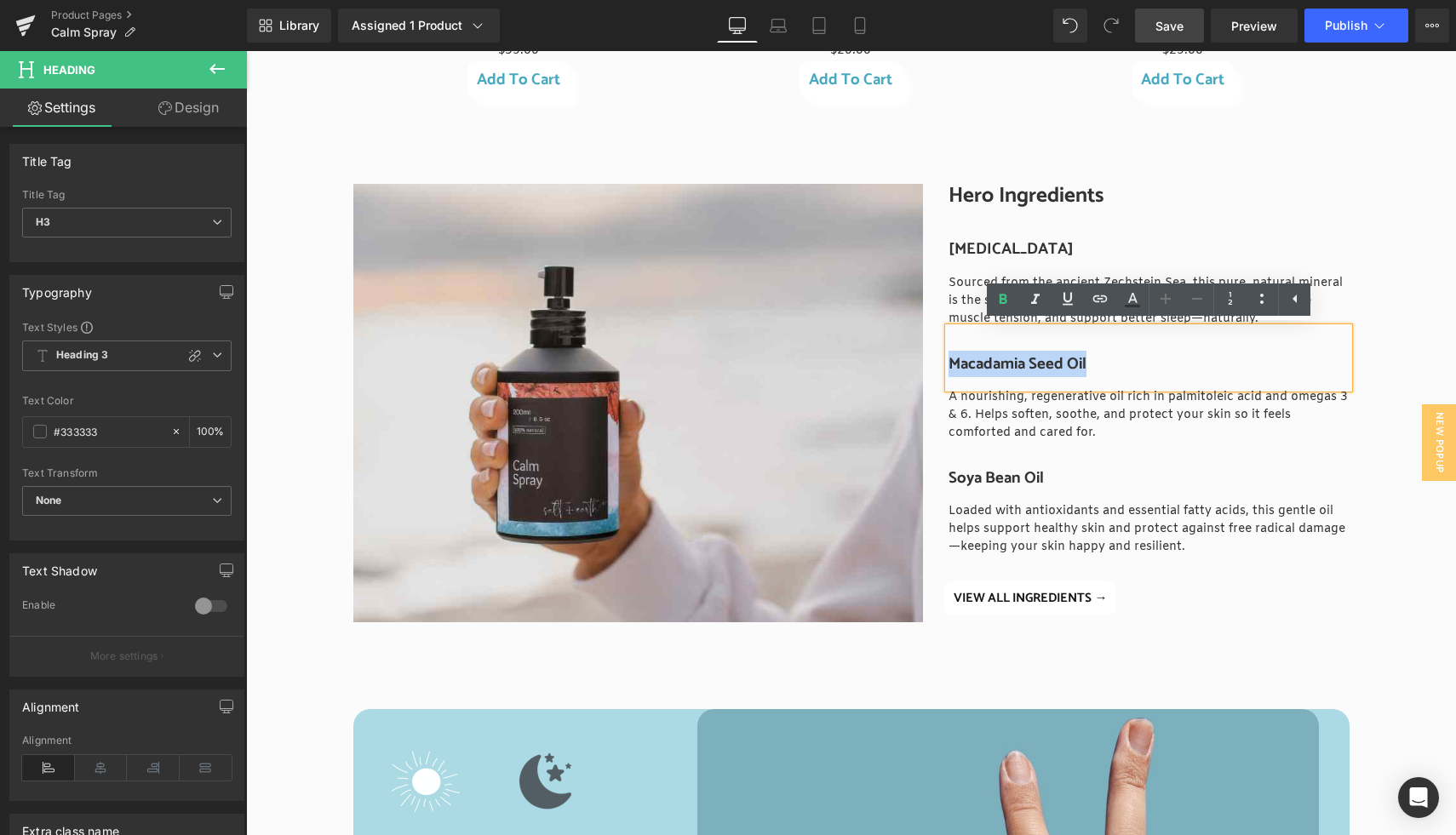
drag, startPoint x: 1089, startPoint y: 363, endPoint x: 954, endPoint y: 367, distance: 135.1
click at [954, 367] on h3 "Macadamia Seed Oil" at bounding box center [1148, 364] width 400 height 19
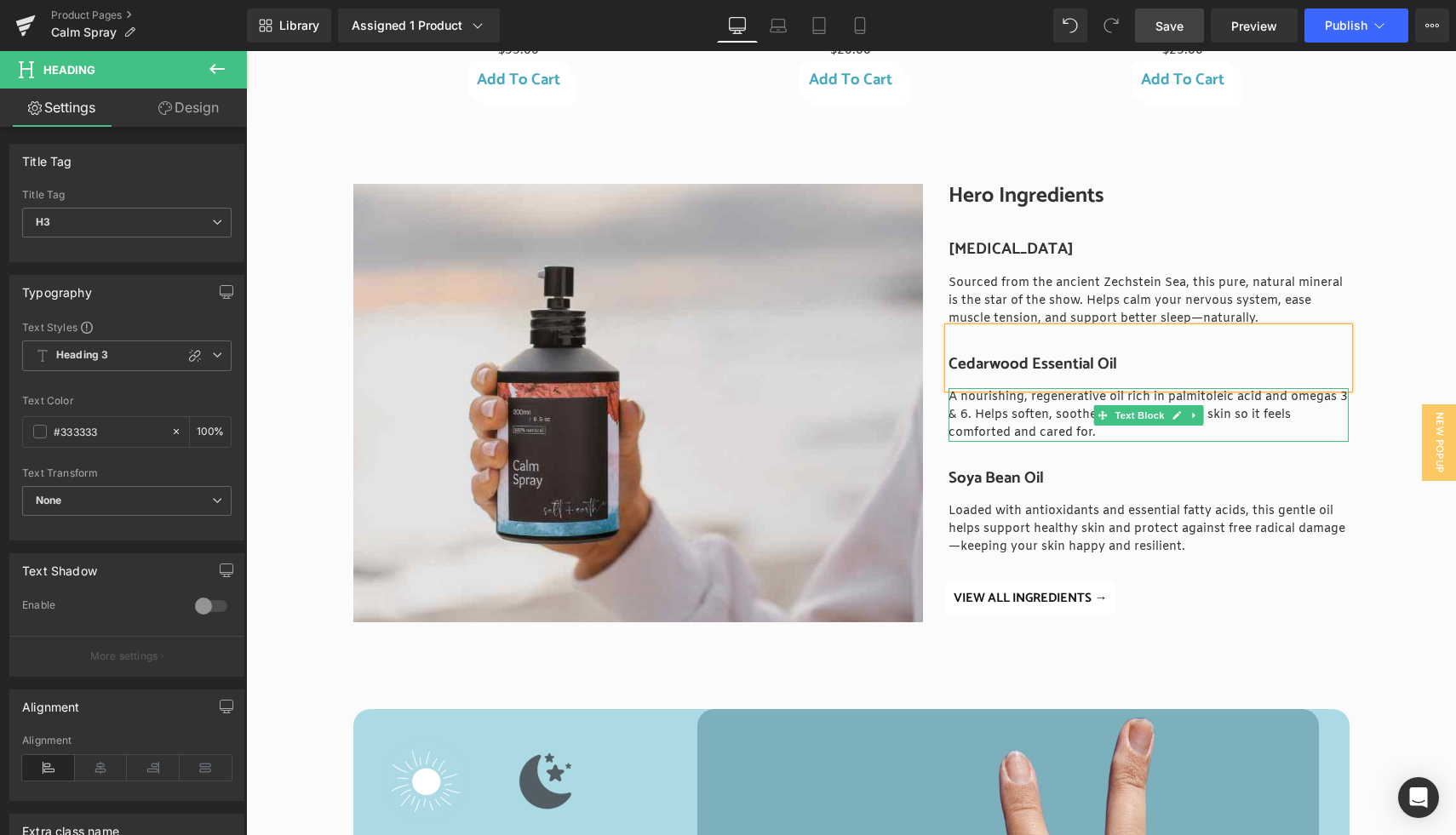
click at [990, 417] on p "A nourishing, regenerative oil rich in palmitoleic acid and omegas 3 & 6. Helps…" at bounding box center [1148, 415] width 400 height 54
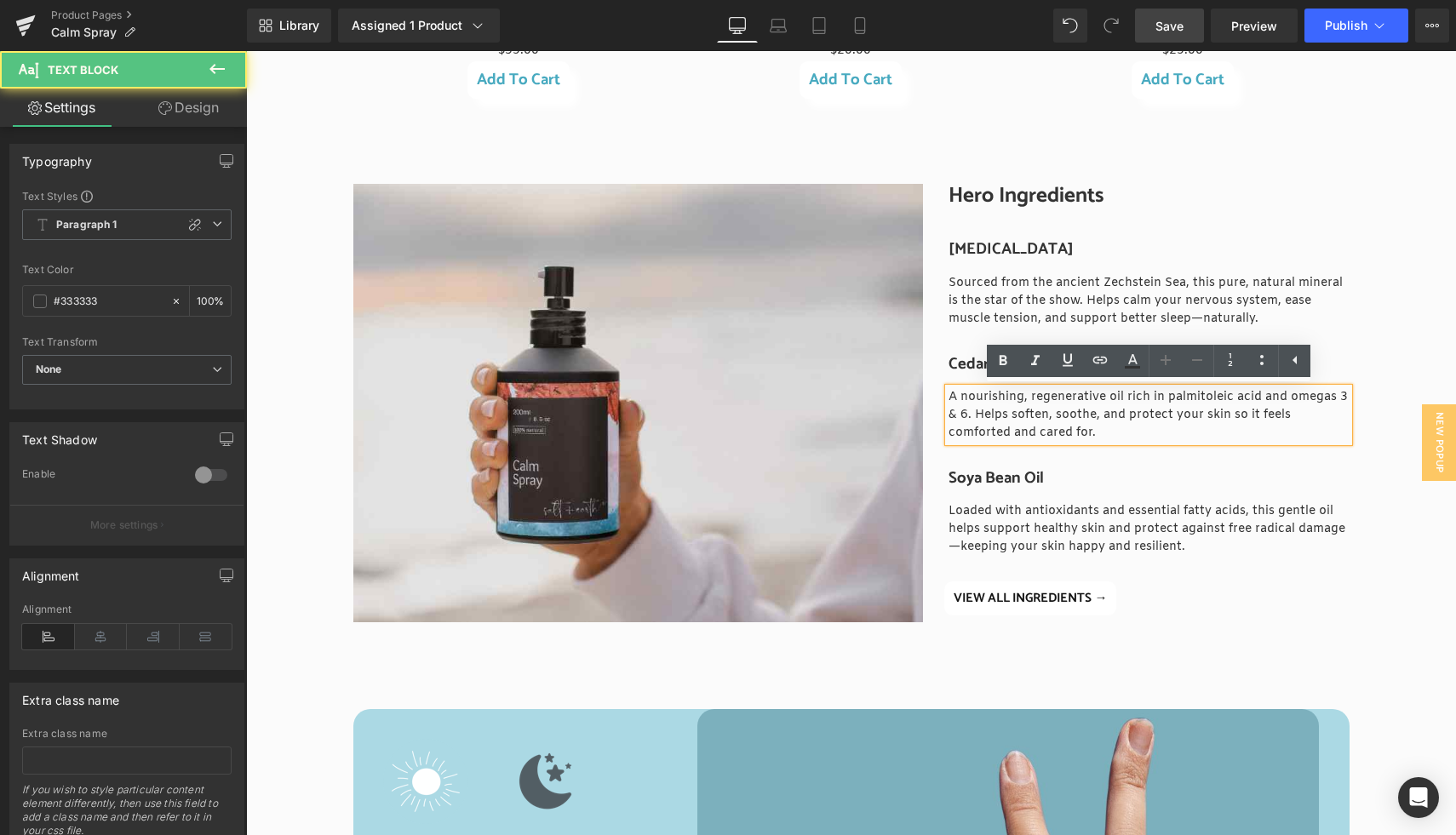
click at [997, 416] on p "A nourishing, regenerative oil rich in palmitoleic acid and omegas 3 & 6. Helps…" at bounding box center [1148, 415] width 400 height 54
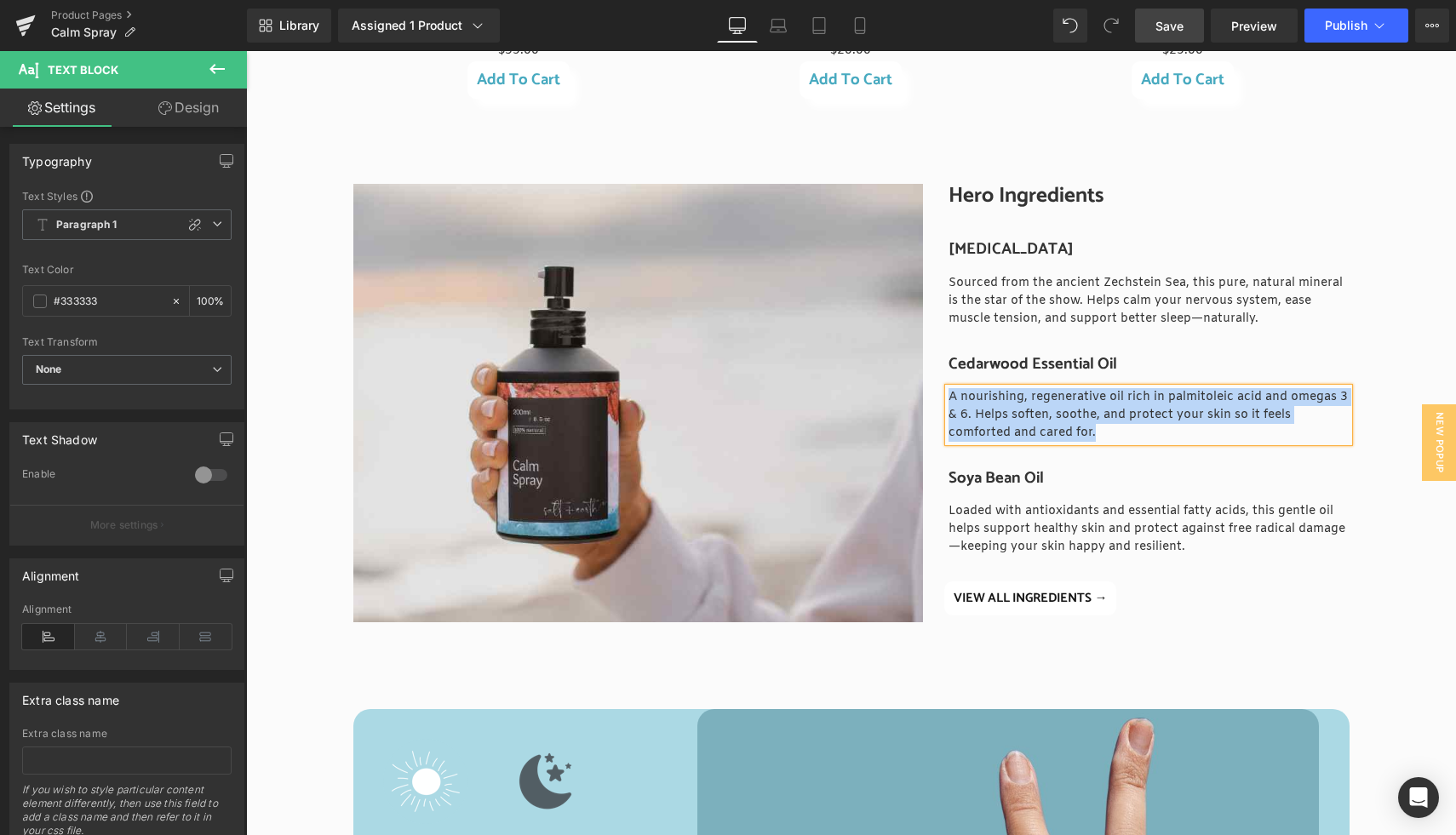
paste div
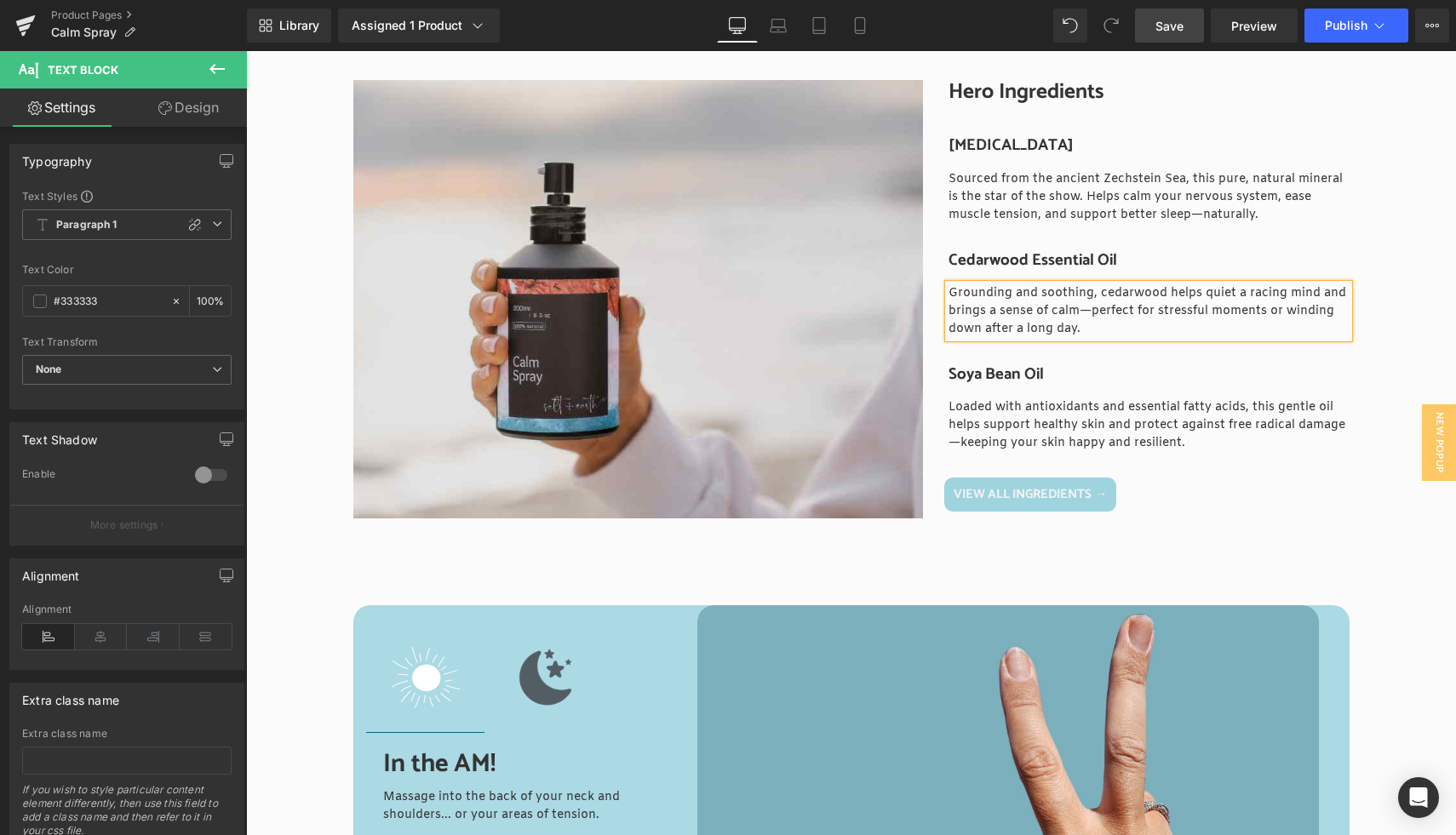
scroll to position [2016, 0]
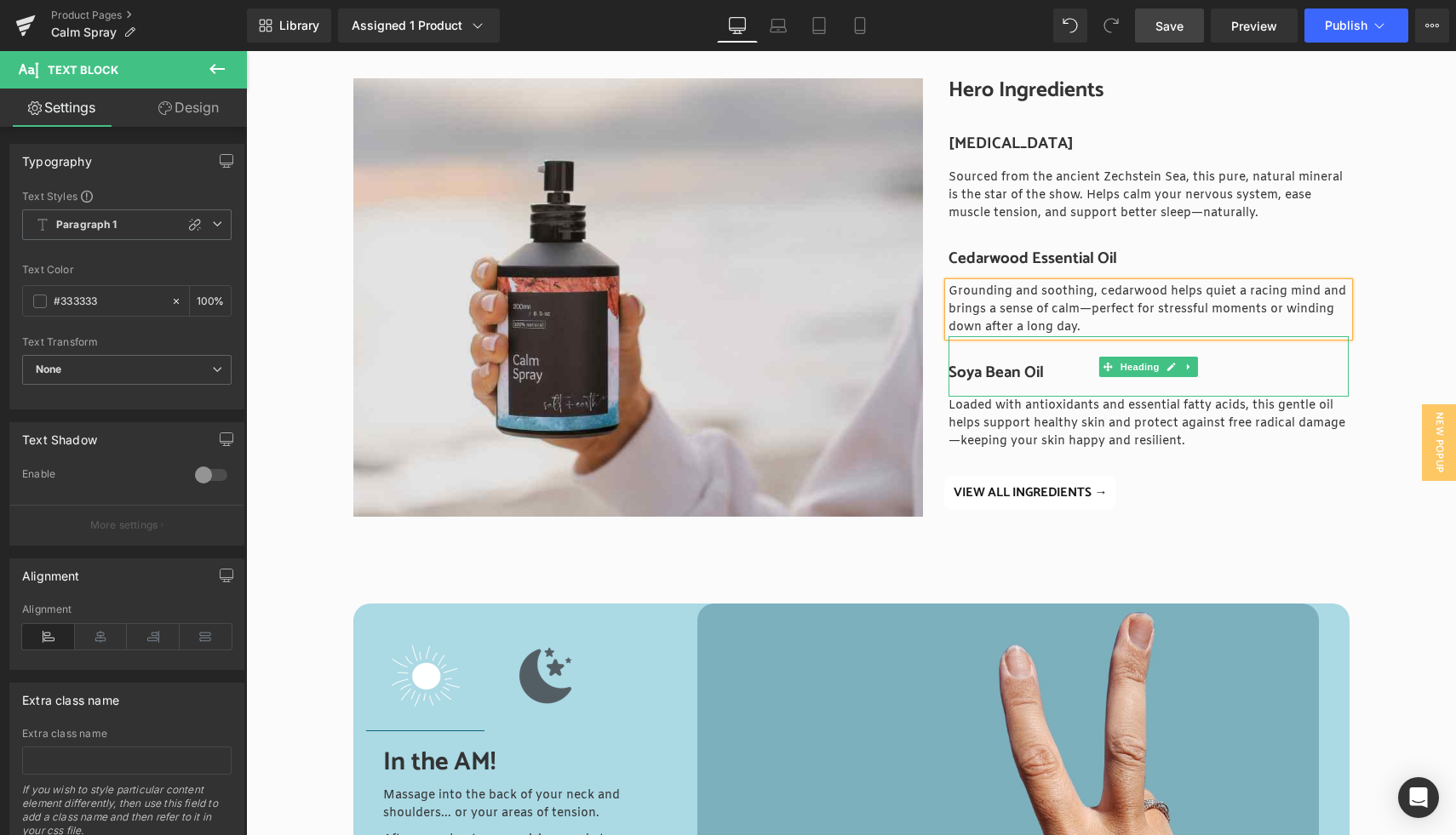
click at [1012, 372] on h3 "Soya Bean Oil" at bounding box center [1148, 372] width 400 height 19
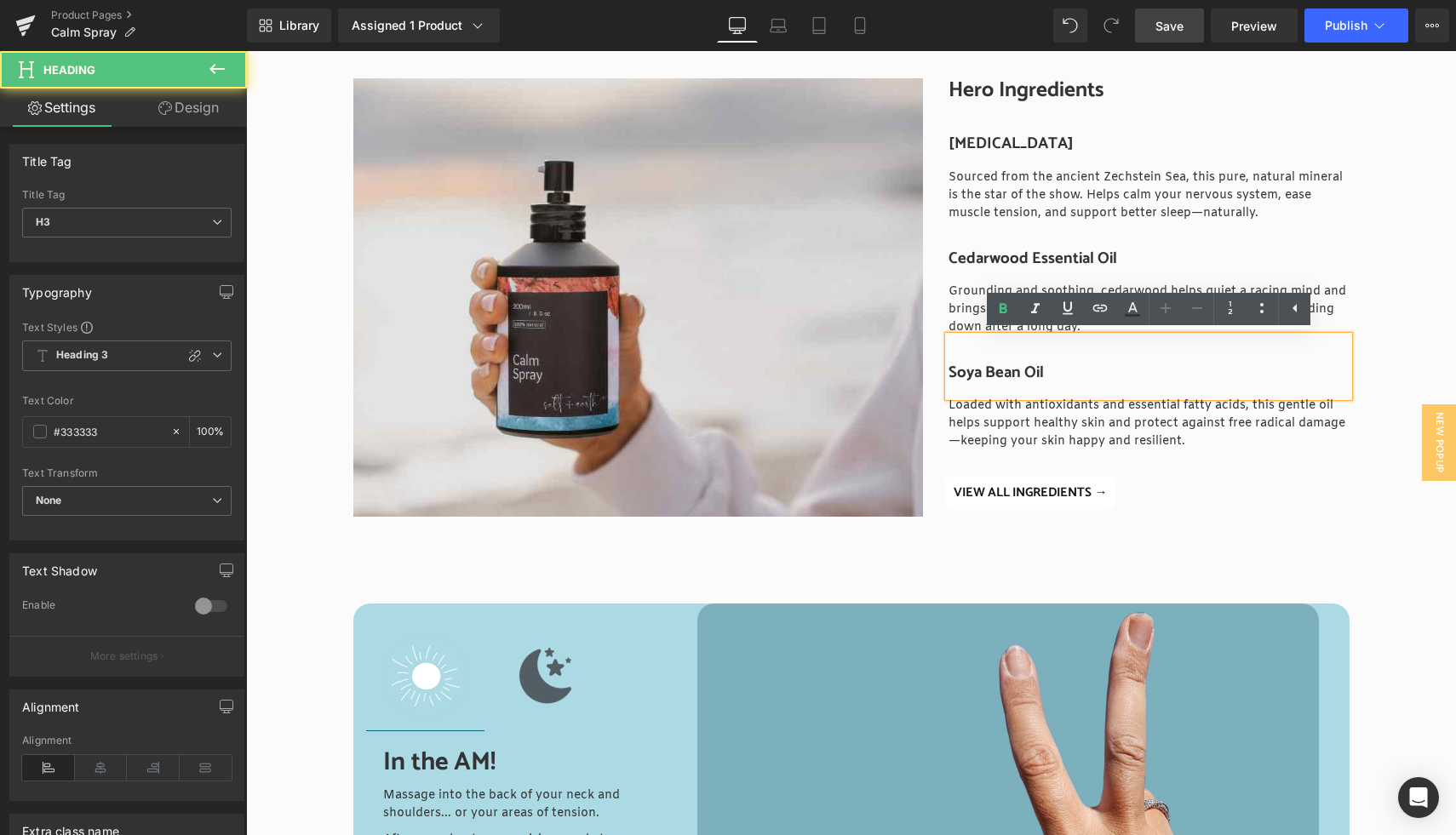
click at [991, 372] on h3 "Soya Bean Oil" at bounding box center [1148, 372] width 400 height 19
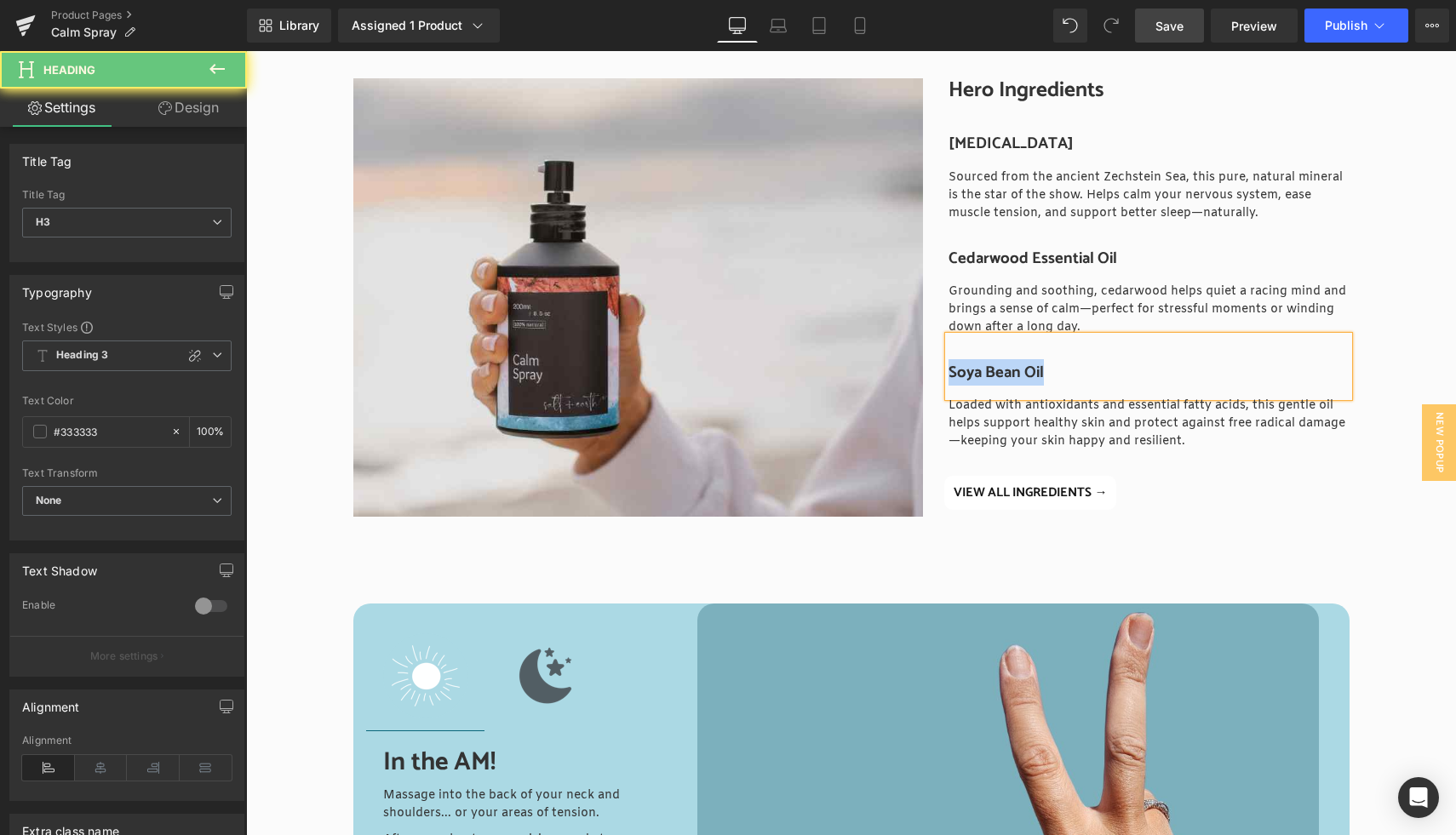
paste div
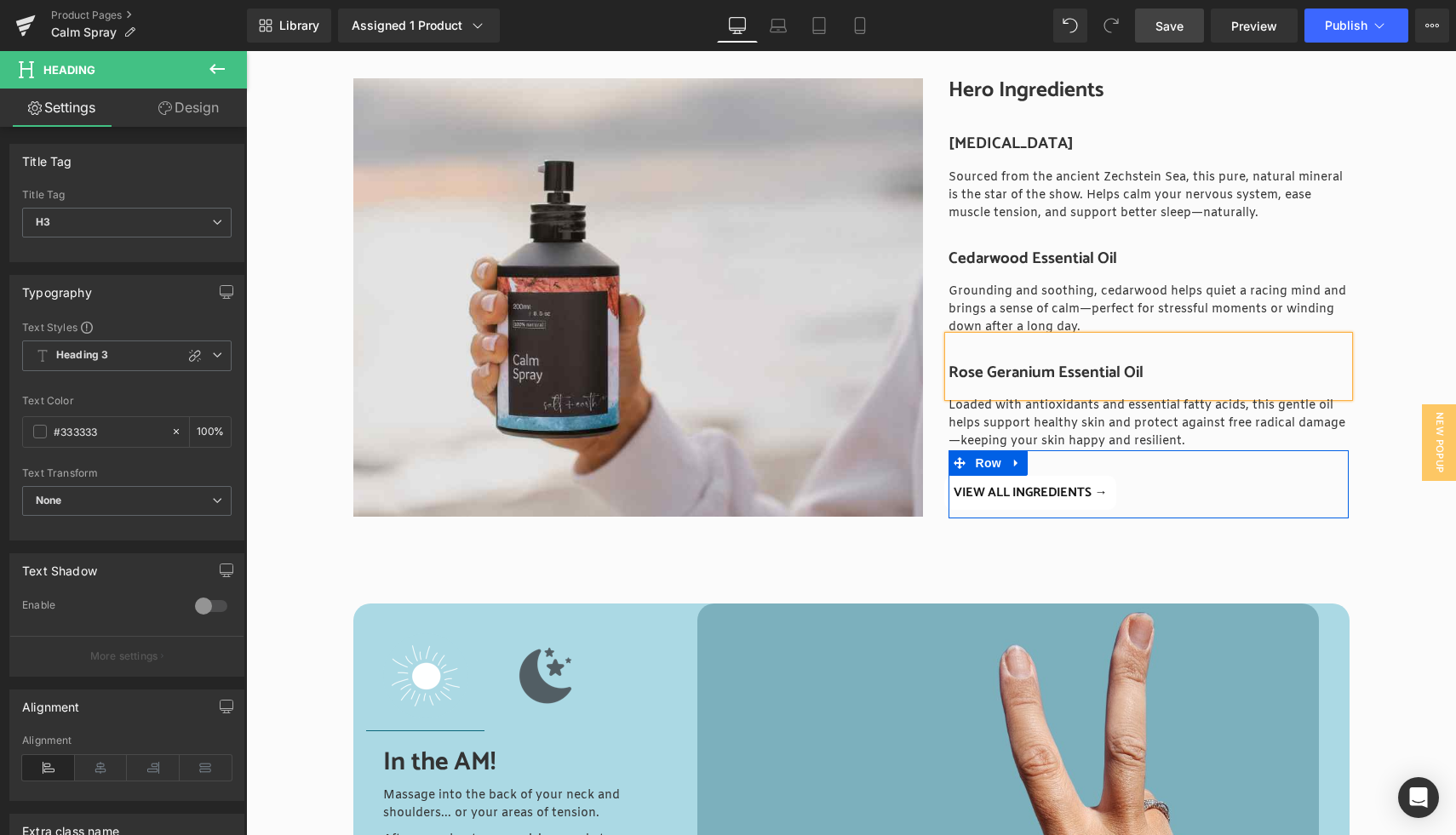
click at [1034, 429] on p "Loaded with antioxidants and essential fatty acids, this gentle oil helps suppo…" at bounding box center [1148, 424] width 400 height 54
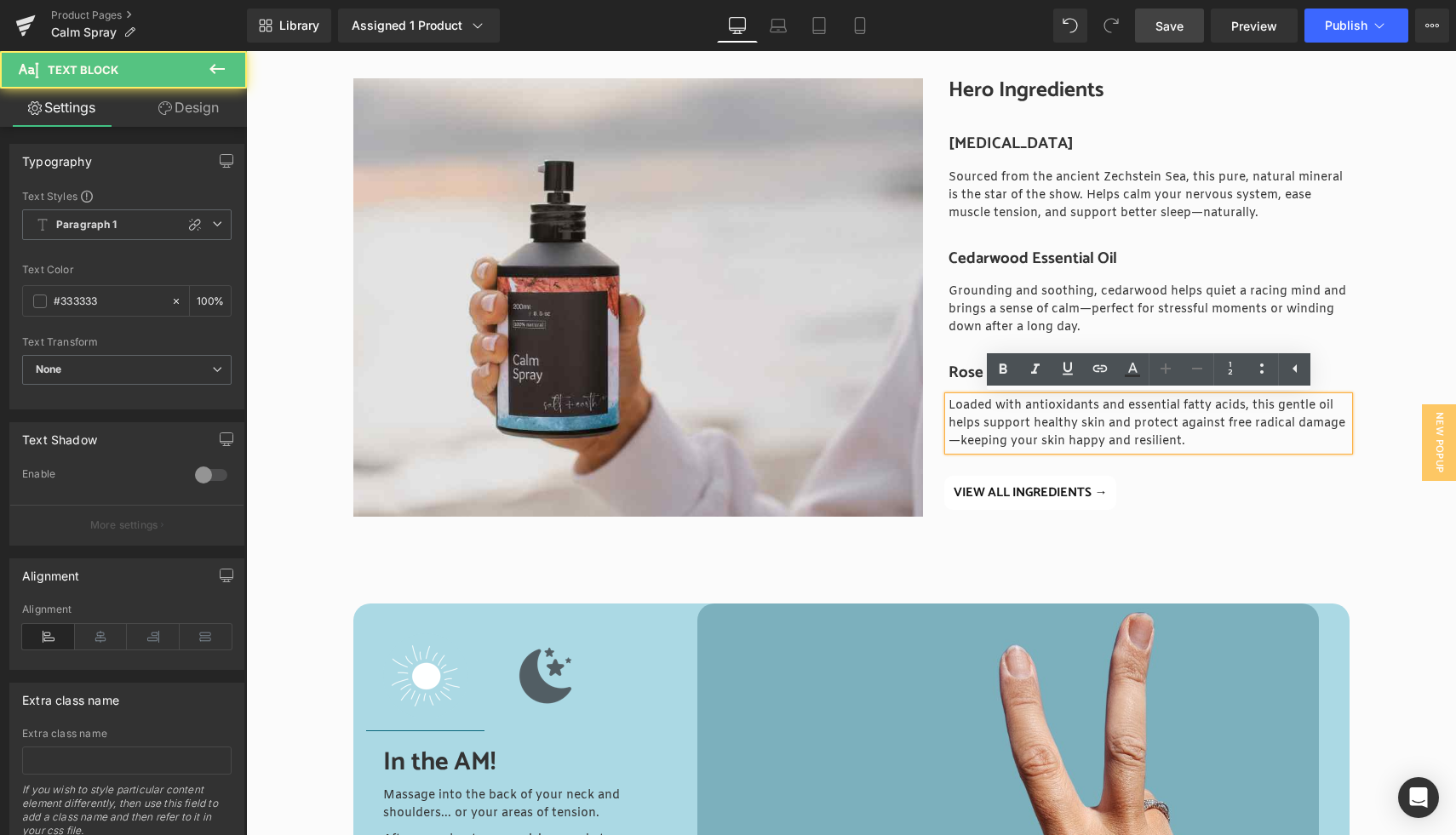
click at [1020, 425] on p "Loaded with antioxidants and essential fatty acids, this gentle oil helps suppo…" at bounding box center [1148, 424] width 400 height 54
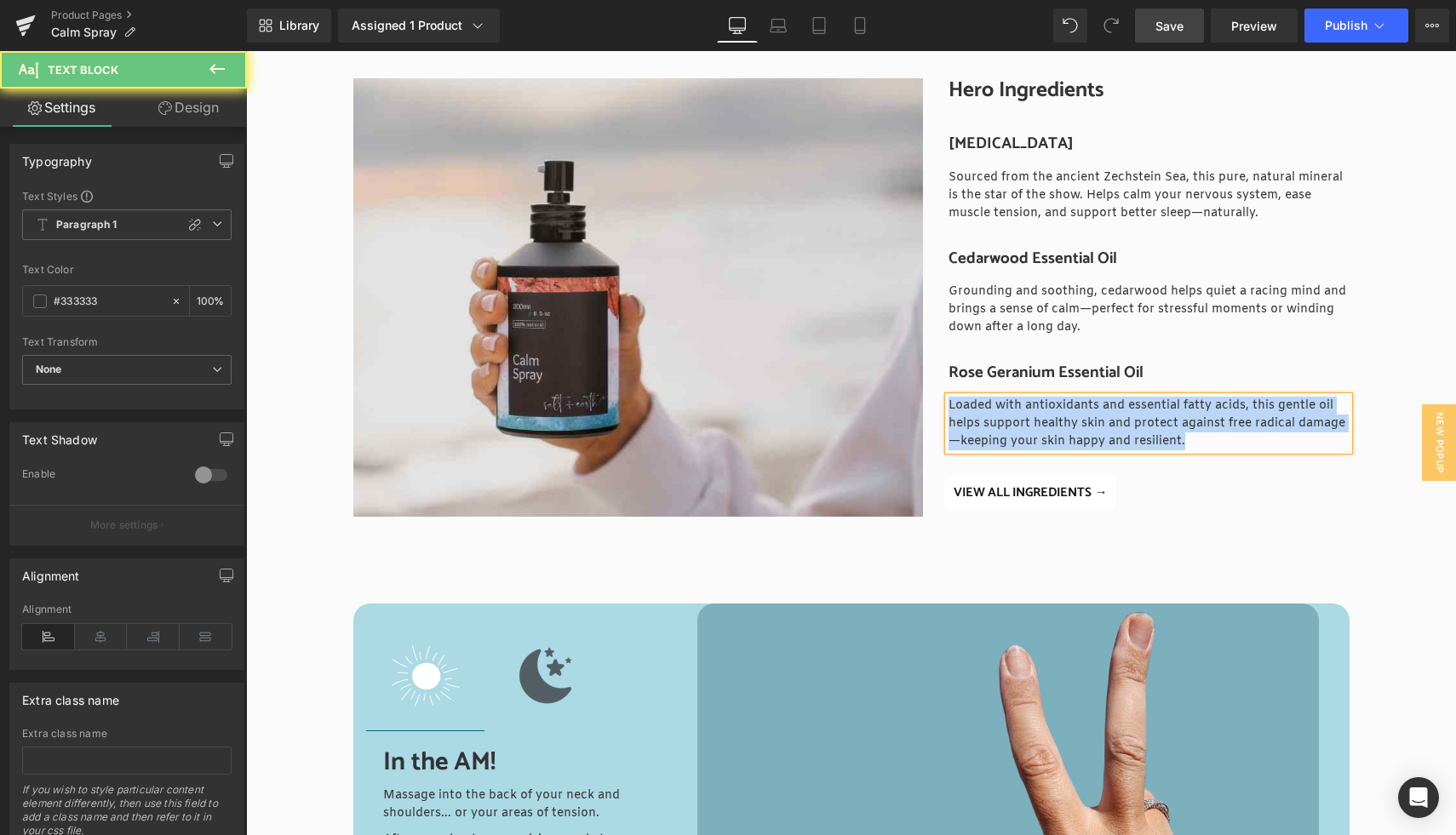
paste div
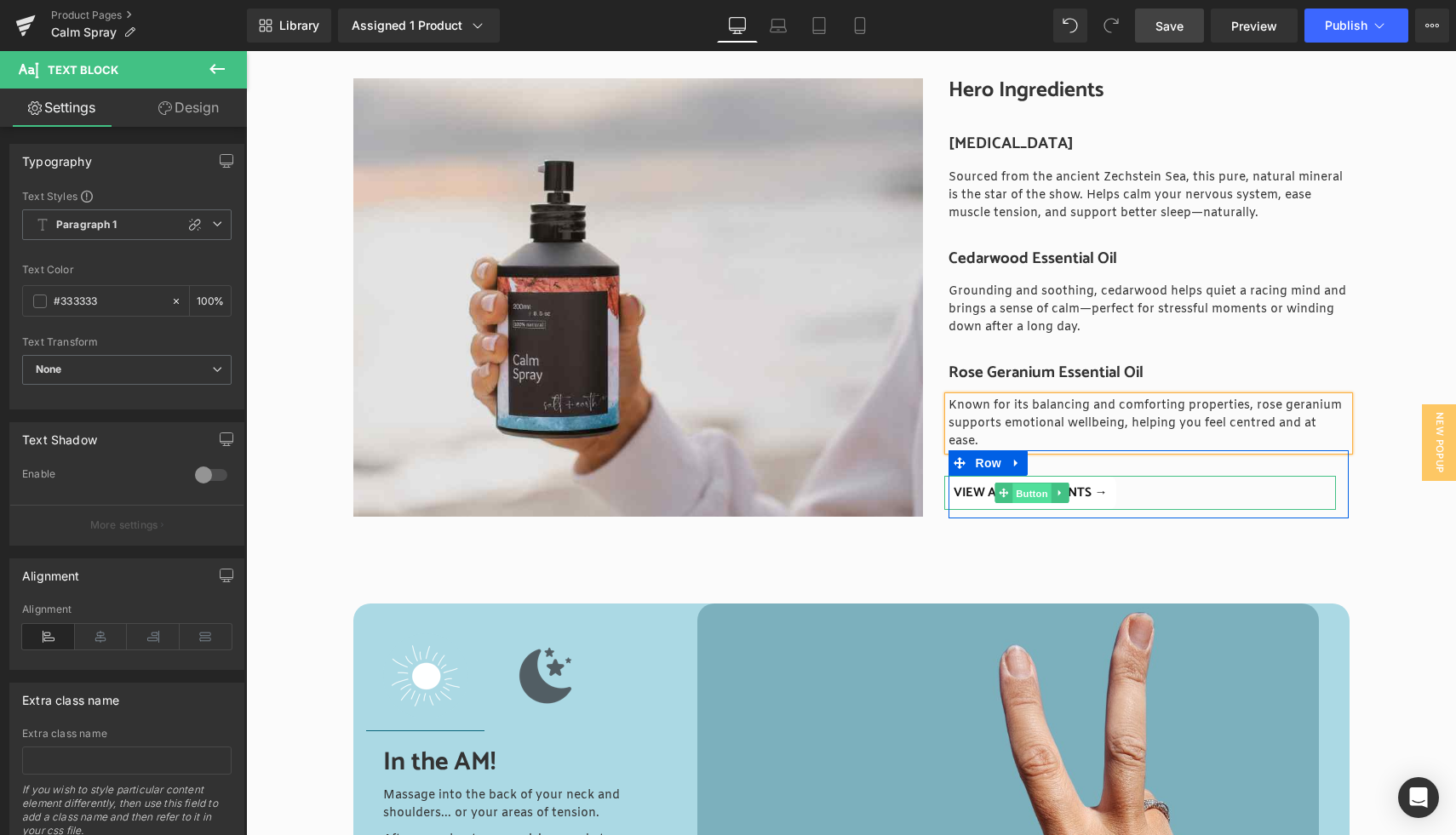
click at [1020, 484] on span "Button" at bounding box center [1032, 494] width 39 height 20
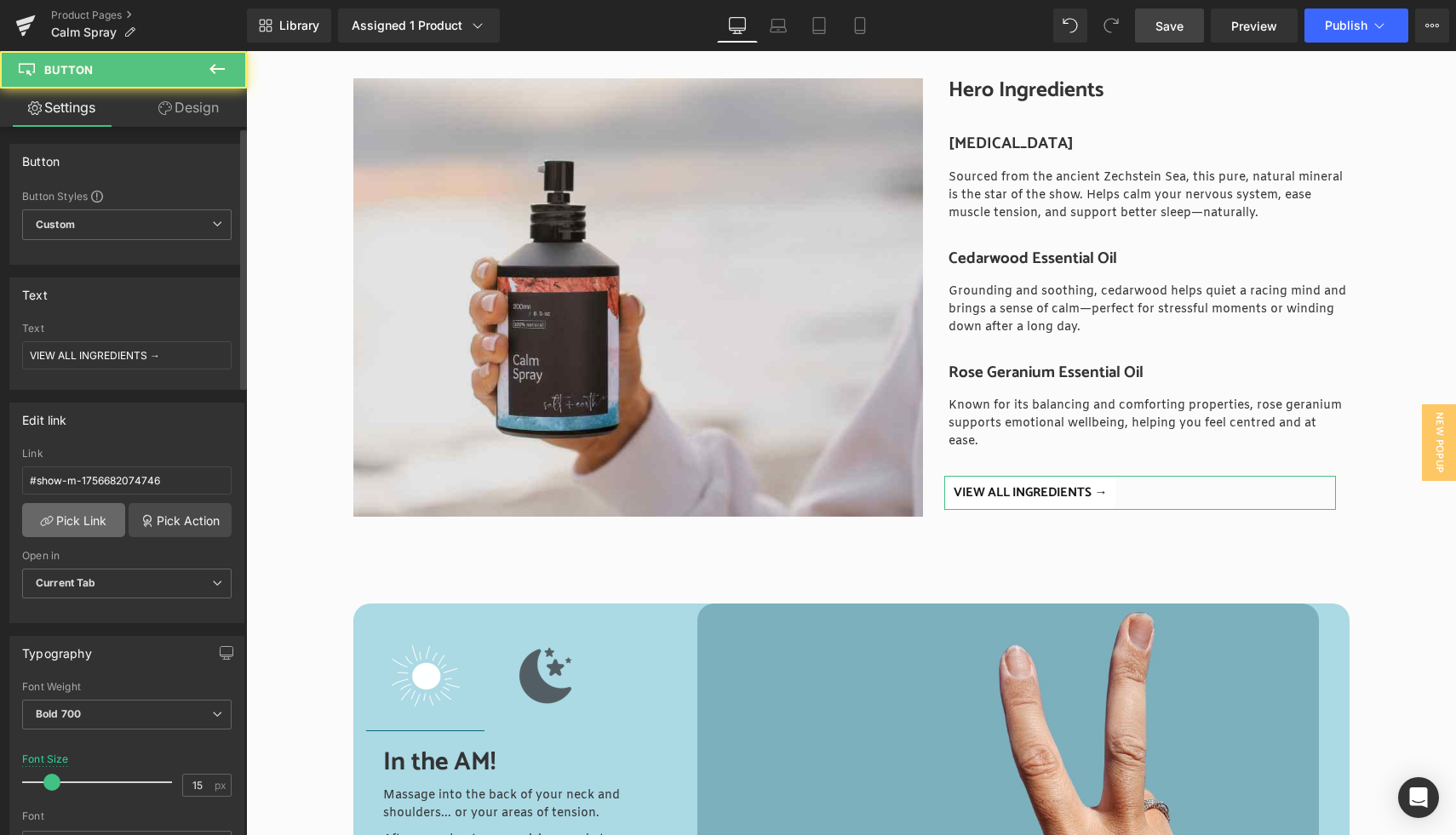
click at [88, 522] on link "Pick Link" at bounding box center [73, 520] width 103 height 34
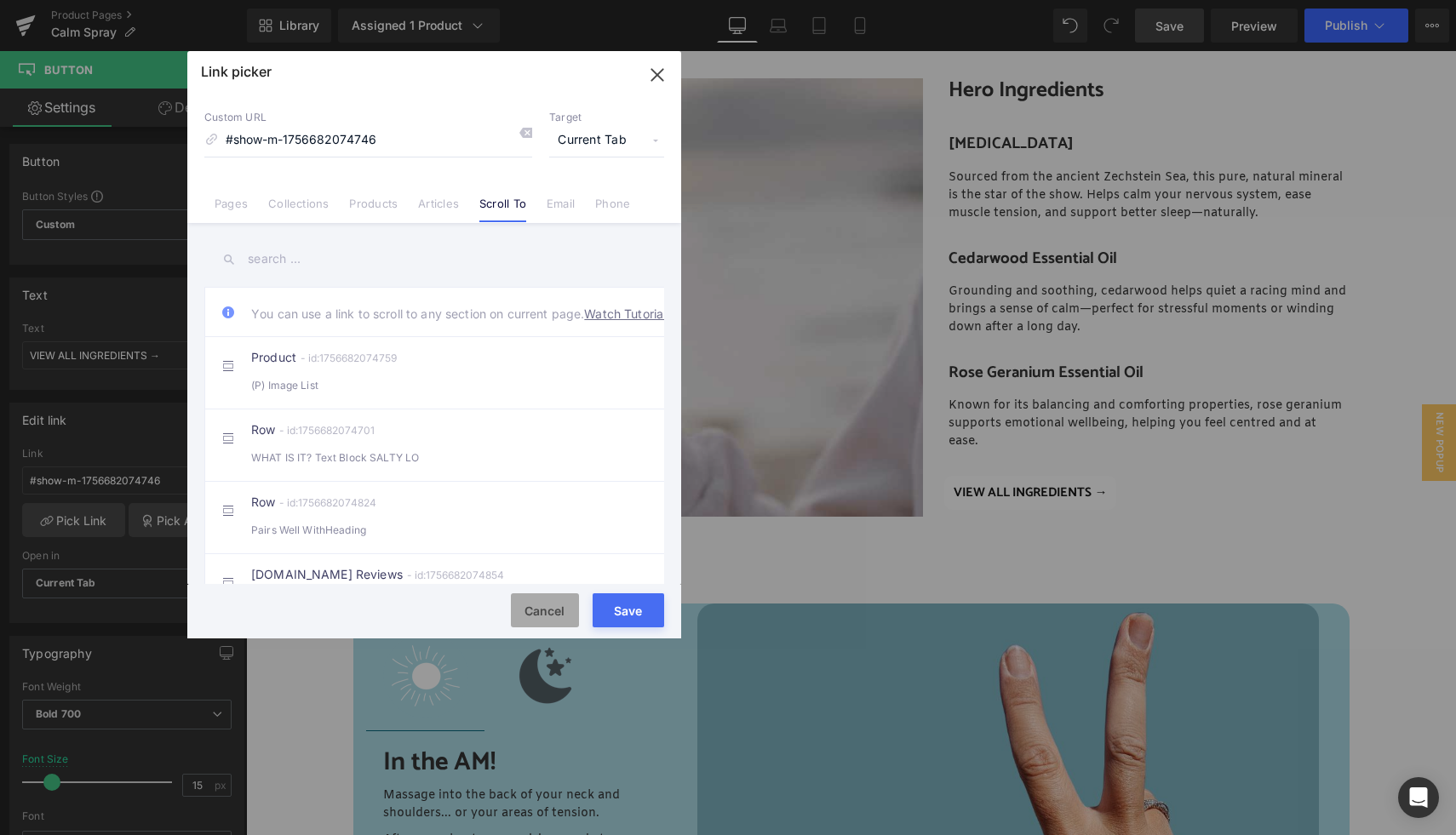
click at [550, 605] on button "Cancel" at bounding box center [545, 610] width 68 height 34
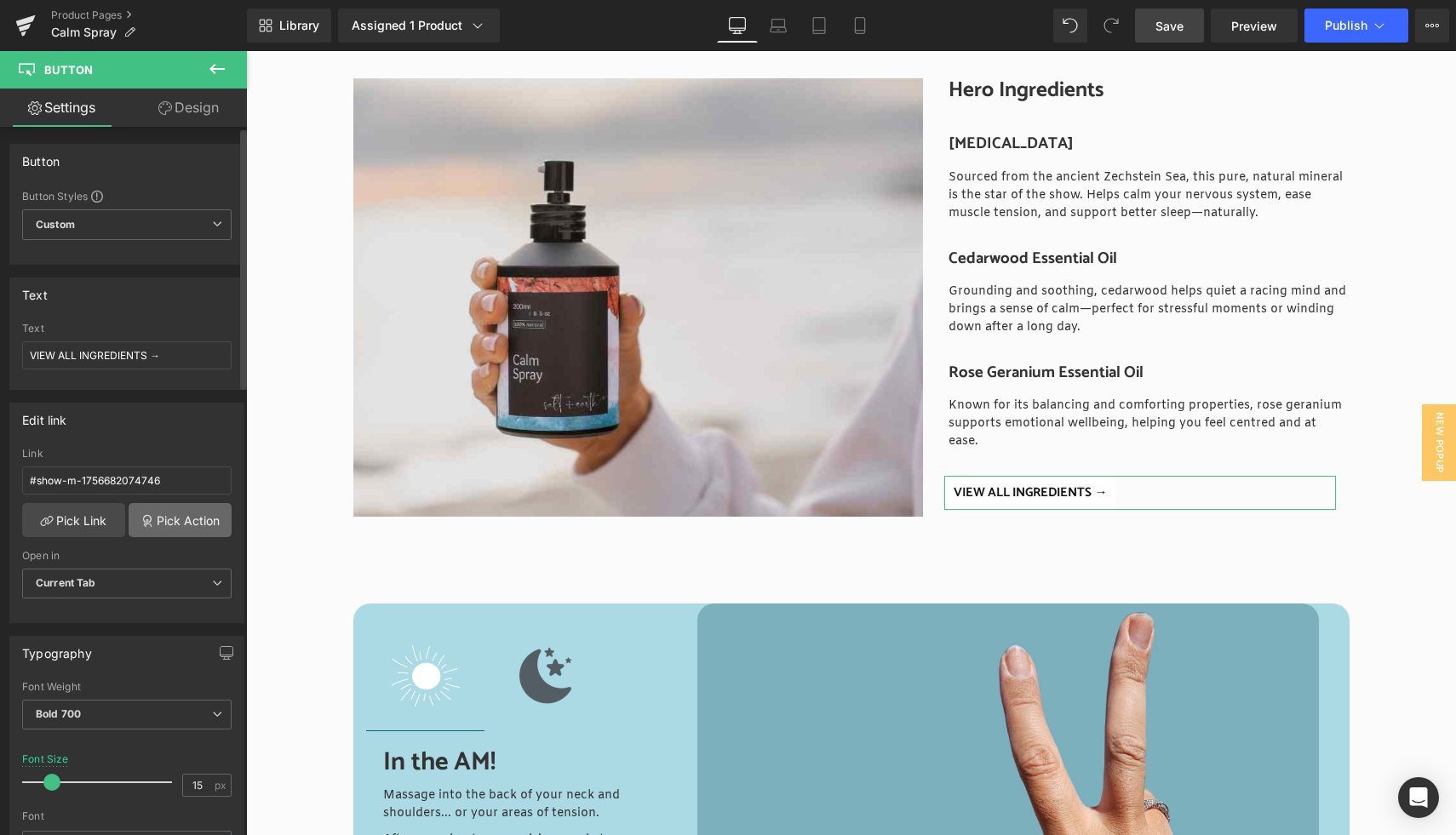
click at [179, 525] on link "Pick Action" at bounding box center [180, 520] width 103 height 34
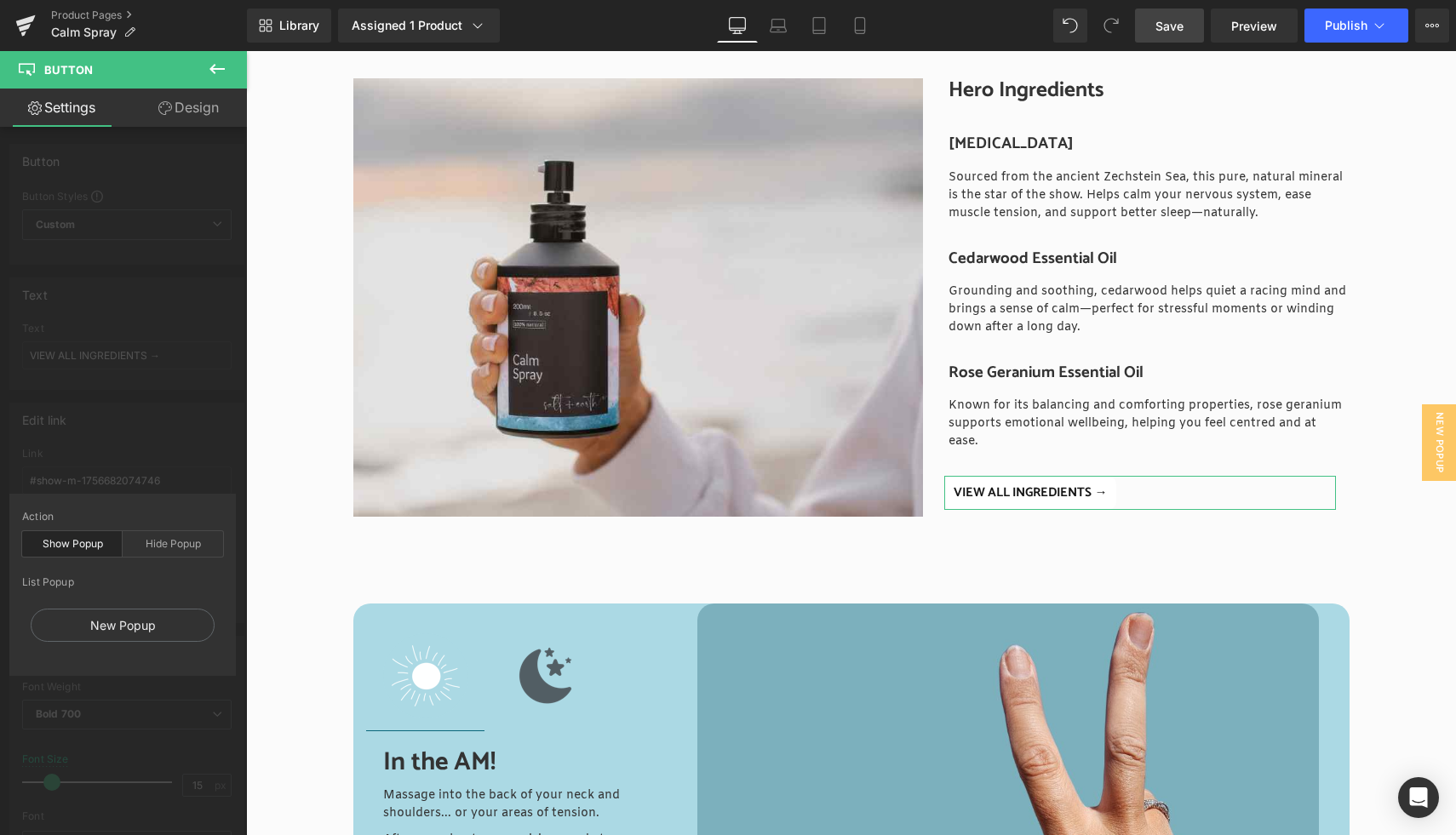
click at [76, 544] on div "Show Popup" at bounding box center [73, 544] width 101 height 26
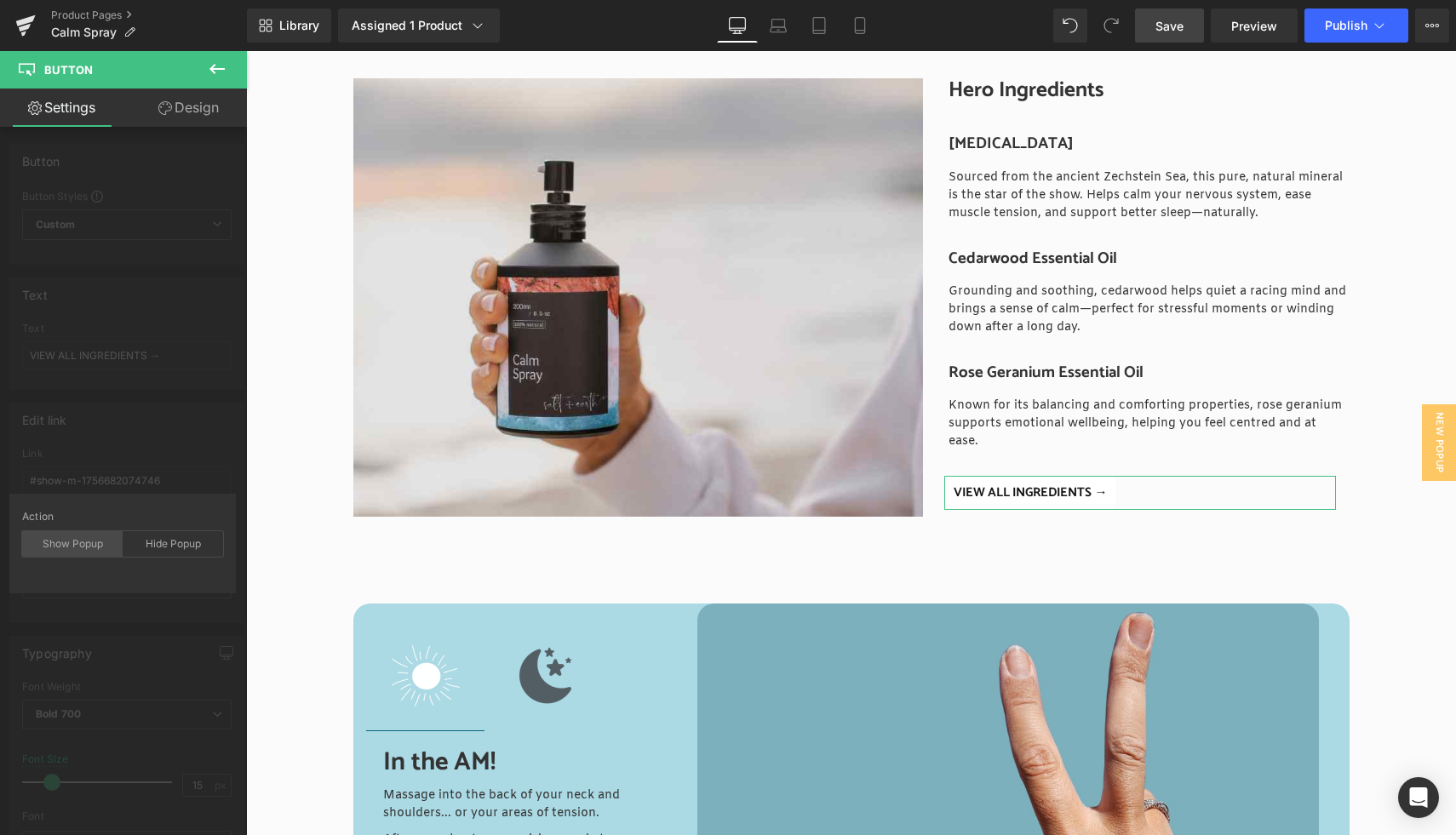
click at [76, 544] on div "Show Popup" at bounding box center [73, 544] width 101 height 26
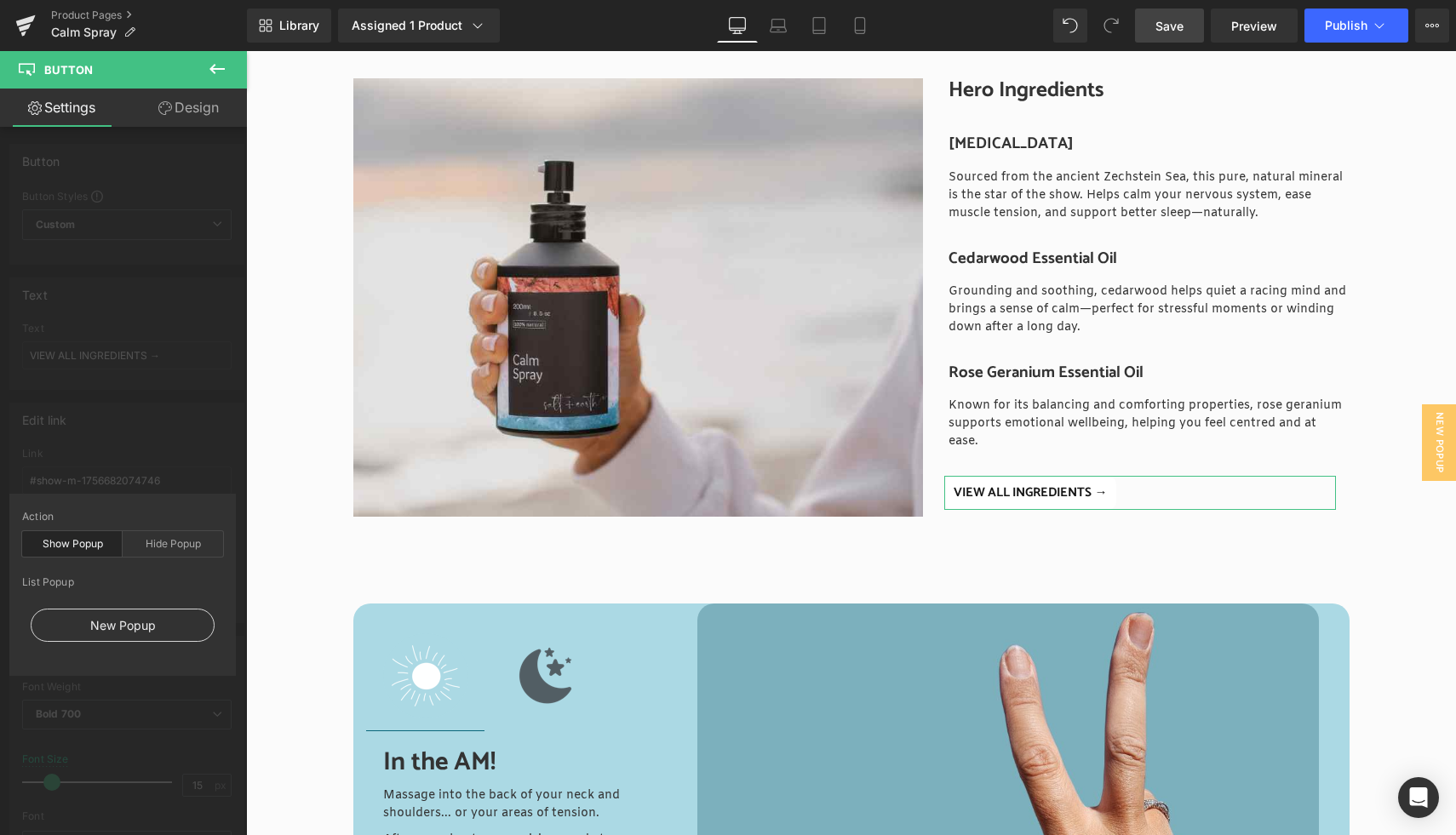
click at [103, 630] on div "New Popup" at bounding box center [123, 625] width 184 height 34
click at [1168, 28] on span "Save" at bounding box center [1169, 26] width 28 height 18
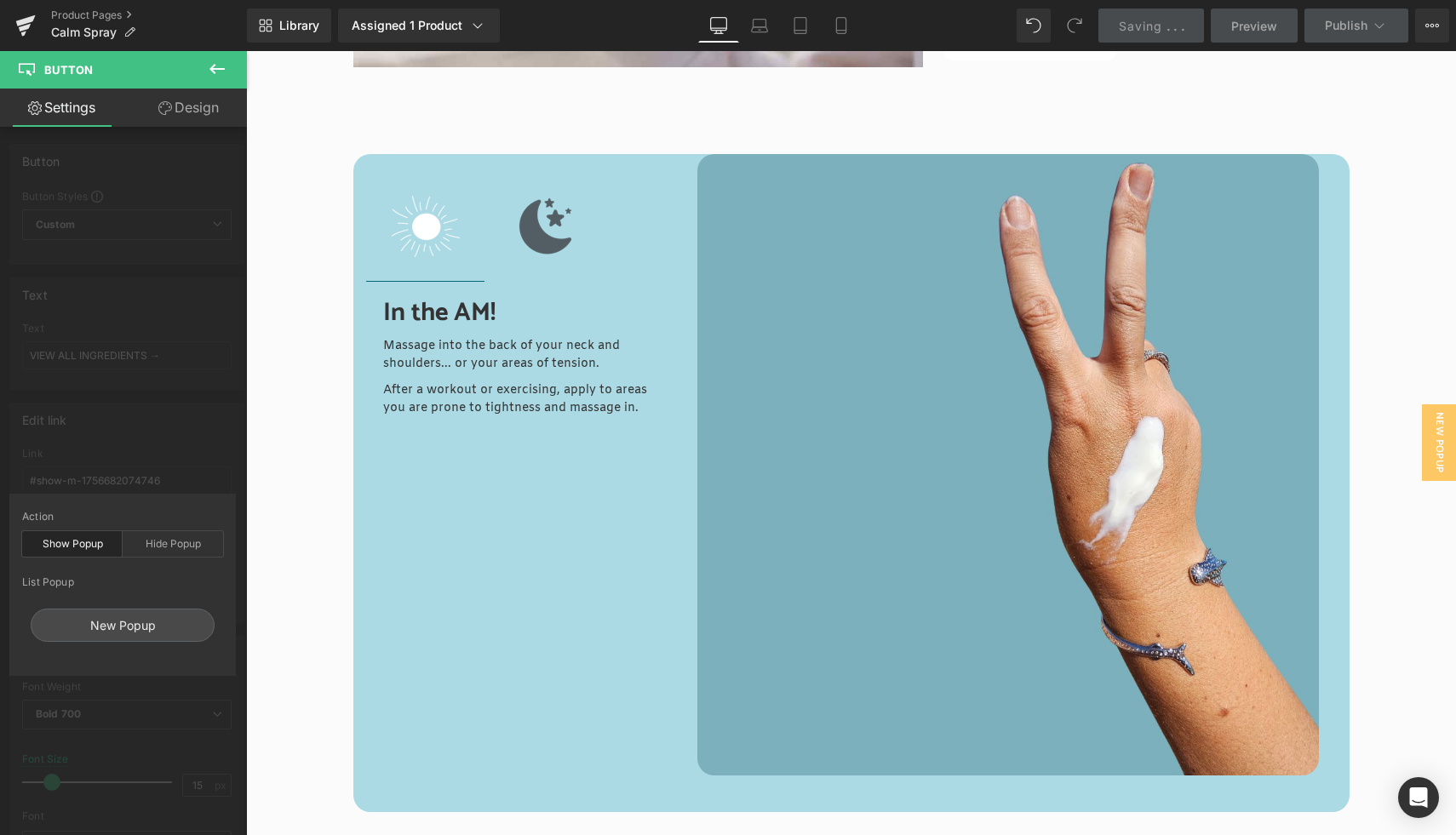
scroll to position [2466, 0]
click at [1067, 485] on body "💙 CLICK HERE FOR 15% OFF YOUR FIRST ORDER 💙 HOME SHOP See more "Close Cart" By …" at bounding box center [851, 315] width 1210 height 5460
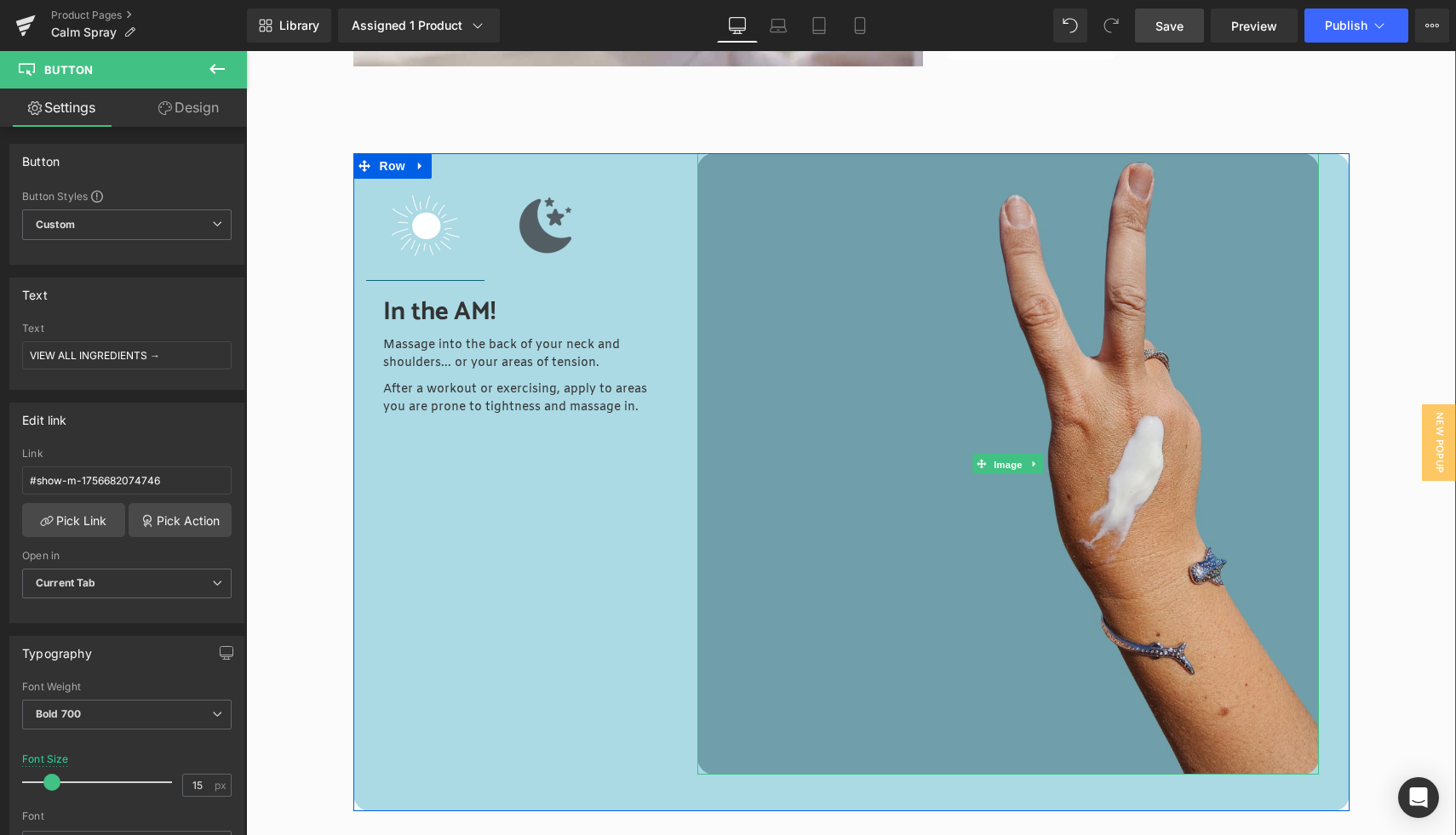
drag, startPoint x: 1003, startPoint y: 467, endPoint x: 908, endPoint y: 446, distance: 97.3
click at [1003, 467] on span "Image" at bounding box center [1009, 463] width 35 height 20
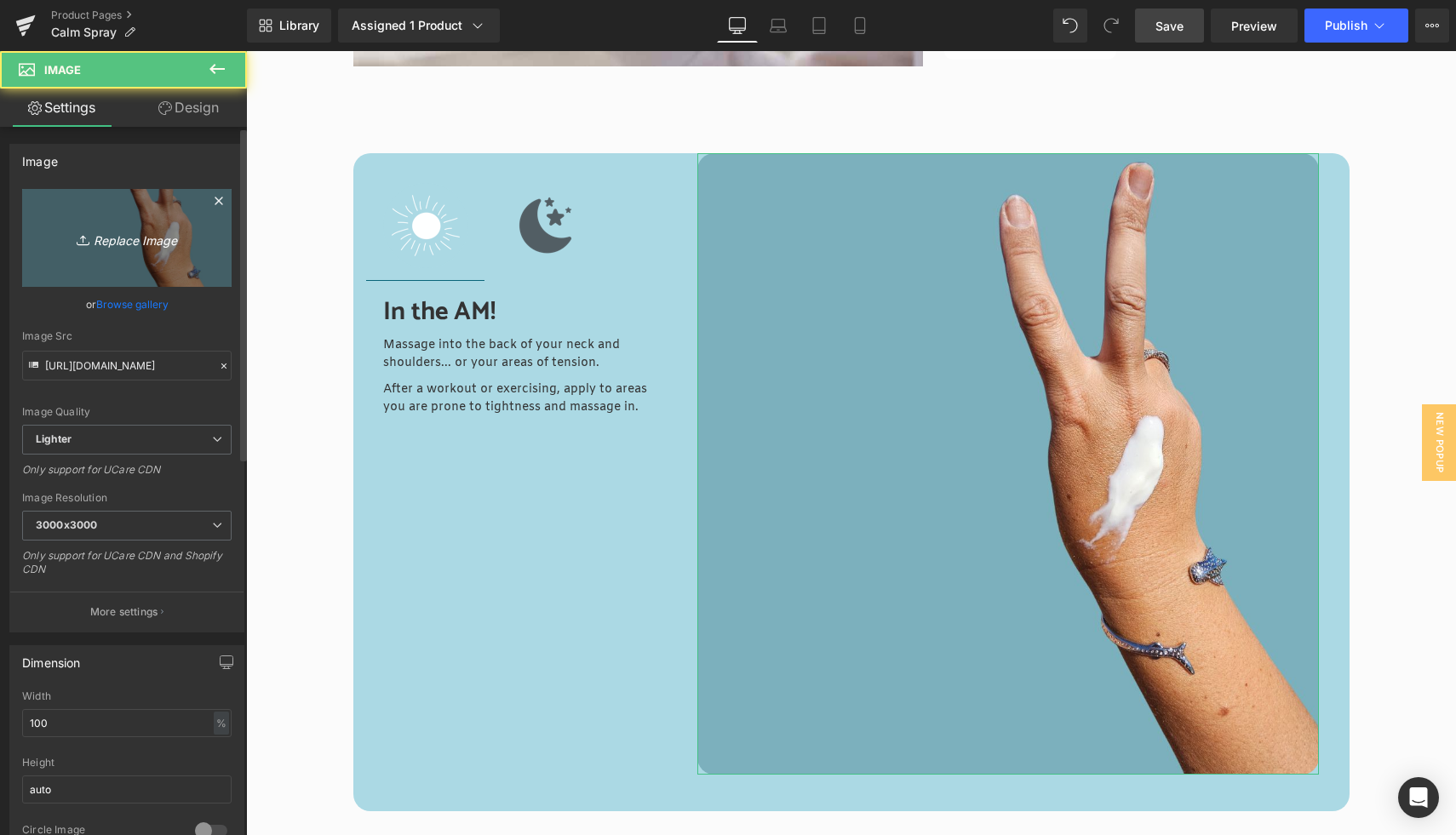
click at [114, 241] on icon "Replace Image" at bounding box center [126, 238] width 136 height 21
type input "C:\fakepath\S+E Square (3).jpg"
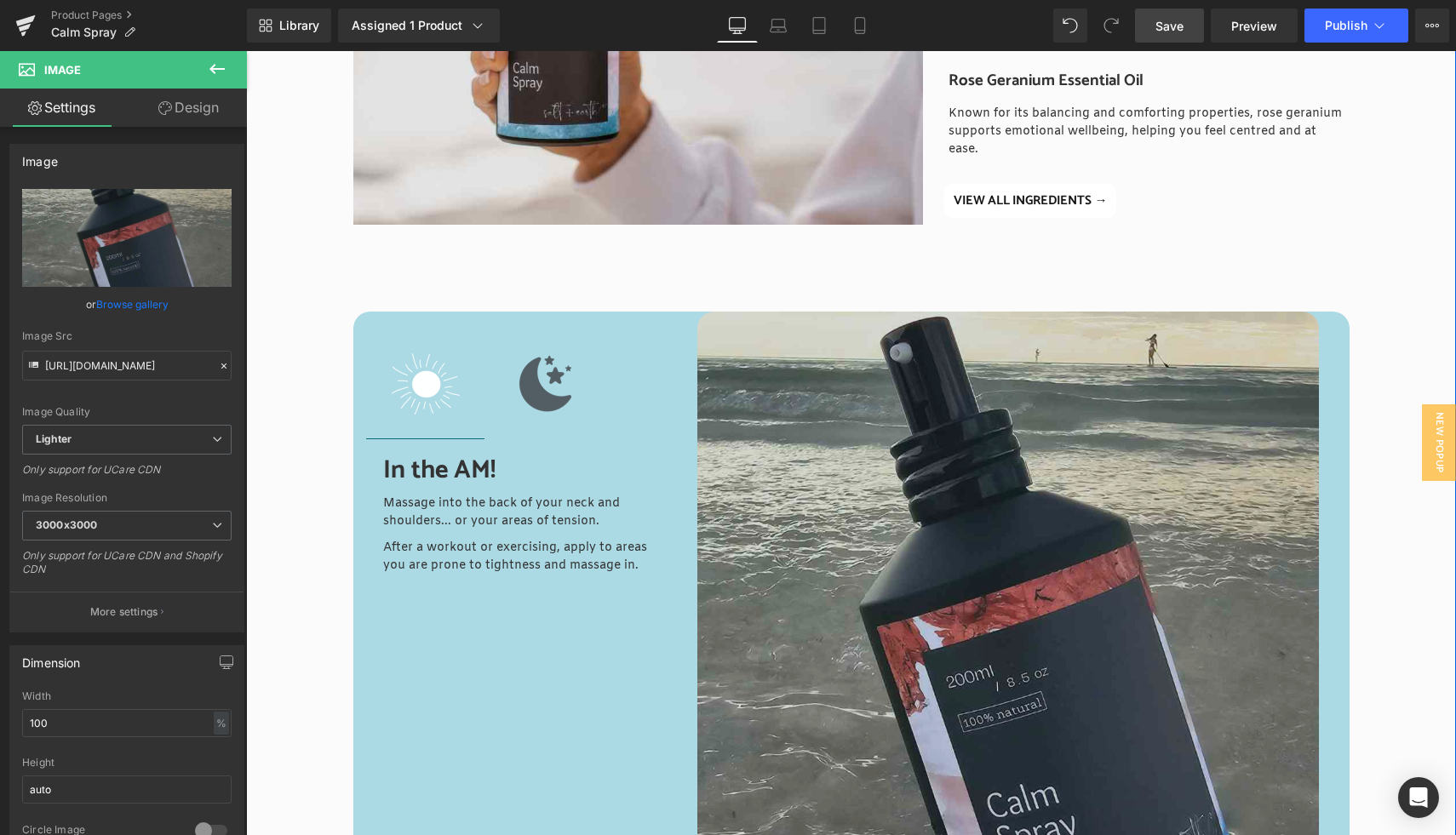
scroll to position [2356, 0]
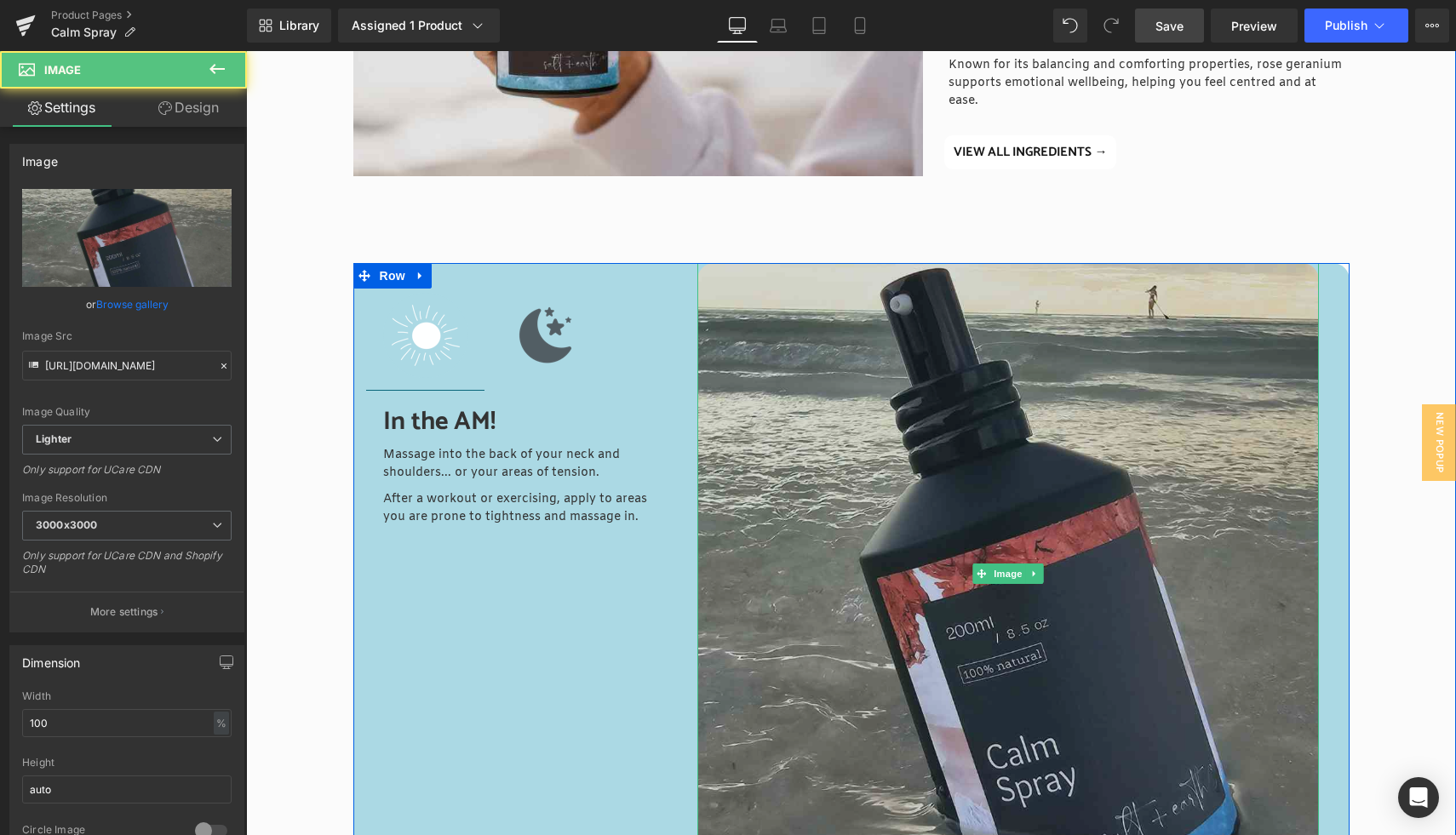
click at [1026, 645] on img at bounding box center [1008, 573] width 622 height 622
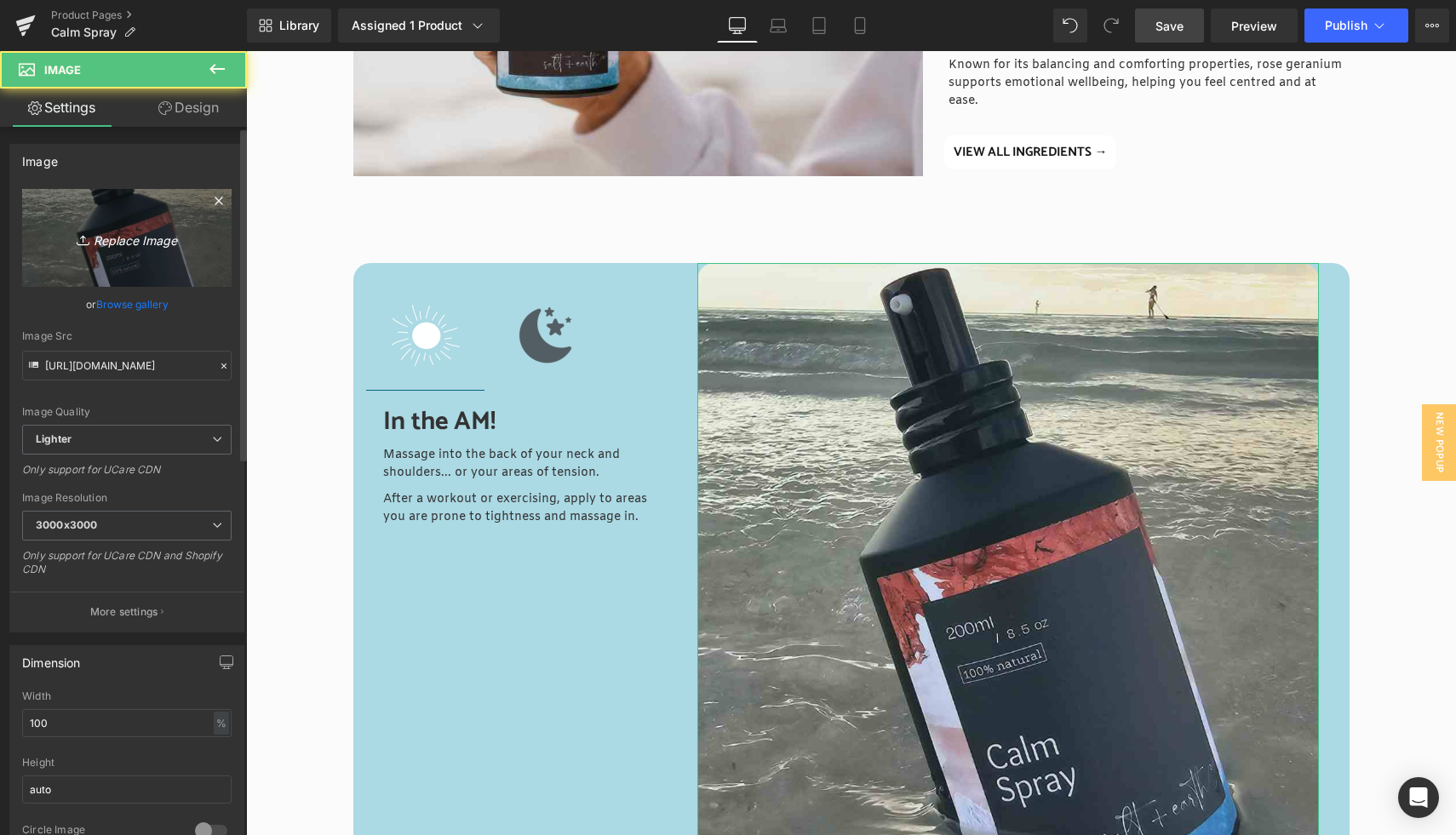
click at [103, 241] on icon "Replace Image" at bounding box center [126, 238] width 136 height 21
type input "C:\fakepath\S+E Square (4).jpg"
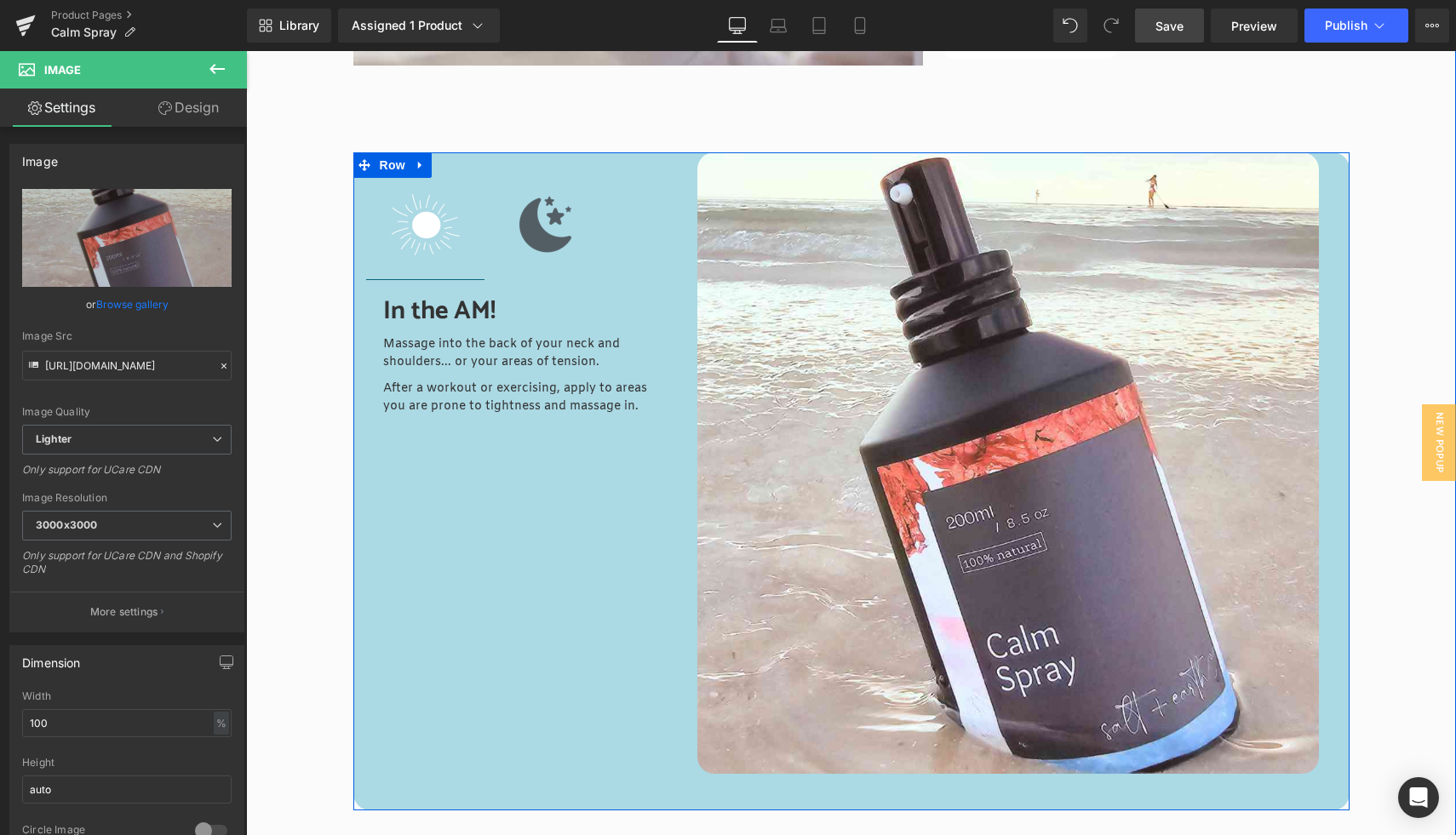
scroll to position [2468, 0]
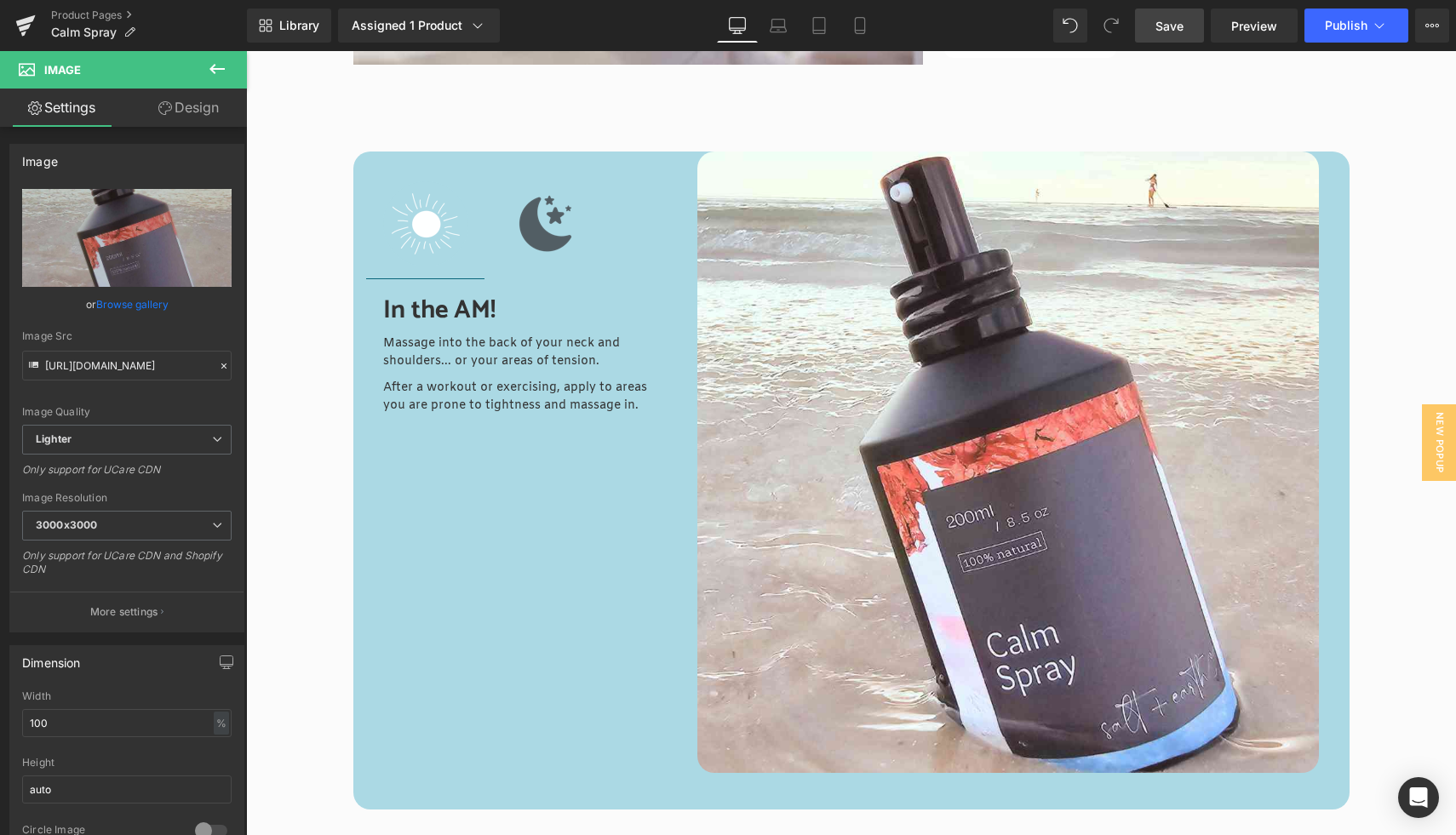
click at [1176, 28] on span "Save" at bounding box center [1169, 26] width 28 height 18
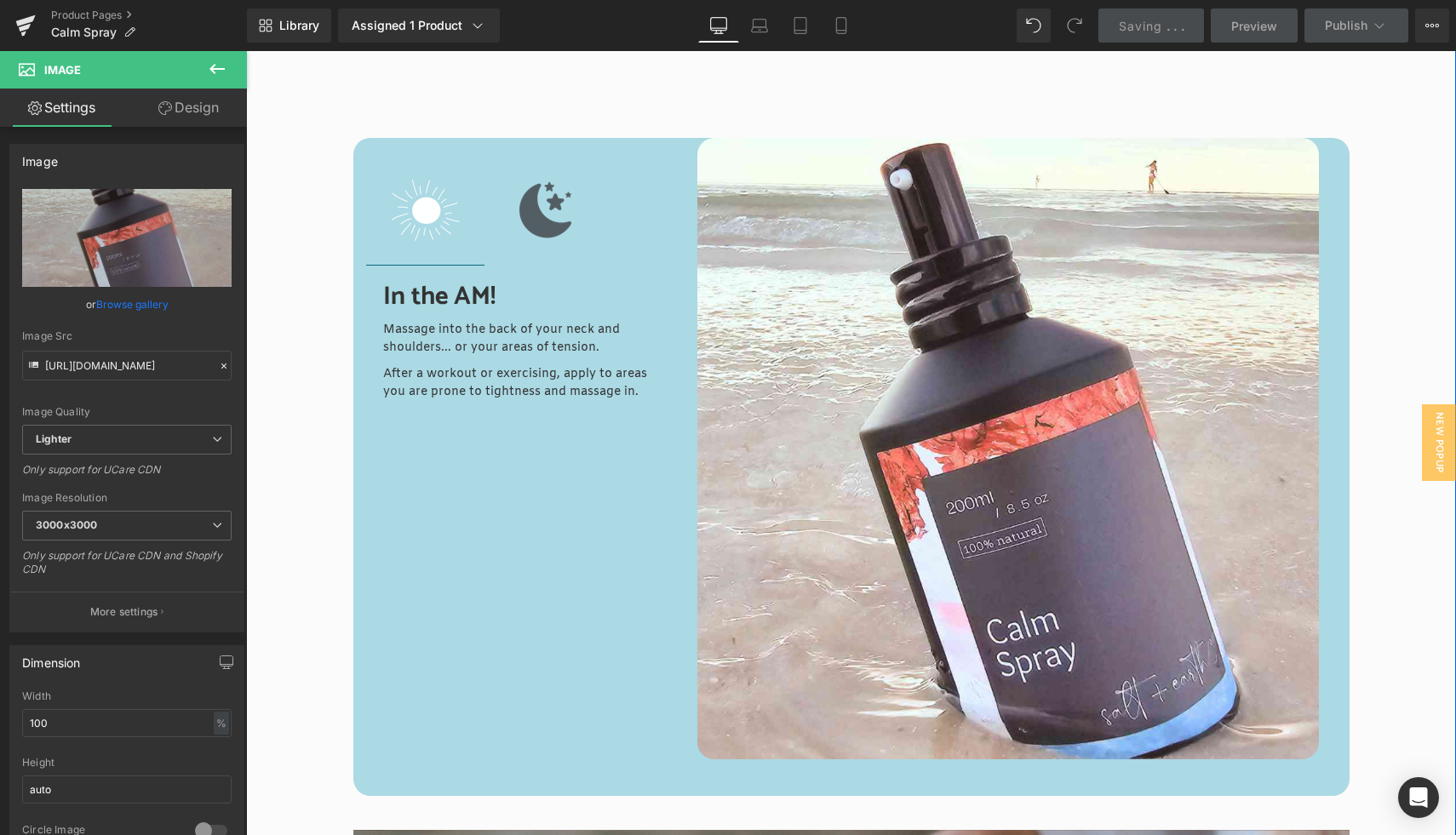
scroll to position [2484, 0]
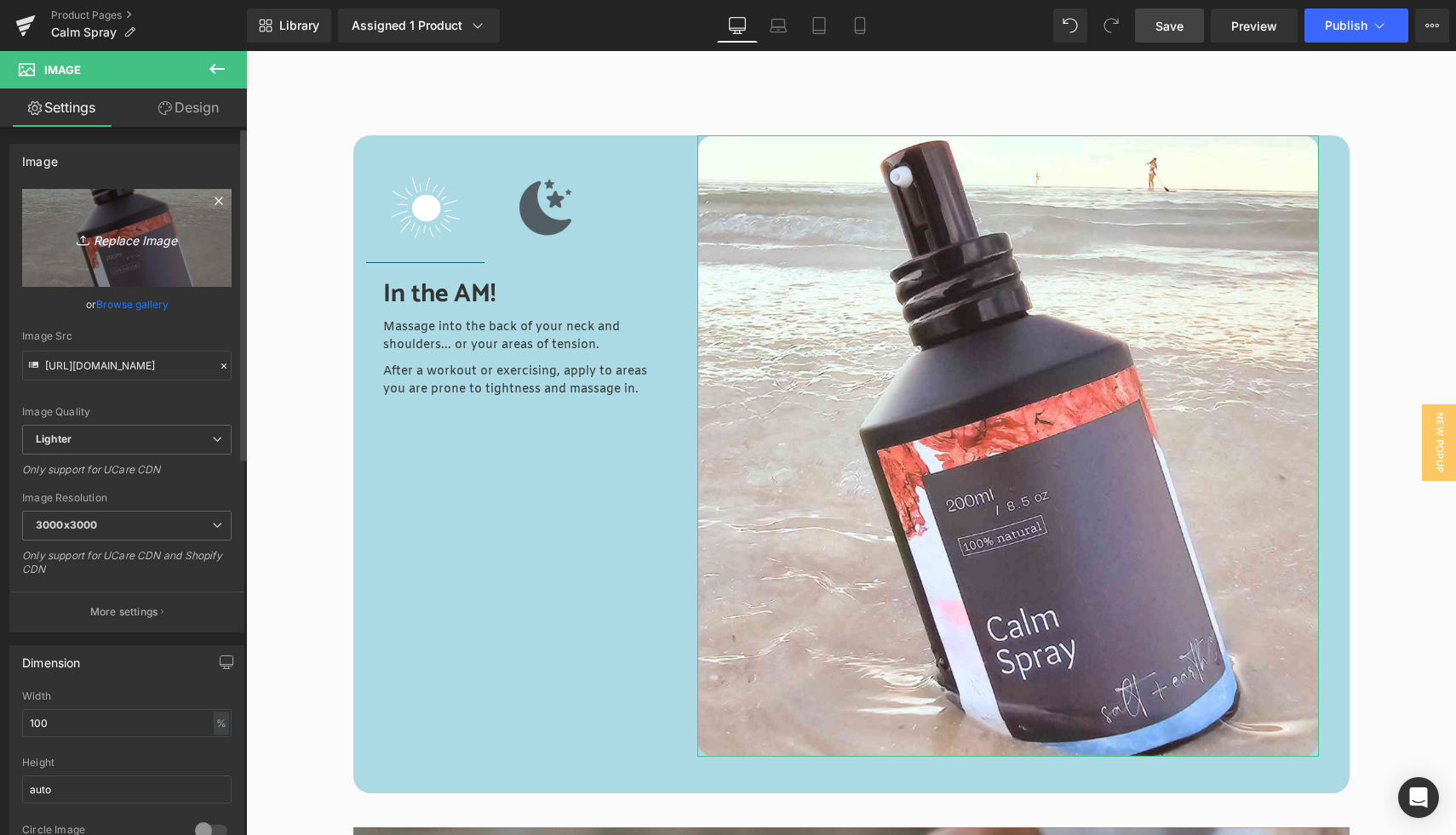
click at [118, 242] on icon "Replace Image" at bounding box center [126, 238] width 136 height 21
type input "C:\fakepath\S+E Square (5).jpg"
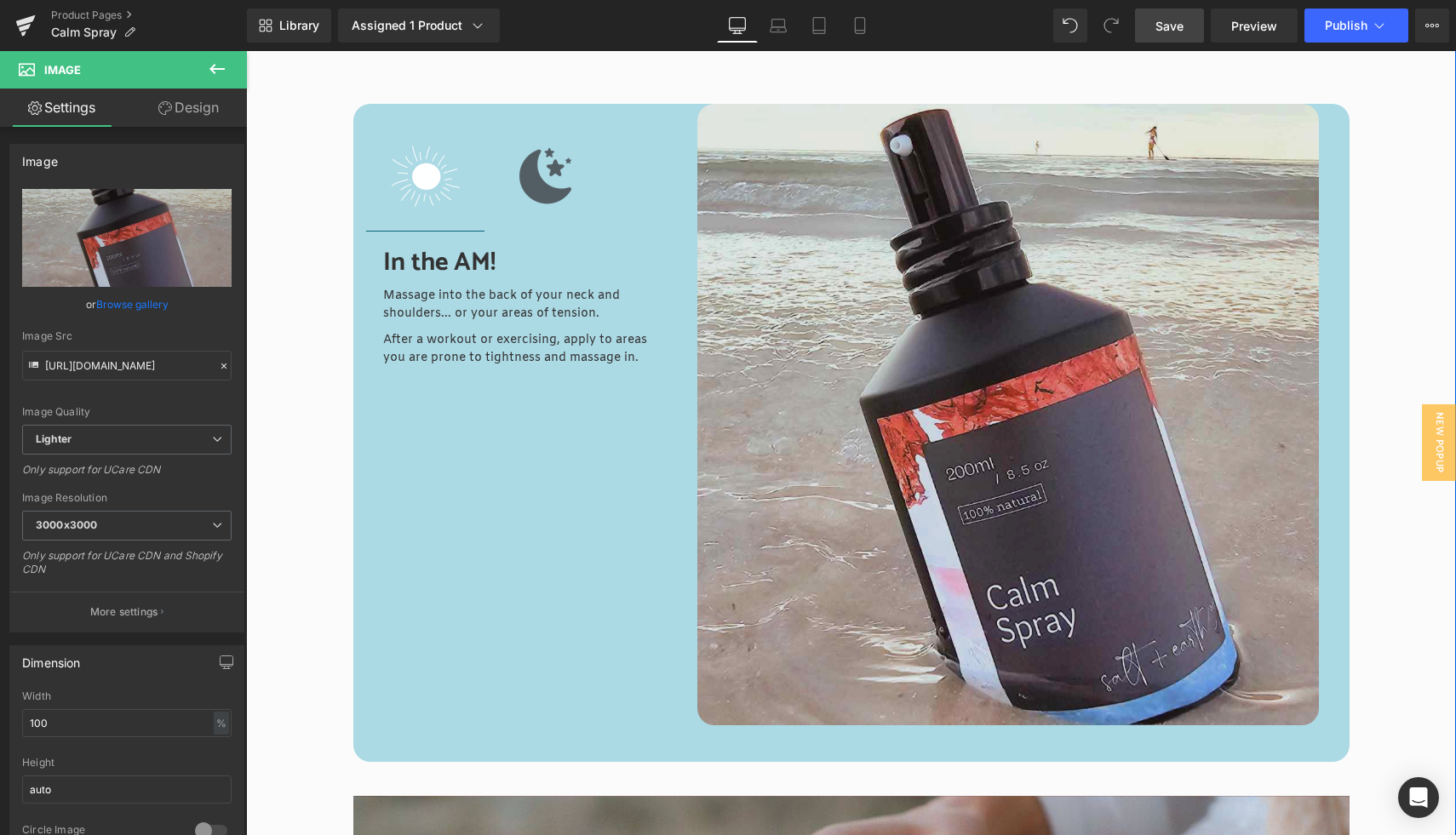
scroll to position [2519, 0]
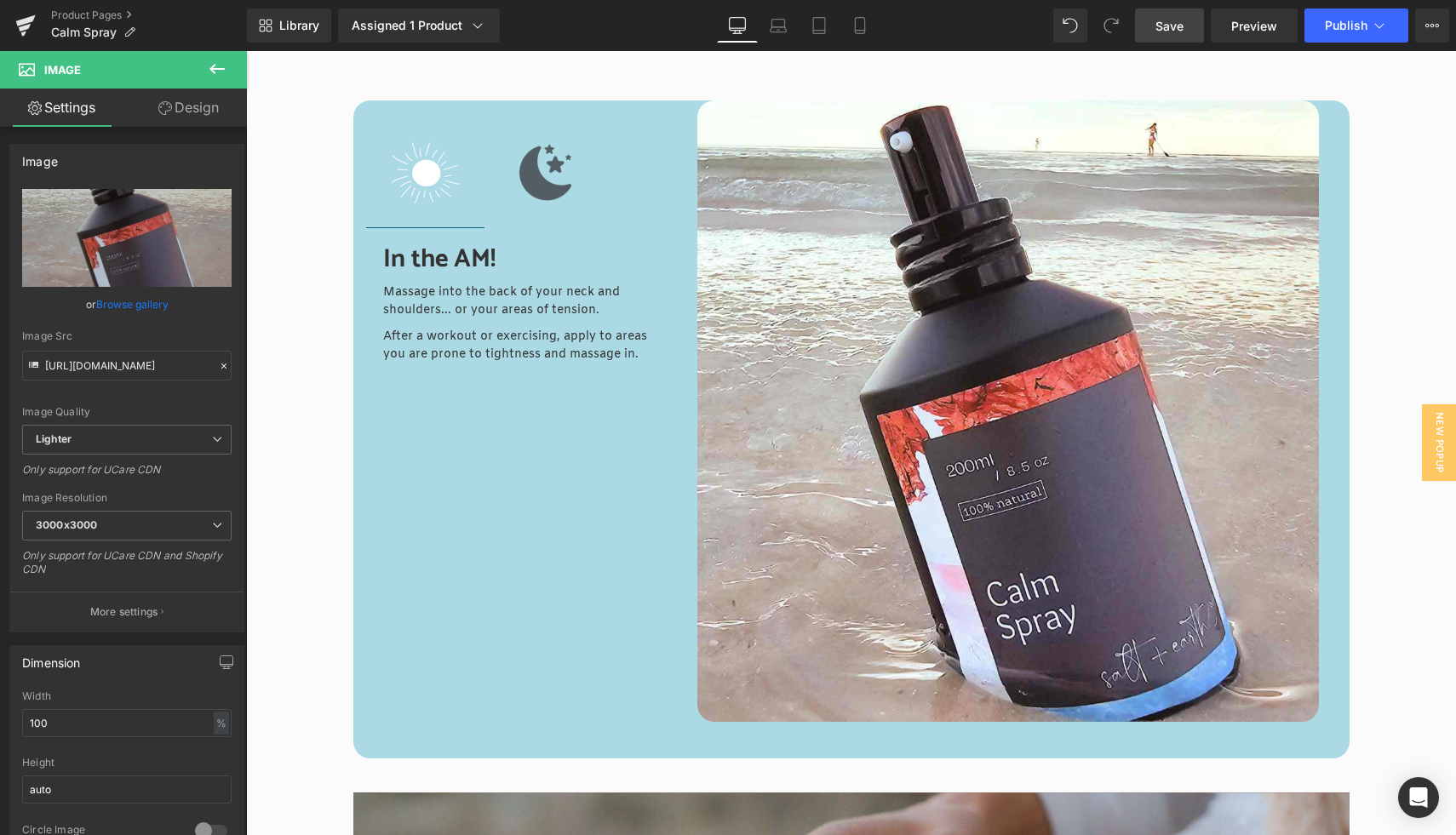
drag, startPoint x: 1159, startPoint y: 28, endPoint x: 333, endPoint y: 348, distance: 885.8
click at [1159, 28] on span "Save" at bounding box center [1169, 26] width 28 height 18
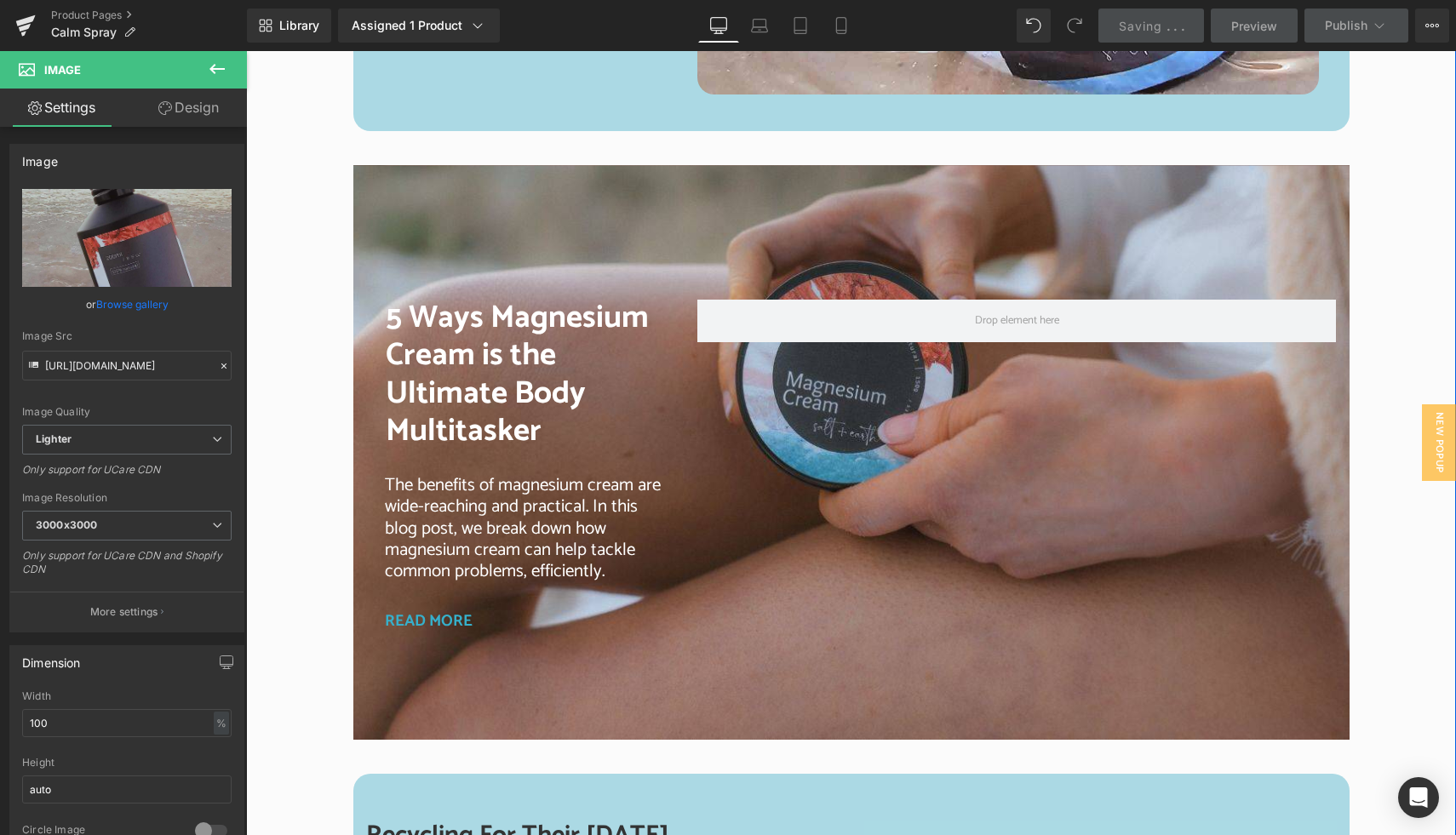
scroll to position [3160, 0]
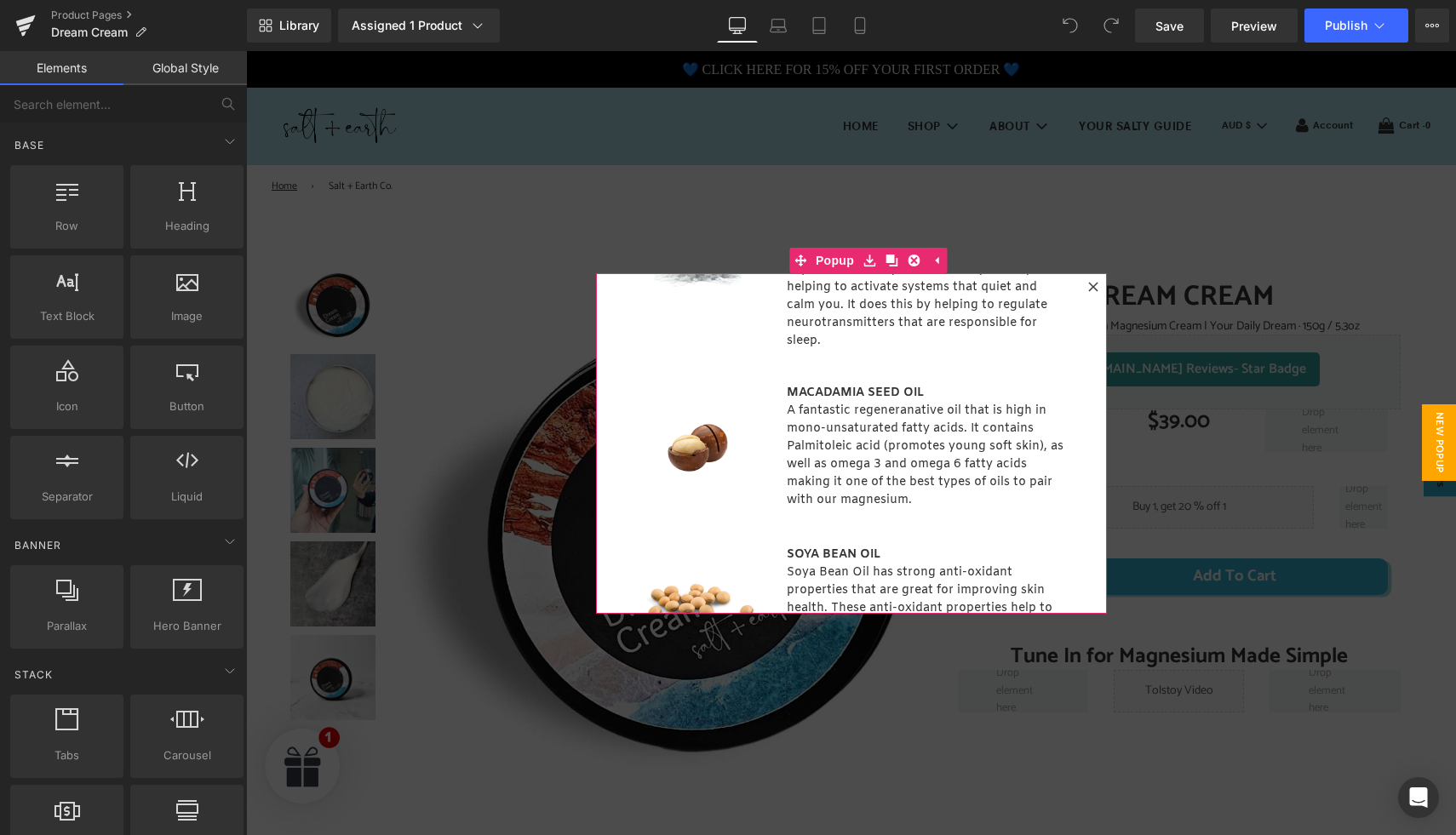
scroll to position [154, 0]
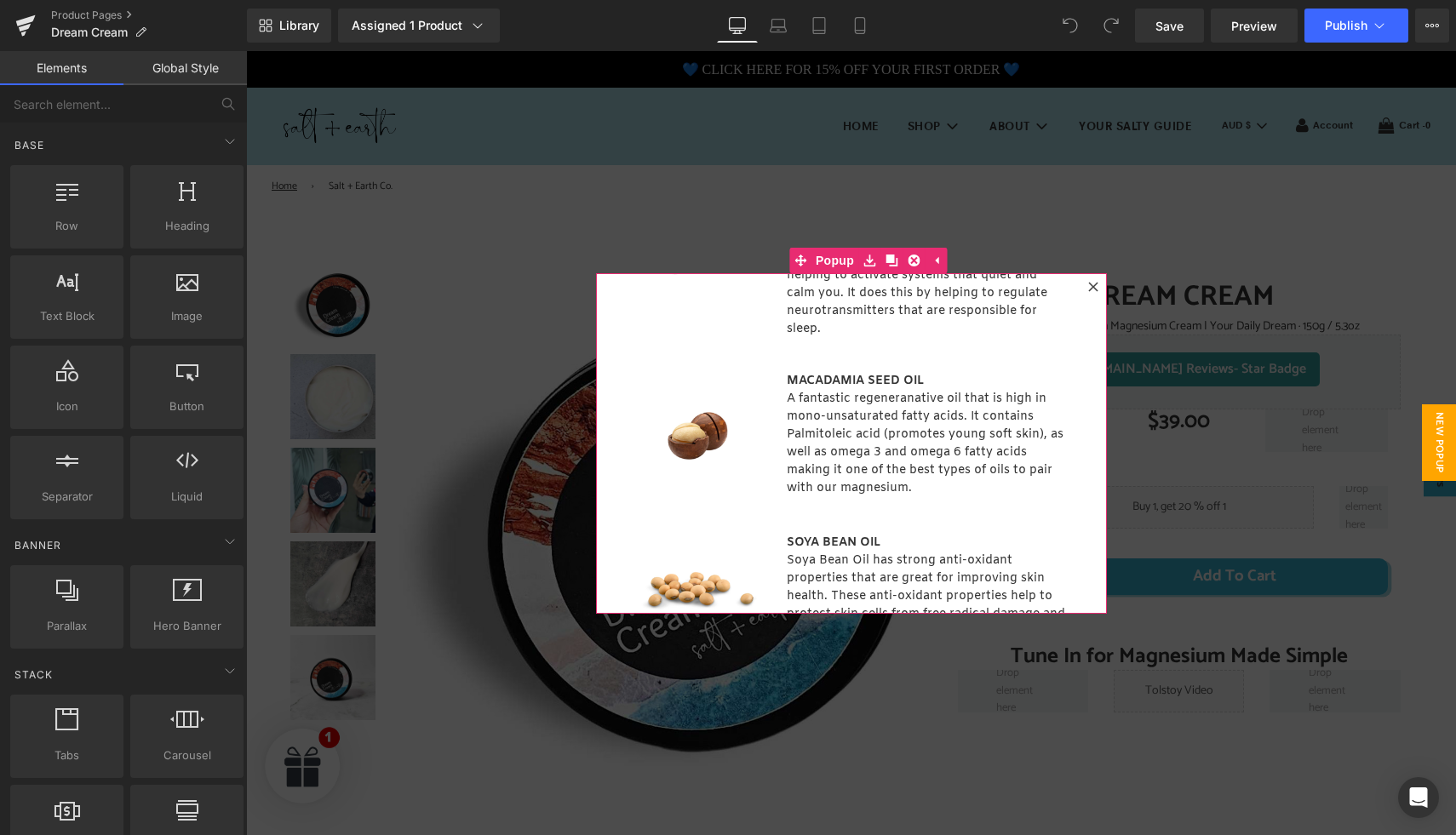
click at [1095, 286] on icon at bounding box center [1093, 287] width 11 height 11
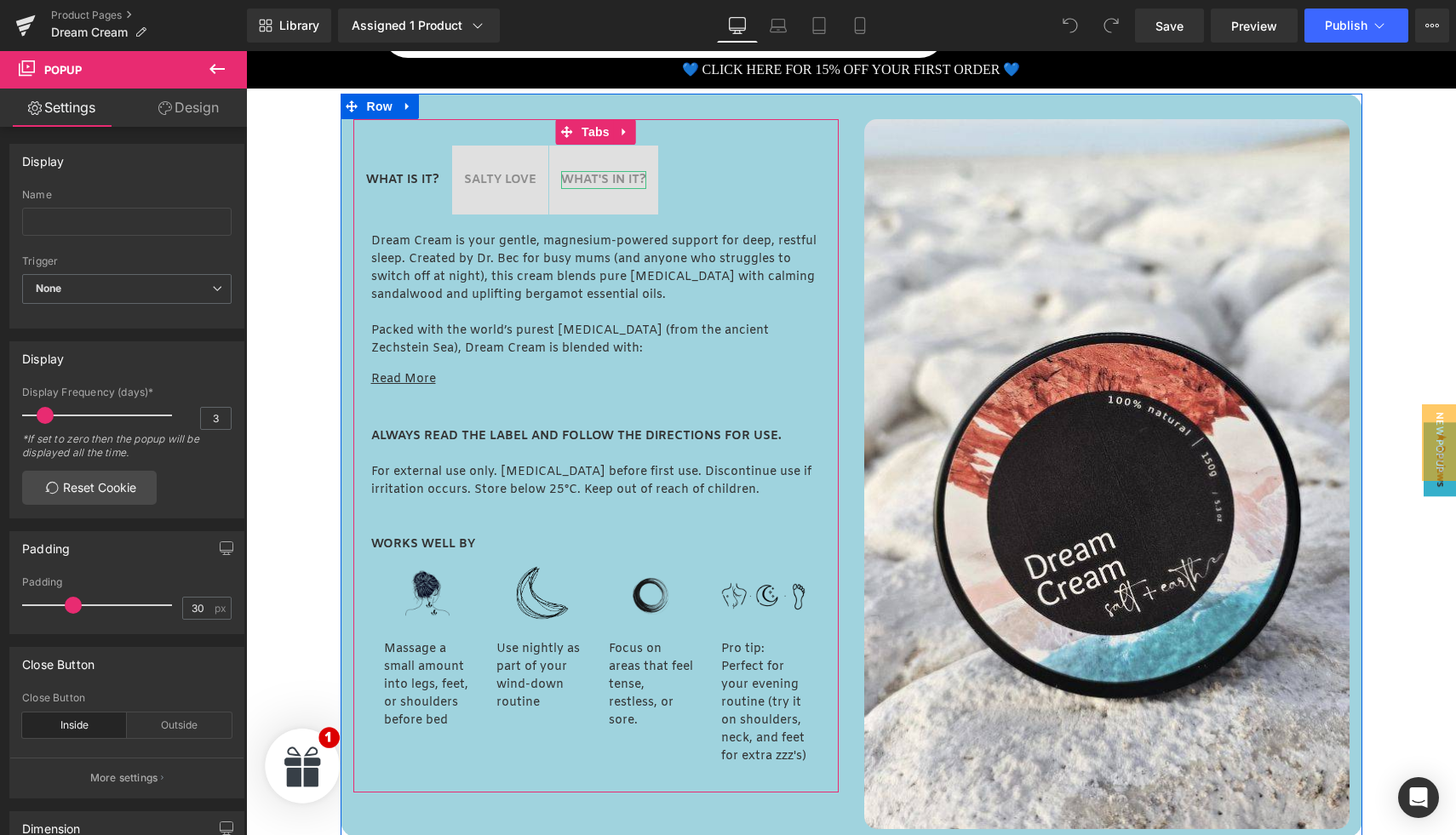
click at [601, 170] on span "WHAT'S IN IT? Text Block" at bounding box center [603, 180] width 109 height 69
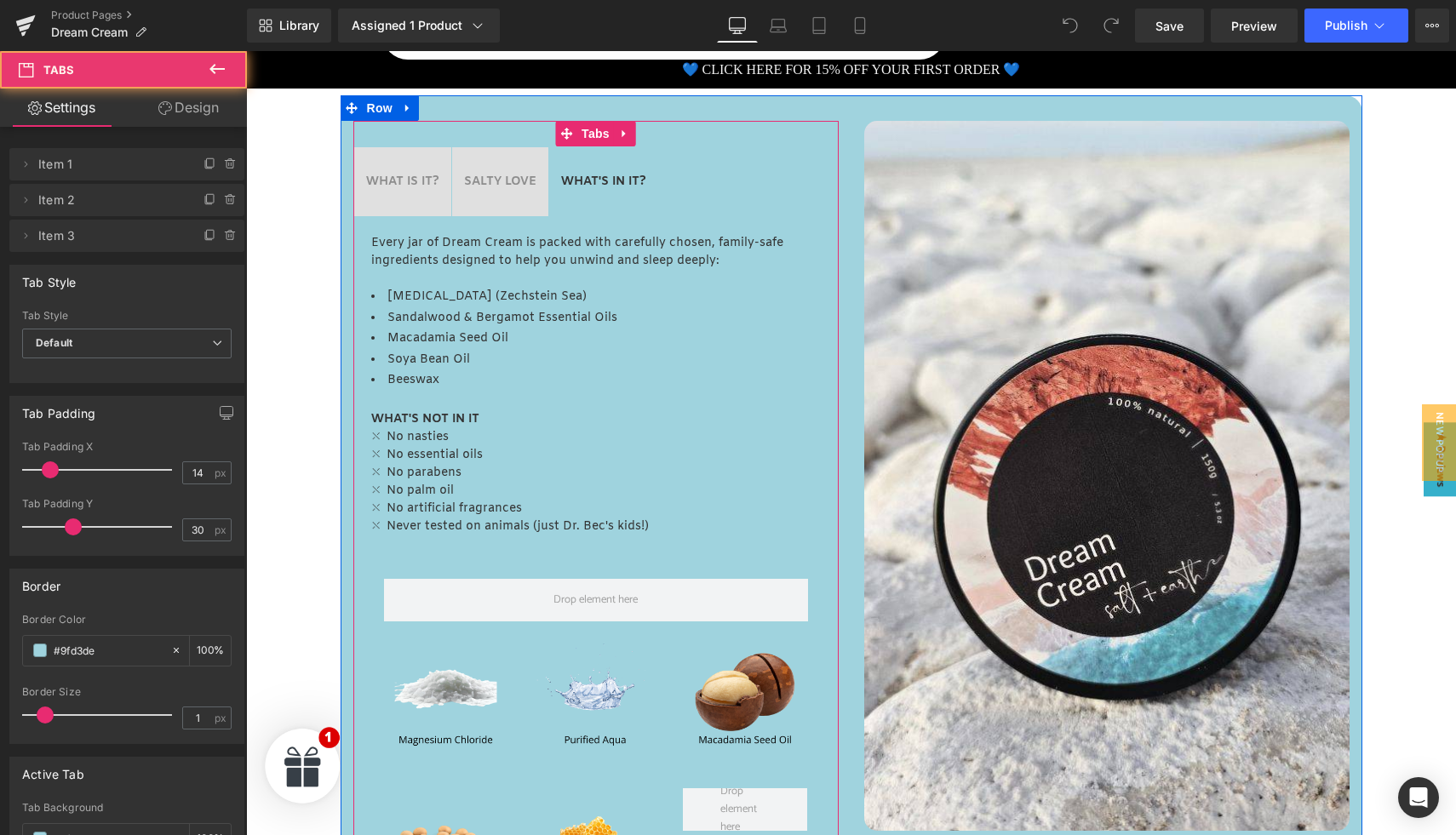
scroll to position [749, 0]
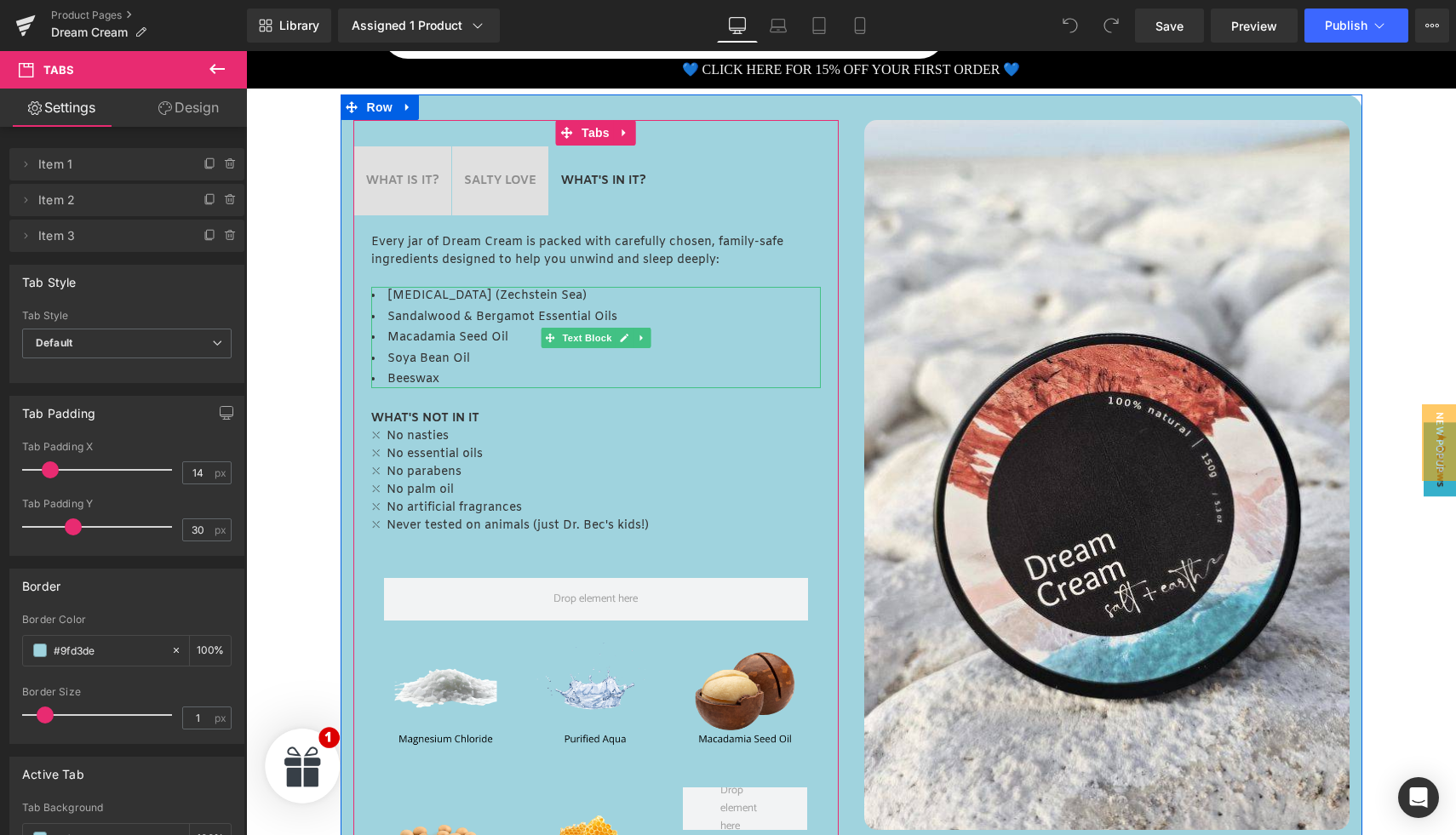
click at [476, 333] on span "Macadamia Seed Oil" at bounding box center [448, 338] width 121 height 16
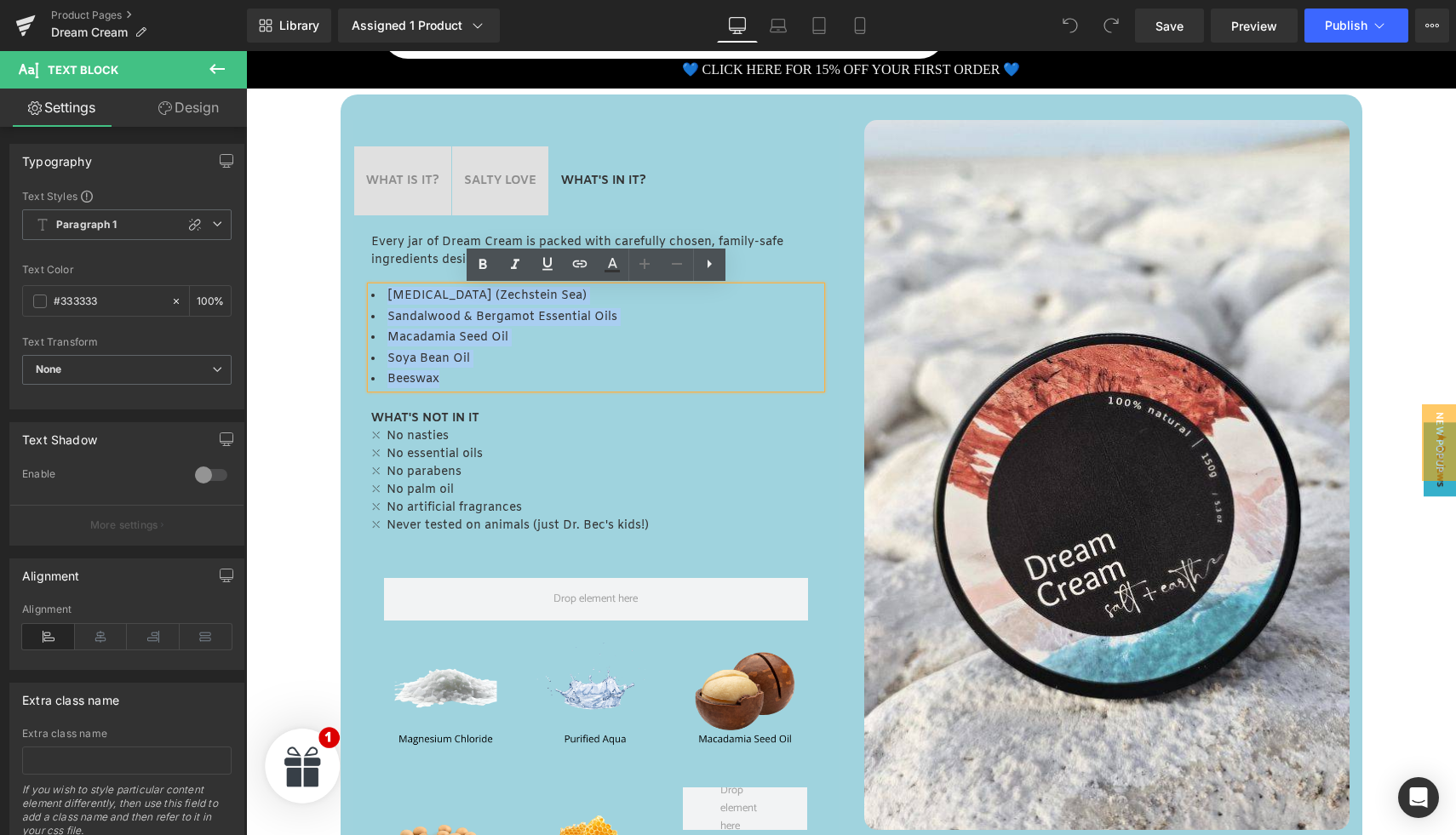
drag, startPoint x: 388, startPoint y: 295, endPoint x: 441, endPoint y: 379, distance: 99.3
click at [441, 379] on ul "[MEDICAL_DATA] (Zechstein Sea) Sandalwood & Bergamot Essential Oils Macadamia S…" at bounding box center [596, 337] width 449 height 102
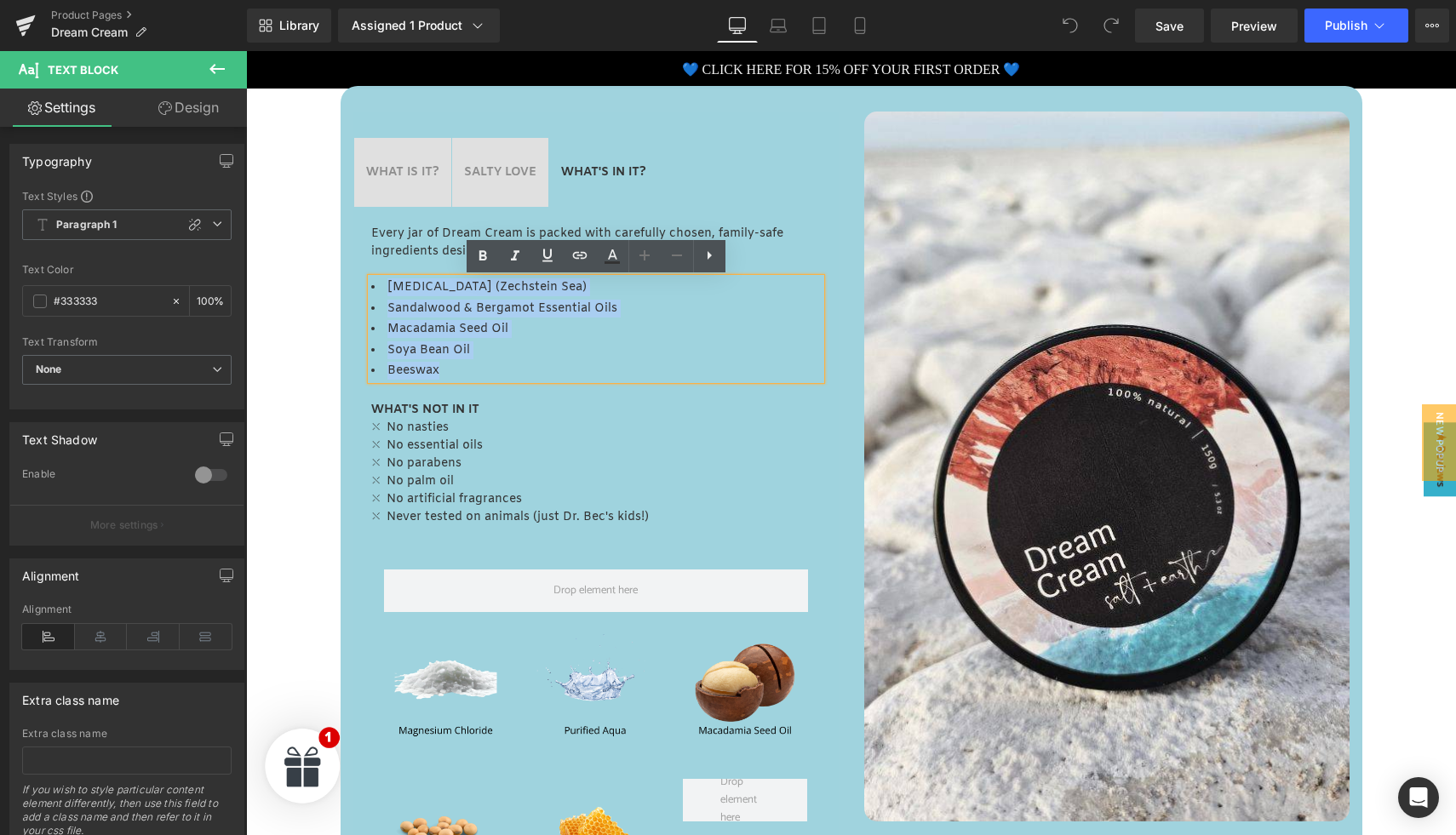
copy ul "[MEDICAL_DATA] (Zechstein Sea) Sandalwood & Bergamot Essential Oils Macadamia S…"
click at [536, 368] on li "Beeswax" at bounding box center [596, 371] width 449 height 18
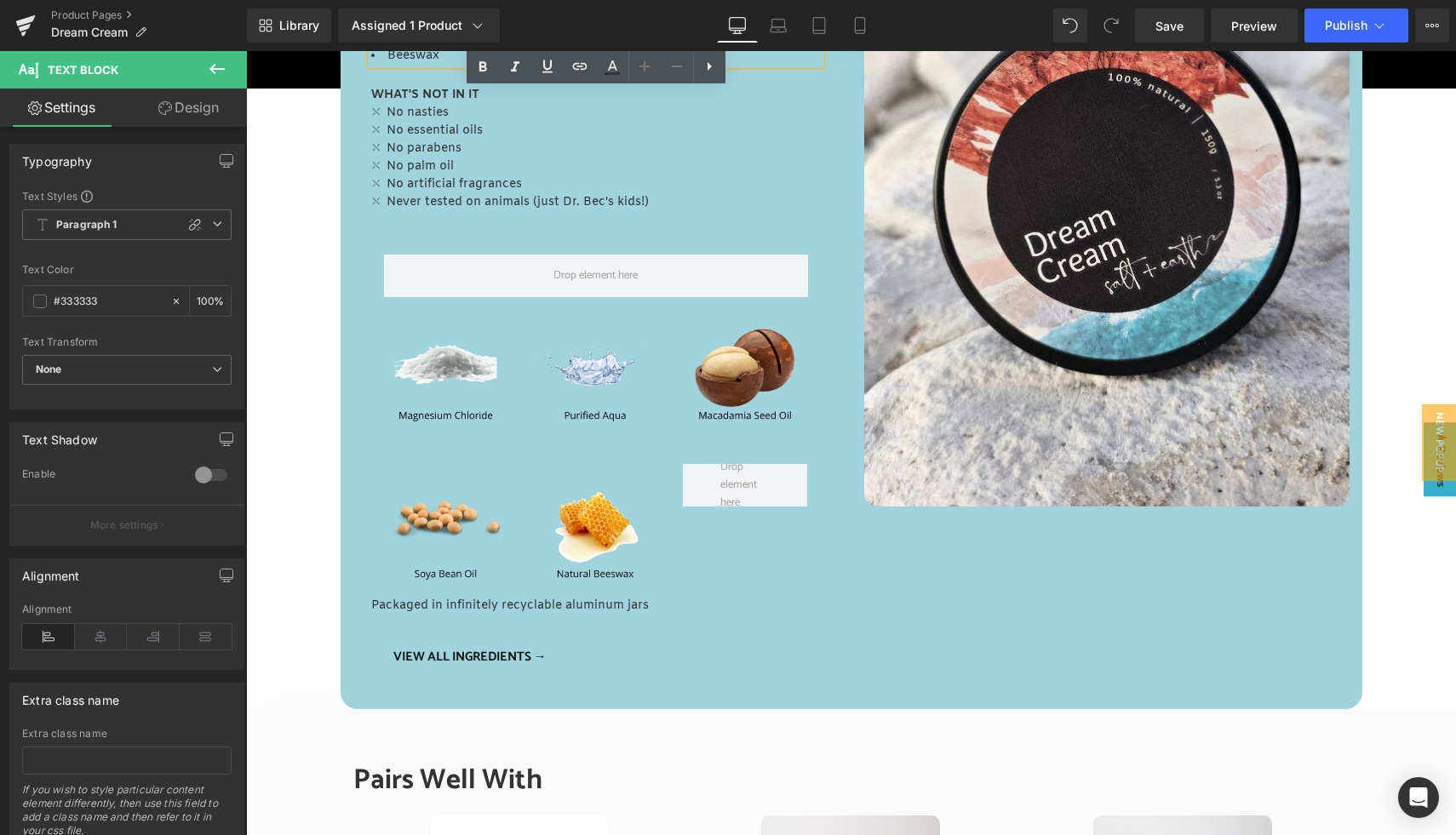
scroll to position [1080, 0]
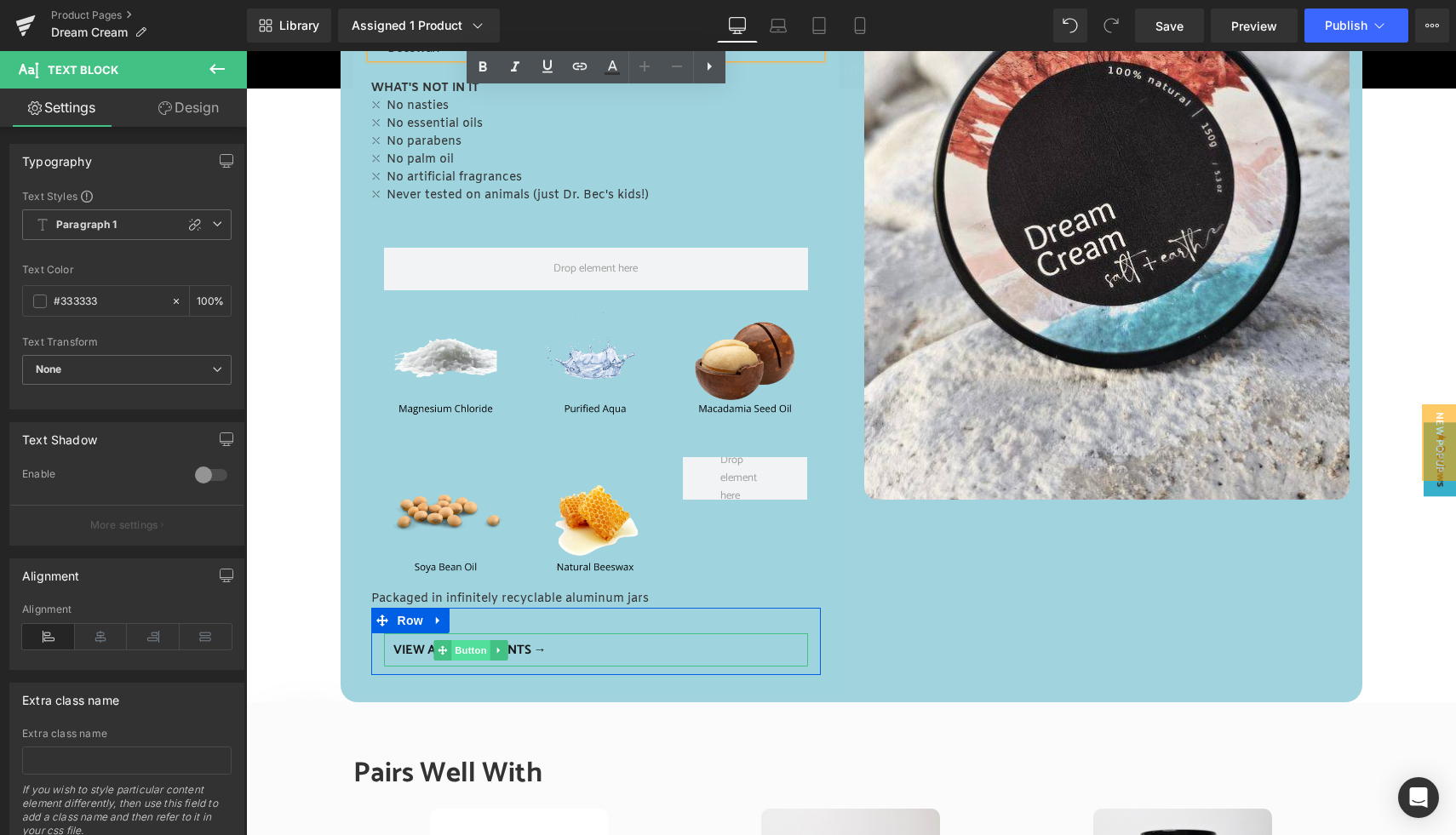
click at [470, 647] on span "Button" at bounding box center [471, 650] width 39 height 20
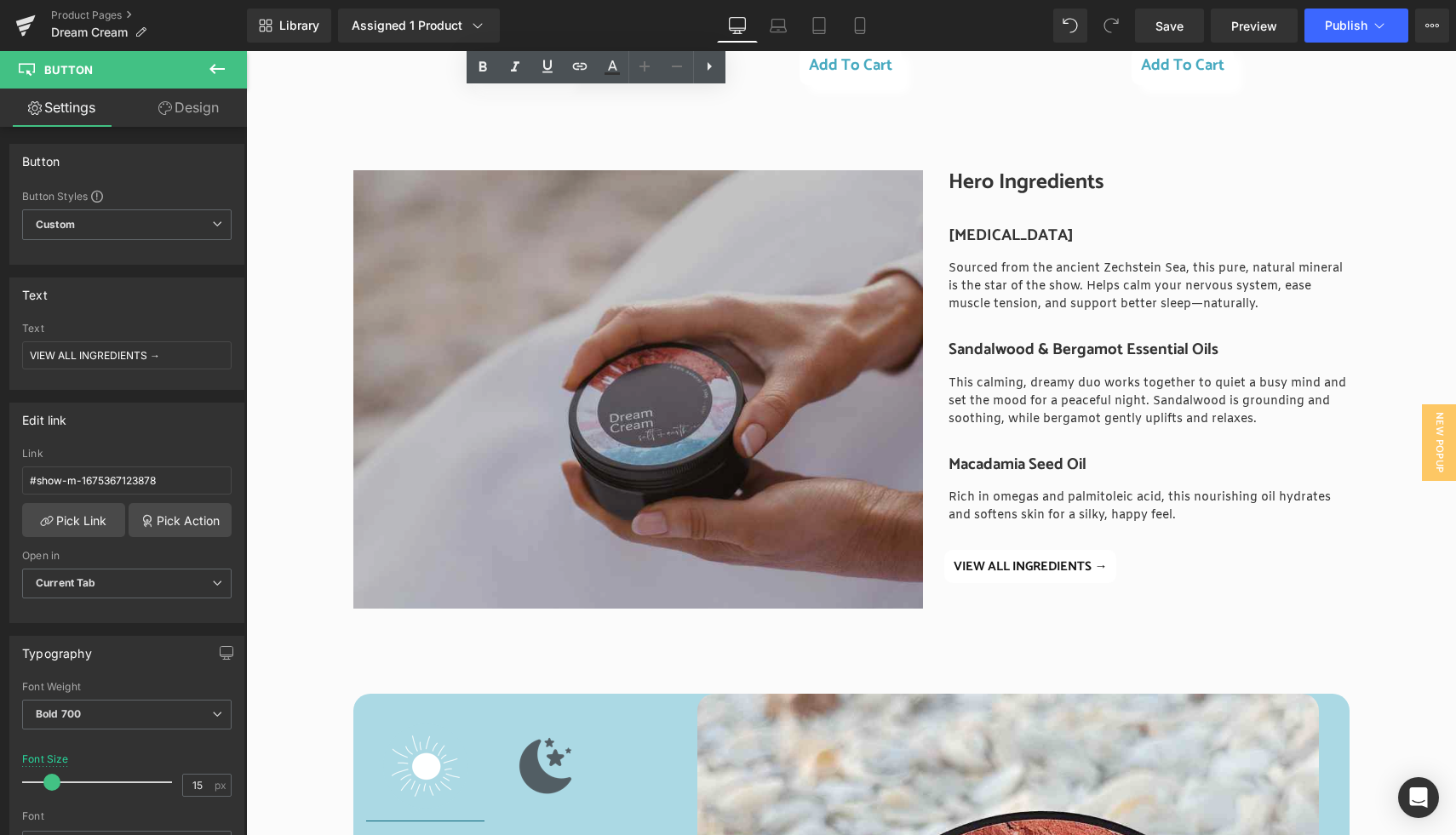
scroll to position [2072, 0]
